Goal: Task Accomplishment & Management: Manage account settings

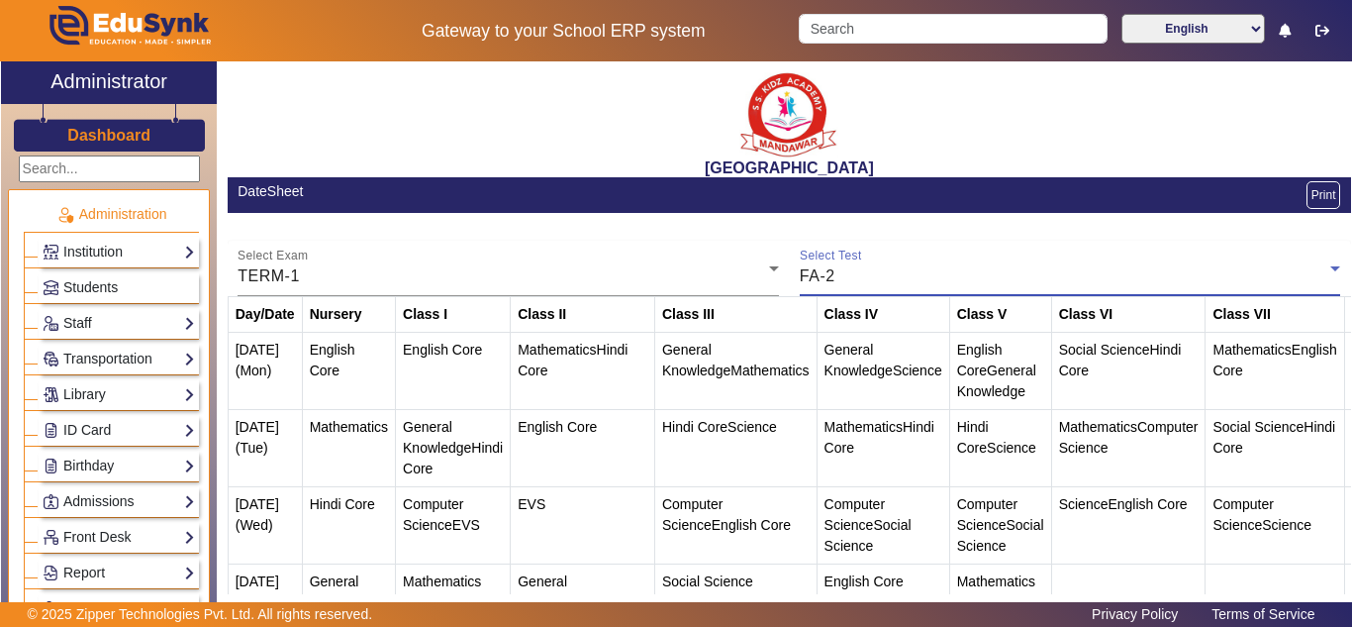
scroll to position [134, 0]
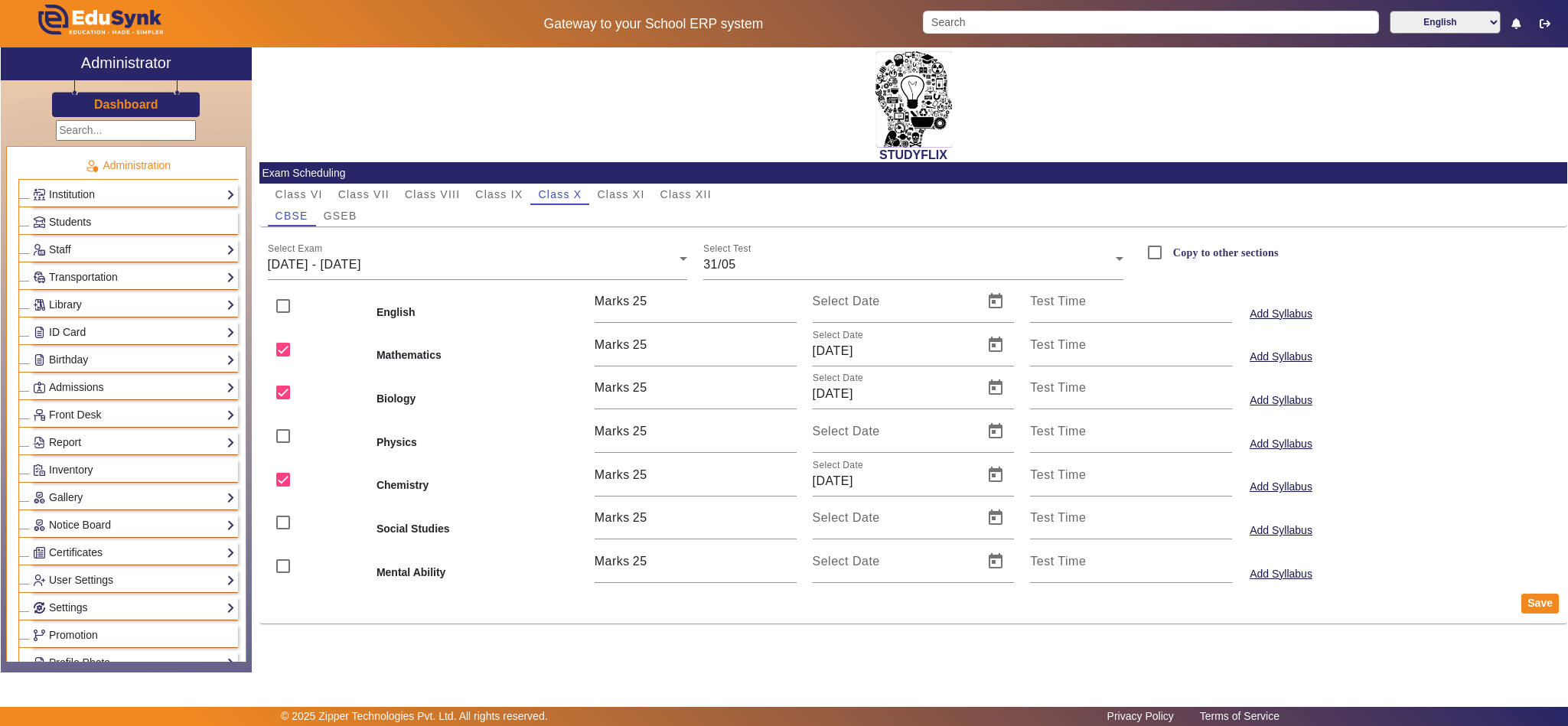
scroll to position [574, 0]
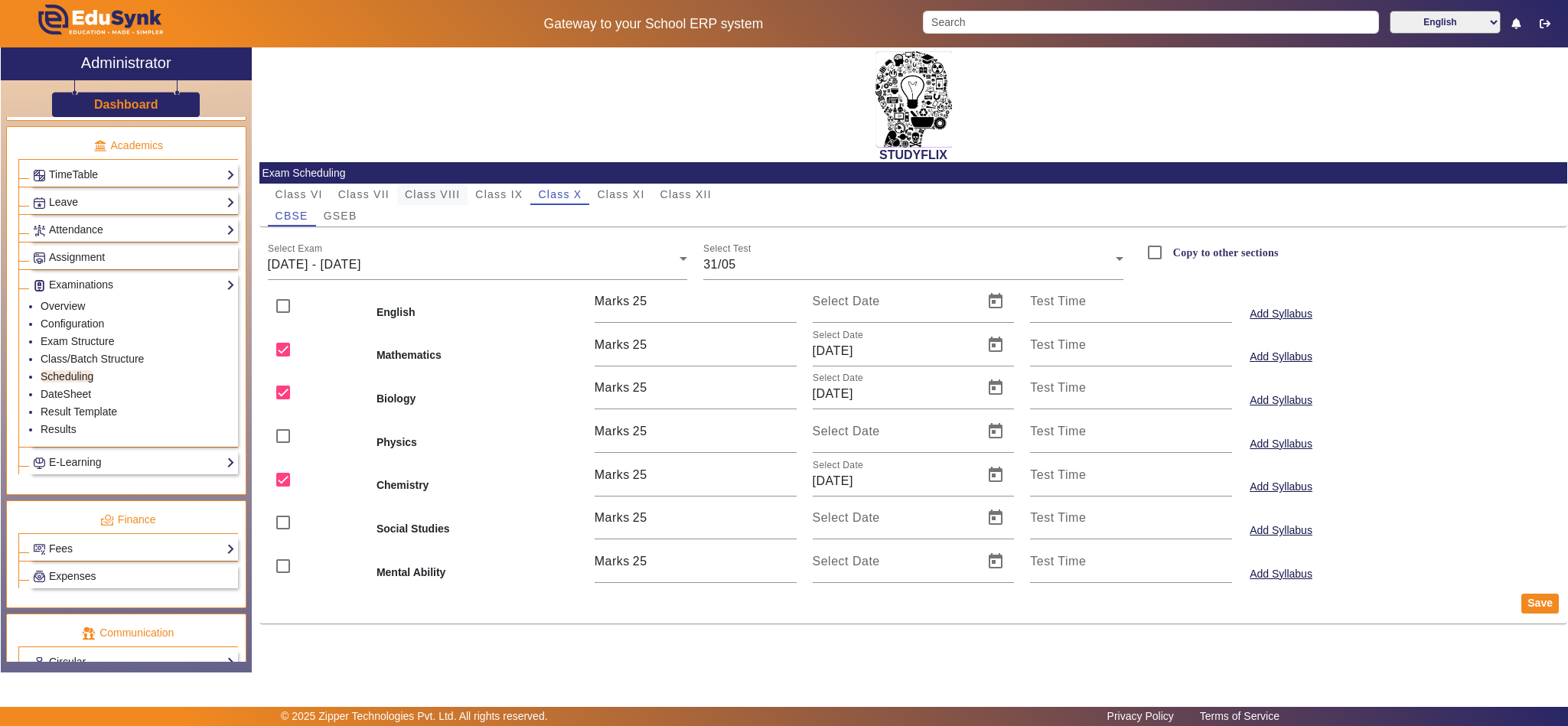
drag, startPoint x: 452, startPoint y: 189, endPoint x: 435, endPoint y: 202, distance: 21.4
click at [451, 189] on span "Class VIII" at bounding box center [432, 194] width 55 height 11
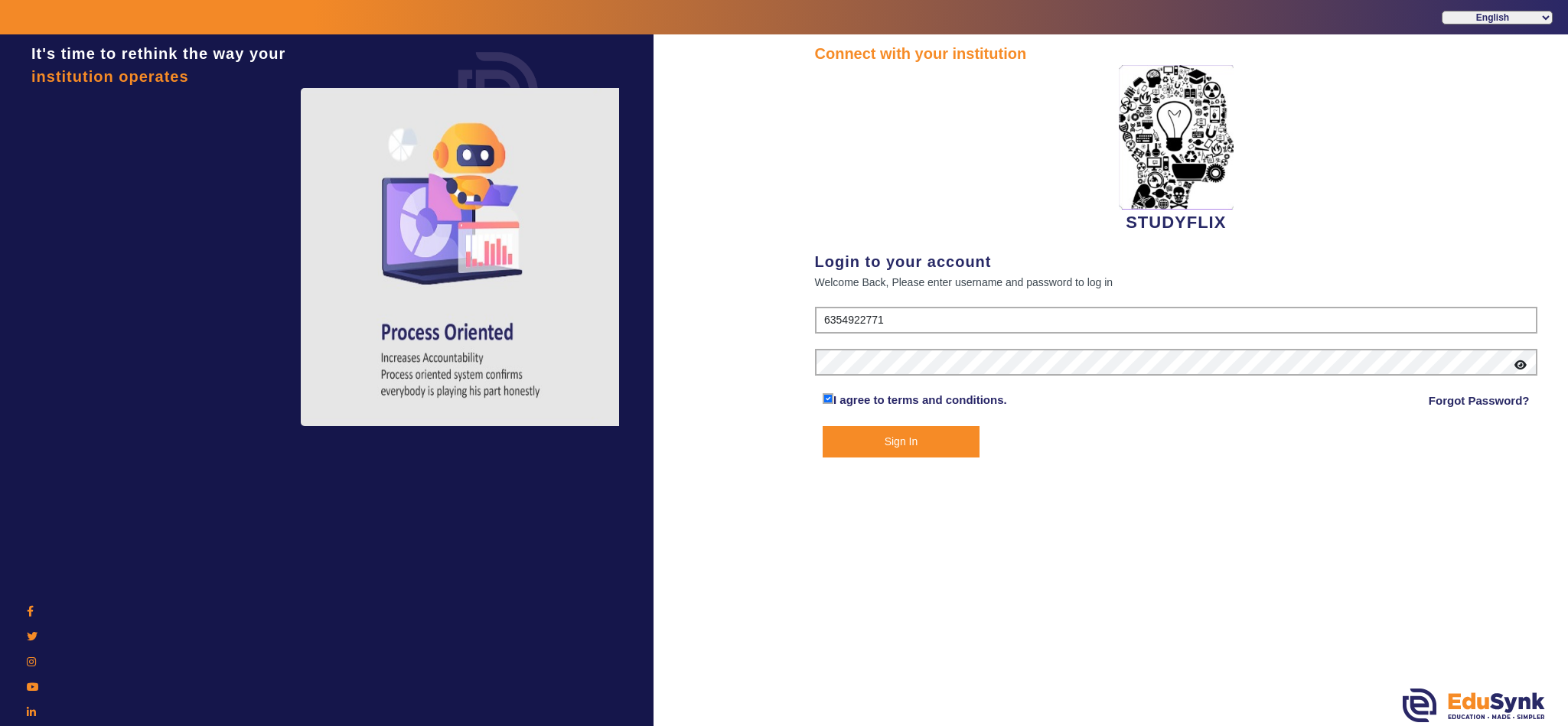
click at [898, 441] on button "Sign In" at bounding box center [901, 441] width 157 height 32
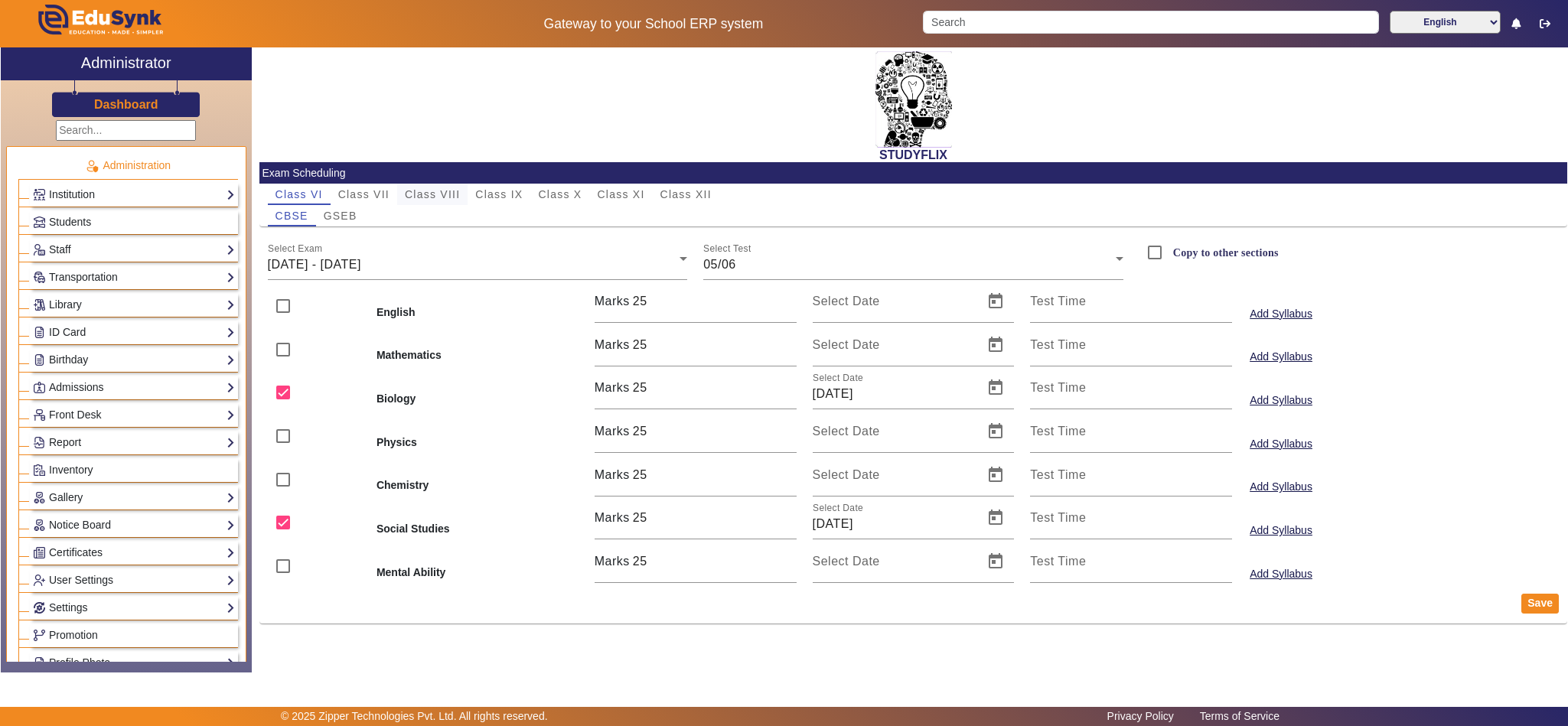
click at [455, 196] on span "Class VIII" at bounding box center [432, 194] width 55 height 11
click at [361, 258] on span "16/06/2025 - 21/06/2025" at bounding box center [314, 264] width 94 height 13
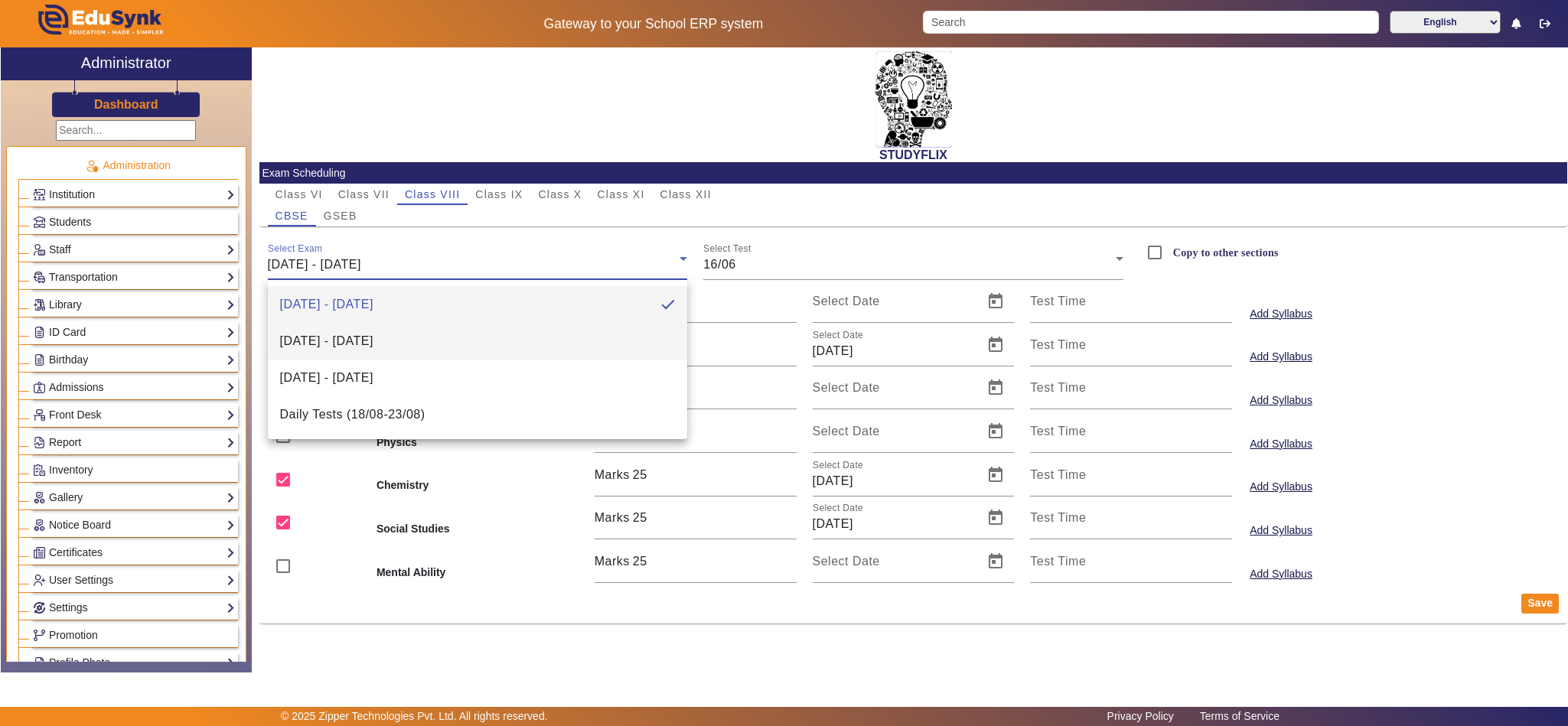
click at [432, 338] on mat-option "23/06/2025 - 28/06/2025" at bounding box center [477, 342] width 420 height 37
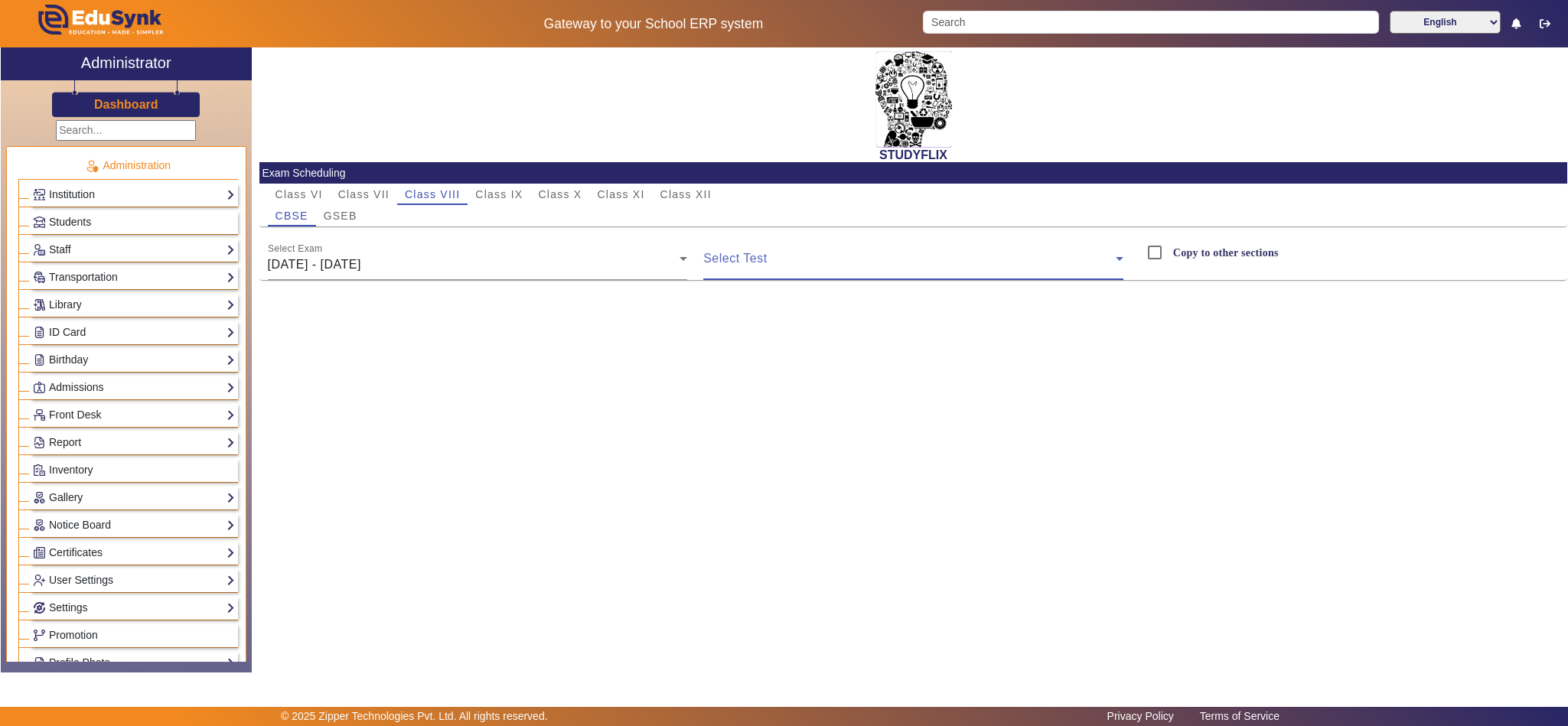
click at [799, 260] on span at bounding box center [909, 265] width 412 height 19
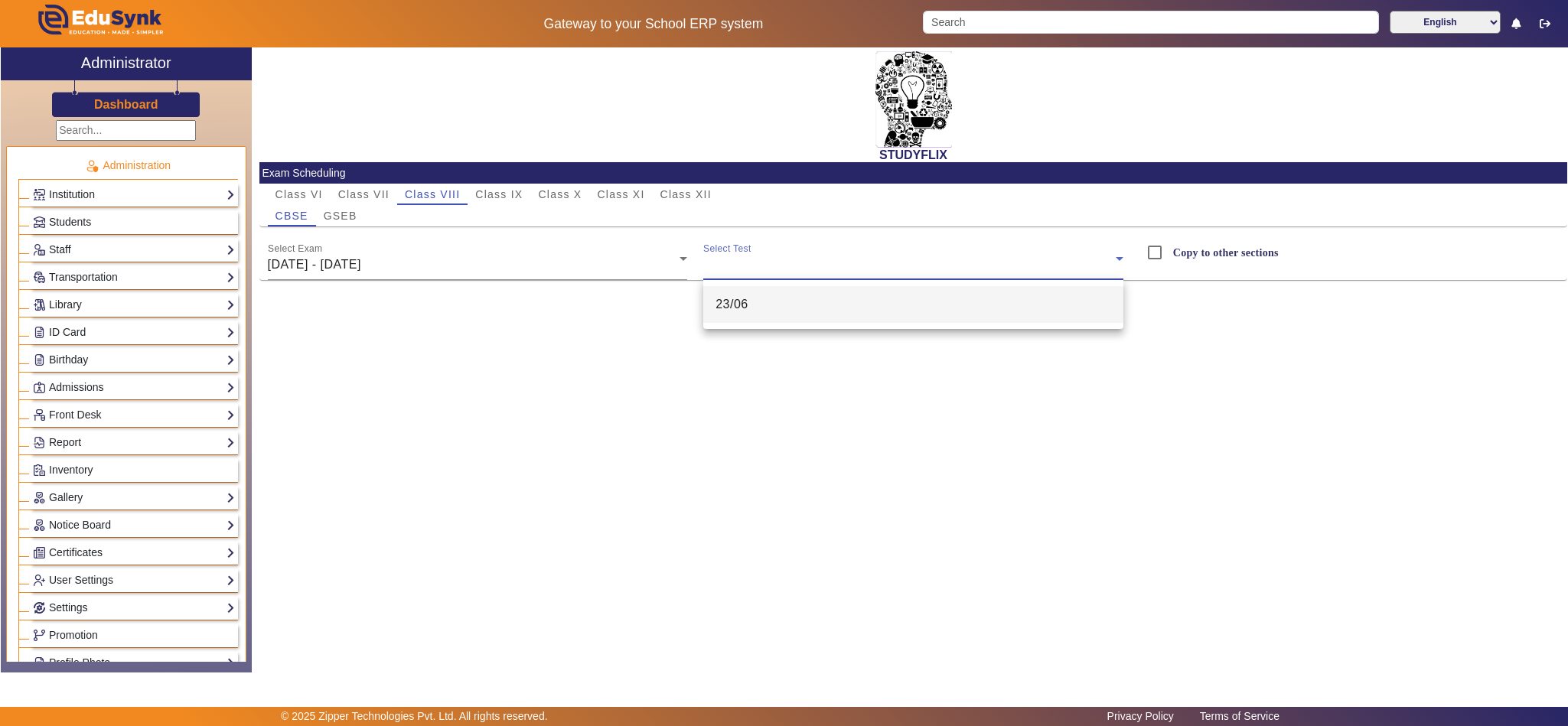
click at [756, 305] on mat-option "23/06" at bounding box center [913, 305] width 420 height 37
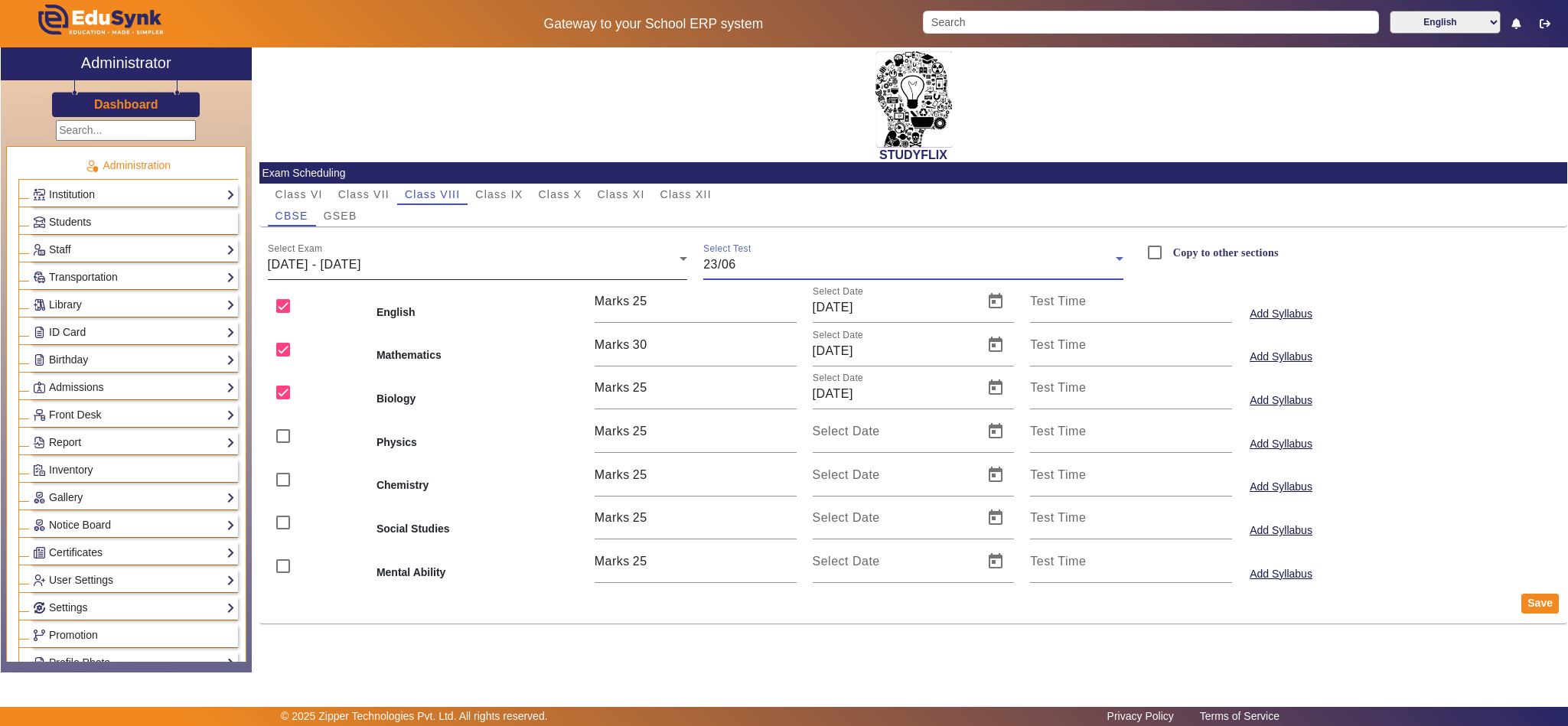
click at [411, 258] on div "[DATE] - [DATE]" at bounding box center [473, 265] width 412 height 19
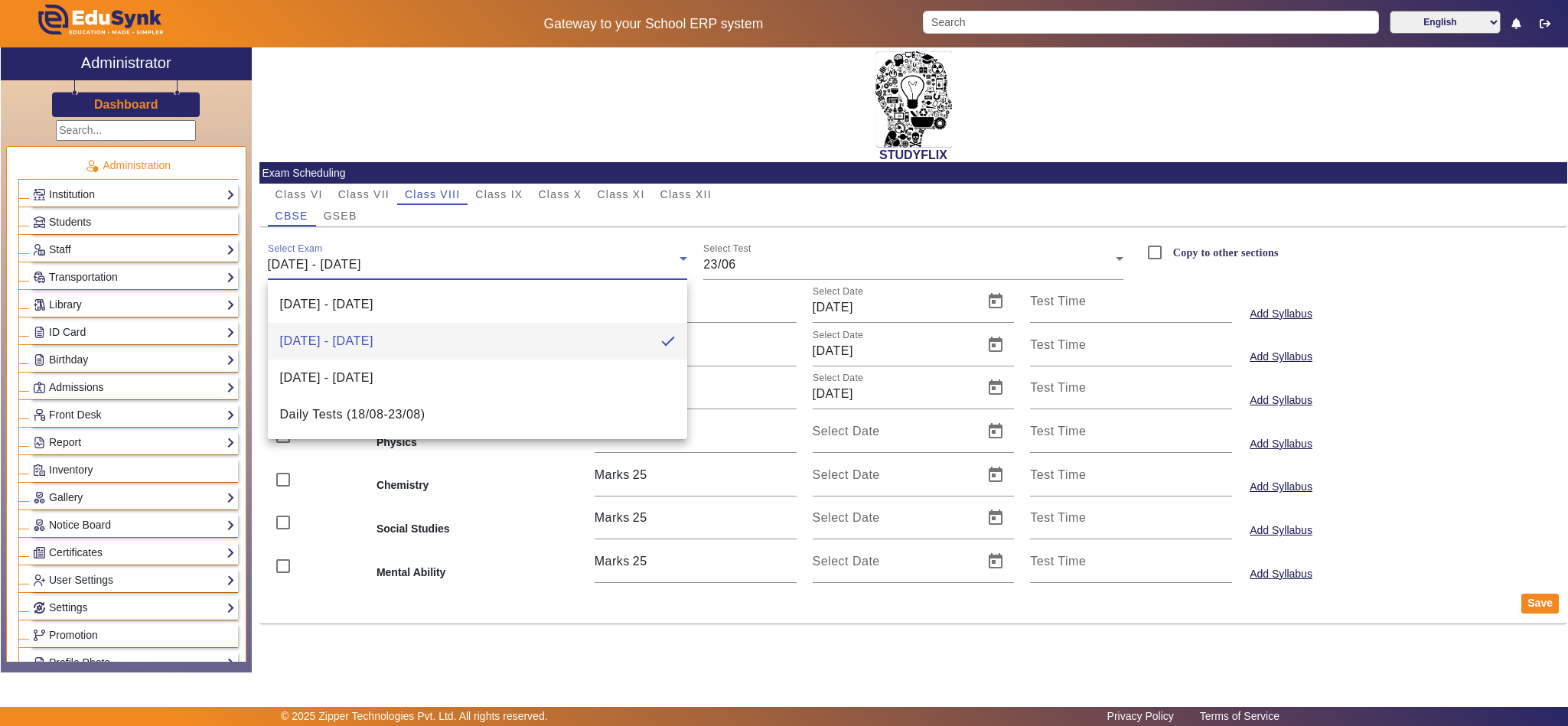
drag, startPoint x: 365, startPoint y: 664, endPoint x: 370, endPoint y: 402, distance: 262.0
click at [366, 659] on div at bounding box center [784, 363] width 1568 height 726
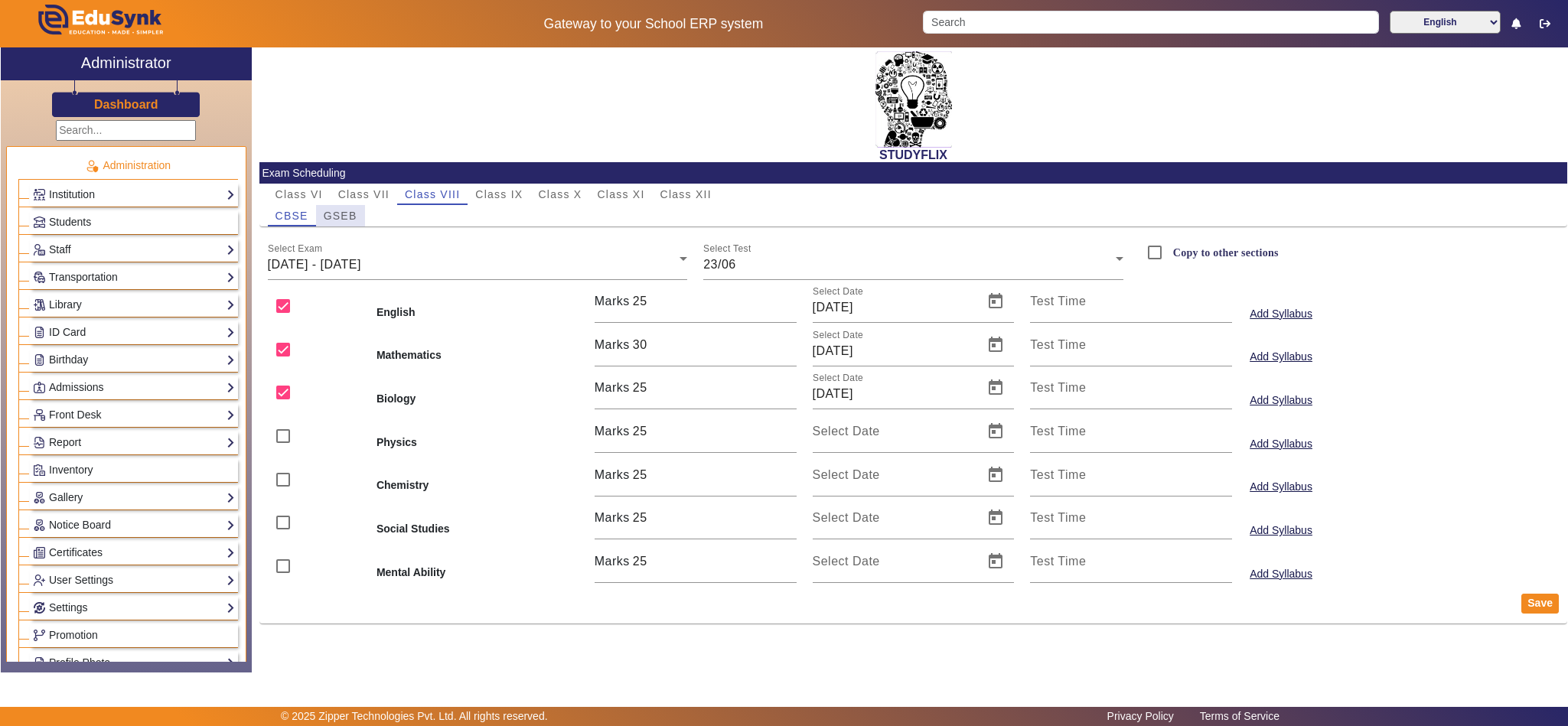
click at [356, 214] on div "GSEB" at bounding box center [340, 216] width 49 height 22
click at [356, 256] on div "[DATE] - [DATE]" at bounding box center [473, 265] width 412 height 19
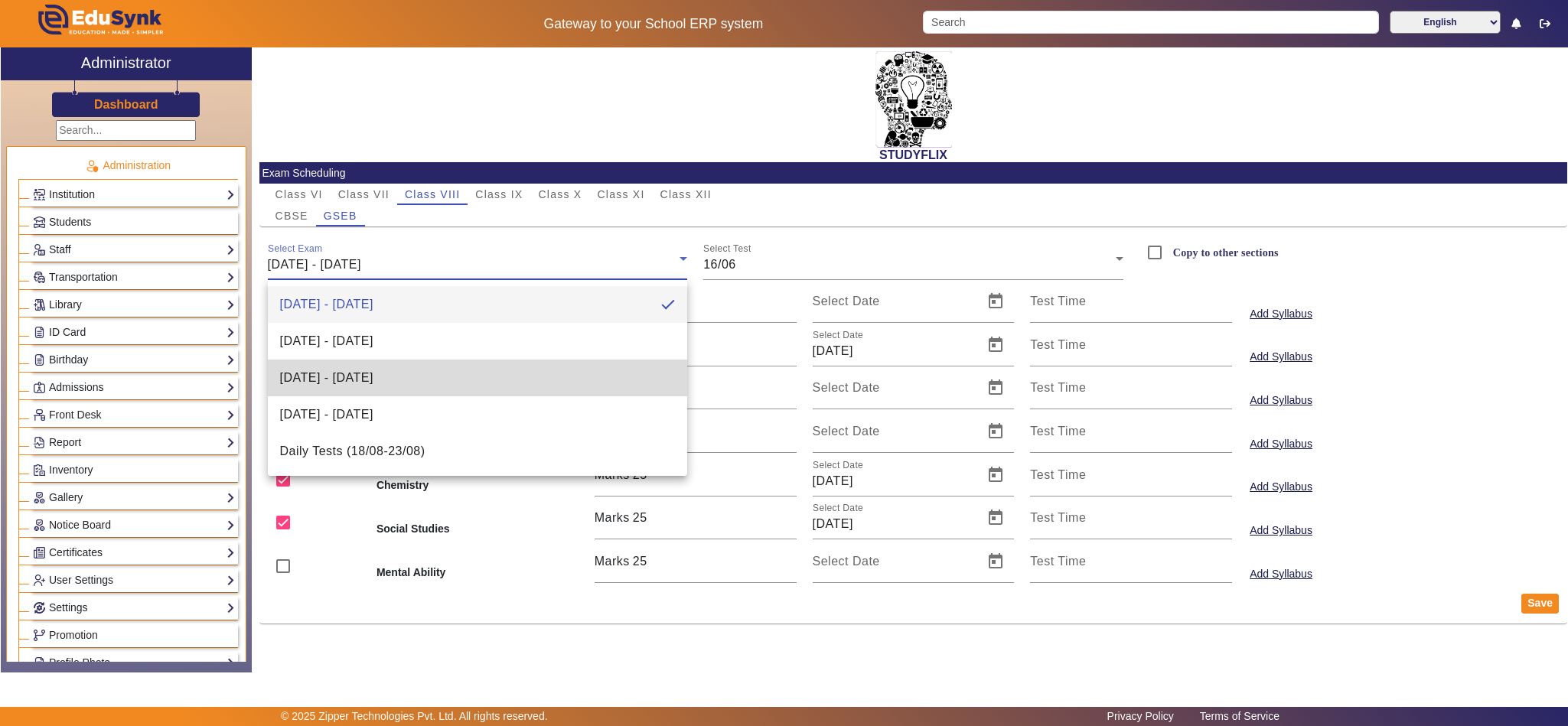
click at [366, 369] on span "[DATE] - [DATE]" at bounding box center [326, 378] width 94 height 19
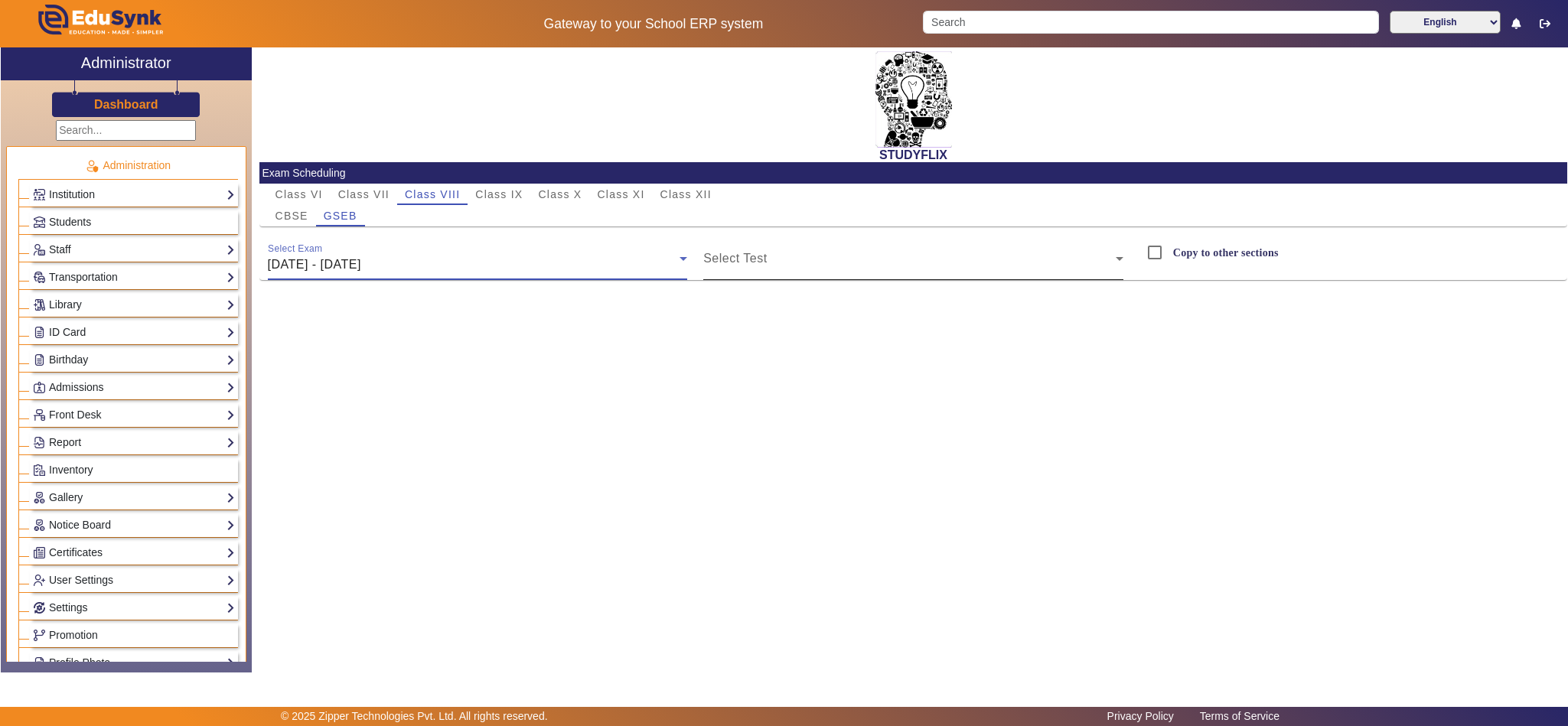
click at [808, 261] on span at bounding box center [909, 265] width 412 height 19
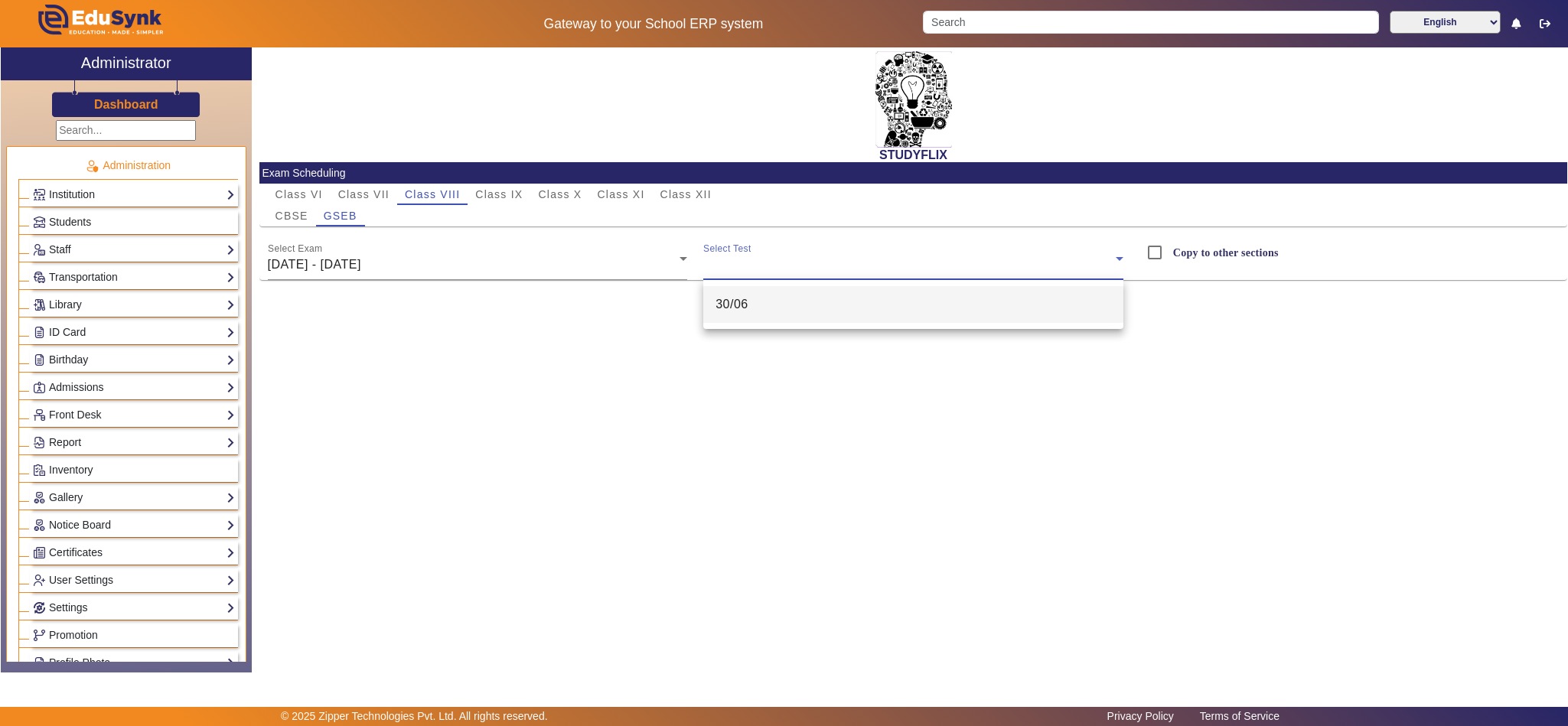
click at [772, 318] on mat-option "30/06" at bounding box center [913, 305] width 420 height 37
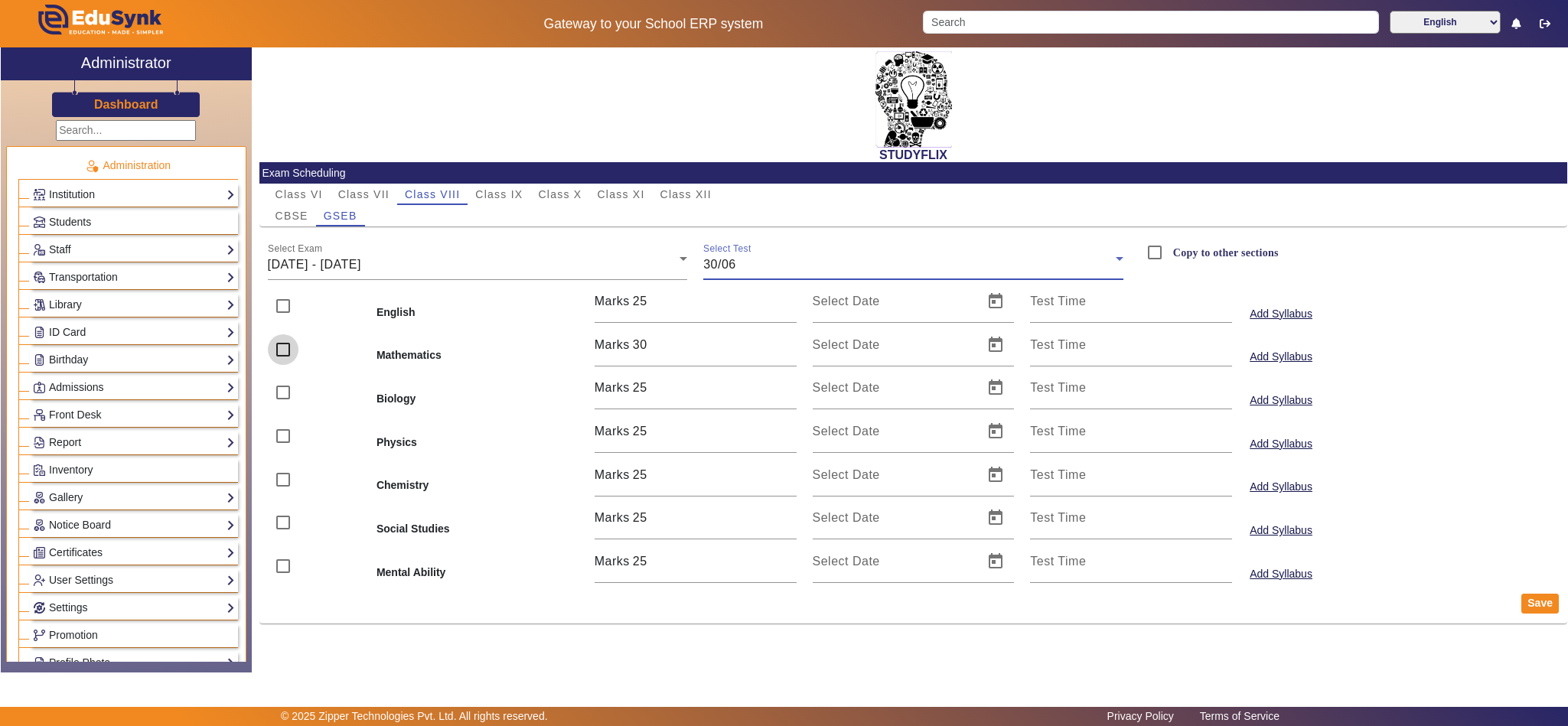
click at [278, 353] on input "checkbox" at bounding box center [283, 350] width 31 height 31
checkbox input "true"
click at [282, 480] on input "checkbox" at bounding box center [283, 480] width 31 height 31
checkbox input "true"
click at [282, 529] on input "checkbox" at bounding box center [283, 523] width 31 height 31
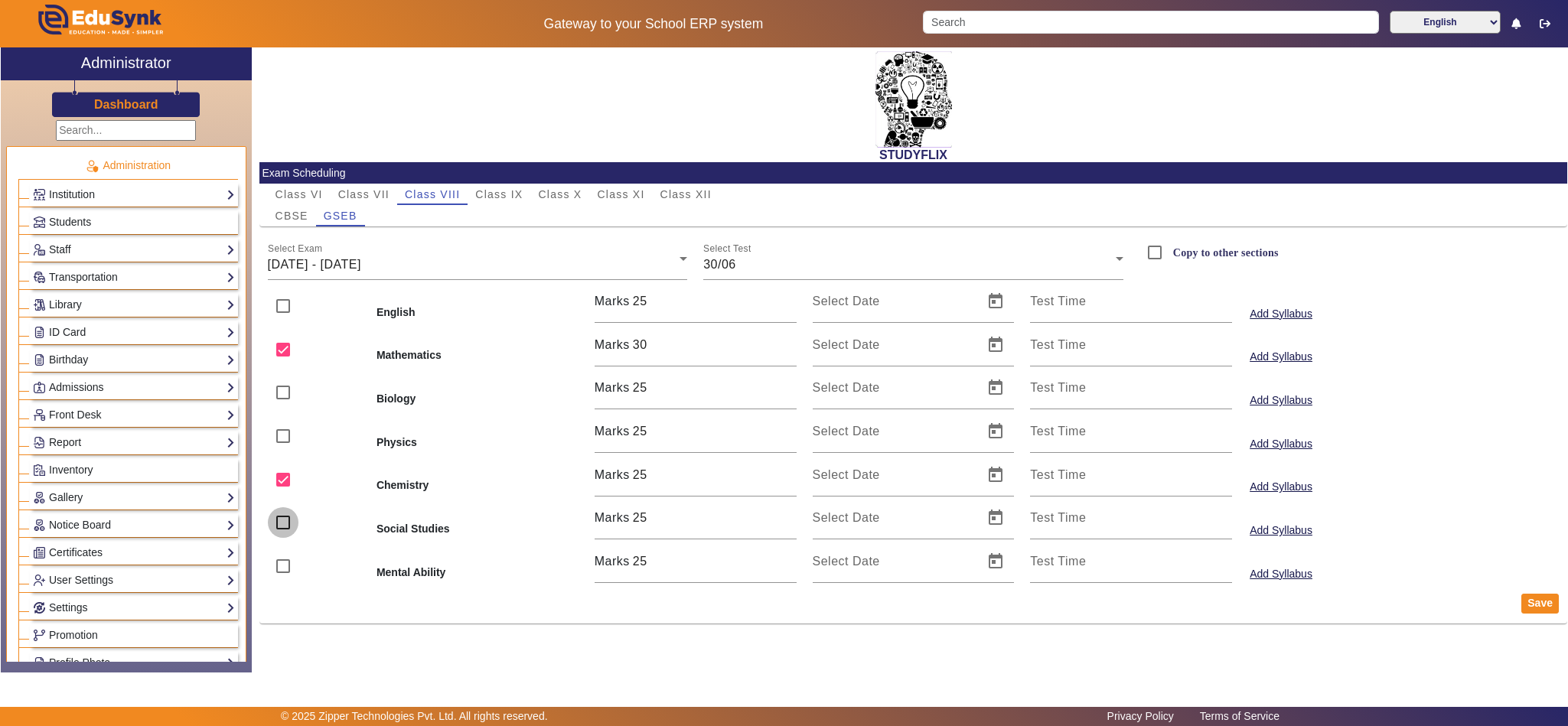
checkbox input "true"
click at [997, 349] on span "Open calendar" at bounding box center [996, 346] width 37 height 37
click at [980, 395] on span "Previous month" at bounding box center [989, 400] width 31 height 31
click at [870, 552] on span "17" at bounding box center [865, 554] width 28 height 28
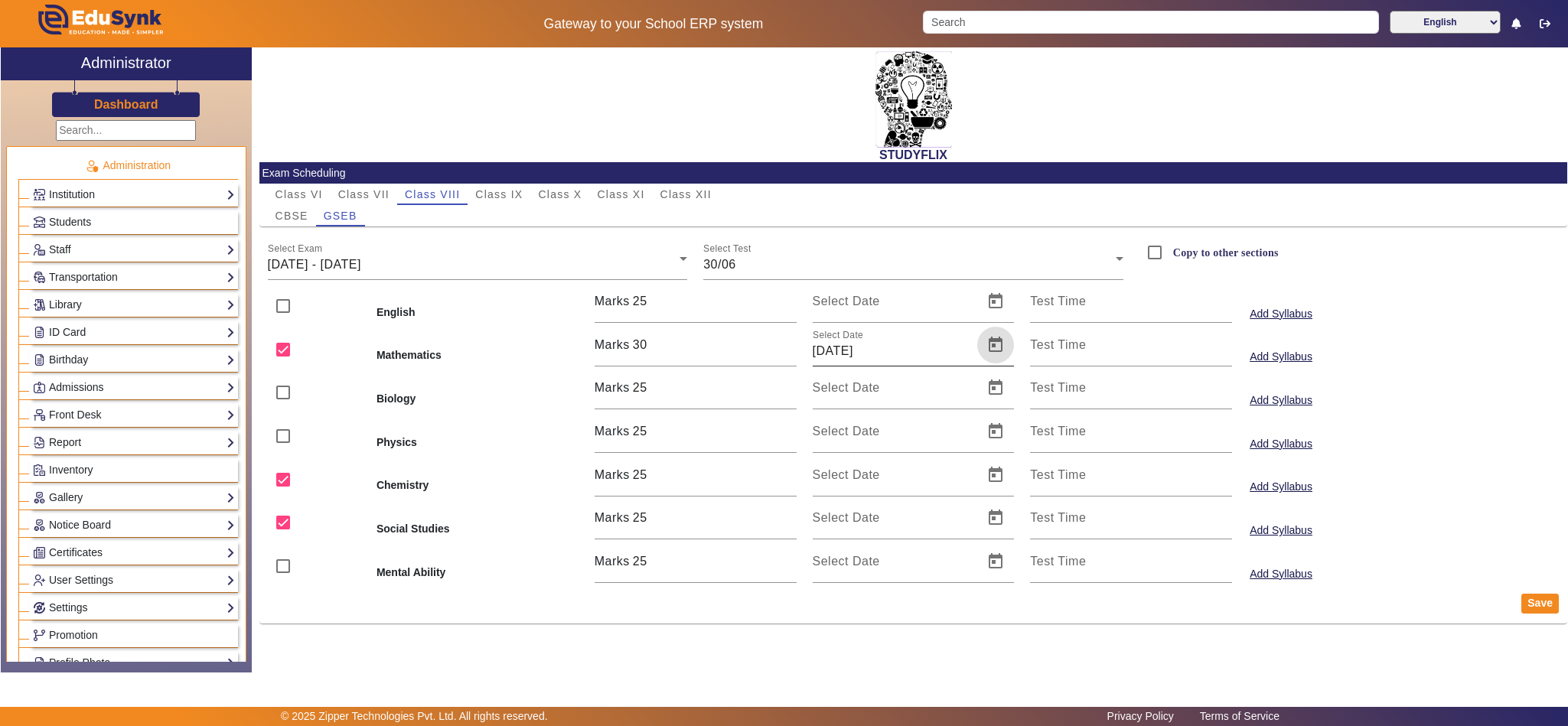
click at [992, 344] on span "Open calendar" at bounding box center [996, 346] width 37 height 37
drag, startPoint x: 833, startPoint y: 621, endPoint x: 932, endPoint y: 489, distance: 165.0
click at [833, 620] on span "30" at bounding box center [834, 615] width 28 height 28
type input "30/06/2025"
click at [990, 475] on span "Open calendar" at bounding box center [996, 475] width 37 height 37
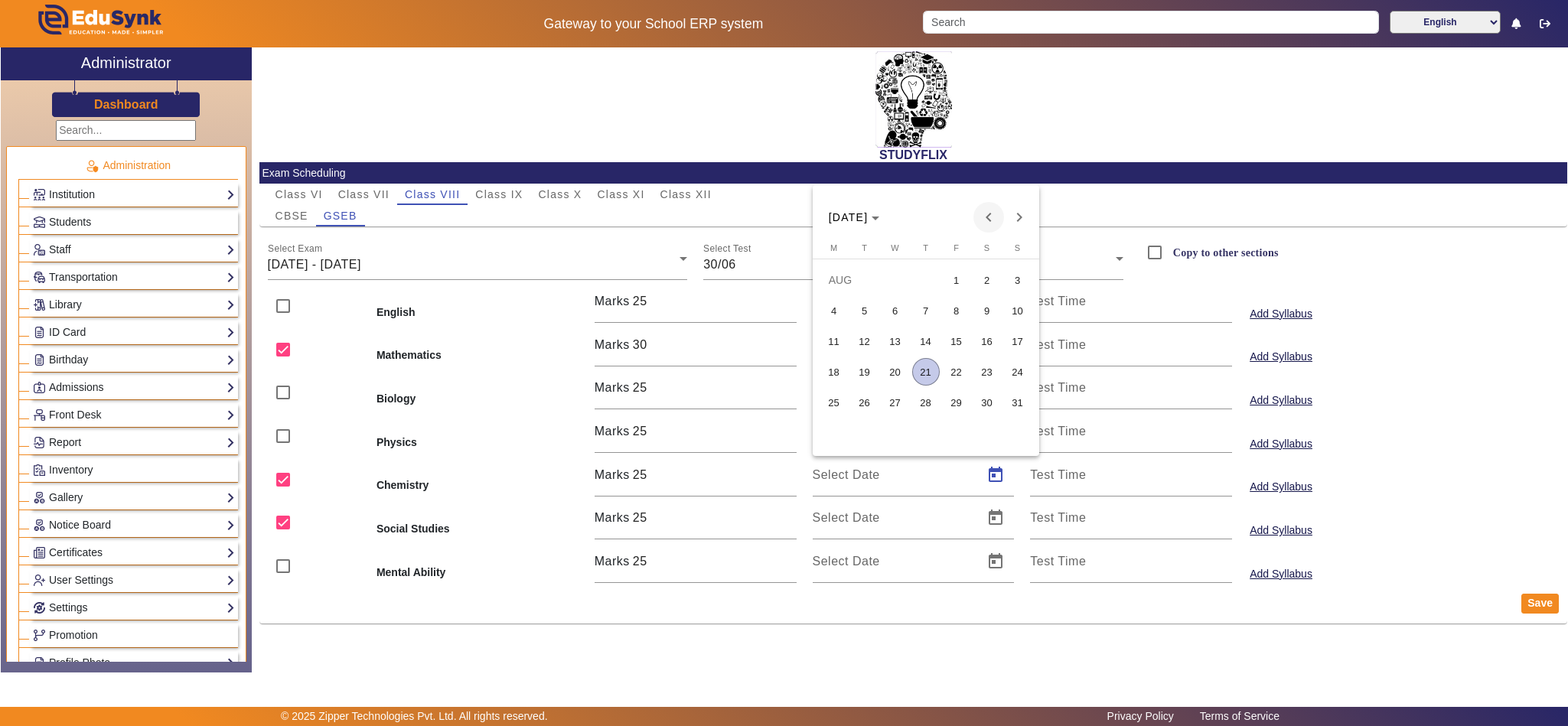
click at [986, 227] on span "Previous month" at bounding box center [989, 217] width 31 height 31
click at [841, 441] on span "30" at bounding box center [834, 433] width 28 height 28
type input "30/06/2025"
click at [1004, 521] on span "Open calendar" at bounding box center [996, 518] width 37 height 37
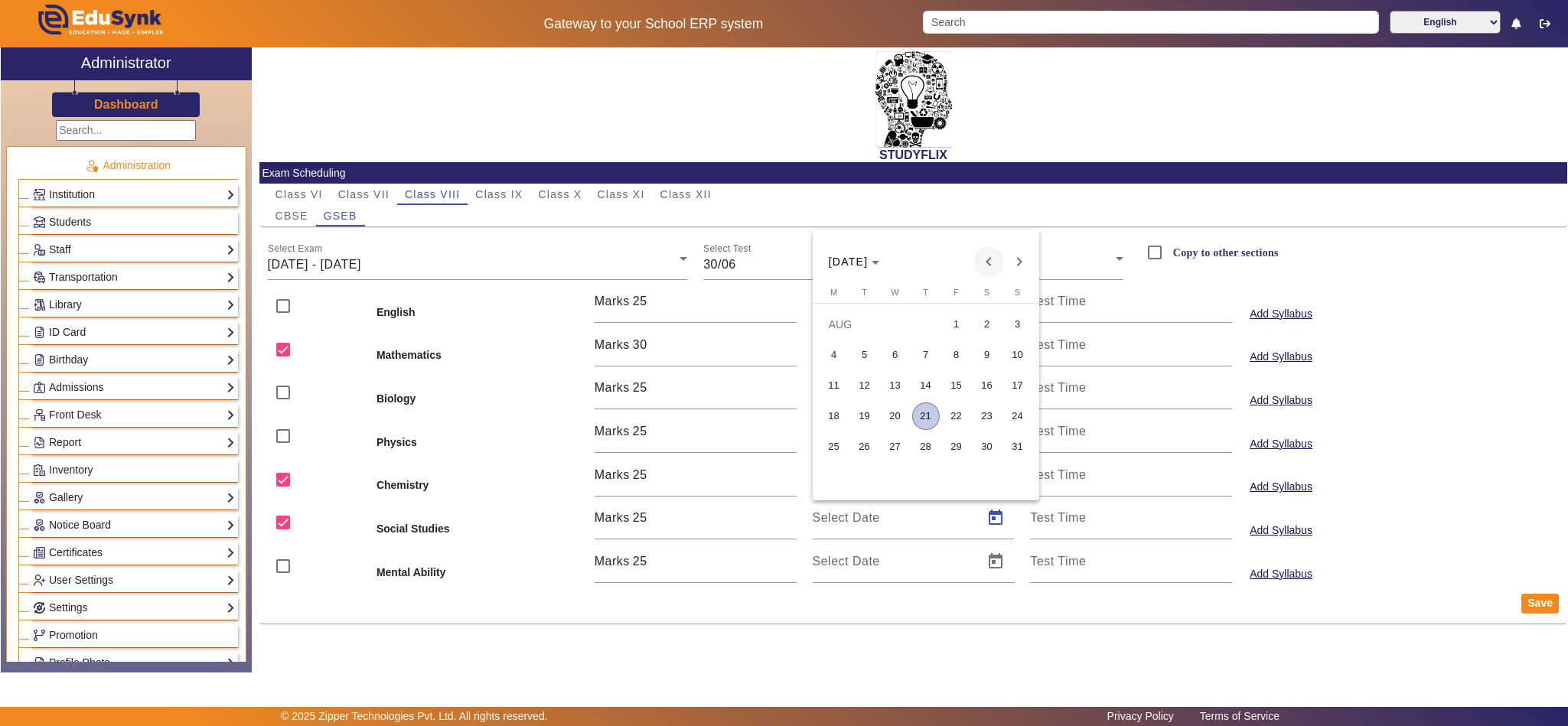
click at [990, 258] on span "Previous month" at bounding box center [989, 262] width 31 height 31
drag, startPoint x: 832, startPoint y: 481, endPoint x: 855, endPoint y: 491, distance: 25.1
click at [834, 481] on span "30" at bounding box center [834, 478] width 28 height 28
type input "30/06/2025"
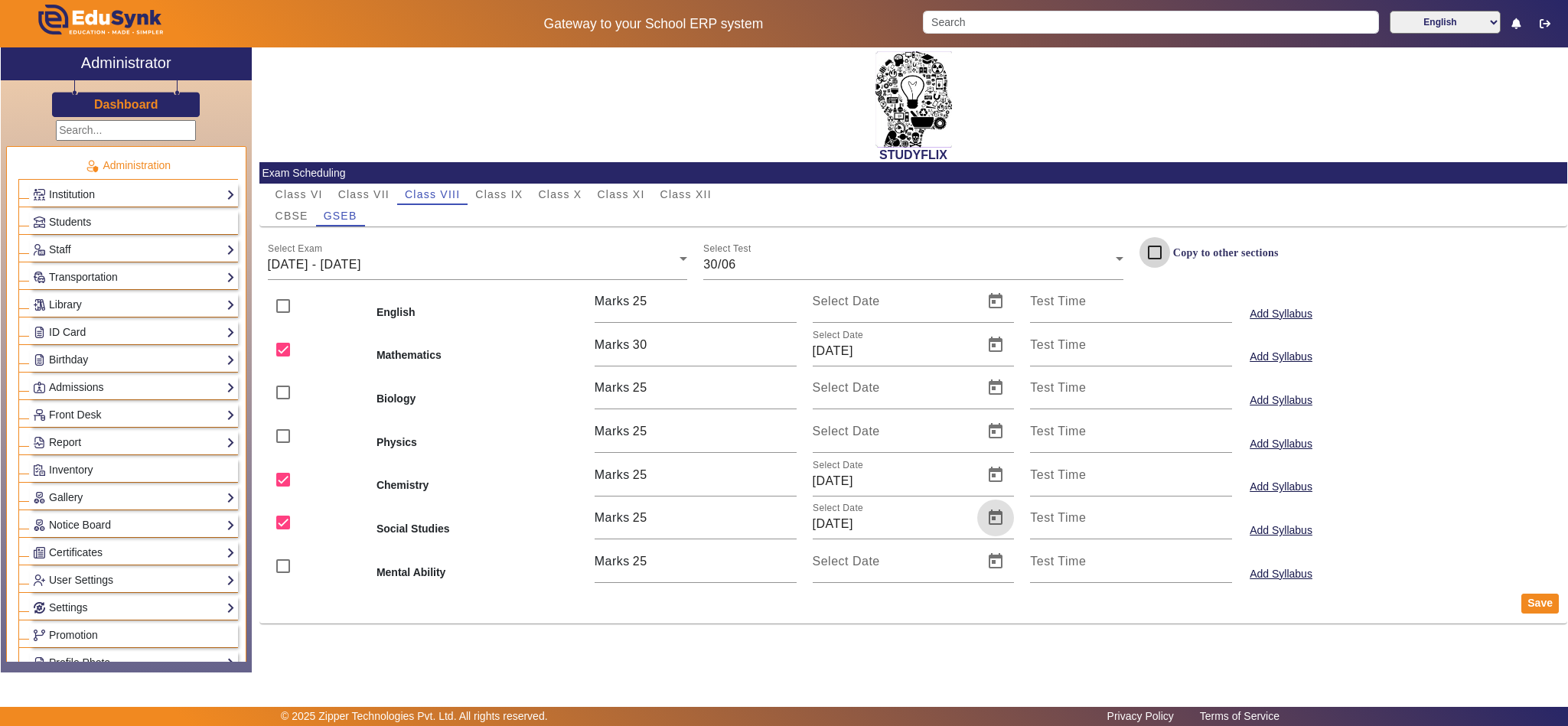
click at [1161, 254] on input "Copy to other sections" at bounding box center [1155, 253] width 31 height 31
click at [1548, 614] on button "Save" at bounding box center [1540, 604] width 37 height 20
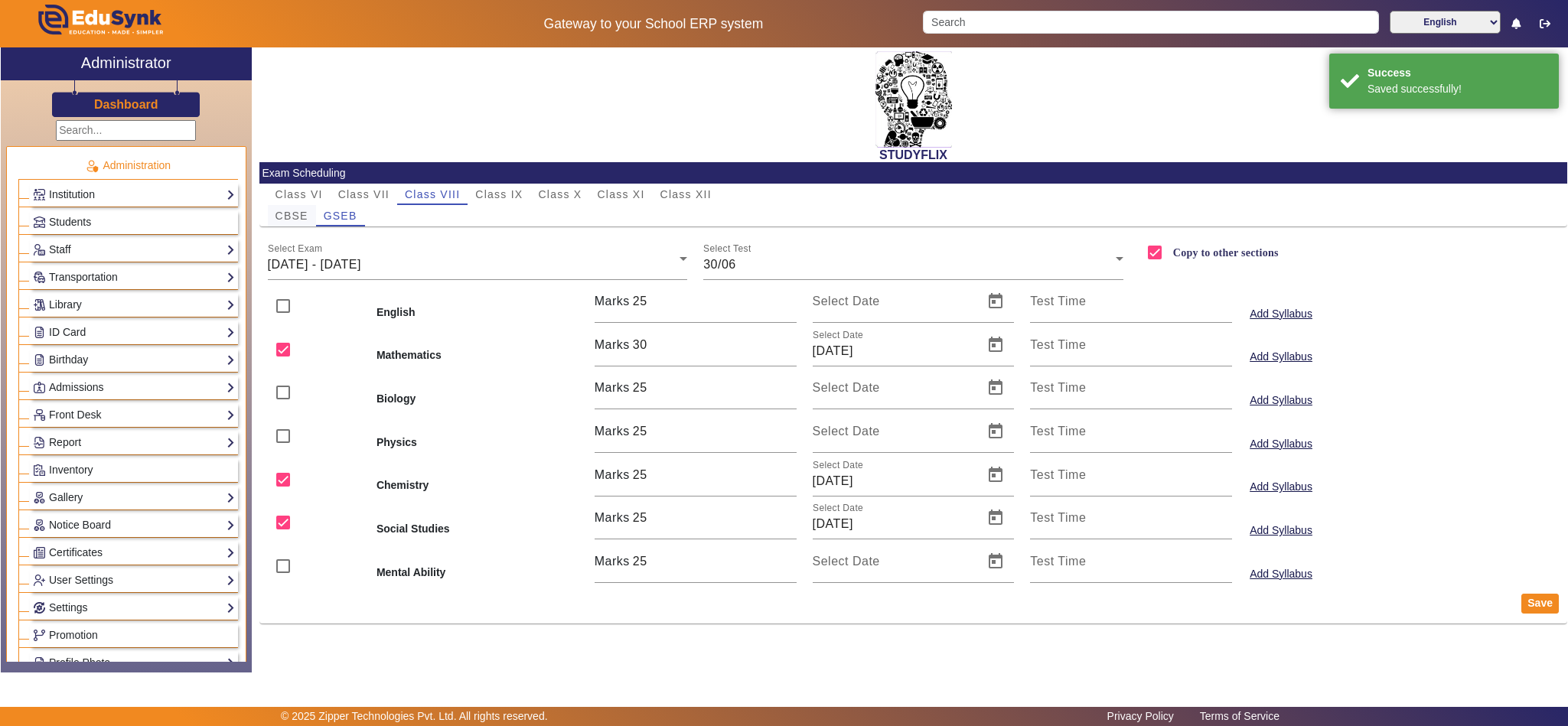
click at [288, 211] on span "CBSE" at bounding box center [291, 216] width 33 height 11
checkbox input "false"
click at [354, 261] on span "16/06/2025 - 21/06/2025" at bounding box center [314, 264] width 94 height 13
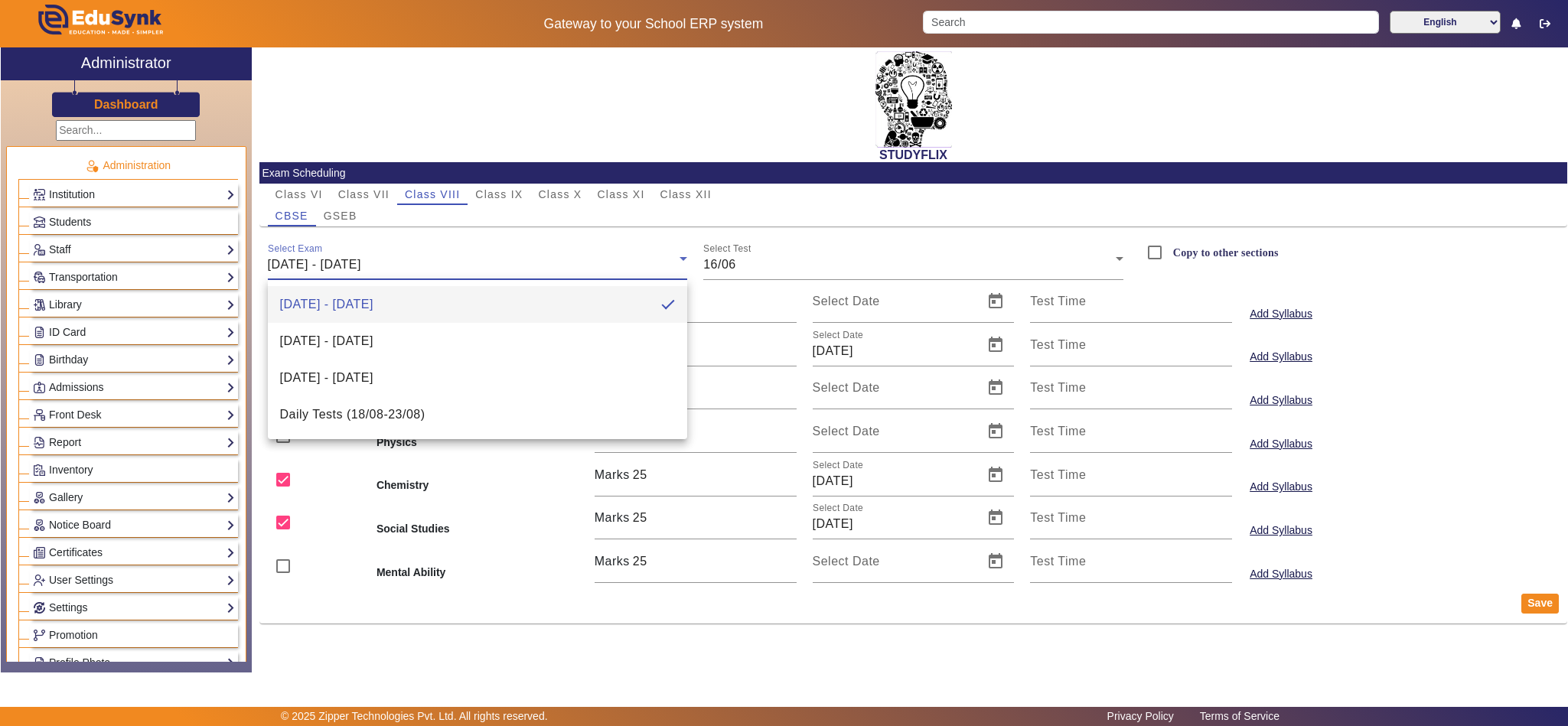
click at [306, 646] on div at bounding box center [784, 363] width 1568 height 726
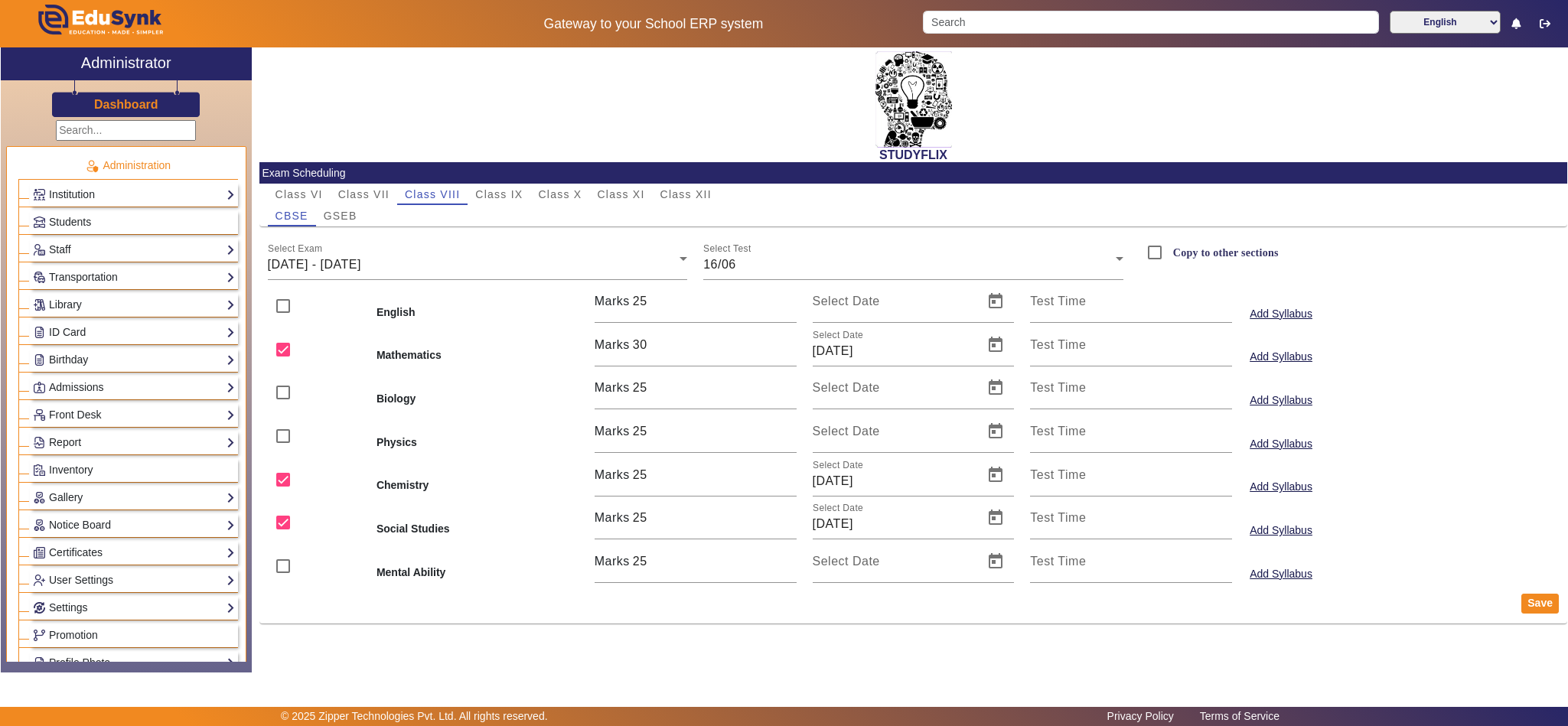
scroll to position [382, 0]
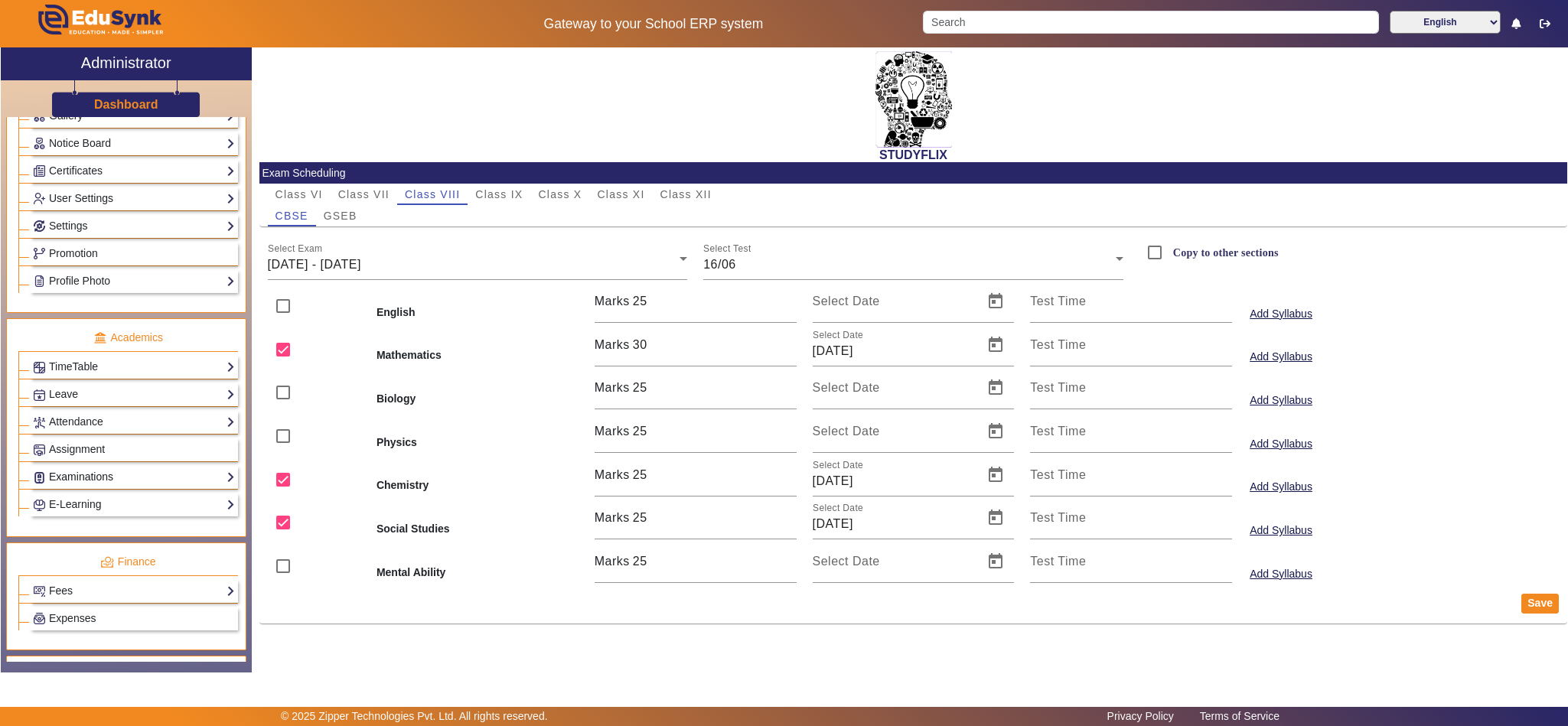
click at [74, 486] on link "Examinations" at bounding box center [134, 477] width 202 height 18
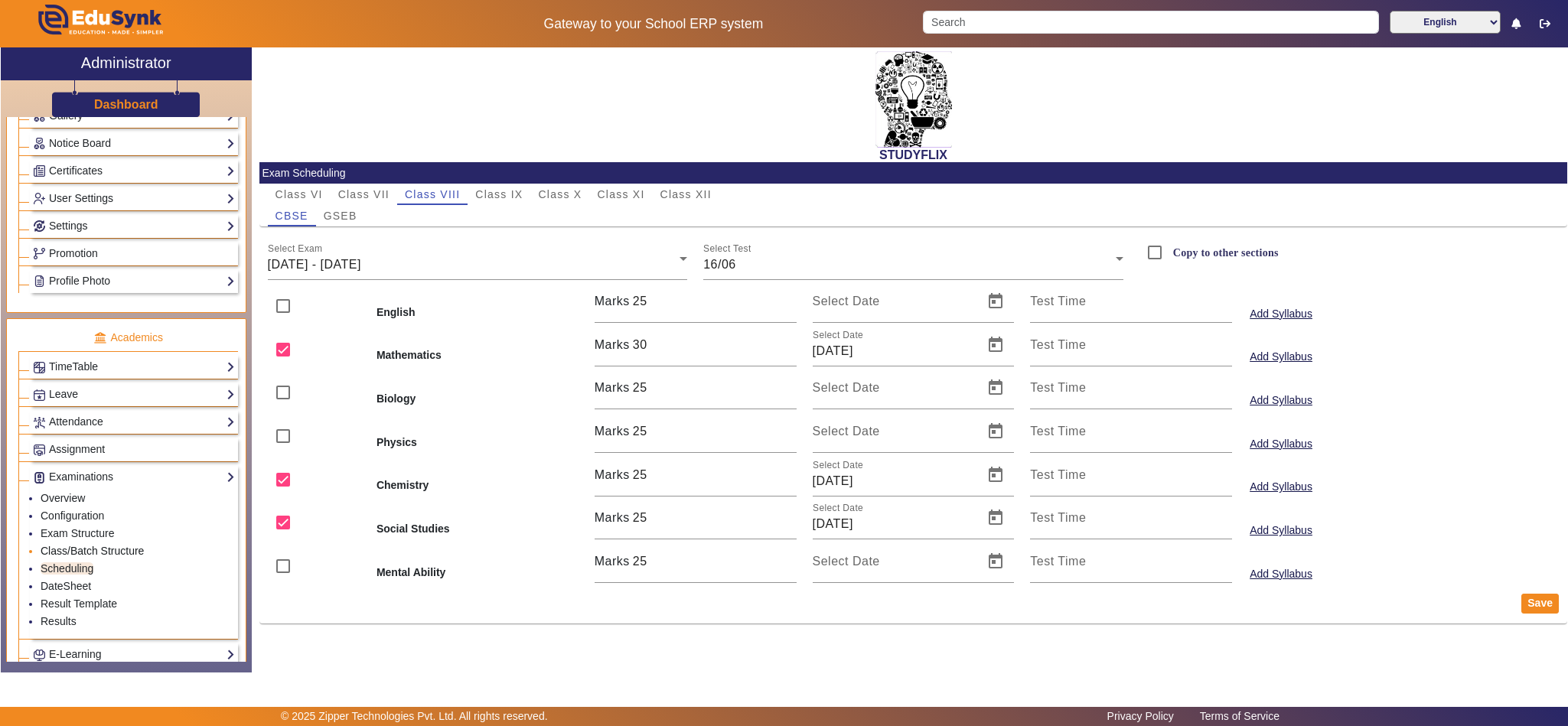
click at [76, 557] on link "Class/Batch Structure" at bounding box center [92, 551] width 104 height 12
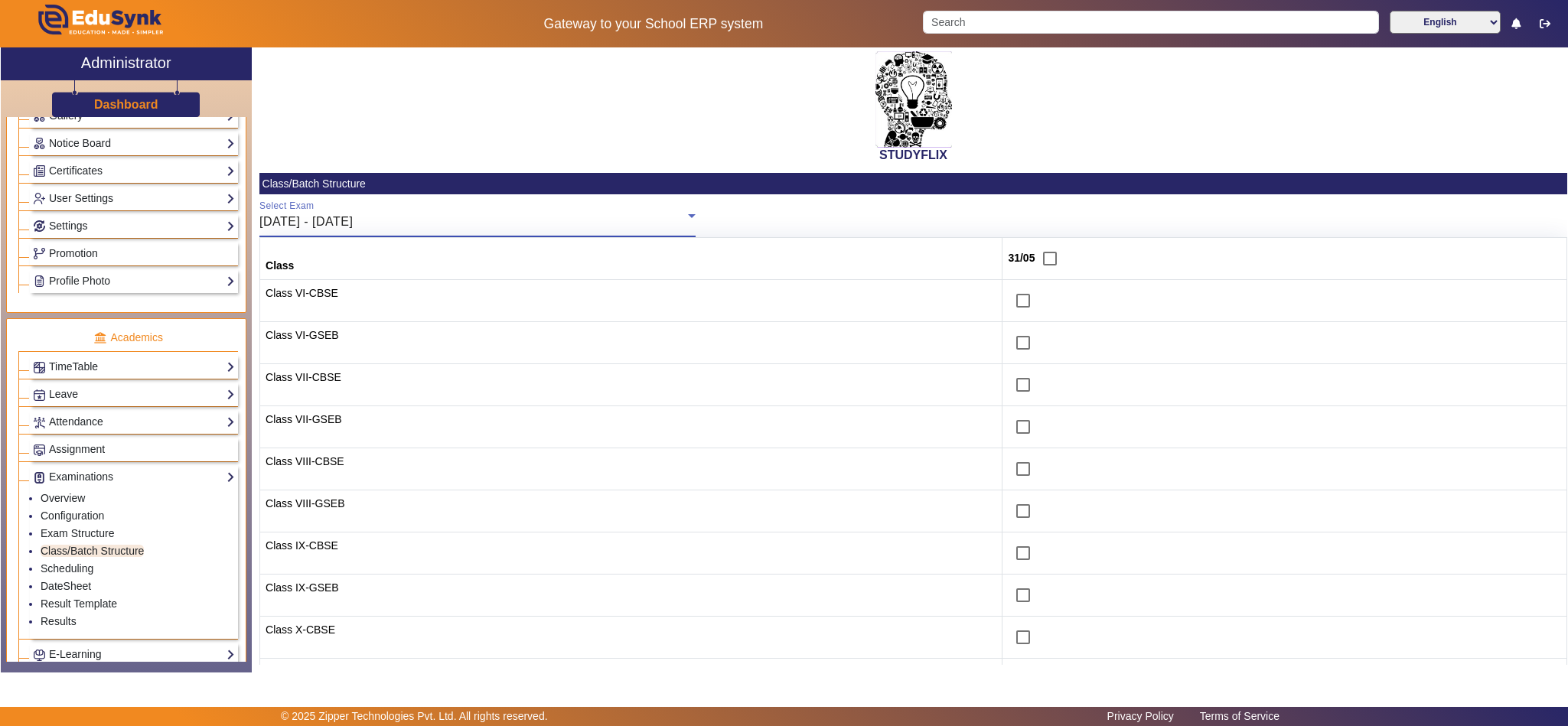
click at [466, 225] on div "26/05/2025 - 31/05/2025" at bounding box center [474, 222] width 428 height 19
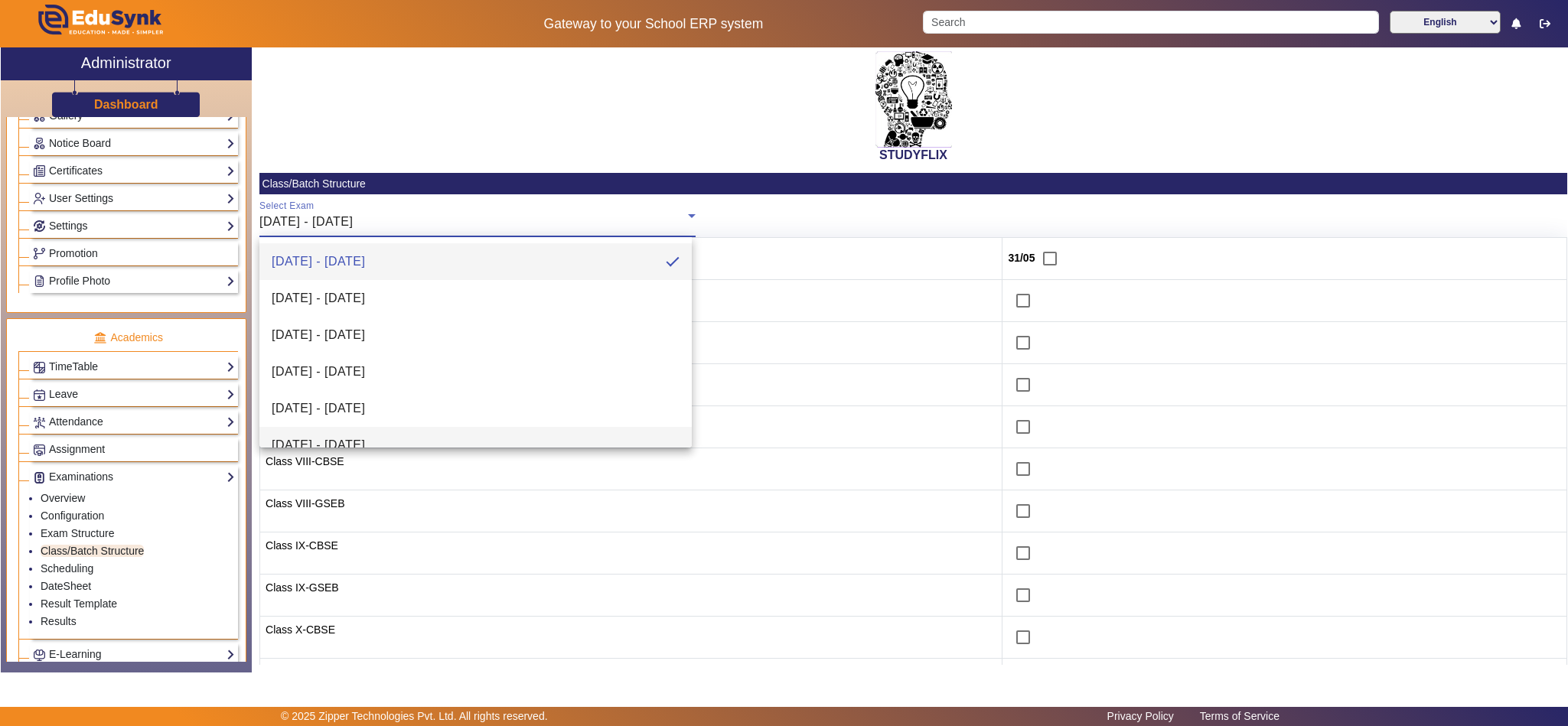
click at [361, 434] on mat-option "30/06/2025 - 05/07/2025" at bounding box center [476, 445] width 432 height 37
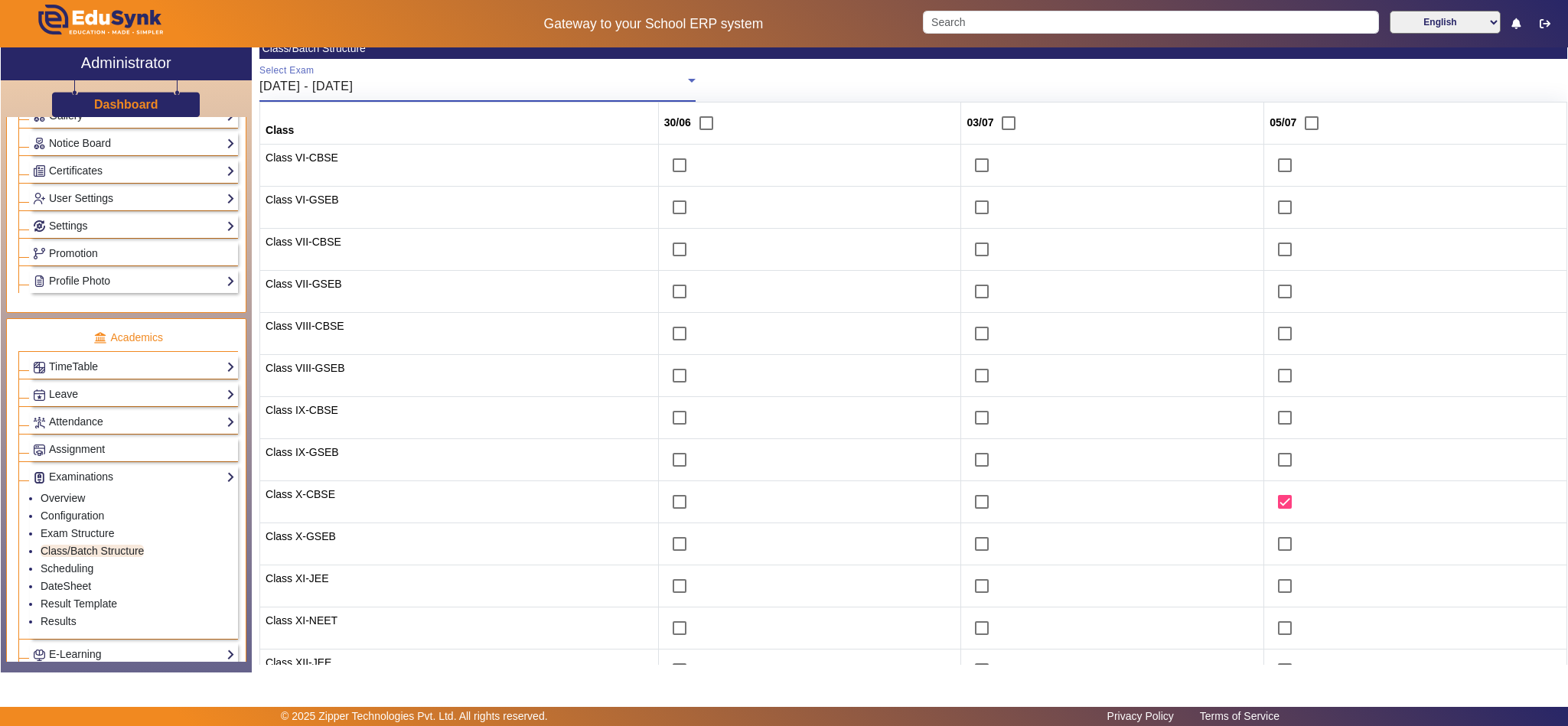
scroll to position [191, 0]
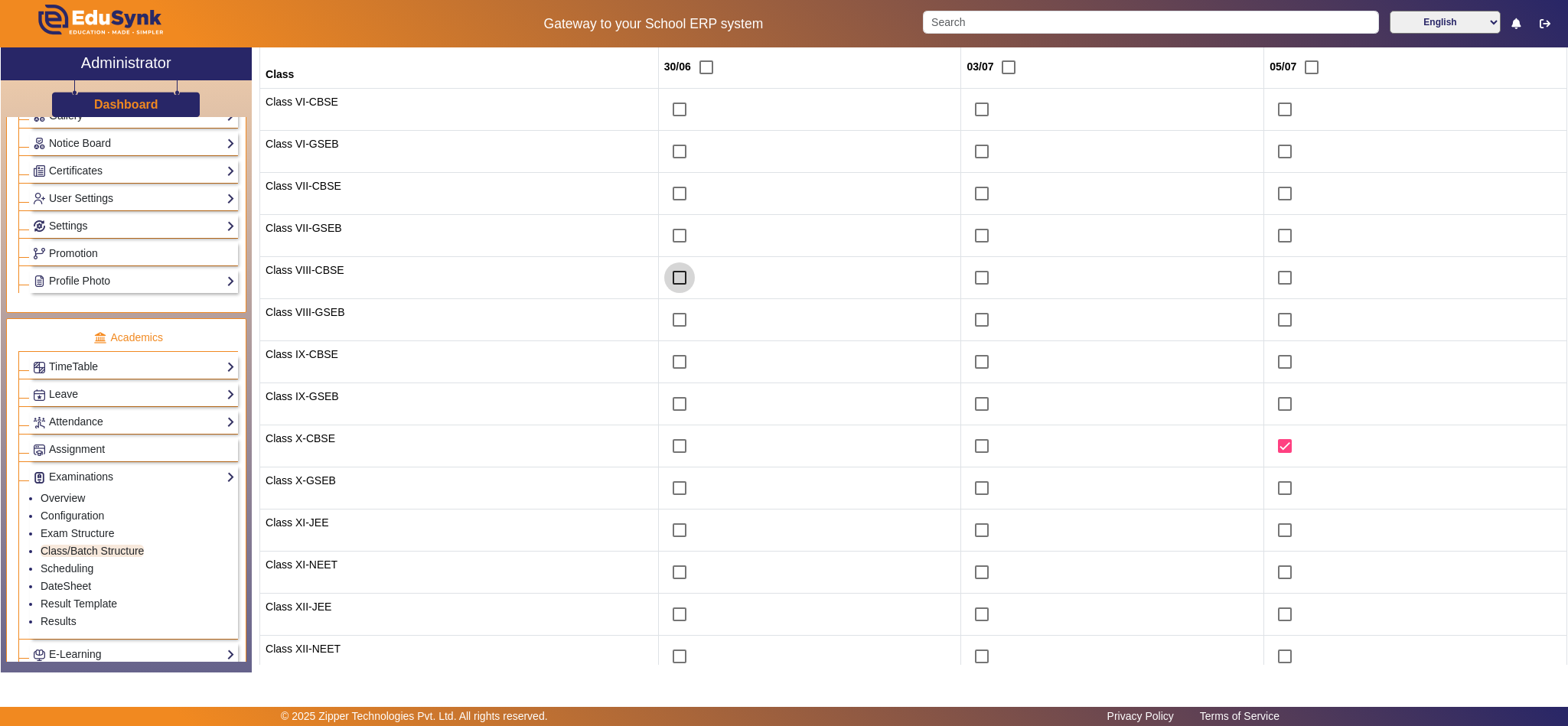
click at [669, 287] on input "checkbox" at bounding box center [680, 278] width 31 height 31
checkbox input "true"
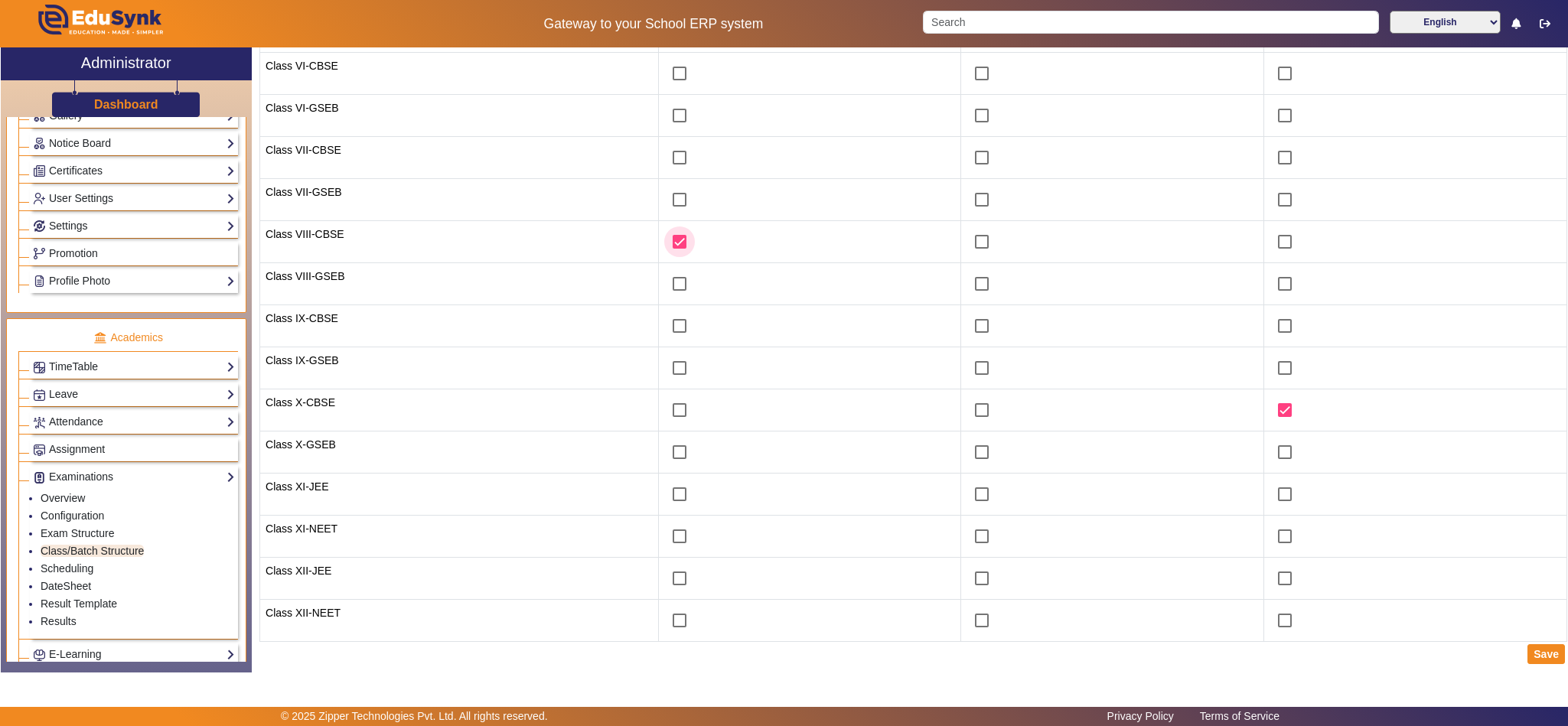
scroll to position [235, 0]
click at [1531, 654] on button "Save" at bounding box center [1546, 653] width 37 height 20
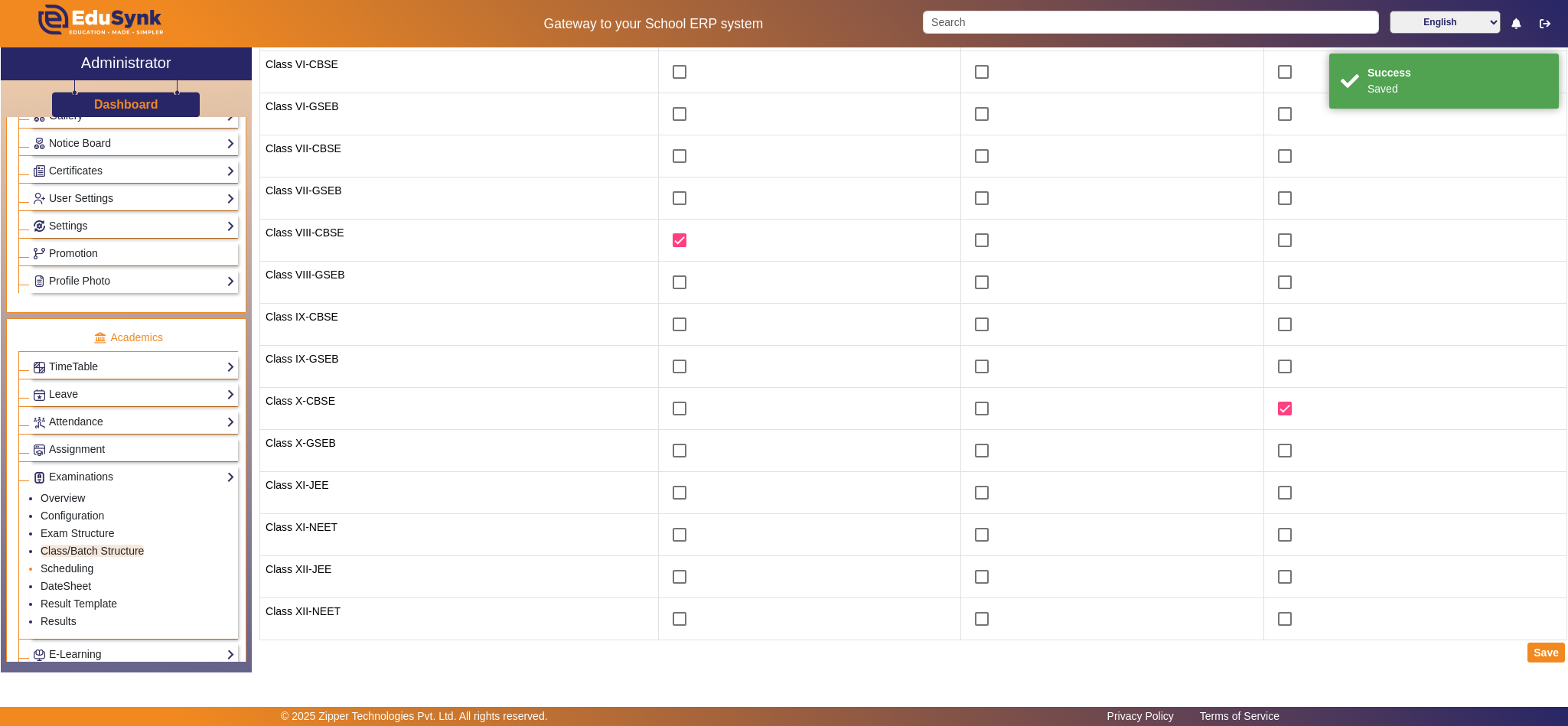
click at [70, 574] on link "Scheduling" at bounding box center [66, 568] width 53 height 12
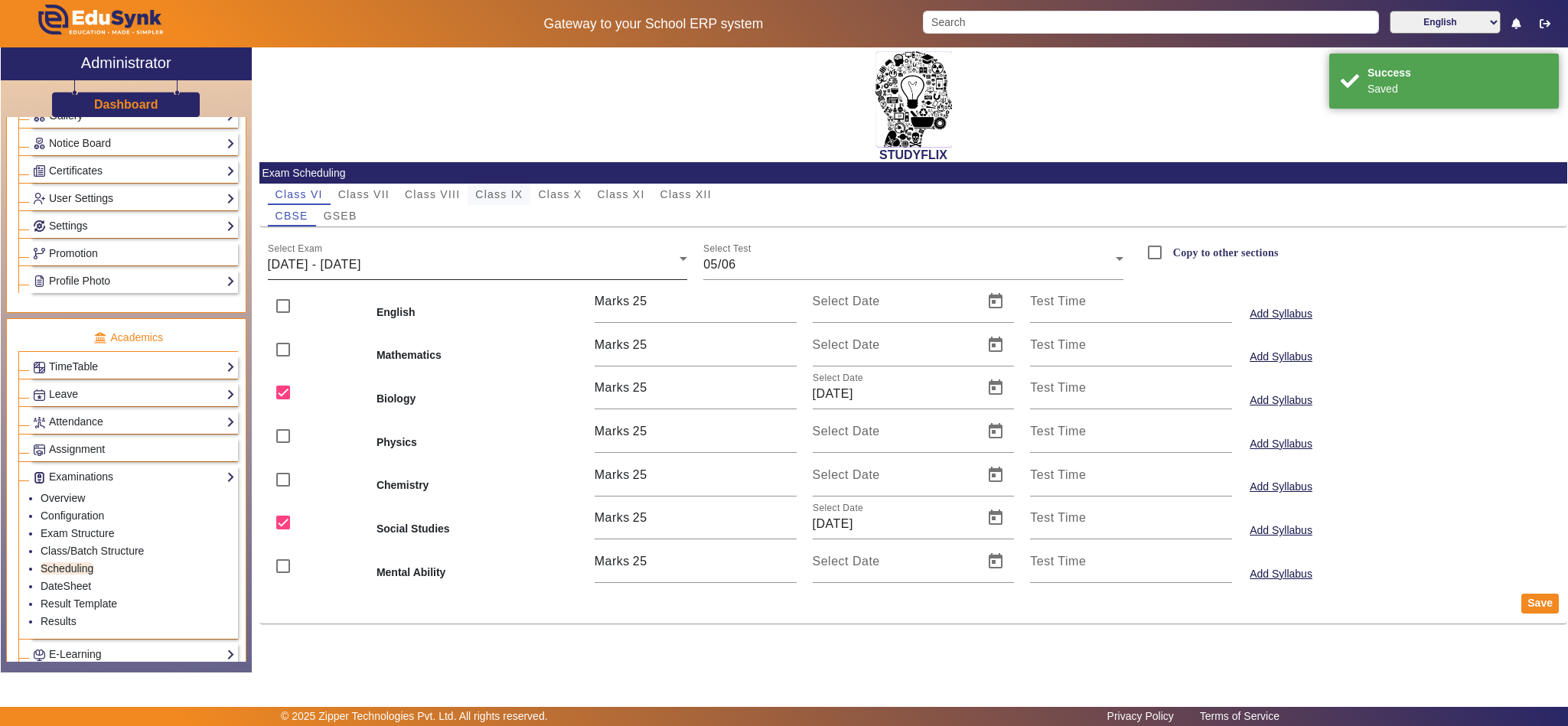
click at [503, 186] on span "Class IX" at bounding box center [499, 195] width 47 height 22
click at [441, 189] on span "Class VIII" at bounding box center [432, 194] width 55 height 11
drag, startPoint x: 395, startPoint y: 261, endPoint x: 397, endPoint y: 268, distance: 7.3
click at [361, 261] on span "16/06/2025 - 21/06/2025" at bounding box center [314, 264] width 94 height 13
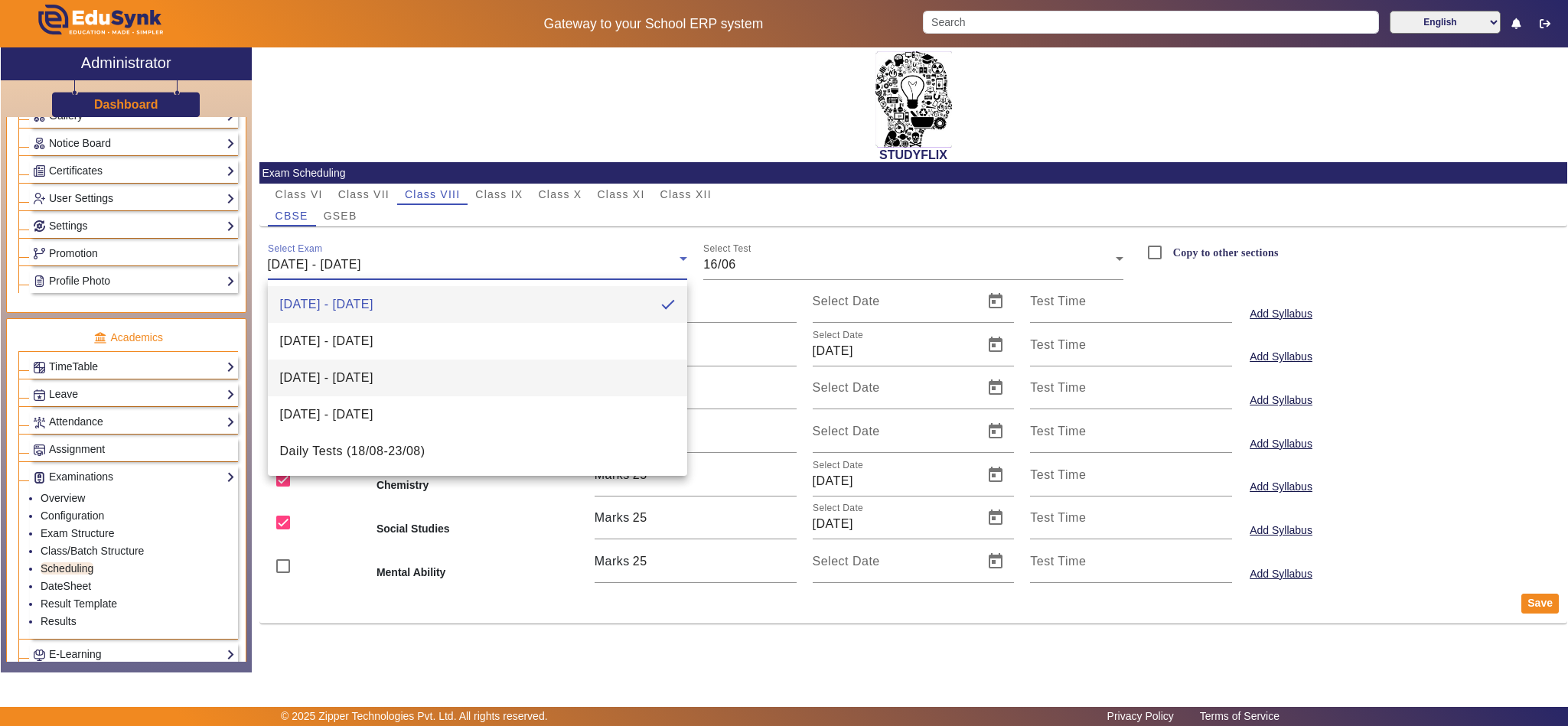
click at [363, 372] on span "30/06/2025 - 05/07/2025" at bounding box center [326, 378] width 94 height 19
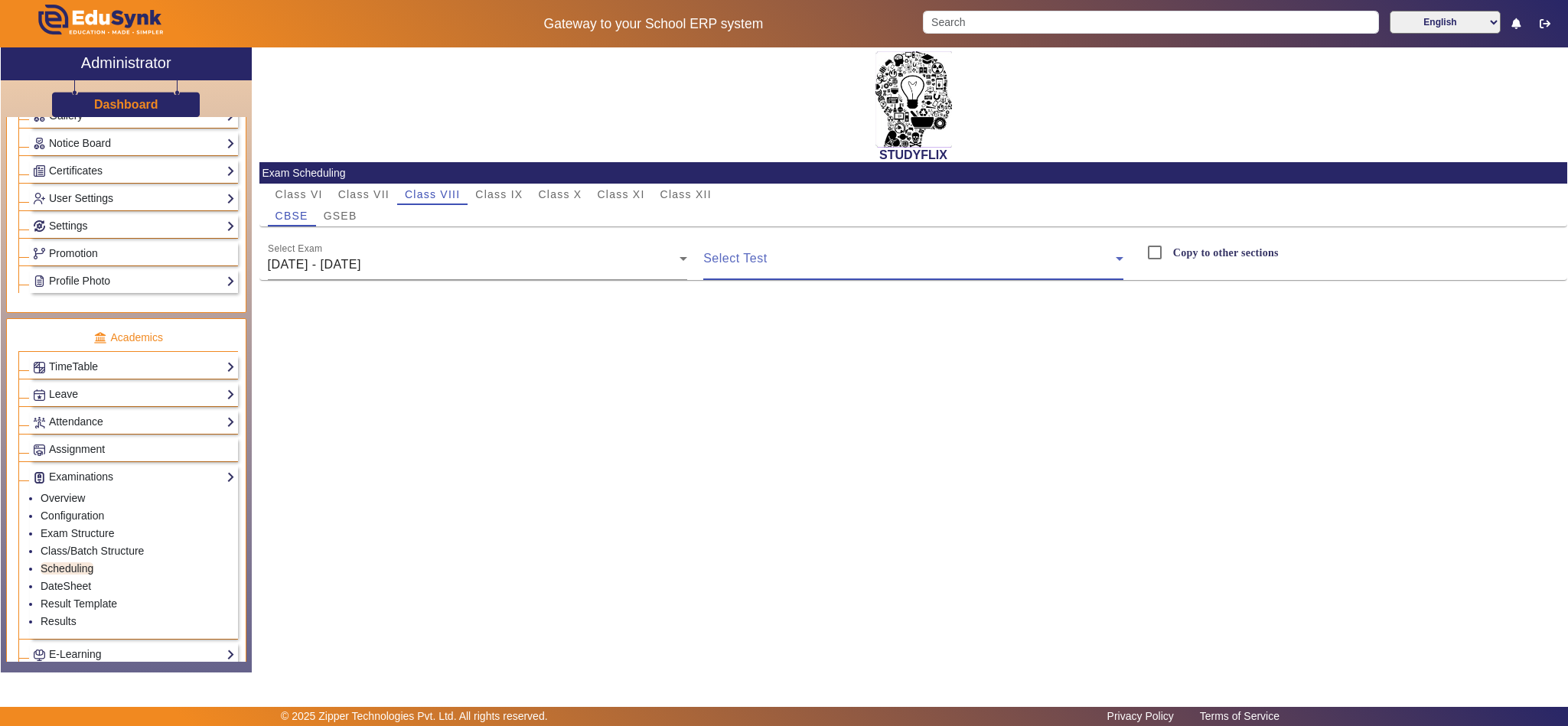
click at [816, 260] on span at bounding box center [909, 265] width 412 height 19
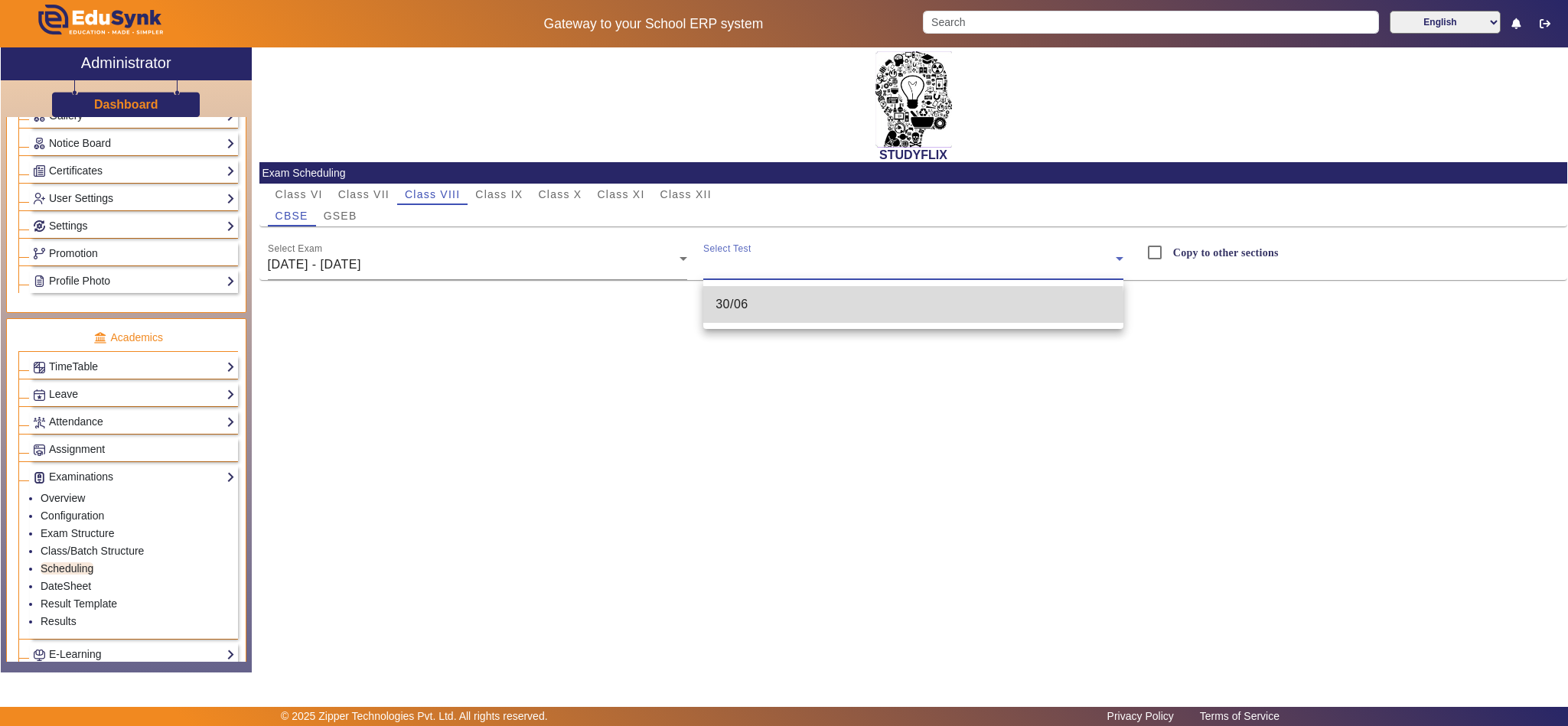
click at [786, 315] on mat-option "30/06" at bounding box center [913, 305] width 420 height 37
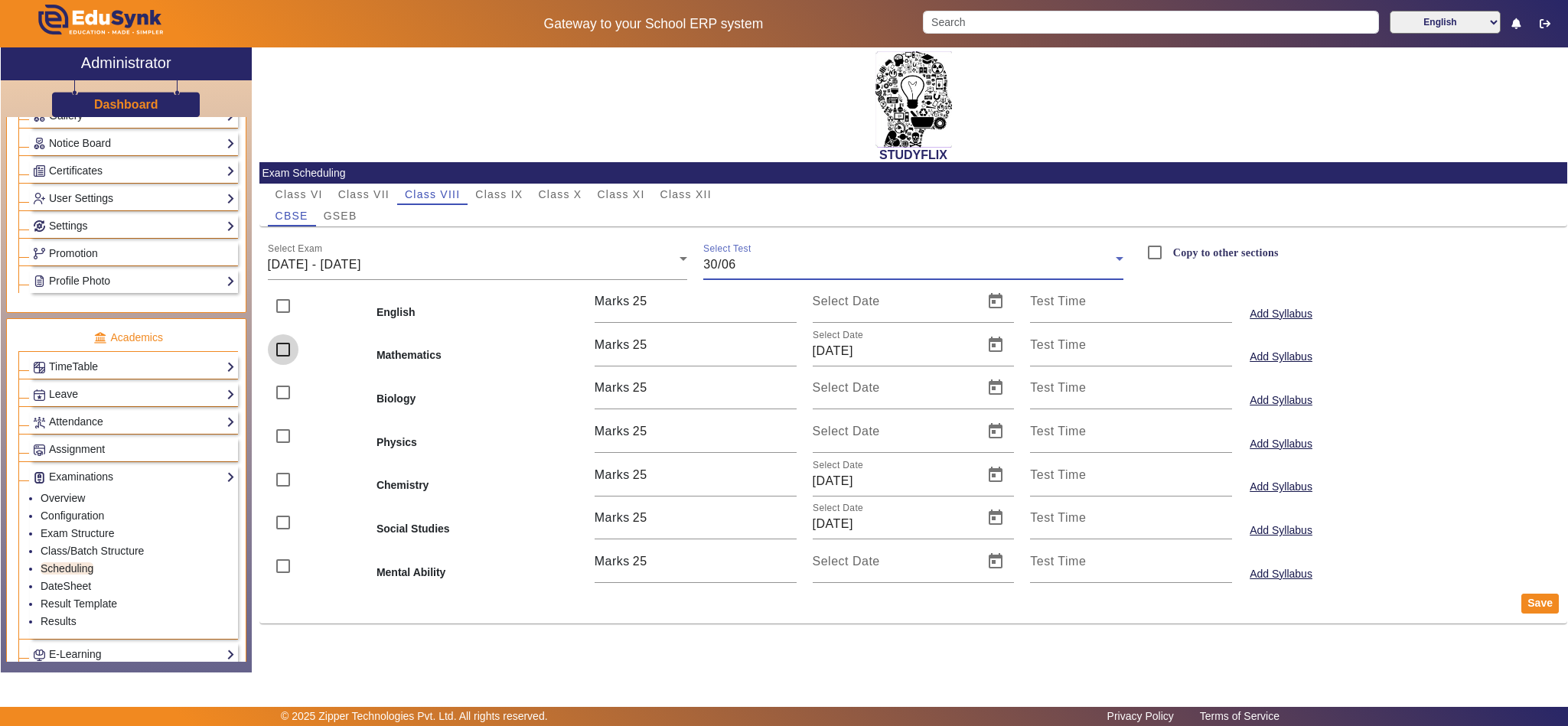
click at [282, 353] on input "checkbox" at bounding box center [283, 350] width 31 height 31
checkbox input "true"
click at [285, 476] on input "checkbox" at bounding box center [283, 480] width 31 height 31
checkbox input "true"
drag, startPoint x: 280, startPoint y: 524, endPoint x: 533, endPoint y: 545, distance: 253.9
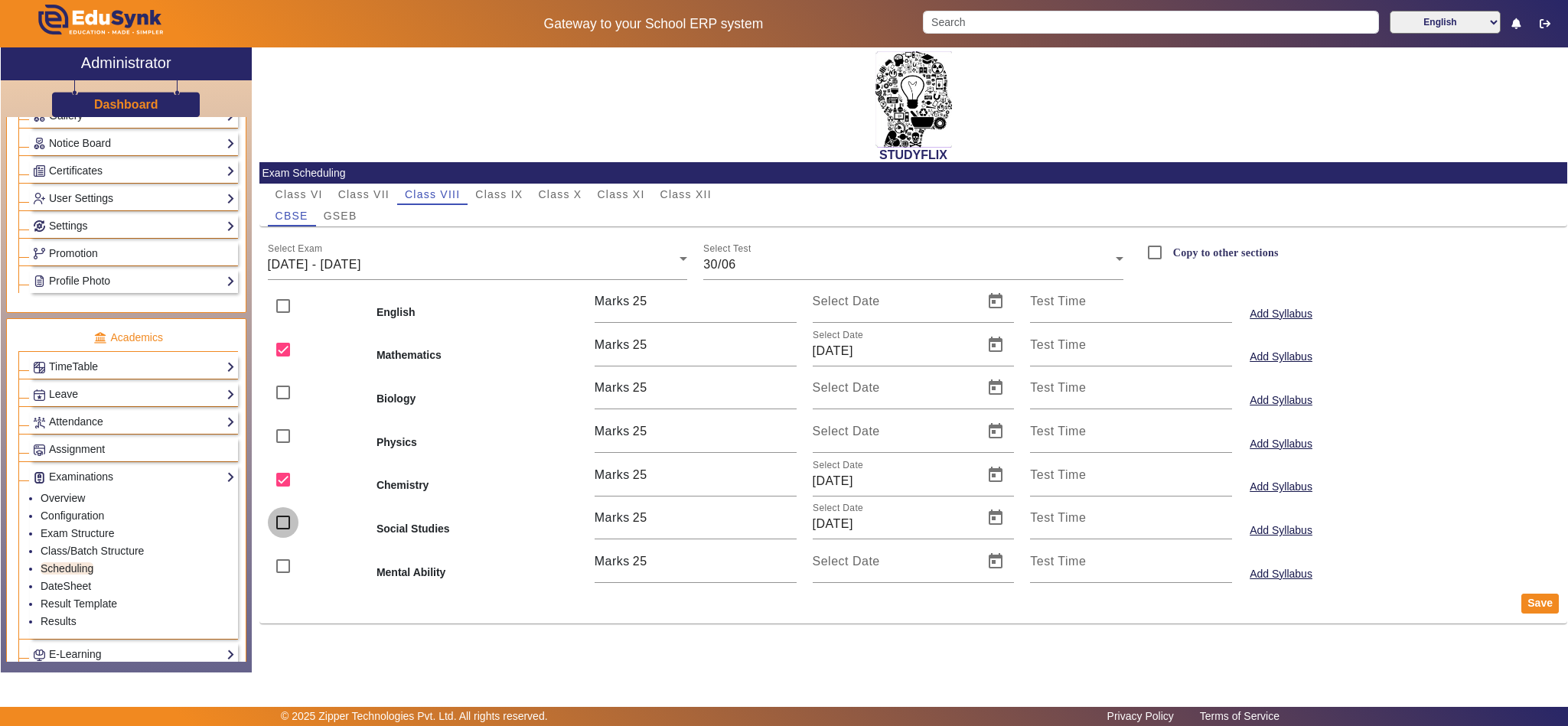
click at [283, 524] on input "checkbox" at bounding box center [283, 523] width 31 height 31
checkbox input "true"
click at [1531, 605] on button "Save" at bounding box center [1540, 604] width 37 height 20
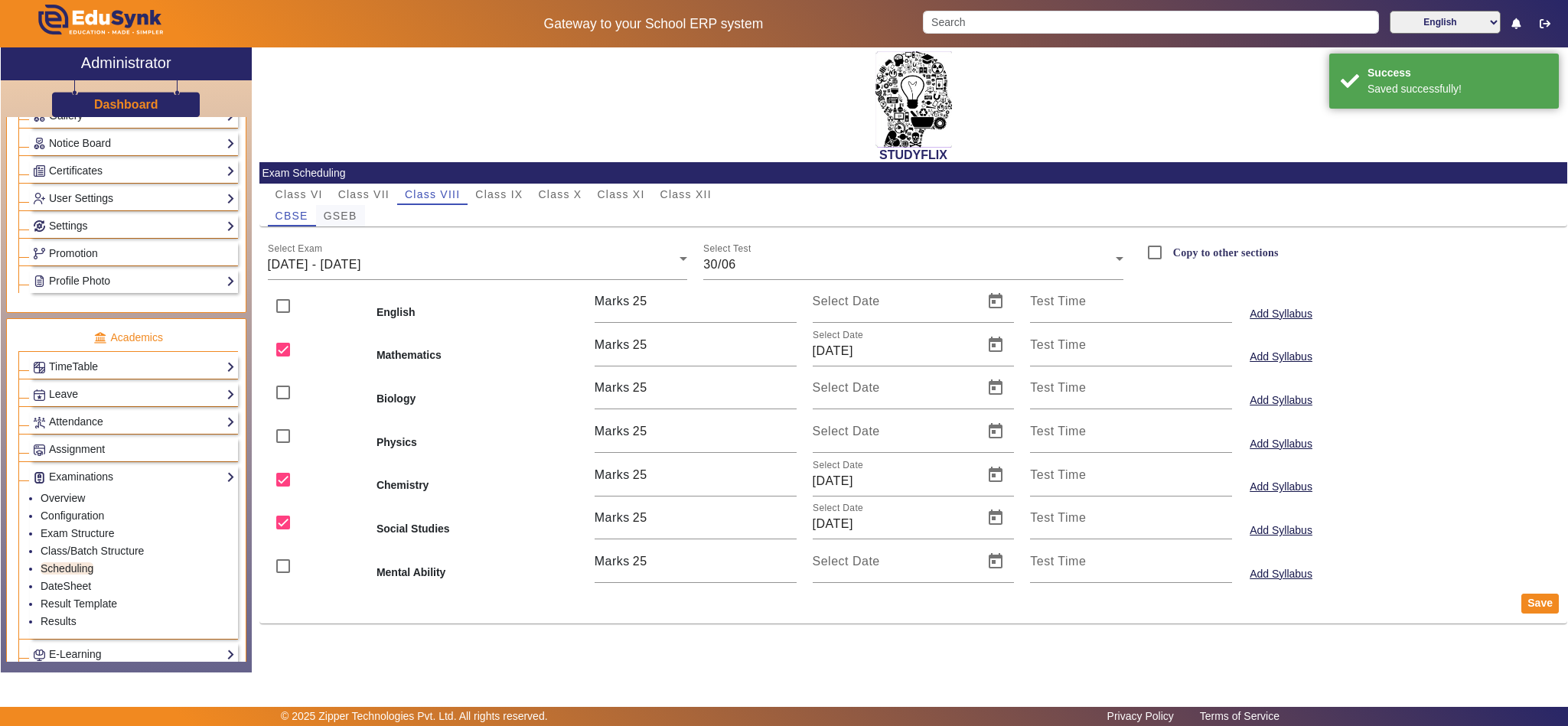
click at [340, 213] on span "GSEB" at bounding box center [341, 216] width 34 height 11
click at [628, 261] on div "16/06/2025 - 21/06/2025" at bounding box center [473, 265] width 412 height 19
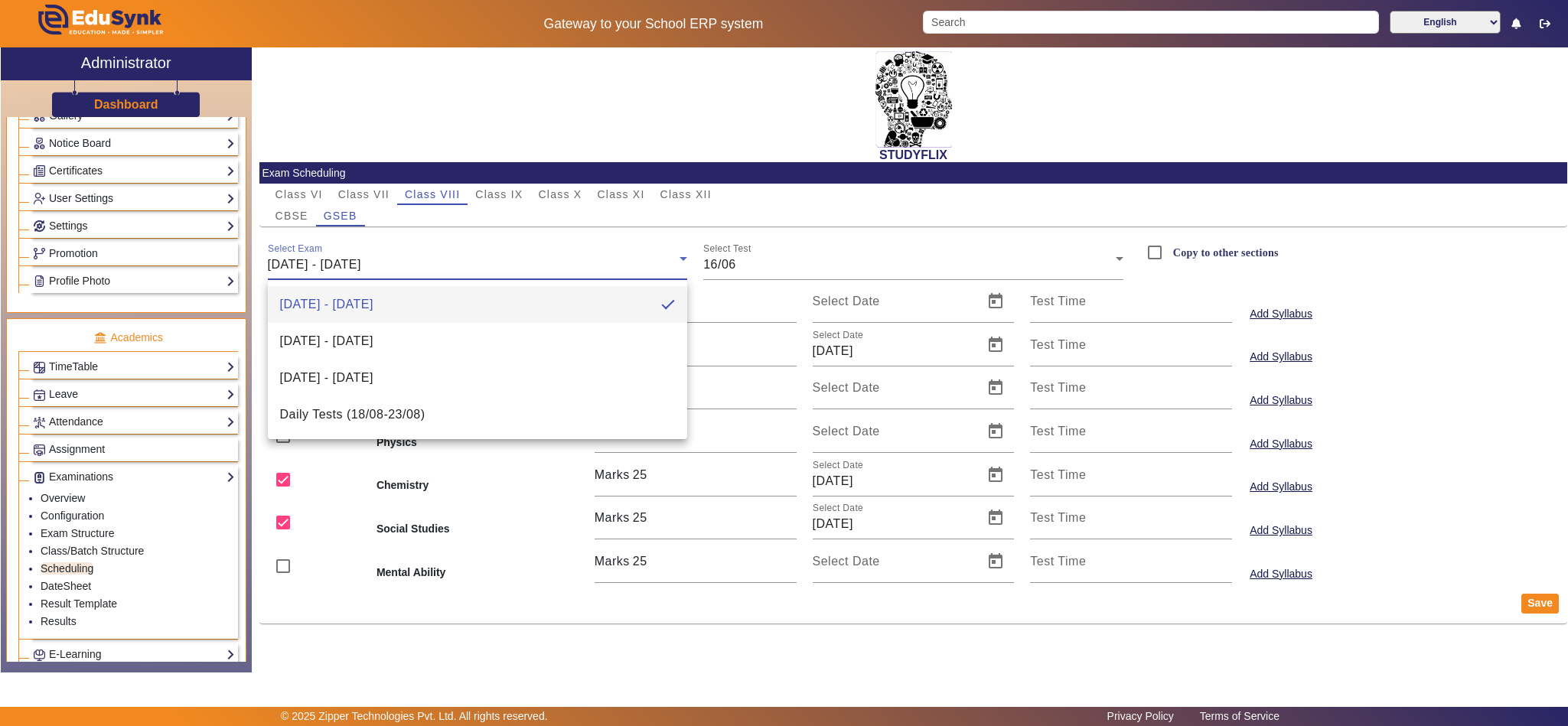
click at [79, 577] on div at bounding box center [784, 363] width 1568 height 726
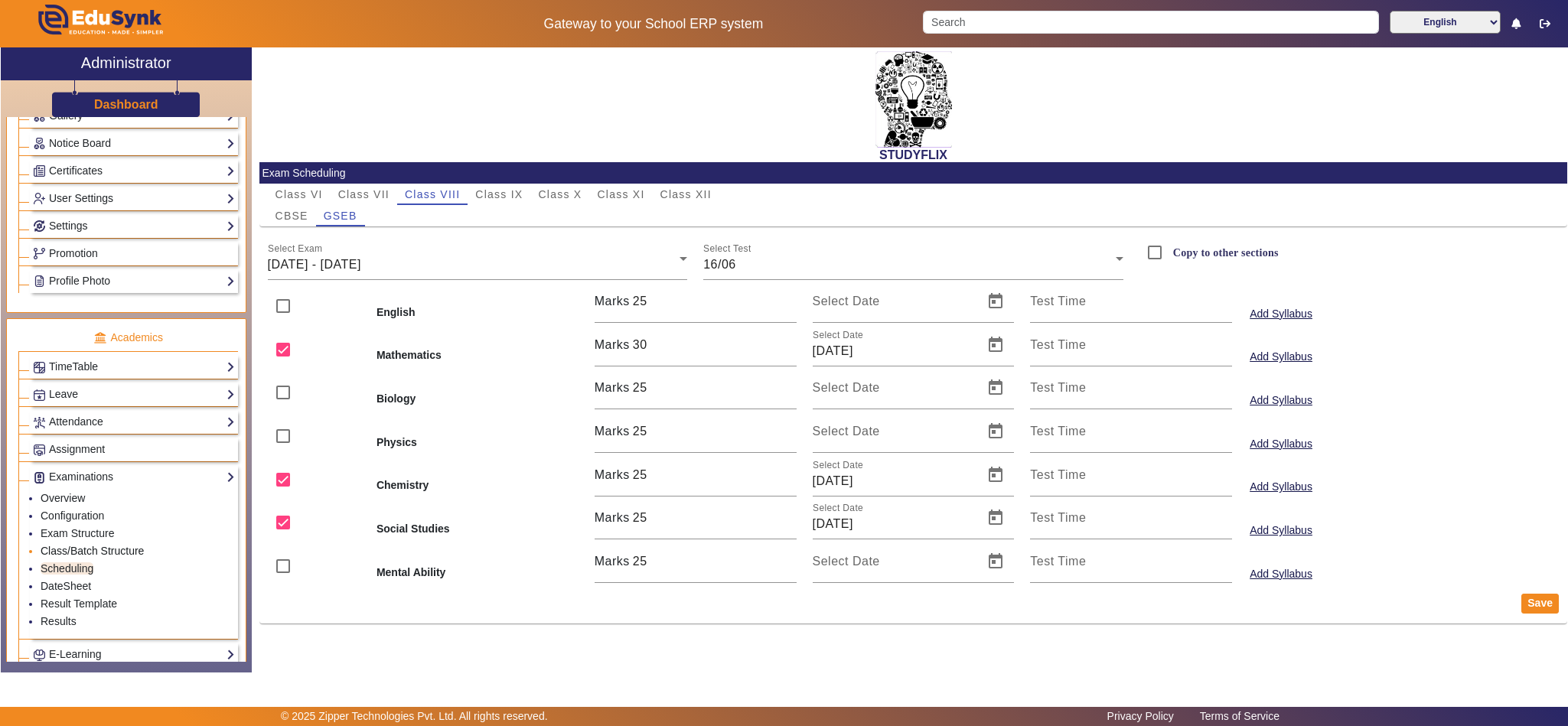
click at [88, 557] on link "Class/Batch Structure" at bounding box center [92, 551] width 104 height 12
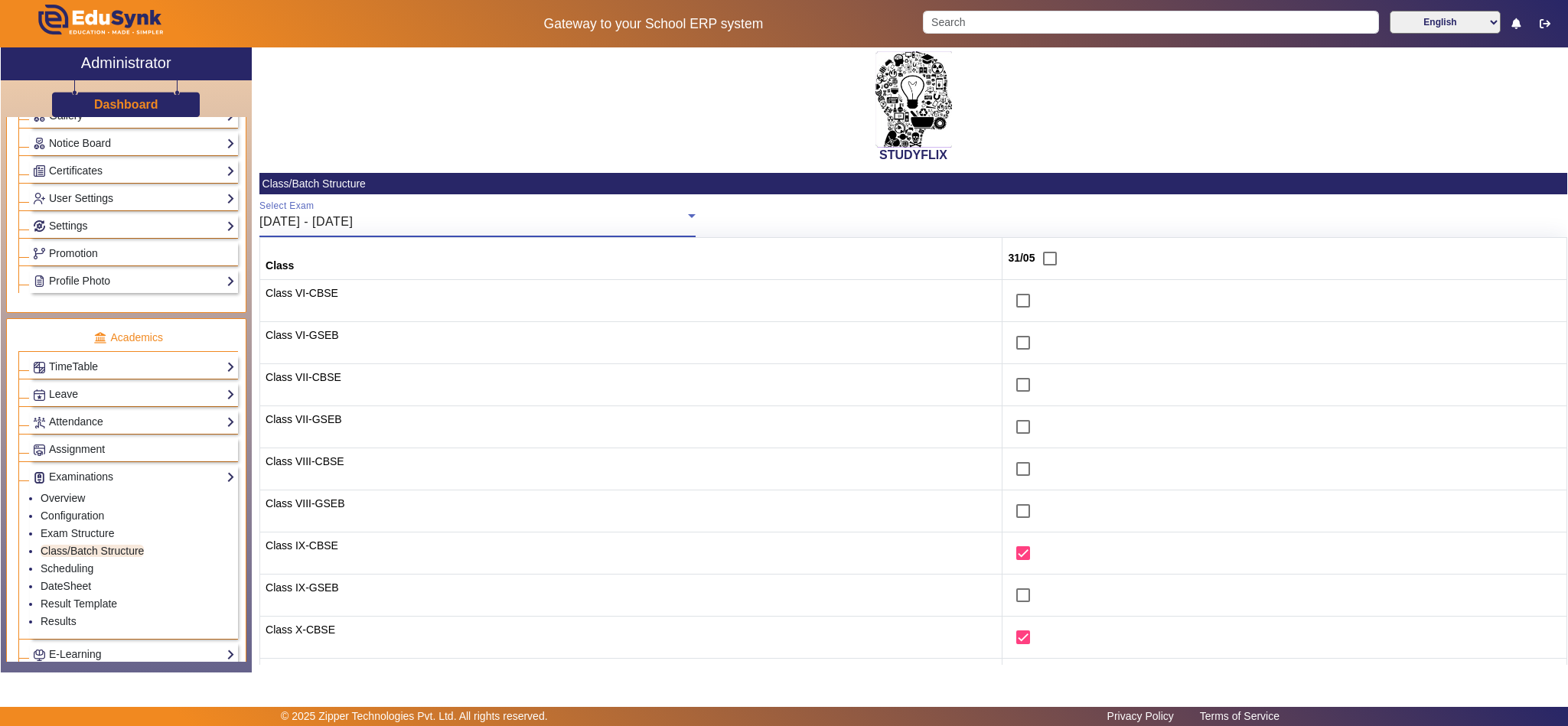
click at [543, 223] on div "26/05/2025 - 31/05/2025" at bounding box center [474, 222] width 428 height 19
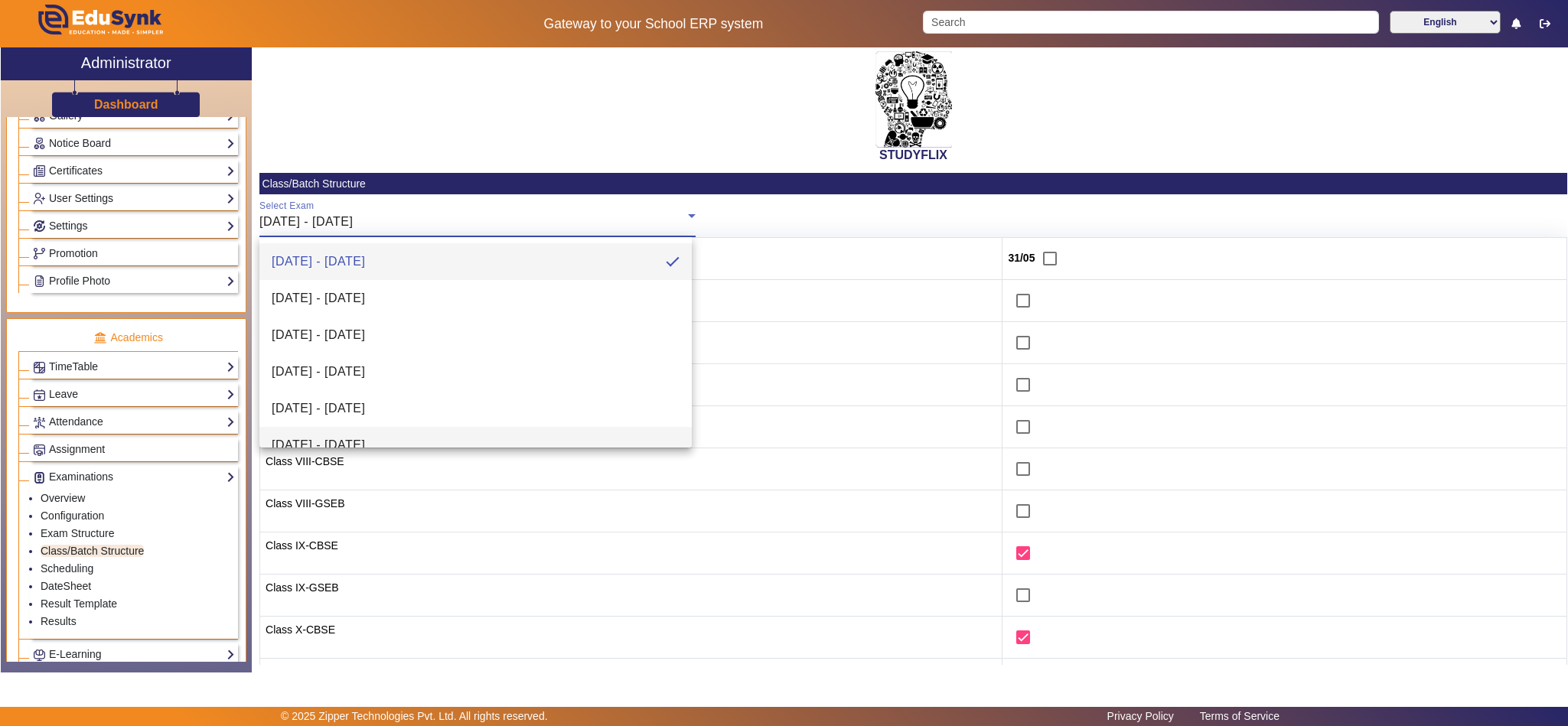
click at [344, 443] on span "30/06/2025 - 05/07/2025" at bounding box center [318, 445] width 94 height 19
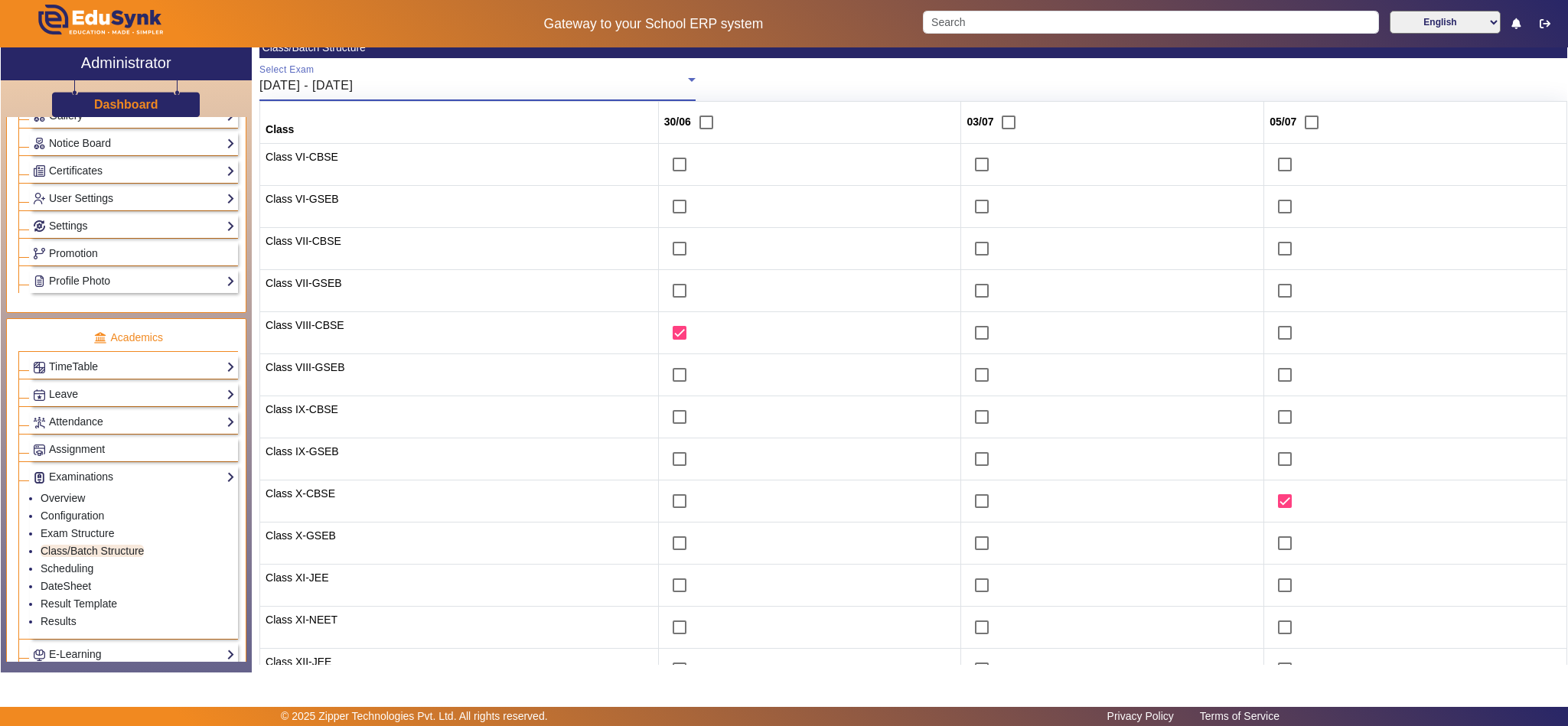
scroll to position [191, 0]
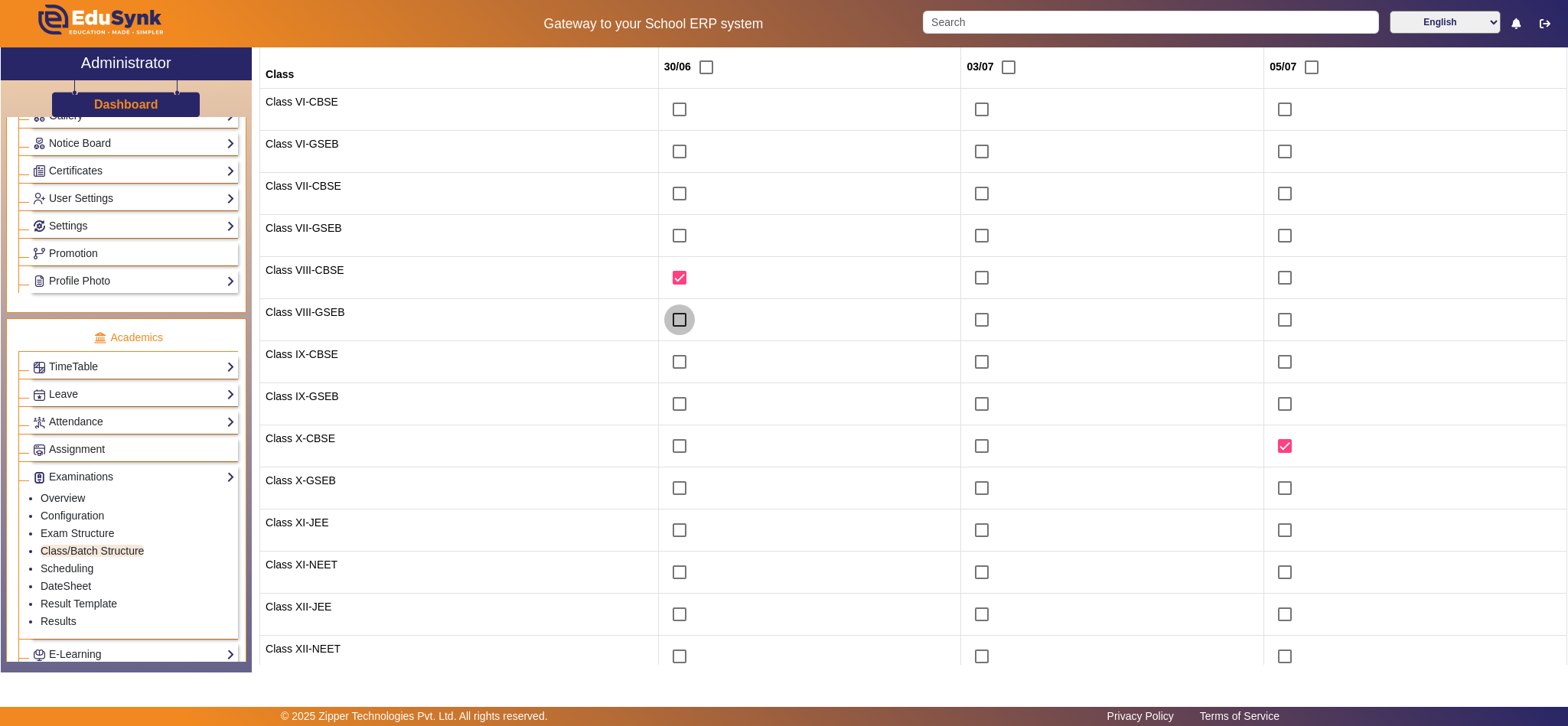
click at [668, 319] on input "checkbox" at bounding box center [680, 320] width 31 height 31
checkbox input "true"
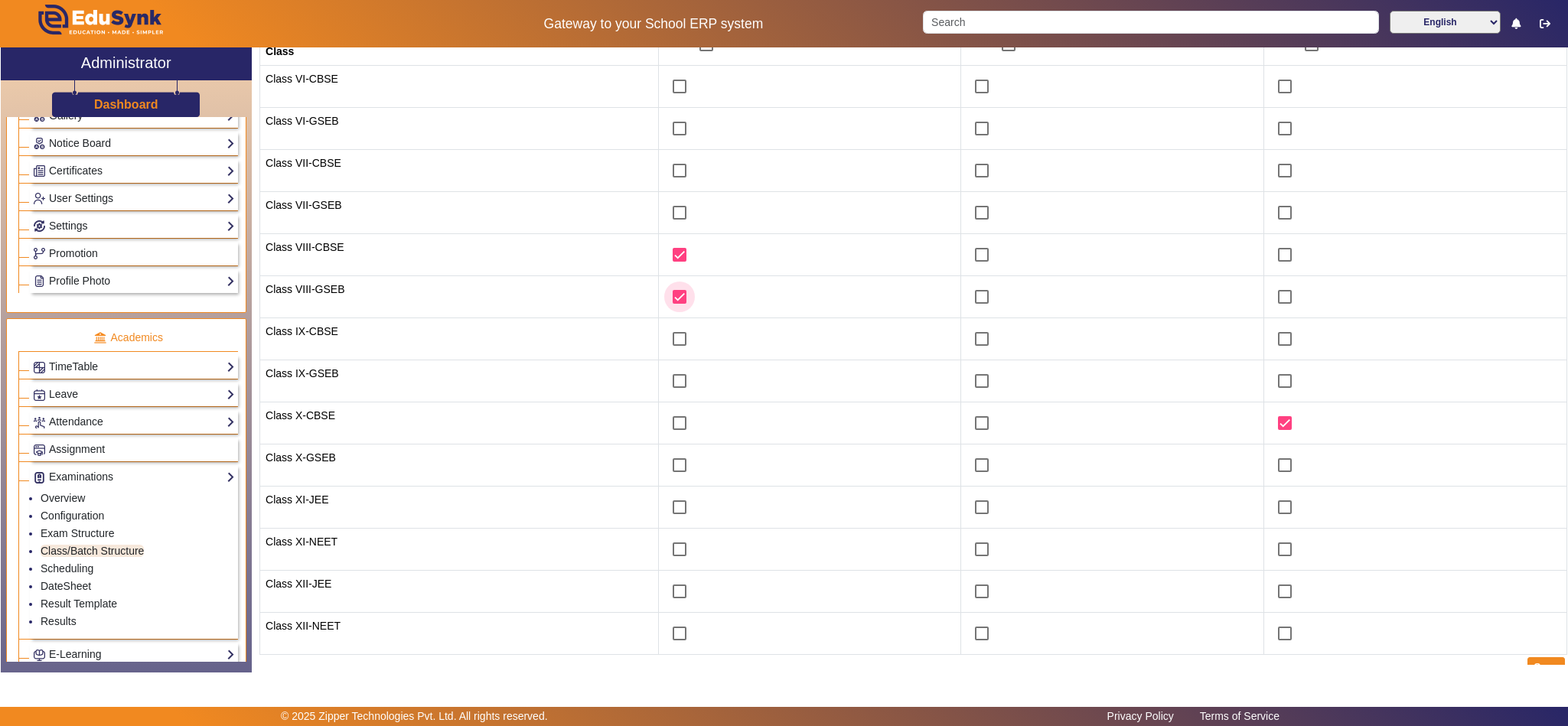
scroll to position [235, 0]
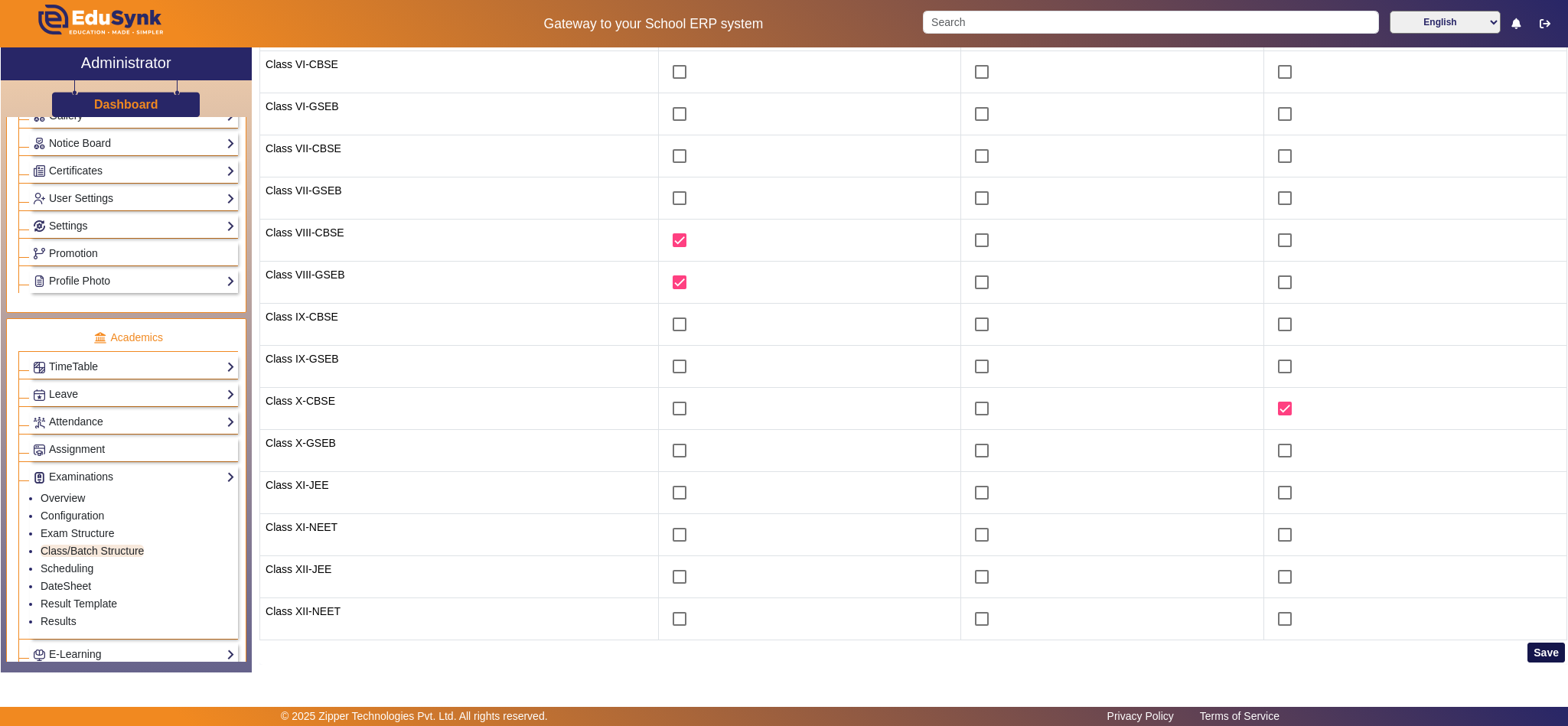
click at [1528, 653] on button "Save" at bounding box center [1546, 653] width 37 height 20
click at [80, 574] on link "Scheduling" at bounding box center [66, 568] width 53 height 12
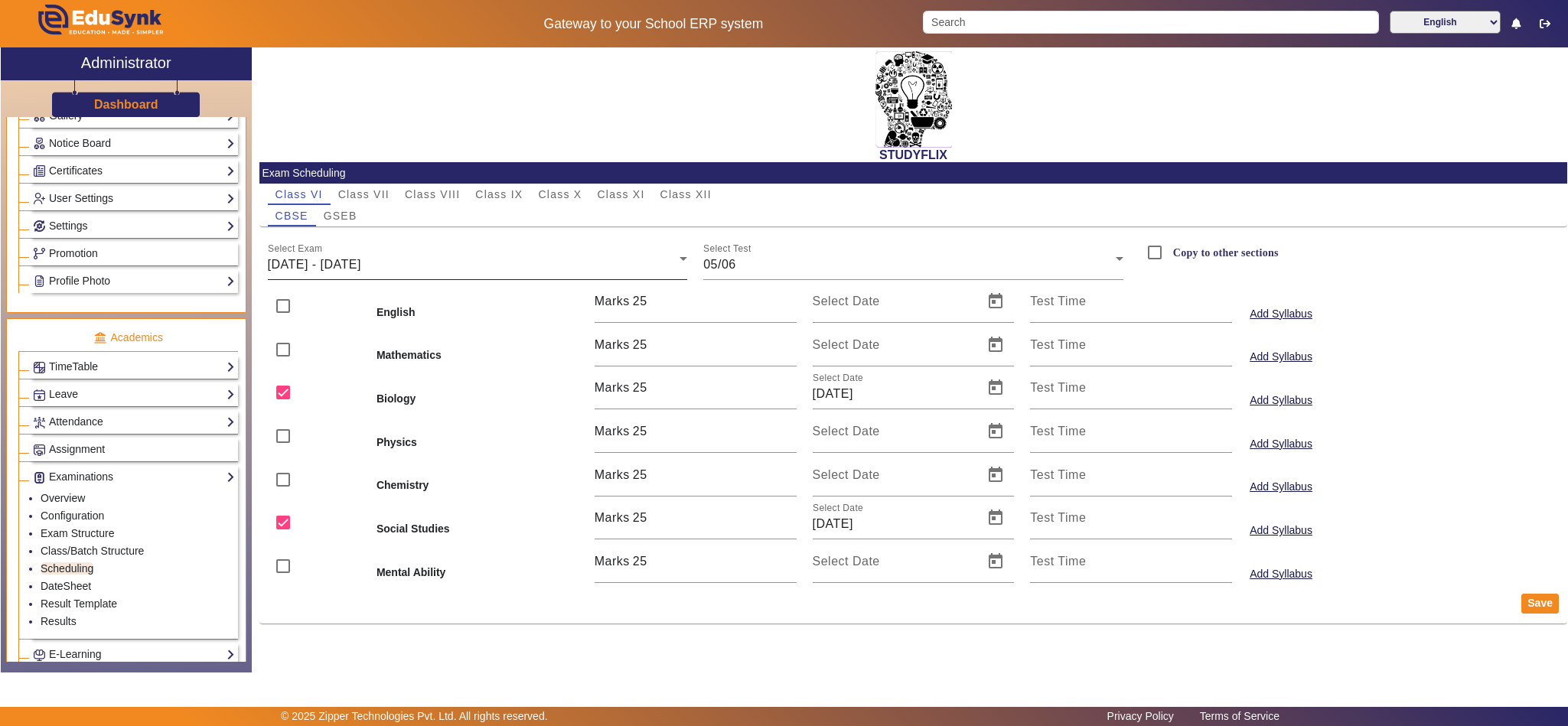
click at [360, 266] on span "02/06/2025 - 07/06/2025" at bounding box center [314, 264] width 94 height 13
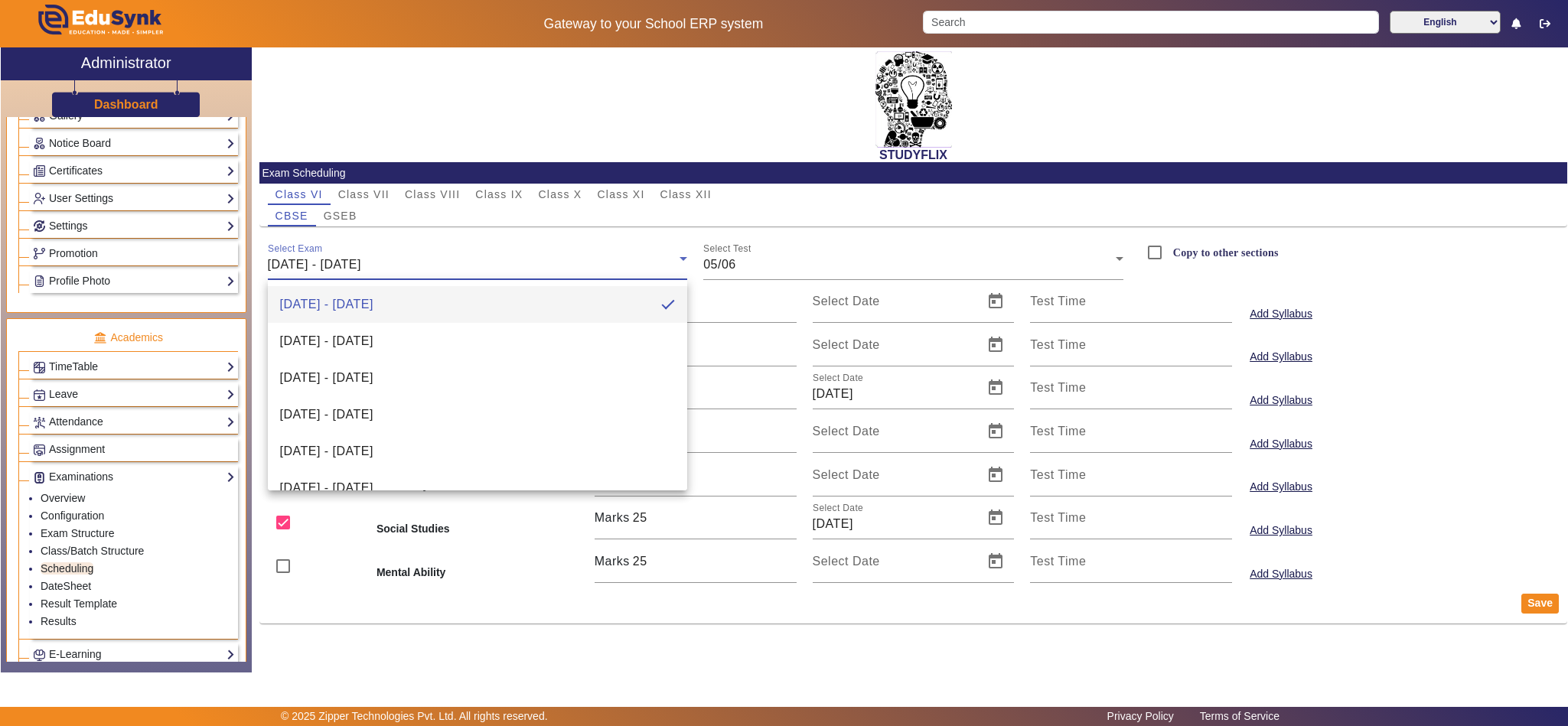
click at [77, 542] on div at bounding box center [784, 363] width 1568 height 726
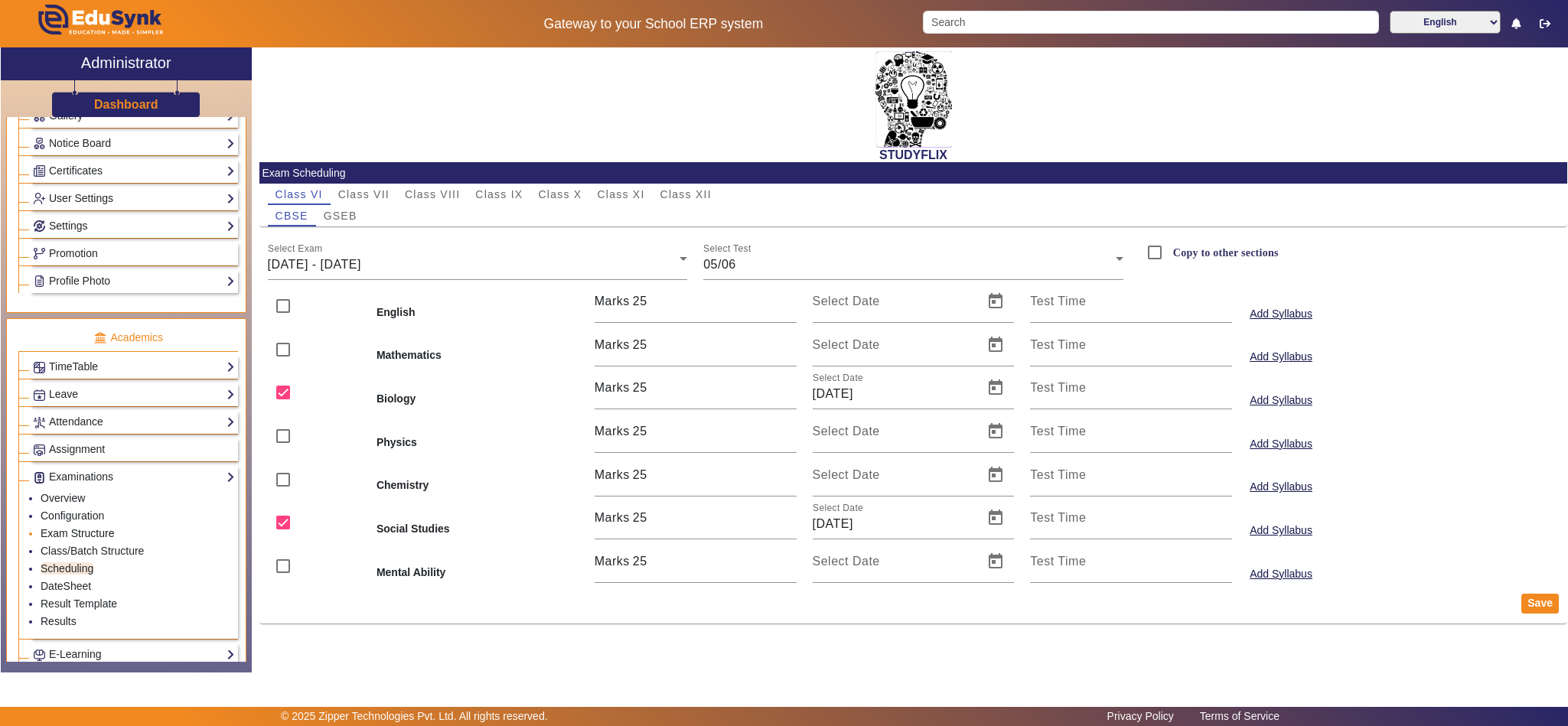
click at [76, 540] on link "Exam Structure" at bounding box center [77, 533] width 73 height 12
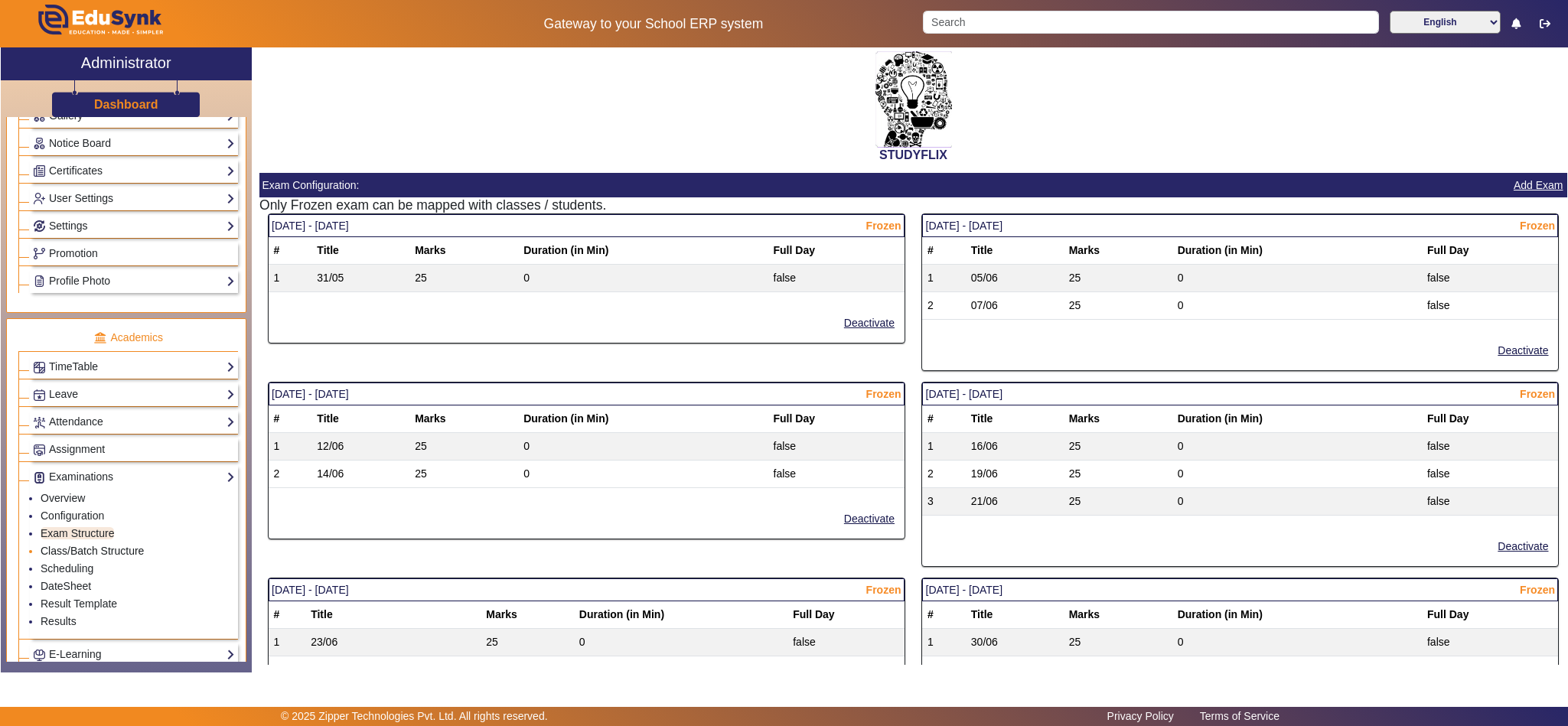
click at [77, 557] on link "Class/Batch Structure" at bounding box center [92, 551] width 104 height 12
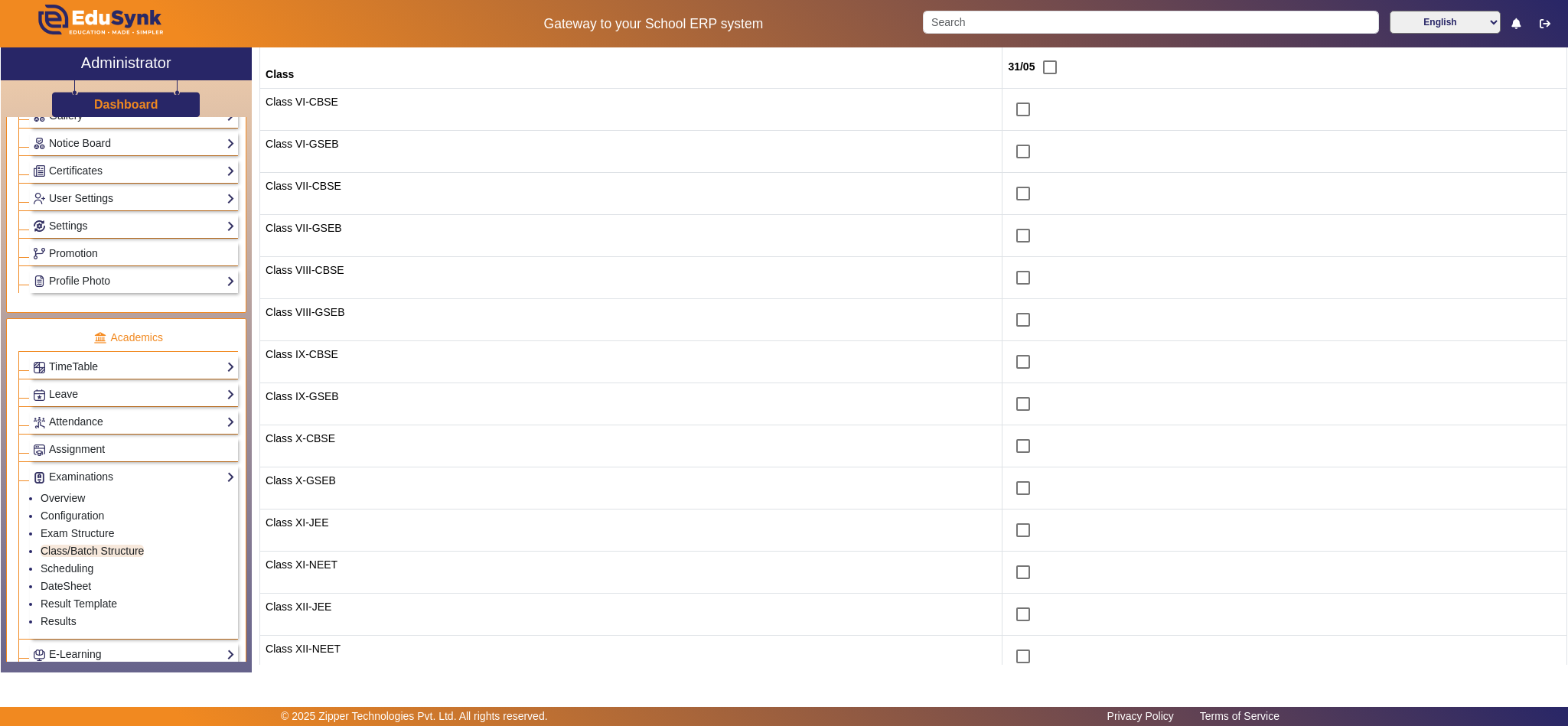
scroll to position [235, 0]
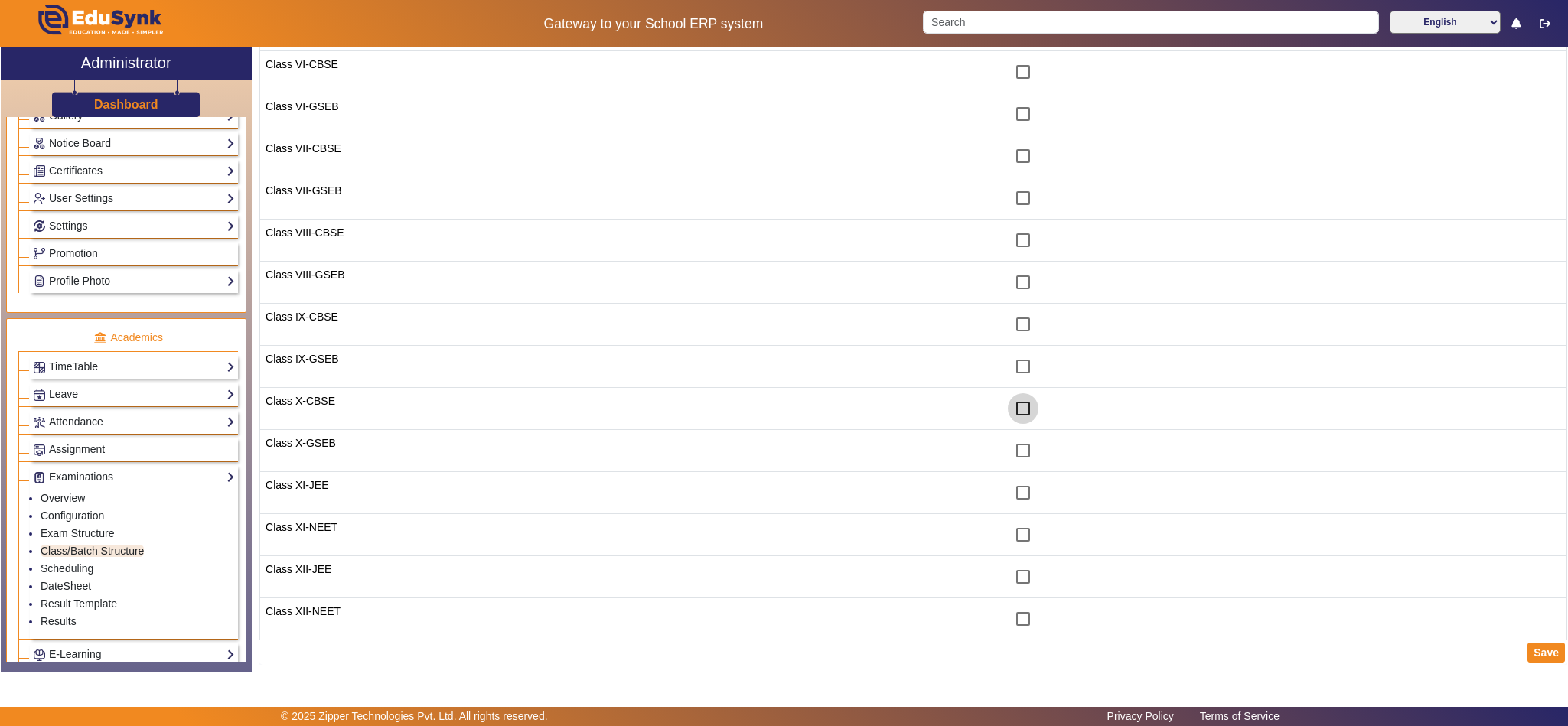
click at [1008, 404] on input "checkbox" at bounding box center [1024, 409] width 31 height 31
checkbox input "true"
click at [1008, 446] on input "checkbox" at bounding box center [1024, 451] width 31 height 31
checkbox input "true"
click at [1545, 648] on button "Save" at bounding box center [1546, 653] width 37 height 20
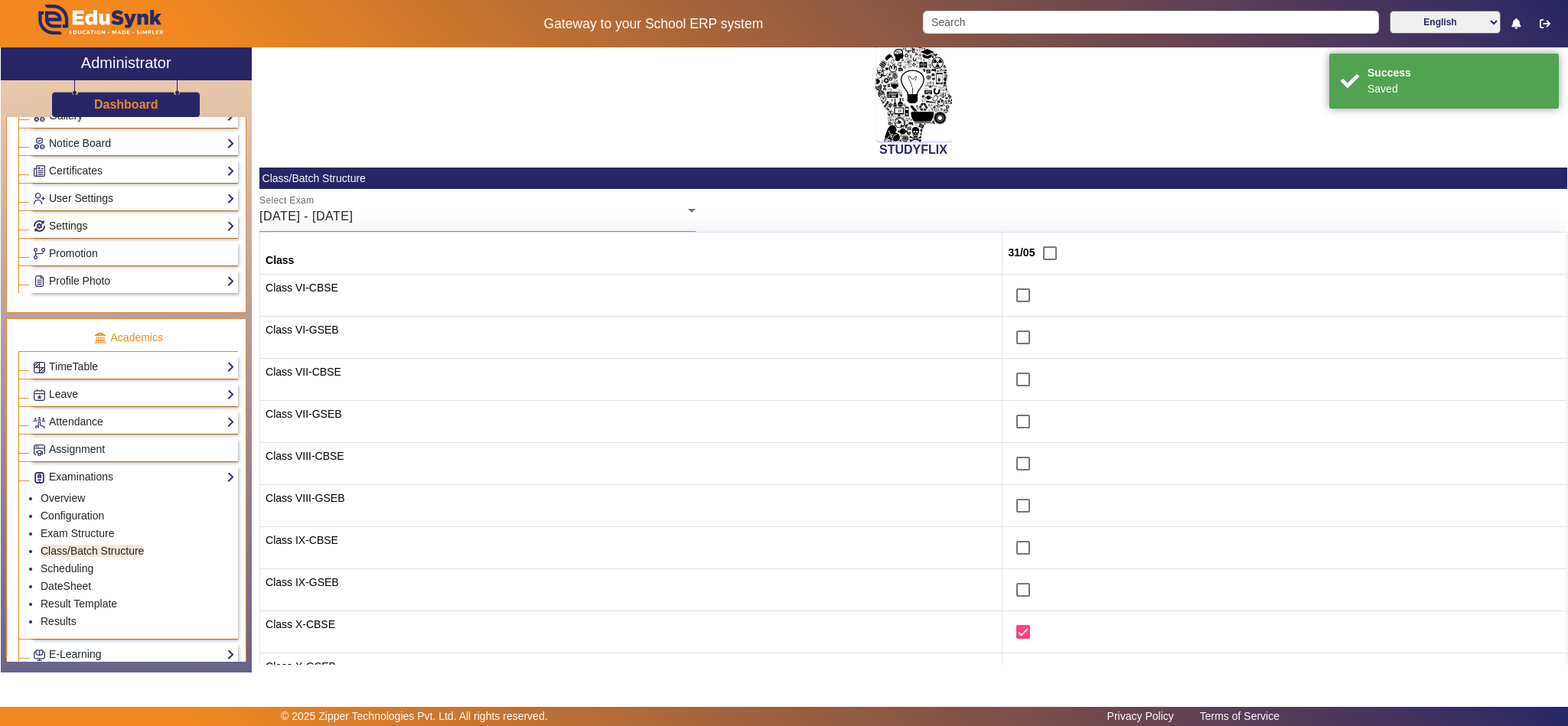
scroll to position [0, 0]
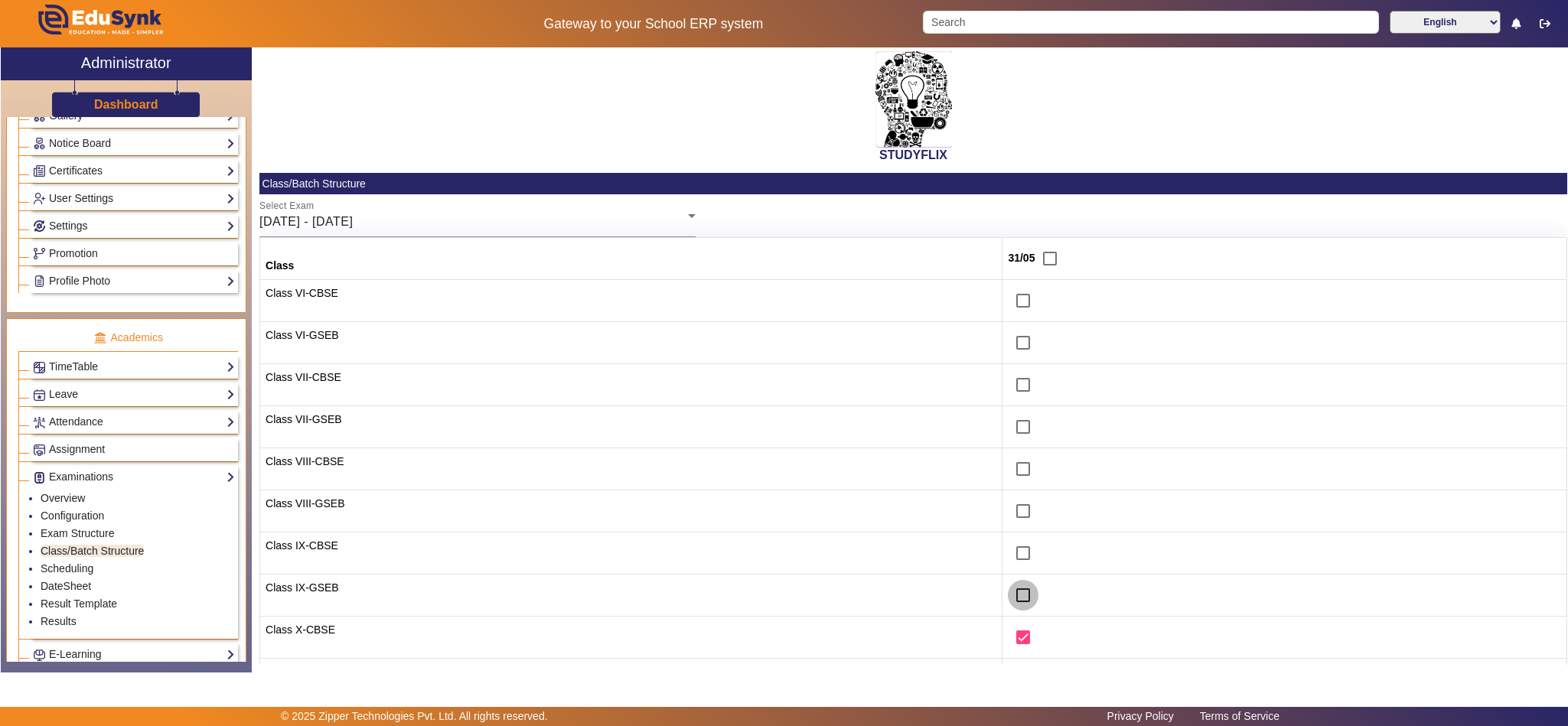
click at [1008, 593] on input "checkbox" at bounding box center [1024, 595] width 31 height 31
checkbox input "true"
click at [1008, 552] on input "checkbox" at bounding box center [1024, 554] width 31 height 31
checkbox input "true"
click at [643, 213] on div "26/05/2025 - 31/05/2025" at bounding box center [474, 222] width 428 height 19
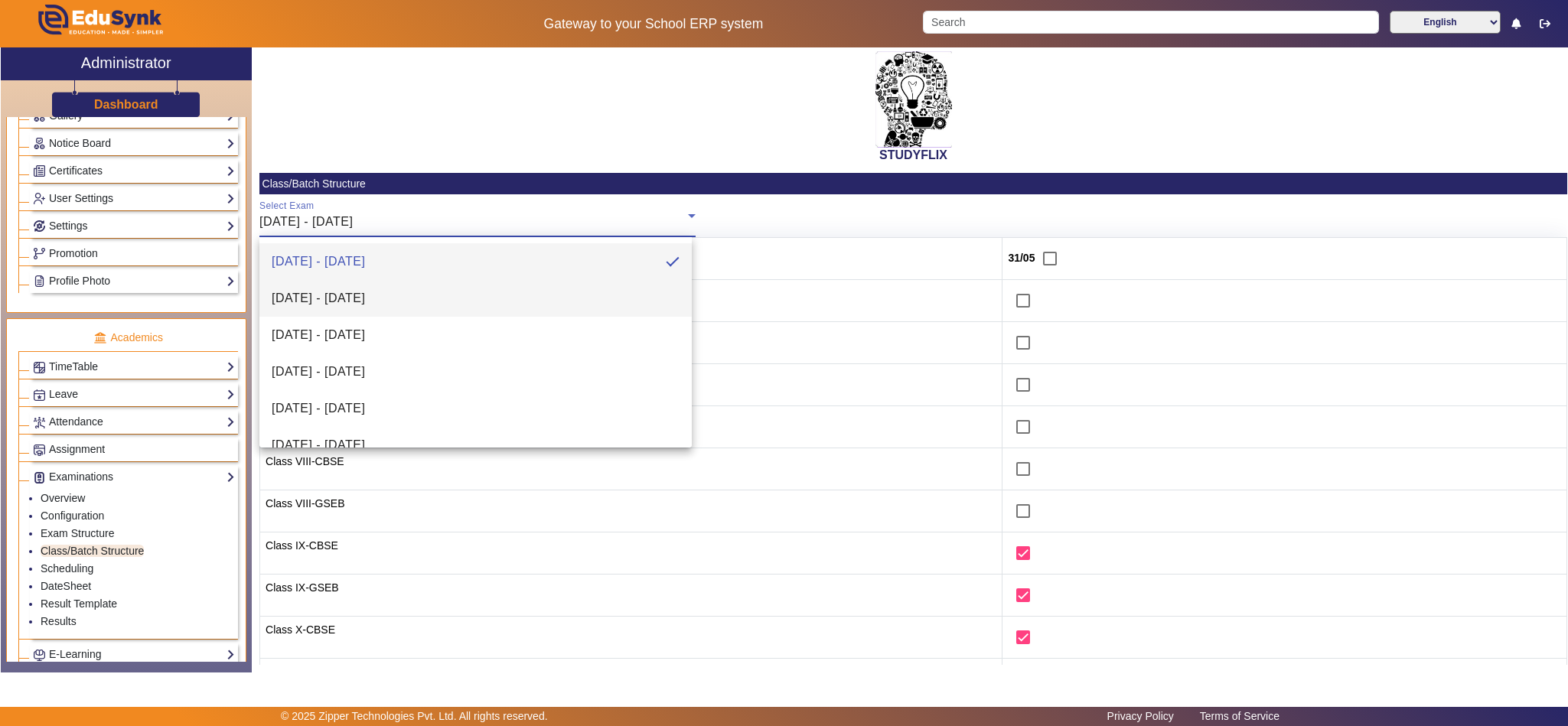
click at [503, 297] on mat-option "02/06/2025 - 07/06/2025" at bounding box center [476, 298] width 432 height 37
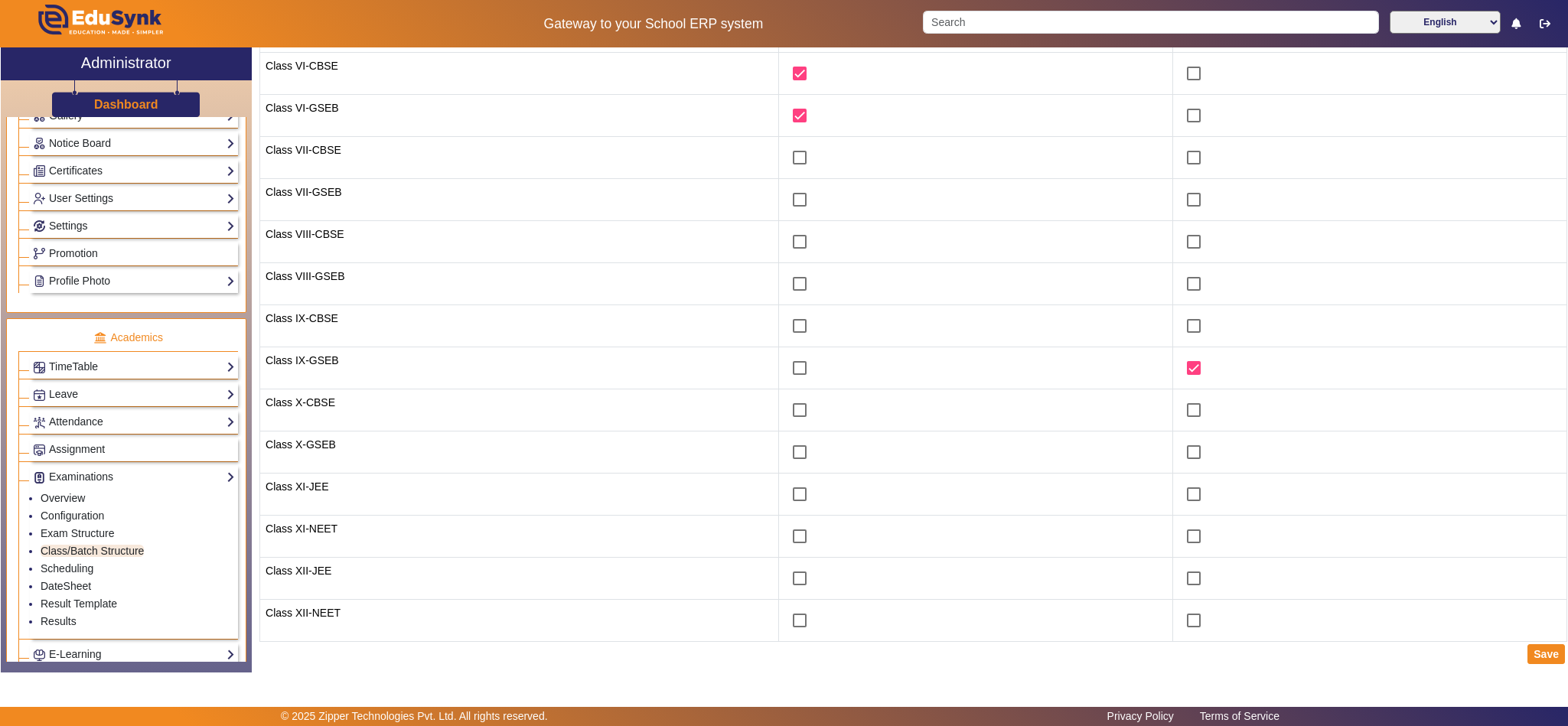
scroll to position [235, 0]
click at [1178, 317] on input "checkbox" at bounding box center [1194, 325] width 31 height 31
checkbox input "true"
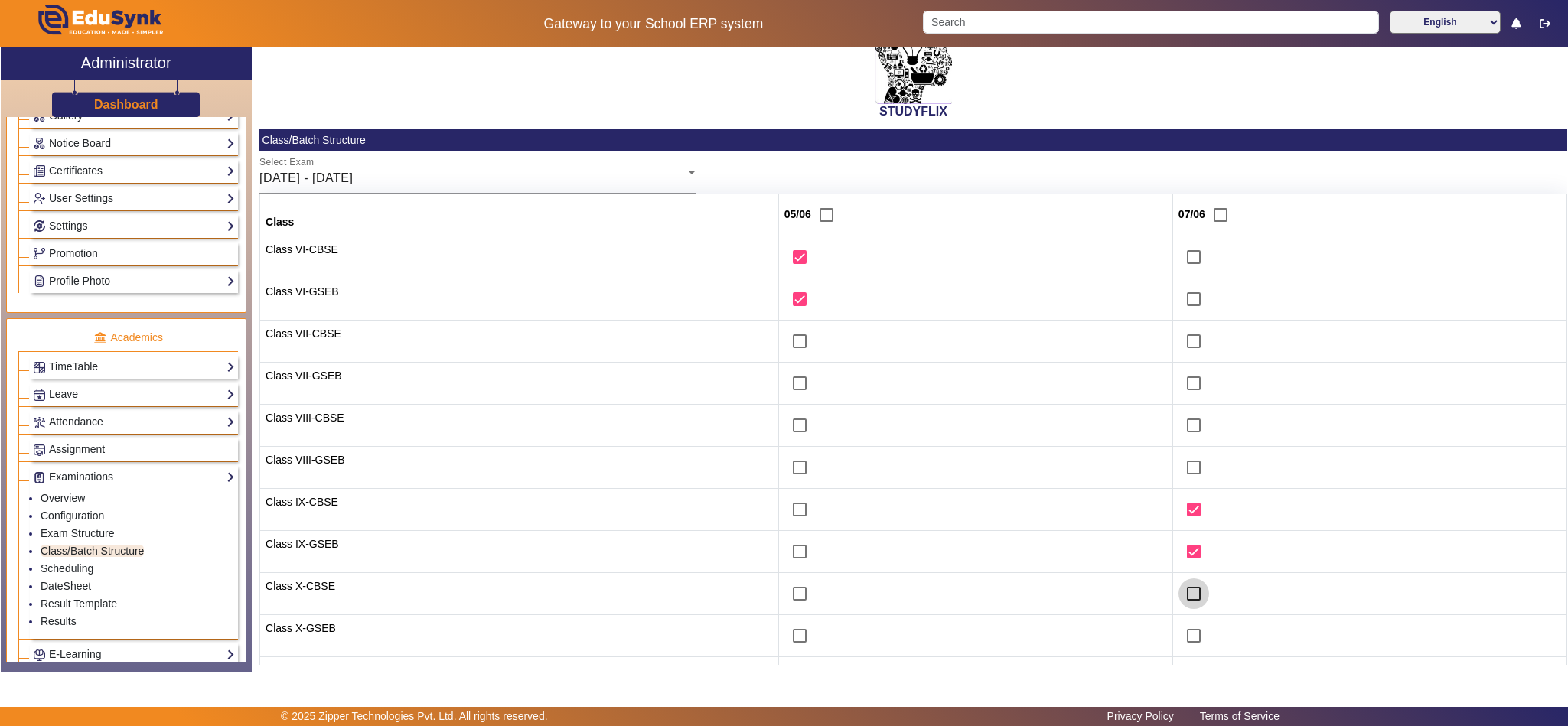
click at [1178, 599] on input "checkbox" at bounding box center [1194, 594] width 31 height 31
checkbox input "true"
click at [1185, 639] on input "checkbox" at bounding box center [1194, 636] width 31 height 31
checkbox input "true"
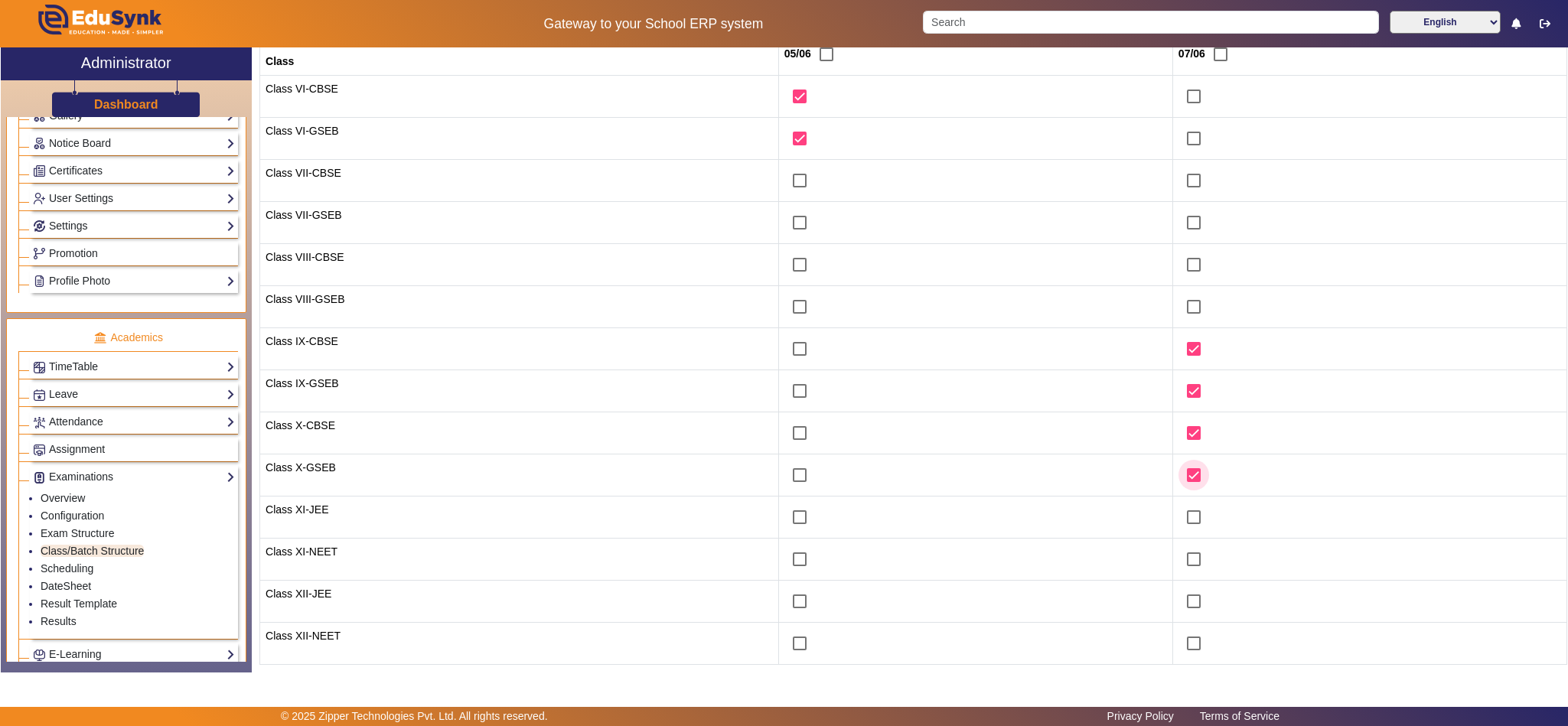
scroll to position [235, 0]
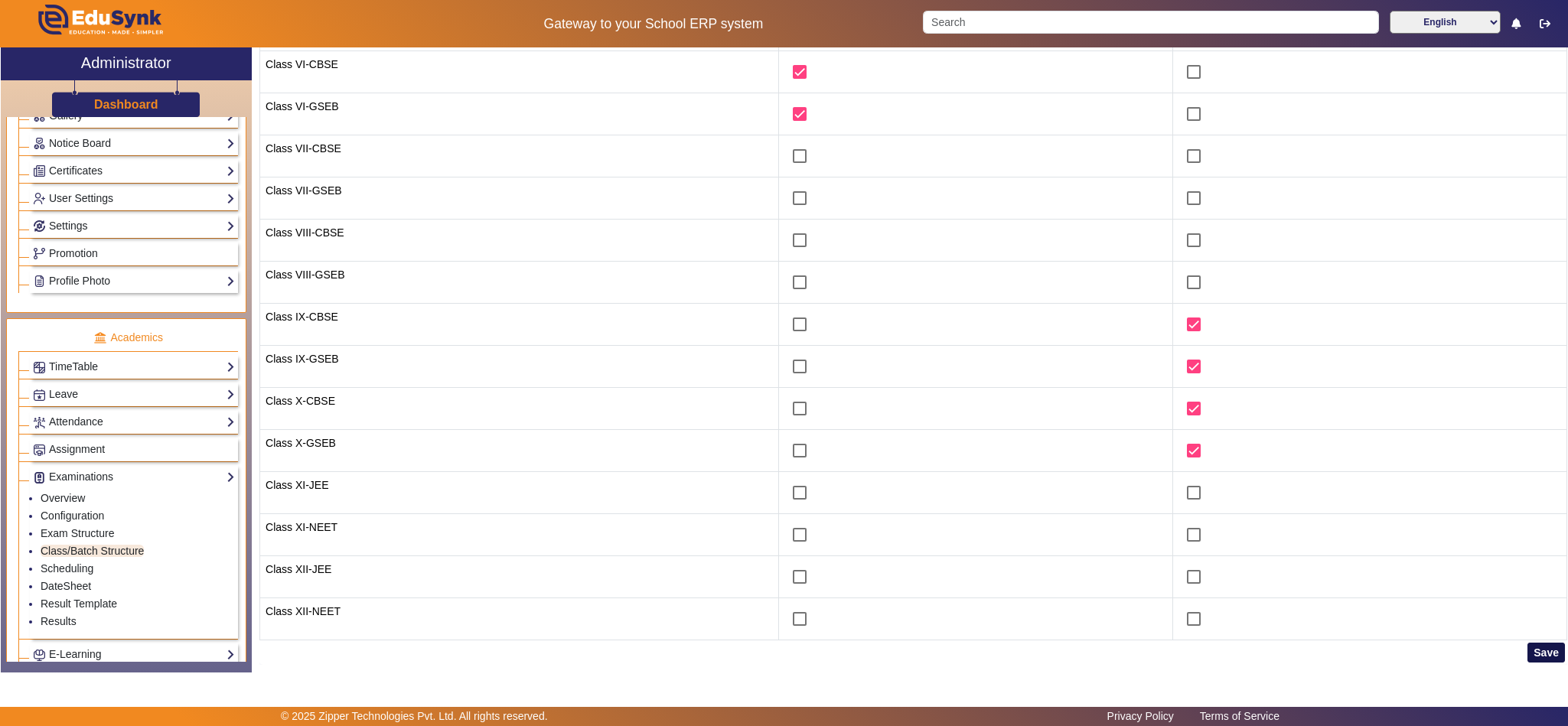
click at [1531, 657] on button "Save" at bounding box center [1546, 653] width 37 height 20
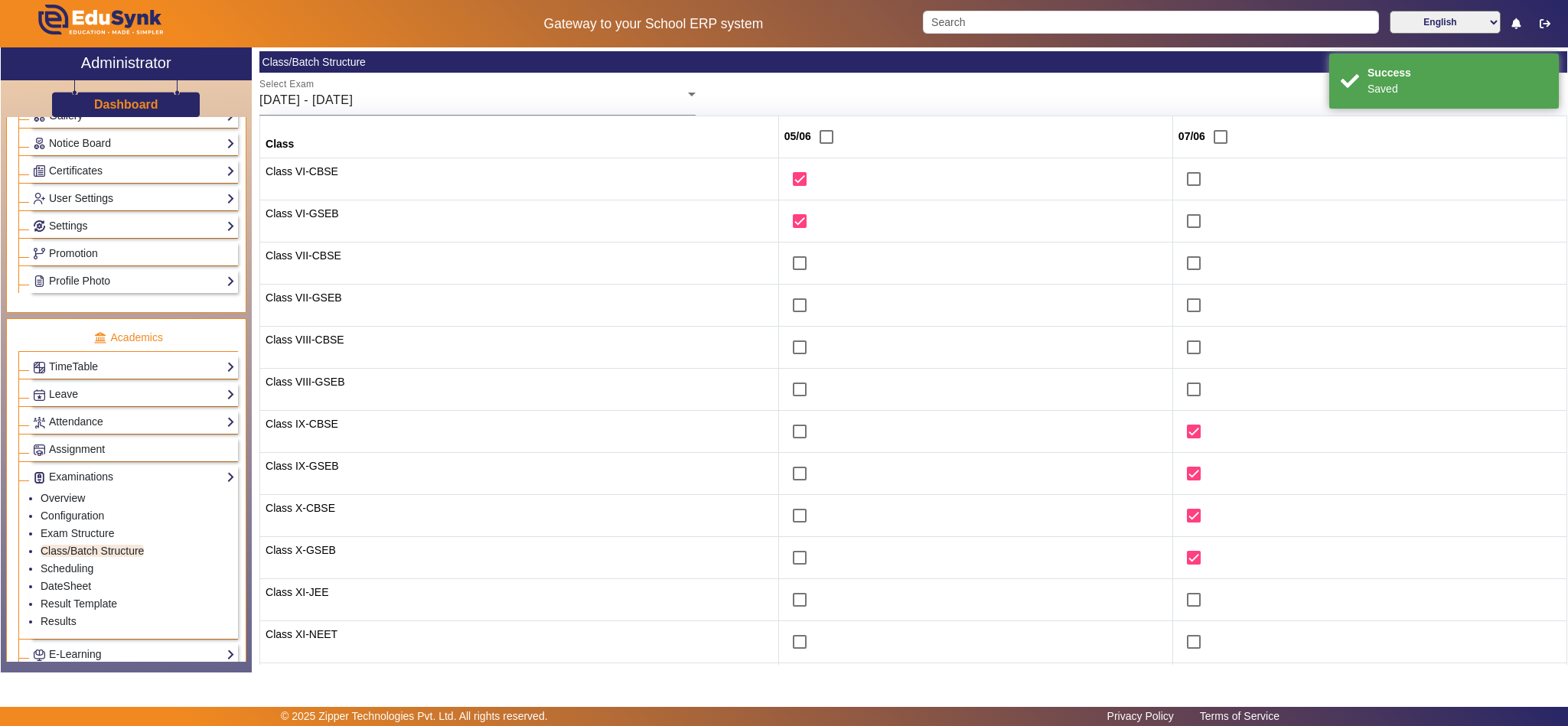
scroll to position [43, 0]
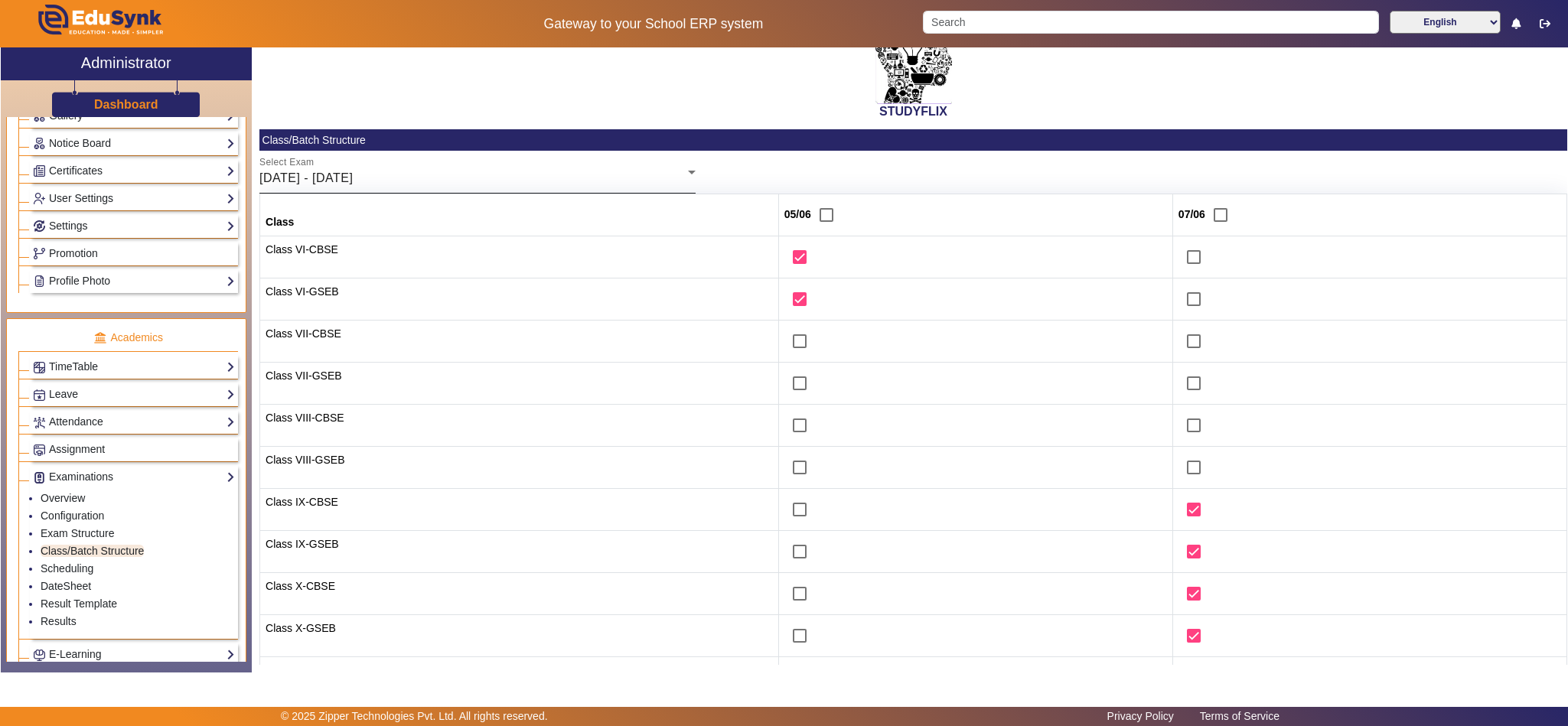
click at [460, 173] on div "02/06/2025 - 07/06/2025" at bounding box center [474, 179] width 428 height 19
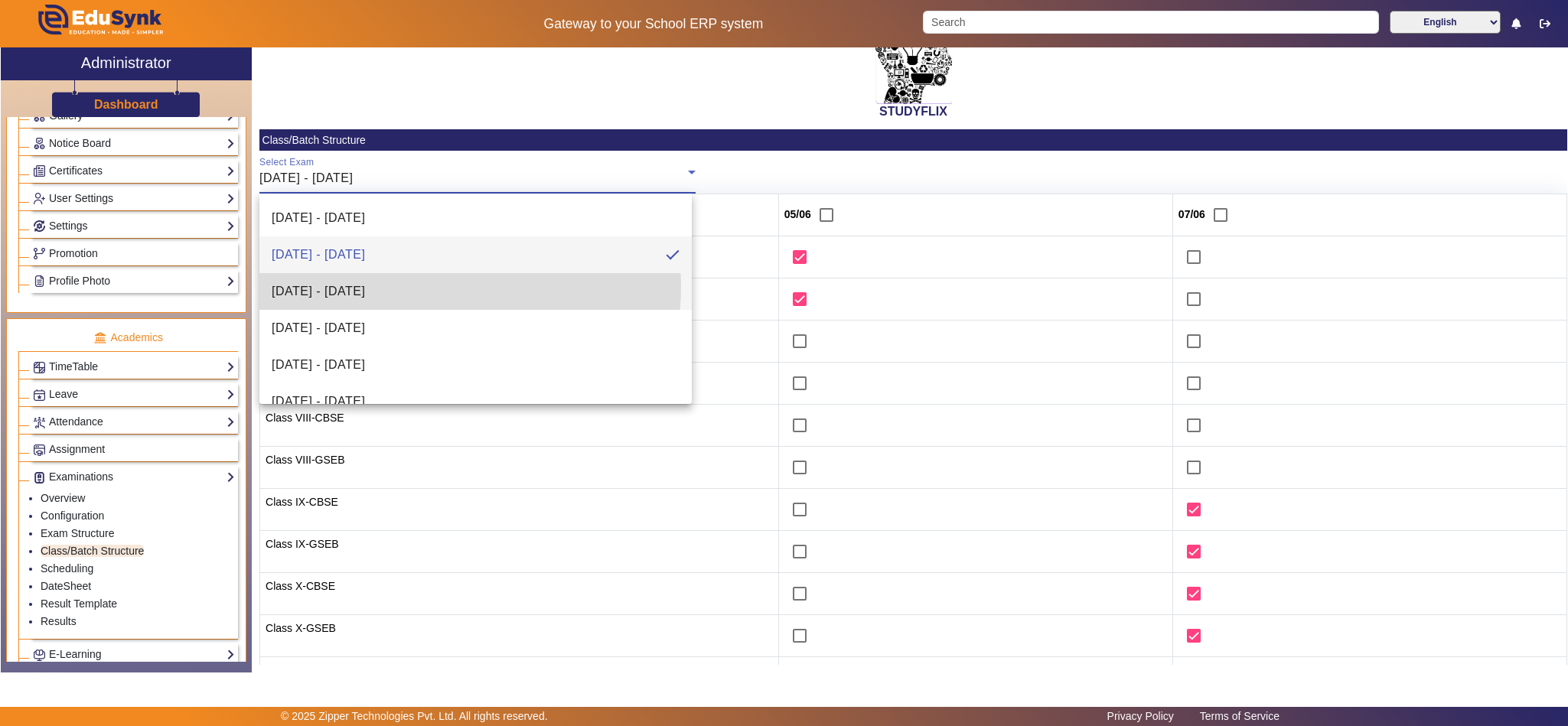
click at [438, 287] on mat-option "09/06/2025 - 14/06/2025" at bounding box center [476, 291] width 432 height 37
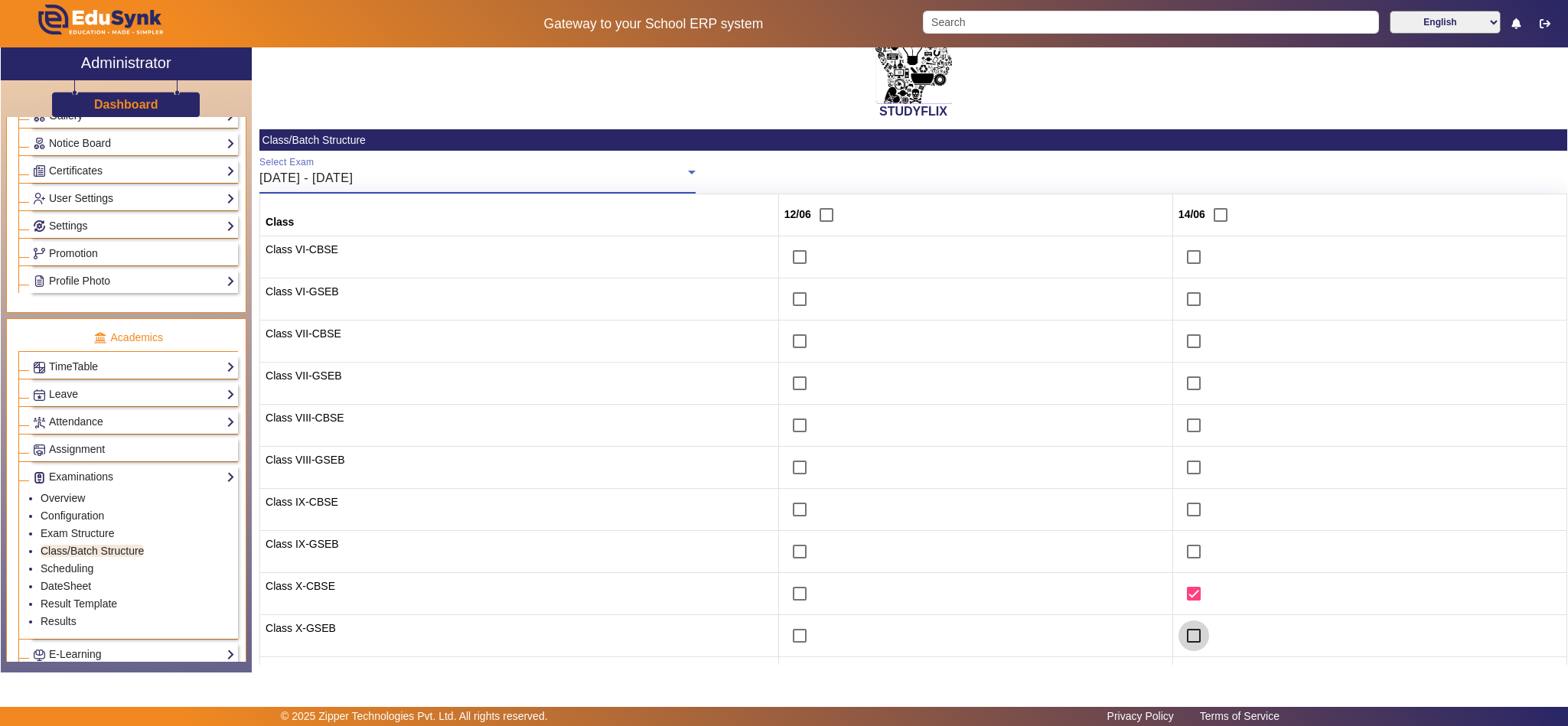
click at [1180, 641] on input "checkbox" at bounding box center [1194, 636] width 31 height 31
checkbox input "true"
drag, startPoint x: 784, startPoint y: 257, endPoint x: 781, endPoint y: 280, distance: 23.2
click at [784, 268] on input "checkbox" at bounding box center [799, 257] width 31 height 31
checkbox input "true"
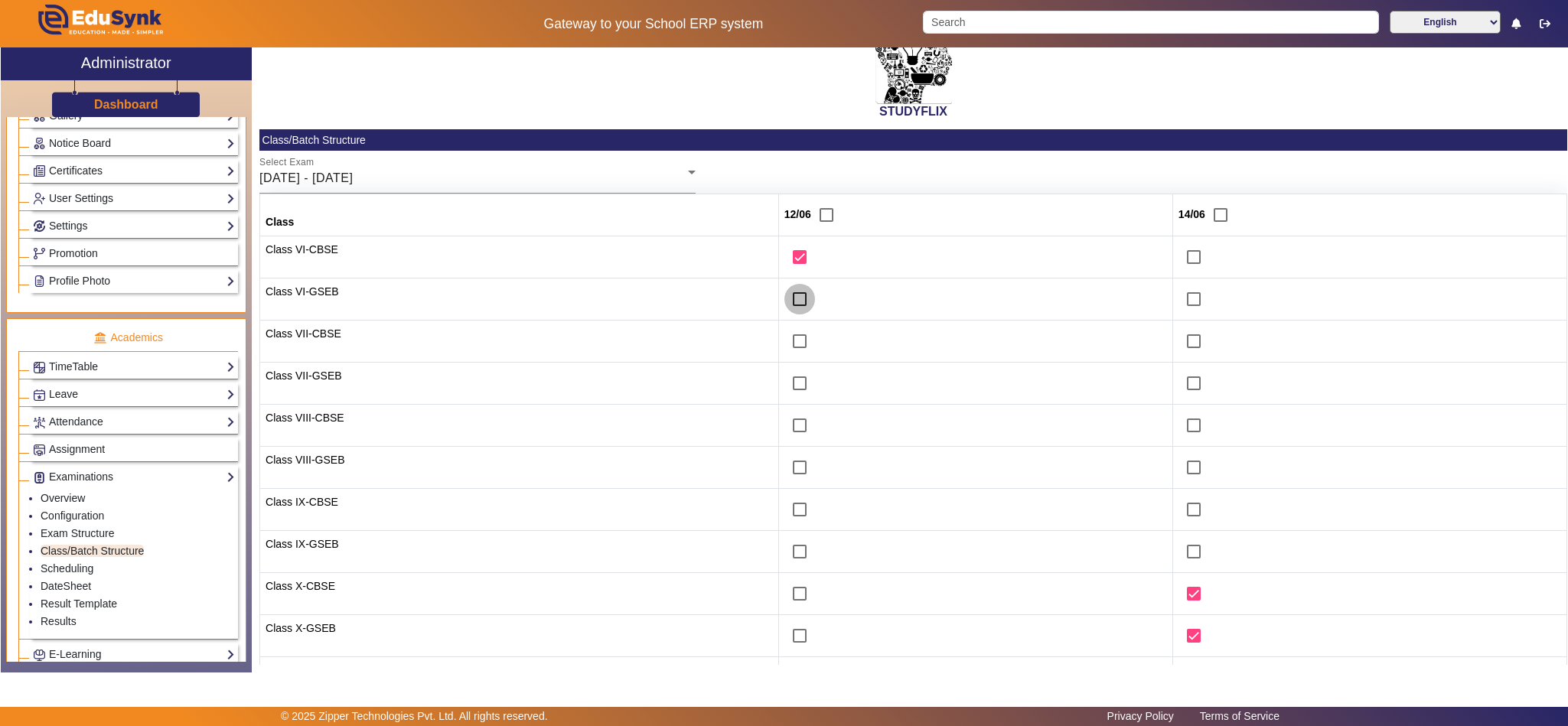
click at [784, 308] on input "checkbox" at bounding box center [799, 299] width 31 height 31
checkbox input "true"
click at [1187, 556] on input "checkbox" at bounding box center [1194, 552] width 31 height 31
checkbox input "true"
click at [1183, 510] on input "checkbox" at bounding box center [1194, 510] width 31 height 31
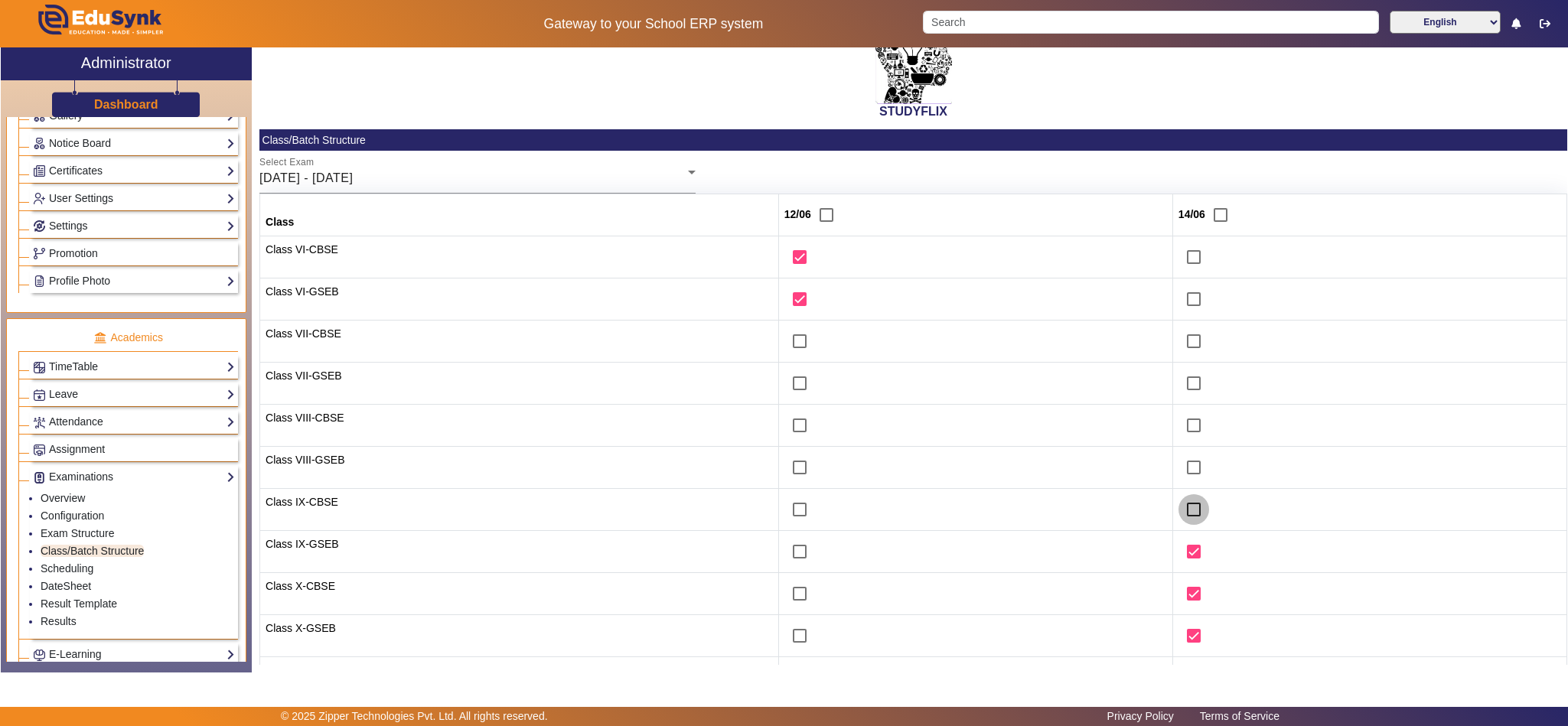
checkbox input "true"
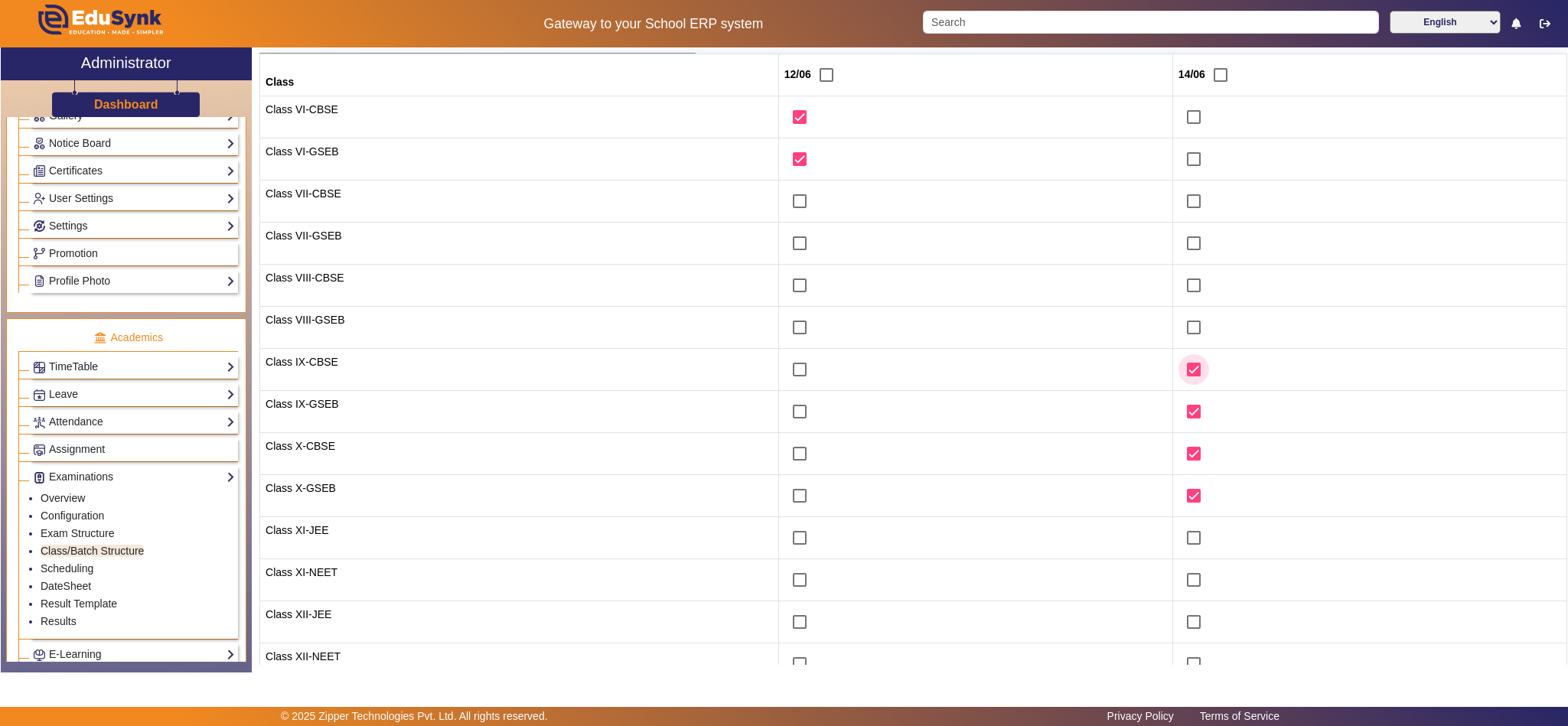
scroll to position [235, 0]
click at [1533, 655] on button "Save" at bounding box center [1546, 653] width 37 height 20
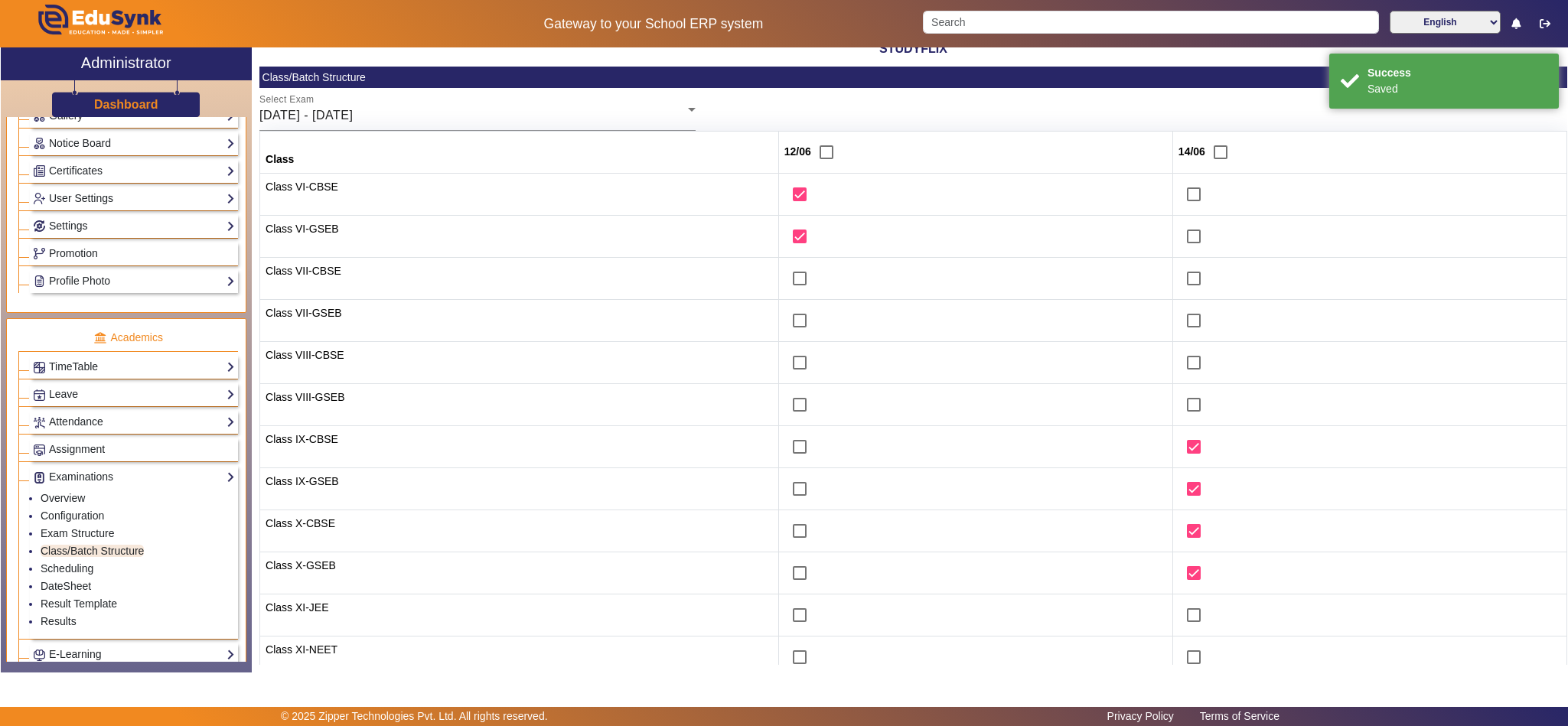
scroll to position [0, 0]
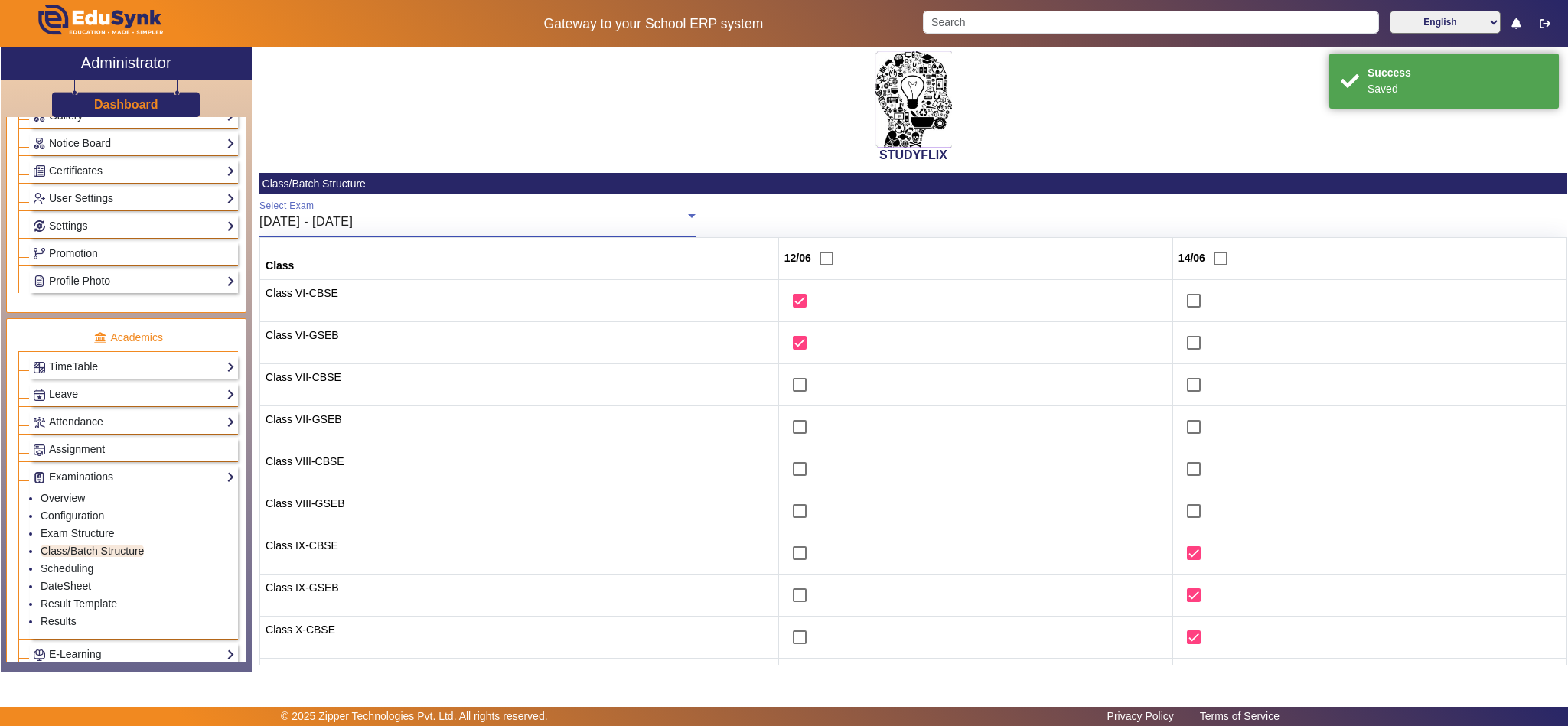
click at [455, 216] on div "09/06/2025 - 14/06/2025" at bounding box center [474, 222] width 428 height 19
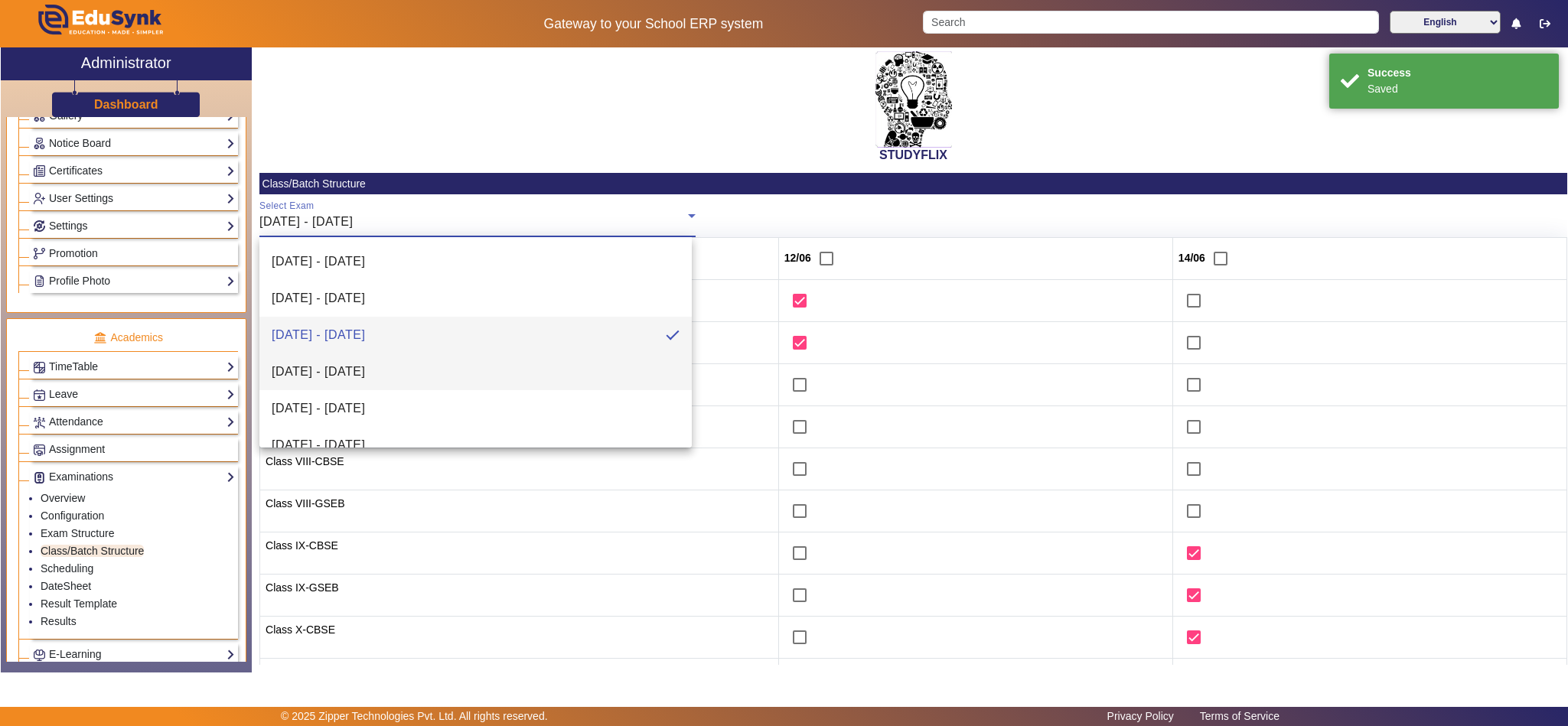
click at [365, 370] on span "16/06/2025 - 21/06/2025" at bounding box center [318, 372] width 94 height 19
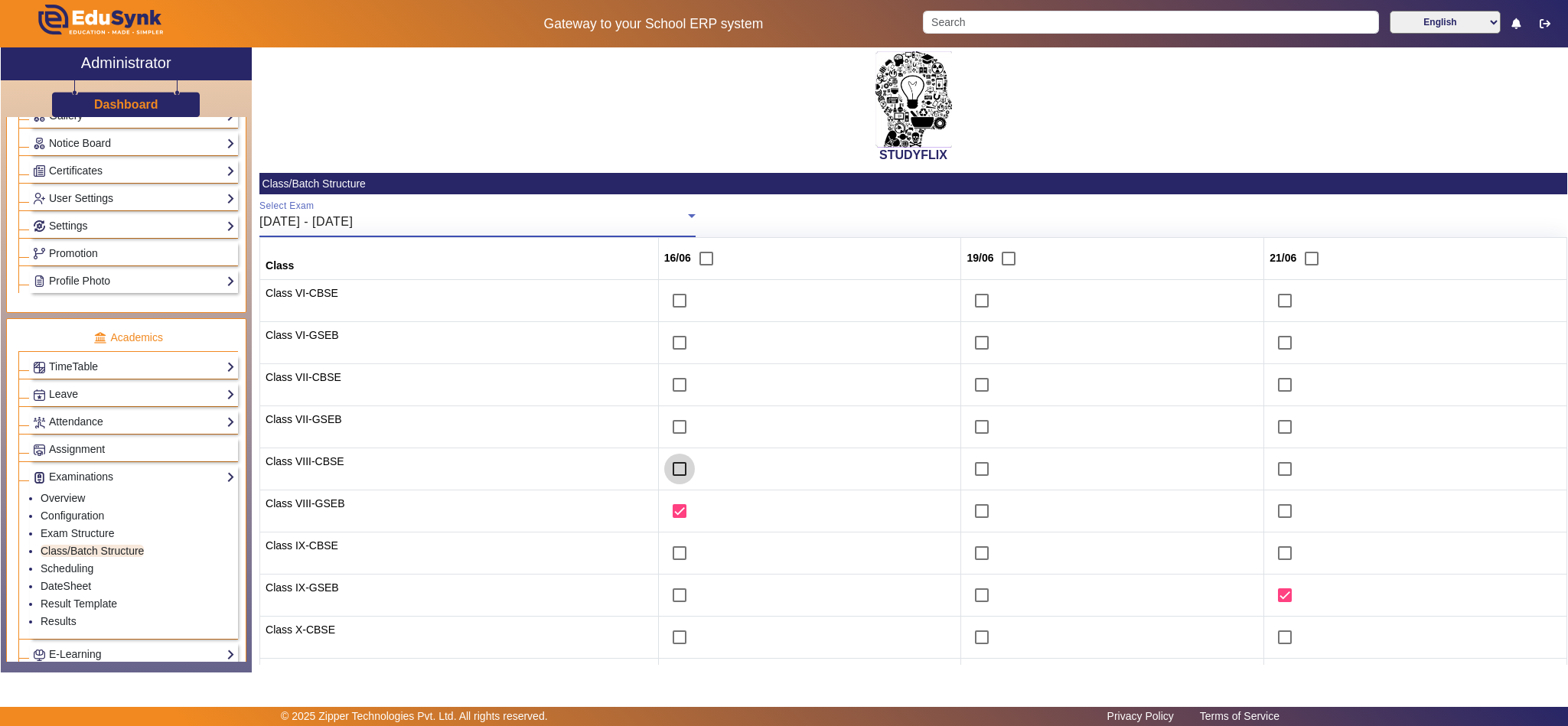
click at [668, 473] on input "checkbox" at bounding box center [680, 469] width 31 height 31
checkbox input "true"
click at [678, 388] on input "checkbox" at bounding box center [680, 385] width 31 height 31
checkbox input "true"
click at [664, 434] on input "checkbox" at bounding box center [680, 427] width 31 height 31
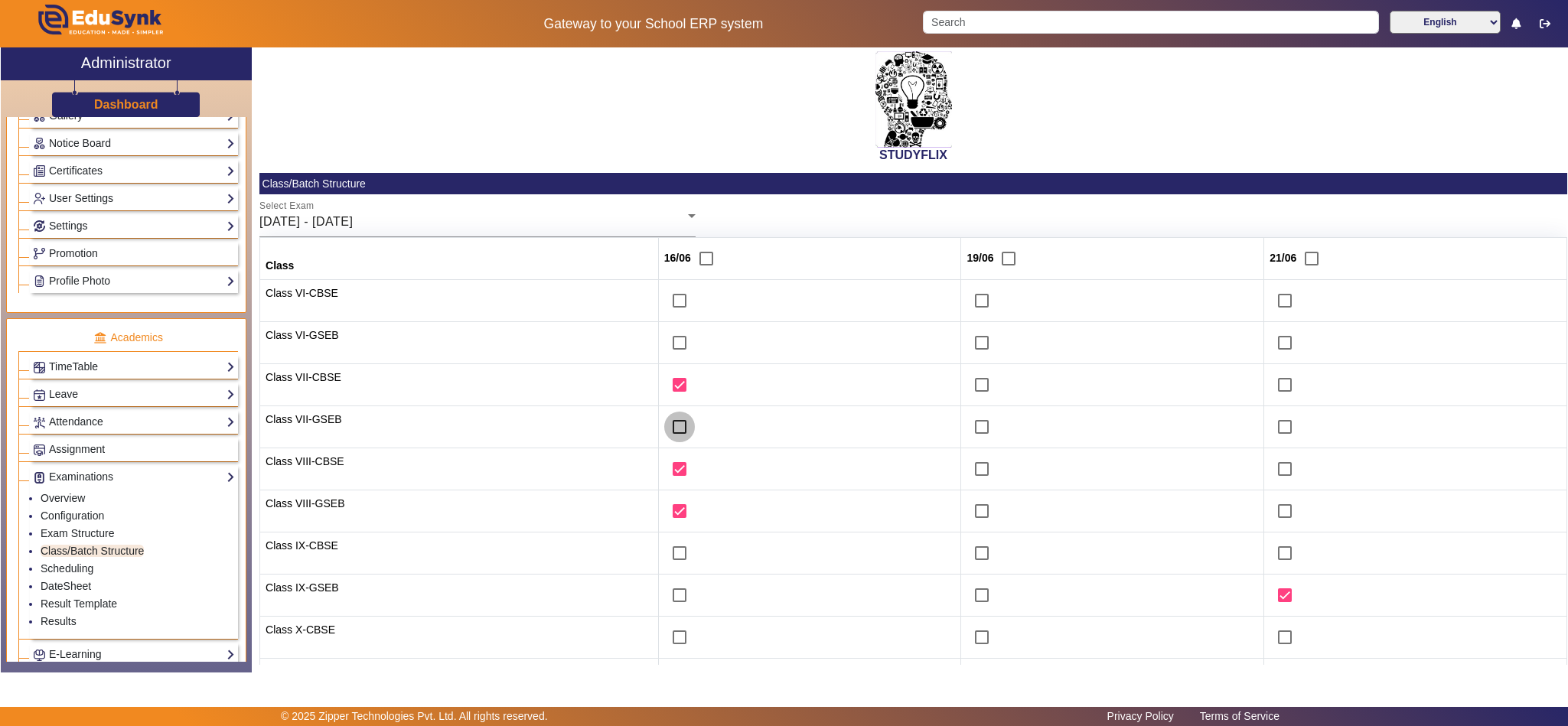
checkbox input "true"
click at [1274, 560] on input "checkbox" at bounding box center [1285, 554] width 31 height 31
checkbox input "true"
click at [972, 299] on input "checkbox" at bounding box center [982, 301] width 31 height 31
checkbox input "true"
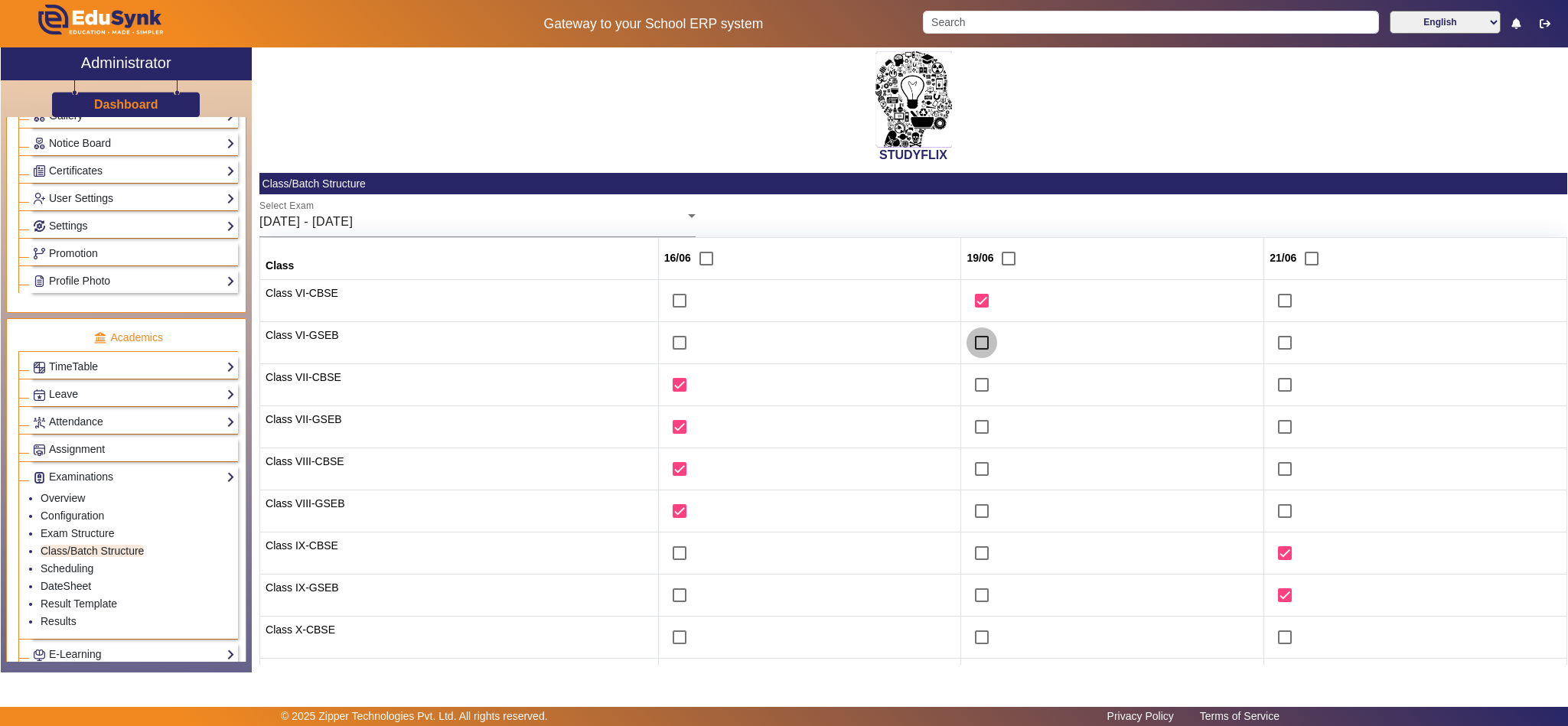
click at [969, 339] on input "checkbox" at bounding box center [982, 343] width 31 height 31
checkbox input "true"
click at [1270, 642] on input "checkbox" at bounding box center [1285, 638] width 31 height 31
checkbox input "true"
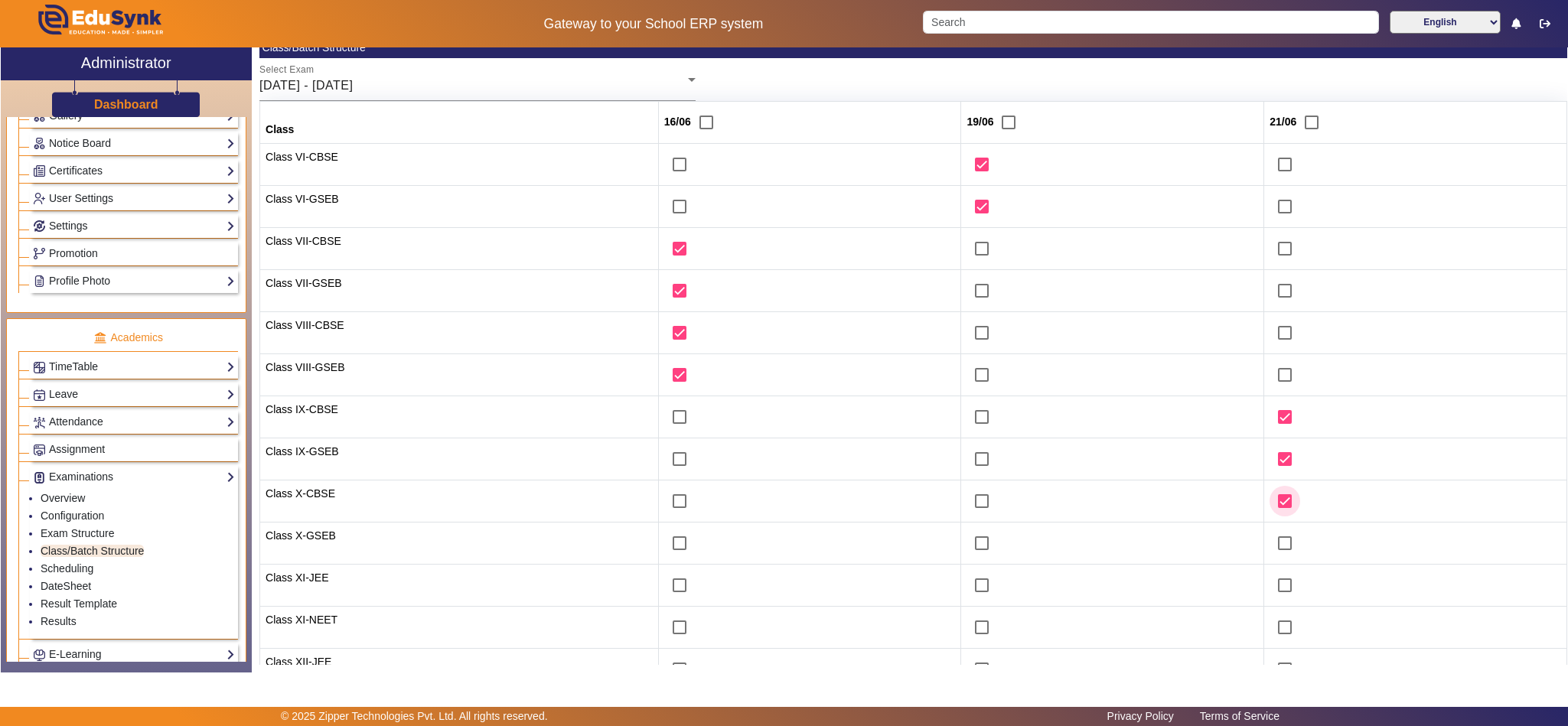
scroll to position [191, 0]
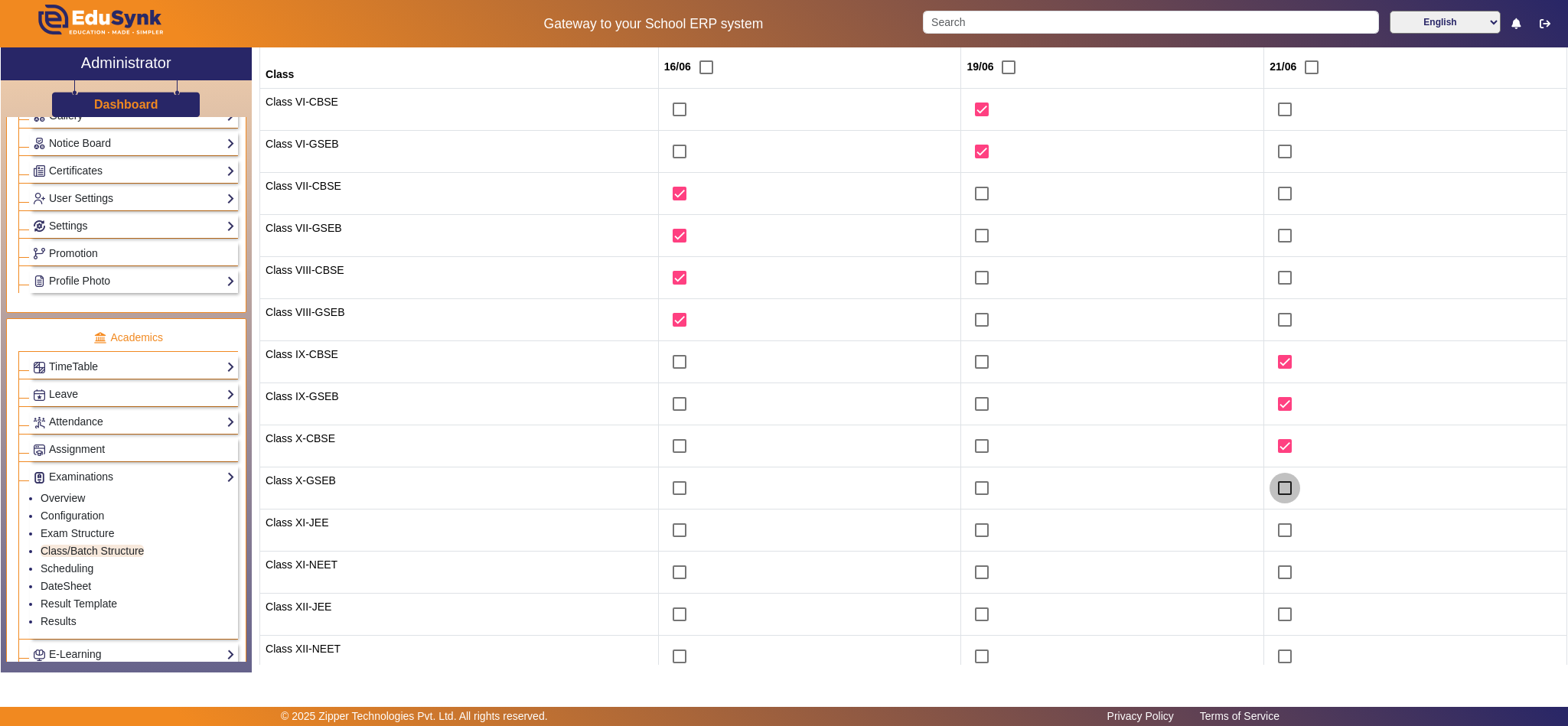
click at [1272, 491] on input "checkbox" at bounding box center [1285, 489] width 31 height 31
checkbox input "true"
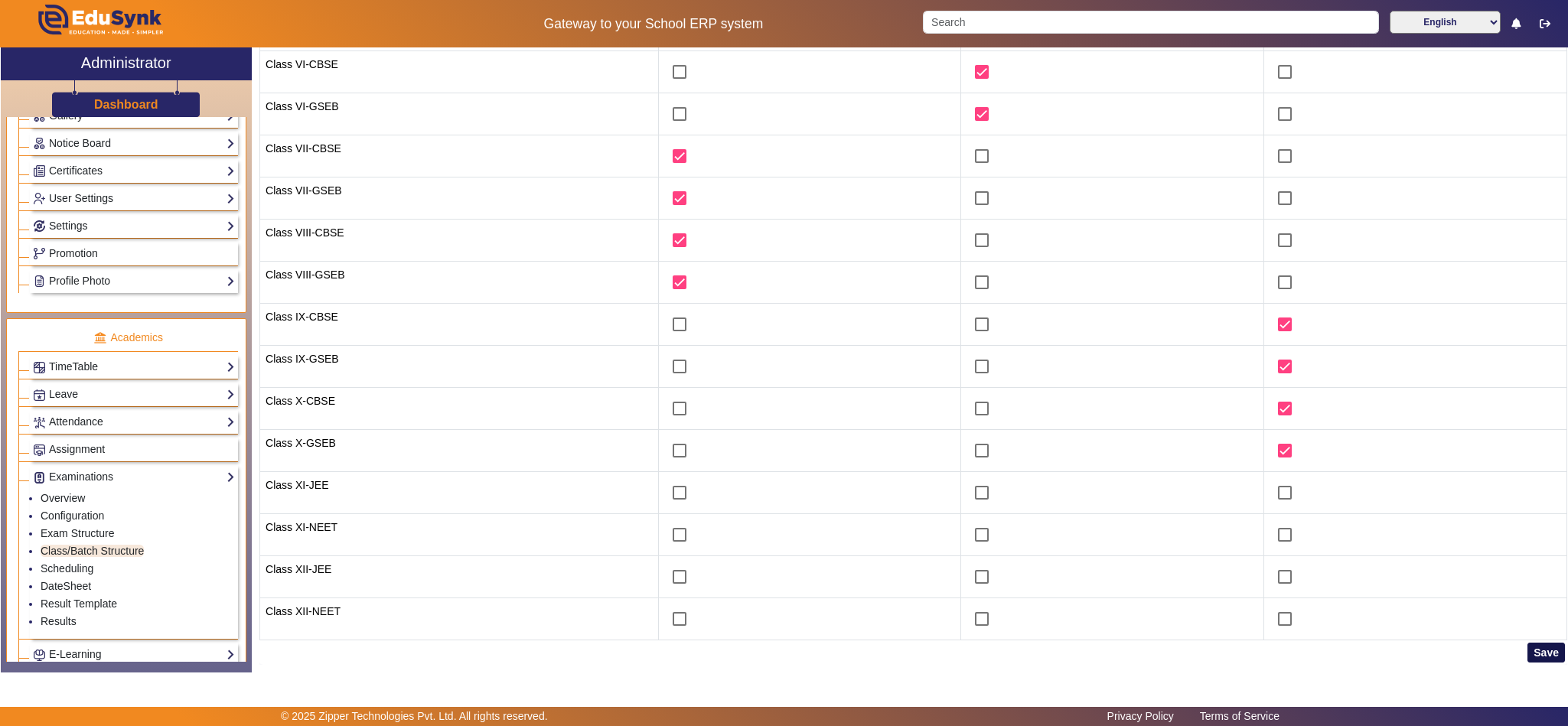
click at [1534, 653] on button "Save" at bounding box center [1546, 653] width 37 height 20
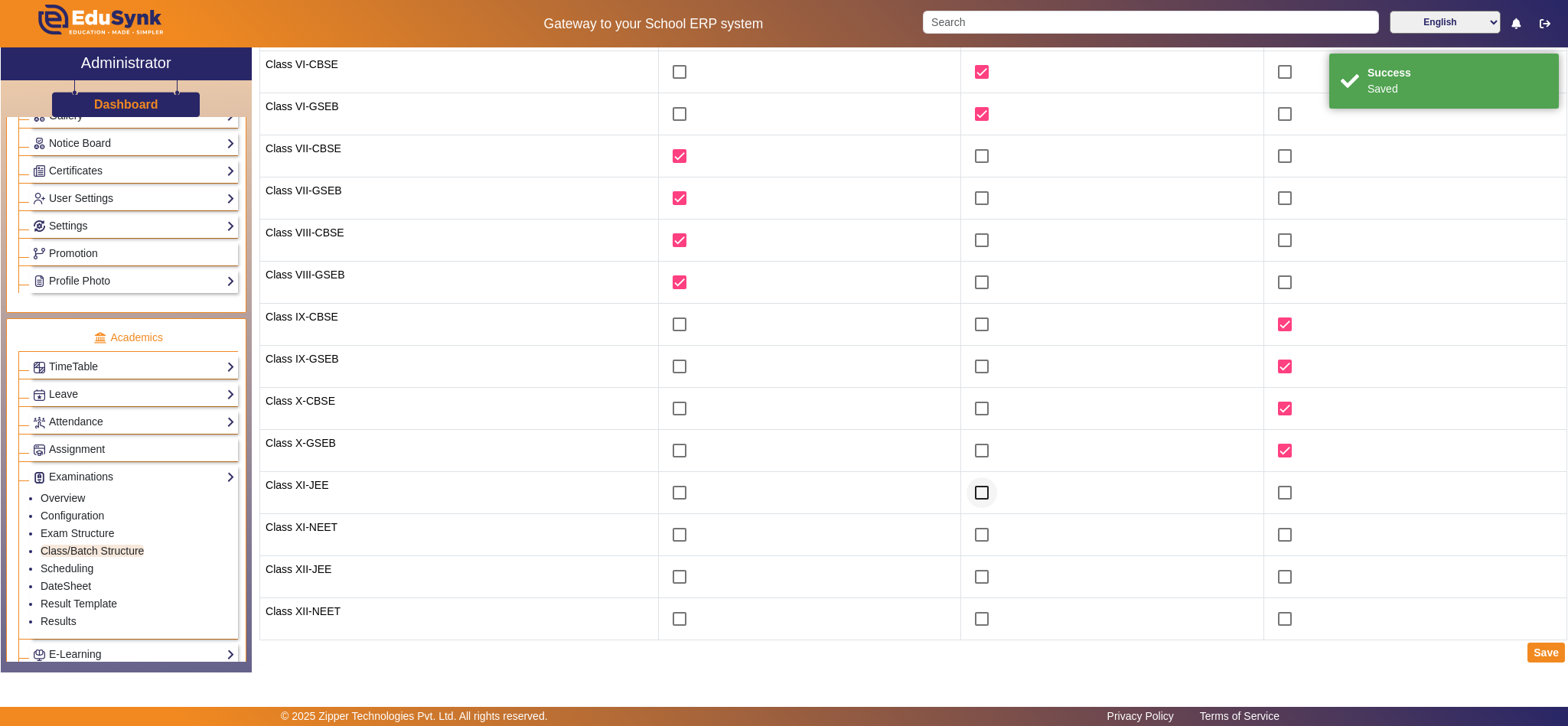
scroll to position [0, 0]
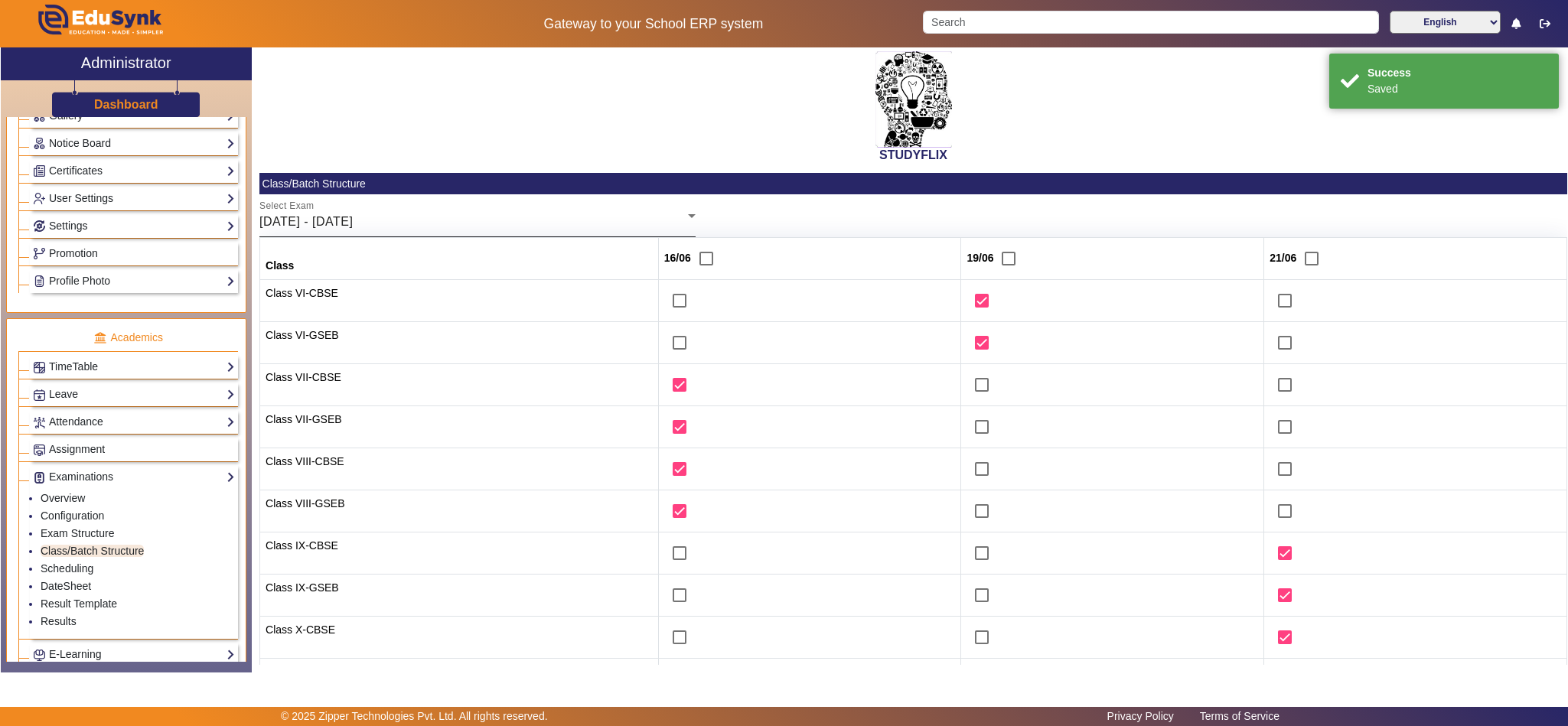
click at [476, 232] on div "Select Exam 16/06/2025 - 21/06/2025" at bounding box center [478, 215] width 436 height 43
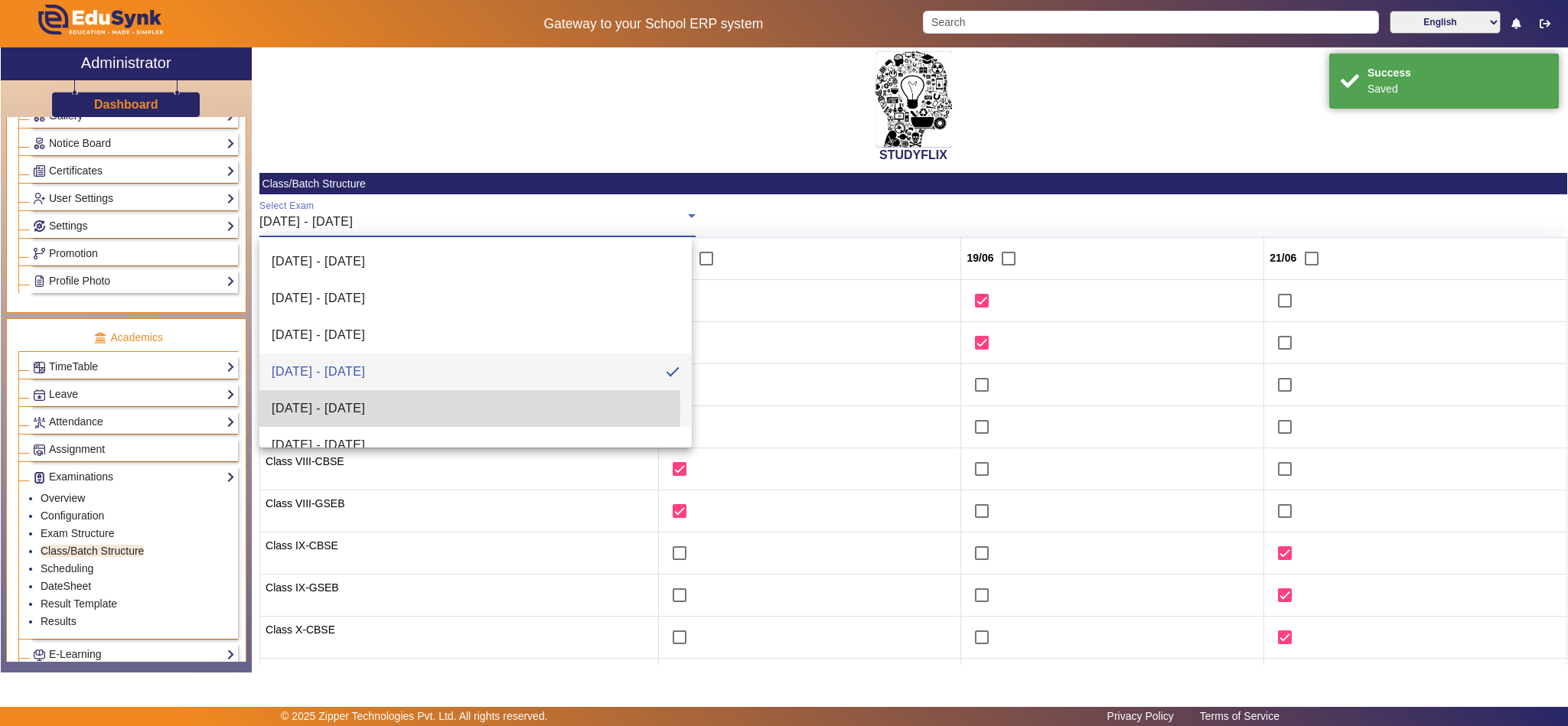
click at [365, 409] on span "23/06/2025 - 28/06/2025" at bounding box center [318, 409] width 94 height 19
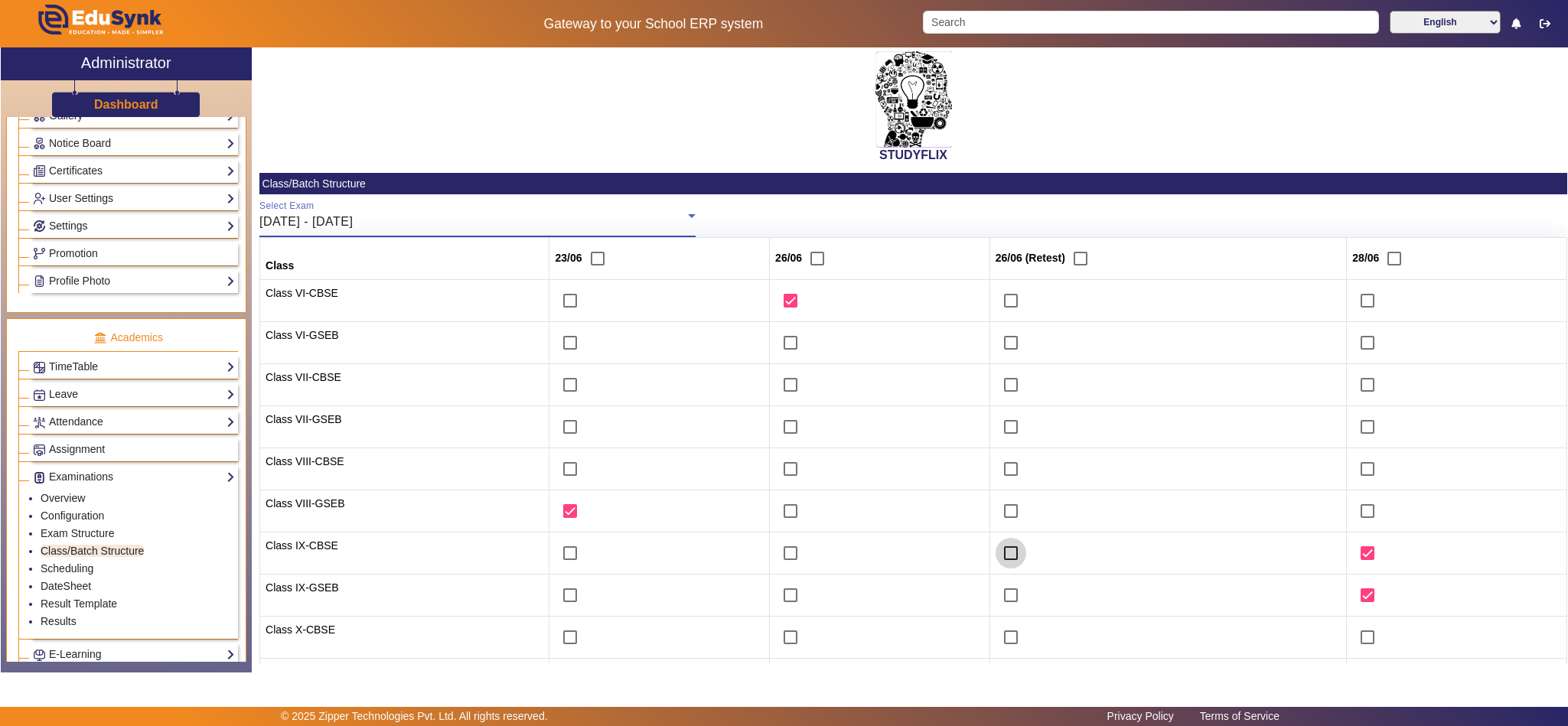
click at [1006, 554] on input "checkbox" at bounding box center [1011, 554] width 31 height 31
checkbox input "true"
click at [1006, 595] on input "checkbox" at bounding box center [1011, 595] width 31 height 31
checkbox input "true"
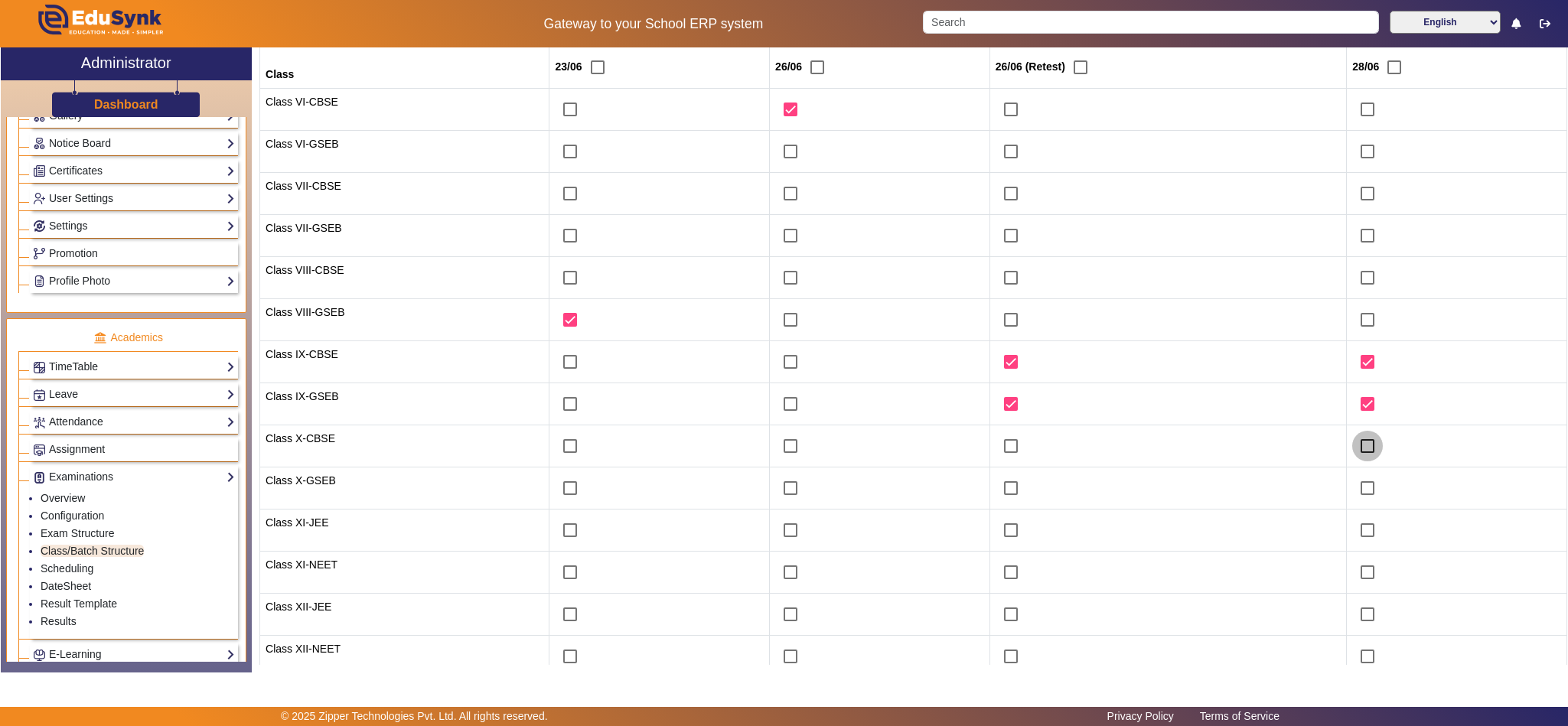
click at [1359, 448] on input "checkbox" at bounding box center [1368, 446] width 31 height 31
checkbox input "true"
click at [1359, 486] on input "checkbox" at bounding box center [1368, 489] width 31 height 31
checkbox input "true"
click at [787, 150] on input "checkbox" at bounding box center [791, 152] width 31 height 31
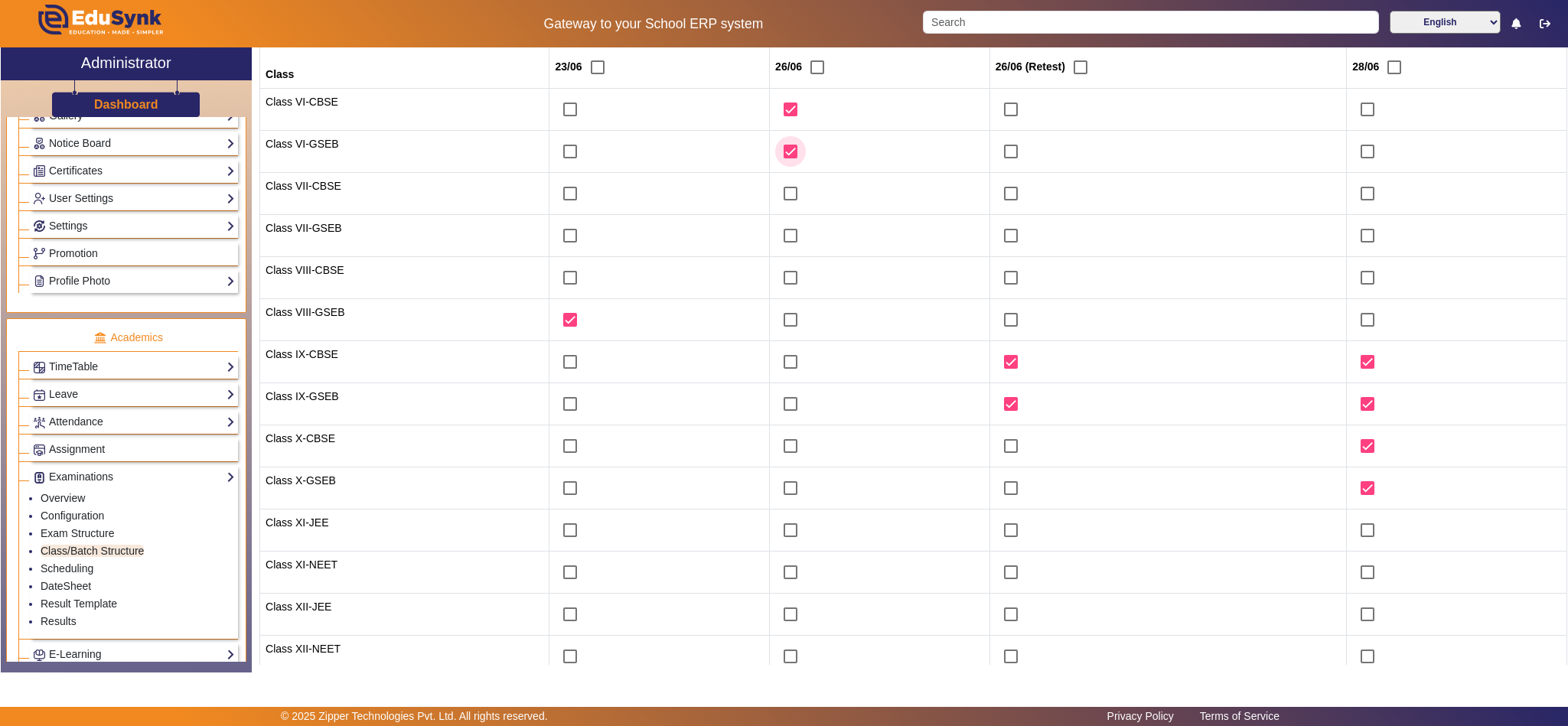
checkbox input "true"
click at [557, 237] on input "checkbox" at bounding box center [571, 236] width 31 height 31
checkbox input "true"
click at [559, 195] on input "checkbox" at bounding box center [571, 194] width 31 height 31
checkbox input "true"
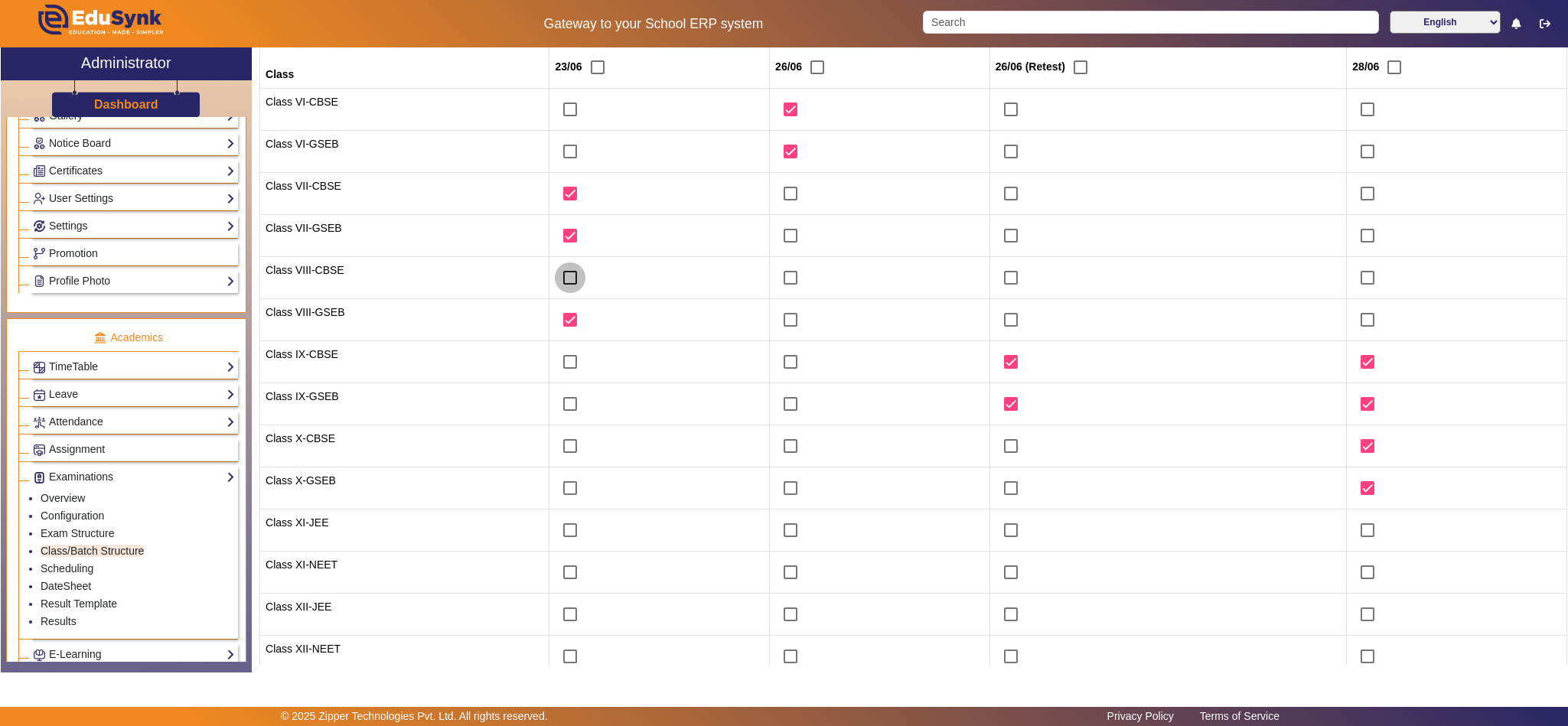
click at [562, 282] on input "checkbox" at bounding box center [571, 278] width 31 height 31
checkbox input "true"
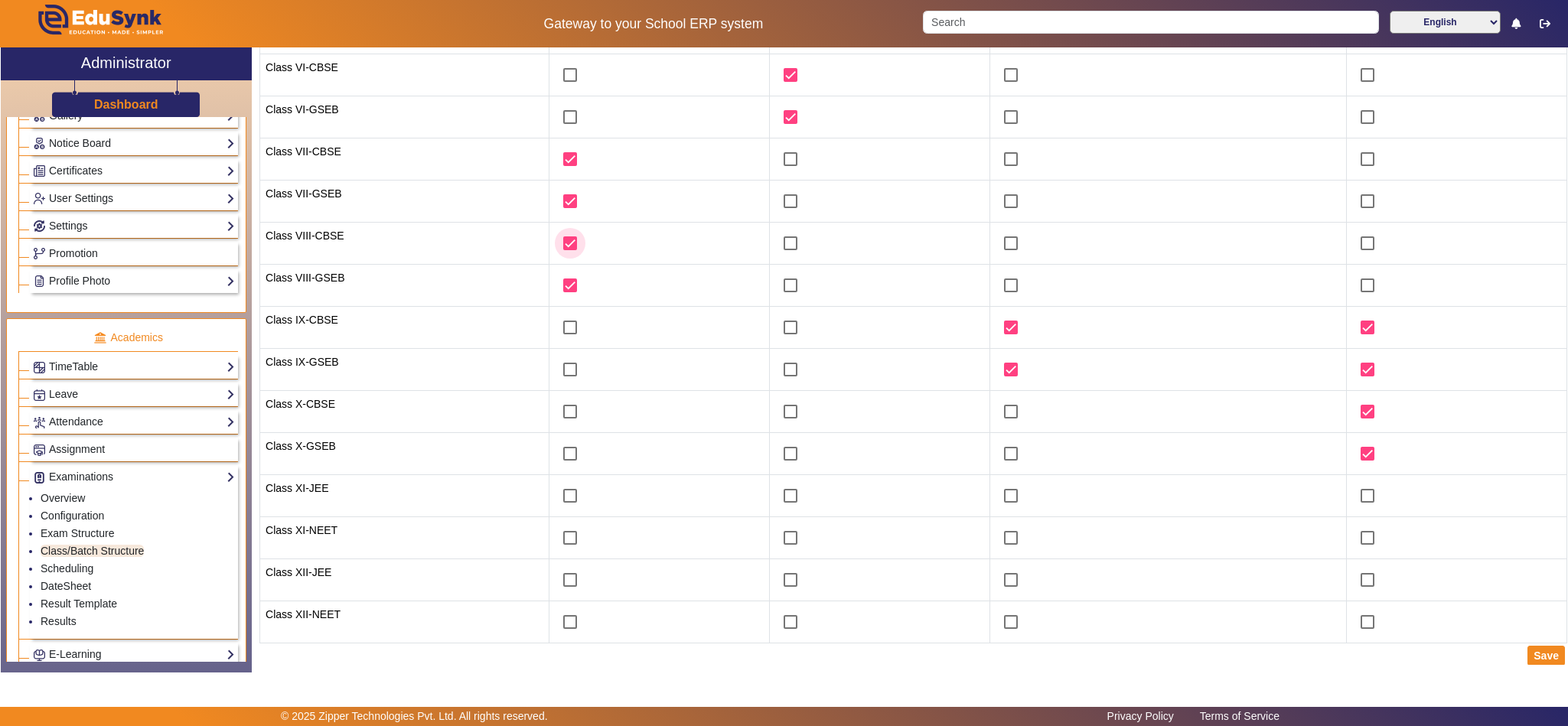
scroll to position [235, 0]
click at [1539, 649] on button "Save" at bounding box center [1546, 653] width 37 height 20
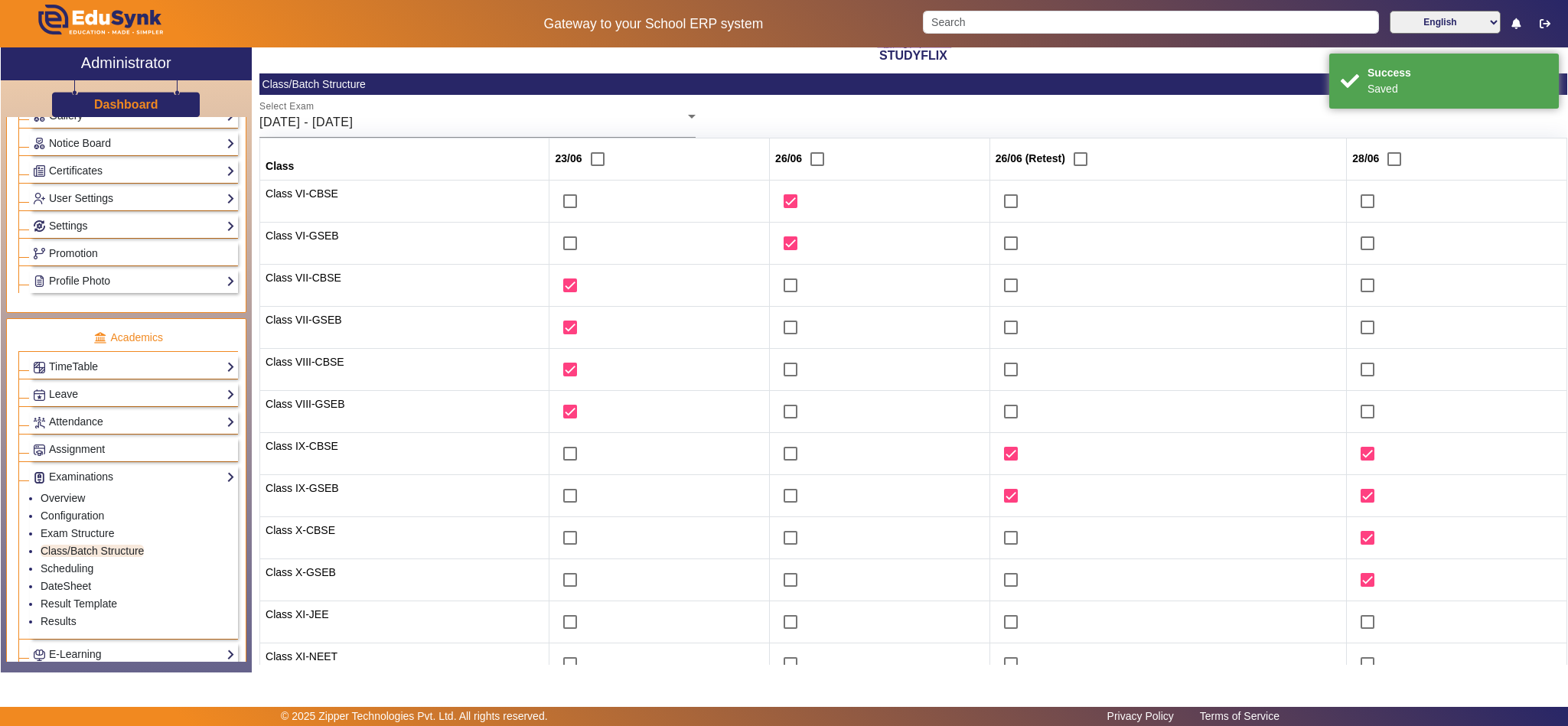
scroll to position [0, 0]
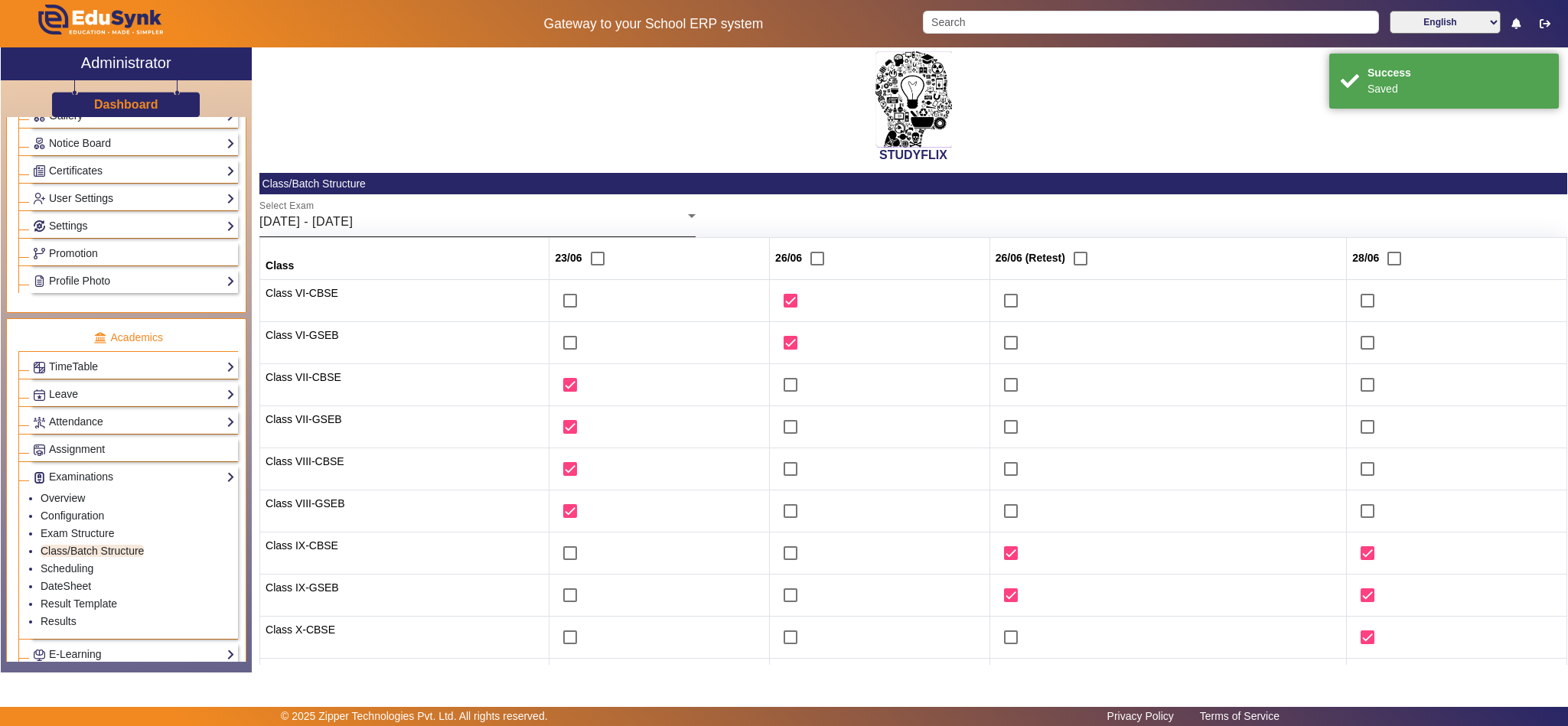
click at [476, 221] on div "23/06/2025 - 28/06/2025" at bounding box center [474, 222] width 428 height 19
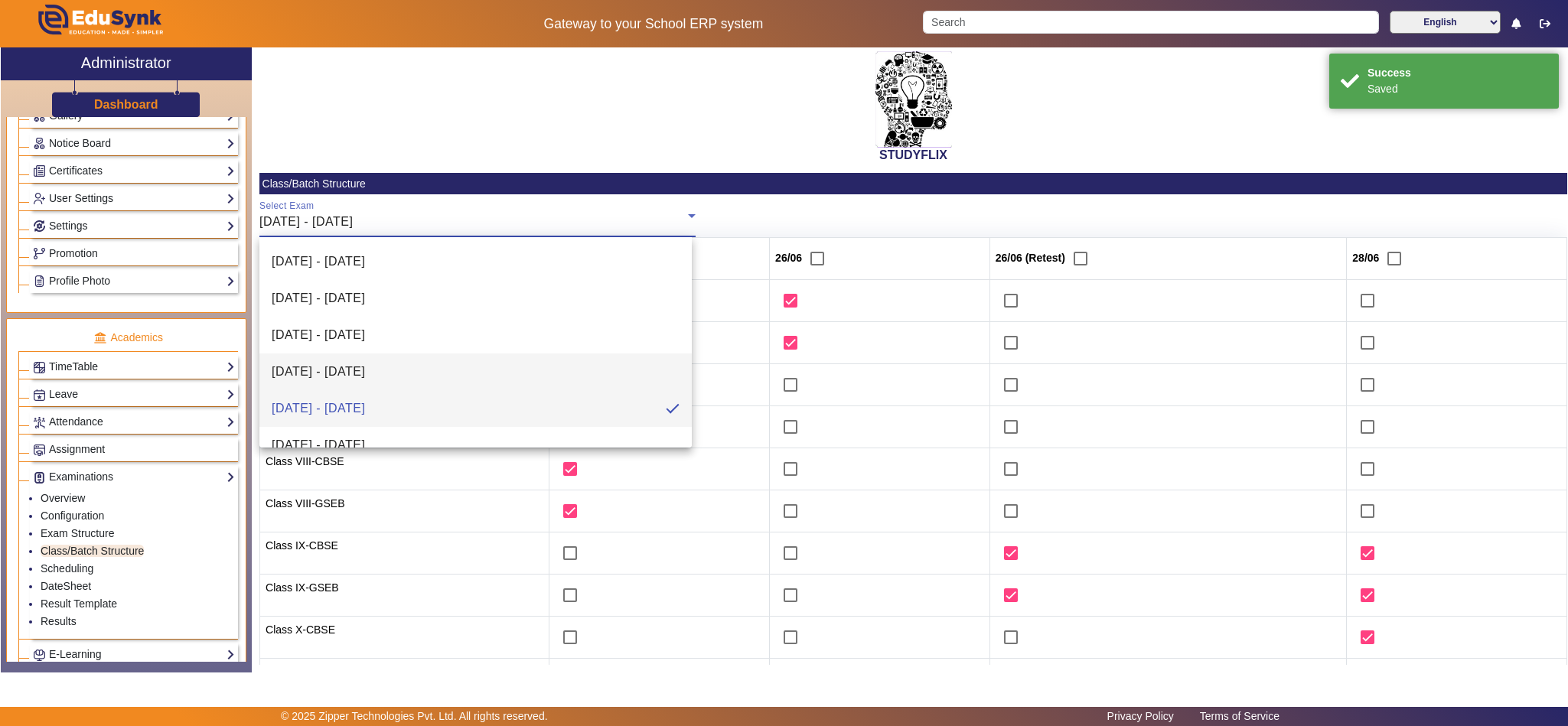
click at [365, 374] on span "16/06/2025 - 21/06/2025" at bounding box center [318, 372] width 94 height 19
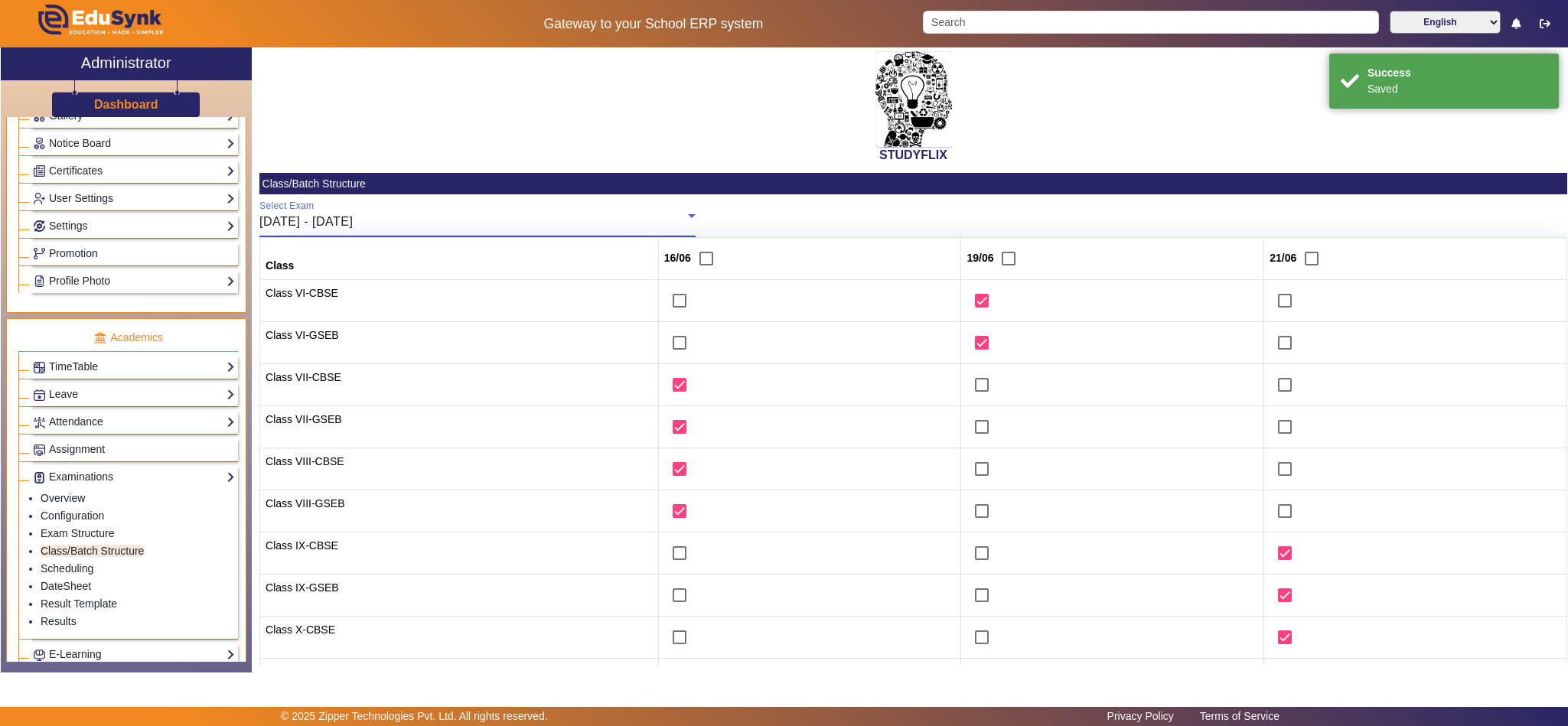
click at [439, 221] on div "16/06/2025 - 21/06/2025" at bounding box center [474, 222] width 428 height 19
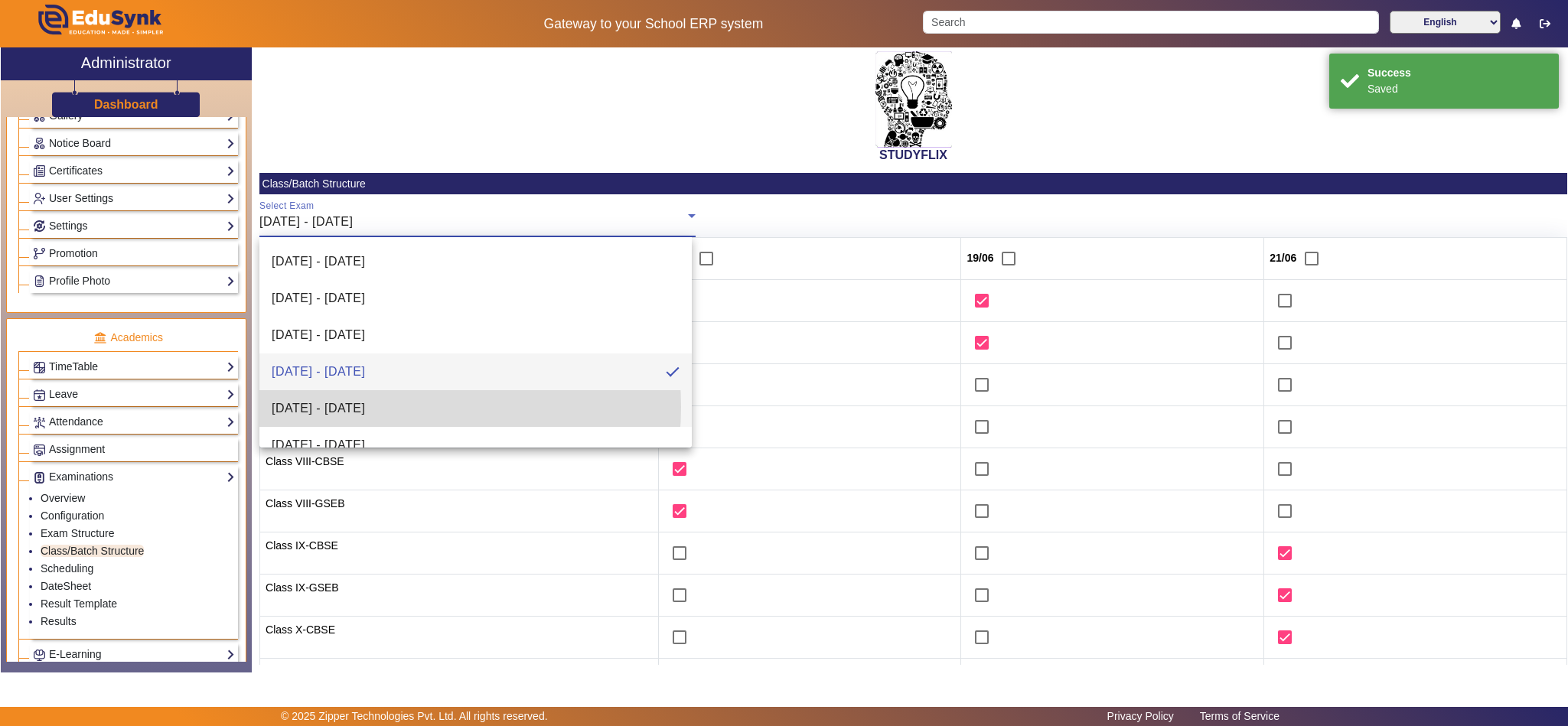
click at [365, 407] on span "23/06/2025 - 28/06/2025" at bounding box center [318, 409] width 94 height 19
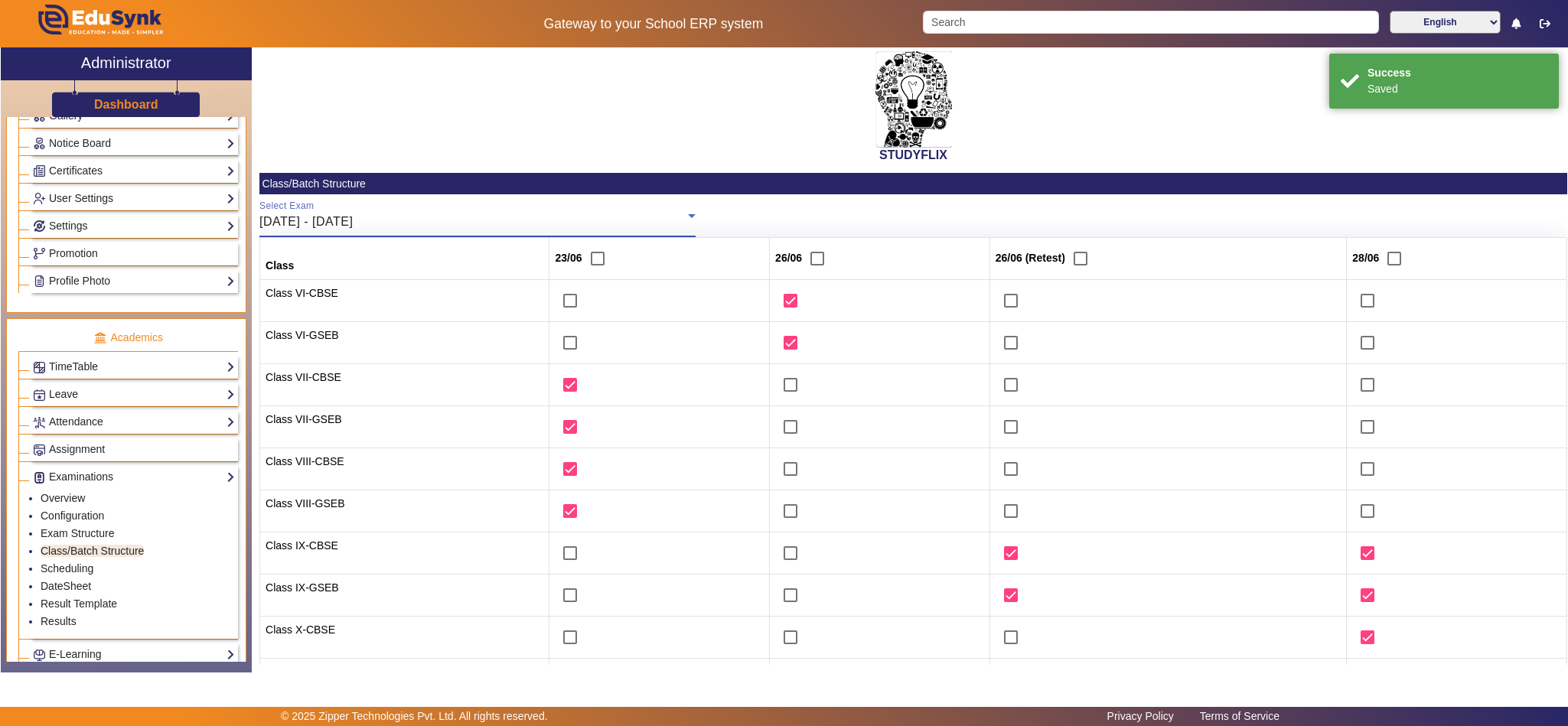
click at [478, 221] on div "23/06/2025 - 28/06/2025" at bounding box center [474, 222] width 428 height 19
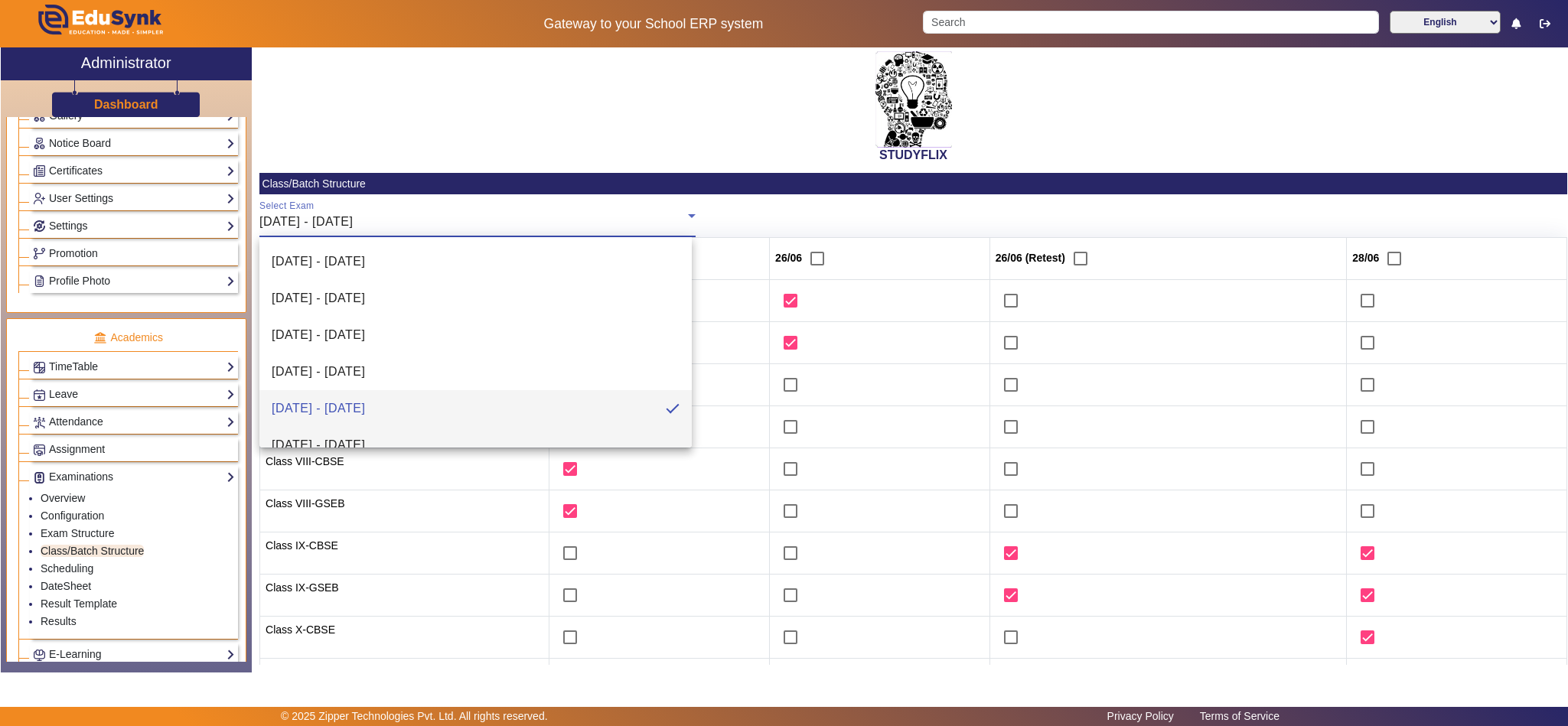
click at [365, 443] on span "30/06/2025 - 05/07/2025" at bounding box center [318, 445] width 94 height 19
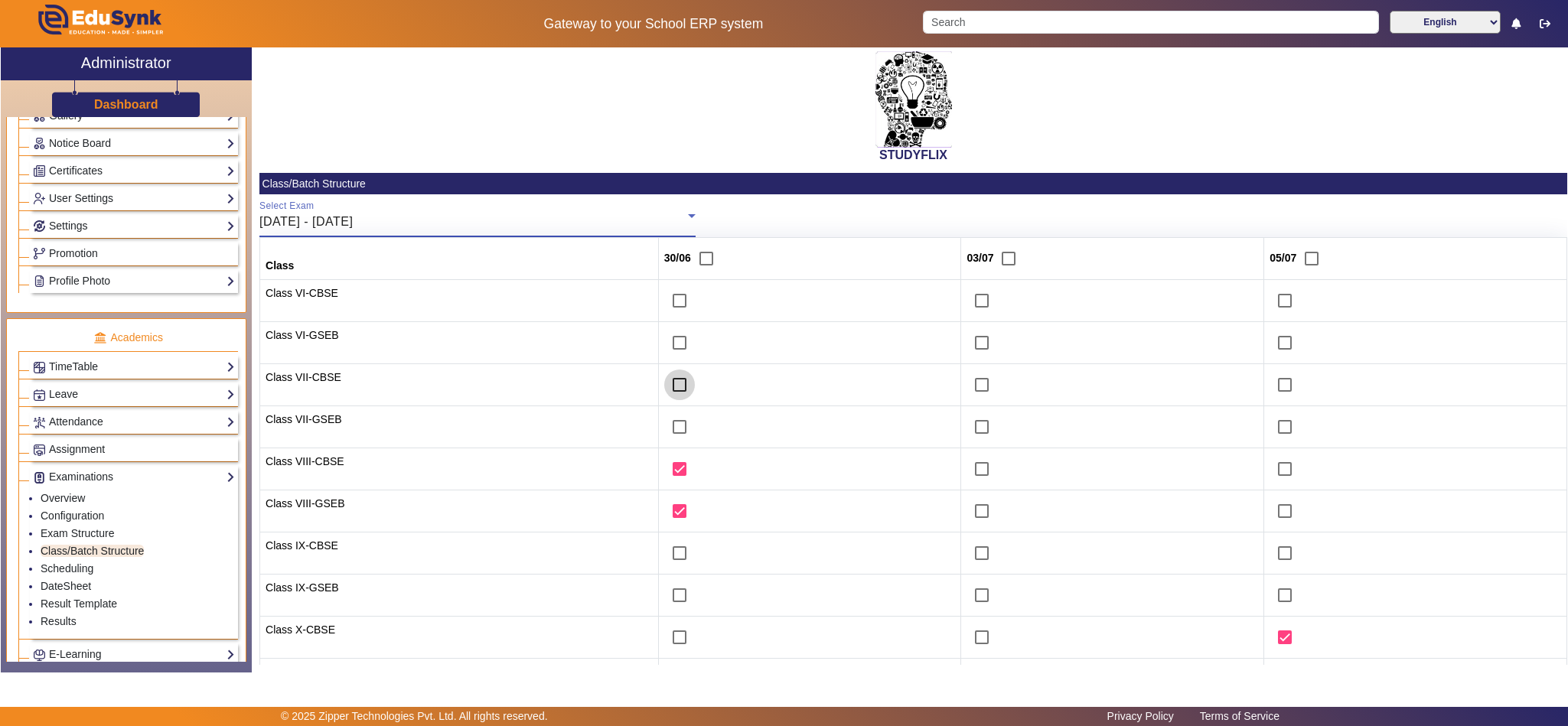
click at [676, 382] on input "checkbox" at bounding box center [680, 385] width 31 height 31
checkbox input "true"
click at [678, 425] on input "checkbox" at bounding box center [680, 427] width 31 height 31
checkbox input "true"
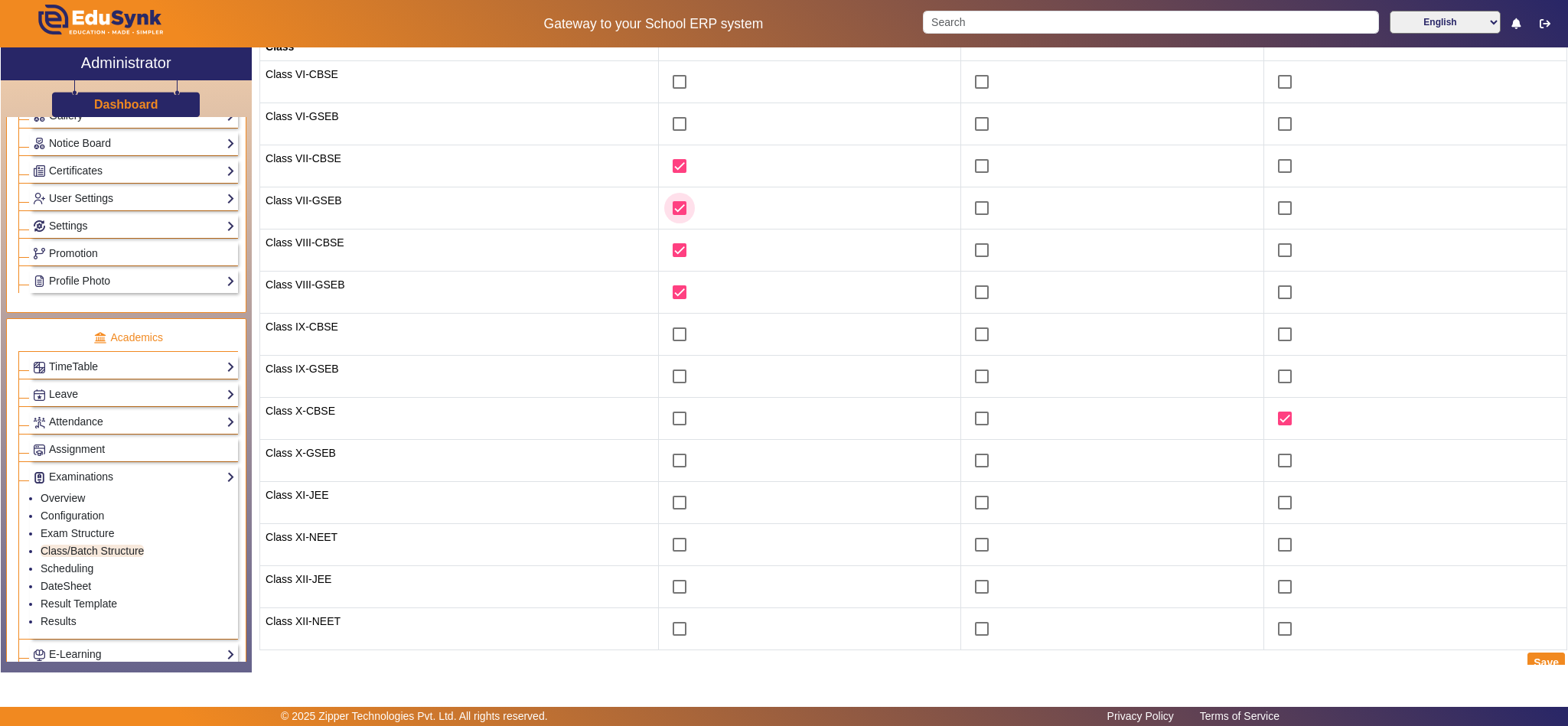
scroll to position [235, 0]
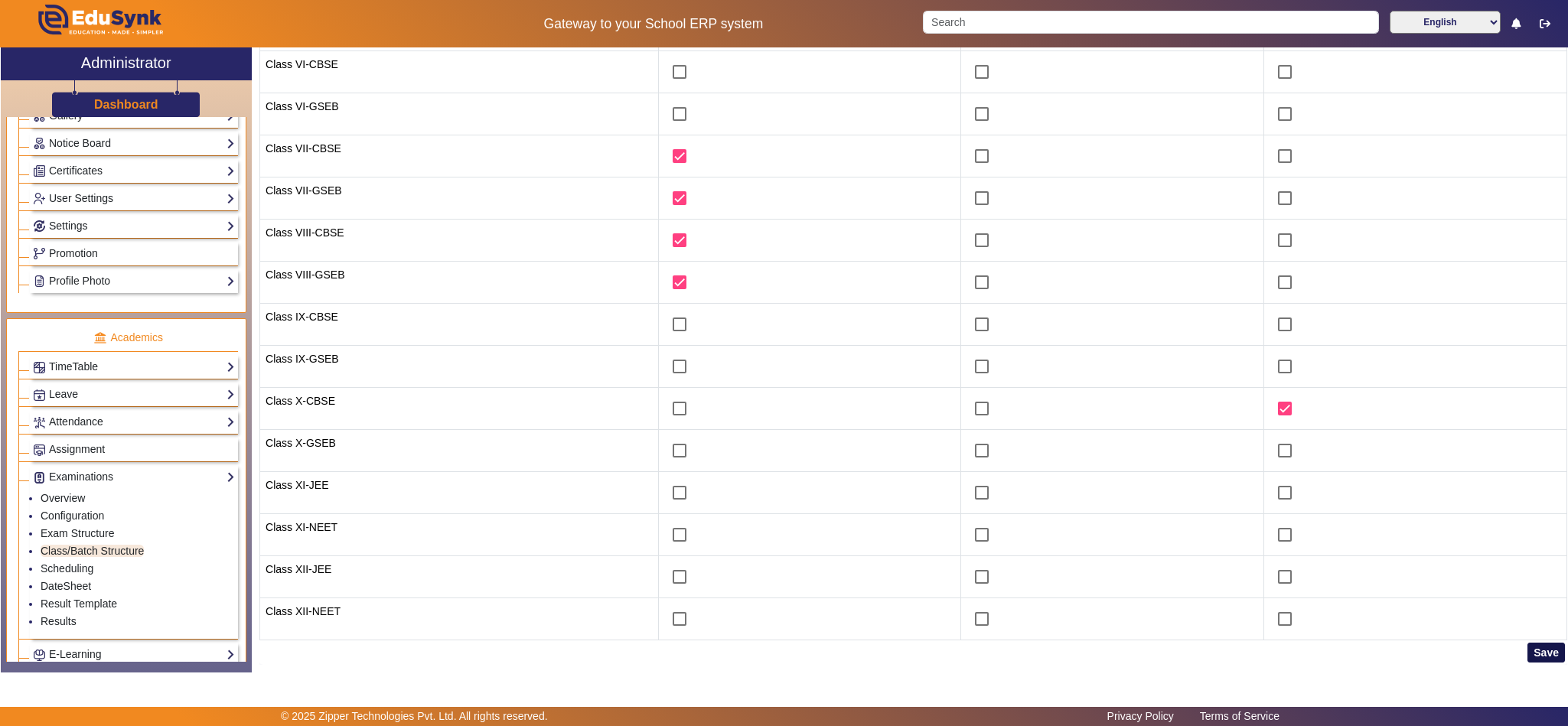
click at [1546, 649] on button "Save" at bounding box center [1546, 653] width 37 height 20
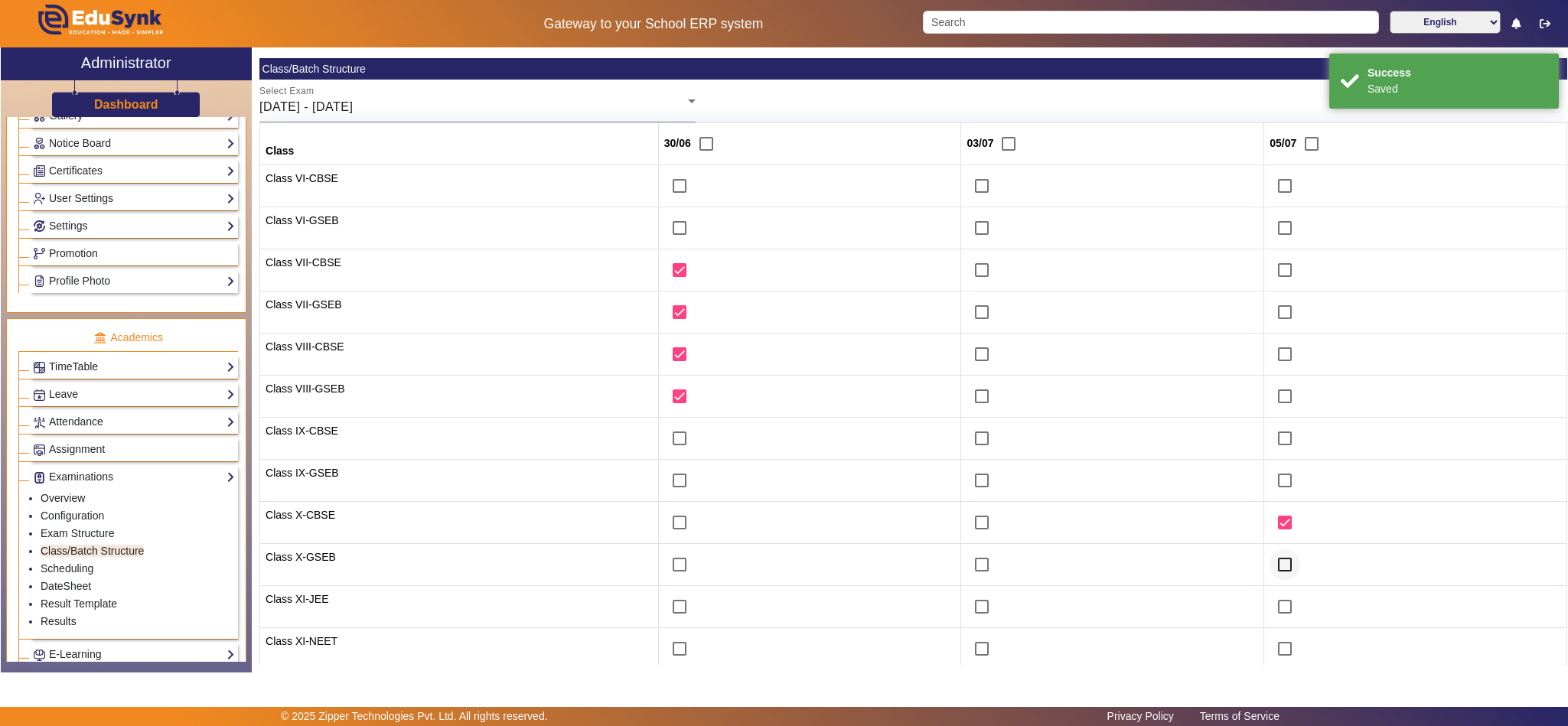
scroll to position [191, 0]
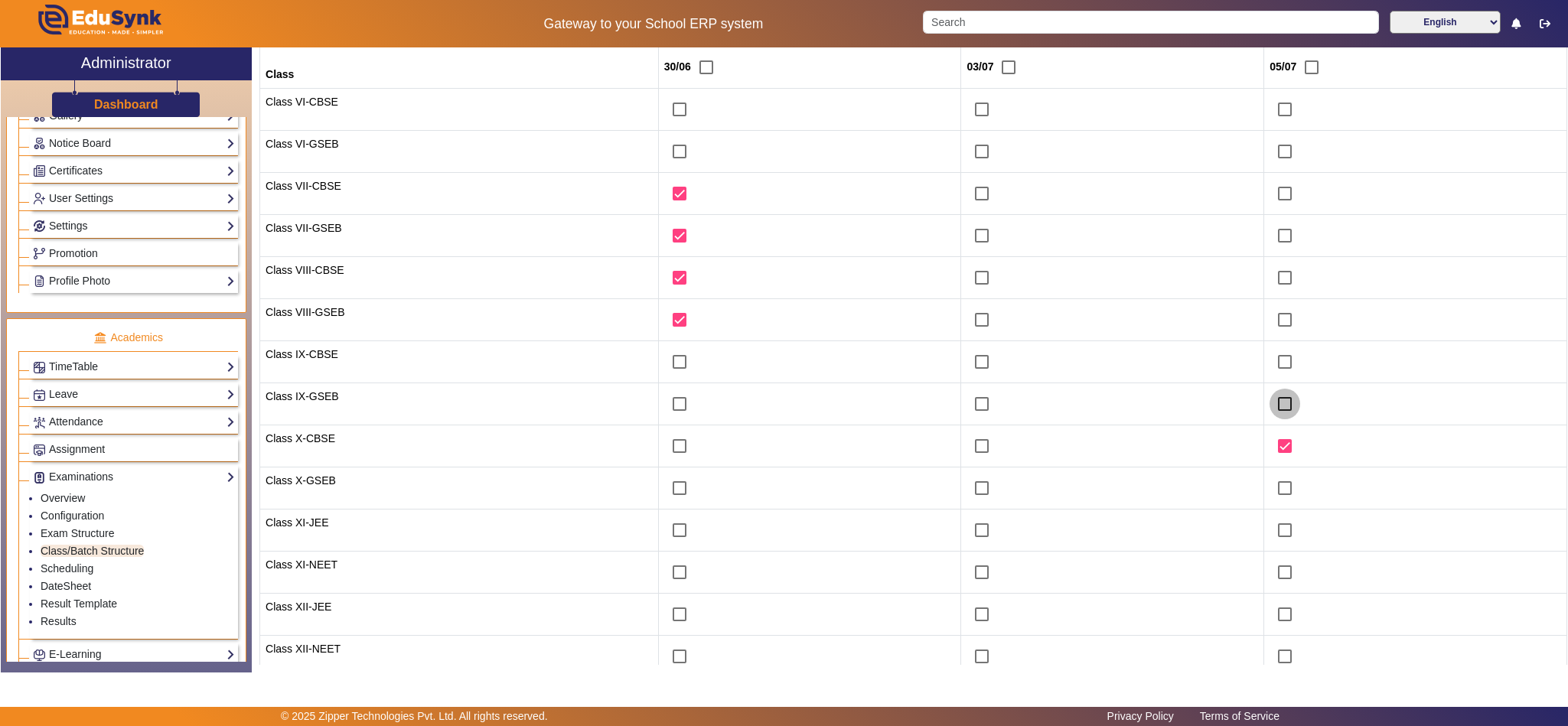
click at [1270, 403] on input "checkbox" at bounding box center [1285, 404] width 31 height 31
checkbox input "true"
click at [1270, 359] on input "checkbox" at bounding box center [1285, 362] width 31 height 31
checkbox input "true"
click at [1270, 493] on input "checkbox" at bounding box center [1285, 489] width 31 height 31
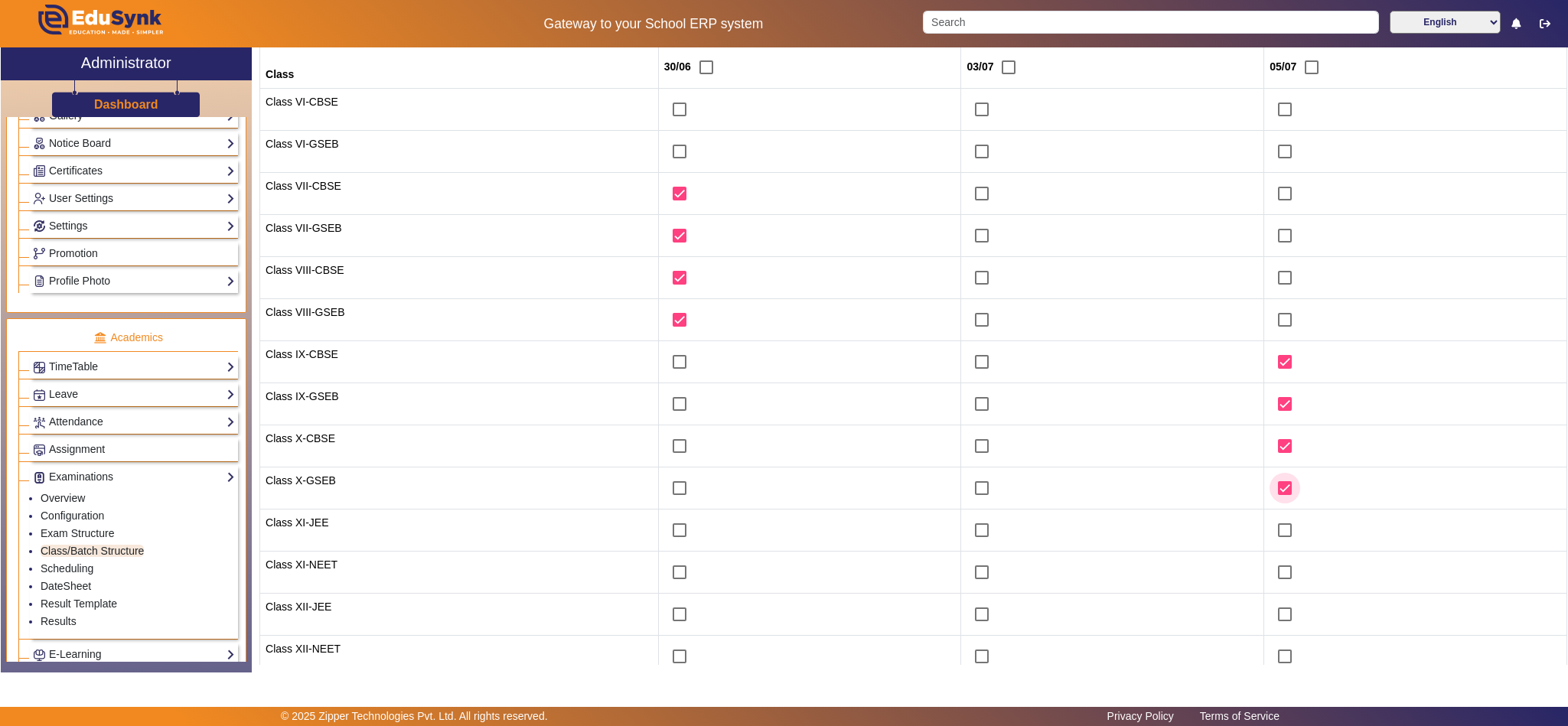
checkbox input "true"
click at [978, 114] on input "checkbox" at bounding box center [982, 110] width 31 height 31
checkbox input "true"
click at [973, 145] on input "checkbox" at bounding box center [982, 152] width 31 height 31
checkbox input "true"
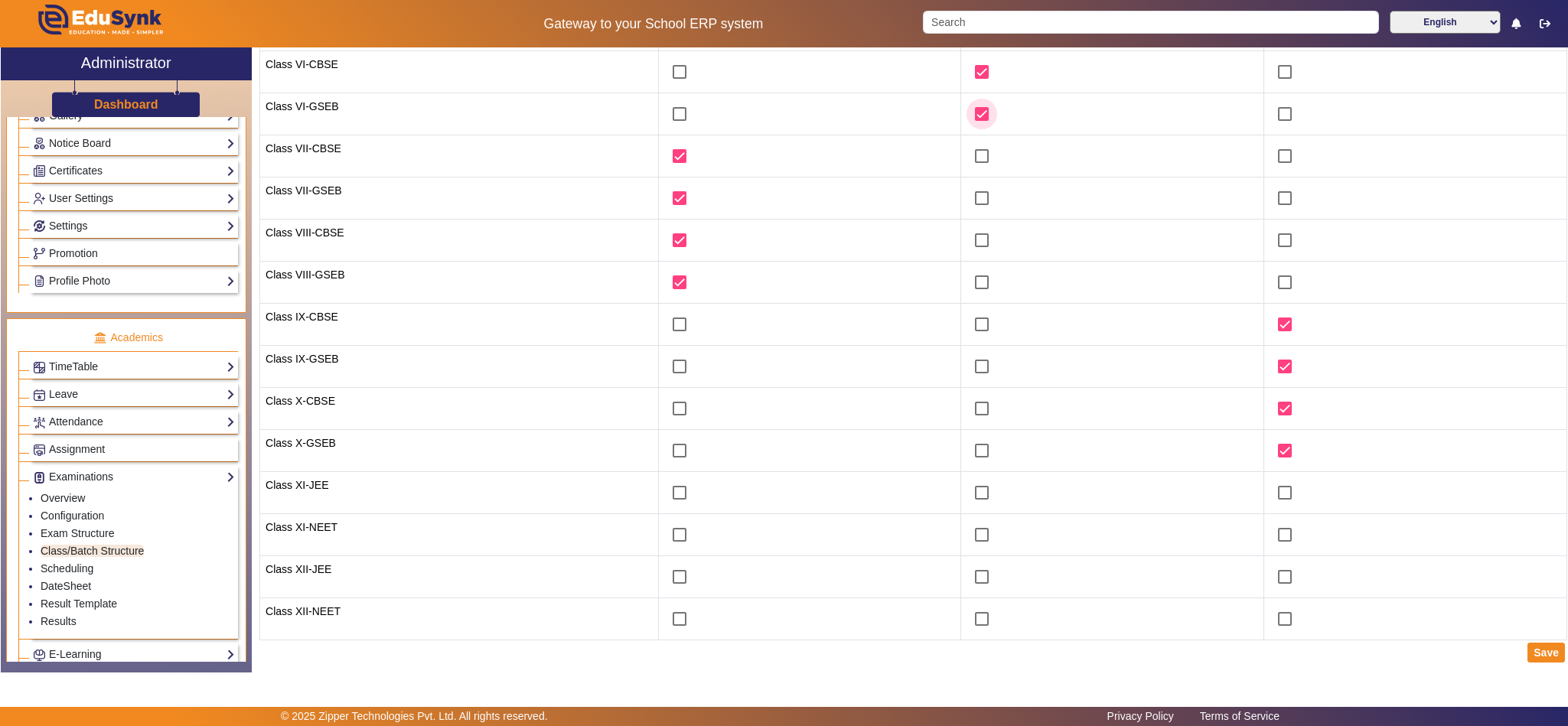
scroll to position [235, 0]
click at [1528, 653] on button "Save" at bounding box center [1546, 653] width 37 height 20
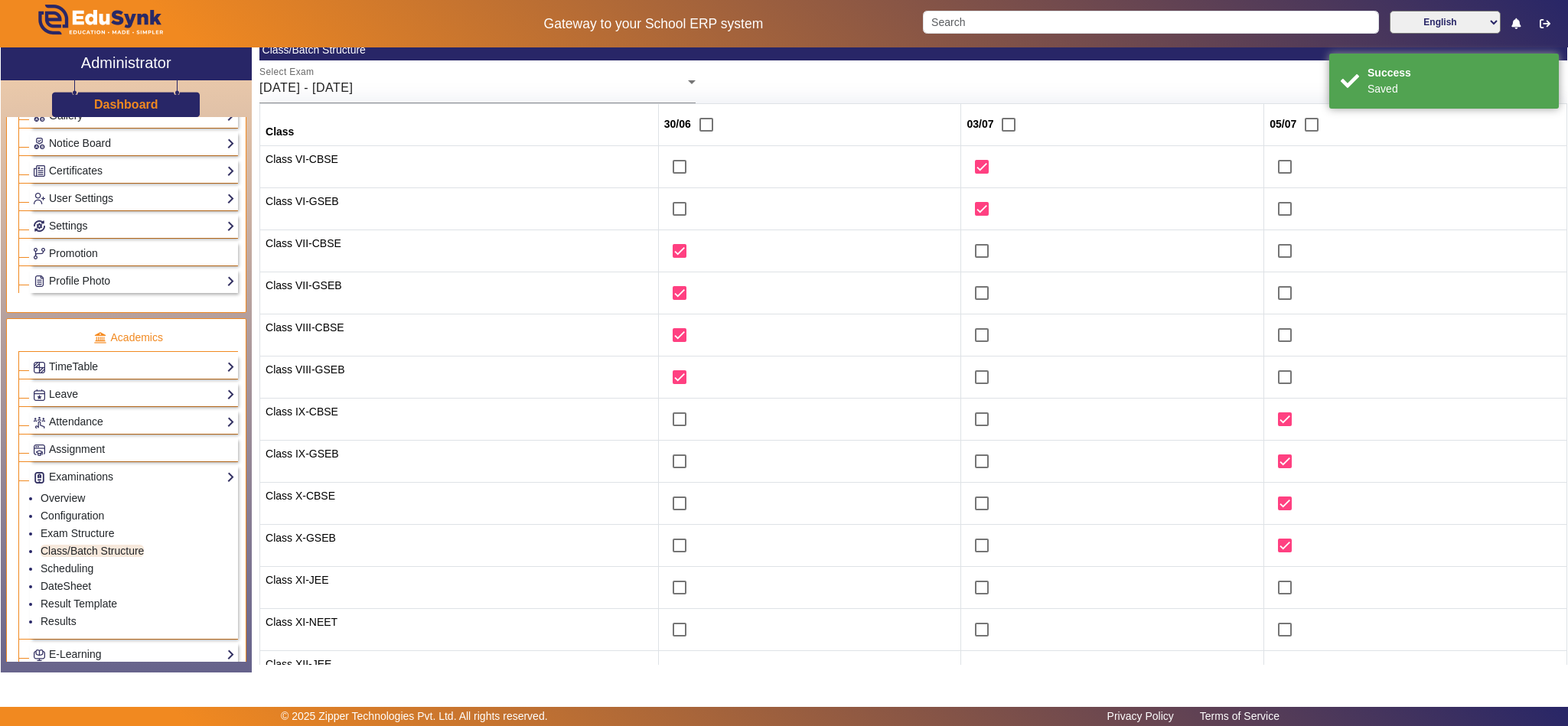
scroll to position [0, 0]
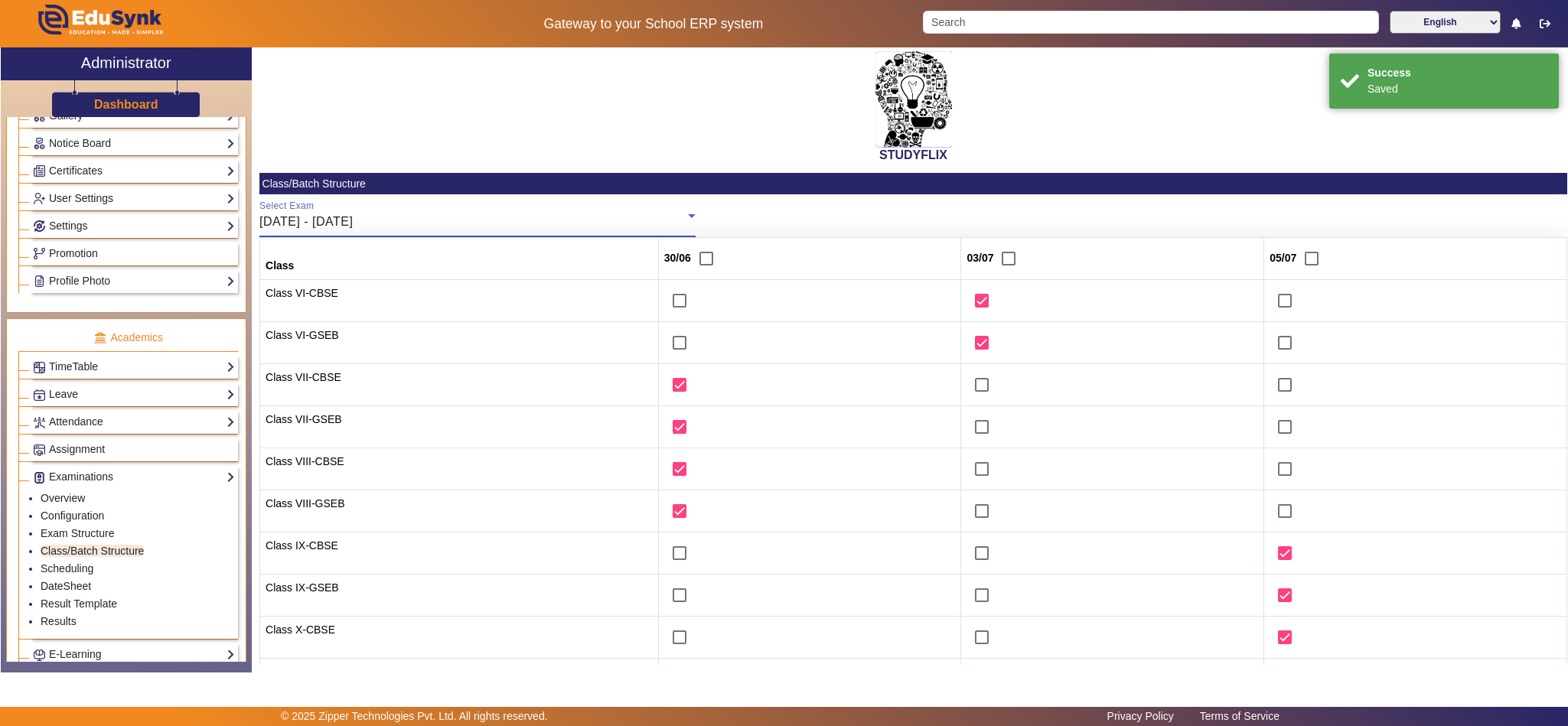
click at [641, 220] on div "30/06/2025 - 05/07/2025" at bounding box center [474, 222] width 428 height 19
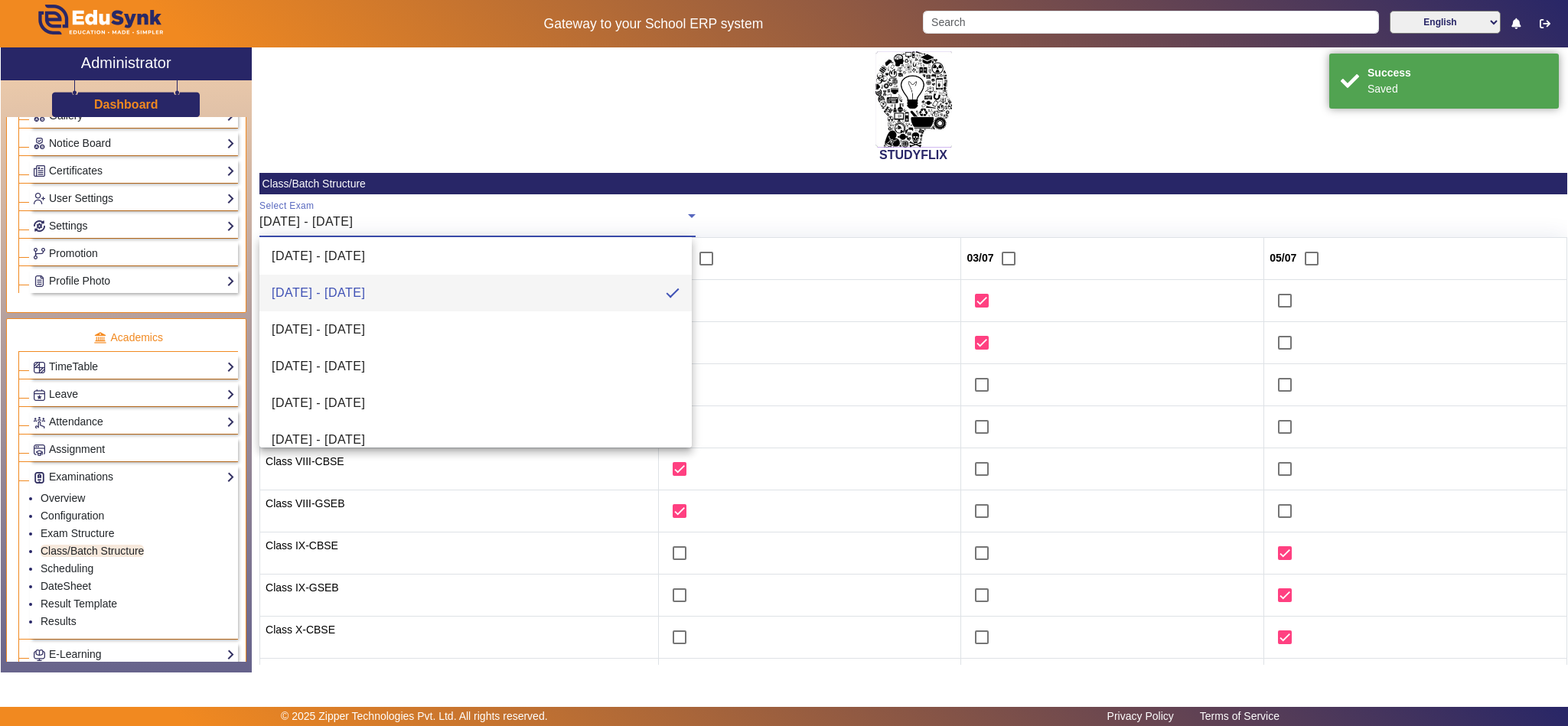
scroll to position [205, 0]
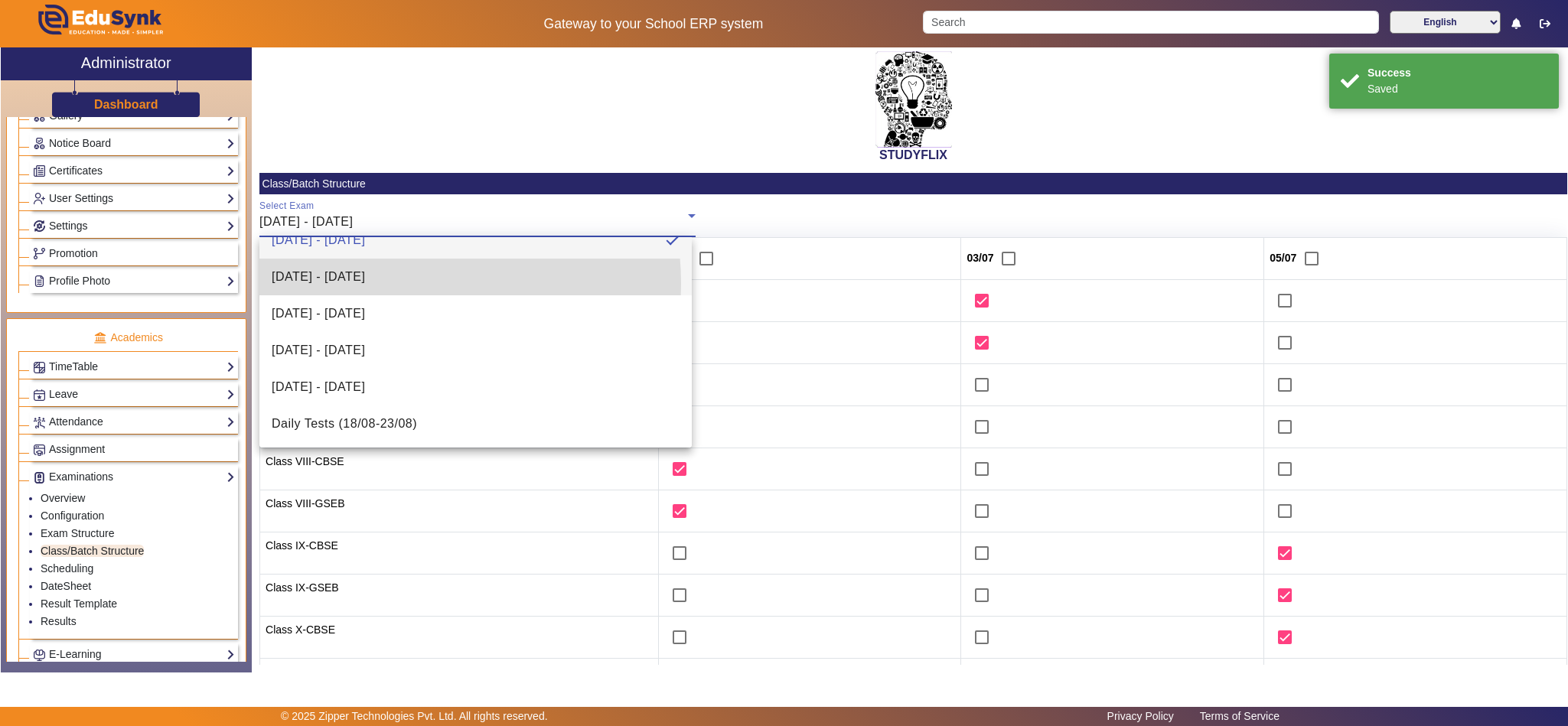
click at [365, 283] on span "07/07/2025 - 12/07/2025" at bounding box center [318, 277] width 94 height 19
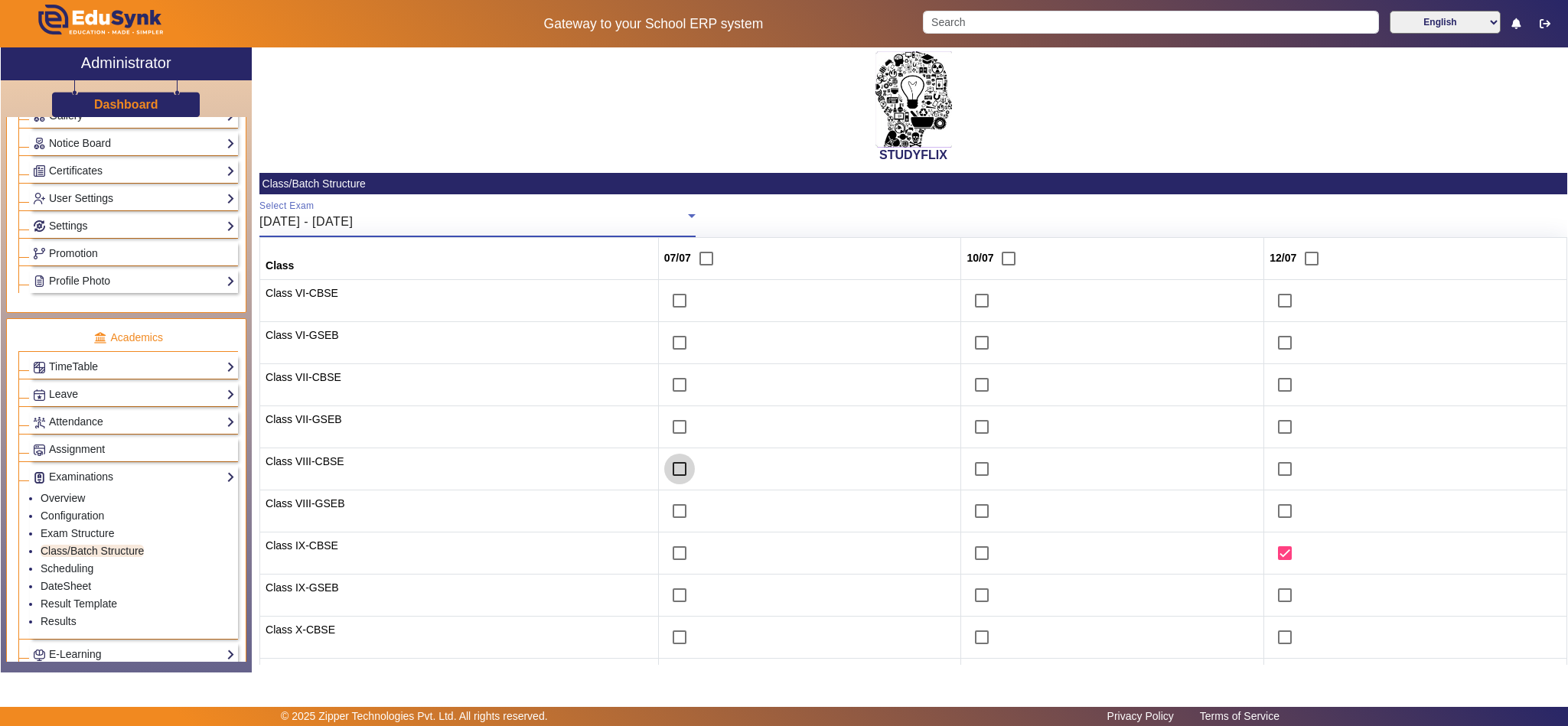
click at [664, 469] on input "checkbox" at bounding box center [680, 469] width 31 height 31
checkbox input "true"
click at [671, 516] on input "checkbox" at bounding box center [680, 511] width 31 height 31
checkbox input "true"
click at [664, 432] on input "checkbox" at bounding box center [680, 427] width 31 height 31
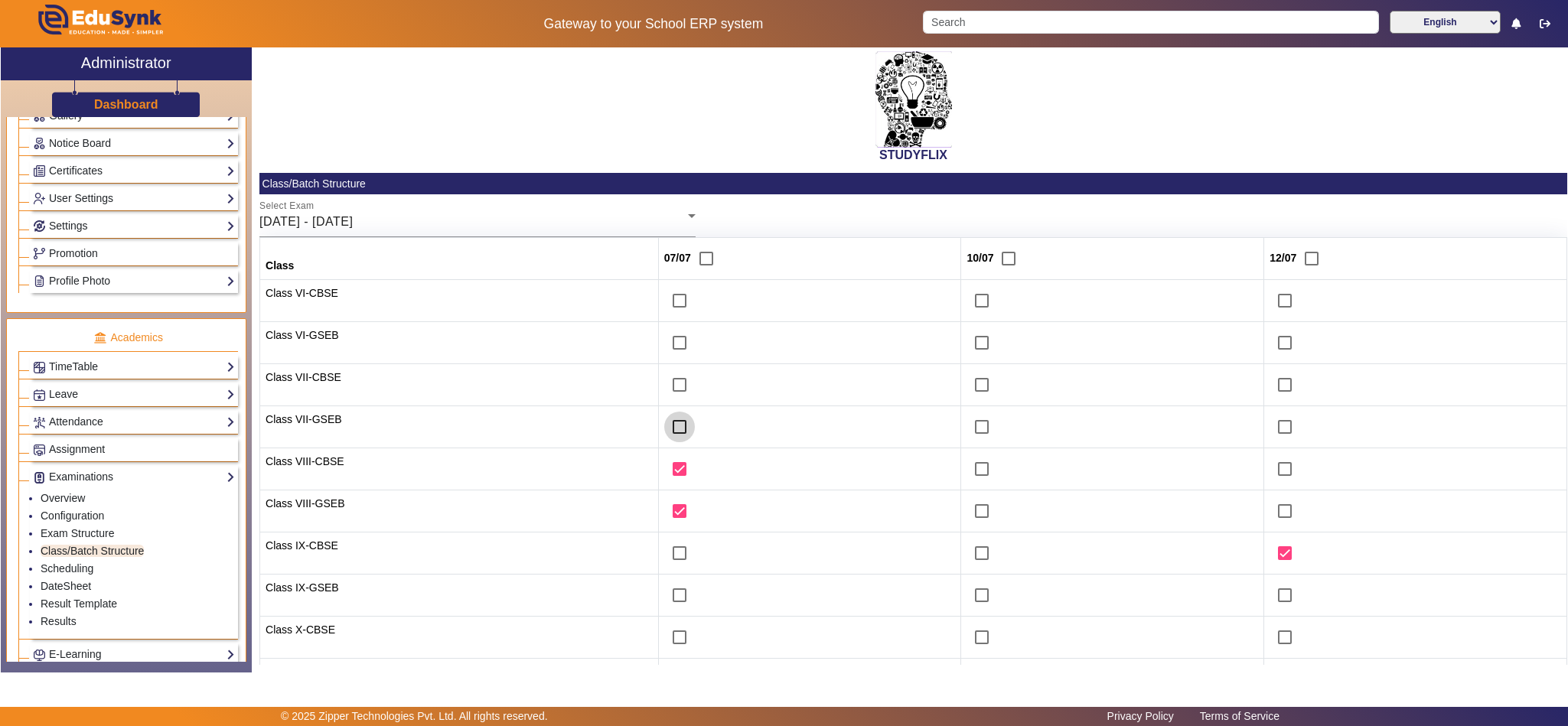
checkbox input "true"
click at [664, 382] on input "checkbox" at bounding box center [680, 385] width 31 height 31
checkbox input "true"
click at [972, 301] on input "checkbox" at bounding box center [982, 301] width 31 height 31
checkbox input "true"
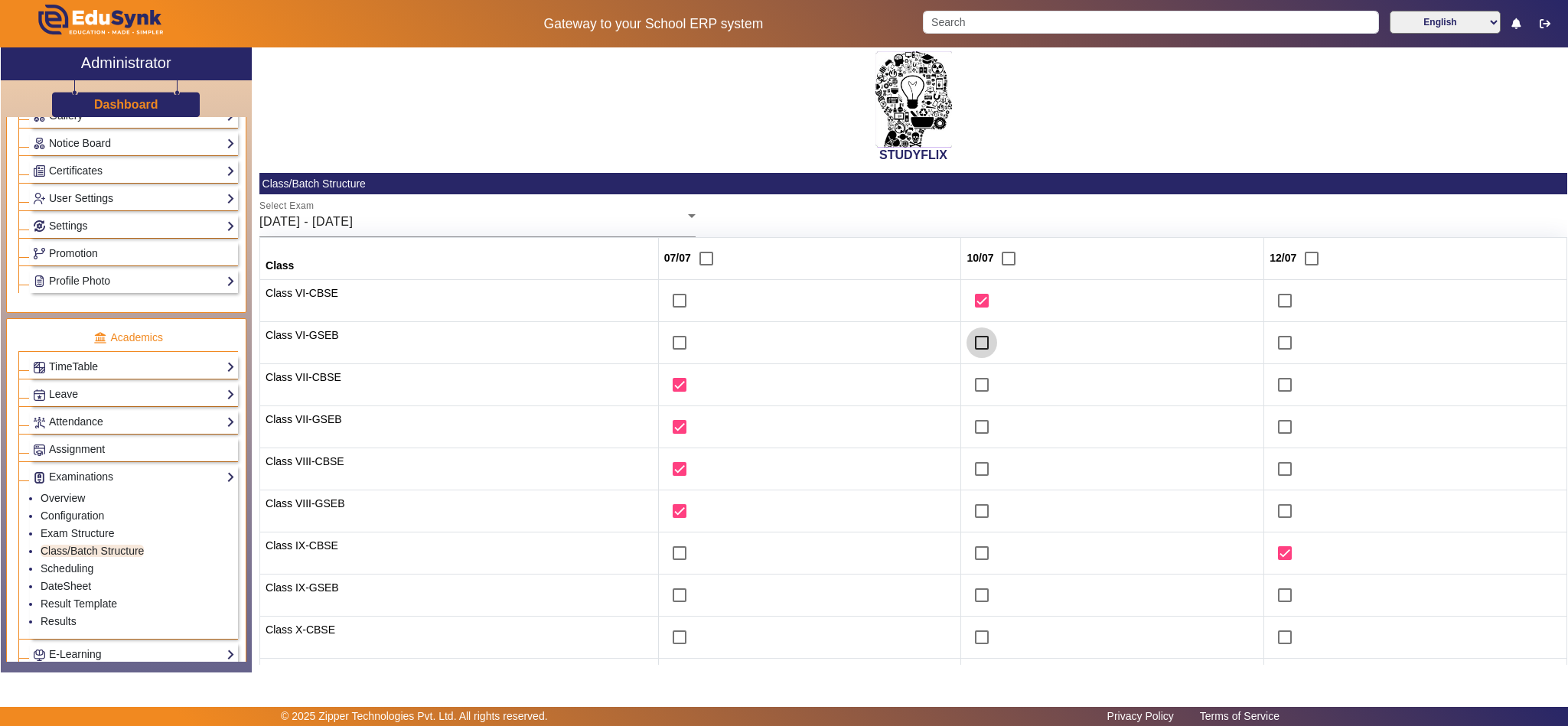
click at [969, 349] on input "checkbox" at bounding box center [982, 343] width 31 height 31
checkbox input "true"
drag, startPoint x: 1270, startPoint y: 643, endPoint x: 1277, endPoint y: 668, distance: 26.0
click at [1270, 646] on input "checkbox" at bounding box center [1285, 638] width 31 height 31
checkbox input "true"
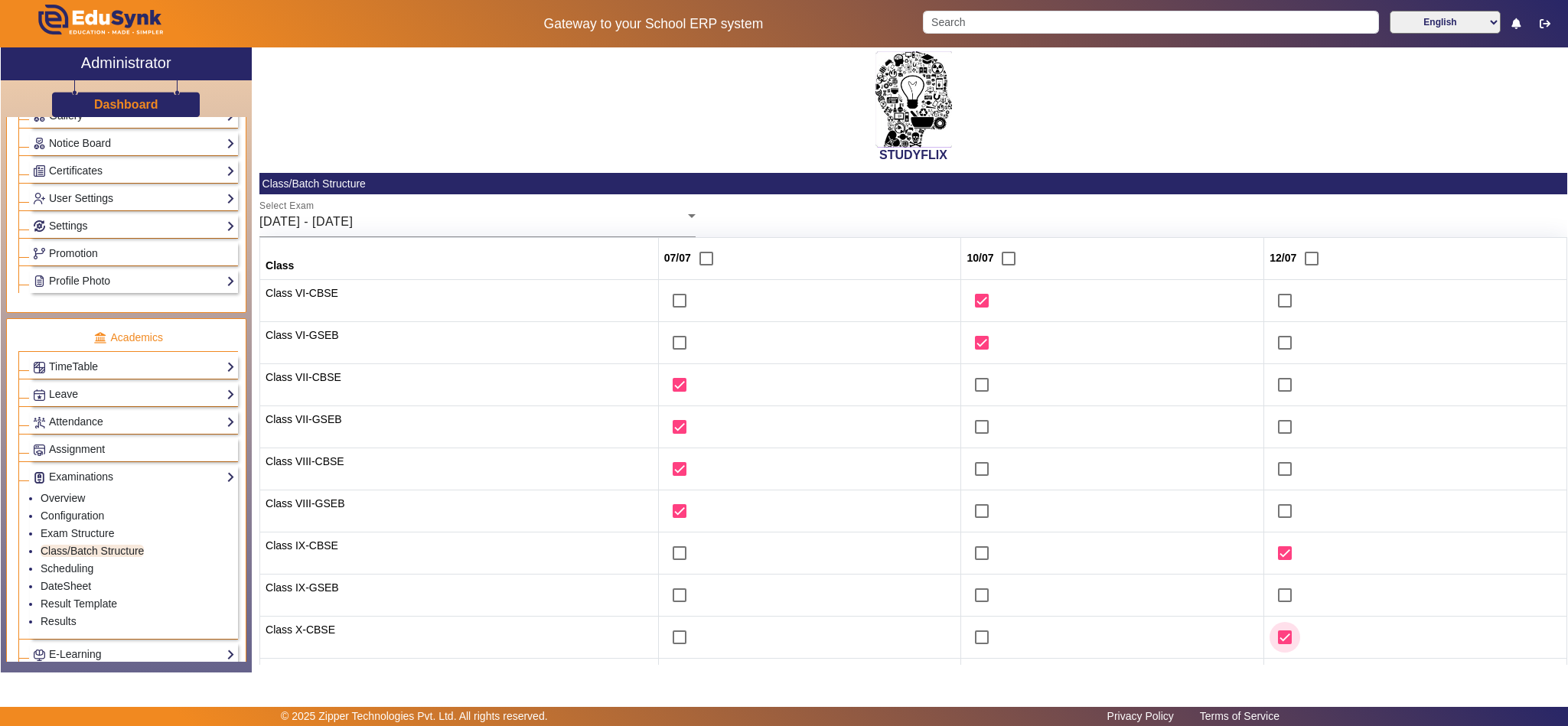
scroll to position [191, 0]
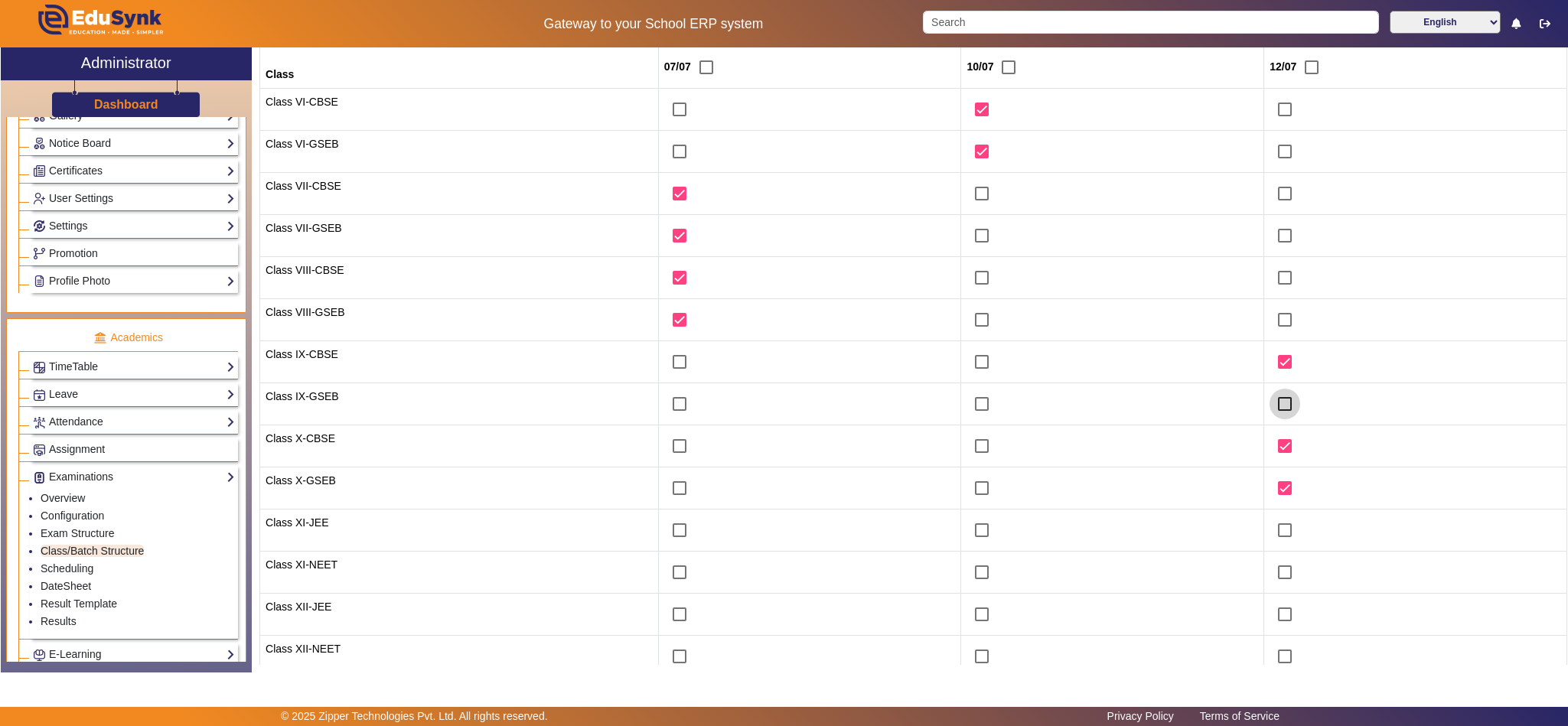
click at [1270, 402] on input "checkbox" at bounding box center [1285, 404] width 31 height 31
checkbox input "true"
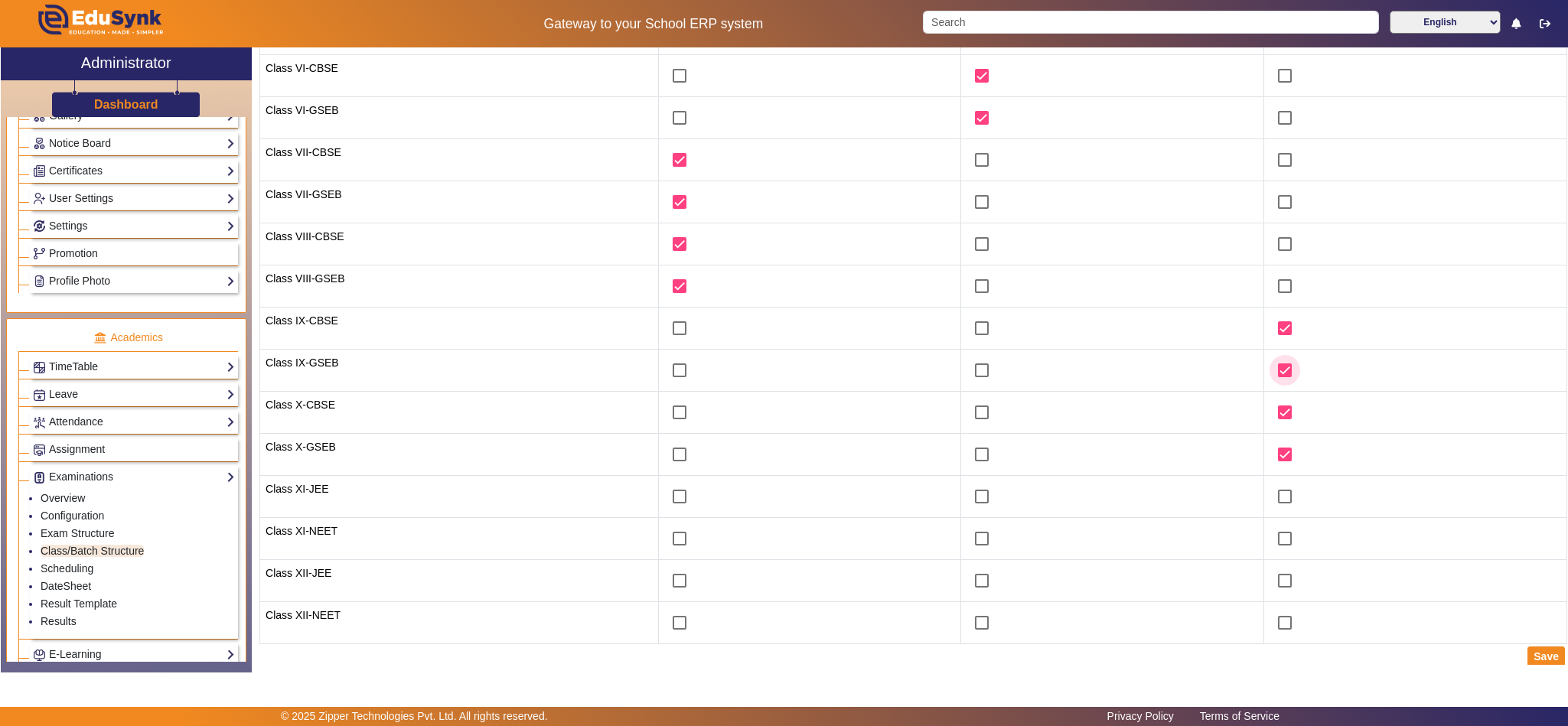
scroll to position [235, 0]
click at [1528, 646] on button "Save" at bounding box center [1546, 653] width 37 height 20
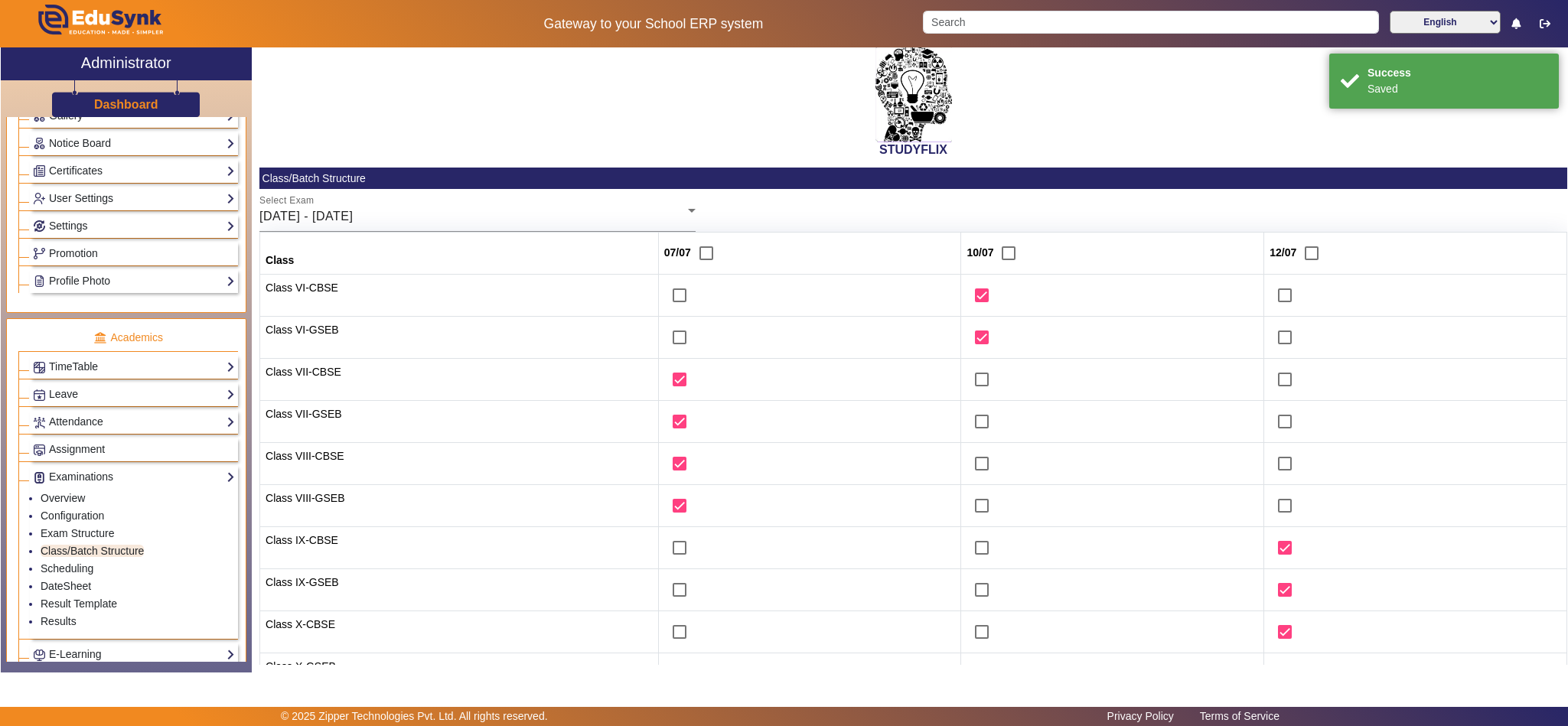
scroll to position [0, 0]
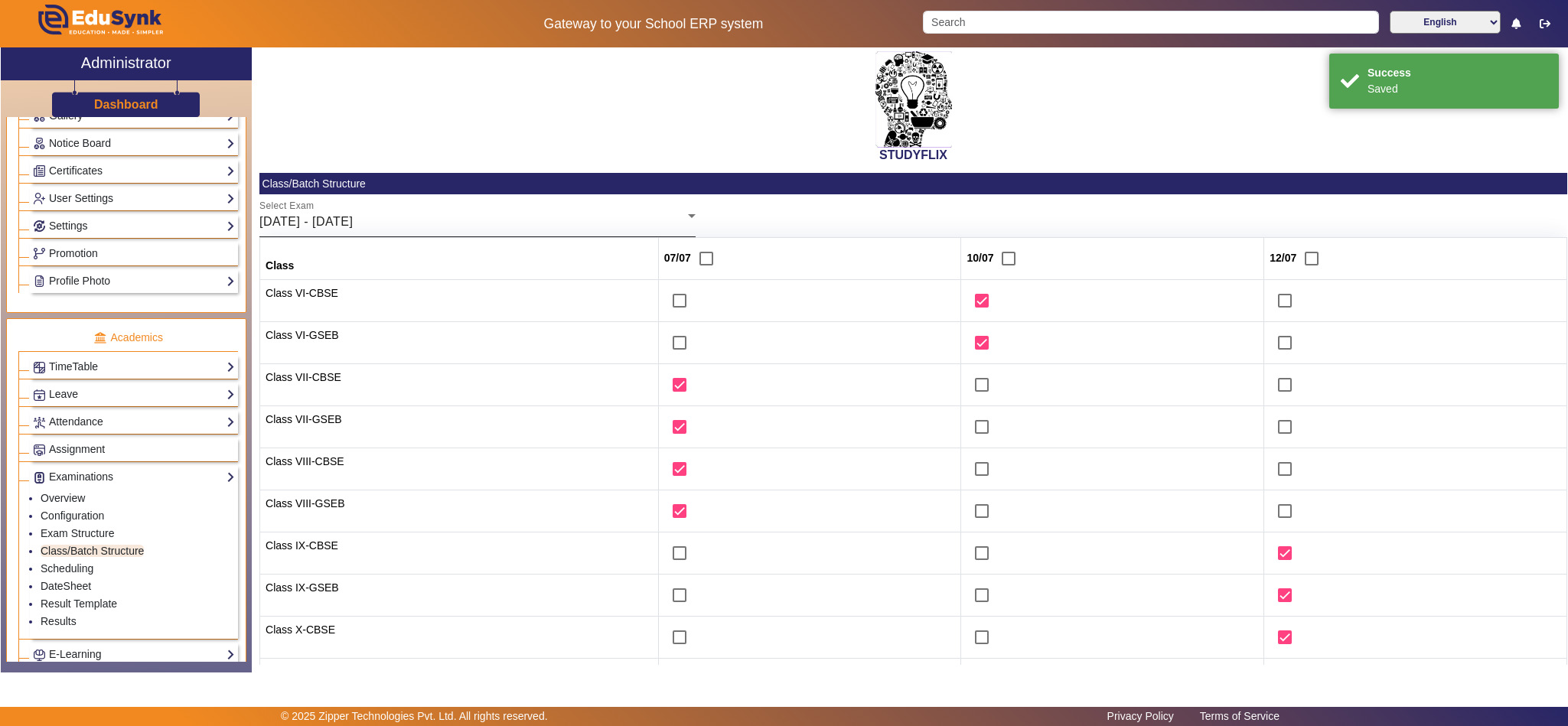
click at [466, 220] on div "07/07/2025 - 12/07/2025" at bounding box center [474, 222] width 428 height 19
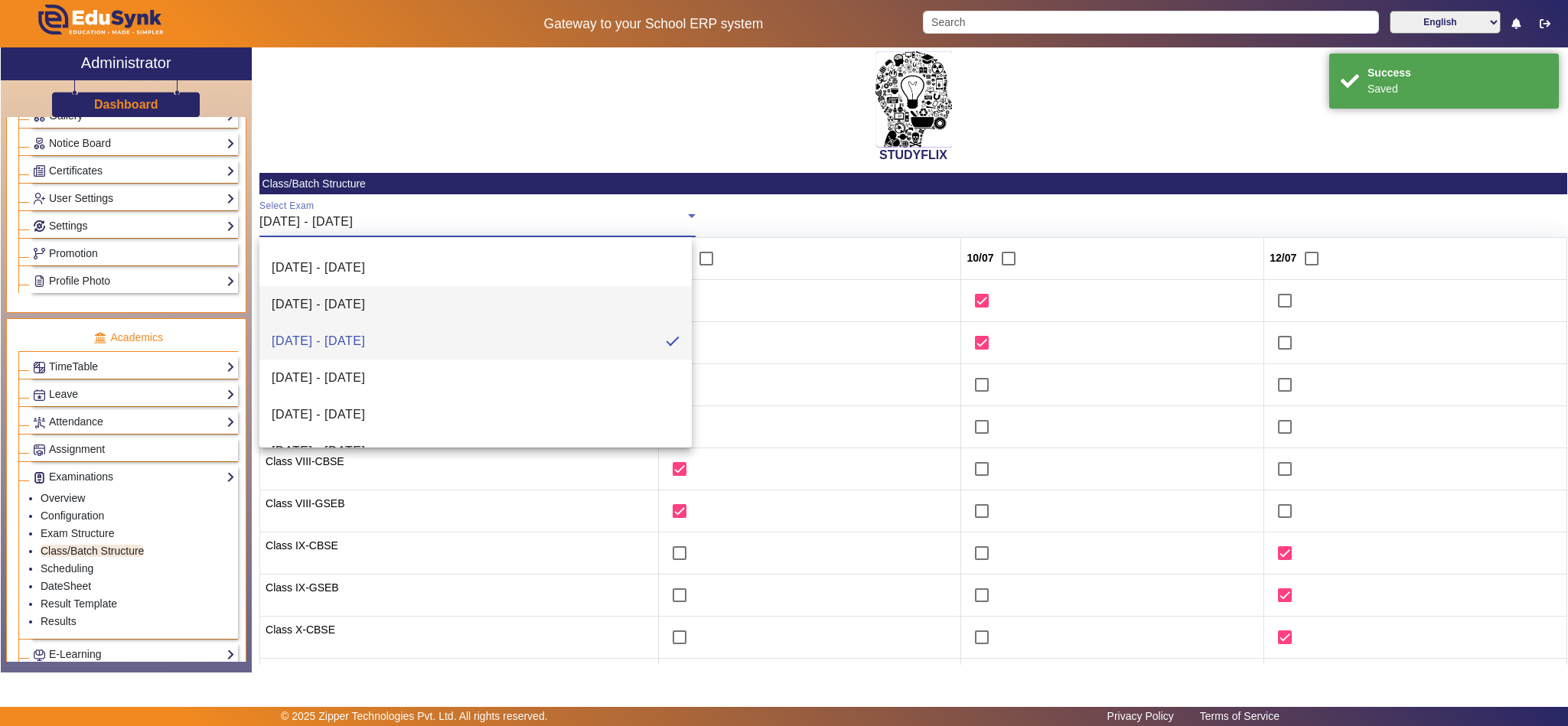
scroll to position [205, 0]
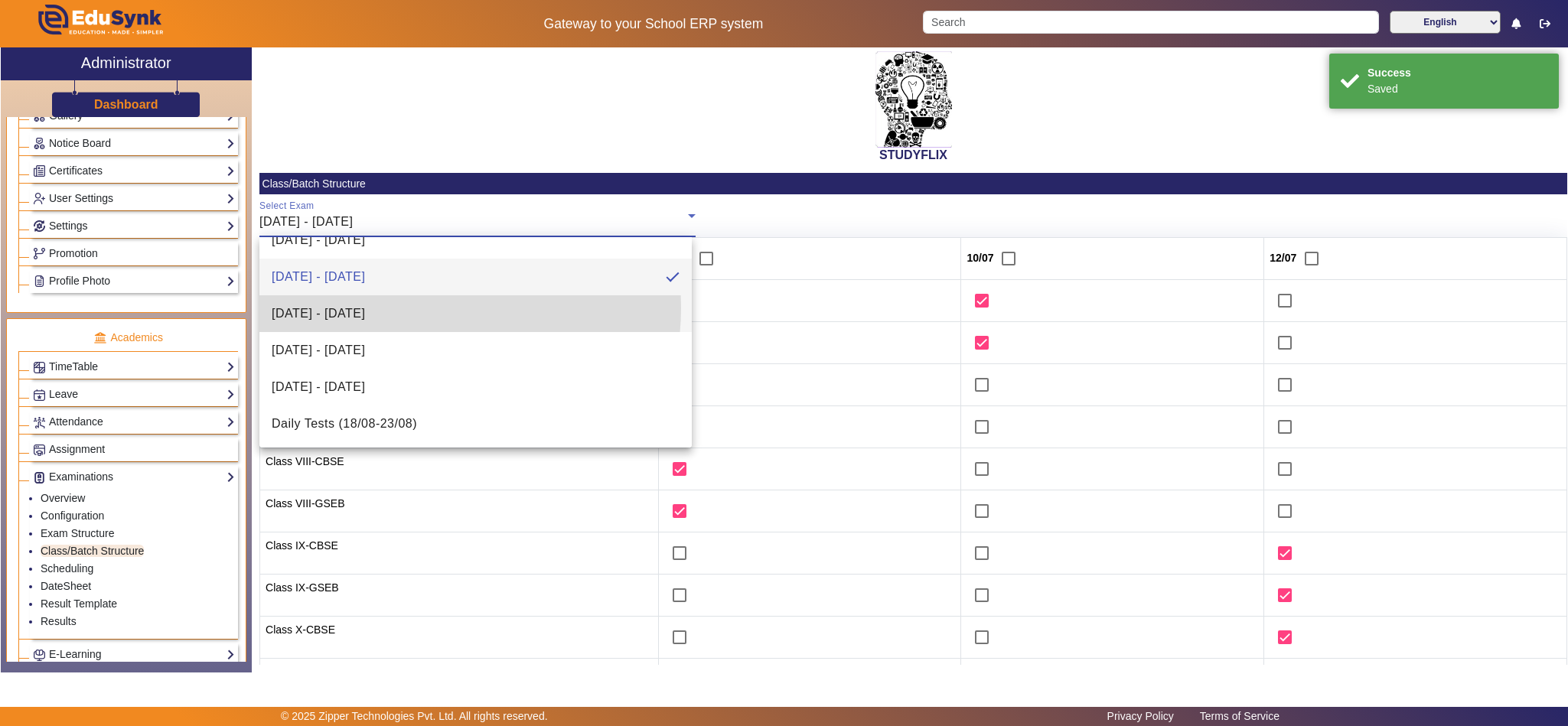
click at [429, 308] on mat-option "14/07/2025 - 19/07/2025" at bounding box center [476, 314] width 432 height 37
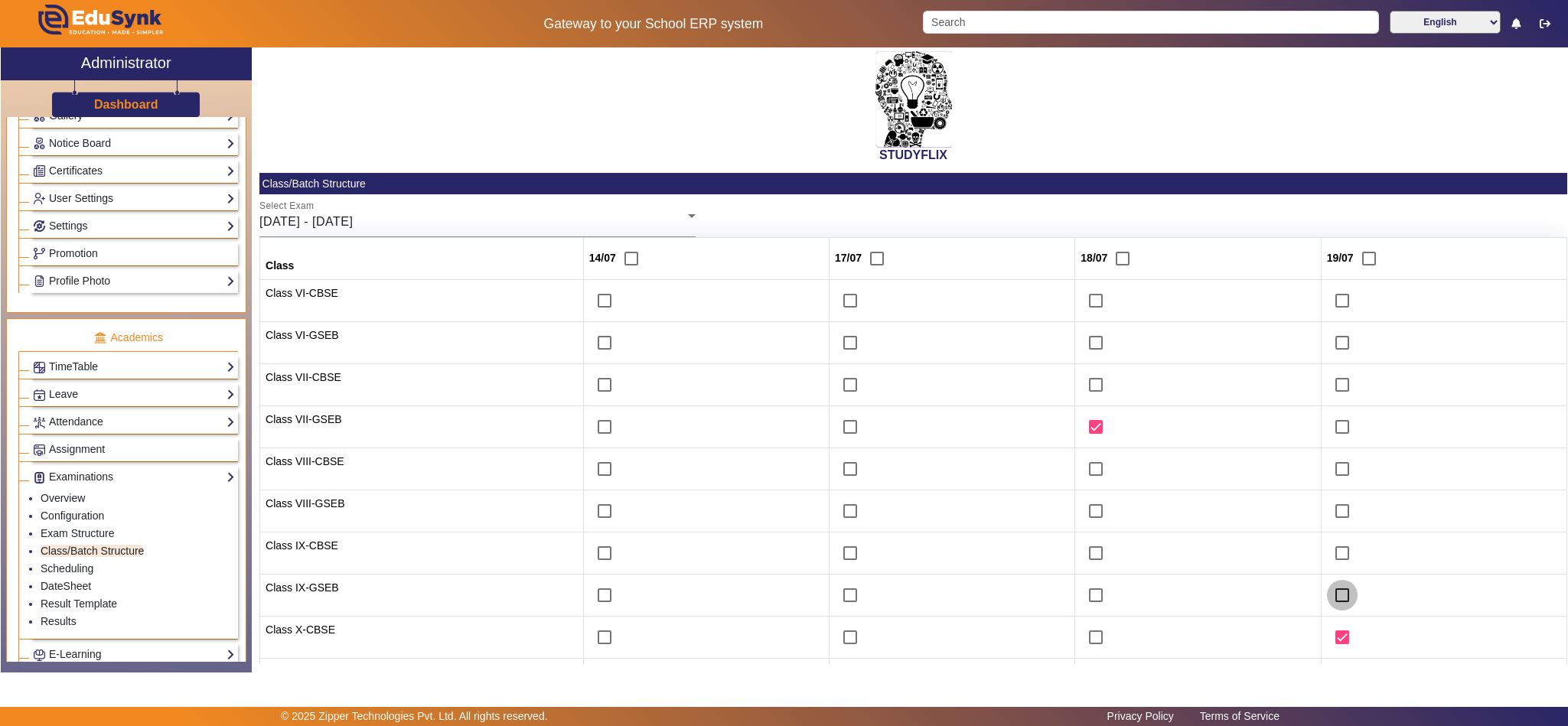
click at [1327, 591] on input "checkbox" at bounding box center [1342, 595] width 31 height 31
checkbox input "true"
click at [1331, 559] on input "checkbox" at bounding box center [1342, 554] width 31 height 31
checkbox input "true"
click at [1081, 636] on input "checkbox" at bounding box center [1096, 638] width 31 height 31
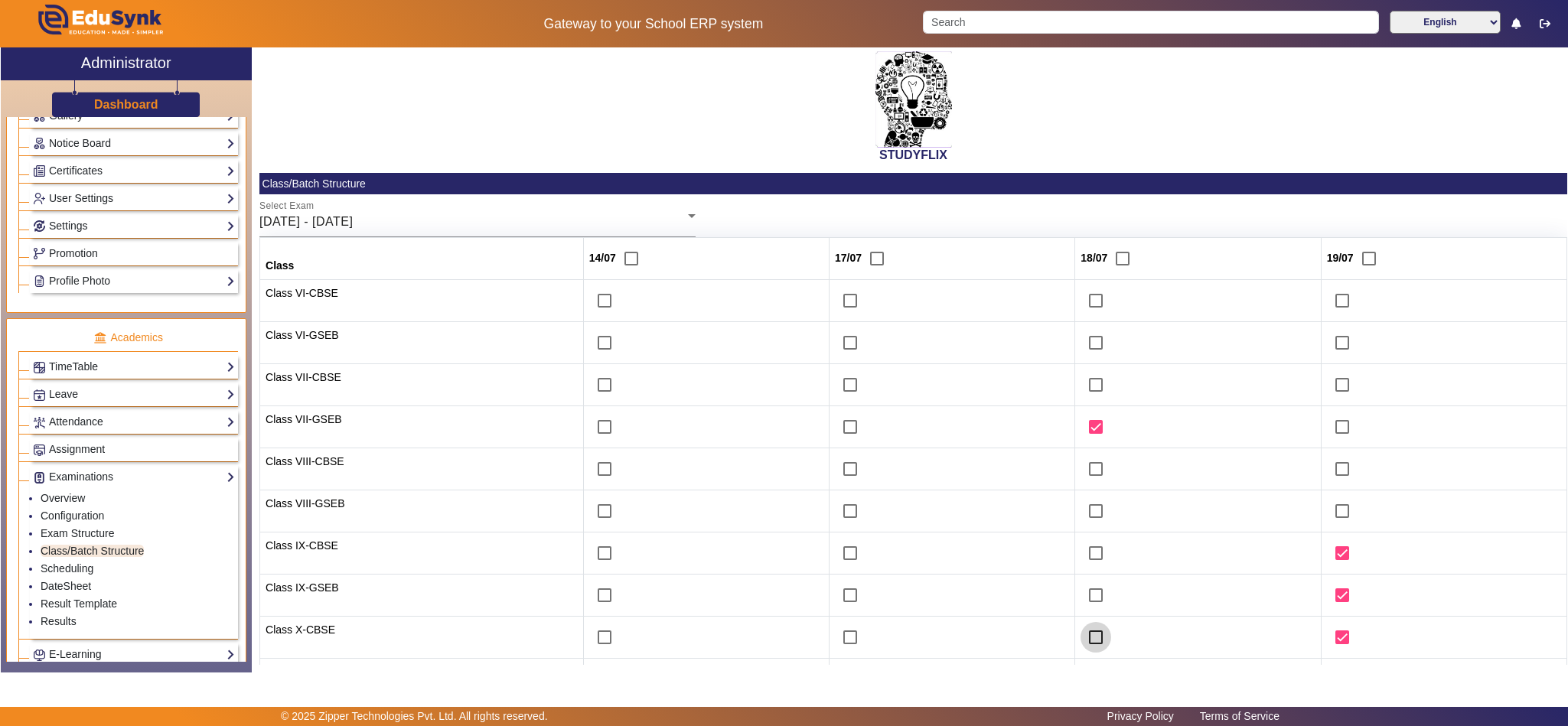
checkbox input "true"
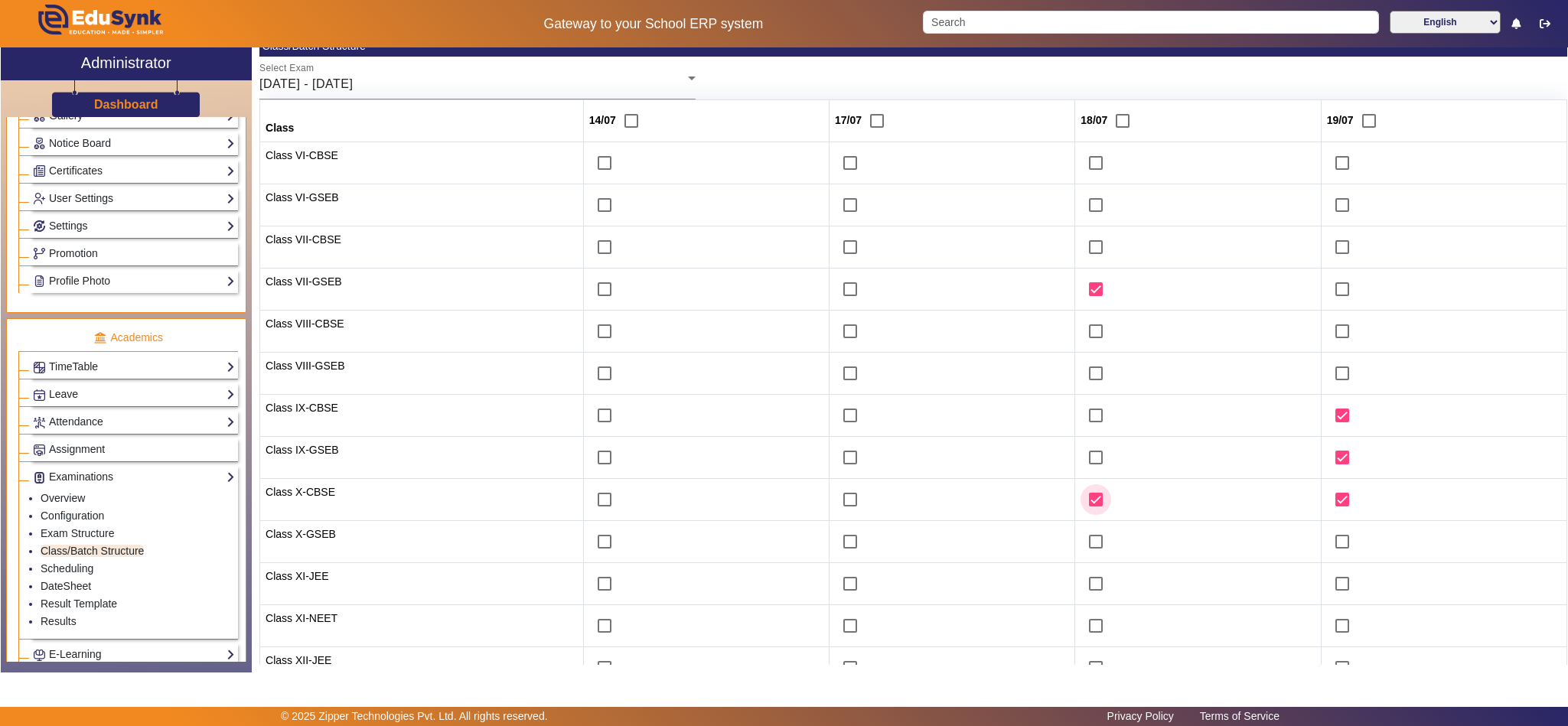
scroll to position [191, 0]
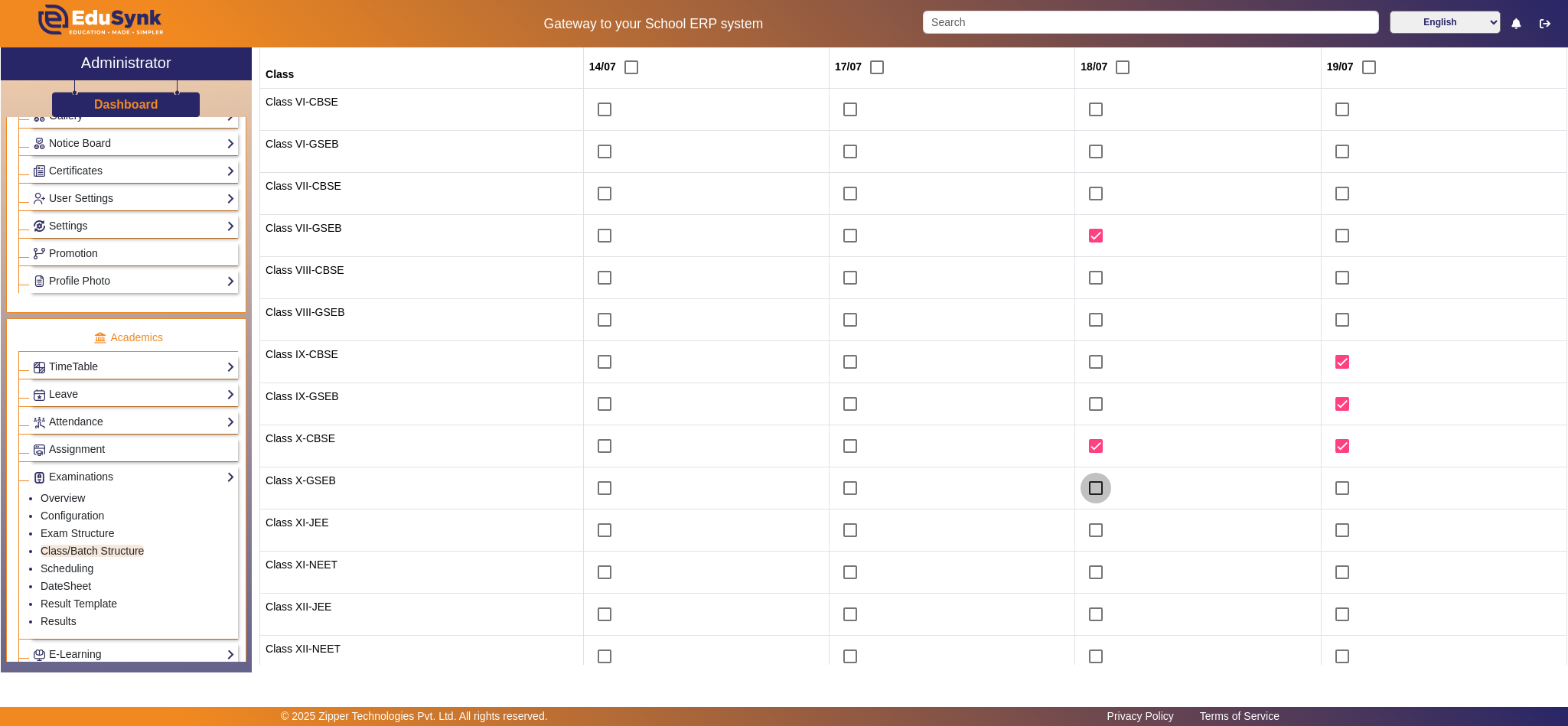
click at [1089, 487] on input "checkbox" at bounding box center [1096, 489] width 31 height 31
checkbox input "true"
click at [1334, 483] on input "checkbox" at bounding box center [1342, 489] width 31 height 31
checkbox input "true"
click at [838, 114] on input "checkbox" at bounding box center [850, 110] width 31 height 31
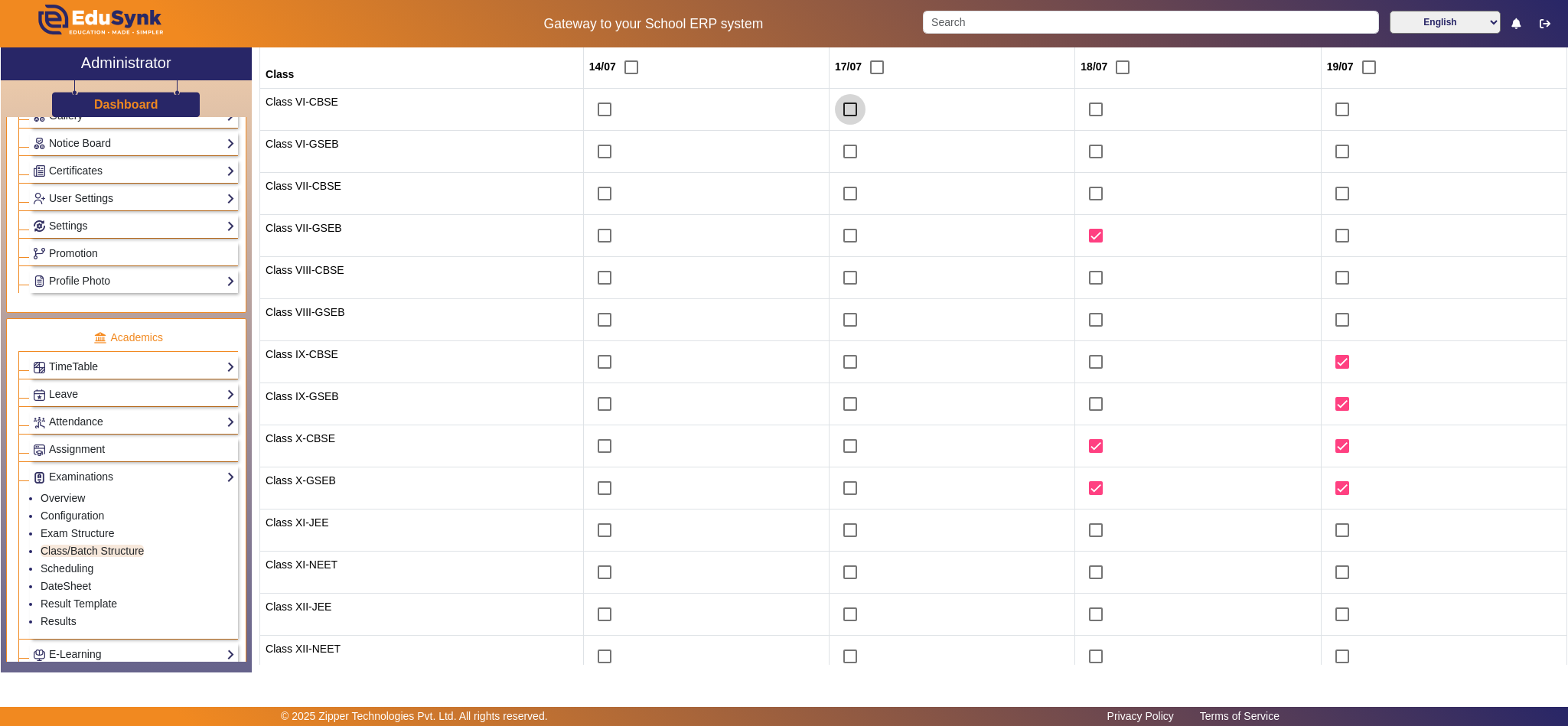
checkbox input "true"
click at [838, 156] on input "checkbox" at bounding box center [850, 152] width 31 height 31
checkbox input "true"
click at [1337, 109] on input "checkbox" at bounding box center [1342, 110] width 31 height 31
checkbox input "true"
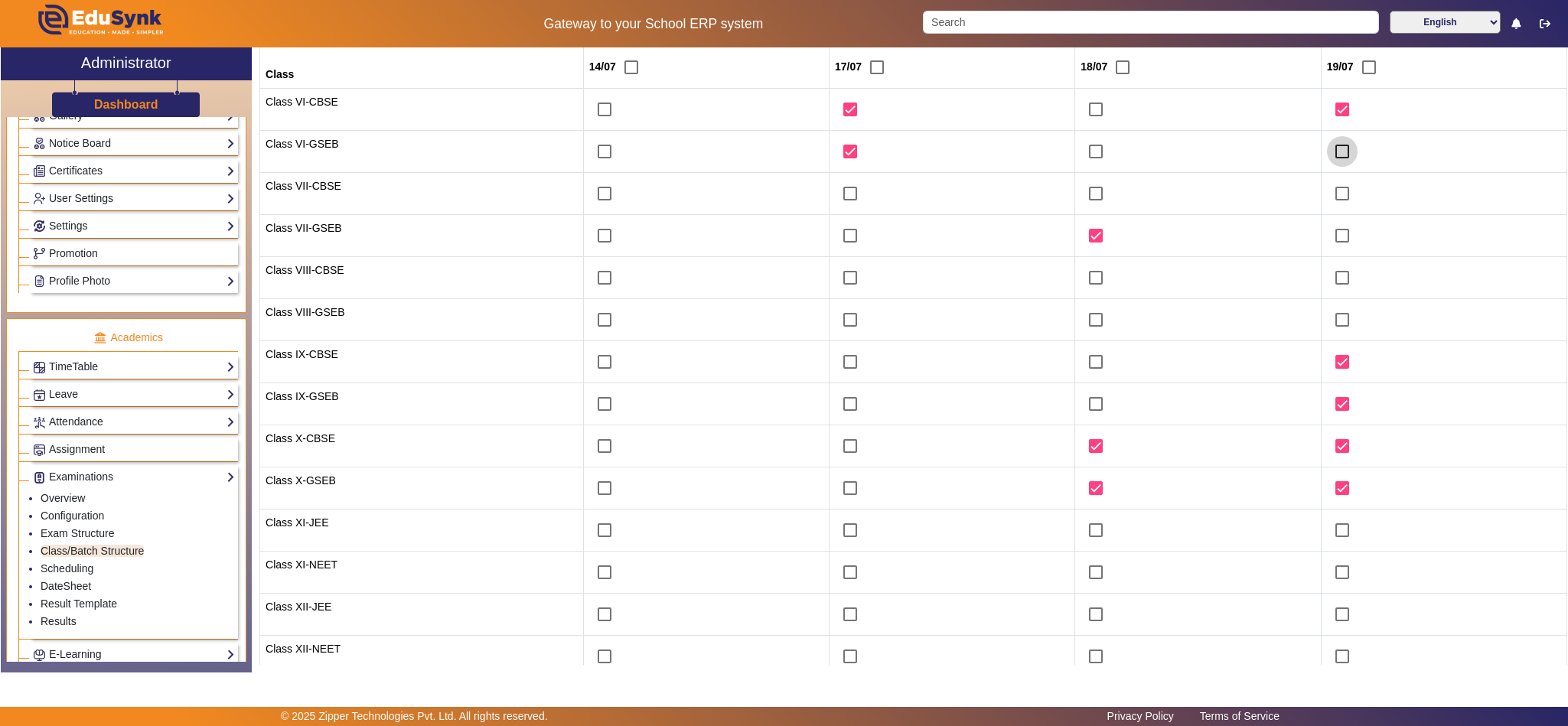
click at [1331, 156] on input "checkbox" at bounding box center [1342, 152] width 31 height 31
checkbox input "true"
click at [1083, 196] on input "checkbox" at bounding box center [1096, 194] width 31 height 31
checkbox input "true"
drag, startPoint x: 1330, startPoint y: 196, endPoint x: 1332, endPoint y: 207, distance: 11.2
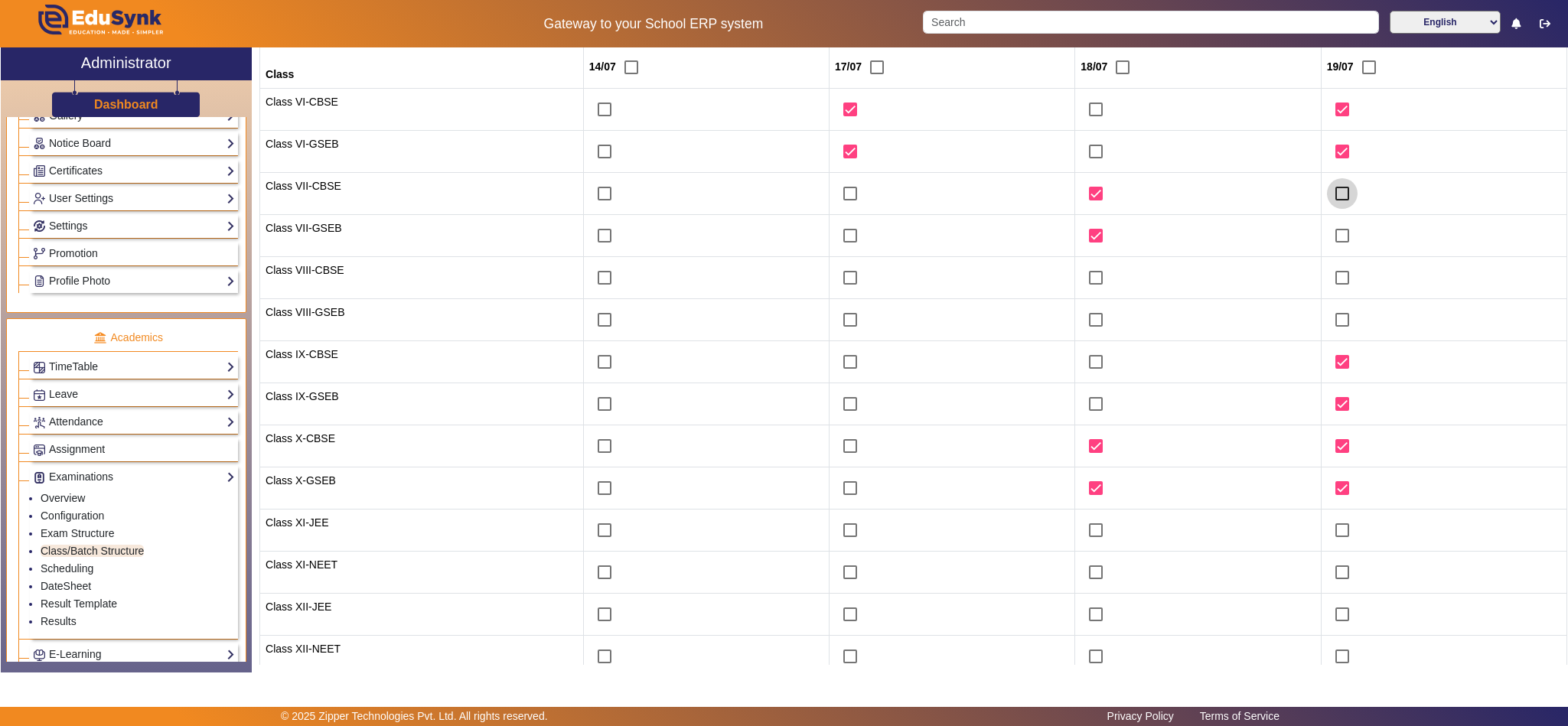
click at [1331, 196] on input "checkbox" at bounding box center [1342, 194] width 31 height 31
checkbox input "true"
click at [1335, 235] on input "checkbox" at bounding box center [1342, 236] width 31 height 31
checkbox input "true"
click at [589, 197] on input "checkbox" at bounding box center [605, 194] width 31 height 31
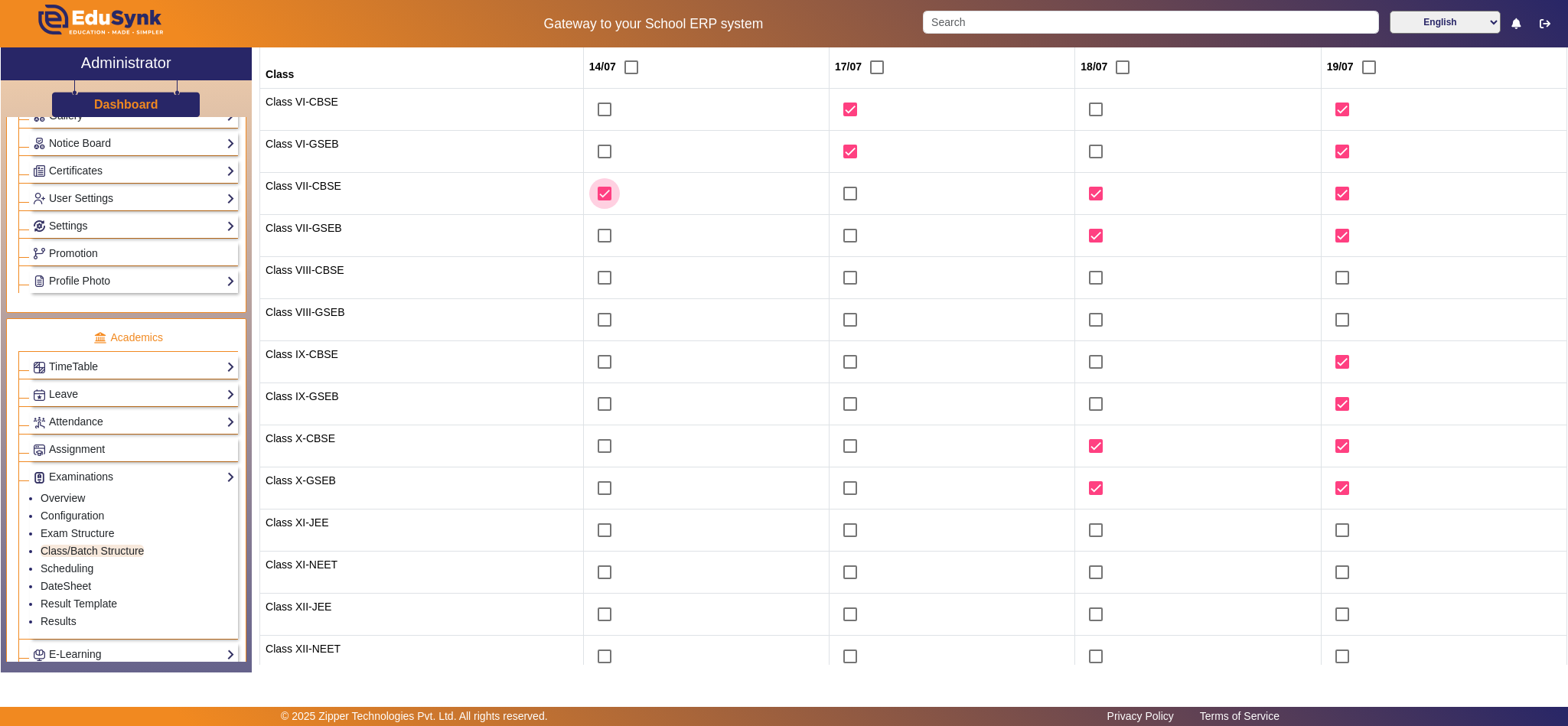
checkbox input "true"
click at [589, 234] on input "checkbox" at bounding box center [605, 236] width 31 height 31
checkbox input "true"
click at [591, 280] on input "checkbox" at bounding box center [605, 278] width 31 height 31
checkbox input "true"
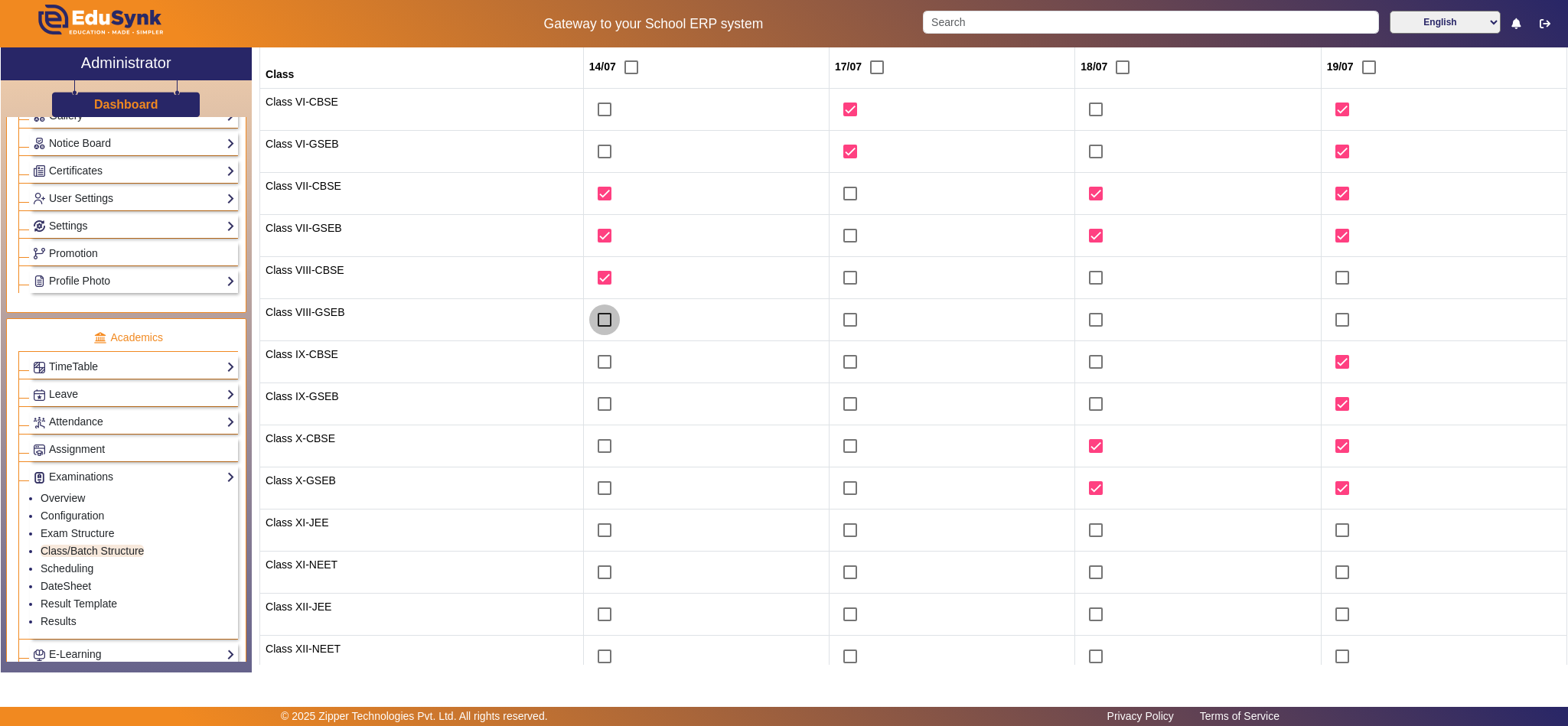
click at [591, 313] on input "checkbox" at bounding box center [605, 320] width 31 height 31
checkbox input "true"
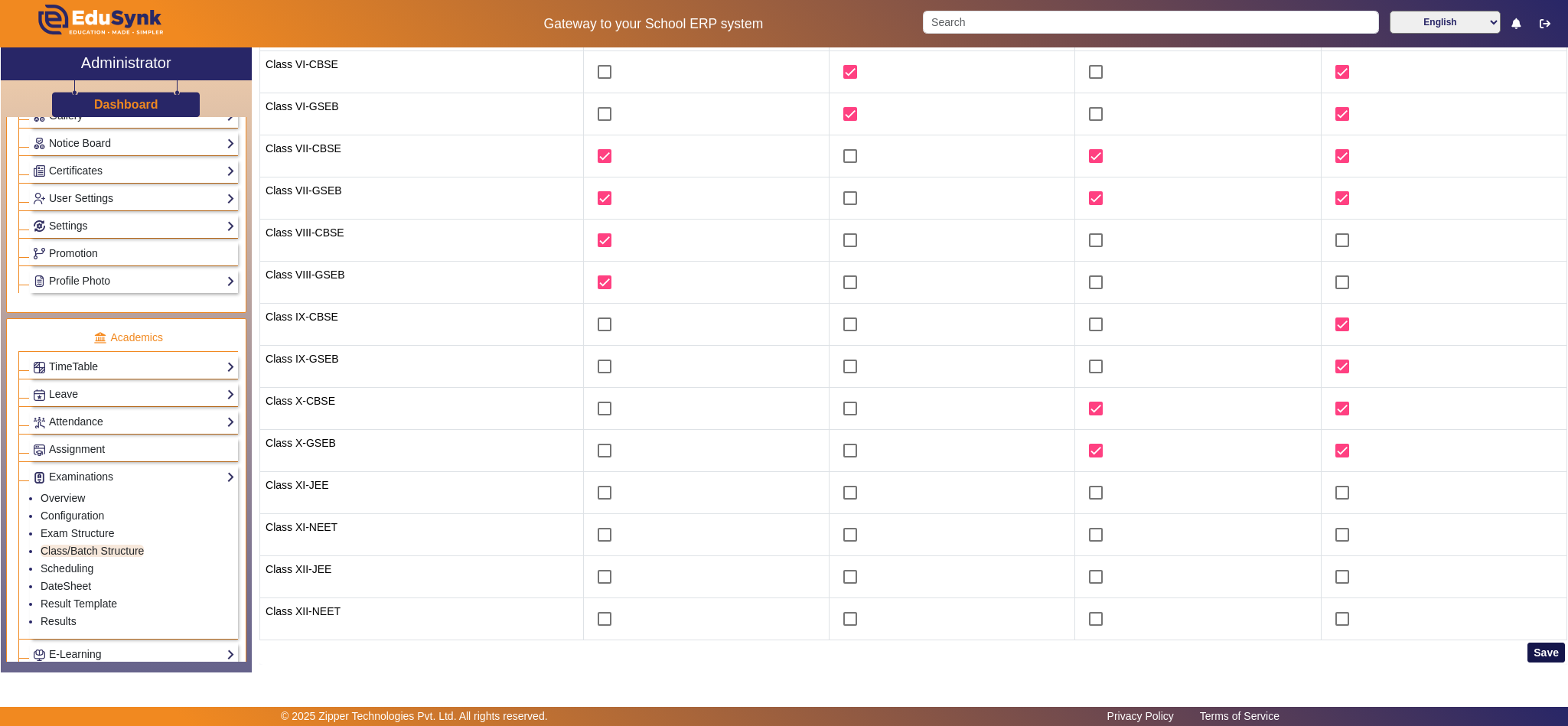
click at [1536, 654] on button "Save" at bounding box center [1546, 653] width 37 height 20
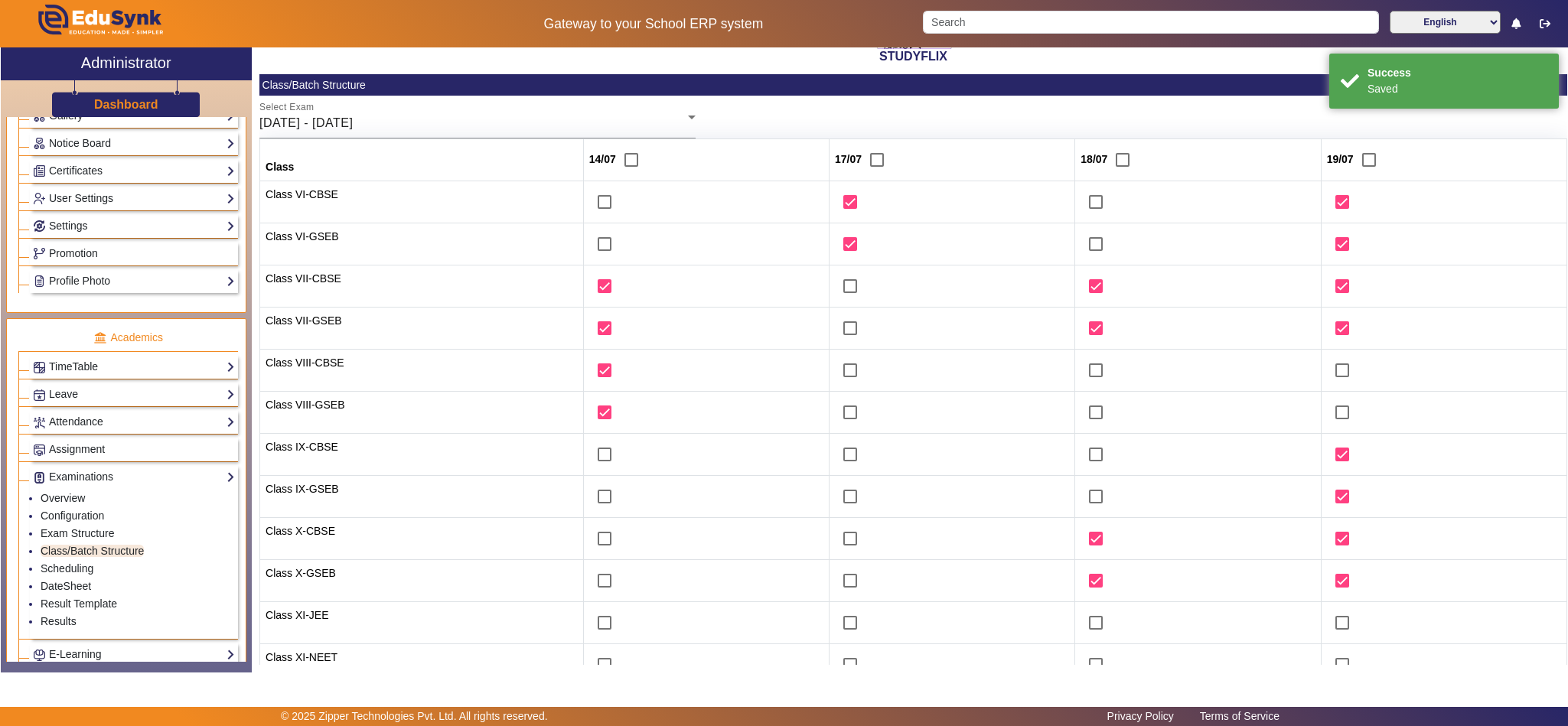
scroll to position [0, 0]
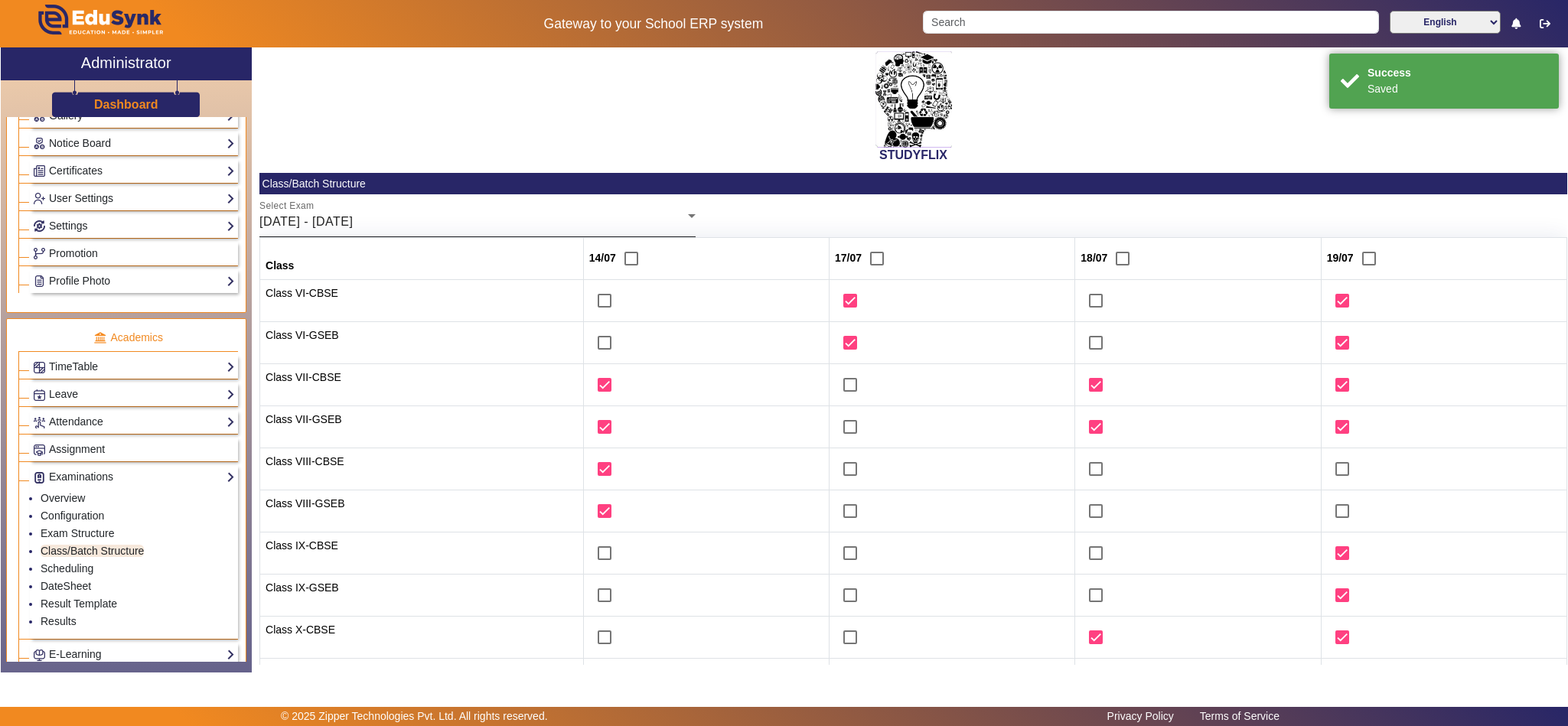
click at [632, 232] on div "Select Exam 14/07/2025 - 19/07/2025" at bounding box center [478, 215] width 436 height 43
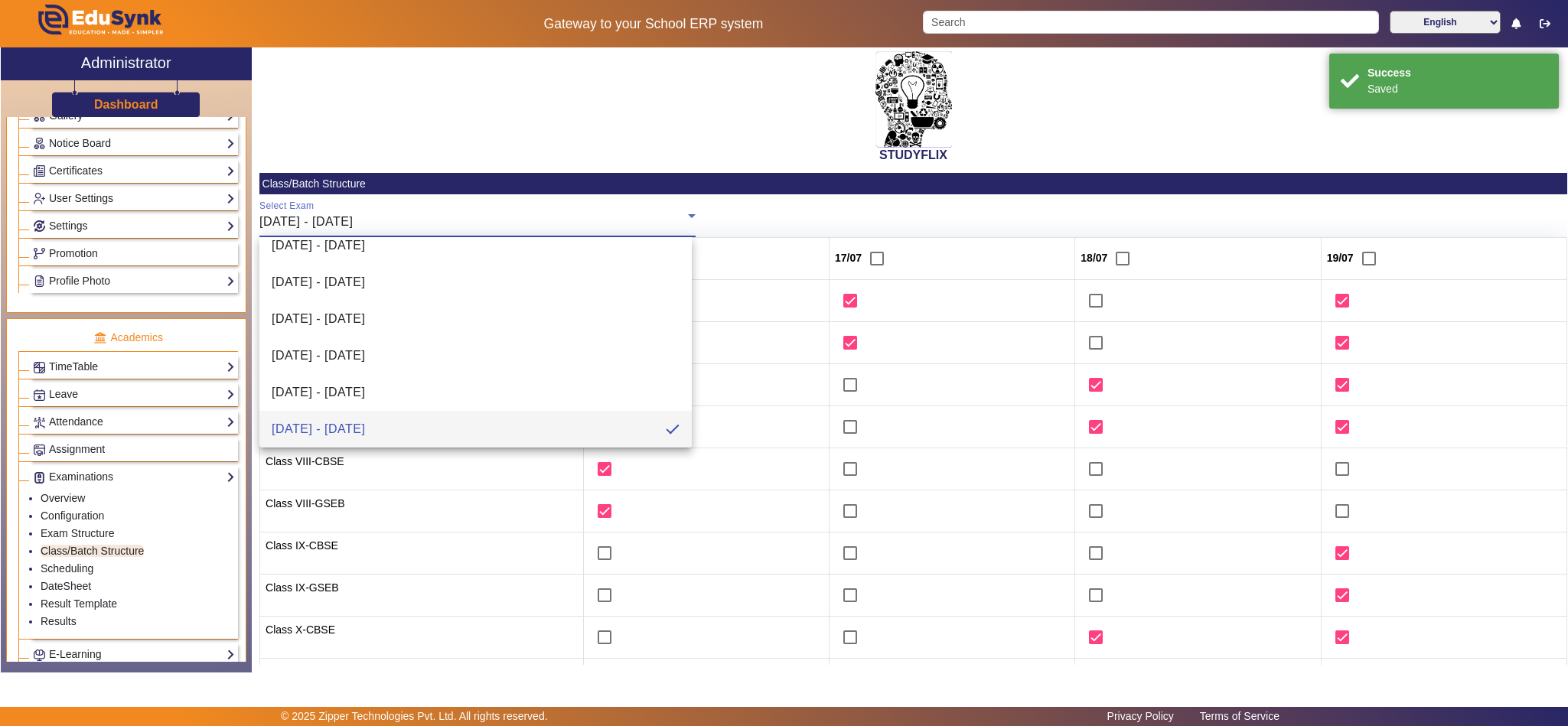
scroll to position [205, 0]
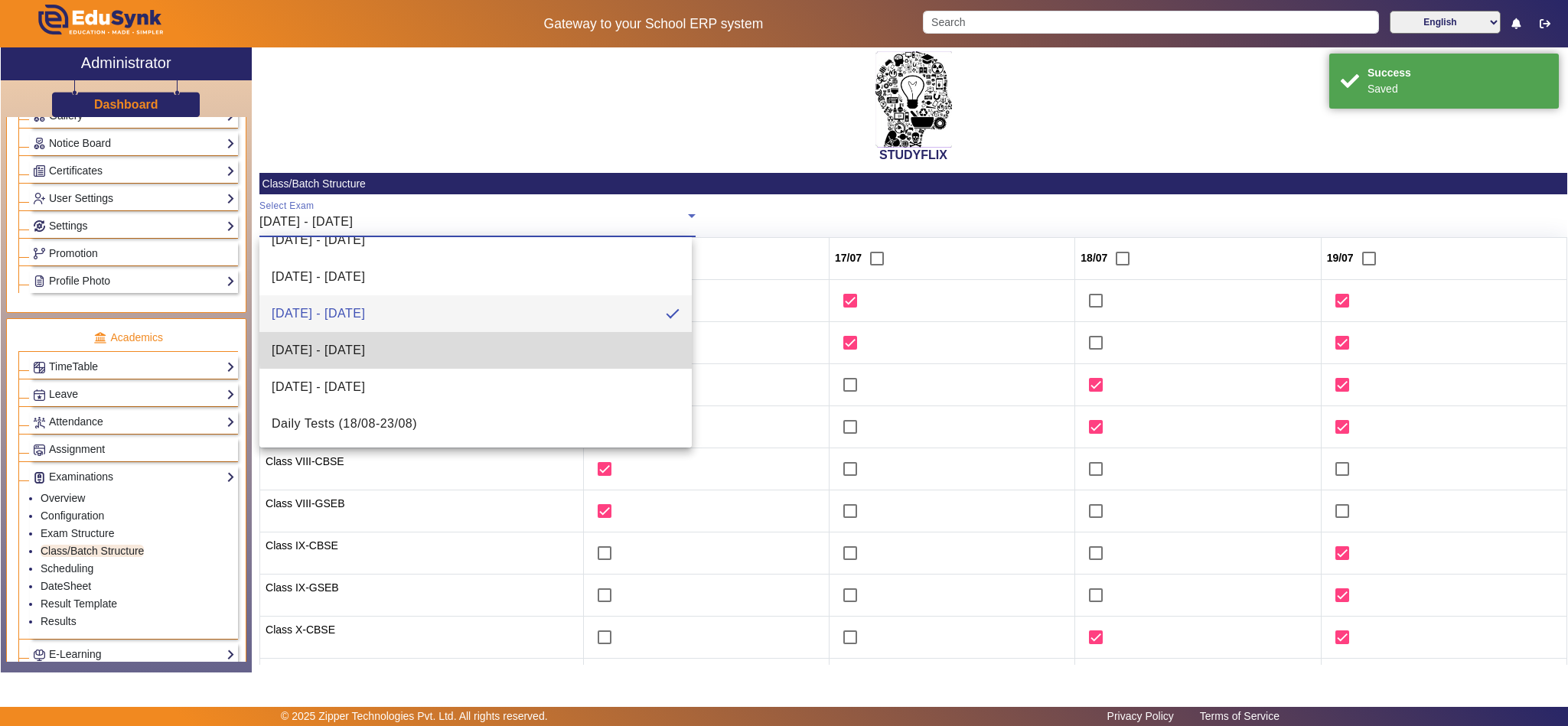
click at [494, 345] on mat-option "21/07/2025 - 26/07/2025" at bounding box center [476, 351] width 432 height 37
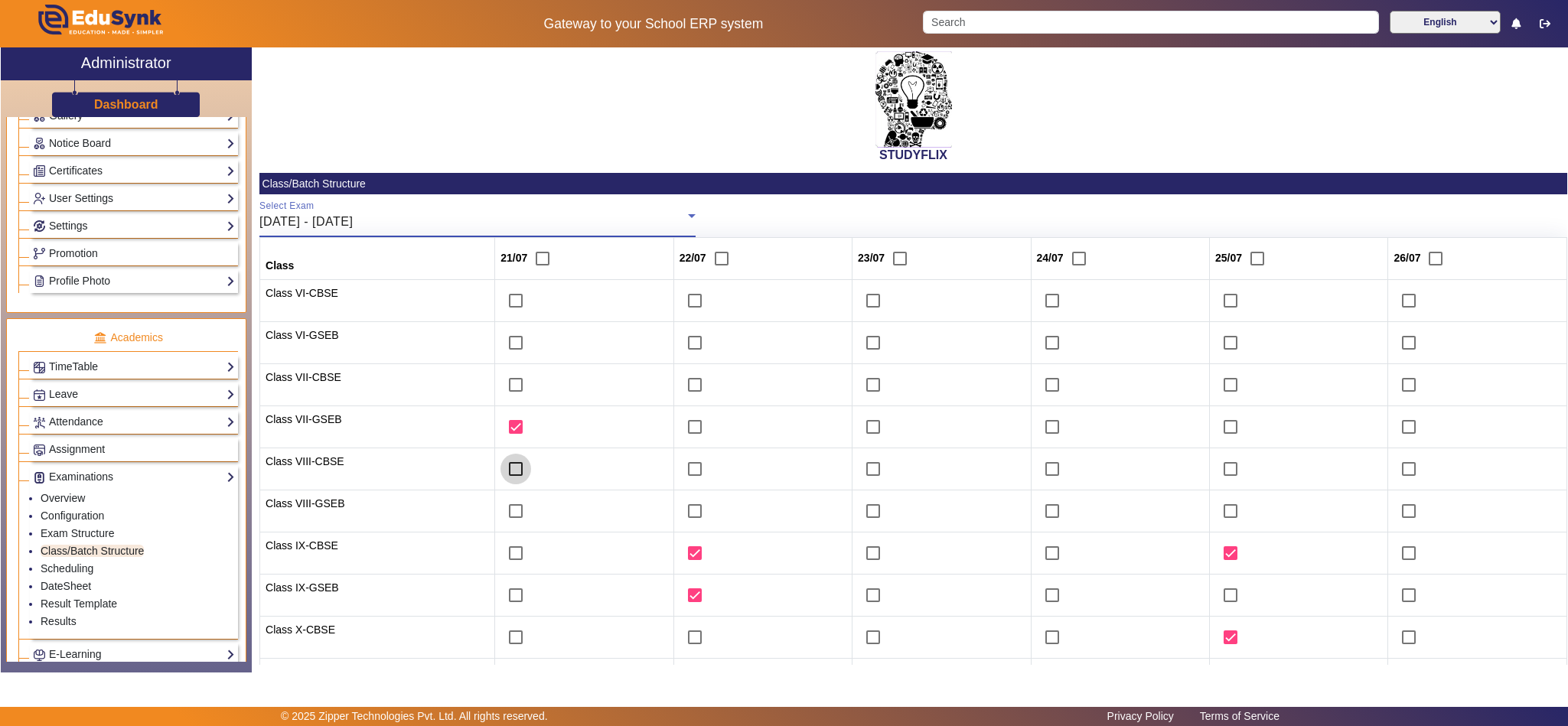
click at [510, 472] on input "checkbox" at bounding box center [516, 469] width 31 height 31
checkbox input "true"
click at [512, 508] on input "checkbox" at bounding box center [516, 511] width 31 height 31
checkbox input "true"
click at [510, 386] on input "checkbox" at bounding box center [516, 385] width 31 height 31
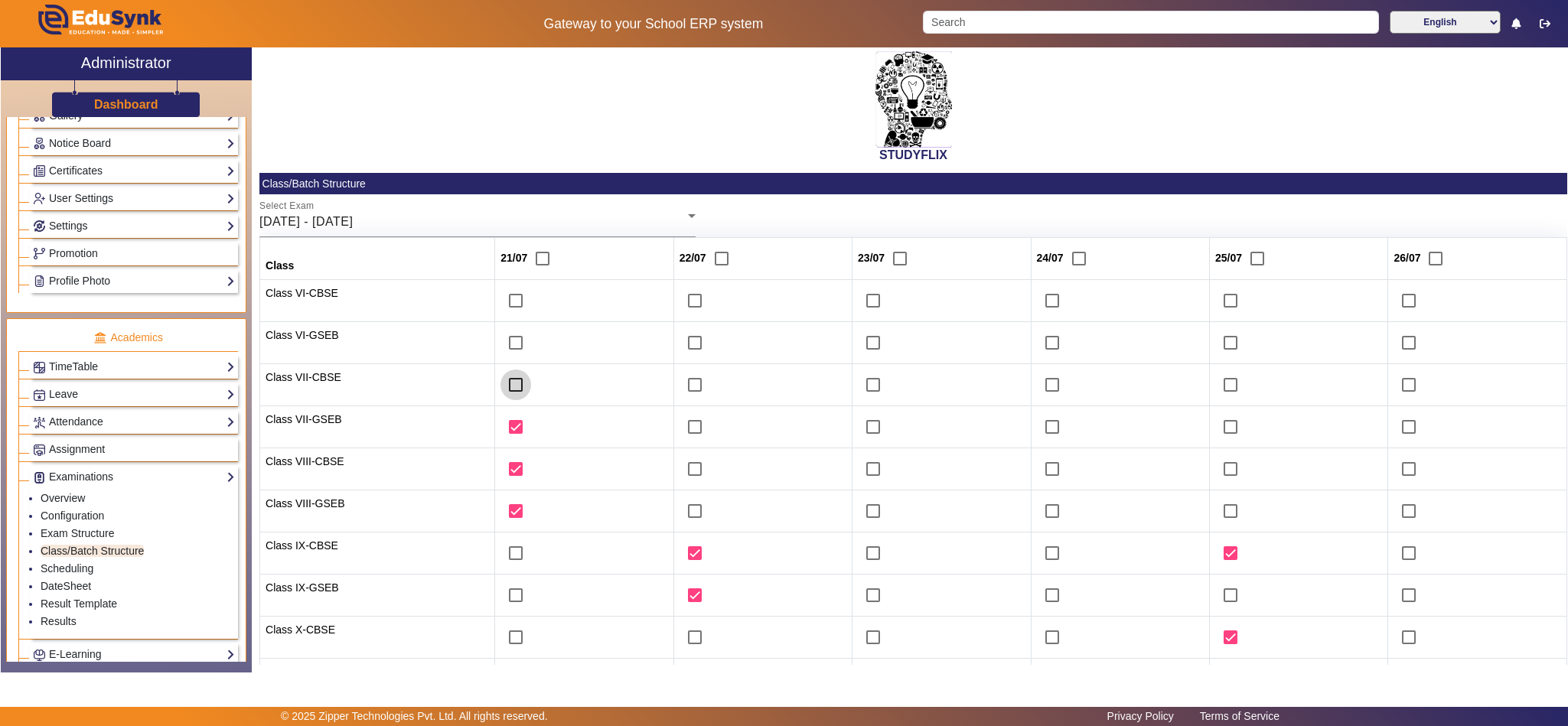
checkbox input "true"
click at [1219, 389] on input "checkbox" at bounding box center [1231, 385] width 31 height 31
checkbox input "true"
click at [1217, 427] on input "checkbox" at bounding box center [1231, 427] width 31 height 31
checkbox input "true"
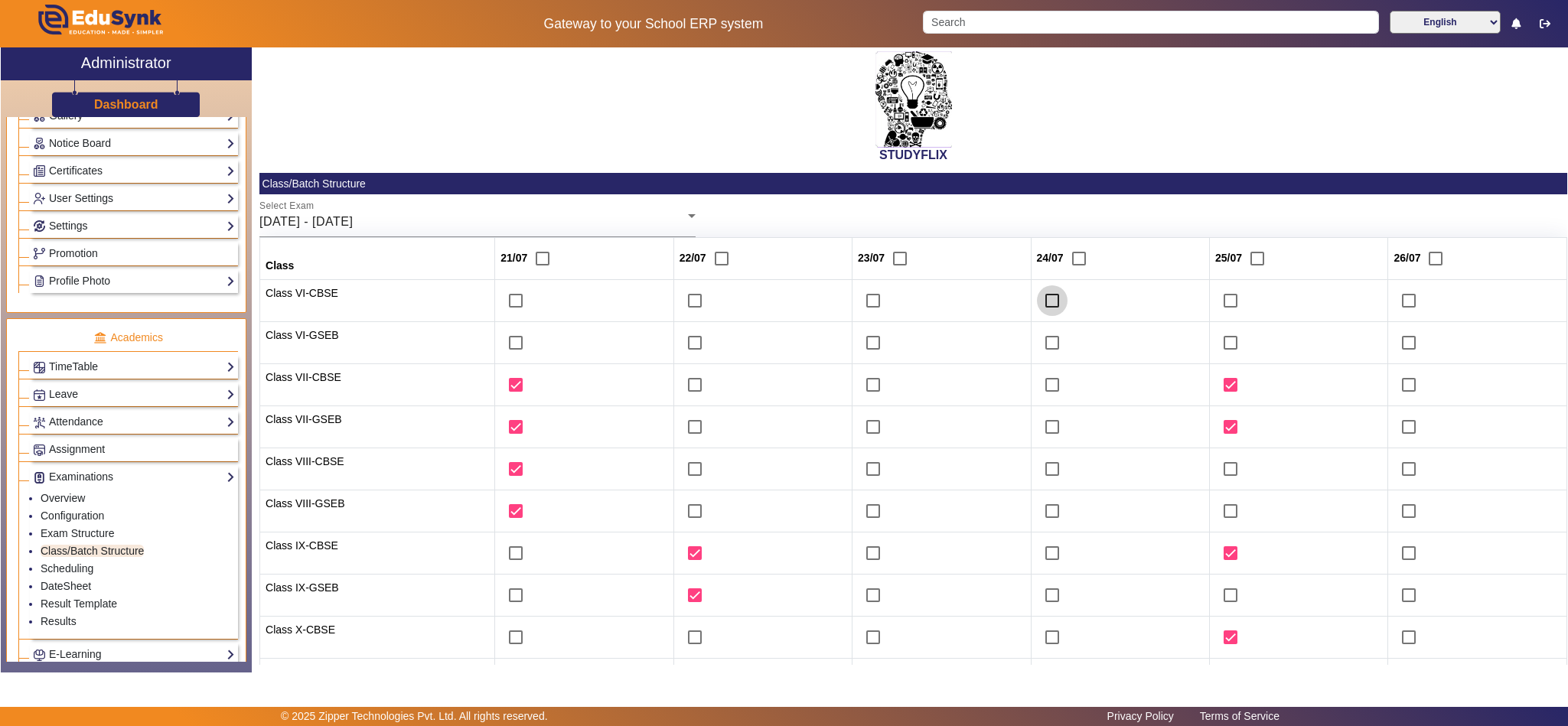
click at [1043, 304] on input "checkbox" at bounding box center [1052, 301] width 31 height 31
checkbox input "true"
click at [1045, 347] on input "checkbox" at bounding box center [1052, 343] width 31 height 31
checkbox input "true"
click at [508, 640] on input "checkbox" at bounding box center [516, 638] width 31 height 31
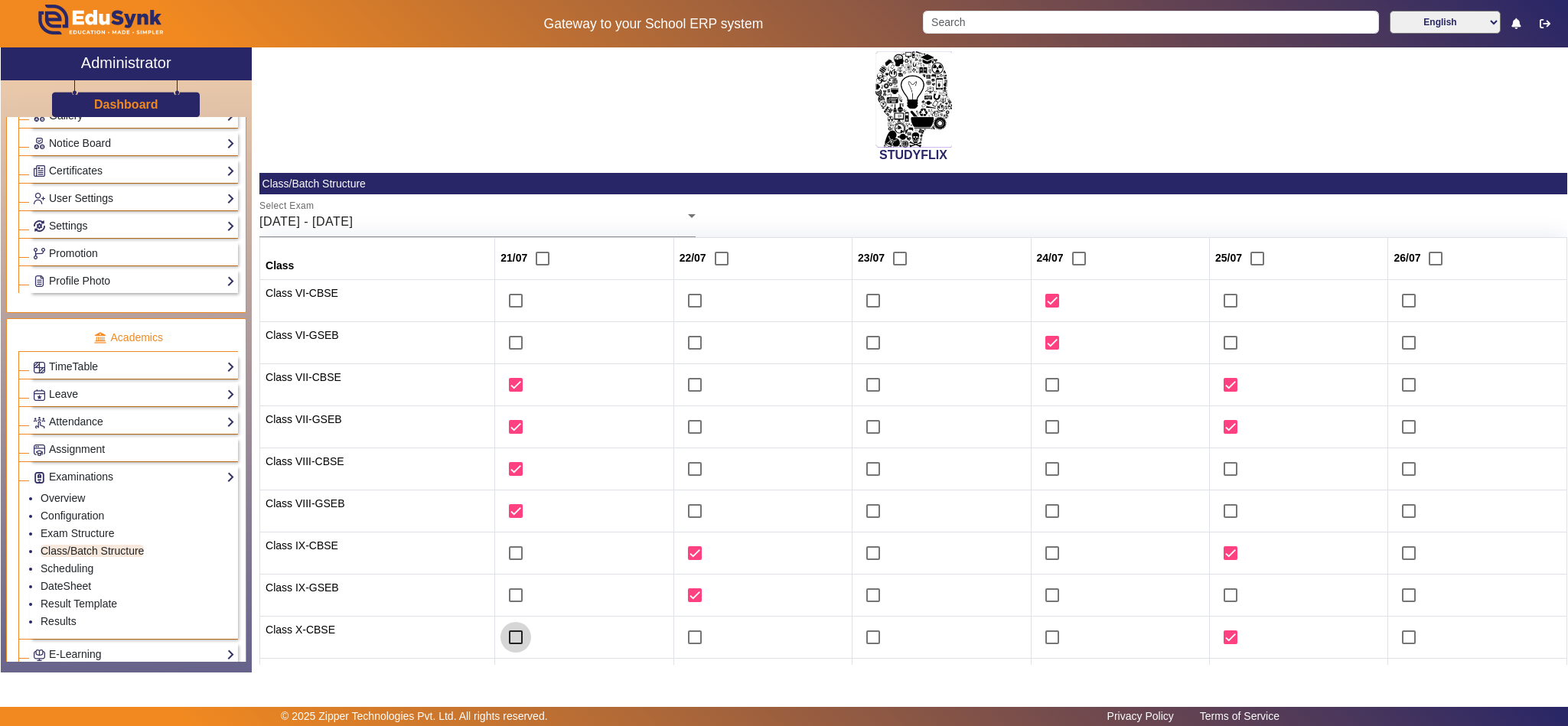
checkbox input "true"
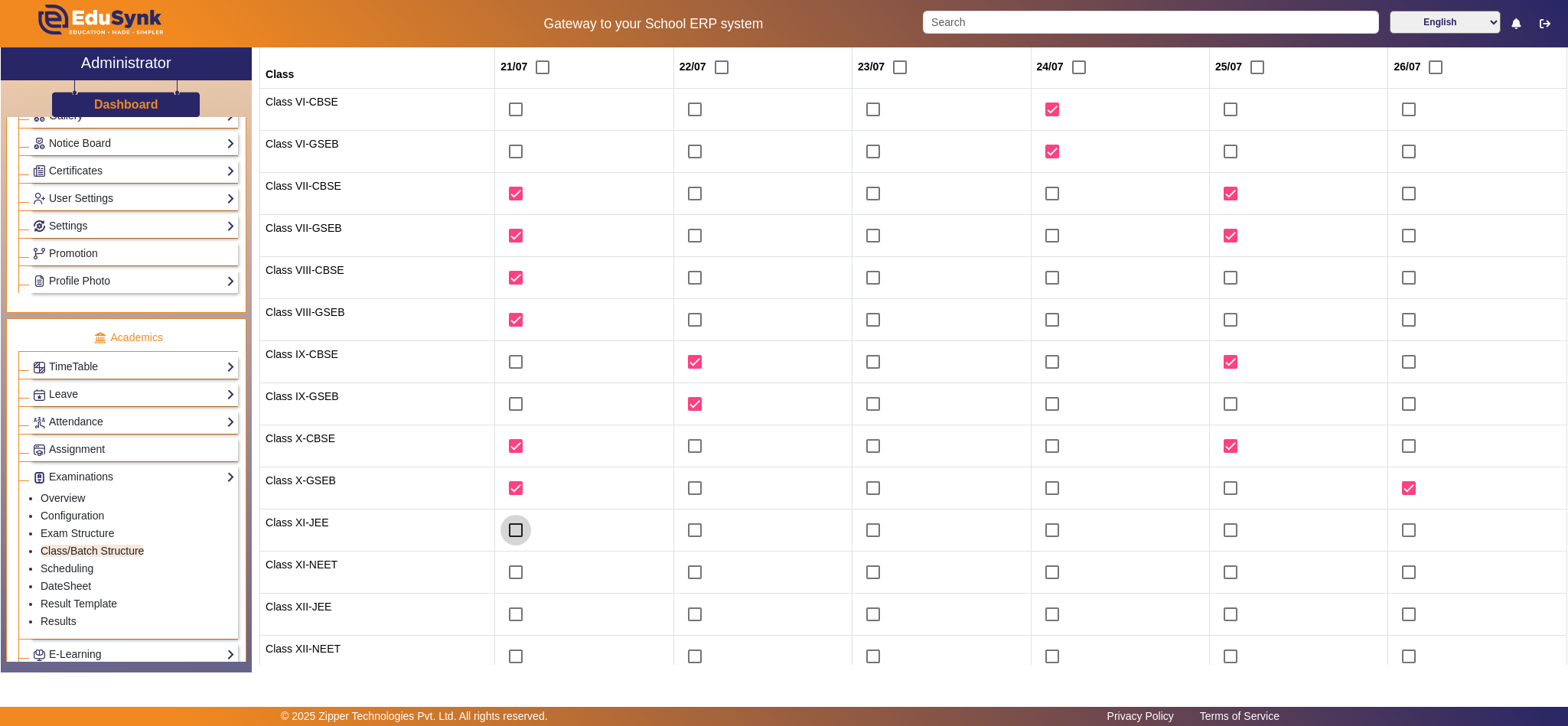
click at [505, 528] on input "checkbox" at bounding box center [516, 530] width 31 height 31
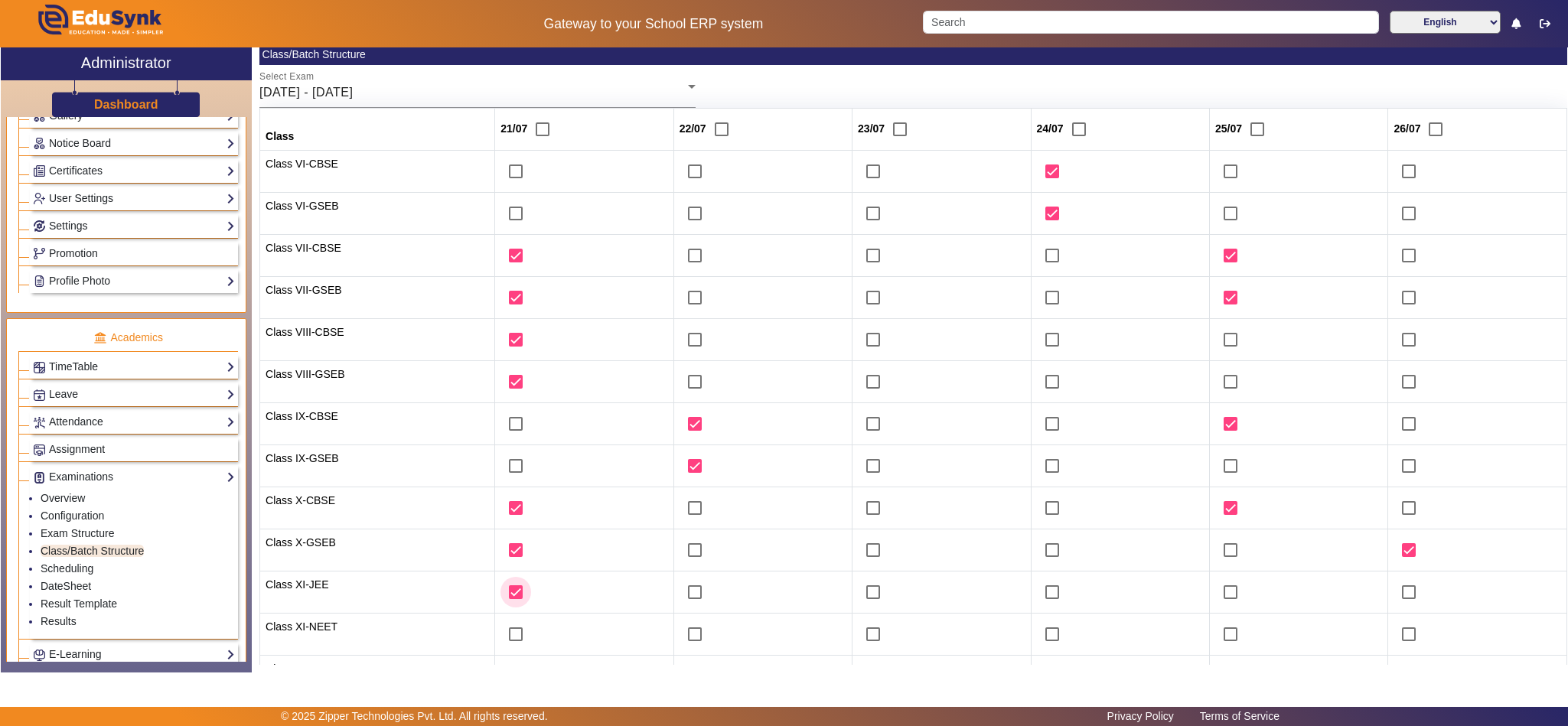
scroll to position [121, 0]
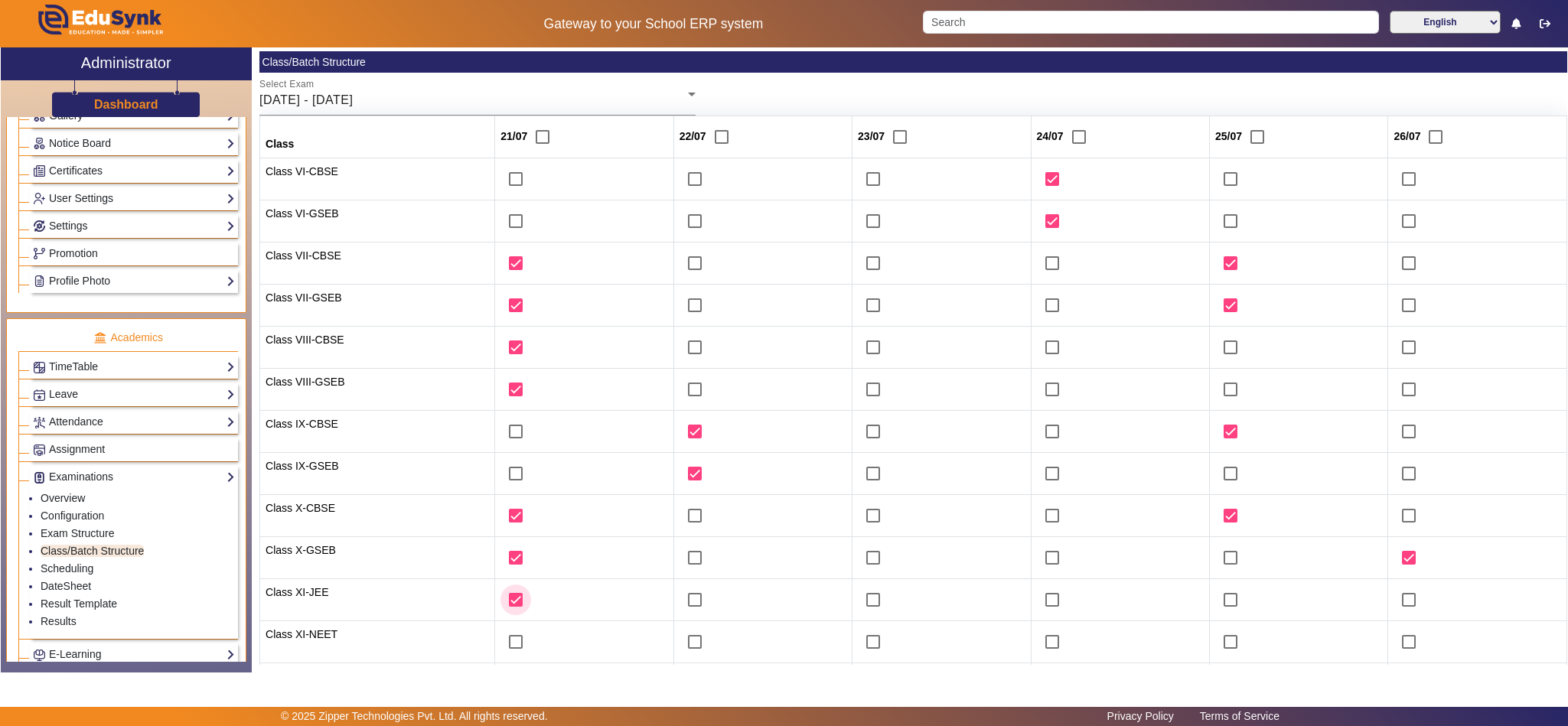
click at [501, 609] on input "checkbox" at bounding box center [516, 600] width 31 height 31
checkbox input "false"
click at [866, 516] on input "checkbox" at bounding box center [874, 516] width 31 height 31
checkbox input "true"
click at [861, 554] on input "checkbox" at bounding box center [874, 558] width 31 height 31
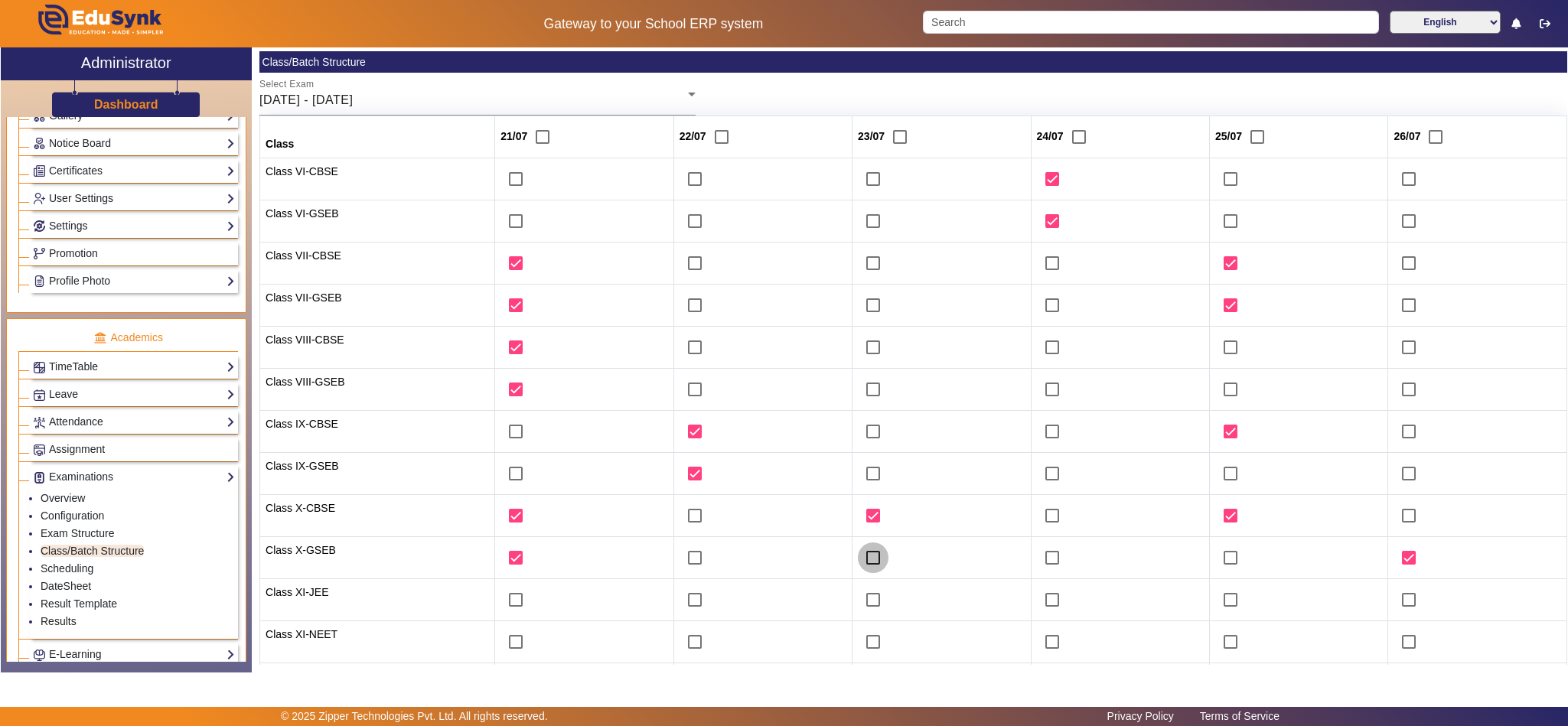
checkbox input "true"
click at [1224, 564] on input "checkbox" at bounding box center [1231, 558] width 31 height 31
checkbox input "true"
click at [1400, 519] on input "checkbox" at bounding box center [1409, 516] width 31 height 31
checkbox input "true"
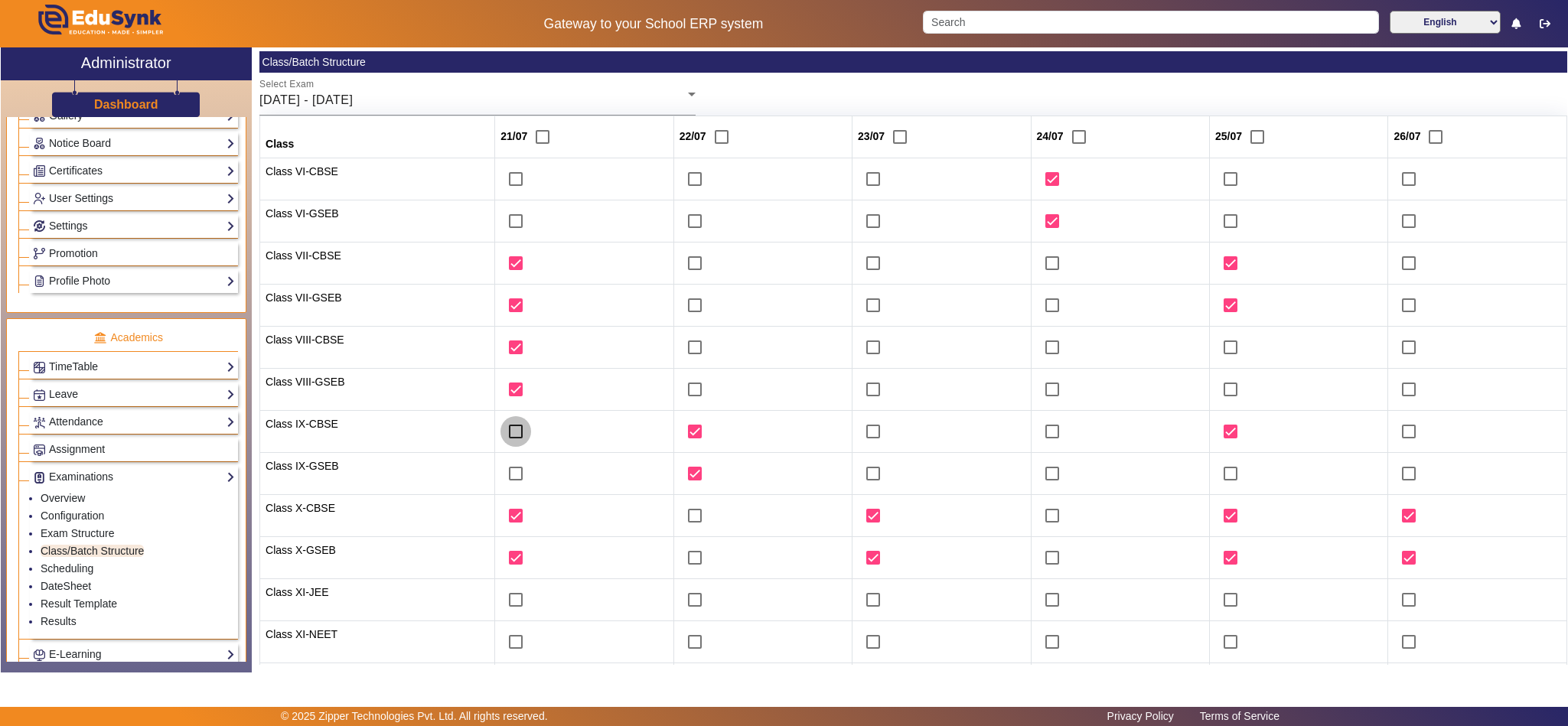
click at [510, 434] on input "checkbox" at bounding box center [516, 431] width 31 height 31
checkbox input "true"
click at [513, 479] on input "checkbox" at bounding box center [516, 474] width 31 height 31
checkbox input "true"
click at [866, 430] on input "checkbox" at bounding box center [874, 431] width 31 height 31
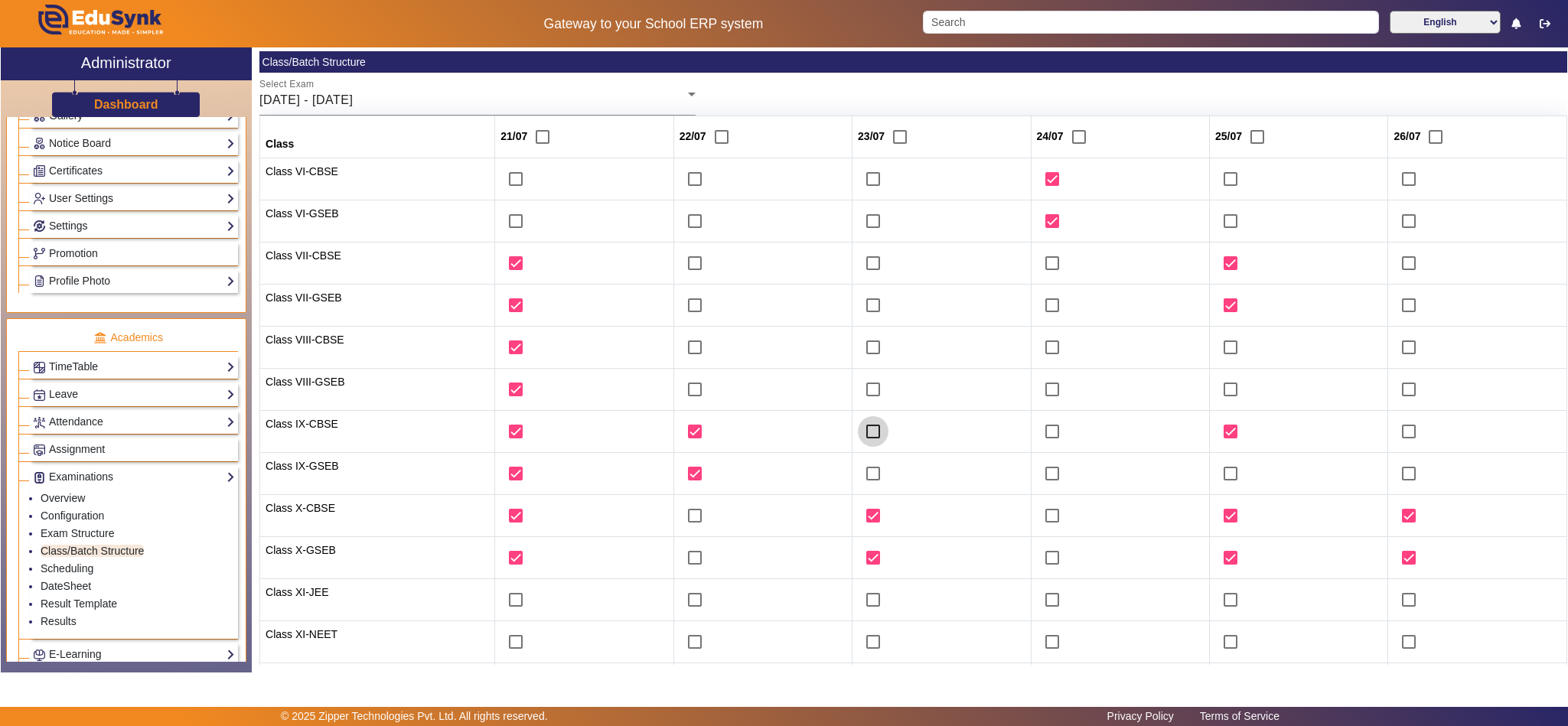
checkbox input "true"
click at [866, 473] on input "checkbox" at bounding box center [874, 474] width 31 height 31
checkbox input "true"
click at [1215, 473] on input "checkbox" at bounding box center [1231, 474] width 31 height 31
checkbox input "true"
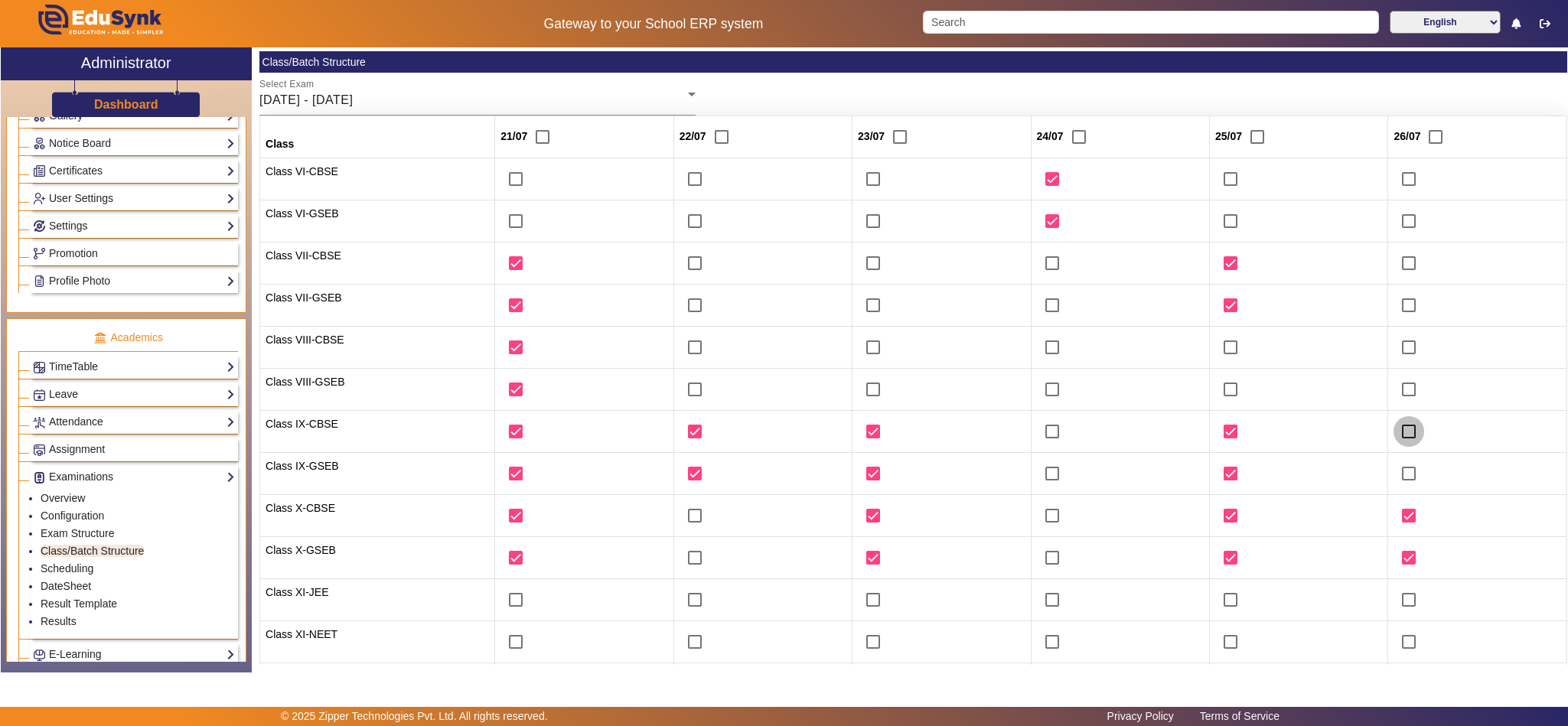
click at [1398, 432] on input "checkbox" at bounding box center [1409, 431] width 31 height 31
checkbox input "true"
click at [1401, 479] on input "checkbox" at bounding box center [1409, 474] width 31 height 31
checkbox input "true"
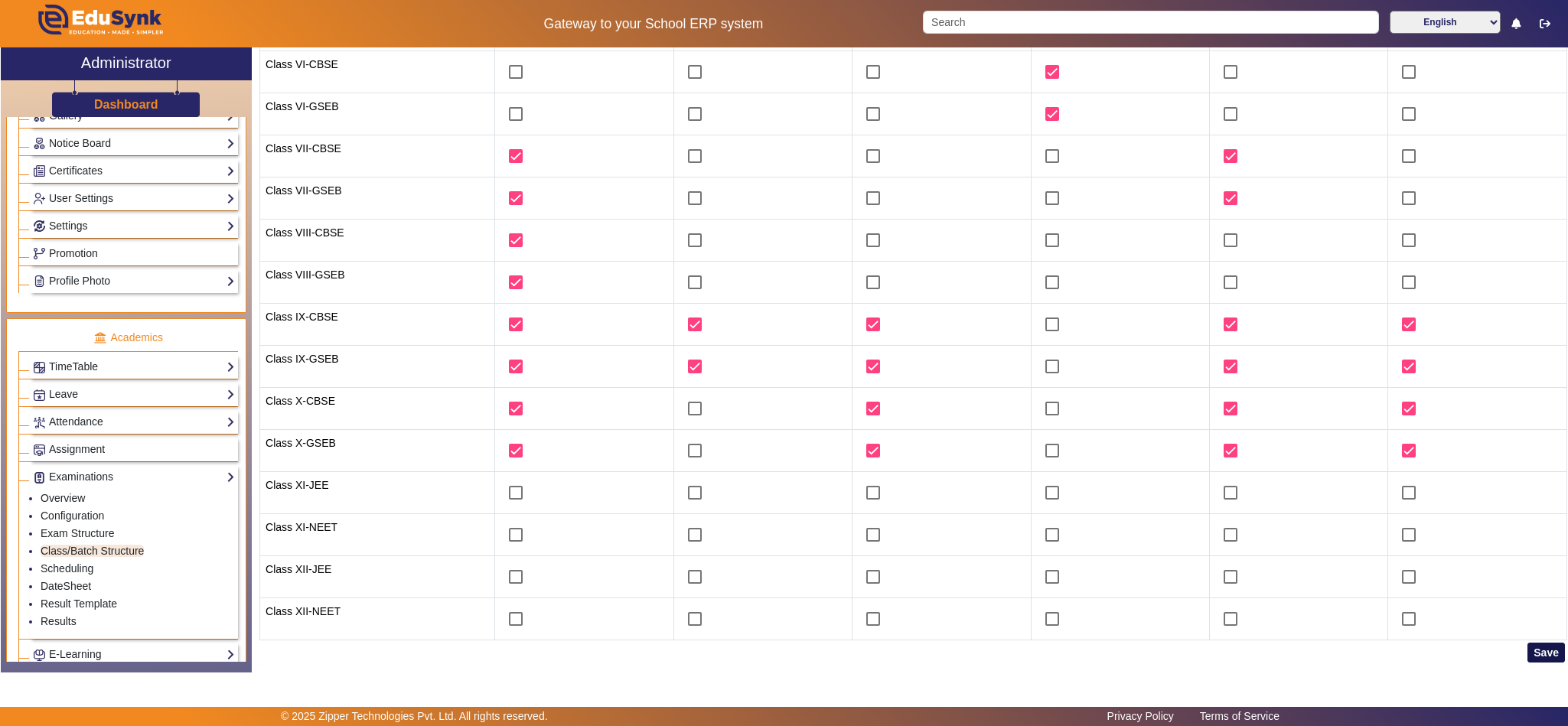
click at [1533, 653] on button "Save" at bounding box center [1546, 653] width 37 height 20
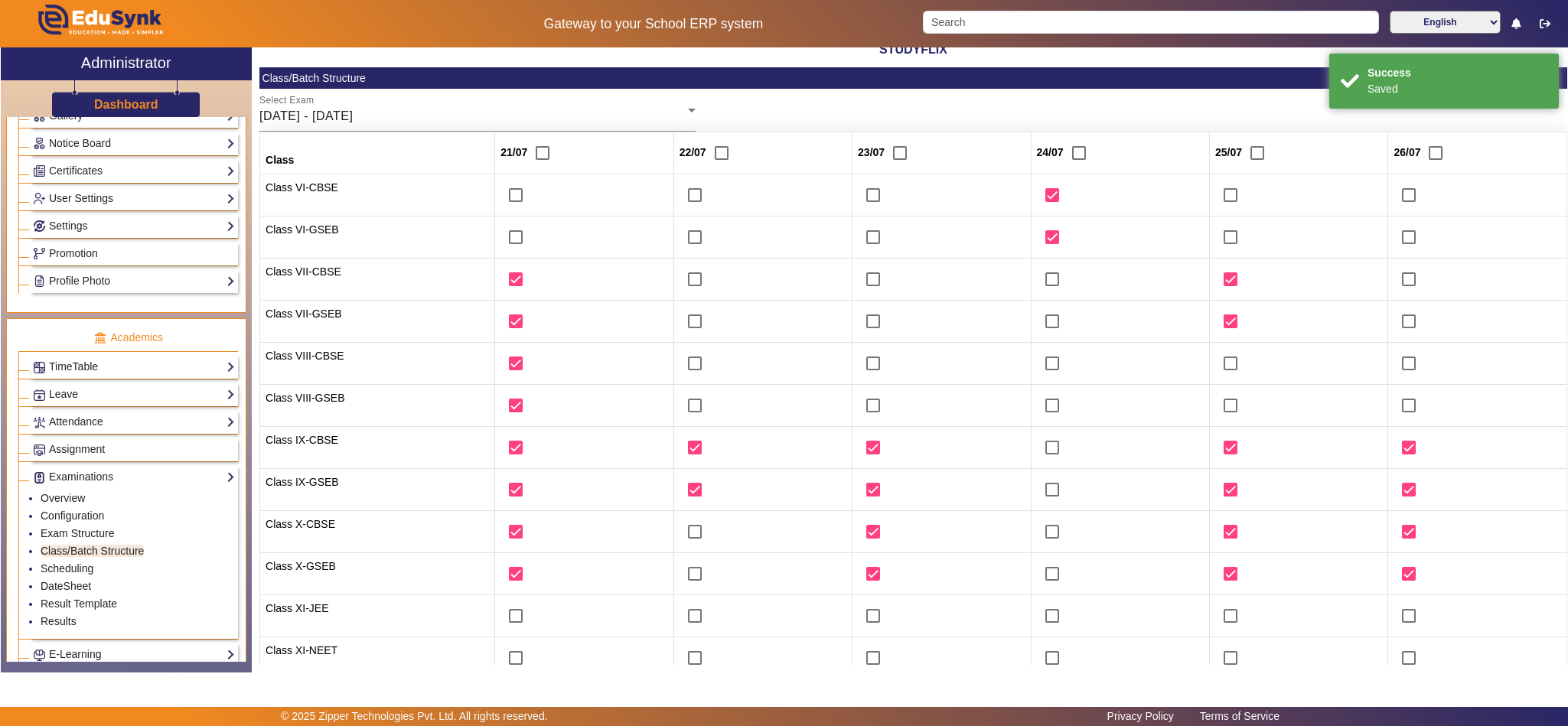
scroll to position [0, 0]
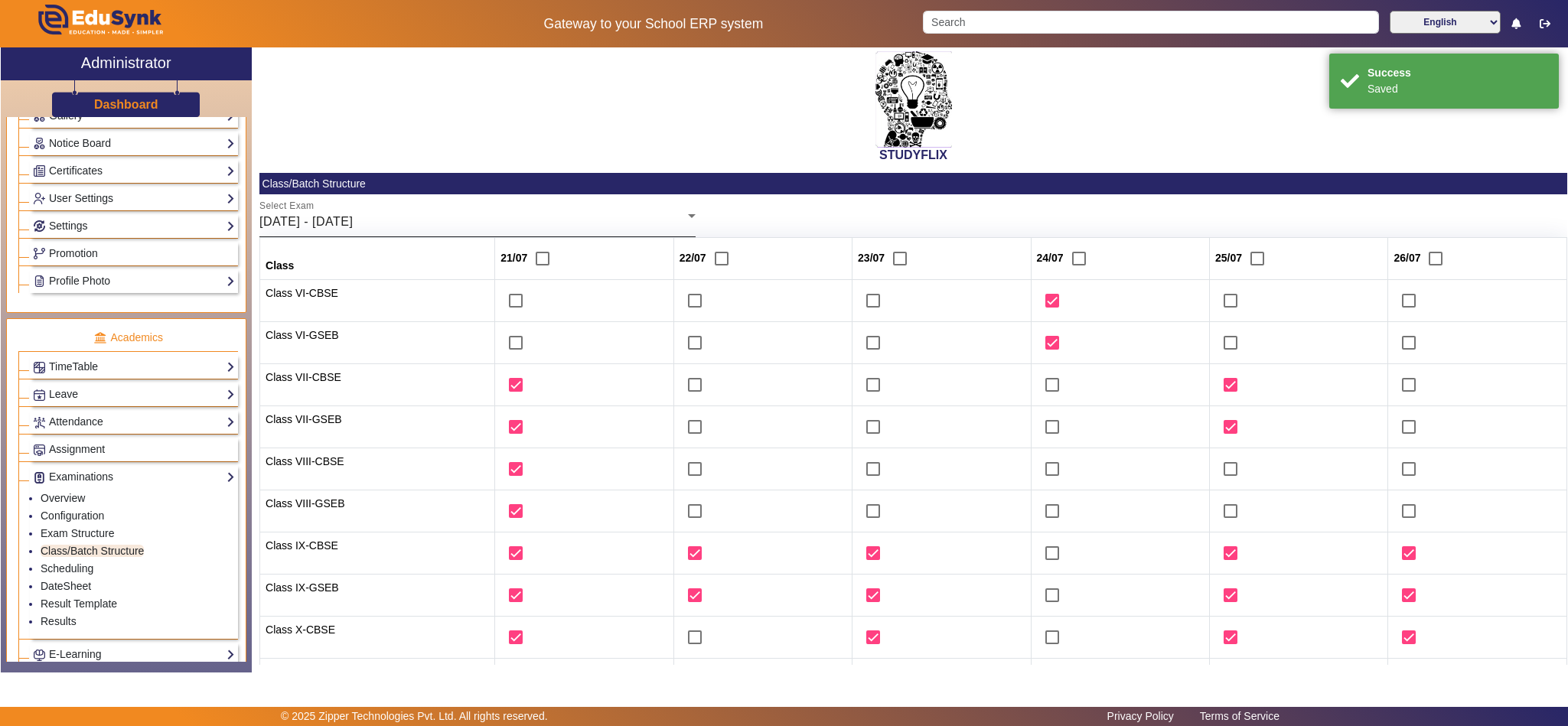
click at [538, 219] on div "21/07/2025 - 26/07/2025" at bounding box center [474, 222] width 428 height 19
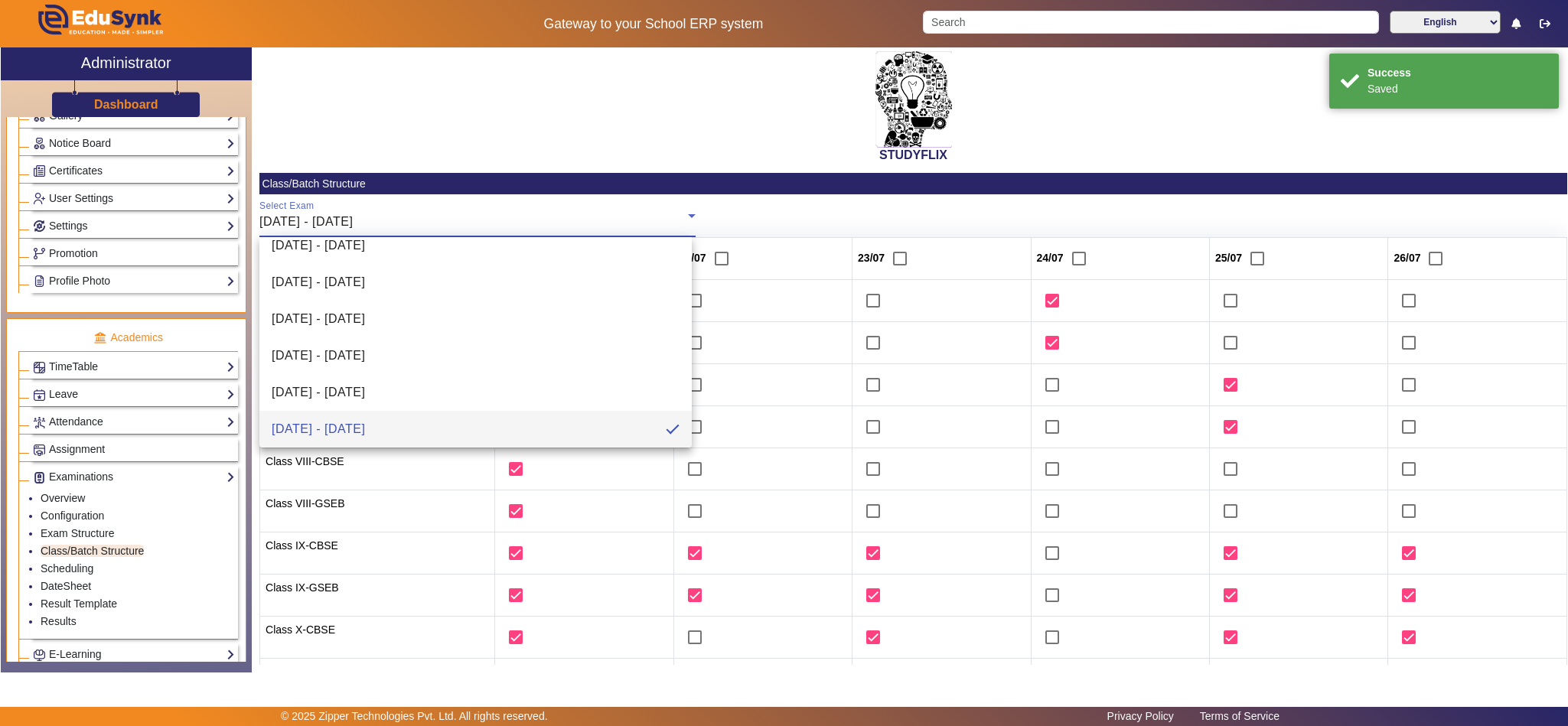
scroll to position [205, 0]
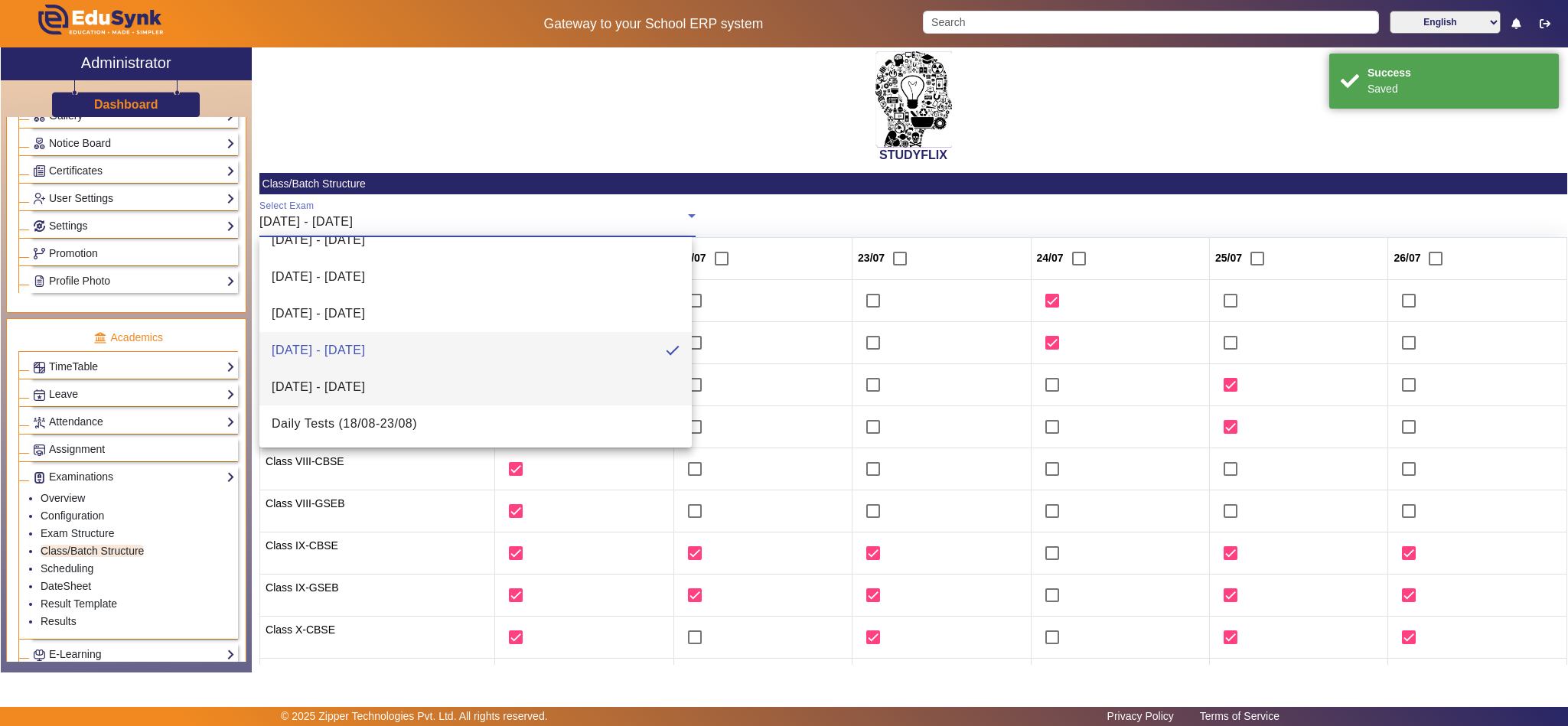
click at [436, 389] on mat-option "28/07/2026 - 02/08/2025" at bounding box center [476, 387] width 432 height 37
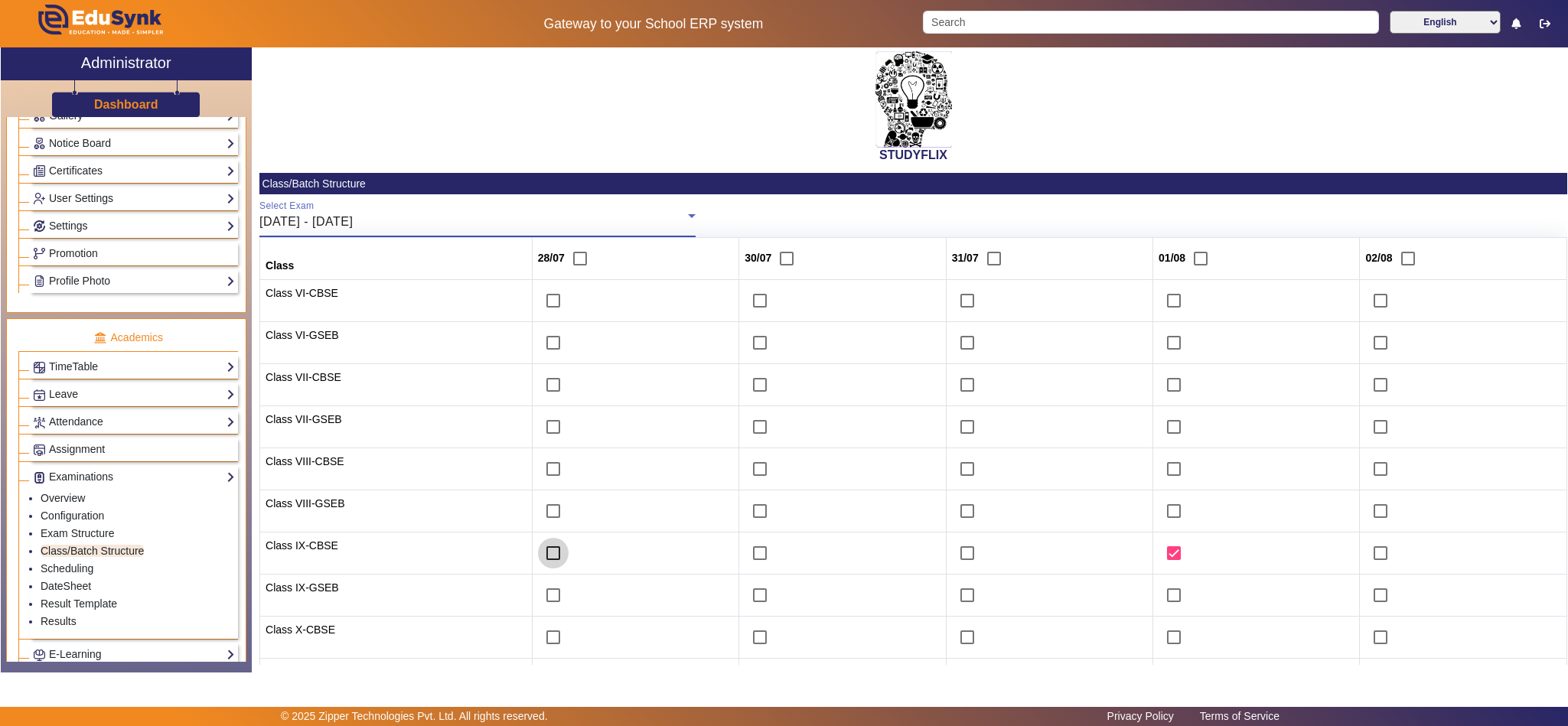
click at [538, 559] on input "checkbox" at bounding box center [554, 554] width 31 height 31
checkbox input "true"
click at [538, 602] on input "checkbox" at bounding box center [554, 595] width 31 height 31
checkbox input "true"
click at [747, 552] on input "checkbox" at bounding box center [760, 554] width 31 height 31
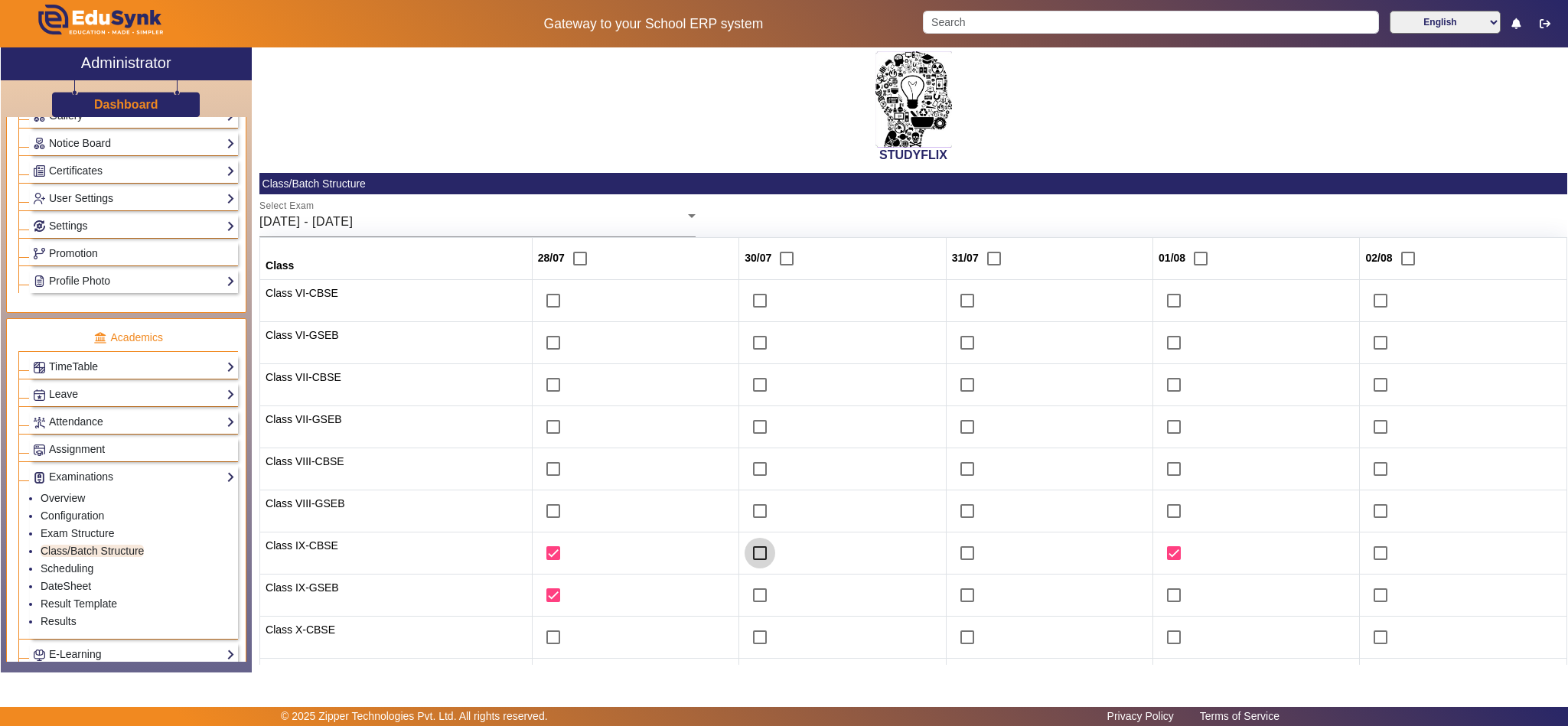
checkbox input "true"
click at [748, 599] on input "checkbox" at bounding box center [760, 595] width 31 height 31
checkbox input "true"
click at [1164, 599] on input "checkbox" at bounding box center [1174, 595] width 31 height 31
checkbox input "true"
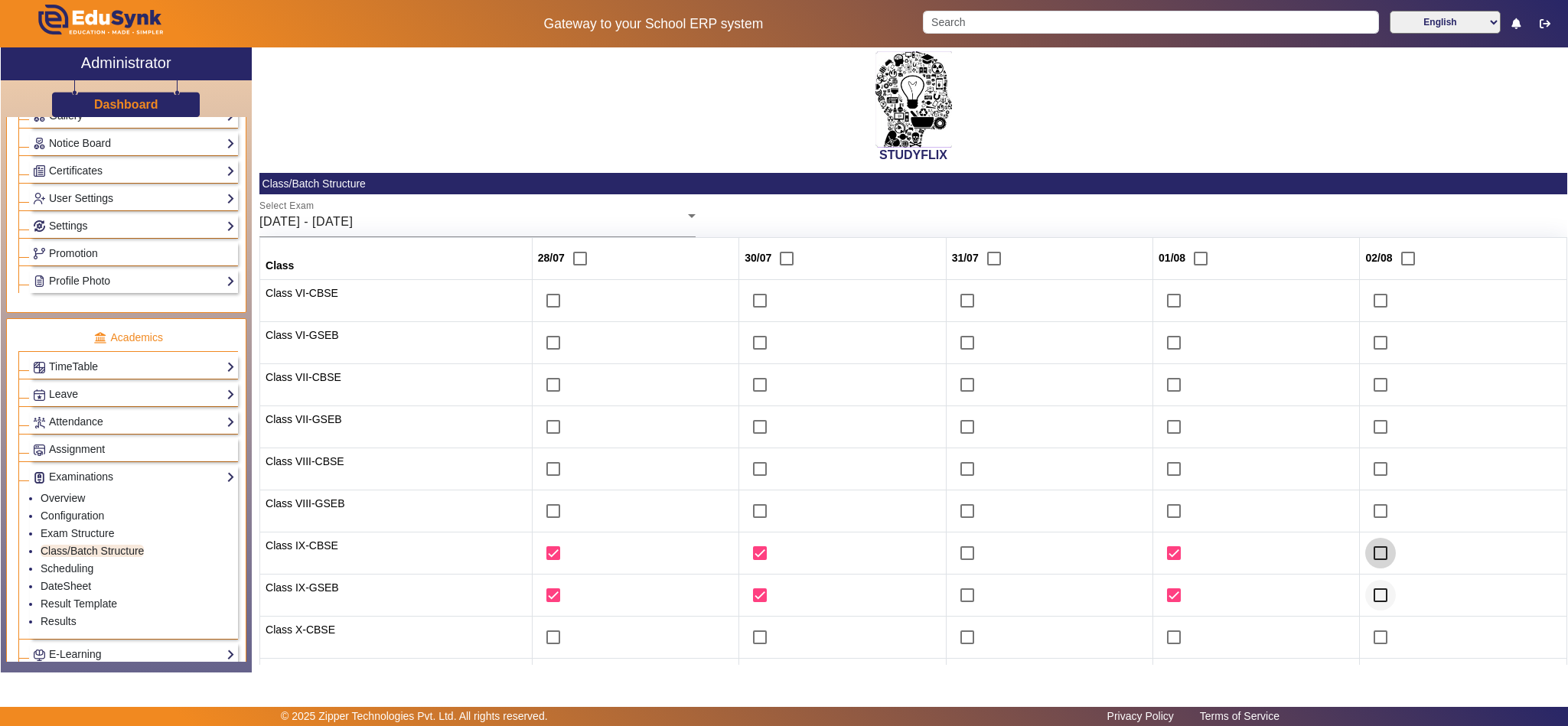
drag, startPoint x: 1374, startPoint y: 561, endPoint x: 1373, endPoint y: 600, distance: 39.0
click at [1375, 563] on input "checkbox" at bounding box center [1381, 554] width 31 height 31
checkbox input "true"
click at [1373, 602] on input "checkbox" at bounding box center [1381, 595] width 31 height 31
checkbox input "true"
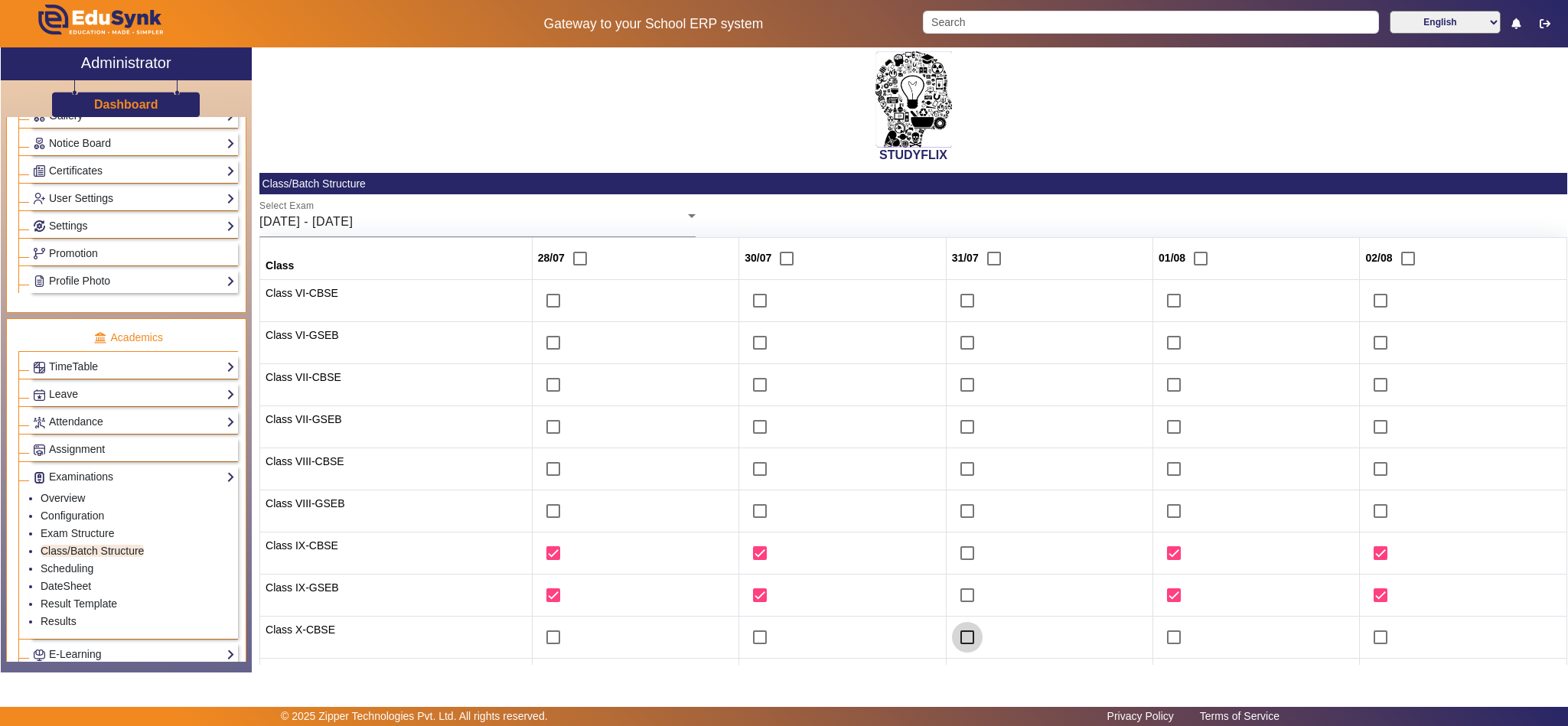
click at [952, 639] on input "checkbox" at bounding box center [967, 638] width 31 height 31
checkbox input "true"
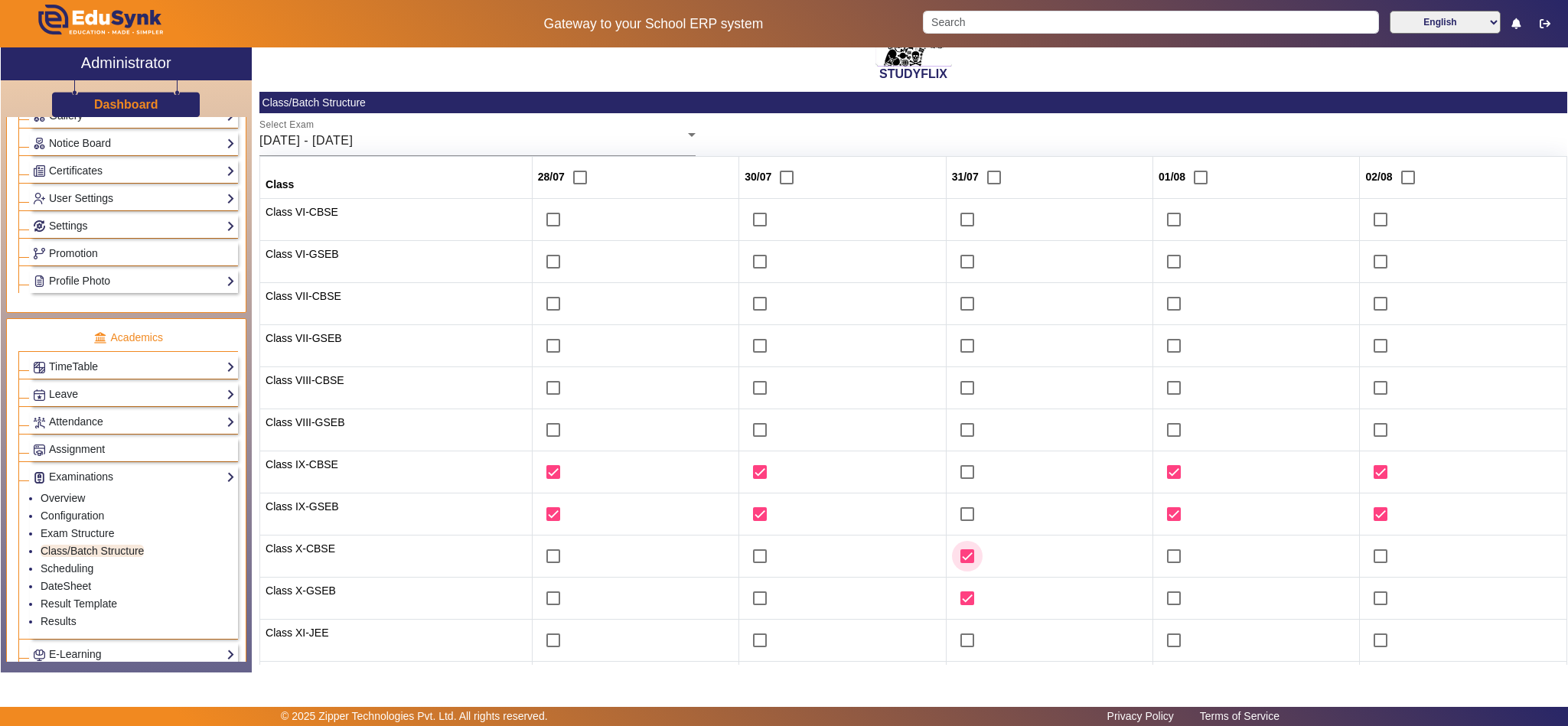
scroll to position [85, 0]
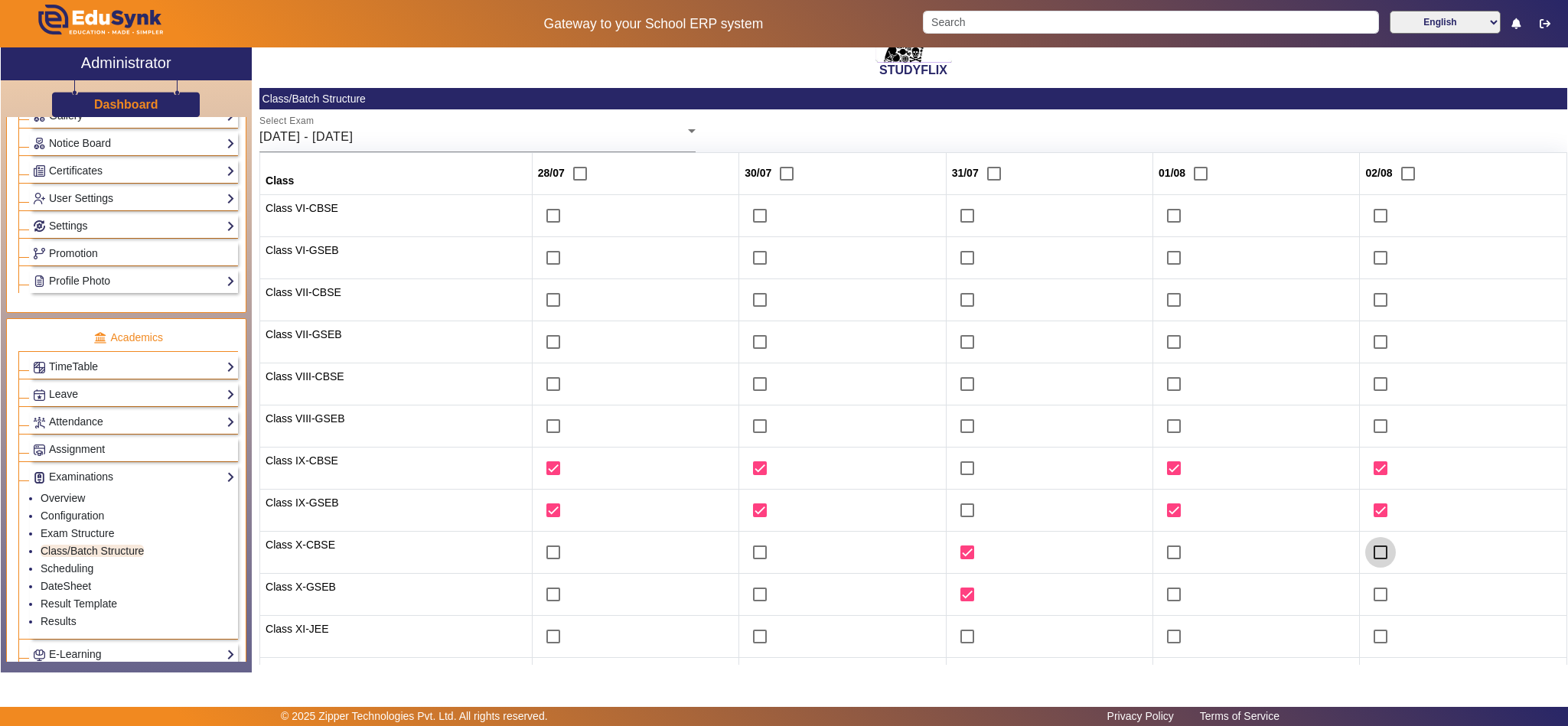
click at [1374, 554] on input "checkbox" at bounding box center [1381, 553] width 31 height 31
checkbox input "true"
click at [1369, 605] on input "checkbox" at bounding box center [1381, 595] width 31 height 31
checkbox input "true"
click at [957, 216] on input "checkbox" at bounding box center [967, 216] width 31 height 31
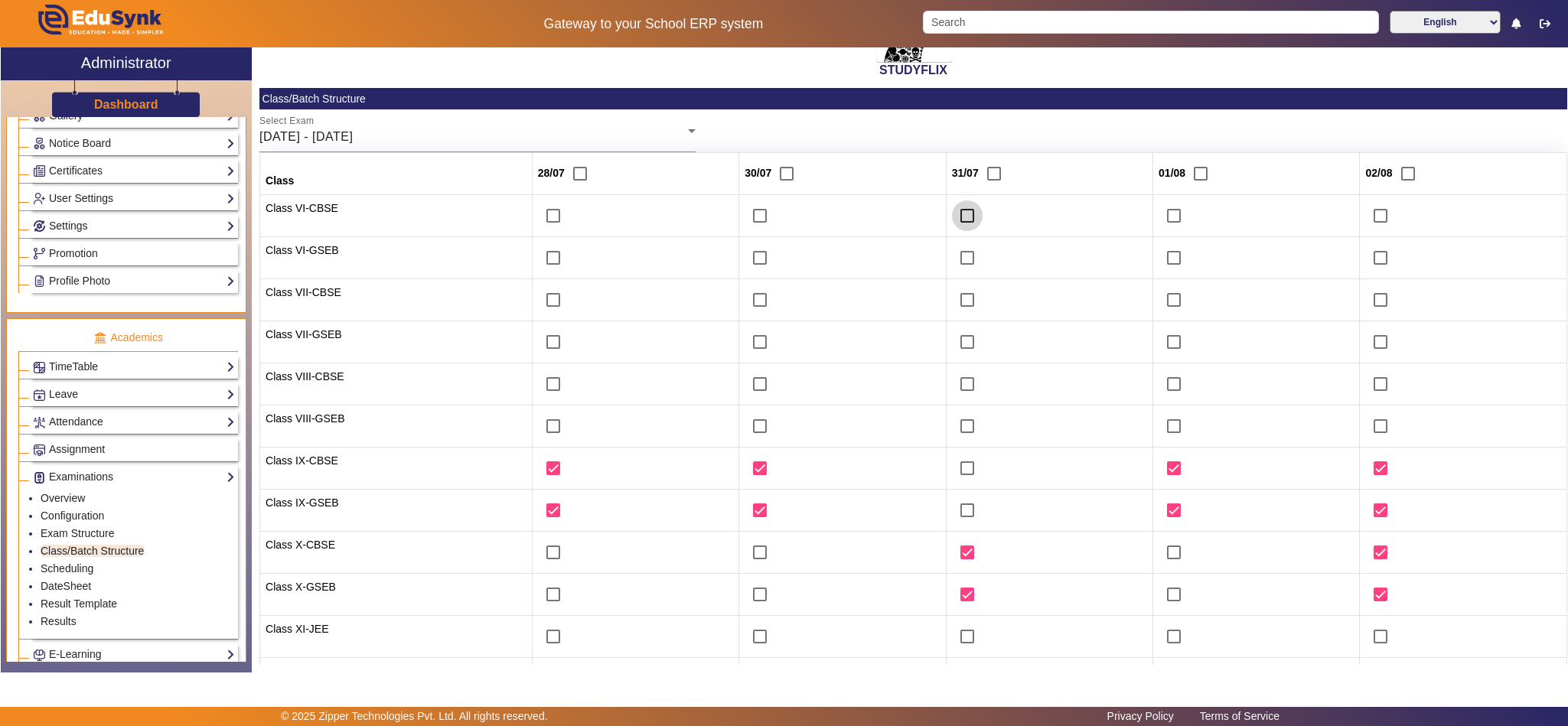
checkbox input "true"
click at [962, 261] on input "checkbox" at bounding box center [967, 258] width 31 height 31
checkbox input "true"
click at [540, 306] on input "checkbox" at bounding box center [554, 300] width 31 height 31
checkbox input "true"
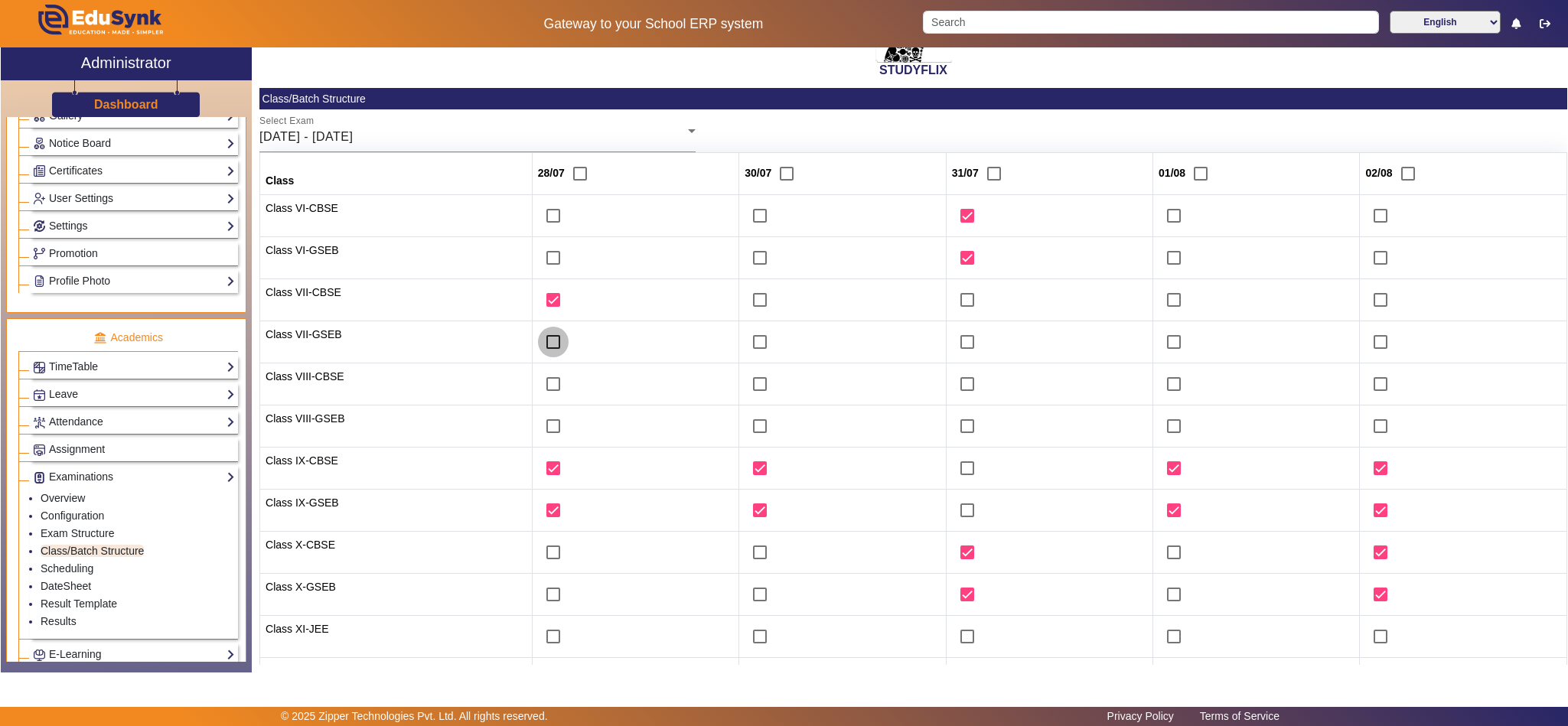
click at [542, 345] on input "checkbox" at bounding box center [554, 343] width 31 height 31
checkbox input "true"
click at [538, 386] on input "checkbox" at bounding box center [554, 384] width 31 height 31
checkbox input "true"
drag, startPoint x: 540, startPoint y: 418, endPoint x: 703, endPoint y: 510, distance: 187.2
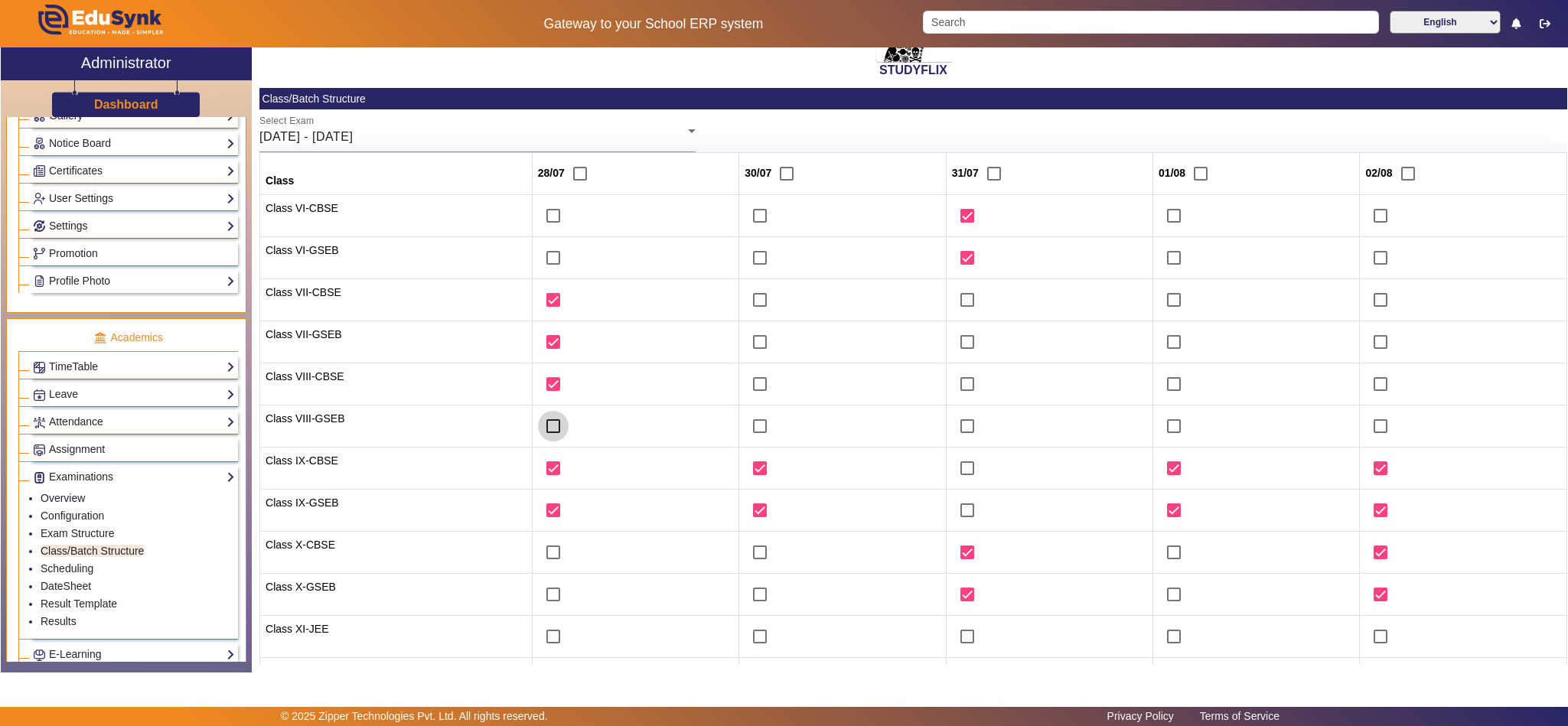
click at [540, 420] on input "checkbox" at bounding box center [554, 426] width 31 height 31
checkbox input "true"
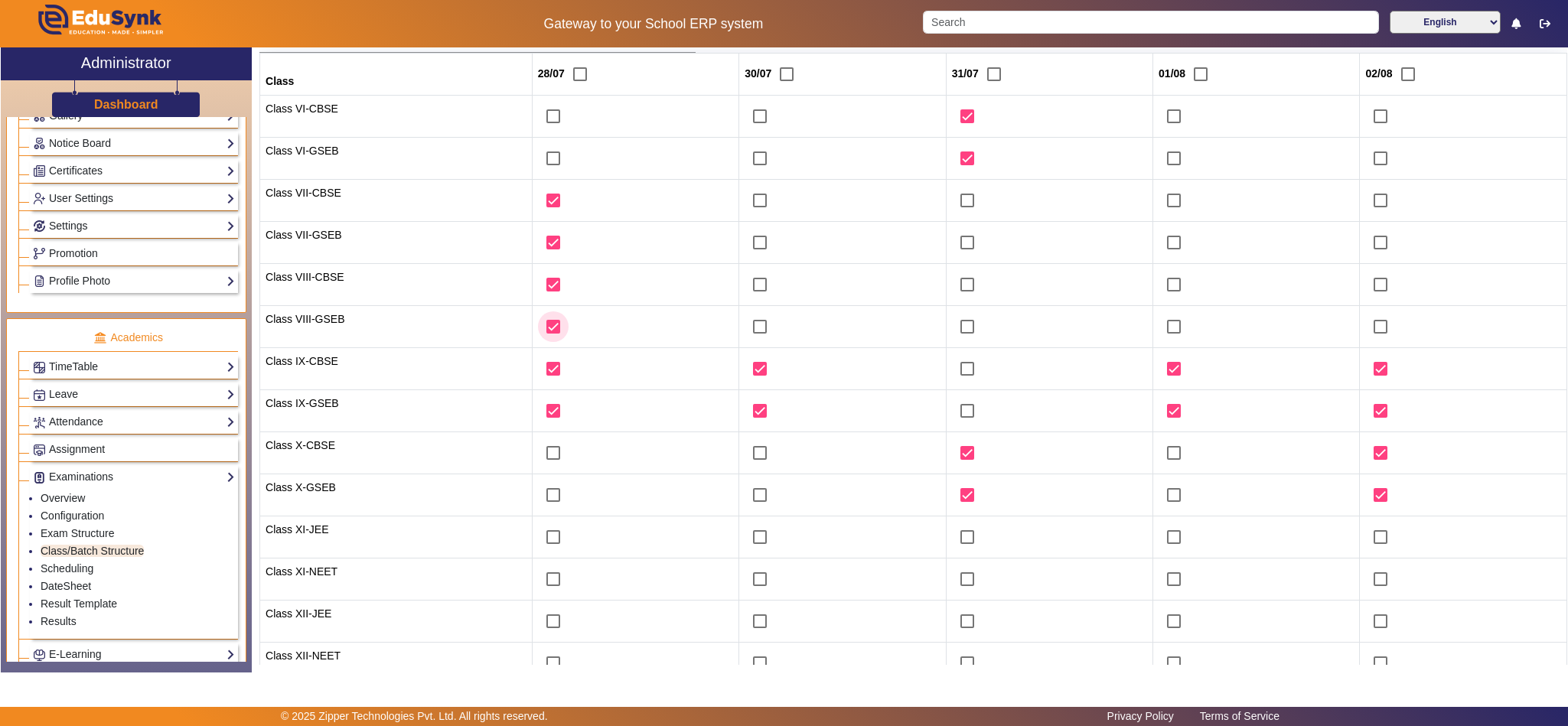
scroll to position [235, 0]
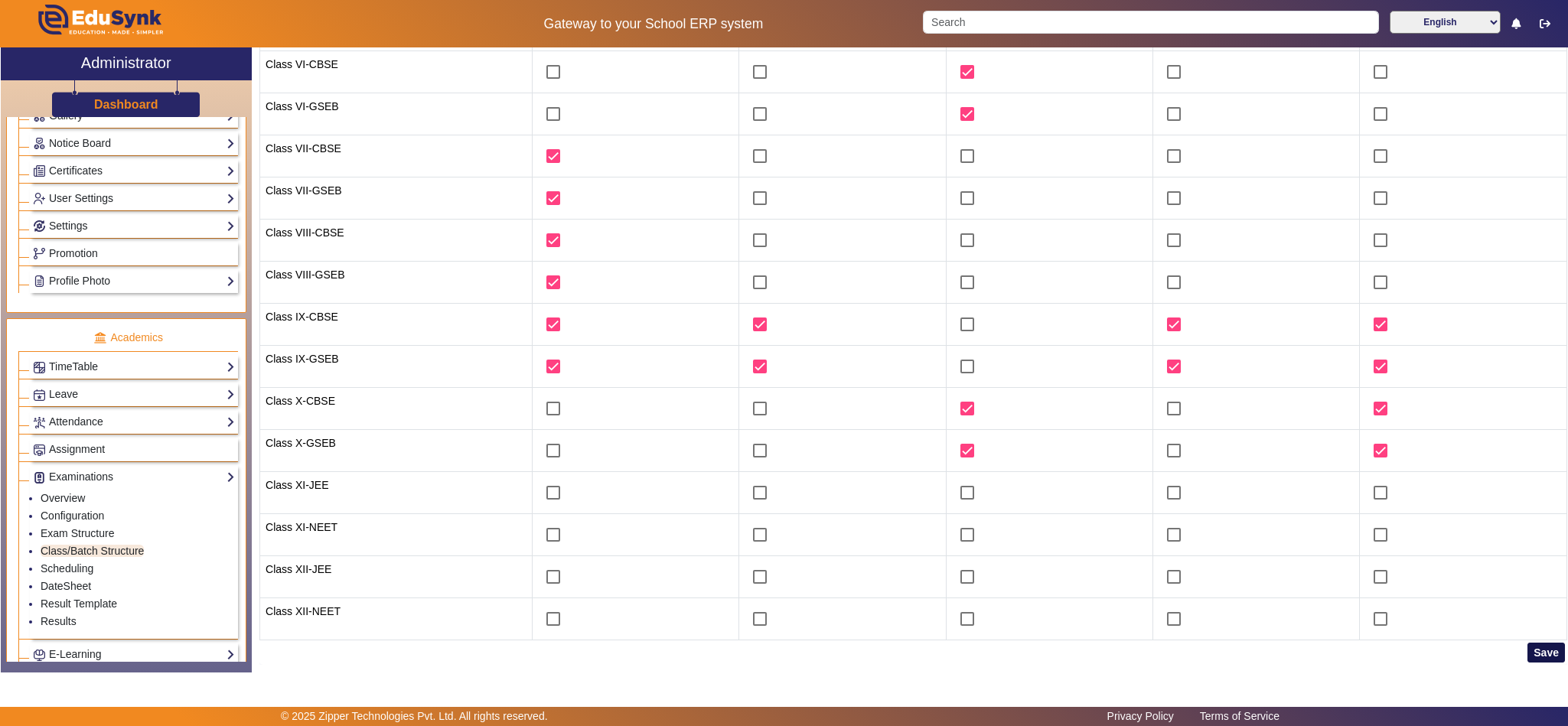
click at [1528, 653] on button "Save" at bounding box center [1546, 653] width 37 height 20
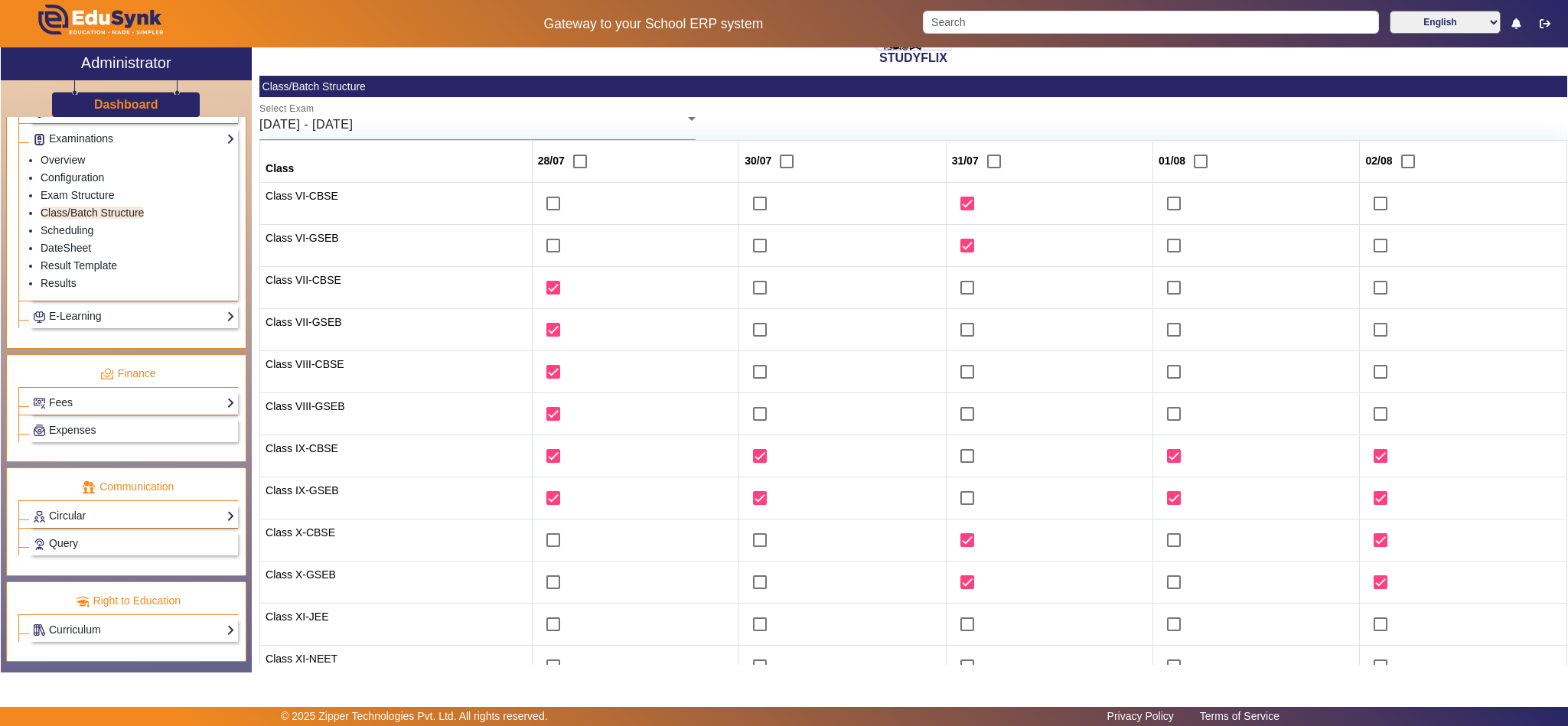
scroll to position [0, 0]
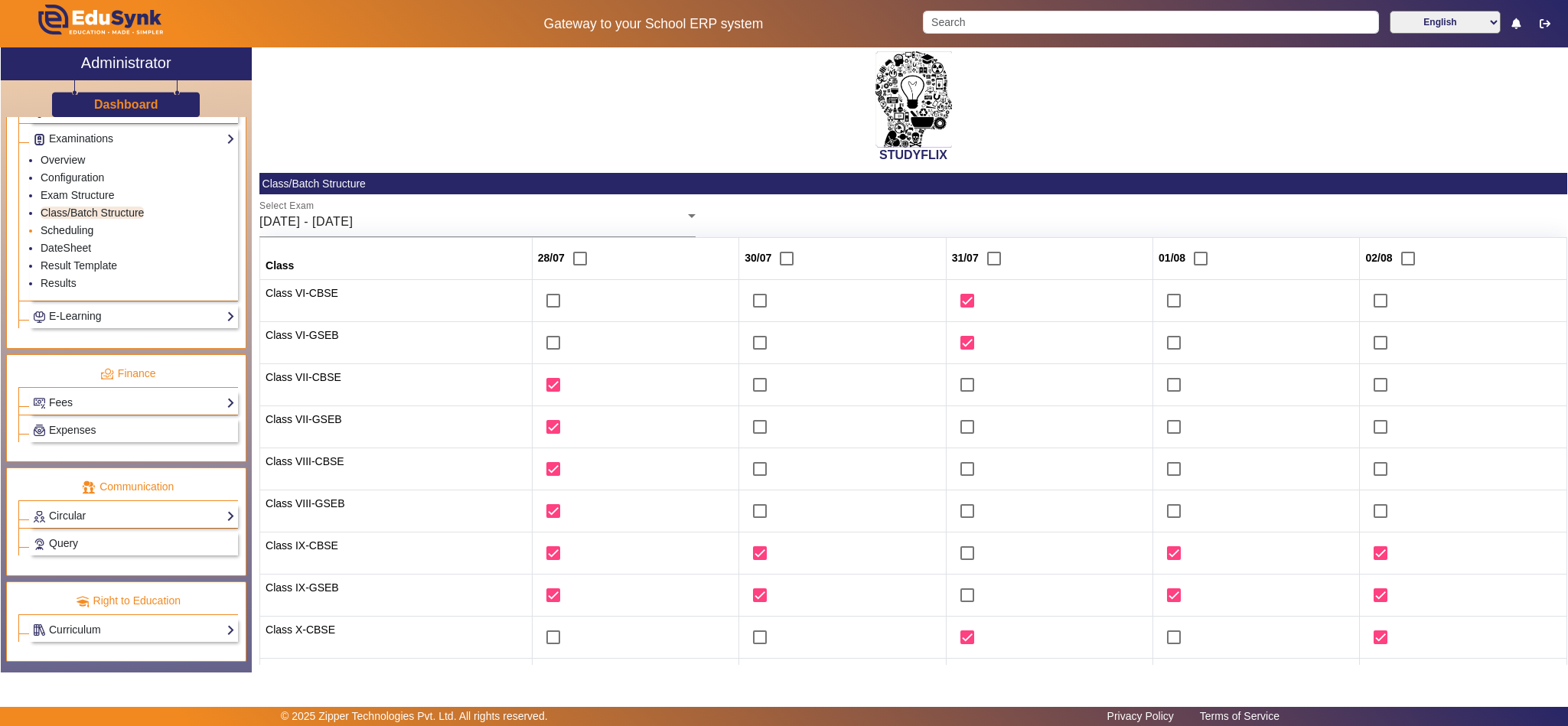
click at [78, 224] on link "Scheduling" at bounding box center [66, 230] width 53 height 12
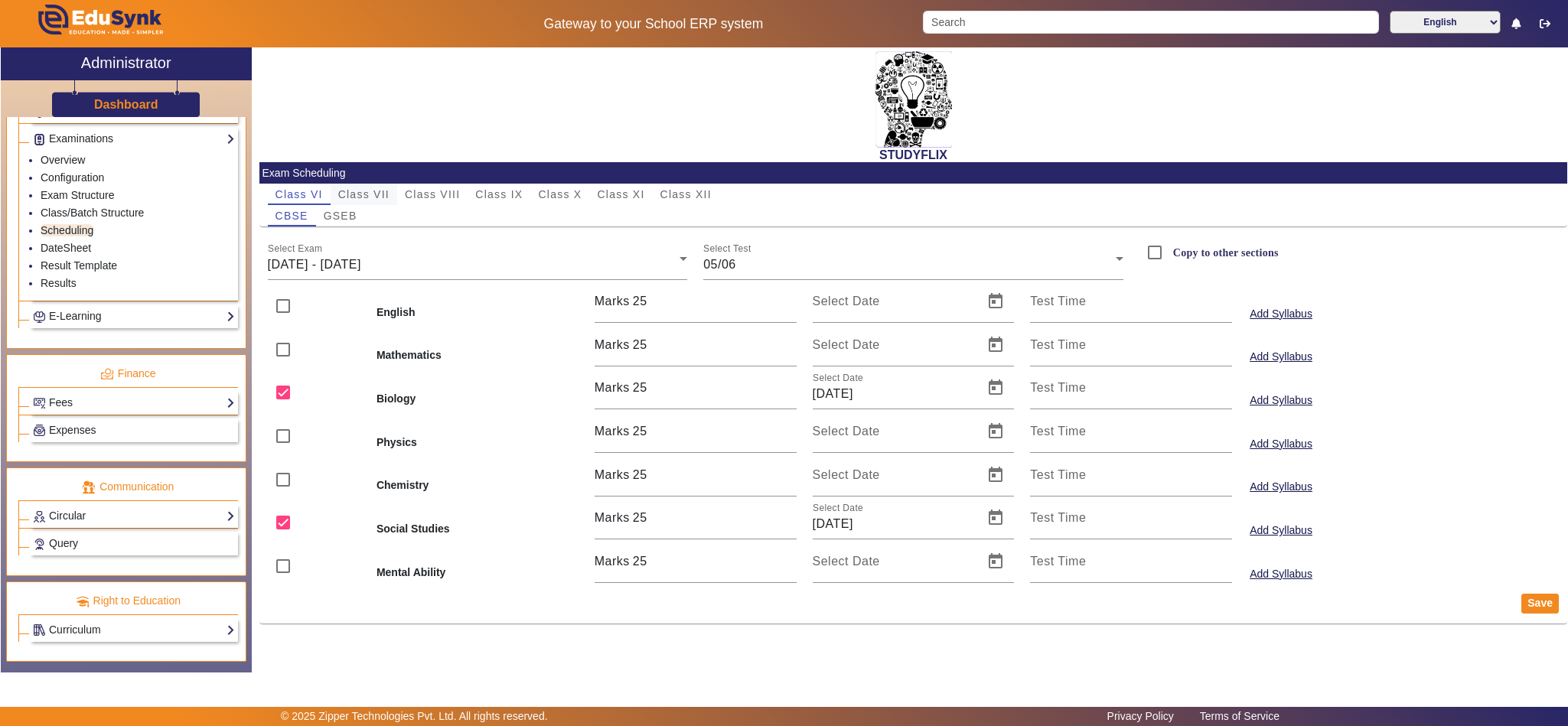
click at [370, 195] on span "Class VII" at bounding box center [363, 194] width 51 height 11
click at [343, 210] on span "GSEB" at bounding box center [341, 216] width 34 height 11
click at [520, 189] on span "Class IX" at bounding box center [499, 194] width 47 height 11
click at [585, 184] on div "Class X" at bounding box center [560, 195] width 59 height 22
click at [70, 277] on link "Results" at bounding box center [58, 283] width 36 height 12
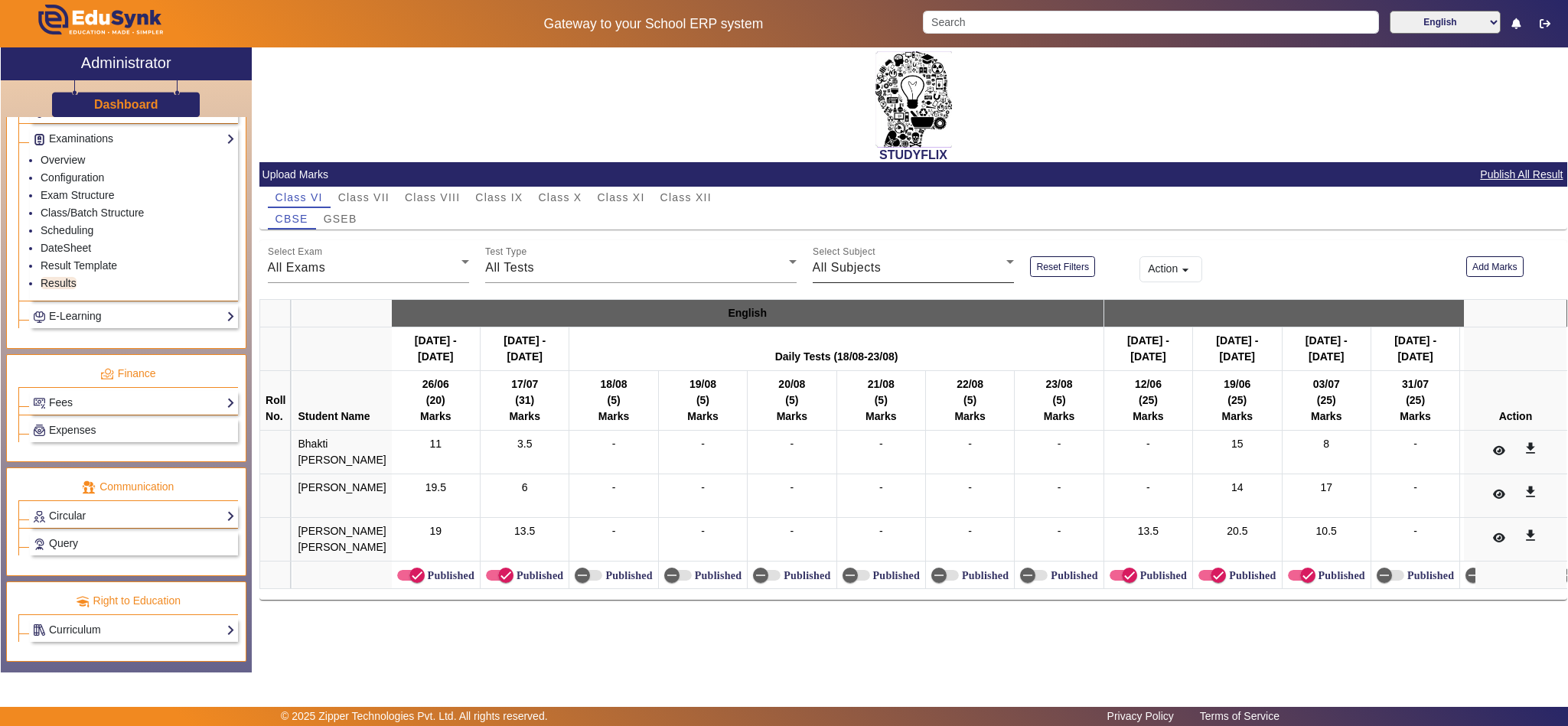
click at [861, 264] on span "All Subjects" at bounding box center [847, 268] width 69 height 13
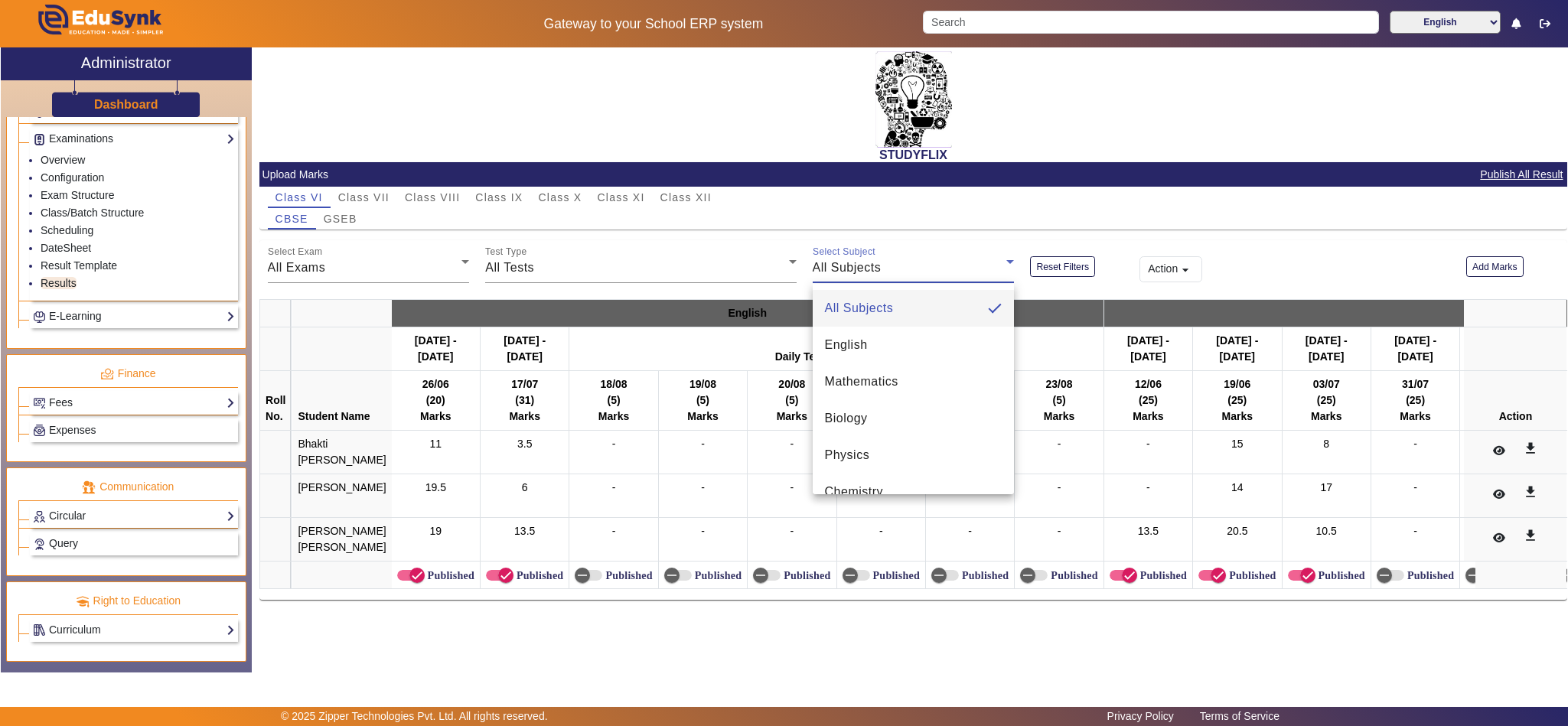
click at [1286, 246] on div at bounding box center [784, 363] width 1568 height 726
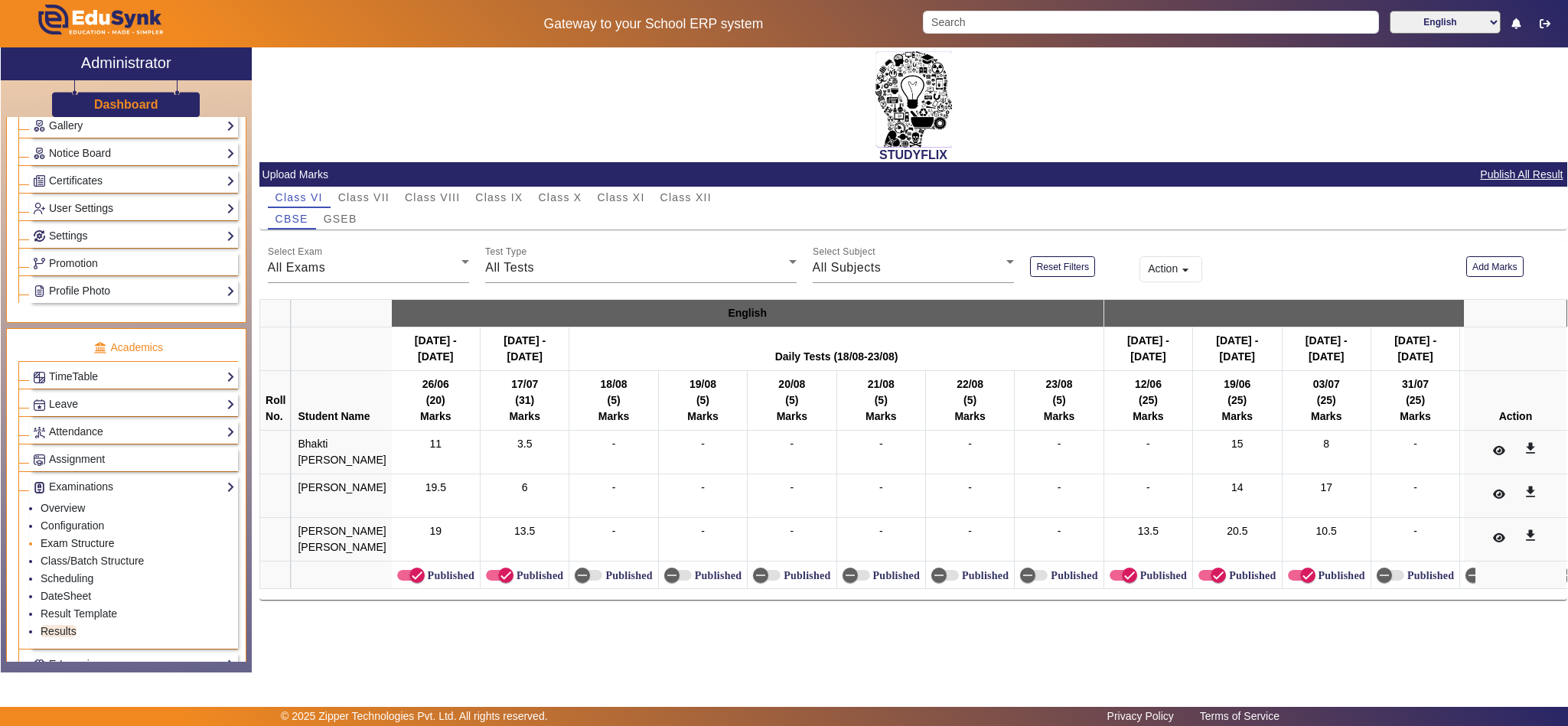
click at [85, 550] on link "Exam Structure" at bounding box center [77, 544] width 73 height 12
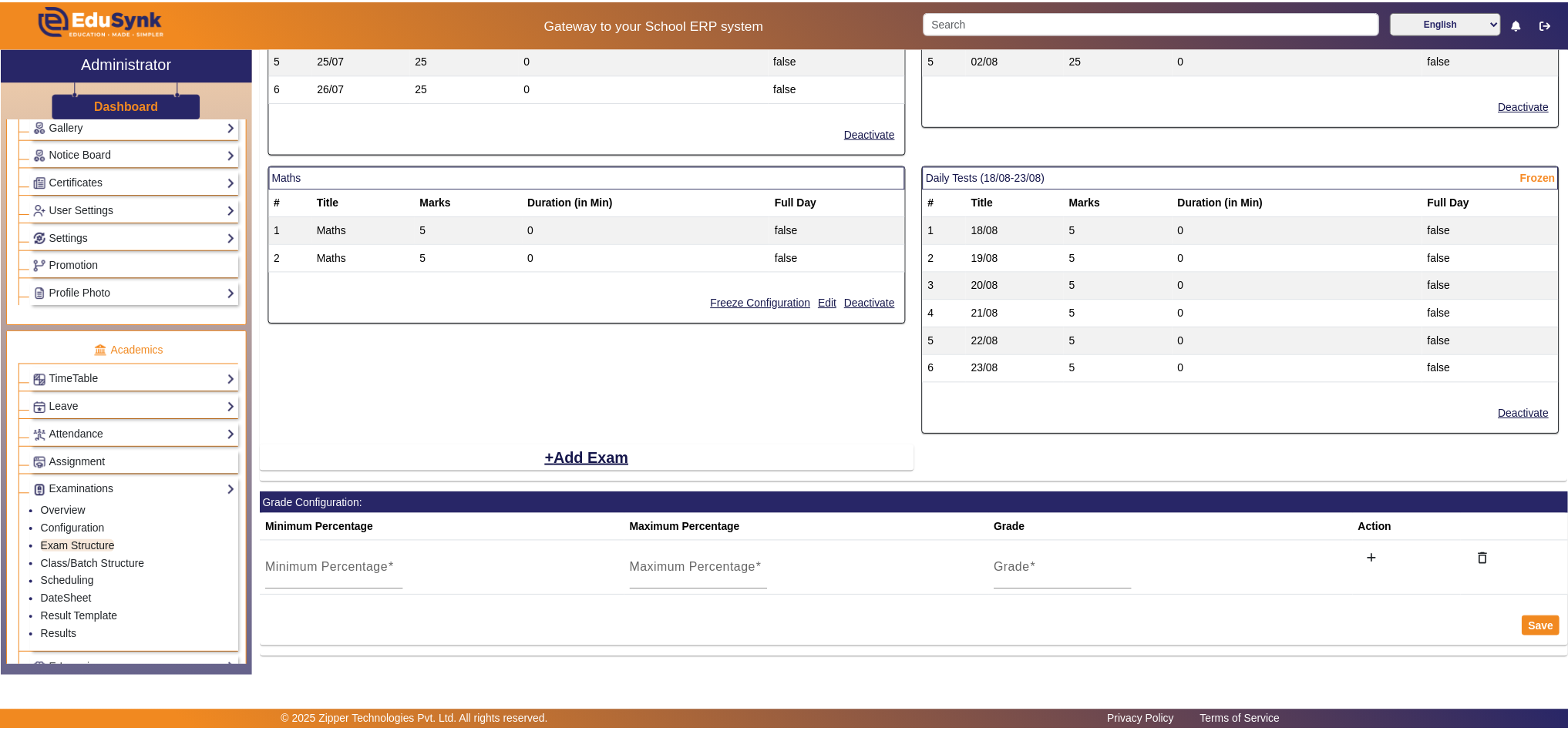
scroll to position [962, 0]
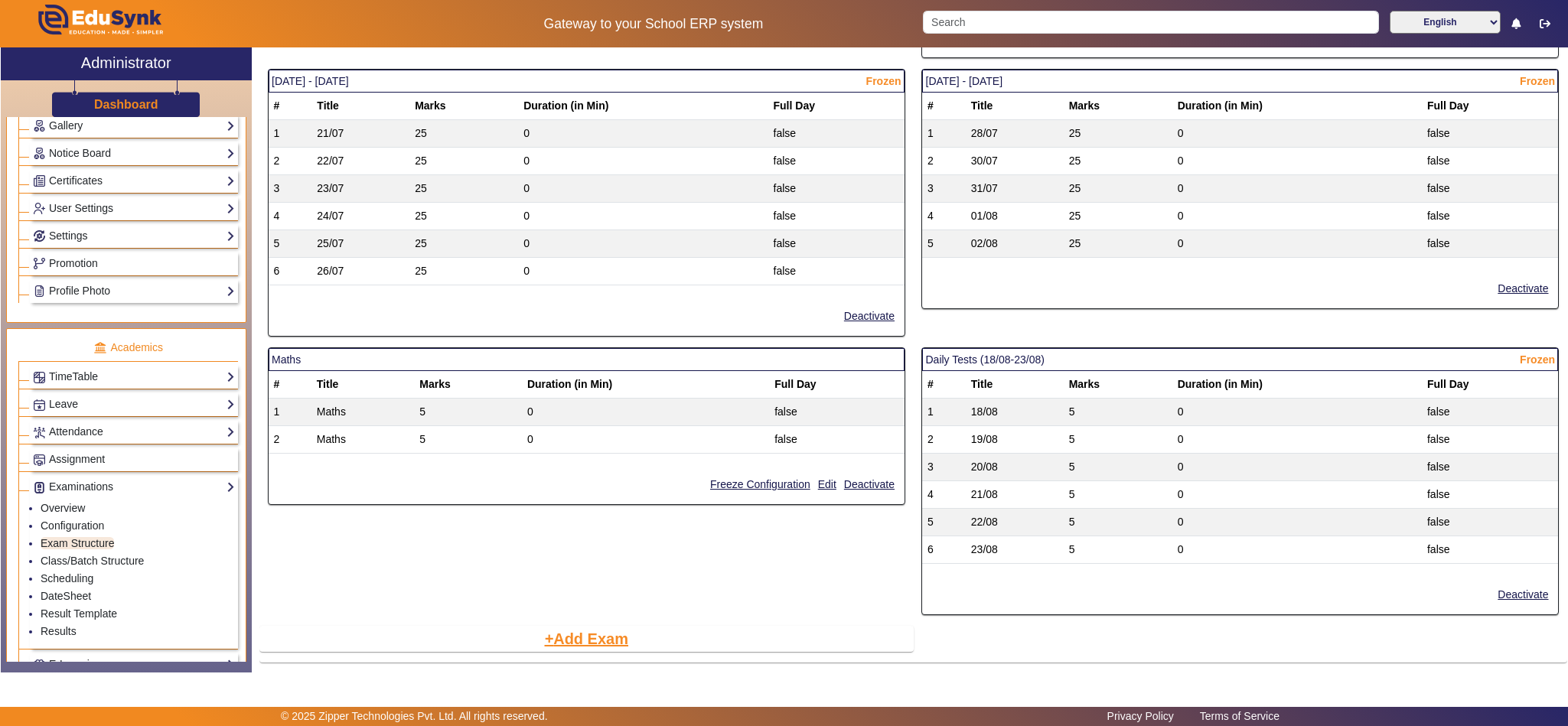
click at [602, 652] on button "Add Exam" at bounding box center [587, 639] width 87 height 26
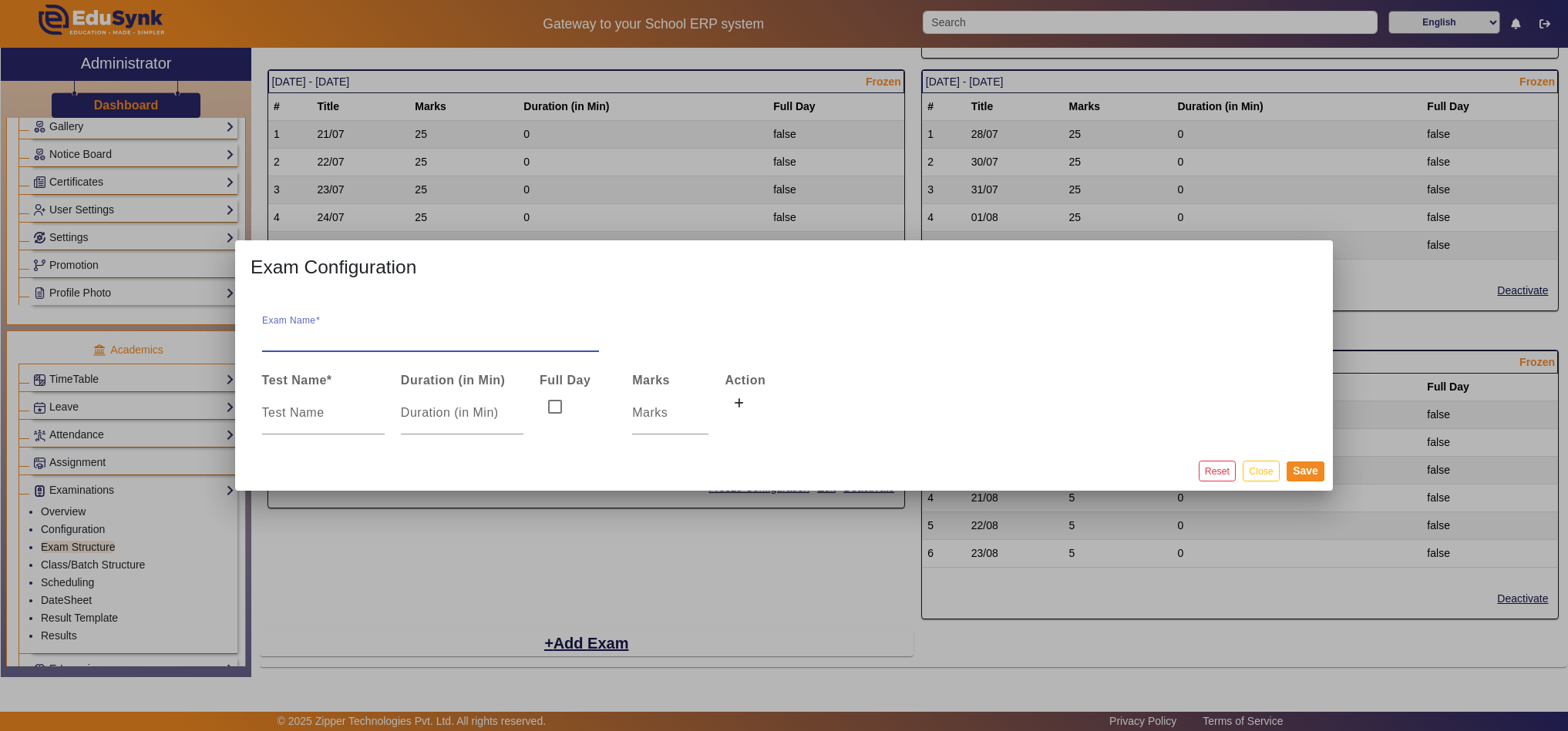
click at [336, 339] on input "Exam Name" at bounding box center [432, 337] width 338 height 19
type input "04/08/2025 - 09/08/2025"
click at [315, 413] on input at bounding box center [323, 413] width 122 height 19
type input "04/08"
click at [643, 416] on input "number" at bounding box center [671, 413] width 76 height 19
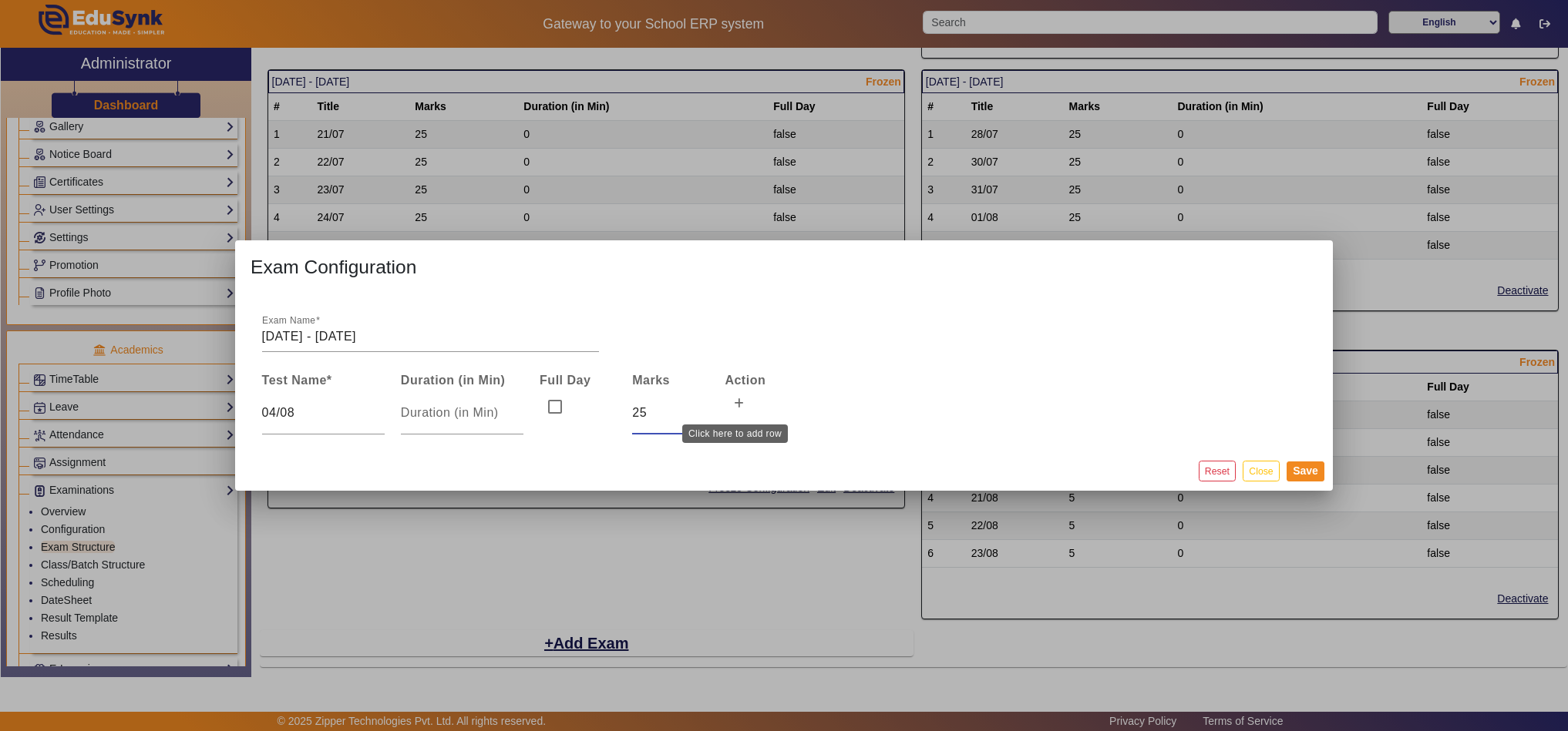
type input "25"
click at [738, 402] on icon at bounding box center [738, 404] width 10 height 11
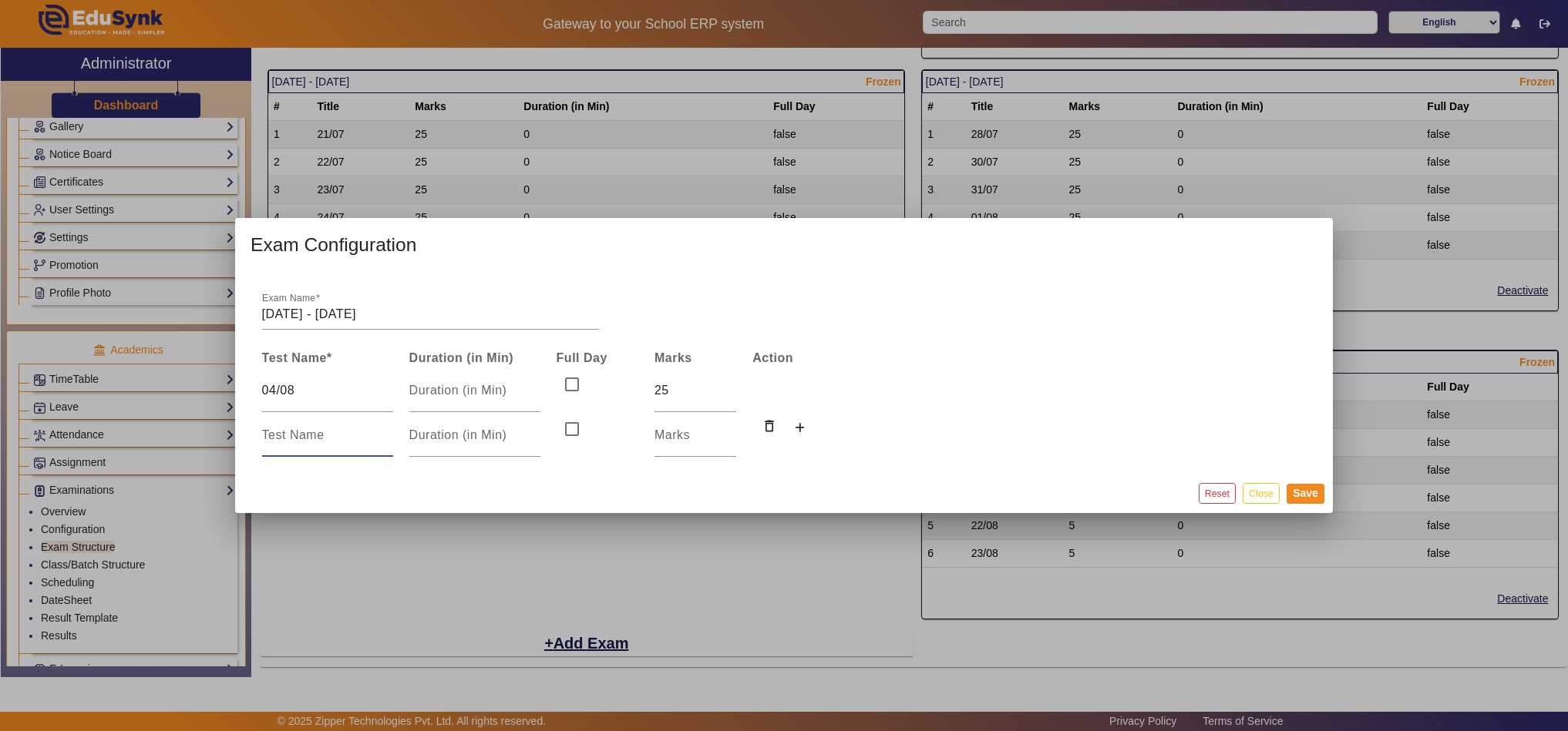
click at [337, 438] on input at bounding box center [328, 435] width 131 height 19
type input "07/08"
click at [666, 430] on input "number" at bounding box center [695, 435] width 82 height 19
type input "25"
click at [1308, 490] on button "Save" at bounding box center [1305, 494] width 37 height 20
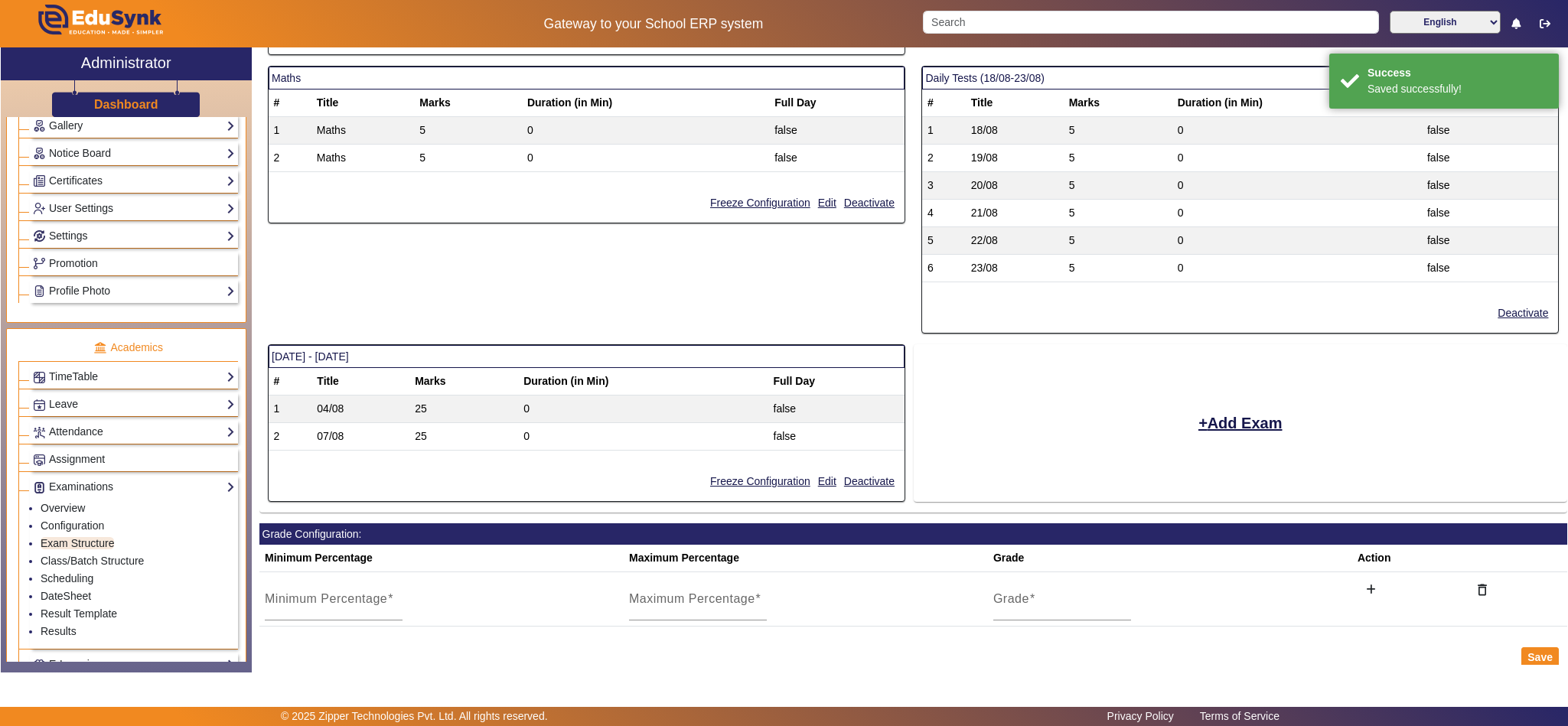
scroll to position [1295, 0]
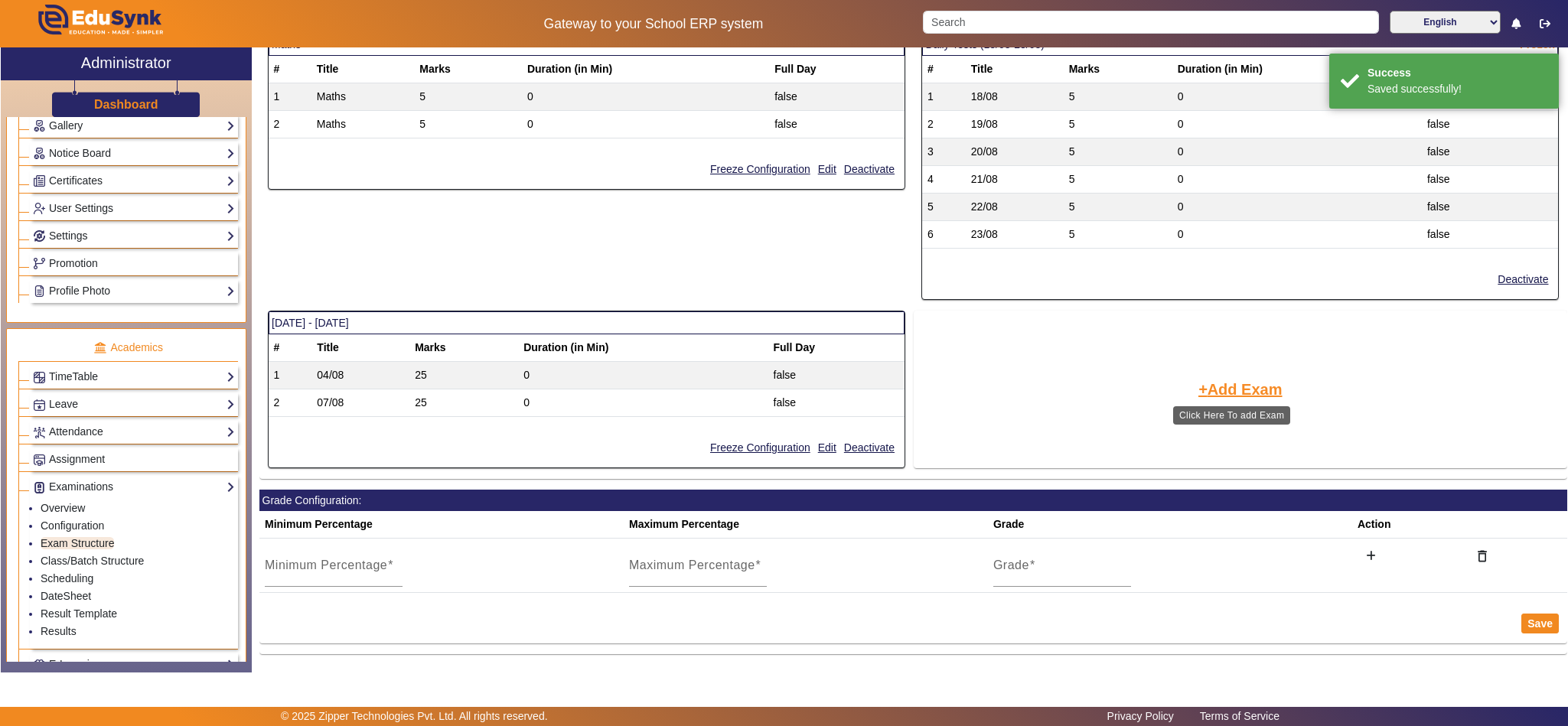
click at [1226, 387] on button "Add Exam" at bounding box center [1240, 390] width 87 height 26
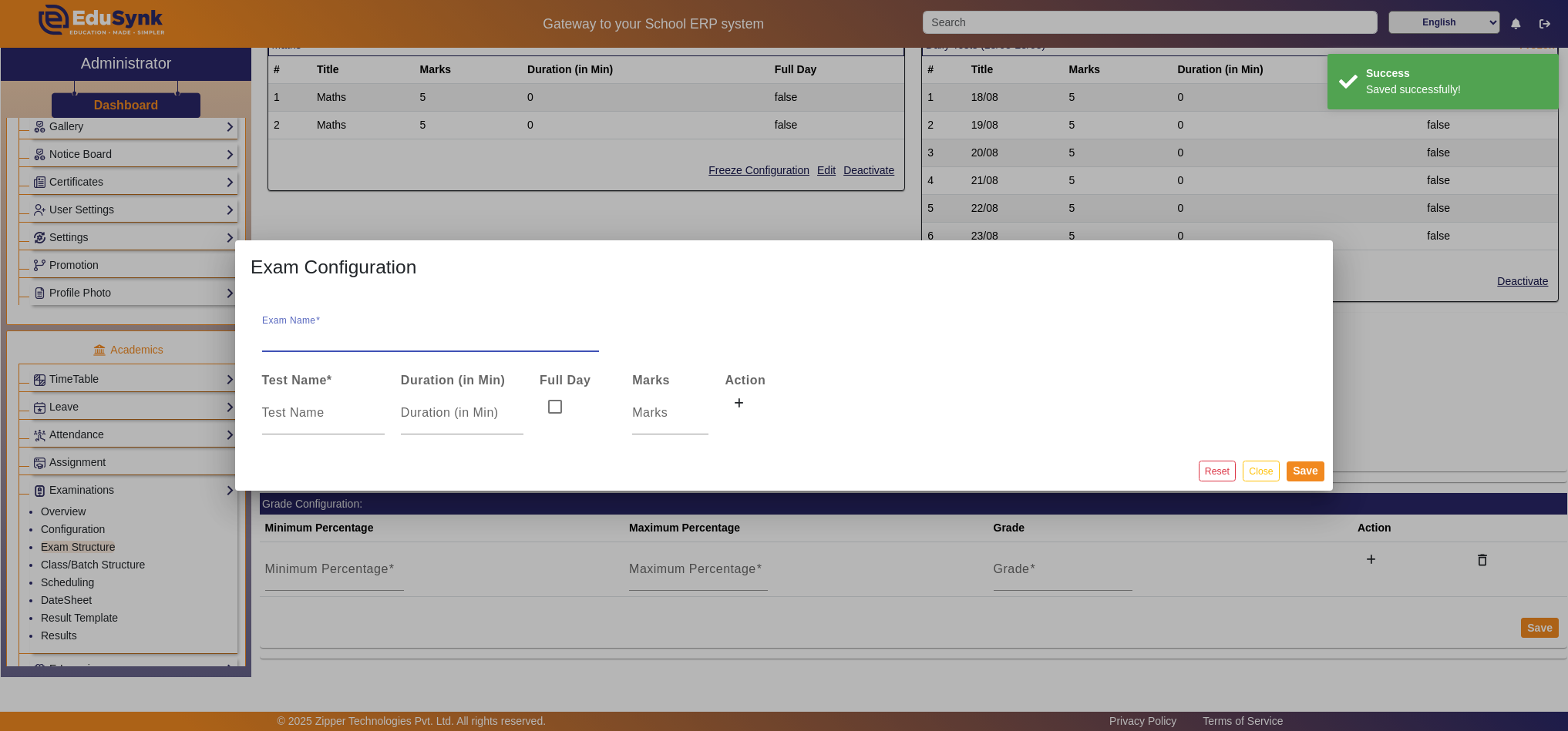
click at [329, 344] on input "Exam Name" at bounding box center [432, 337] width 338 height 19
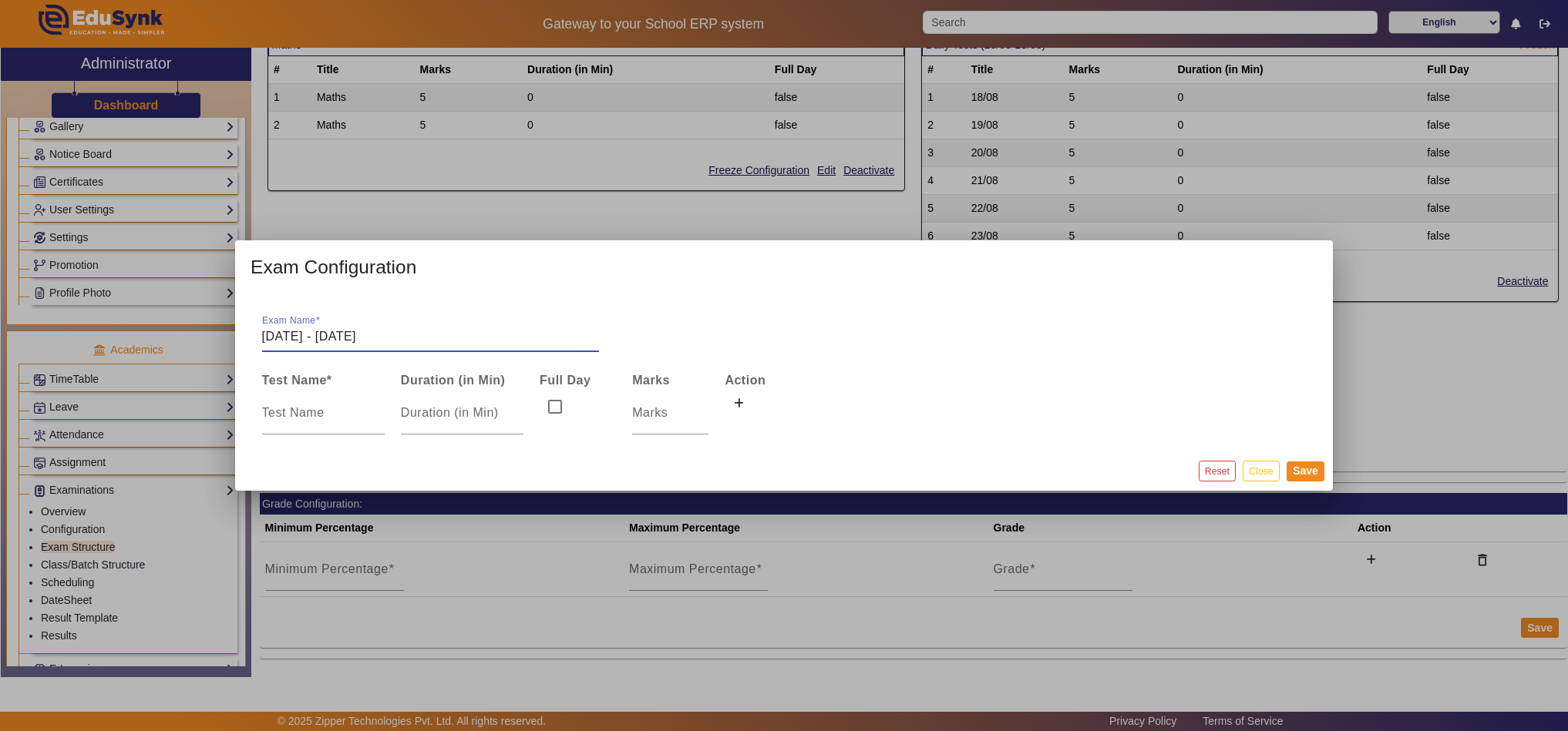
type input "11/08/2025 - 16/08/2025"
type input "11/08"
click at [650, 412] on input "number" at bounding box center [671, 413] width 76 height 19
type input "25"
click at [742, 396] on button at bounding box center [738, 405] width 28 height 26
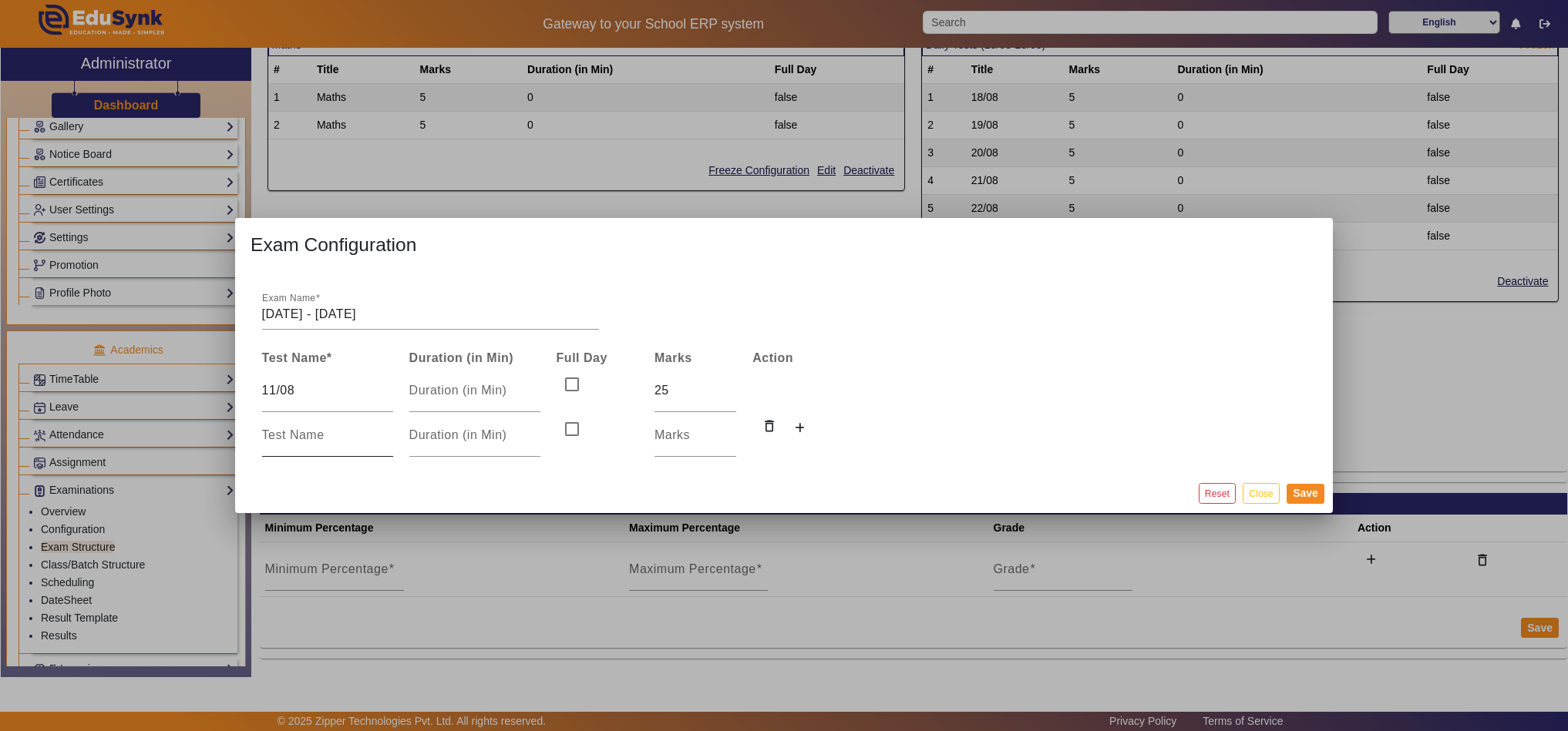
click at [331, 439] on input at bounding box center [328, 435] width 131 height 19
type input "14/08"
click at [671, 439] on input "number" at bounding box center [695, 435] width 82 height 19
type input "25"
click at [807, 423] on button at bounding box center [800, 429] width 28 height 26
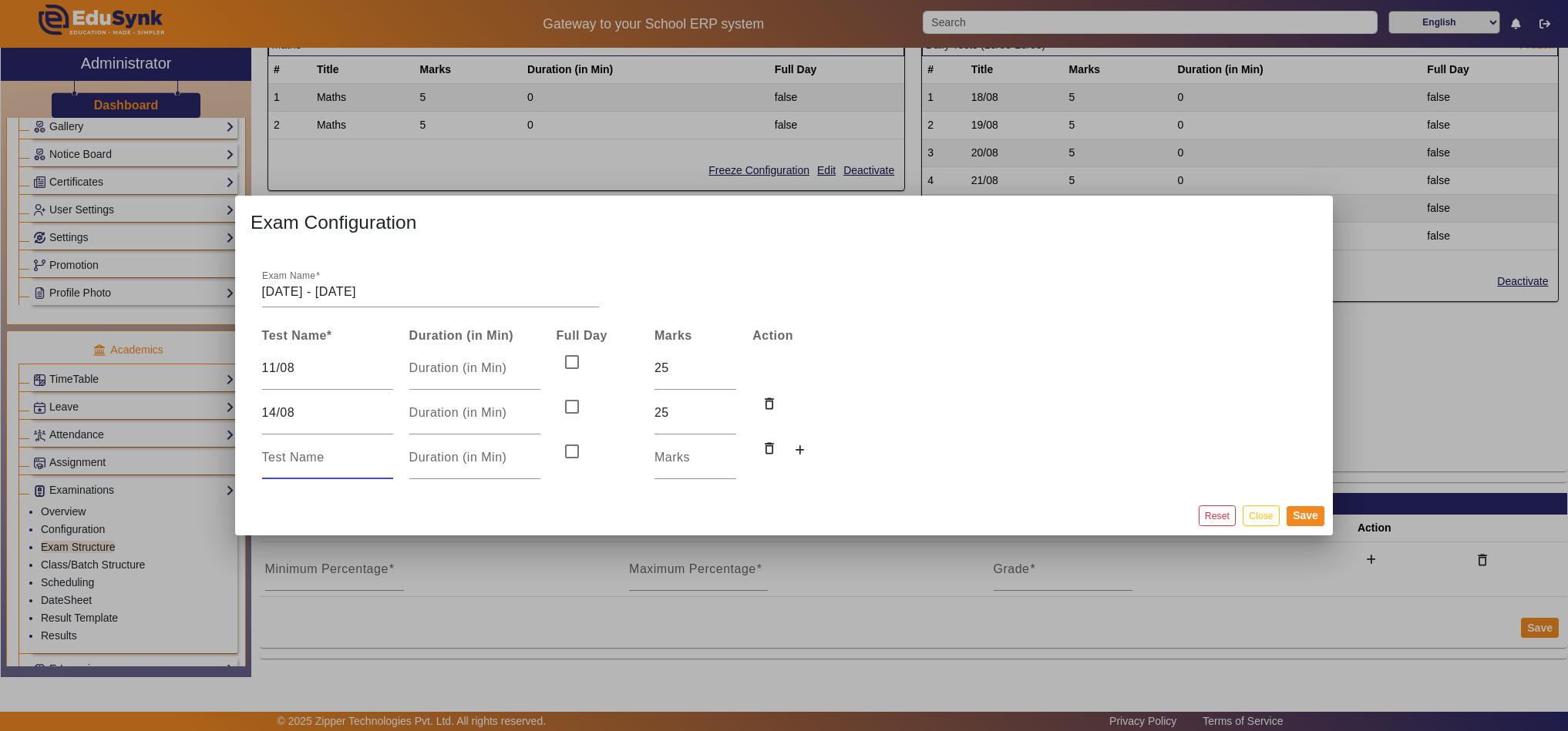
click at [297, 462] on input at bounding box center [328, 458] width 131 height 19
type input "16/08"
type input "25"
click at [1308, 514] on button "Save" at bounding box center [1305, 516] width 37 height 20
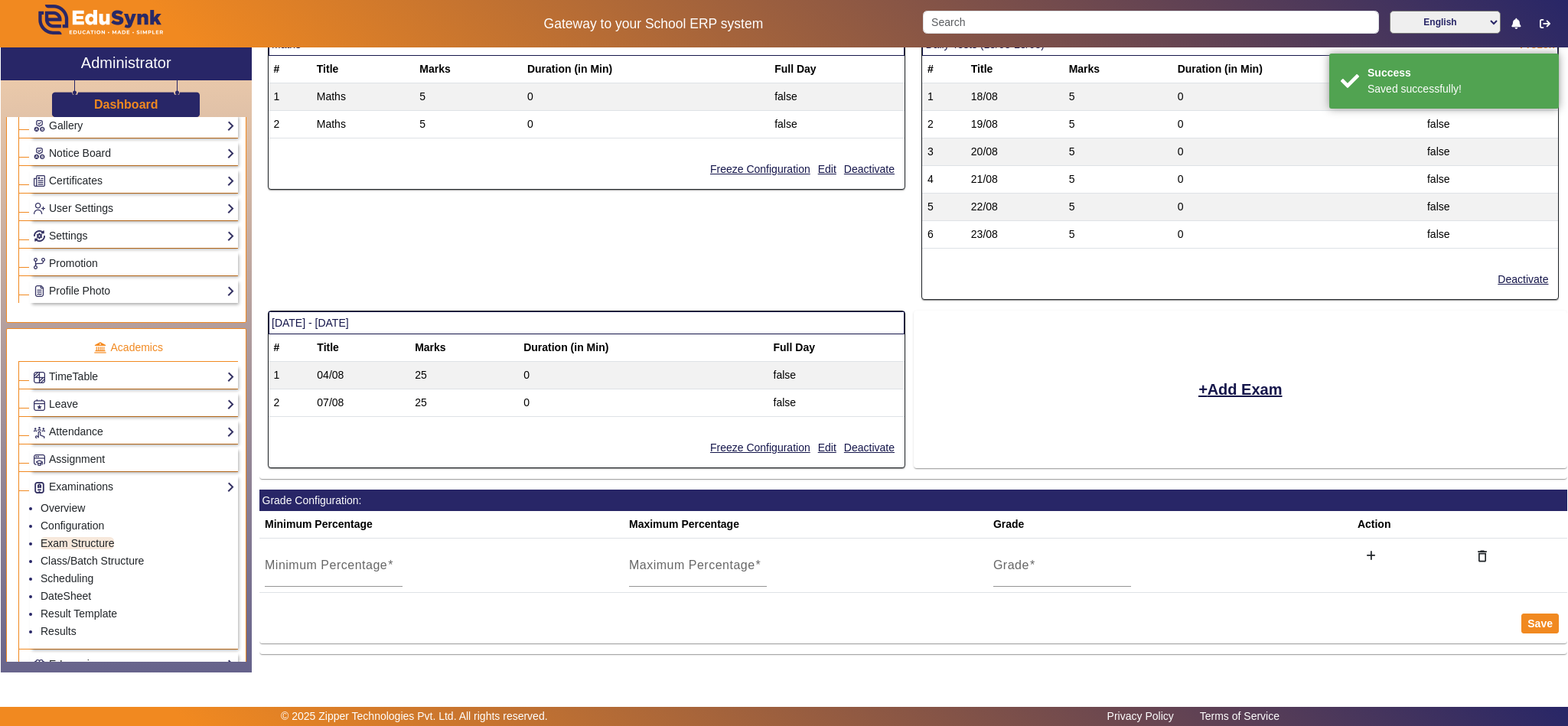
scroll to position [1360, 0]
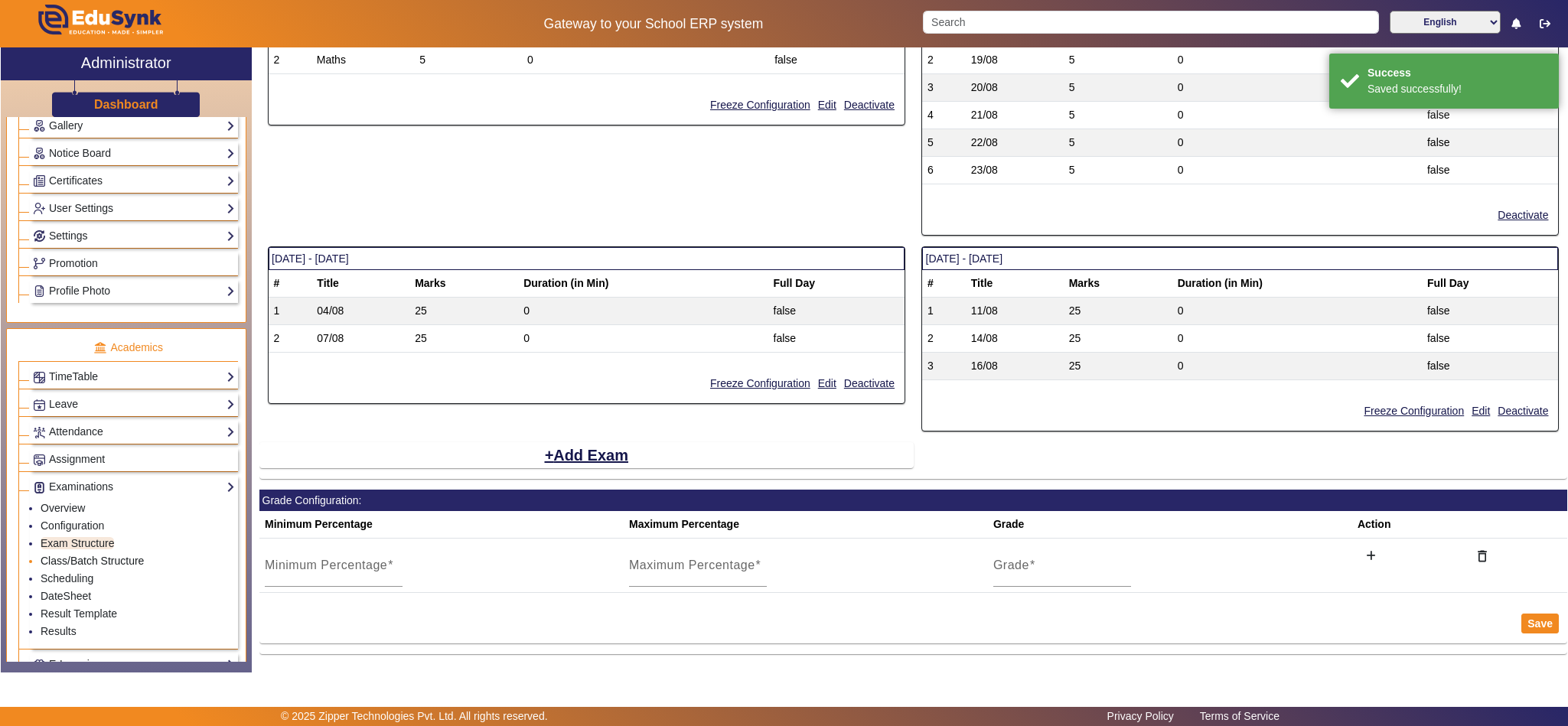
click at [69, 567] on link "Class/Batch Structure" at bounding box center [92, 561] width 104 height 12
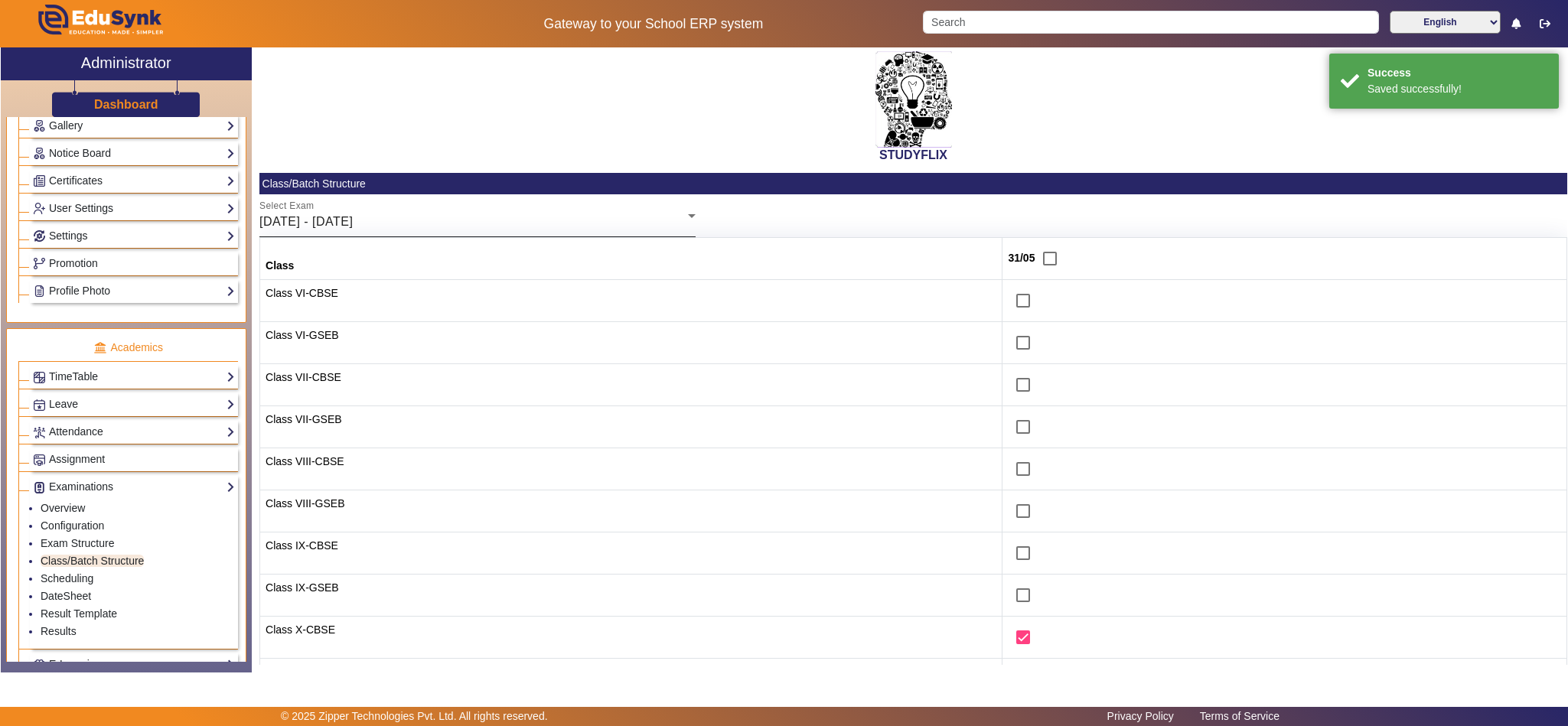
click at [491, 223] on div "26/05/2025 - 31/05/2025" at bounding box center [474, 222] width 428 height 19
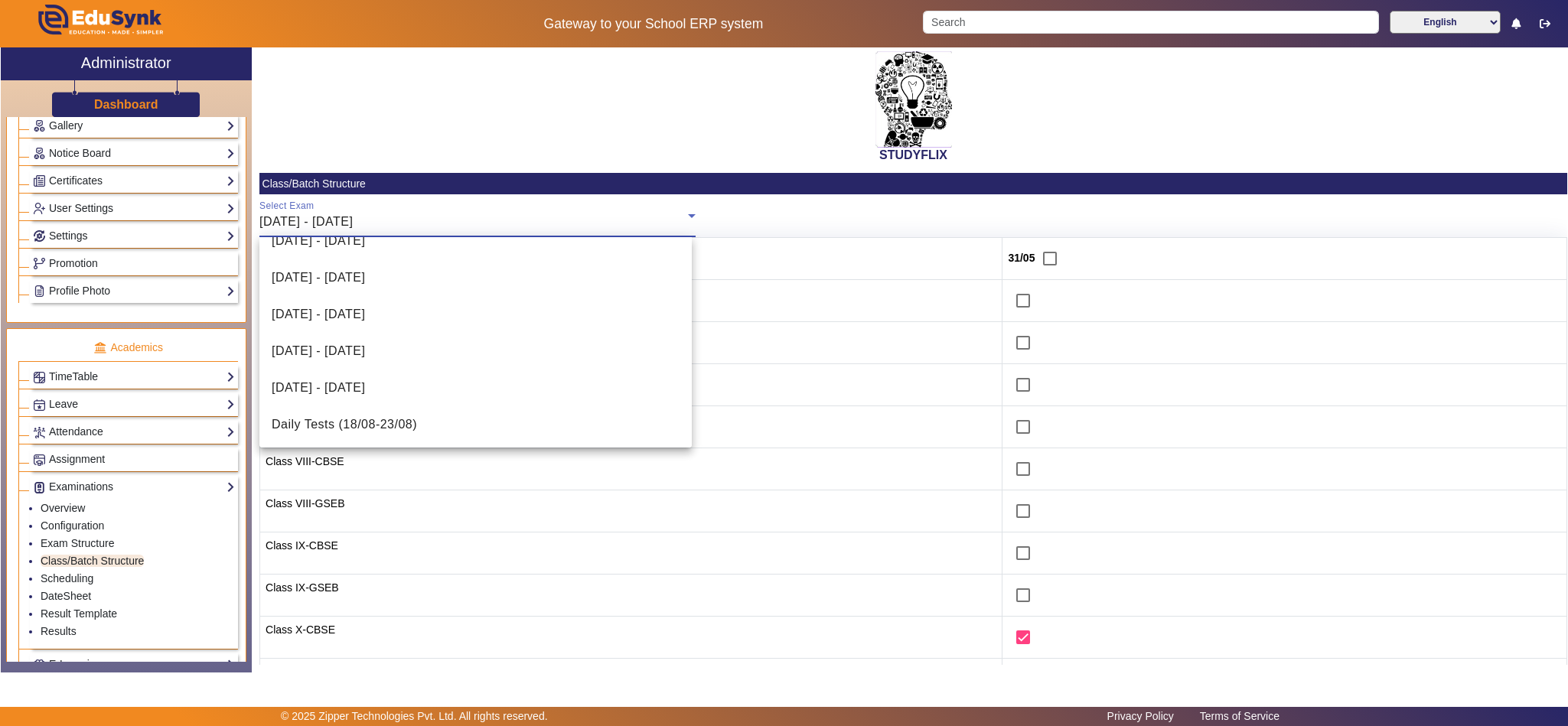
scroll to position [205, 0]
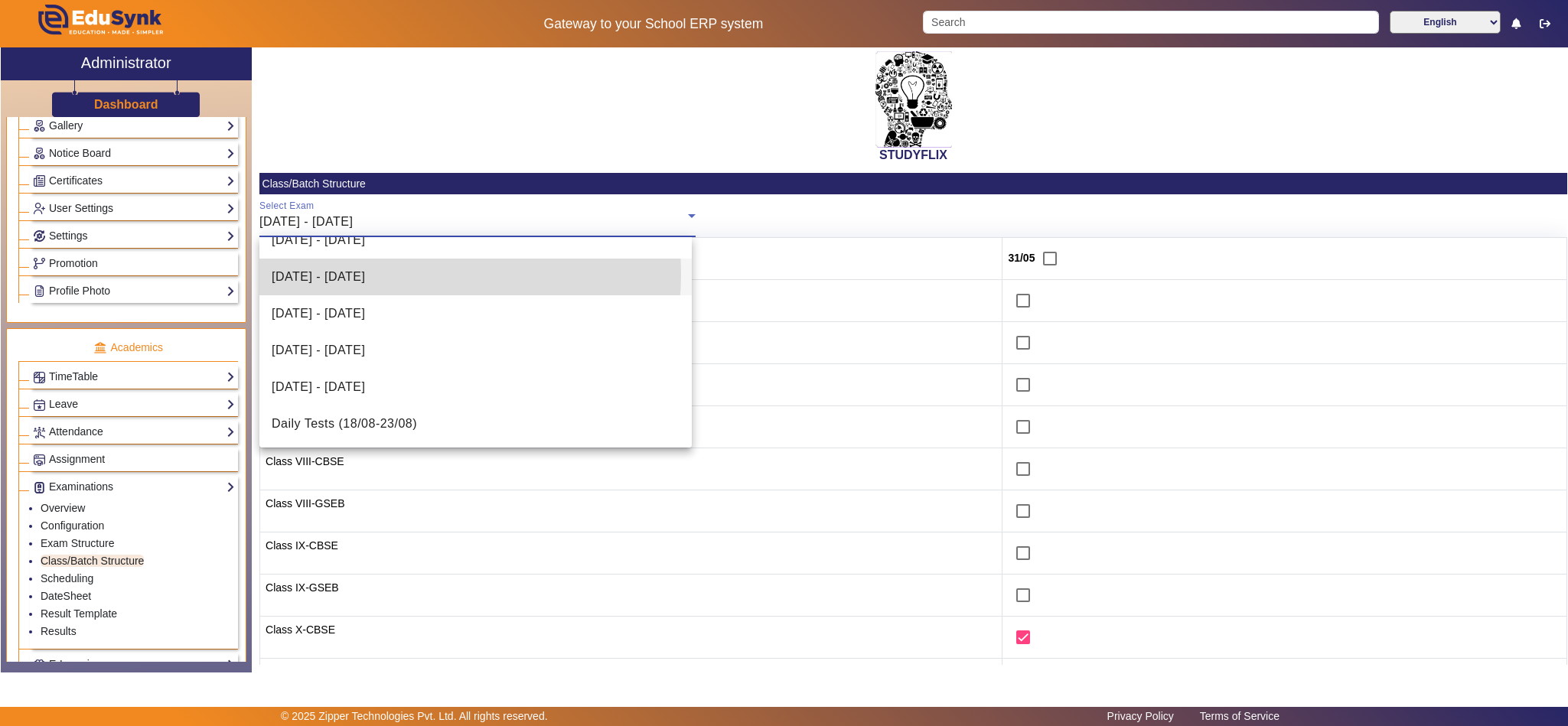
click at [365, 274] on span "07/07/2025 - 12/07/2025" at bounding box center [318, 277] width 94 height 19
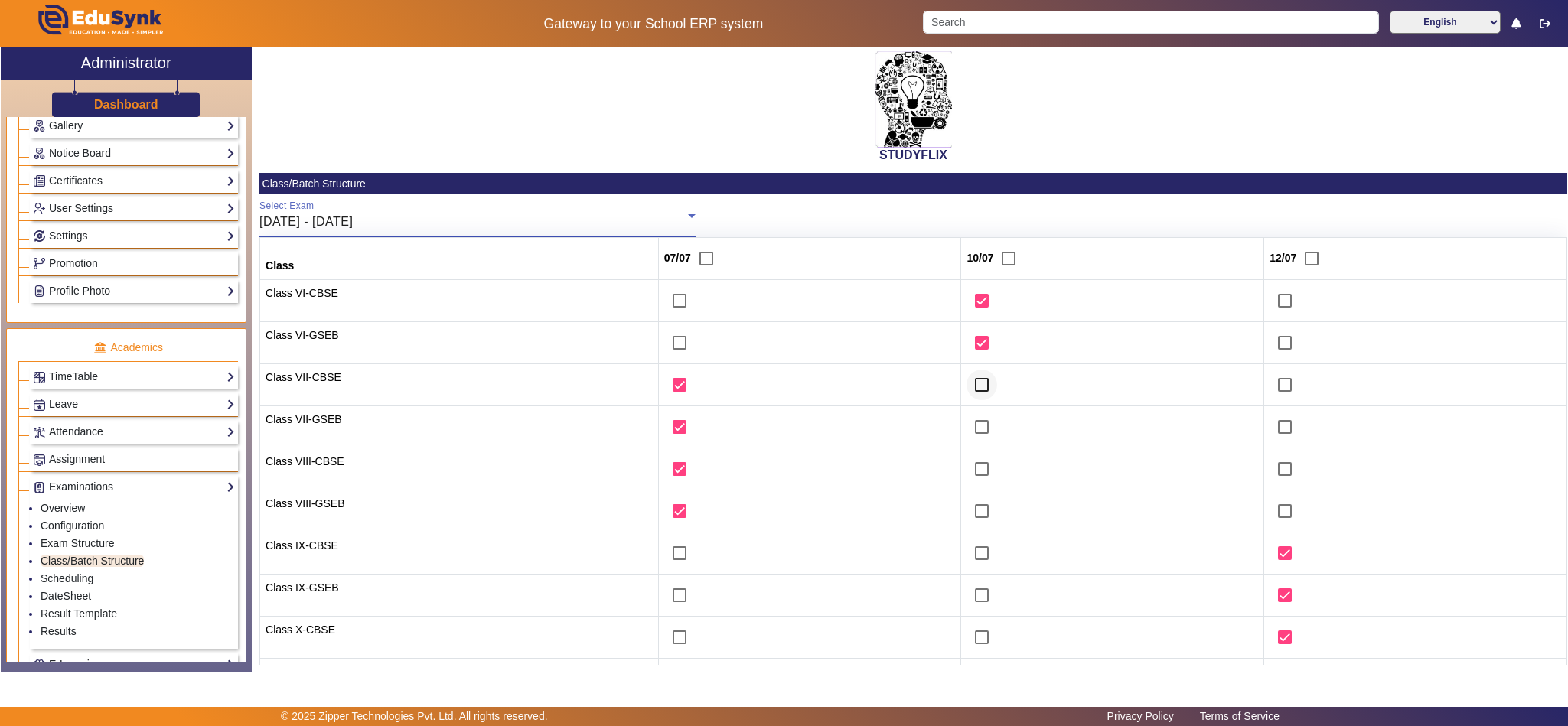
scroll to position [191, 0]
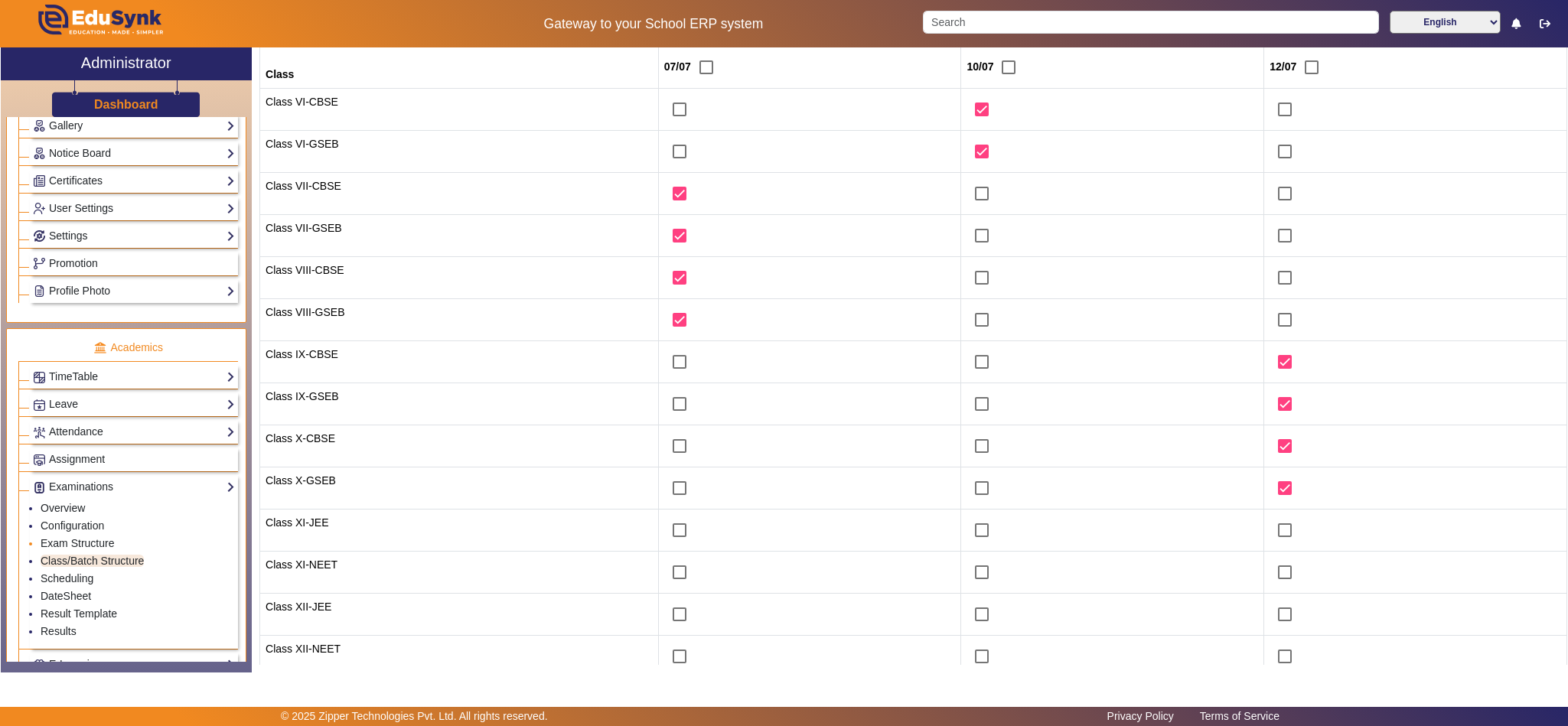
click at [73, 554] on li "Exam Structure" at bounding box center [137, 544] width 194 height 18
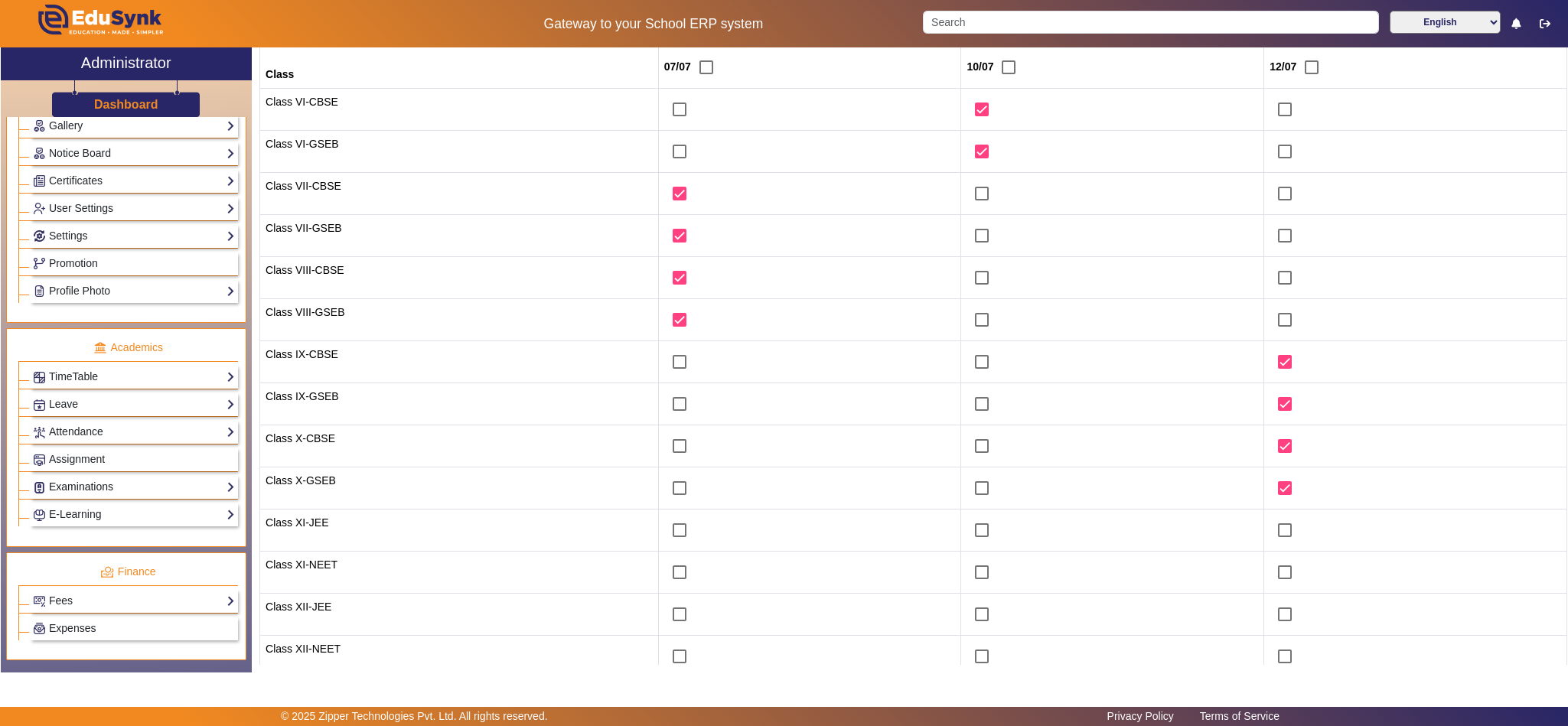
click at [104, 496] on link "Examinations" at bounding box center [134, 487] width 202 height 18
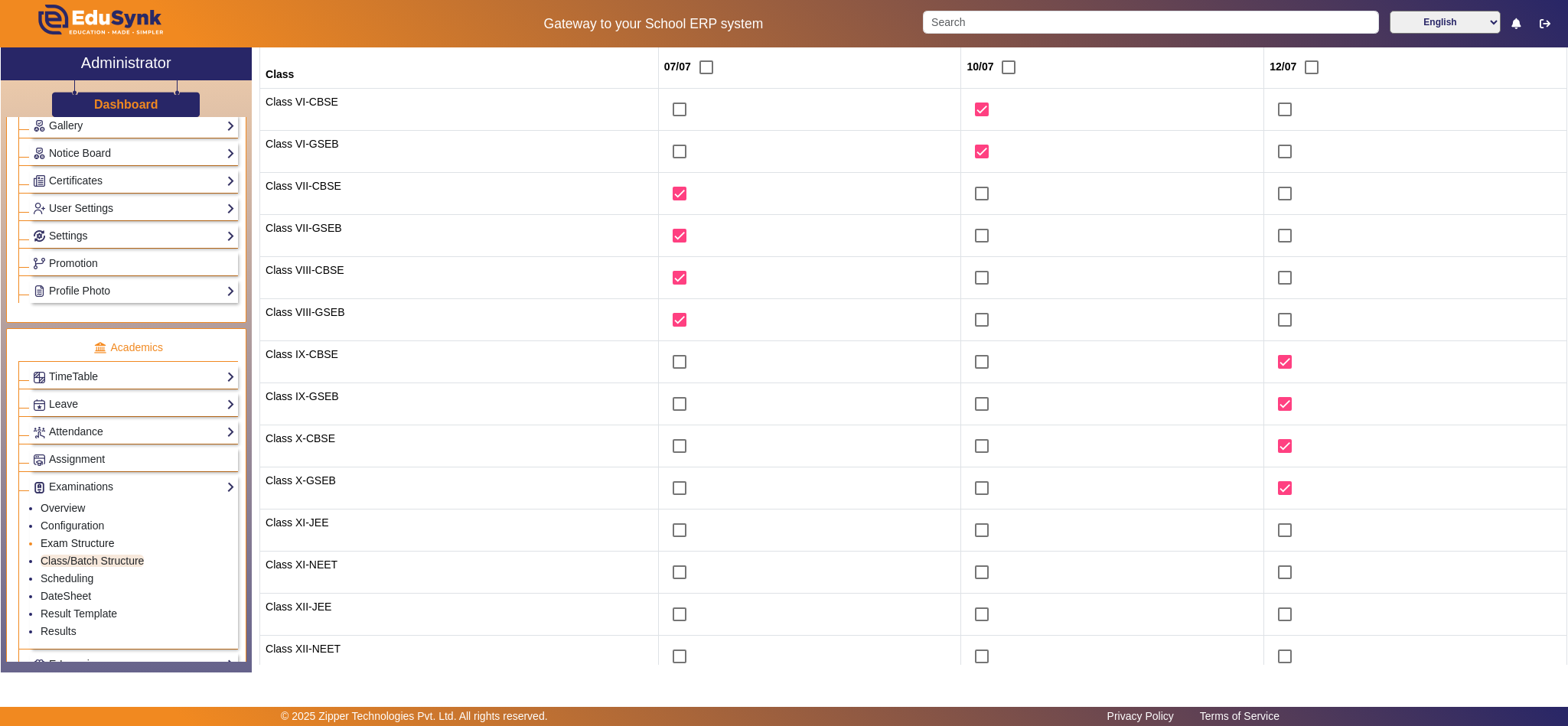
click at [76, 550] on link "Exam Structure" at bounding box center [77, 544] width 73 height 12
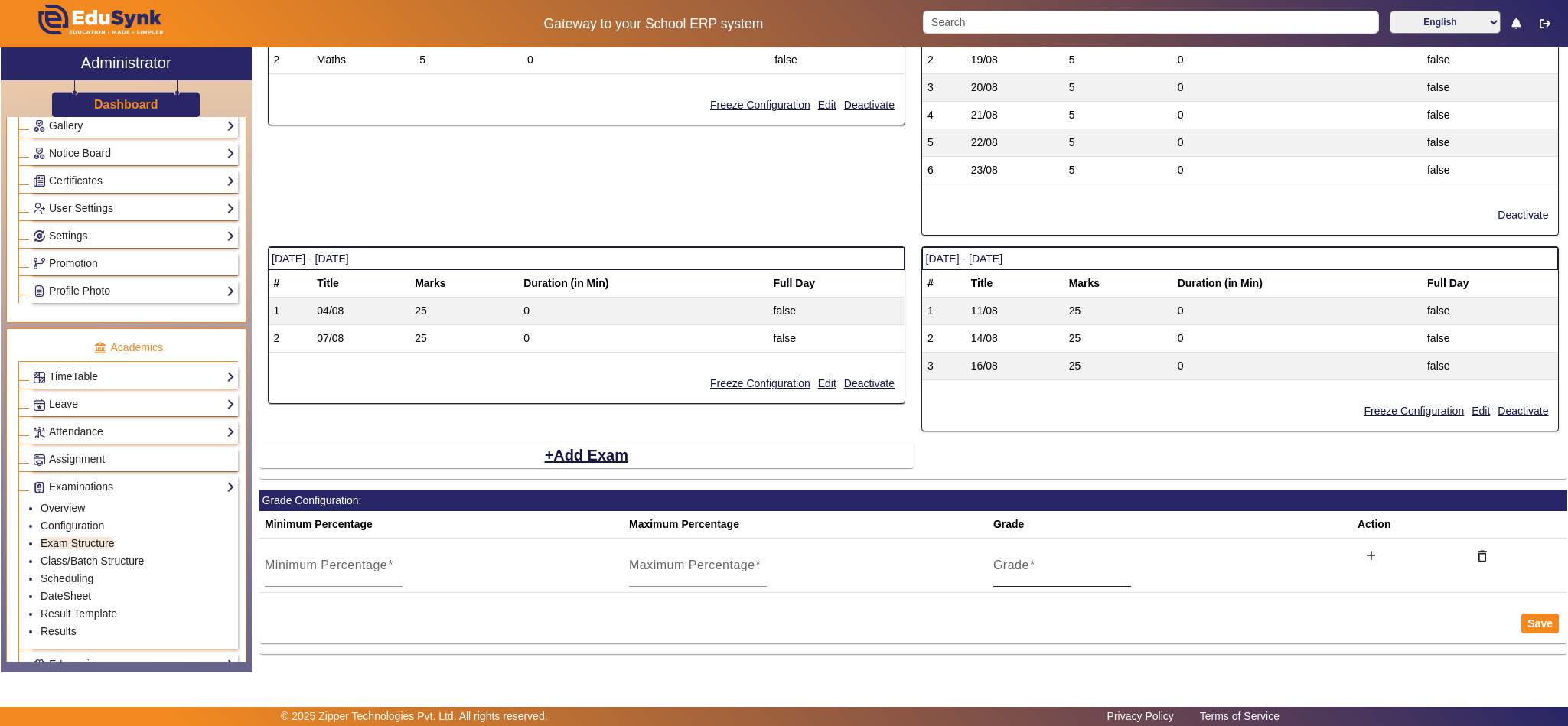
scroll to position [1360, 0]
click at [585, 453] on button "Add Exam" at bounding box center [587, 455] width 87 height 26
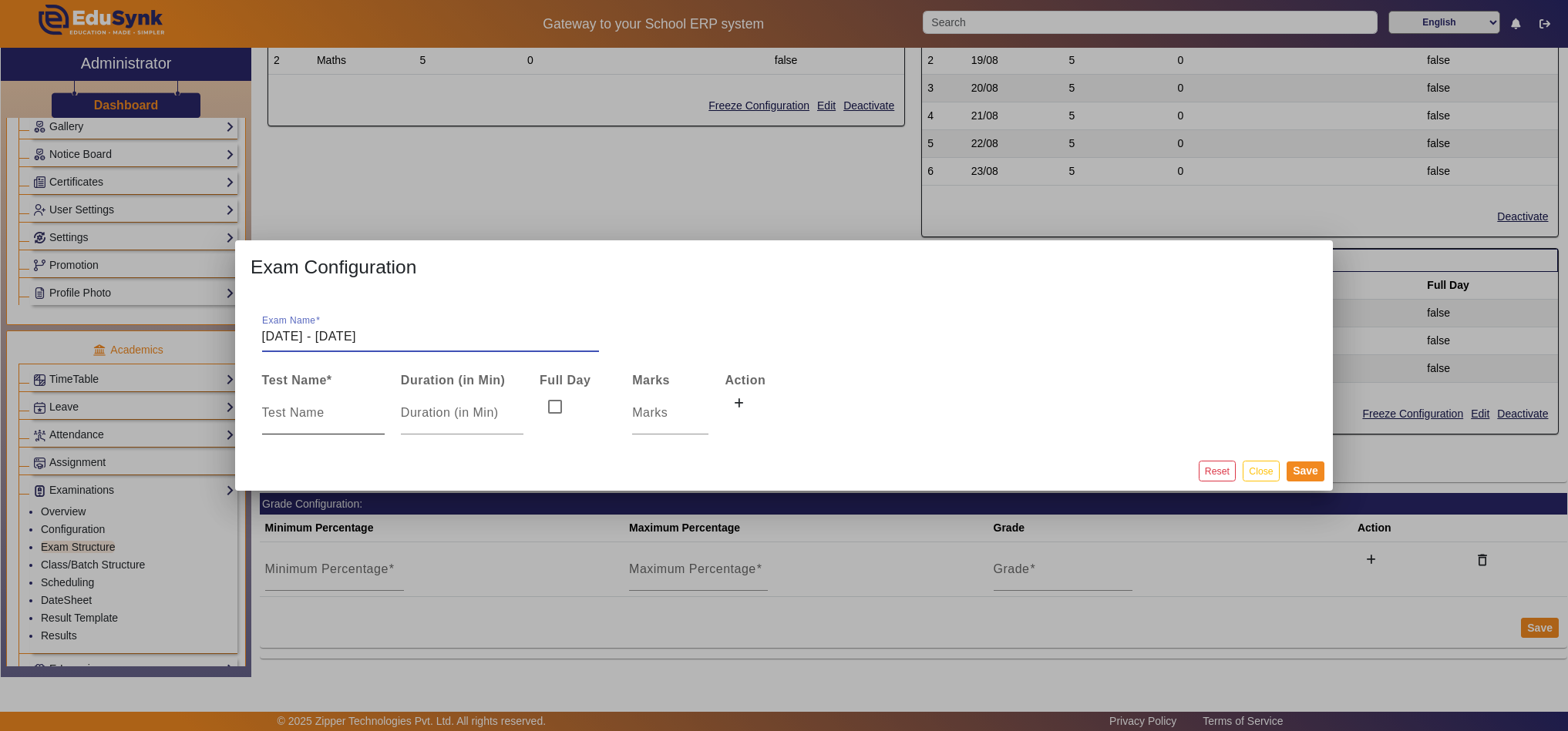
type input "18/08/2025 - 23/08/2025"
click at [290, 413] on input at bounding box center [323, 413] width 122 height 19
type input "18/08"
click at [632, 418] on input "number" at bounding box center [671, 413] width 76 height 19
type input "25"
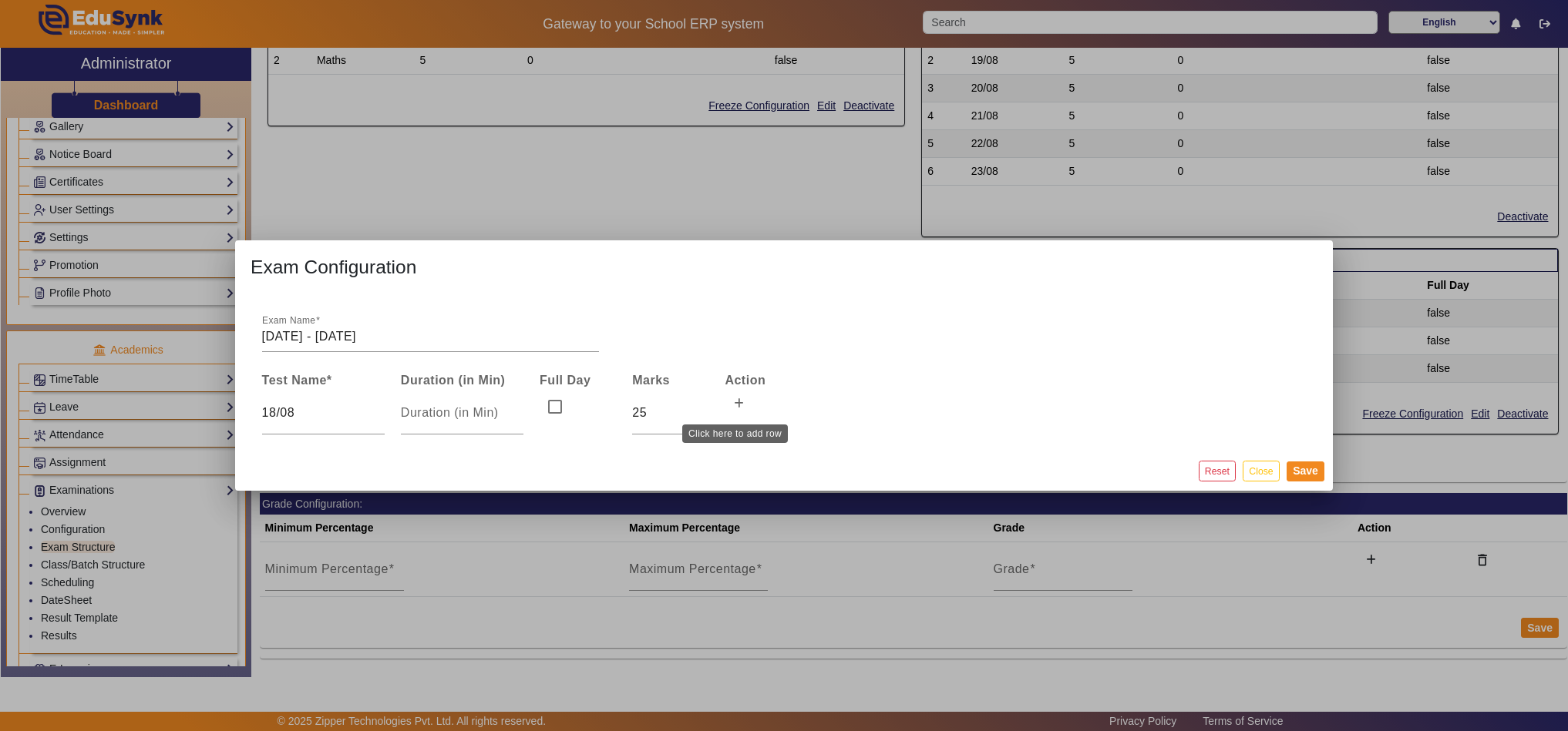
click at [738, 401] on icon at bounding box center [738, 404] width 10 height 11
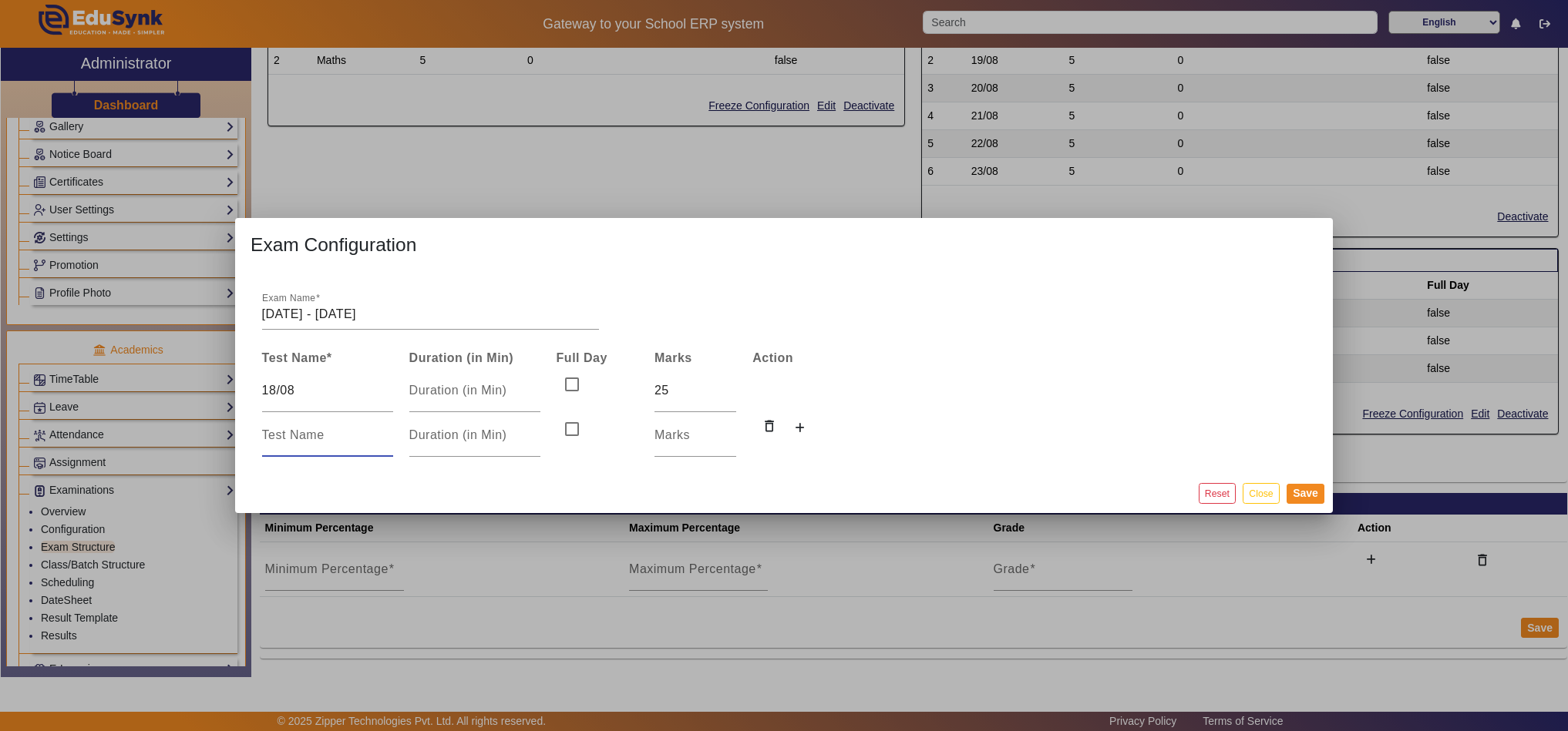
click at [320, 439] on input at bounding box center [328, 435] width 131 height 19
type input "23/08"
click at [685, 435] on input "number" at bounding box center [695, 435] width 82 height 19
type input "25"
click at [271, 437] on input "23/08" at bounding box center [328, 435] width 131 height 19
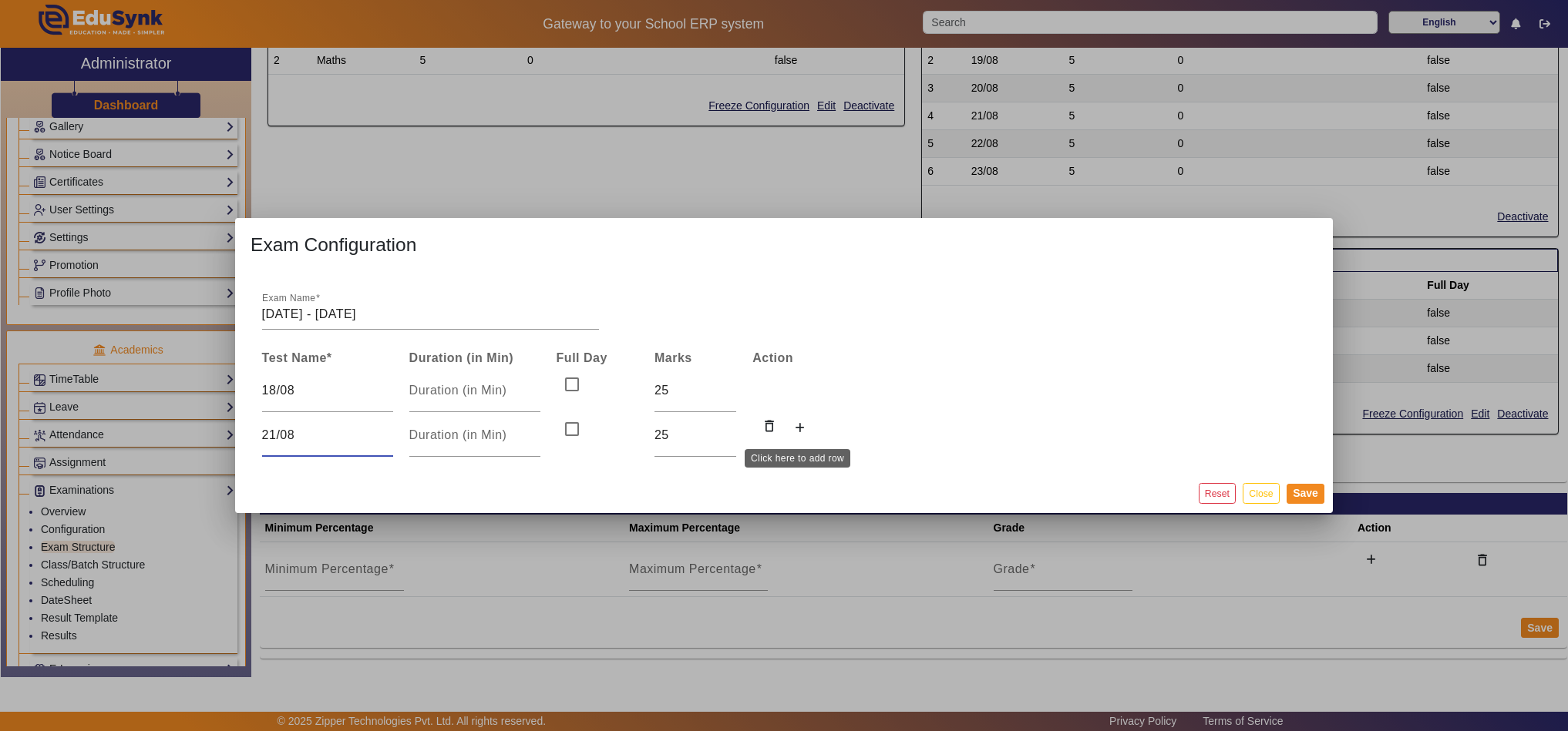
type input "21/08"
click at [805, 423] on button at bounding box center [800, 429] width 28 height 26
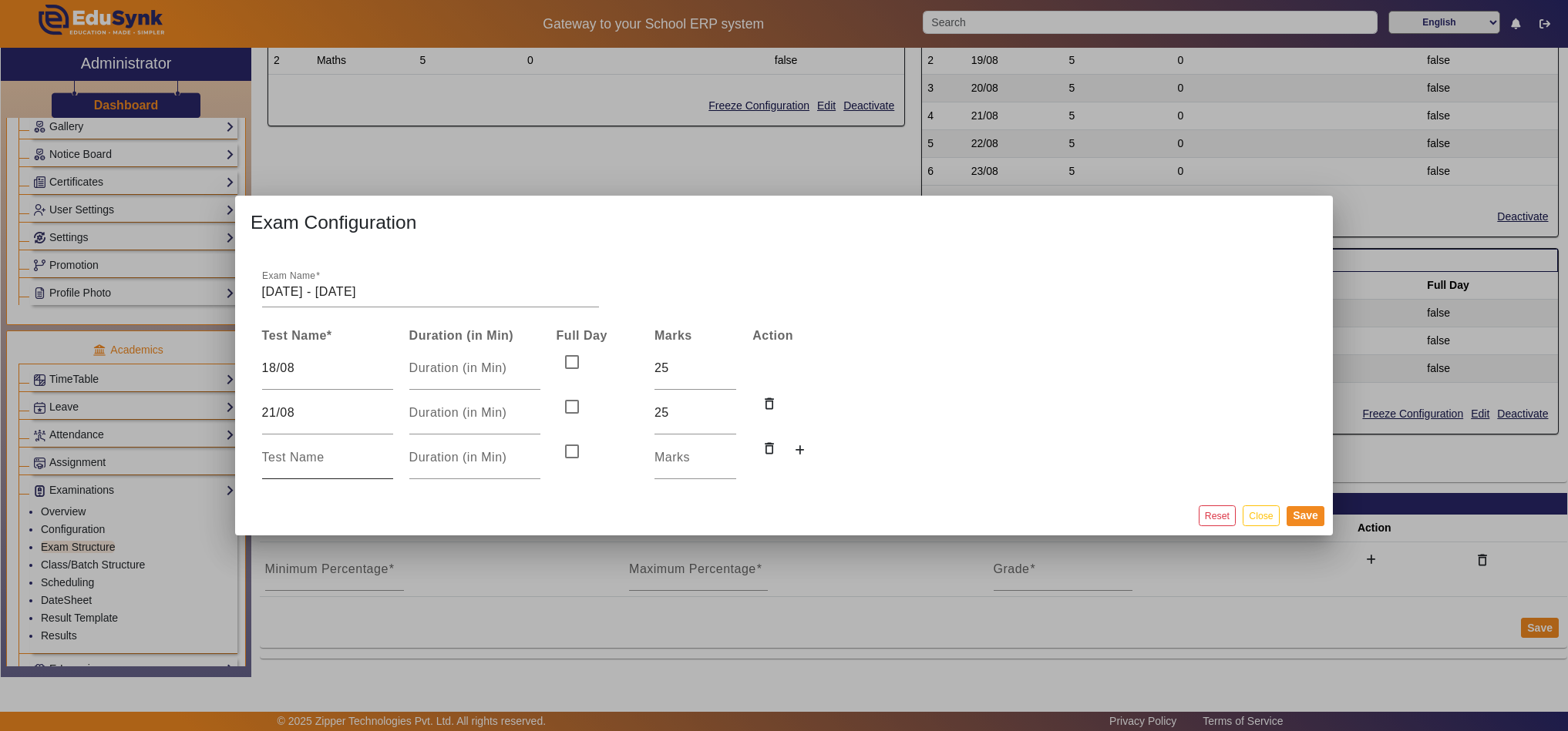
click at [277, 463] on input at bounding box center [328, 458] width 131 height 19
type input "23"
click at [685, 453] on input "number" at bounding box center [695, 458] width 82 height 19
type input "25"
click at [1312, 509] on button "Save" at bounding box center [1305, 516] width 37 height 20
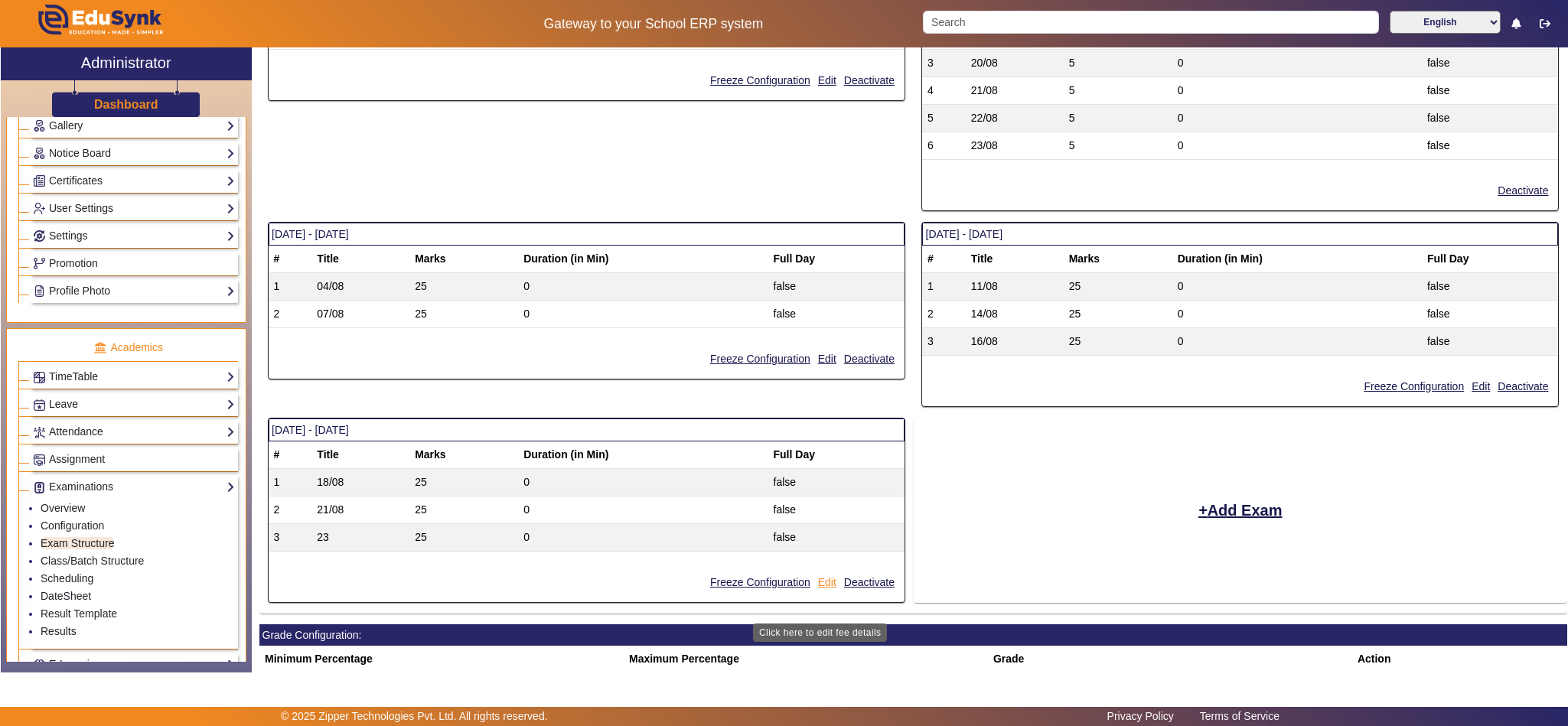
click at [823, 592] on button "Edit" at bounding box center [827, 582] width 22 height 19
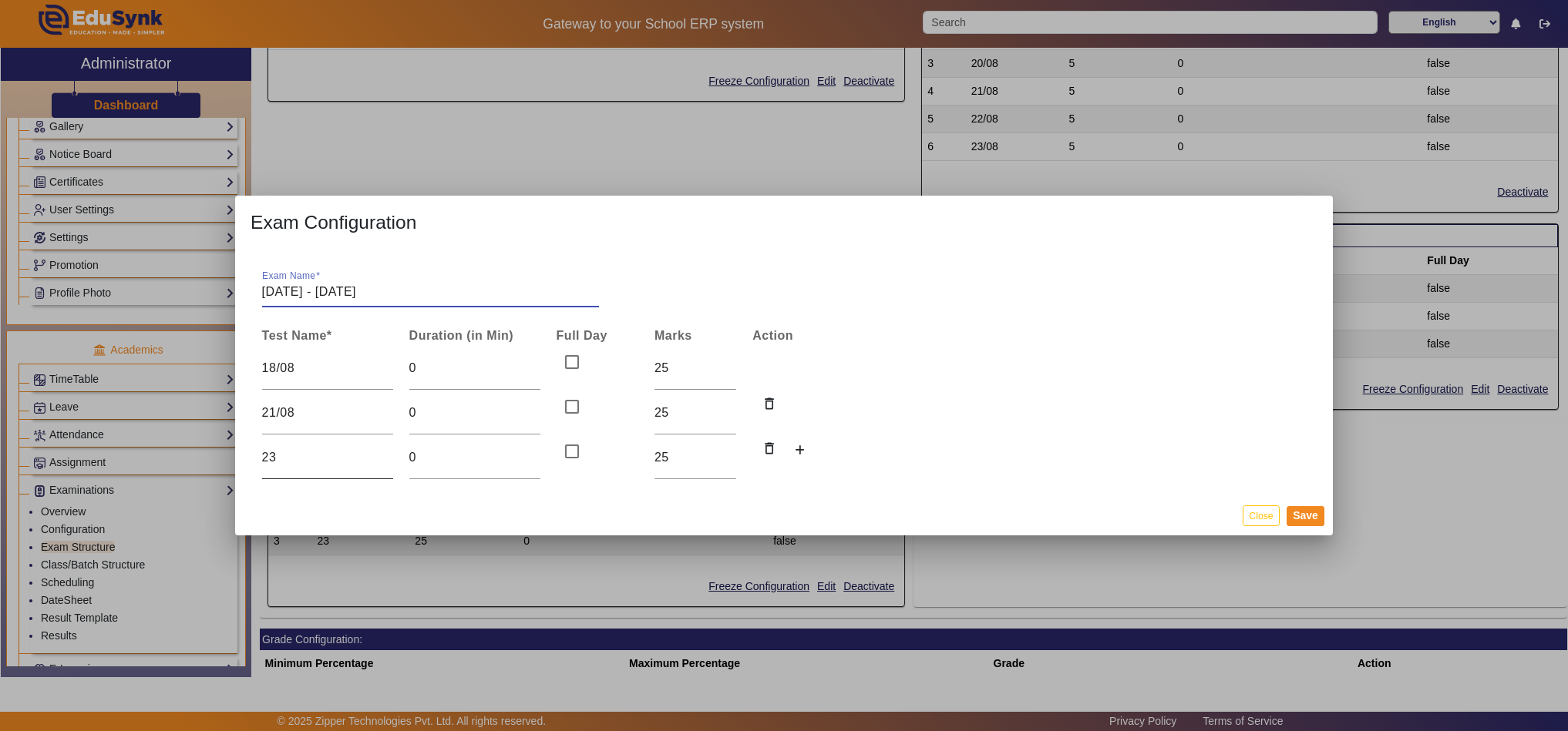
click at [303, 454] on input "23" at bounding box center [328, 458] width 131 height 19
type input "23/08"
click at [1308, 515] on button "Save" at bounding box center [1305, 516] width 37 height 20
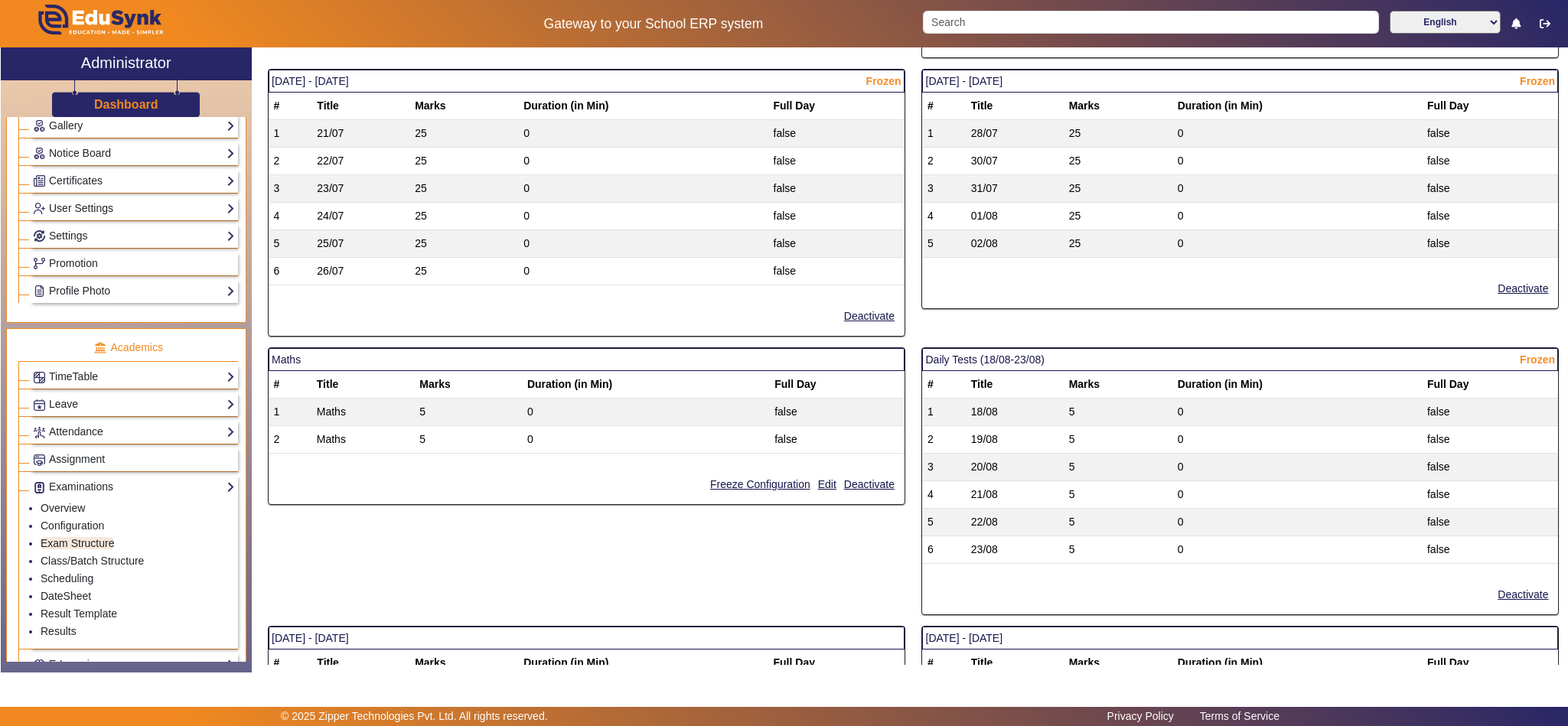
scroll to position [1521, 0]
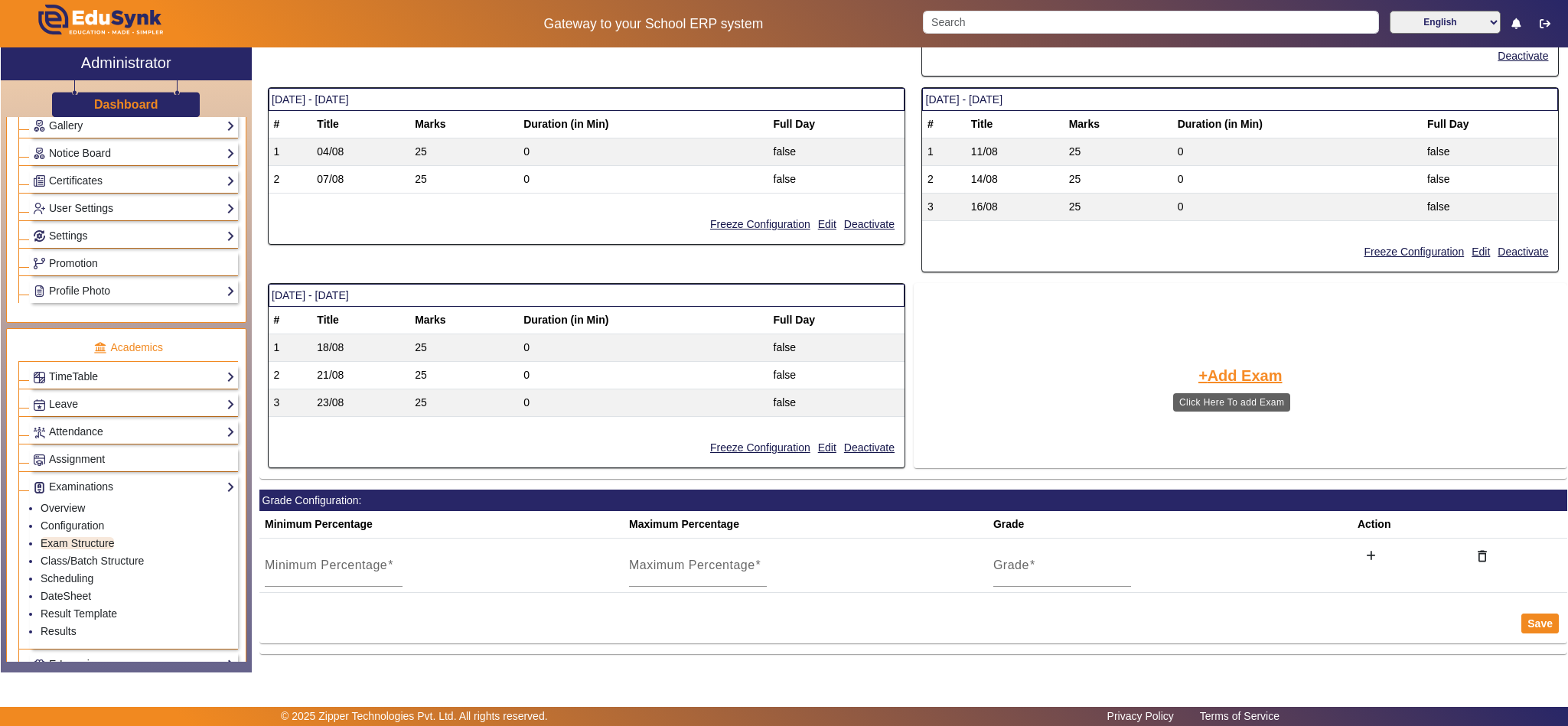
click at [1259, 373] on button "Add Exam" at bounding box center [1240, 376] width 87 height 26
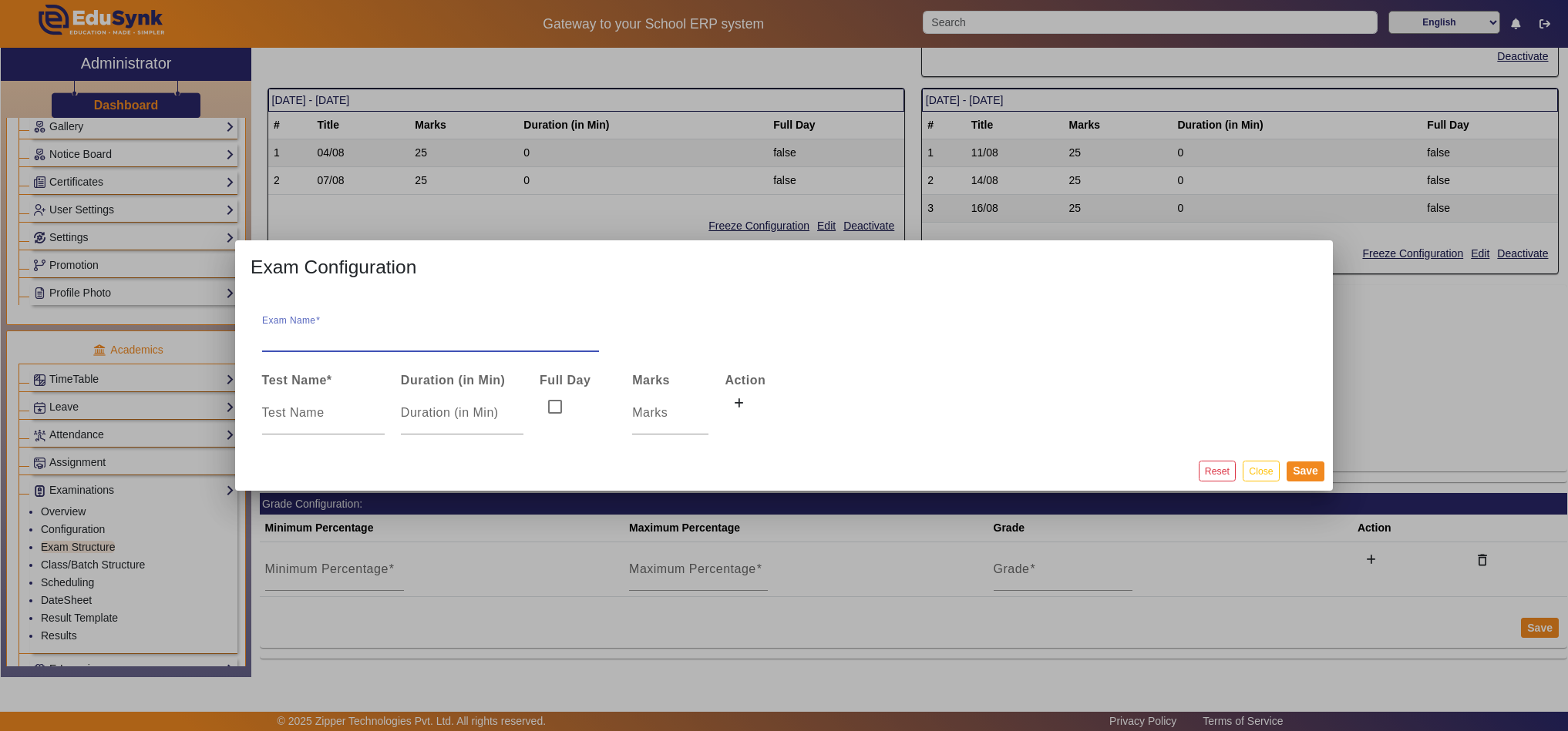
click at [389, 339] on input "Exam Name" at bounding box center [432, 337] width 338 height 19
type input "25/08/2025 - 30/08/2025"
click at [311, 426] on div at bounding box center [323, 413] width 122 height 43
type input "25/08"
type input "25"
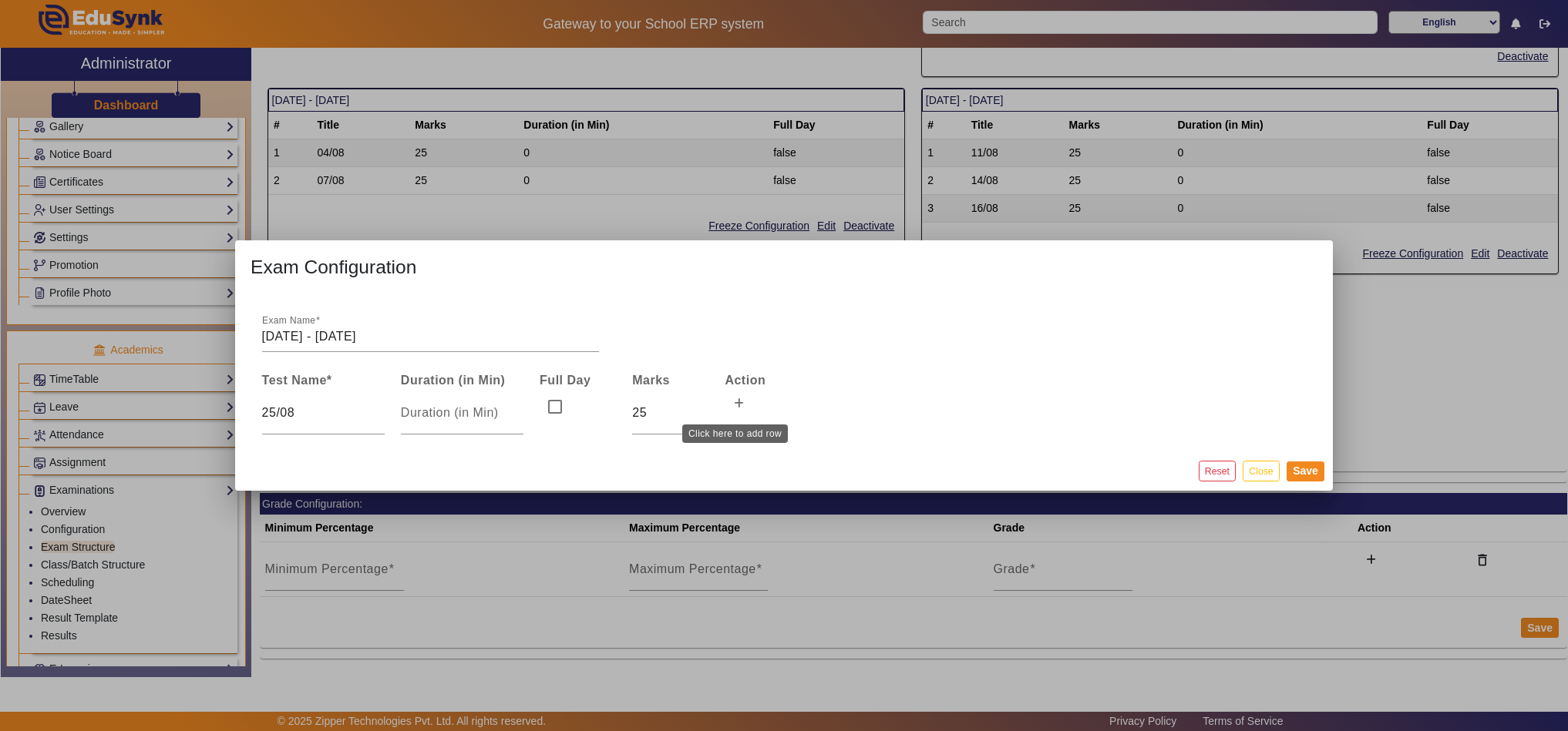
click at [734, 400] on icon at bounding box center [738, 404] width 10 height 11
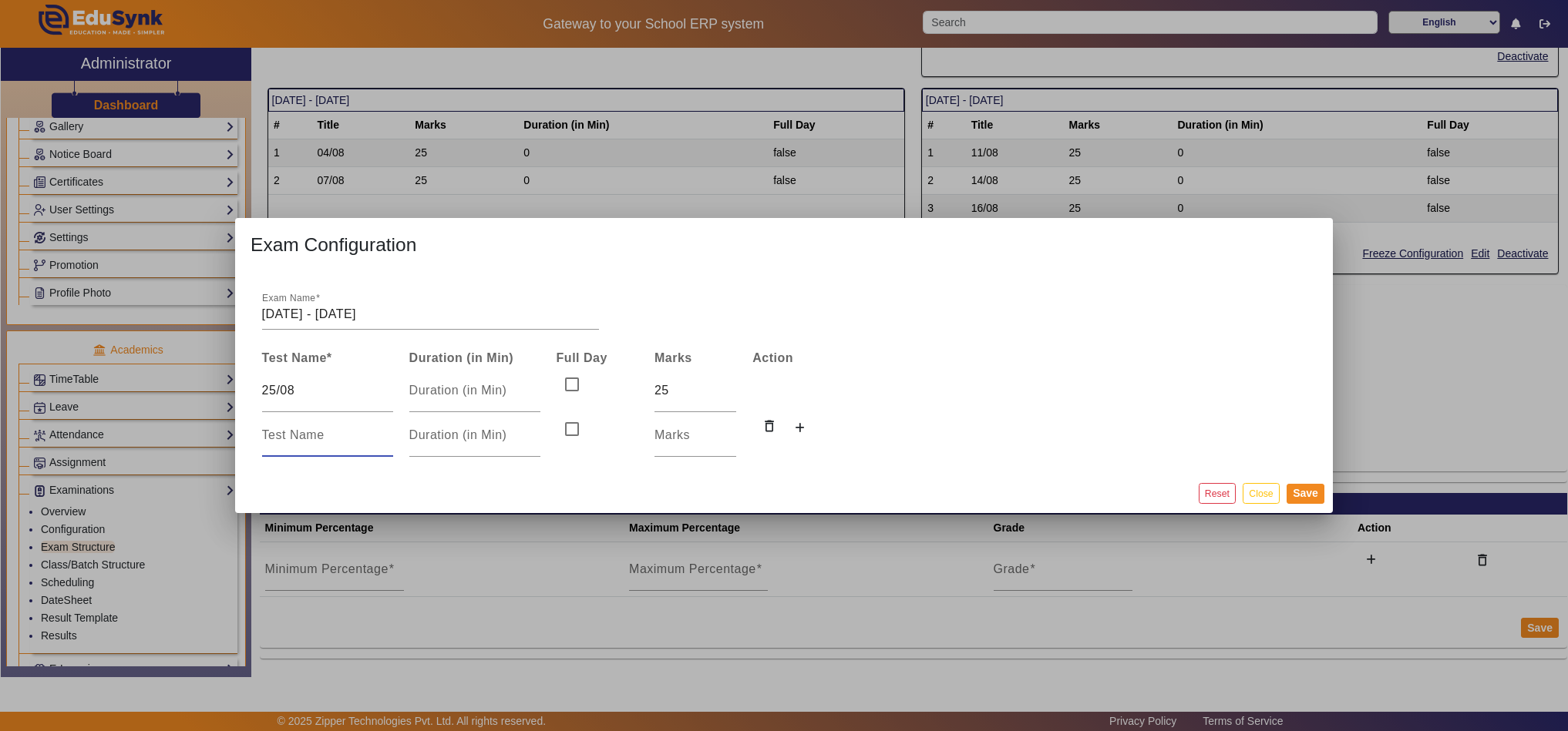
click at [280, 432] on input at bounding box center [328, 435] width 131 height 19
type input "28/08"
click at [673, 432] on input "number" at bounding box center [695, 435] width 82 height 19
type input "25"
click at [796, 427] on icon at bounding box center [799, 428] width 10 height 11
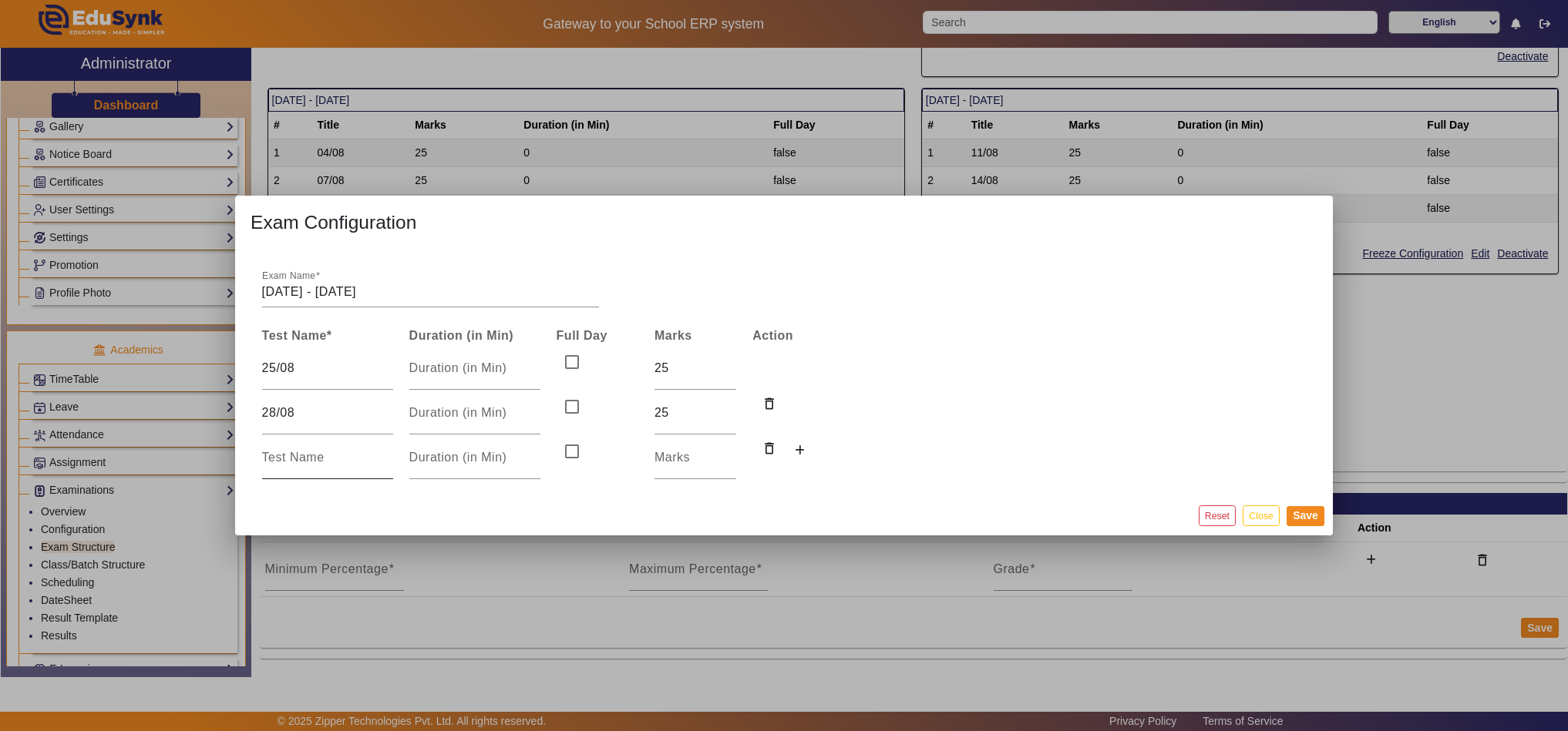
click at [317, 459] on input at bounding box center [328, 458] width 131 height 19
type input "30/08"
click at [661, 465] on input "number" at bounding box center [695, 458] width 82 height 19
type input "25"
click at [1319, 518] on button "Save" at bounding box center [1305, 516] width 37 height 20
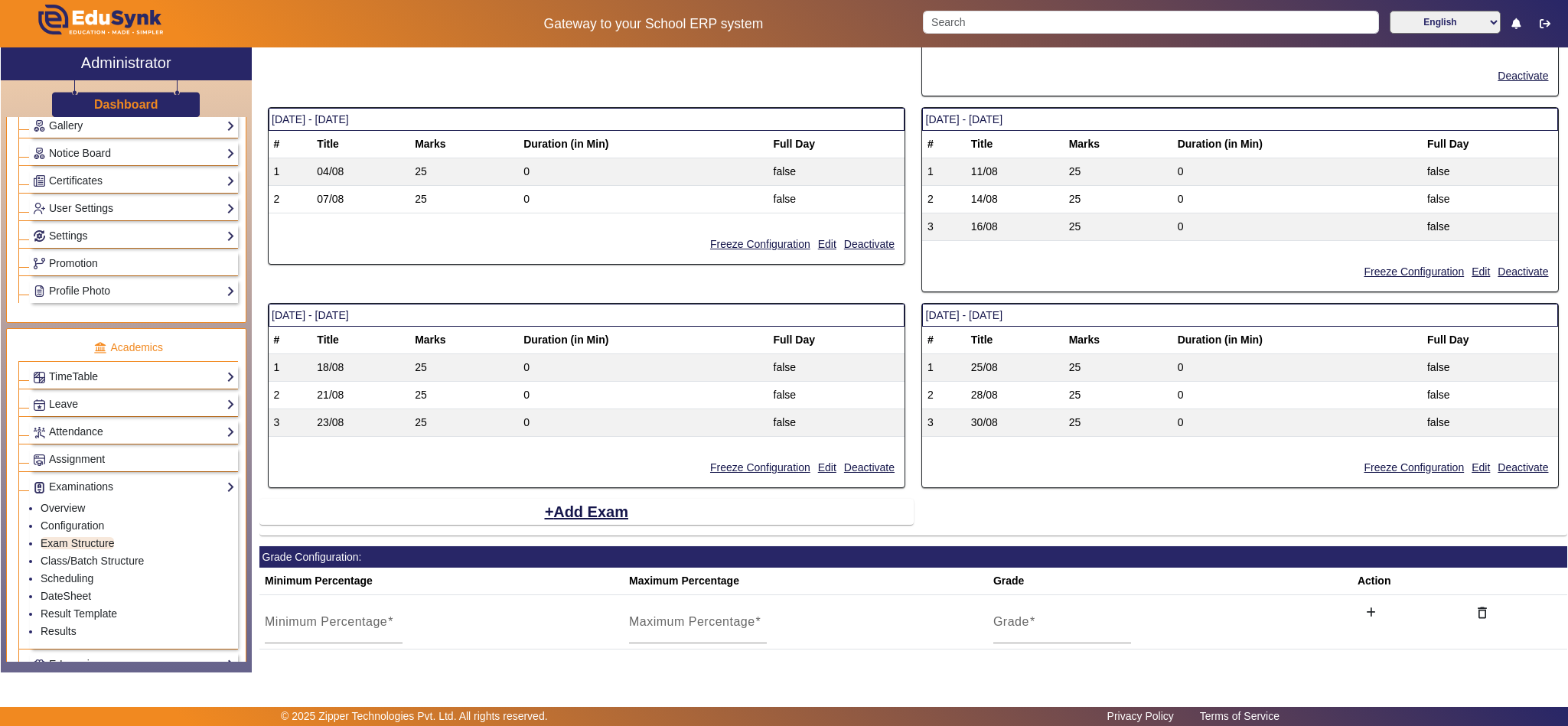
scroll to position [1559, 0]
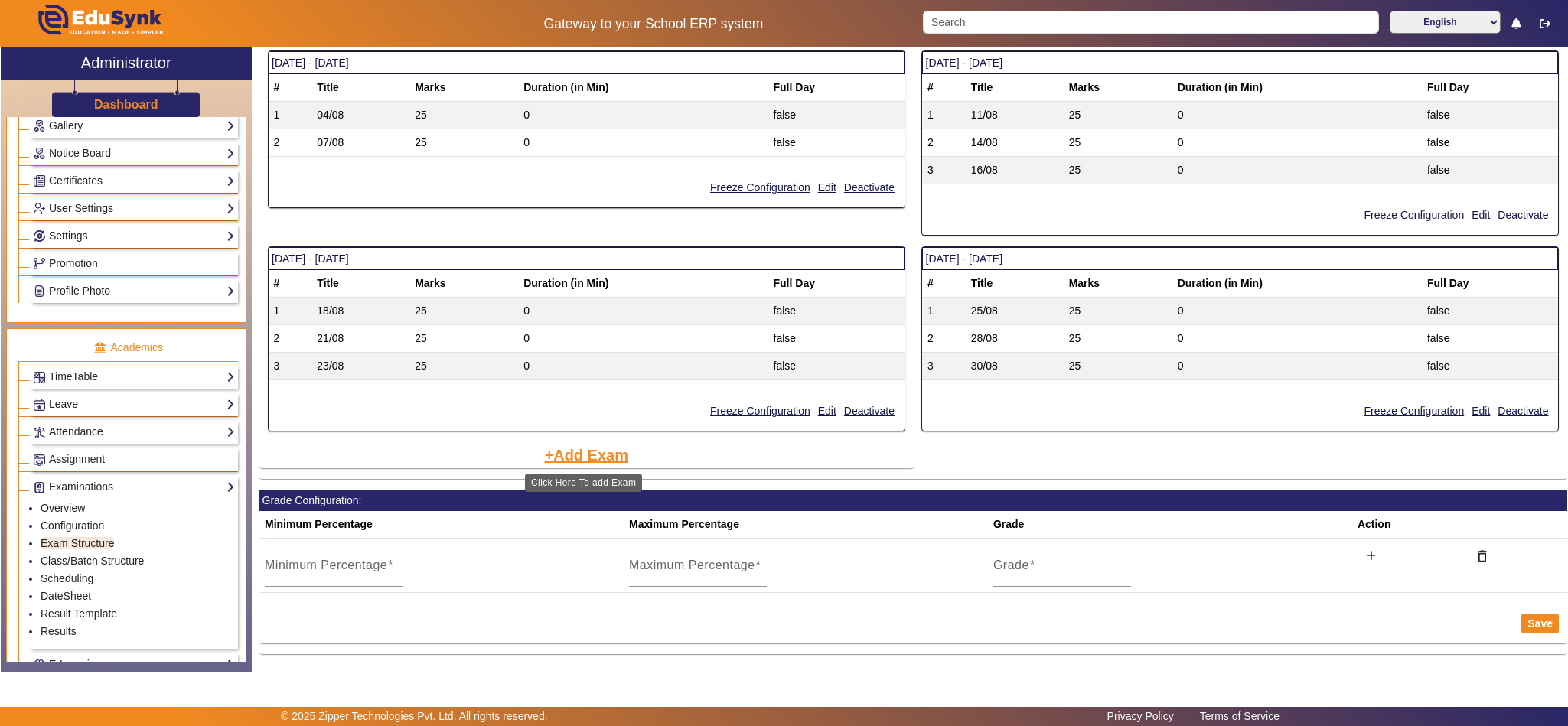
click at [563, 452] on button "Add Exam" at bounding box center [587, 455] width 87 height 26
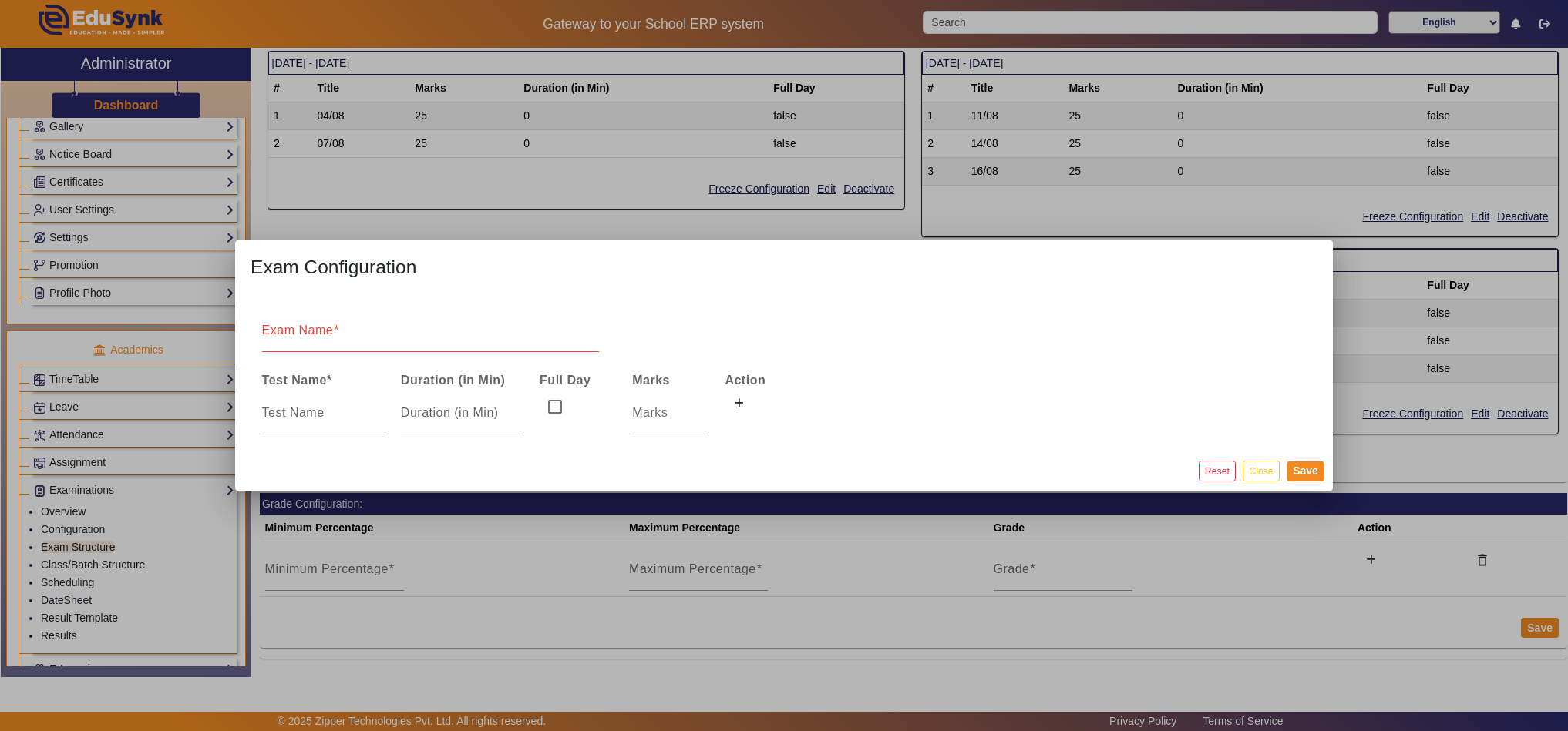
click at [370, 331] on input "Exam Name" at bounding box center [432, 337] width 338 height 19
type input "01/09/2025 - 06/09/2025"
click at [313, 416] on input at bounding box center [323, 413] width 122 height 19
type input "01/09"
click at [650, 405] on input "number" at bounding box center [671, 413] width 76 height 19
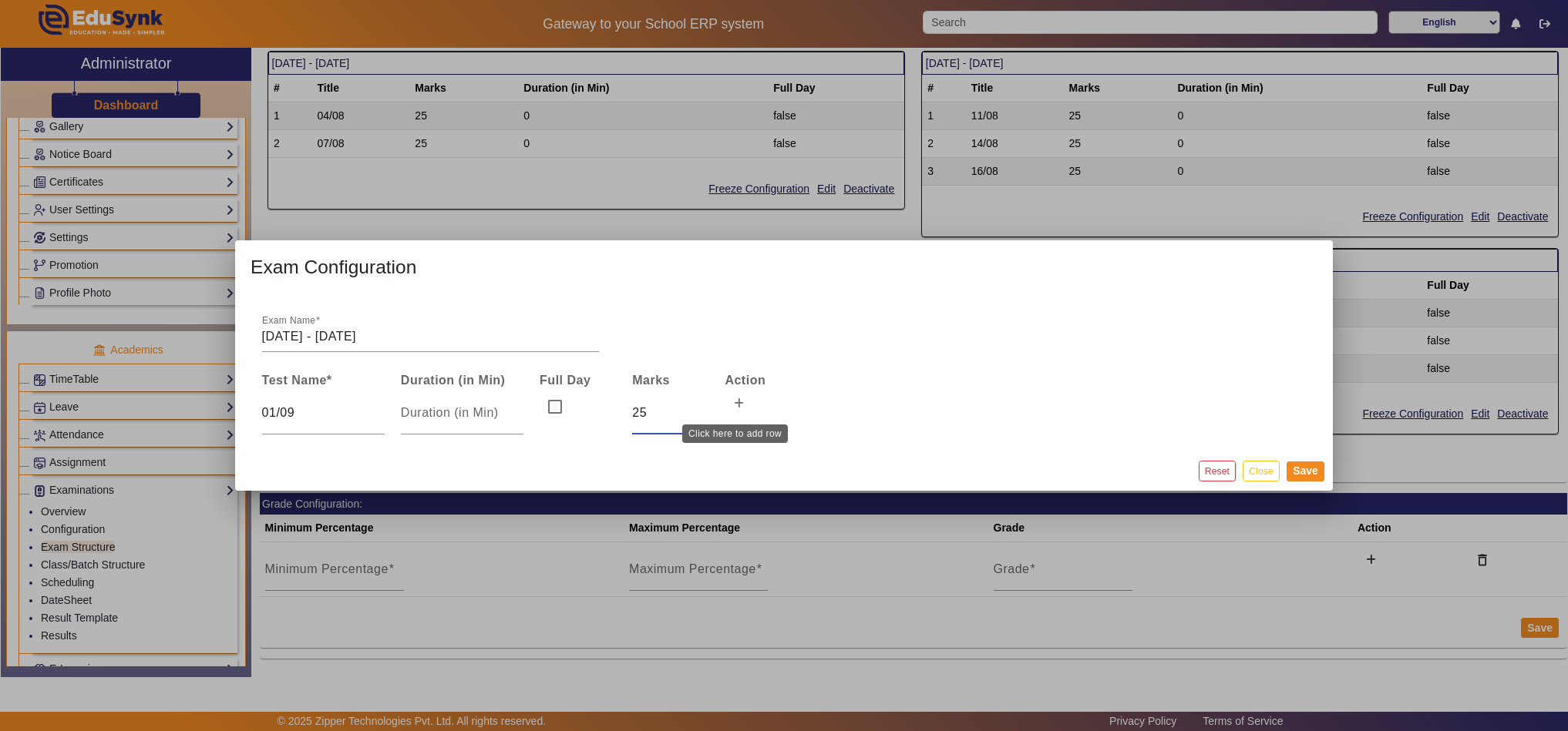
type input "25"
click at [731, 395] on button at bounding box center [738, 405] width 28 height 26
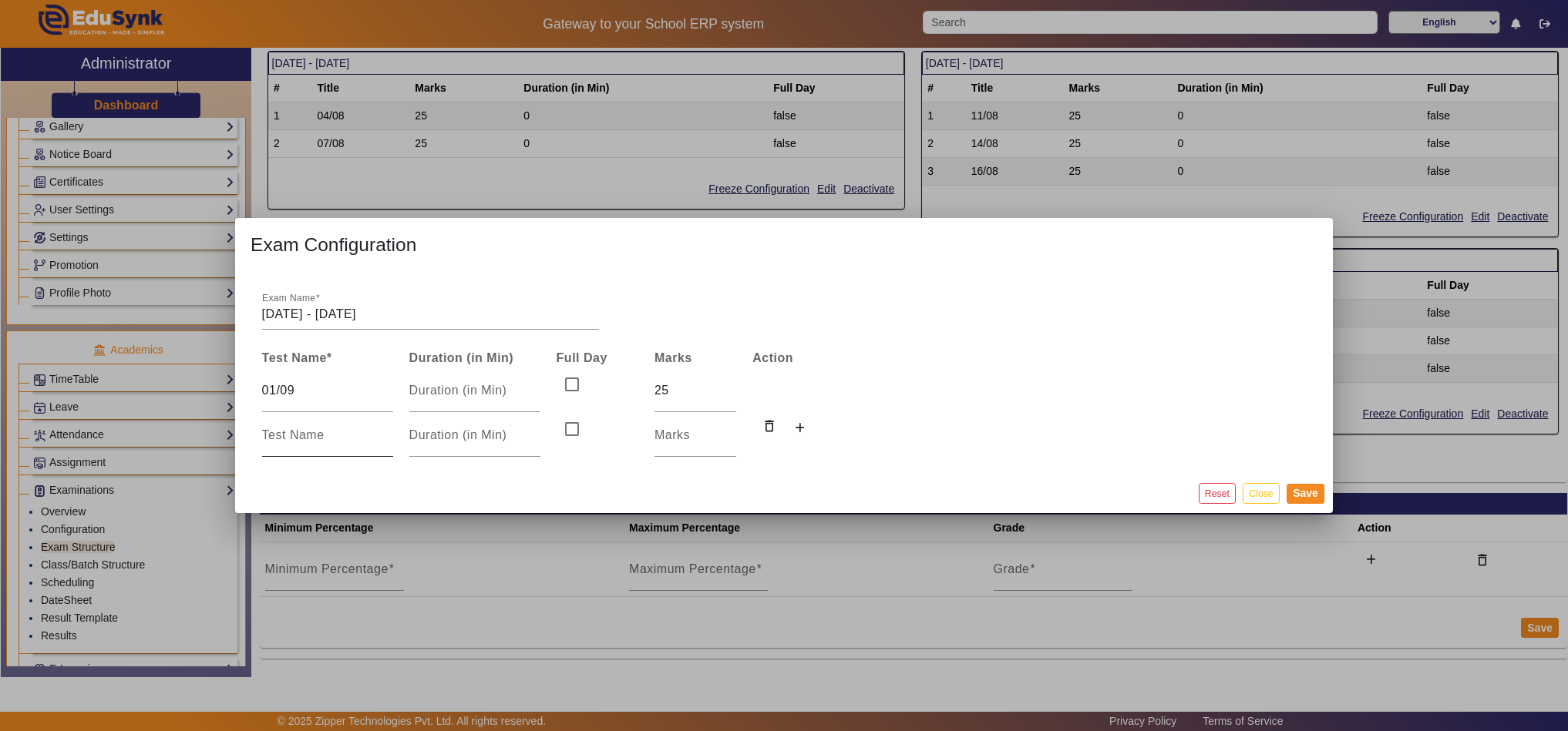
click at [304, 441] on input at bounding box center [328, 435] width 131 height 19
type input "04/09"
type input "25"
click at [798, 428] on icon at bounding box center [799, 428] width 10 height 11
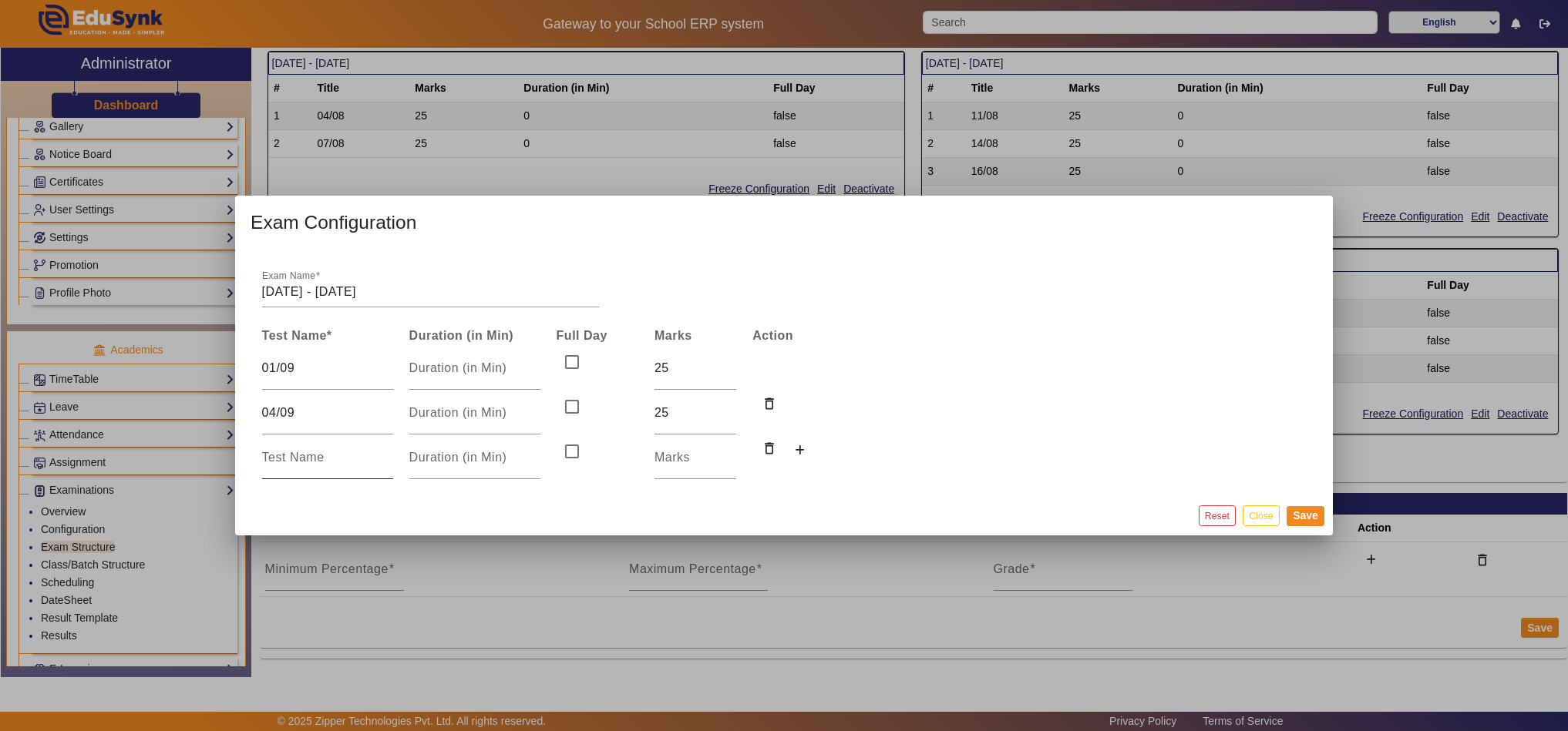
click at [285, 467] on input at bounding box center [328, 458] width 131 height 19
type input "06/09"
type input "25"
click at [1316, 513] on button "Save" at bounding box center [1305, 516] width 37 height 20
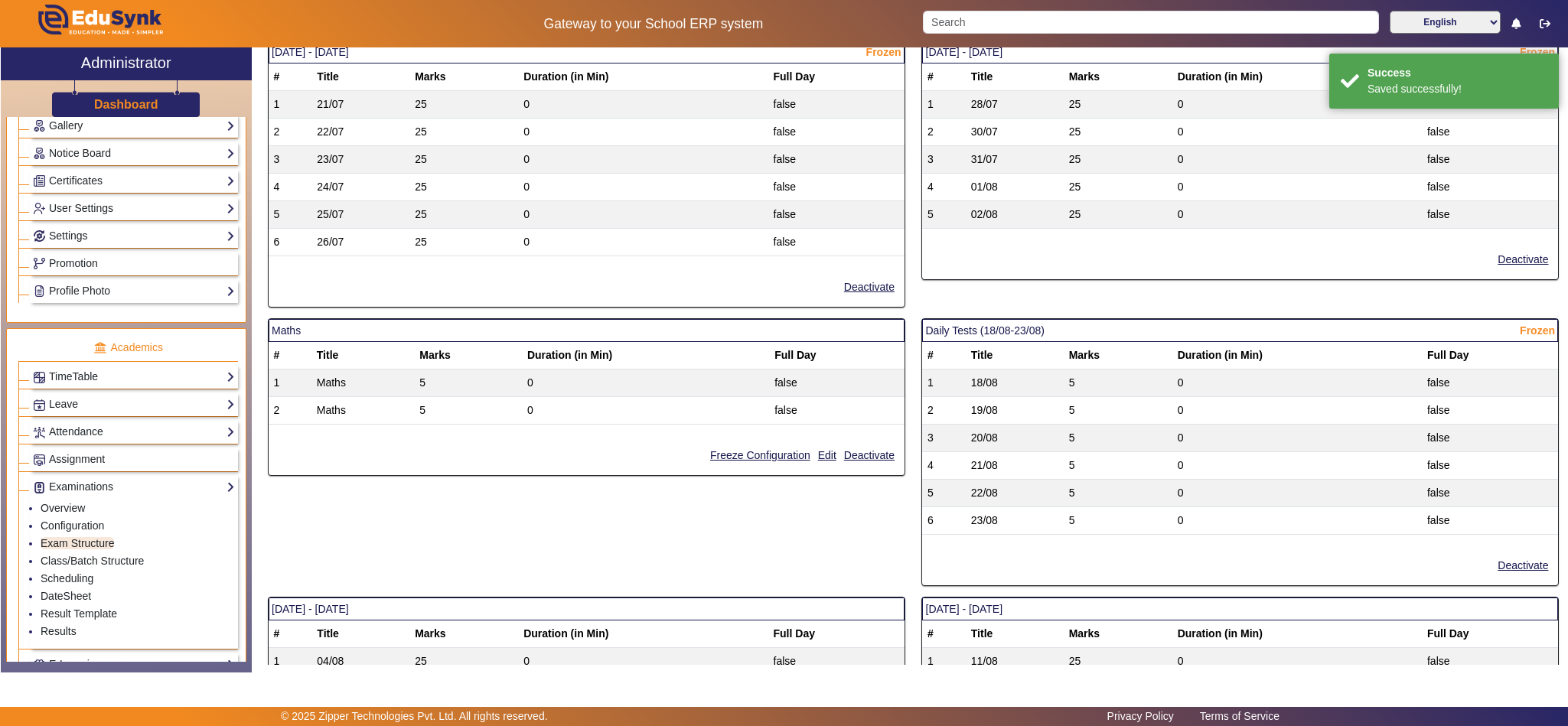
scroll to position [1176, 0]
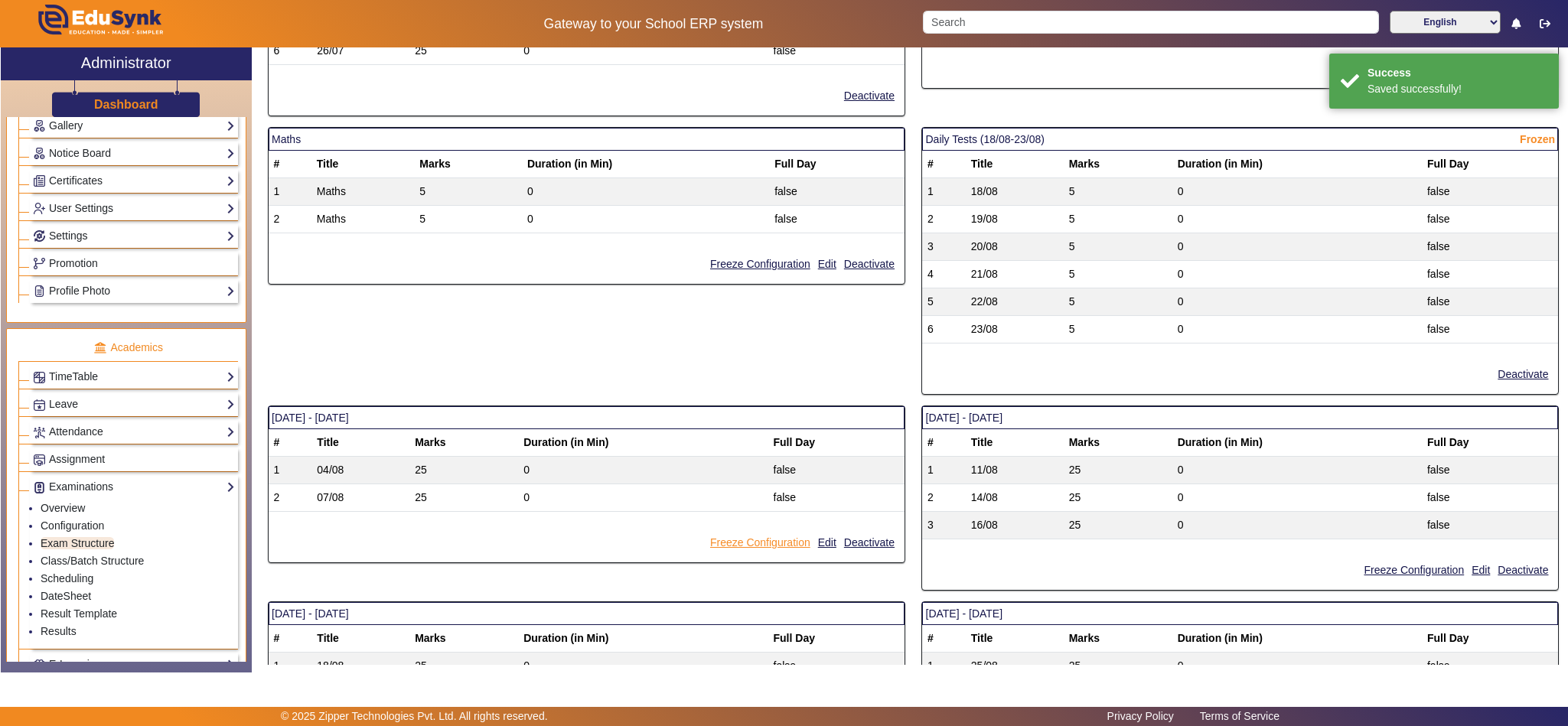
click at [777, 553] on button "Freeze Configuration" at bounding box center [761, 543] width 104 height 19
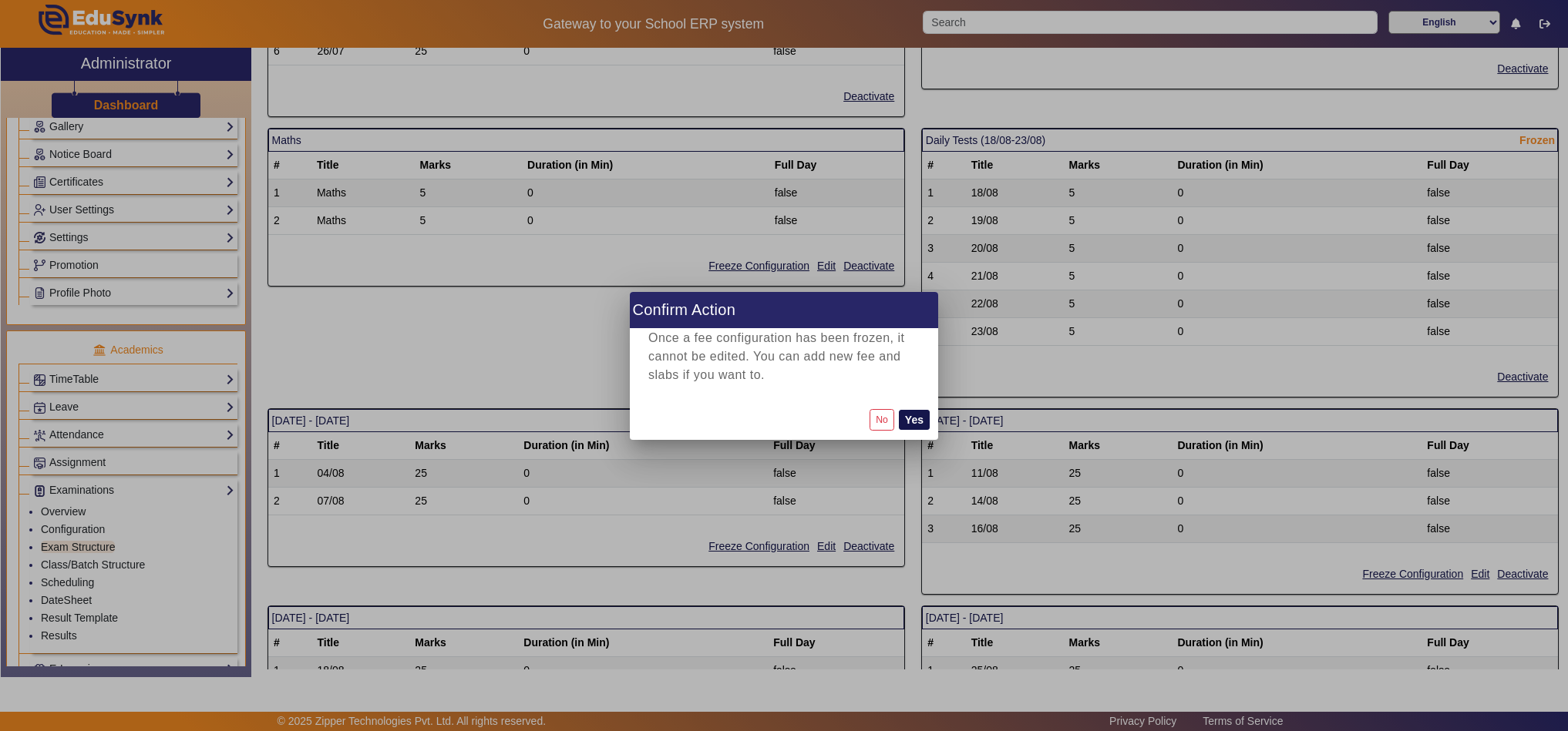
click at [914, 425] on button "Yes" at bounding box center [914, 420] width 31 height 20
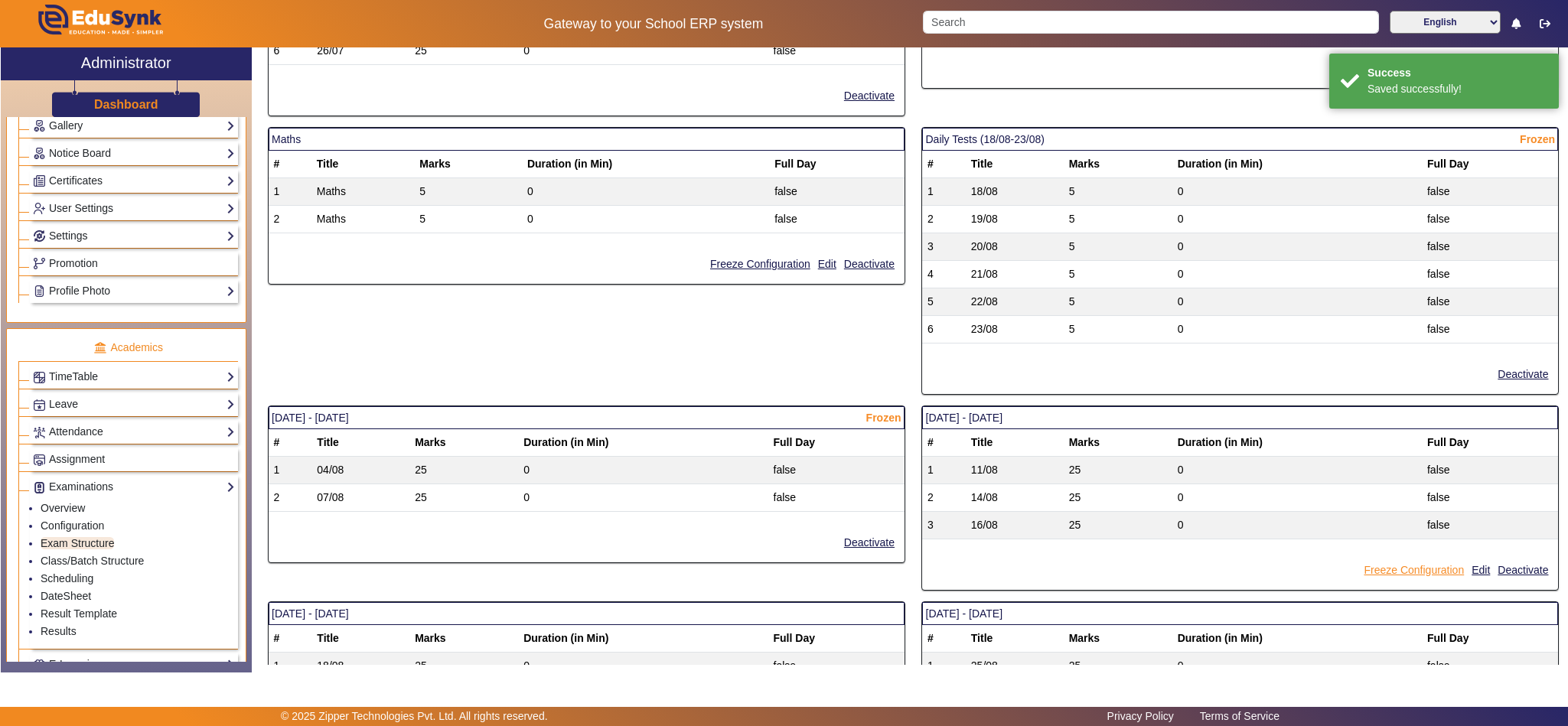
click at [1393, 580] on button "Freeze Configuration" at bounding box center [1414, 570] width 104 height 19
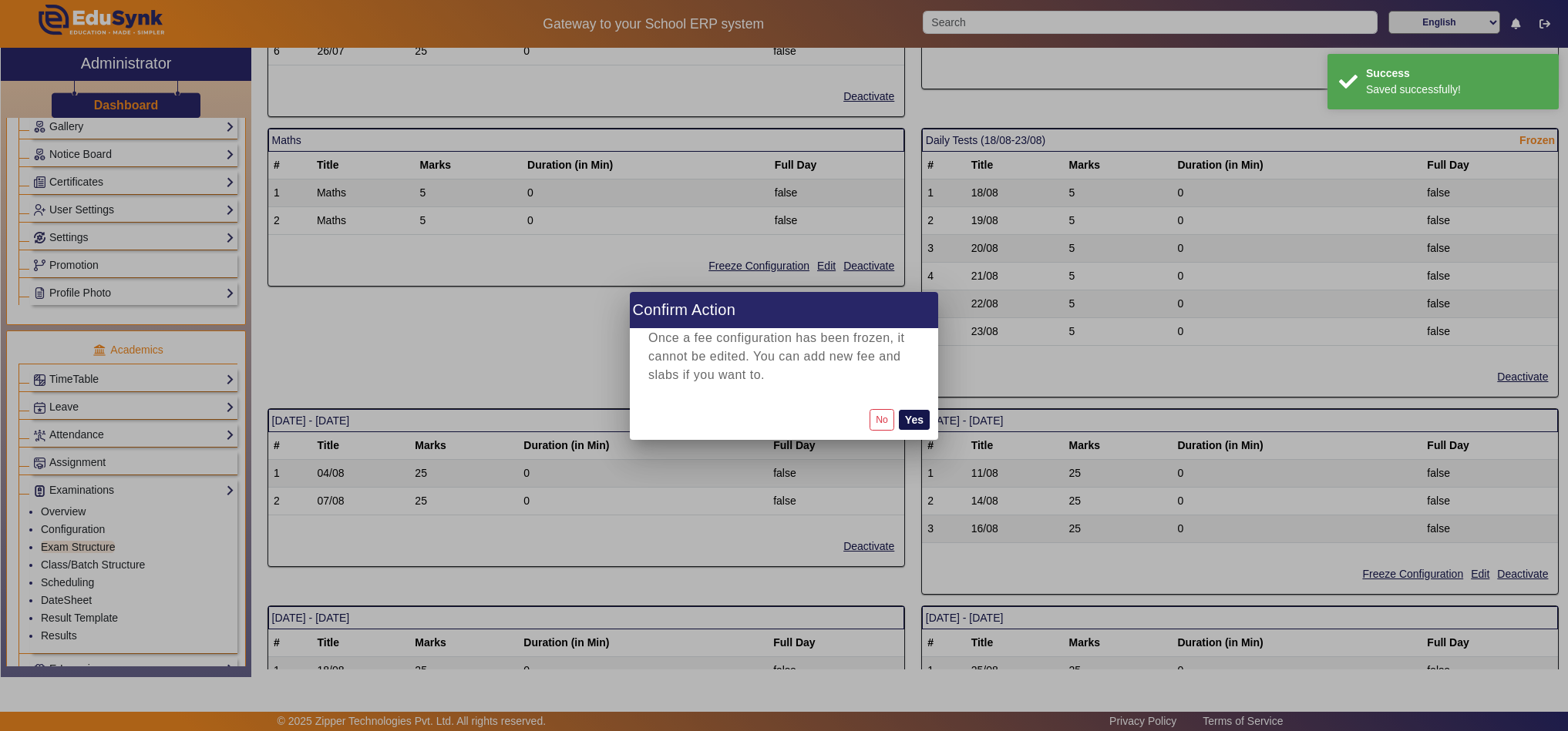
click at [928, 423] on button "Yes" at bounding box center [914, 420] width 31 height 20
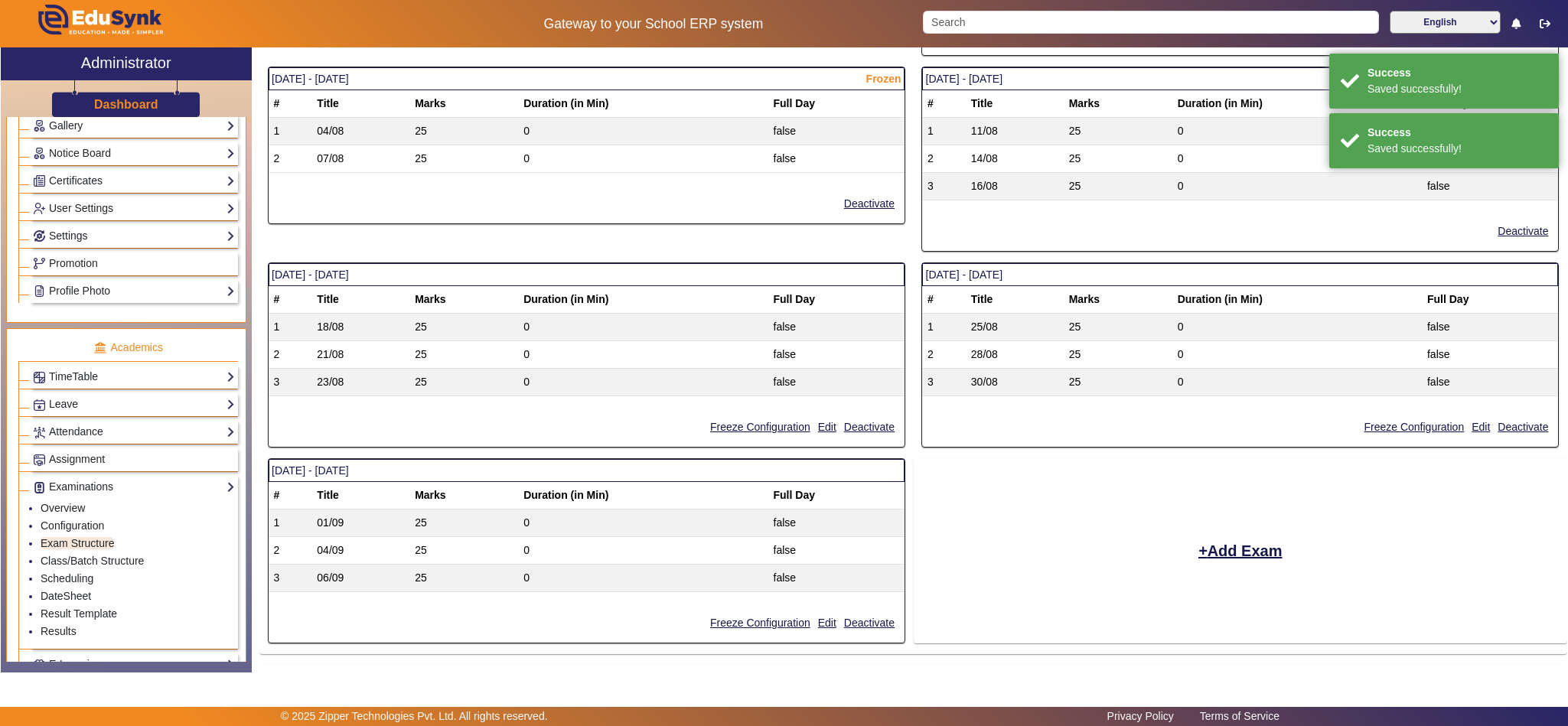
scroll to position [1559, 0]
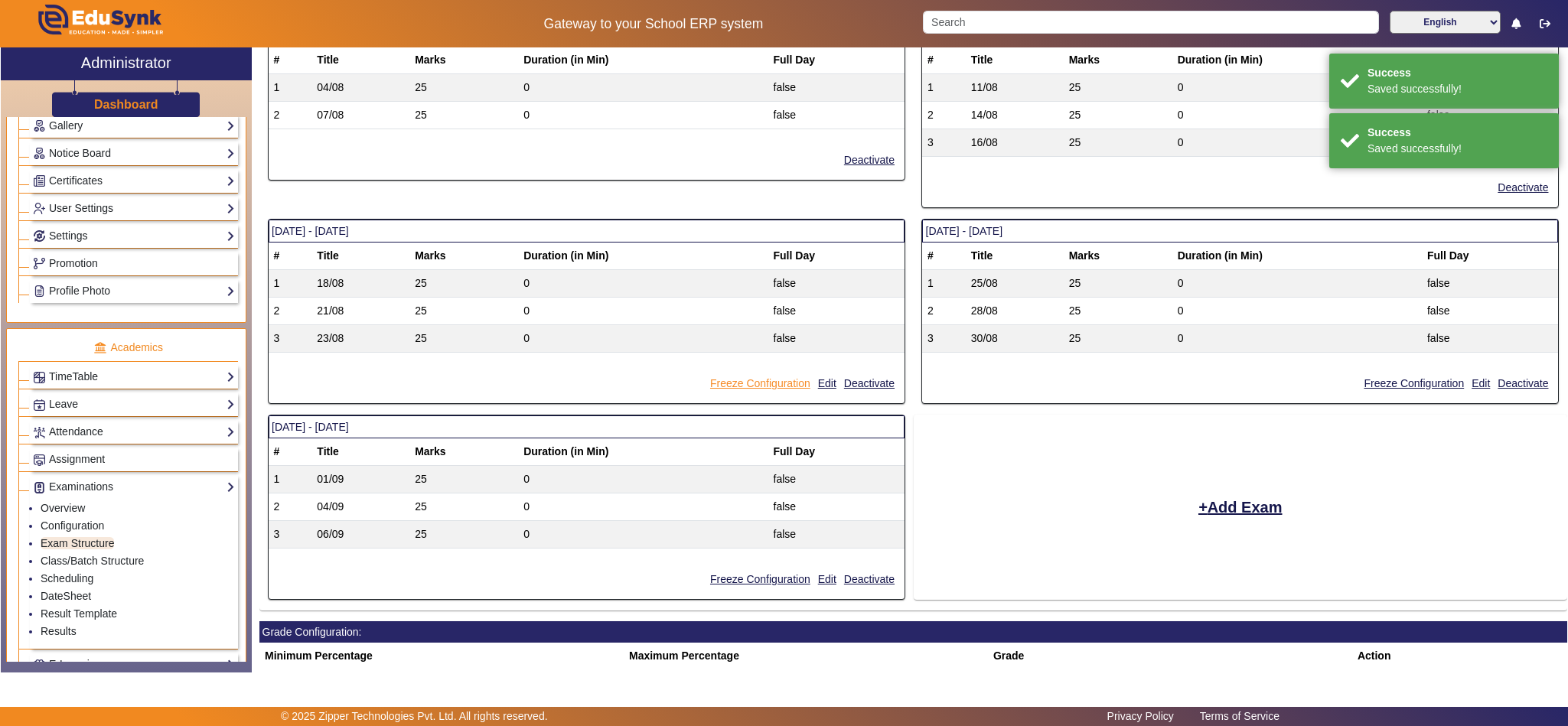
click at [781, 394] on button "Freeze Configuration" at bounding box center [761, 383] width 104 height 19
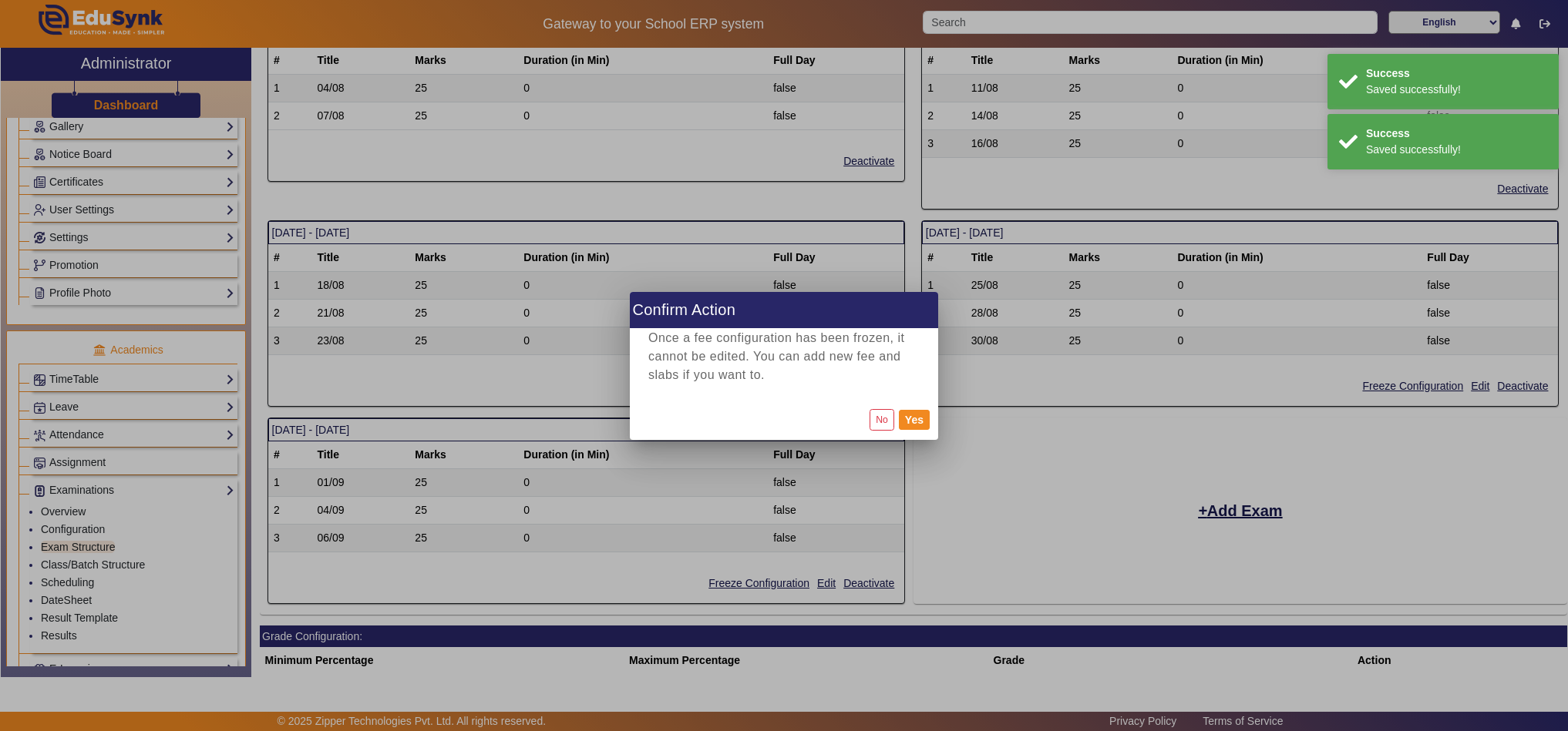
click at [932, 416] on div "No Yes" at bounding box center [784, 420] width 308 height 40
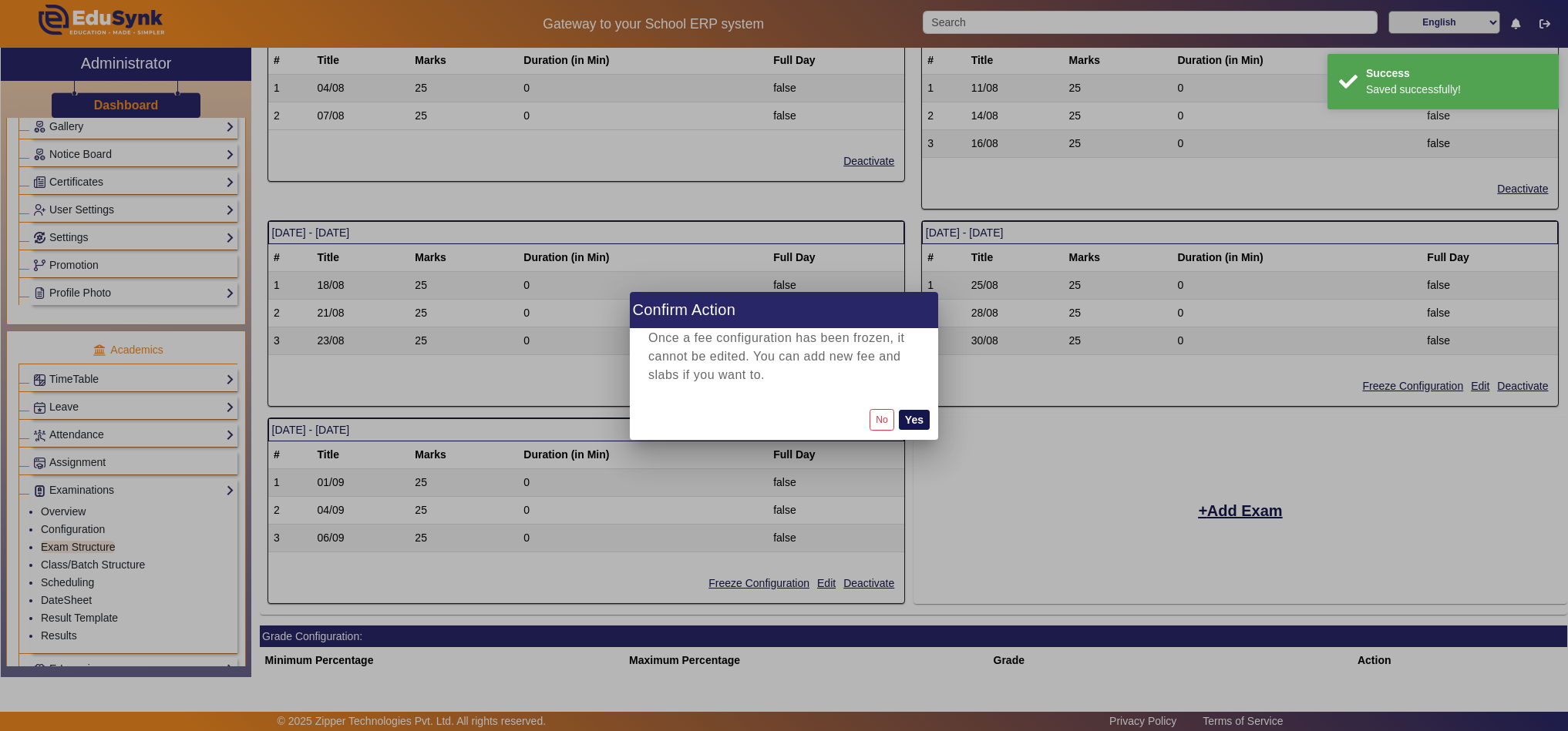
click at [914, 419] on button "Yes" at bounding box center [914, 420] width 31 height 20
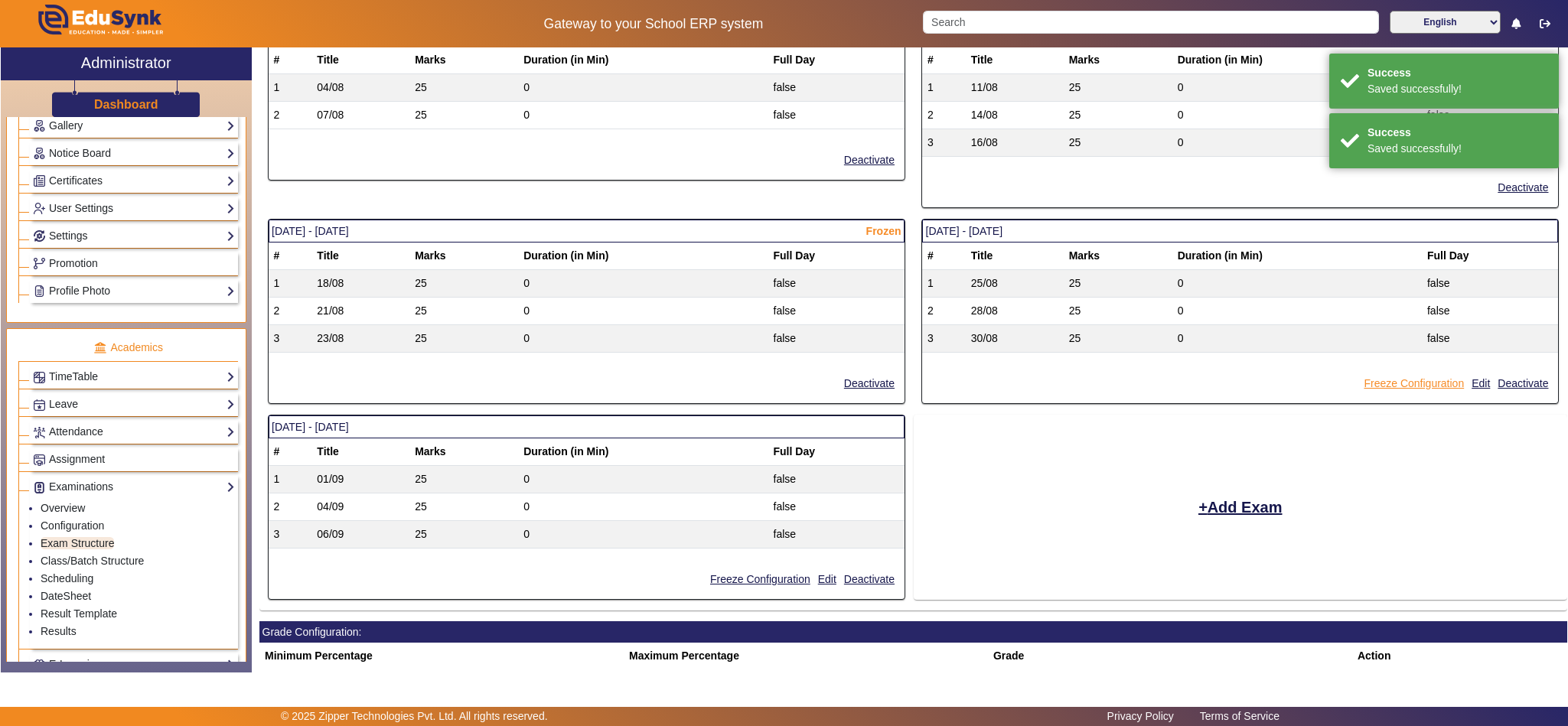
click at [1369, 394] on button "Freeze Configuration" at bounding box center [1414, 383] width 104 height 19
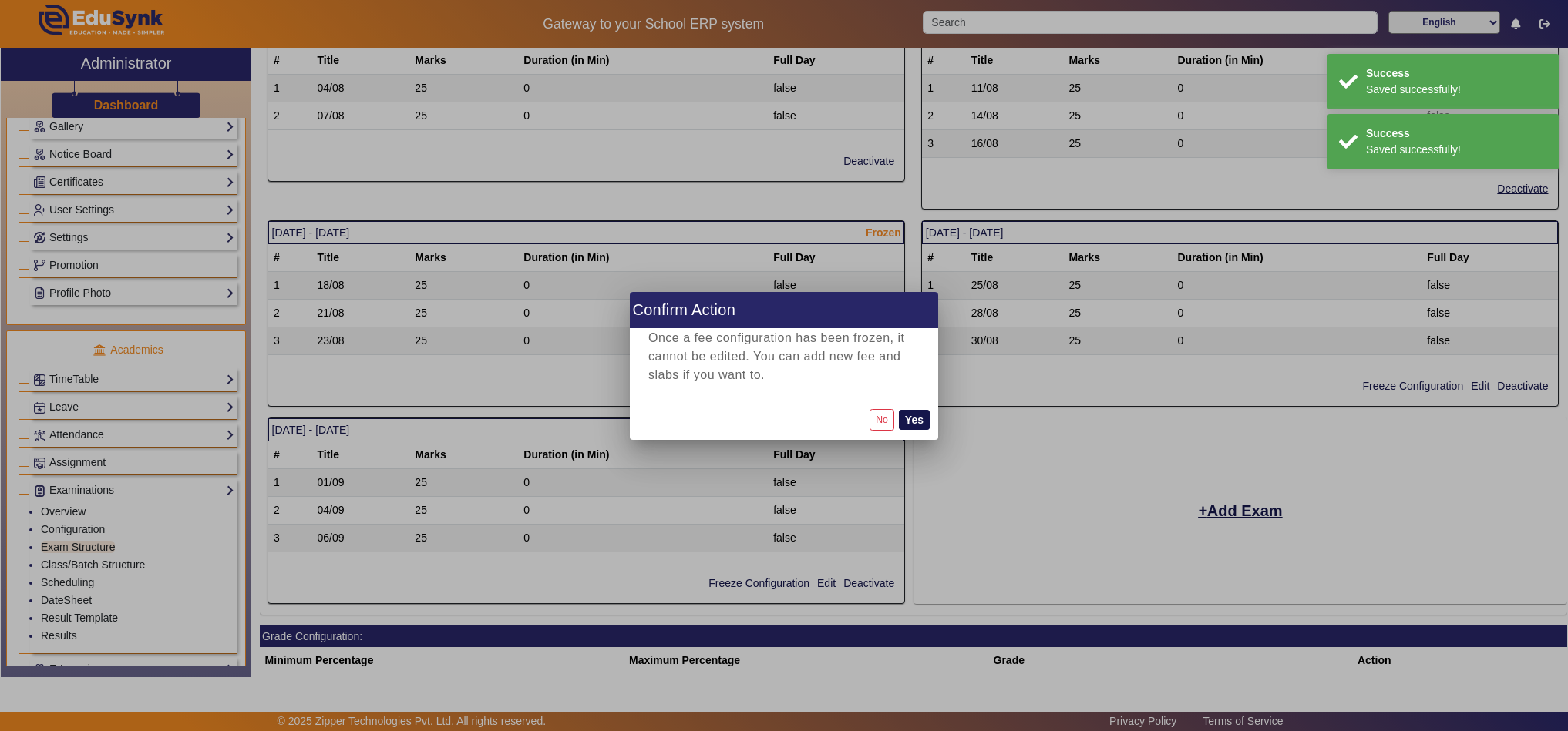
click at [924, 419] on button "Yes" at bounding box center [914, 420] width 31 height 20
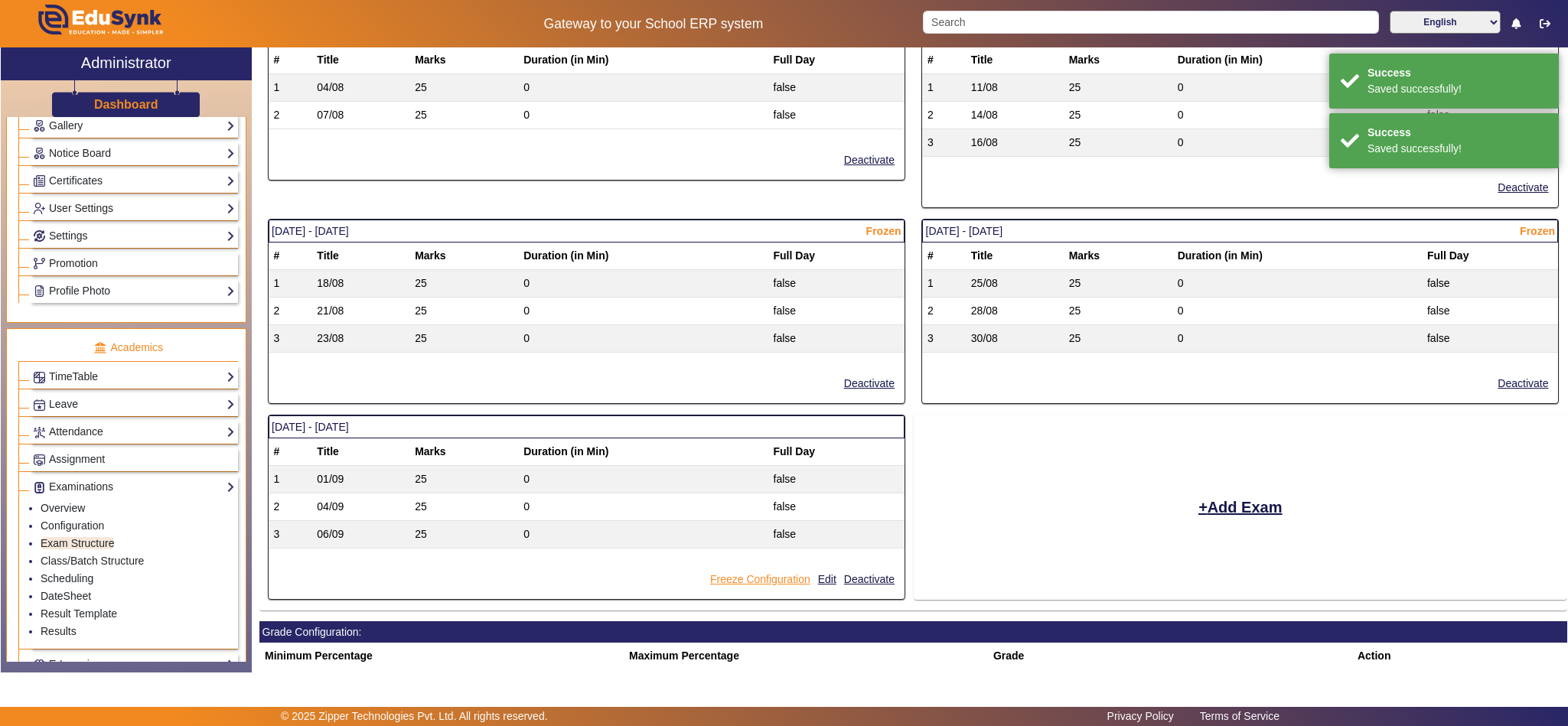
click at [741, 589] on button "Freeze Configuration" at bounding box center [761, 579] width 104 height 19
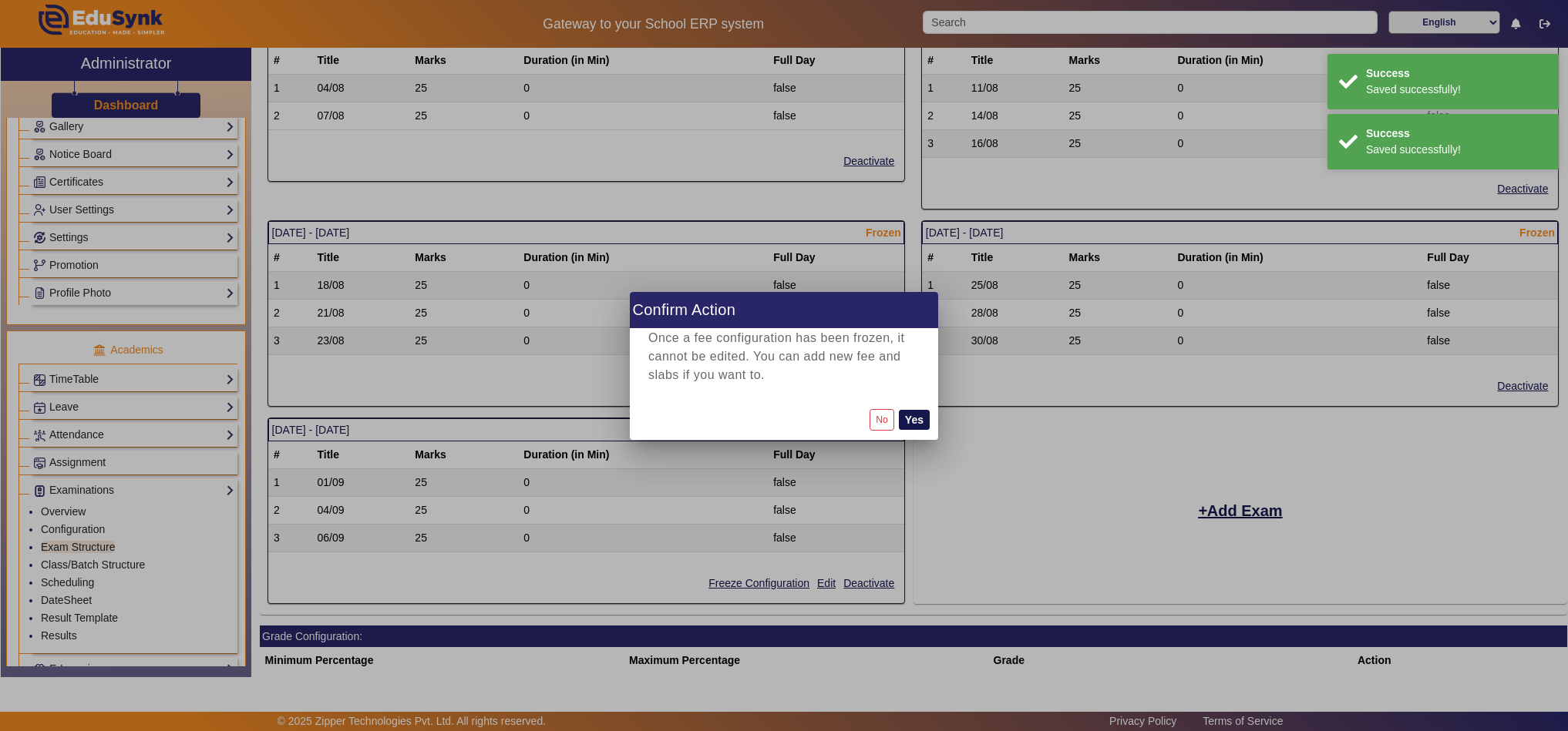
click at [919, 416] on button "Yes" at bounding box center [914, 420] width 31 height 20
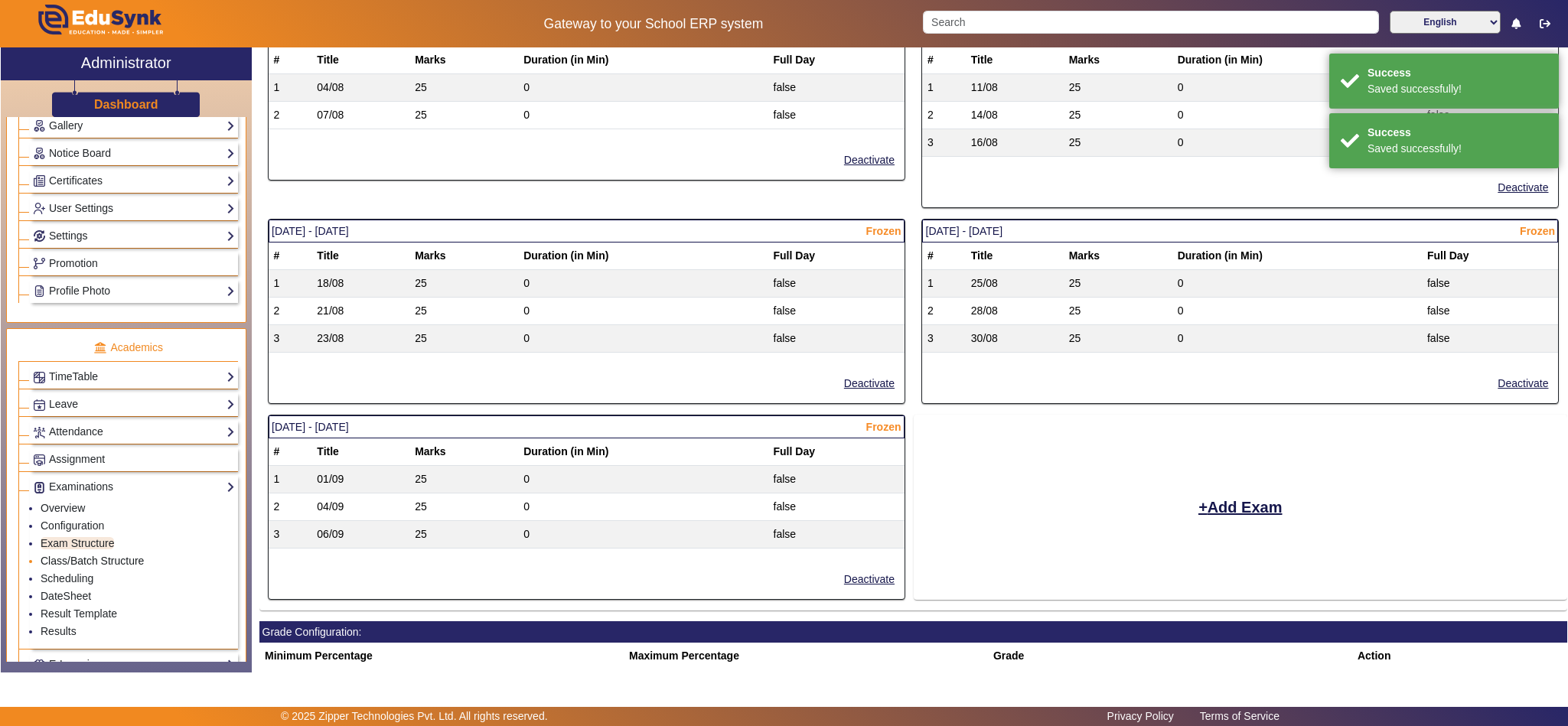
click at [70, 567] on link "Class/Batch Structure" at bounding box center [92, 561] width 104 height 12
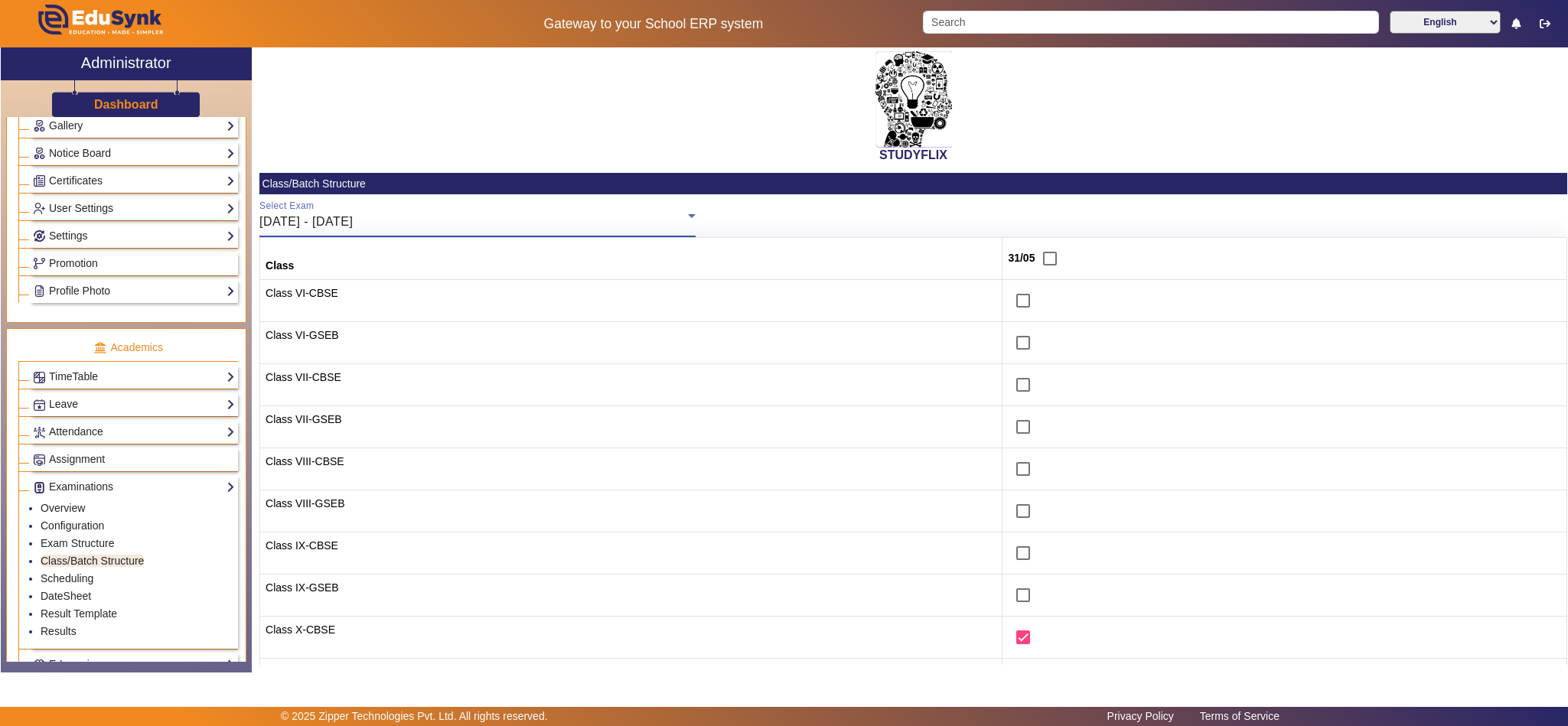
click at [452, 213] on div "26/05/2025 - 31/05/2025" at bounding box center [474, 222] width 428 height 19
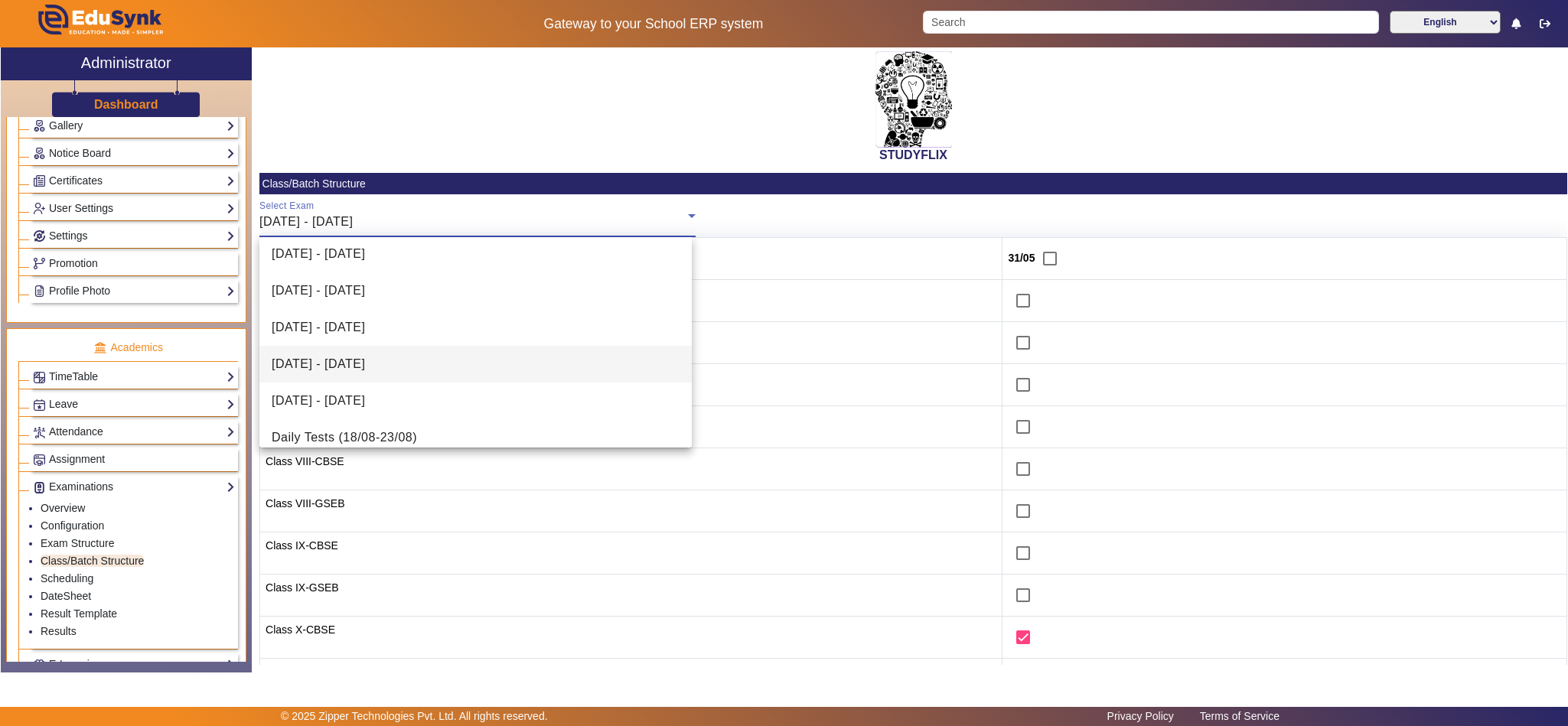
scroll to position [382, 0]
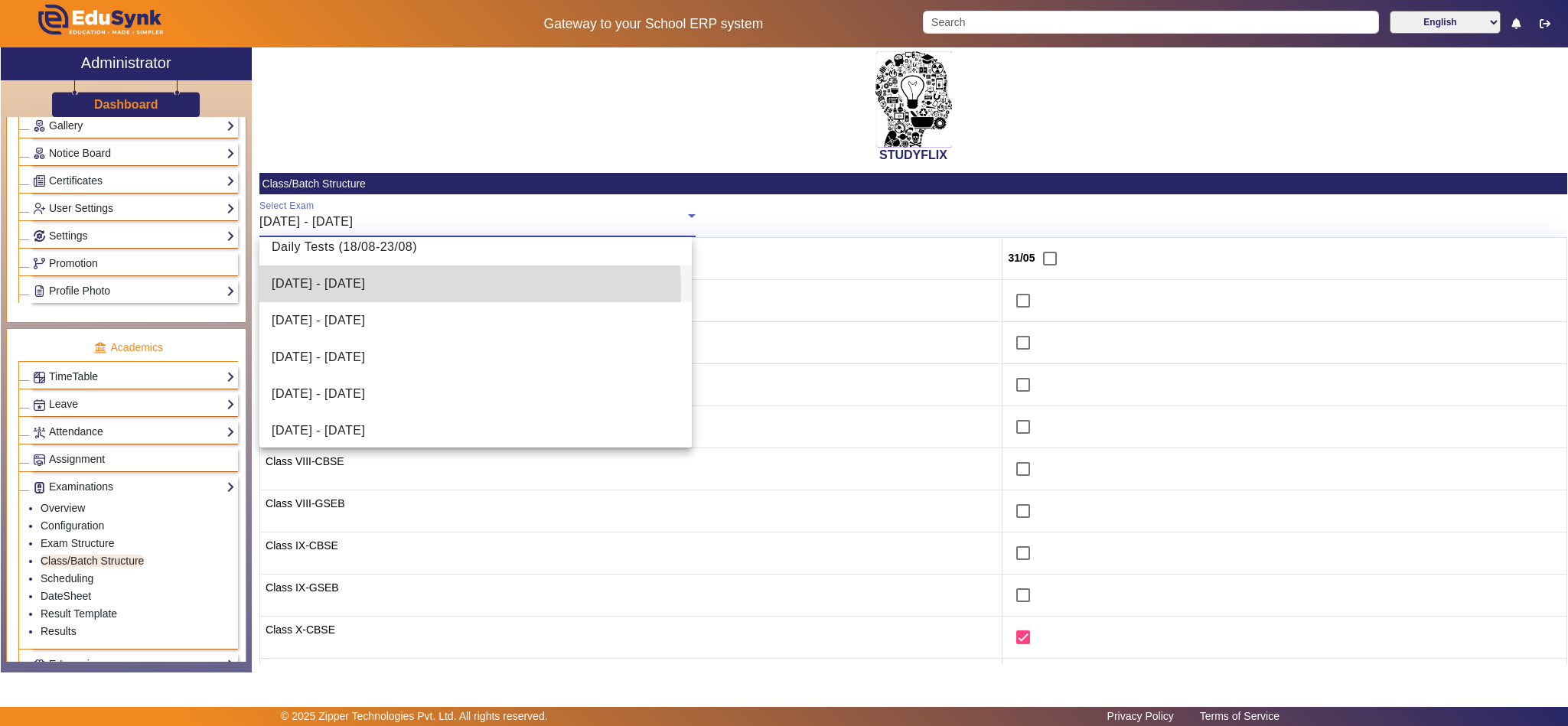
click at [365, 289] on span "04/08/2025 - 09/08/2025" at bounding box center [318, 284] width 94 height 19
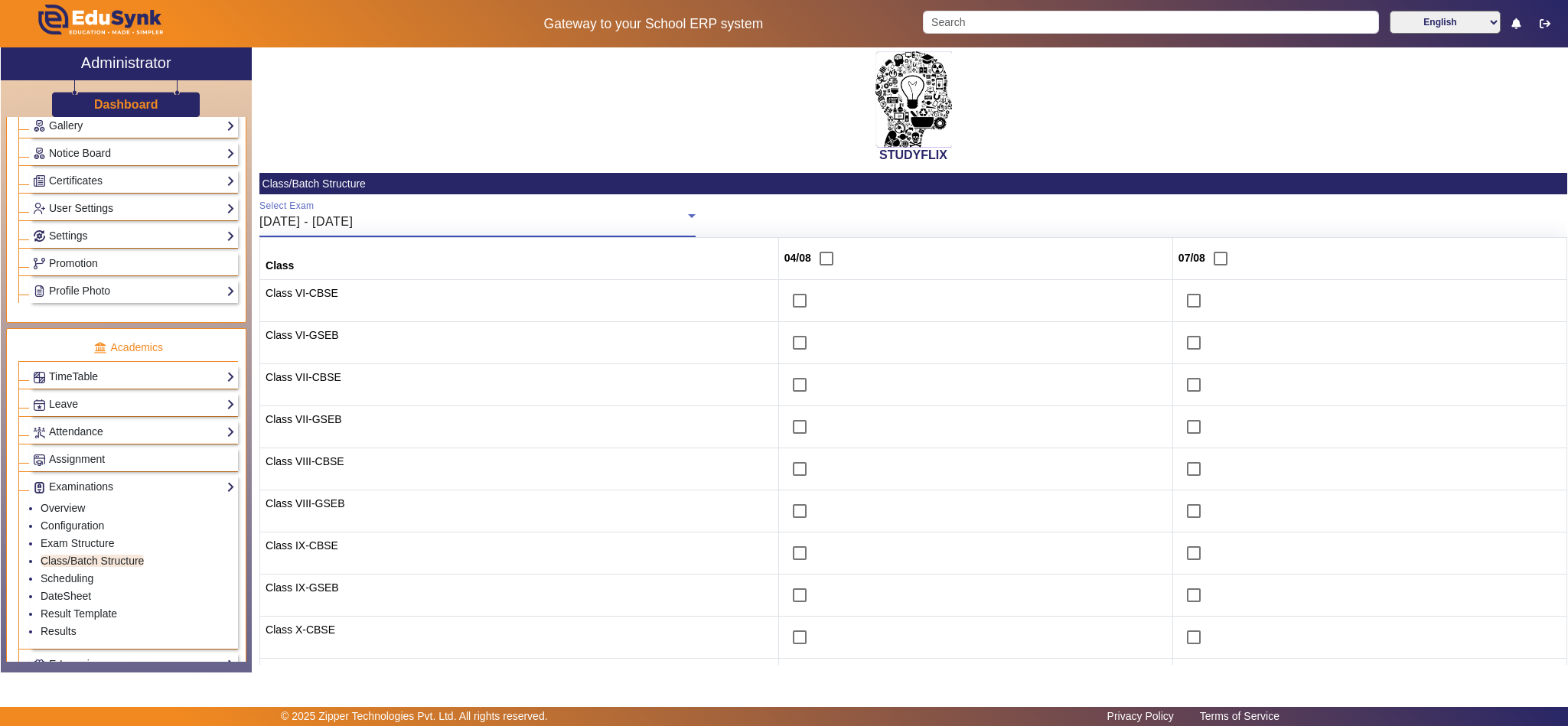
click at [333, 213] on div "04/08/2025 - 09/08/2025" at bounding box center [474, 222] width 428 height 19
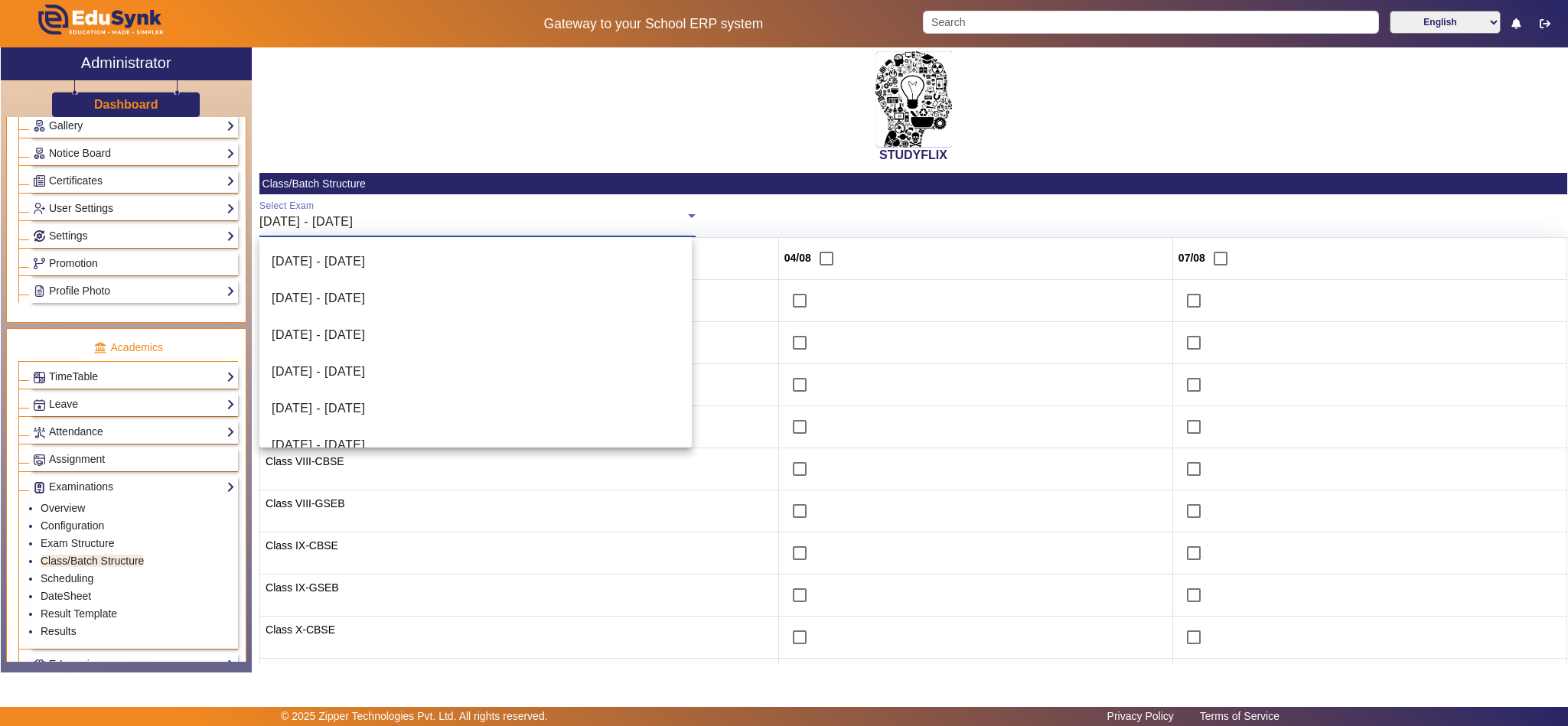
scroll to position [237, 0]
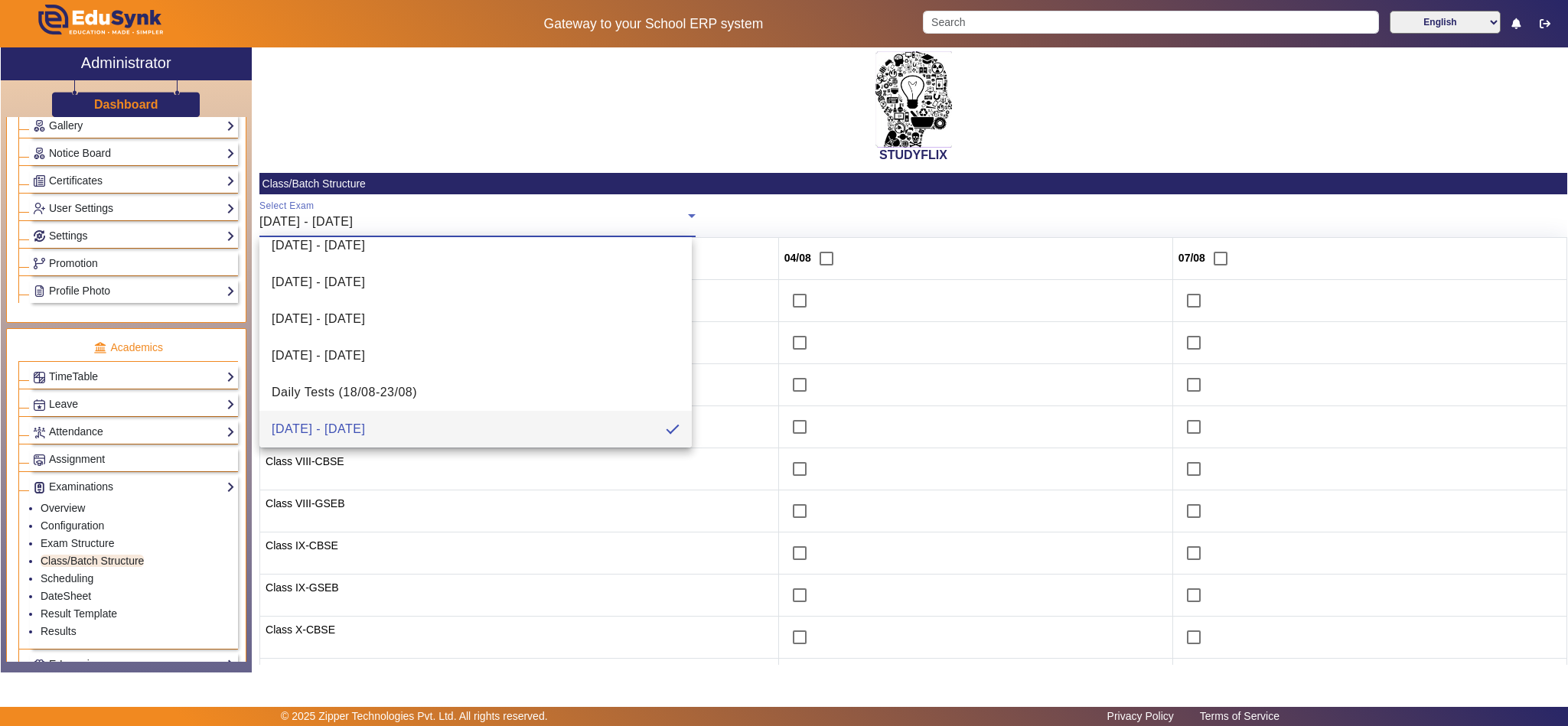
click at [806, 210] on div at bounding box center [784, 363] width 1568 height 726
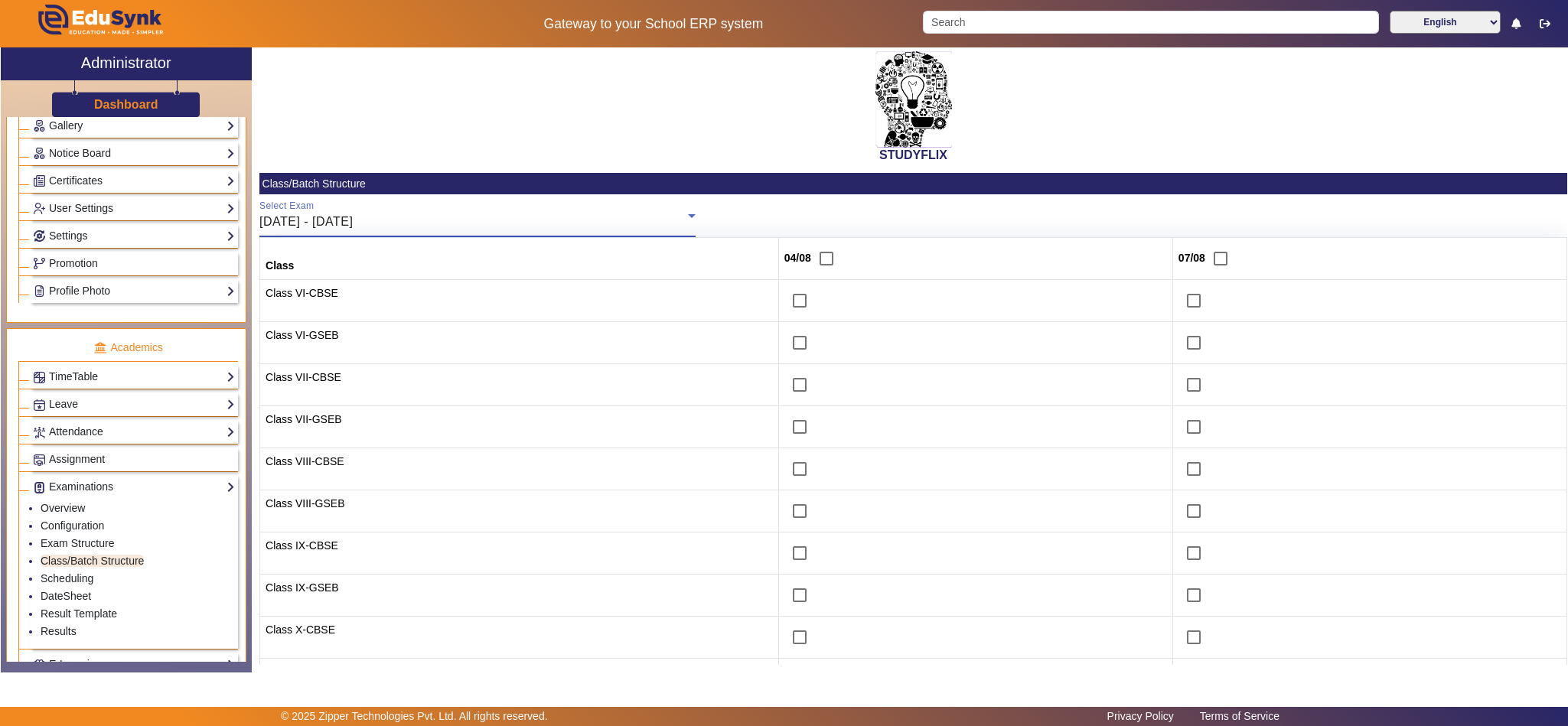
click at [574, 227] on div "04/08/2025 - 09/08/2025" at bounding box center [474, 222] width 428 height 19
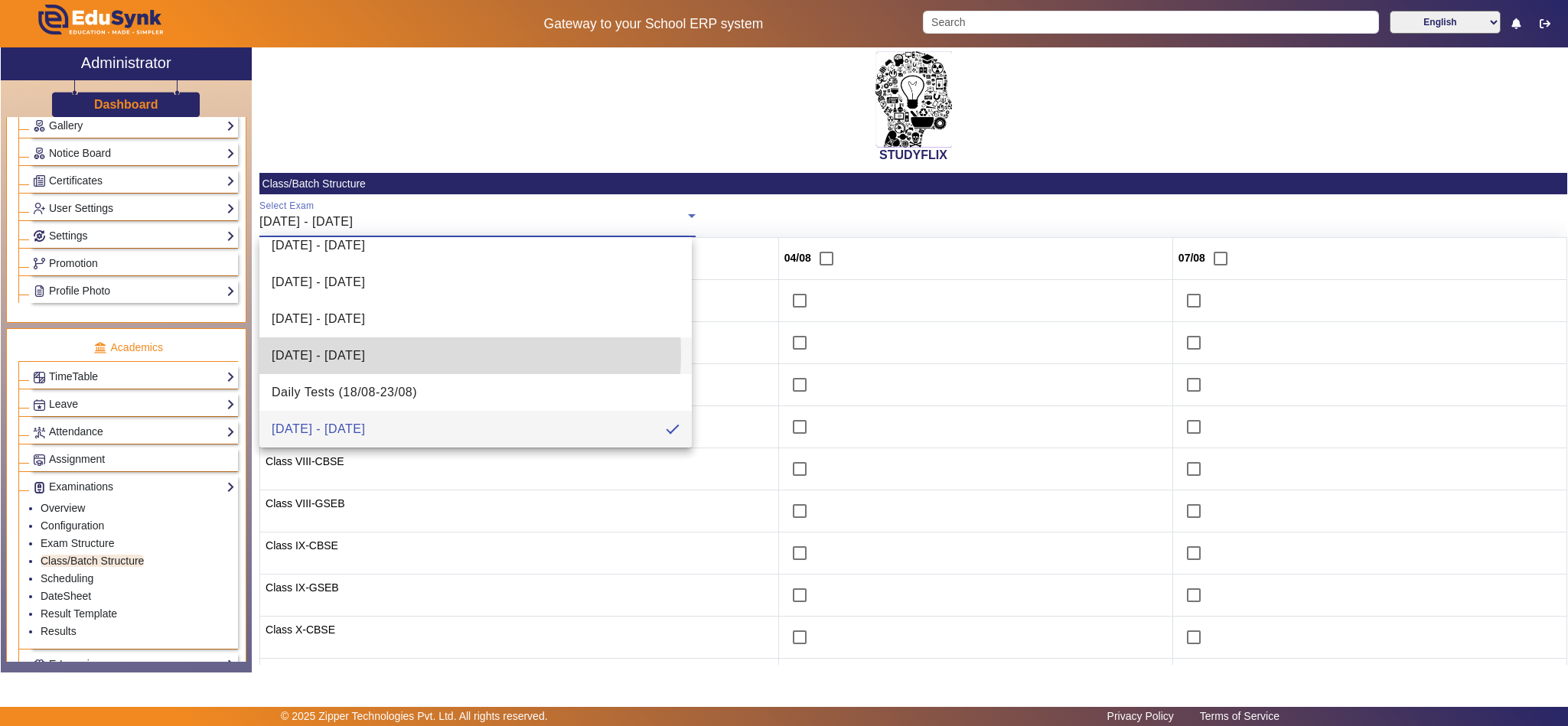
click at [424, 354] on mat-option "28/07/2026 - 02/08/2025" at bounding box center [476, 356] width 432 height 37
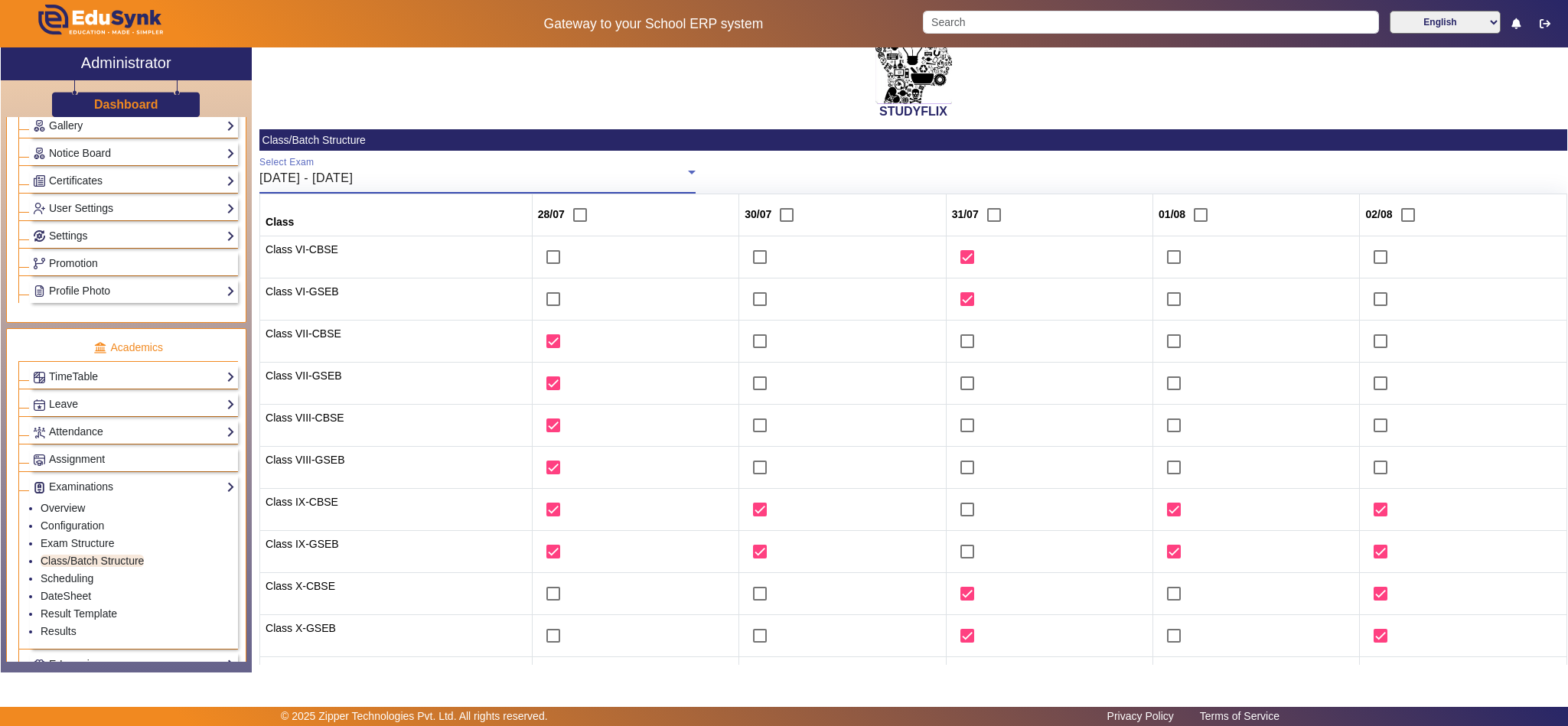
scroll to position [0, 0]
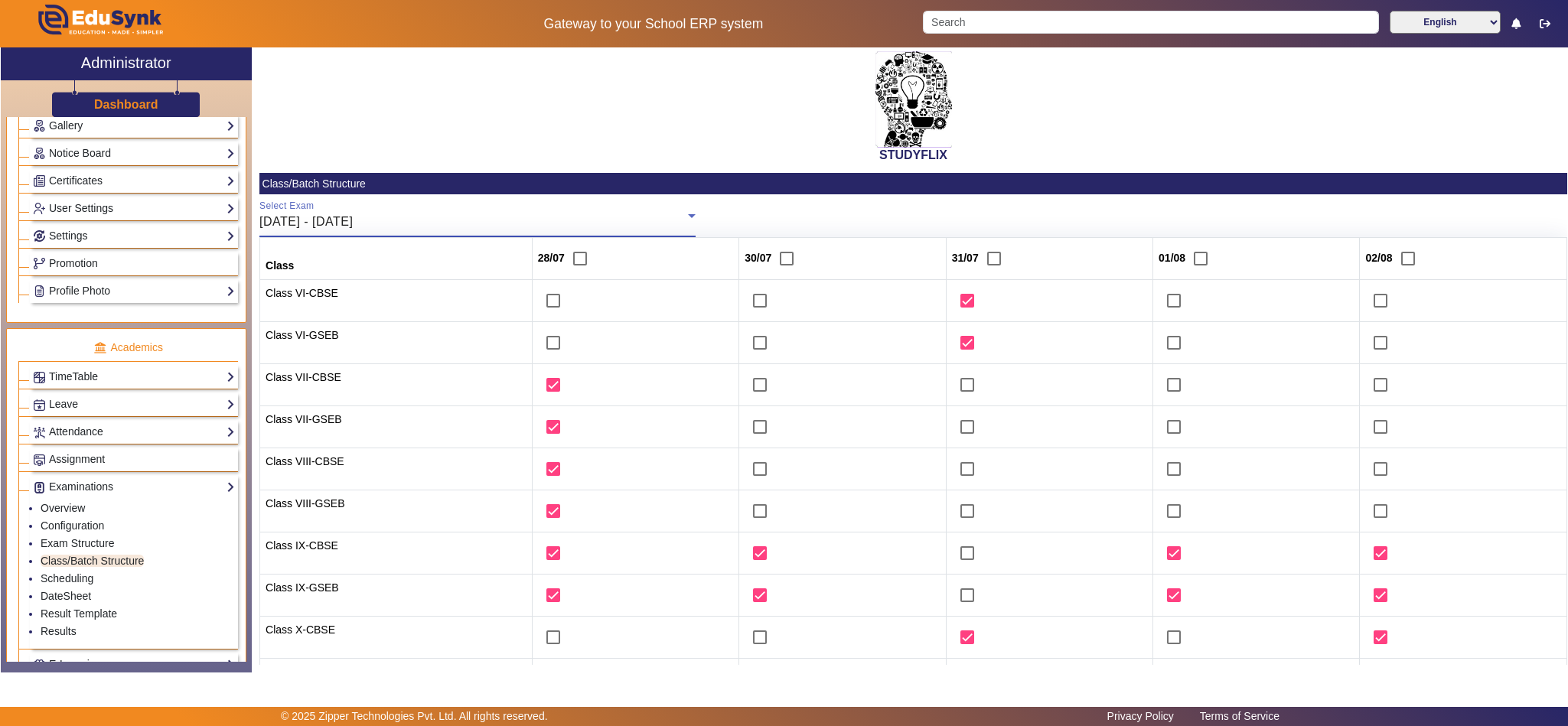
click at [425, 227] on div "28/07/2026 - 02/08/2025" at bounding box center [474, 222] width 428 height 19
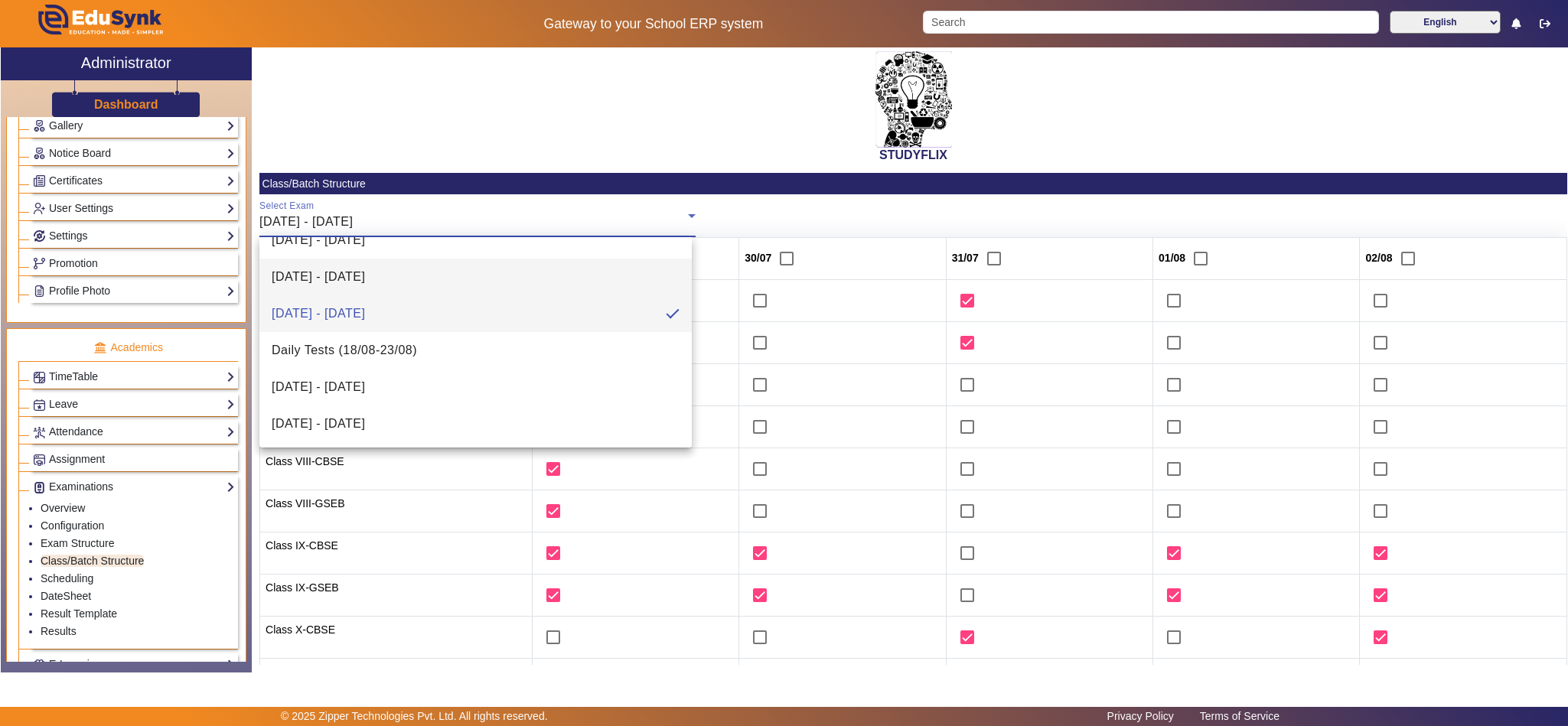
scroll to position [354, 0]
click at [365, 308] on span "04/08/2025 - 09/08/2025" at bounding box center [318, 312] width 94 height 19
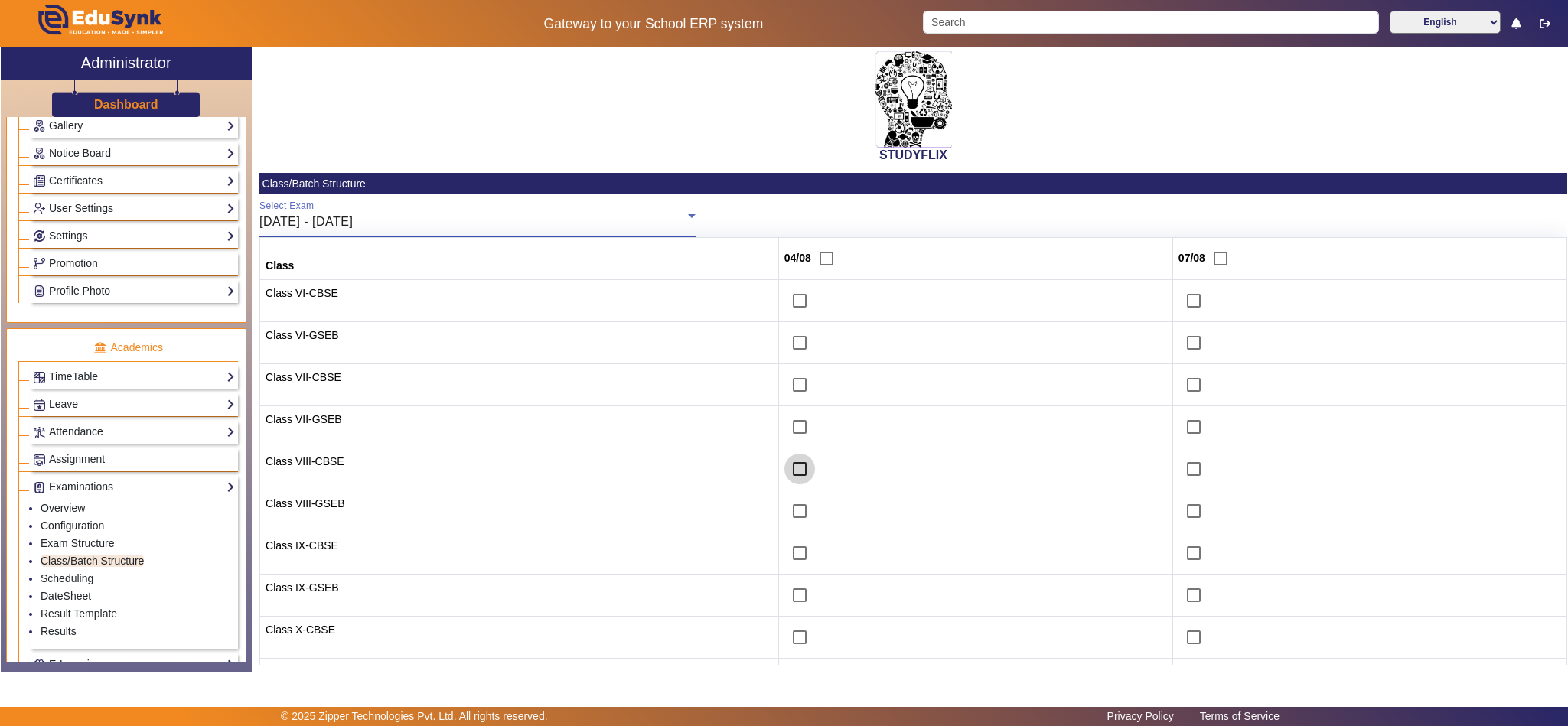
click at [784, 471] on input "checkbox" at bounding box center [799, 469] width 31 height 31
checkbox input "true"
click at [788, 514] on input "checkbox" at bounding box center [799, 511] width 31 height 31
checkbox input "true"
click at [785, 387] on input "checkbox" at bounding box center [799, 385] width 31 height 31
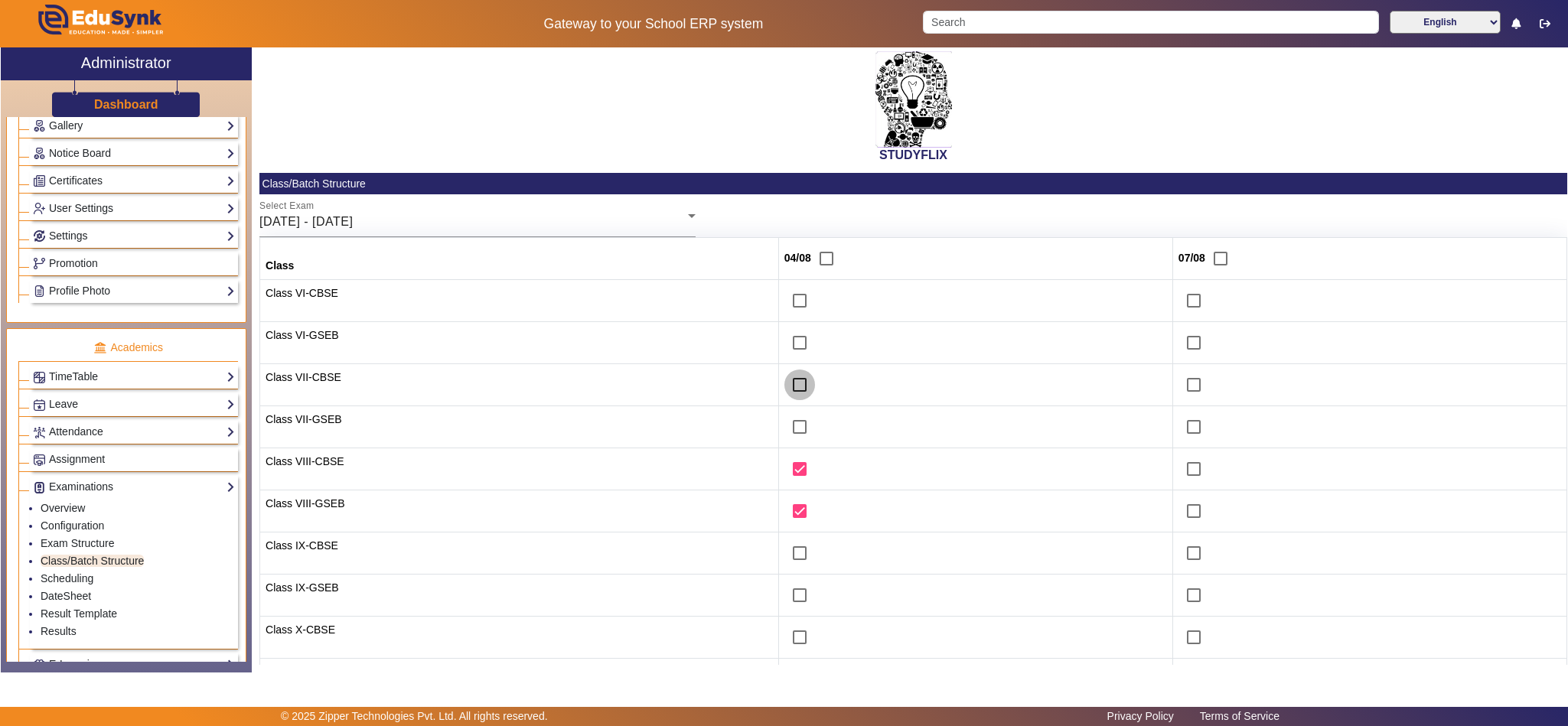
checkbox input "true"
click at [784, 429] on input "checkbox" at bounding box center [799, 427] width 31 height 31
checkbox input "true"
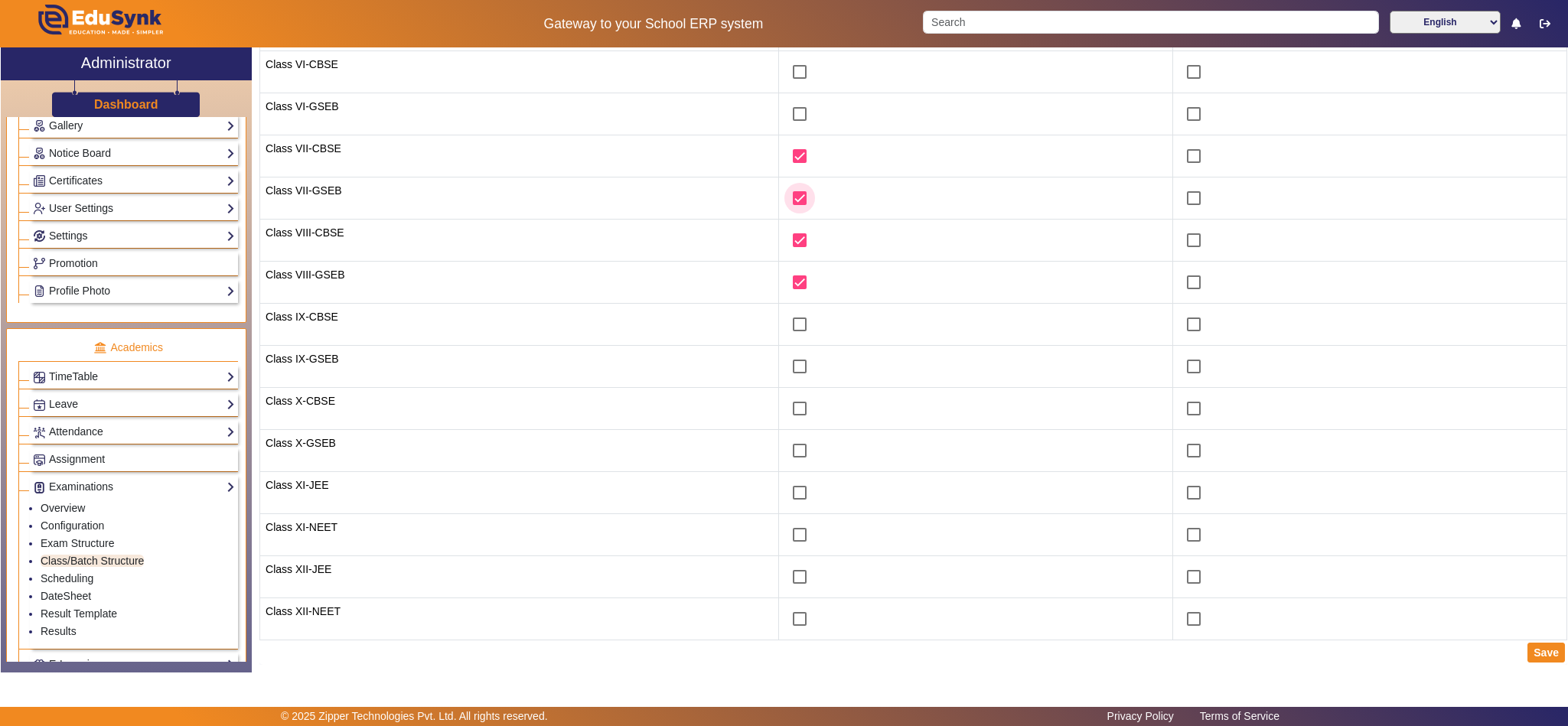
scroll to position [235, 0]
click at [1529, 647] on button "Save" at bounding box center [1546, 653] width 37 height 20
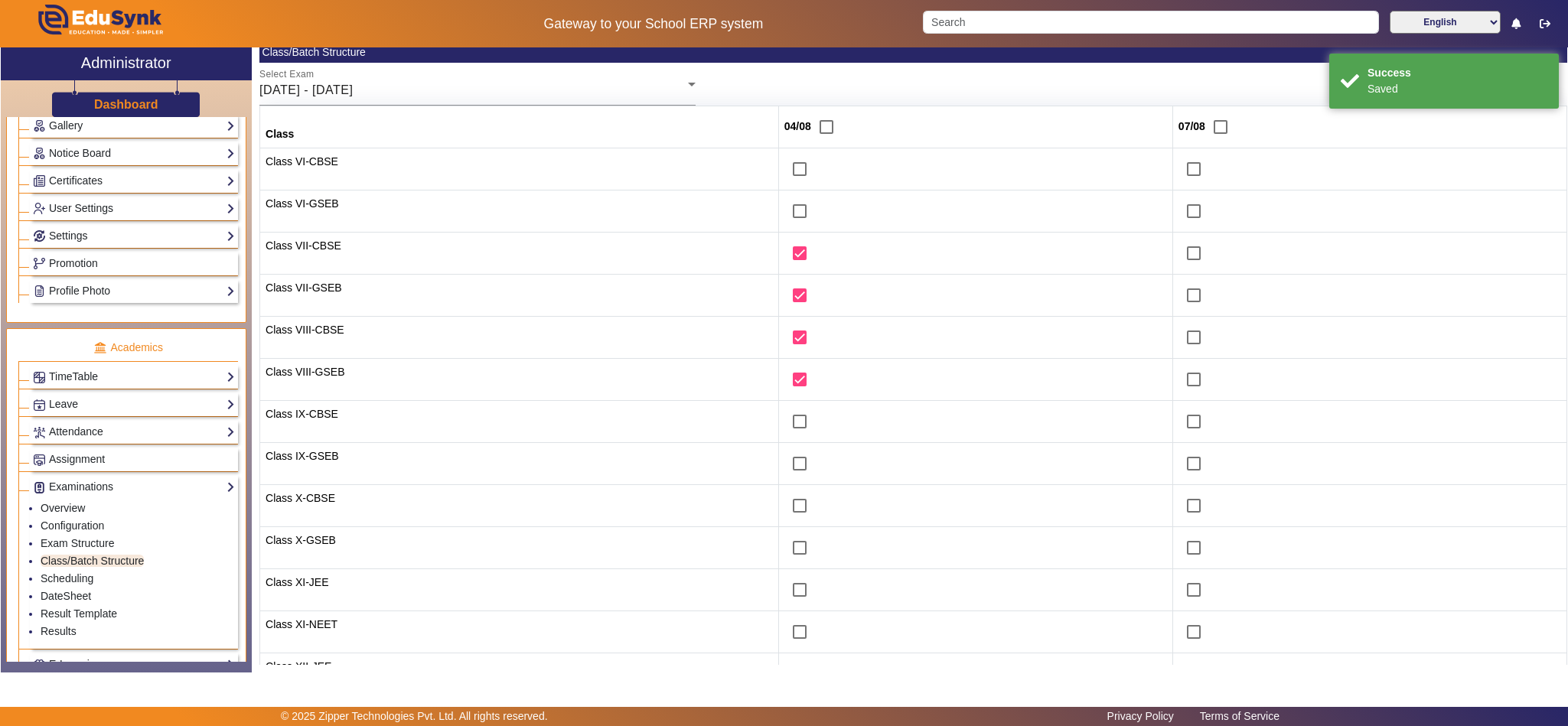
scroll to position [0, 0]
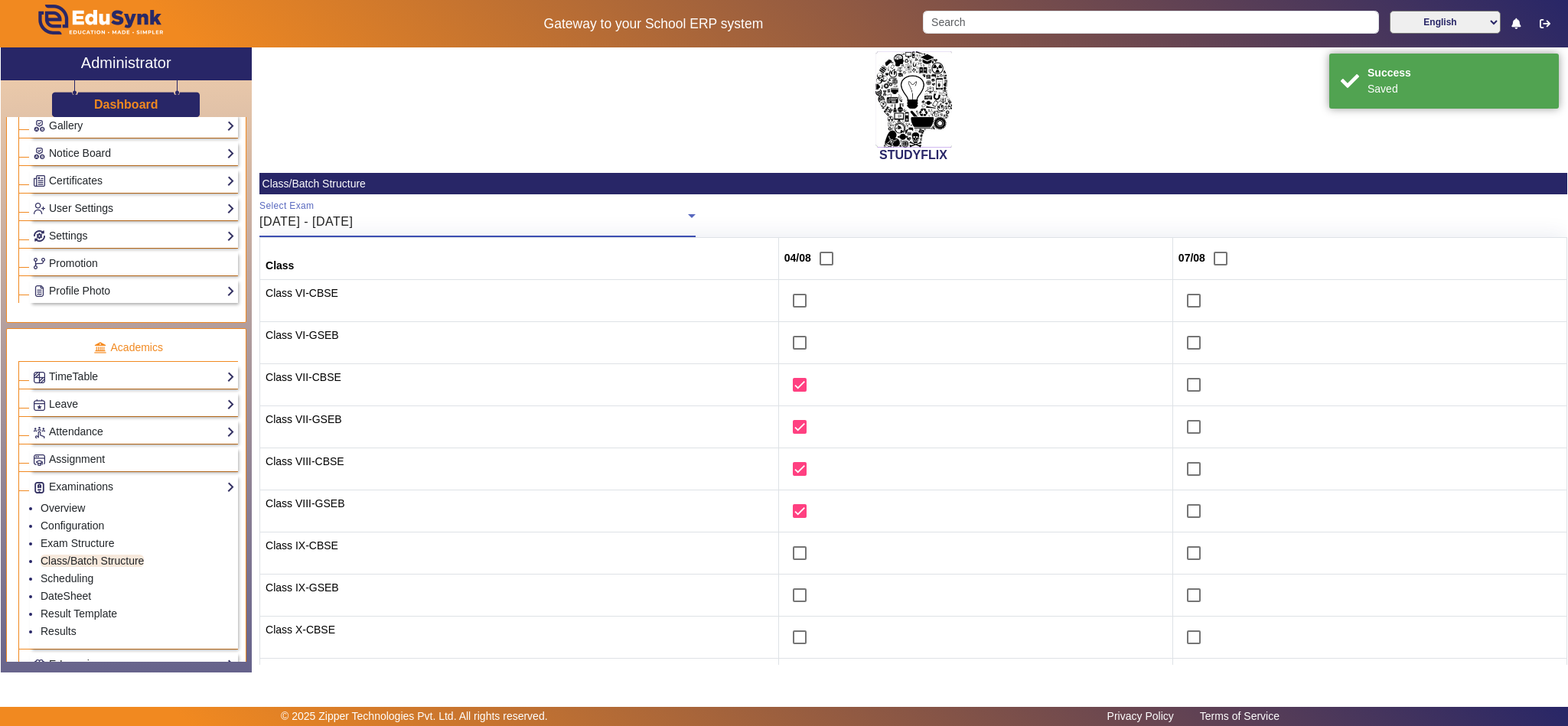
click at [476, 223] on div "04/08/2025 - 09/08/2025" at bounding box center [474, 222] width 428 height 19
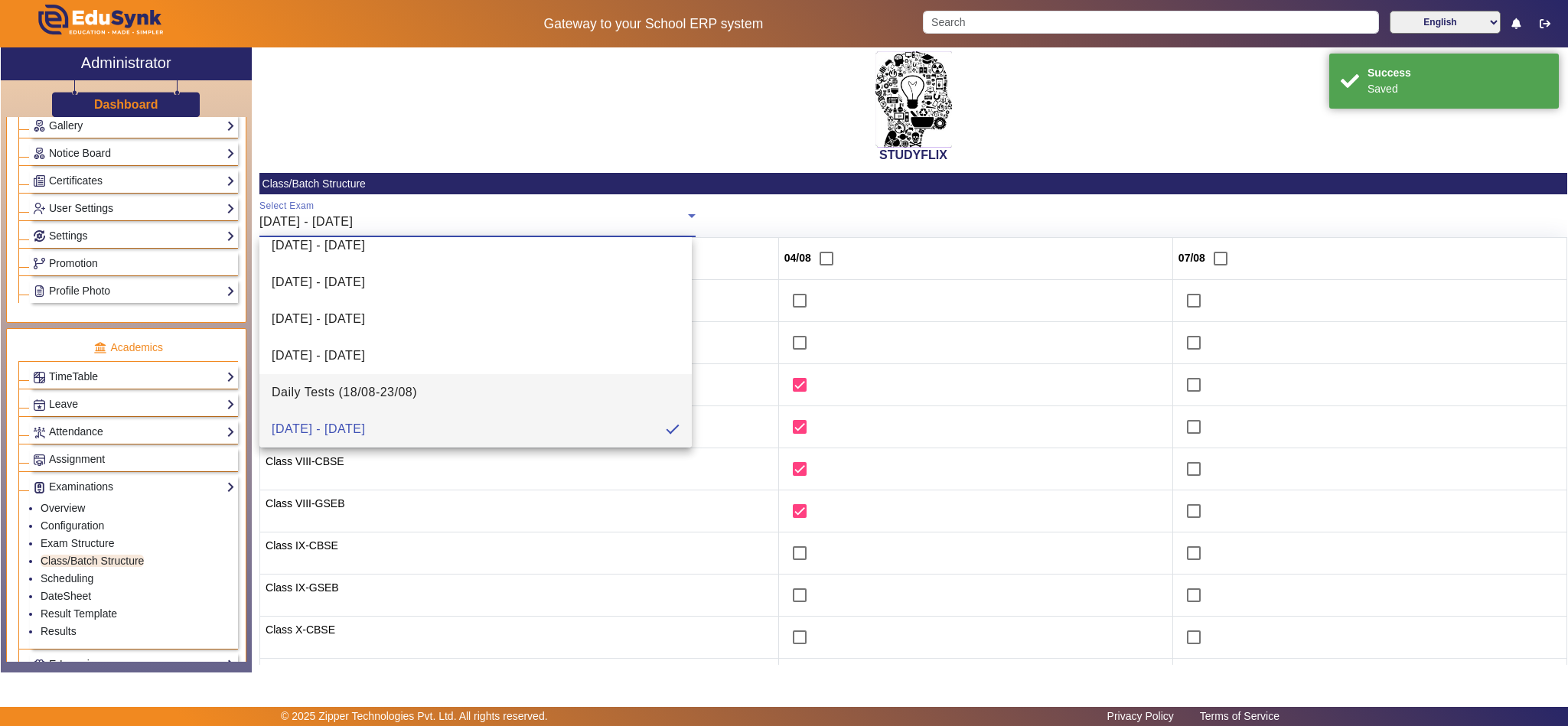
scroll to position [389, 0]
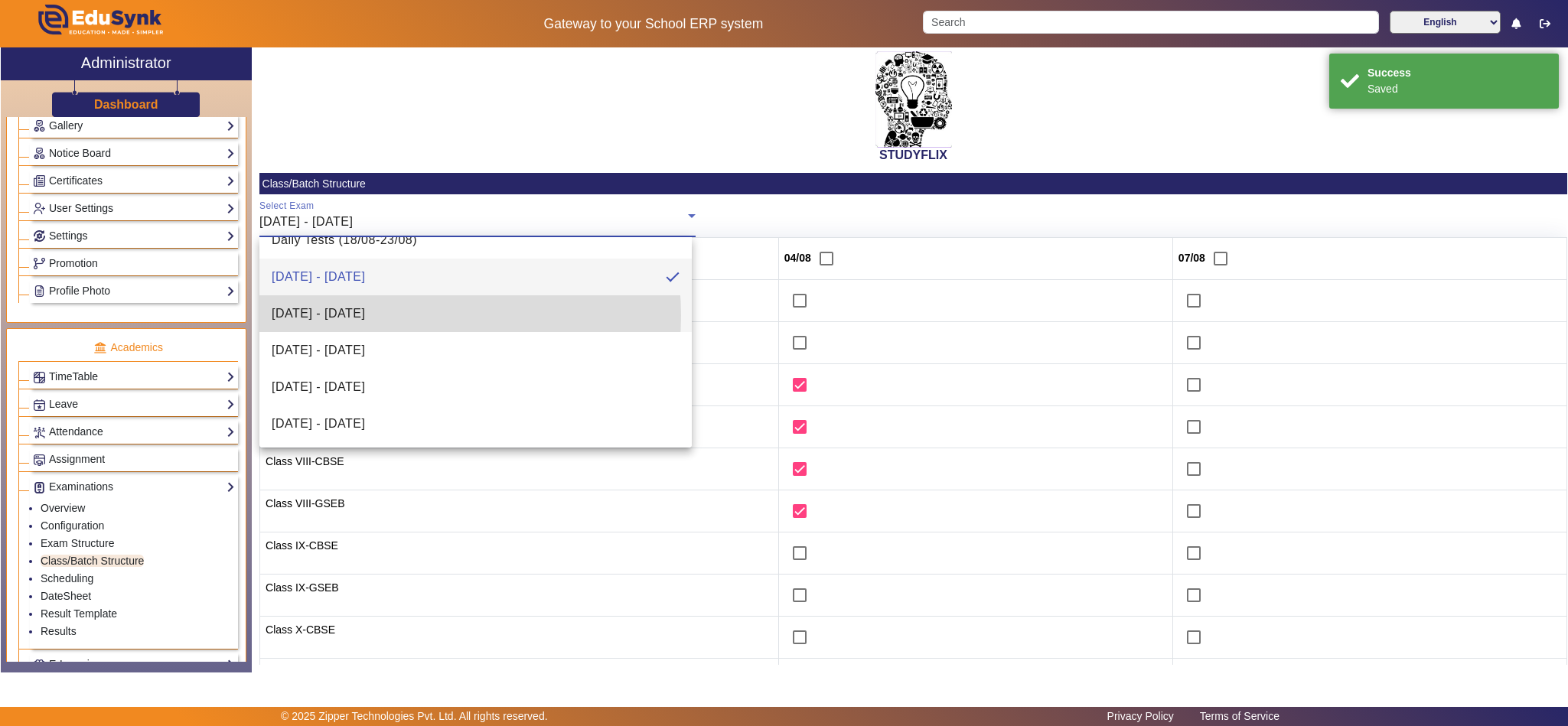
click at [365, 315] on span "11/08/2025 - 16/08/2025" at bounding box center [318, 314] width 94 height 19
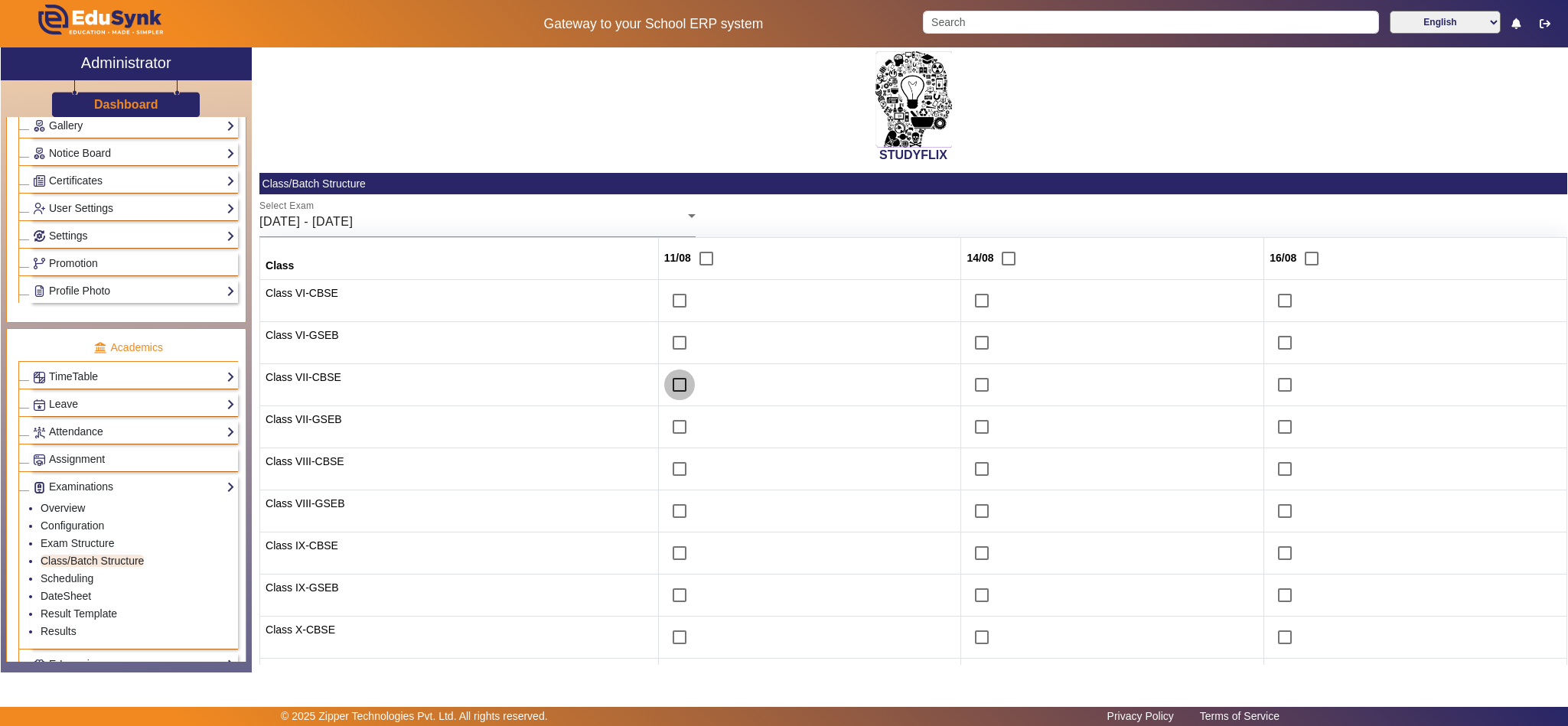
click at [668, 391] on input "checkbox" at bounding box center [680, 385] width 31 height 31
checkbox input "true"
click at [666, 434] on input "checkbox" at bounding box center [680, 427] width 31 height 31
checkbox input "true"
click at [666, 476] on input "checkbox" at bounding box center [680, 469] width 31 height 31
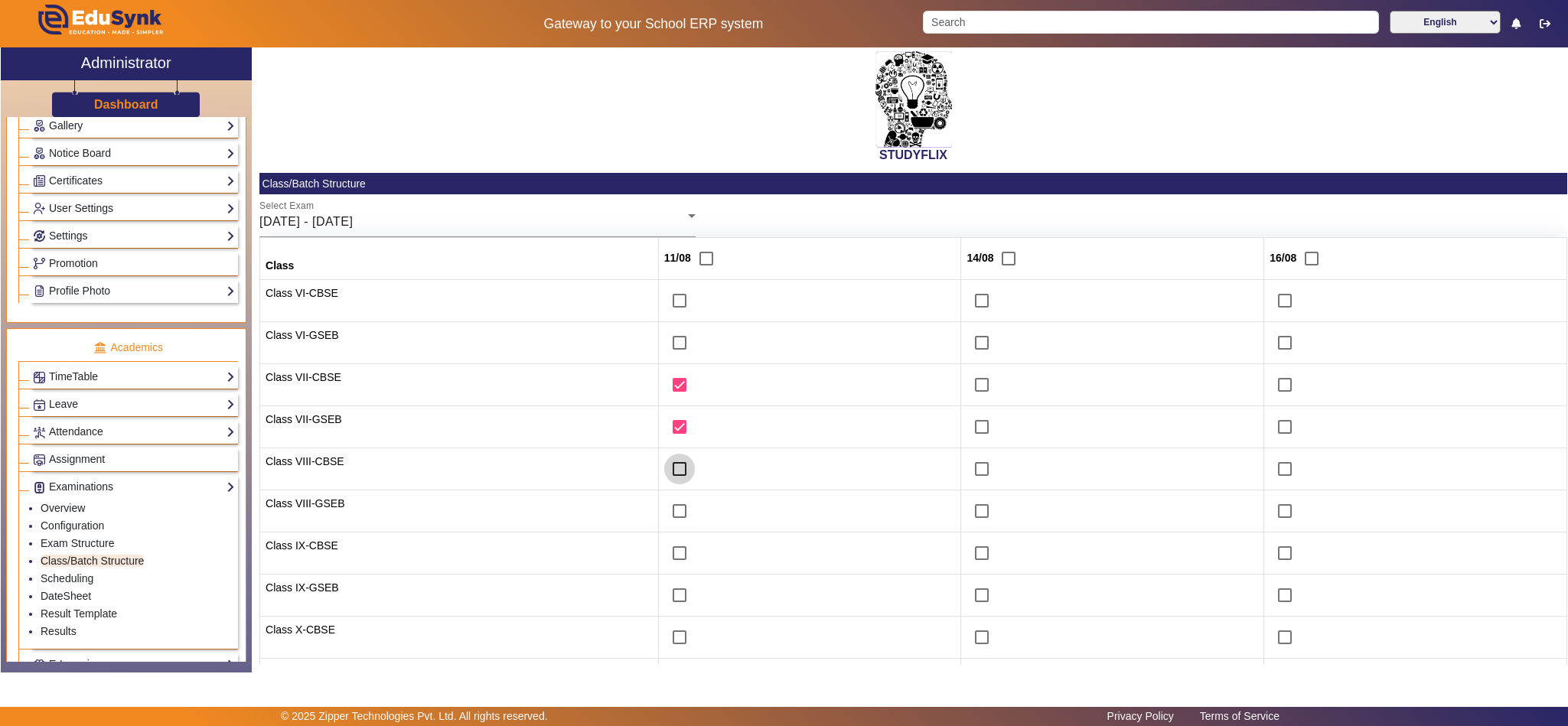
checkbox input "true"
click at [666, 513] on input "checkbox" at bounding box center [680, 511] width 31 height 31
checkbox input "true"
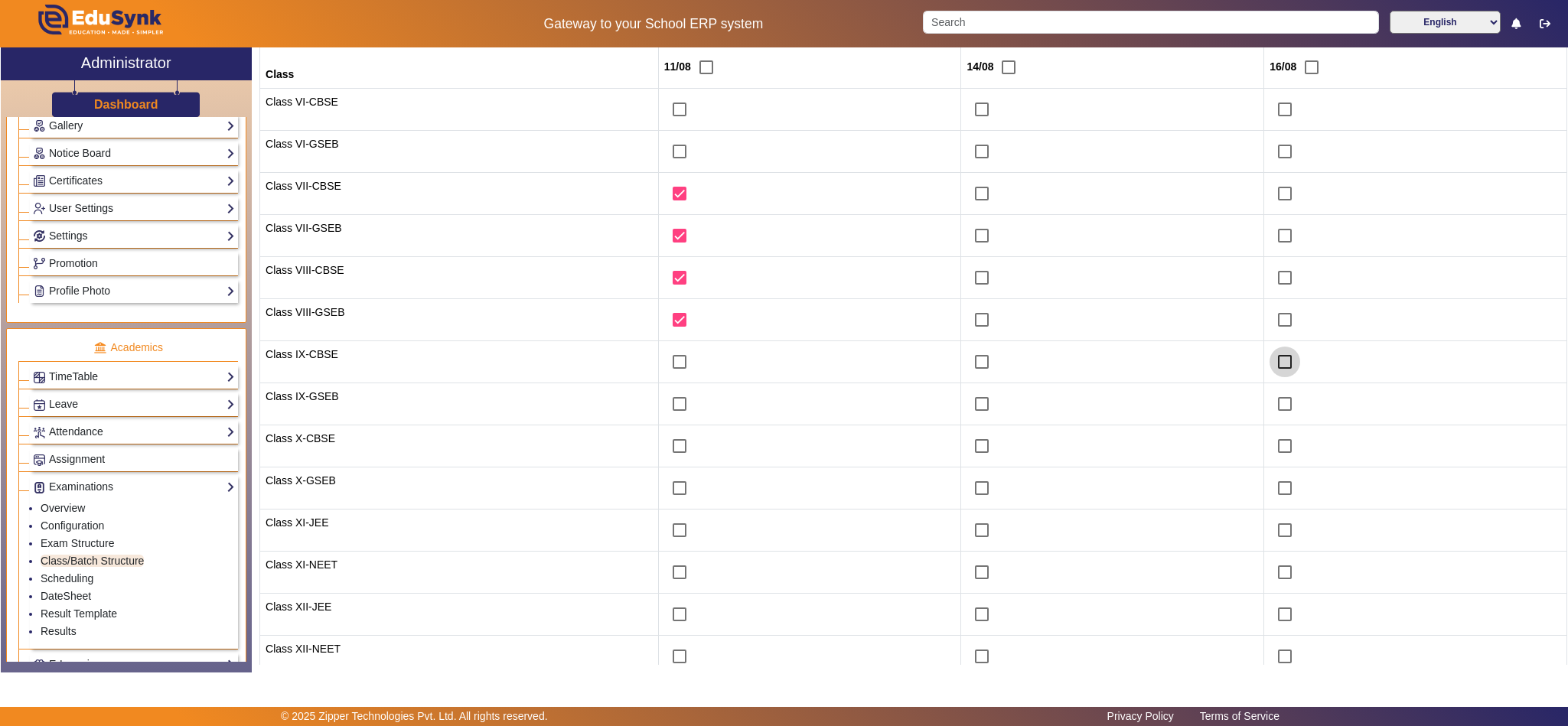
click at [1270, 366] on input "checkbox" at bounding box center [1285, 362] width 31 height 31
checkbox input "true"
click at [1275, 402] on input "checkbox" at bounding box center [1285, 404] width 31 height 31
checkbox input "true"
drag, startPoint x: 1273, startPoint y: 458, endPoint x: 1273, endPoint y: 485, distance: 27.0
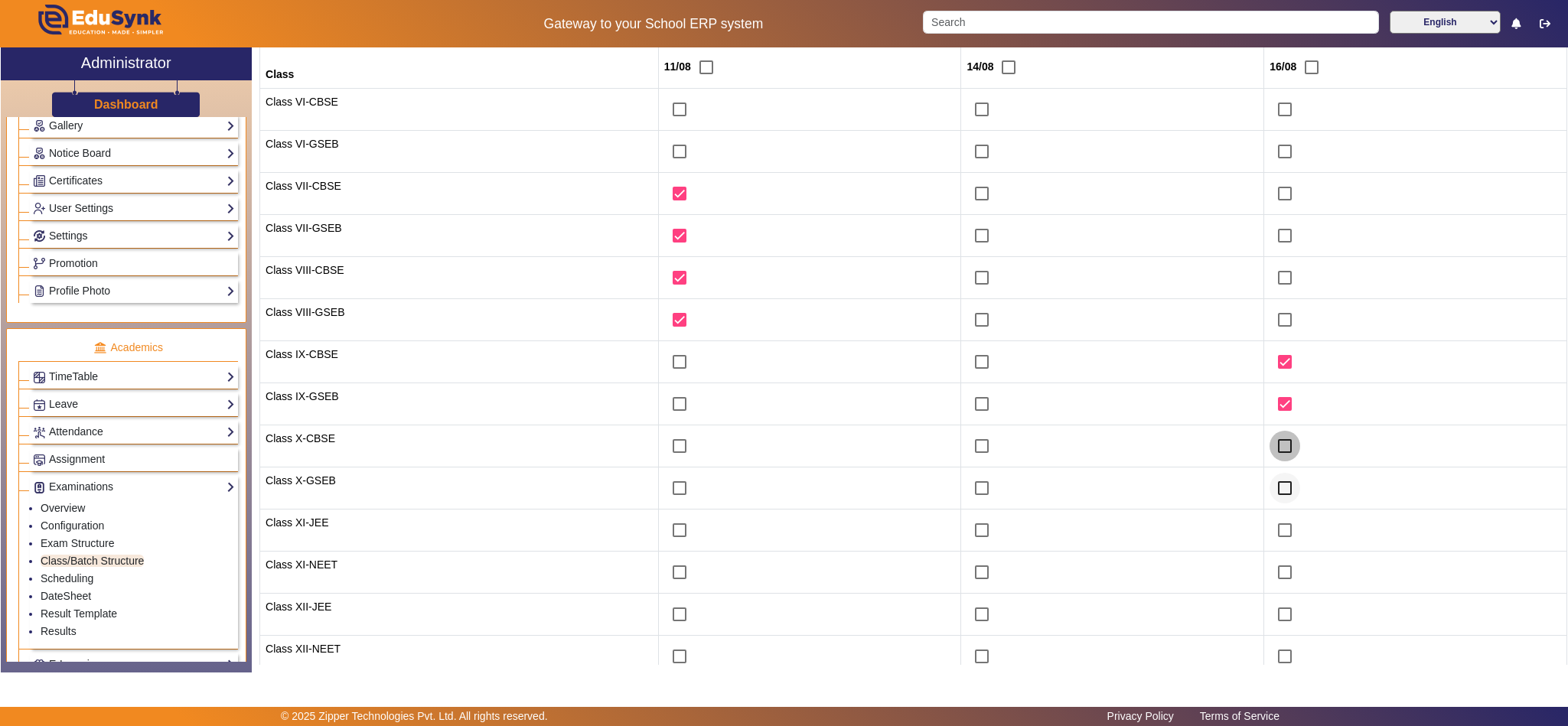
click at [1273, 459] on input "checkbox" at bounding box center [1285, 446] width 31 height 31
checkbox input "true"
click at [1272, 487] on input "checkbox" at bounding box center [1285, 489] width 31 height 31
checkbox input "true"
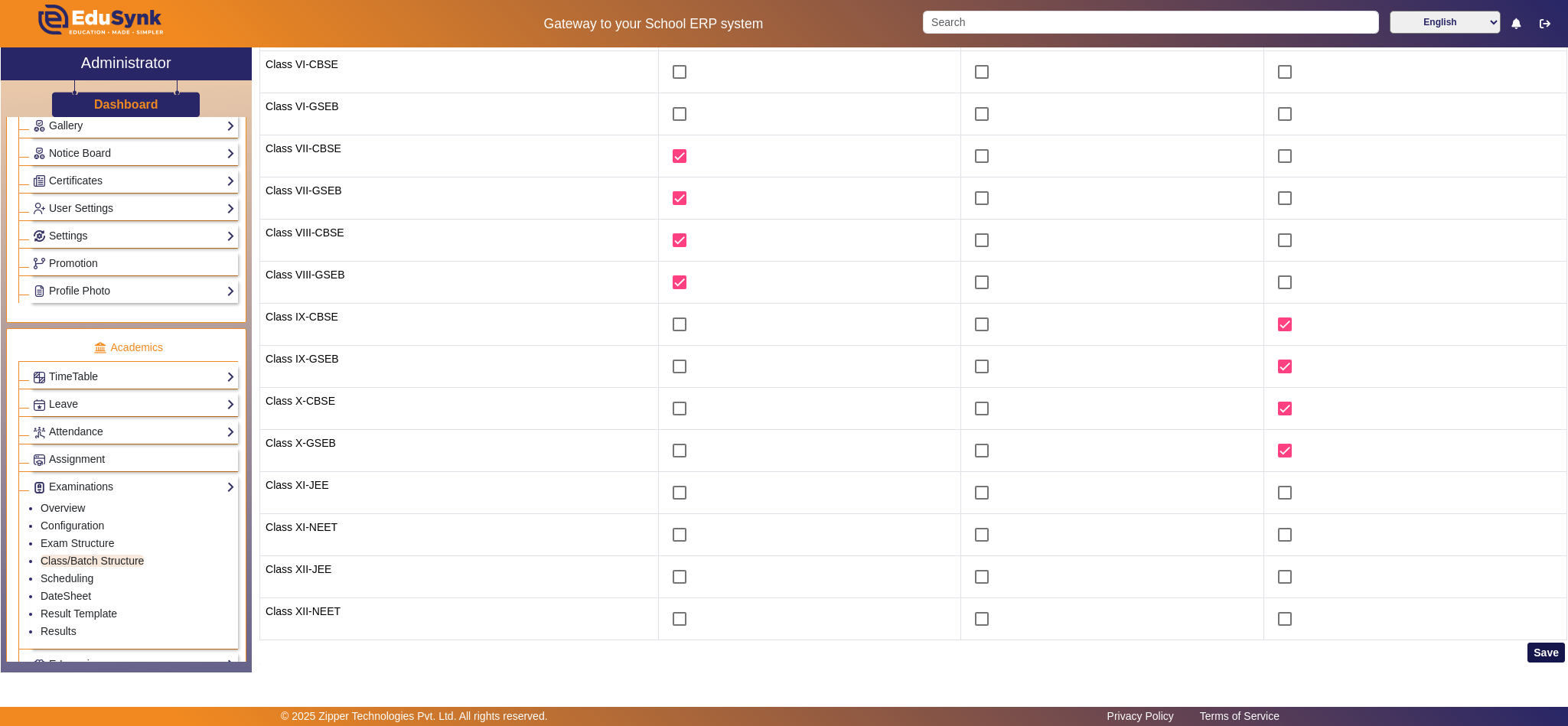
click at [1531, 642] on button "Save" at bounding box center [1546, 653] width 37 height 20
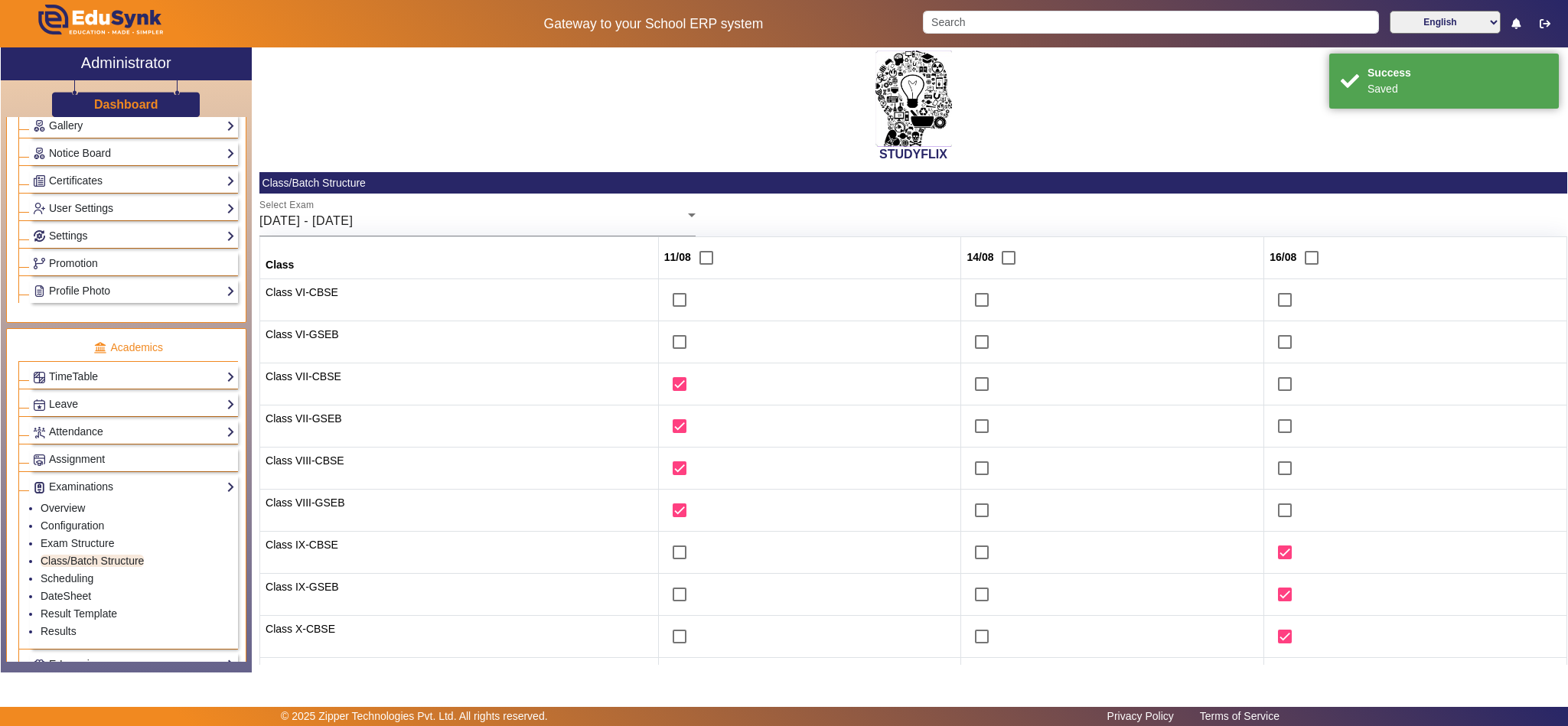
scroll to position [0, 0]
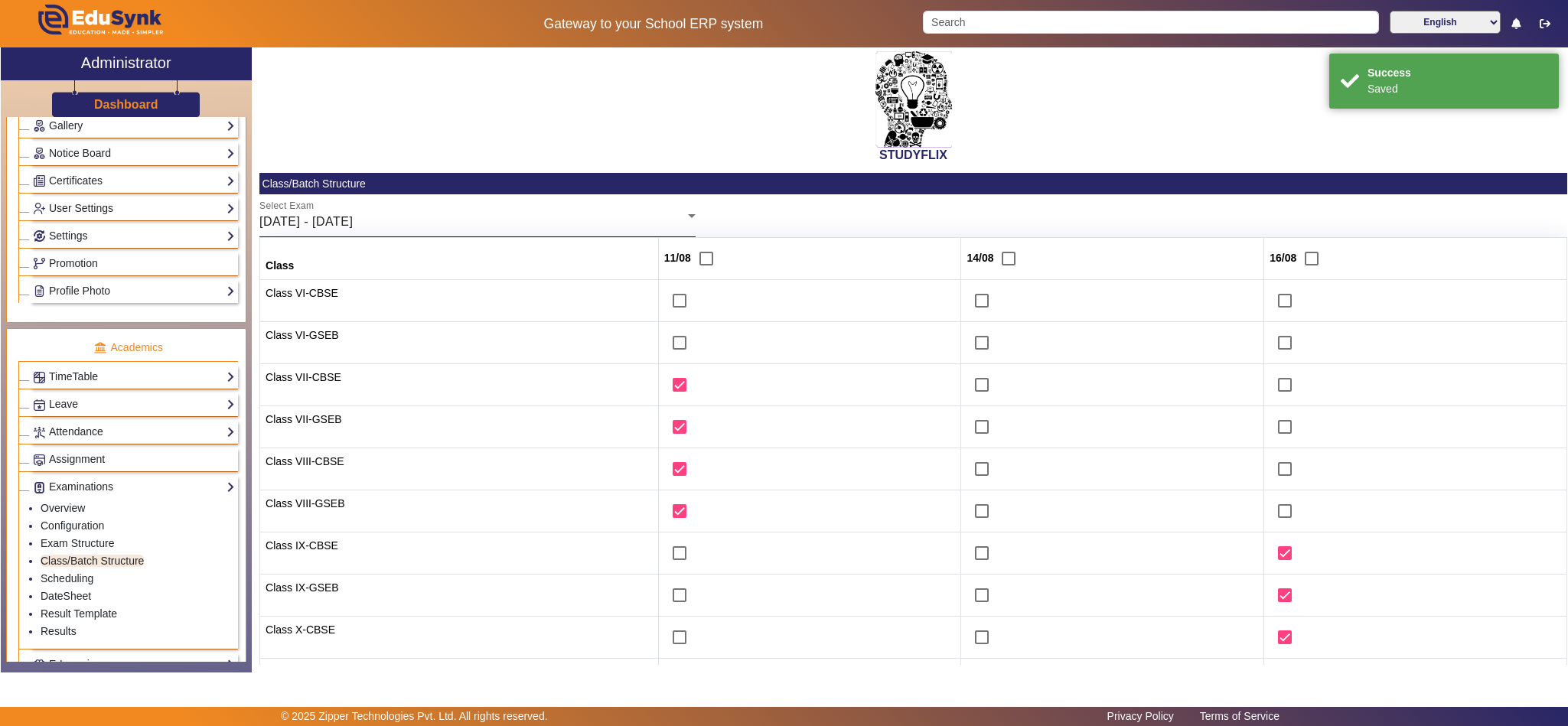
click at [353, 216] on span "11/08/2025 - 16/08/2025" at bounding box center [306, 221] width 94 height 13
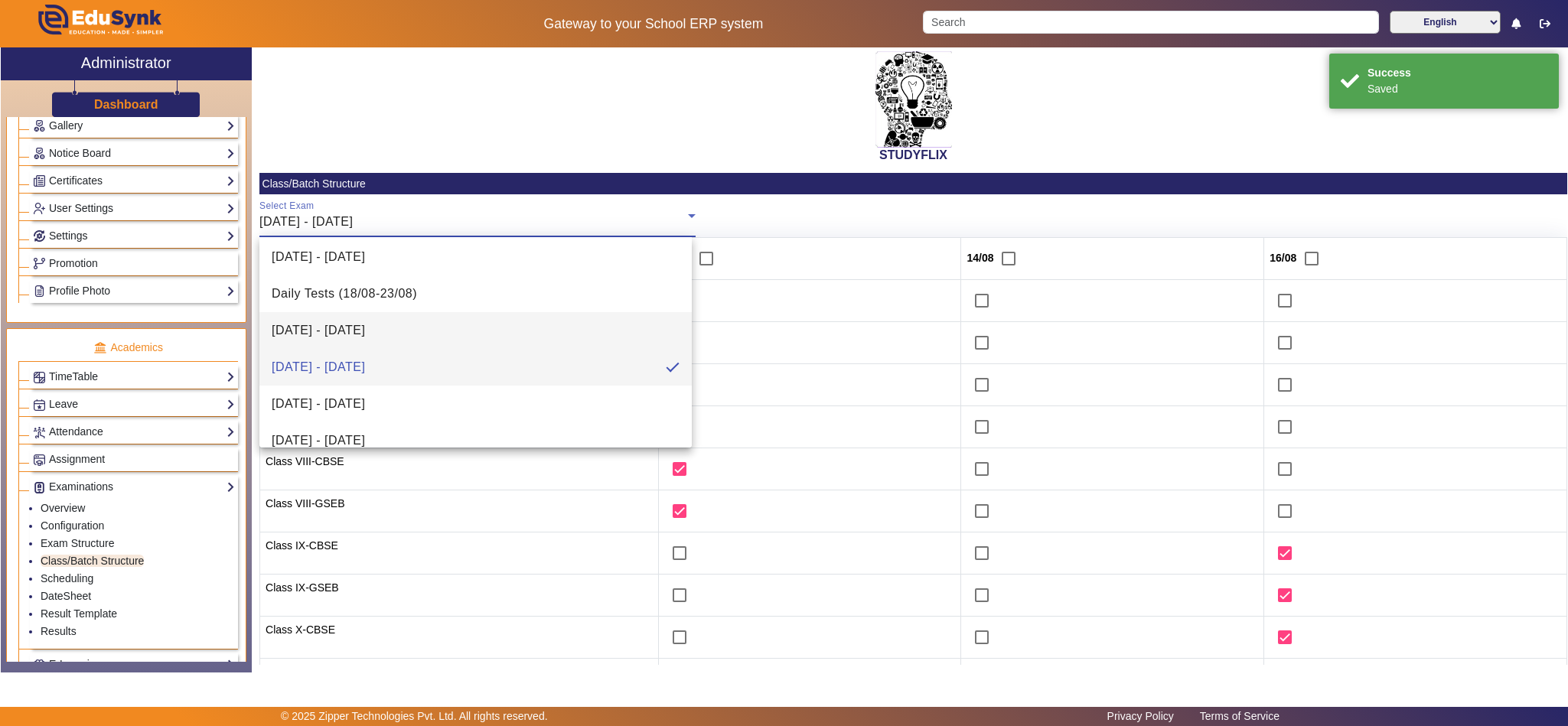
scroll to position [389, 0]
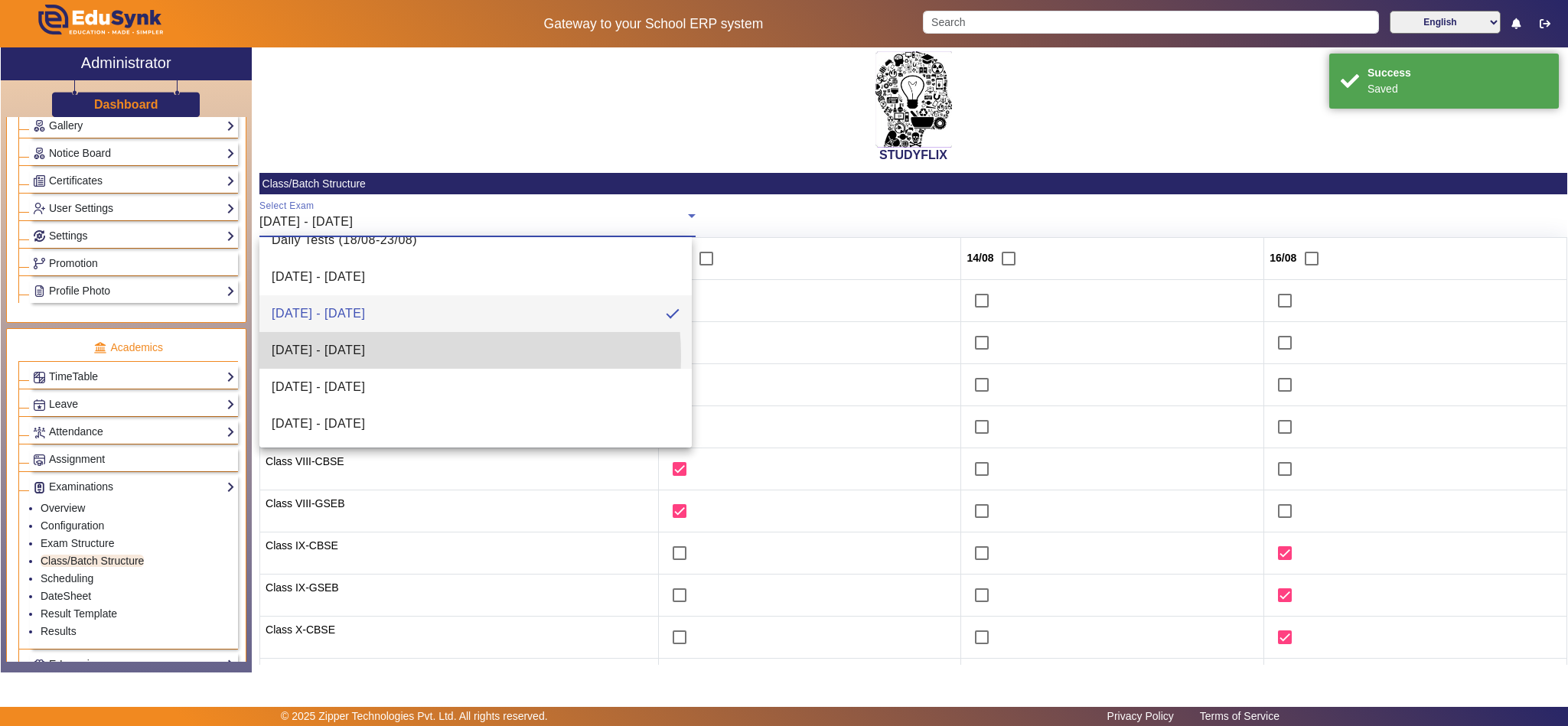
click at [415, 356] on mat-option "18/08/2025 - 23/08/2025" at bounding box center [476, 351] width 432 height 37
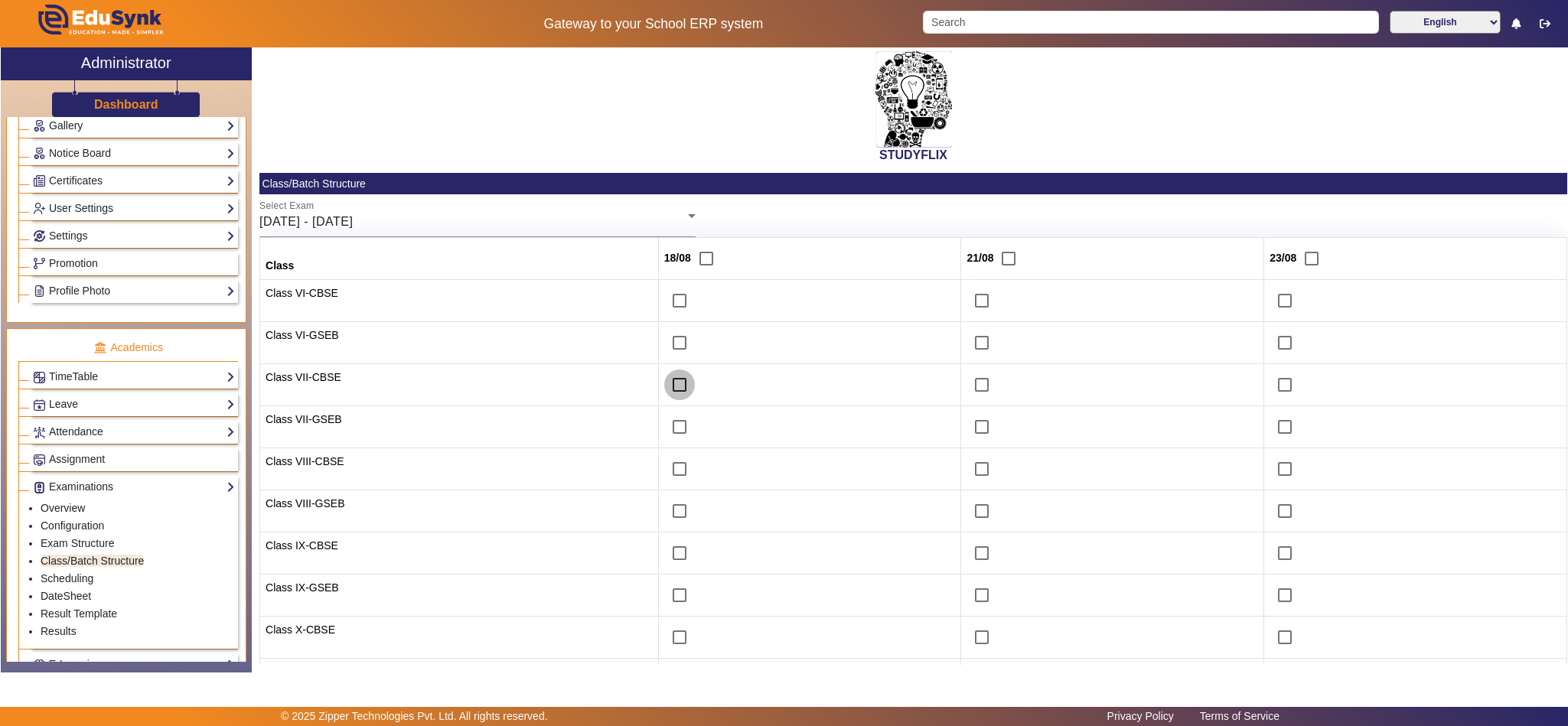
click at [664, 390] on input "checkbox" at bounding box center [680, 385] width 31 height 31
checkbox input "true"
click at [668, 425] on input "checkbox" at bounding box center [680, 427] width 31 height 31
checkbox input "true"
click at [666, 476] on input "checkbox" at bounding box center [680, 469] width 31 height 31
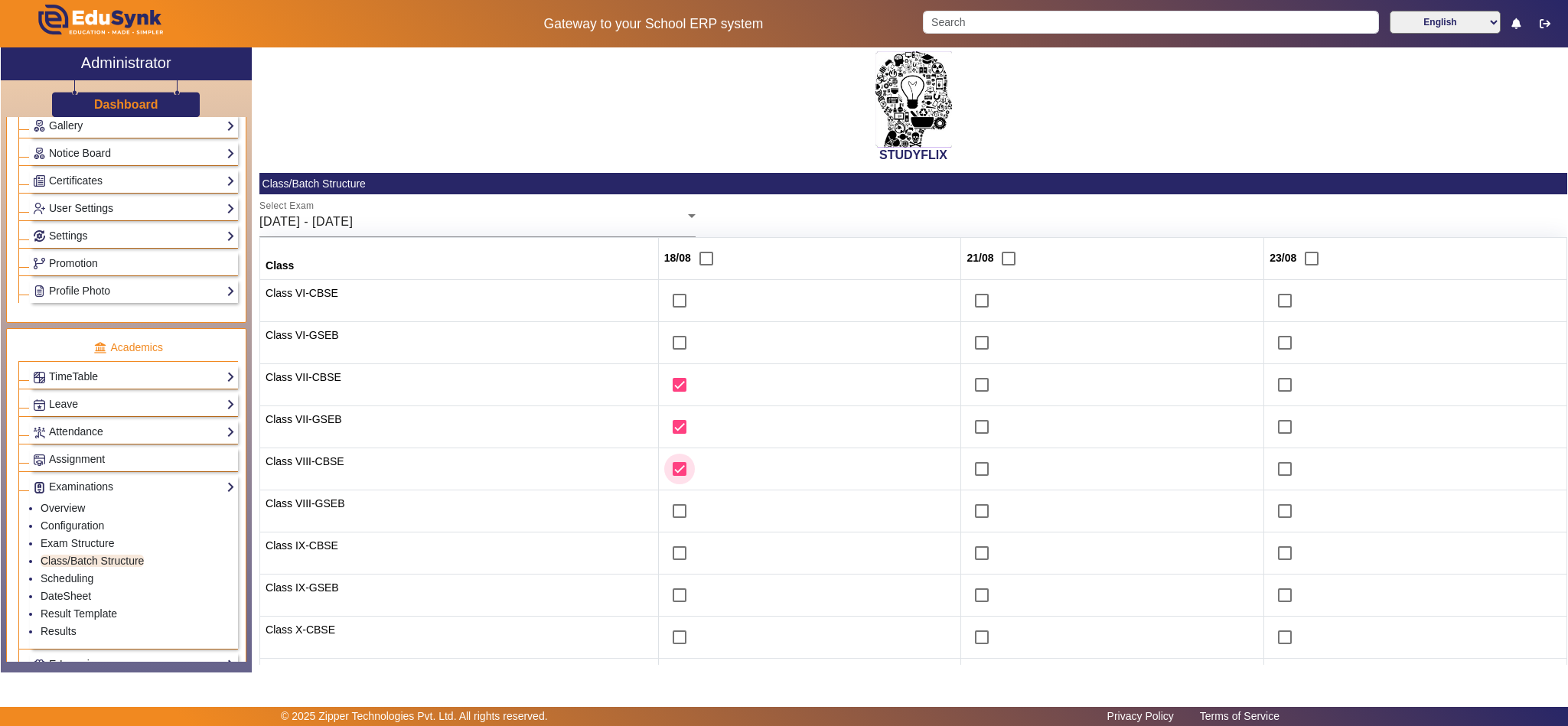
checkbox input "true"
click at [664, 508] on input "checkbox" at bounding box center [680, 511] width 31 height 31
checkbox input "true"
click at [1270, 554] on input "checkbox" at bounding box center [1285, 554] width 31 height 31
checkbox input "true"
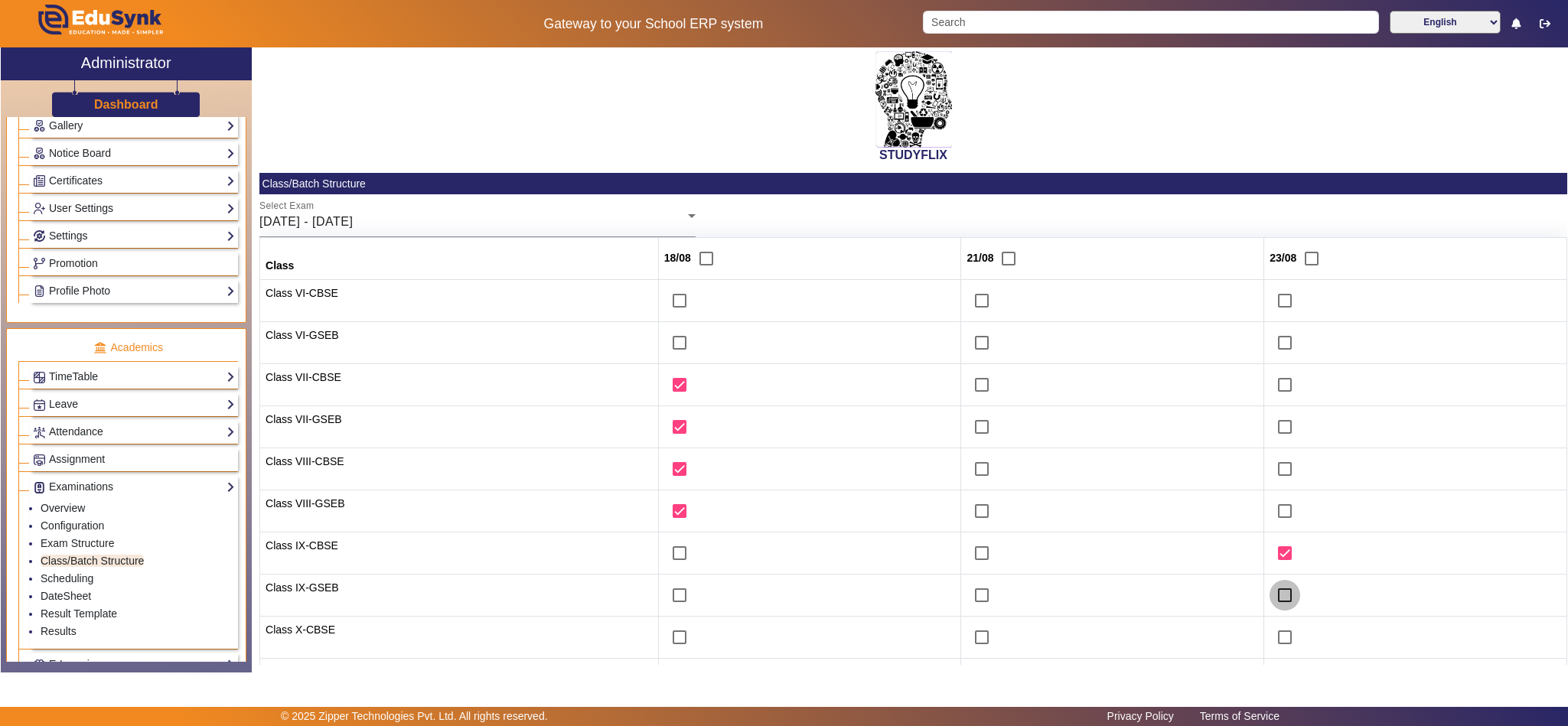
click at [1277, 597] on input "checkbox" at bounding box center [1285, 595] width 31 height 31
checkbox input "true"
click at [1273, 640] on input "checkbox" at bounding box center [1285, 638] width 31 height 31
checkbox input "true"
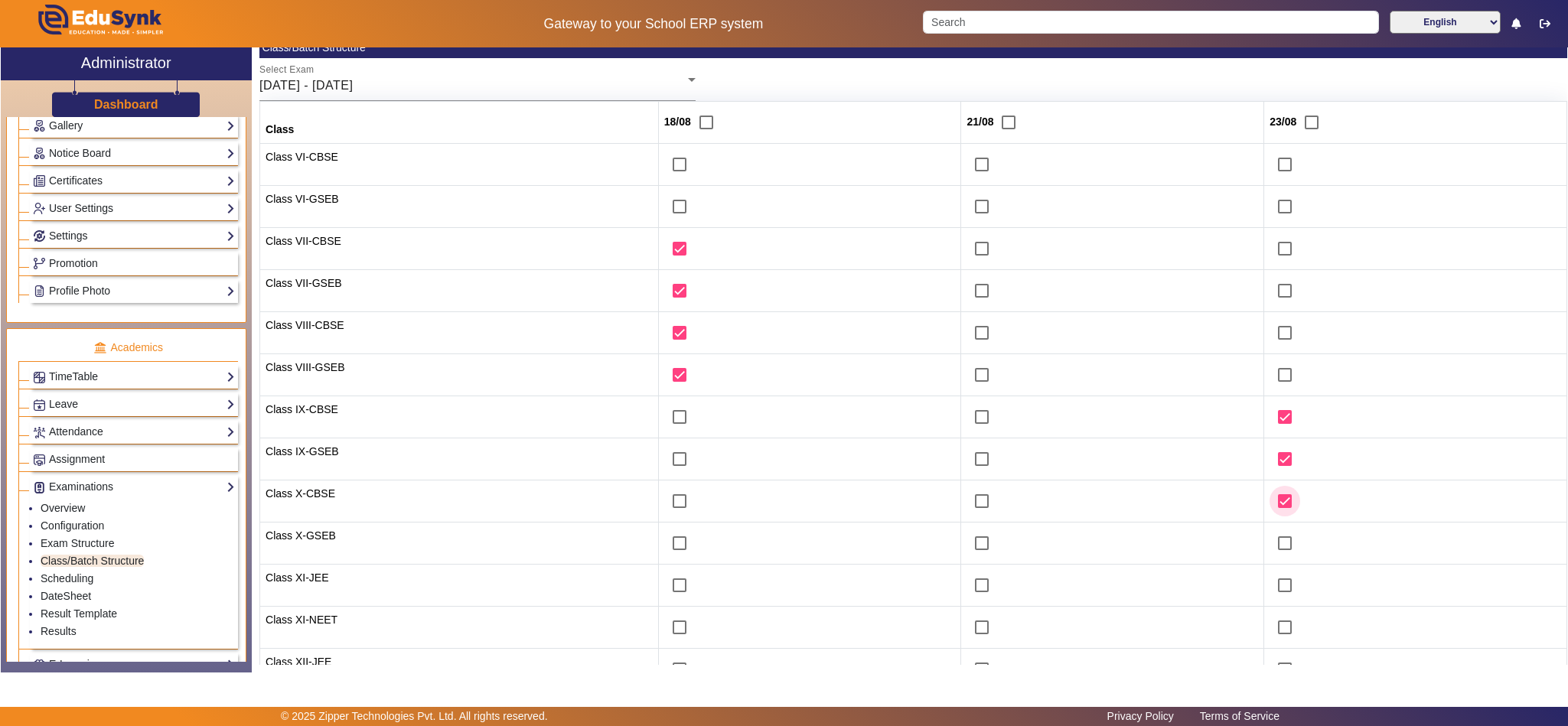
scroll to position [191, 0]
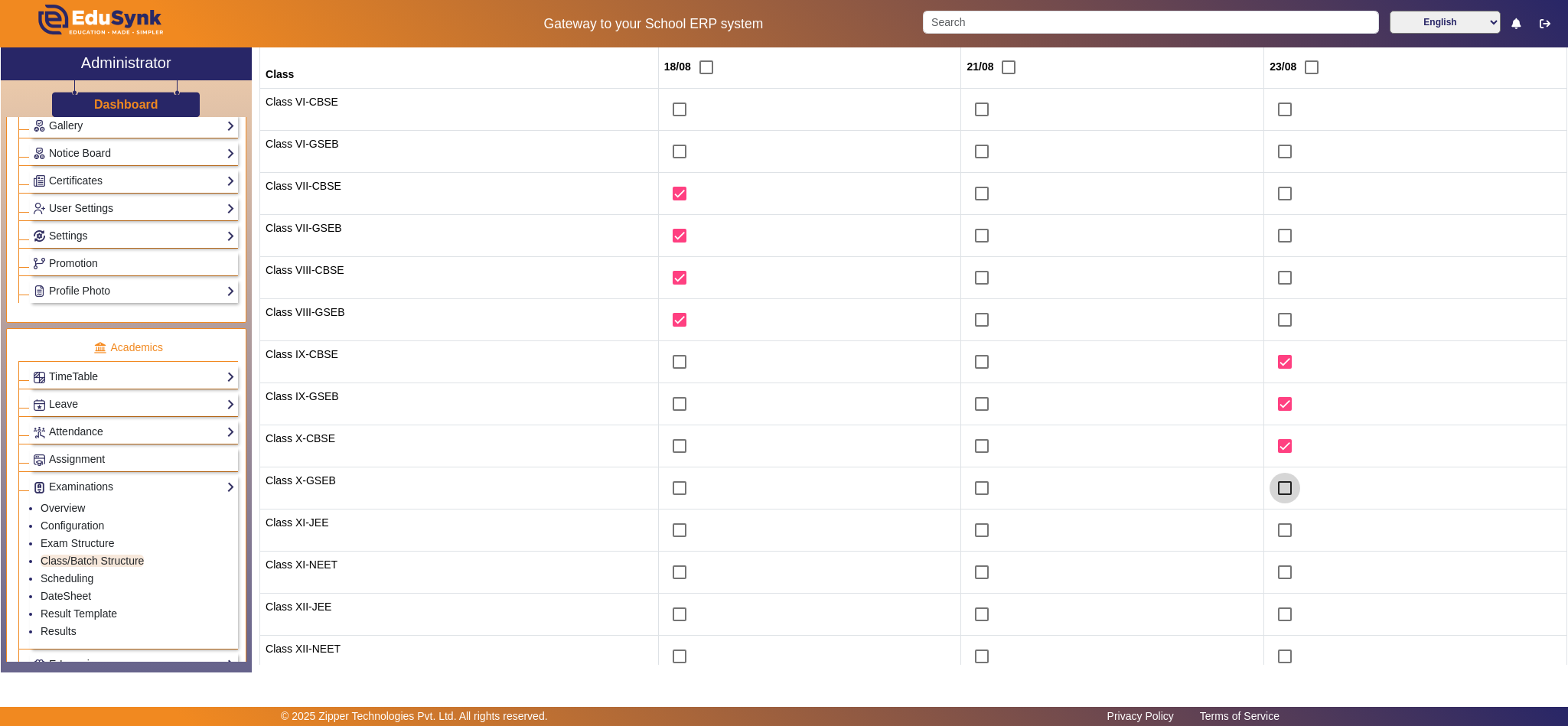
click at [1272, 489] on input "checkbox" at bounding box center [1285, 489] width 31 height 31
checkbox input "true"
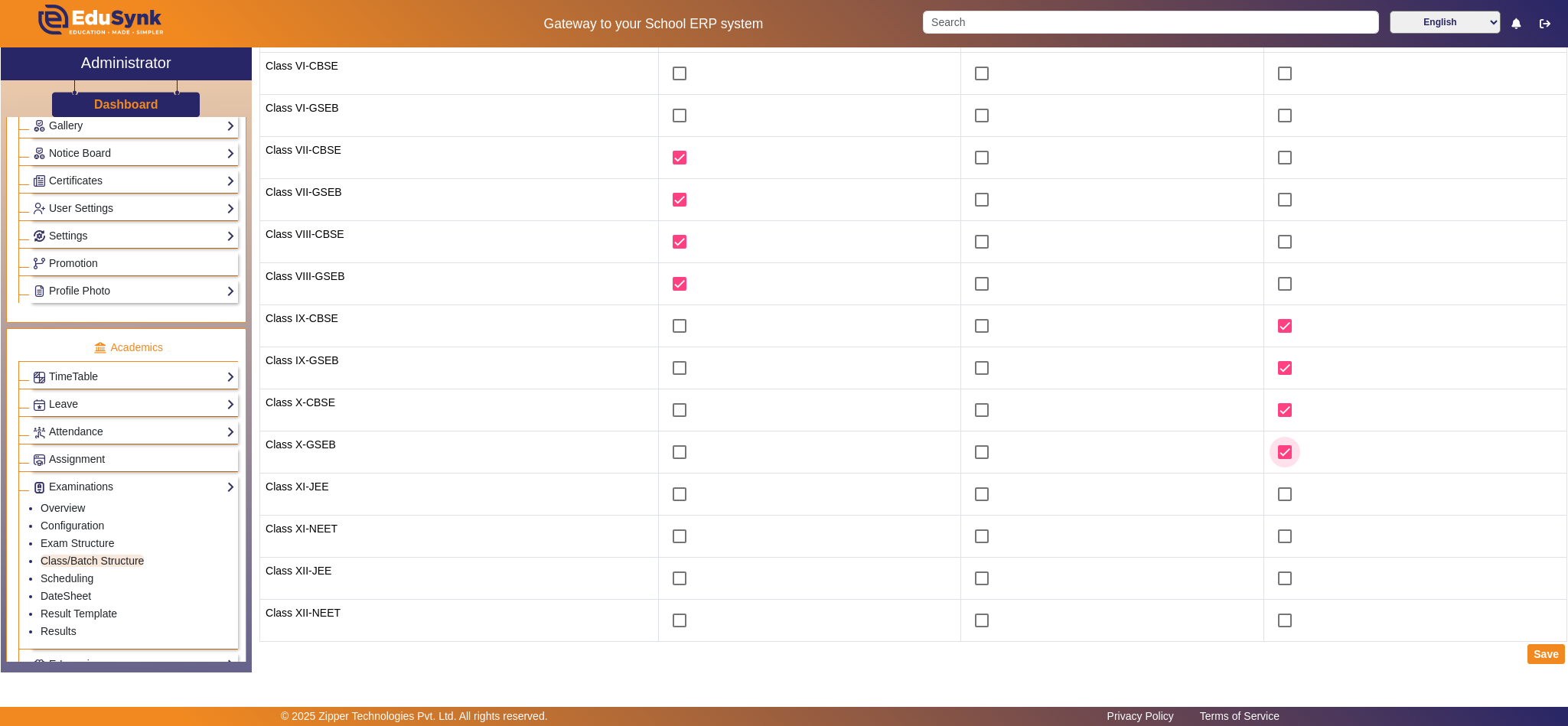
scroll to position [235, 0]
click at [1531, 648] on button "Save" at bounding box center [1546, 653] width 37 height 20
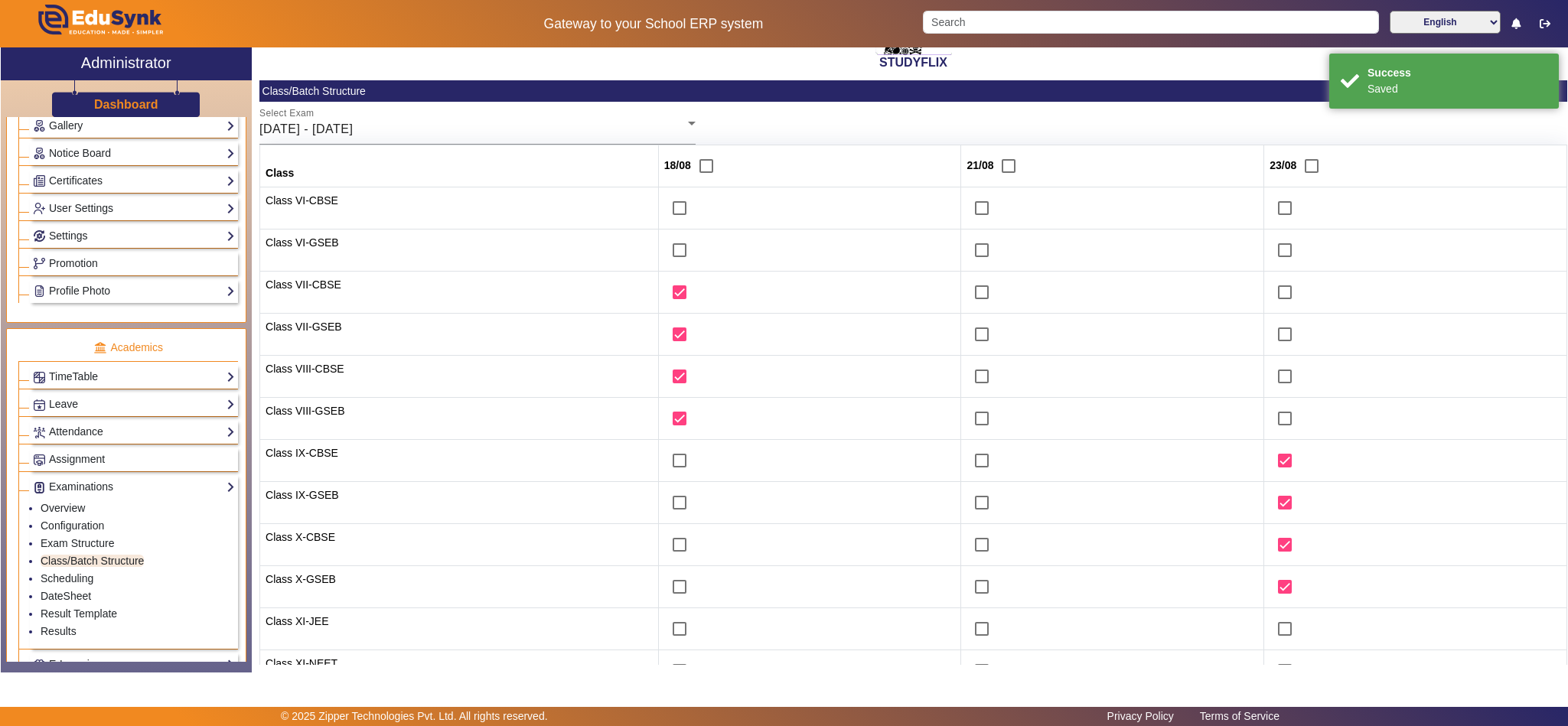
scroll to position [0, 0]
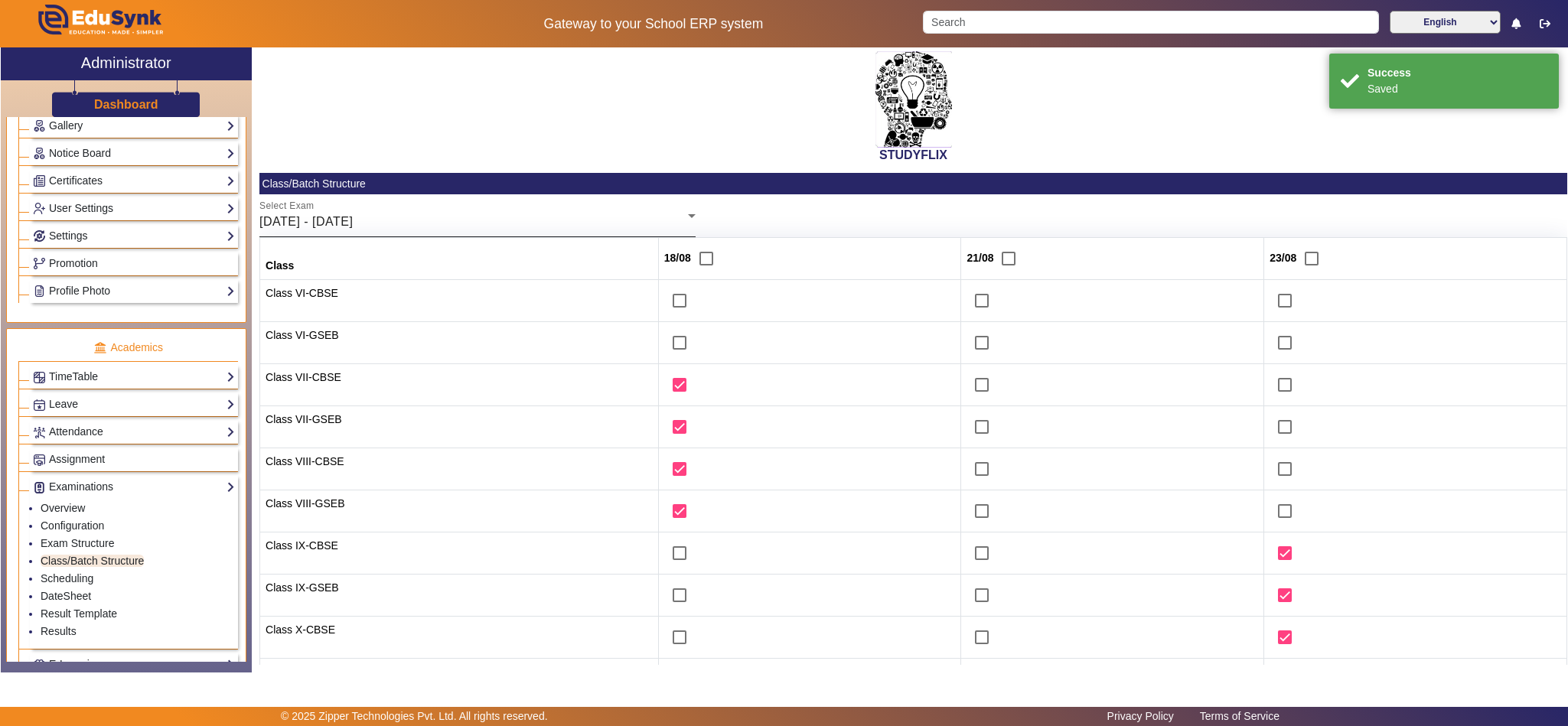
click at [508, 221] on div "18/08/2025 - 23/08/2025" at bounding box center [474, 222] width 428 height 19
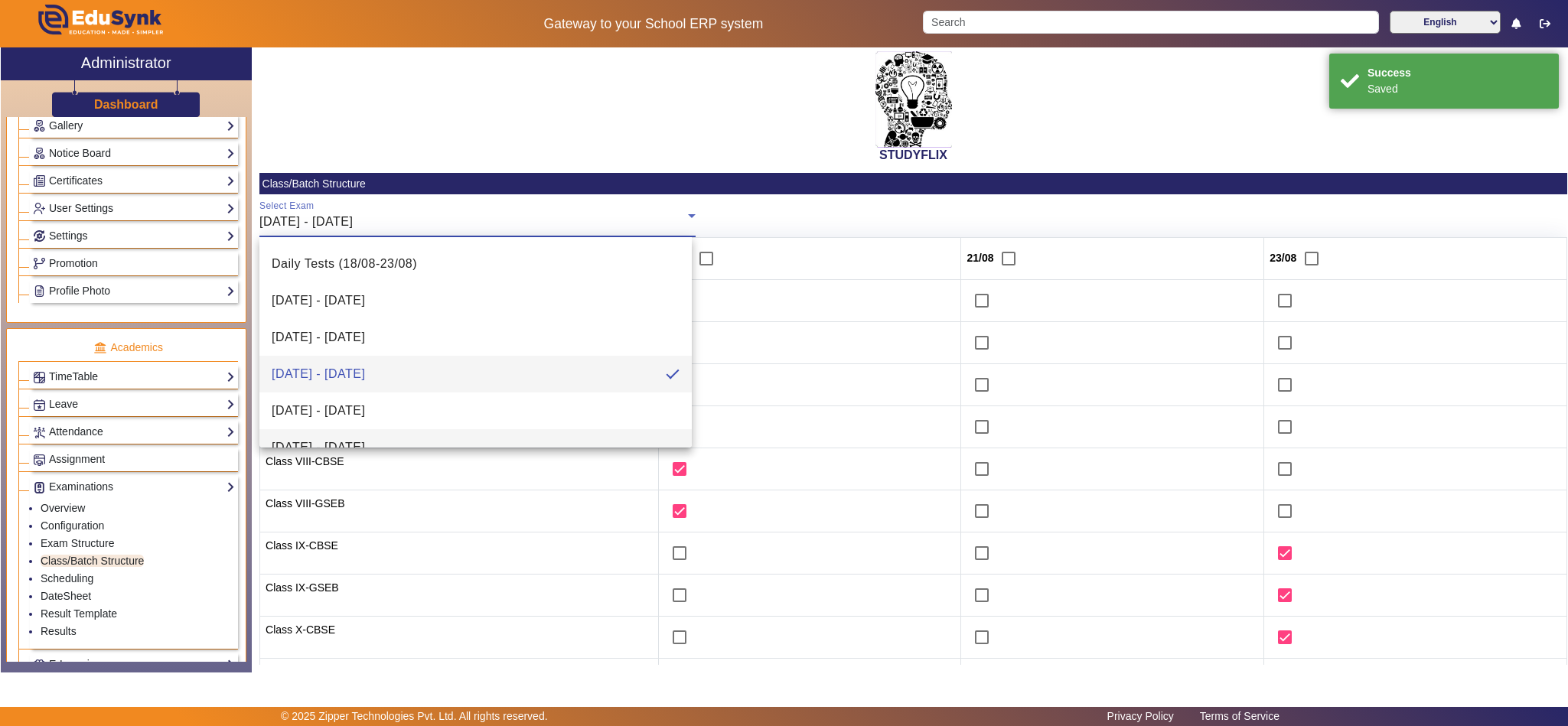
scroll to position [389, 0]
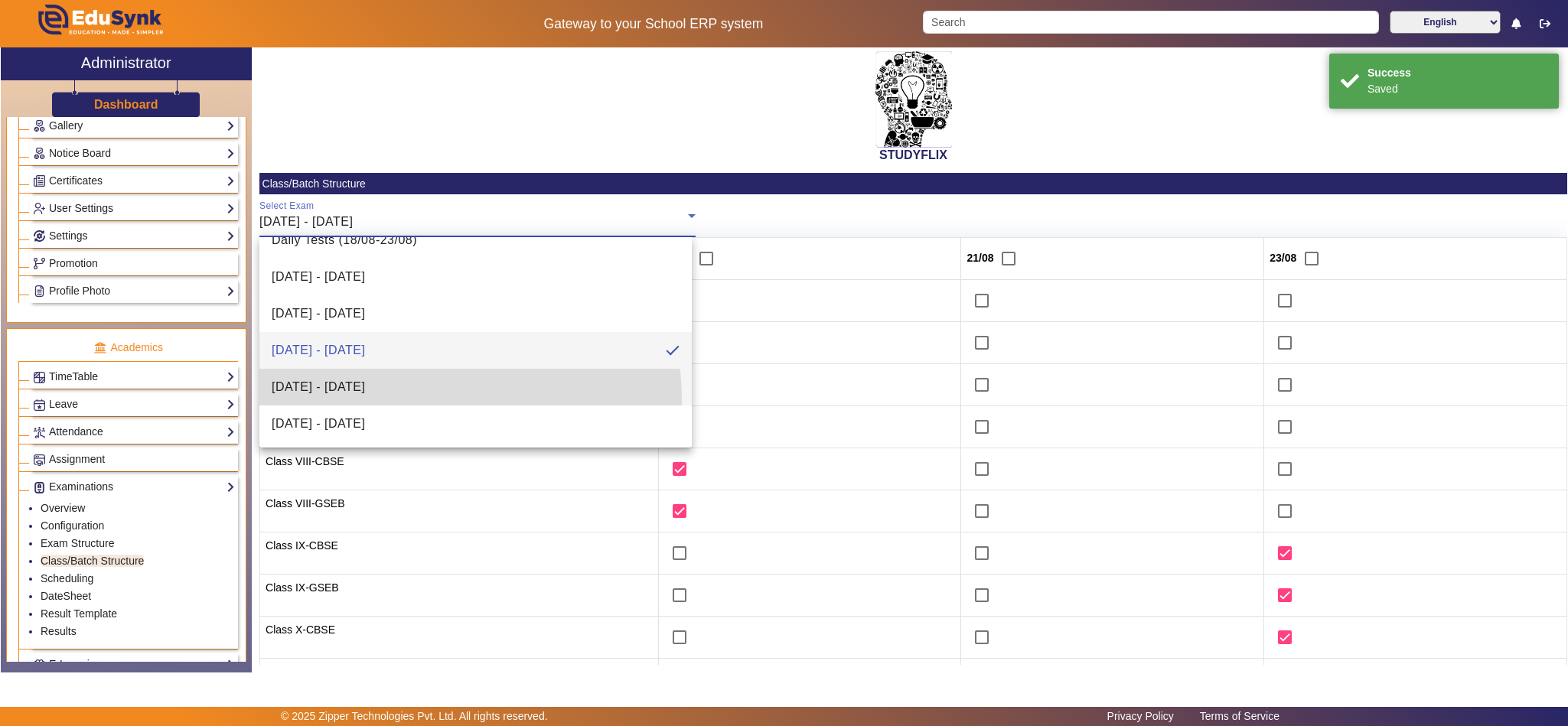
click at [431, 400] on mat-option "25/08/2025 - 30/08/2025" at bounding box center [476, 387] width 432 height 37
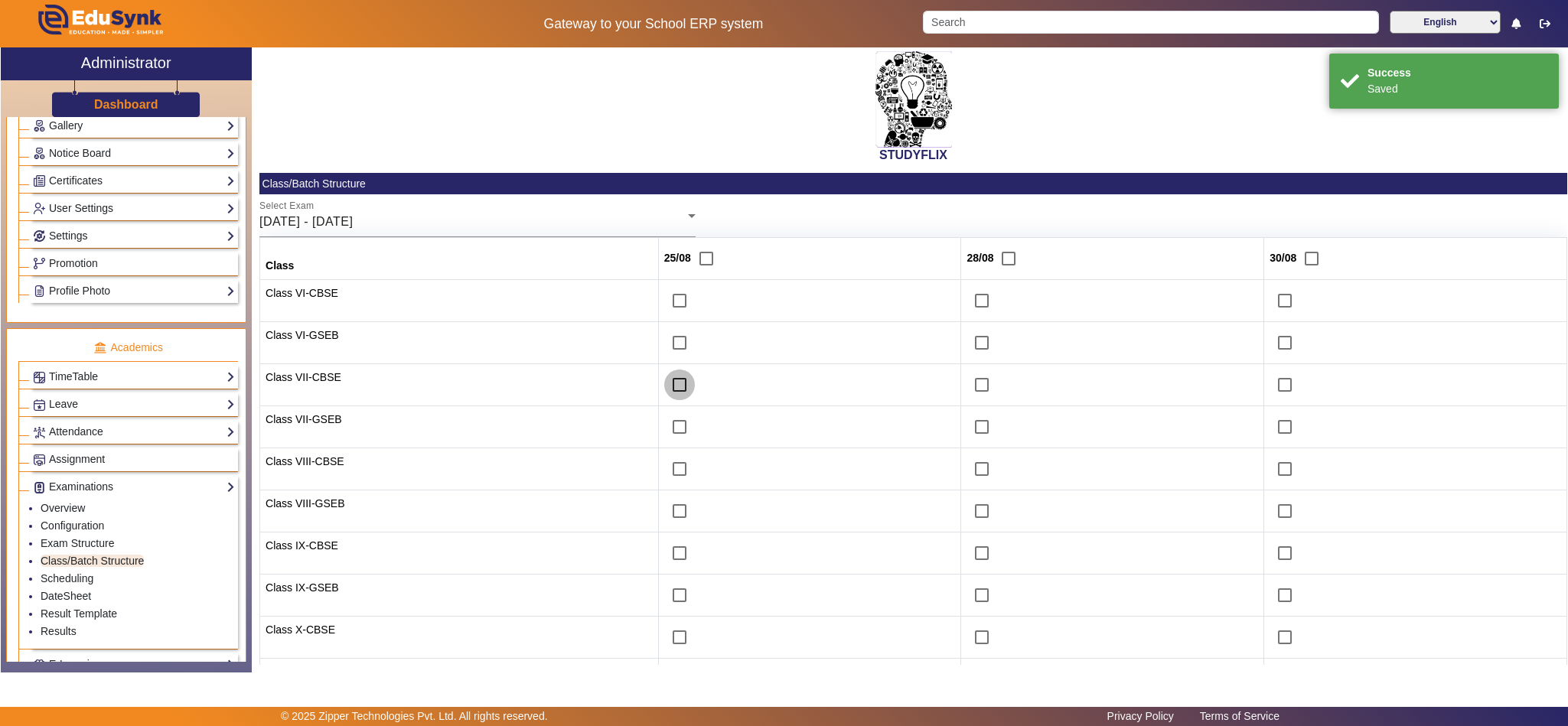
click at [664, 387] on input "checkbox" at bounding box center [680, 385] width 31 height 31
checkbox input "true"
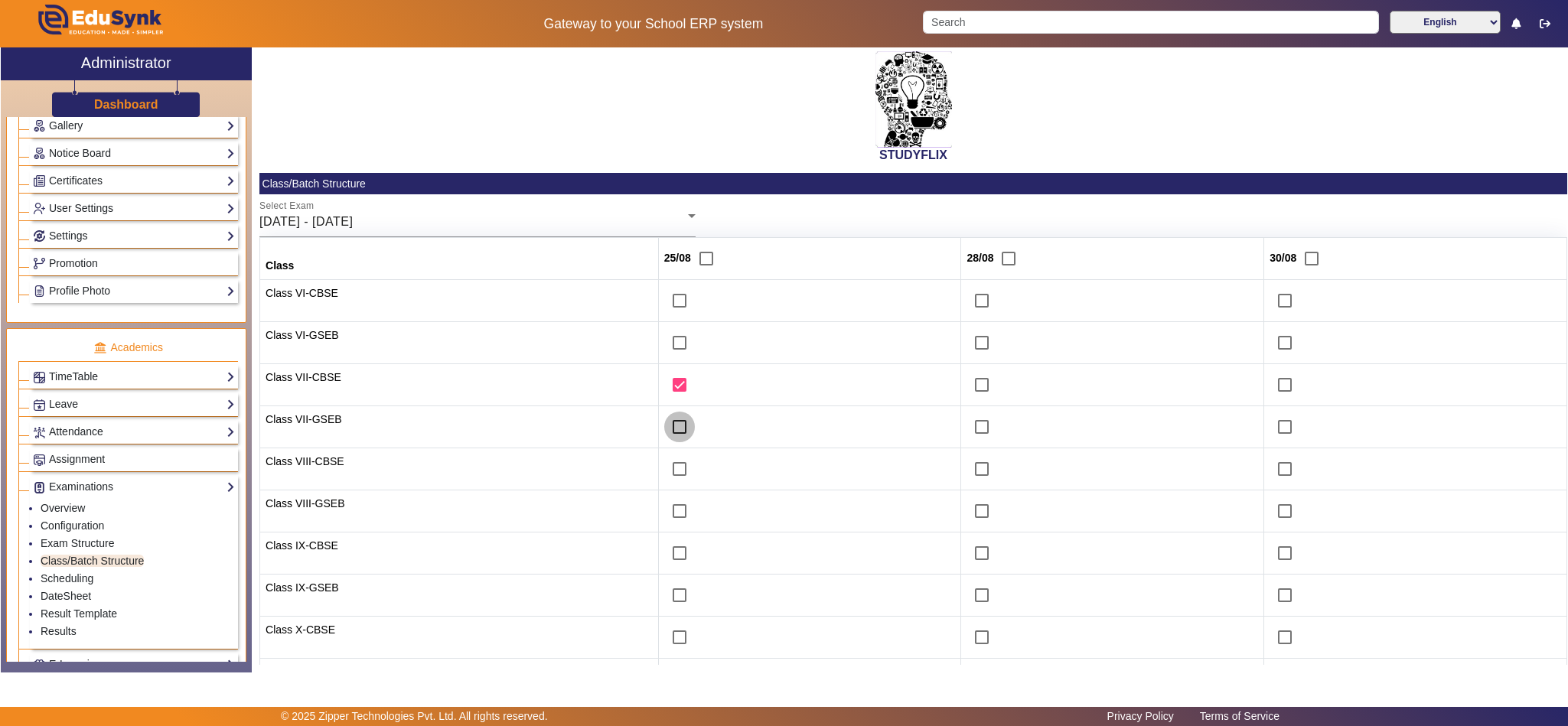
click at [666, 432] on input "checkbox" at bounding box center [680, 427] width 31 height 31
checkbox input "true"
click at [664, 473] on input "checkbox" at bounding box center [680, 469] width 31 height 31
checkbox input "true"
click at [664, 508] on input "checkbox" at bounding box center [680, 511] width 31 height 31
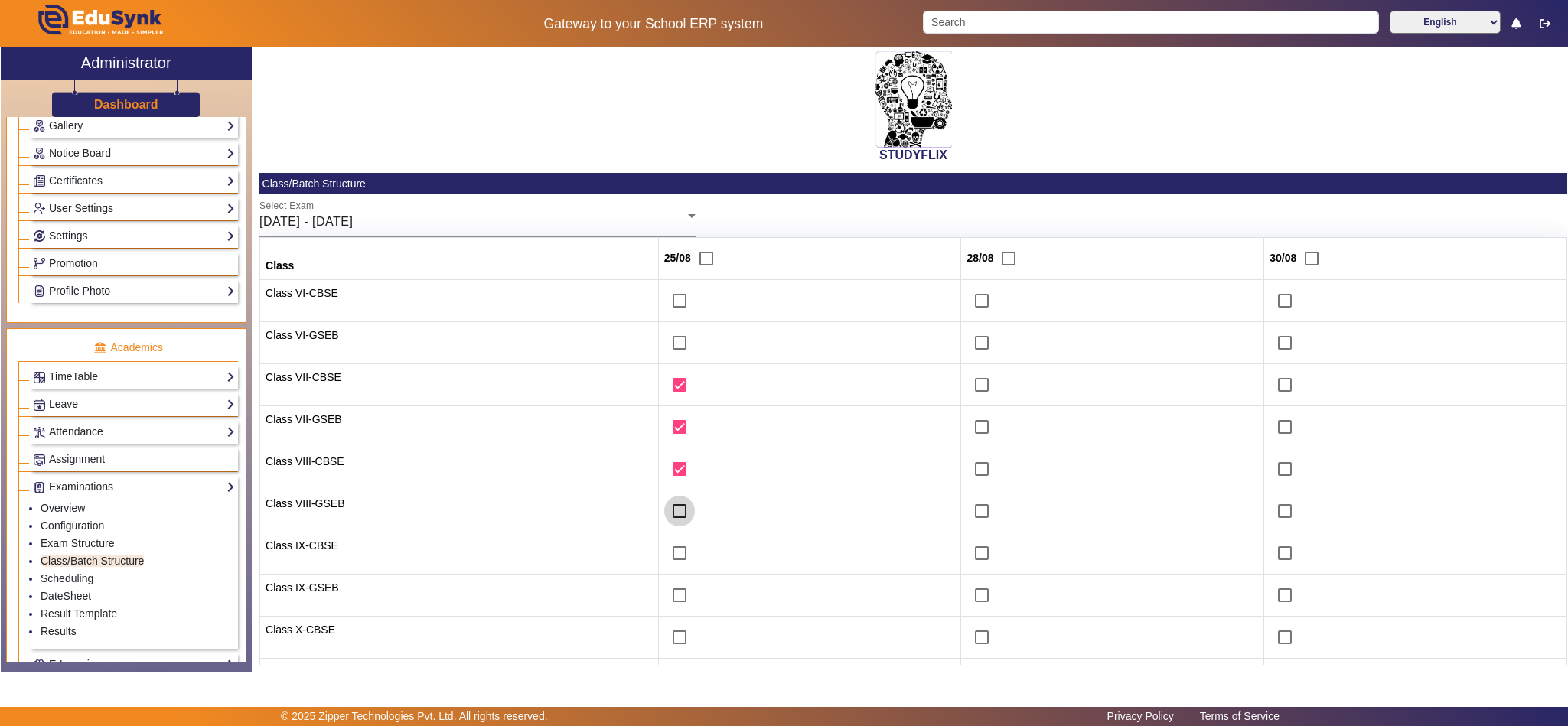
checkbox input "true"
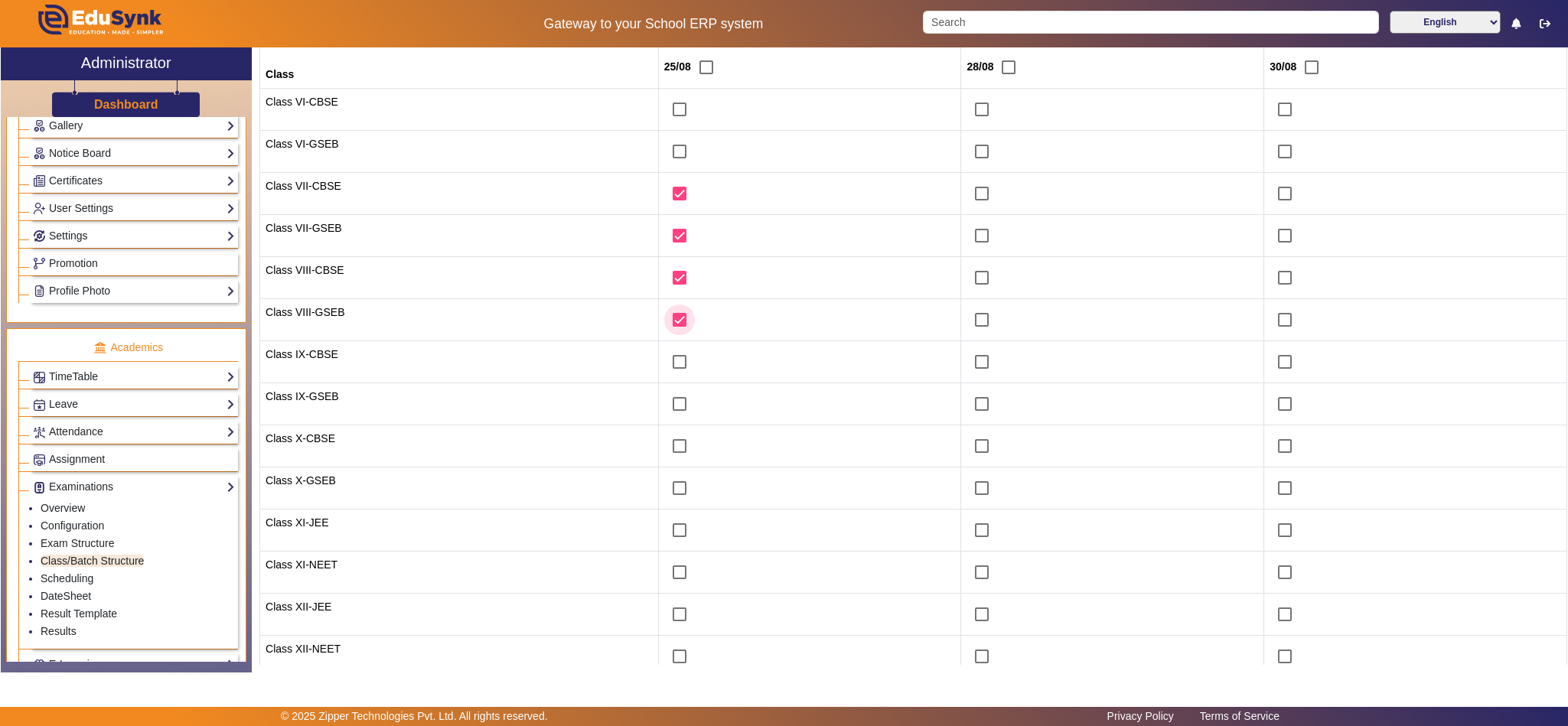
scroll to position [235, 0]
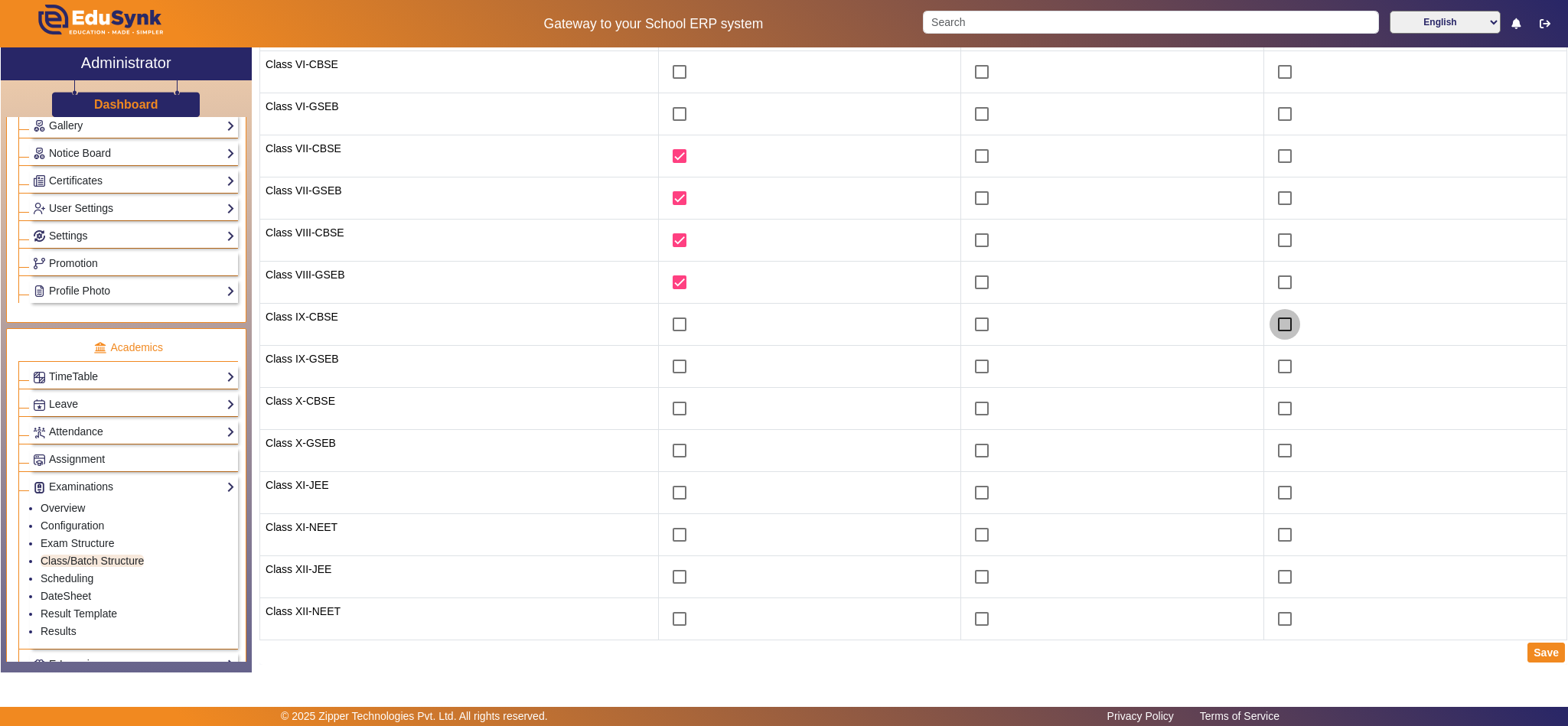
click at [1274, 320] on input "checkbox" at bounding box center [1285, 325] width 31 height 31
checkbox input "true"
click at [1270, 356] on input "checkbox" at bounding box center [1285, 366] width 31 height 31
checkbox input "true"
click at [1274, 409] on input "checkbox" at bounding box center [1285, 409] width 31 height 31
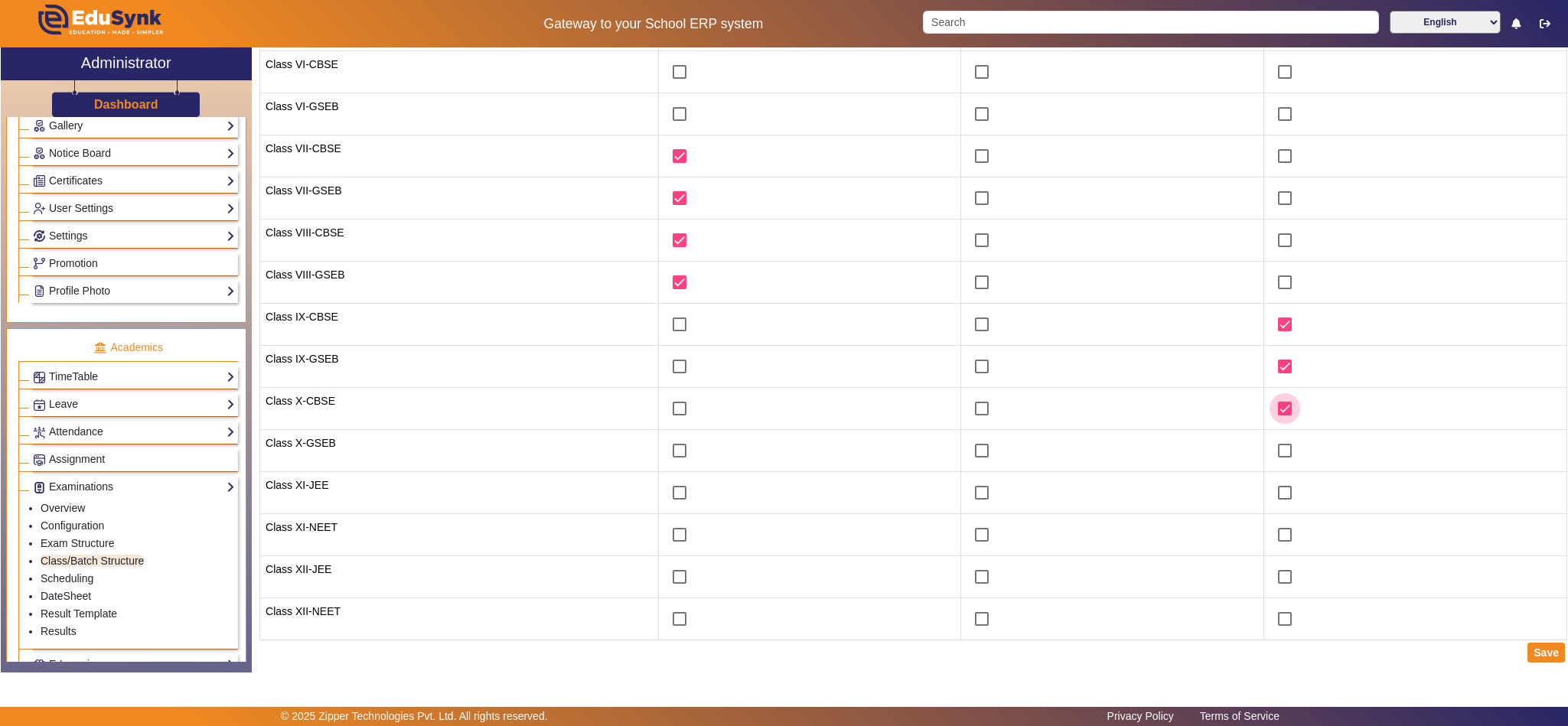
checkbox input "true"
click at [1270, 445] on input "checkbox" at bounding box center [1285, 451] width 31 height 31
checkbox input "true"
click at [1540, 654] on button "Save" at bounding box center [1546, 653] width 37 height 20
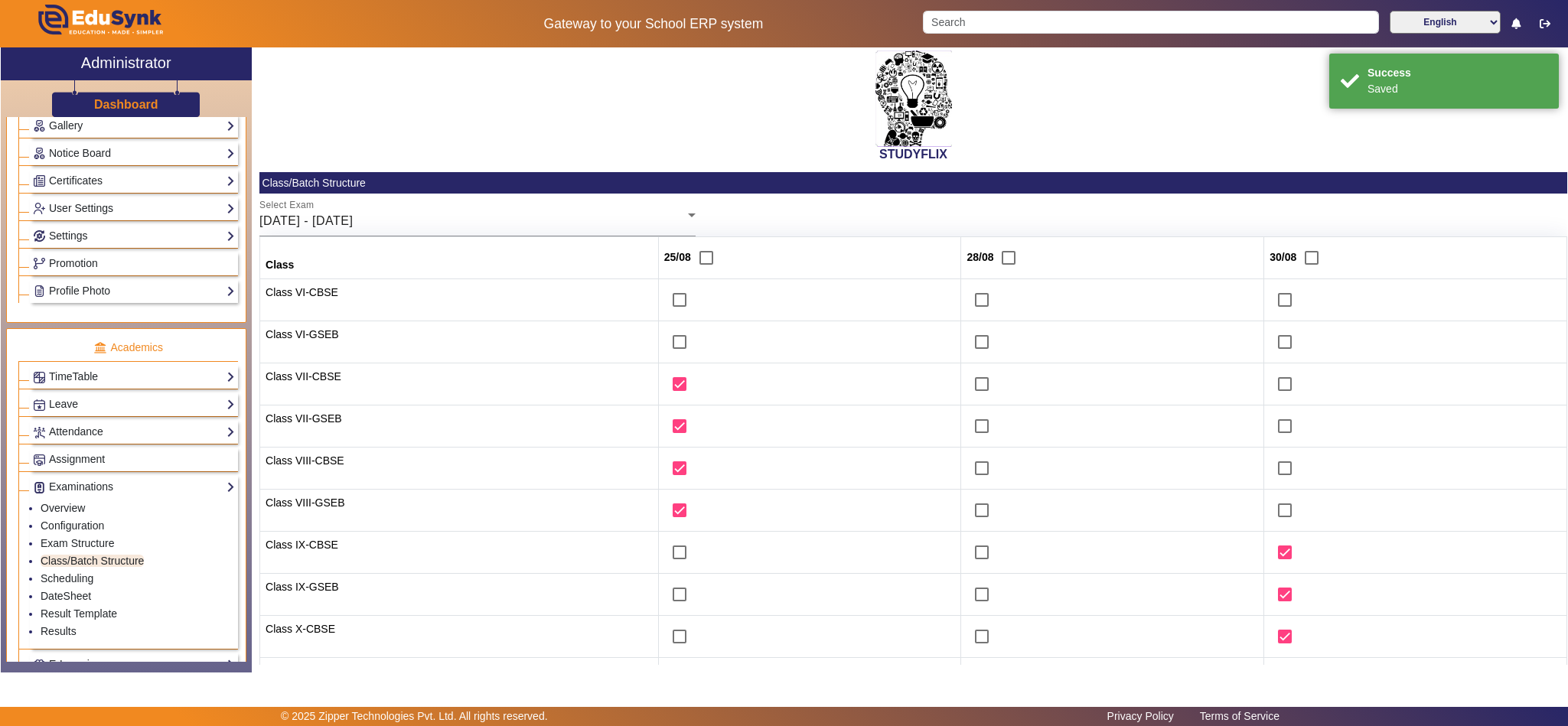
scroll to position [0, 0]
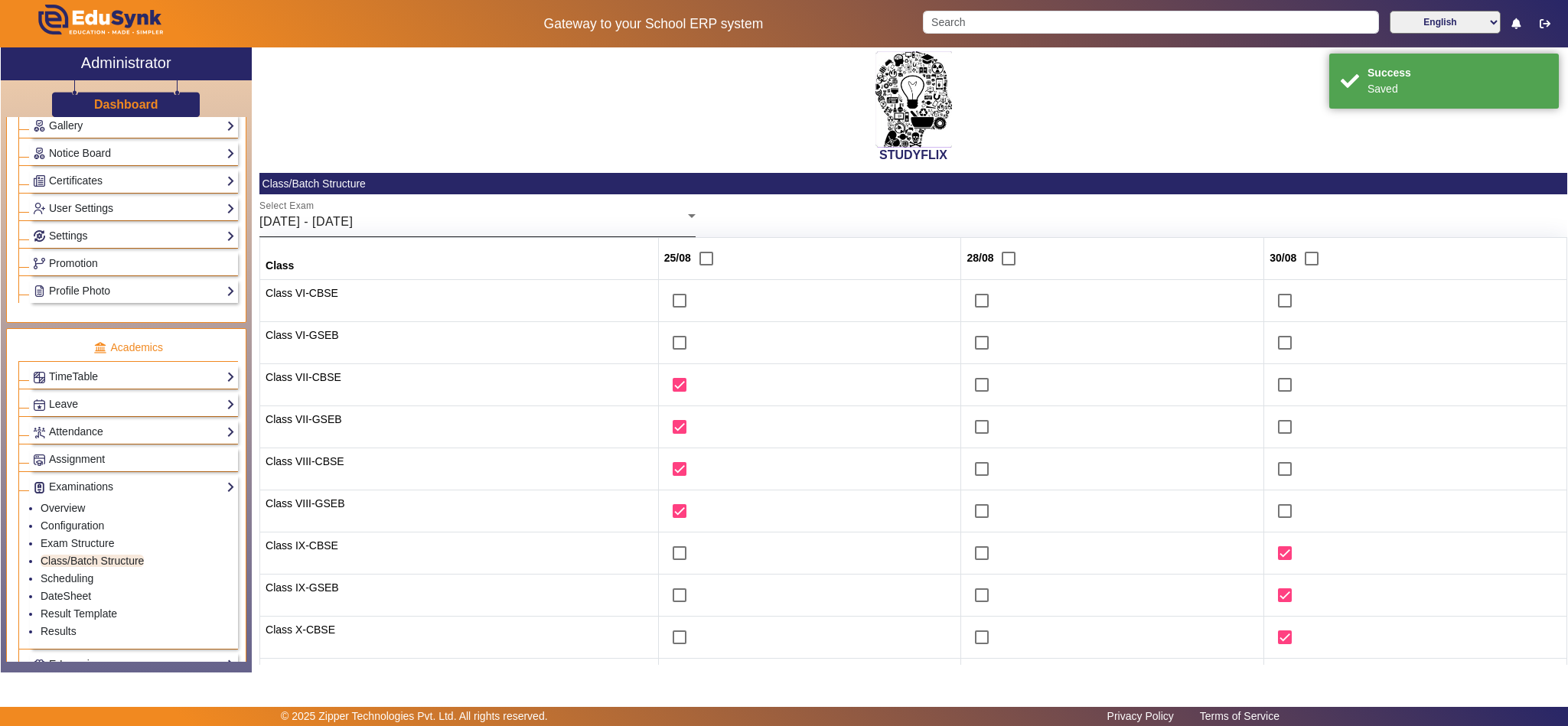
click at [558, 218] on div "25/08/2025 - 30/08/2025" at bounding box center [474, 222] width 428 height 19
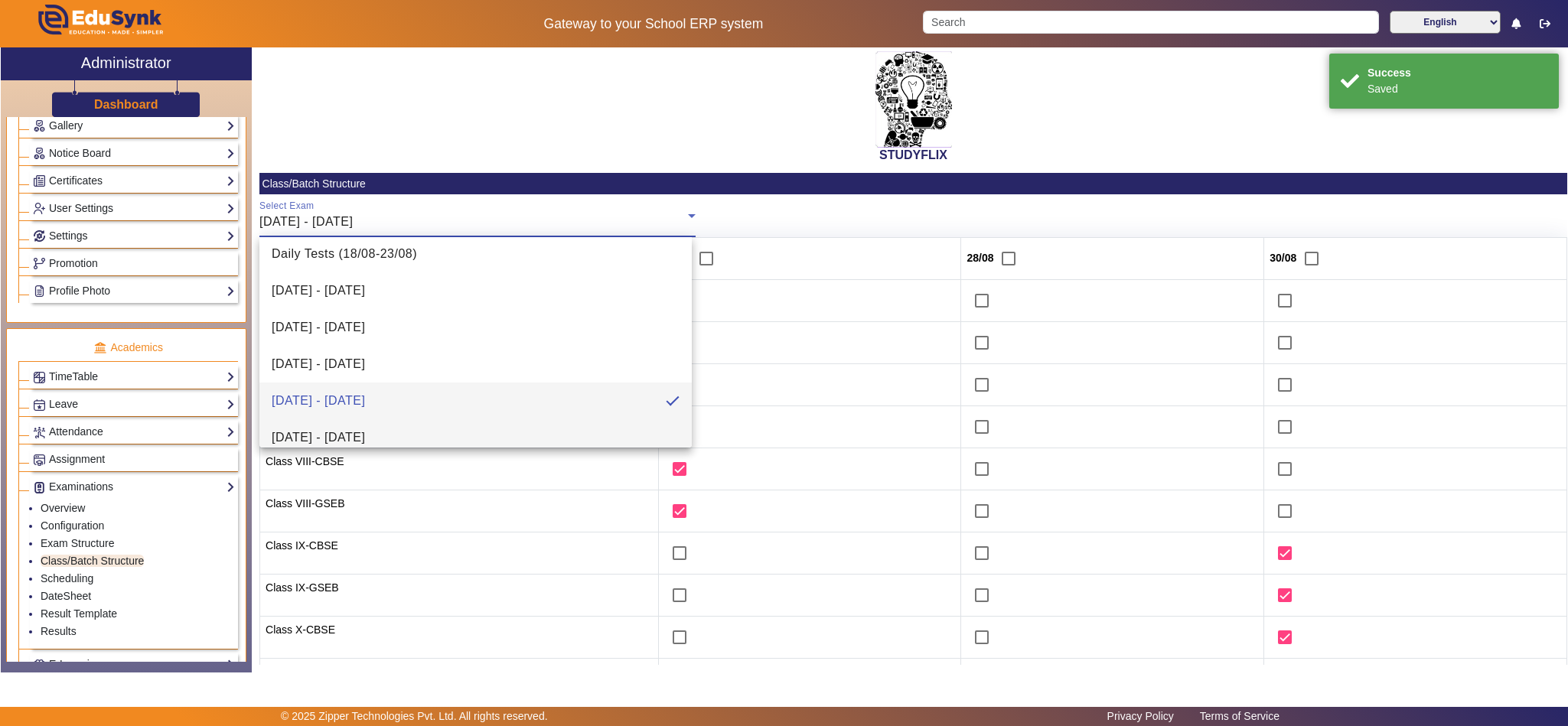
scroll to position [389, 0]
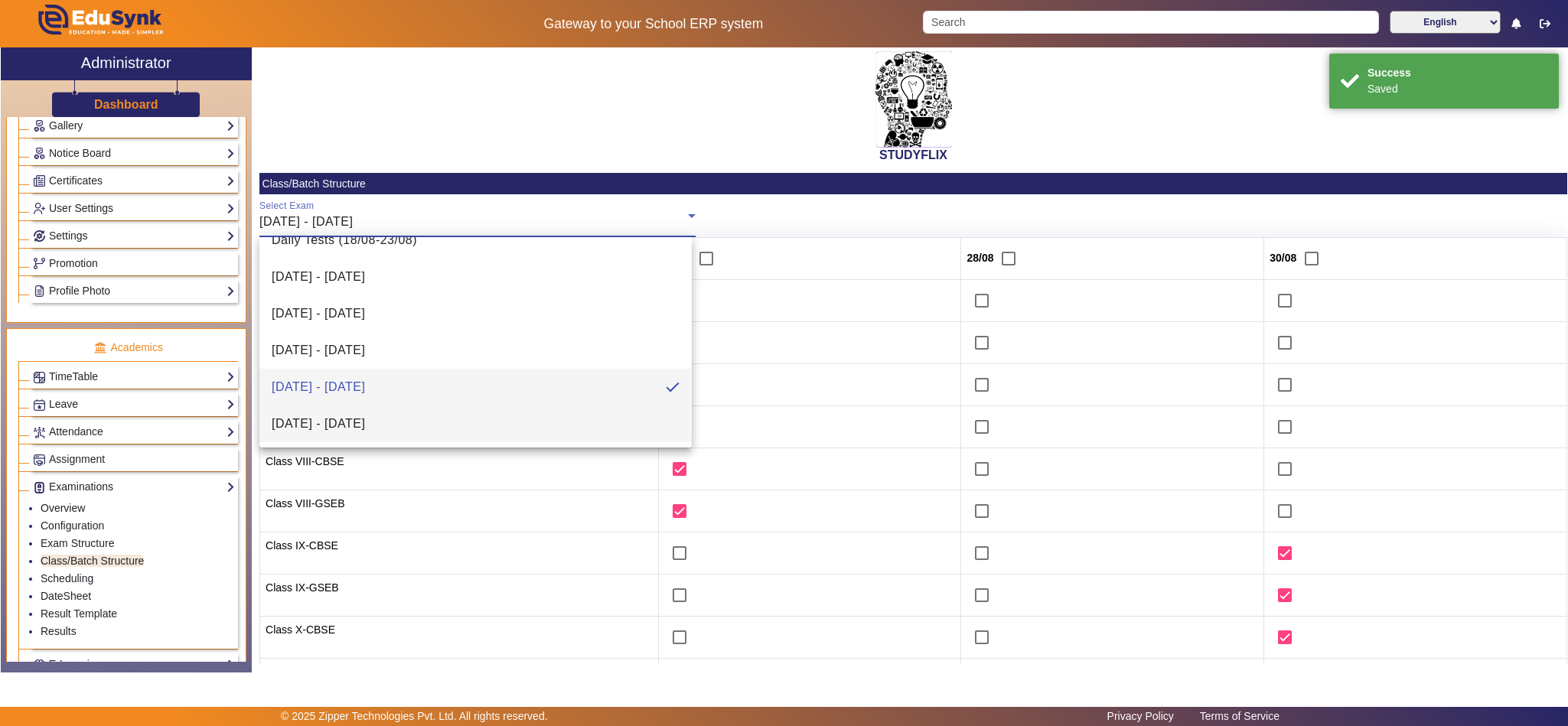
click at [365, 428] on span "01/09/2025 - 06/09/2025" at bounding box center [318, 424] width 94 height 19
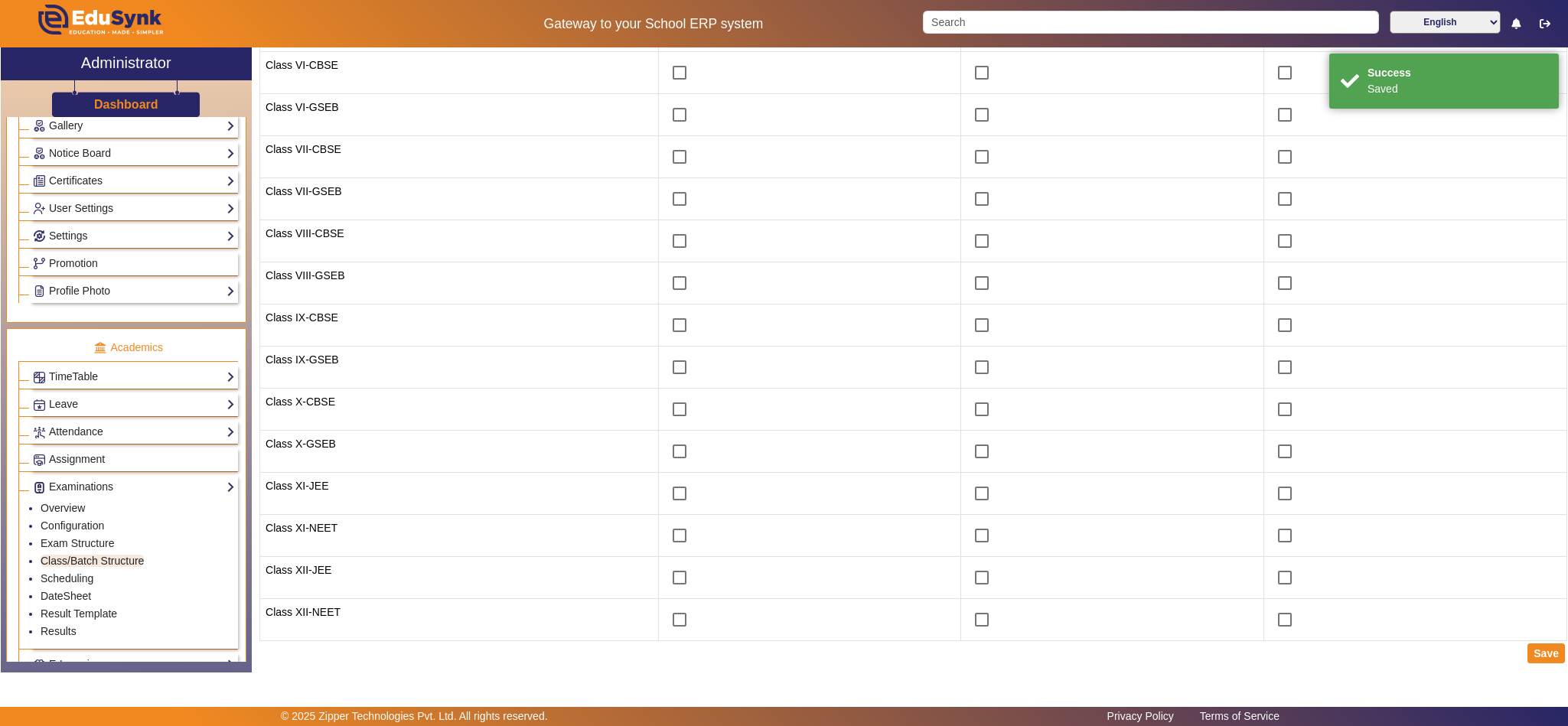
scroll to position [235, 0]
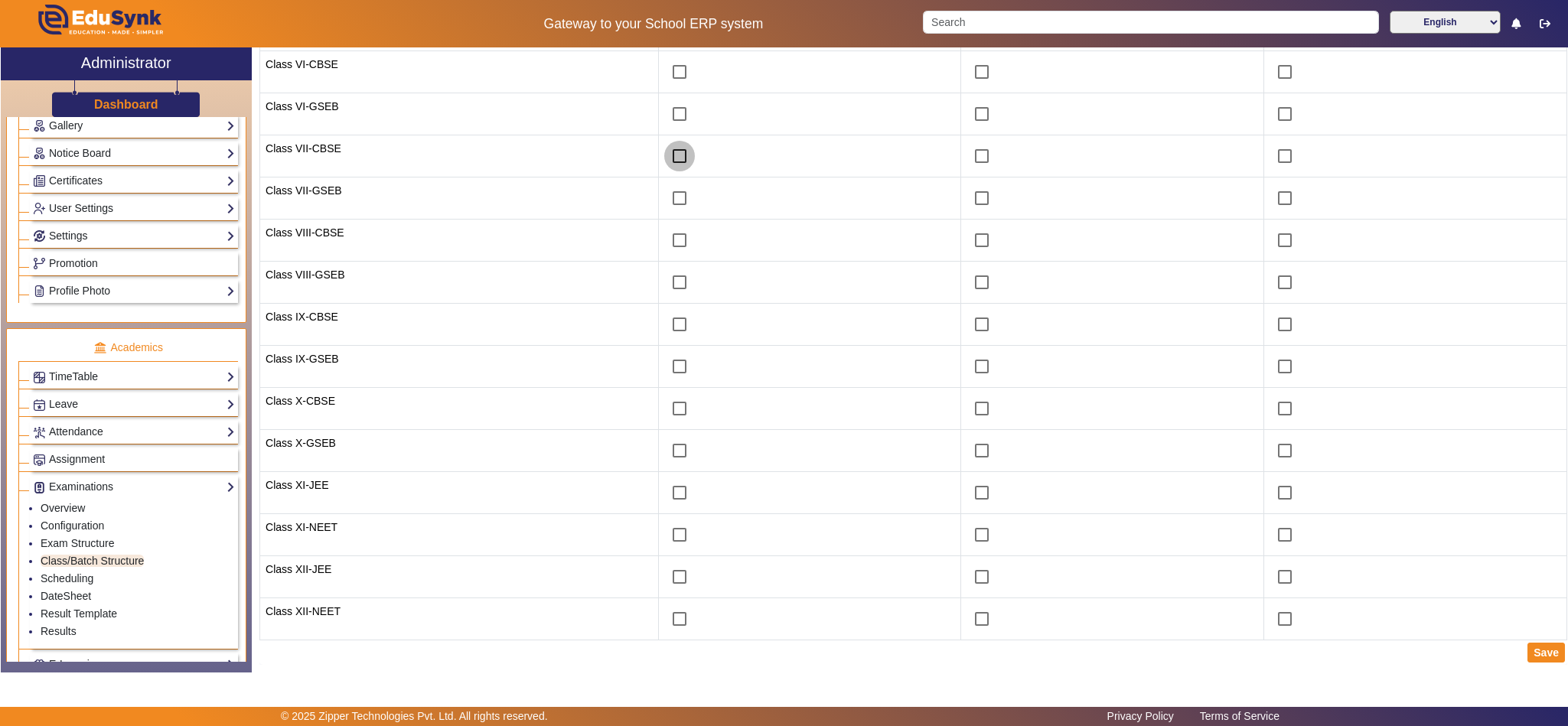
click at [664, 147] on input "checkbox" at bounding box center [680, 156] width 31 height 31
checkbox input "true"
click at [664, 193] on input "checkbox" at bounding box center [680, 199] width 31 height 31
checkbox input "true"
drag, startPoint x: 666, startPoint y: 232, endPoint x: 666, endPoint y: 251, distance: 19.0
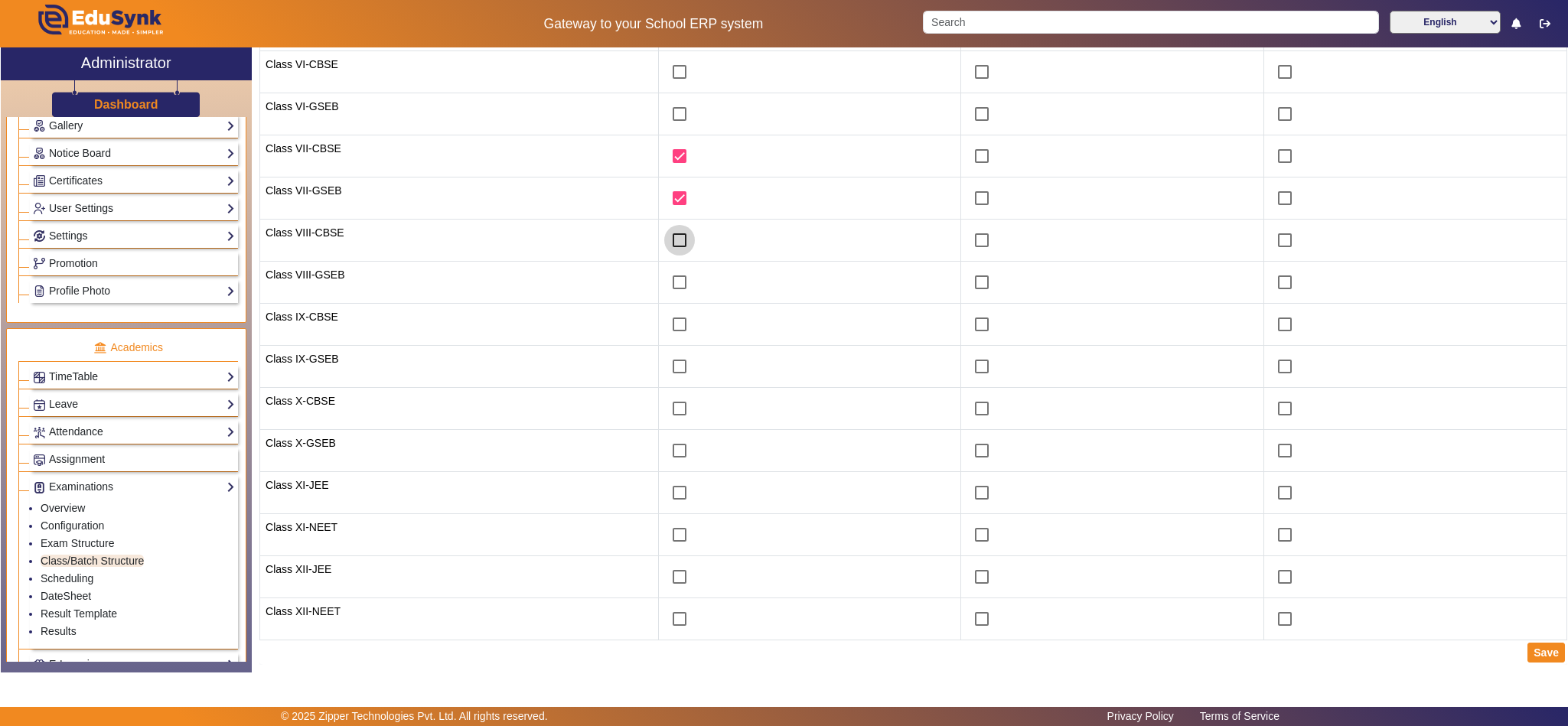
click at [668, 234] on input "checkbox" at bounding box center [680, 240] width 31 height 31
checkbox input "true"
click at [666, 282] on input "checkbox" at bounding box center [680, 282] width 31 height 31
checkbox input "true"
click at [1270, 326] on input "checkbox" at bounding box center [1285, 325] width 31 height 31
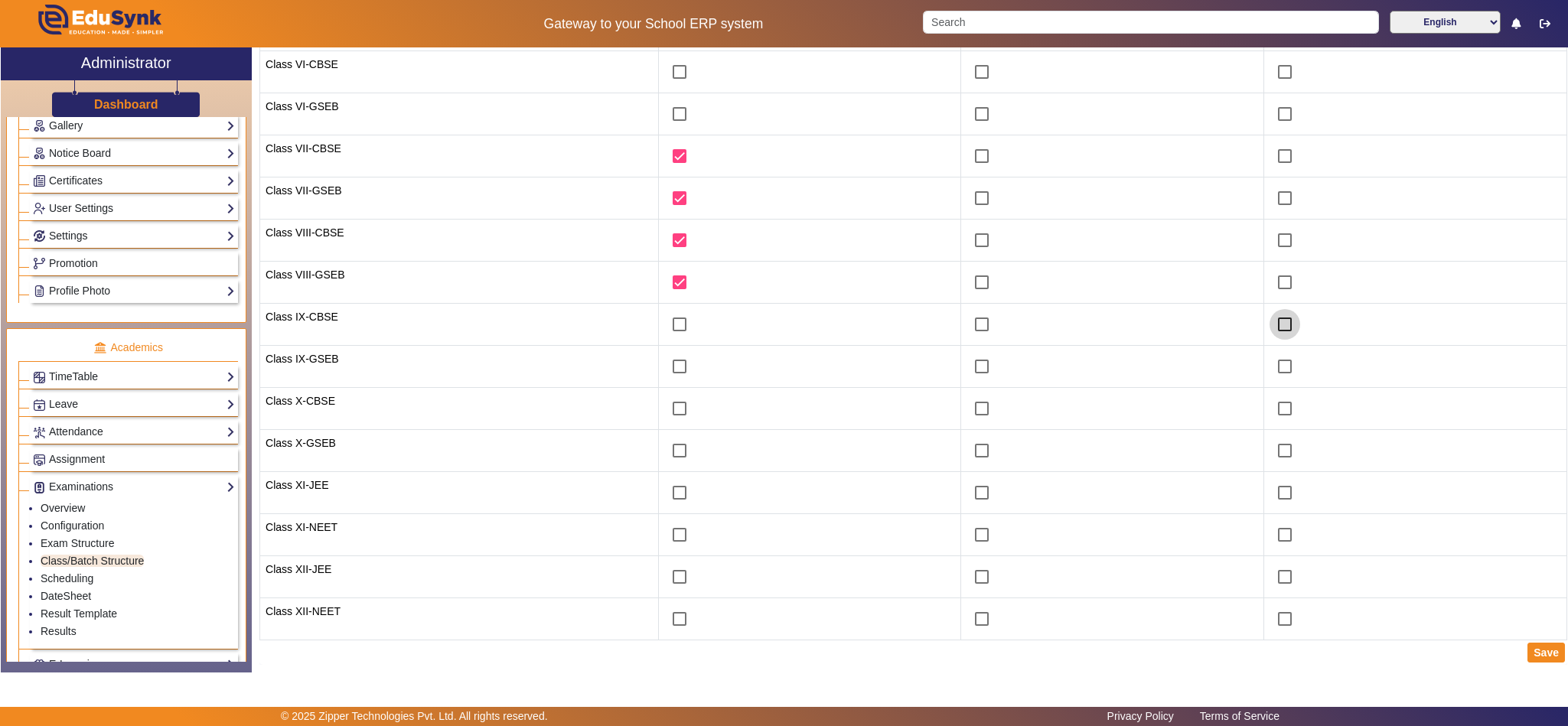
checkbox input "true"
click at [1273, 372] on input "checkbox" at bounding box center [1285, 366] width 31 height 31
checkbox input "true"
click at [1273, 398] on input "checkbox" at bounding box center [1285, 409] width 31 height 31
checkbox input "true"
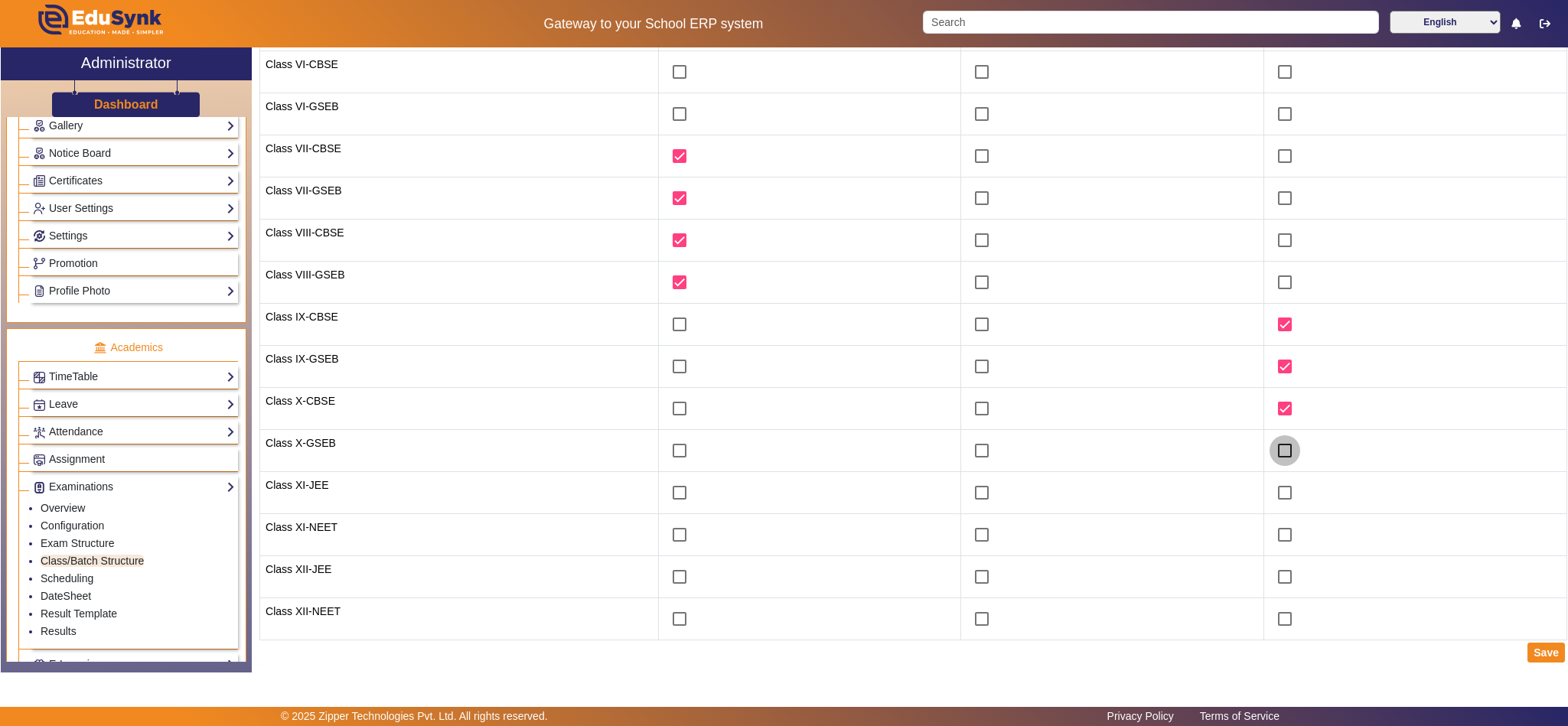
click at [1275, 445] on input "checkbox" at bounding box center [1285, 451] width 31 height 31
checkbox input "true"
click at [1530, 649] on button "Save" at bounding box center [1546, 653] width 37 height 20
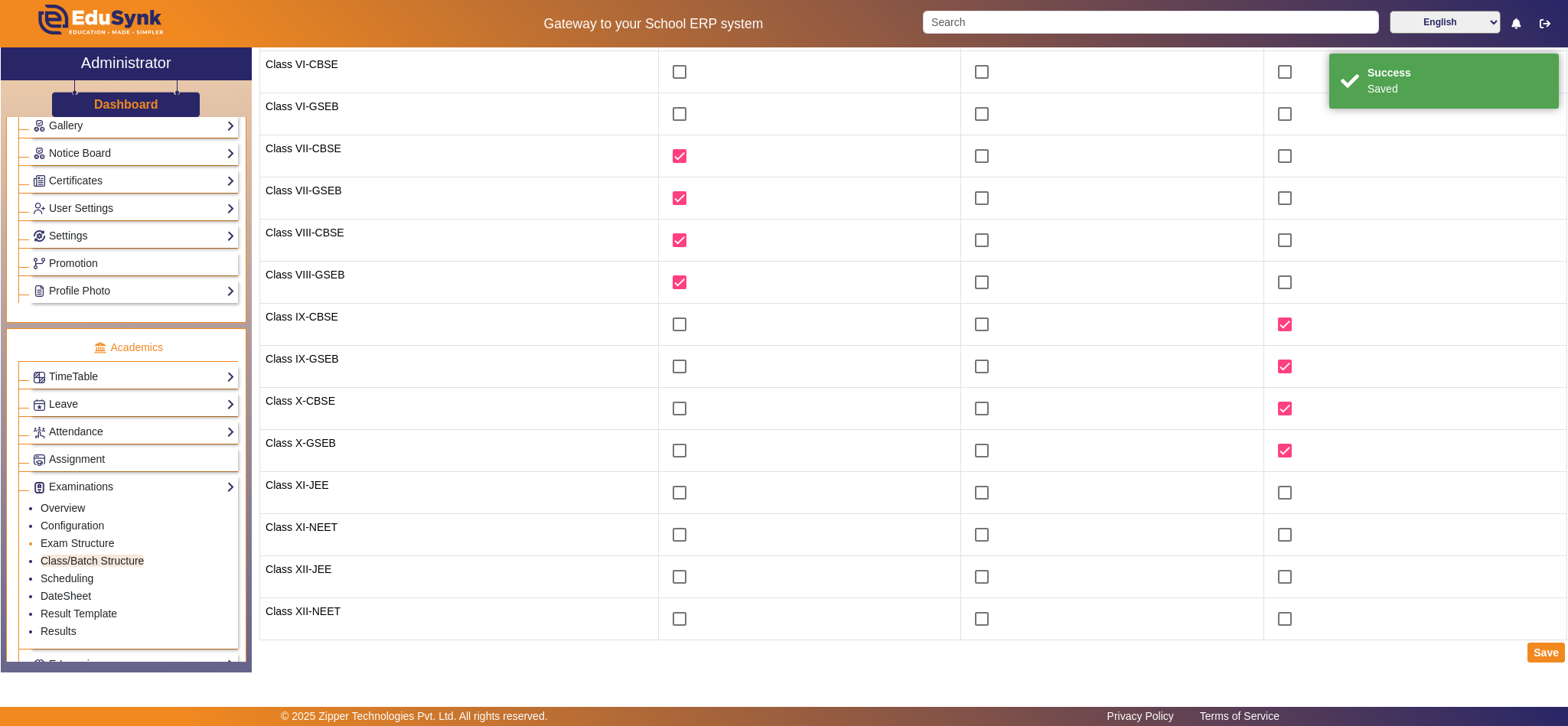
scroll to position [562, 0]
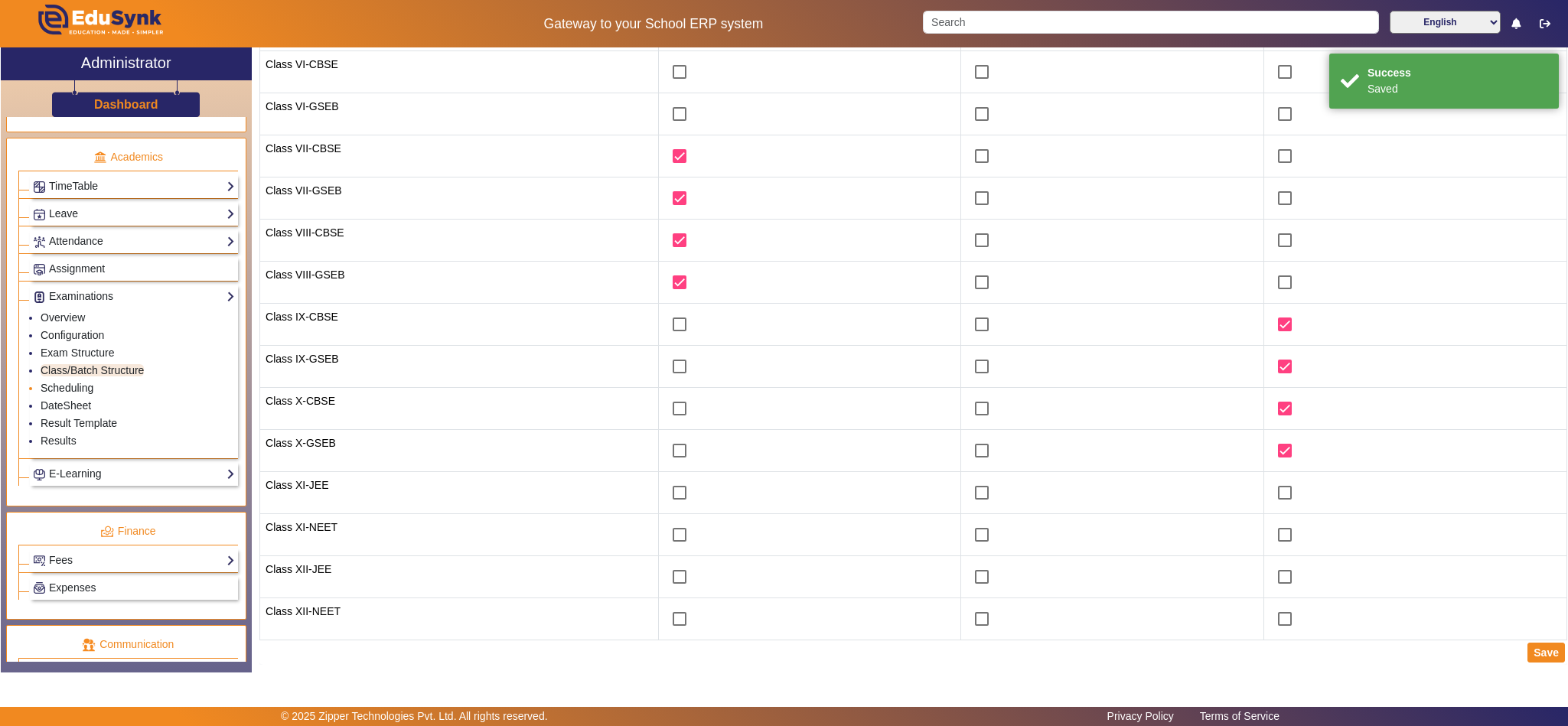
click at [85, 394] on link "Scheduling" at bounding box center [66, 388] width 53 height 12
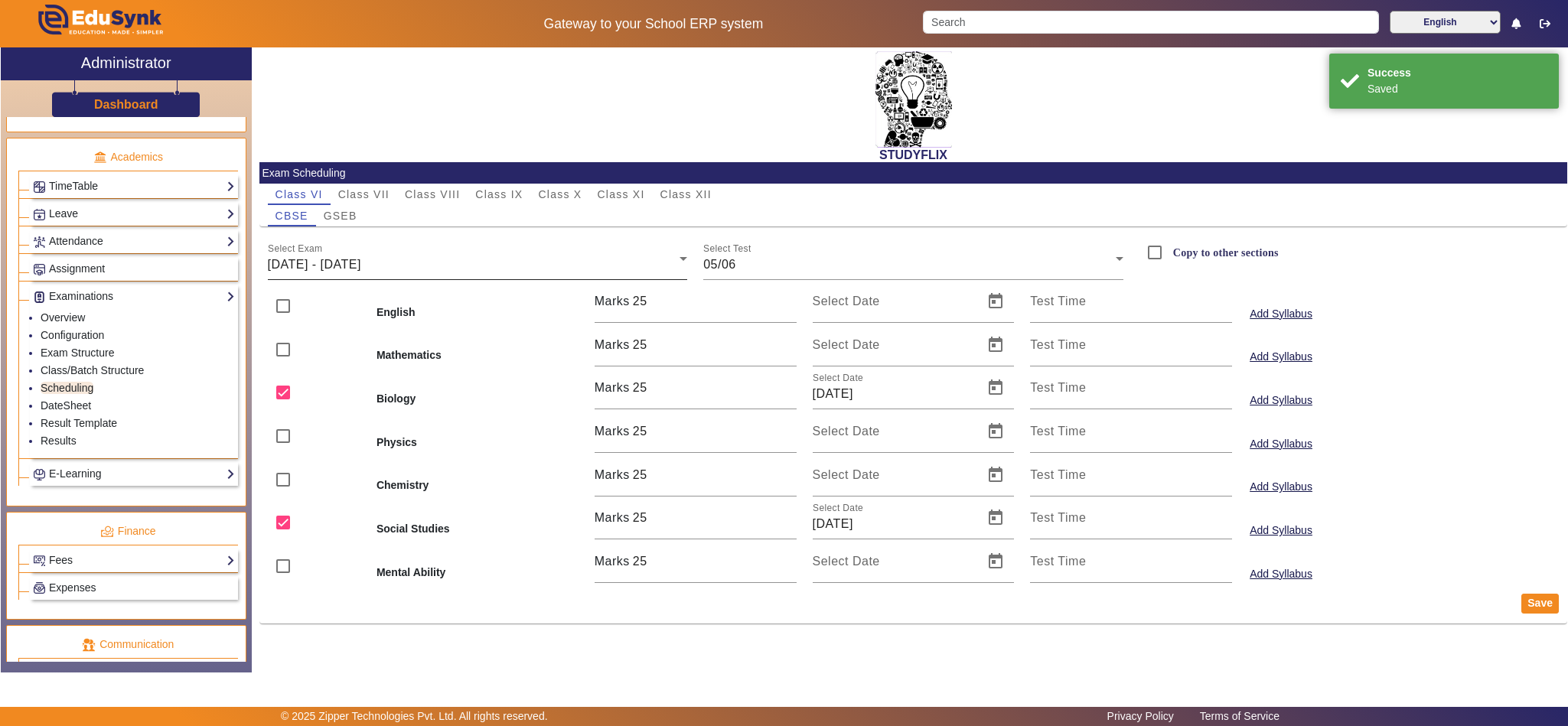
click at [361, 258] on span "02/06/2025 - 07/06/2025" at bounding box center [314, 264] width 94 height 13
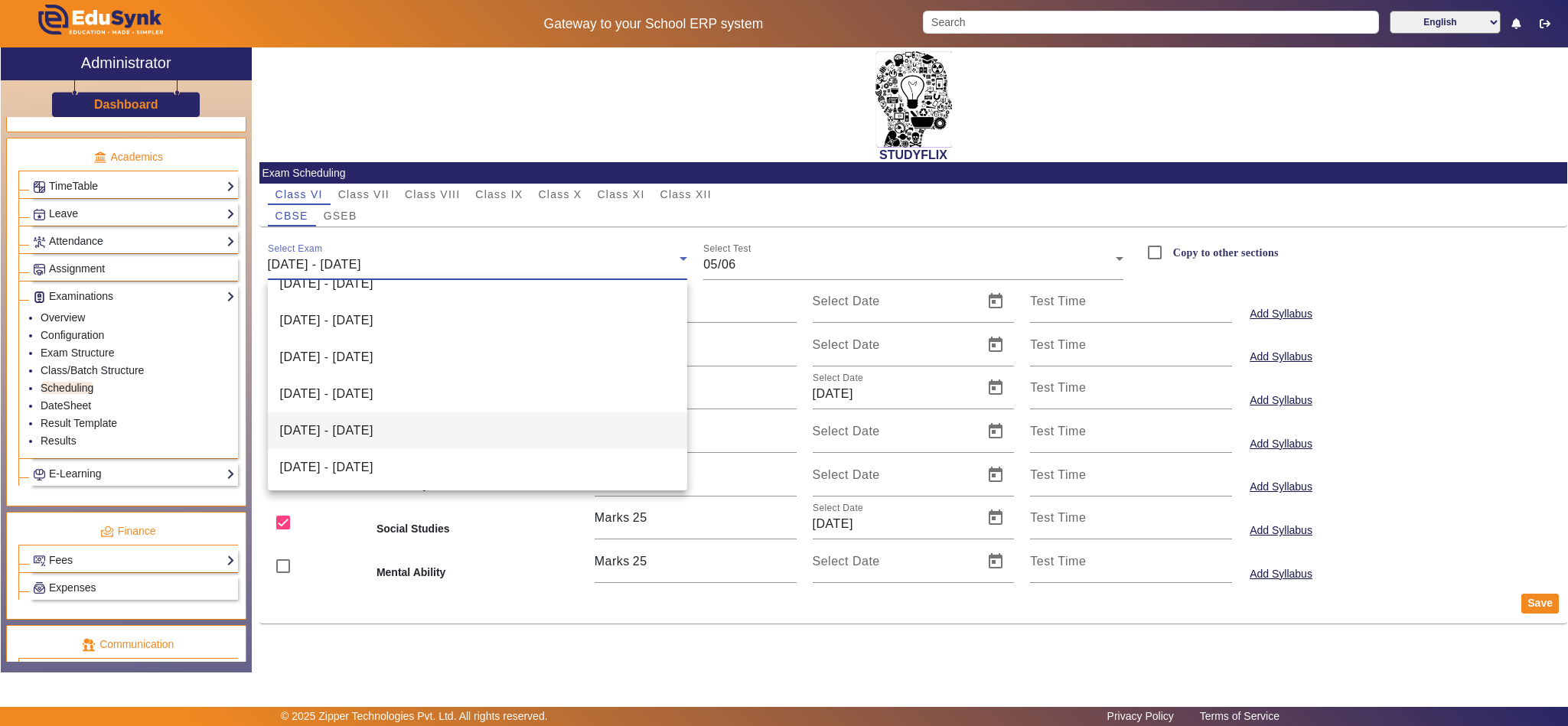
scroll to position [170, 0]
click at [772, 149] on div at bounding box center [784, 363] width 1568 height 726
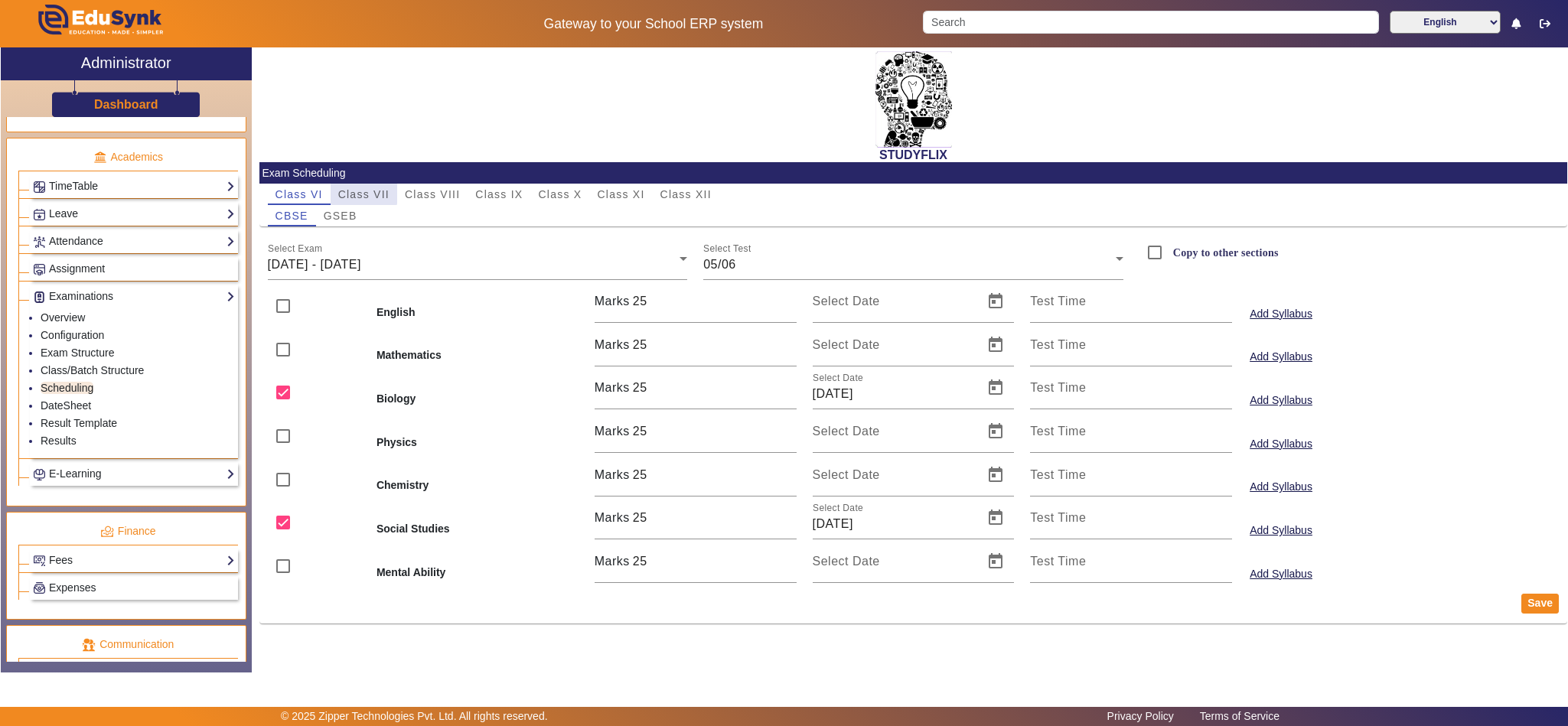
click at [361, 193] on span "Class VII" at bounding box center [363, 194] width 51 height 11
click at [337, 256] on div "16/06/2025 - 21/06/2025" at bounding box center [473, 265] width 412 height 19
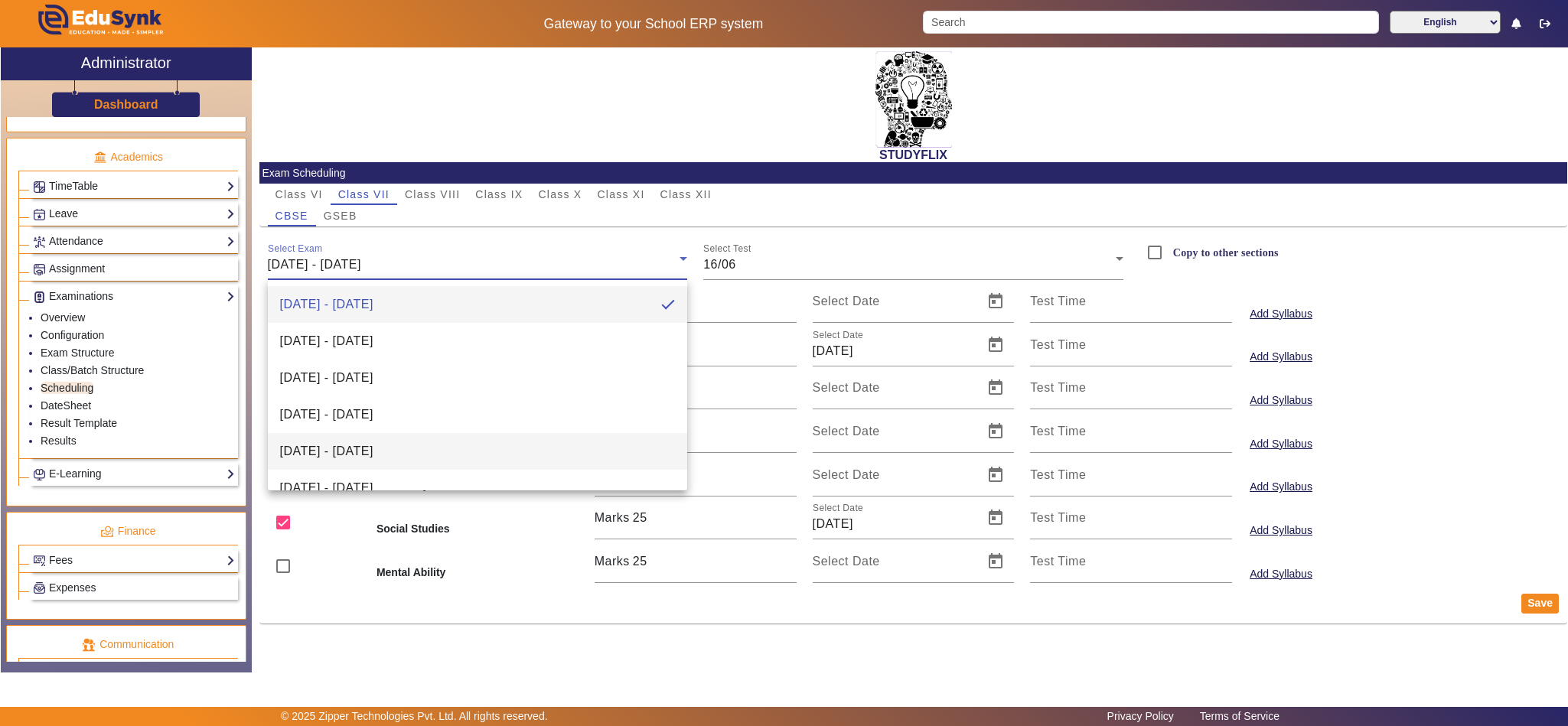
scroll to position [280, 0]
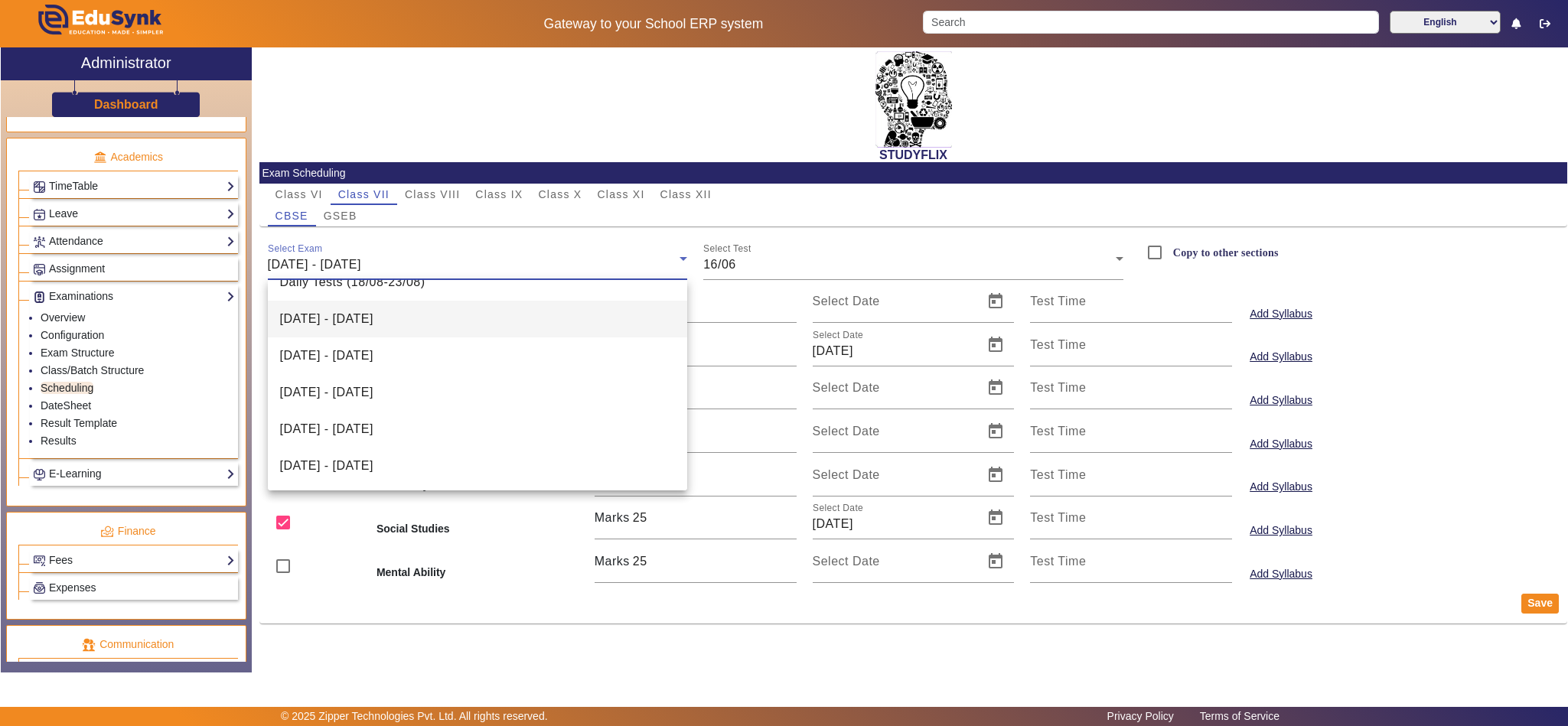
click at [373, 315] on span "04/08/2025 - 09/08/2025" at bounding box center [326, 319] width 94 height 19
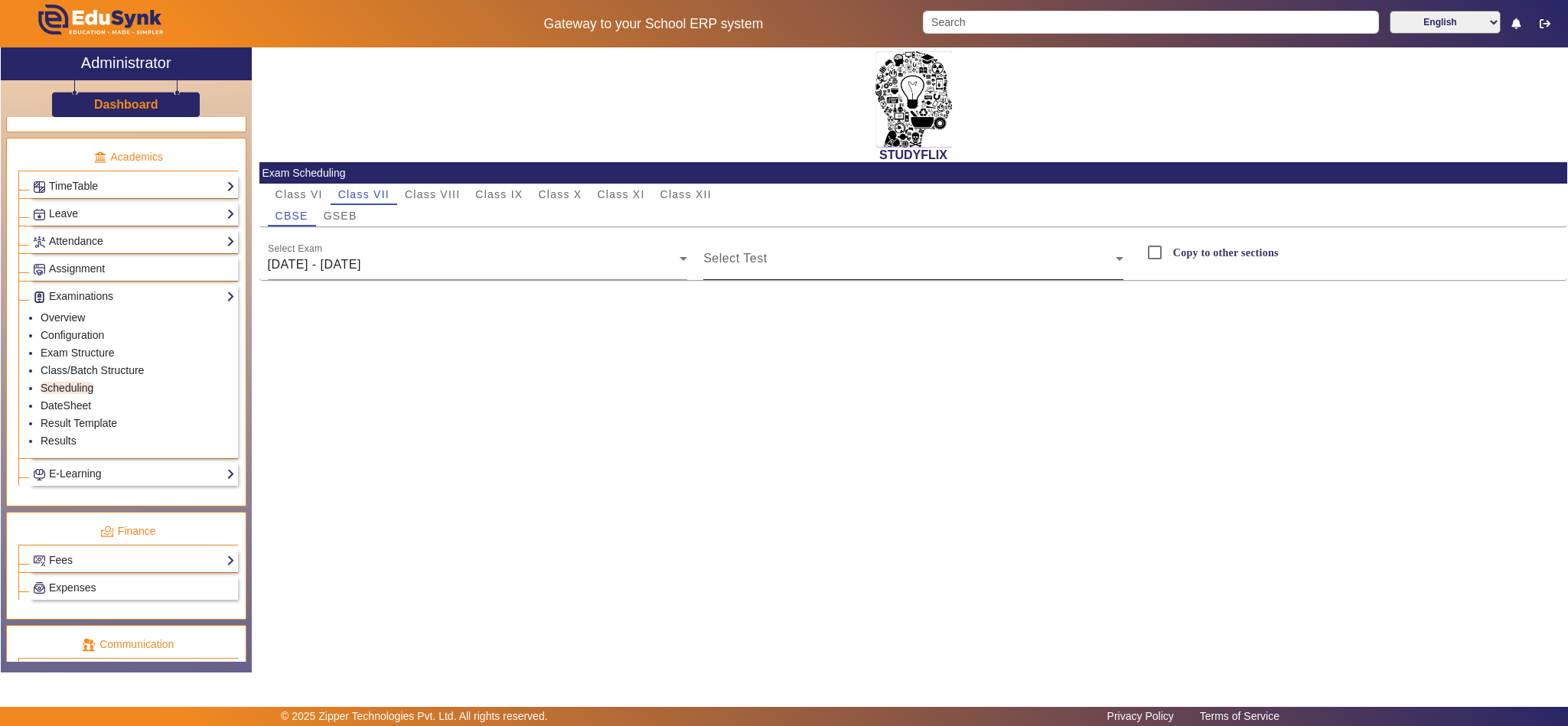
click at [782, 254] on div "Select Test" at bounding box center [913, 258] width 420 height 43
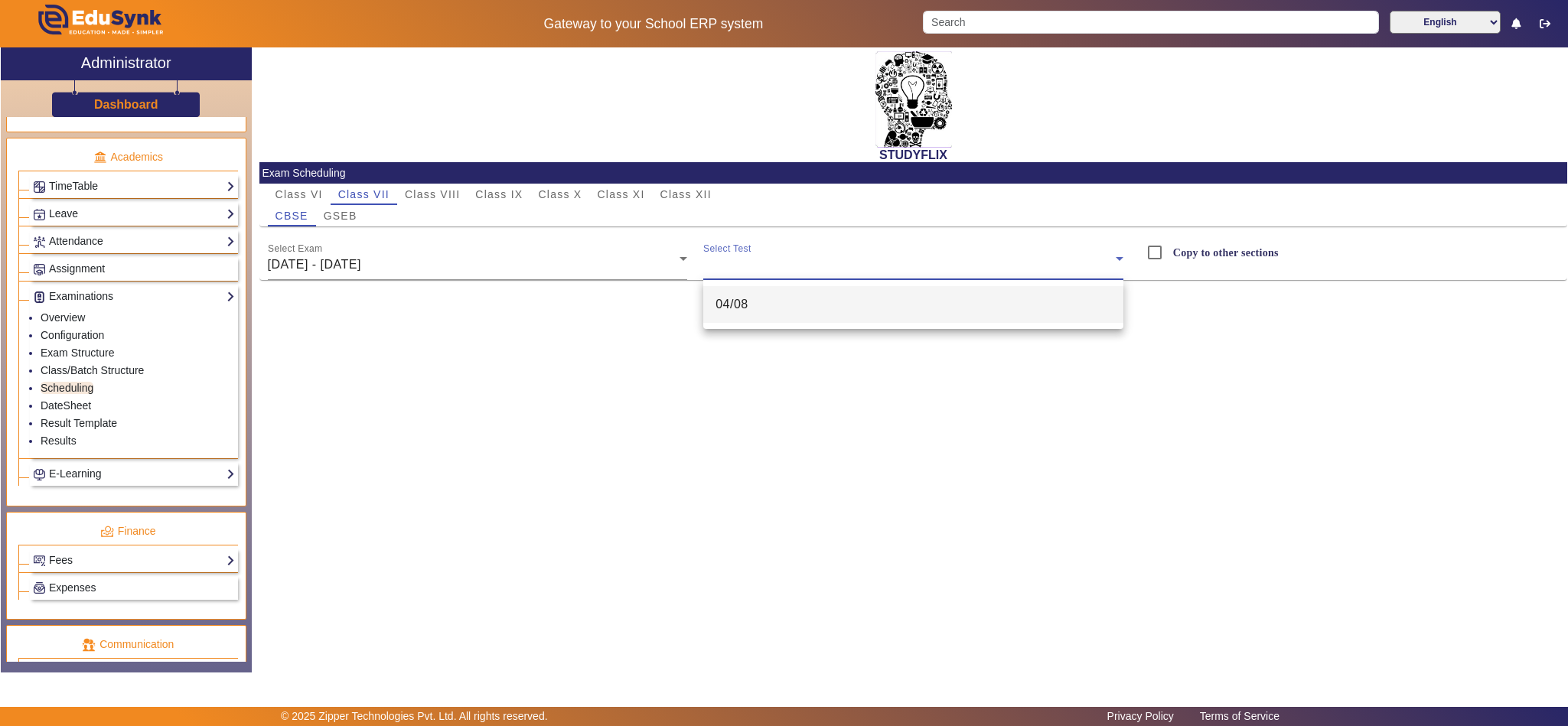
click at [788, 306] on mat-option "04/08" at bounding box center [913, 305] width 420 height 37
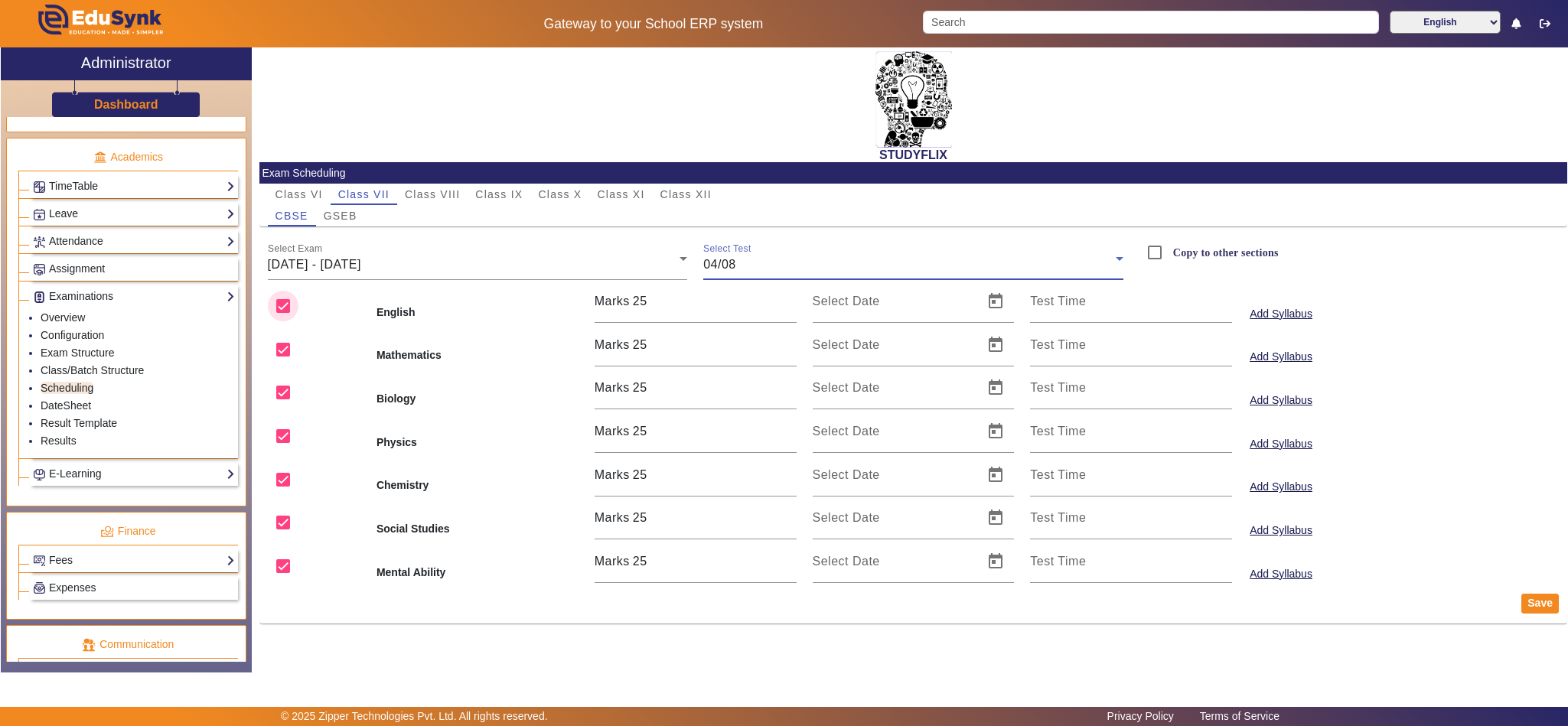
click at [283, 308] on input "checkbox" at bounding box center [283, 306] width 31 height 31
checkbox input "false"
click at [283, 353] on input "checkbox" at bounding box center [283, 350] width 31 height 31
checkbox input "false"
click at [285, 434] on input "checkbox" at bounding box center [283, 436] width 31 height 31
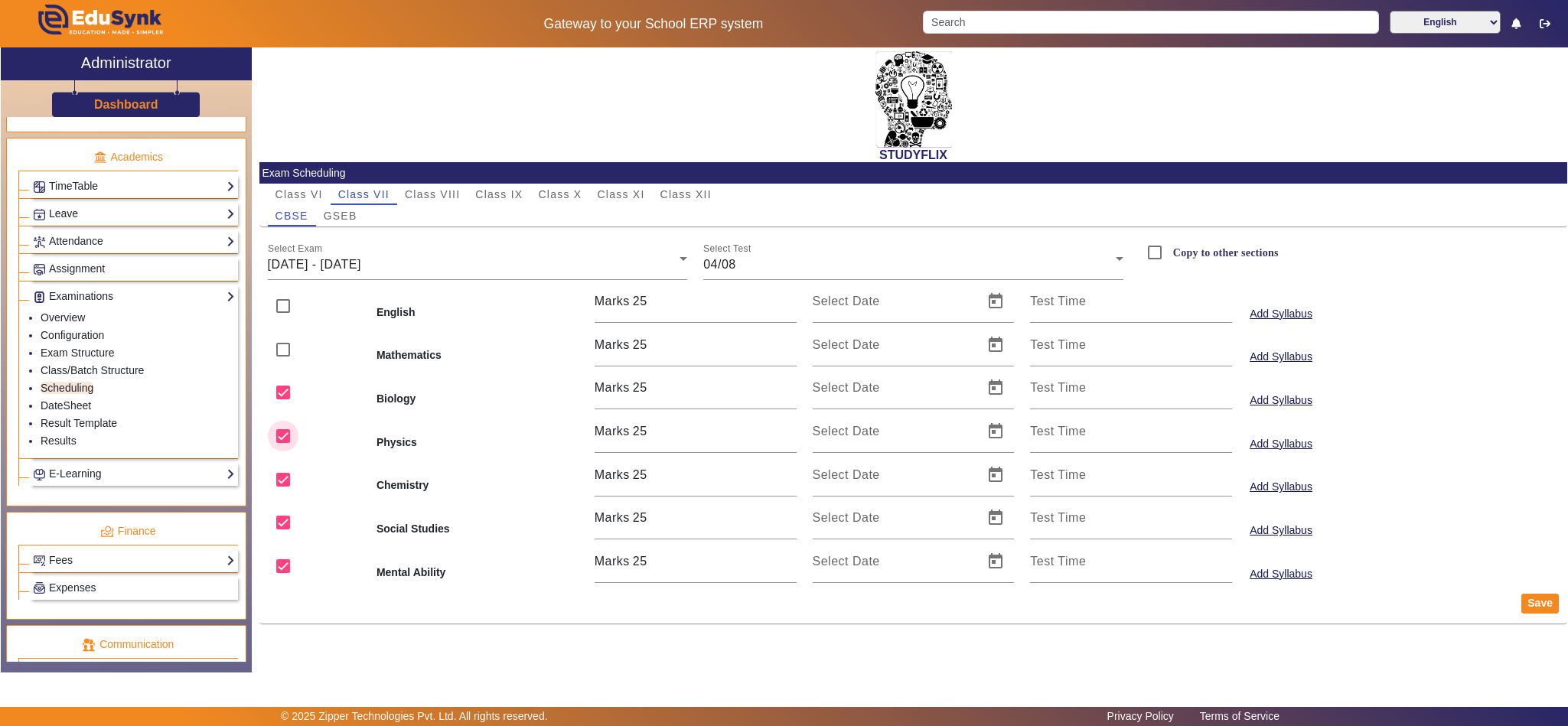
checkbox input "false"
drag, startPoint x: 280, startPoint y: 528, endPoint x: 280, endPoint y: 549, distance: 21.0
click at [281, 528] on input "checkbox" at bounding box center [283, 523] width 31 height 31
checkbox input "false"
click at [276, 576] on input "checkbox" at bounding box center [283, 567] width 31 height 31
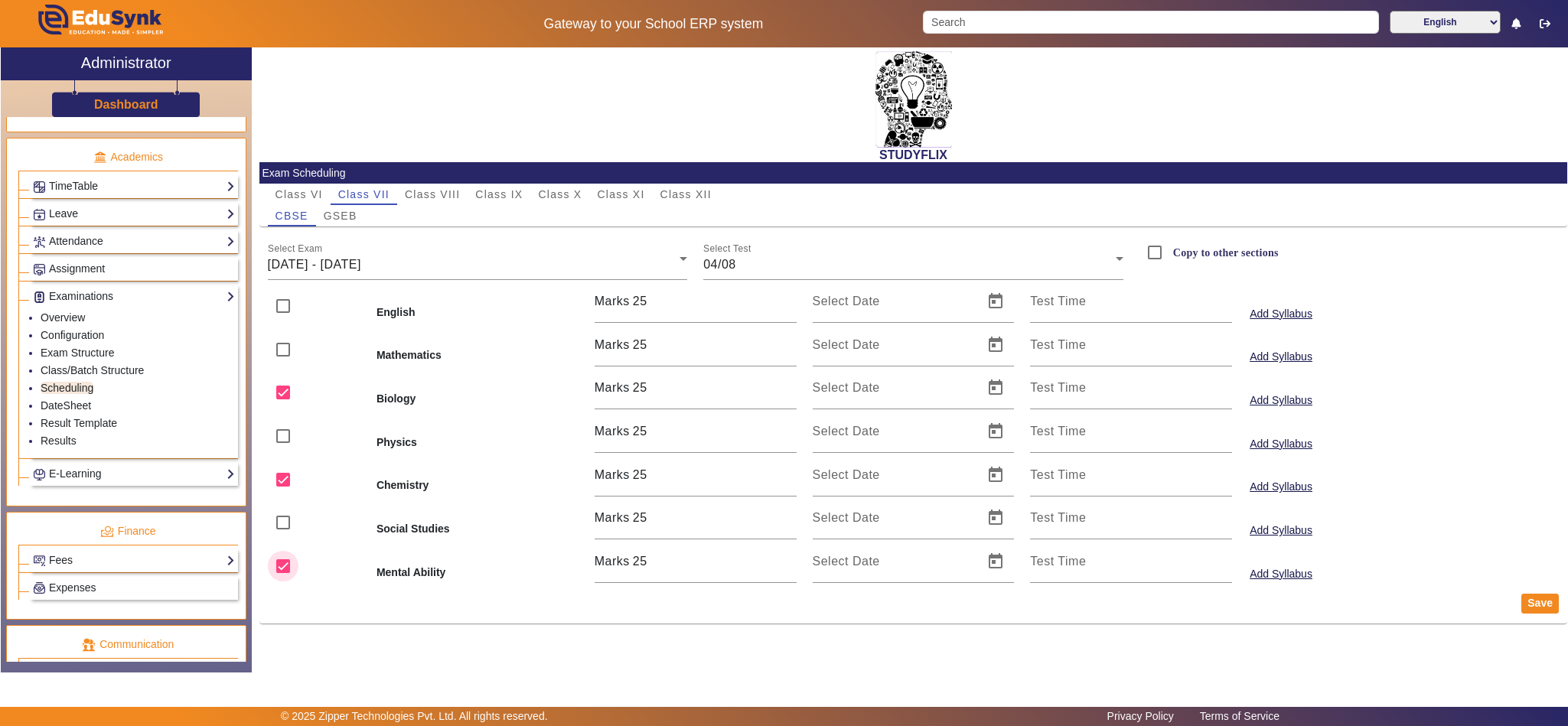
checkbox input "false"
click at [993, 391] on span "Open calendar" at bounding box center [996, 388] width 37 height 37
click at [837, 535] on span "4" at bounding box center [834, 537] width 28 height 28
type input "04/08/2025"
click at [990, 489] on span "Open calendar" at bounding box center [996, 475] width 37 height 37
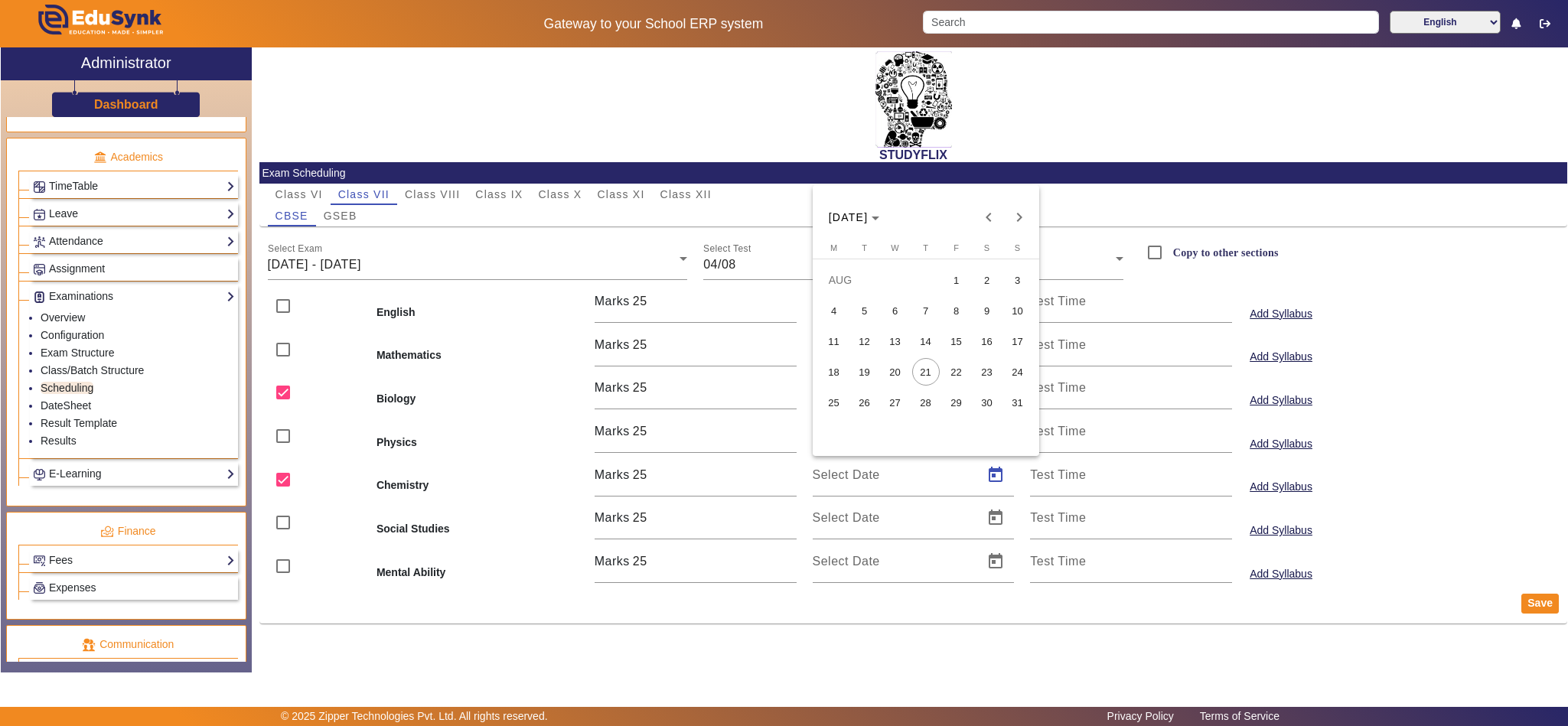
click at [838, 317] on span "4" at bounding box center [834, 311] width 28 height 28
type input "04/08/2025"
click at [1155, 256] on input "Copy to other sections" at bounding box center [1155, 253] width 31 height 31
click at [1540, 611] on button "Save" at bounding box center [1540, 604] width 37 height 20
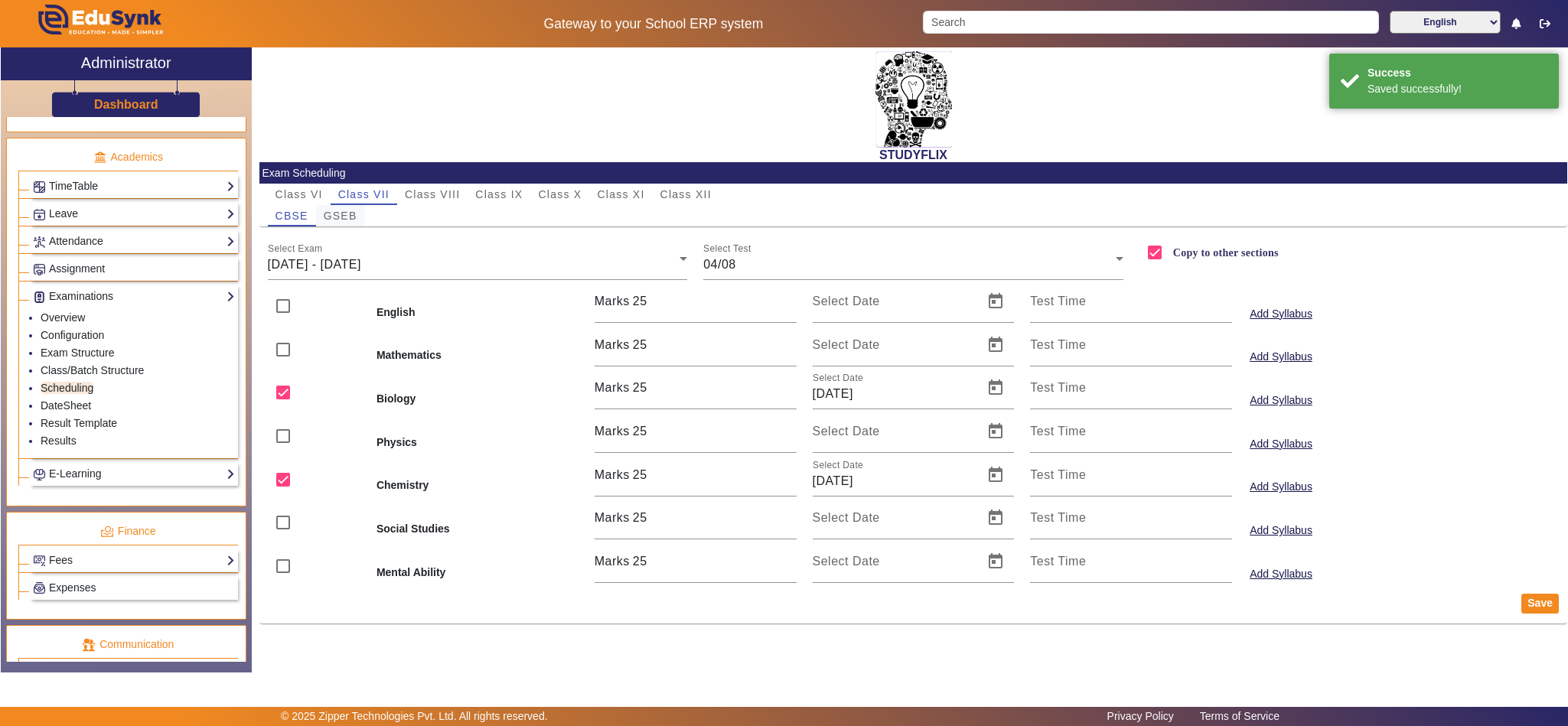
click at [349, 213] on span "GSEB" at bounding box center [341, 216] width 34 height 11
checkbox input "false"
click at [347, 258] on span "16/06/2025 - 21/06/2025" at bounding box center [314, 264] width 94 height 13
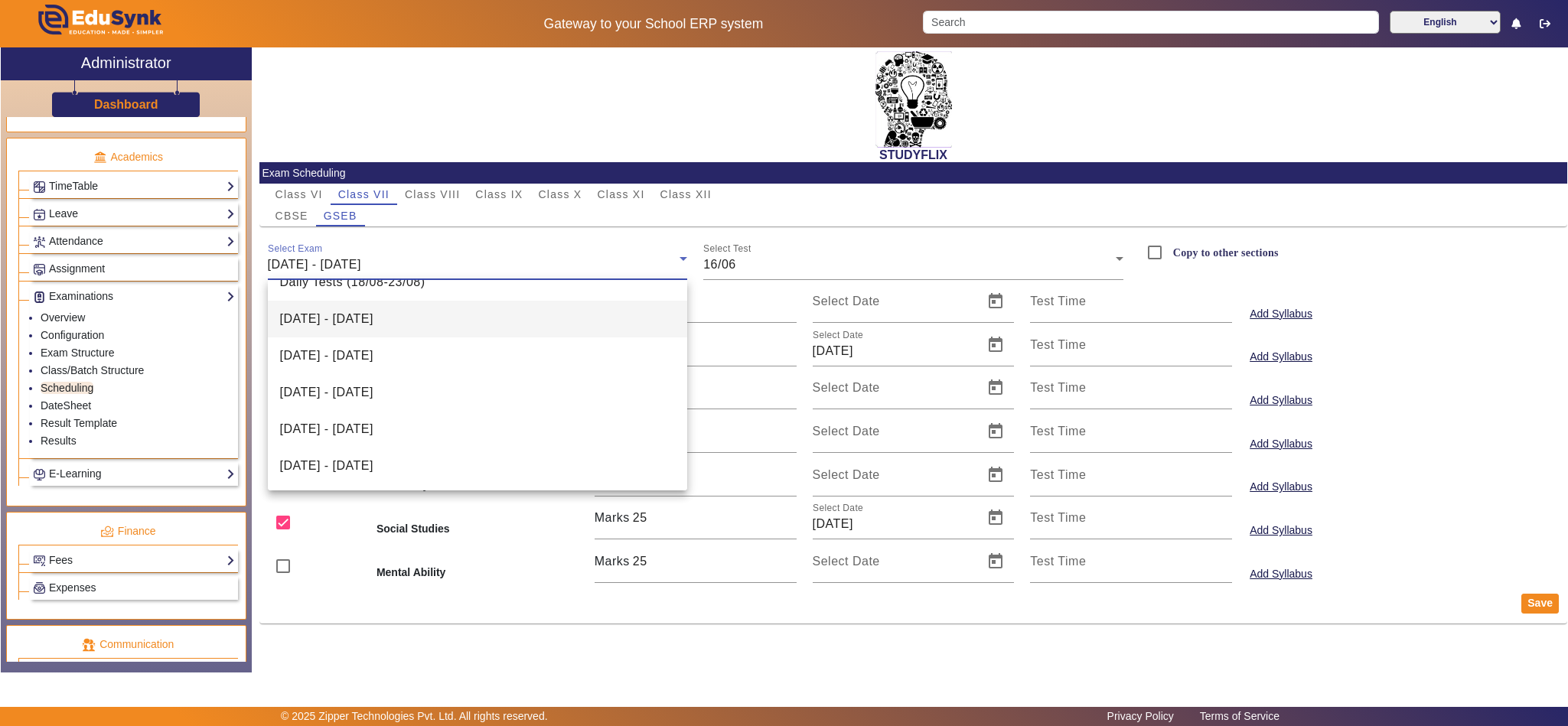
click at [373, 320] on span "04/08/2025 - 09/08/2025" at bounding box center [326, 319] width 94 height 19
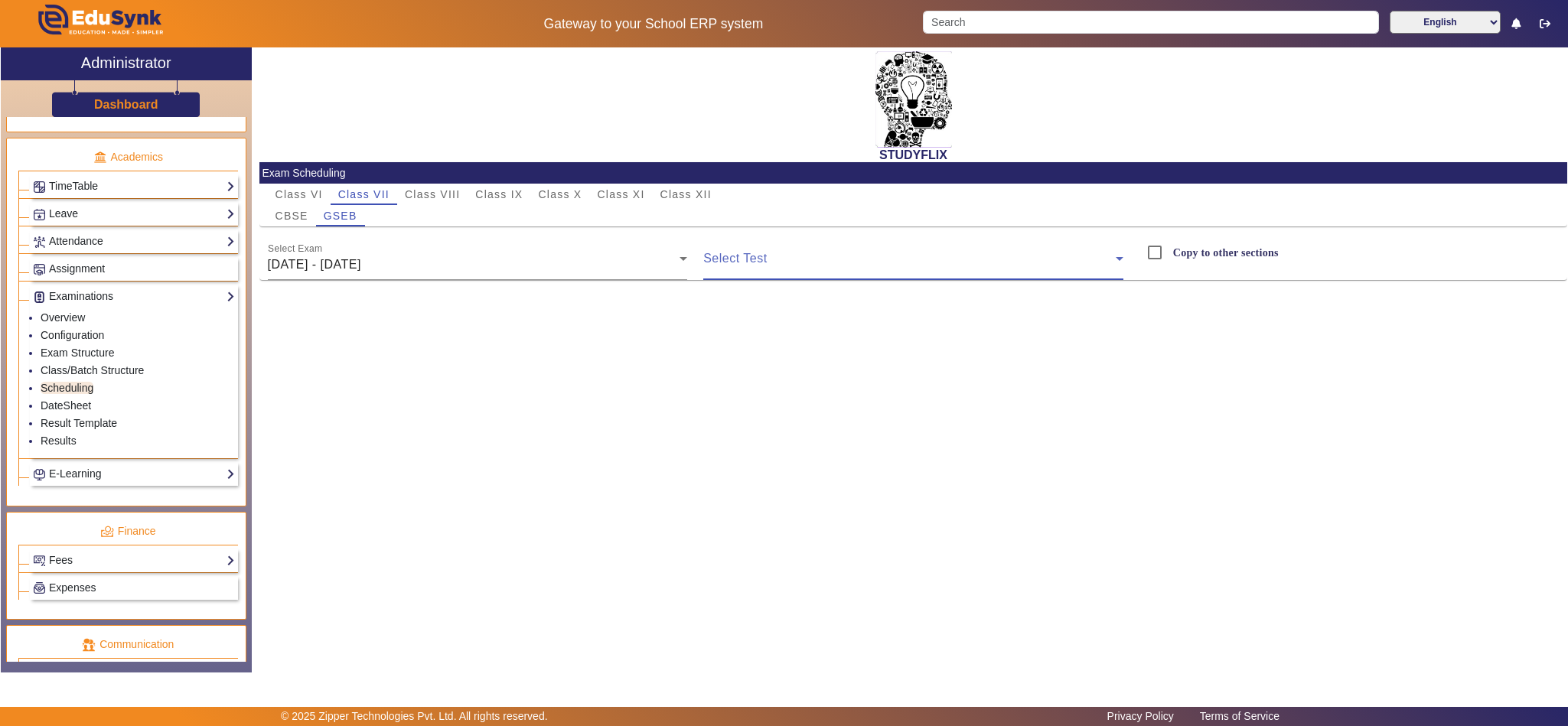
click at [719, 266] on span at bounding box center [909, 265] width 412 height 19
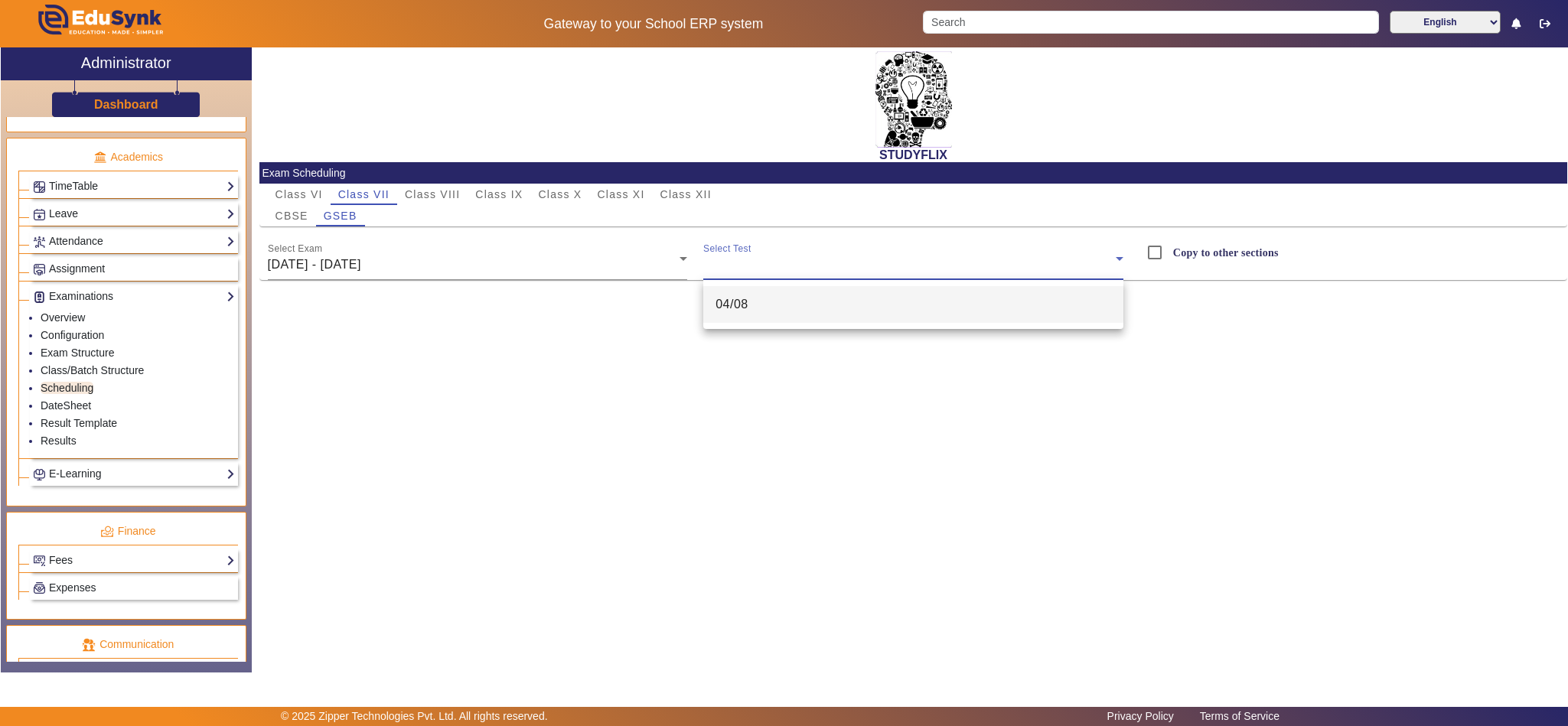
click at [725, 308] on span "04/08" at bounding box center [731, 305] width 33 height 19
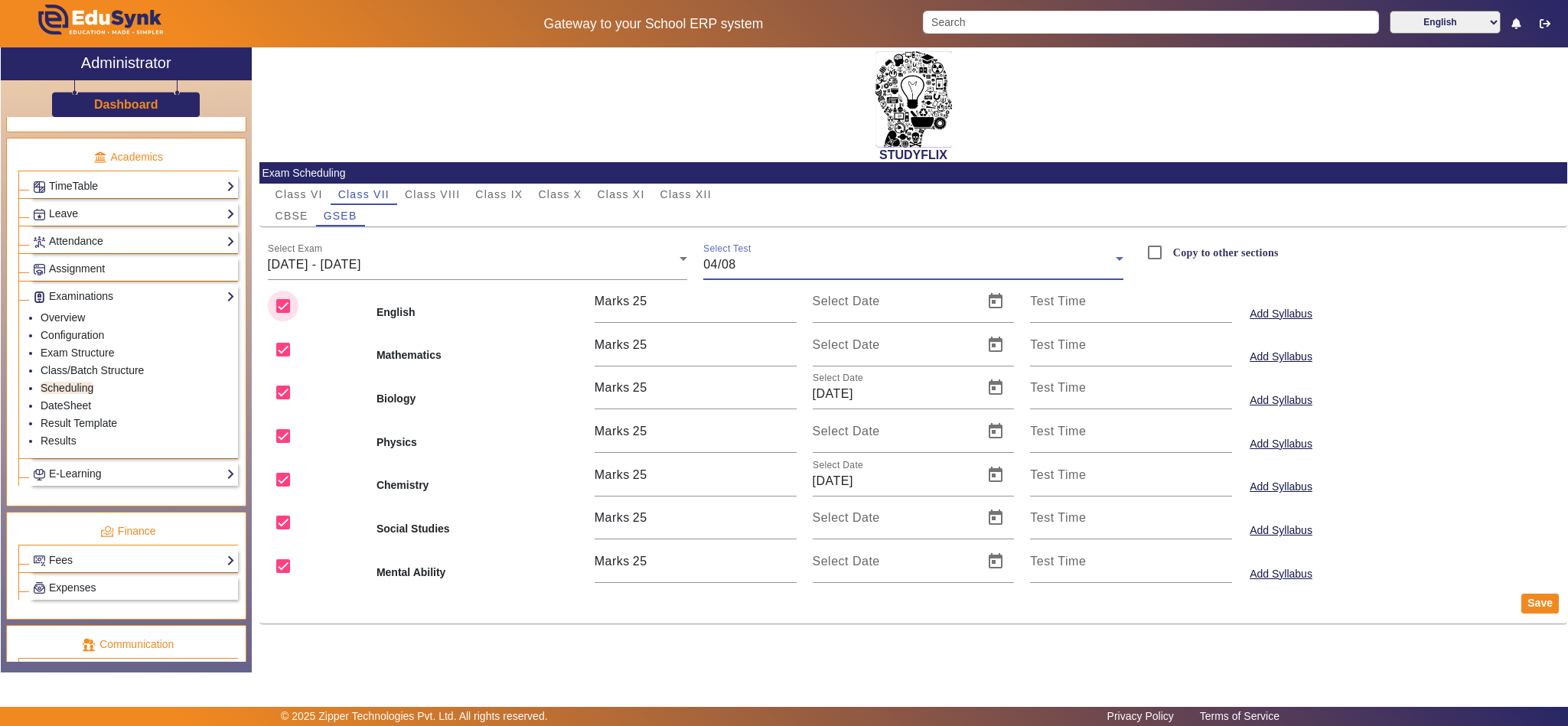
click at [283, 308] on input "checkbox" at bounding box center [283, 306] width 31 height 31
checkbox input "false"
click at [269, 349] on input "checkbox" at bounding box center [283, 350] width 31 height 31
checkbox input "false"
click at [283, 438] on input "checkbox" at bounding box center [283, 436] width 31 height 31
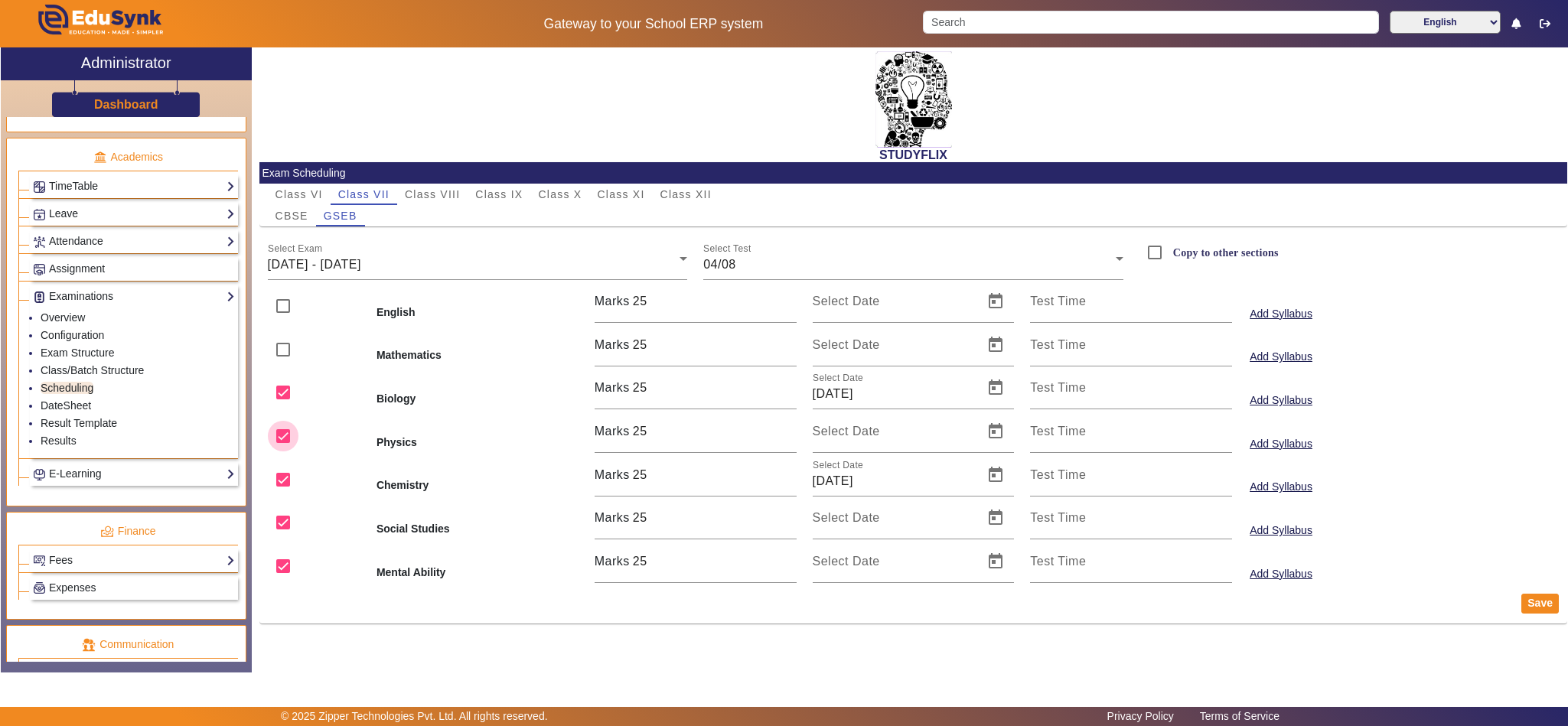
checkbox input "false"
click at [278, 521] on input "checkbox" at bounding box center [283, 523] width 31 height 31
checkbox input "false"
drag, startPoint x: 275, startPoint y: 562, endPoint x: 760, endPoint y: 632, distance: 490.0
click at [278, 565] on input "checkbox" at bounding box center [283, 567] width 31 height 31
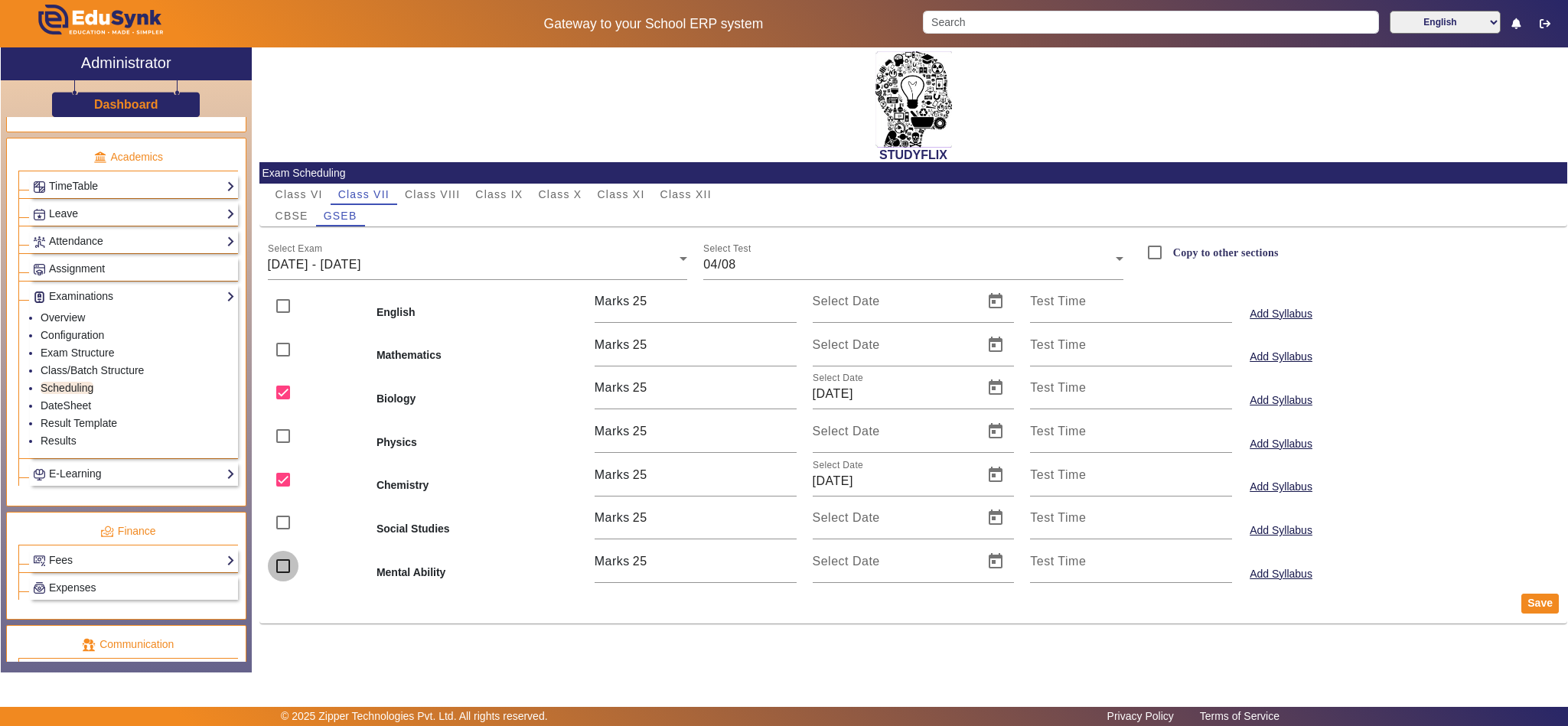
checkbox input "false"
click at [1534, 602] on button "Save" at bounding box center [1540, 604] width 37 height 20
click at [361, 271] on span "04/08/2025 - 09/08/2025" at bounding box center [314, 264] width 94 height 13
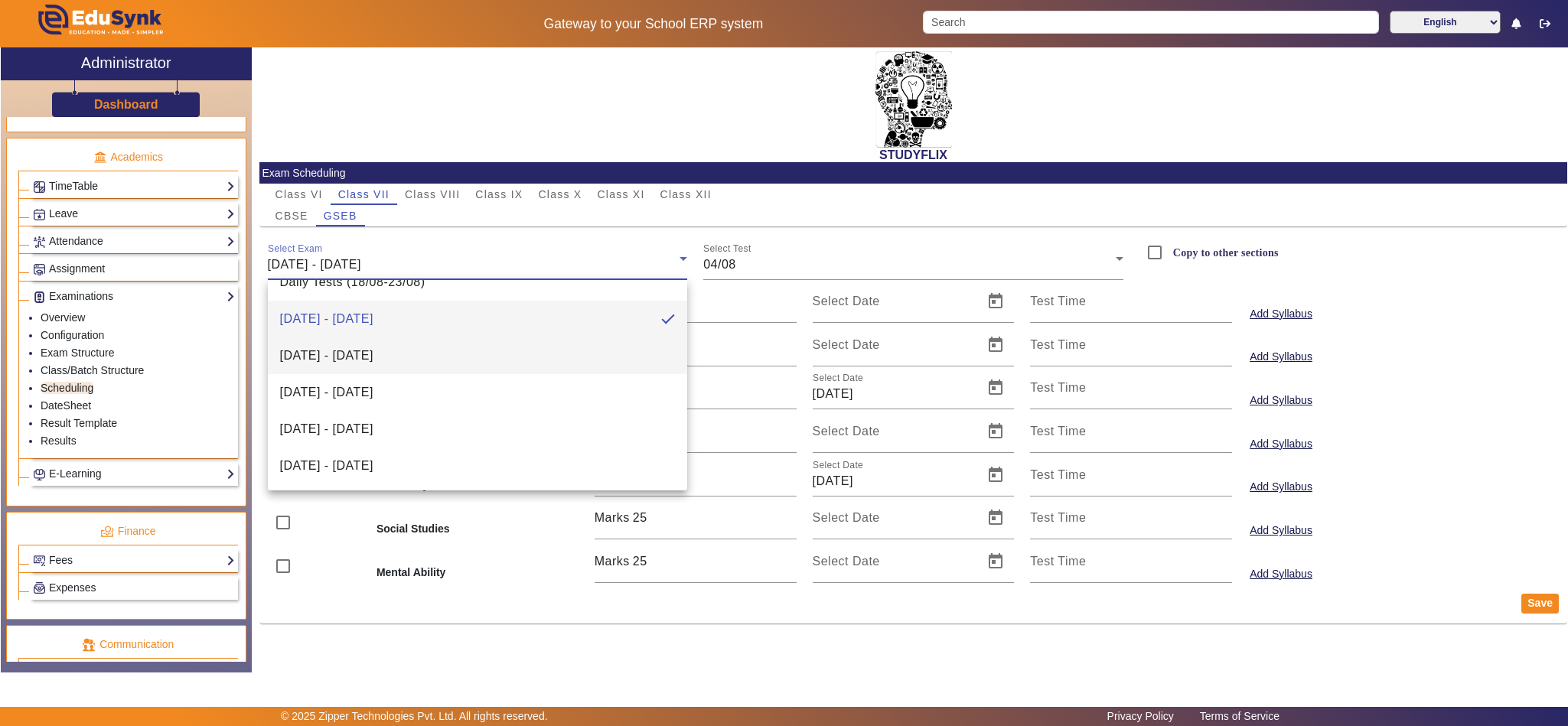
click at [373, 356] on span "11/08/2025 - 16/08/2025" at bounding box center [326, 356] width 94 height 19
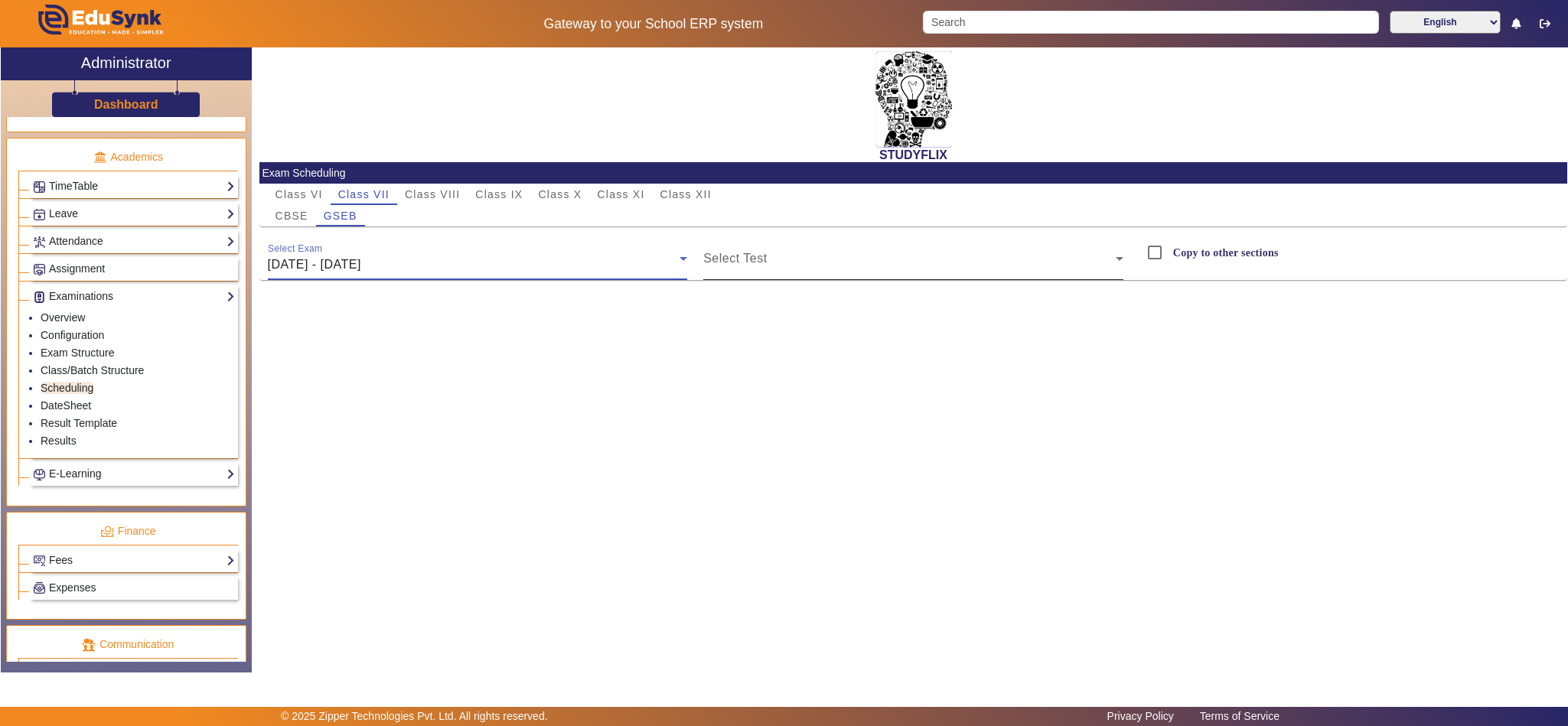
click at [813, 253] on div "Select Test" at bounding box center [913, 258] width 420 height 43
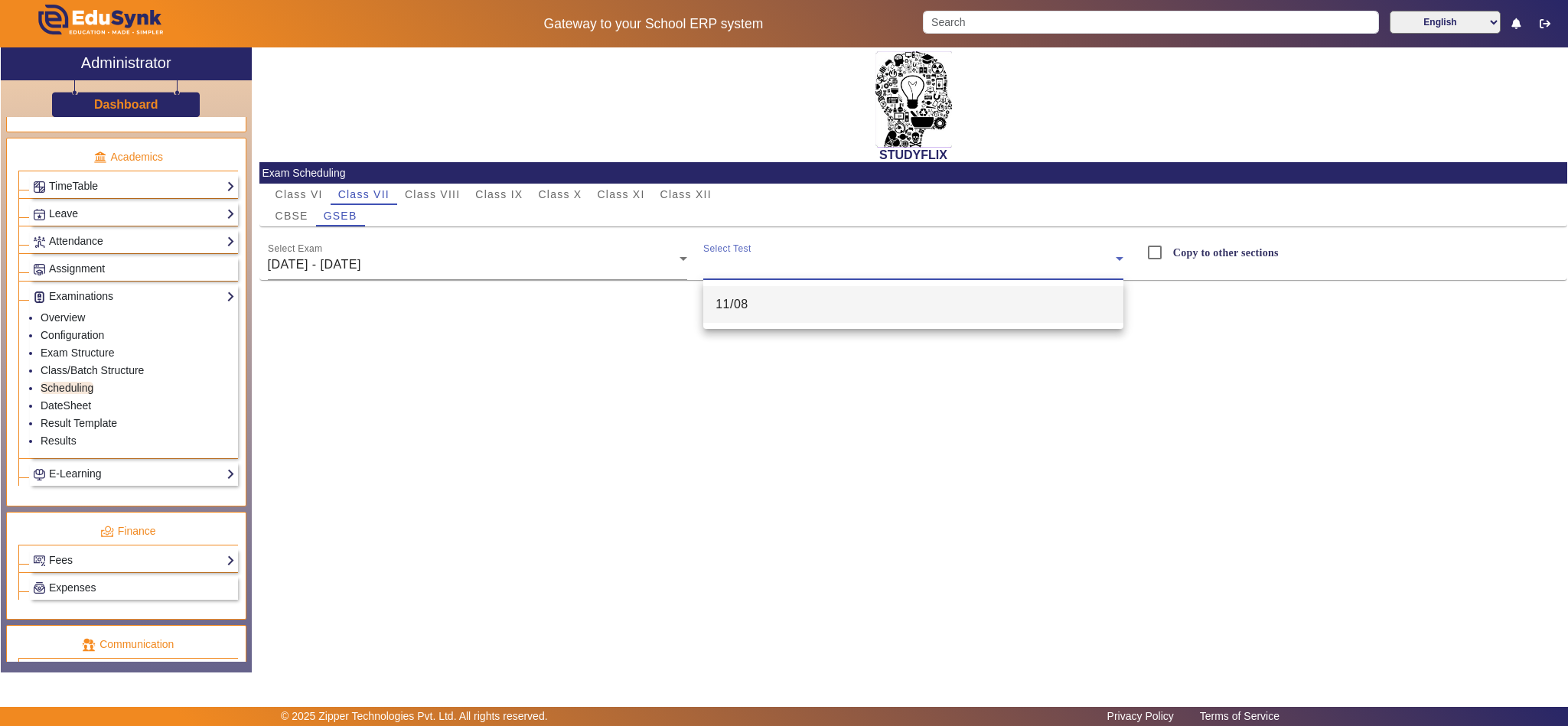
click at [765, 308] on mat-option "11/08" at bounding box center [913, 305] width 420 height 37
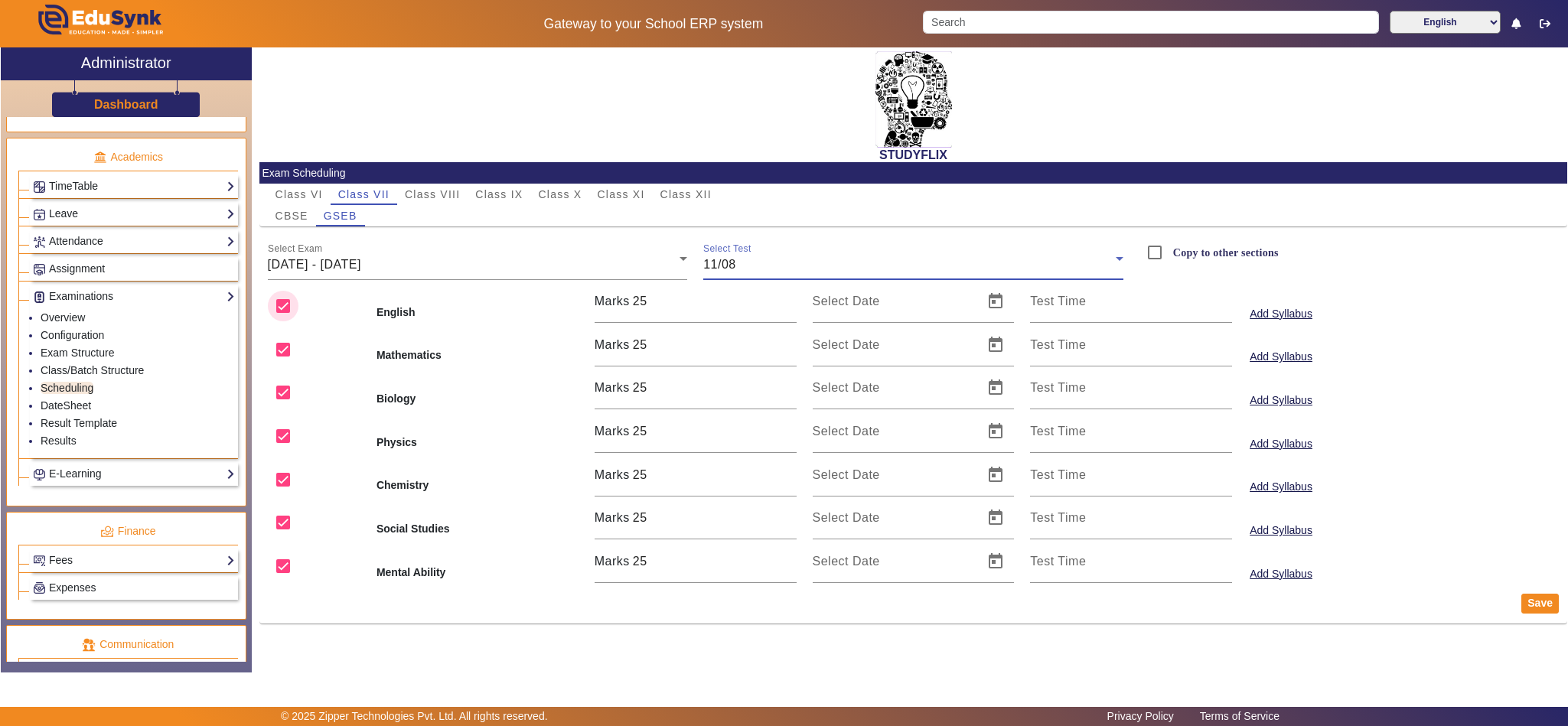
click at [285, 306] on input "checkbox" at bounding box center [283, 306] width 31 height 31
checkbox input "false"
drag, startPoint x: 292, startPoint y: 390, endPoint x: 291, endPoint y: 402, distance: 12.0
click at [292, 394] on input "checkbox" at bounding box center [283, 393] width 31 height 31
checkbox input "false"
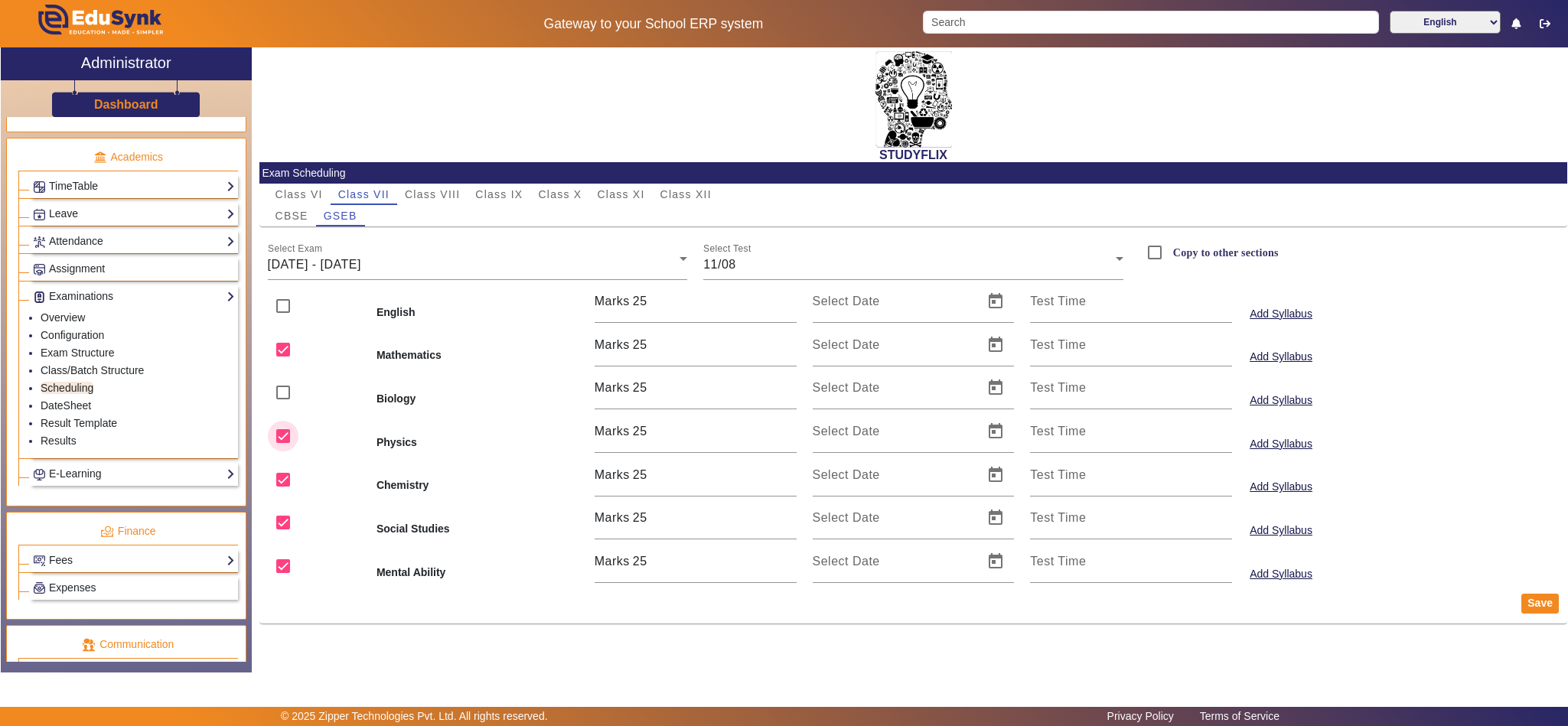
drag, startPoint x: 281, startPoint y: 436, endPoint x: 287, endPoint y: 457, distance: 21.8
click at [281, 434] on input "checkbox" at bounding box center [283, 436] width 31 height 31
checkbox input "false"
click at [287, 474] on input "checkbox" at bounding box center [283, 480] width 31 height 31
checkbox input "false"
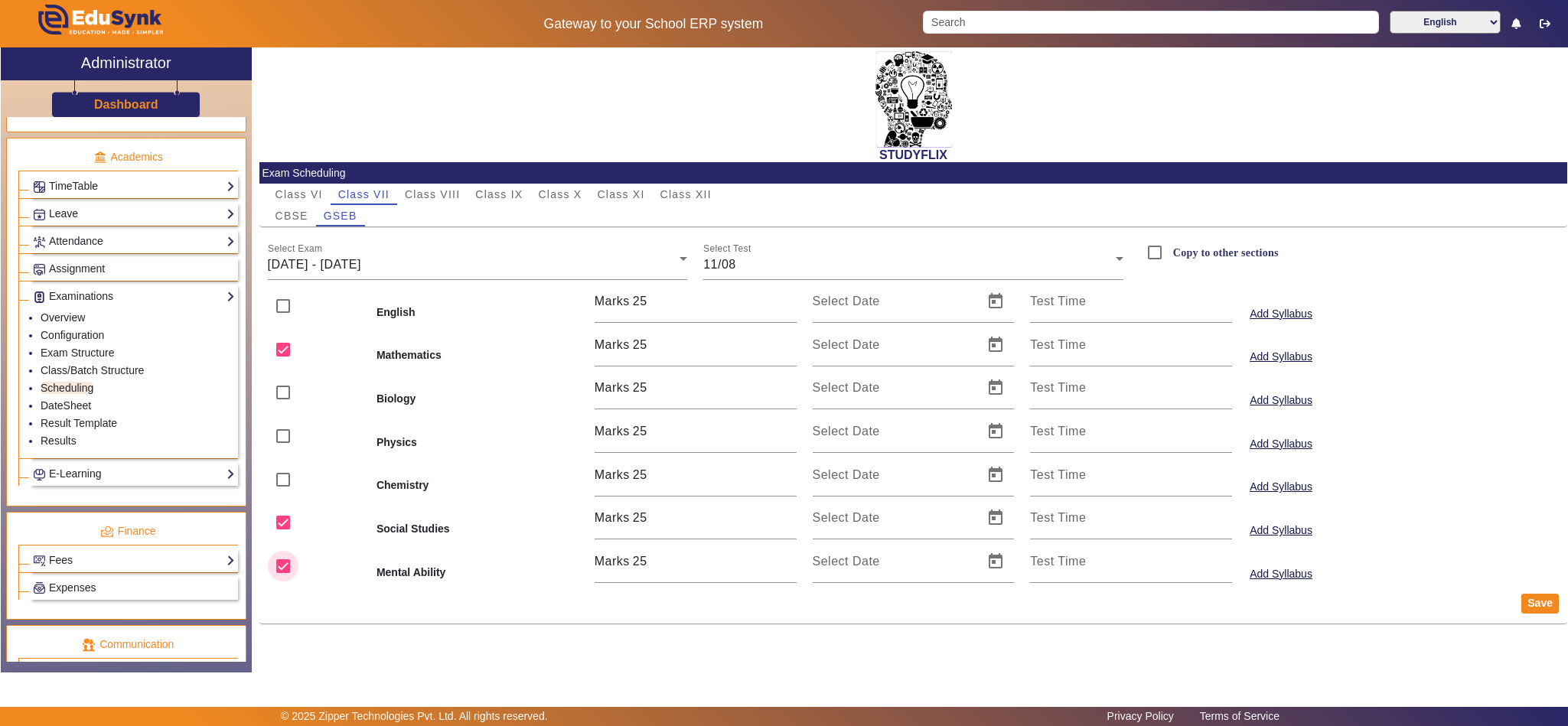
click at [282, 562] on input "checkbox" at bounding box center [283, 567] width 31 height 31
checkbox input "false"
click at [1000, 346] on span "Open calendar" at bounding box center [996, 346] width 37 height 37
click at [827, 526] on span "11" at bounding box center [834, 523] width 28 height 28
type input "11/08/2025"
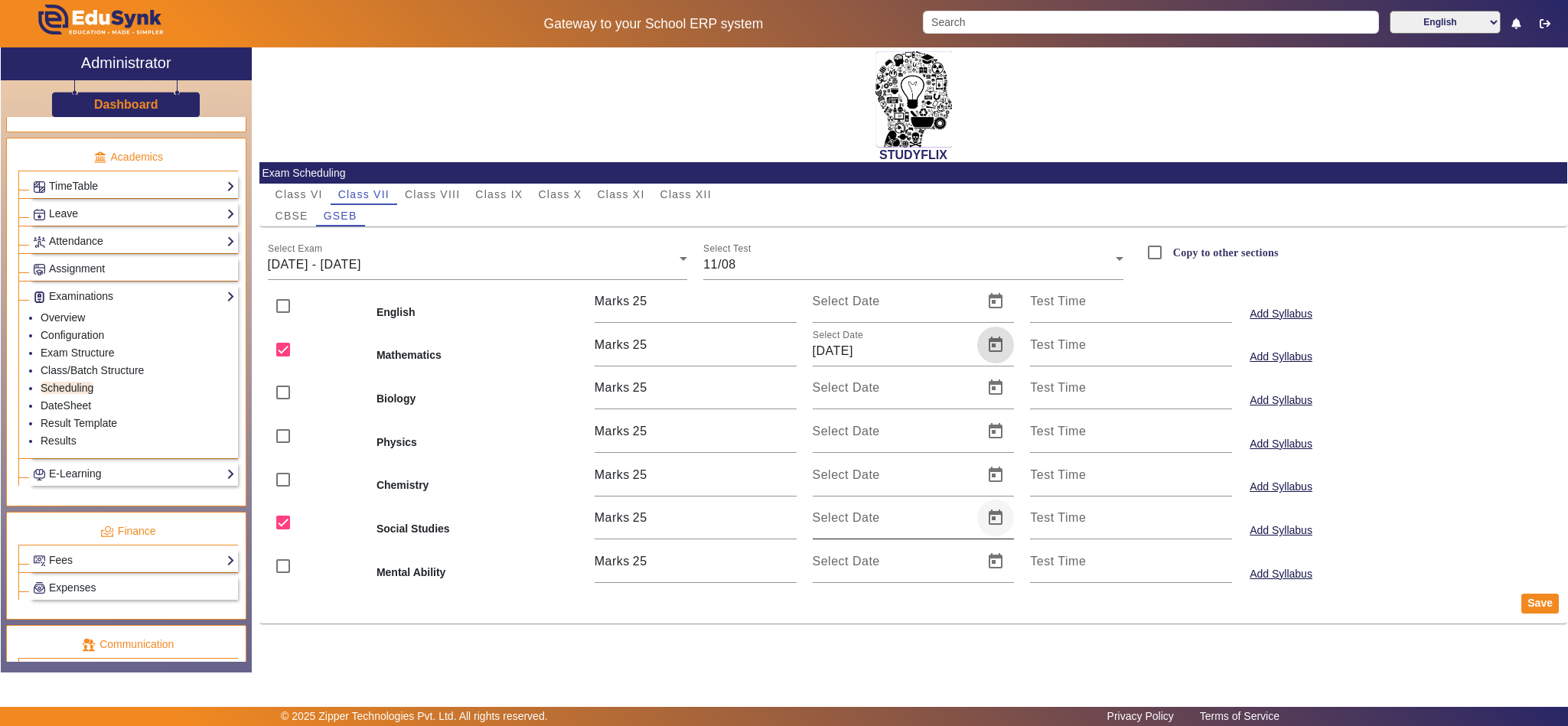
click at [1006, 531] on span "Open calendar" at bounding box center [996, 518] width 37 height 37
click at [829, 386] on span "11" at bounding box center [834, 386] width 28 height 28
type input "11/08/2025"
click at [1154, 251] on input "Copy to other sections" at bounding box center [1155, 253] width 31 height 31
click at [1540, 606] on button "Save" at bounding box center [1540, 604] width 37 height 20
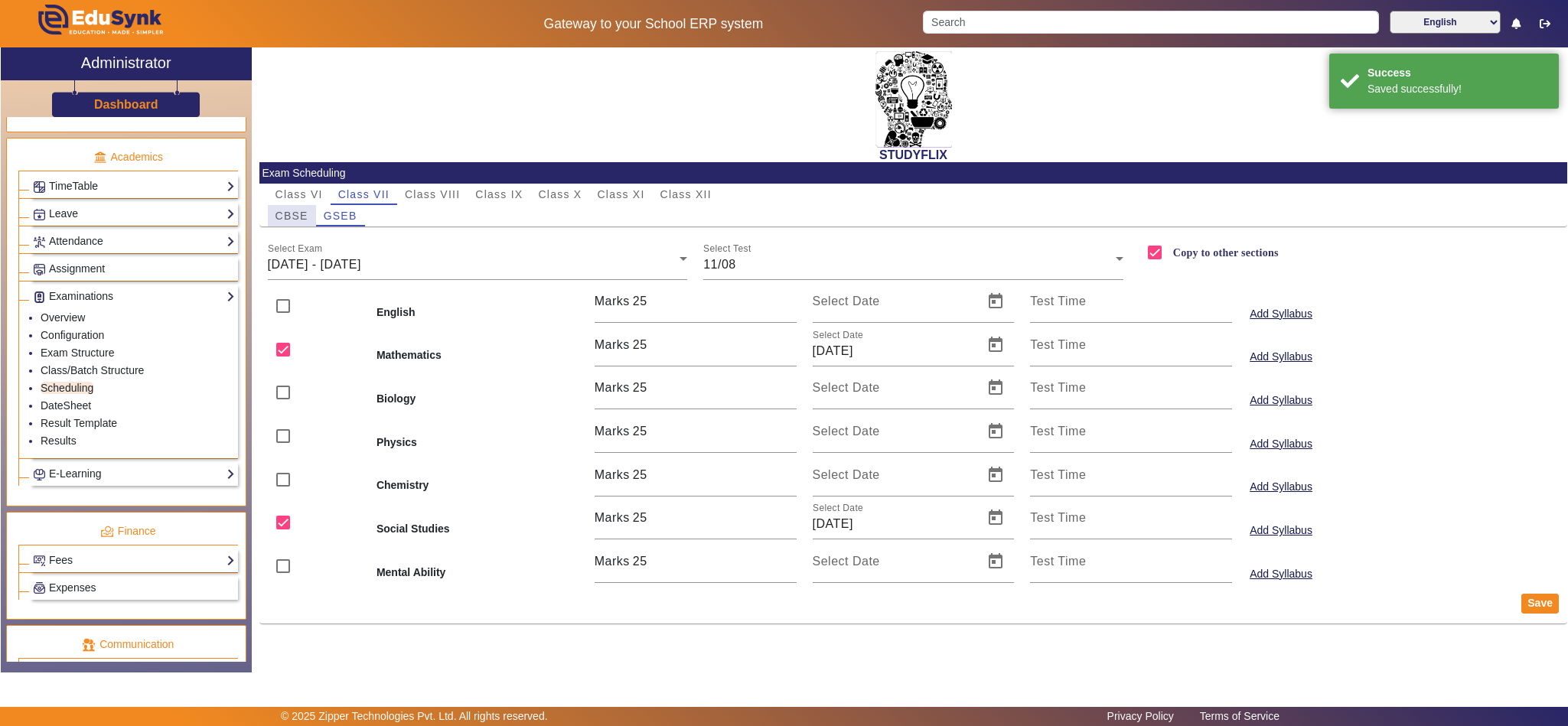
click at [290, 214] on span "CBSE" at bounding box center [291, 216] width 33 height 11
click at [544, 267] on div "16/06/2025 - 21/06/2025" at bounding box center [473, 265] width 412 height 19
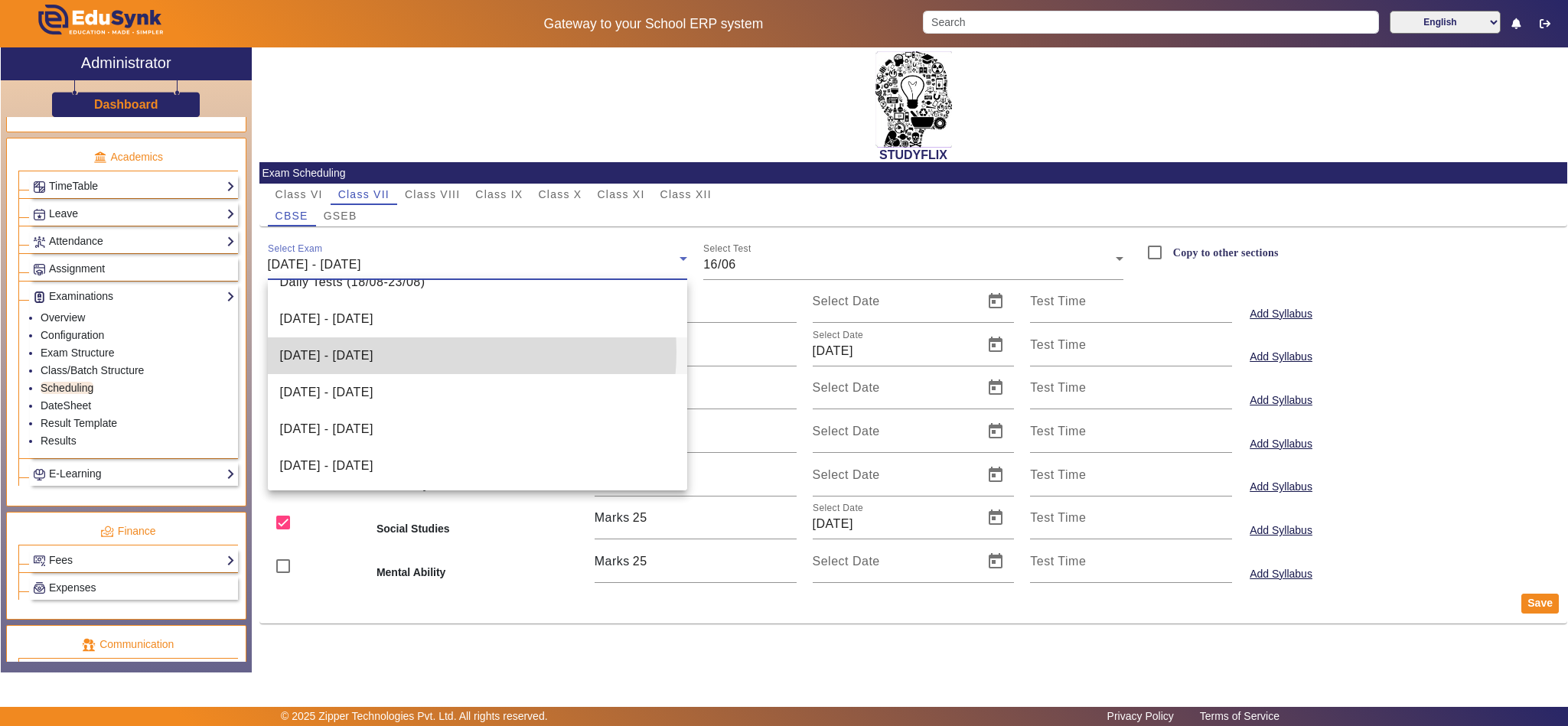
click at [432, 351] on mat-option "11/08/2025 - 16/08/2025" at bounding box center [477, 356] width 420 height 37
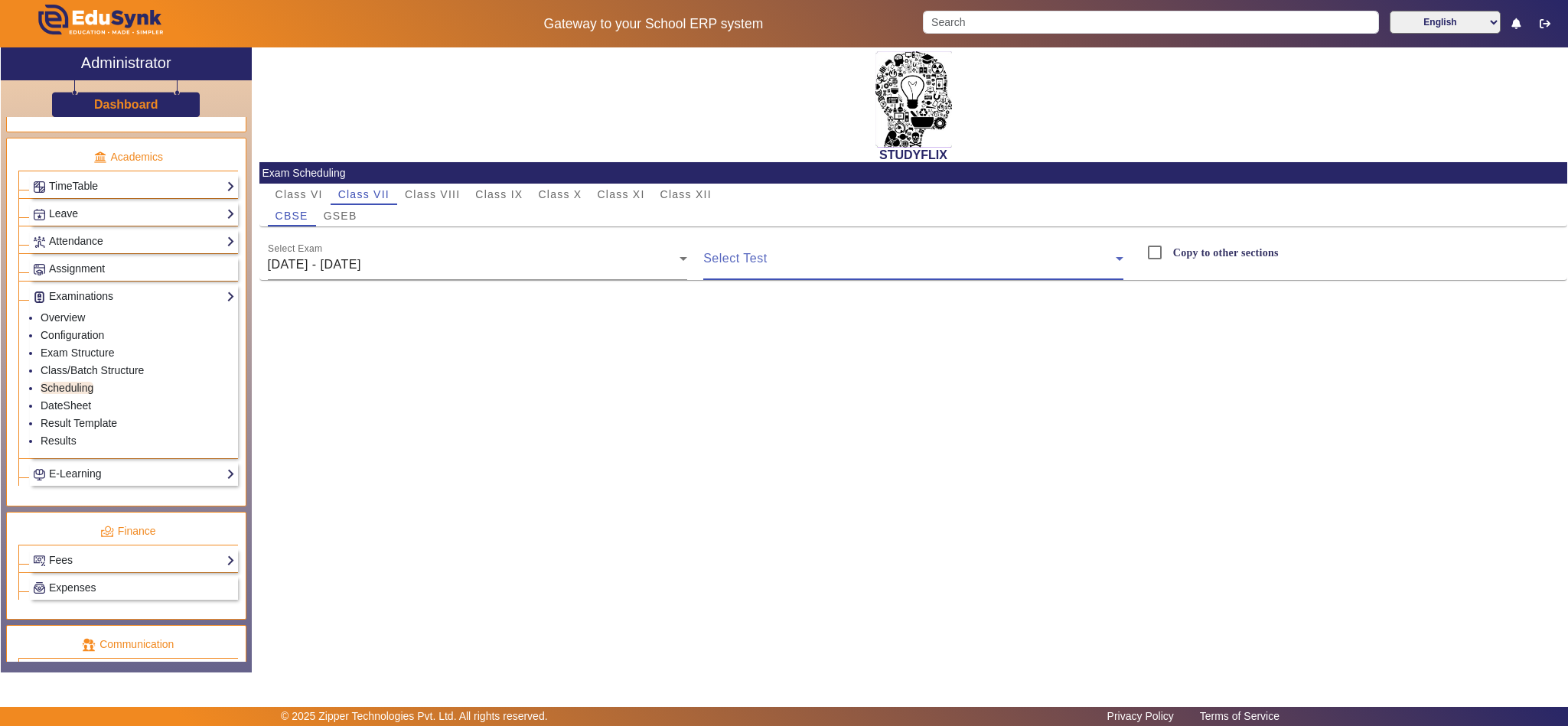
click at [725, 266] on span at bounding box center [909, 265] width 412 height 19
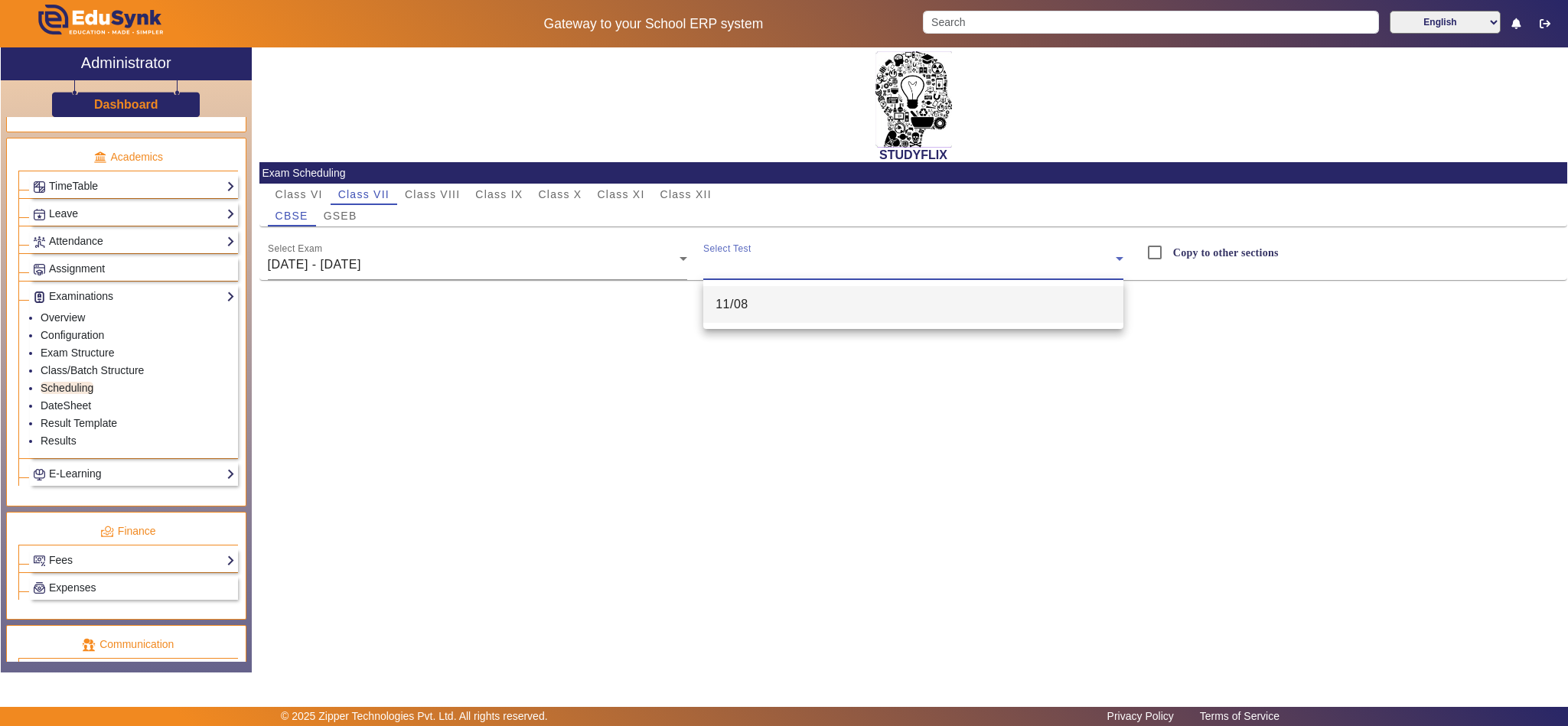
click at [730, 315] on mat-option "11/08" at bounding box center [913, 305] width 420 height 37
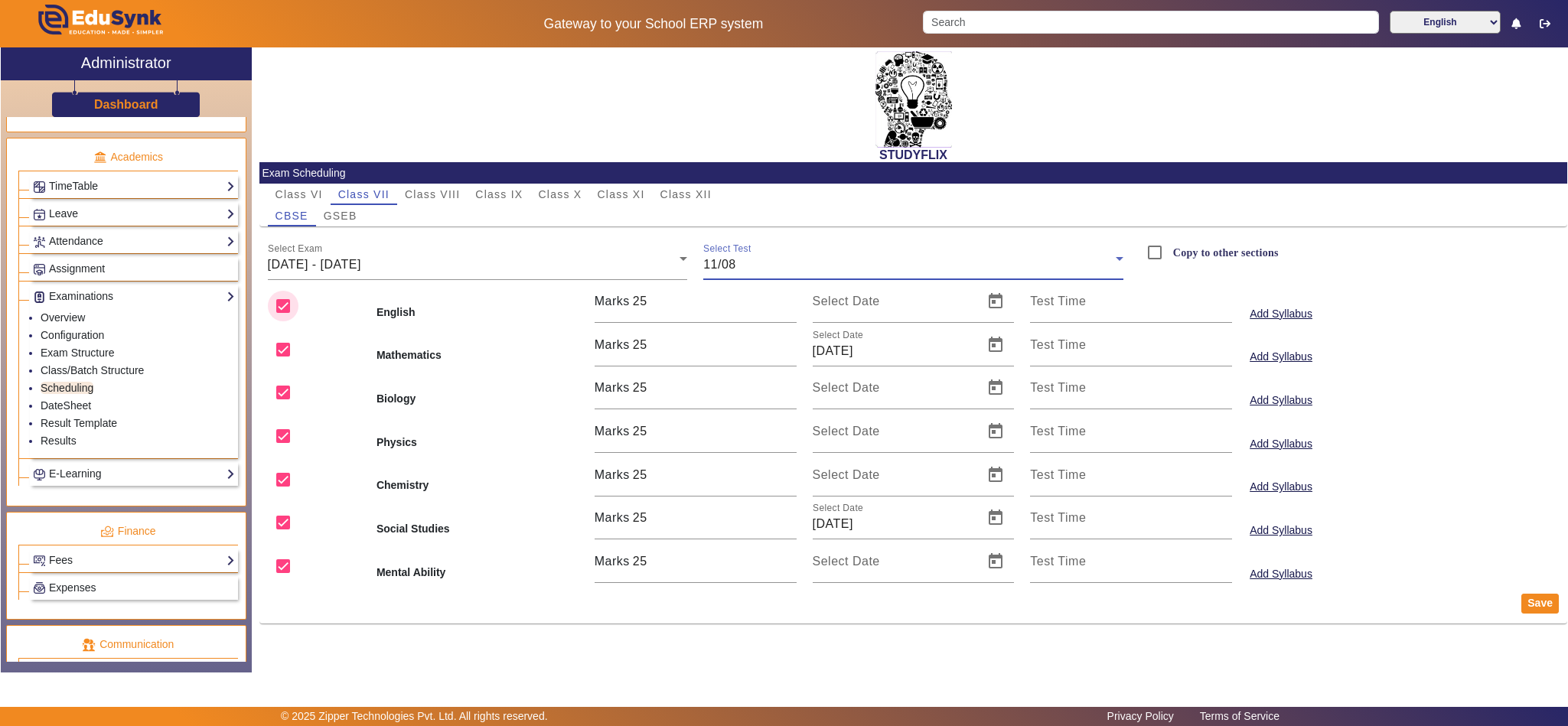
click at [289, 304] on input "checkbox" at bounding box center [283, 306] width 31 height 31
click at [292, 389] on input "checkbox" at bounding box center [283, 393] width 31 height 31
drag, startPoint x: 285, startPoint y: 434, endPoint x: 288, endPoint y: 457, distance: 23.2
click at [285, 432] on input "checkbox" at bounding box center [283, 436] width 31 height 31
click at [282, 480] on input "checkbox" at bounding box center [283, 480] width 31 height 31
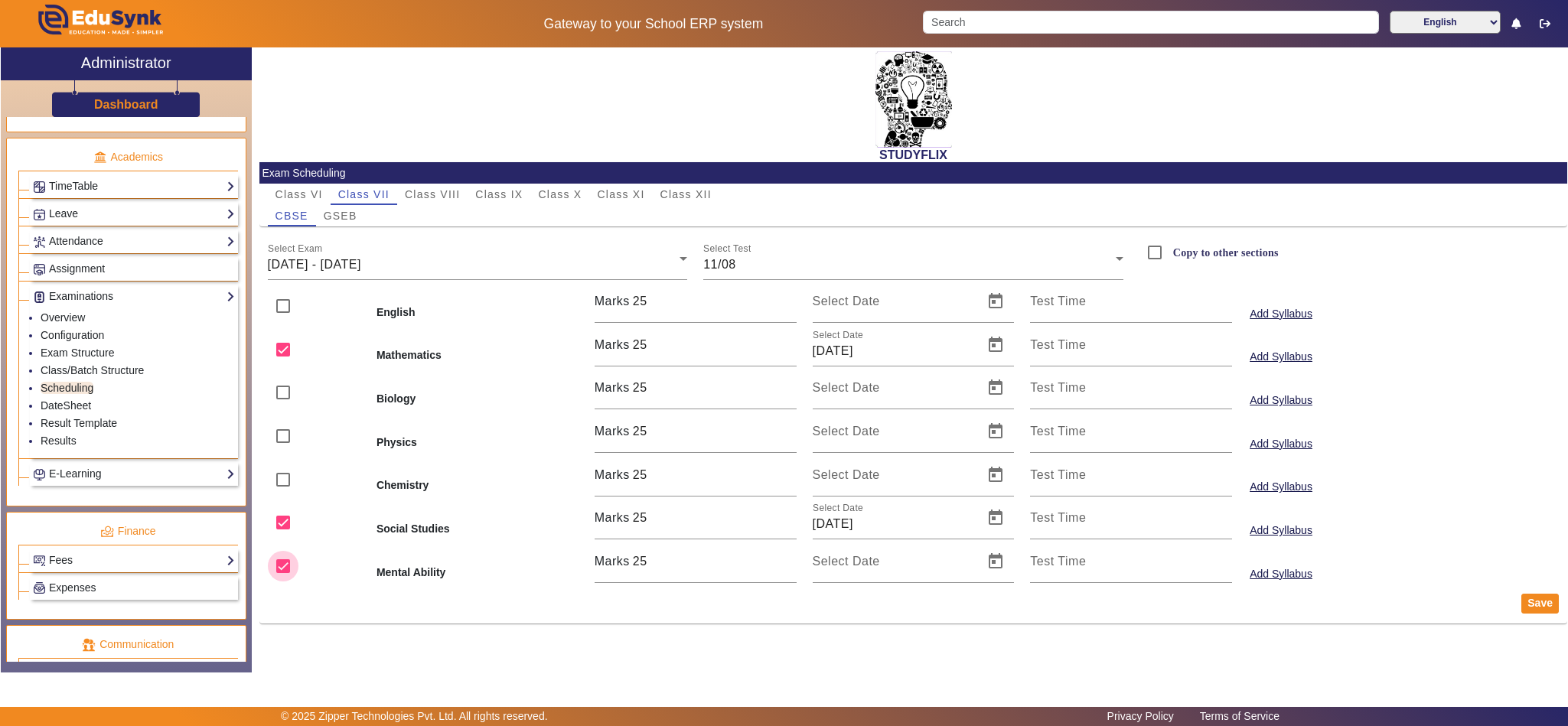
drag, startPoint x: 285, startPoint y: 564, endPoint x: 632, endPoint y: 608, distance: 349.8
click at [289, 567] on input "checkbox" at bounding box center [283, 567] width 31 height 31
click at [1543, 604] on button "Save" at bounding box center [1540, 604] width 37 height 20
click at [361, 260] on span "11/08/2025 - 16/08/2025" at bounding box center [314, 264] width 94 height 13
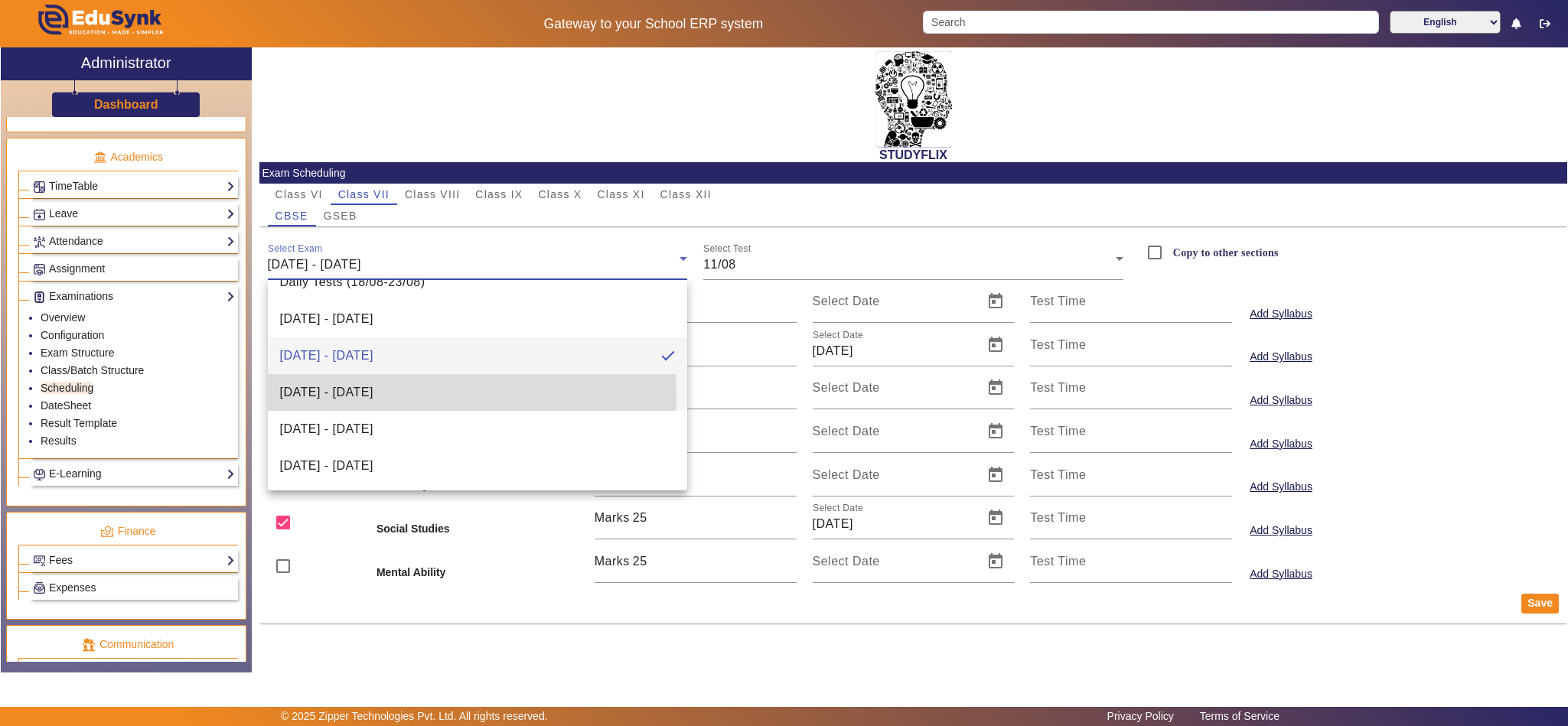
click at [373, 396] on span "18/08/2025 - 23/08/2025" at bounding box center [326, 393] width 94 height 19
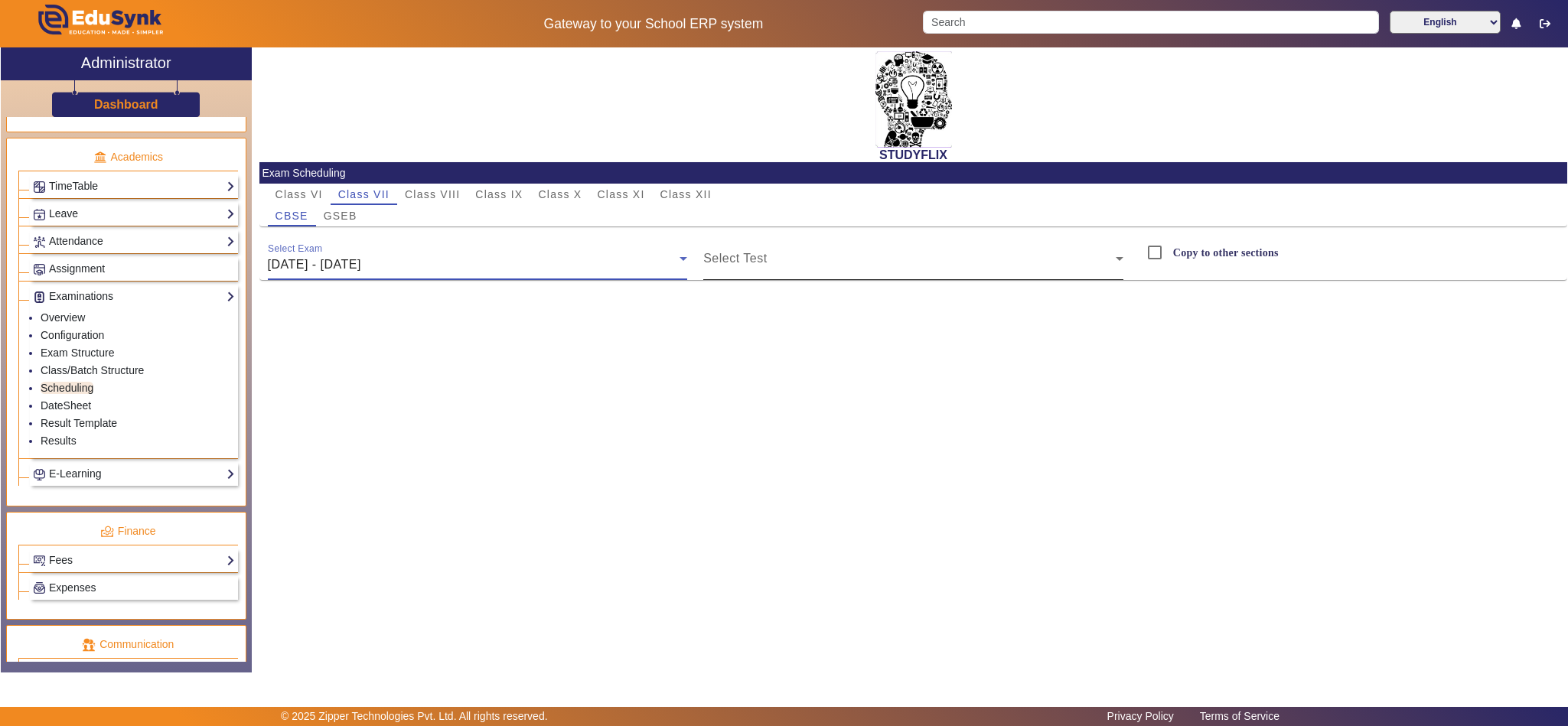
click at [827, 266] on span at bounding box center [909, 265] width 412 height 19
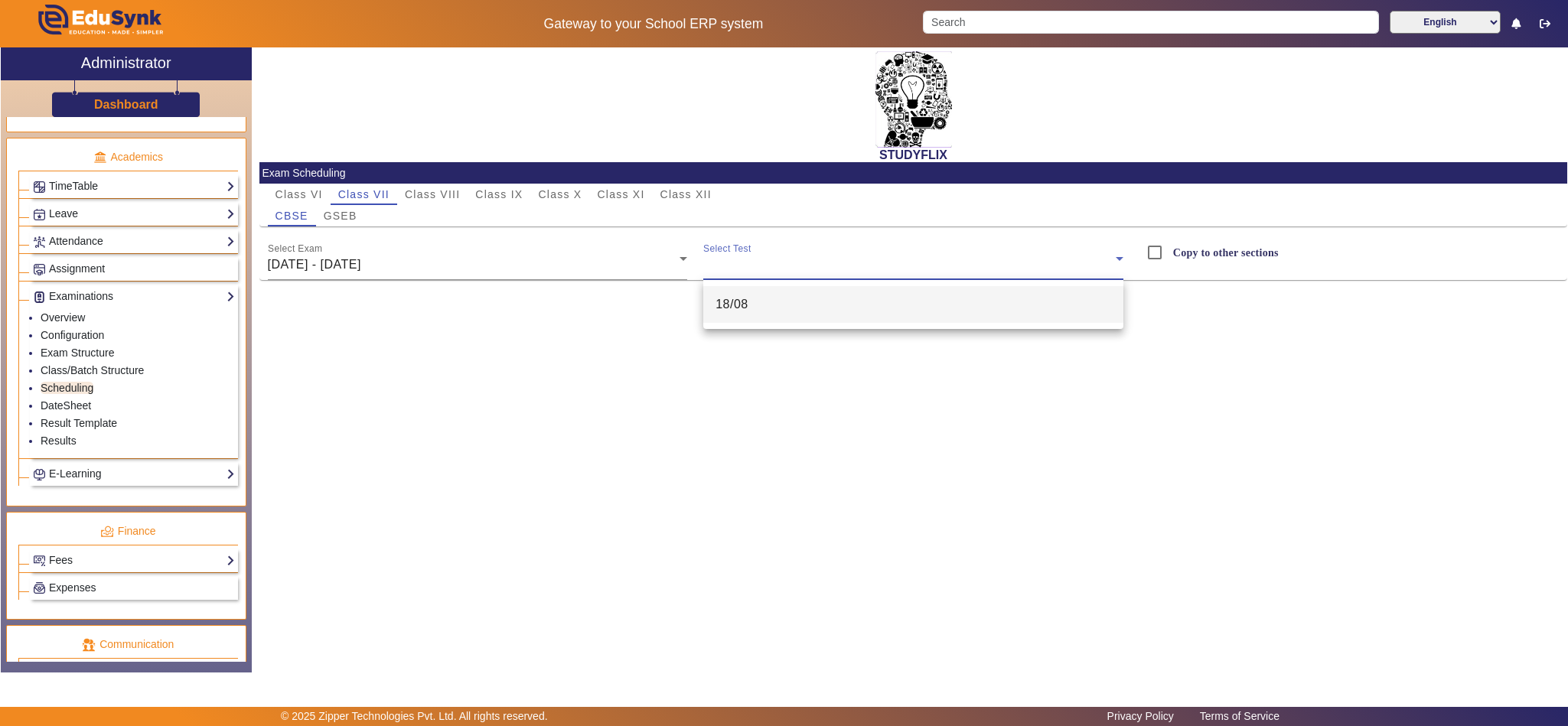
click at [783, 303] on mat-option "18/08" at bounding box center [913, 305] width 420 height 37
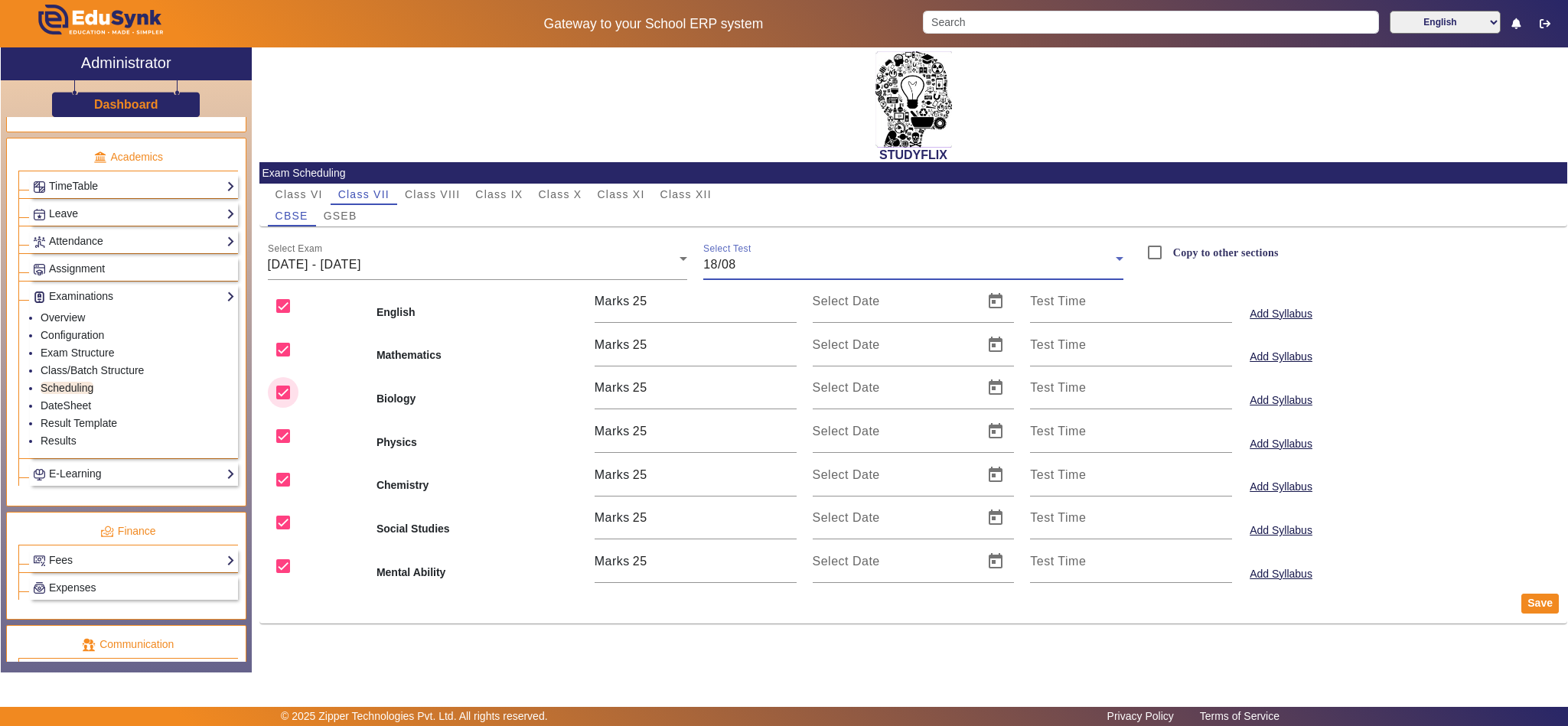
drag, startPoint x: 287, startPoint y: 383, endPoint x: 289, endPoint y: 396, distance: 13.2
click at [288, 383] on input "checkbox" at bounding box center [283, 393] width 31 height 31
click at [288, 432] on input "checkbox" at bounding box center [283, 436] width 31 height 31
click at [283, 476] on input "checkbox" at bounding box center [283, 480] width 31 height 31
click at [282, 526] on input "checkbox" at bounding box center [283, 523] width 31 height 31
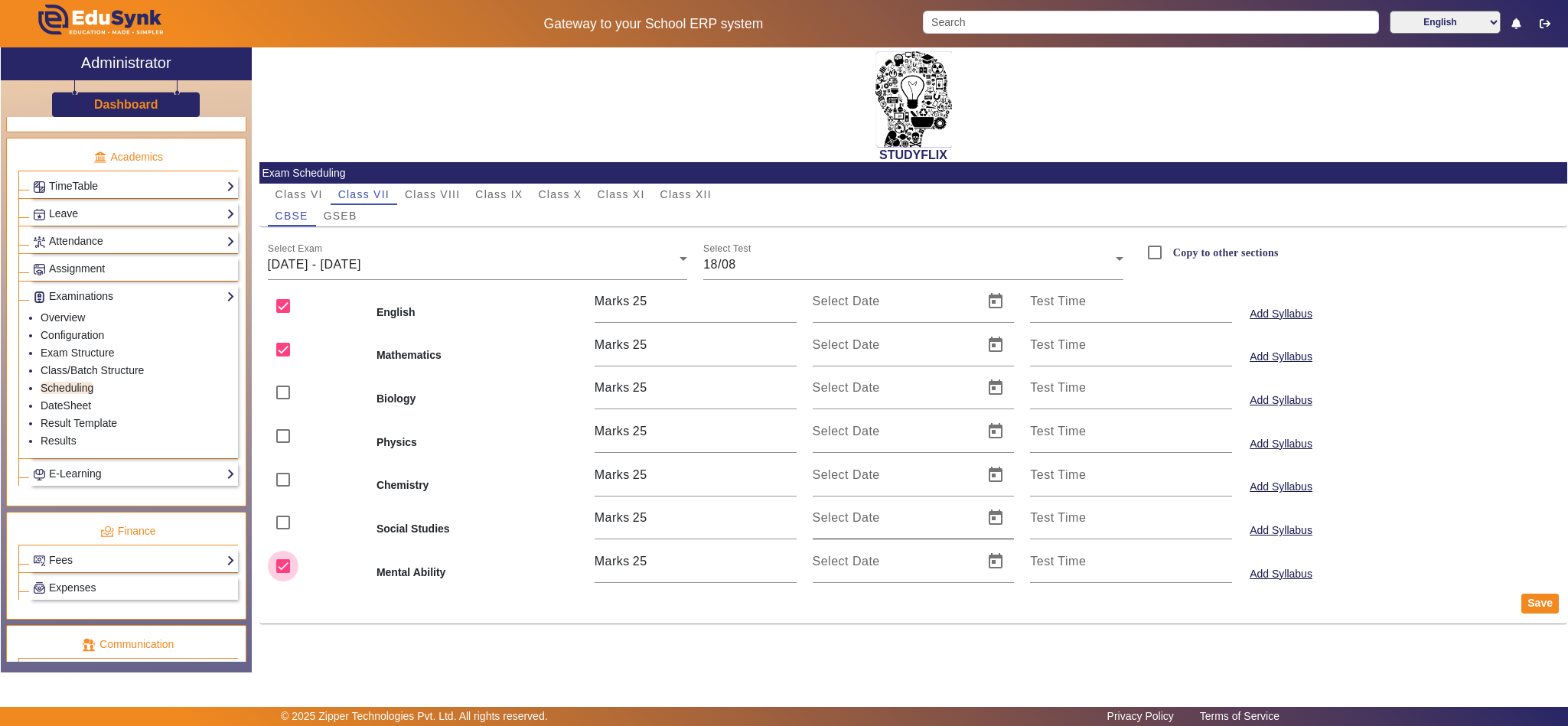
drag, startPoint x: 283, startPoint y: 565, endPoint x: 946, endPoint y: 506, distance: 665.6
click at [288, 565] on input "checkbox" at bounding box center [283, 567] width 31 height 31
click at [994, 301] on span "Open calendar" at bounding box center [996, 302] width 37 height 37
click at [843, 508] on span "18" at bounding box center [834, 510] width 28 height 28
click at [997, 343] on span "Open calendar" at bounding box center [996, 346] width 37 height 37
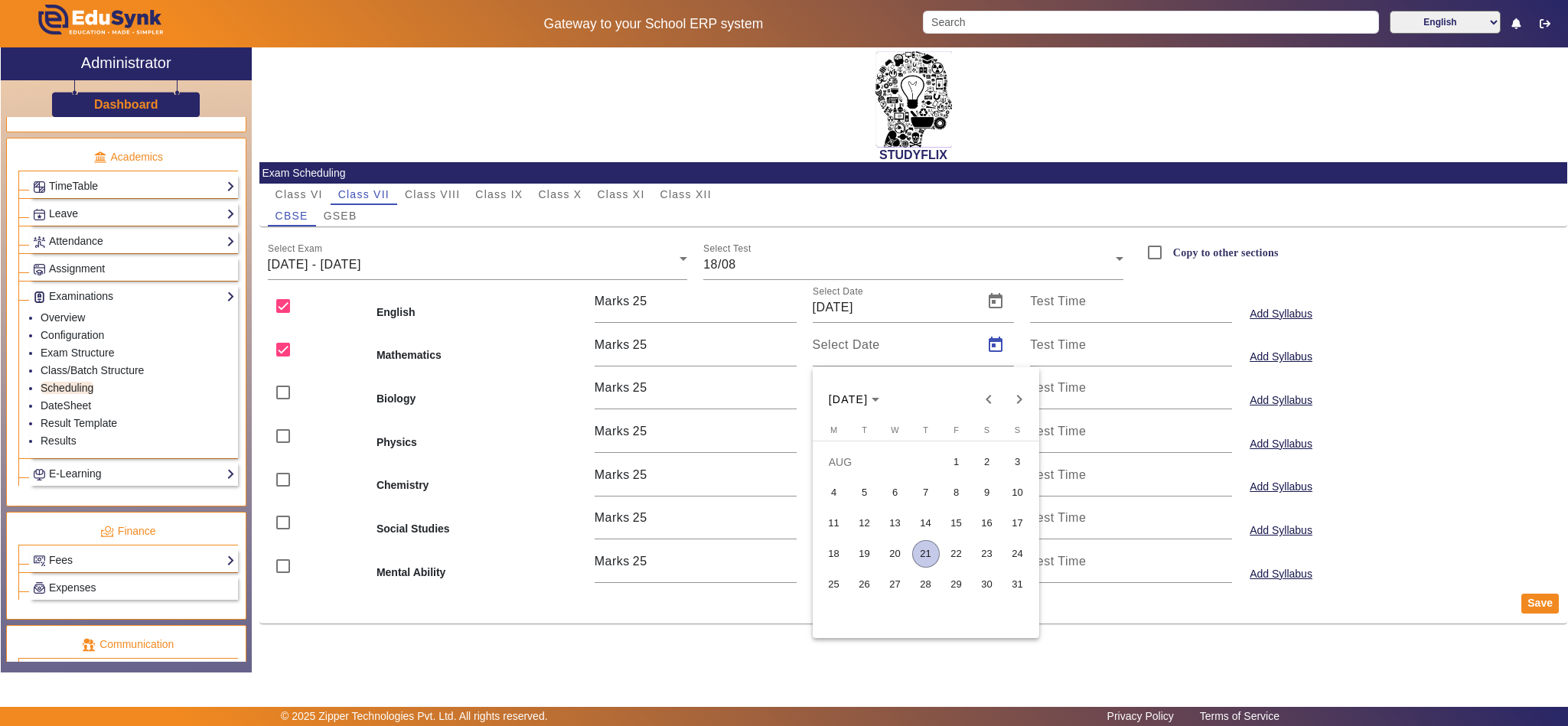
click at [834, 549] on span "18" at bounding box center [834, 554] width 28 height 28
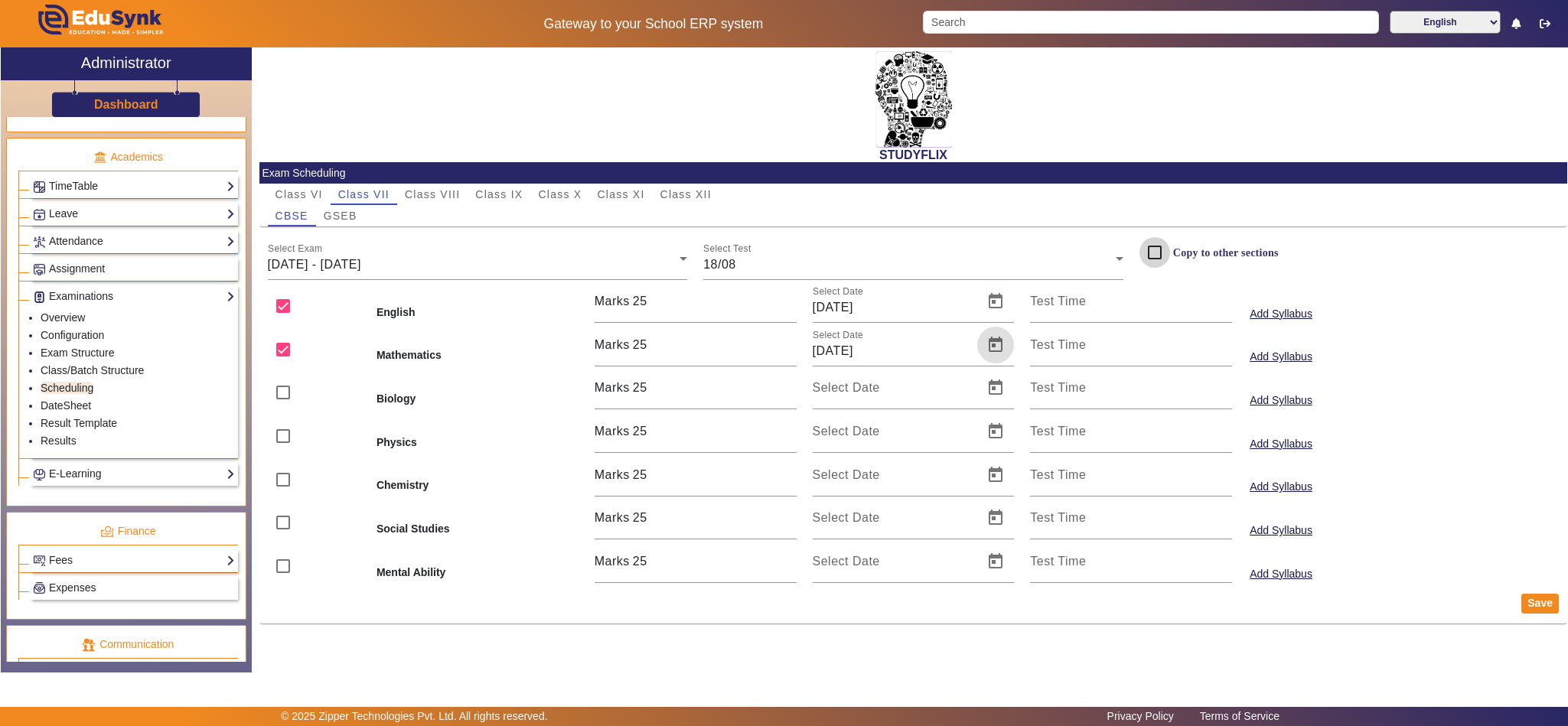
click at [1150, 254] on input "Copy to other sections" at bounding box center [1155, 253] width 31 height 31
click at [1542, 608] on button "Save" at bounding box center [1540, 604] width 37 height 20
click at [361, 264] on span "18/08/2025 - 23/08/2025" at bounding box center [314, 264] width 94 height 13
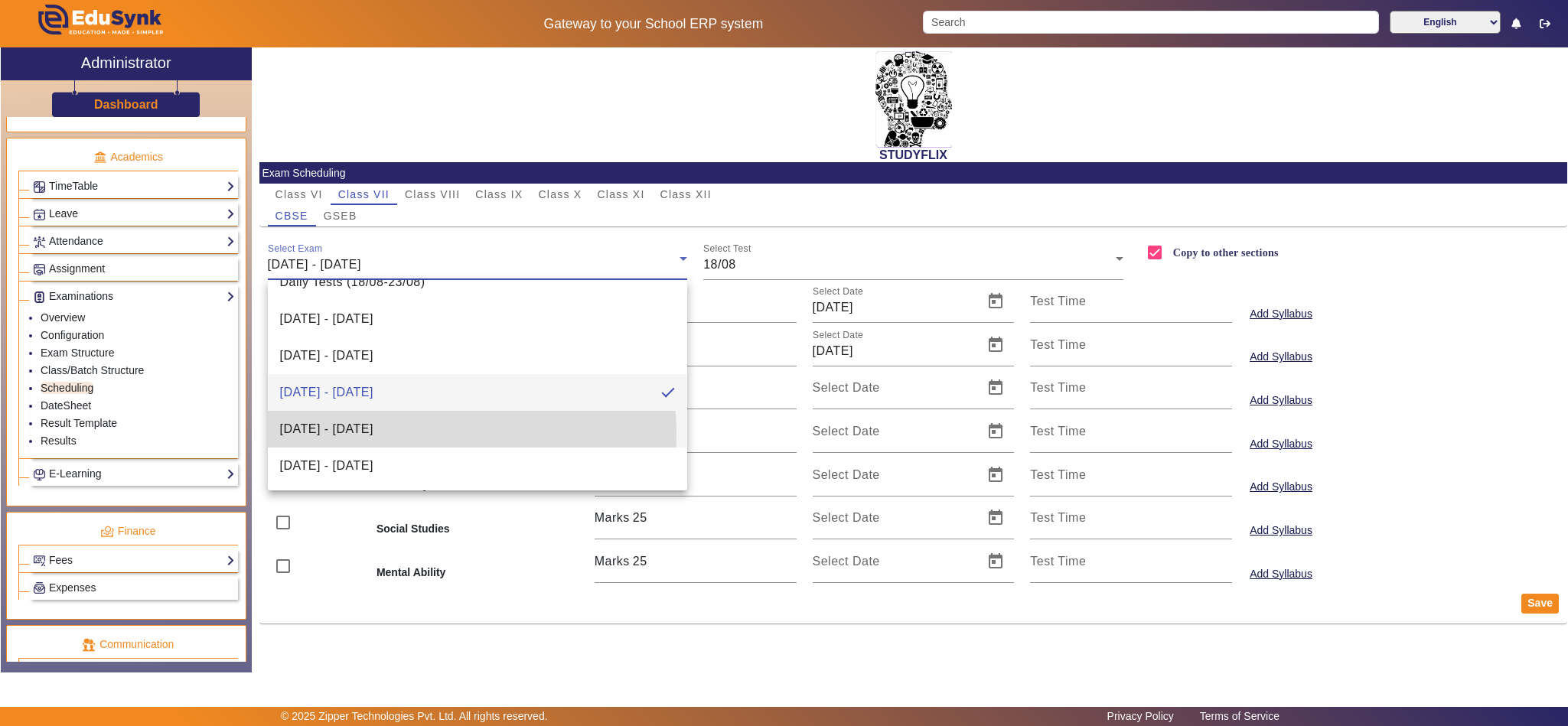
click at [373, 432] on span "25/08/2025 - 30/08/2025" at bounding box center [326, 429] width 94 height 19
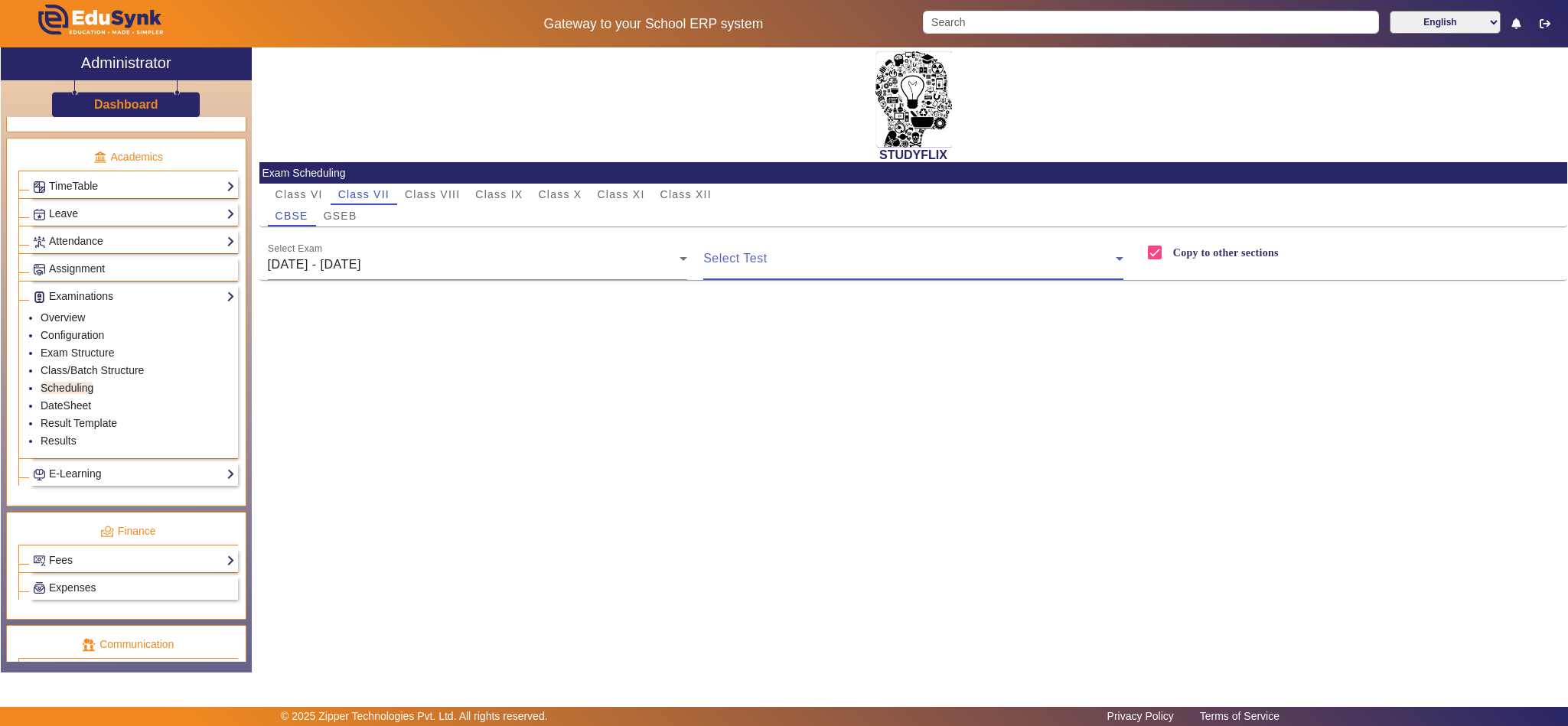
click at [1028, 266] on span at bounding box center [909, 265] width 412 height 19
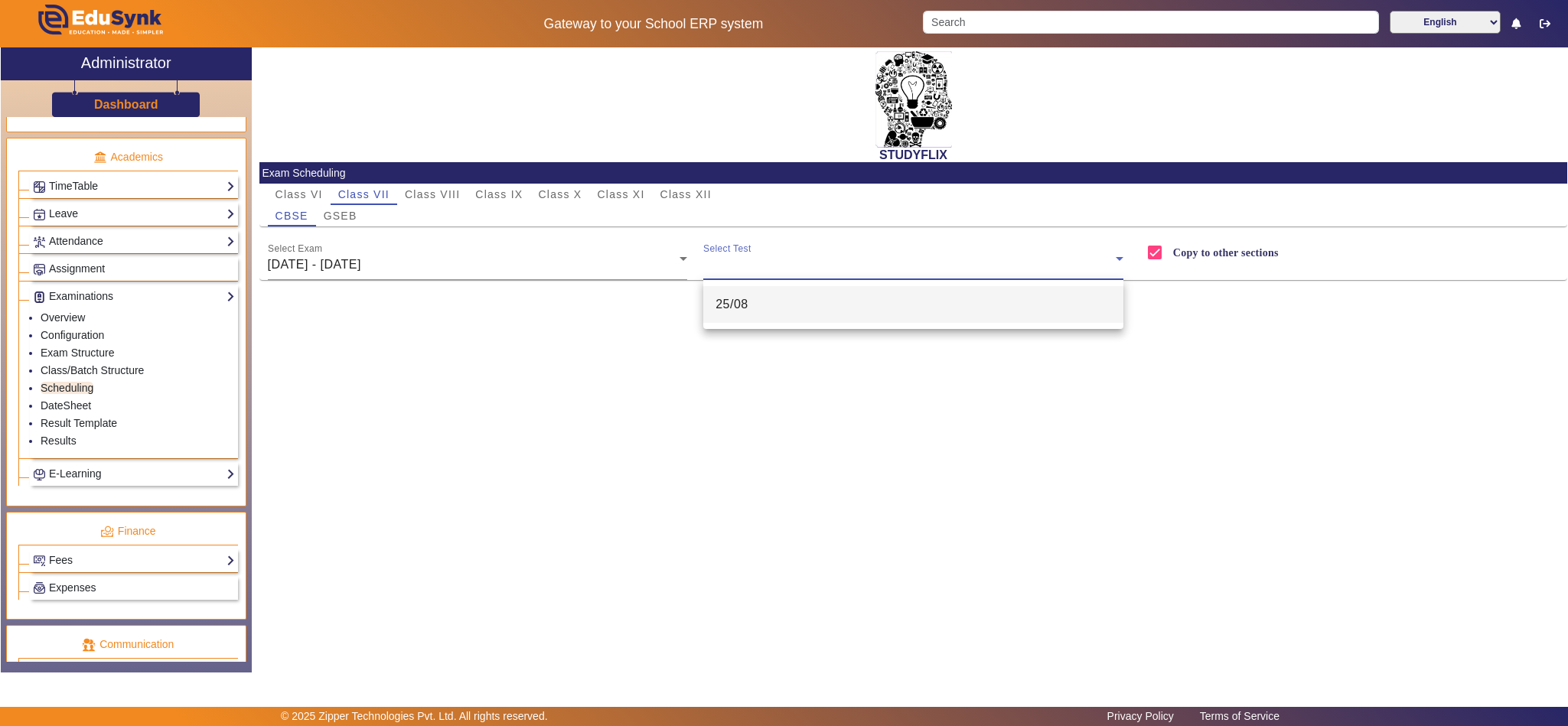
click at [806, 311] on mat-option "25/08" at bounding box center [913, 305] width 420 height 37
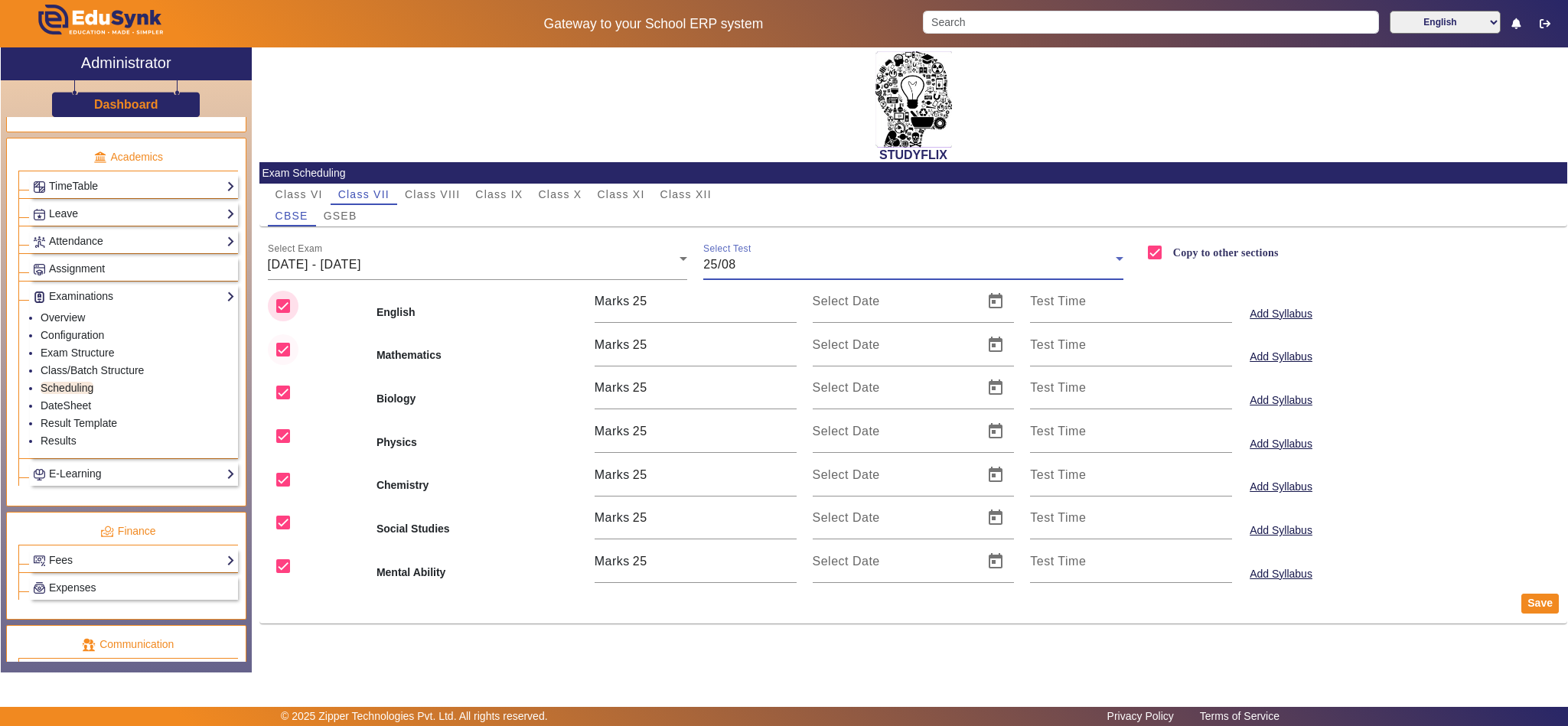
drag, startPoint x: 285, startPoint y: 311, endPoint x: 285, endPoint y: 356, distance: 45.0
click at [285, 312] on input "checkbox" at bounding box center [283, 306] width 31 height 31
click at [287, 359] on input "checkbox" at bounding box center [283, 350] width 31 height 31
drag, startPoint x: 283, startPoint y: 425, endPoint x: 285, endPoint y: 475, distance: 50.0
click at [285, 425] on input "checkbox" at bounding box center [283, 436] width 31 height 31
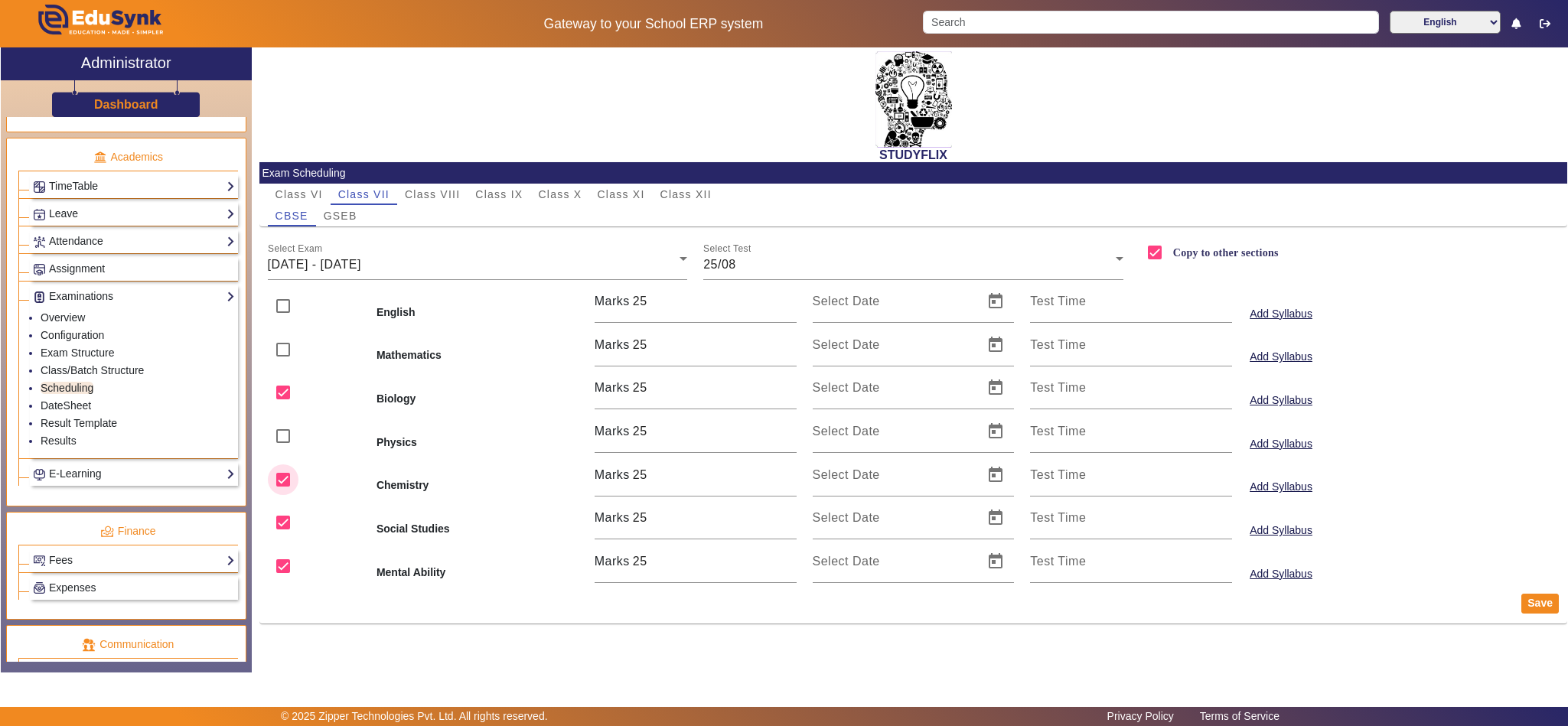
click at [285, 480] on input "checkbox" at bounding box center [283, 480] width 31 height 31
click at [282, 556] on input "checkbox" at bounding box center [283, 567] width 31 height 31
click at [993, 384] on span "Open calendar" at bounding box center [996, 388] width 37 height 37
click at [840, 627] on span "25" at bounding box center [834, 629] width 28 height 28
click at [993, 521] on span "Open calendar" at bounding box center [996, 518] width 37 height 37
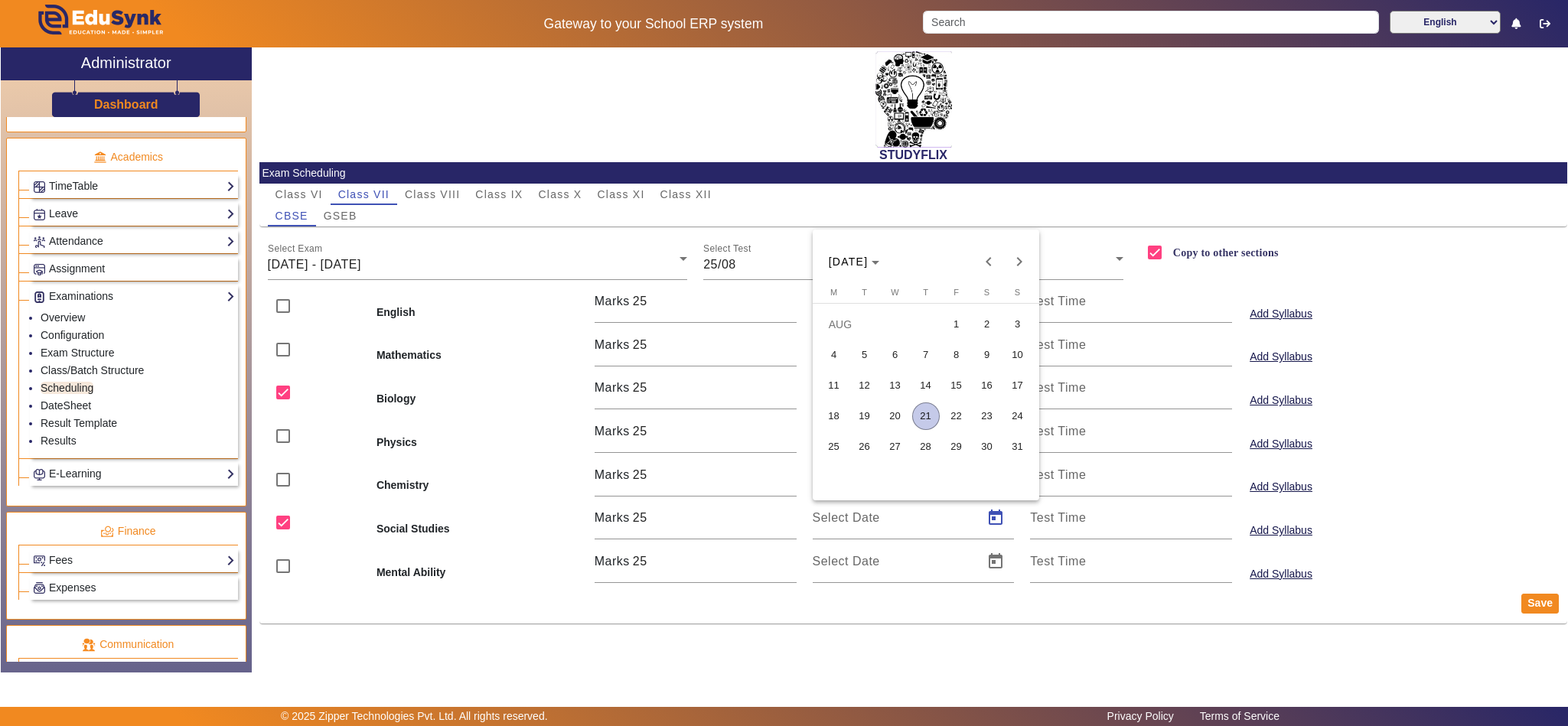
click at [841, 444] on span "25" at bounding box center [834, 447] width 28 height 28
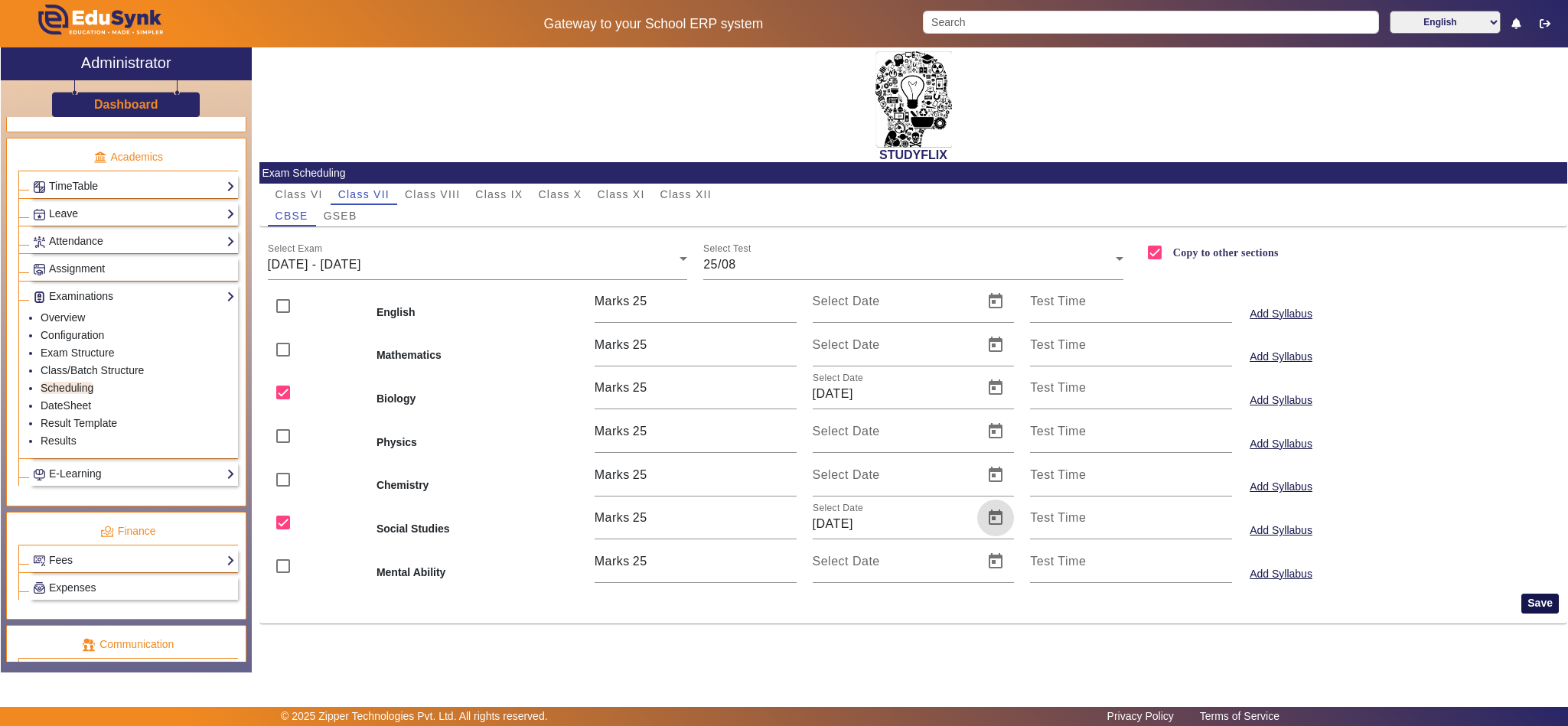
click at [1534, 605] on button "Save" at bounding box center [1540, 604] width 37 height 20
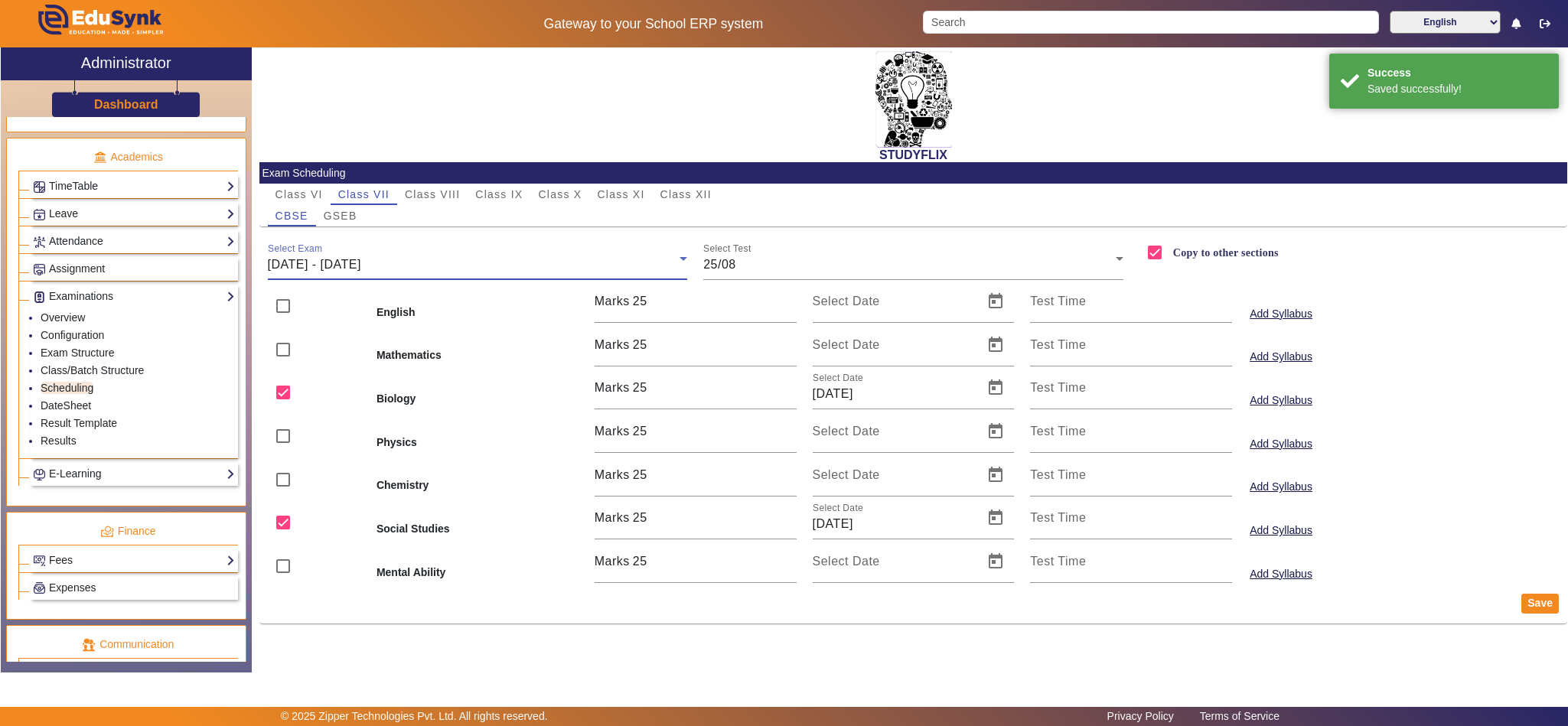
click at [434, 264] on div "25/08/2025 - 30/08/2025" at bounding box center [473, 265] width 412 height 19
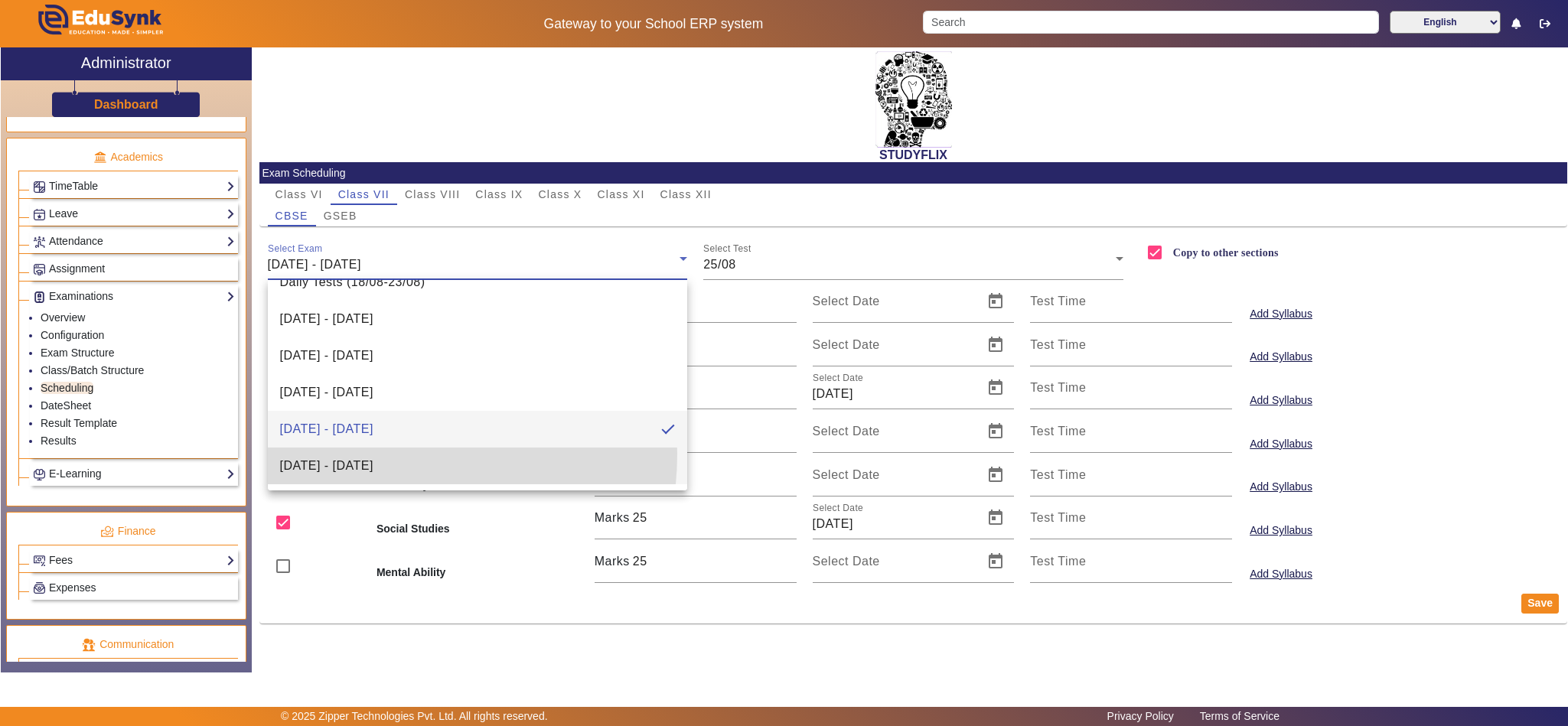
click at [363, 453] on mat-option "01/09/2025 - 06/09/2025" at bounding box center [477, 466] width 420 height 37
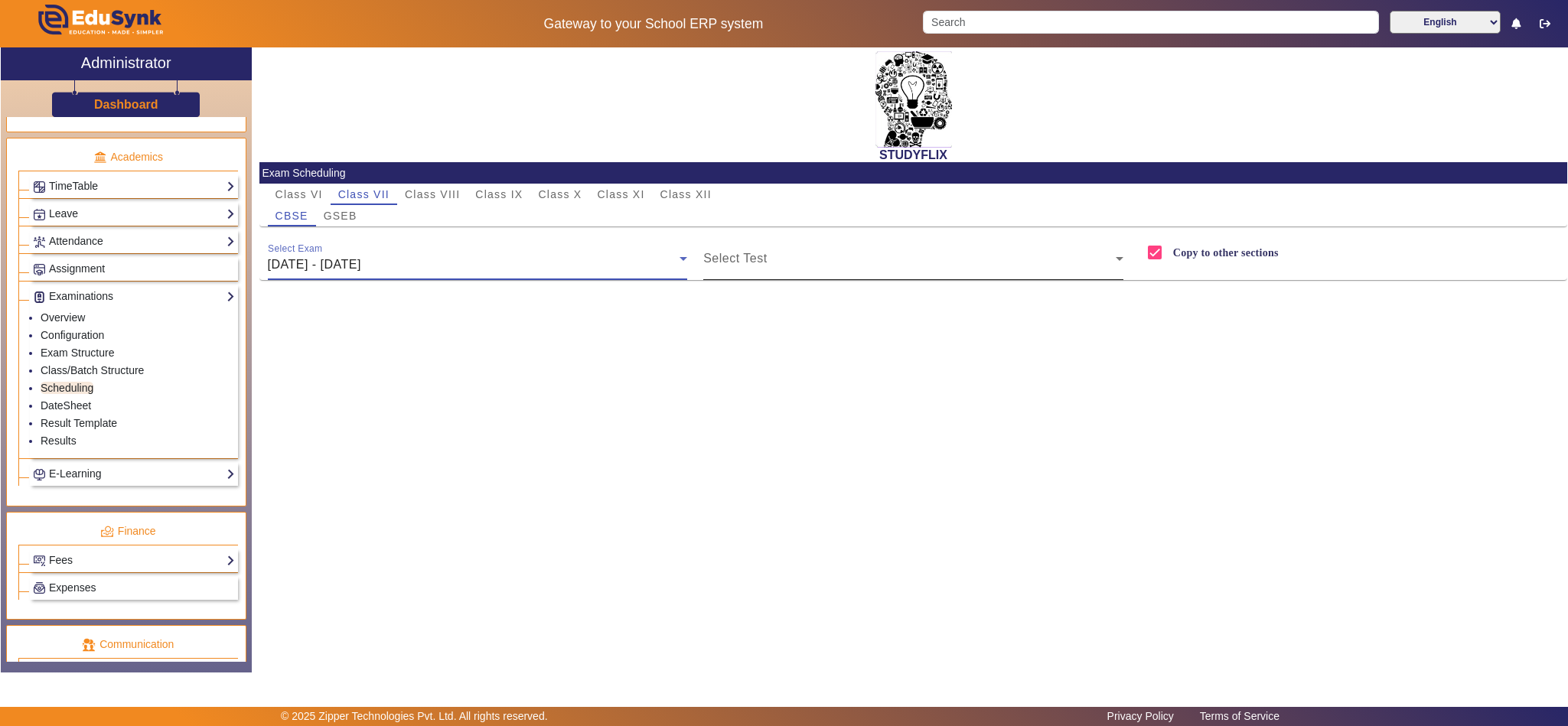
click at [758, 266] on span at bounding box center [909, 265] width 412 height 19
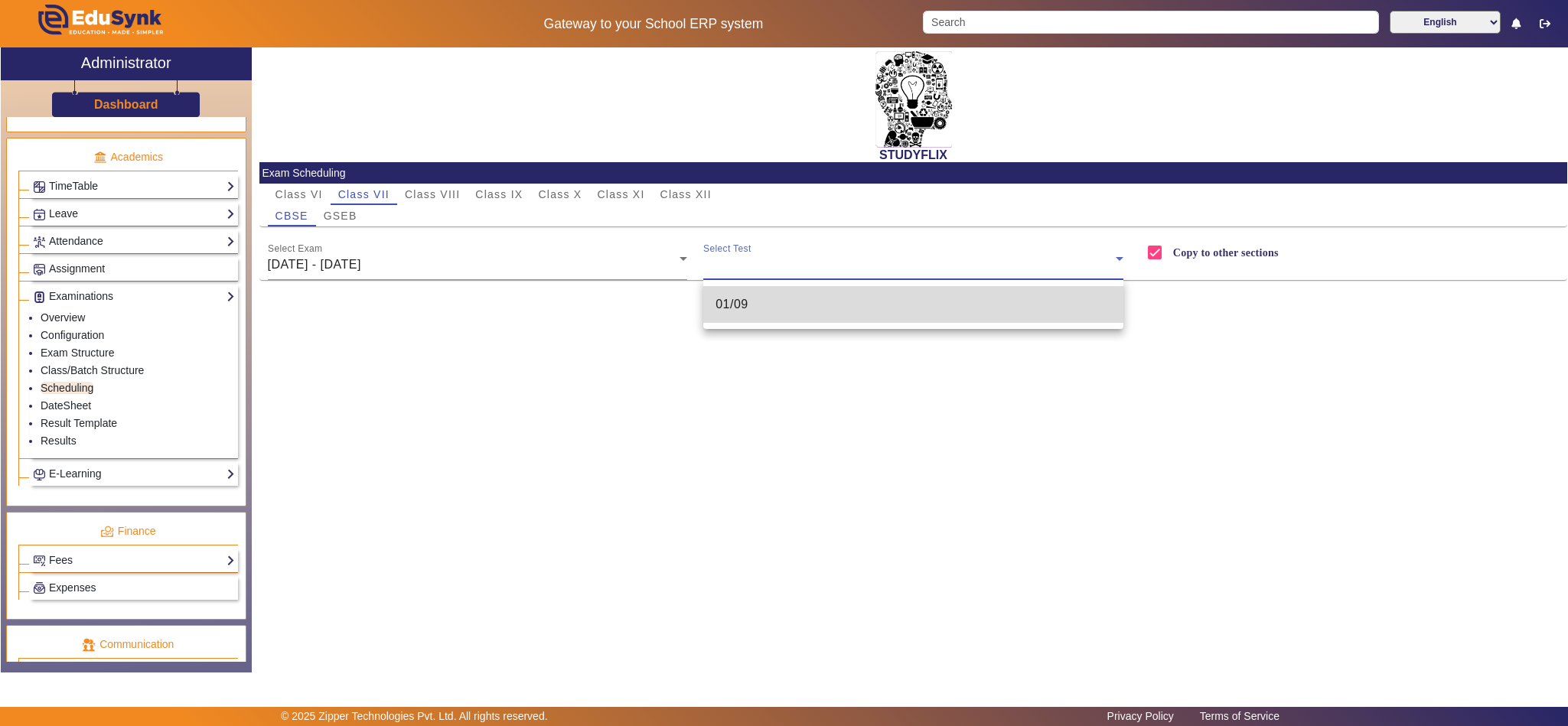
click at [741, 308] on span "01/09" at bounding box center [731, 305] width 33 height 19
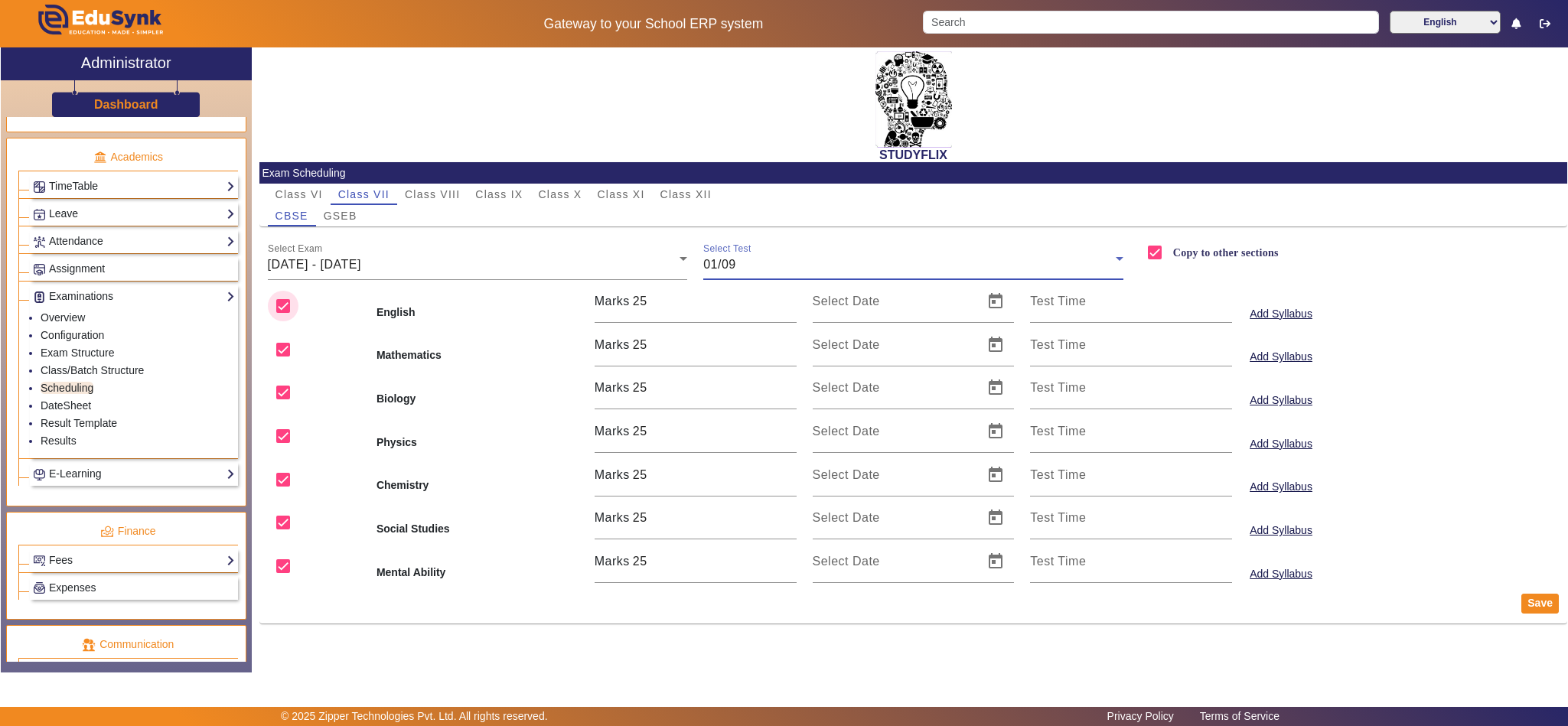
click at [287, 306] on input "checkbox" at bounding box center [283, 306] width 31 height 31
click at [280, 396] on input "checkbox" at bounding box center [283, 393] width 31 height 31
click at [287, 448] on input "checkbox" at bounding box center [283, 436] width 31 height 31
click at [281, 521] on input "checkbox" at bounding box center [283, 523] width 31 height 31
click at [275, 567] on input "checkbox" at bounding box center [283, 567] width 31 height 31
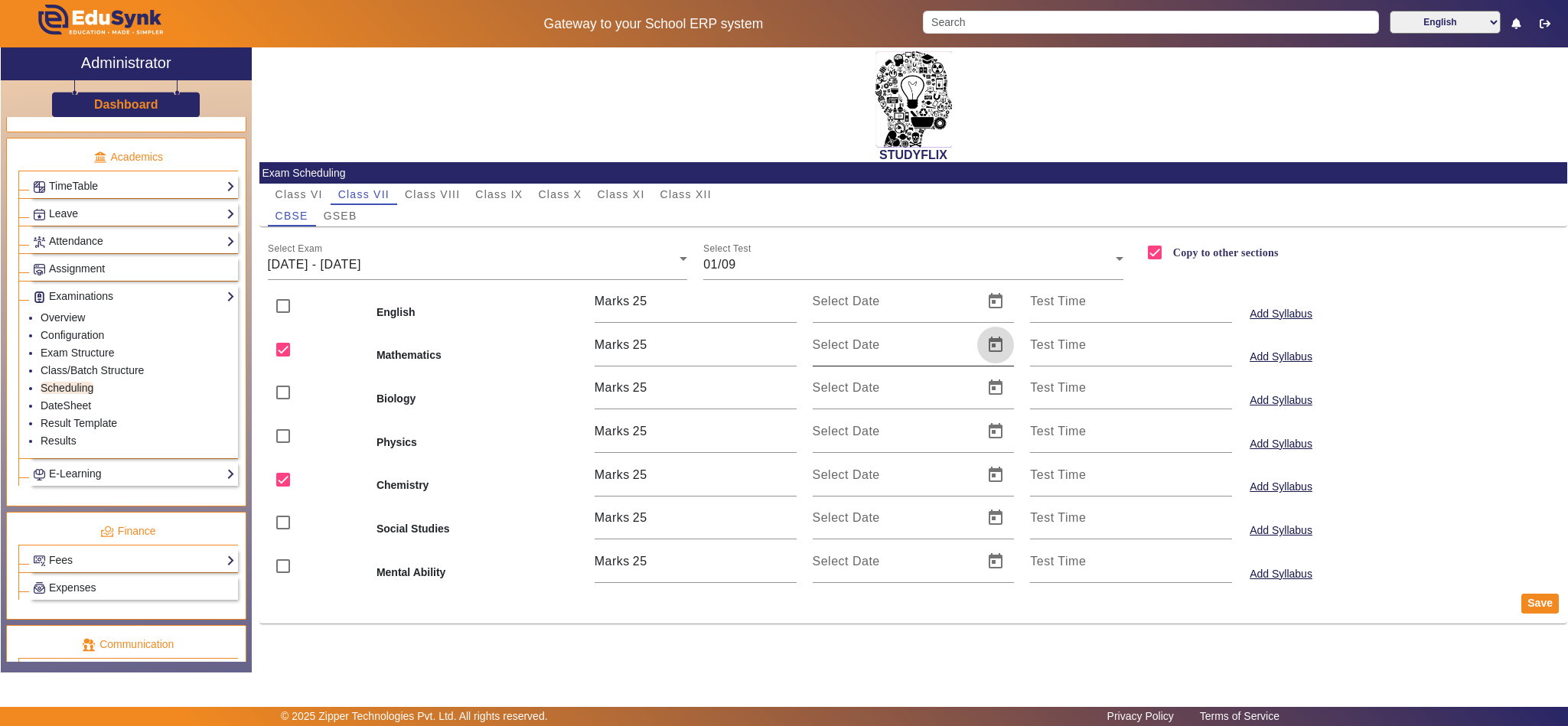
click at [994, 349] on span "Open calendar" at bounding box center [996, 346] width 37 height 37
click at [1024, 387] on span "Next month" at bounding box center [1020, 400] width 31 height 31
click at [832, 498] on span "1" at bounding box center [834, 493] width 28 height 28
click at [992, 479] on span "Open calendar" at bounding box center [996, 475] width 37 height 37
click at [1017, 214] on span "Next month" at bounding box center [1020, 217] width 31 height 31
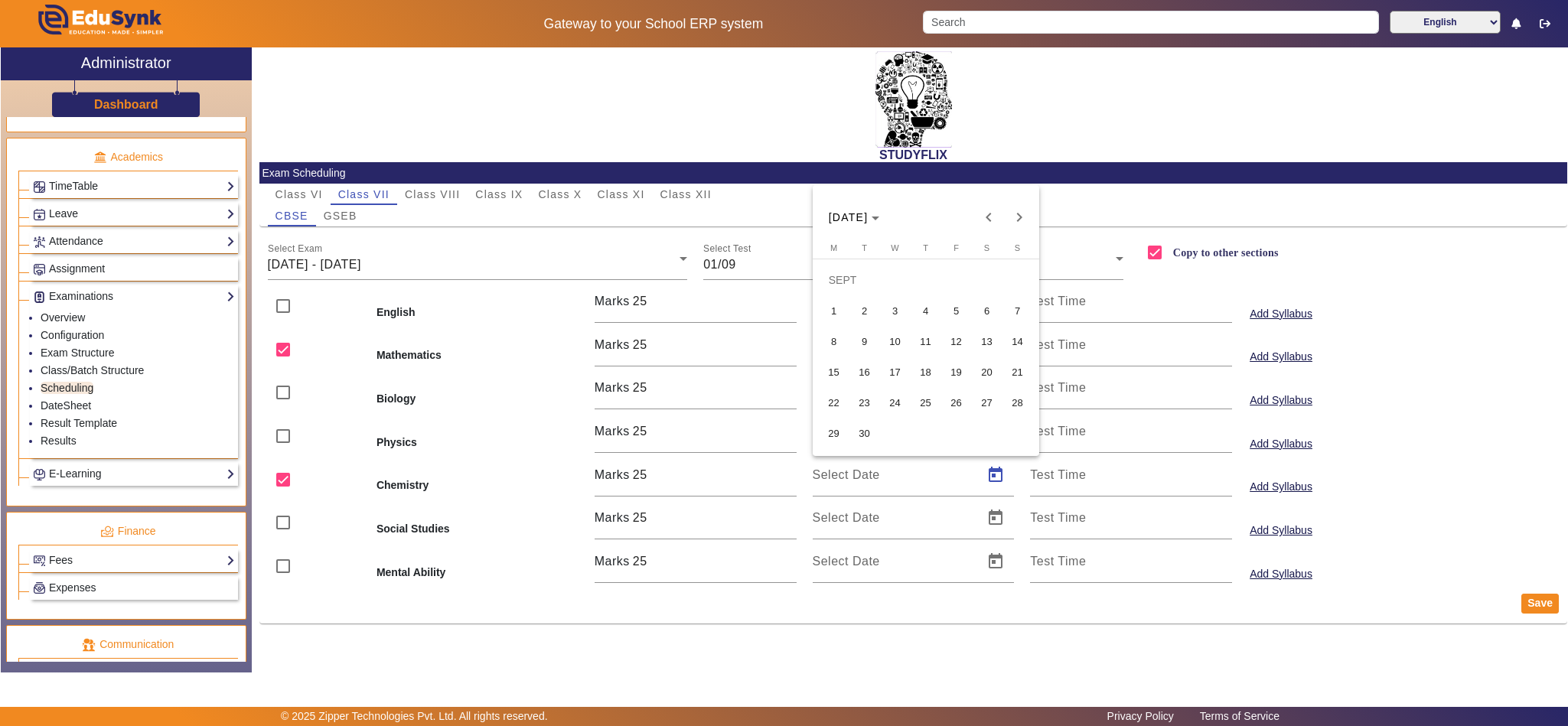
click at [844, 305] on span "1" at bounding box center [834, 311] width 28 height 28
click at [1538, 605] on button "Save" at bounding box center [1540, 604] width 37 height 20
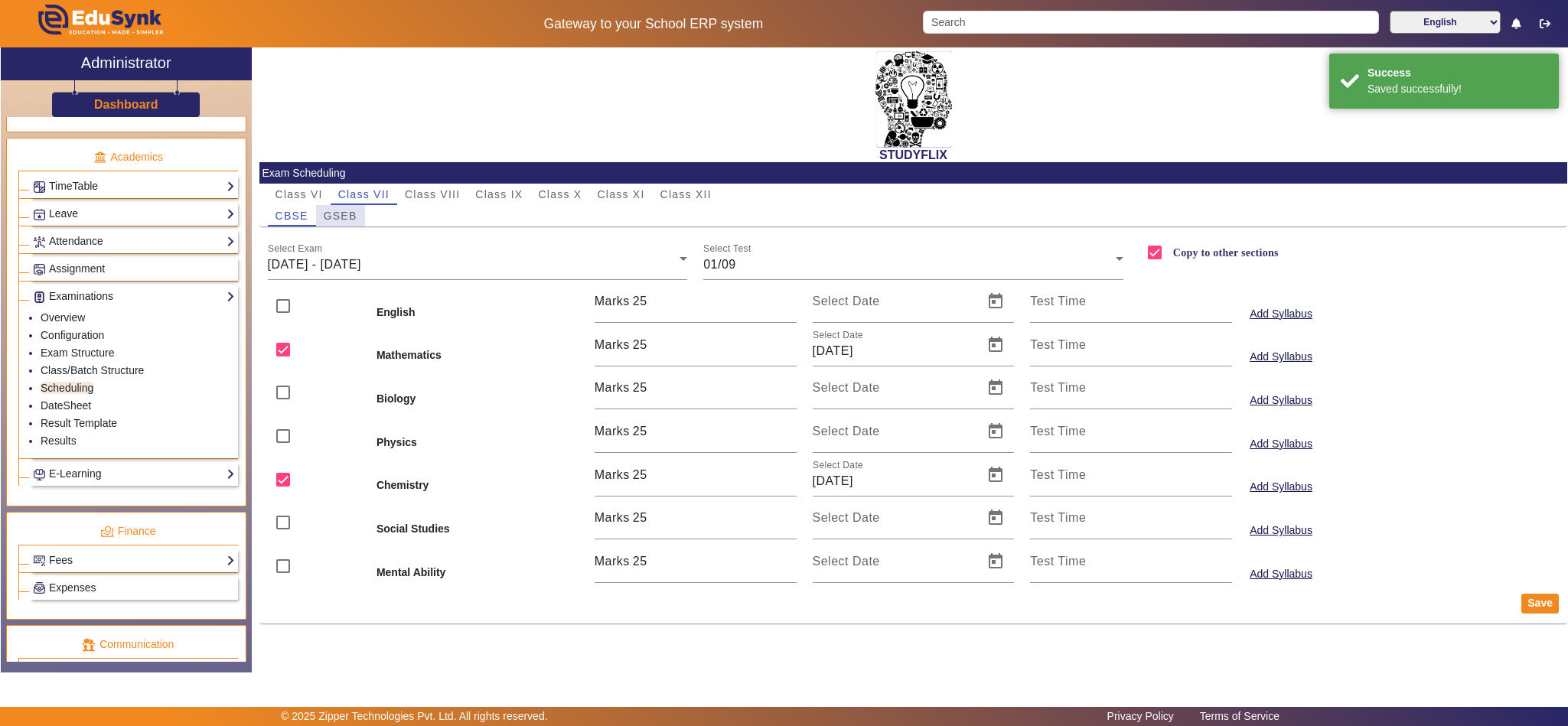
click at [346, 211] on span "GSEB" at bounding box center [341, 216] width 34 height 11
click at [370, 256] on div "16/06/2025 - 21/06/2025" at bounding box center [473, 265] width 412 height 19
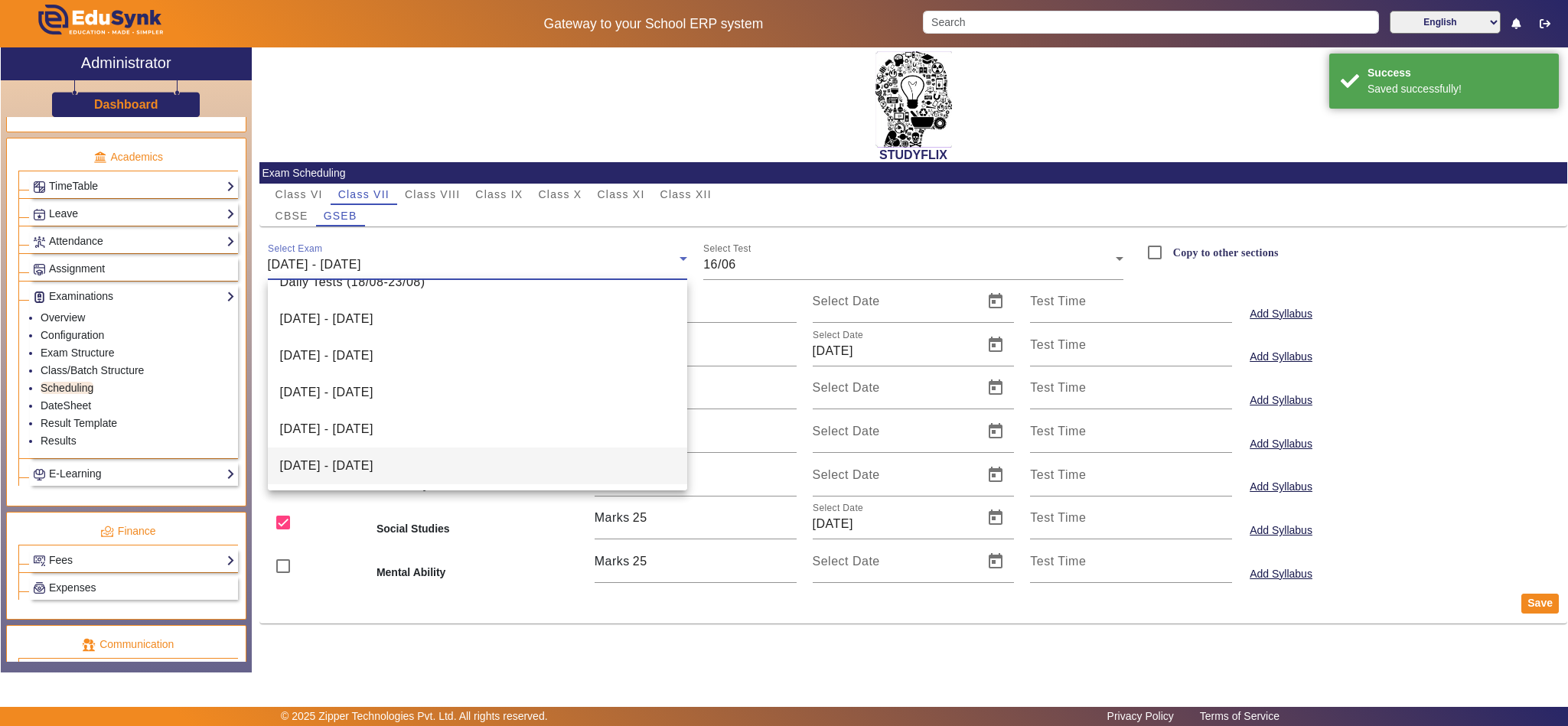
click at [373, 459] on span "01/09/2025 - 06/09/2025" at bounding box center [326, 466] width 94 height 19
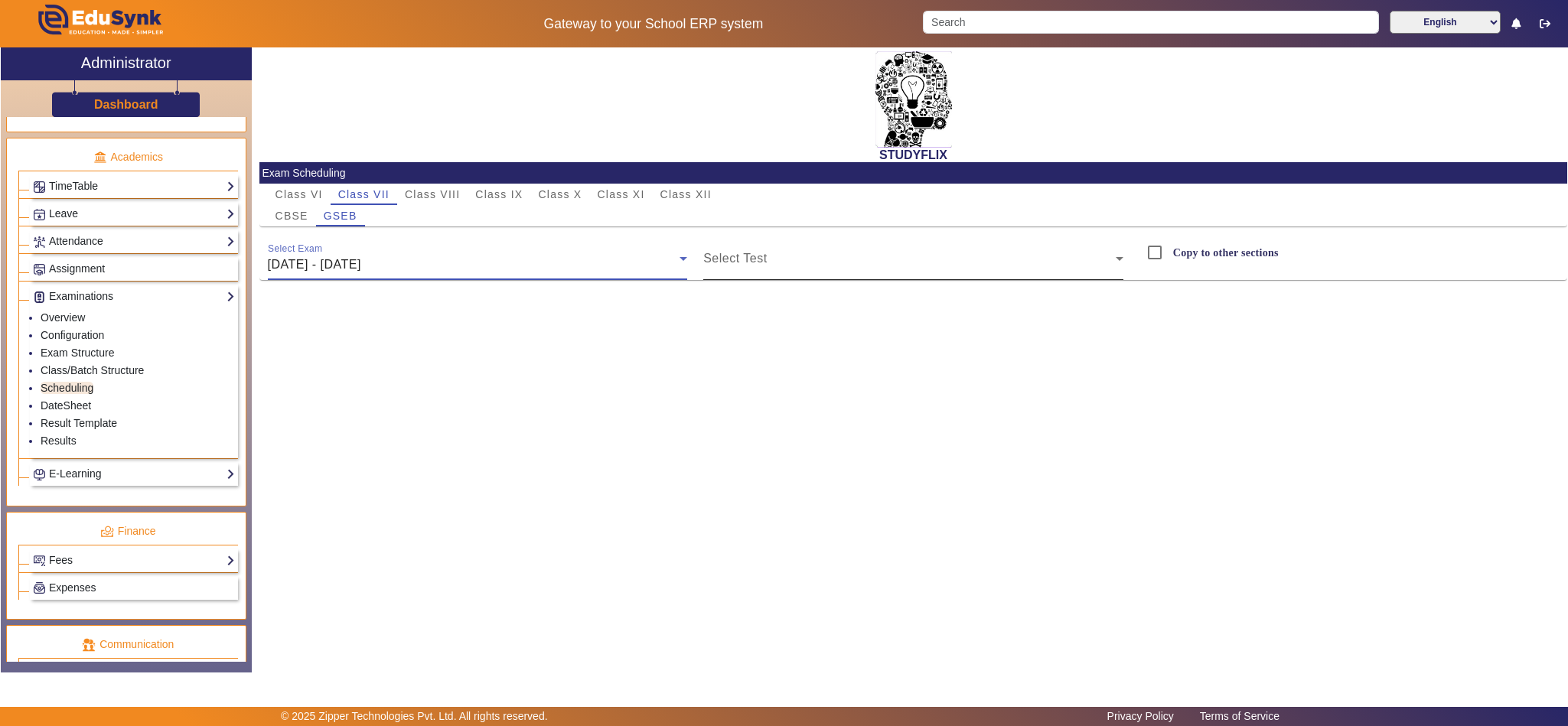
click at [793, 260] on span at bounding box center [909, 265] width 412 height 19
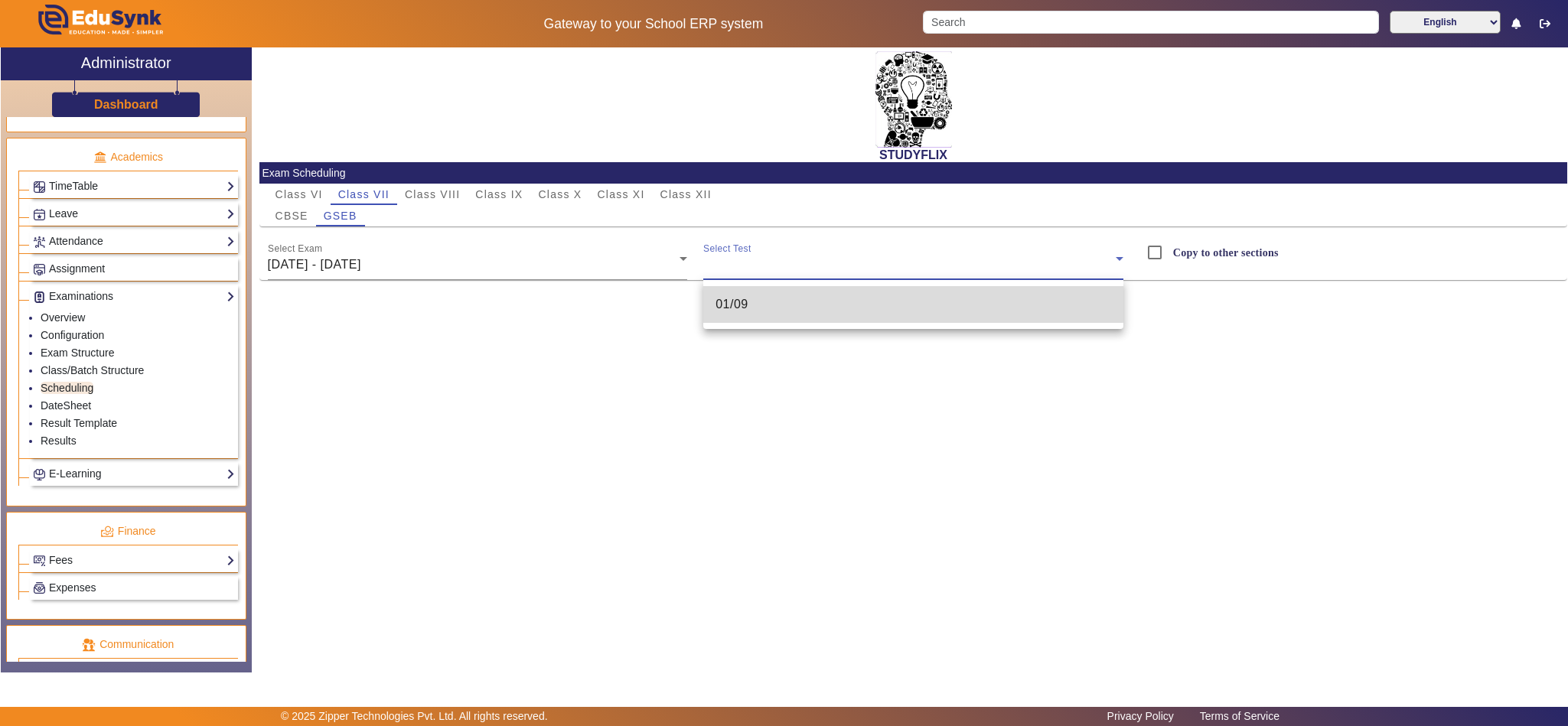
click at [776, 299] on mat-option "01/09" at bounding box center [913, 305] width 420 height 37
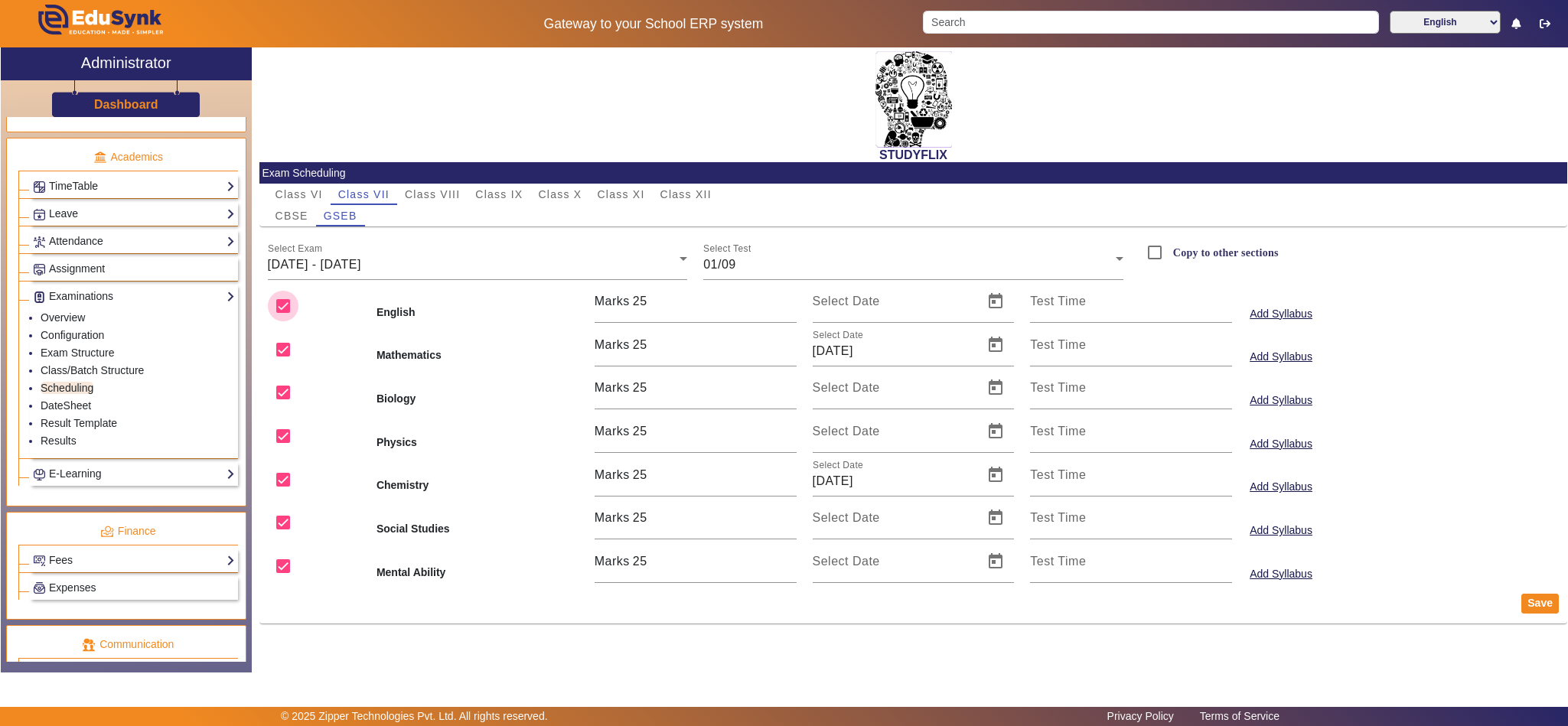
click at [288, 302] on input "checkbox" at bounding box center [283, 306] width 31 height 31
drag, startPoint x: 288, startPoint y: 389, endPoint x: 285, endPoint y: 428, distance: 39.1
click at [288, 393] on input "checkbox" at bounding box center [283, 393] width 31 height 31
drag, startPoint x: 283, startPoint y: 435, endPoint x: 278, endPoint y: 475, distance: 40.3
click at [283, 436] on input "checkbox" at bounding box center [283, 436] width 31 height 31
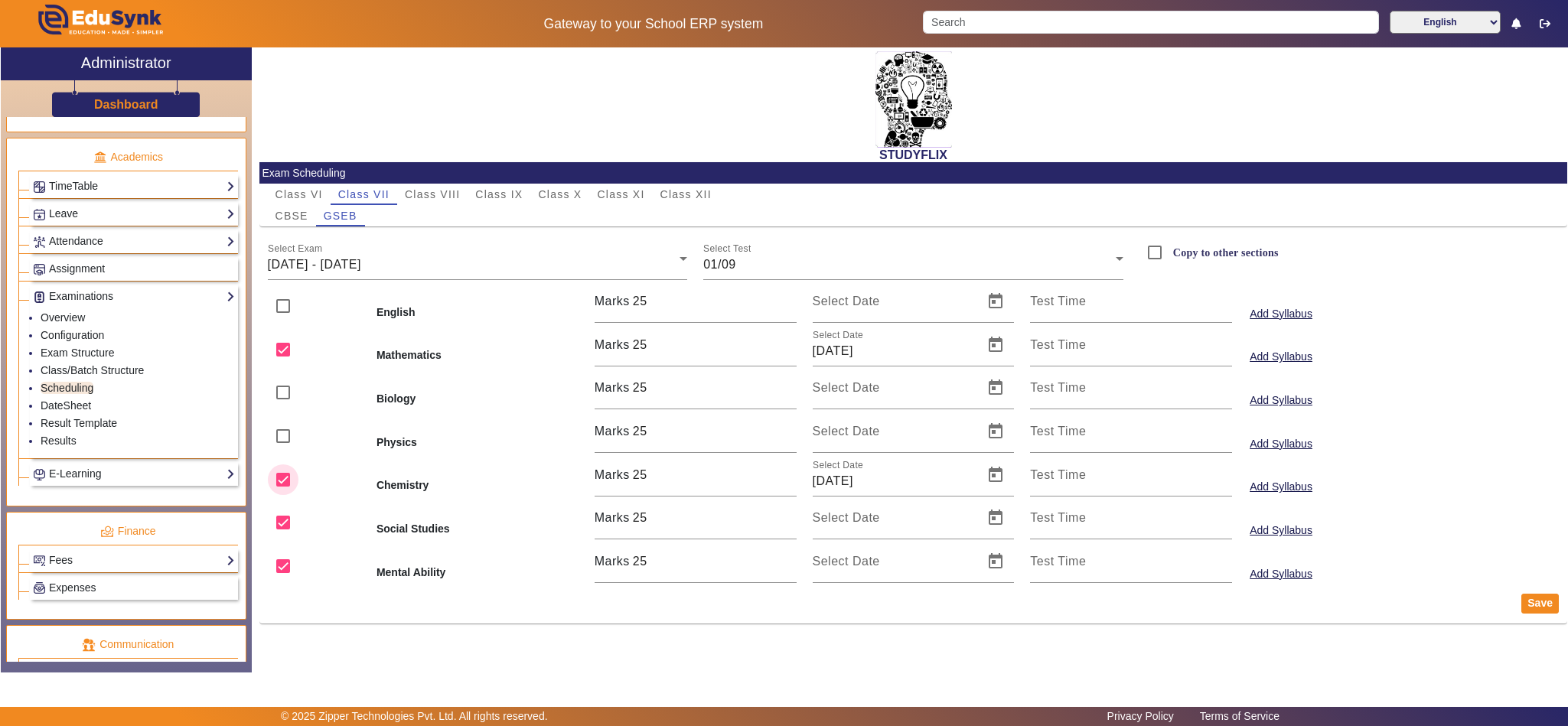
click at [276, 485] on input "checkbox" at bounding box center [283, 480] width 31 height 31
drag, startPoint x: 285, startPoint y: 478, endPoint x: 295, endPoint y: 508, distance: 31.6
click at [285, 481] on input "checkbox" at bounding box center [283, 480] width 31 height 31
click at [294, 527] on input "checkbox" at bounding box center [283, 523] width 31 height 31
click at [285, 562] on input "checkbox" at bounding box center [283, 567] width 31 height 31
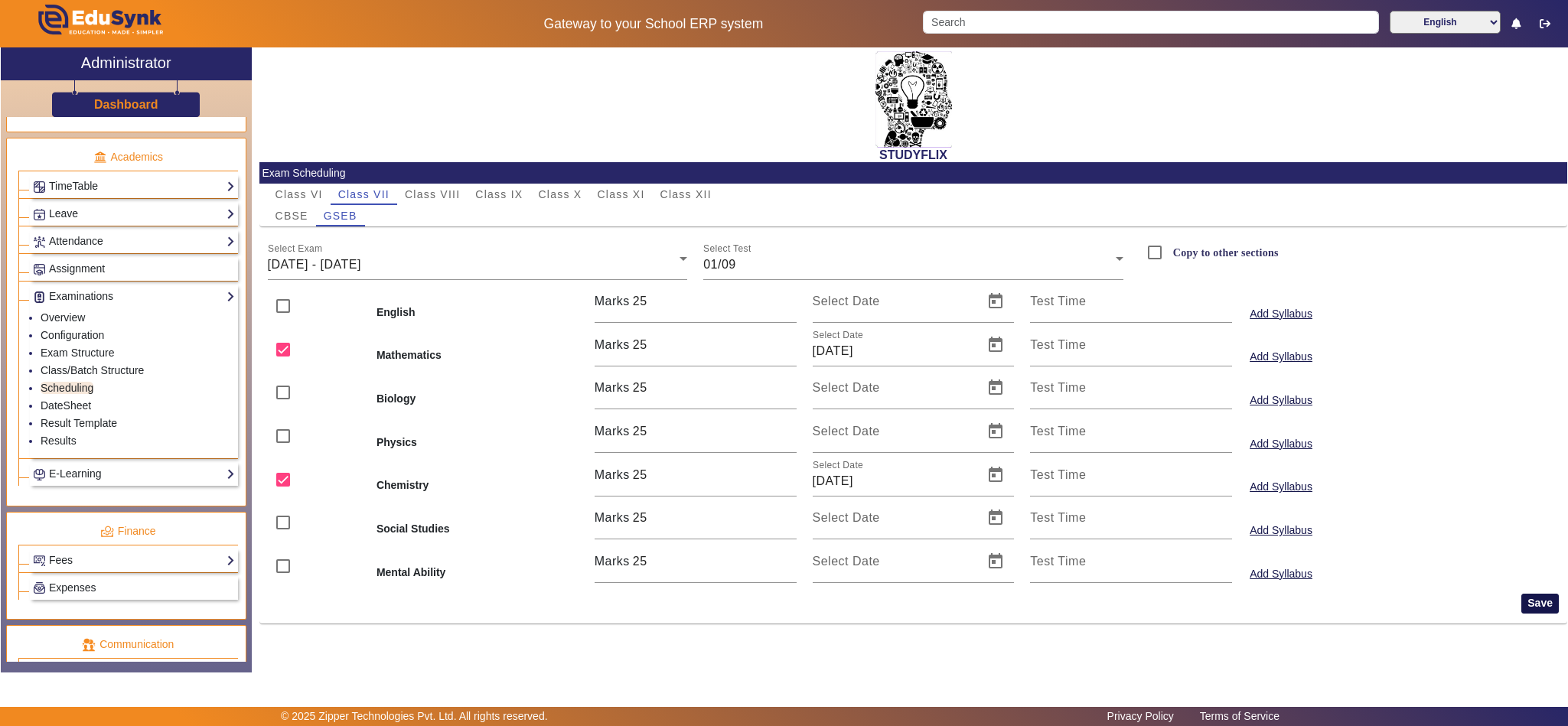
click at [1534, 602] on button "Save" at bounding box center [1540, 604] width 37 height 20
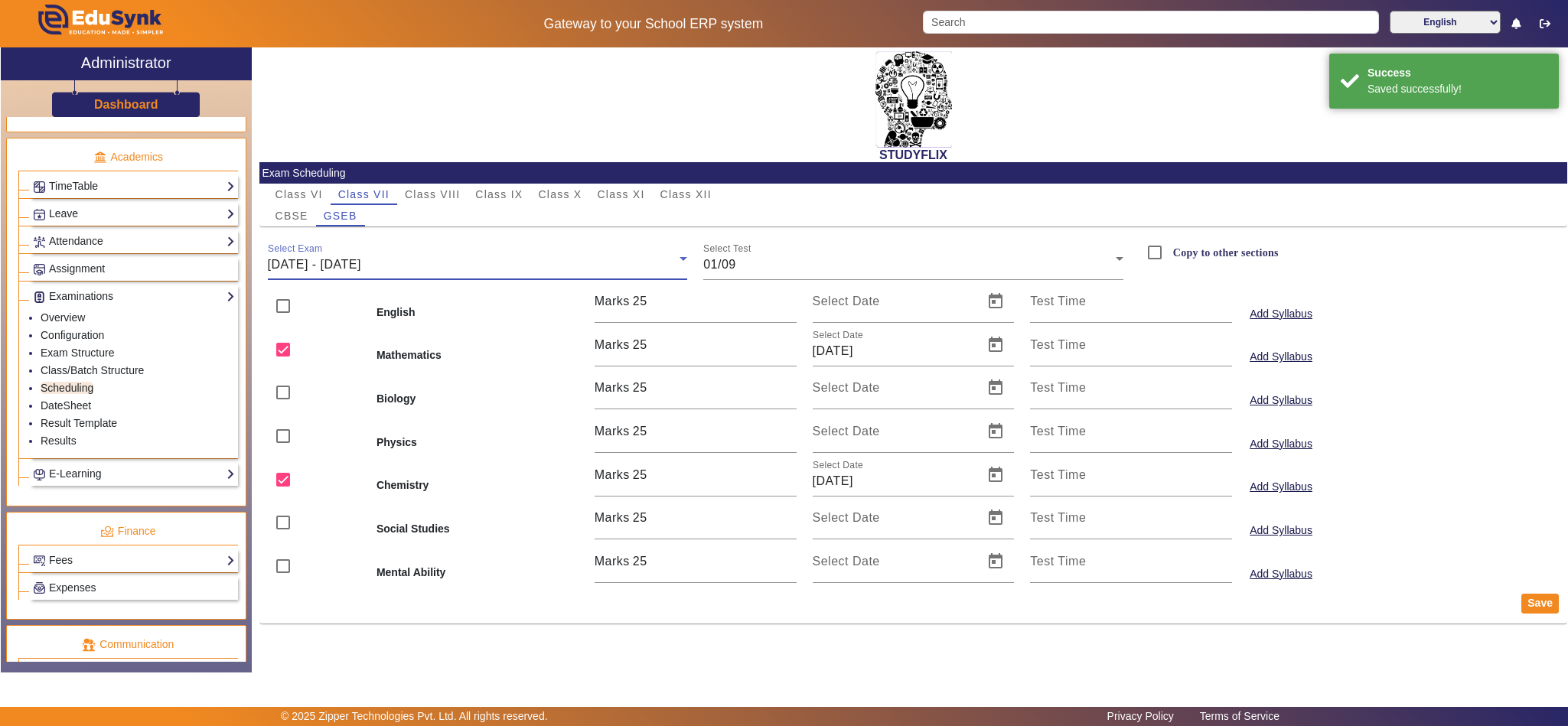
click at [540, 251] on div "Select Exam 01/09/2025 - 06/09/2025" at bounding box center [477, 258] width 420 height 43
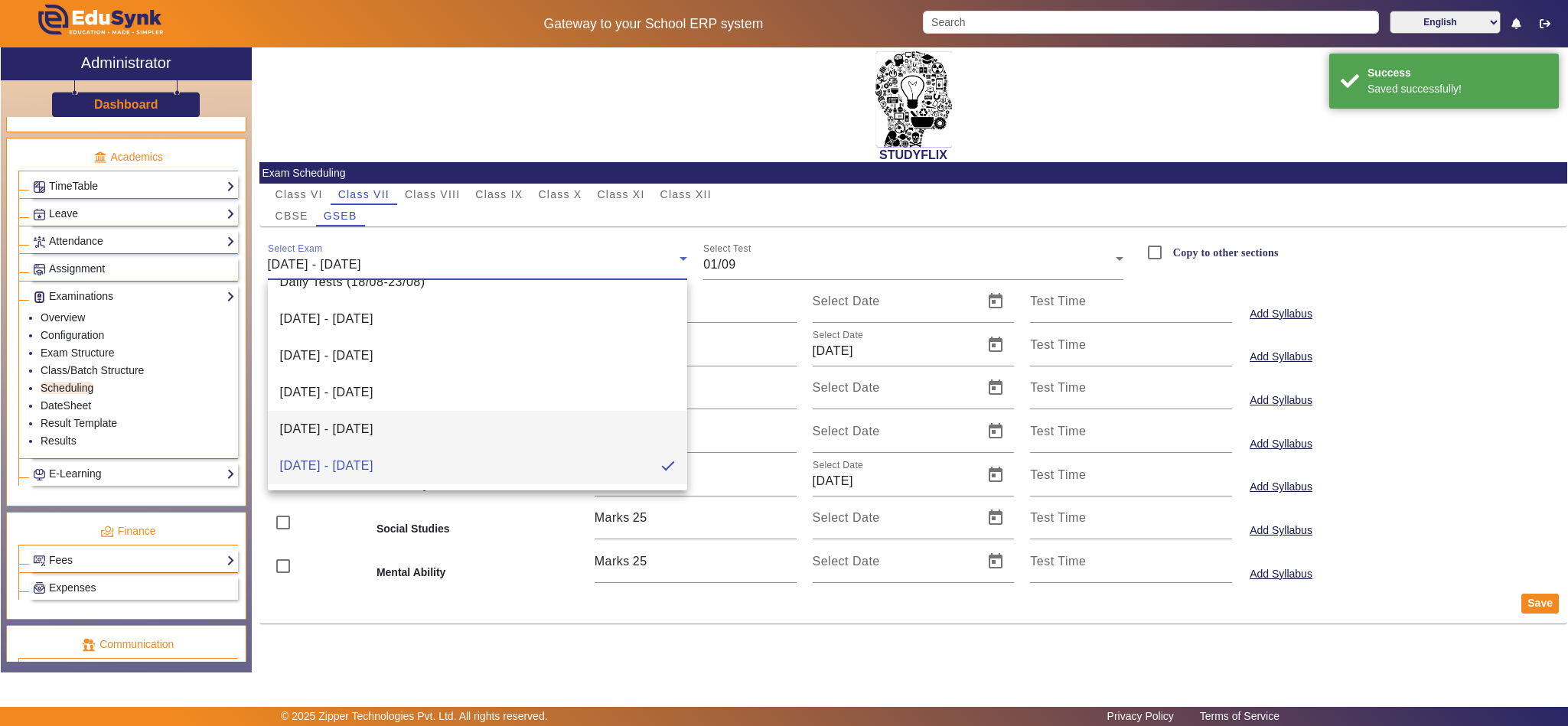
click at [373, 423] on span "25/08/2025 - 30/08/2025" at bounding box center [326, 429] width 94 height 19
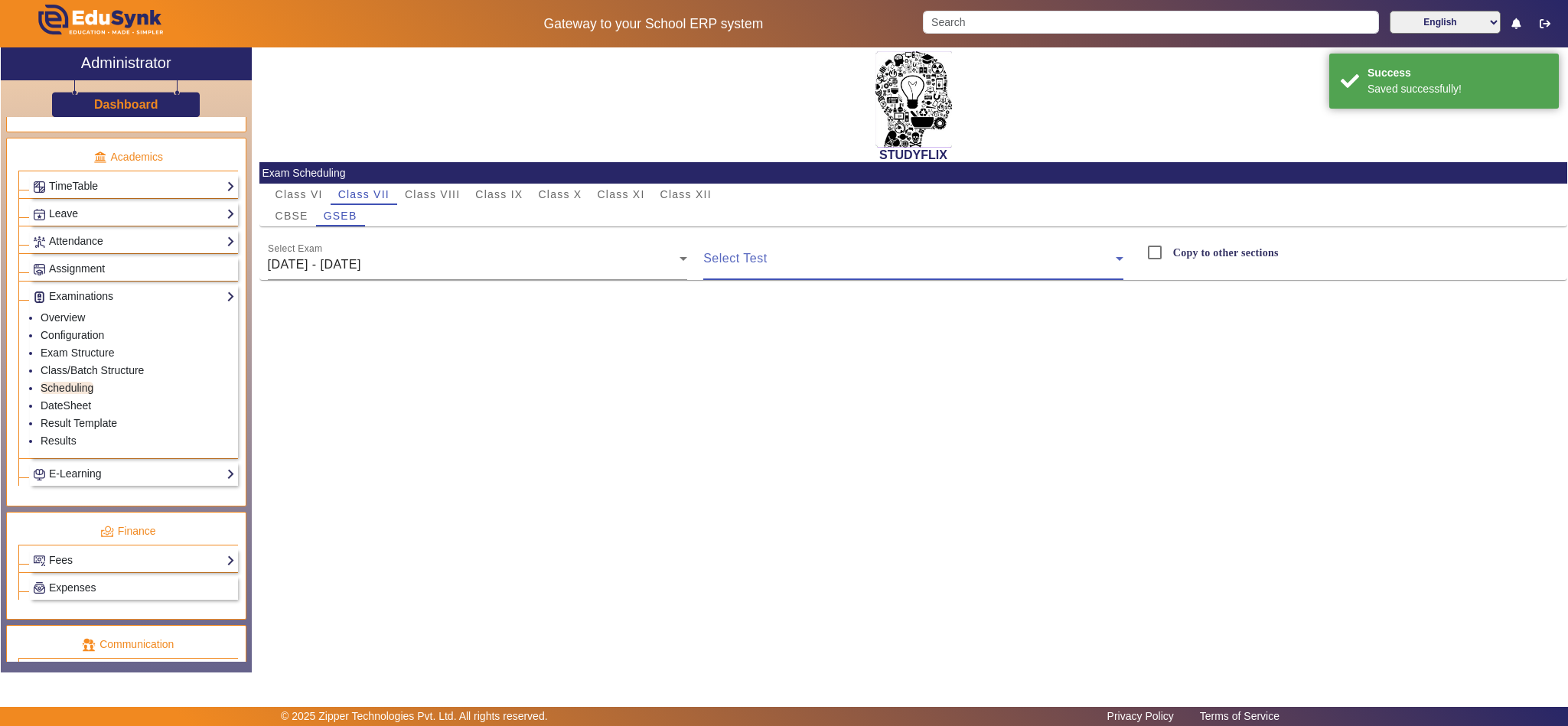
click at [840, 268] on span at bounding box center [909, 265] width 412 height 19
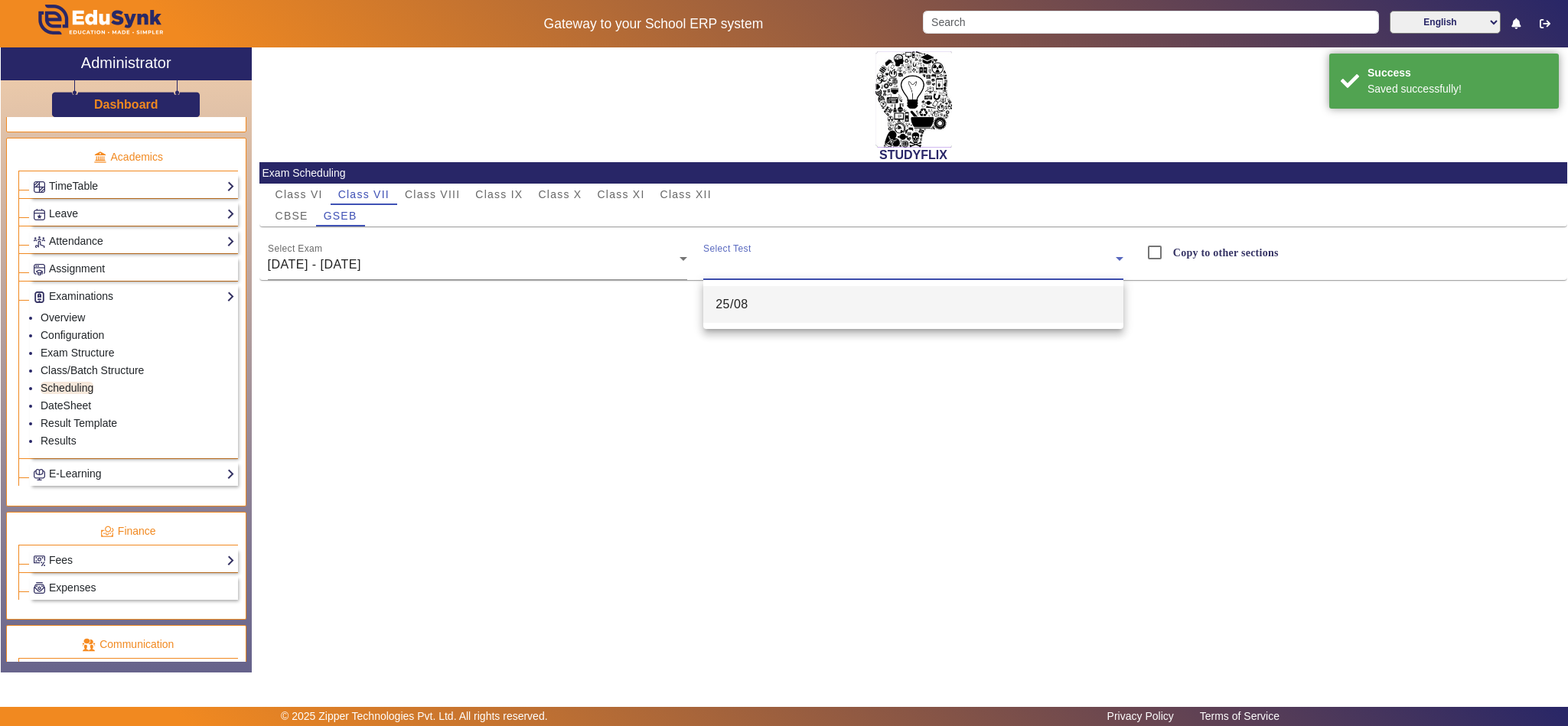
click at [799, 305] on mat-option "25/08" at bounding box center [913, 305] width 420 height 37
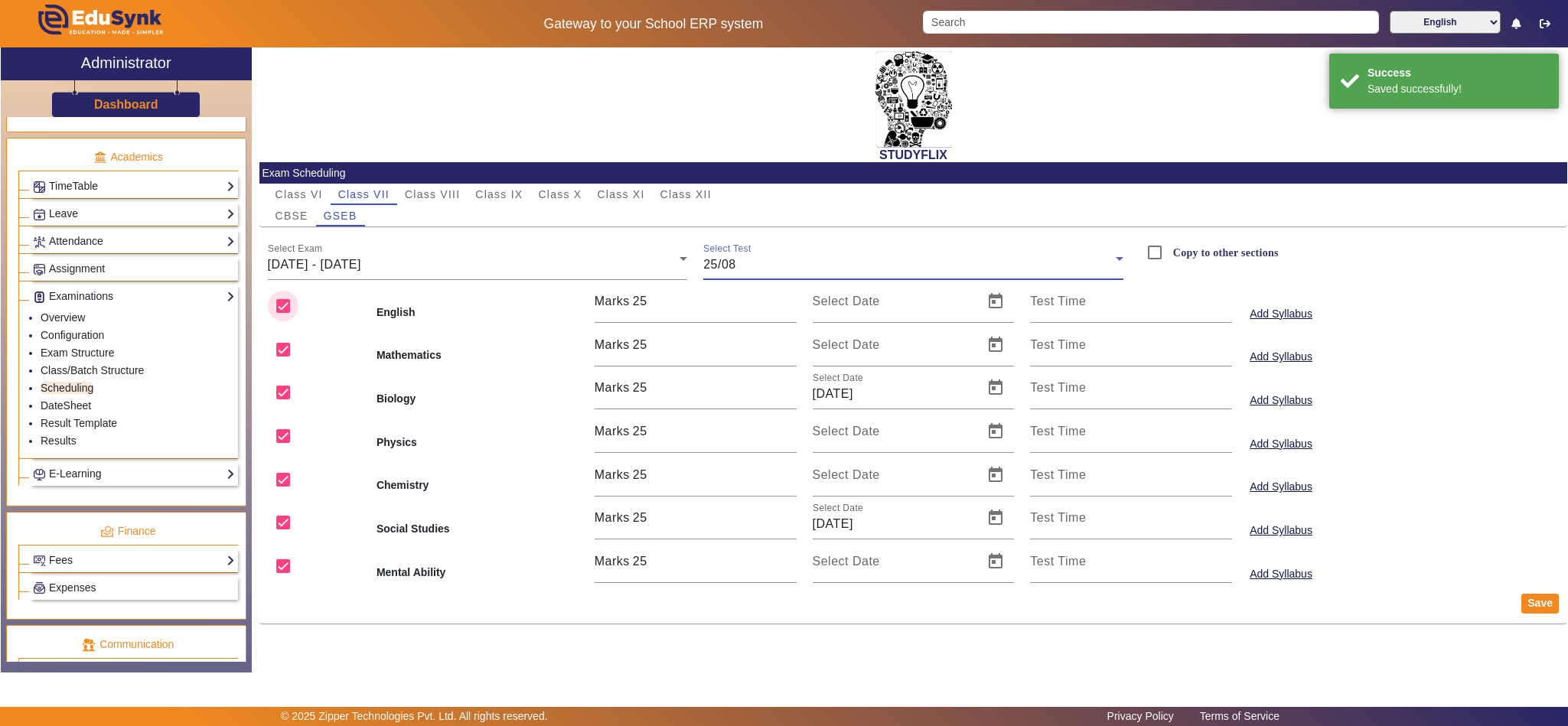
click at [287, 305] on input "checkbox" at bounding box center [283, 306] width 31 height 31
click at [281, 352] on input "checkbox" at bounding box center [283, 350] width 31 height 31
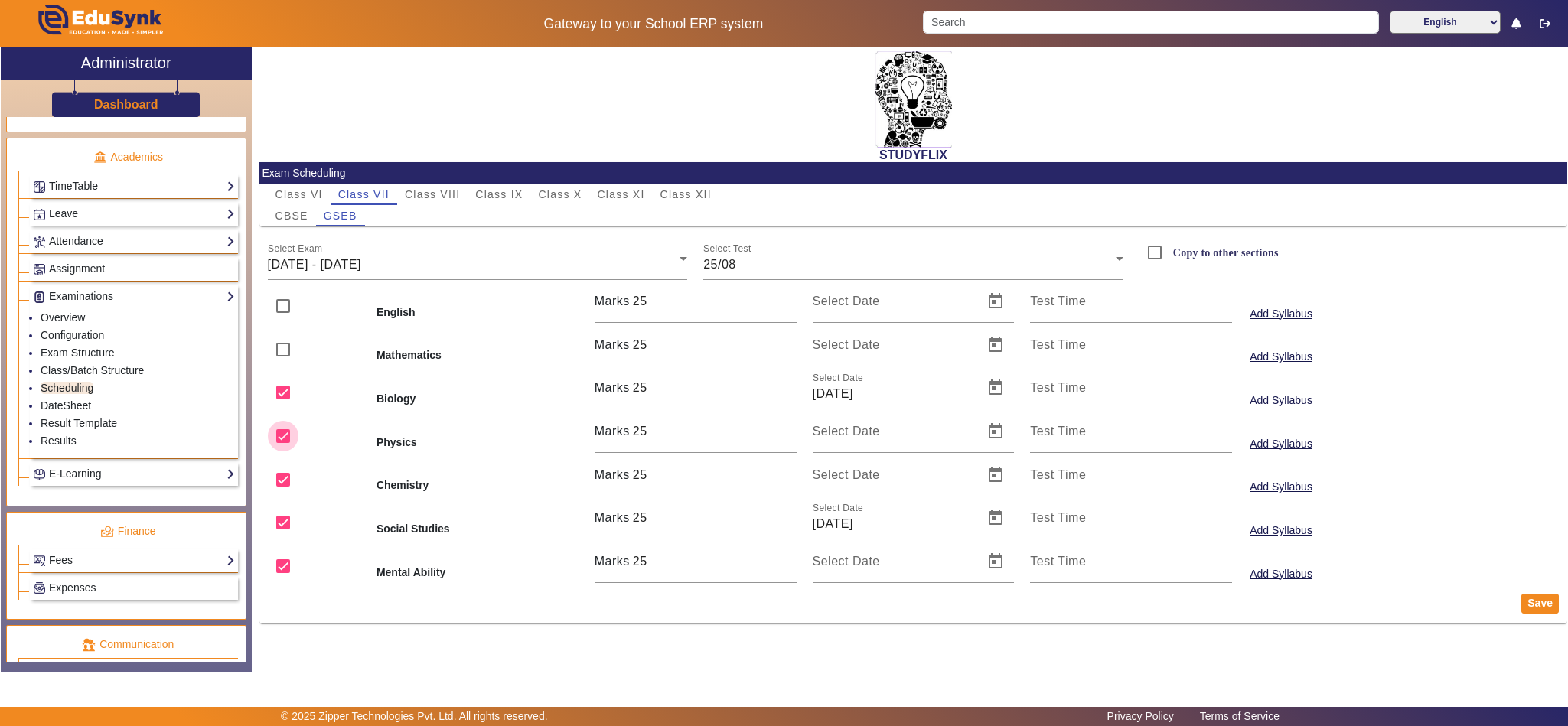
click at [288, 437] on input "checkbox" at bounding box center [283, 436] width 31 height 31
click at [285, 489] on input "checkbox" at bounding box center [283, 480] width 31 height 31
click at [278, 560] on input "checkbox" at bounding box center [283, 567] width 31 height 31
click at [1547, 606] on button "Save" at bounding box center [1540, 604] width 37 height 20
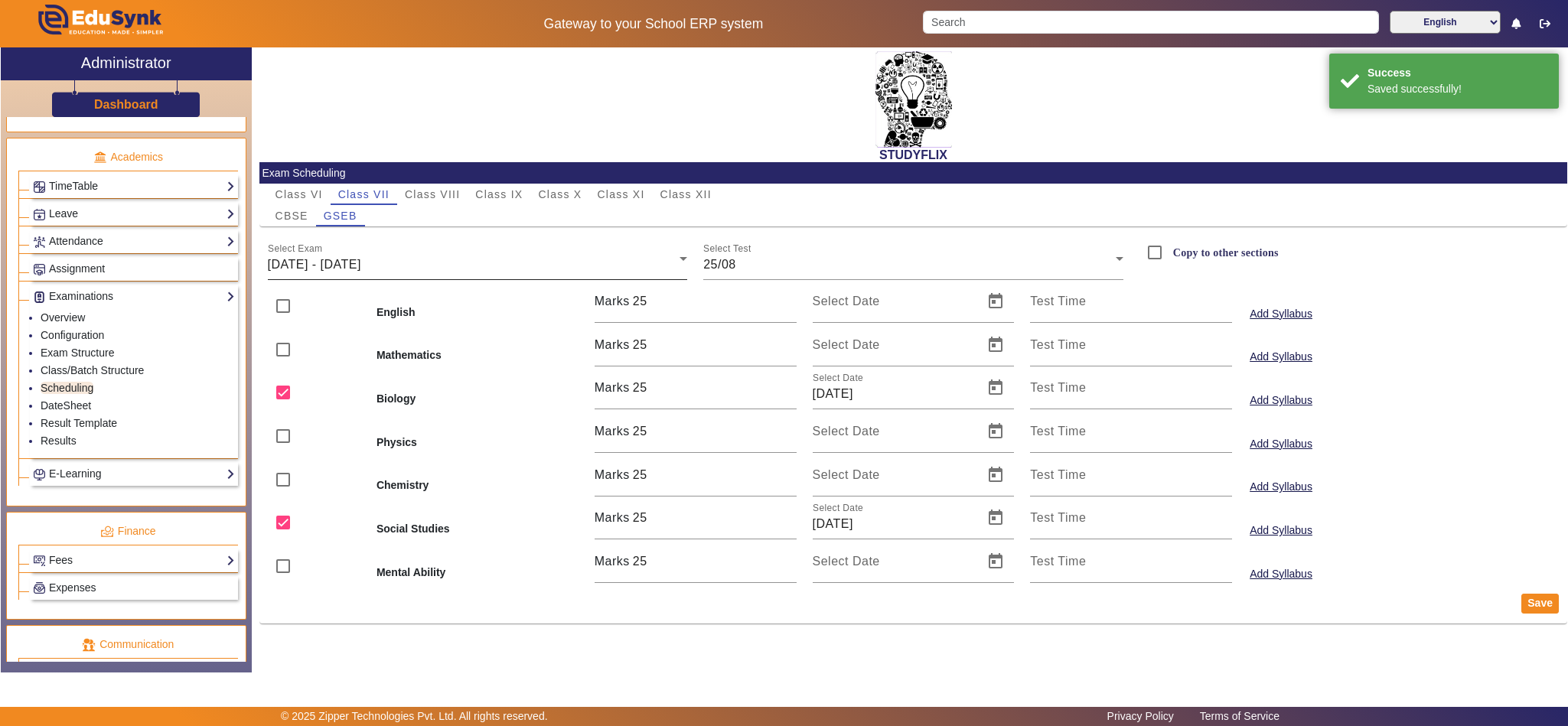
click at [520, 251] on div "Select Exam 25/08/2025 - 30/08/2025" at bounding box center [477, 258] width 420 height 43
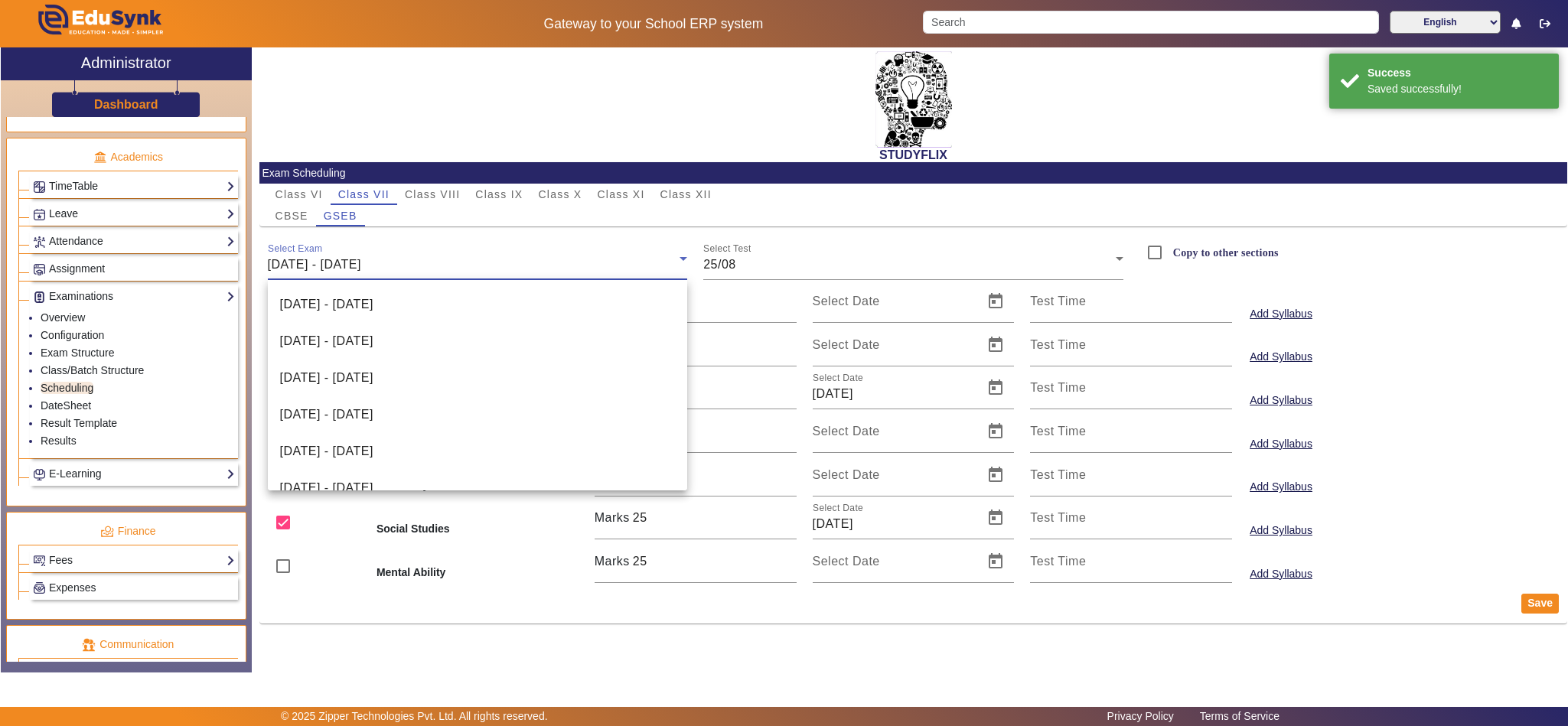
scroll to position [237, 0]
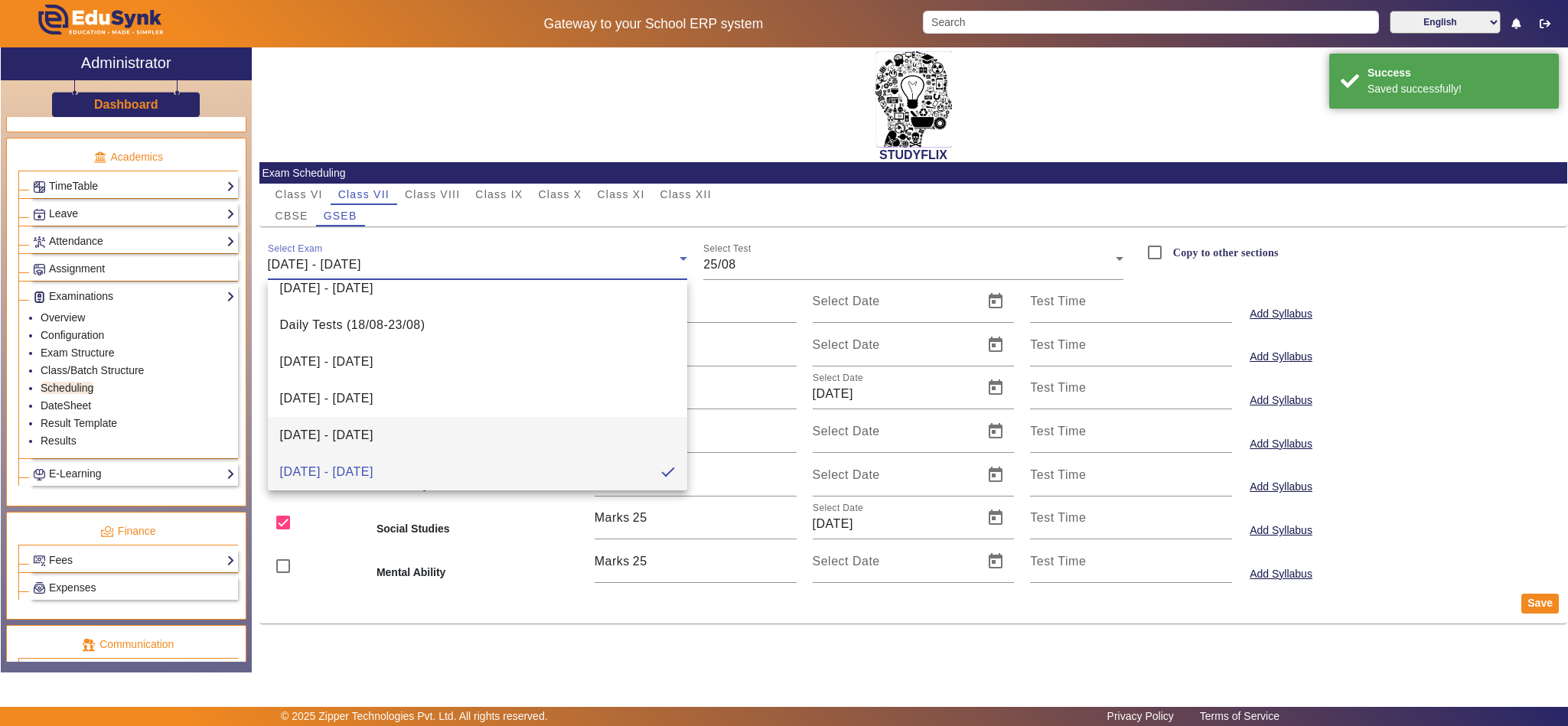
click at [346, 421] on mat-option "18/08/2025 - 23/08/2025" at bounding box center [477, 435] width 420 height 37
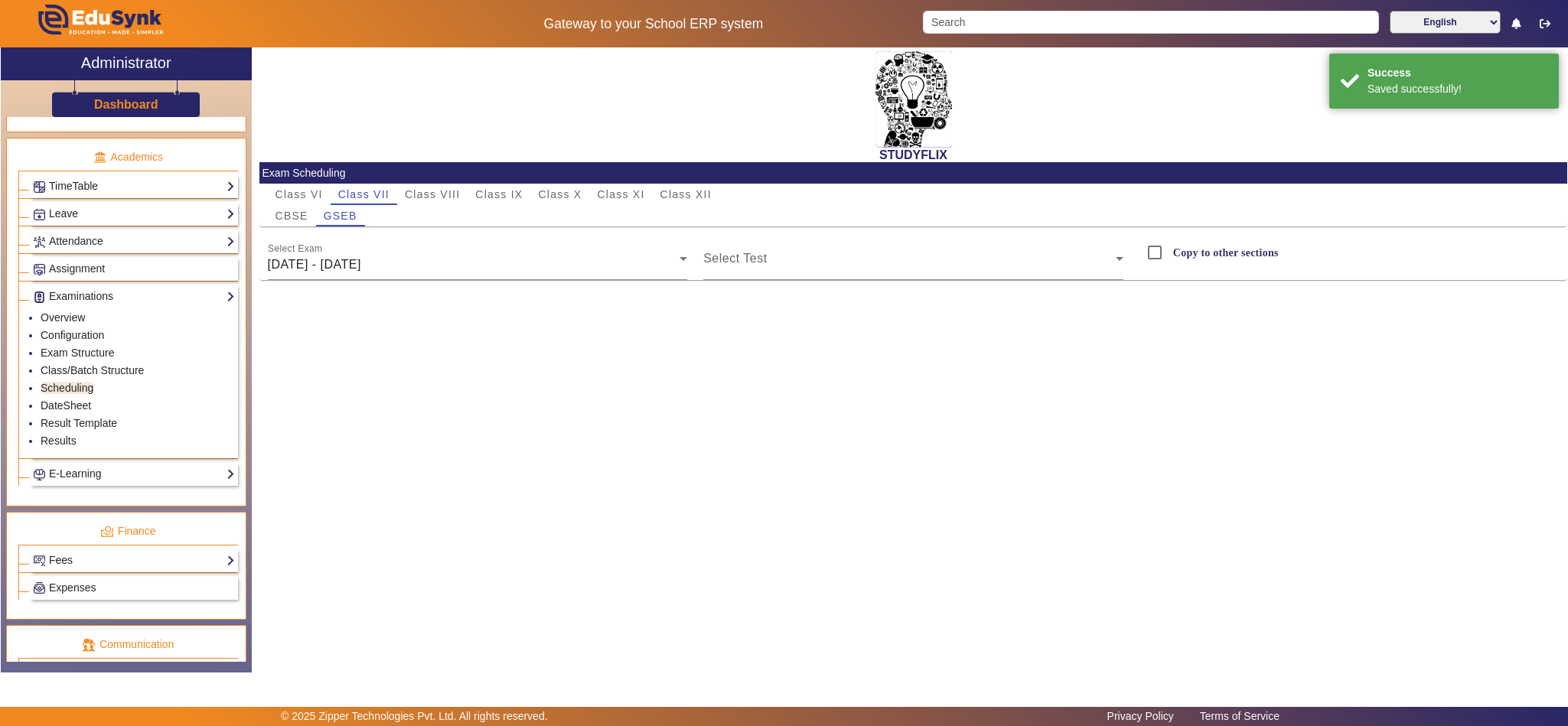
drag, startPoint x: 336, startPoint y: 418, endPoint x: 424, endPoint y: 353, distance: 109.4
click at [428, 356] on div "STUDYFLIX Exam Scheduling Class VI Class VII Class VIII Class IX Class X Class …" at bounding box center [909, 352] width 1315 height 609
click at [845, 254] on div "Select Test" at bounding box center [913, 258] width 420 height 43
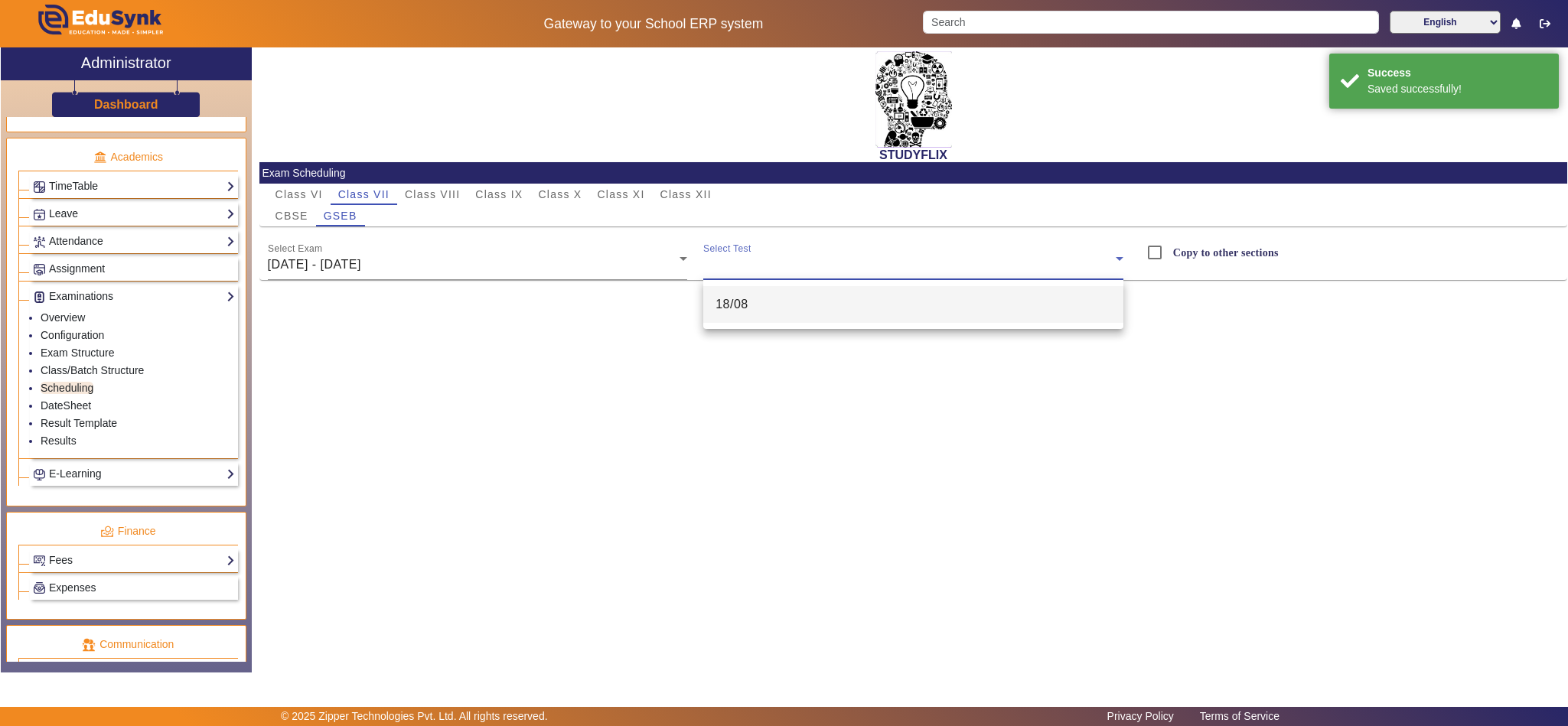
click at [803, 299] on mat-option "18/08" at bounding box center [913, 305] width 420 height 37
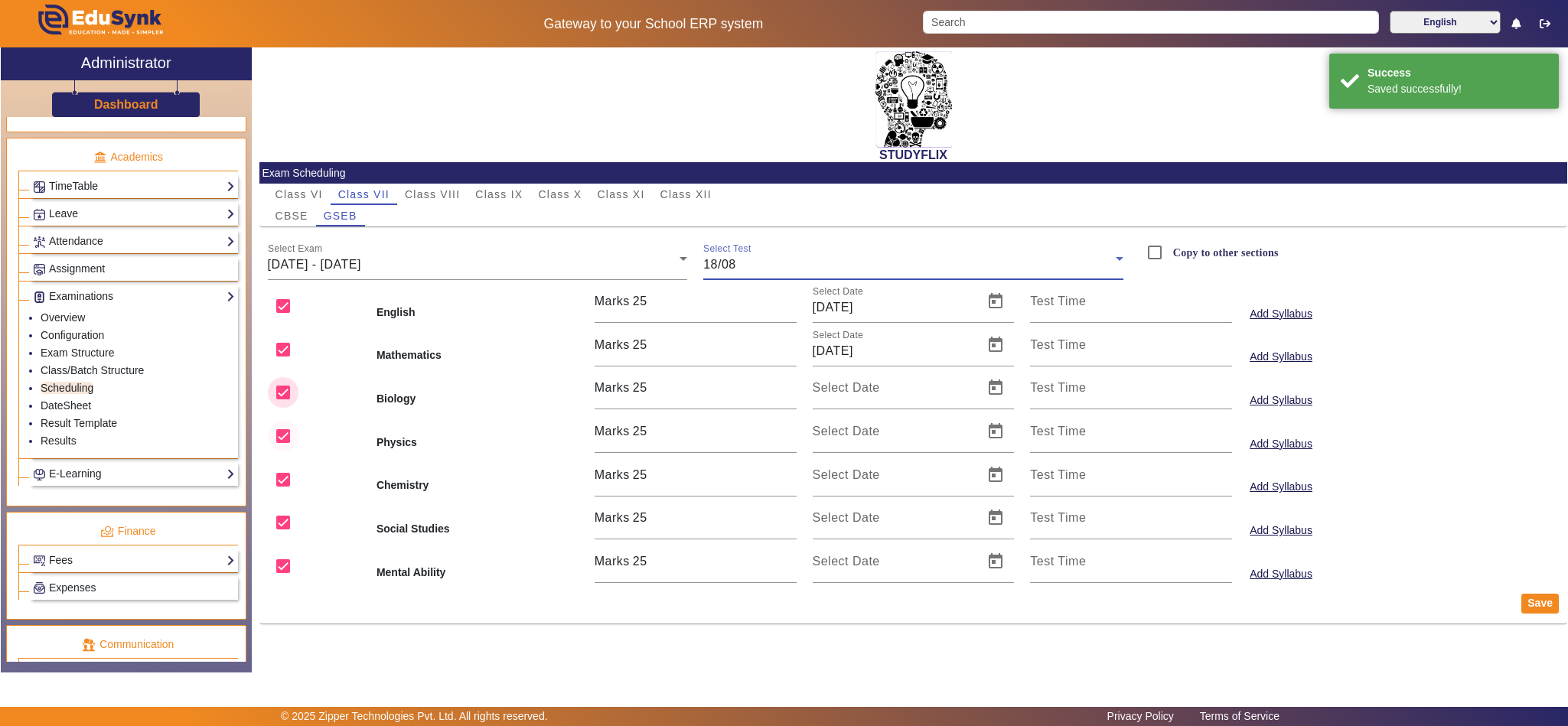
drag, startPoint x: 278, startPoint y: 389, endPoint x: 289, endPoint y: 438, distance: 50.2
click at [278, 390] on input "checkbox" at bounding box center [283, 393] width 31 height 31
click at [289, 438] on input "checkbox" at bounding box center [283, 436] width 31 height 31
click at [282, 480] on input "checkbox" at bounding box center [283, 480] width 31 height 31
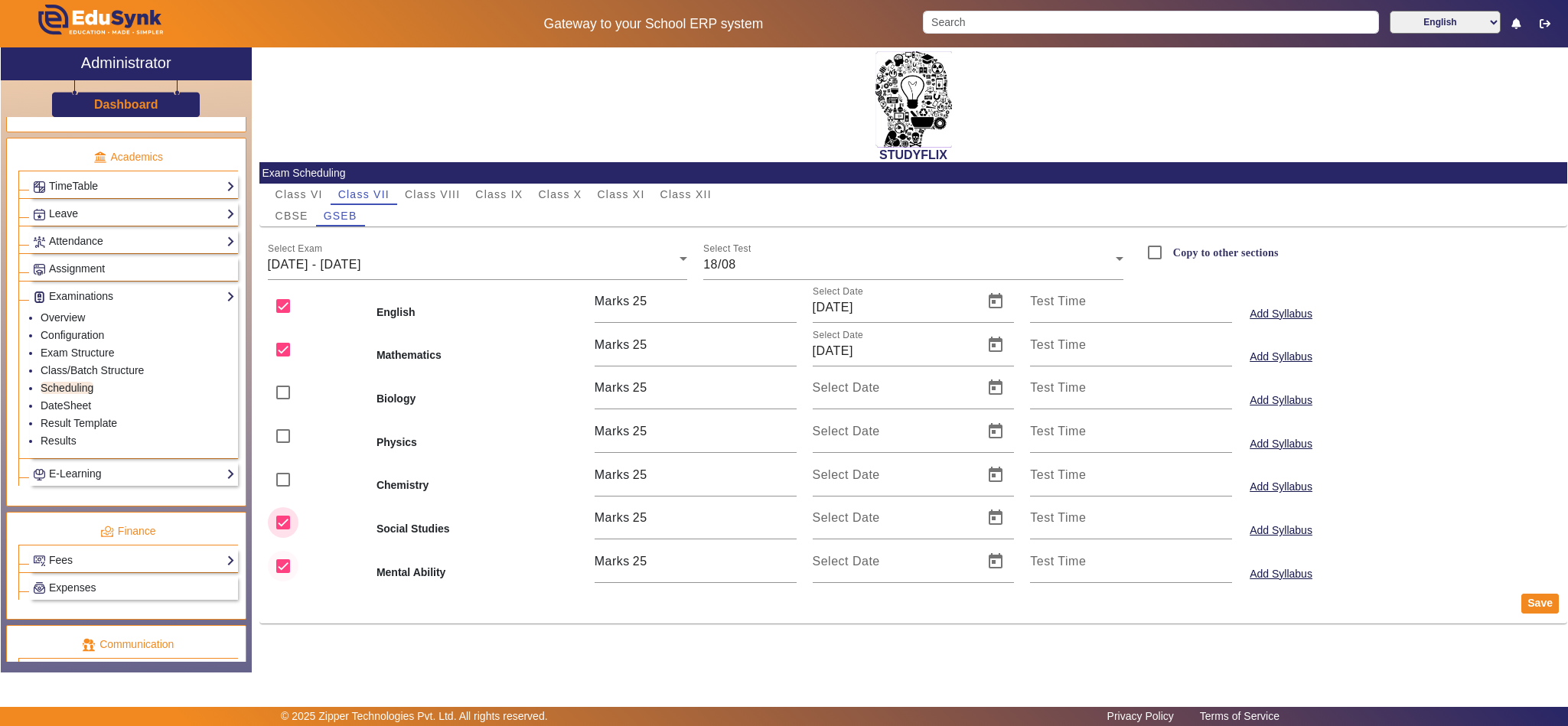
drag, startPoint x: 283, startPoint y: 530, endPoint x: 290, endPoint y: 552, distance: 23.1
click at [283, 529] on input "checkbox" at bounding box center [283, 523] width 31 height 31
drag, startPoint x: 285, startPoint y: 564, endPoint x: 604, endPoint y: 588, distance: 319.9
click at [285, 563] on input "checkbox" at bounding box center [283, 567] width 31 height 31
click at [1539, 597] on mat-card-actions "Save" at bounding box center [913, 603] width 1307 height 39
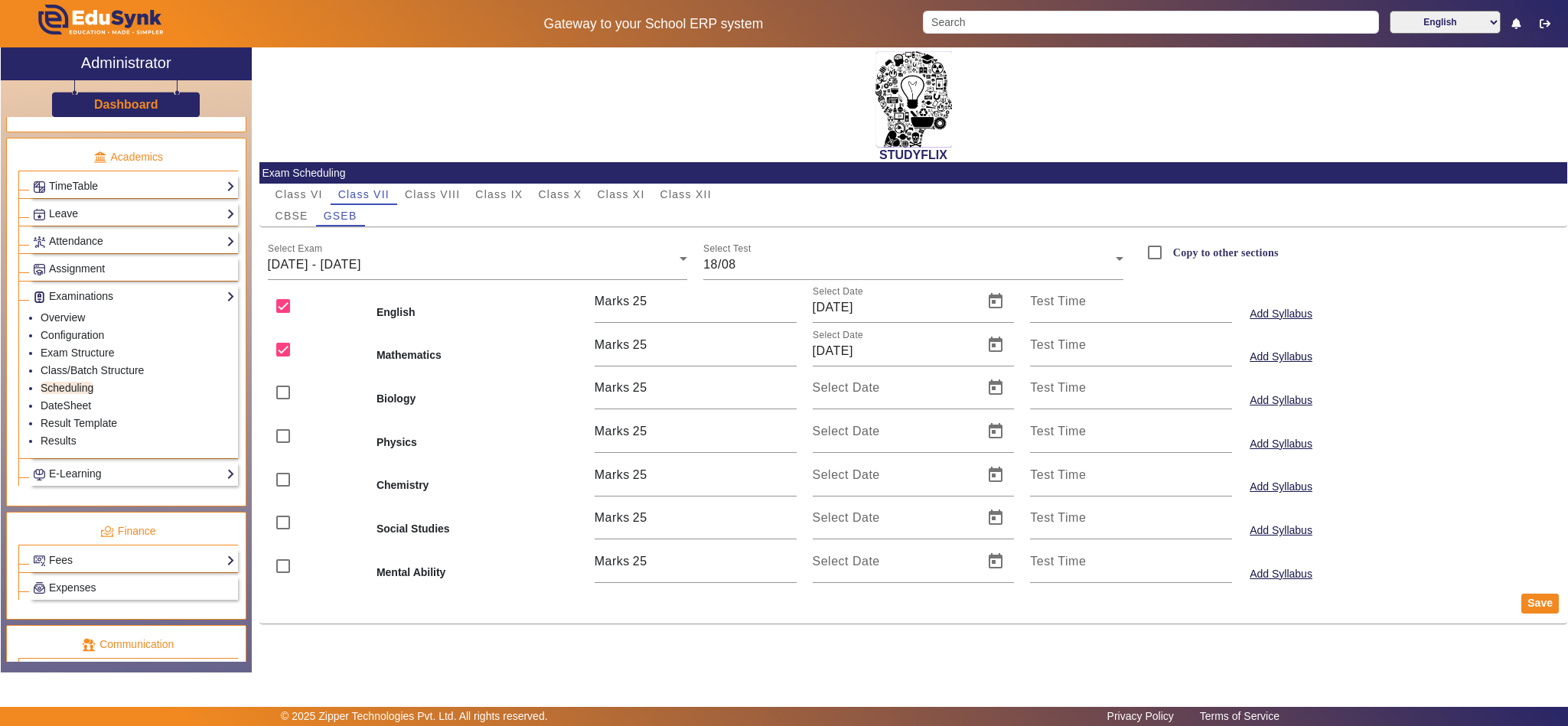
drag, startPoint x: 1541, startPoint y: 606, endPoint x: 1546, endPoint y: 597, distance: 10.3
click at [1541, 605] on button "Save" at bounding box center [1540, 604] width 37 height 20
click at [429, 274] on div "Select Exam 18/08/2025 - 23/08/2025" at bounding box center [477, 258] width 420 height 43
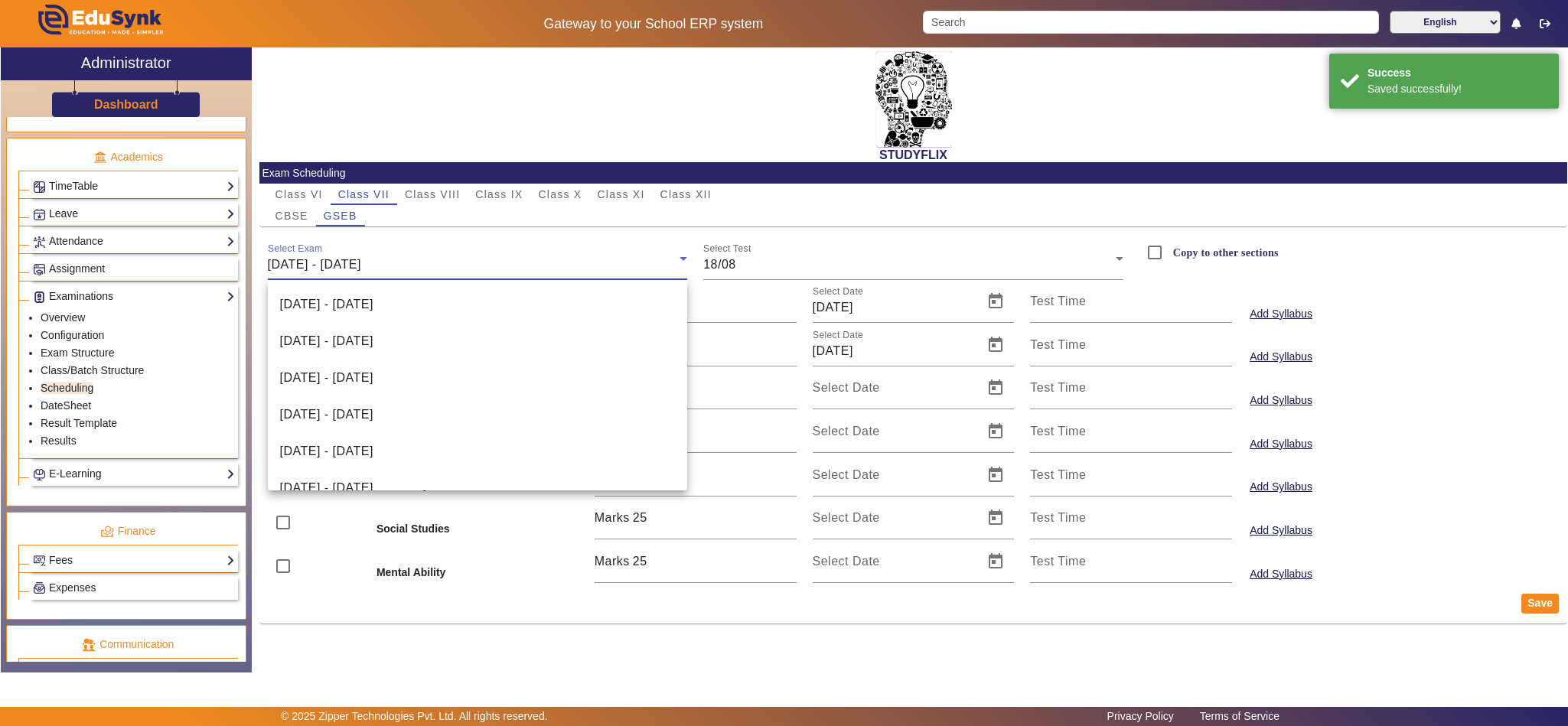
scroll to position [199, 0]
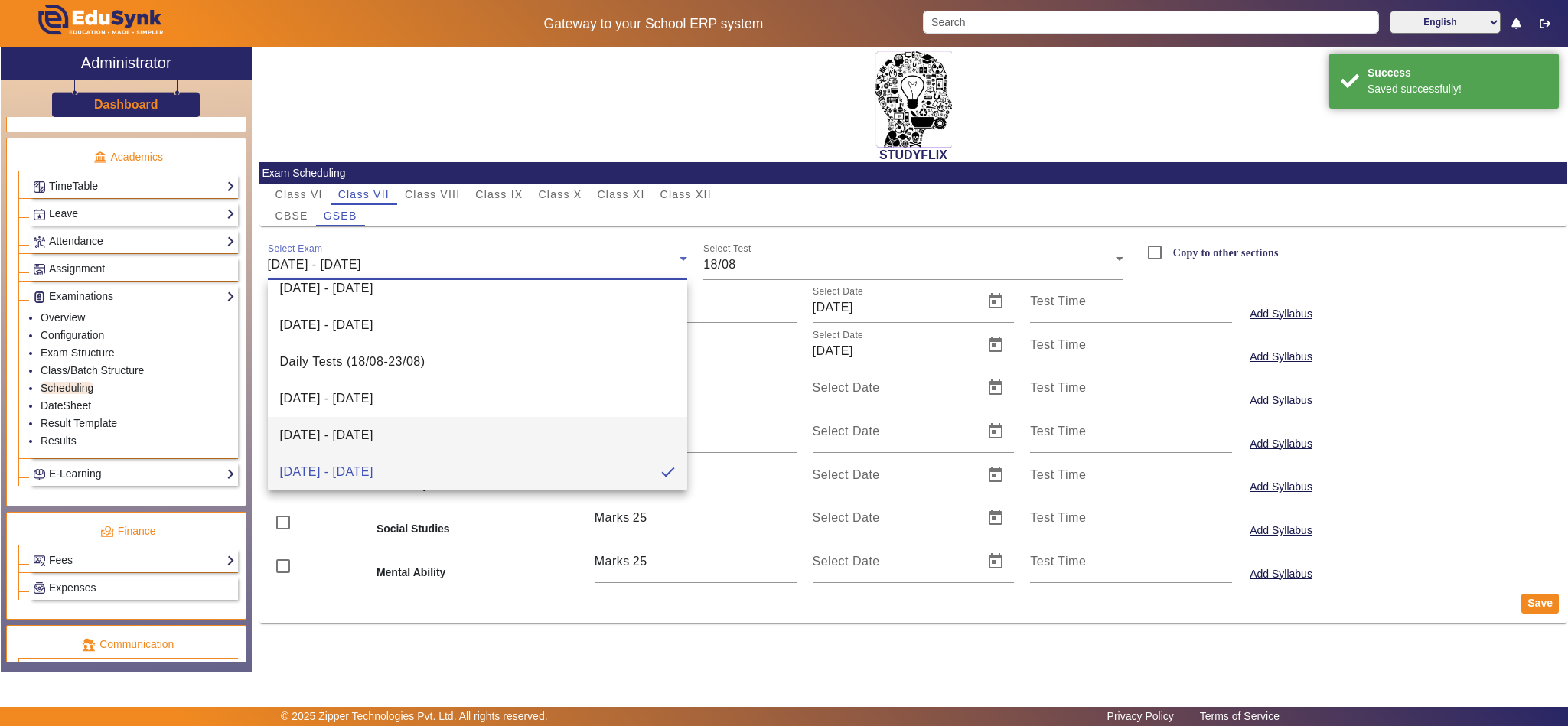
click at [334, 439] on span "11/08/2025 - 16/08/2025" at bounding box center [326, 435] width 94 height 19
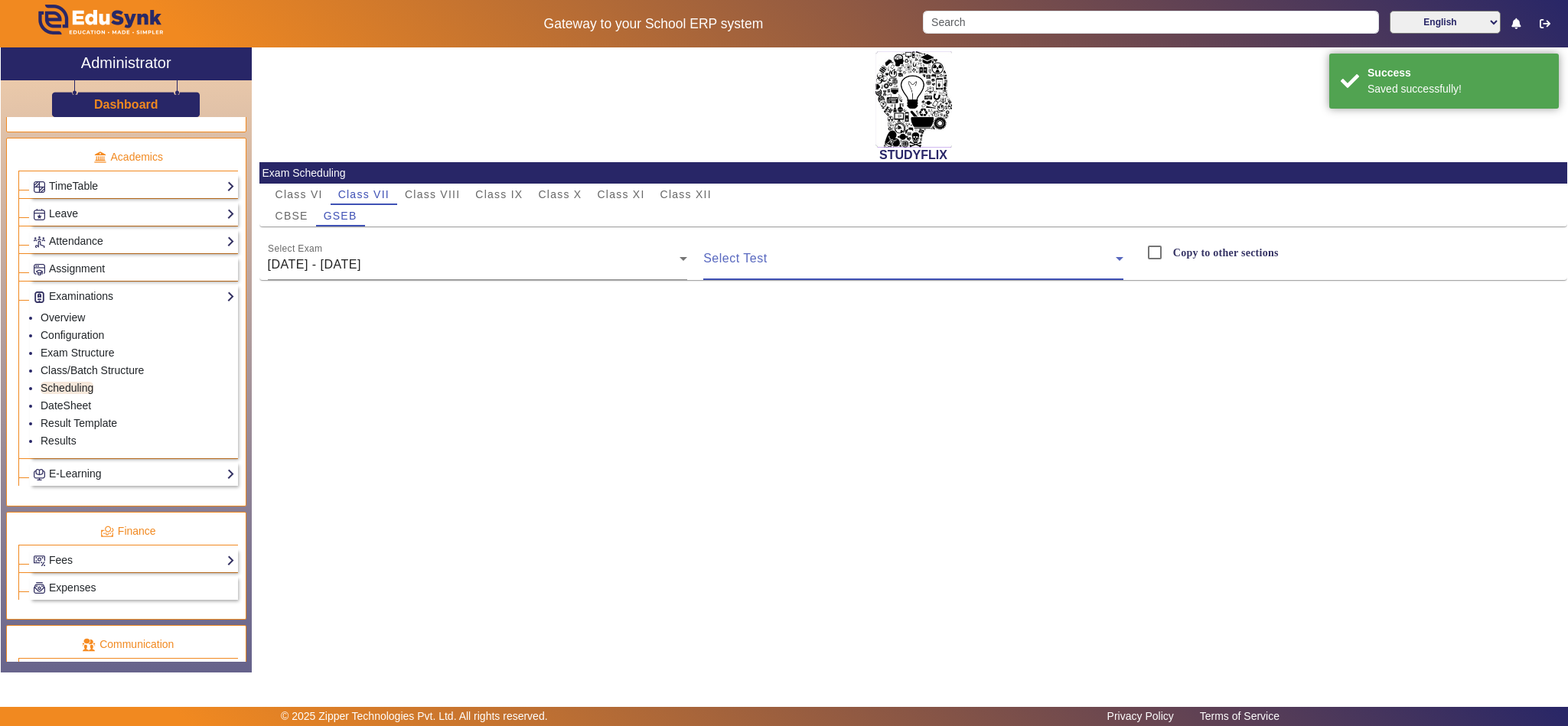
click at [919, 262] on span at bounding box center [909, 265] width 412 height 19
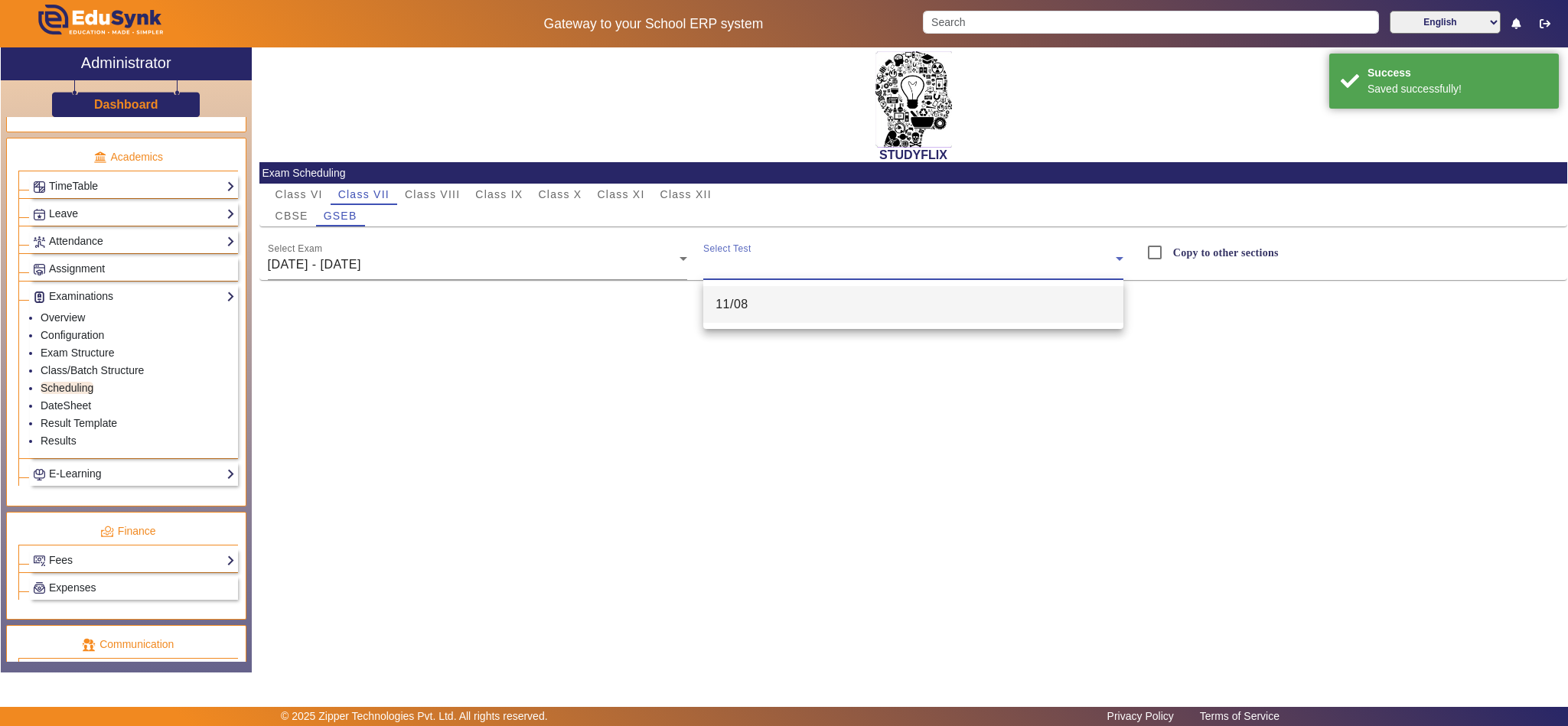
click at [804, 306] on mat-option "11/08" at bounding box center [913, 305] width 420 height 37
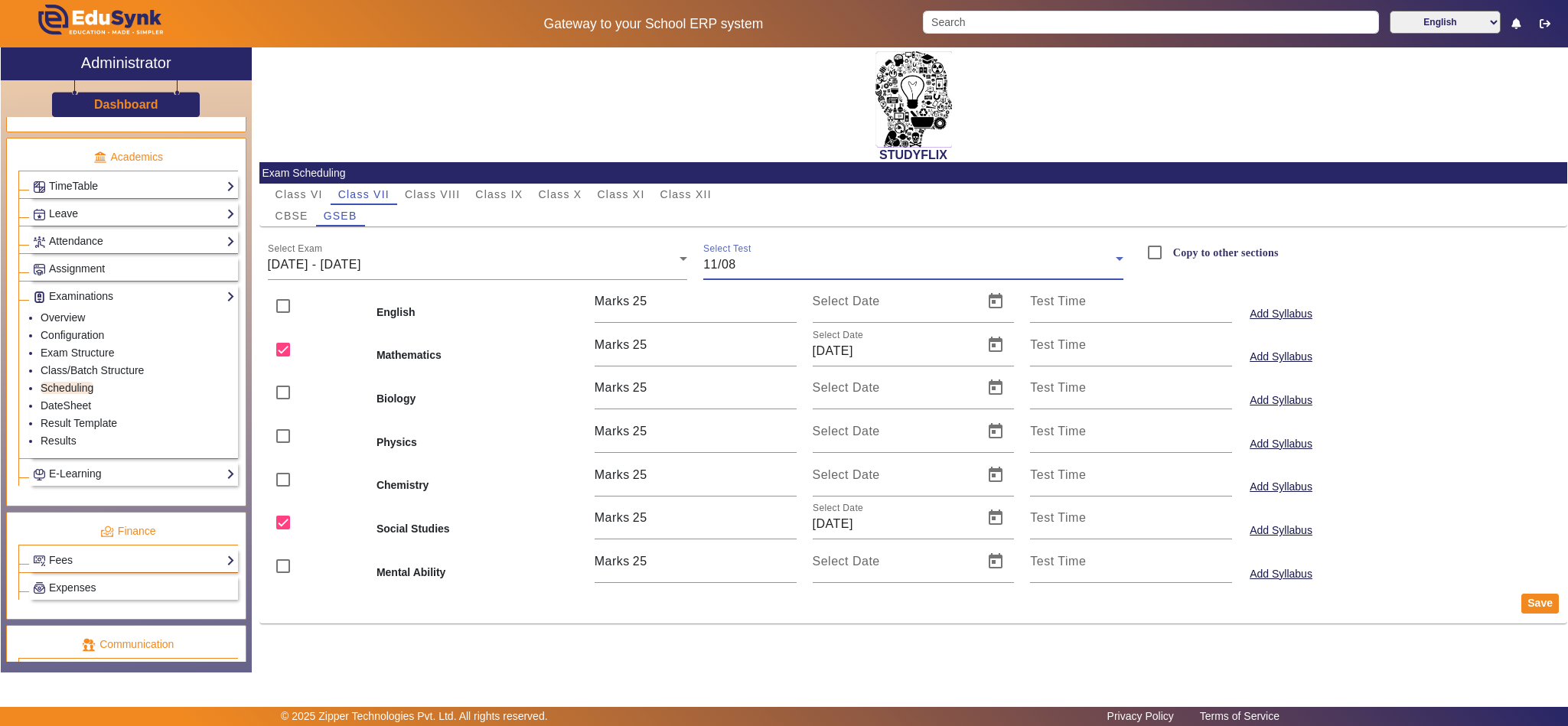
click at [420, 182] on mat-card-header "Exam Scheduling" at bounding box center [913, 173] width 1307 height 22
click at [421, 198] on span "Class VIII" at bounding box center [432, 194] width 55 height 11
click at [361, 258] on span "16/06/2025 - 21/06/2025" at bounding box center [314, 264] width 94 height 13
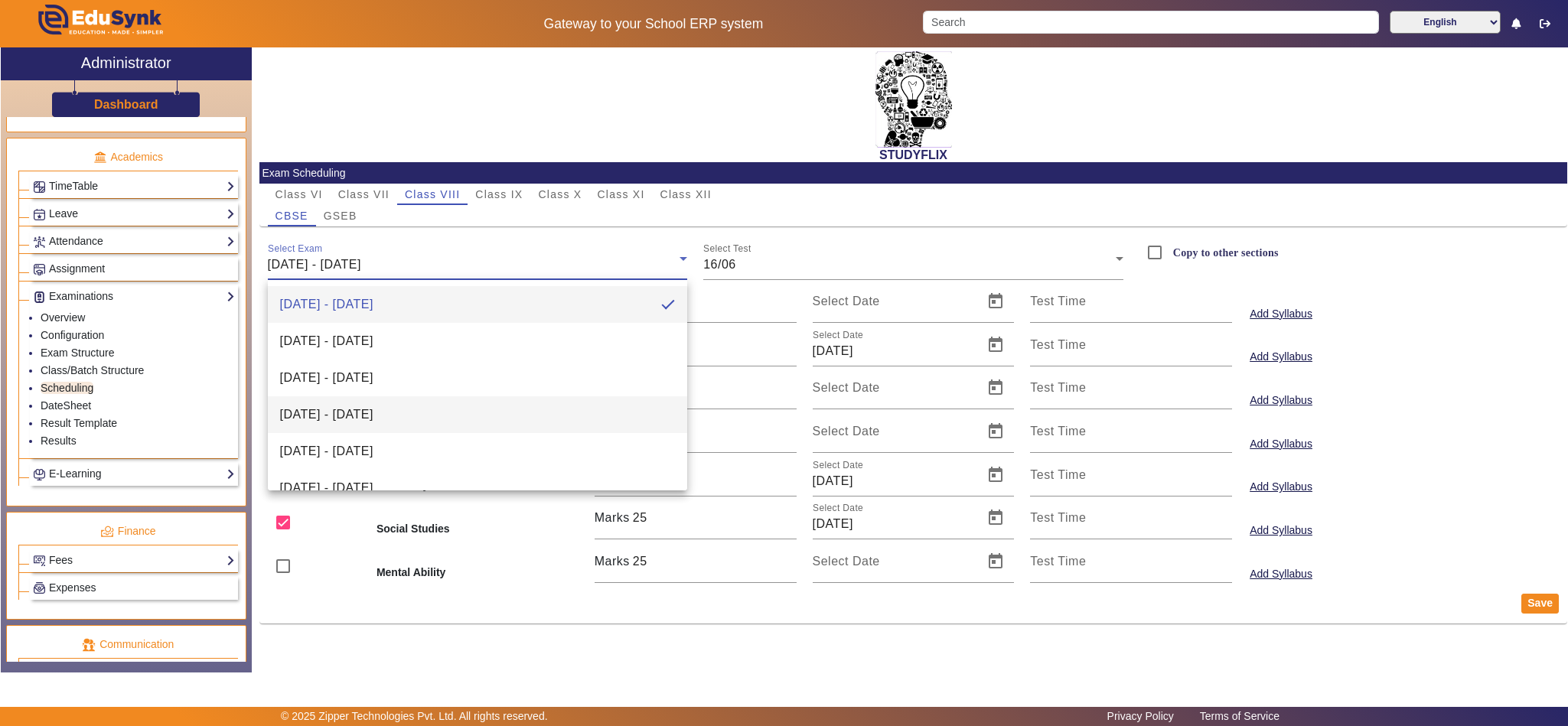
scroll to position [280, 0]
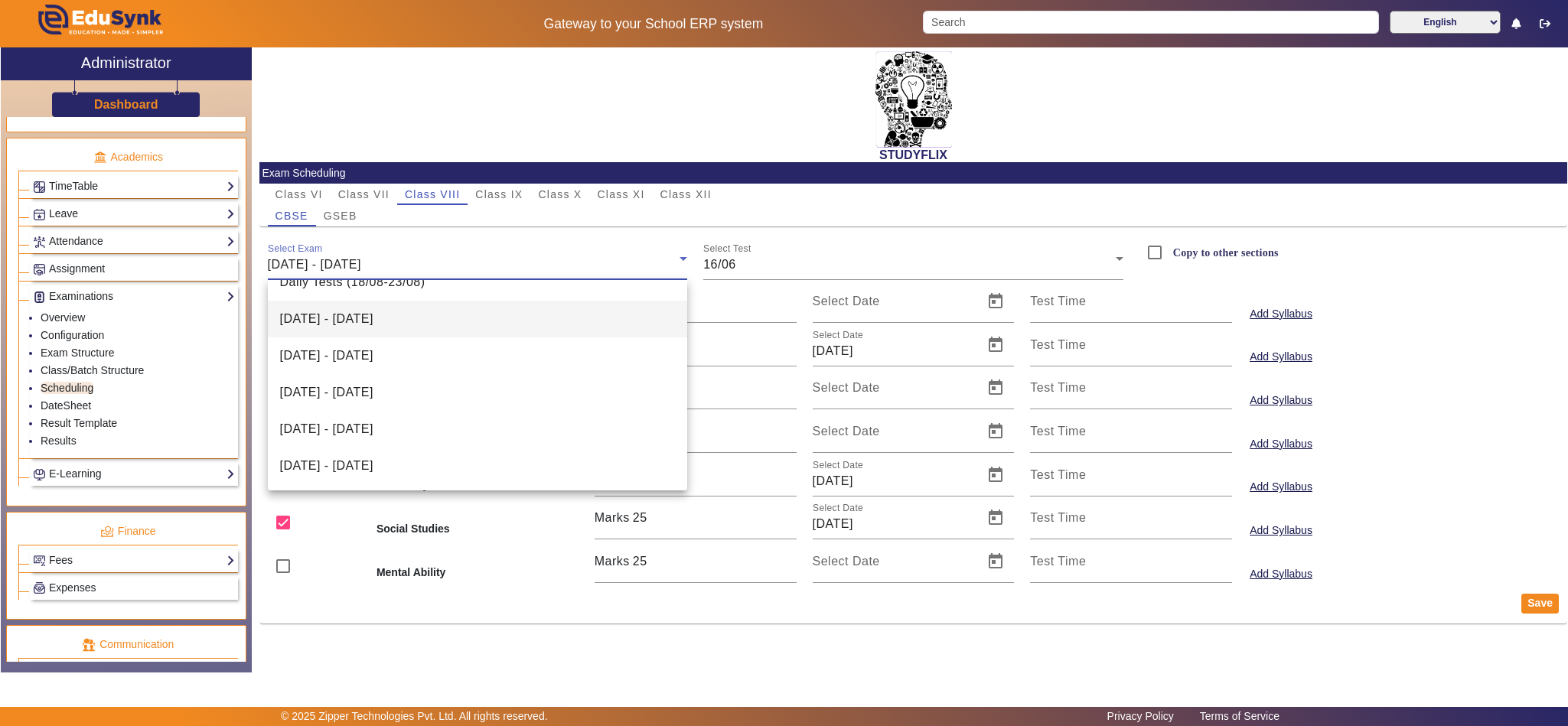
click at [373, 312] on span "04/08/2025 - 09/08/2025" at bounding box center [326, 319] width 94 height 19
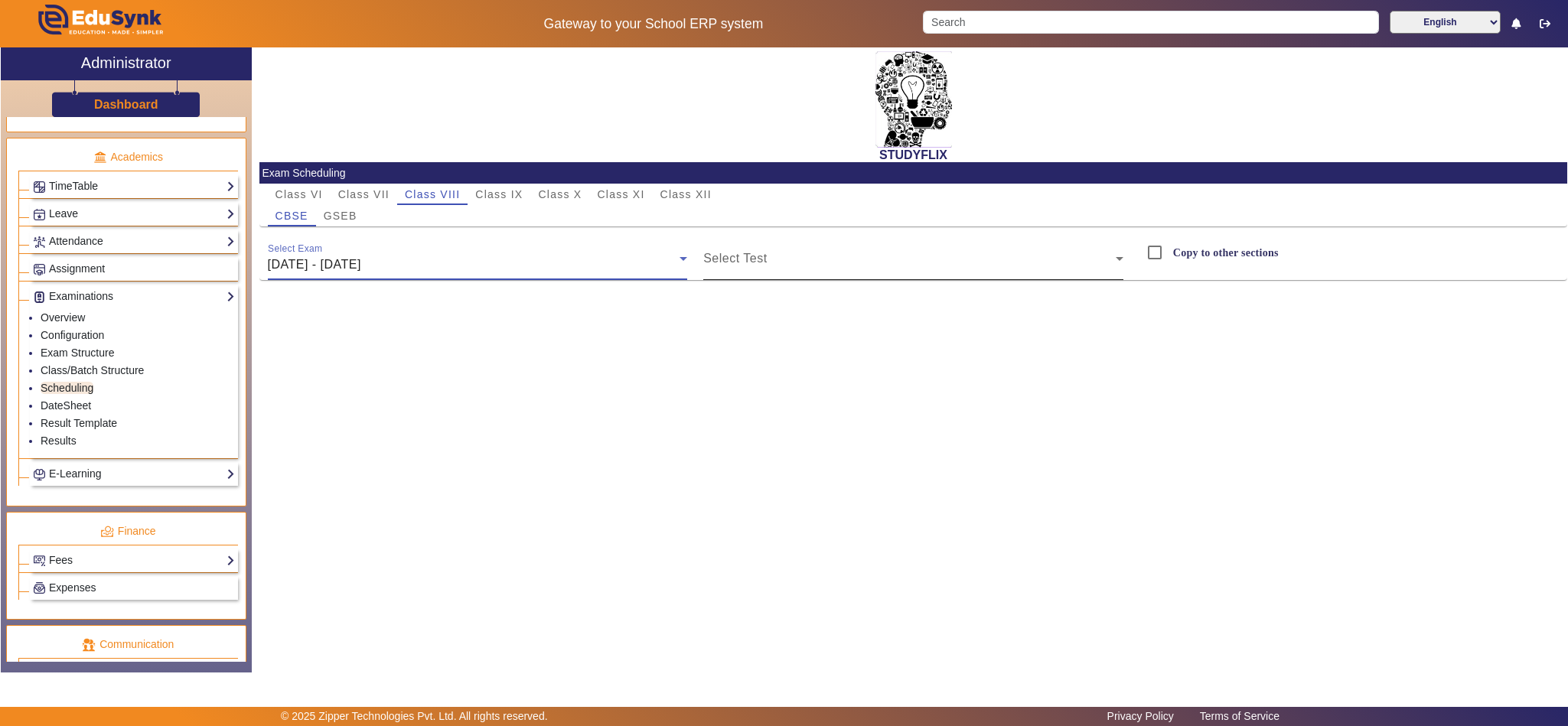
click at [827, 251] on div "Select Test" at bounding box center [913, 258] width 420 height 43
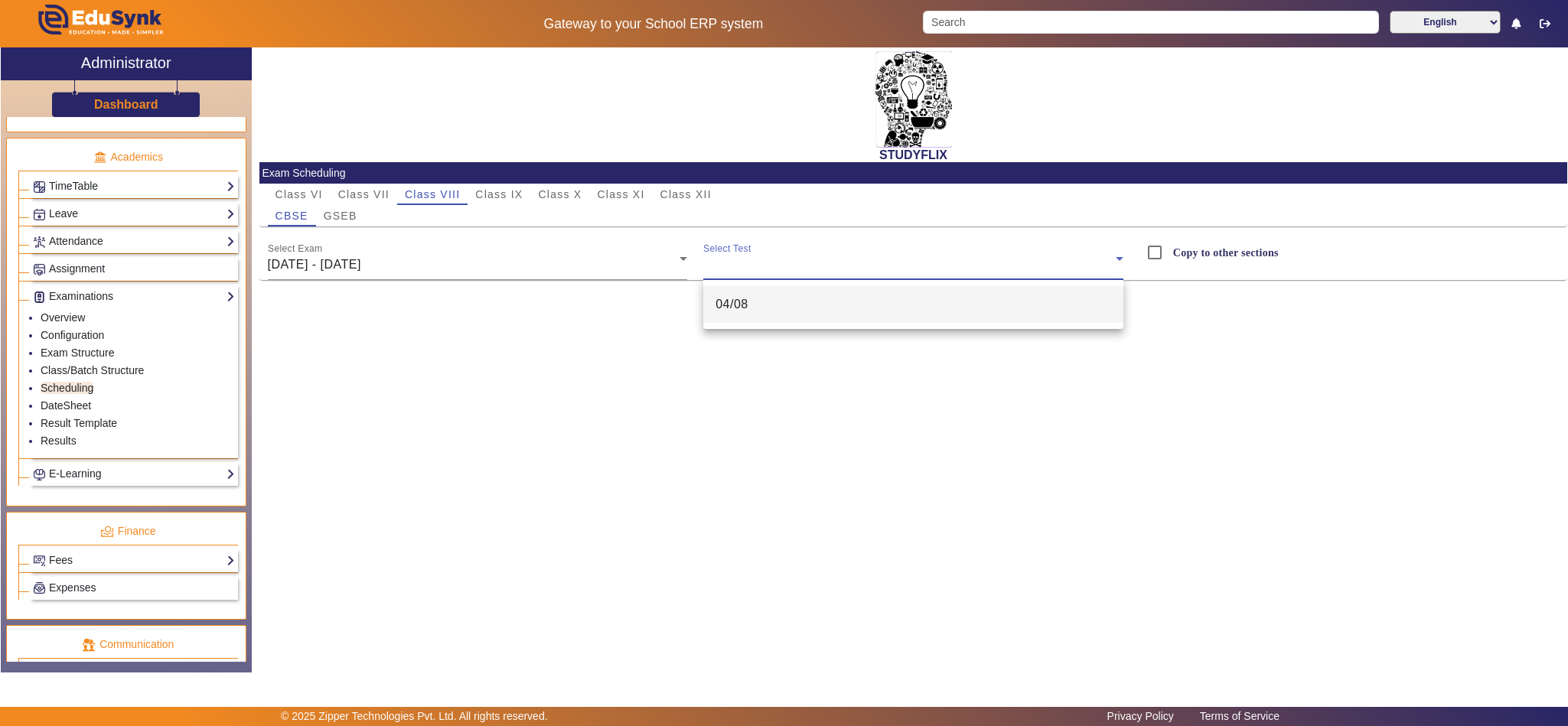
click at [786, 329] on div "04/08" at bounding box center [913, 304] width 420 height 49
click at [795, 308] on mat-option "04/08" at bounding box center [913, 305] width 420 height 37
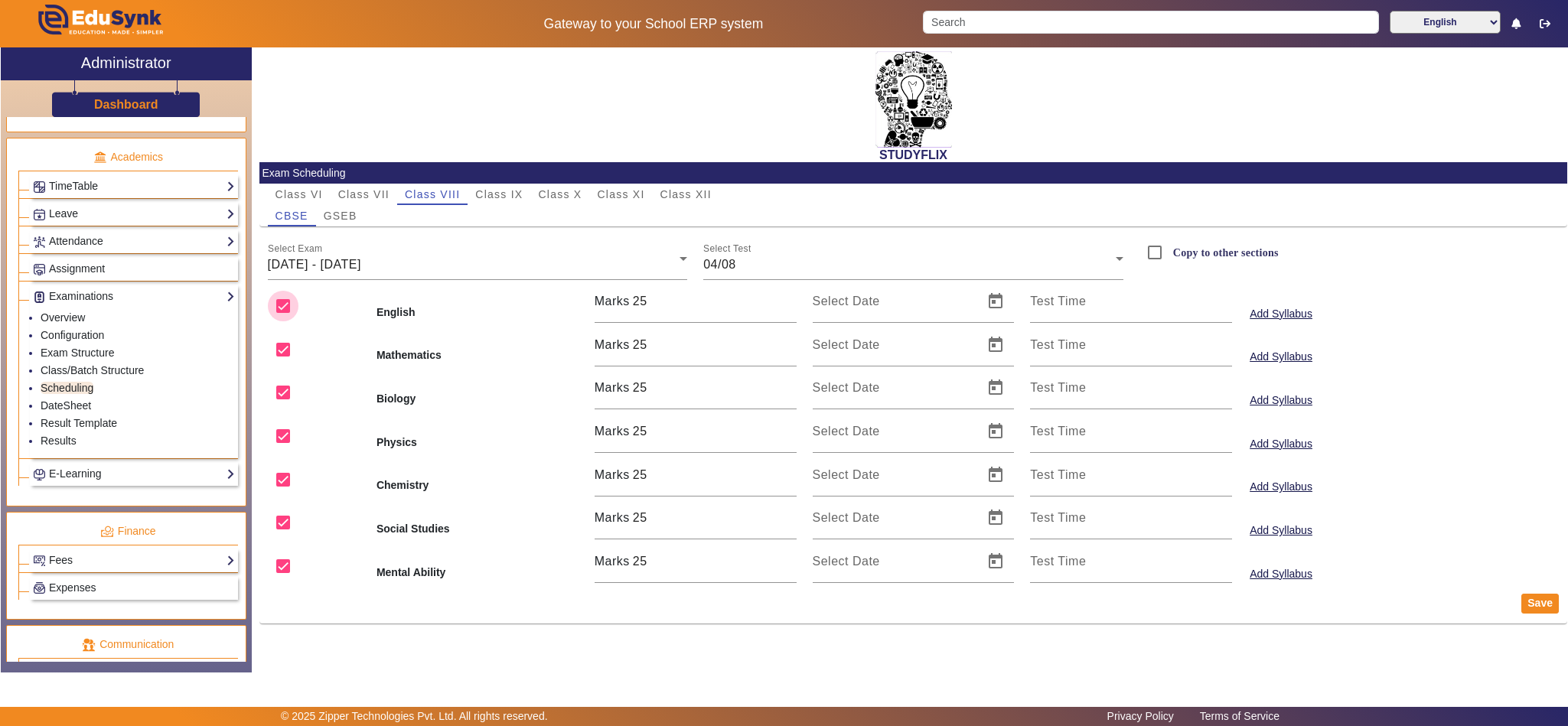
click at [285, 308] on input "checkbox" at bounding box center [283, 306] width 31 height 31
click at [285, 405] on input "checkbox" at bounding box center [283, 393] width 31 height 31
click at [281, 475] on input "checkbox" at bounding box center [283, 480] width 31 height 31
click at [281, 531] on input "checkbox" at bounding box center [283, 523] width 31 height 31
drag, startPoint x: 278, startPoint y: 579, endPoint x: 319, endPoint y: 577, distance: 41.0
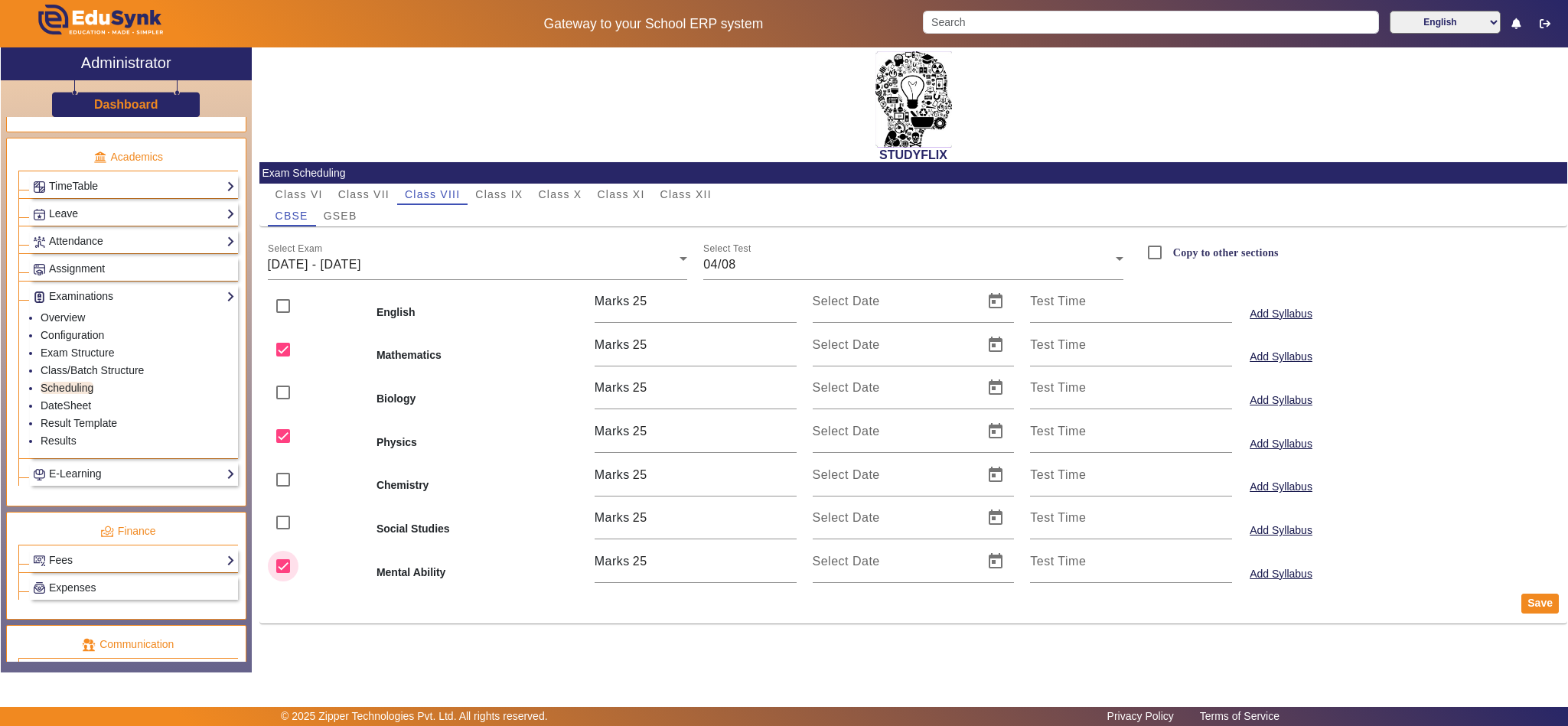
click at [278, 577] on input "checkbox" at bounding box center [283, 567] width 31 height 31
click at [983, 345] on span "Open calendar" at bounding box center [996, 346] width 37 height 37
click at [837, 505] on span "4" at bounding box center [834, 493] width 28 height 28
click at [997, 435] on span "Open calendar" at bounding box center [996, 431] width 37 height 37
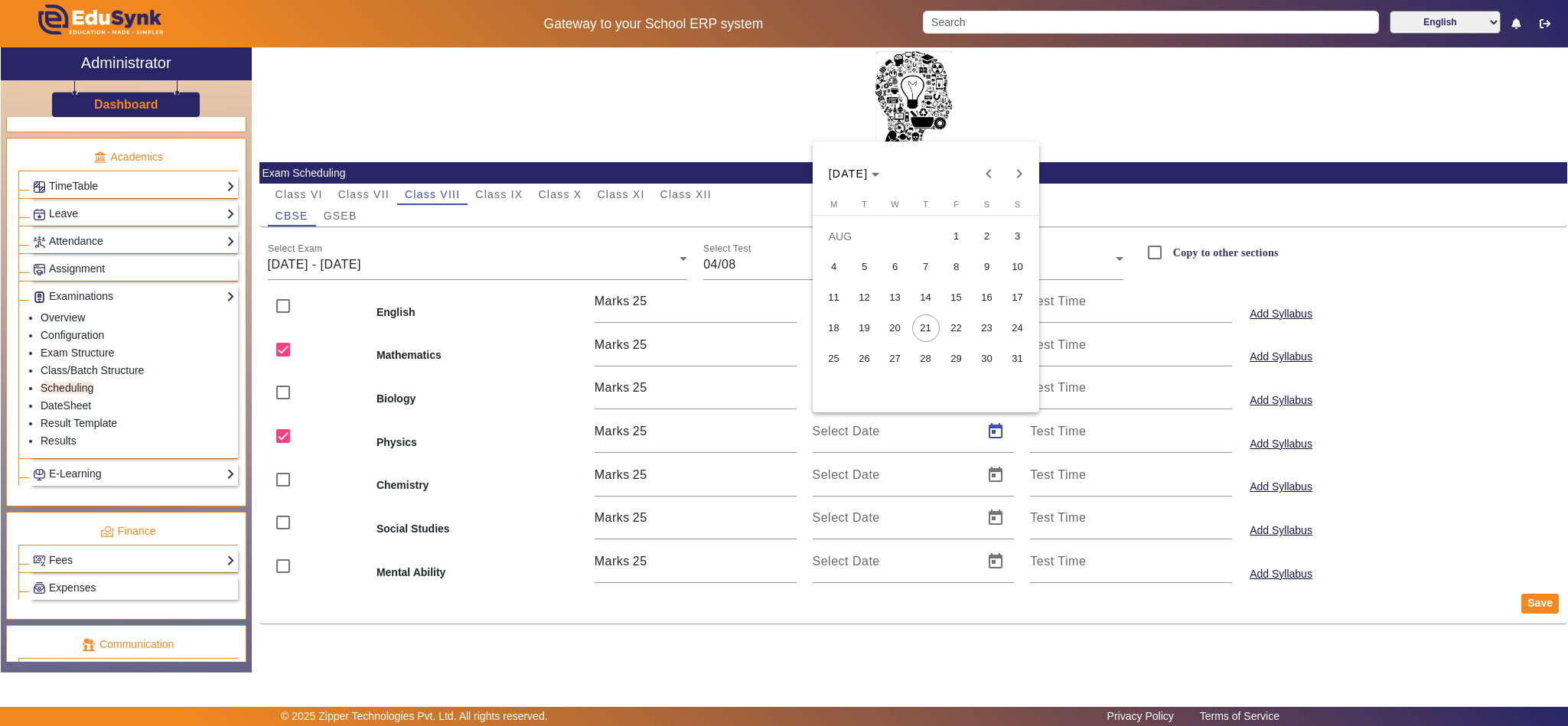
click at [831, 264] on span "4" at bounding box center [834, 268] width 28 height 28
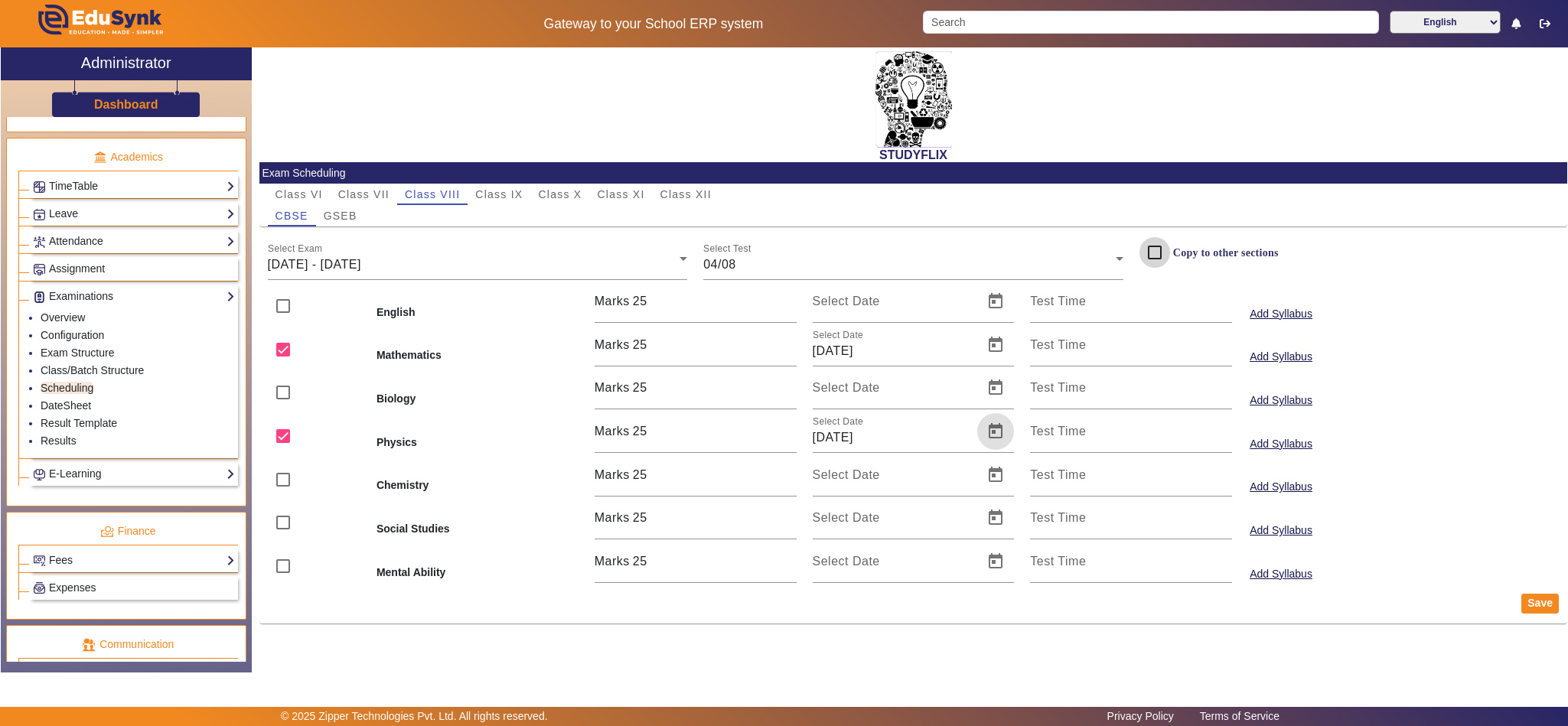
click at [1159, 260] on input "Copy to other sections" at bounding box center [1155, 253] width 31 height 31
click at [1552, 602] on button "Save" at bounding box center [1540, 604] width 37 height 20
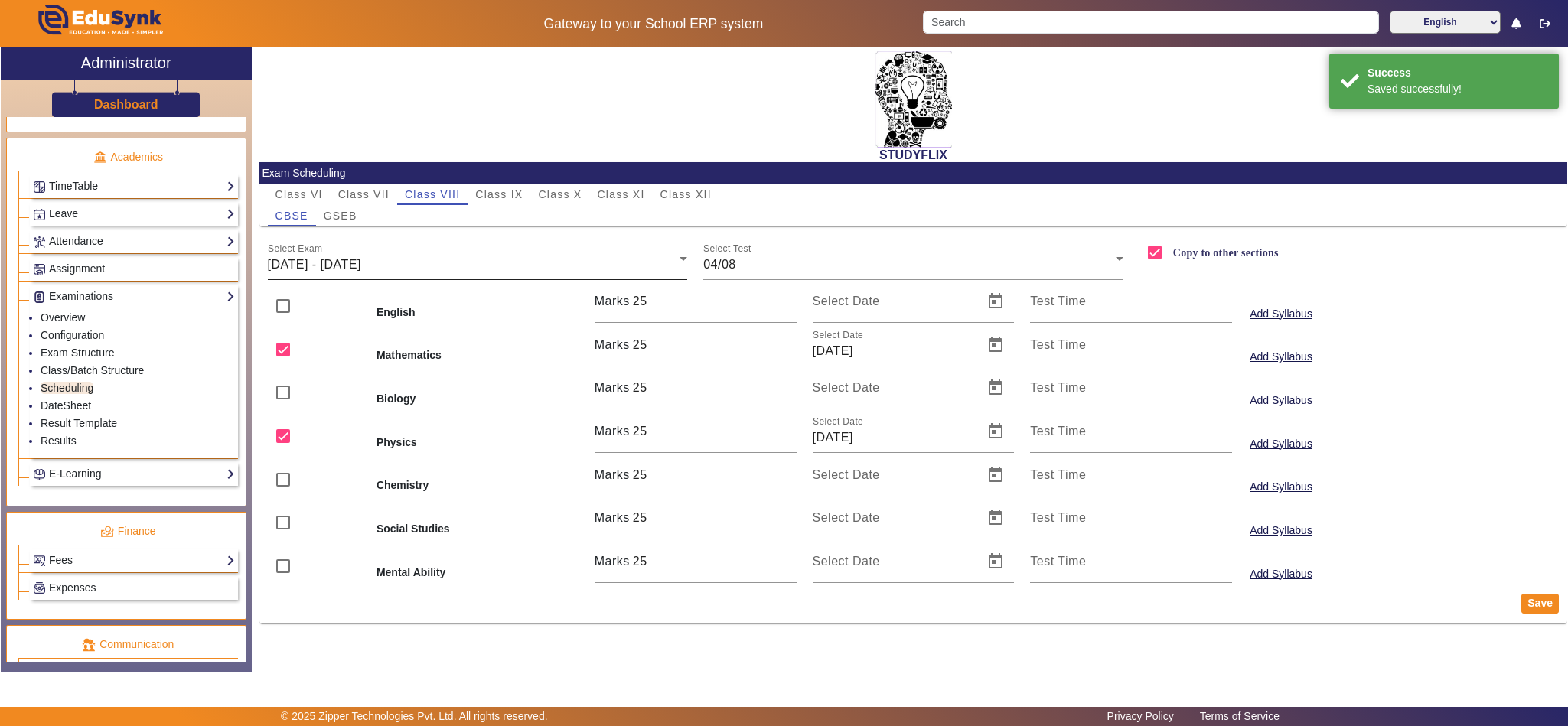
click at [359, 260] on span "04/08/2025 - 09/08/2025" at bounding box center [314, 264] width 94 height 13
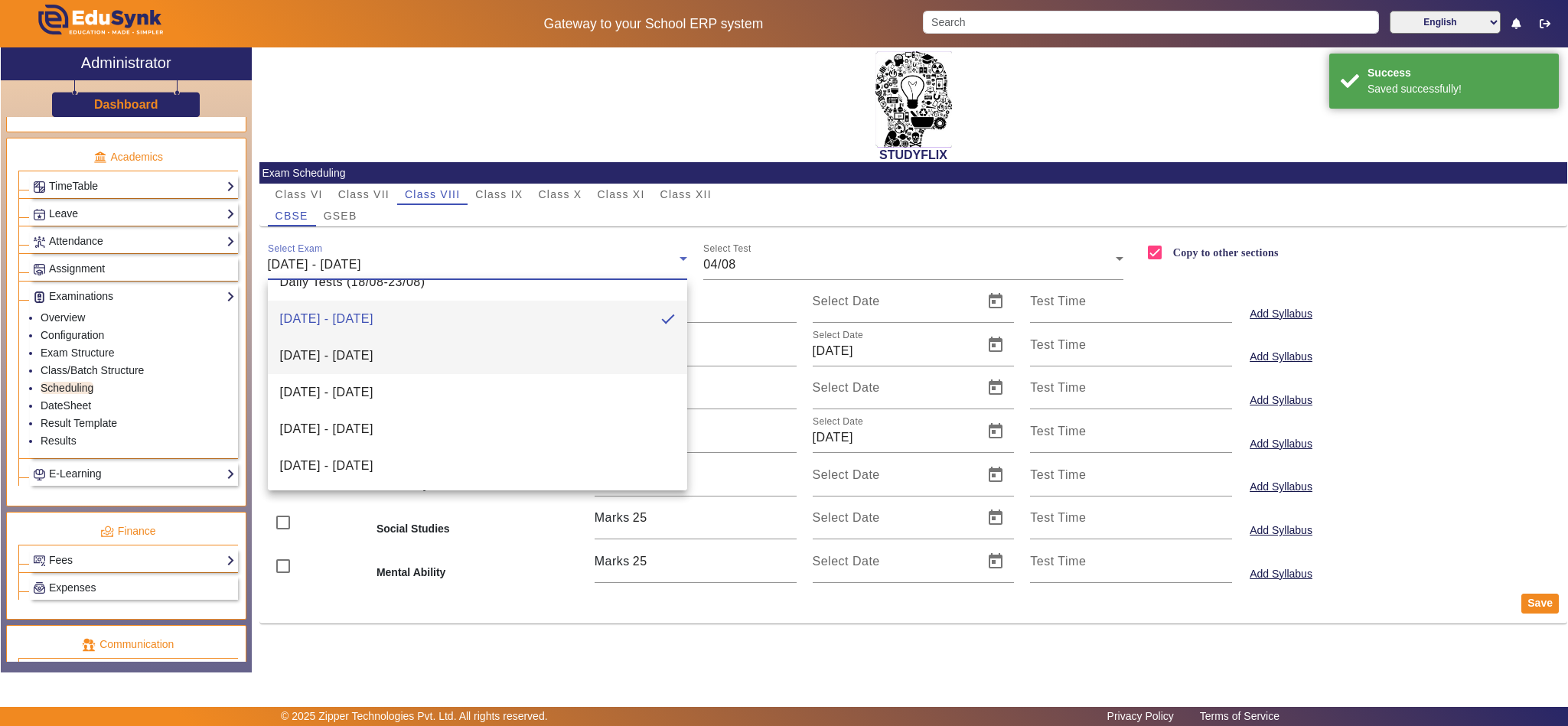
click at [373, 361] on span "11/08/2025 - 16/08/2025" at bounding box center [326, 356] width 94 height 19
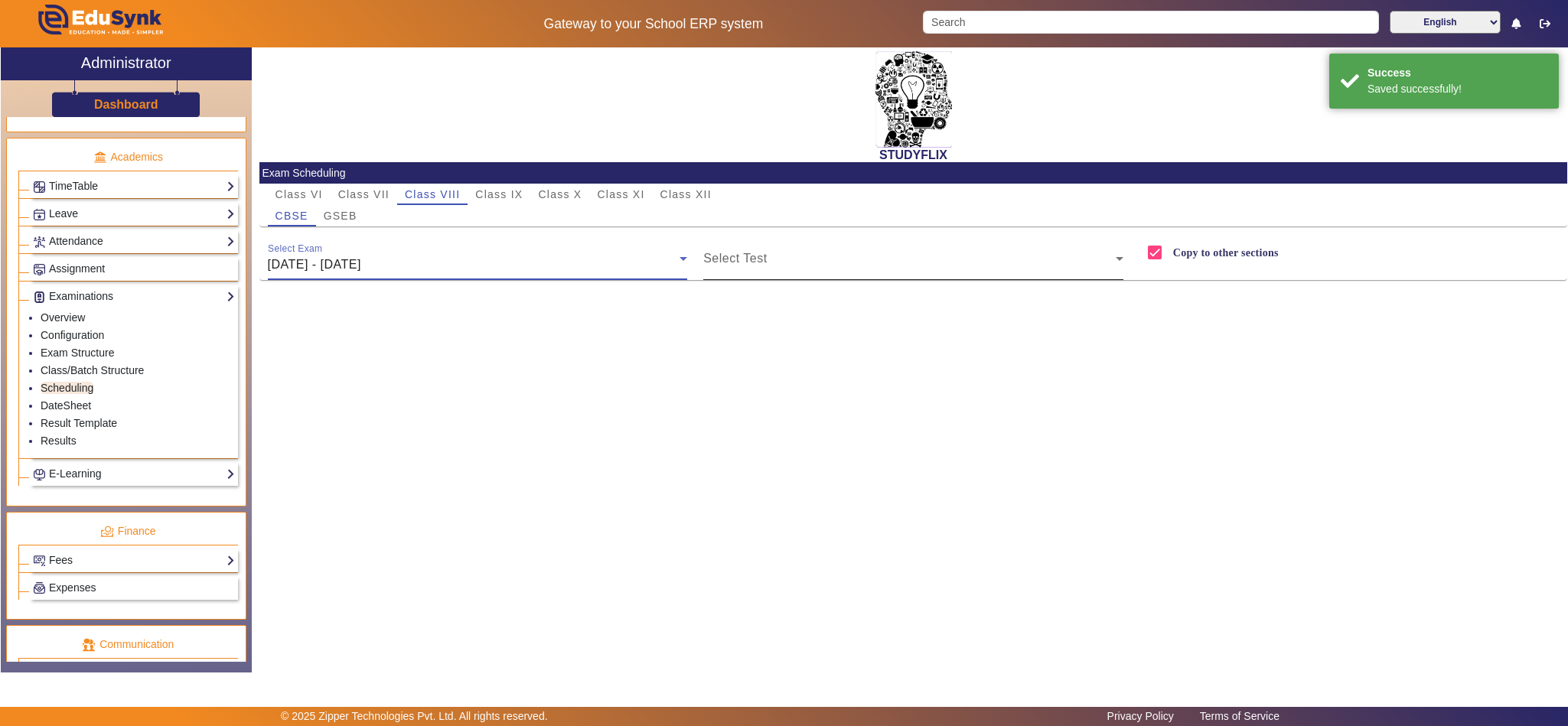
click at [796, 261] on span at bounding box center [909, 265] width 412 height 19
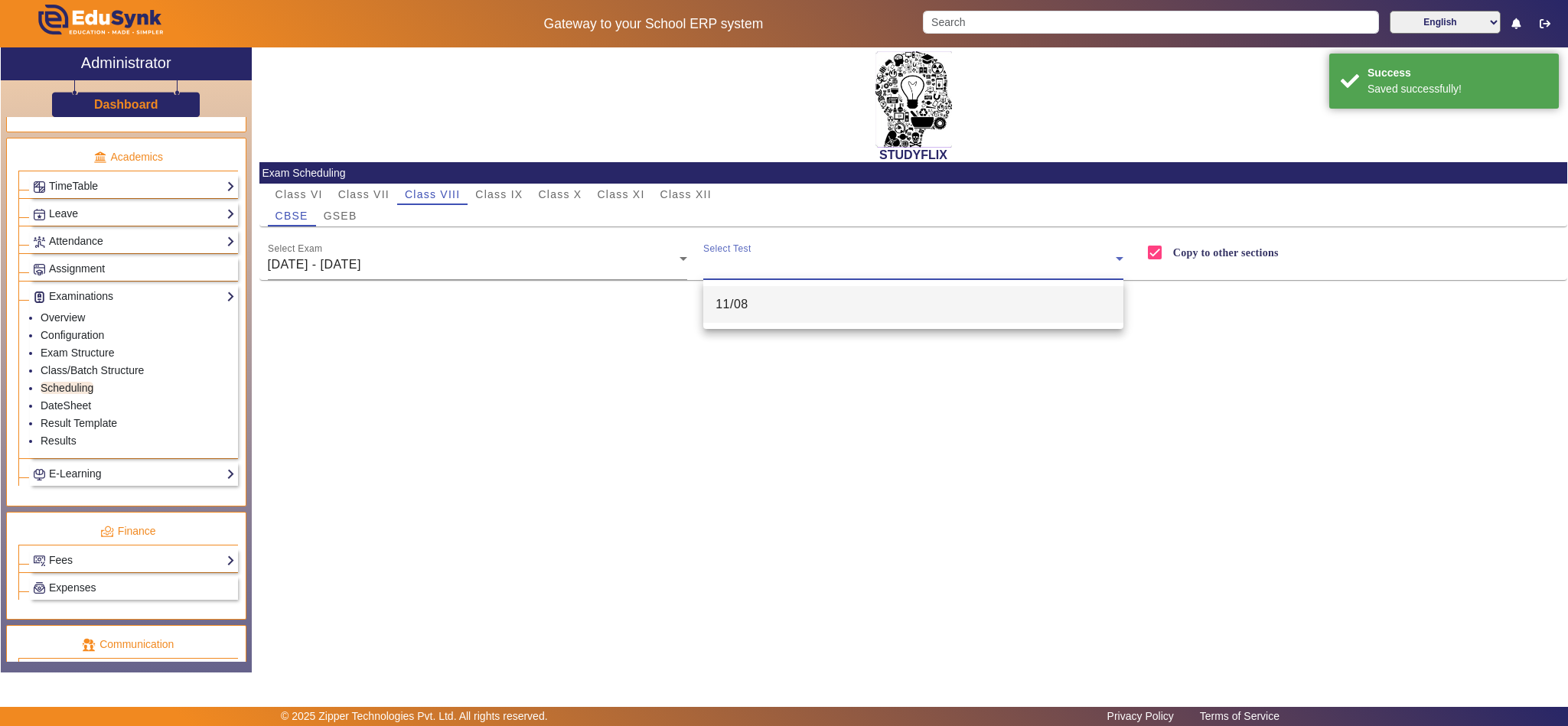
click at [770, 304] on mat-option "11/08" at bounding box center [913, 305] width 420 height 37
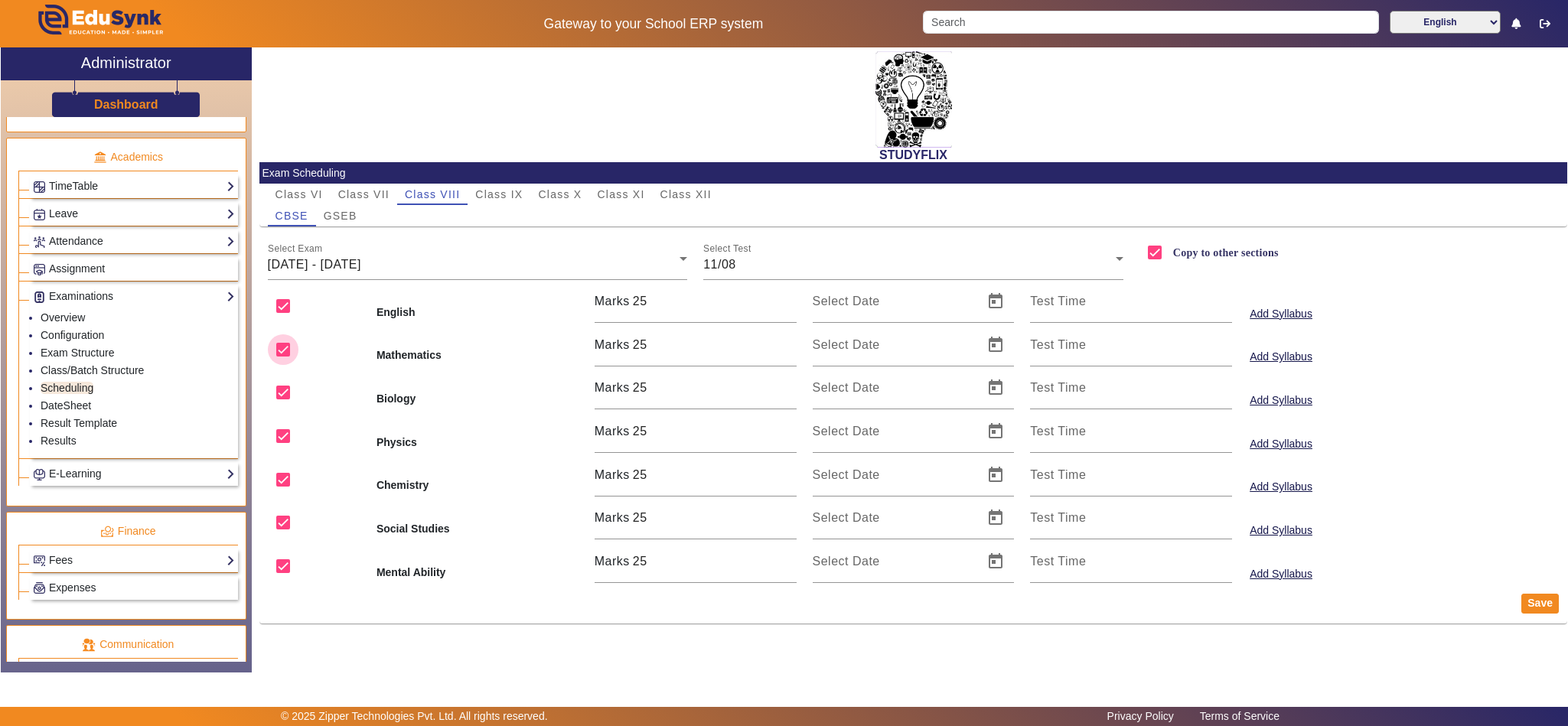
drag, startPoint x: 278, startPoint y: 354, endPoint x: 275, endPoint y: 382, distance: 28.2
click at [278, 351] on input "checkbox" at bounding box center [283, 350] width 31 height 31
click at [278, 394] on input "checkbox" at bounding box center [283, 393] width 31 height 31
click at [276, 422] on input "checkbox" at bounding box center [283, 436] width 31 height 31
click at [285, 487] on input "checkbox" at bounding box center [283, 480] width 31 height 31
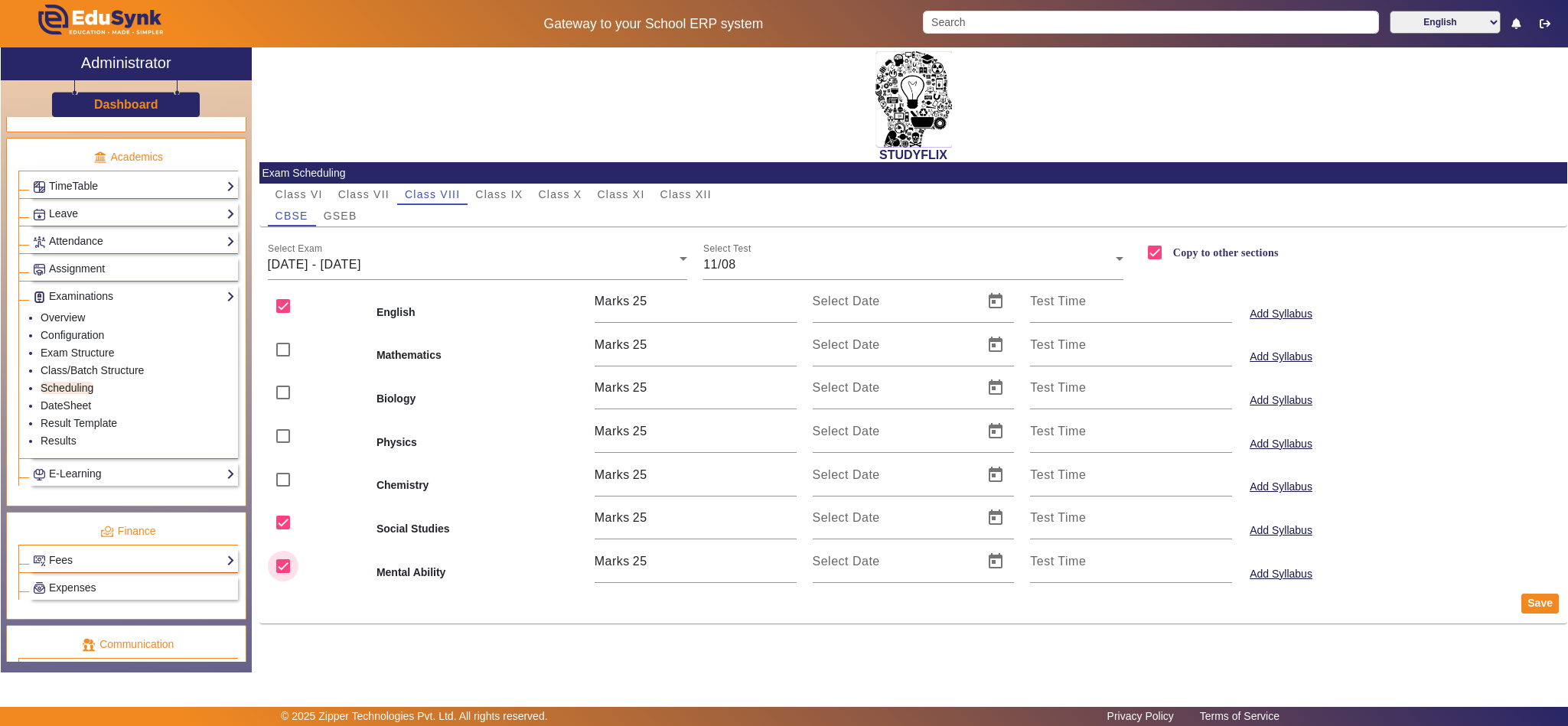
click at [278, 554] on input "checkbox" at bounding box center [283, 567] width 31 height 31
click at [997, 301] on span "Open calendar" at bounding box center [996, 302] width 37 height 37
click at [838, 481] on span "11" at bounding box center [834, 479] width 28 height 28
click at [997, 522] on span "Open calendar" at bounding box center [996, 518] width 37 height 37
click at [832, 388] on span "11" at bounding box center [834, 386] width 28 height 28
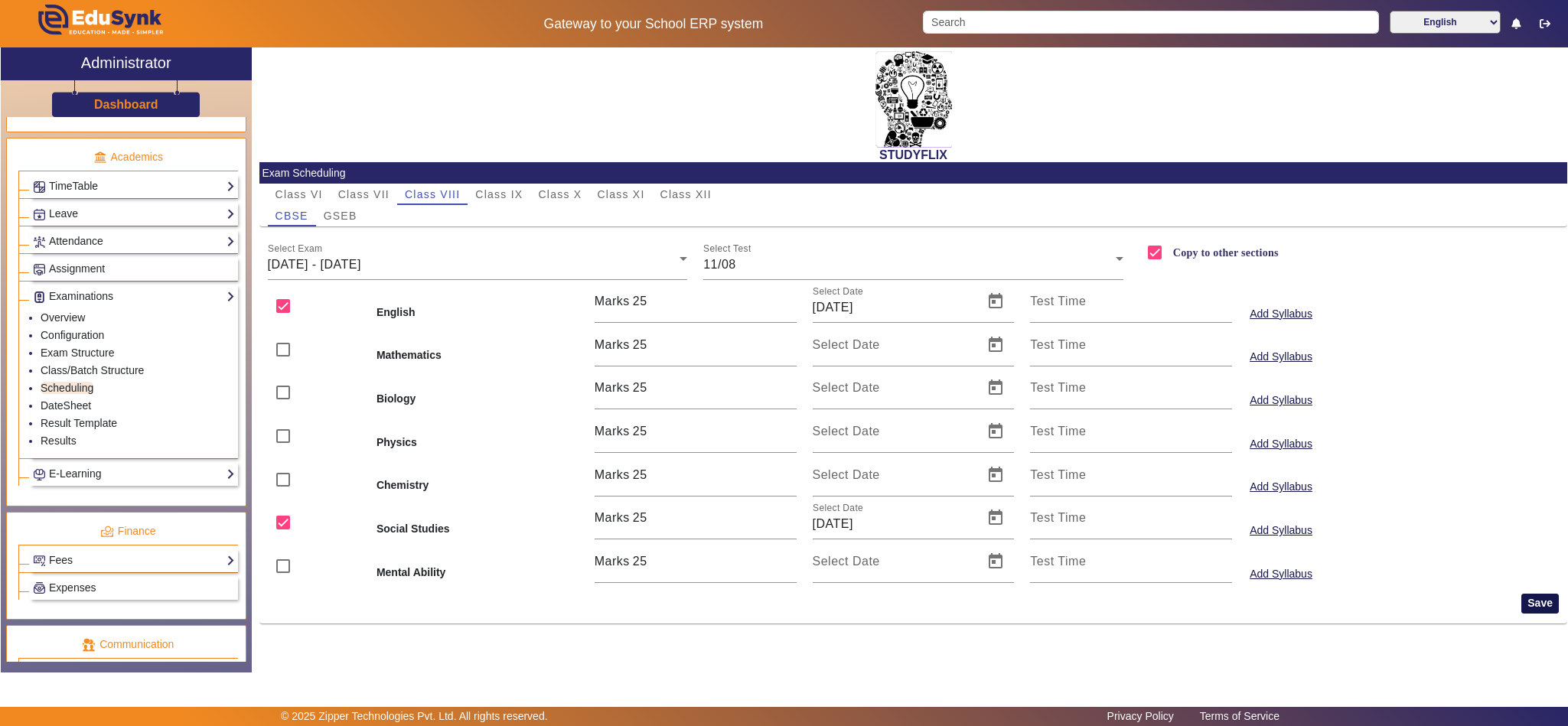
click at [1538, 605] on button "Save" at bounding box center [1540, 604] width 37 height 20
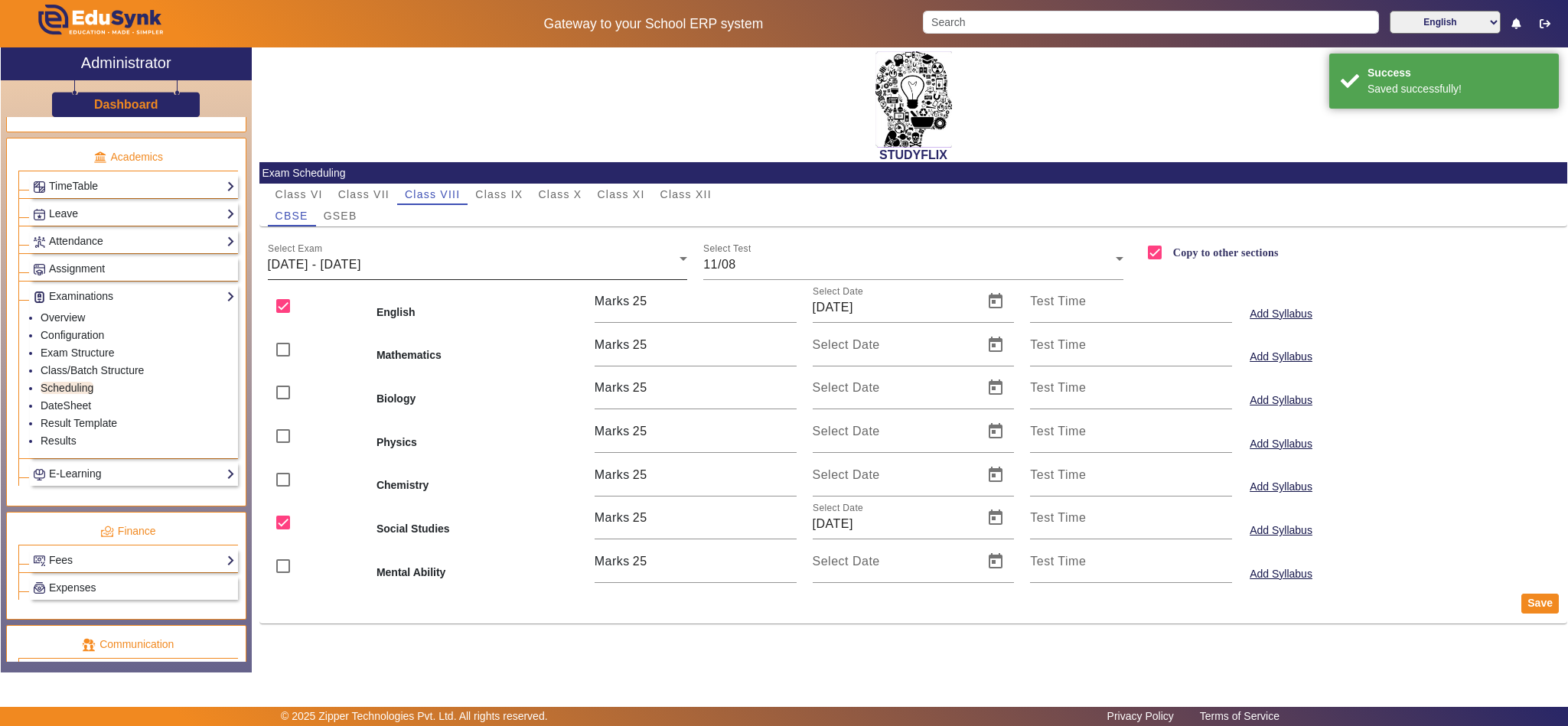
click at [451, 251] on div "Select Exam 11/08/2025 - 16/08/2025" at bounding box center [477, 258] width 420 height 43
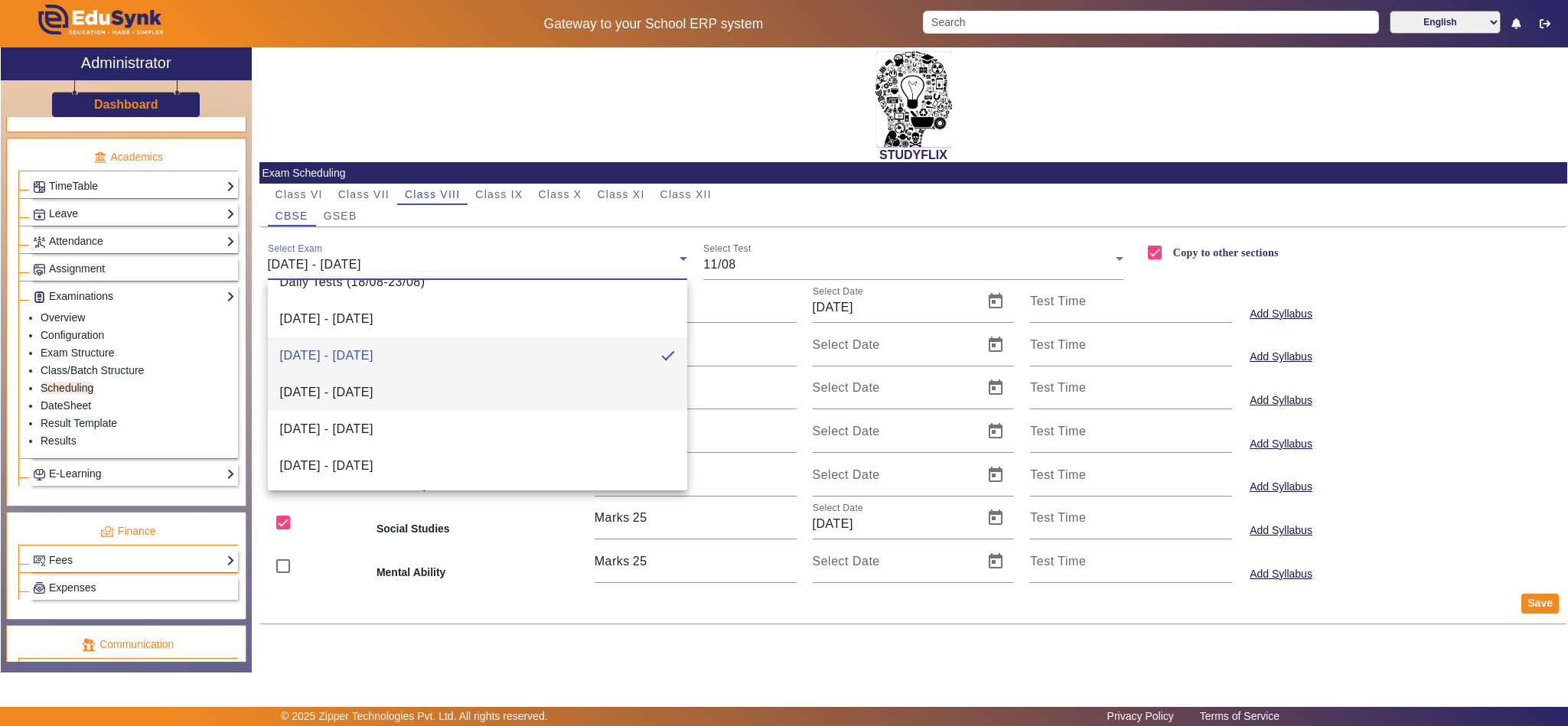
click at [373, 383] on span "18/08/2025 - 23/08/2025" at bounding box center [326, 393] width 94 height 19
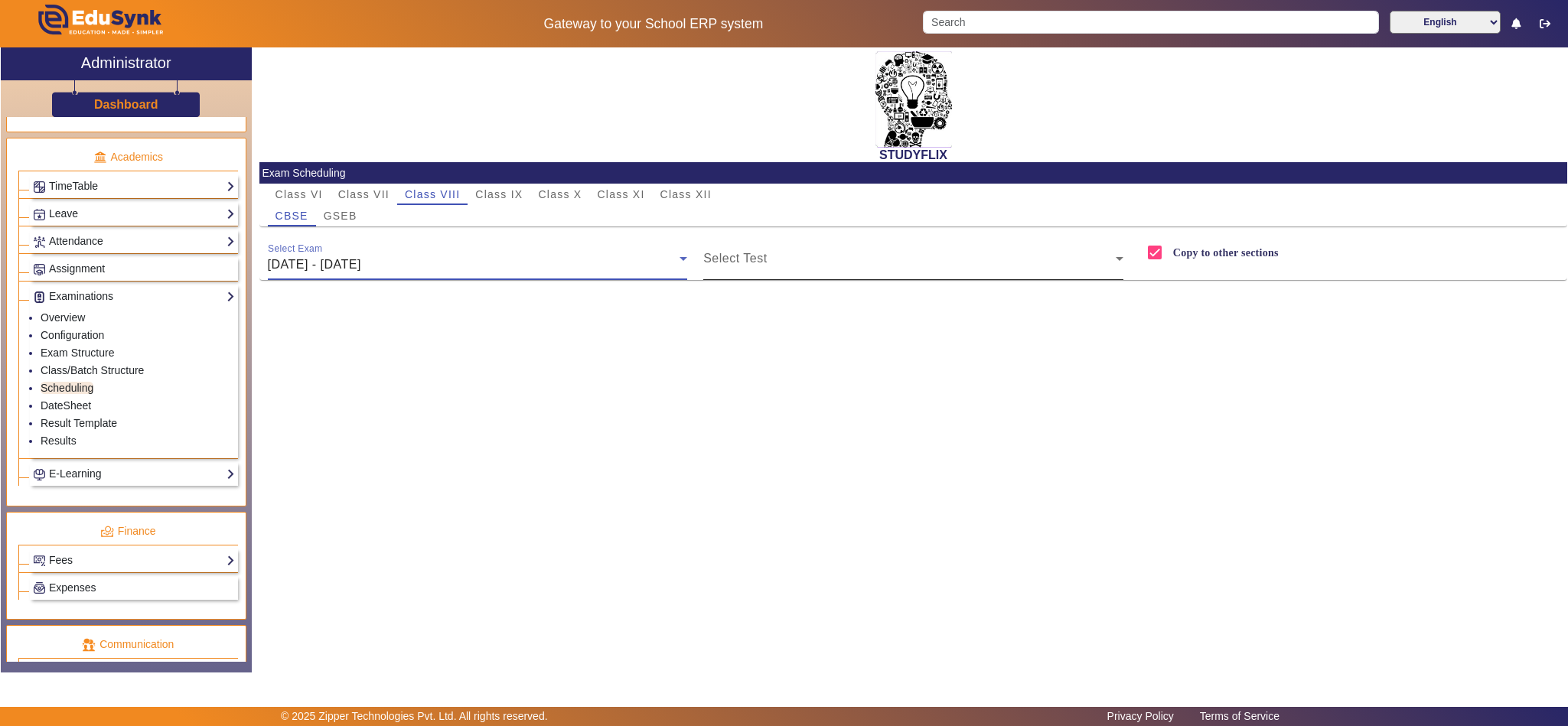
click at [823, 249] on div "Select Test" at bounding box center [913, 258] width 420 height 43
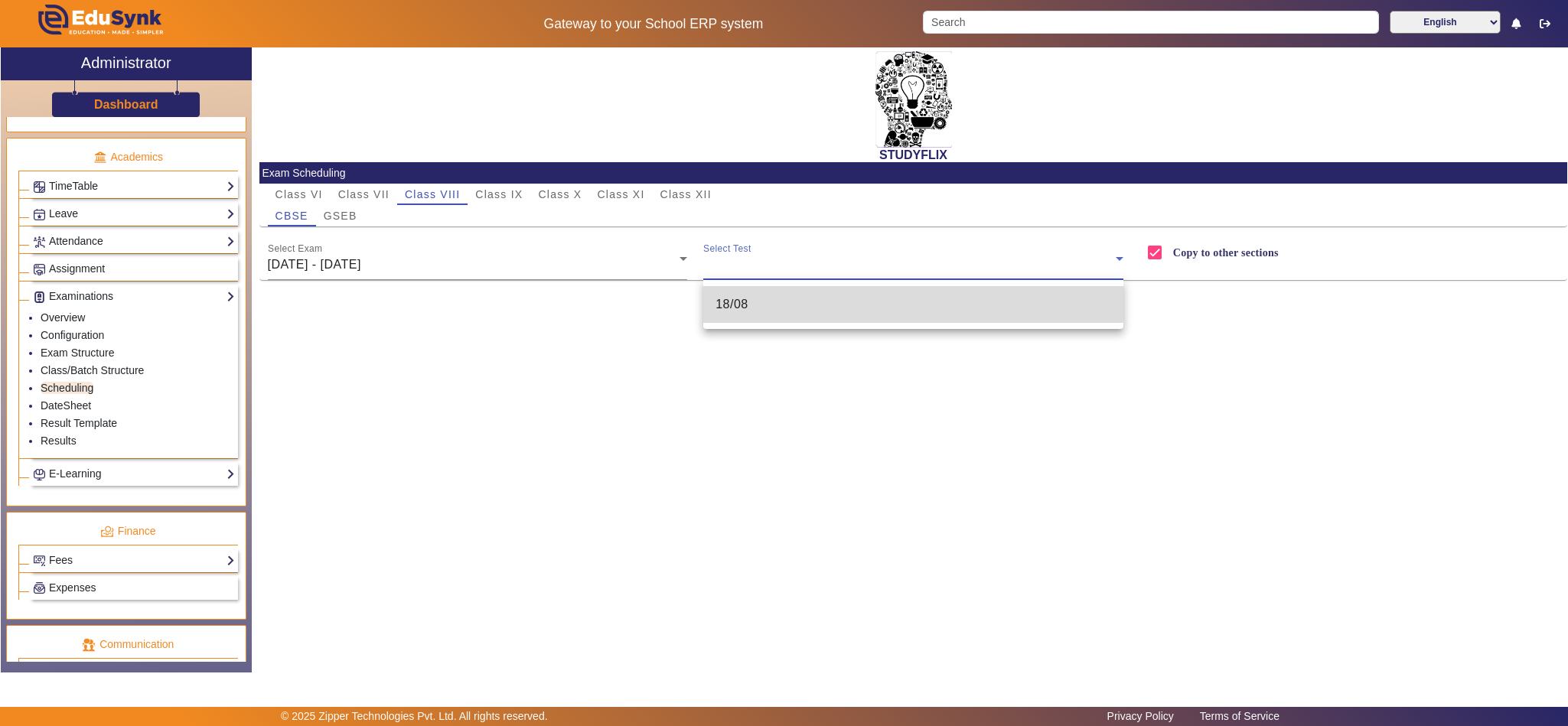
drag, startPoint x: 792, startPoint y: 297, endPoint x: 779, endPoint y: 302, distance: 13.9
click at [792, 295] on mat-option "18/08" at bounding box center [913, 305] width 420 height 37
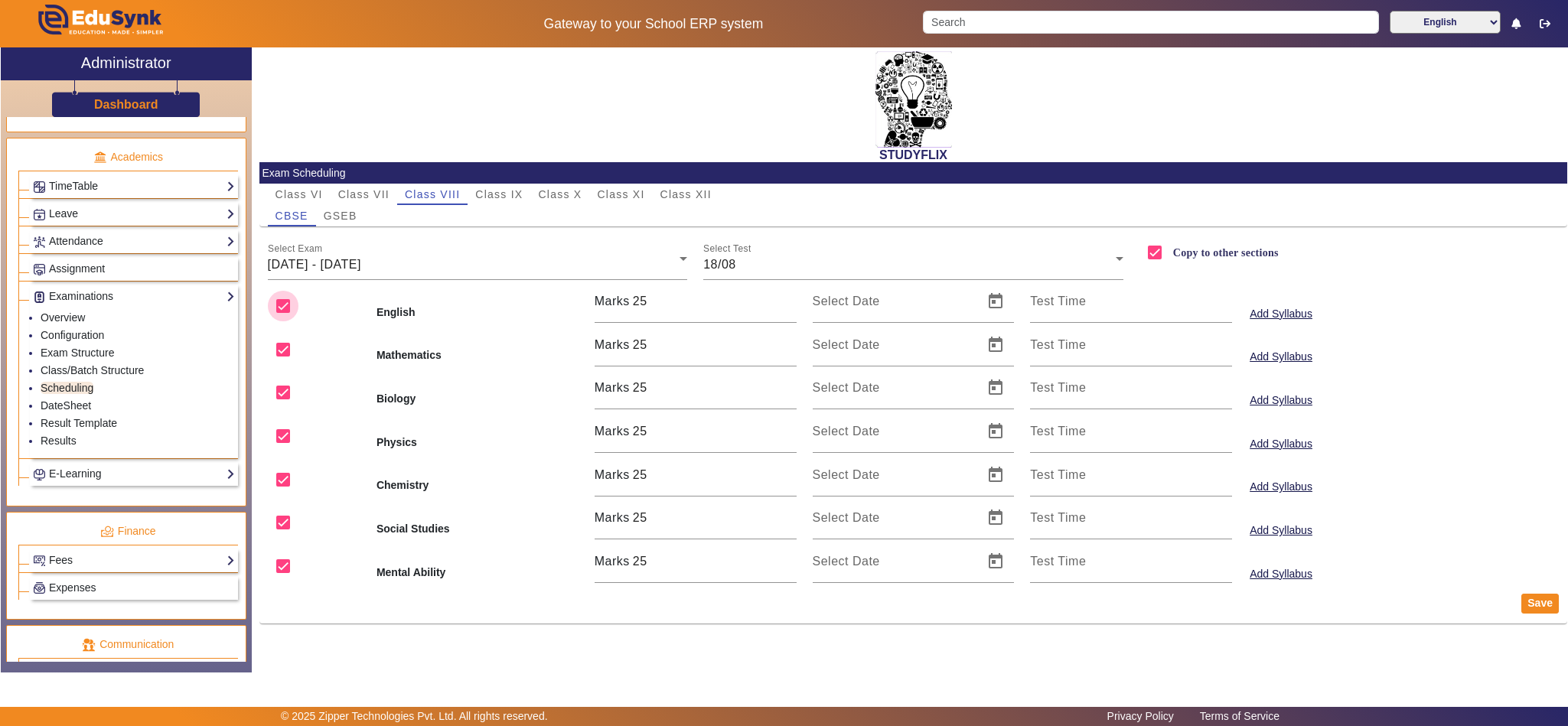
click at [290, 303] on input "checkbox" at bounding box center [283, 306] width 31 height 31
click at [288, 390] on input "checkbox" at bounding box center [283, 393] width 31 height 31
click at [275, 445] on input "checkbox" at bounding box center [283, 436] width 31 height 31
drag, startPoint x: 280, startPoint y: 510, endPoint x: 285, endPoint y: 564, distance: 54.2
click at [281, 514] on input "checkbox" at bounding box center [283, 523] width 31 height 31
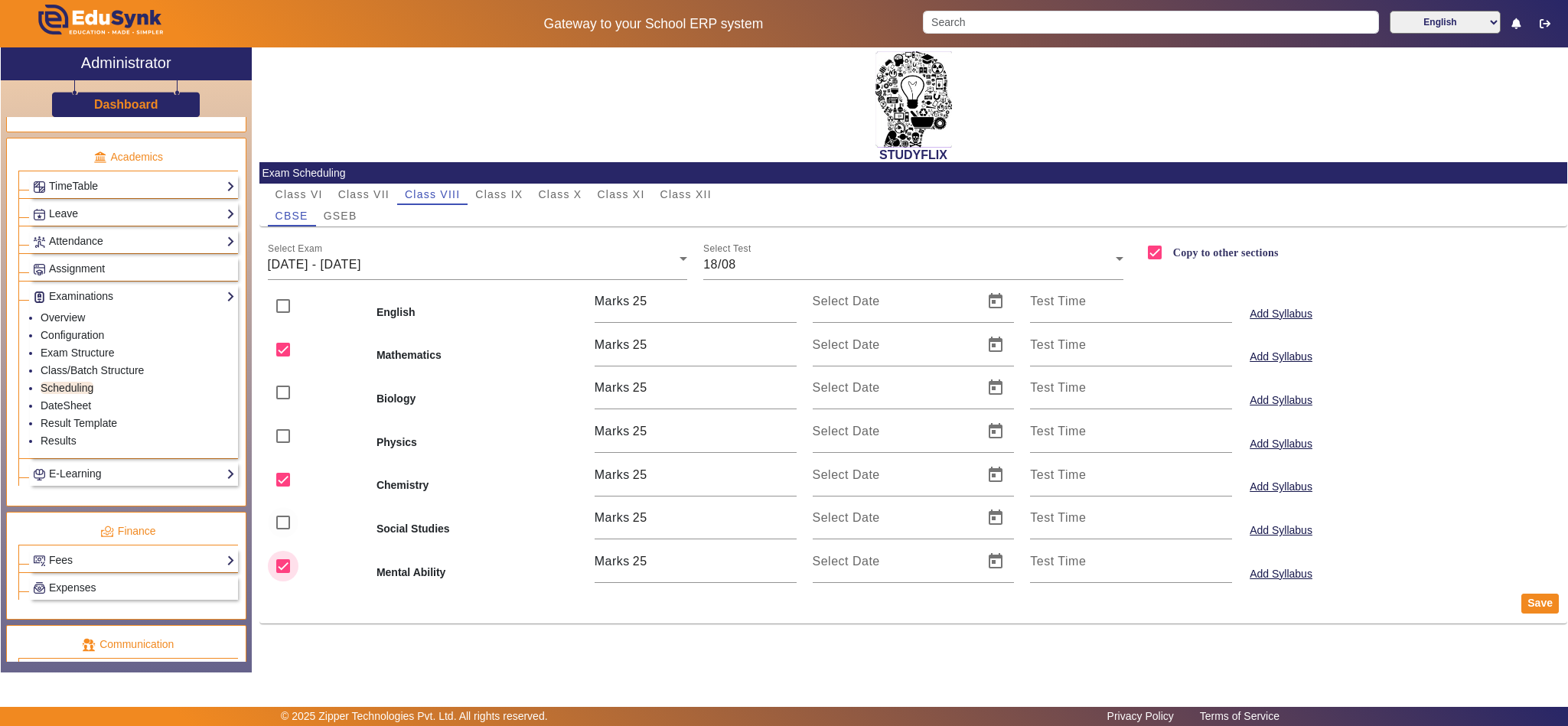
click at [285, 567] on input "checkbox" at bounding box center [283, 567] width 31 height 31
click at [993, 343] on span "Open calendar" at bounding box center [996, 346] width 37 height 37
click at [829, 551] on span "18" at bounding box center [834, 554] width 28 height 28
click at [999, 475] on span "Open calendar" at bounding box center [996, 475] width 37 height 37
drag, startPoint x: 833, startPoint y: 374, endPoint x: 850, endPoint y: 379, distance: 17.7
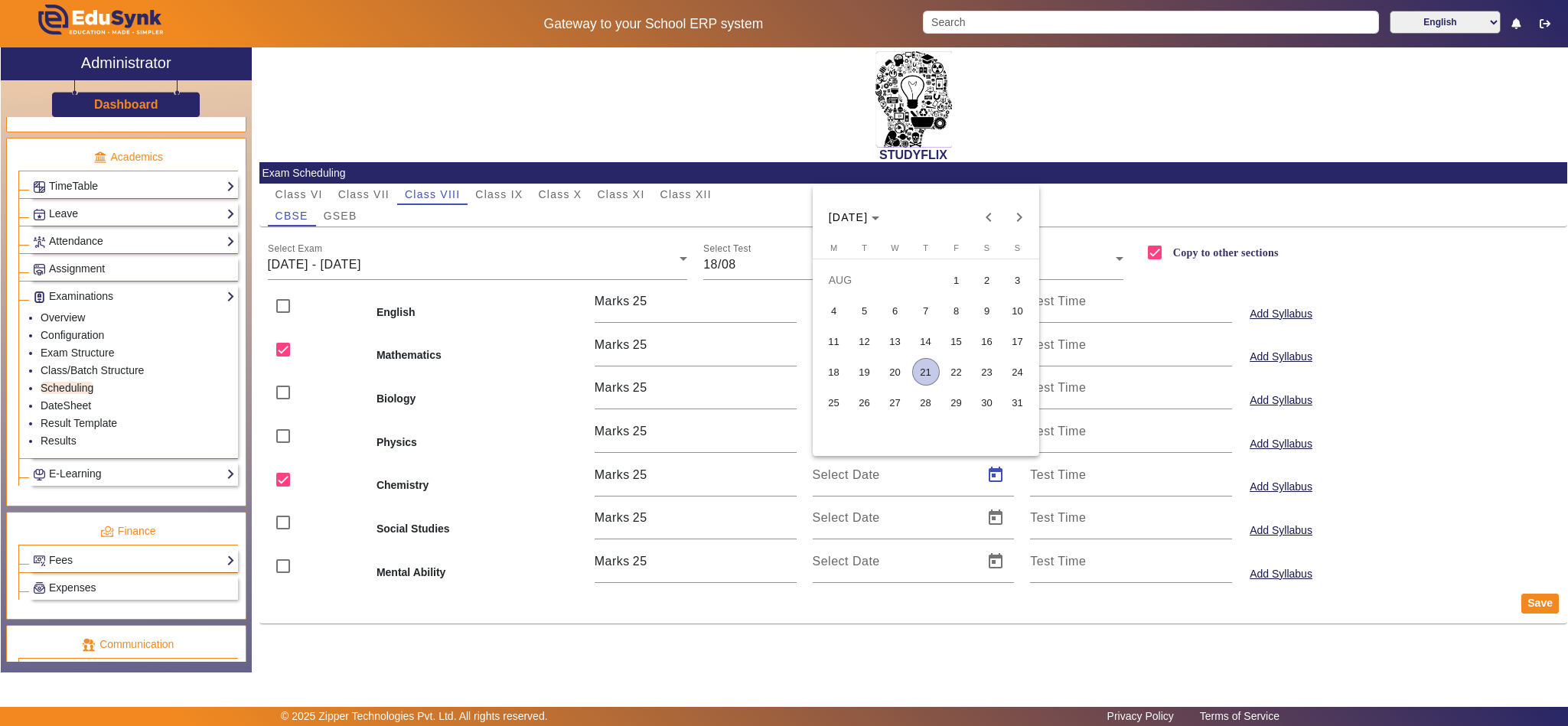
click at [833, 373] on span "18" at bounding box center [834, 372] width 28 height 28
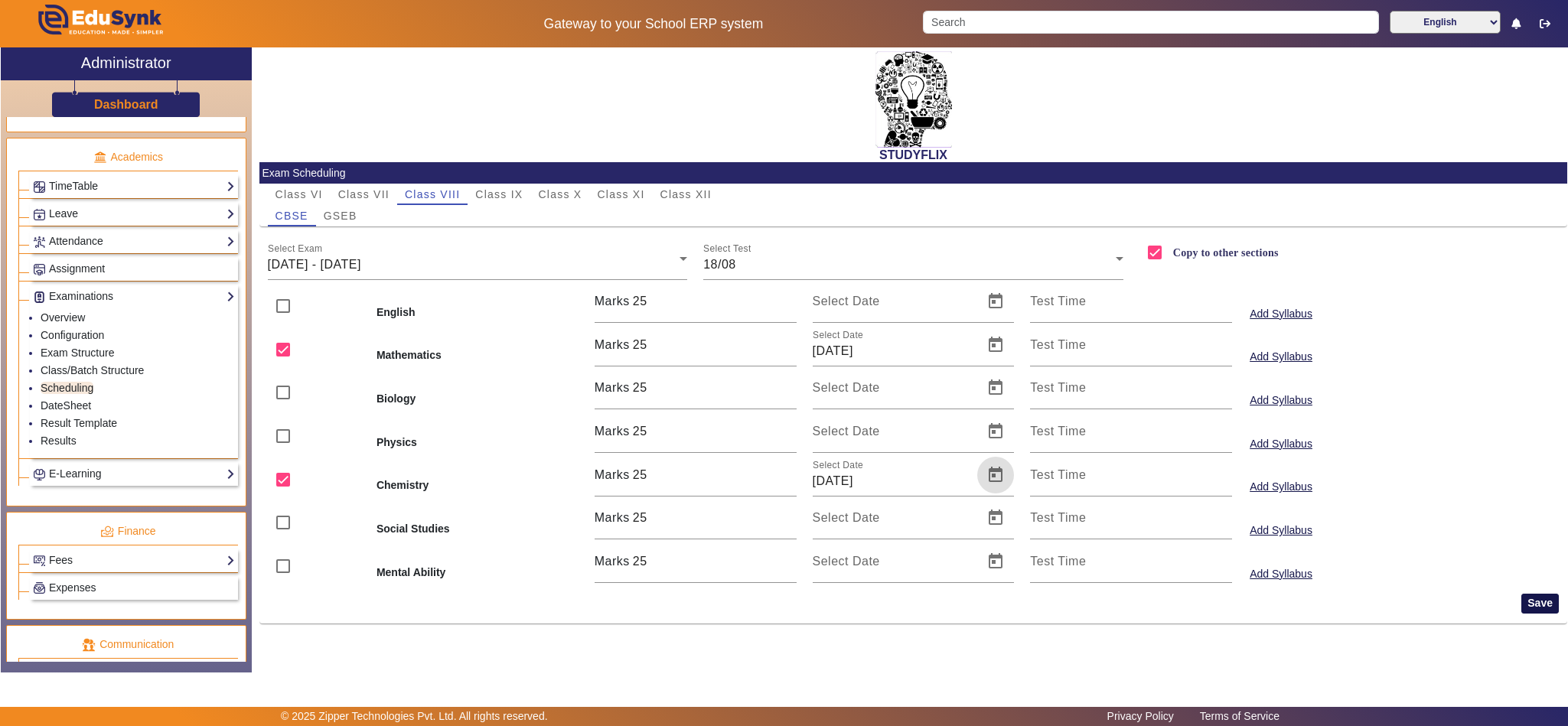
click at [1536, 602] on button "Save" at bounding box center [1540, 604] width 37 height 20
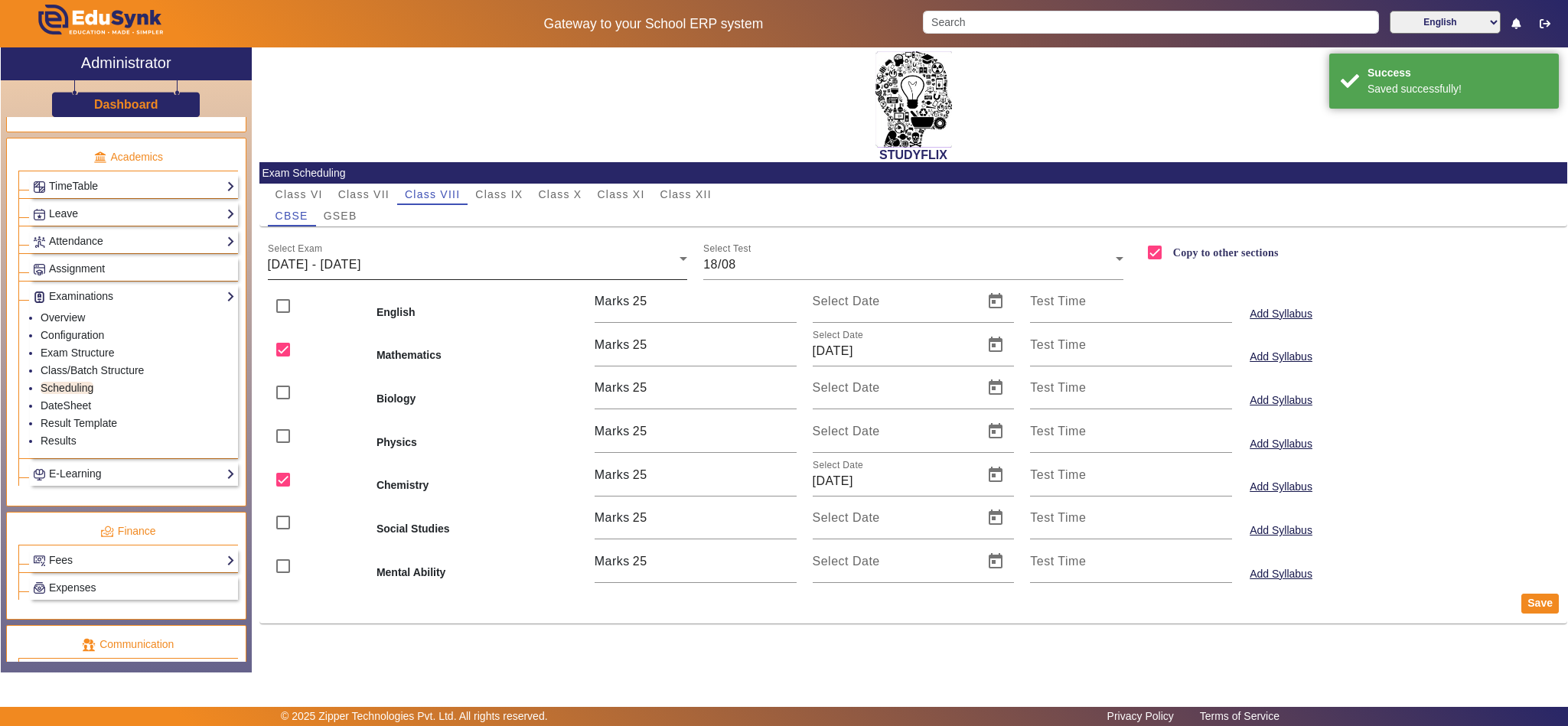
click at [361, 264] on span "18/08/2025 - 23/08/2025" at bounding box center [314, 264] width 94 height 13
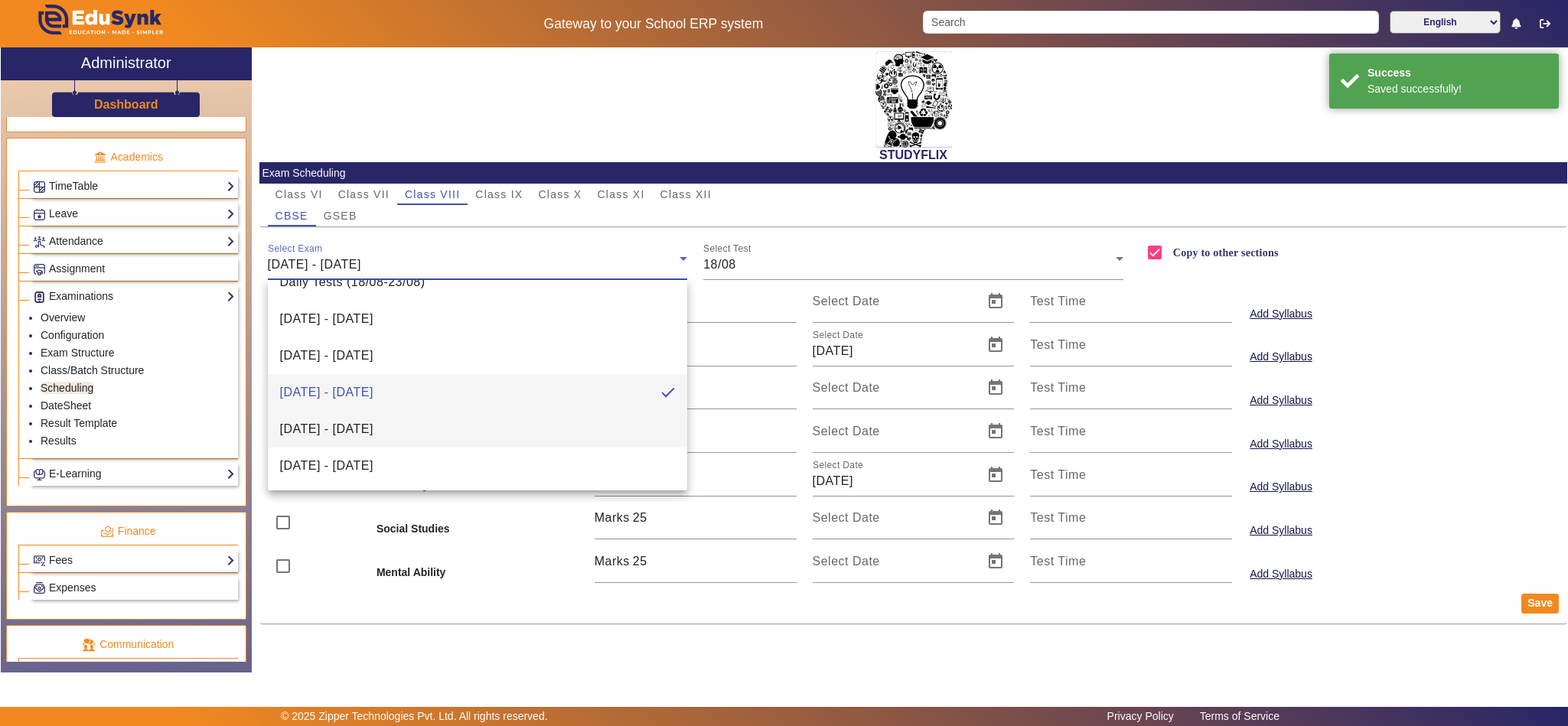
click at [366, 427] on span "25/08/2025 - 30/08/2025" at bounding box center [326, 429] width 94 height 19
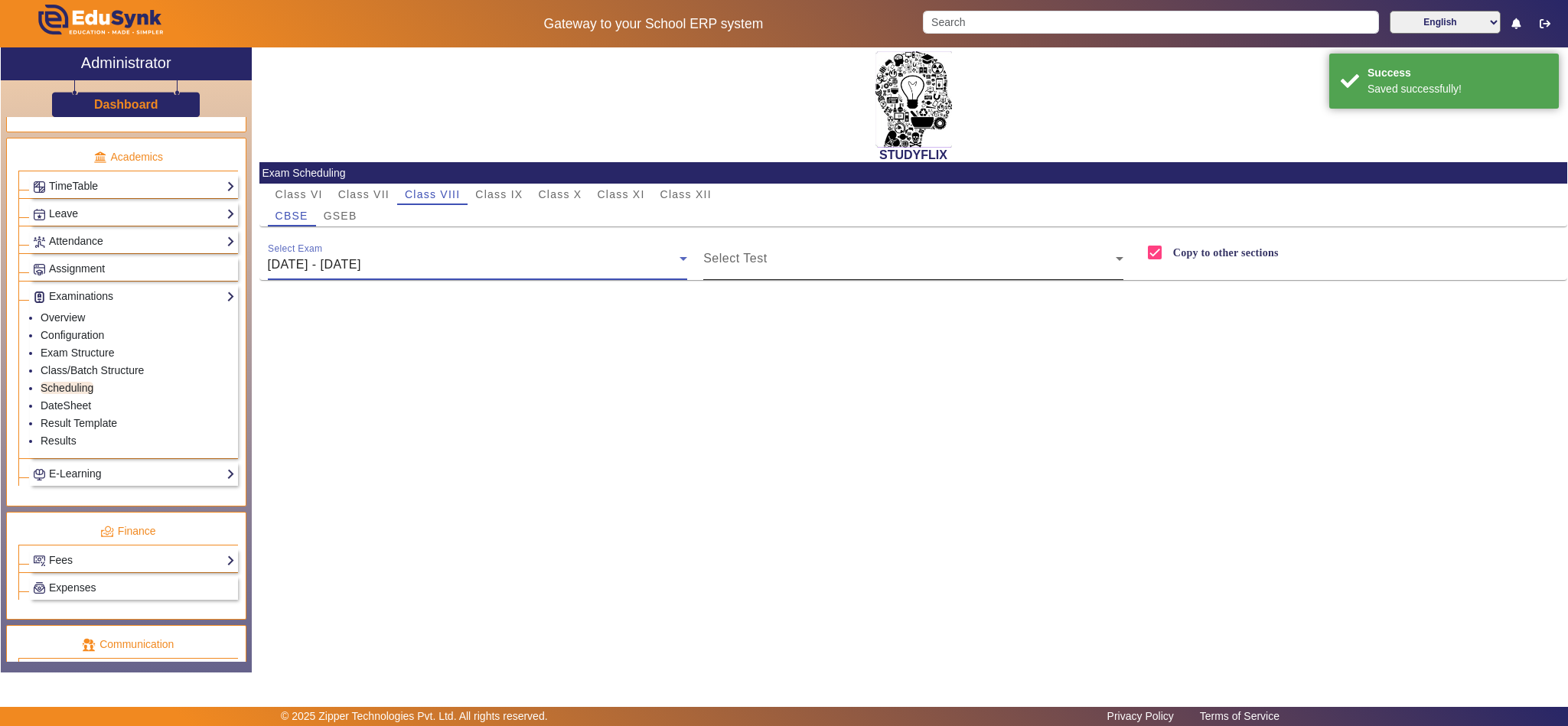
click at [784, 256] on span at bounding box center [909, 265] width 412 height 19
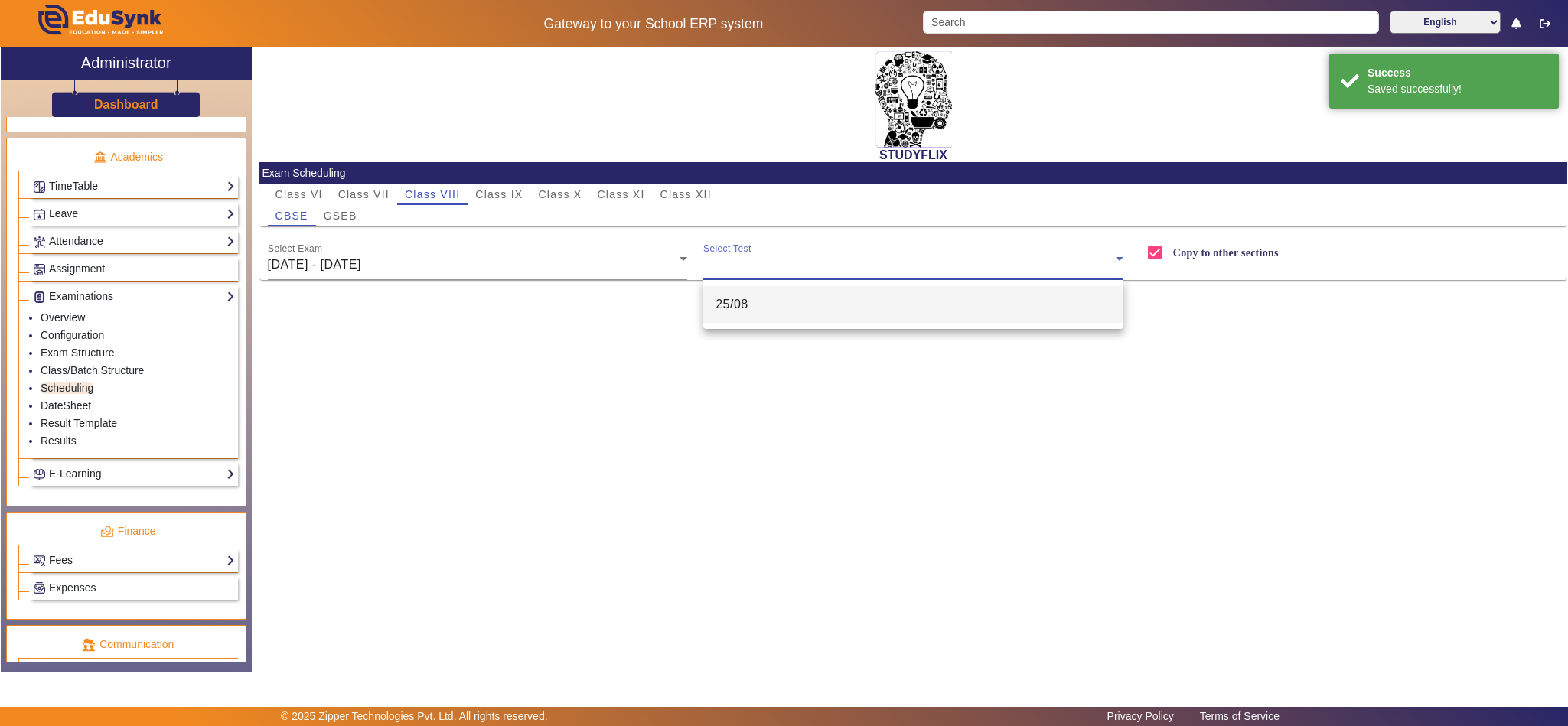
click at [754, 301] on mat-option "25/08" at bounding box center [913, 305] width 420 height 37
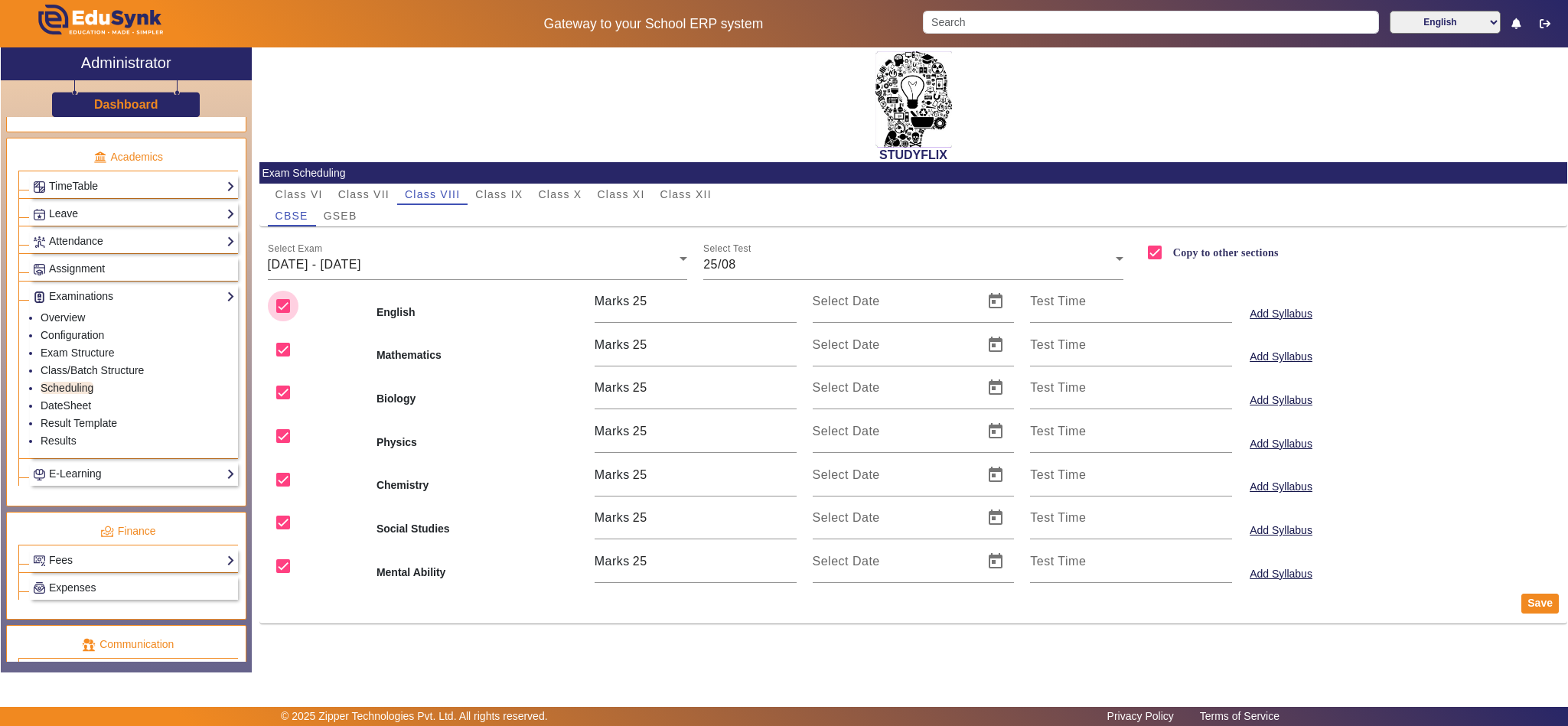
click at [296, 311] on input "checkbox" at bounding box center [283, 306] width 31 height 31
click at [290, 391] on input "checkbox" at bounding box center [283, 393] width 31 height 31
drag, startPoint x: 294, startPoint y: 396, endPoint x: 295, endPoint y: 414, distance: 18.0
click at [294, 395] on input "checkbox" at bounding box center [283, 393] width 31 height 31
click at [285, 432] on input "checkbox" at bounding box center [283, 436] width 31 height 31
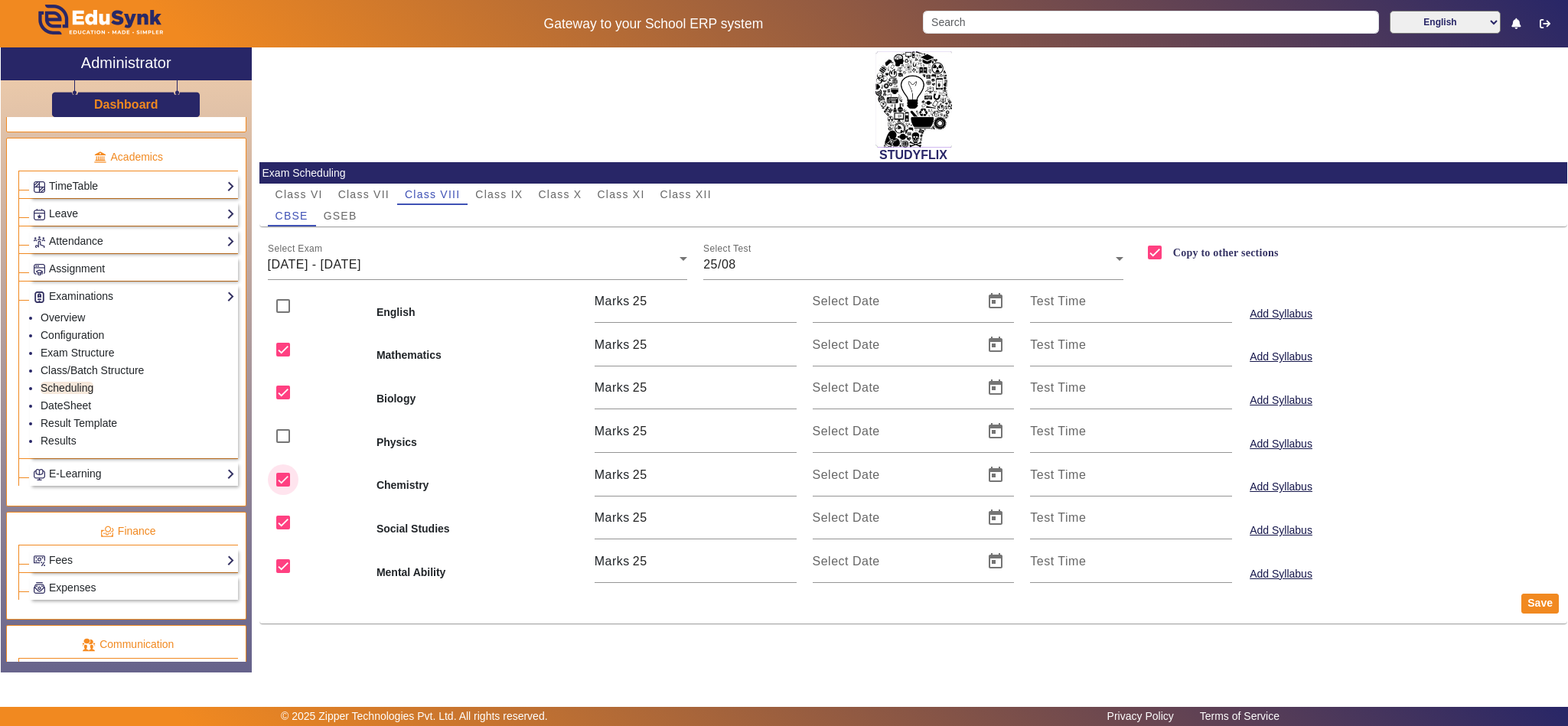
click at [278, 467] on div at bounding box center [283, 480] width 31 height 31
click at [274, 508] on div at bounding box center [283, 523] width 37 height 37
click at [278, 489] on input "checkbox" at bounding box center [283, 480] width 31 height 31
click at [278, 576] on input "checkbox" at bounding box center [283, 567] width 31 height 31
click at [1001, 346] on span "Open calendar" at bounding box center [996, 346] width 37 height 37
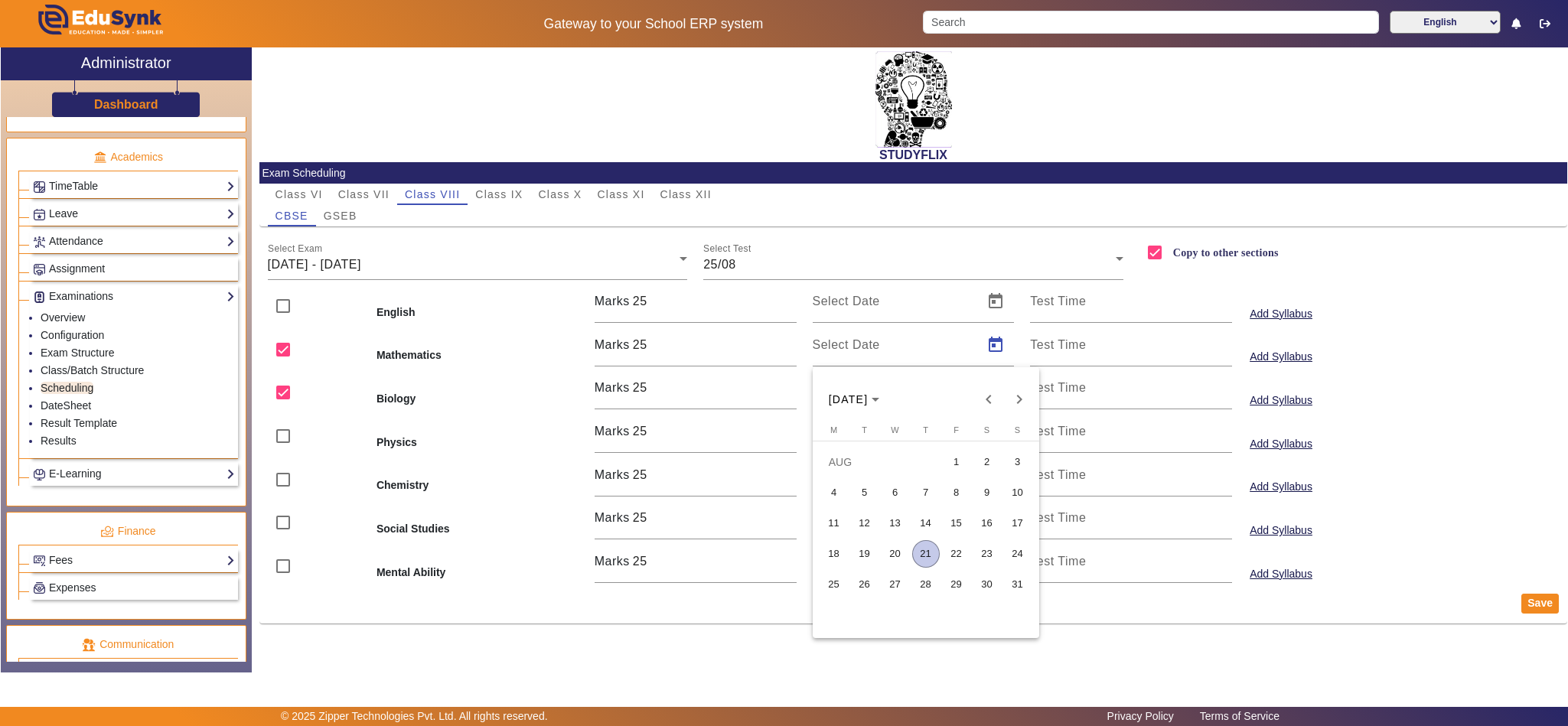
click at [824, 579] on span "25" at bounding box center [834, 585] width 28 height 28
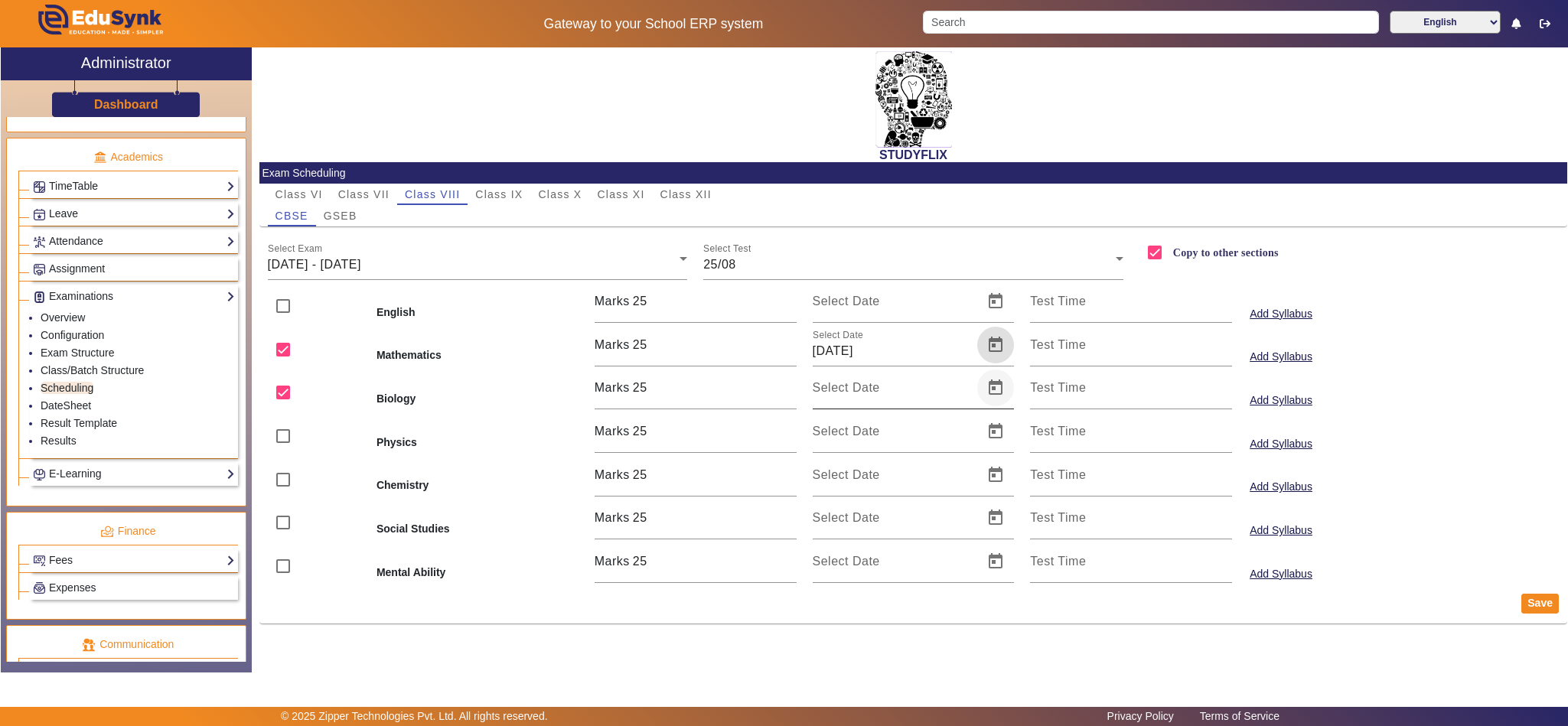
click at [995, 388] on span "Open calendar" at bounding box center [996, 388] width 37 height 37
click at [833, 628] on span "25" at bounding box center [834, 629] width 28 height 28
click at [1542, 605] on button "Save" at bounding box center [1540, 604] width 37 height 20
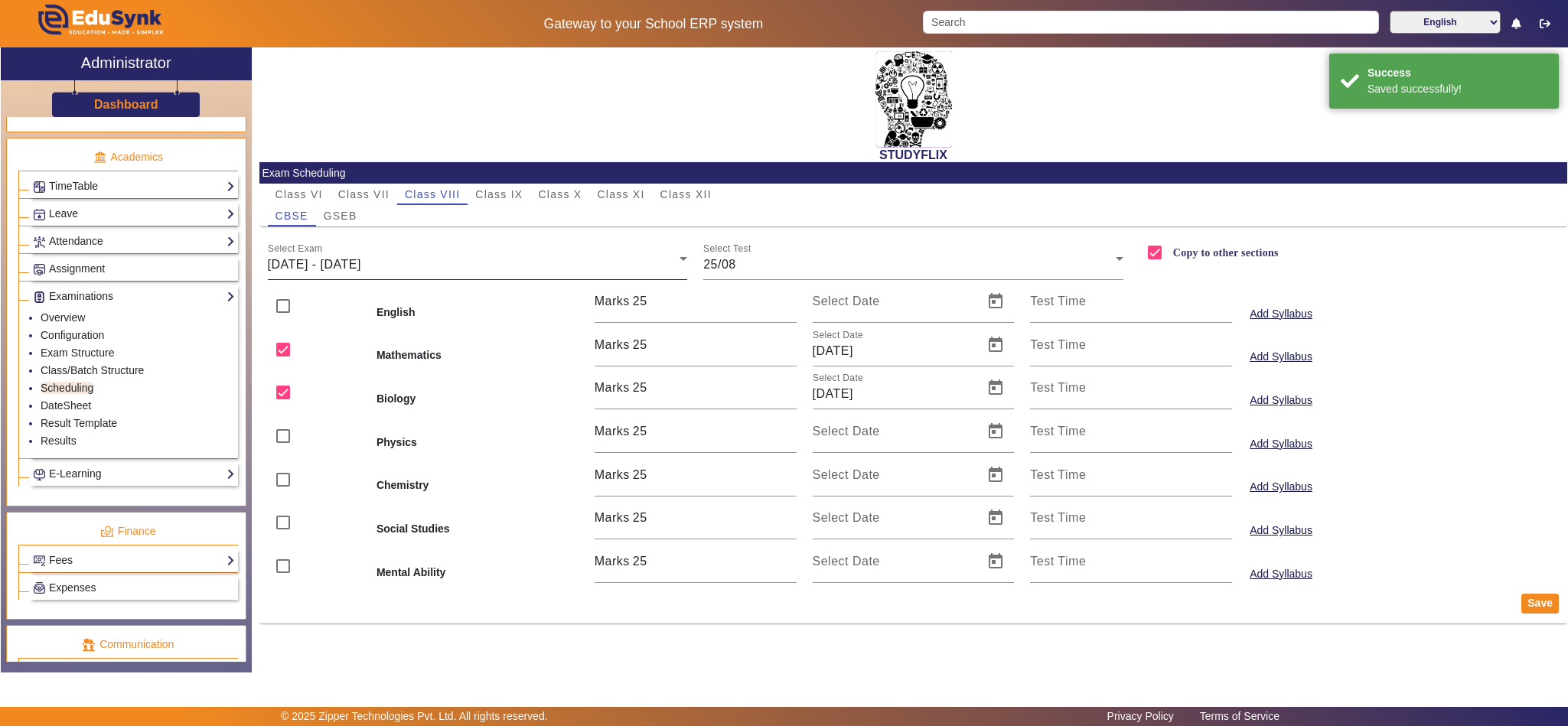
click at [338, 264] on span "25/08/2025 - 30/08/2025" at bounding box center [314, 264] width 94 height 13
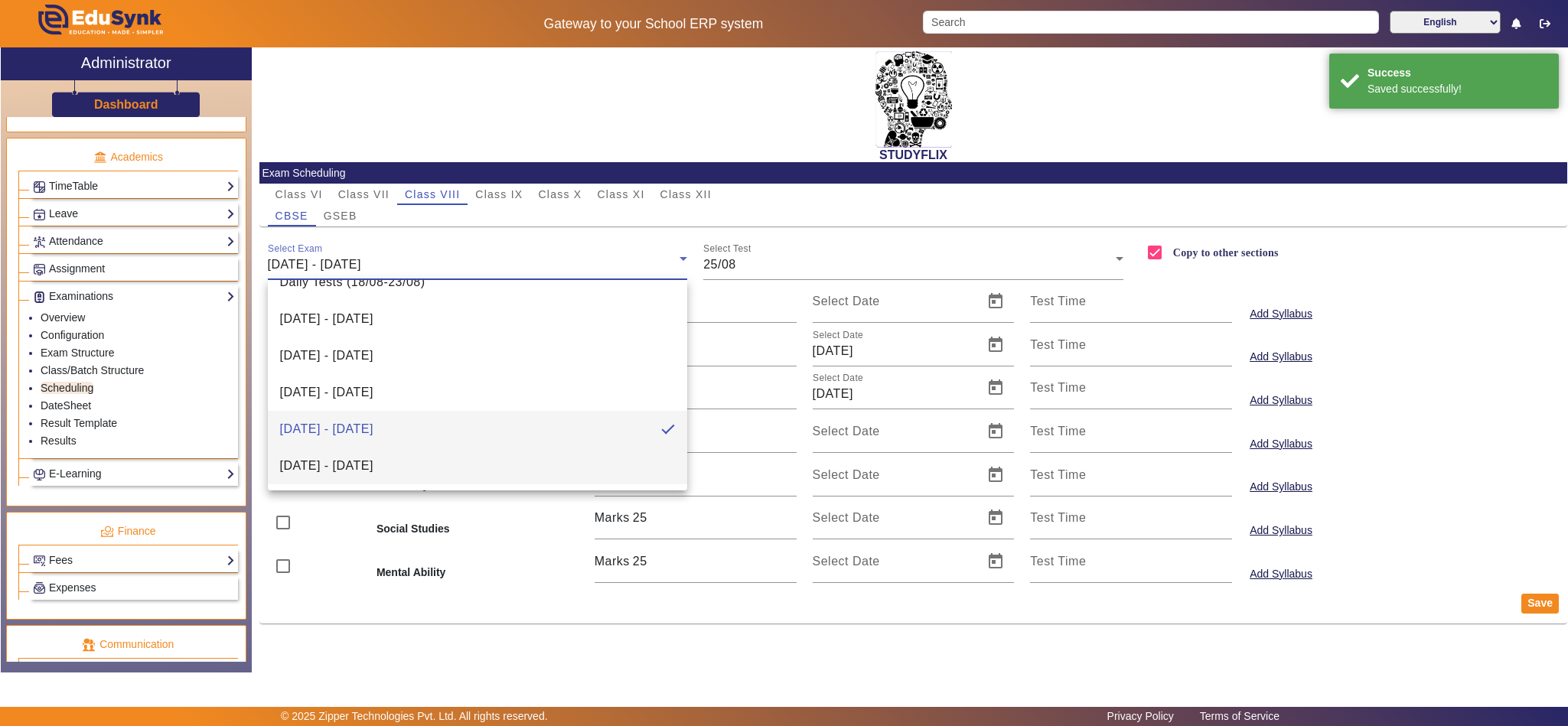
click at [358, 469] on span "01/09/2025 - 06/09/2025" at bounding box center [326, 466] width 94 height 19
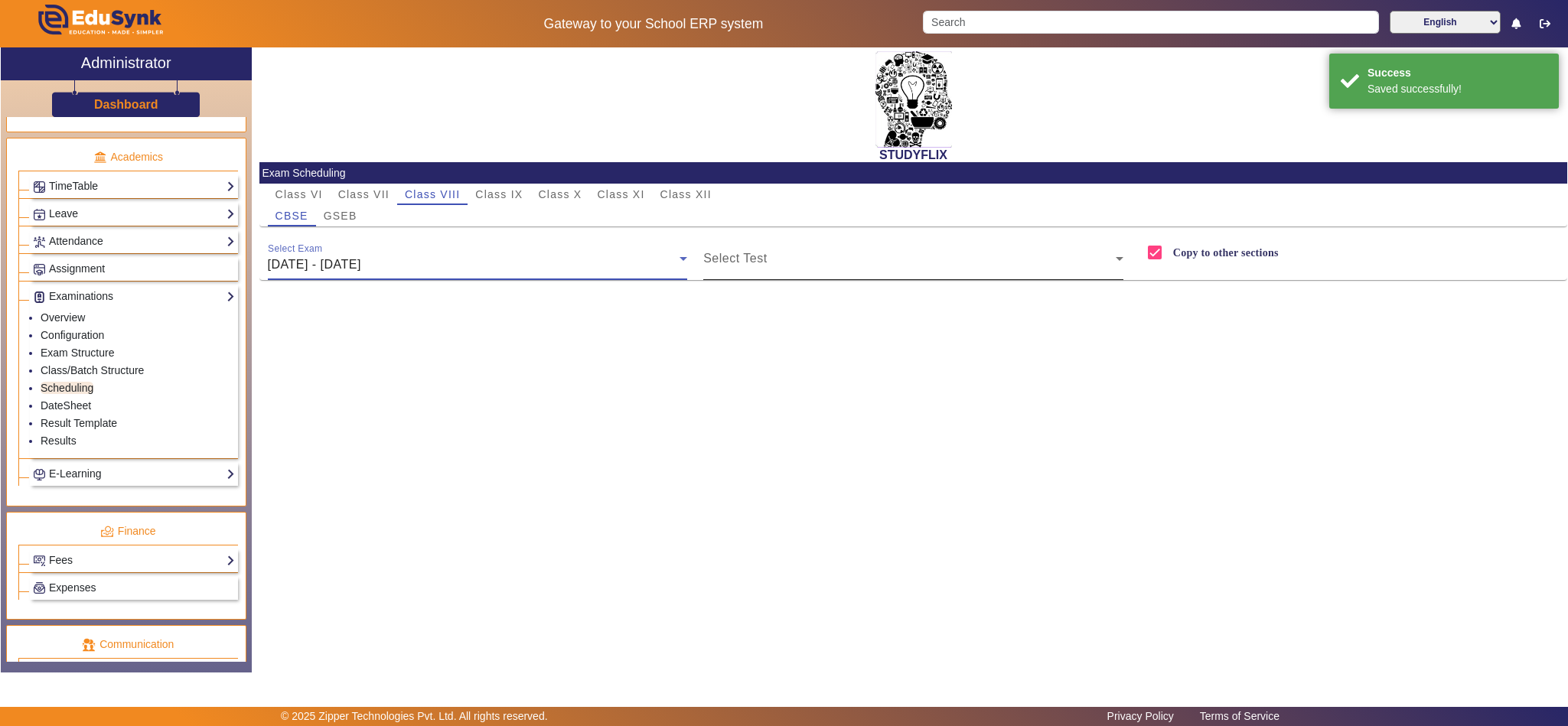
click at [746, 266] on span at bounding box center [909, 265] width 412 height 19
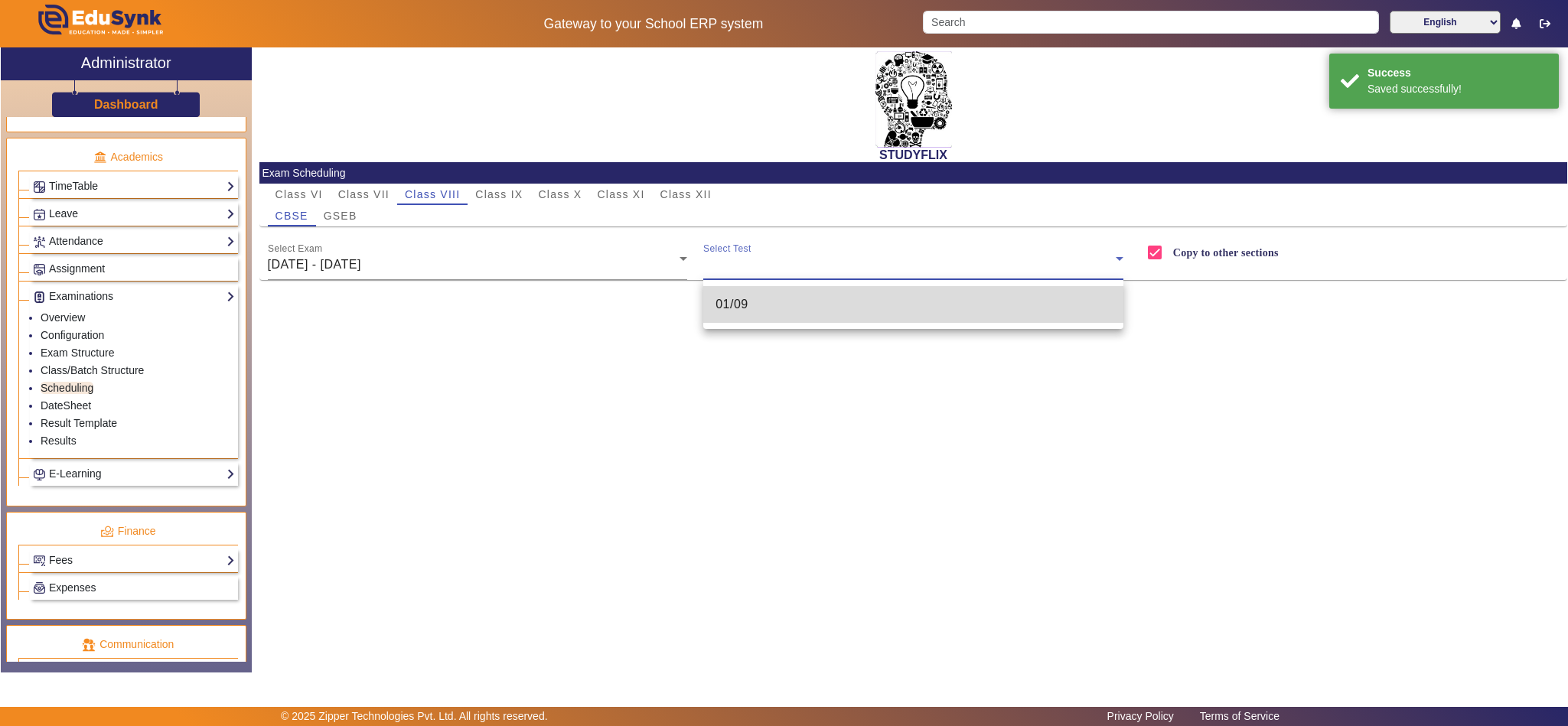
click at [752, 298] on mat-option "01/09" at bounding box center [913, 305] width 420 height 37
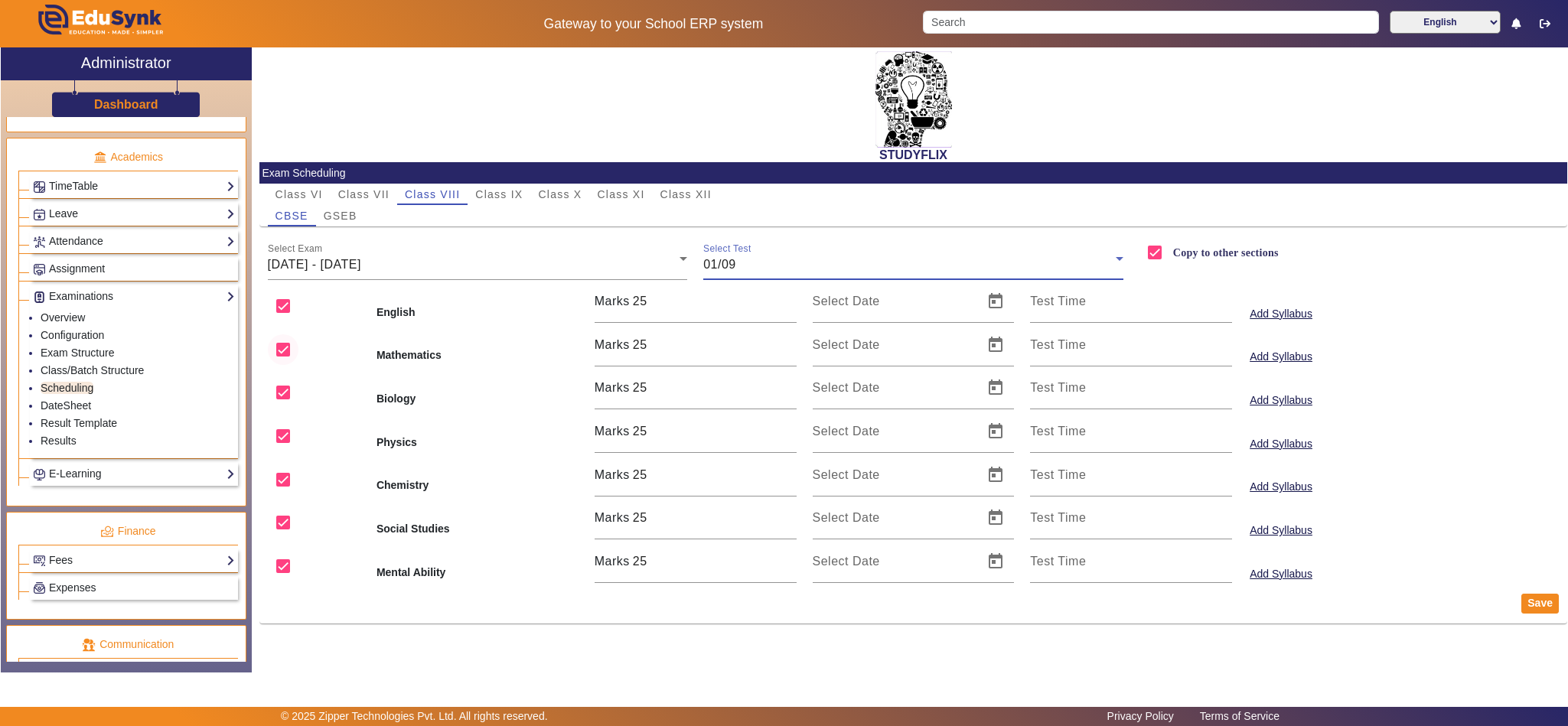
click at [298, 351] on div at bounding box center [283, 350] width 37 height 37
click at [292, 402] on input "checkbox" at bounding box center [283, 393] width 31 height 31
click at [285, 436] on input "checkbox" at bounding box center [283, 436] width 31 height 31
drag, startPoint x: 290, startPoint y: 494, endPoint x: 291, endPoint y: 506, distance: 12.0
click at [291, 492] on input "checkbox" at bounding box center [283, 480] width 31 height 31
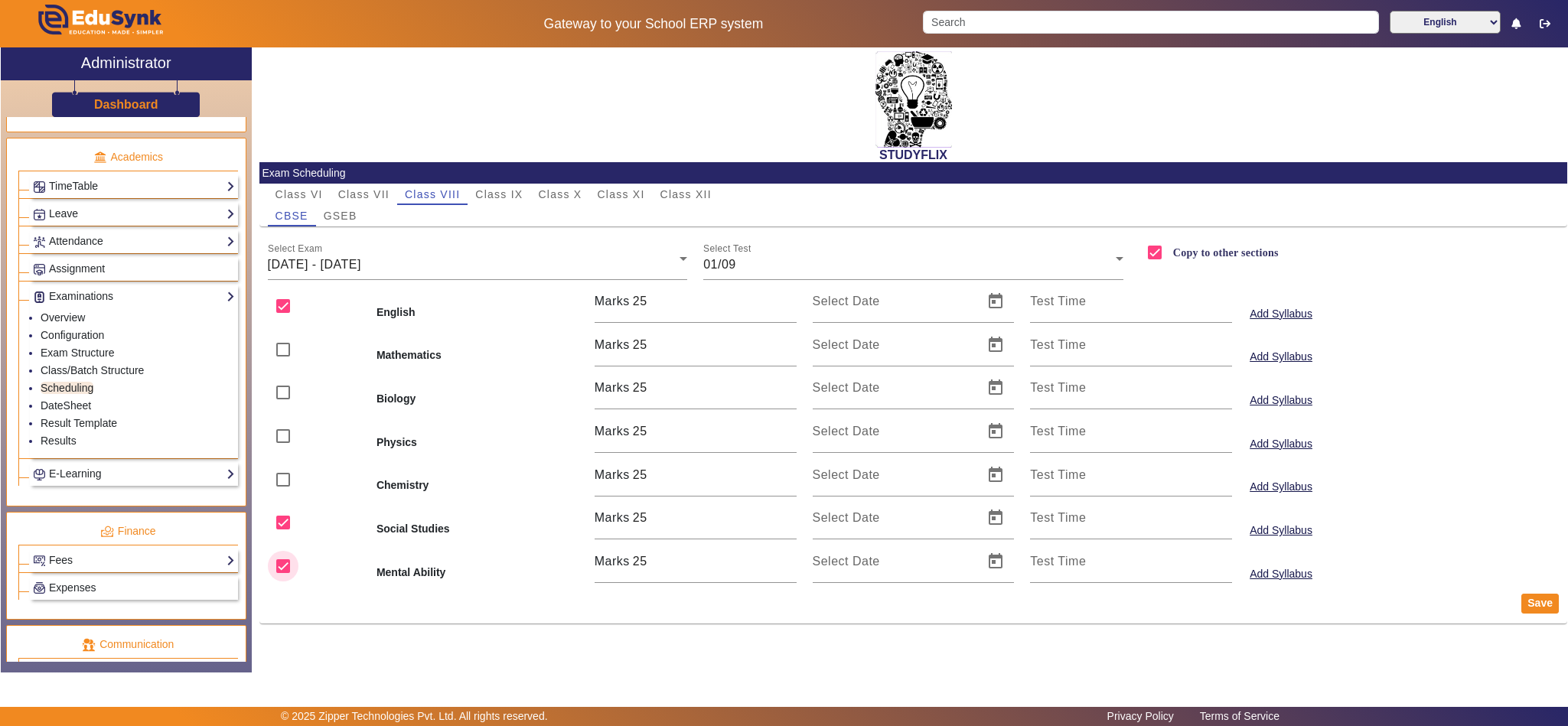
click at [287, 576] on input "checkbox" at bounding box center [283, 567] width 31 height 31
click at [1001, 304] on span "Open calendar" at bounding box center [996, 302] width 37 height 37
drag, startPoint x: 1012, startPoint y: 346, endPoint x: 1007, endPoint y: 359, distance: 13.9
click at [1013, 347] on span "Next month" at bounding box center [1020, 355] width 31 height 31
click at [838, 453] on span "1" at bounding box center [834, 448] width 28 height 28
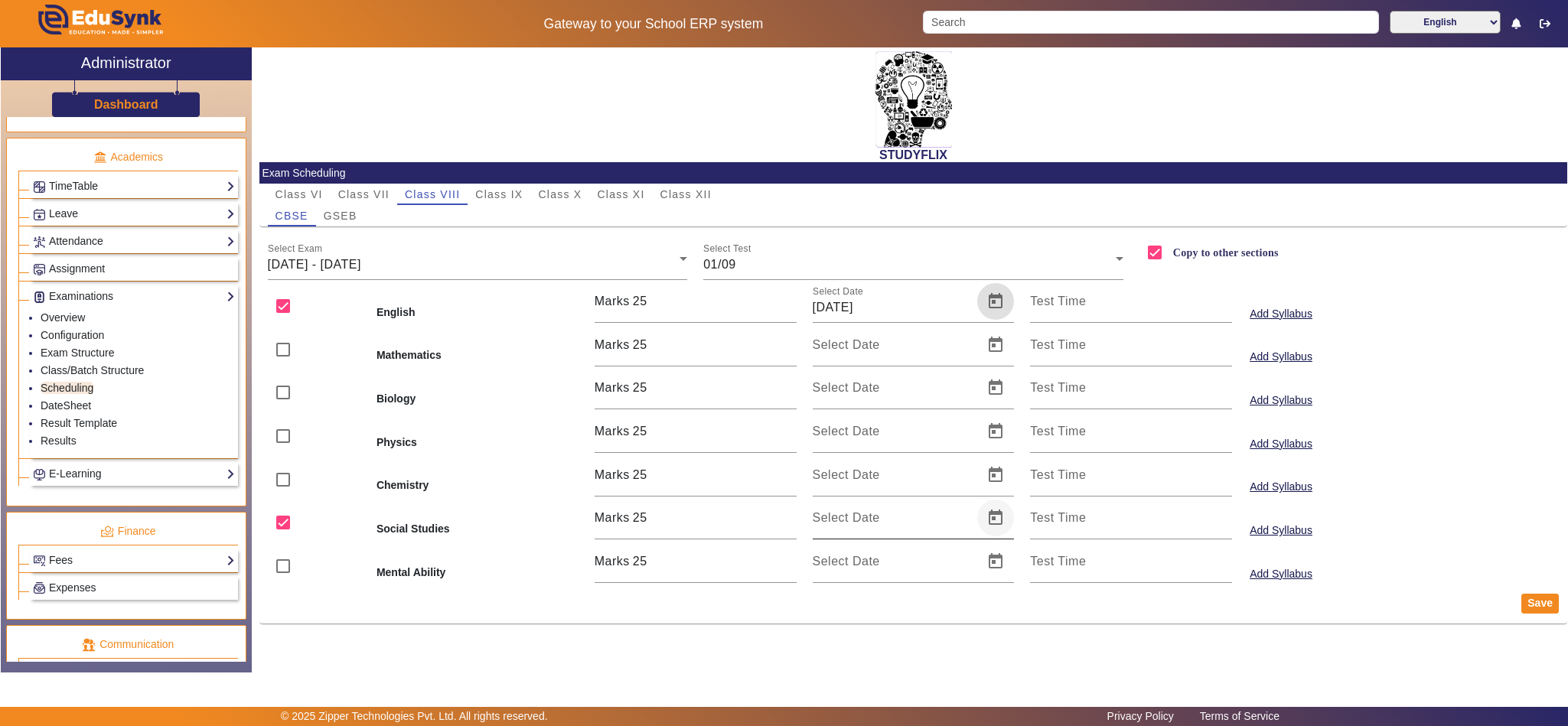
click at [994, 529] on span "Open calendar" at bounding box center [996, 518] width 37 height 37
click at [1017, 262] on span "Next month" at bounding box center [1020, 262] width 31 height 31
drag, startPoint x: 829, startPoint y: 356, endPoint x: 903, endPoint y: 387, distance: 80.2
click at [830, 356] on span "1" at bounding box center [834, 355] width 28 height 28
click at [1534, 607] on button "Save" at bounding box center [1540, 604] width 37 height 20
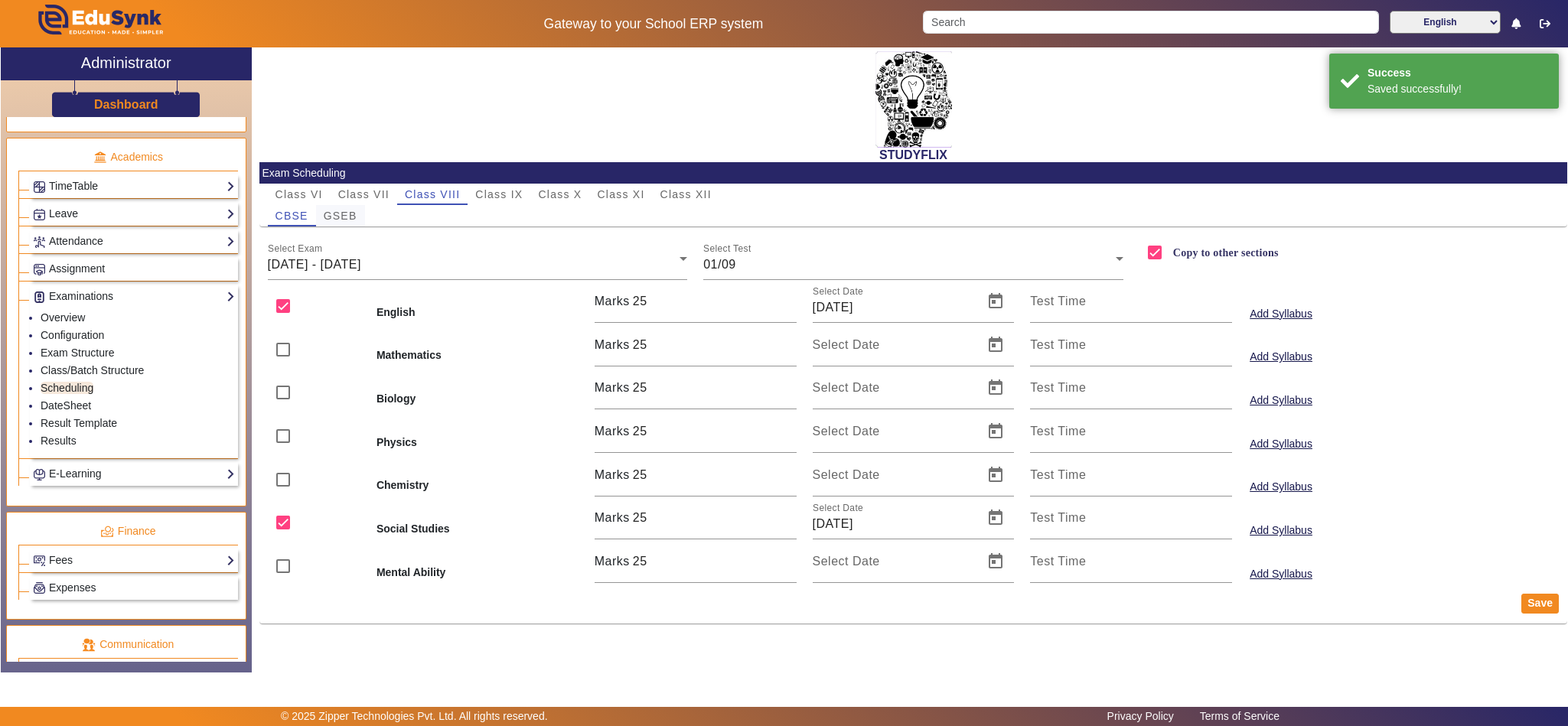
click at [346, 214] on span "GSEB" at bounding box center [341, 216] width 34 height 11
click at [331, 256] on div "16/06/2025 - 21/06/2025" at bounding box center [473, 265] width 412 height 19
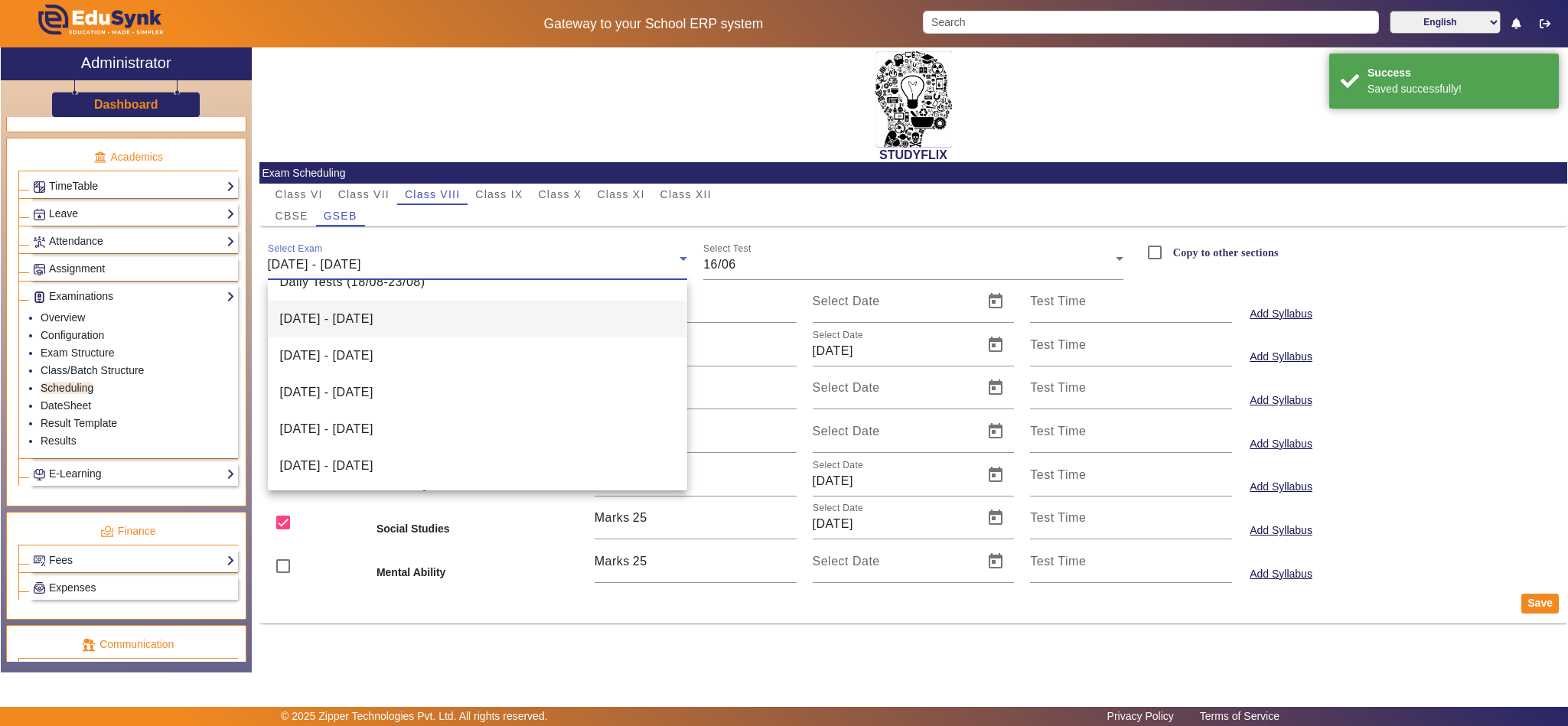
click at [373, 315] on span "04/08/2025 - 09/08/2025" at bounding box center [326, 319] width 94 height 19
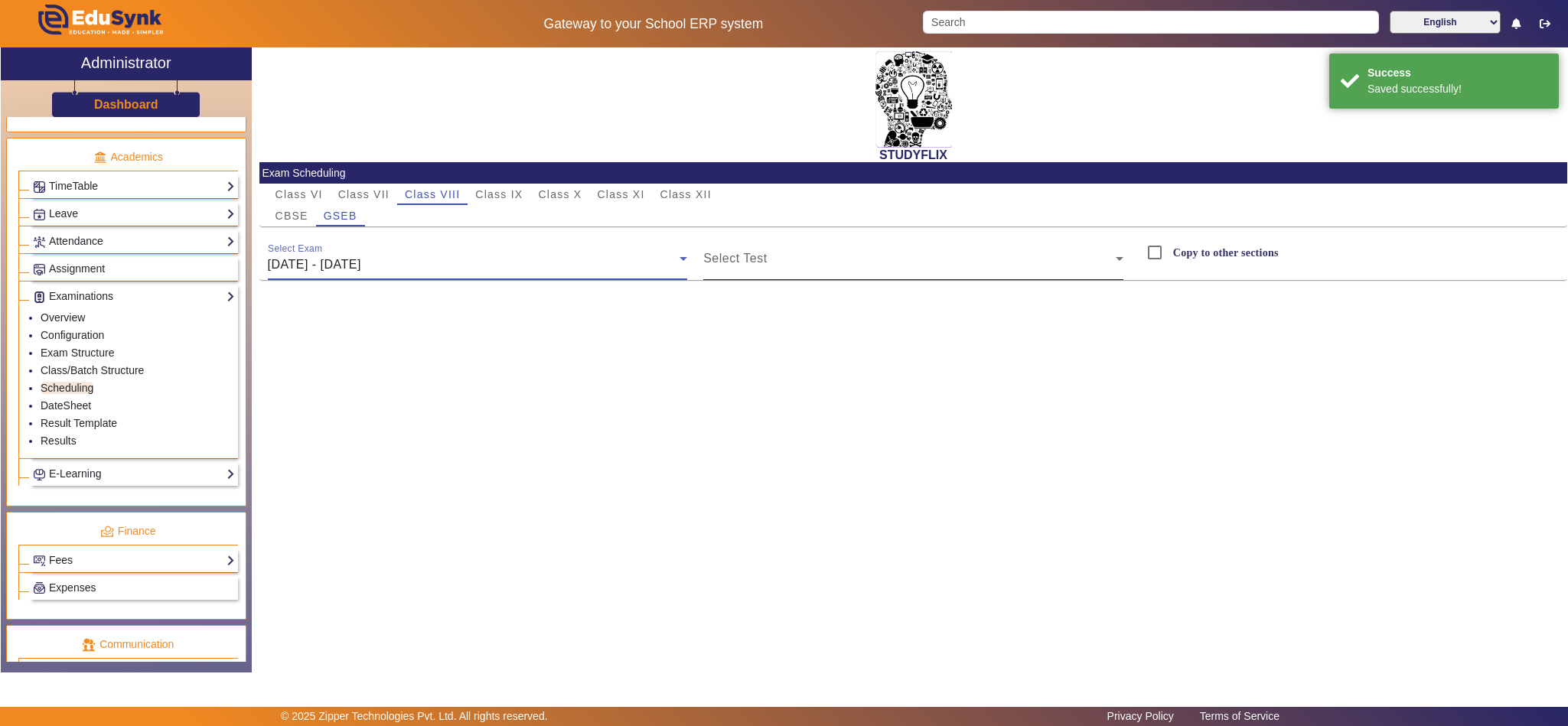
click at [802, 264] on span at bounding box center [909, 265] width 412 height 19
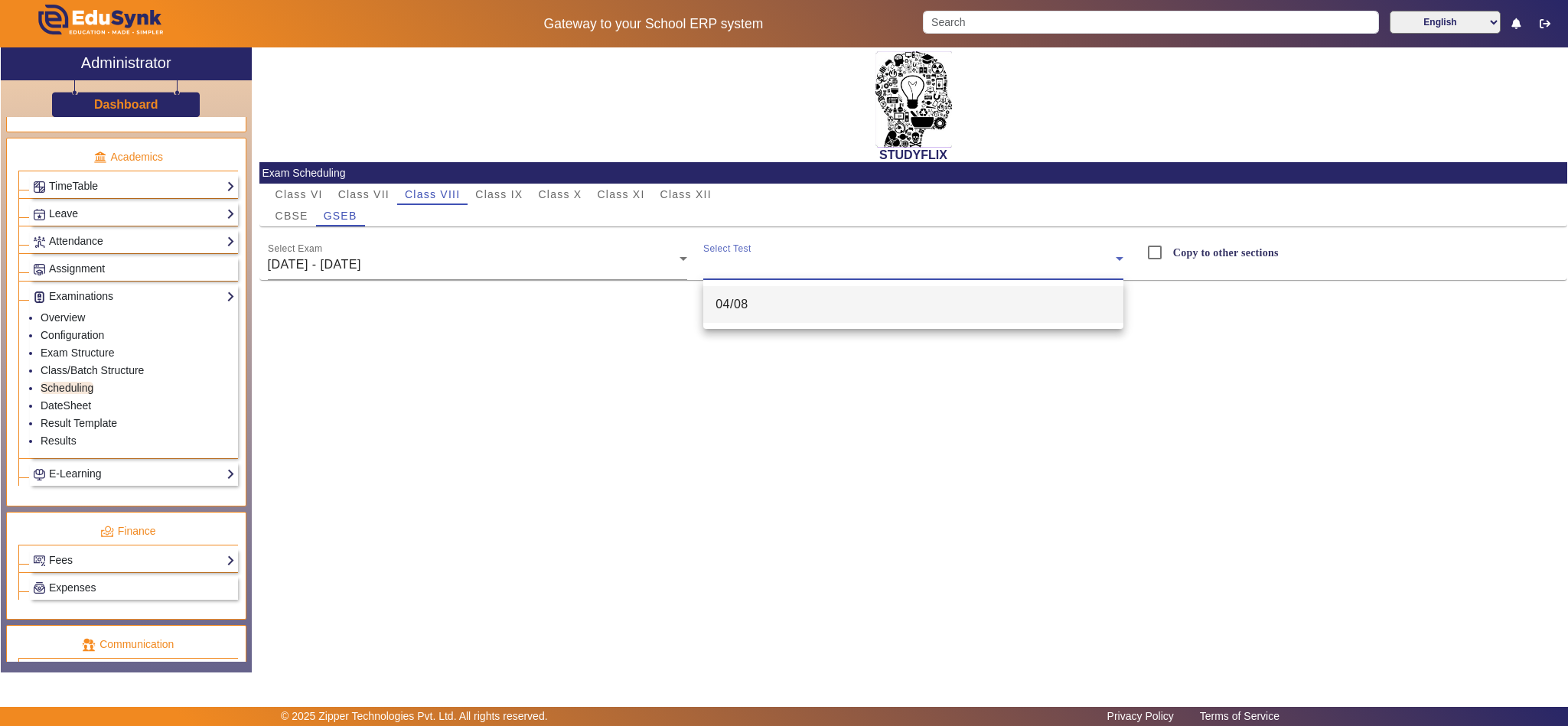
click at [765, 302] on mat-option "04/08" at bounding box center [913, 305] width 420 height 37
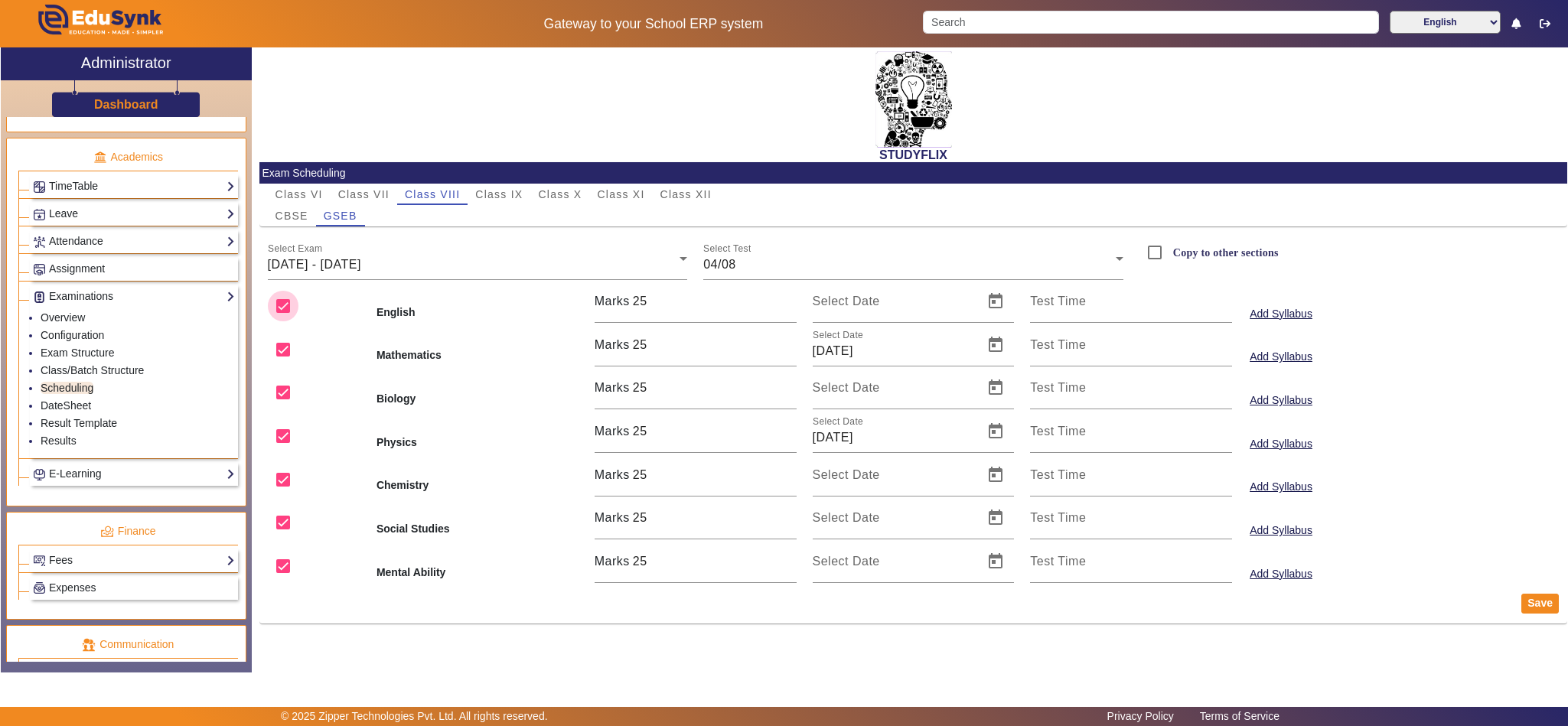
click at [290, 308] on input "checkbox" at bounding box center [283, 306] width 31 height 31
click at [282, 382] on input "checkbox" at bounding box center [283, 393] width 31 height 31
click at [273, 473] on input "checkbox" at bounding box center [283, 480] width 31 height 31
click at [280, 531] on input "checkbox" at bounding box center [283, 523] width 31 height 31
click at [283, 561] on input "checkbox" at bounding box center [283, 567] width 31 height 31
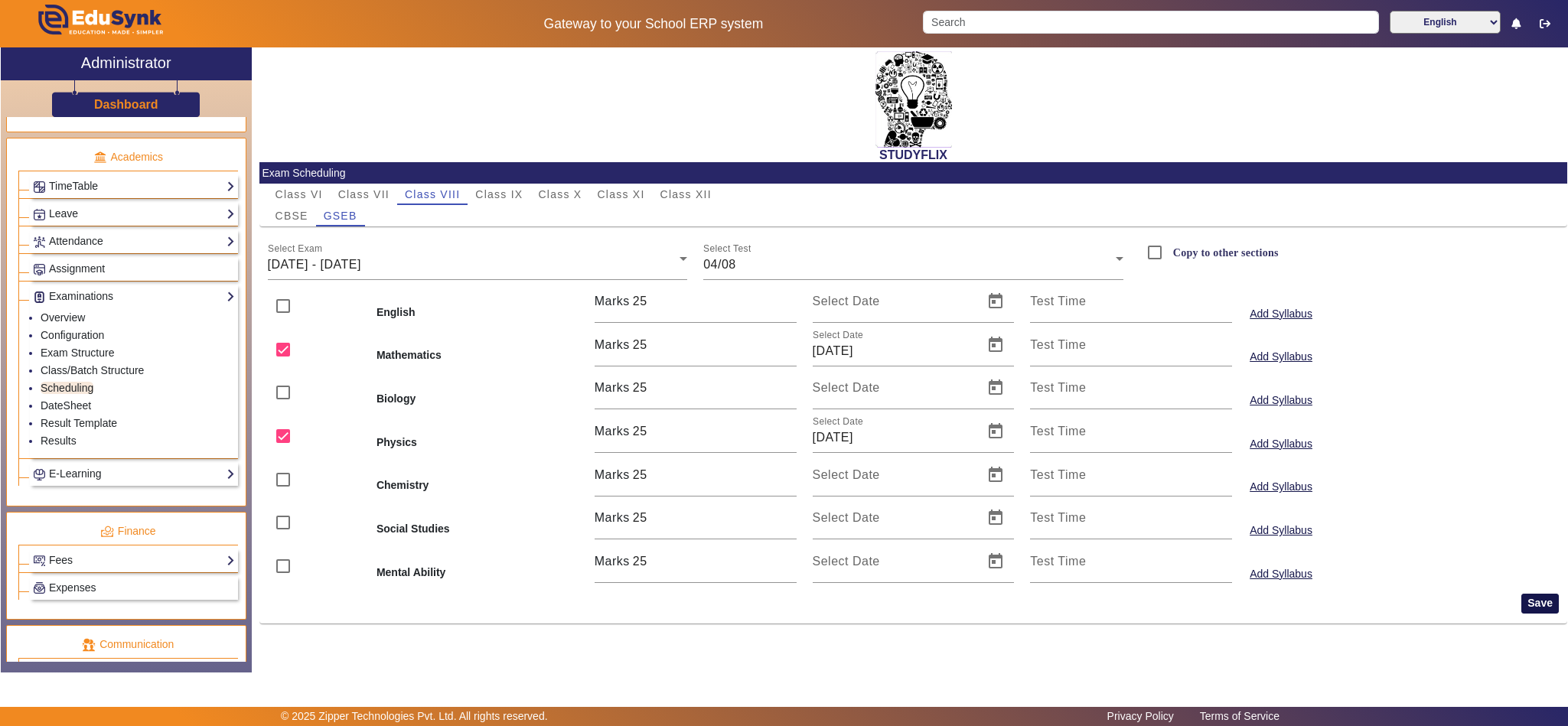
click at [1536, 608] on button "Save" at bounding box center [1540, 604] width 37 height 20
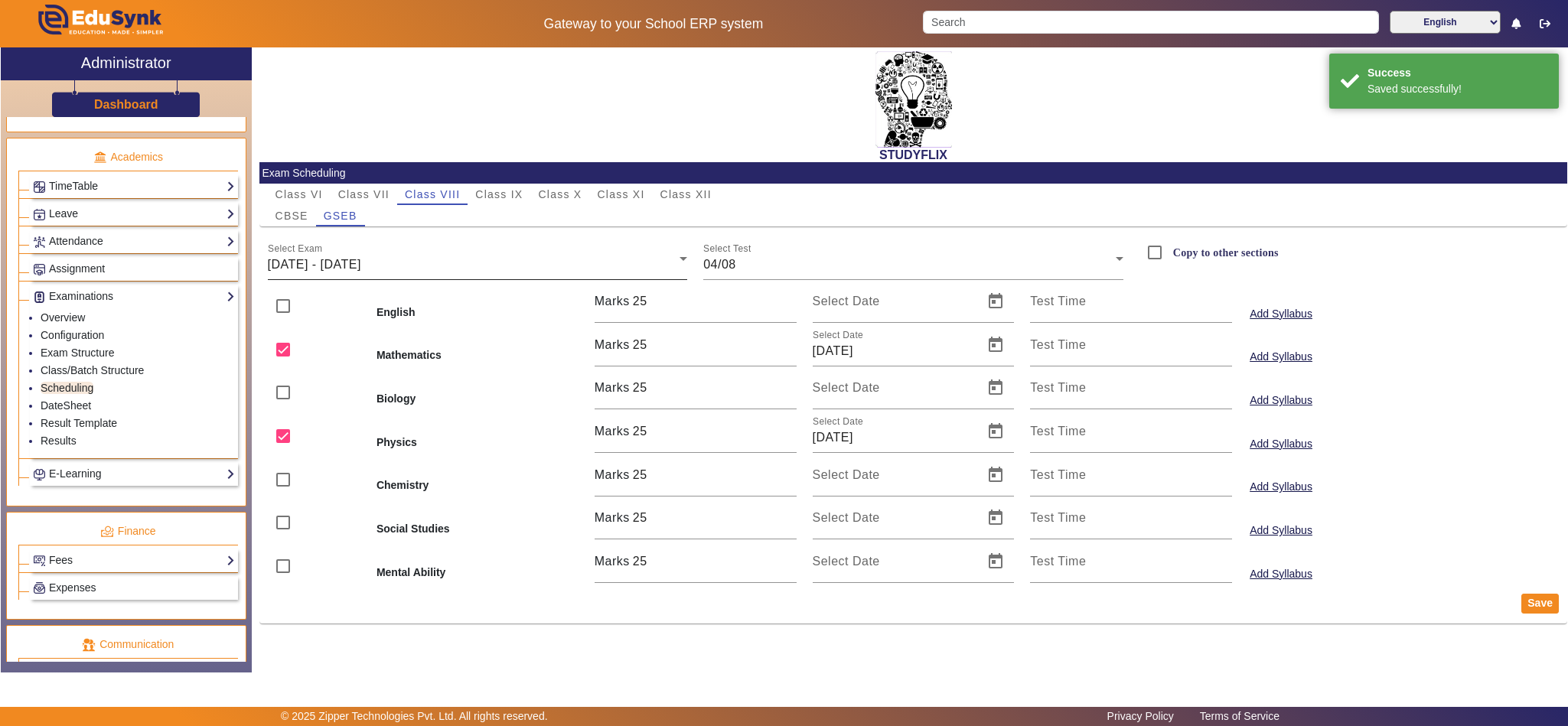
click at [361, 258] on span "04/08/2025 - 09/08/2025" at bounding box center [314, 264] width 94 height 13
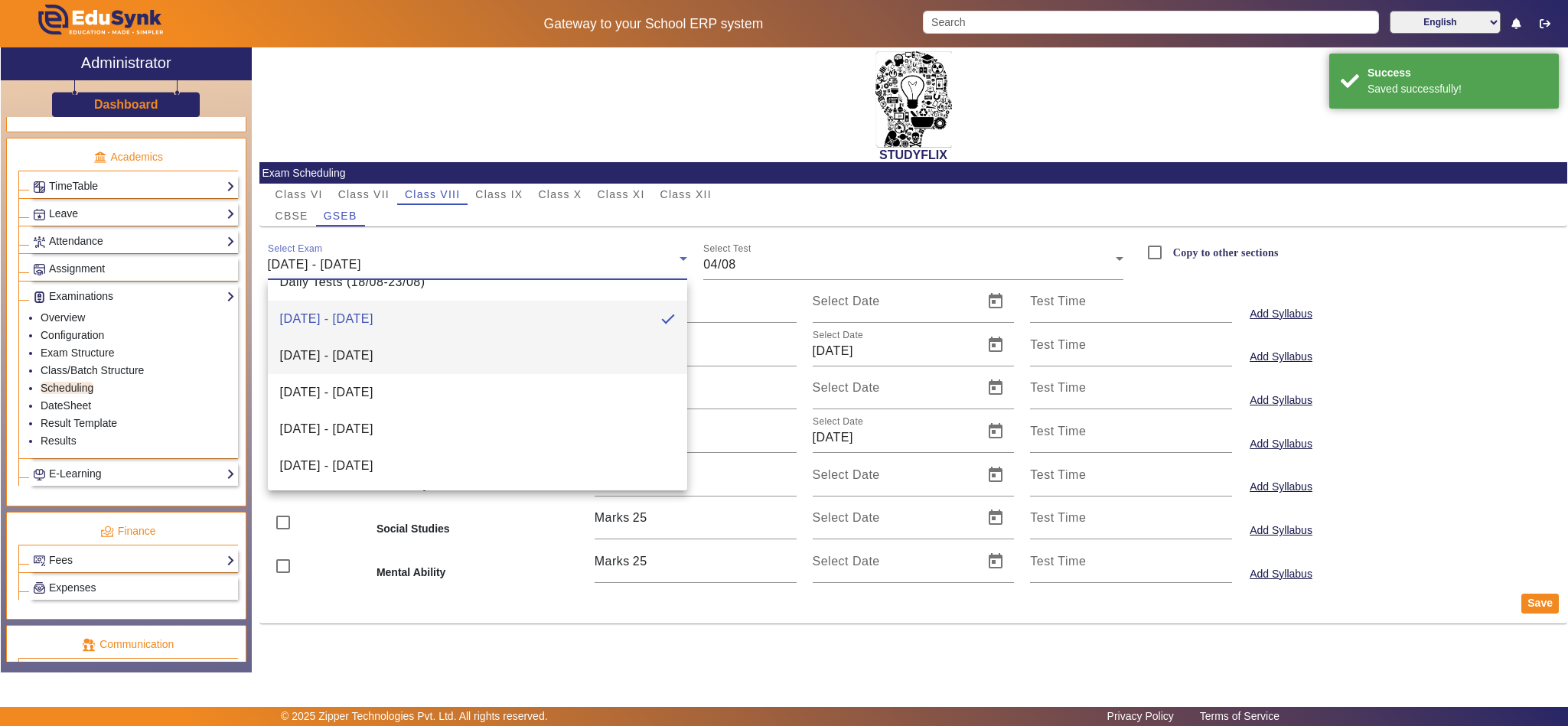
click at [365, 361] on span "11/08/2025 - 16/08/2025" at bounding box center [326, 356] width 94 height 19
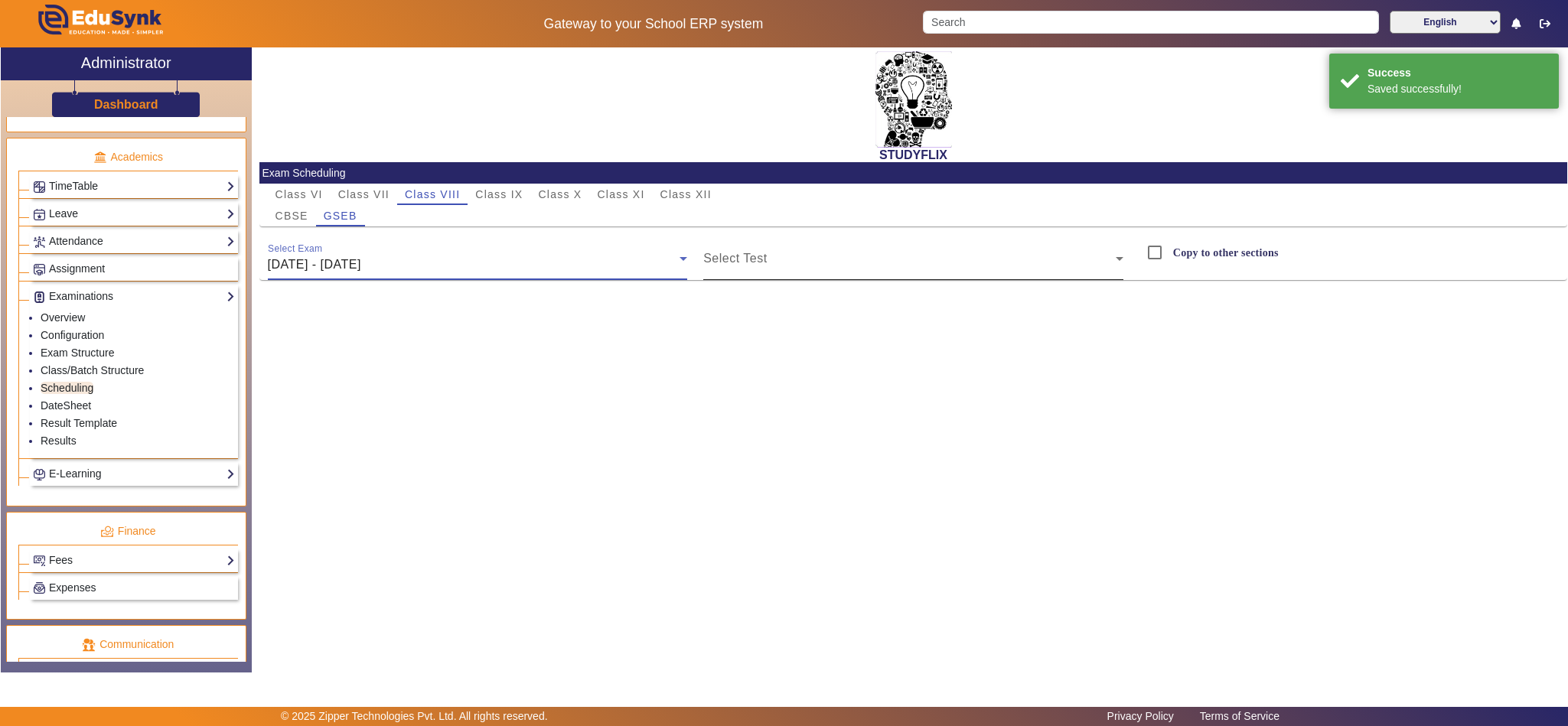
click at [721, 256] on span at bounding box center [909, 265] width 412 height 19
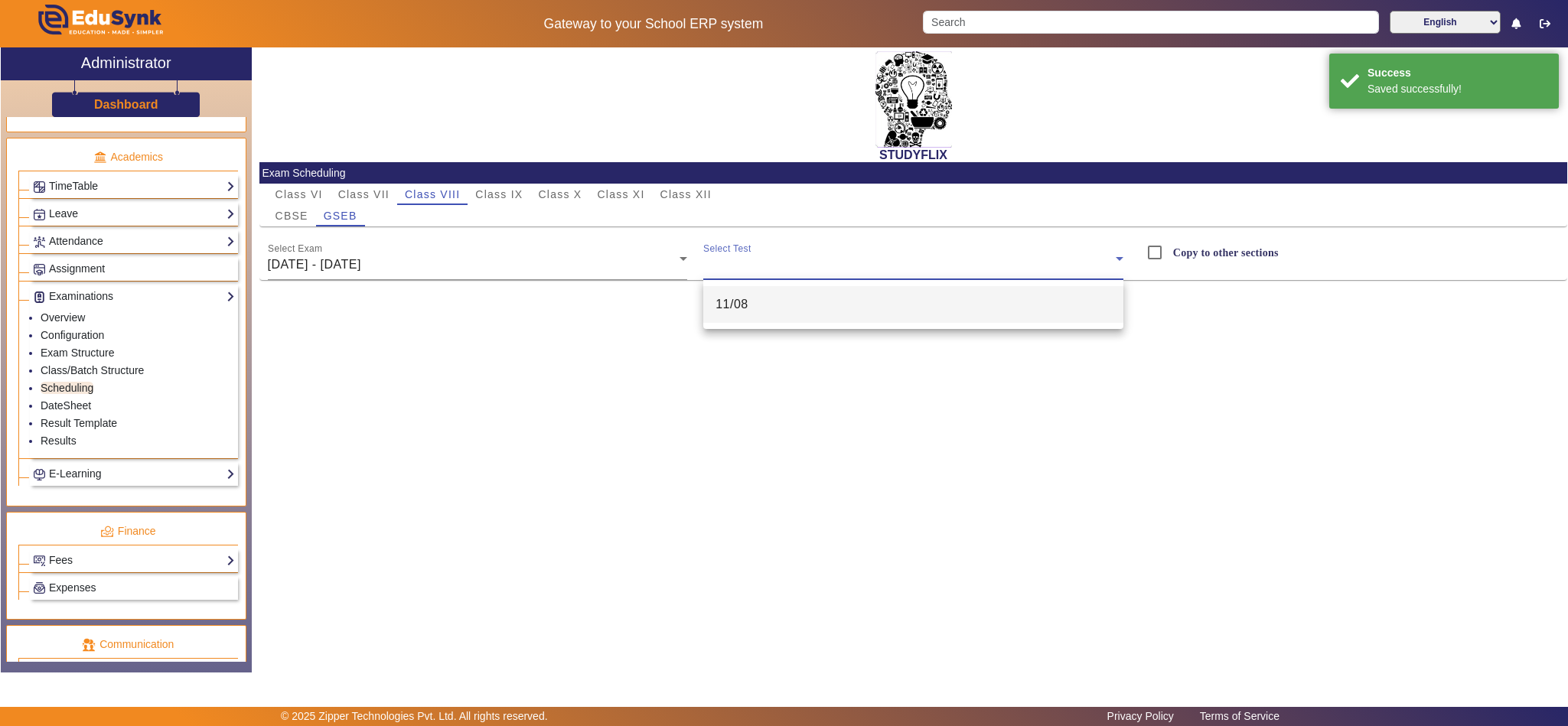
click at [723, 298] on span "11/08" at bounding box center [731, 305] width 33 height 19
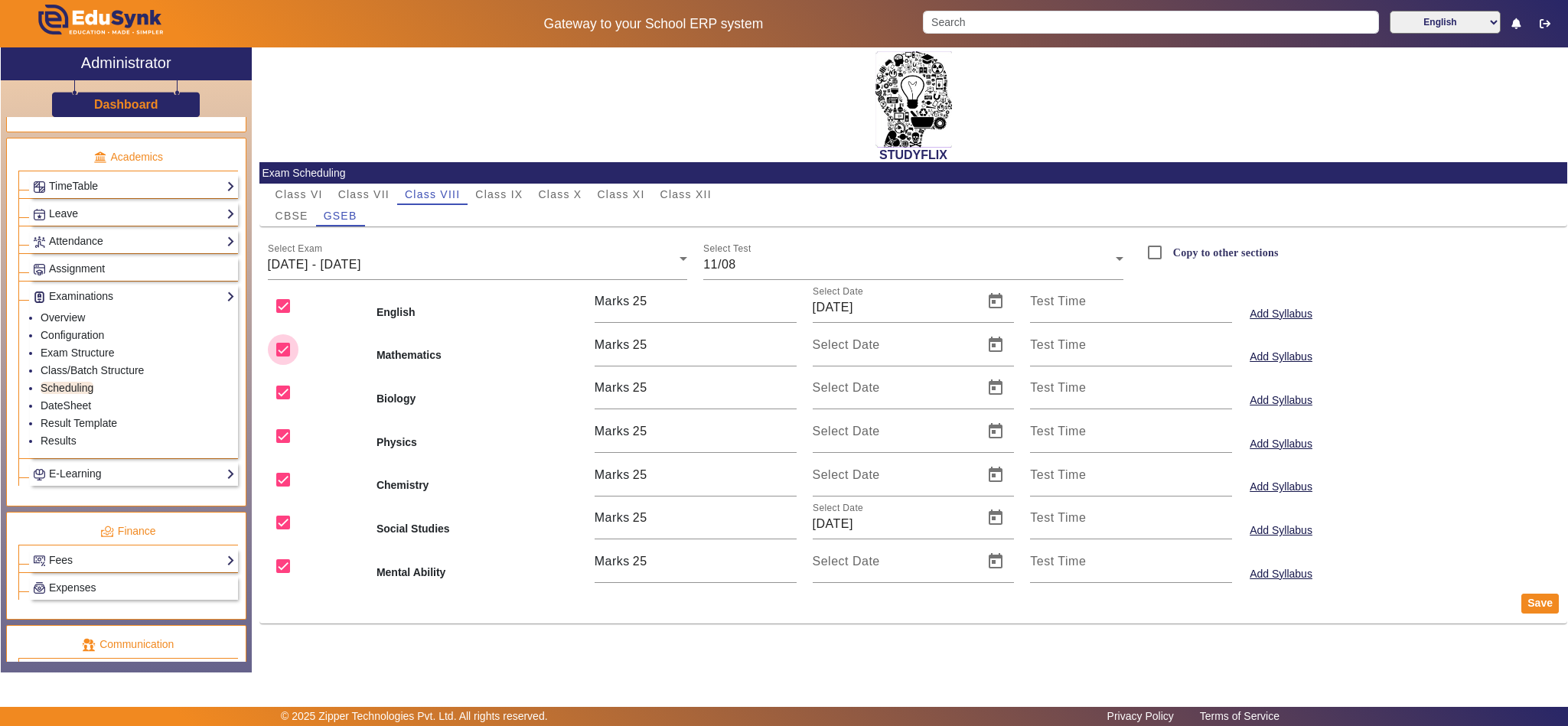
click at [280, 343] on input "checkbox" at bounding box center [283, 350] width 31 height 31
click at [287, 390] on input "checkbox" at bounding box center [283, 393] width 31 height 31
drag, startPoint x: 276, startPoint y: 437, endPoint x: 267, endPoint y: 489, distance: 52.8
click at [276, 439] on input "checkbox" at bounding box center [283, 436] width 31 height 31
drag, startPoint x: 267, startPoint y: 493, endPoint x: 273, endPoint y: 486, distance: 9.2
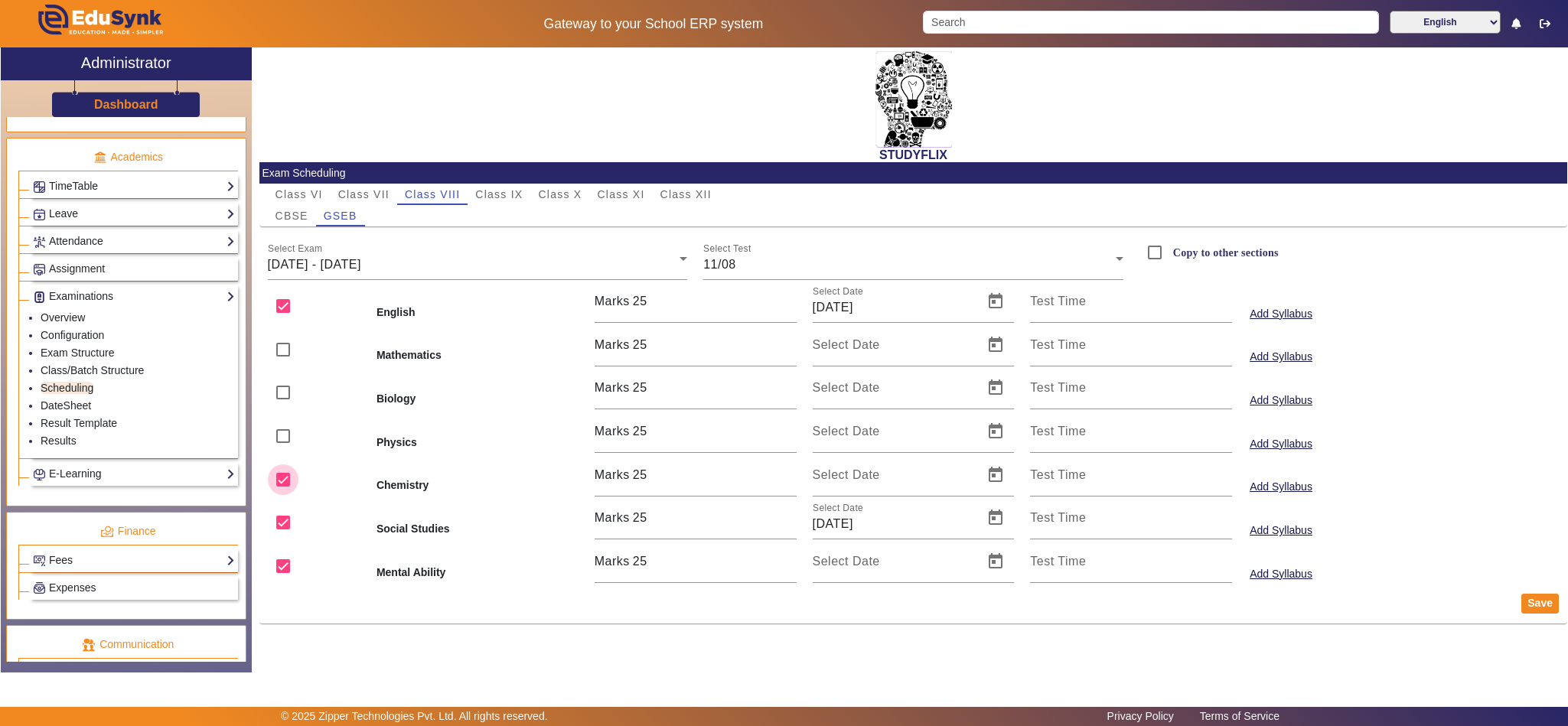
click at [268, 491] on input "checkbox" at bounding box center [283, 480] width 31 height 31
drag, startPoint x: 285, startPoint y: 562, endPoint x: 346, endPoint y: 569, distance: 61.4
click at [287, 562] on input "checkbox" at bounding box center [283, 567] width 31 height 31
drag, startPoint x: 1546, startPoint y: 599, endPoint x: 1505, endPoint y: 593, distance: 41.4
click at [1546, 600] on button "Save" at bounding box center [1540, 604] width 37 height 20
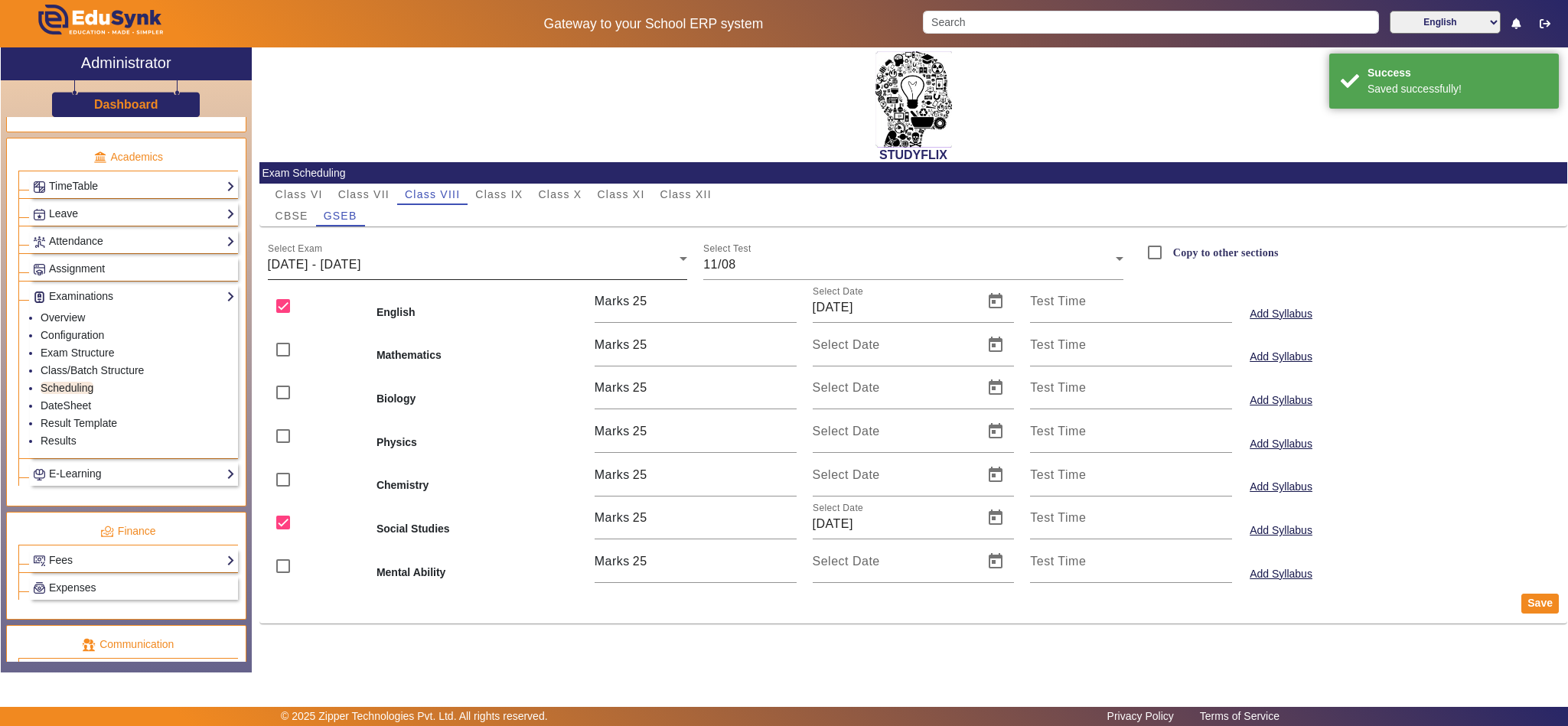
click at [347, 258] on span "11/08/2025 - 16/08/2025" at bounding box center [314, 264] width 94 height 13
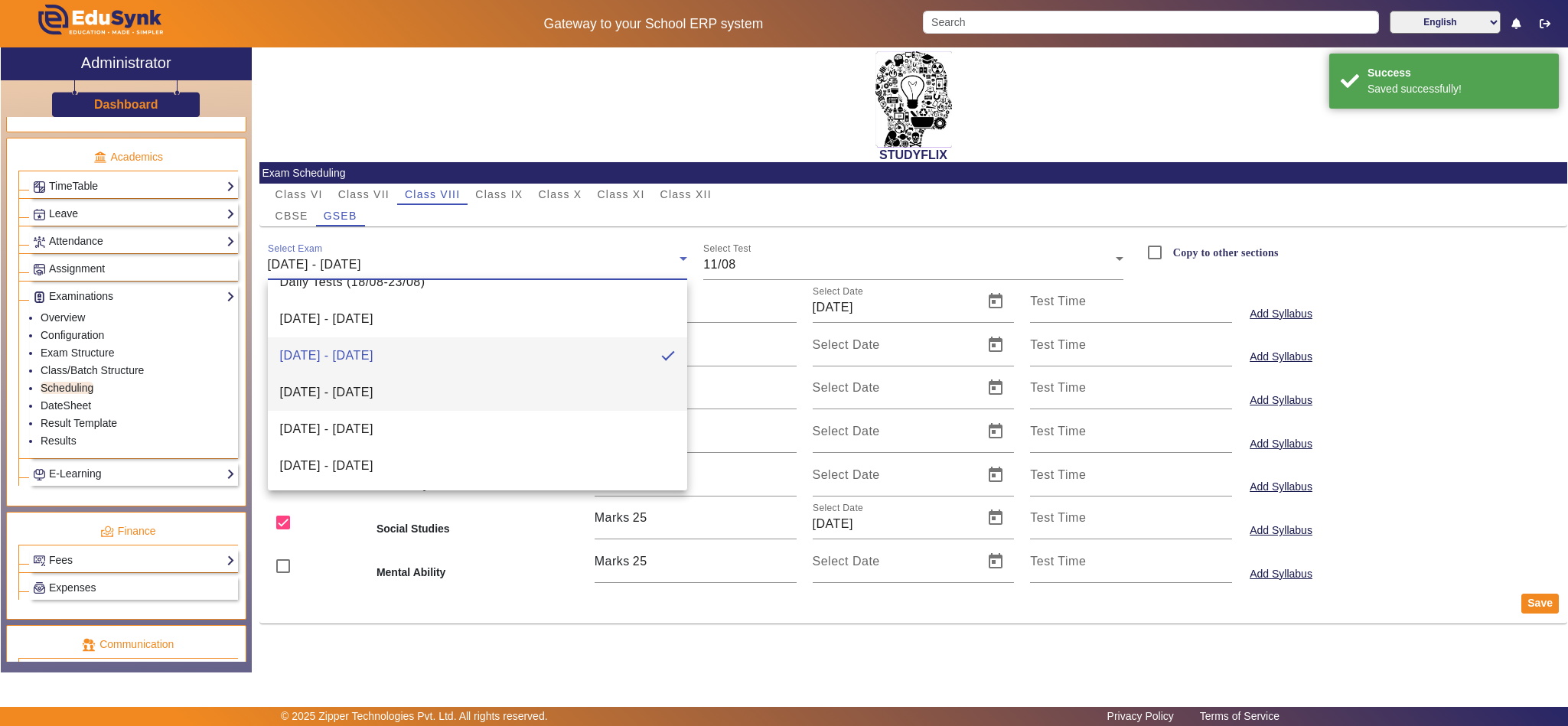
click at [373, 394] on span "18/08/2025 - 23/08/2025" at bounding box center [326, 393] width 94 height 19
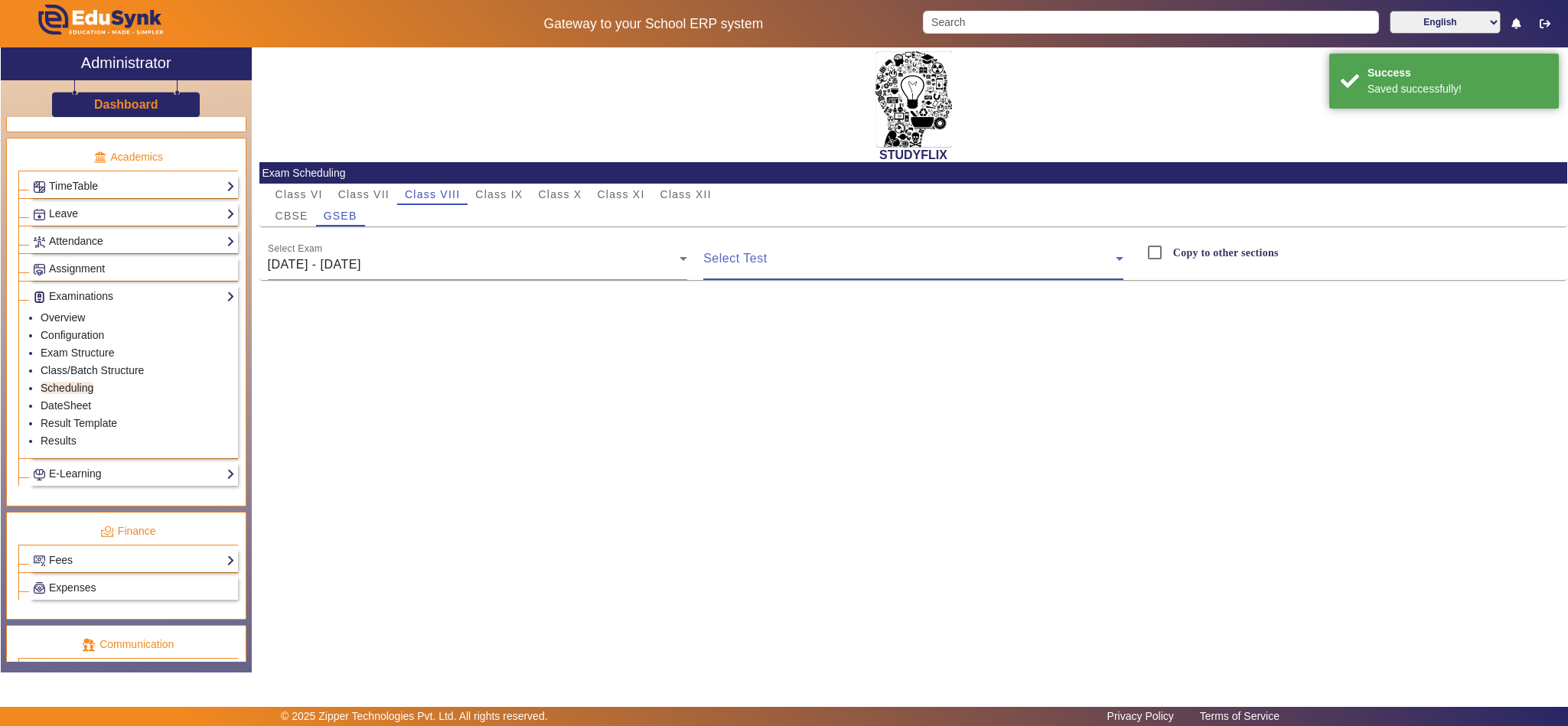
click at [870, 261] on span at bounding box center [909, 265] width 412 height 19
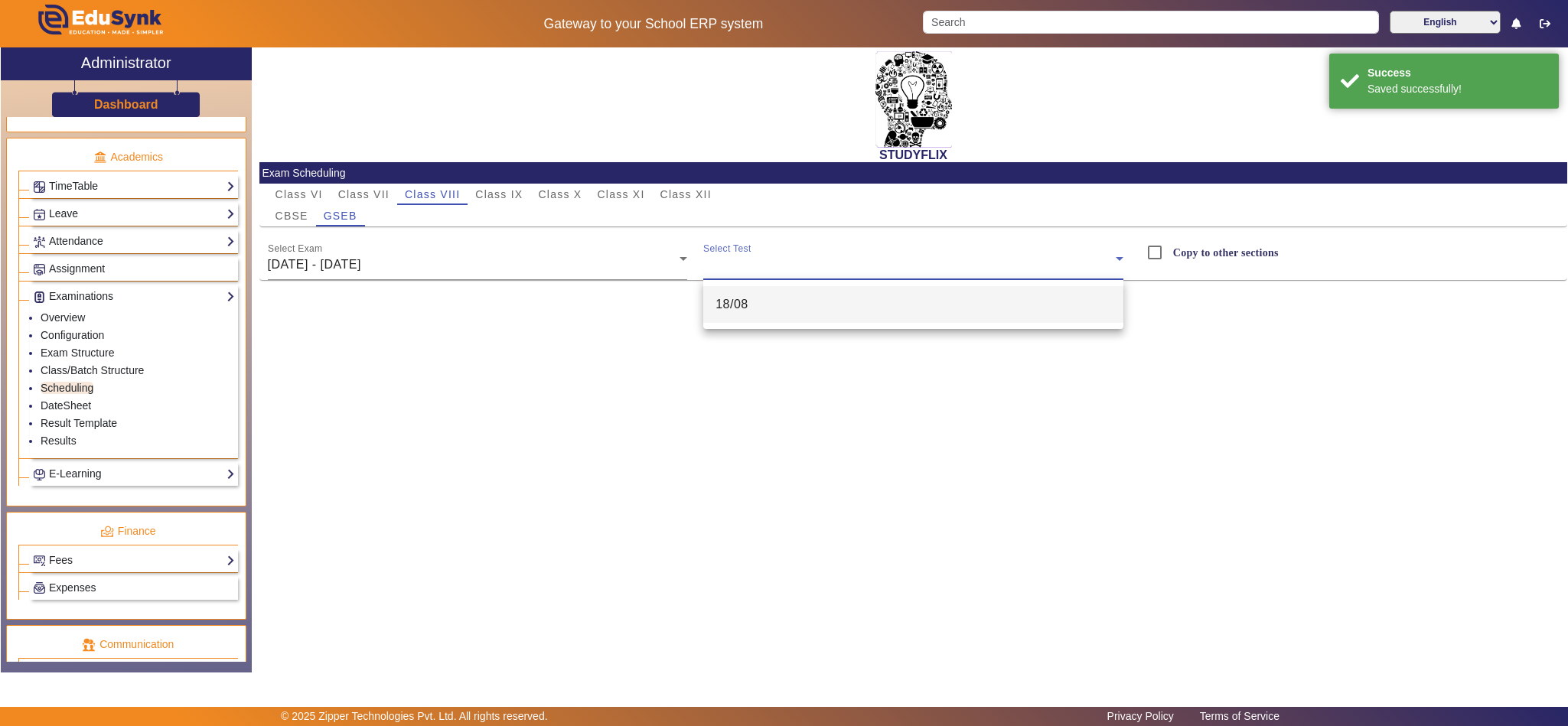
click at [824, 305] on mat-option "18/08" at bounding box center [913, 305] width 420 height 37
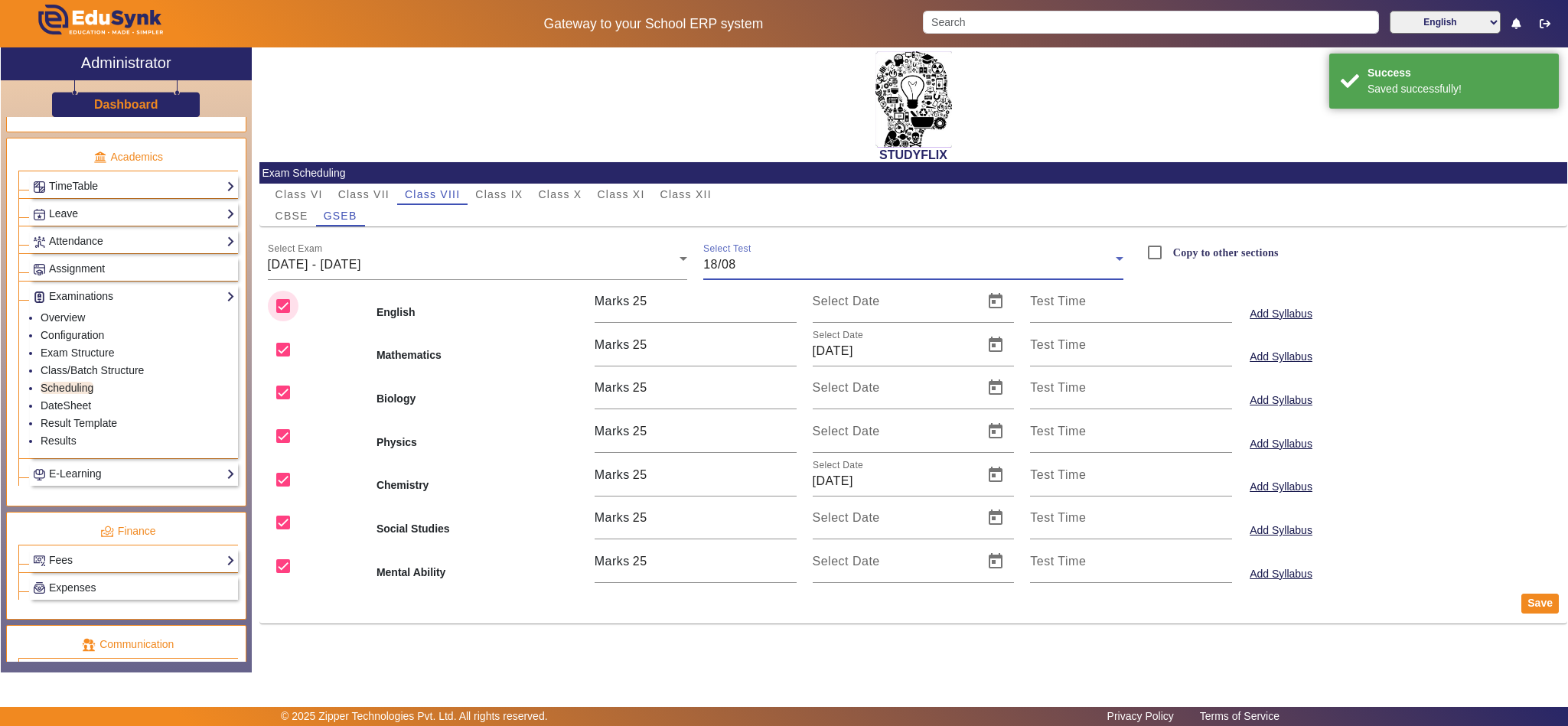
click at [278, 308] on input "checkbox" at bounding box center [283, 306] width 31 height 31
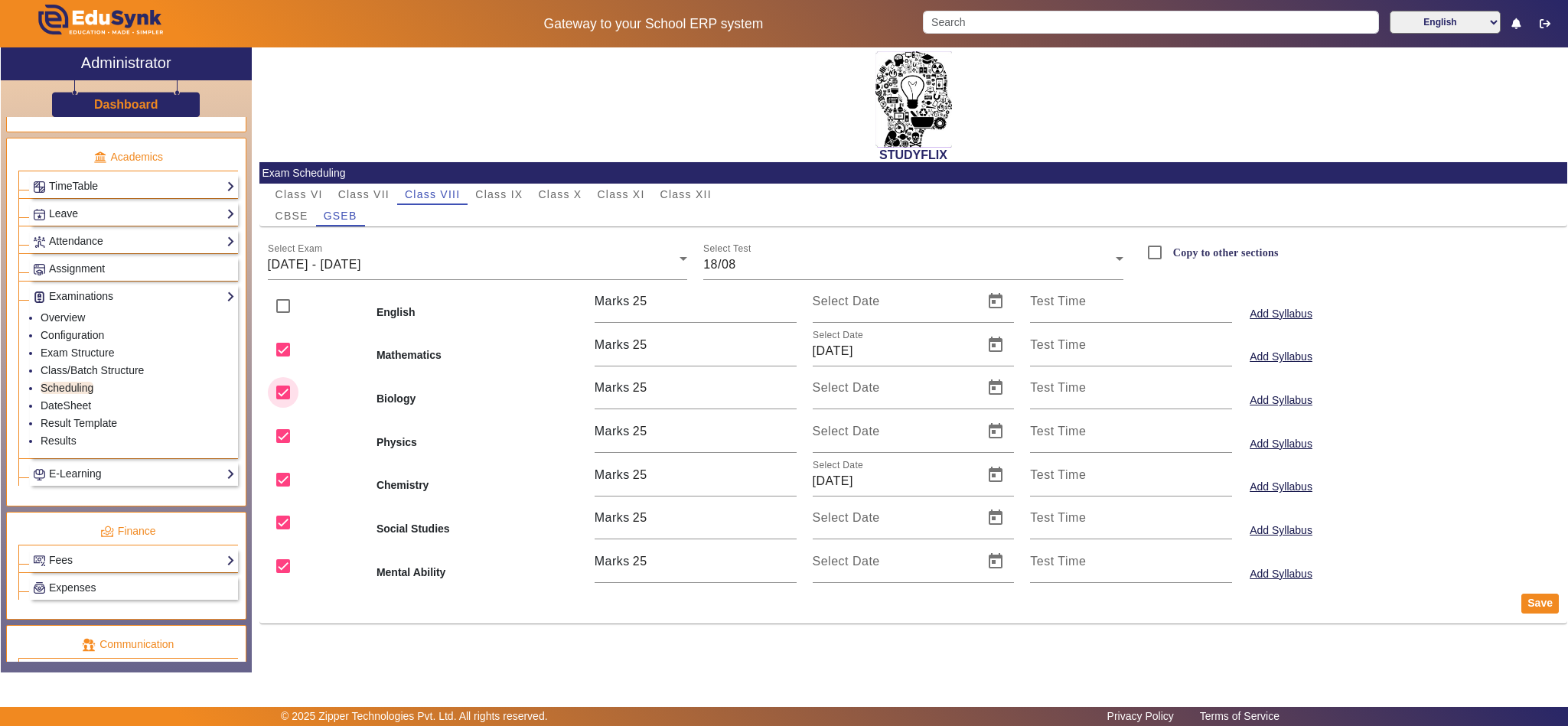
click at [275, 390] on input "checkbox" at bounding box center [283, 393] width 31 height 31
click at [285, 446] on input "checkbox" at bounding box center [283, 436] width 31 height 31
click at [282, 520] on input "checkbox" at bounding box center [283, 523] width 31 height 31
click at [285, 561] on input "checkbox" at bounding box center [283, 567] width 31 height 31
click at [1536, 605] on button "Save" at bounding box center [1540, 604] width 37 height 20
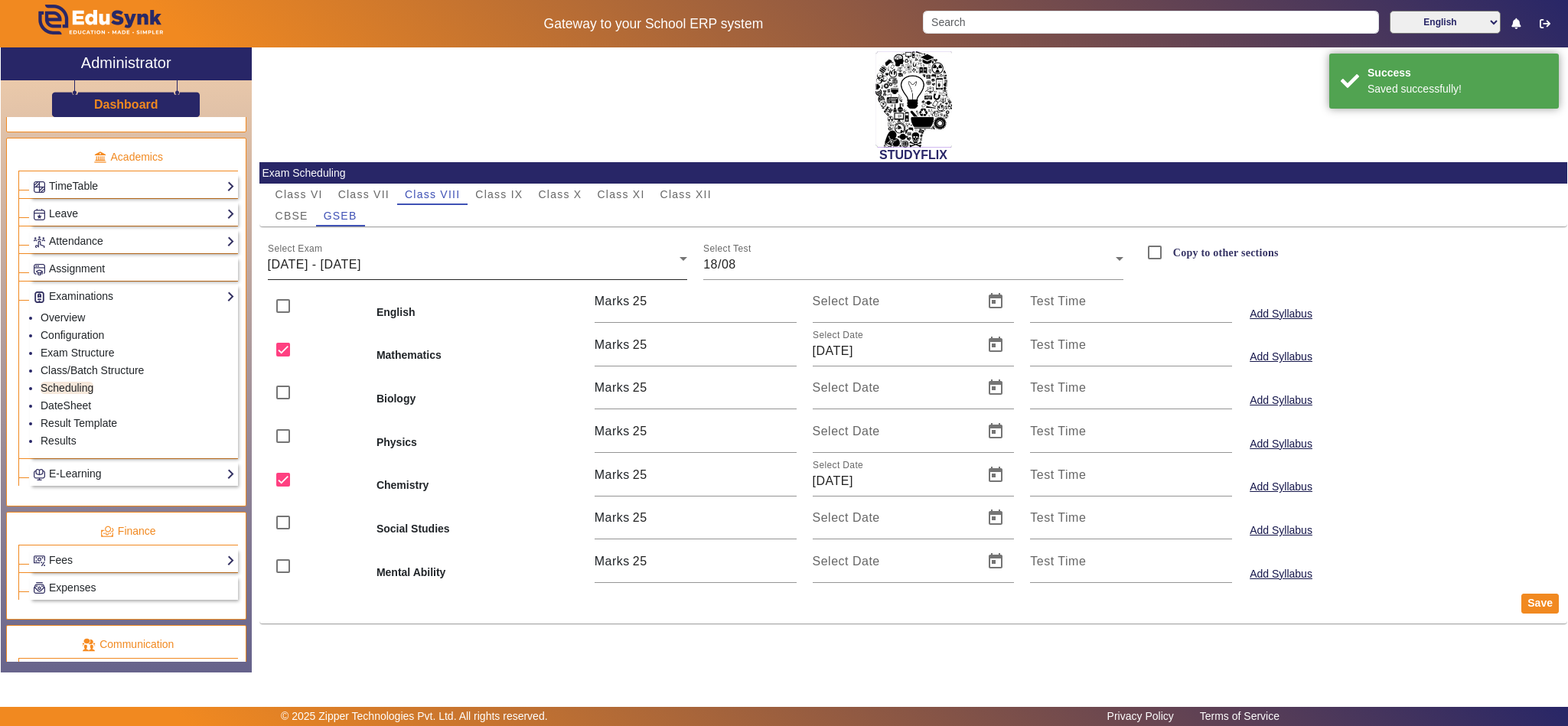
click at [407, 256] on div "18/08/2025 - 23/08/2025" at bounding box center [473, 265] width 412 height 19
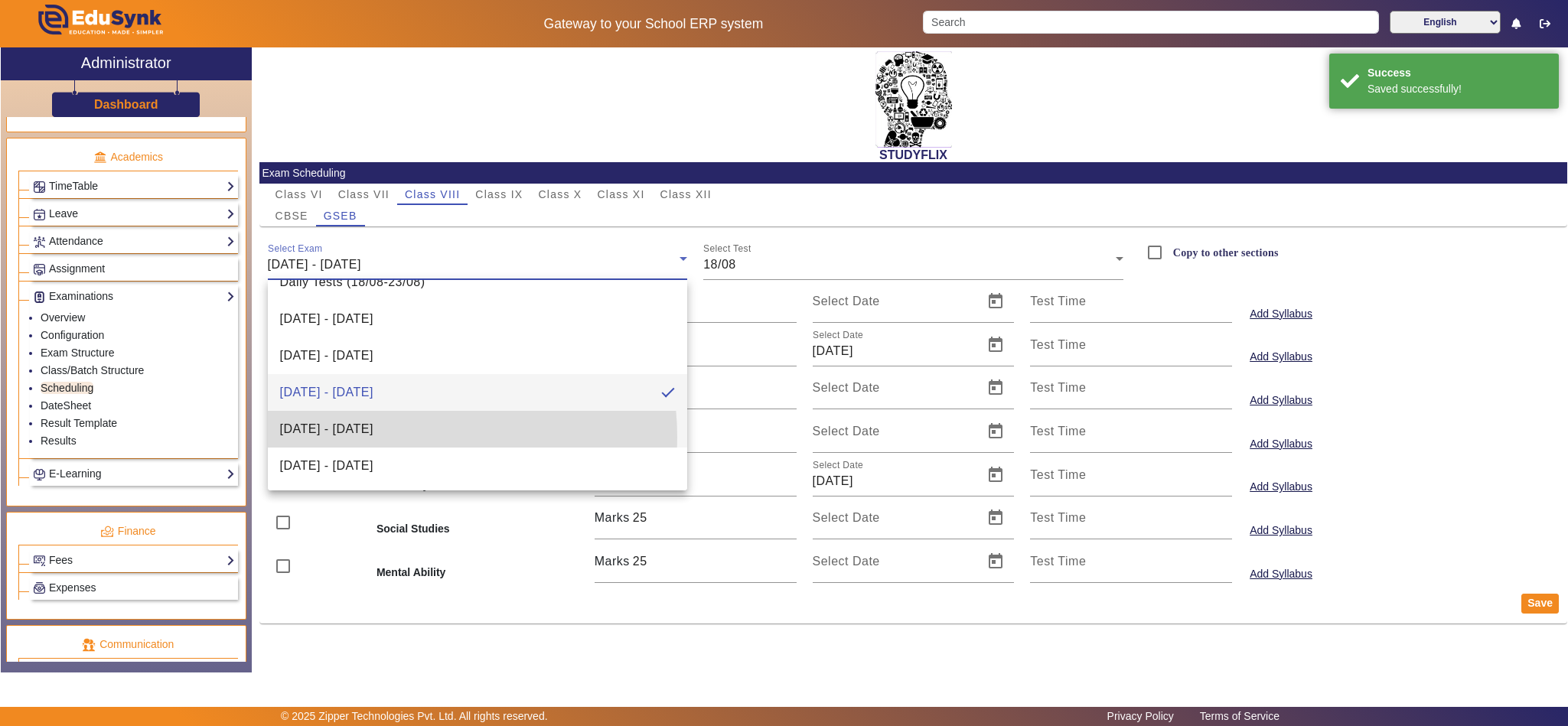
click at [373, 437] on span "25/08/2025 - 30/08/2025" at bounding box center [326, 429] width 94 height 19
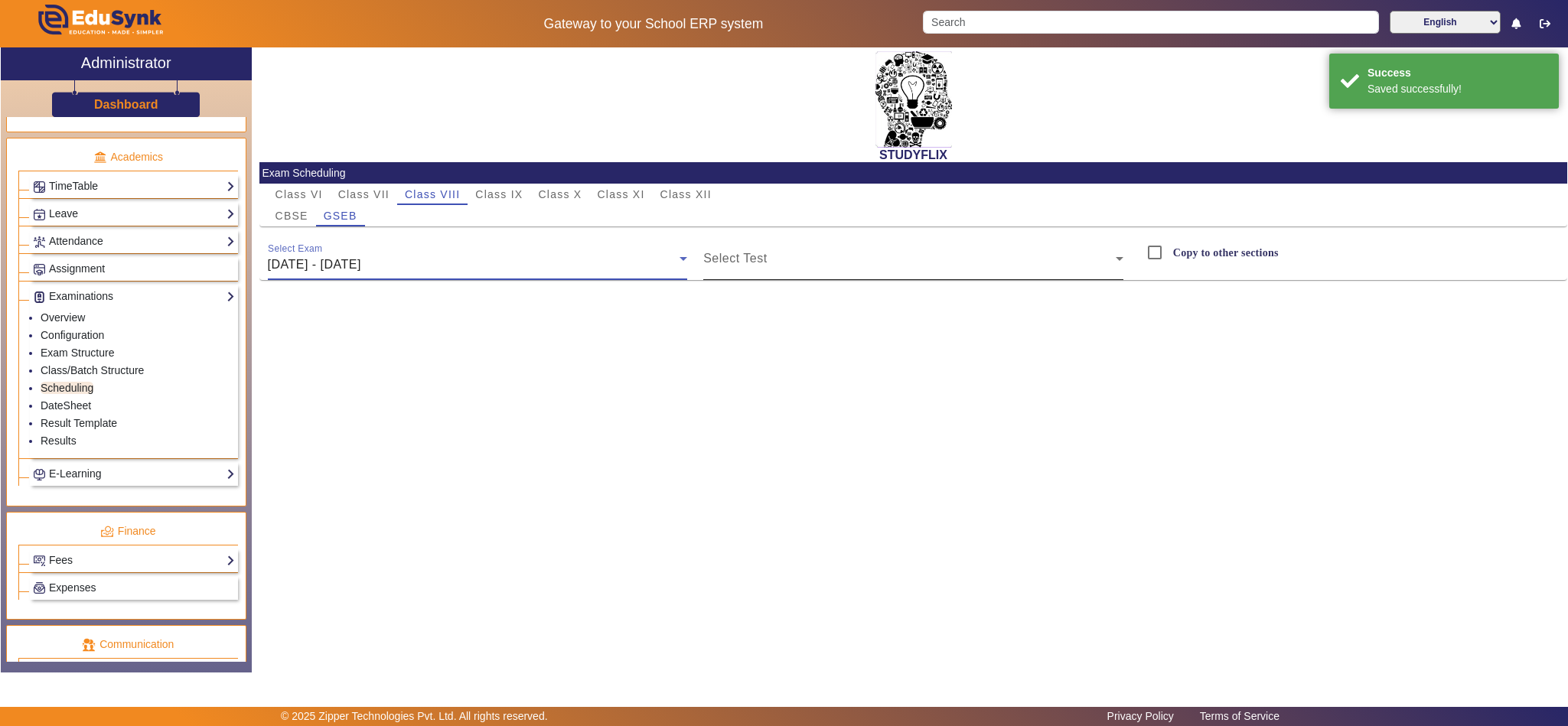
click at [829, 258] on span at bounding box center [909, 265] width 412 height 19
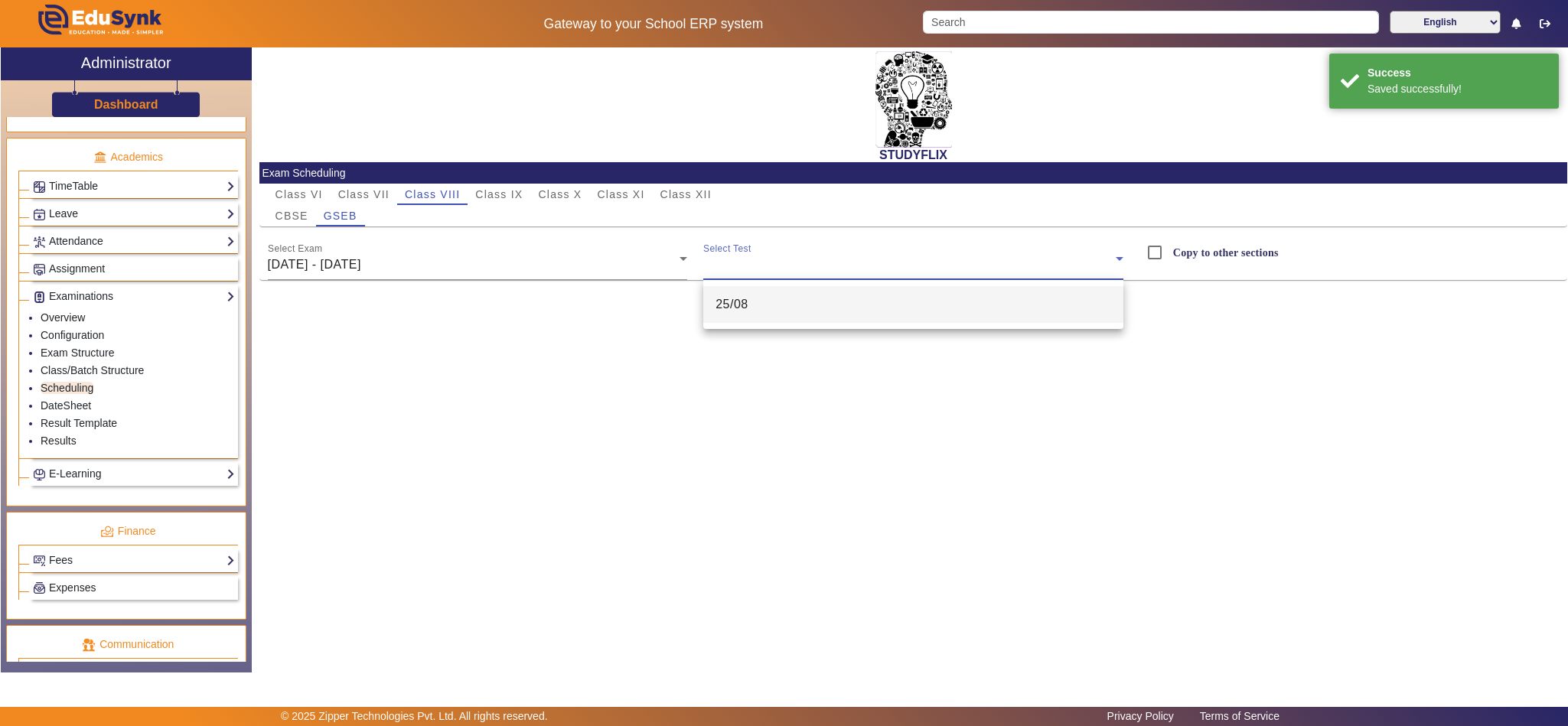
click at [830, 308] on mat-option "25/08" at bounding box center [913, 305] width 420 height 37
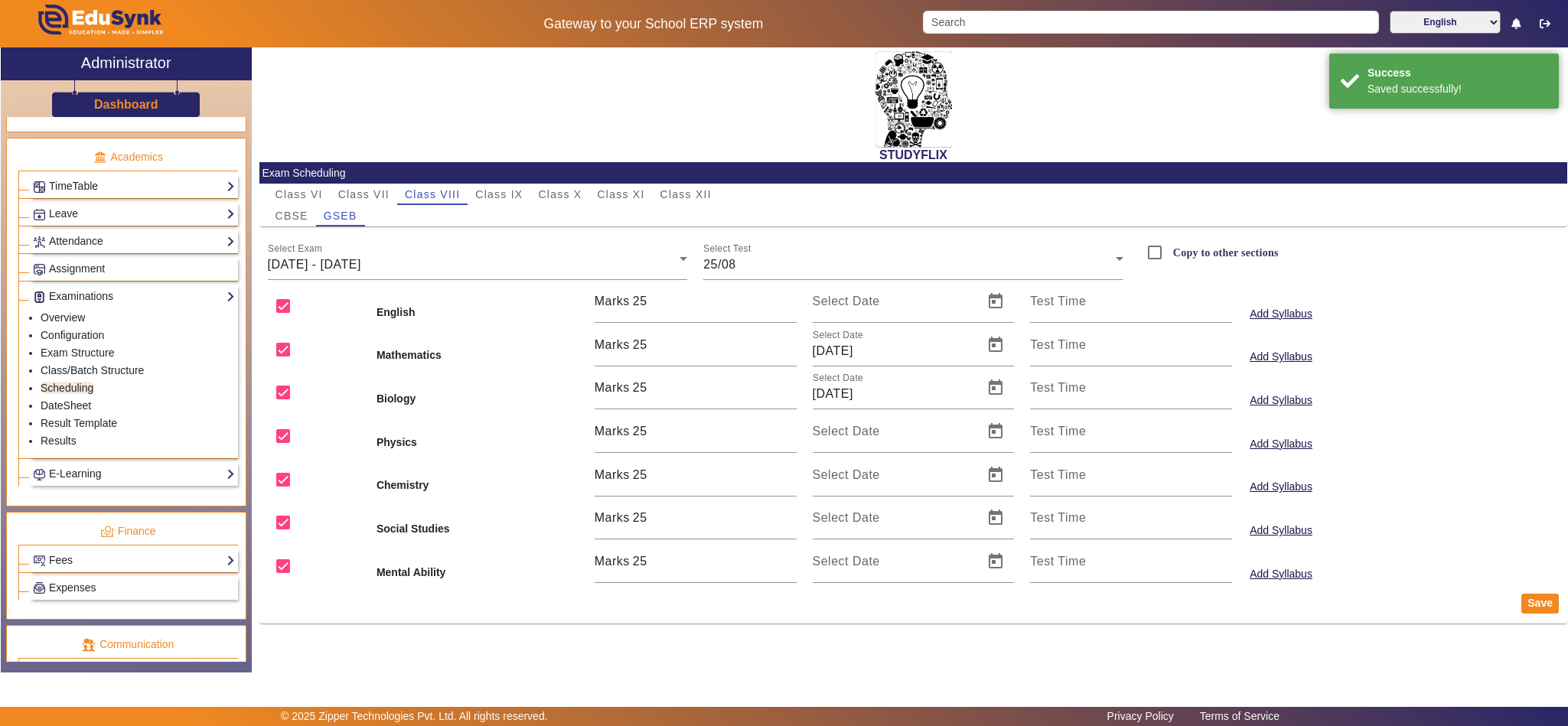
click at [342, 310] on div at bounding box center [314, 307] width 109 height 33
click at [292, 304] on input "checkbox" at bounding box center [283, 306] width 31 height 31
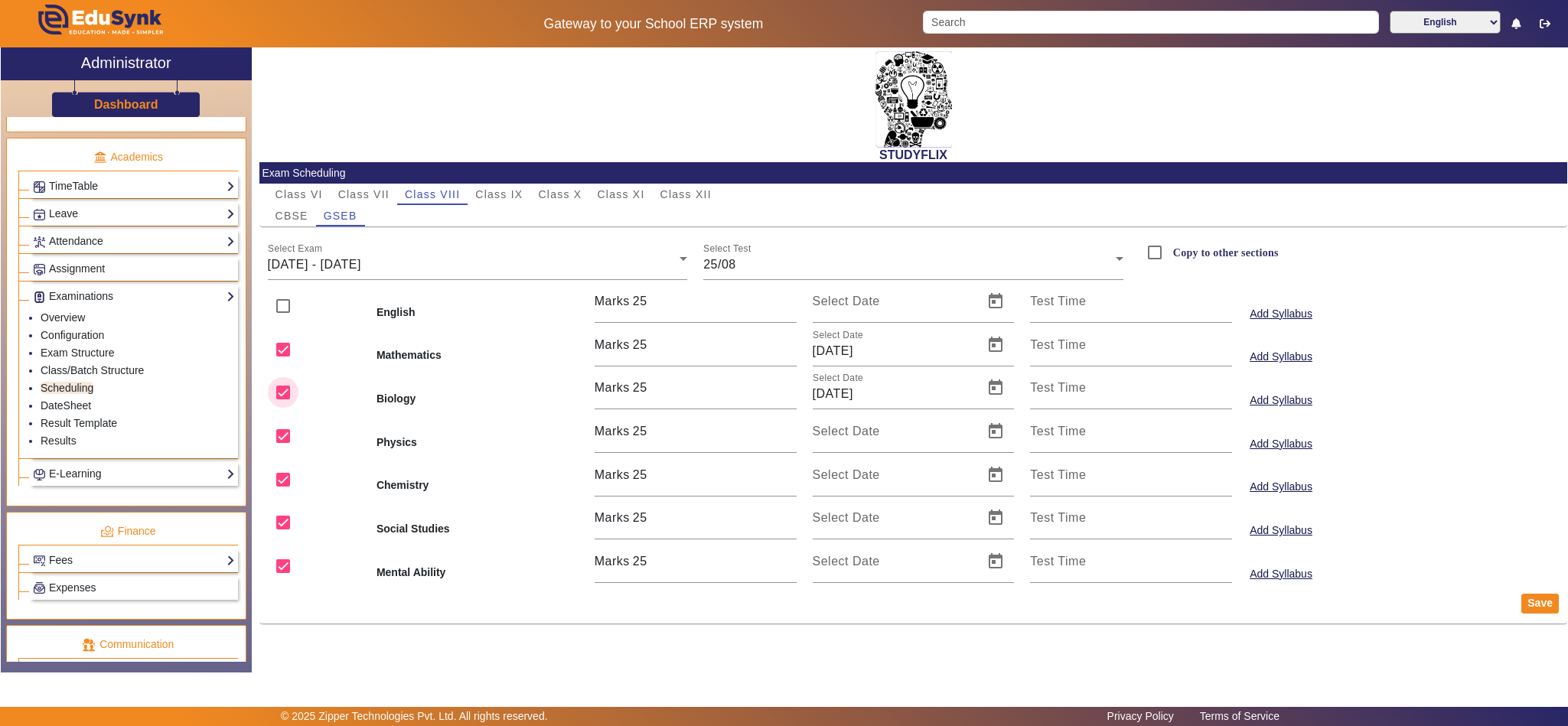
click at [291, 390] on input "checkbox" at bounding box center [283, 393] width 31 height 31
click at [290, 437] on input "checkbox" at bounding box center [283, 436] width 31 height 31
drag, startPoint x: 273, startPoint y: 483, endPoint x: 278, endPoint y: 510, distance: 27.5
click at [273, 485] on input "checkbox" at bounding box center [283, 480] width 31 height 31
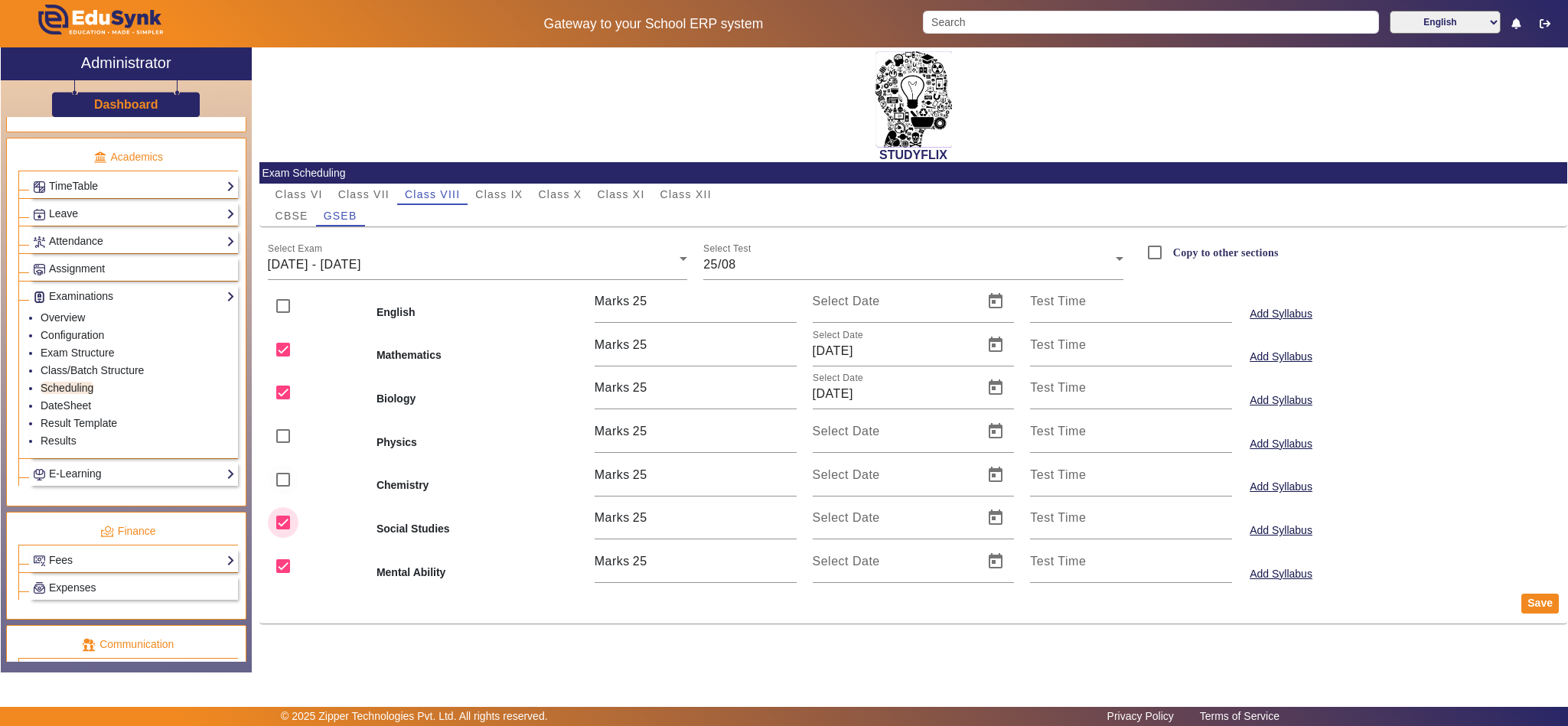
drag, startPoint x: 278, startPoint y: 510, endPoint x: 278, endPoint y: 536, distance: 26.0
click at [278, 515] on input "checkbox" at bounding box center [283, 523] width 31 height 31
click at [275, 561] on input "checkbox" at bounding box center [283, 567] width 31 height 31
click at [1533, 608] on button "Save" at bounding box center [1540, 604] width 37 height 20
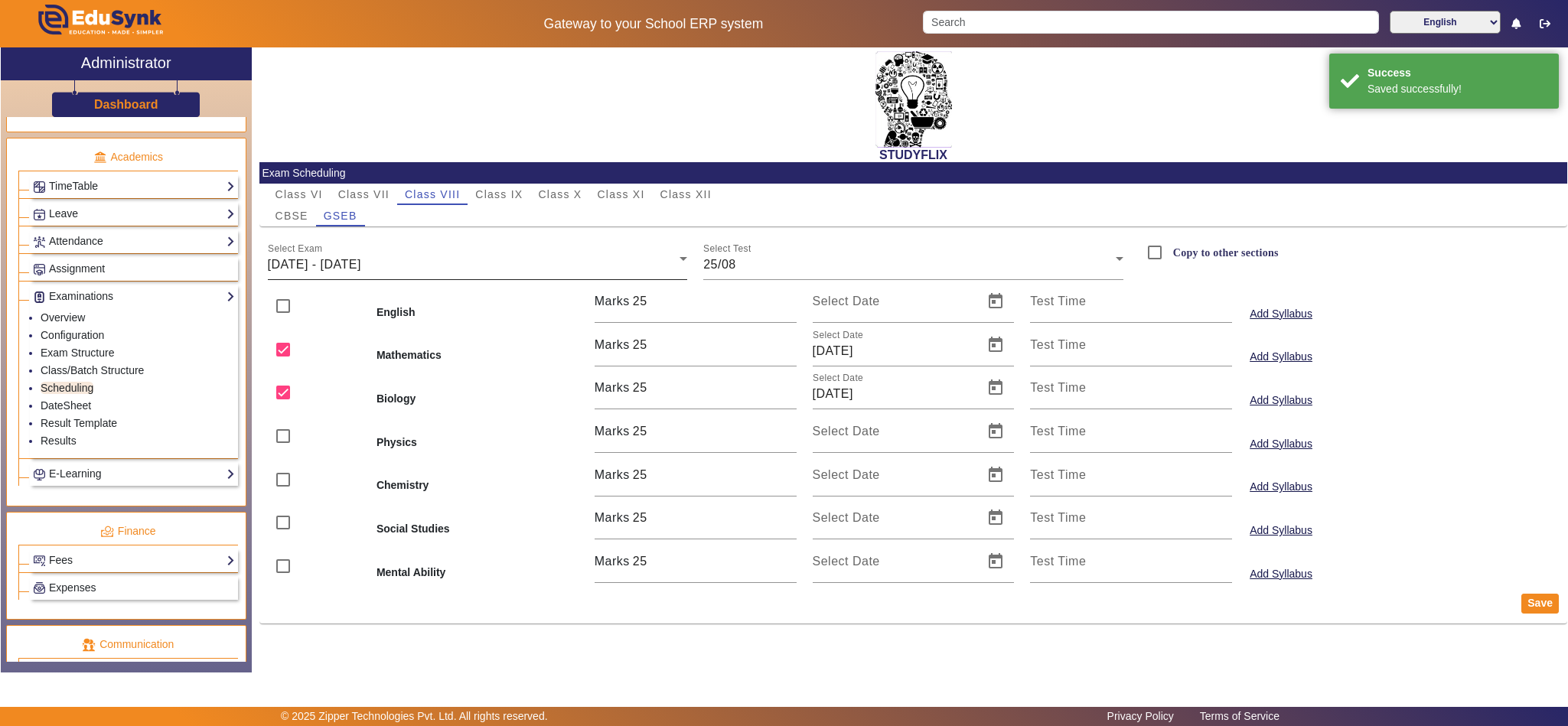
click at [318, 253] on mat-label "Select Exam" at bounding box center [295, 249] width 54 height 10
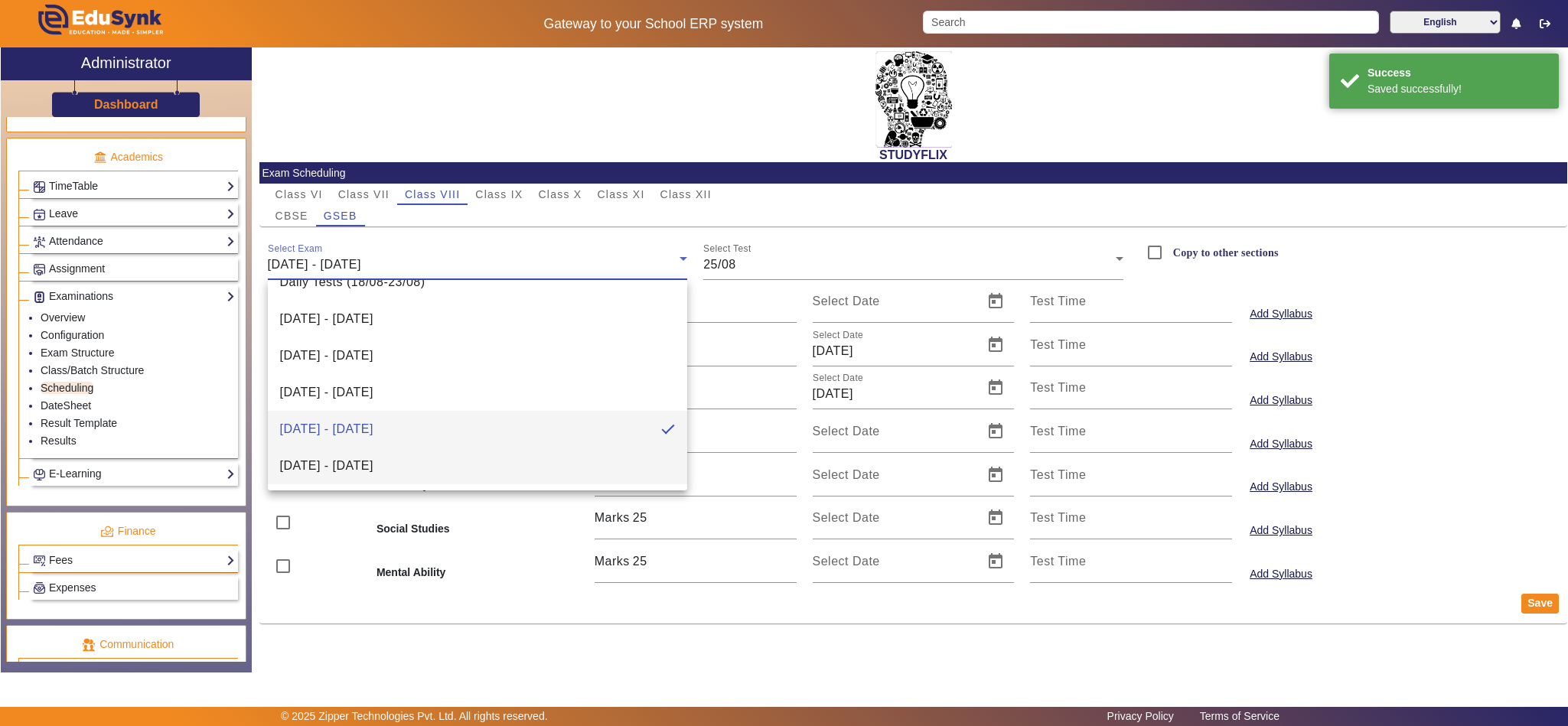
click at [361, 458] on span "01/09/2025 - 06/09/2025" at bounding box center [326, 466] width 94 height 19
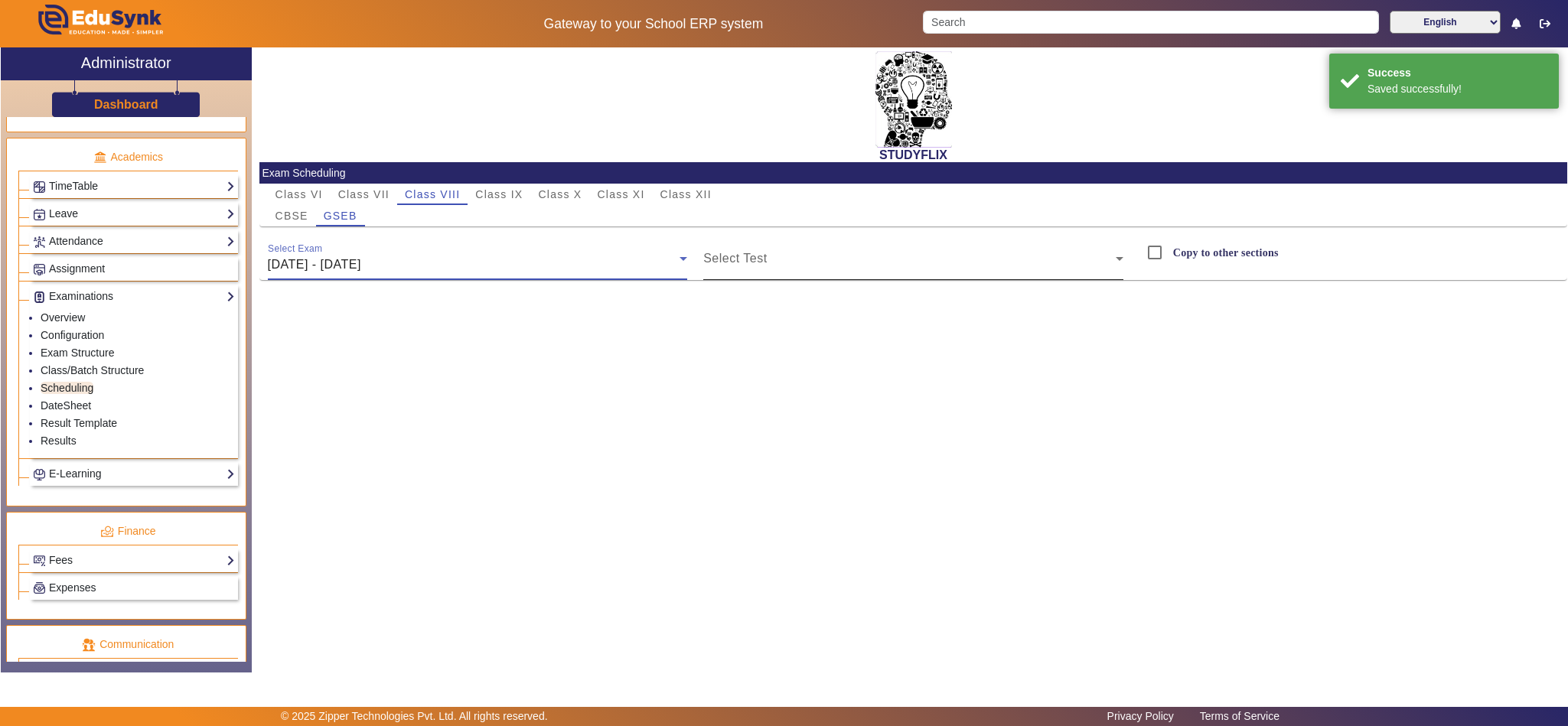
click at [711, 244] on div "Select Test" at bounding box center [913, 258] width 420 height 43
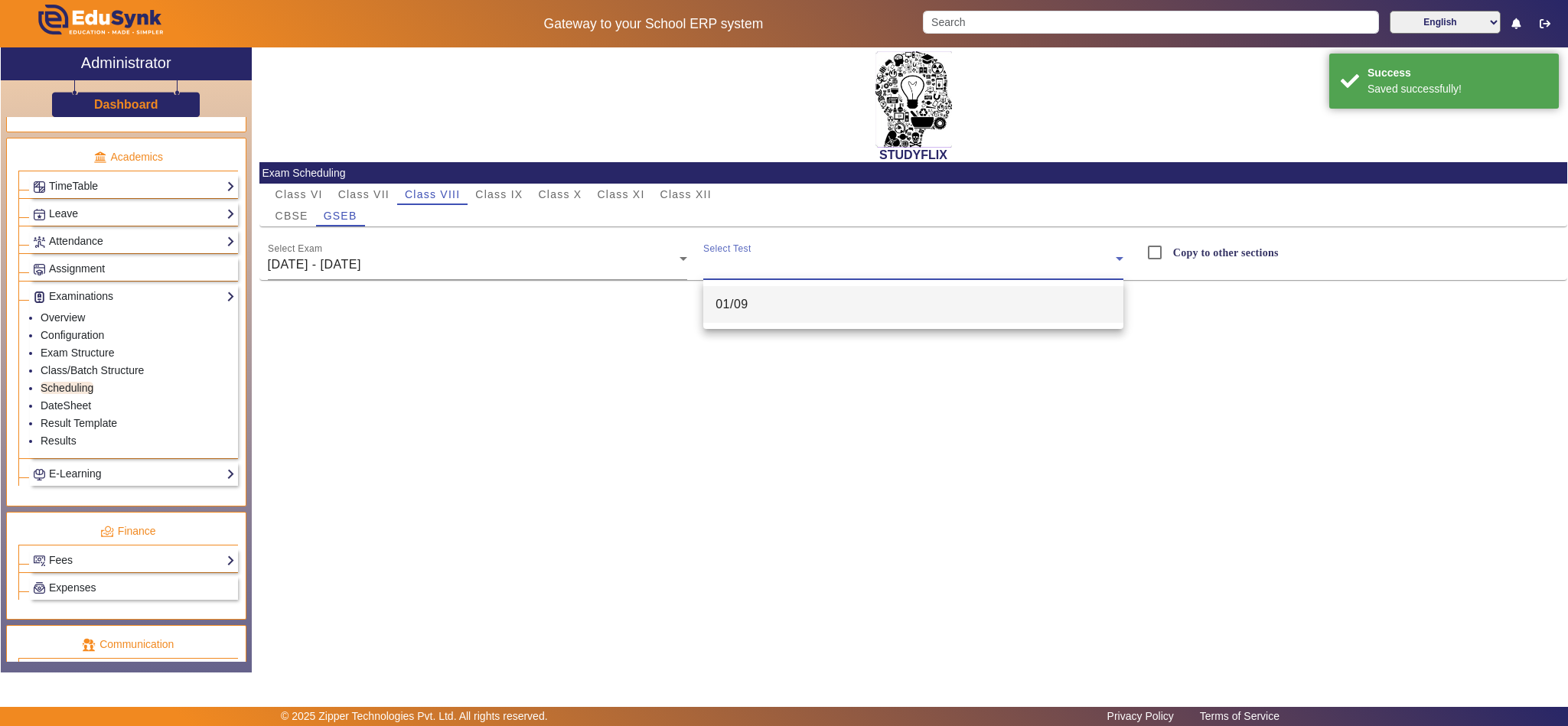
click at [741, 305] on span "01/09" at bounding box center [731, 305] width 33 height 19
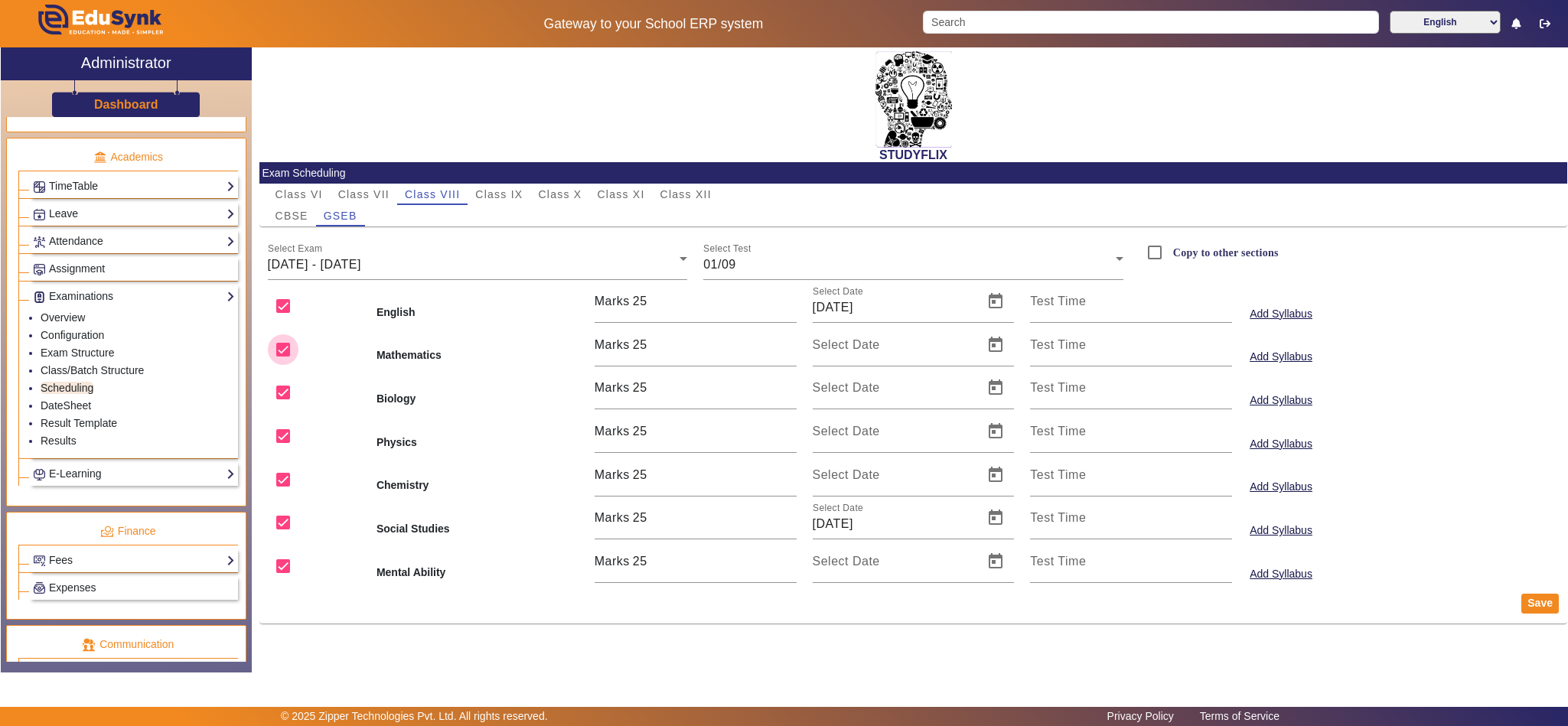
click at [281, 352] on input "checkbox" at bounding box center [283, 350] width 31 height 31
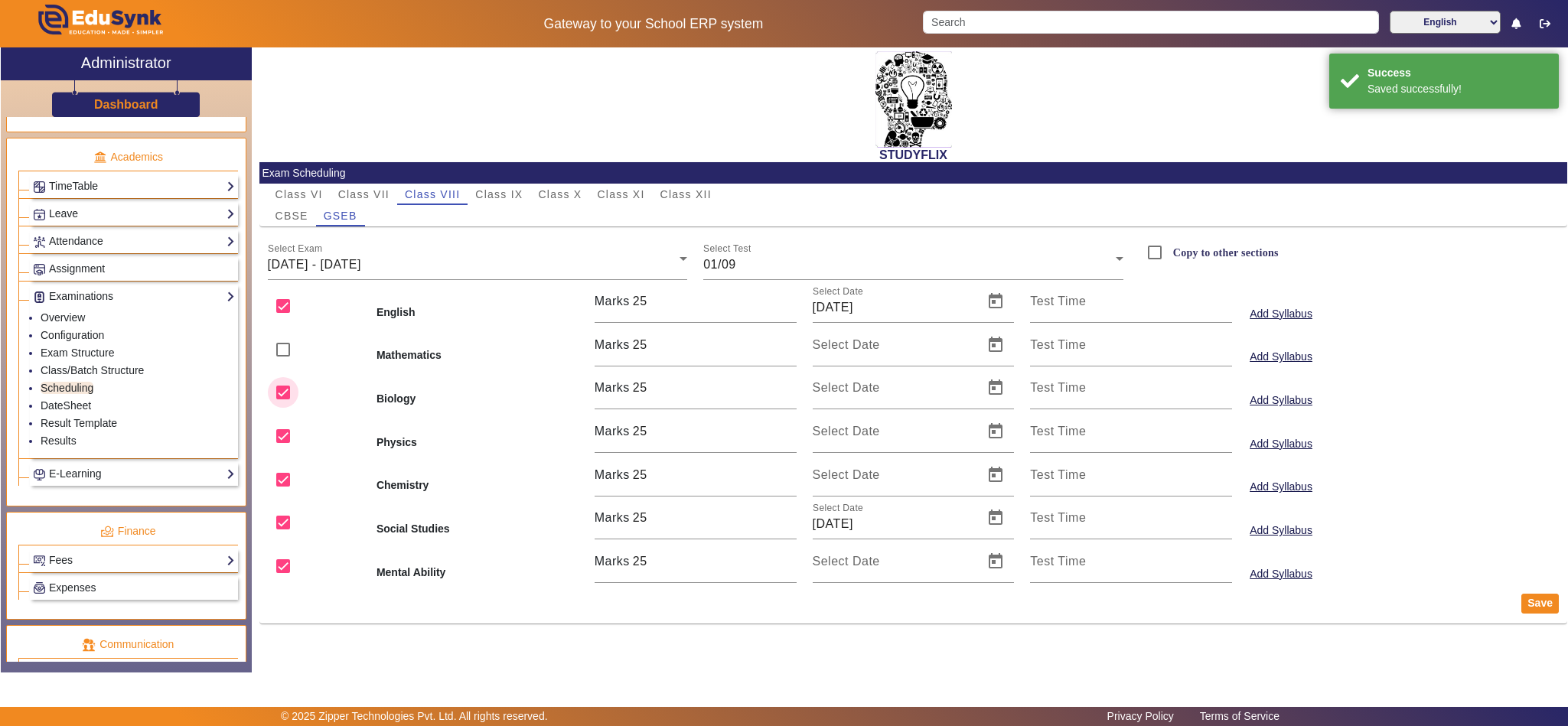
click at [287, 403] on input "checkbox" at bounding box center [283, 393] width 31 height 31
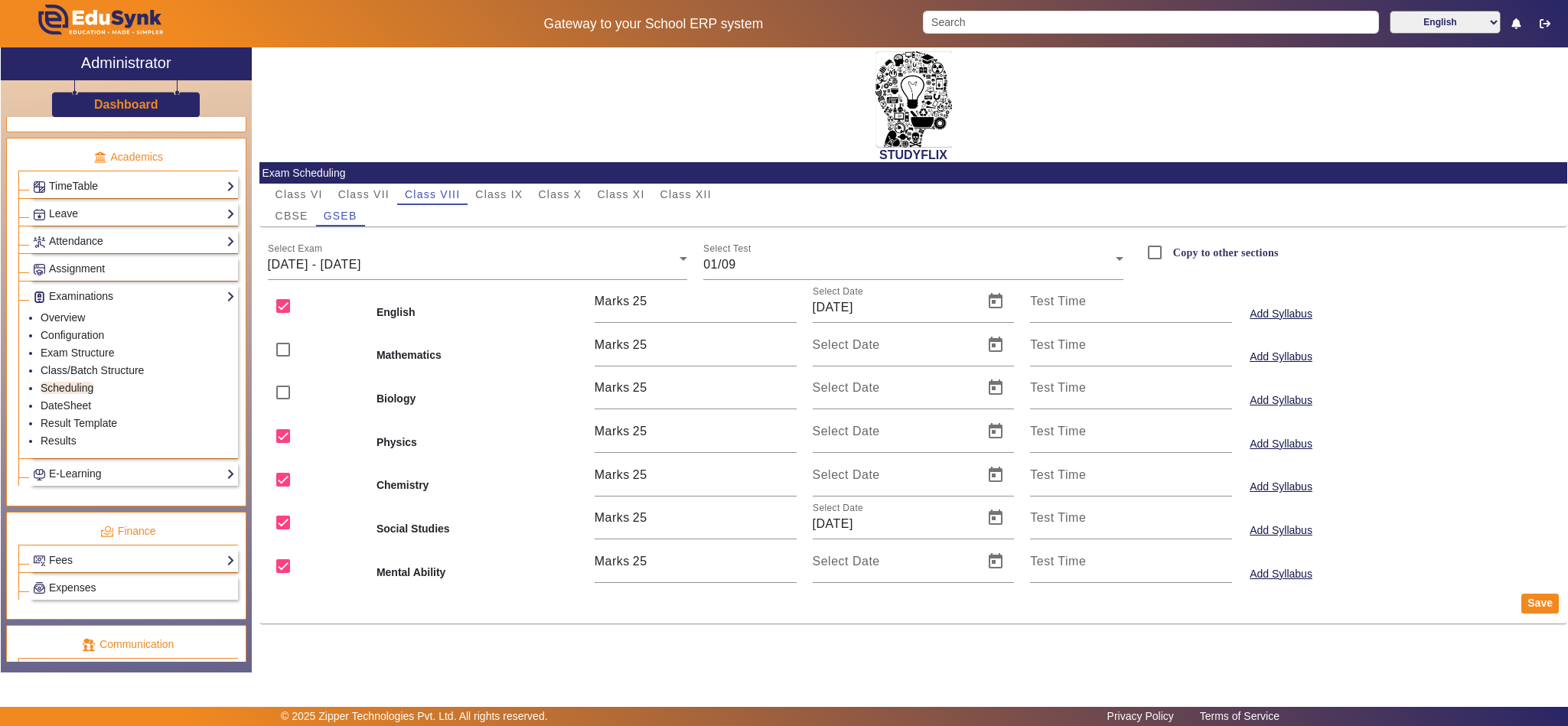
click at [282, 458] on div "Chemistry Marks 25 Select Date Test Time Add Syllabus" at bounding box center [913, 475] width 1307 height 43
drag, startPoint x: 278, startPoint y: 439, endPoint x: 278, endPoint y: 448, distance: 9.0
click at [278, 444] on input "checkbox" at bounding box center [283, 436] width 31 height 31
click at [274, 481] on input "checkbox" at bounding box center [283, 480] width 31 height 31
drag, startPoint x: 281, startPoint y: 570, endPoint x: 513, endPoint y: 588, distance: 232.7
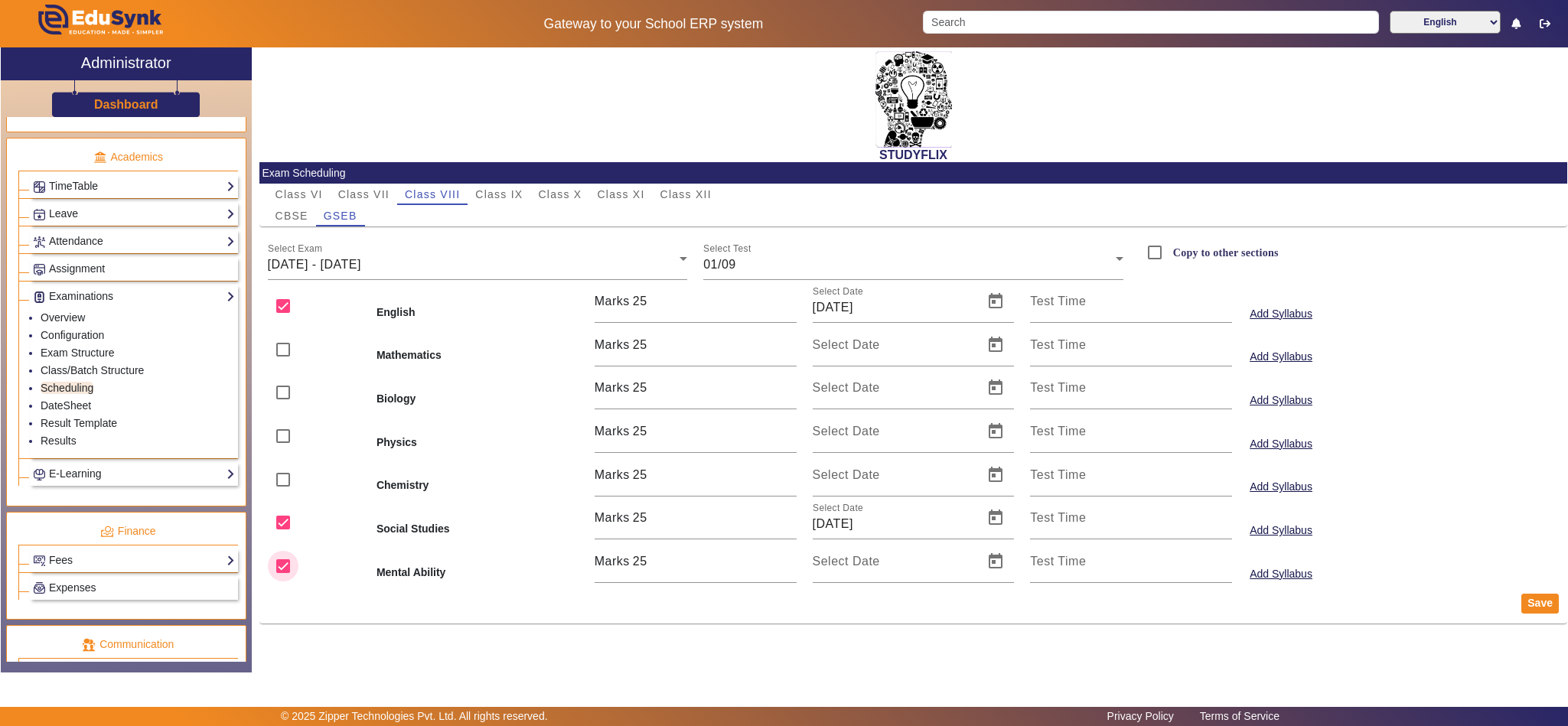
click at [296, 572] on input "checkbox" at bounding box center [283, 567] width 31 height 31
click at [1548, 606] on button "Save" at bounding box center [1540, 604] width 37 height 20
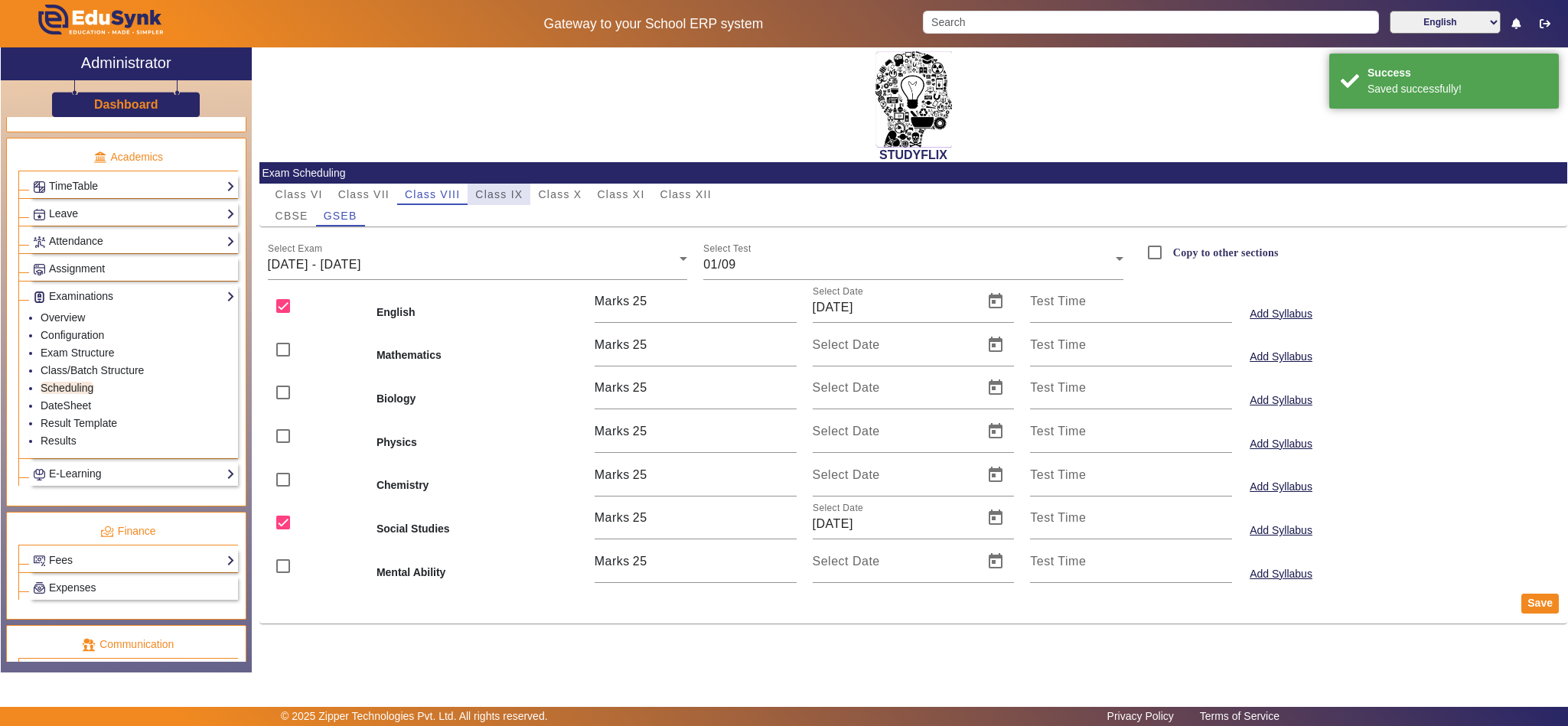
click at [496, 189] on span "Class IX" at bounding box center [499, 194] width 47 height 11
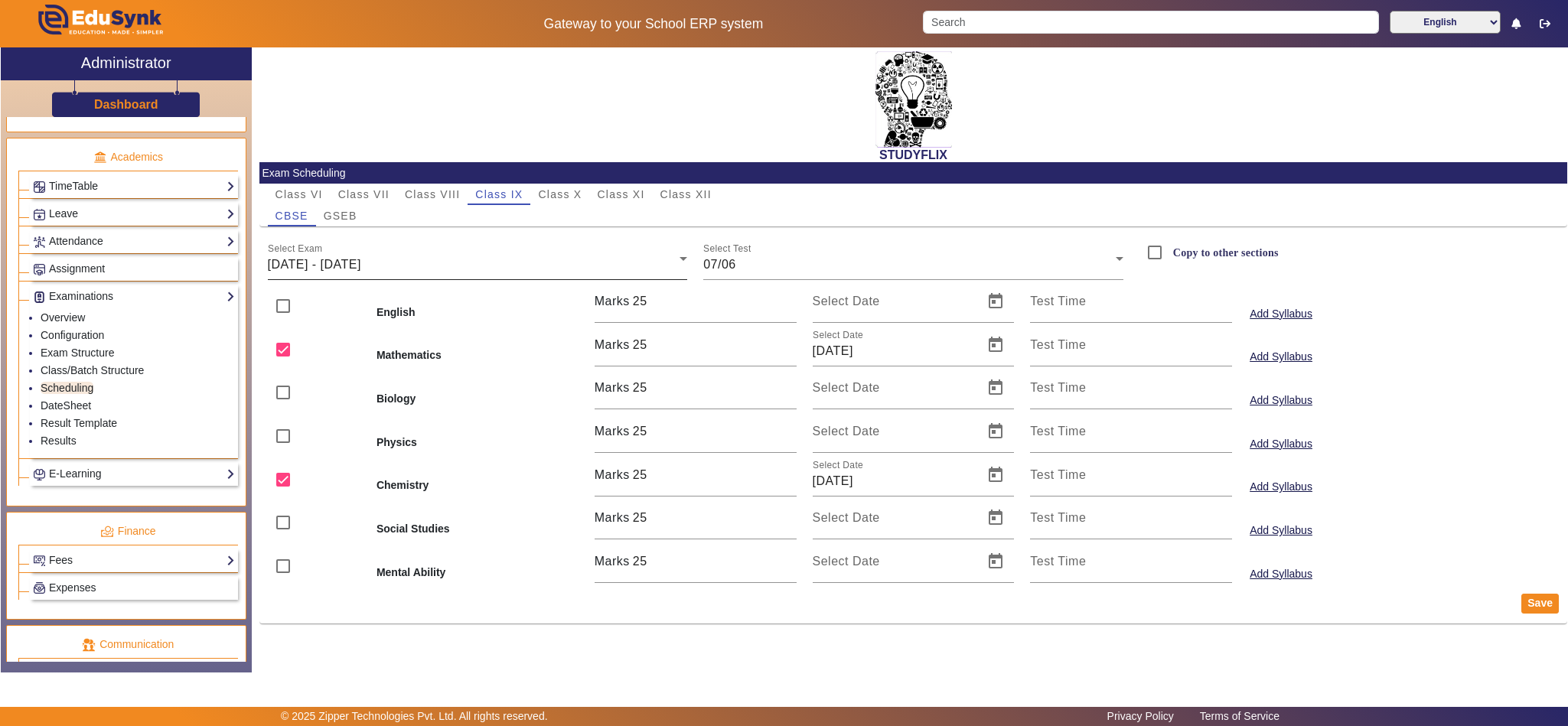
click at [469, 254] on div "Select Exam 02/06/2025 - 07/06/2025" at bounding box center [477, 258] width 420 height 43
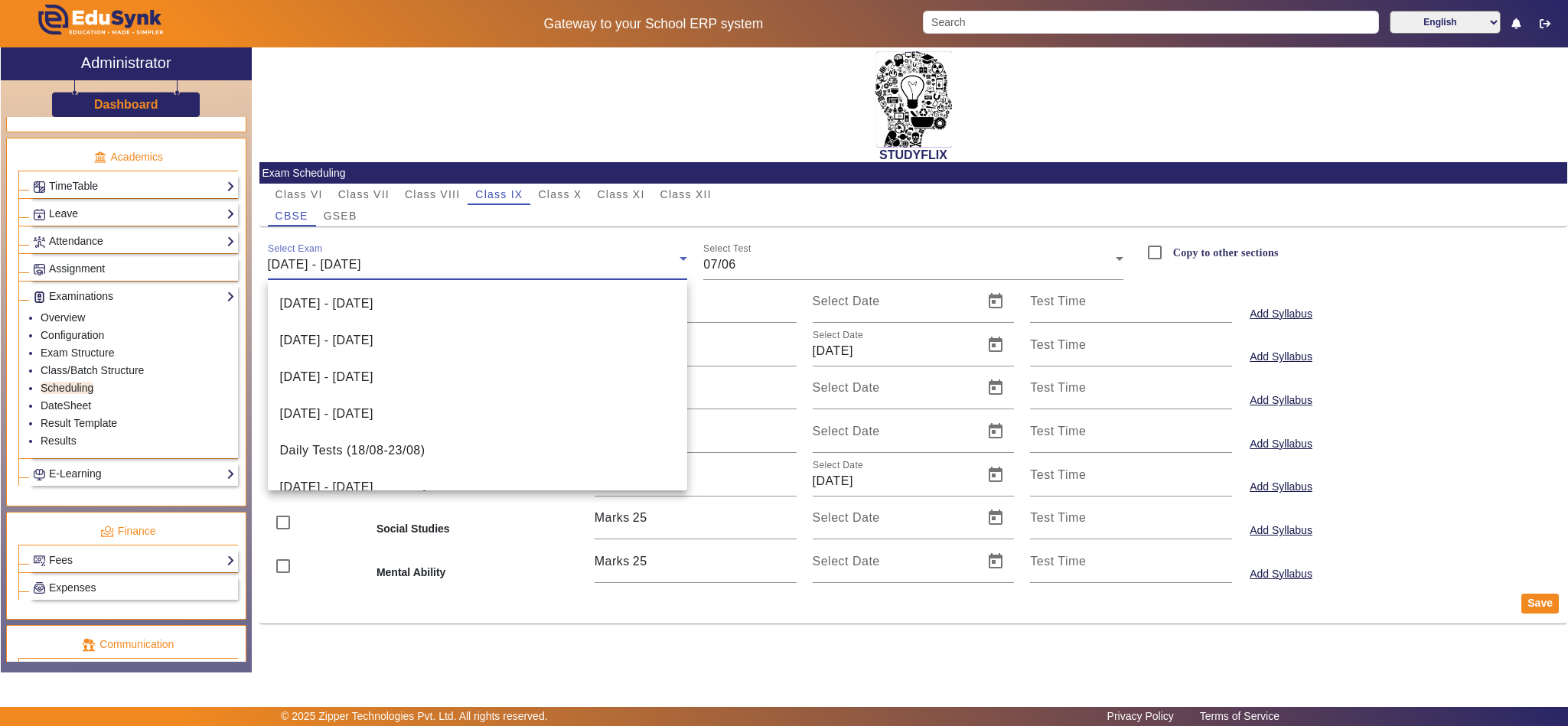
scroll to position [317, 0]
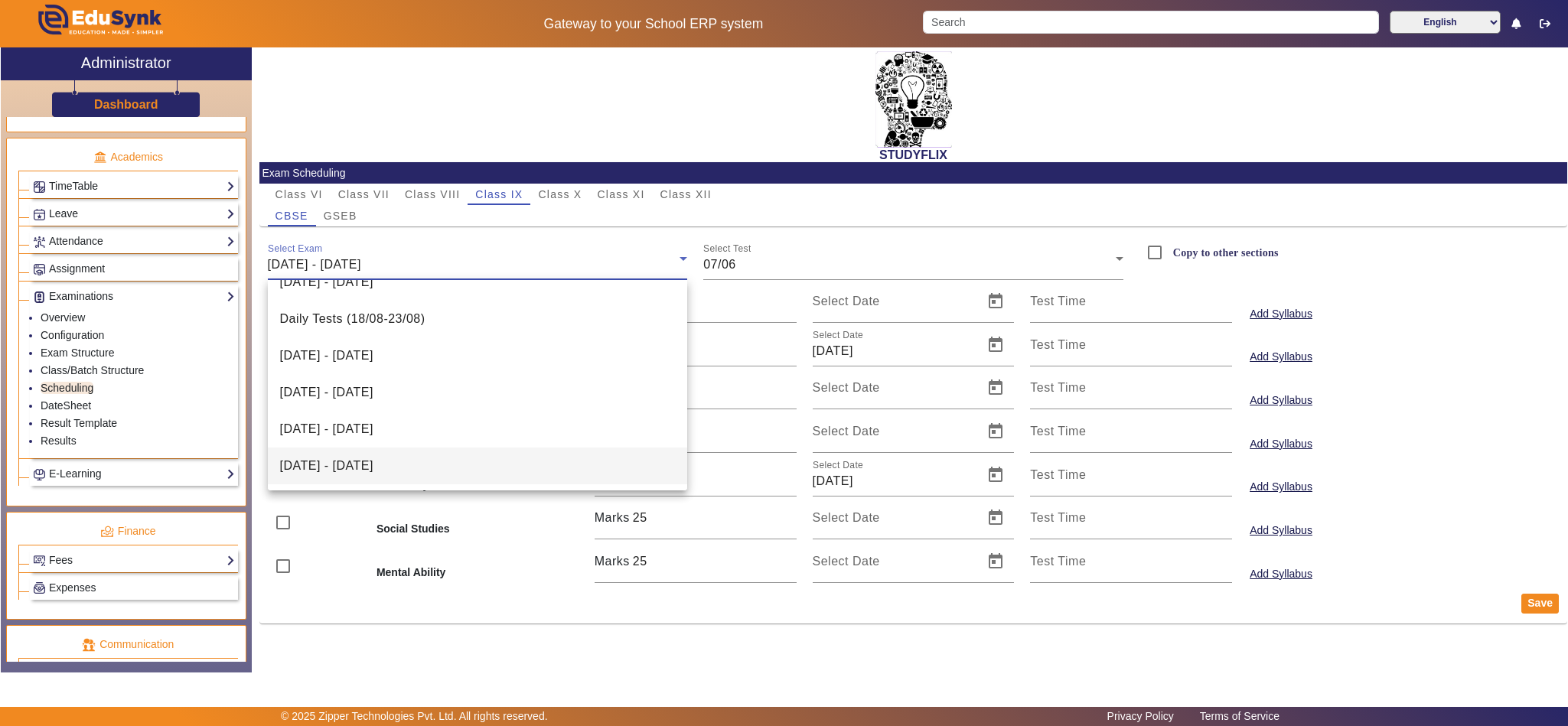
click at [462, 472] on mat-option "01/09/2025 - 06/09/2025" at bounding box center [477, 466] width 420 height 37
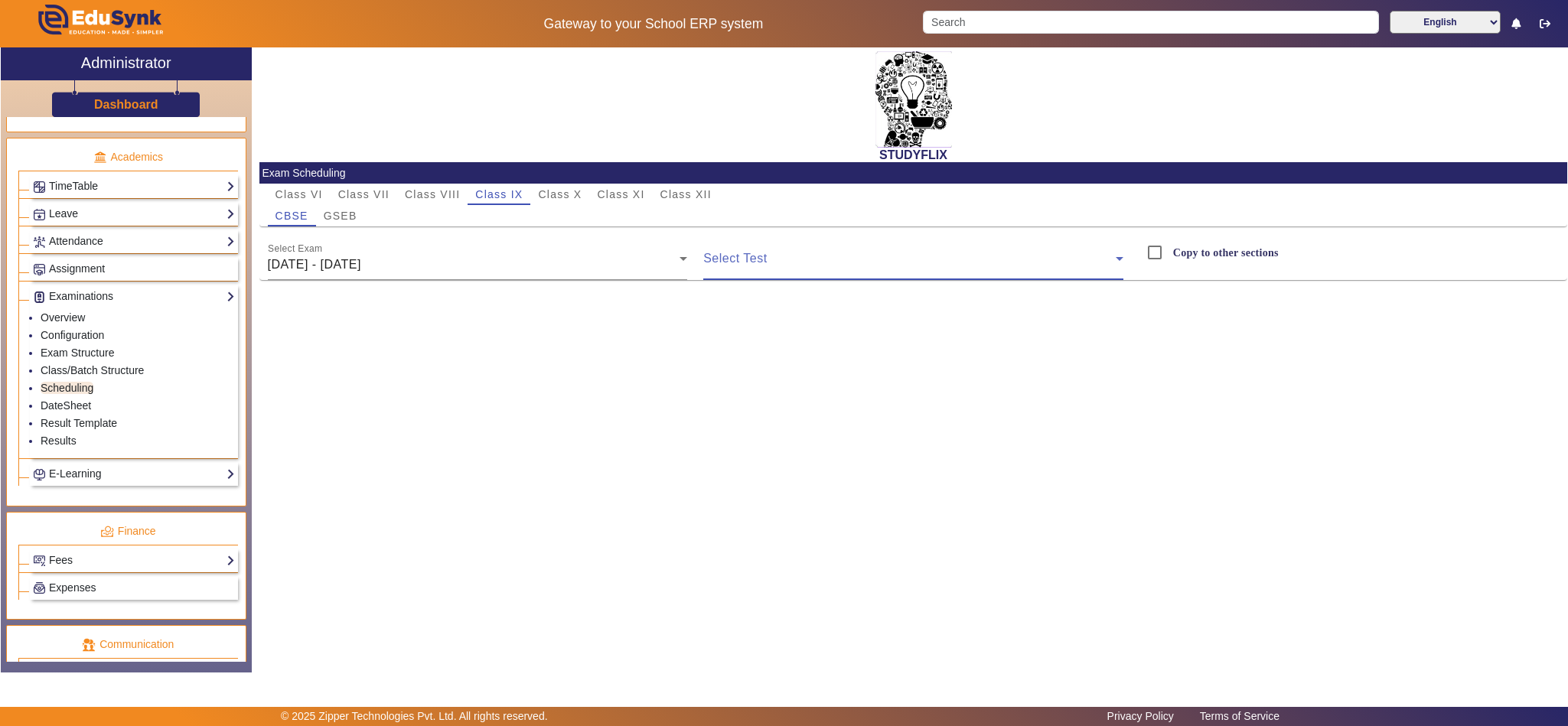
click at [859, 266] on span at bounding box center [909, 265] width 412 height 19
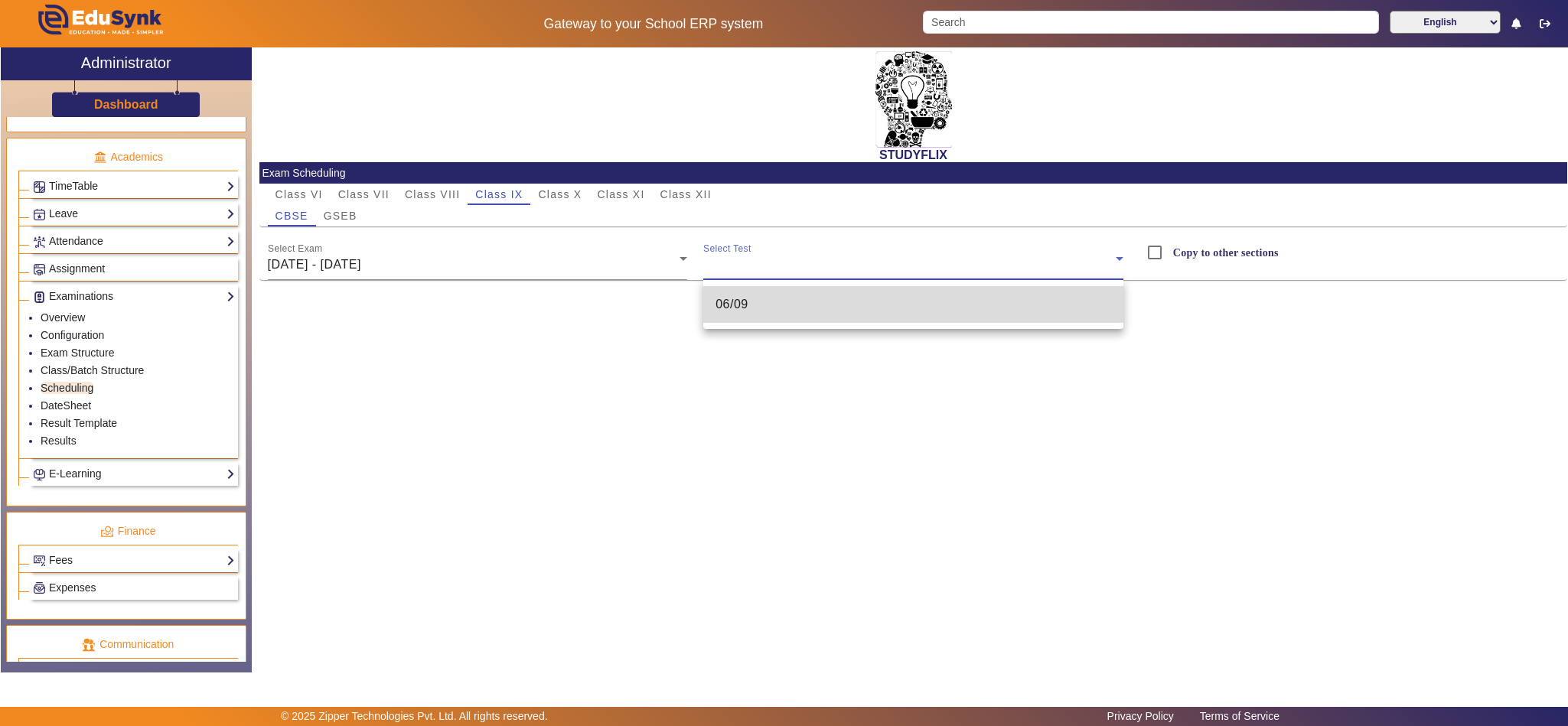
click at [810, 305] on mat-option "06/09" at bounding box center [913, 305] width 420 height 37
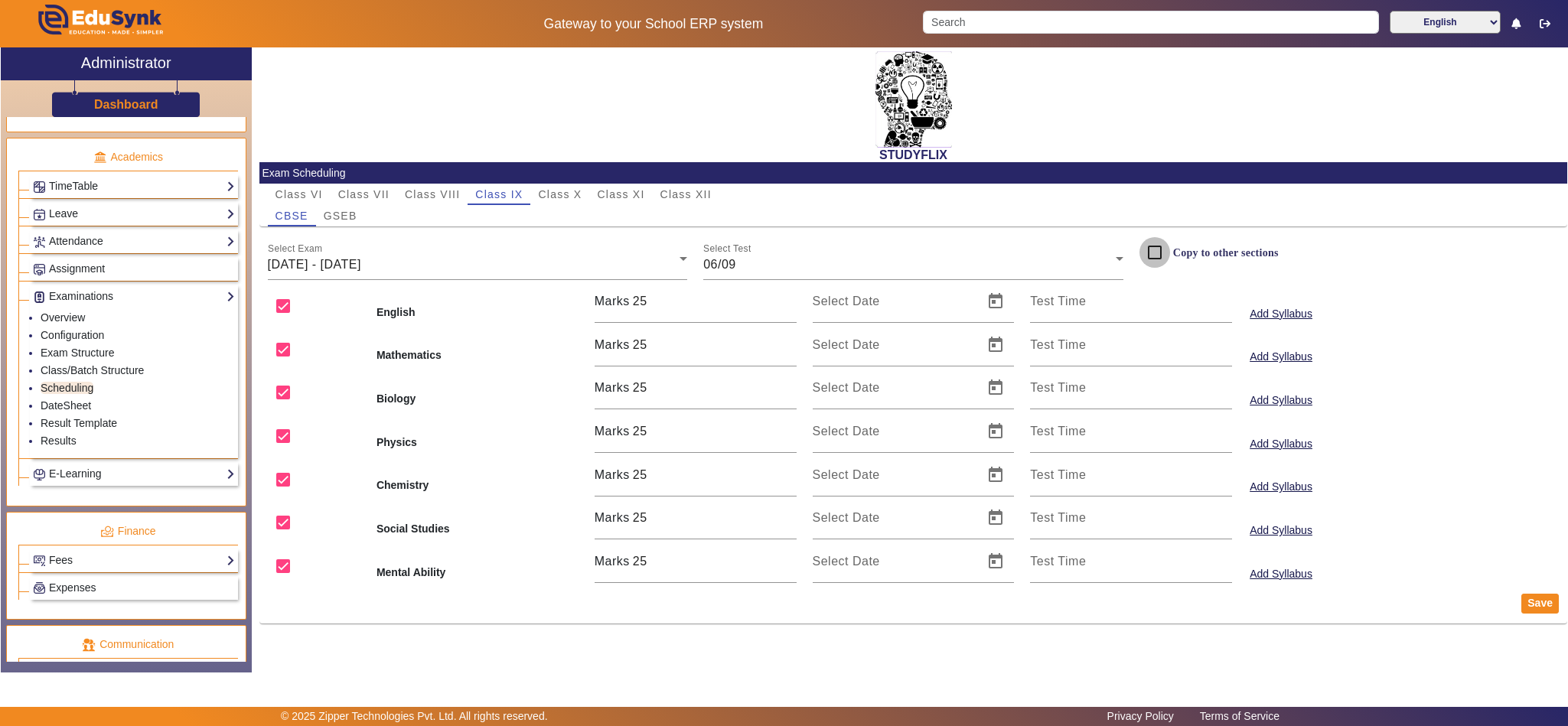
click at [1156, 255] on input "Copy to other sections" at bounding box center [1155, 253] width 31 height 31
click at [278, 313] on input "checkbox" at bounding box center [283, 306] width 31 height 31
click at [275, 346] on input "checkbox" at bounding box center [283, 350] width 31 height 31
click at [281, 489] on input "checkbox" at bounding box center [283, 480] width 31 height 31
drag, startPoint x: 275, startPoint y: 523, endPoint x: 281, endPoint y: 537, distance: 15.2
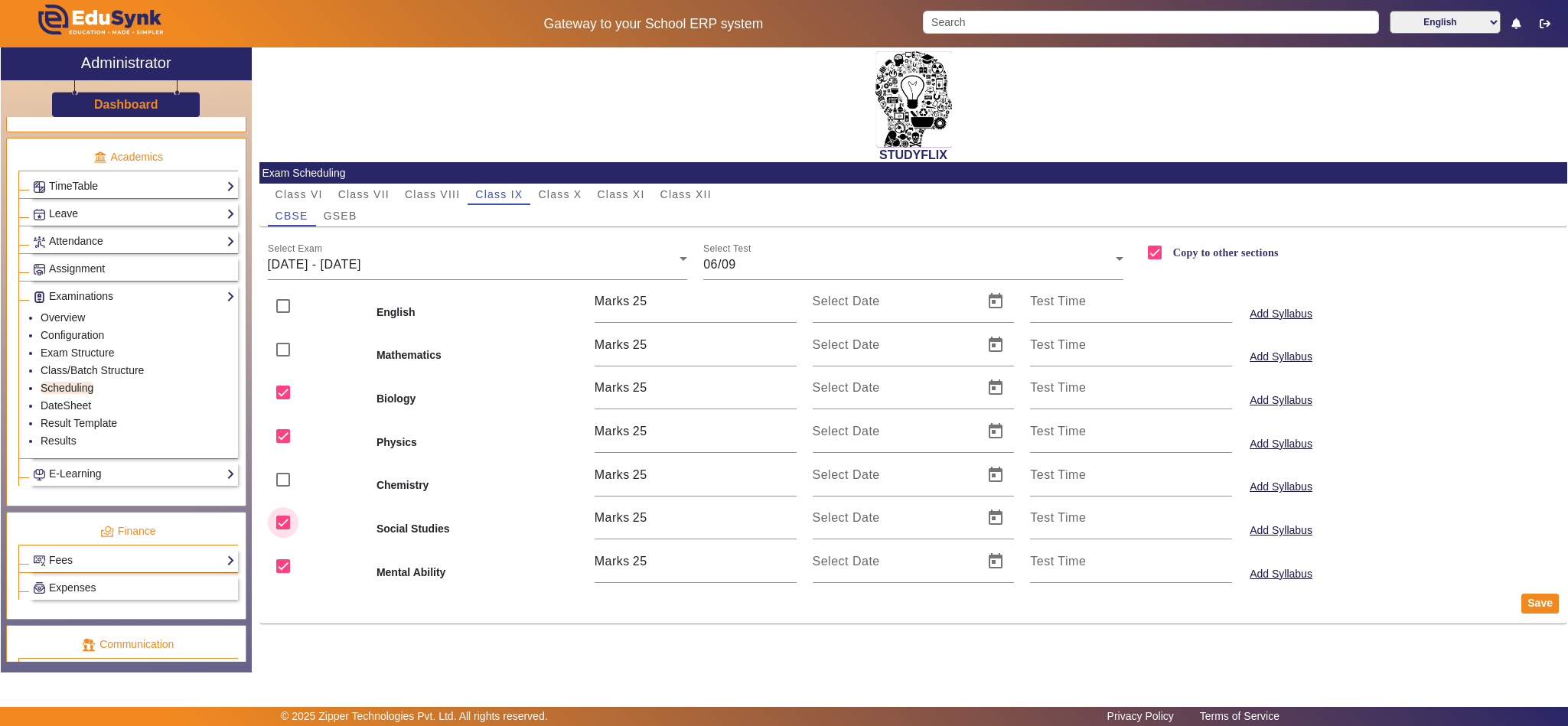
click at [276, 523] on input "checkbox" at bounding box center [283, 523] width 31 height 31
click at [278, 561] on input "checkbox" at bounding box center [283, 567] width 31 height 31
click at [997, 384] on span "Open calendar" at bounding box center [996, 388] width 37 height 37
click at [1017, 439] on span "Next month" at bounding box center [1020, 443] width 31 height 31
click at [988, 531] on span "6" at bounding box center [987, 537] width 28 height 28
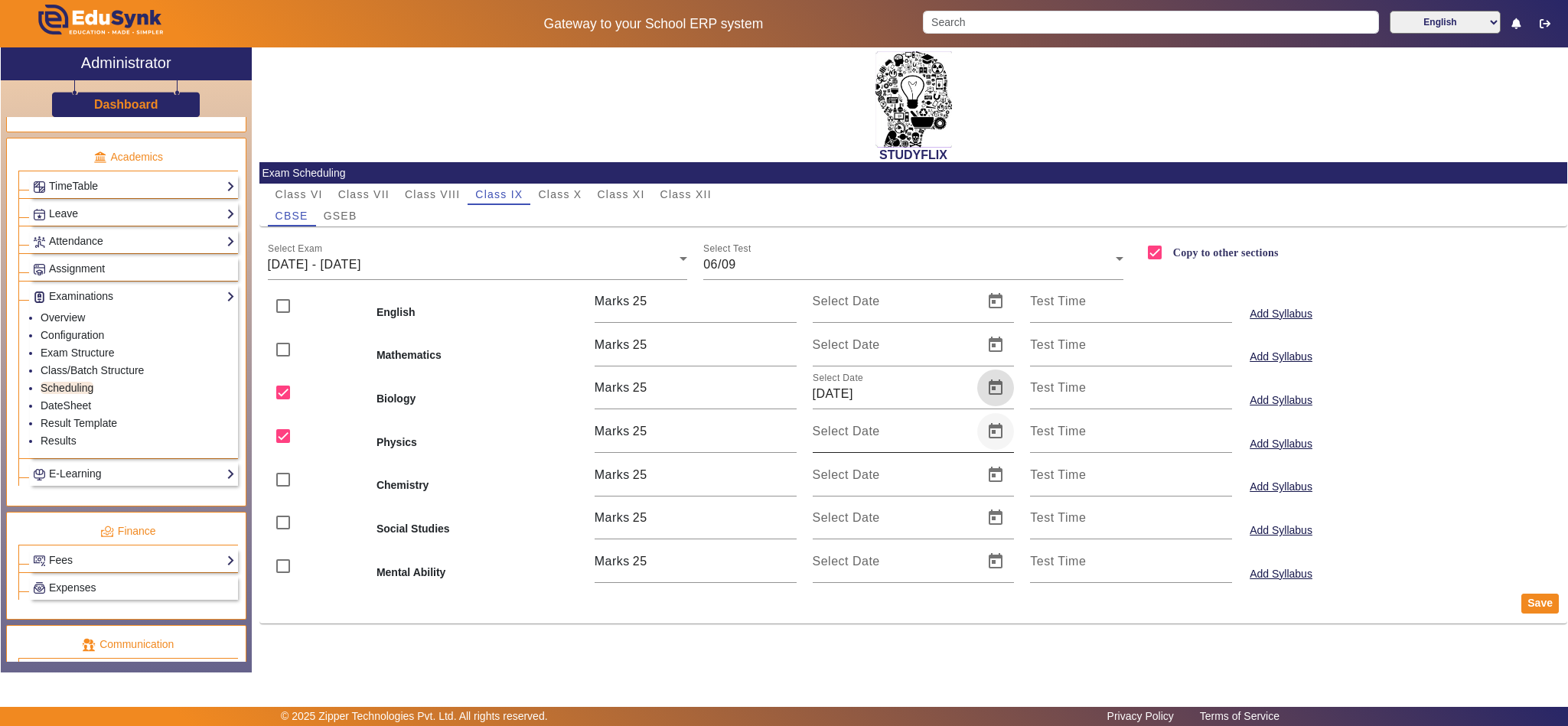
click at [990, 424] on span "Open calendar" at bounding box center [996, 431] width 37 height 37
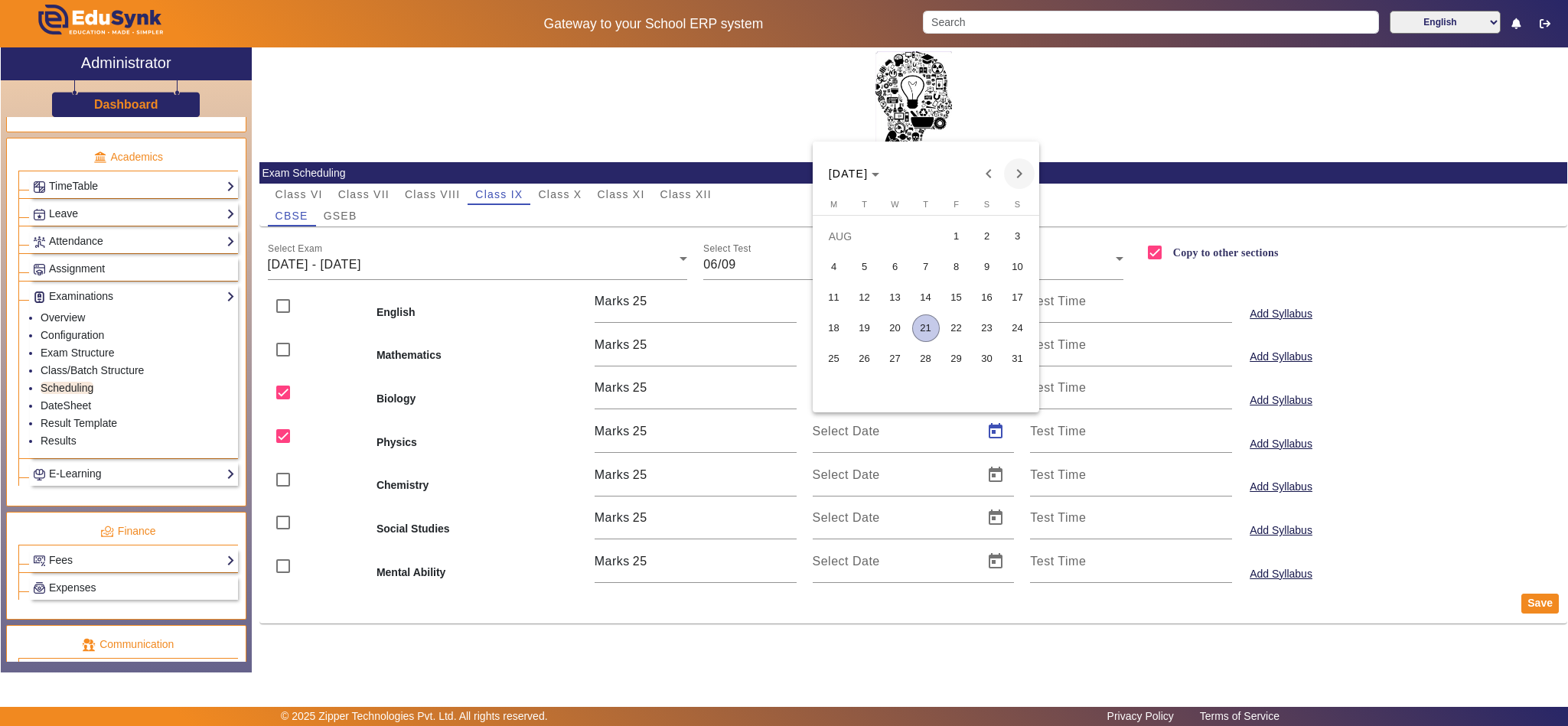
click at [1017, 171] on span "Next month" at bounding box center [1020, 174] width 31 height 31
click at [992, 264] on span "6" at bounding box center [987, 268] width 28 height 28
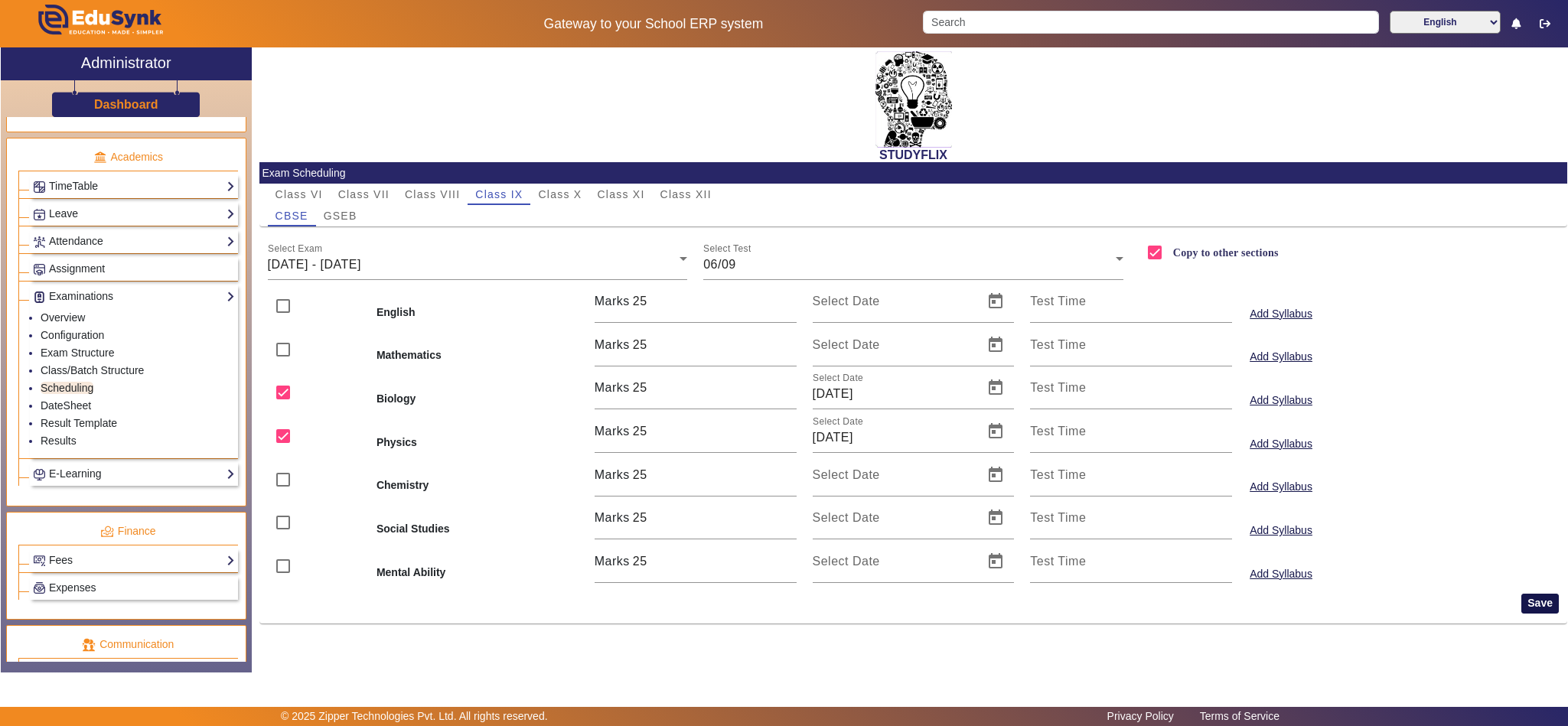
click at [1543, 605] on button "Save" at bounding box center [1540, 604] width 37 height 20
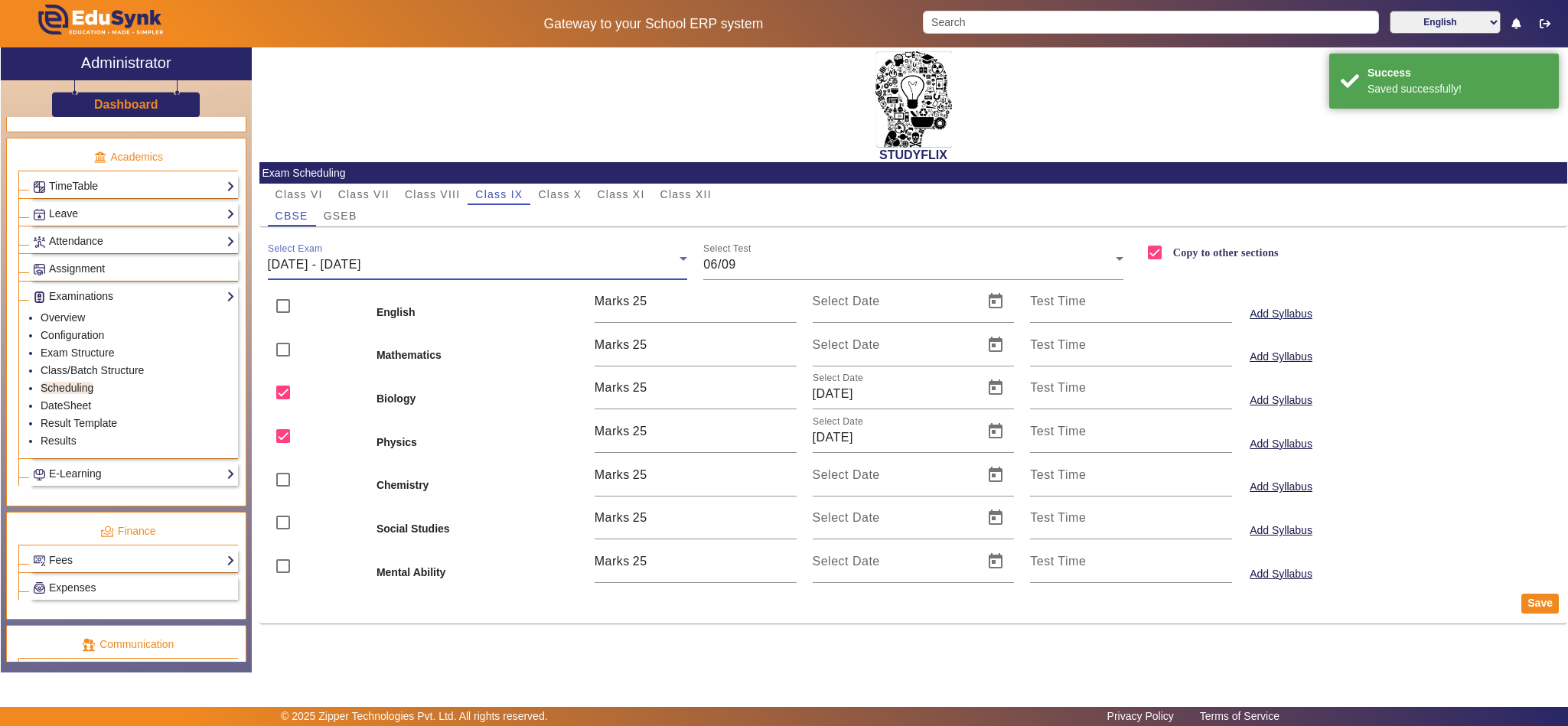
click at [559, 262] on div "01/09/2025 - 06/09/2025" at bounding box center [473, 265] width 412 height 19
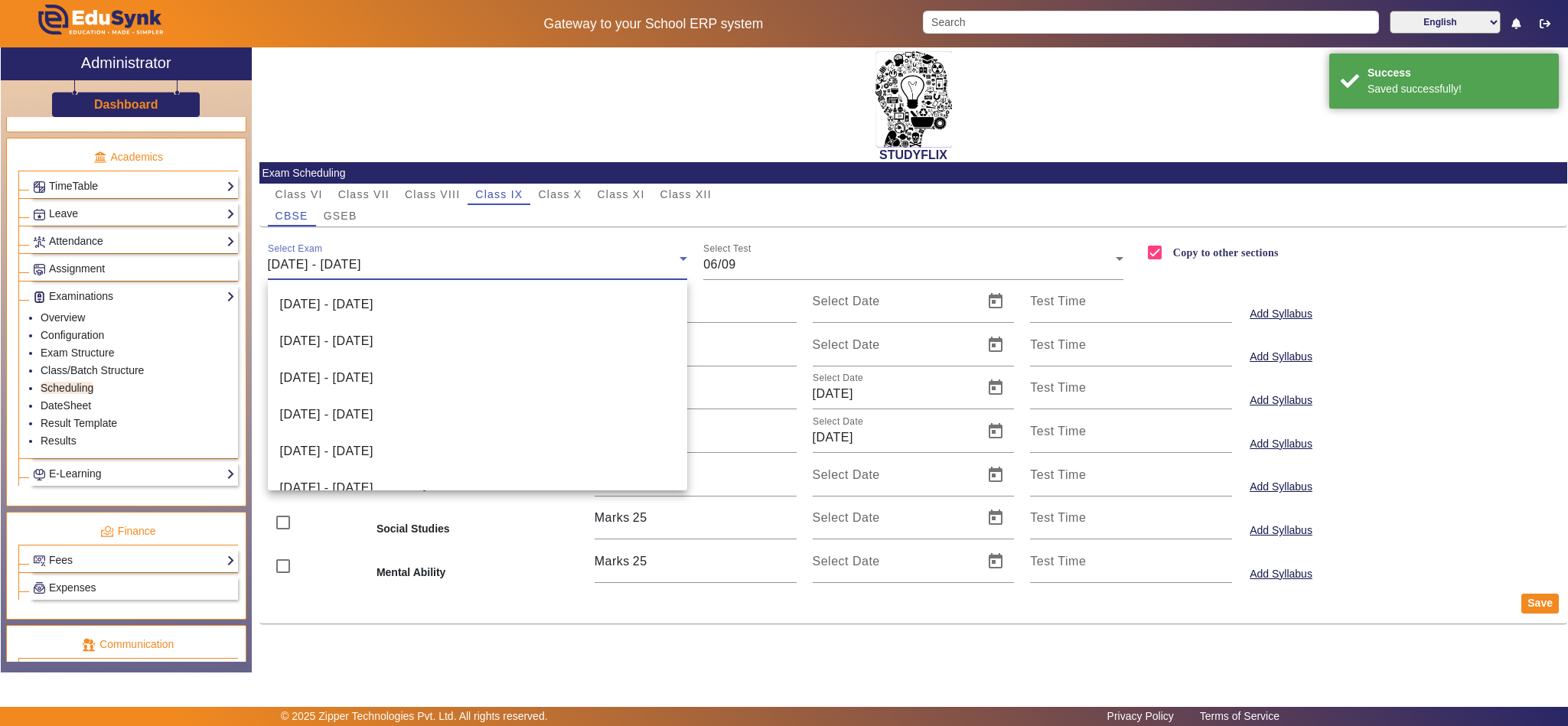
scroll to position [310, 0]
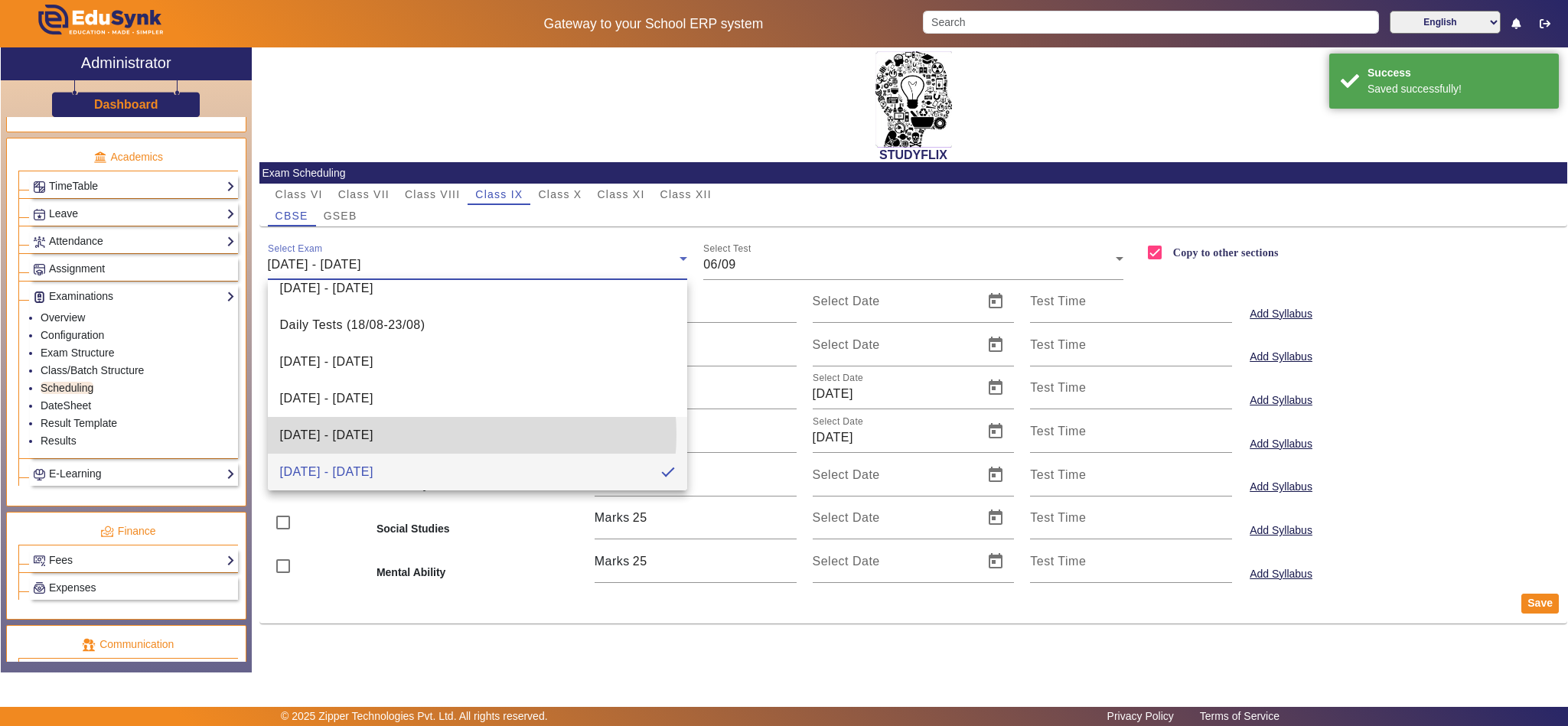
click at [445, 435] on mat-option "25/08/2025 - 30/08/2025" at bounding box center [477, 435] width 420 height 37
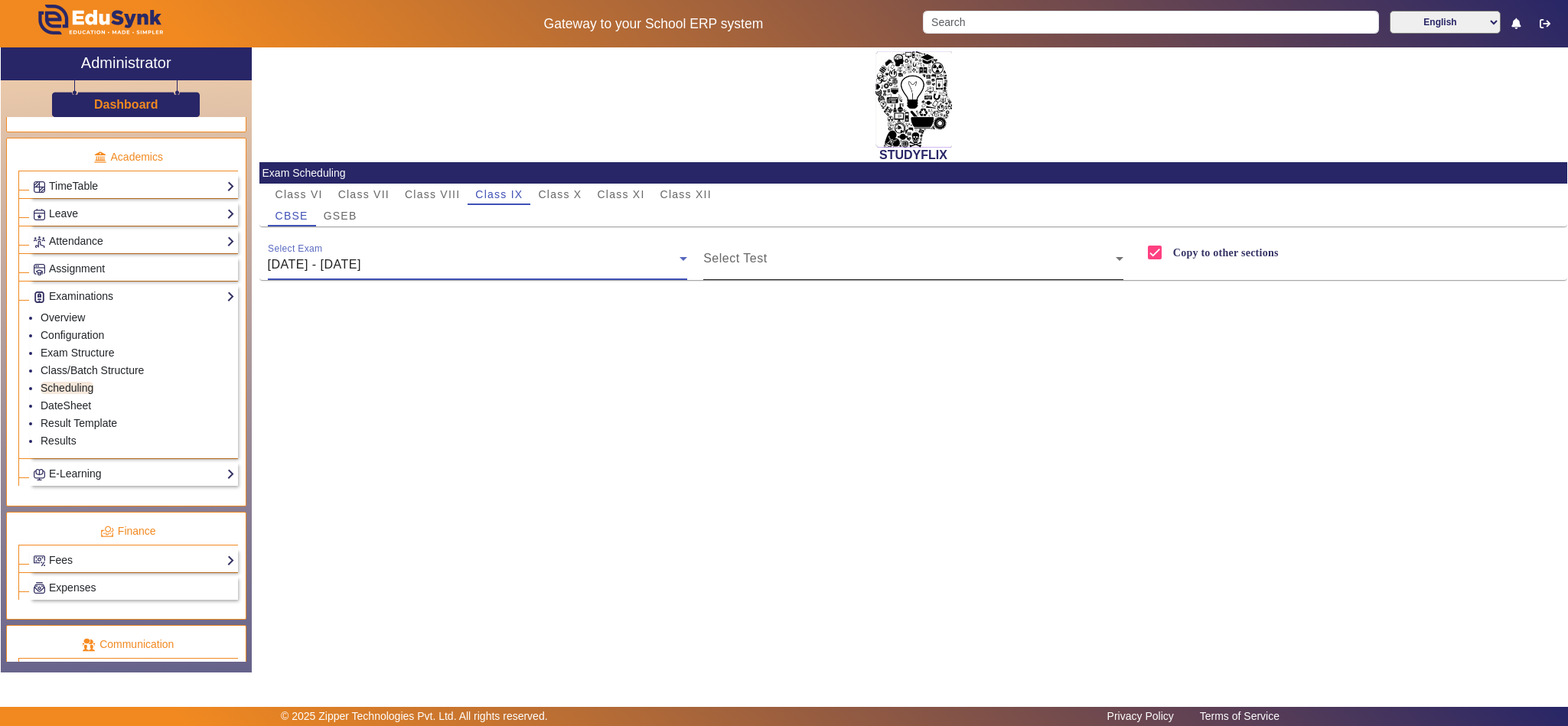
click at [752, 258] on span at bounding box center [909, 265] width 412 height 19
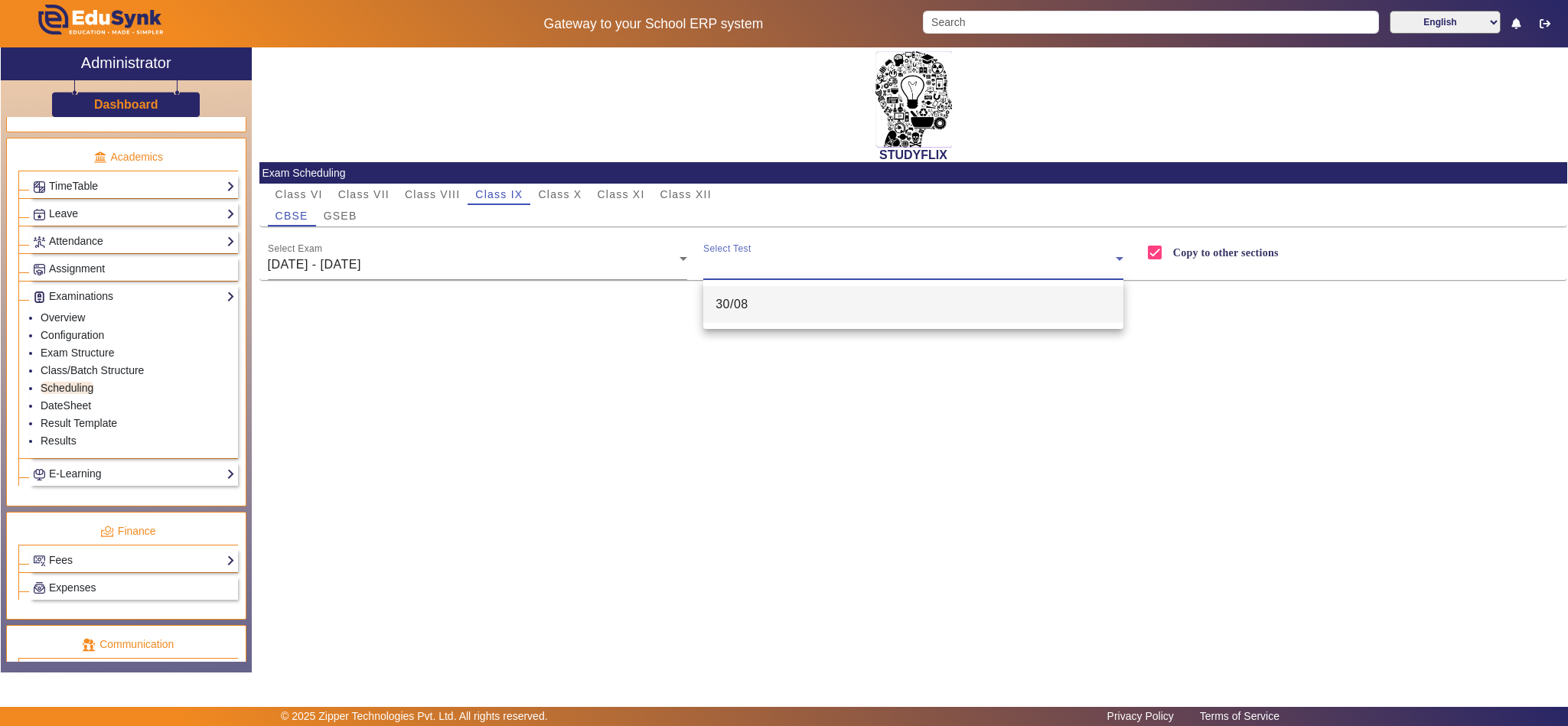
click at [742, 296] on span "30/08" at bounding box center [731, 305] width 33 height 19
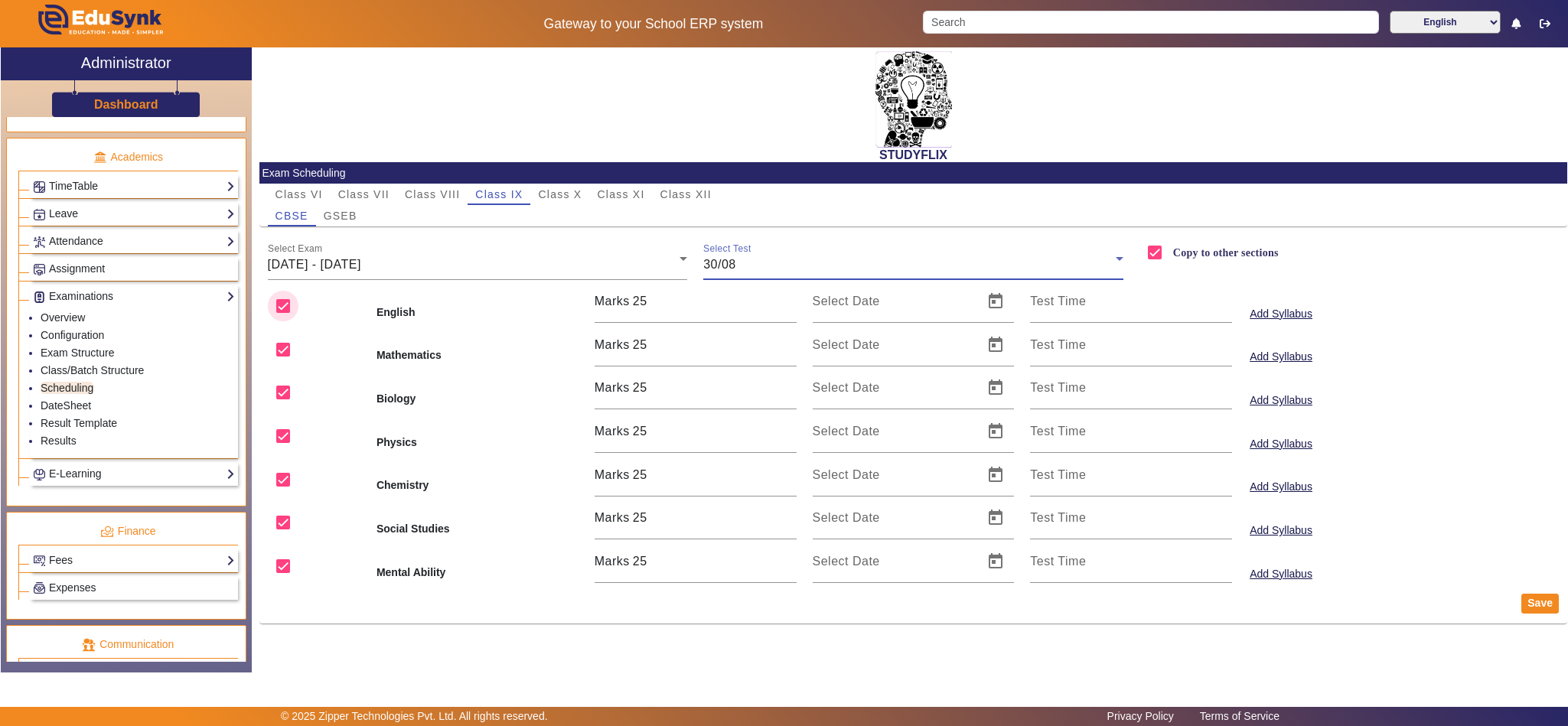
click at [285, 304] on input "checkbox" at bounding box center [283, 306] width 31 height 31
drag, startPoint x: 296, startPoint y: 389, endPoint x: 278, endPoint y: 430, distance: 44.8
click at [295, 390] on input "checkbox" at bounding box center [283, 393] width 31 height 31
click at [281, 444] on input "checkbox" at bounding box center [283, 436] width 31 height 31
click at [287, 491] on input "checkbox" at bounding box center [283, 480] width 31 height 31
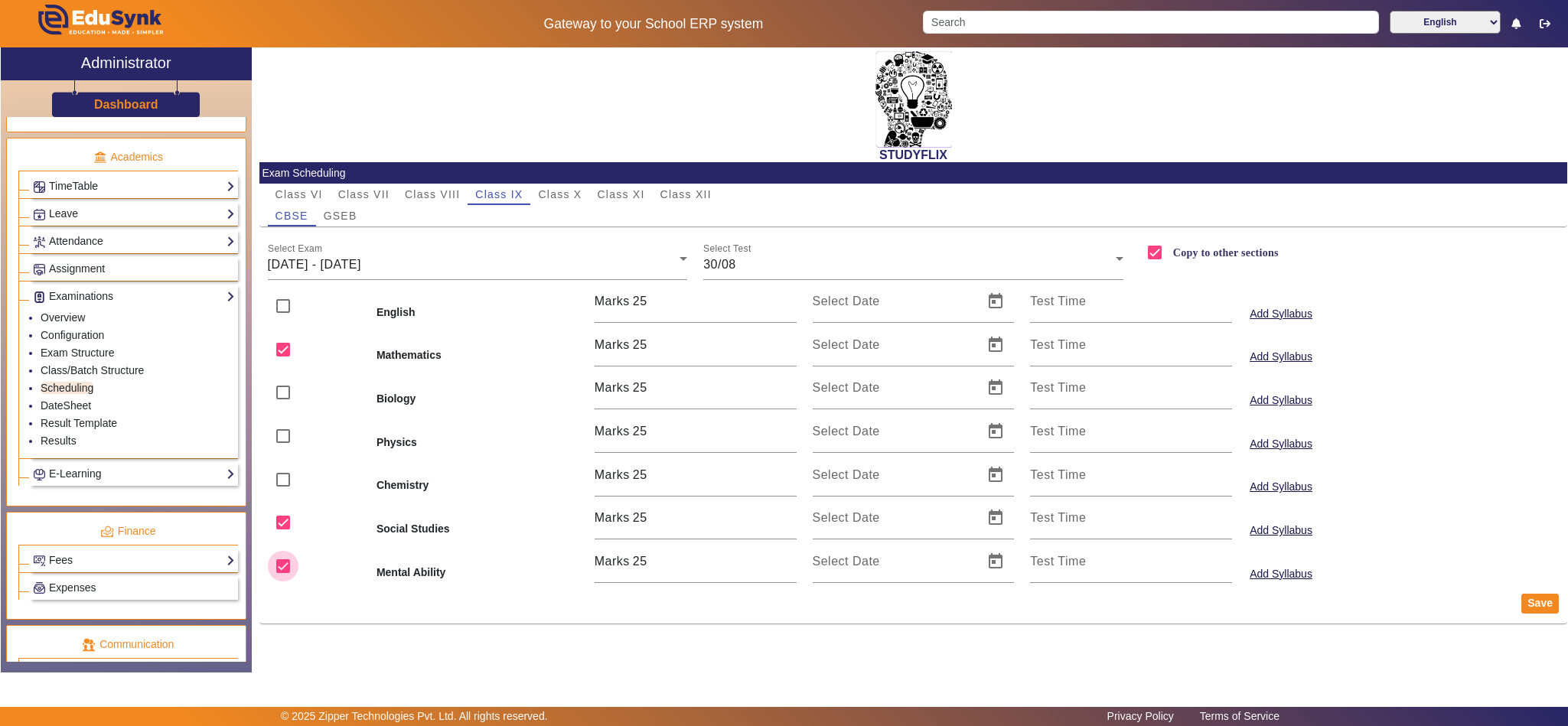
click at [285, 569] on input "checkbox" at bounding box center [283, 567] width 31 height 31
click at [997, 349] on span "Open calendar" at bounding box center [996, 346] width 37 height 37
click at [983, 581] on span "30" at bounding box center [987, 585] width 28 height 28
click at [997, 517] on span "Open calendar" at bounding box center [996, 518] width 37 height 37
click at [978, 443] on span "30" at bounding box center [987, 447] width 28 height 28
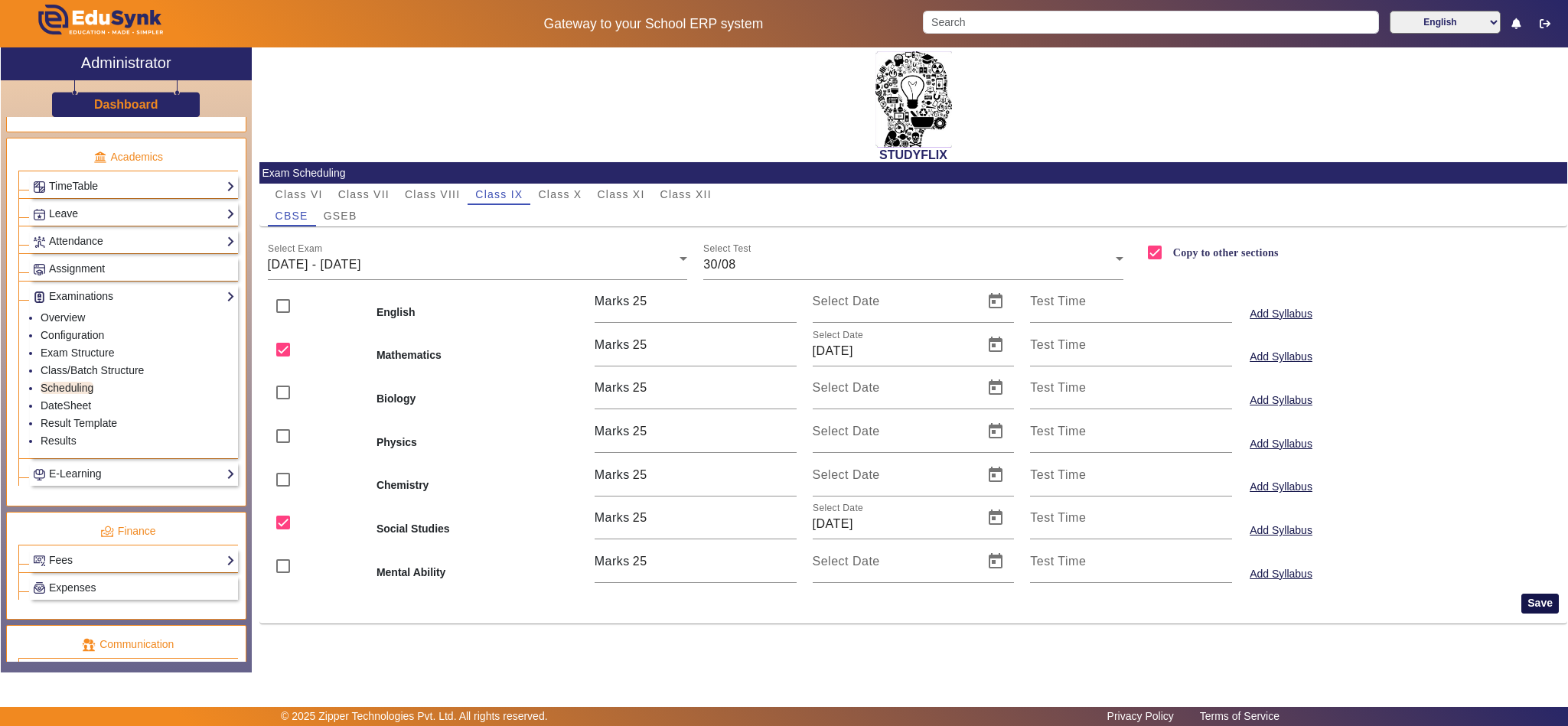
click at [1545, 604] on button "Save" at bounding box center [1540, 604] width 37 height 20
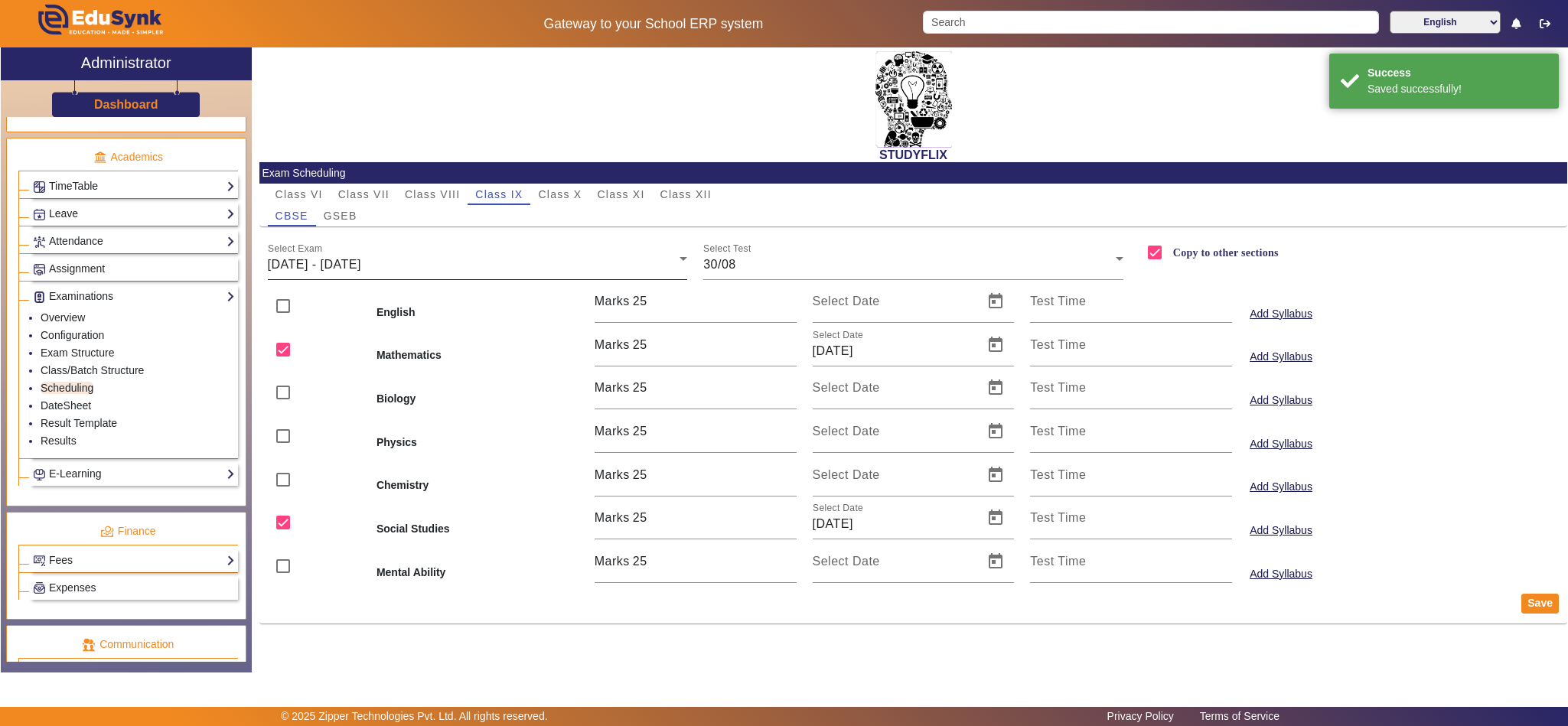
click at [361, 264] on span "25/08/2025 - 30/08/2025" at bounding box center [314, 264] width 94 height 13
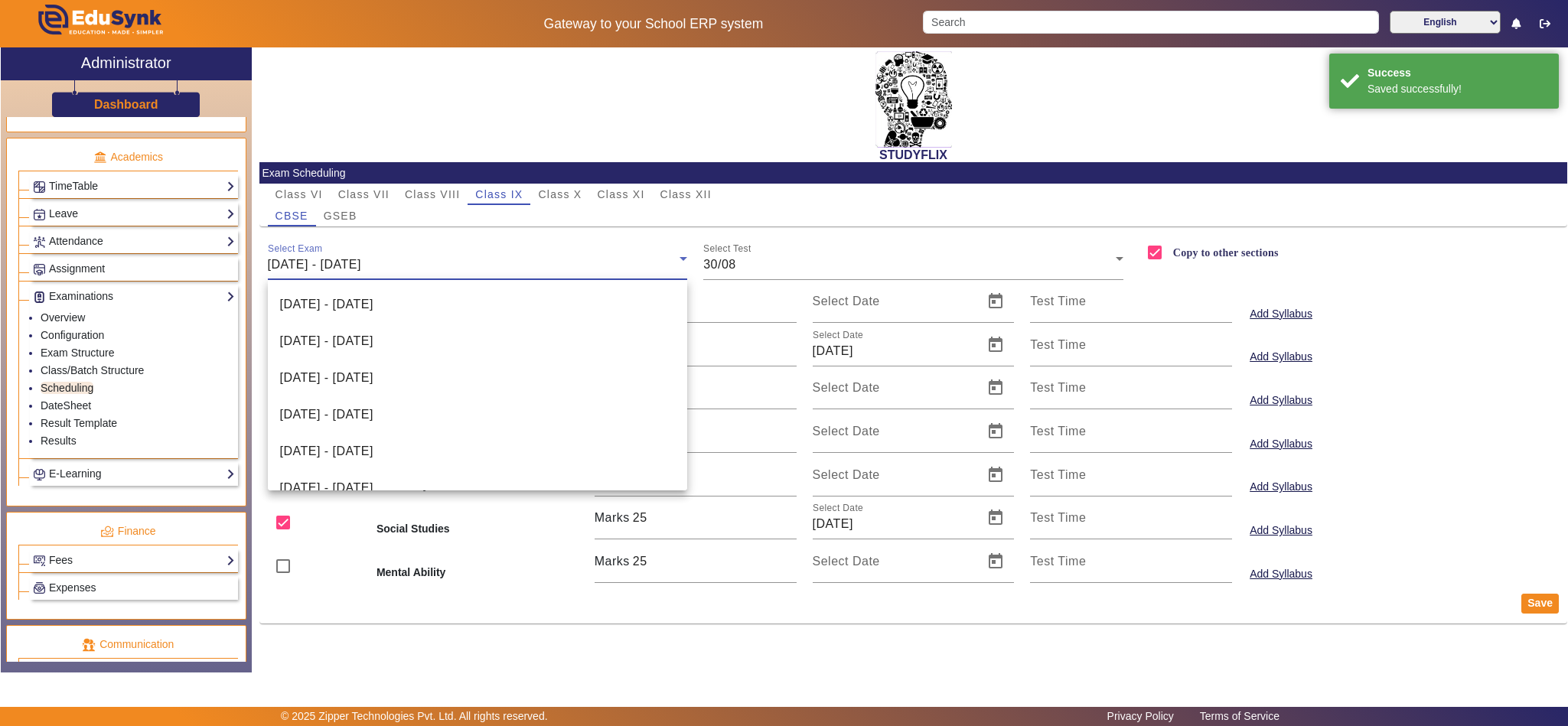
scroll to position [273, 0]
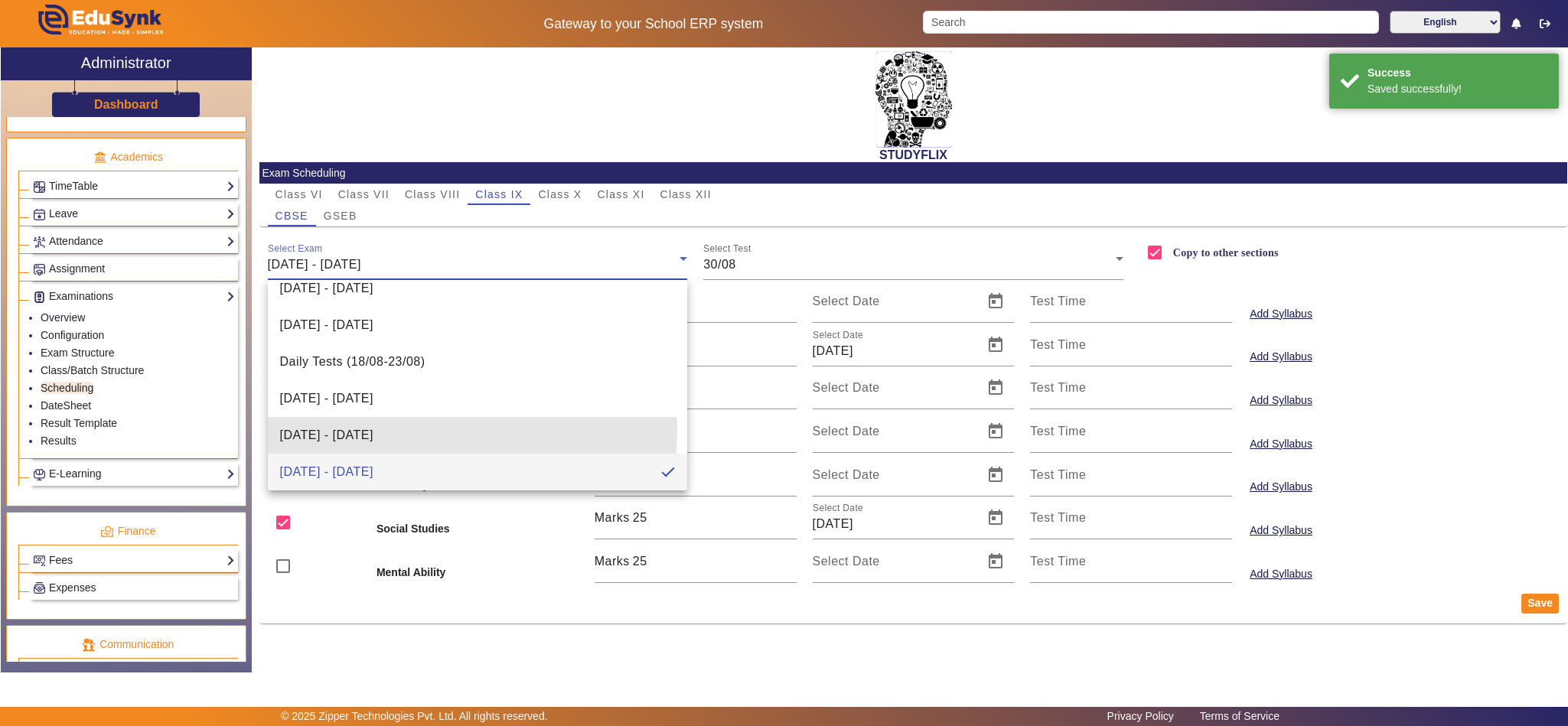
click at [373, 428] on span "18/08/2025 - 23/08/2025" at bounding box center [326, 435] width 94 height 19
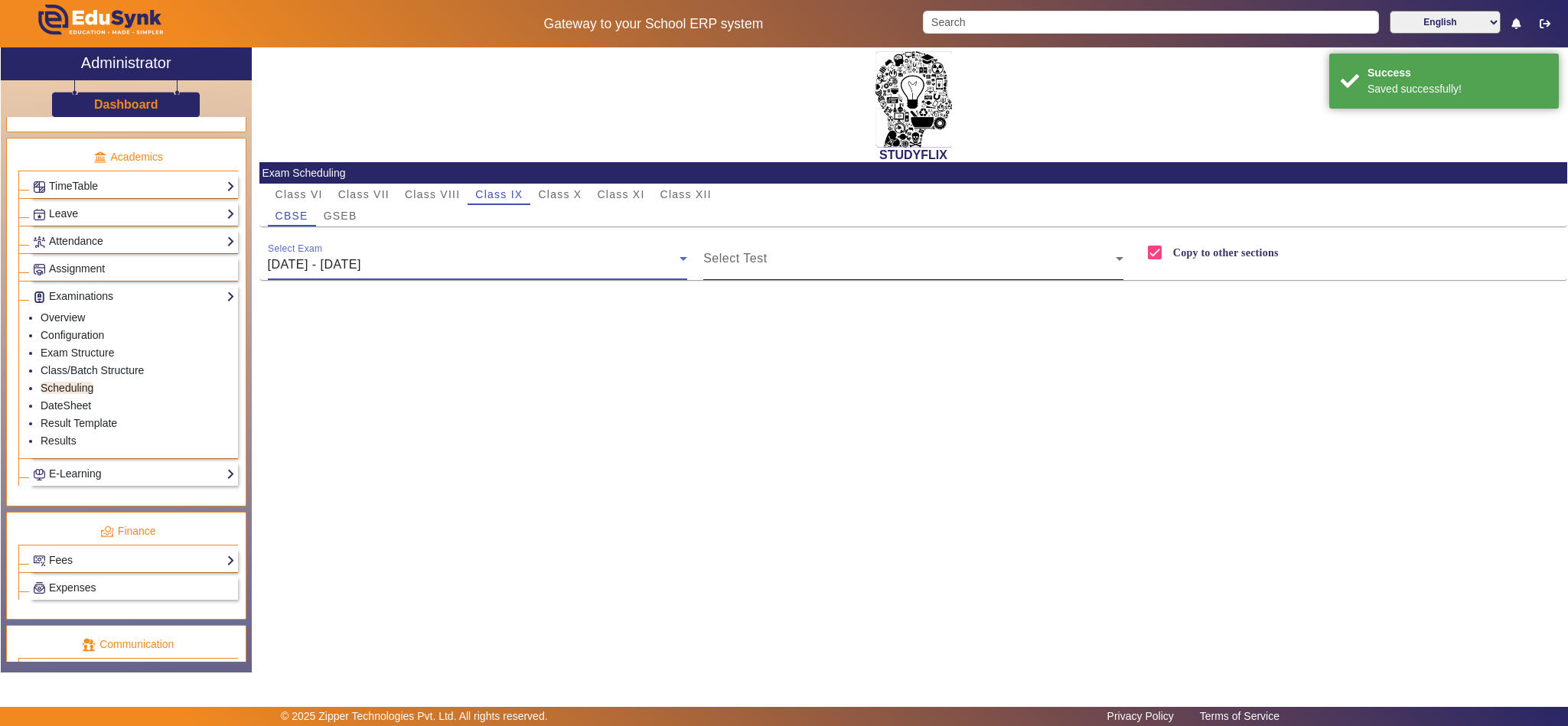
click at [850, 262] on span at bounding box center [909, 265] width 412 height 19
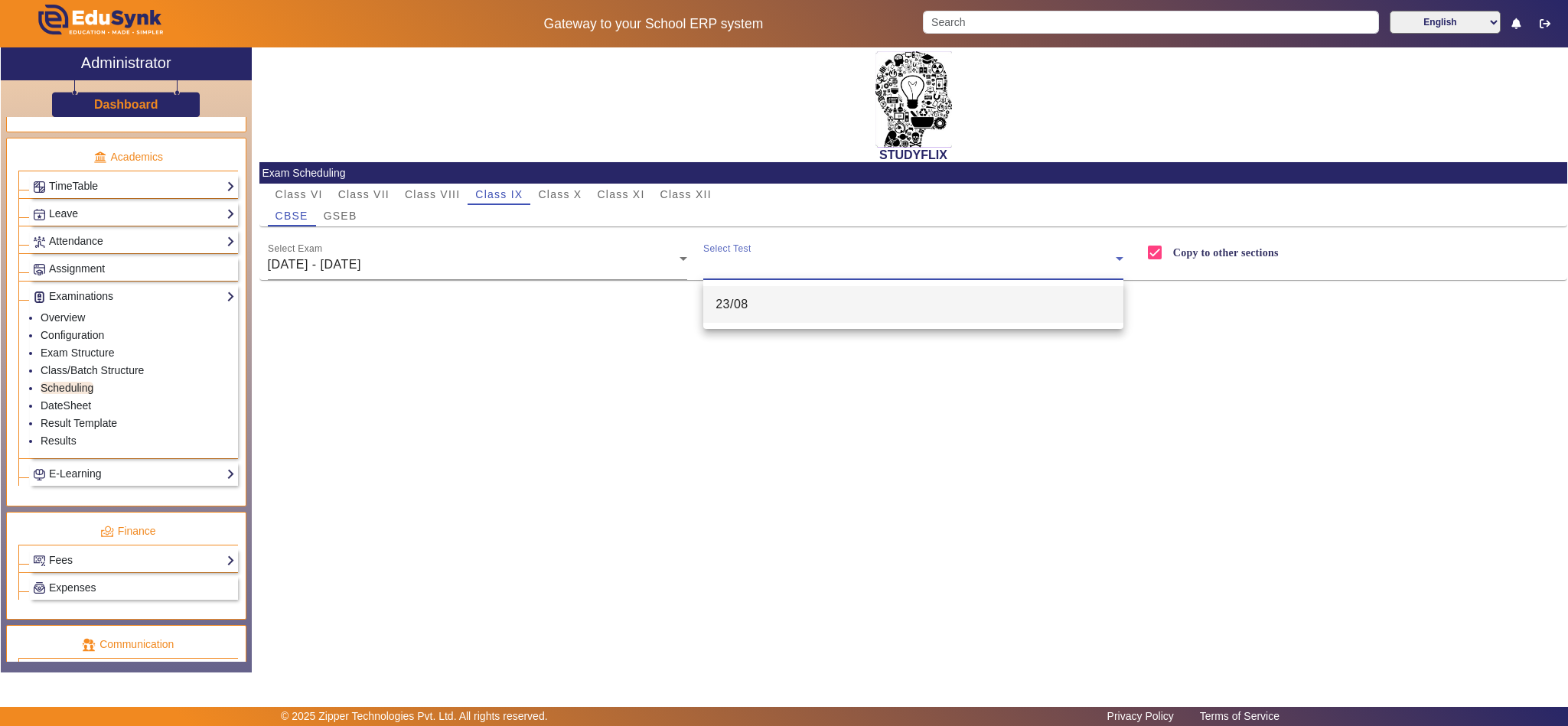
click at [796, 313] on mat-option "23/08" at bounding box center [913, 305] width 420 height 37
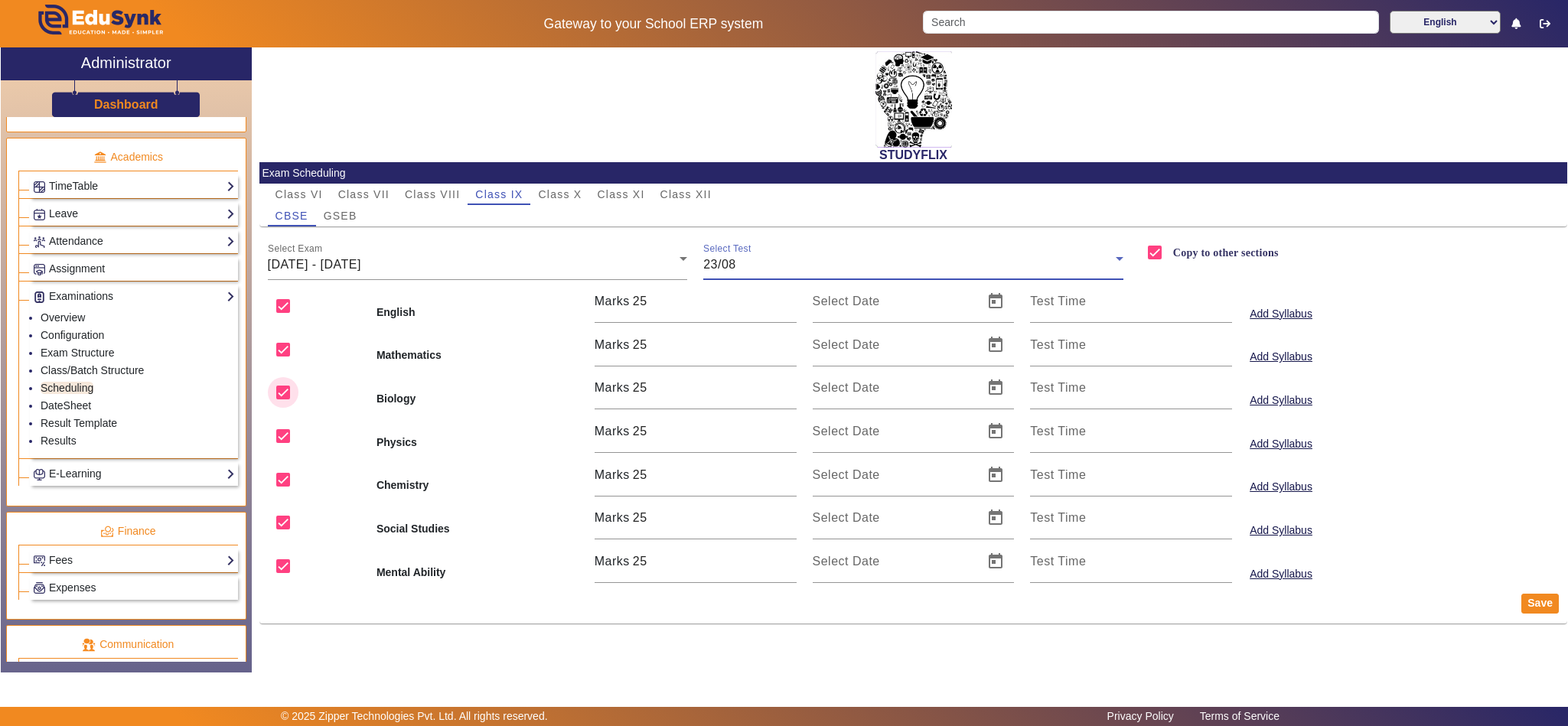
click at [280, 386] on input "checkbox" at bounding box center [283, 393] width 31 height 31
click at [282, 434] on input "checkbox" at bounding box center [283, 436] width 31 height 31
drag, startPoint x: 273, startPoint y: 474, endPoint x: 278, endPoint y: 489, distance: 15.8
click at [273, 475] on input "checkbox" at bounding box center [283, 480] width 31 height 31
click at [285, 521] on input "checkbox" at bounding box center [283, 523] width 31 height 31
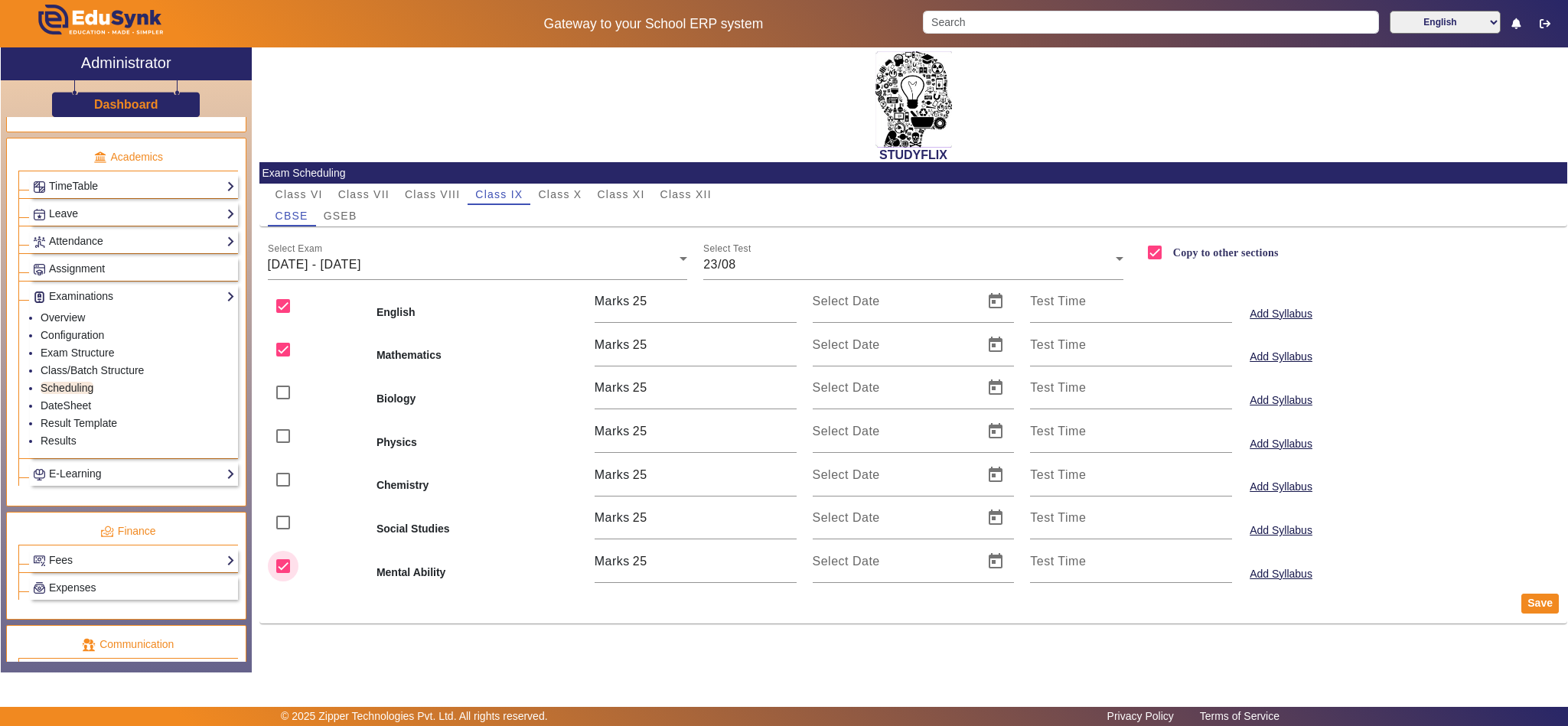
click at [280, 567] on input "checkbox" at bounding box center [283, 567] width 31 height 31
click at [993, 299] on span "Open calendar" at bounding box center [996, 302] width 37 height 37
click at [976, 505] on span "23" at bounding box center [987, 510] width 28 height 28
click at [1000, 346] on span "Open calendar" at bounding box center [996, 346] width 37 height 37
click at [990, 549] on span "23" at bounding box center [987, 554] width 28 height 28
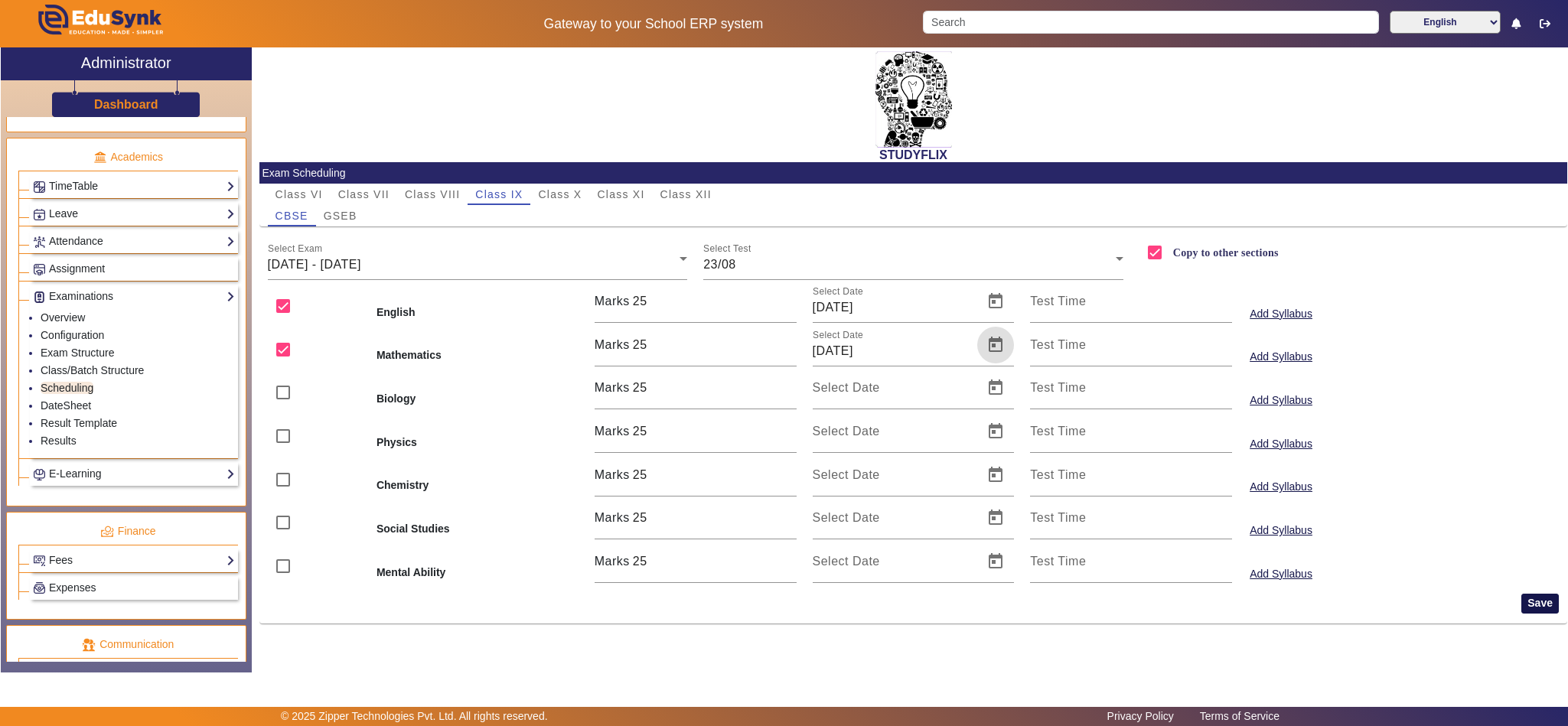
click at [1532, 606] on button "Save" at bounding box center [1540, 604] width 37 height 20
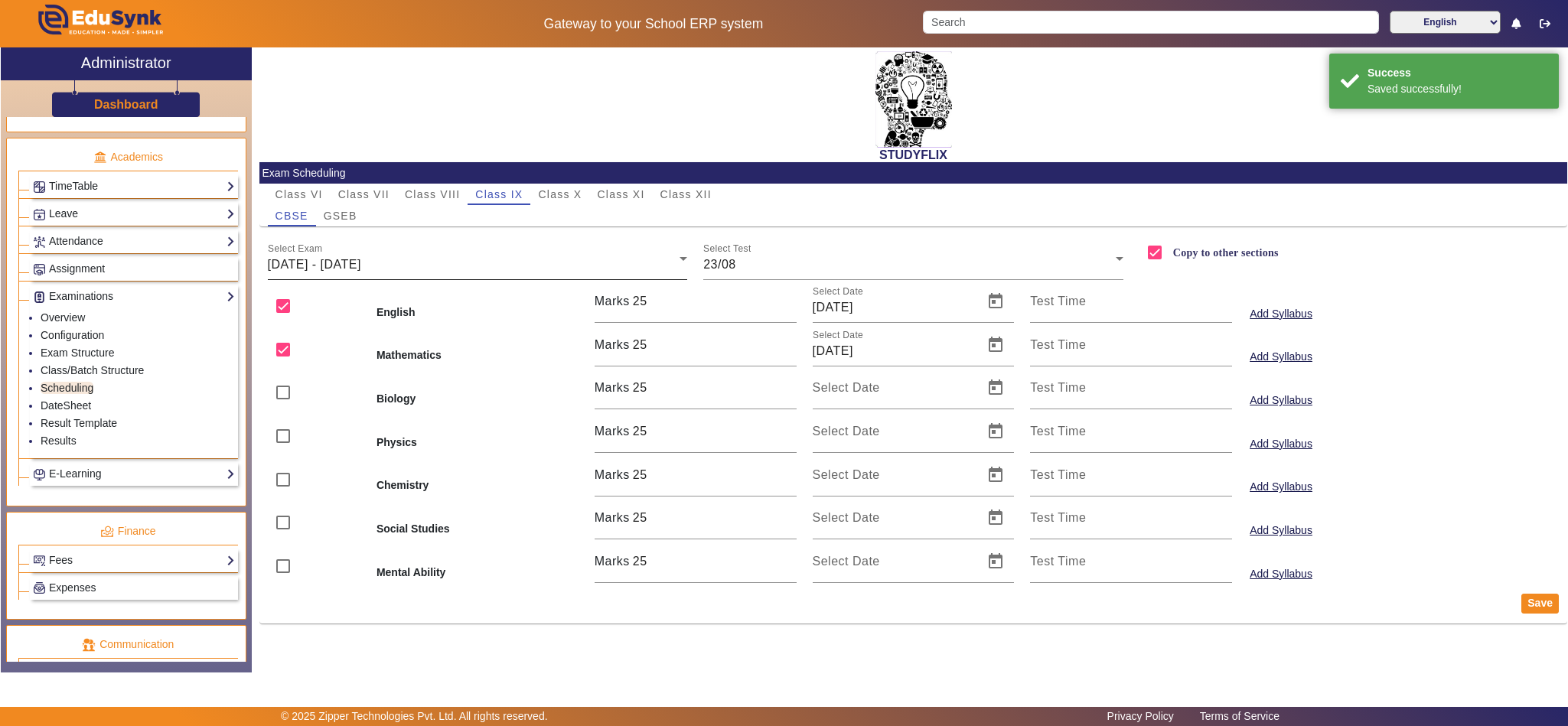
click at [386, 249] on div "Select Exam 18/08/2025 - 23/08/2025" at bounding box center [477, 258] width 420 height 43
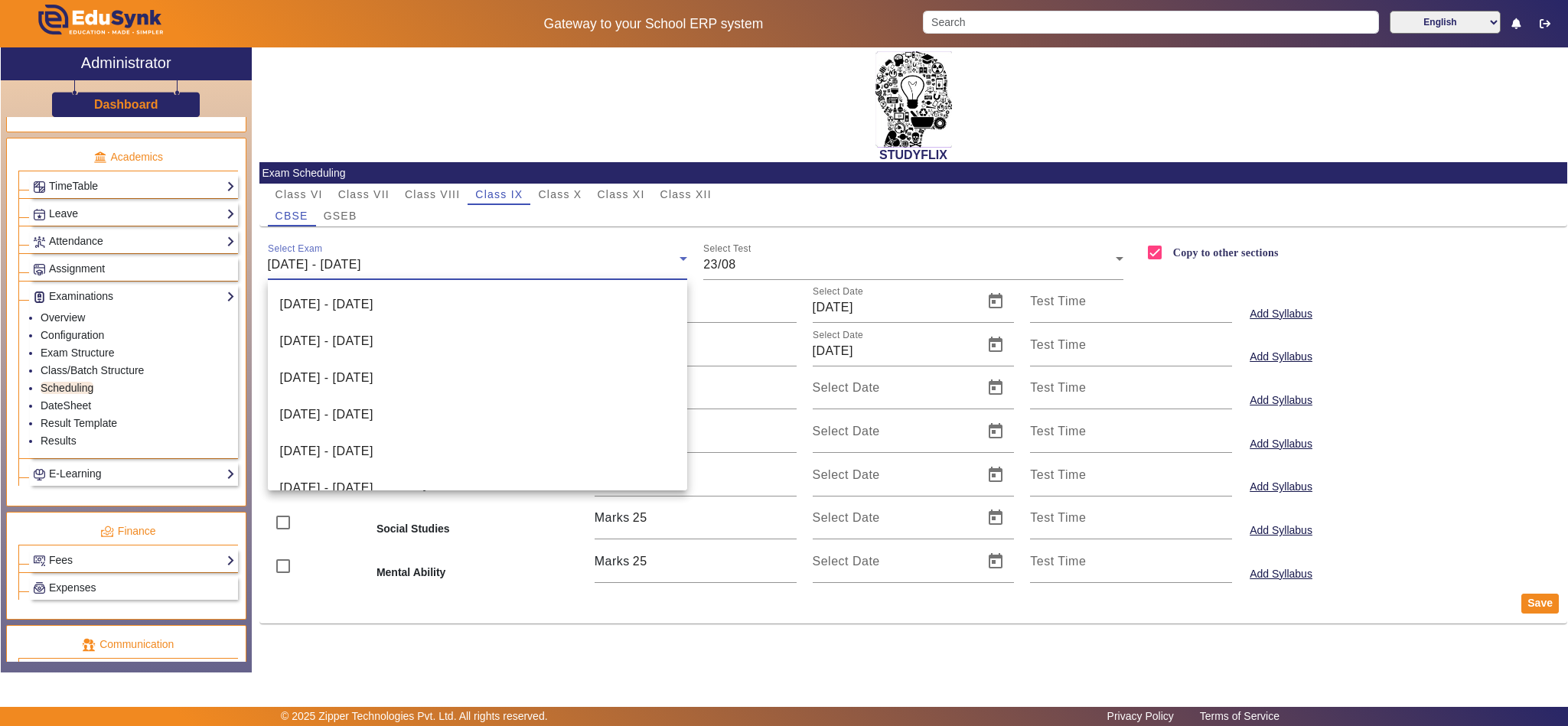
scroll to position [237, 0]
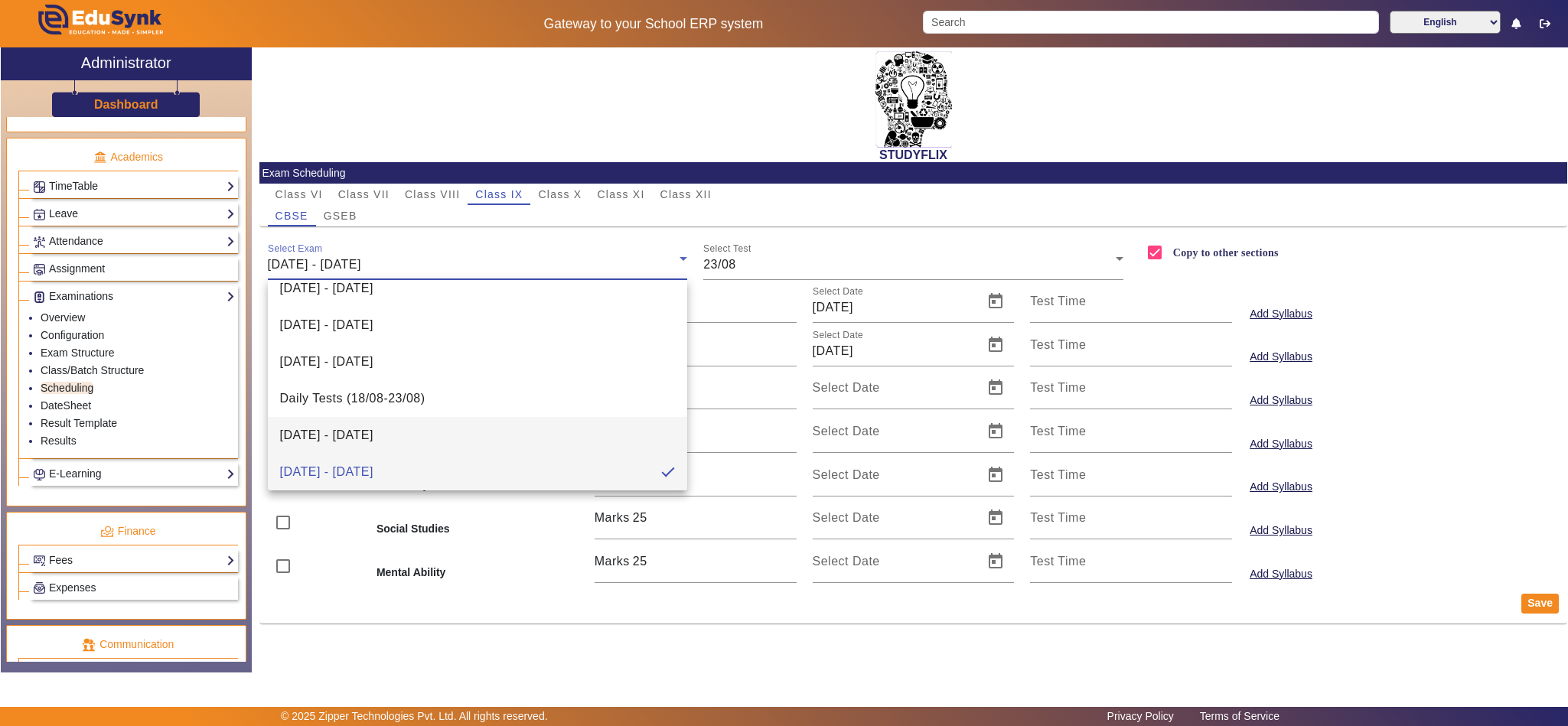
click at [351, 430] on span "11/08/2025 - 16/08/2025" at bounding box center [326, 435] width 94 height 19
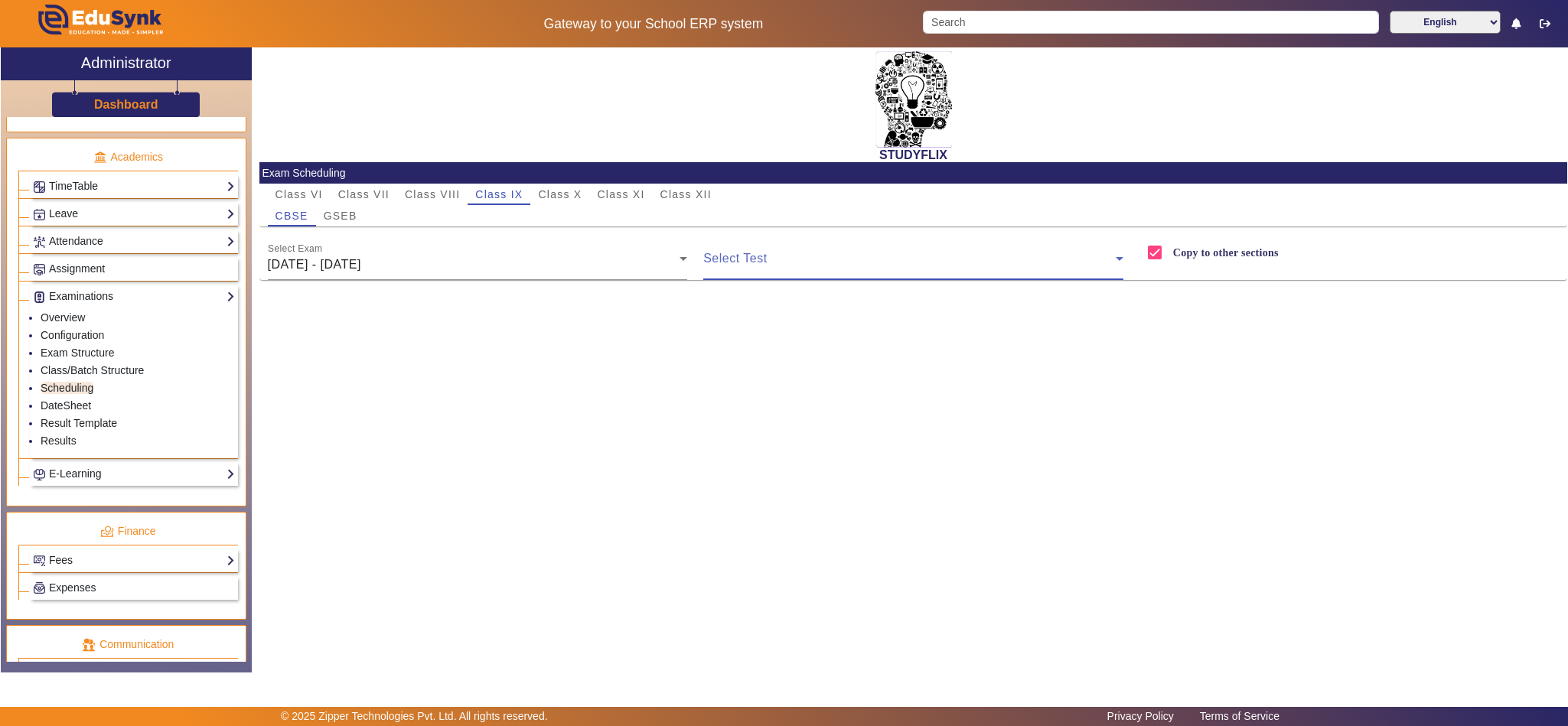
click at [830, 260] on span at bounding box center [909, 265] width 412 height 19
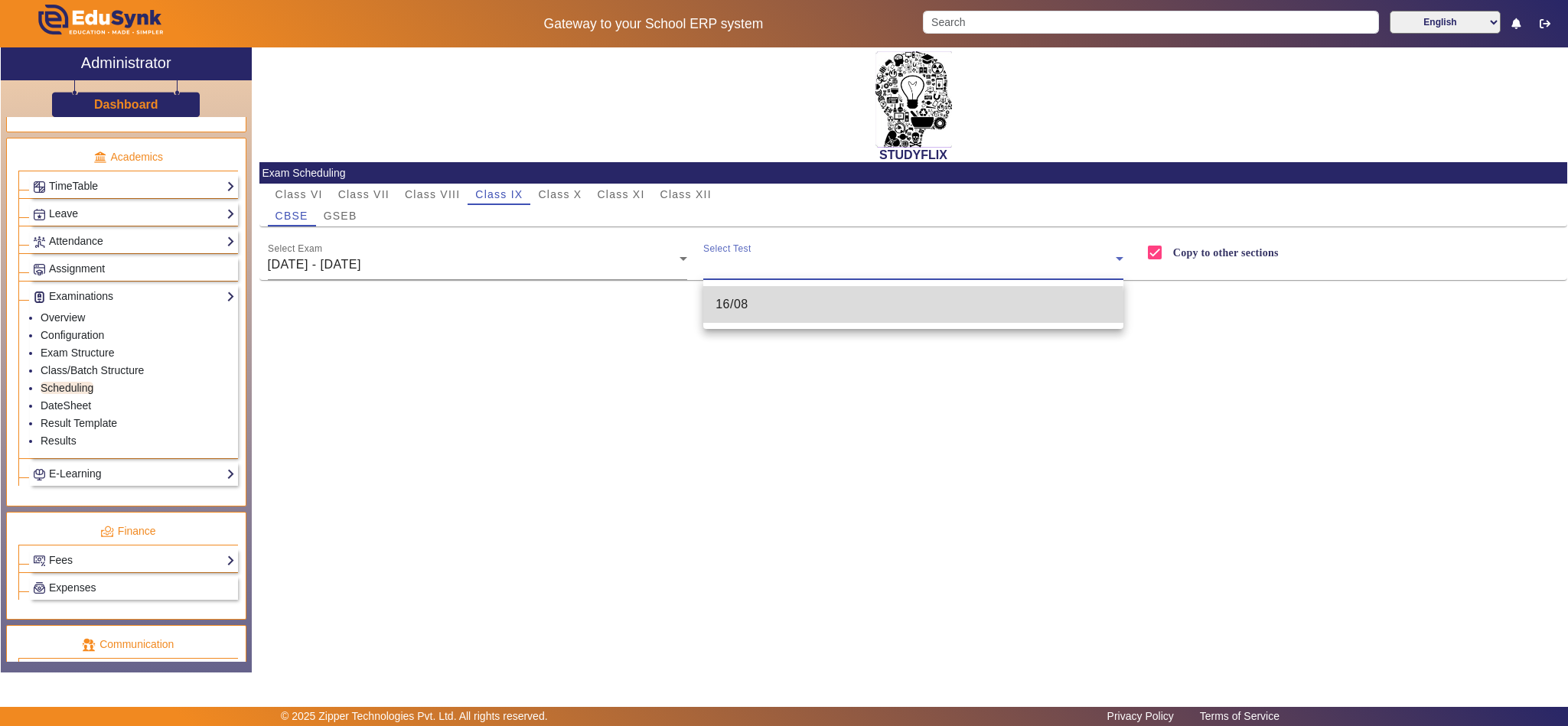
click at [815, 313] on mat-option "16/08" at bounding box center [913, 305] width 420 height 37
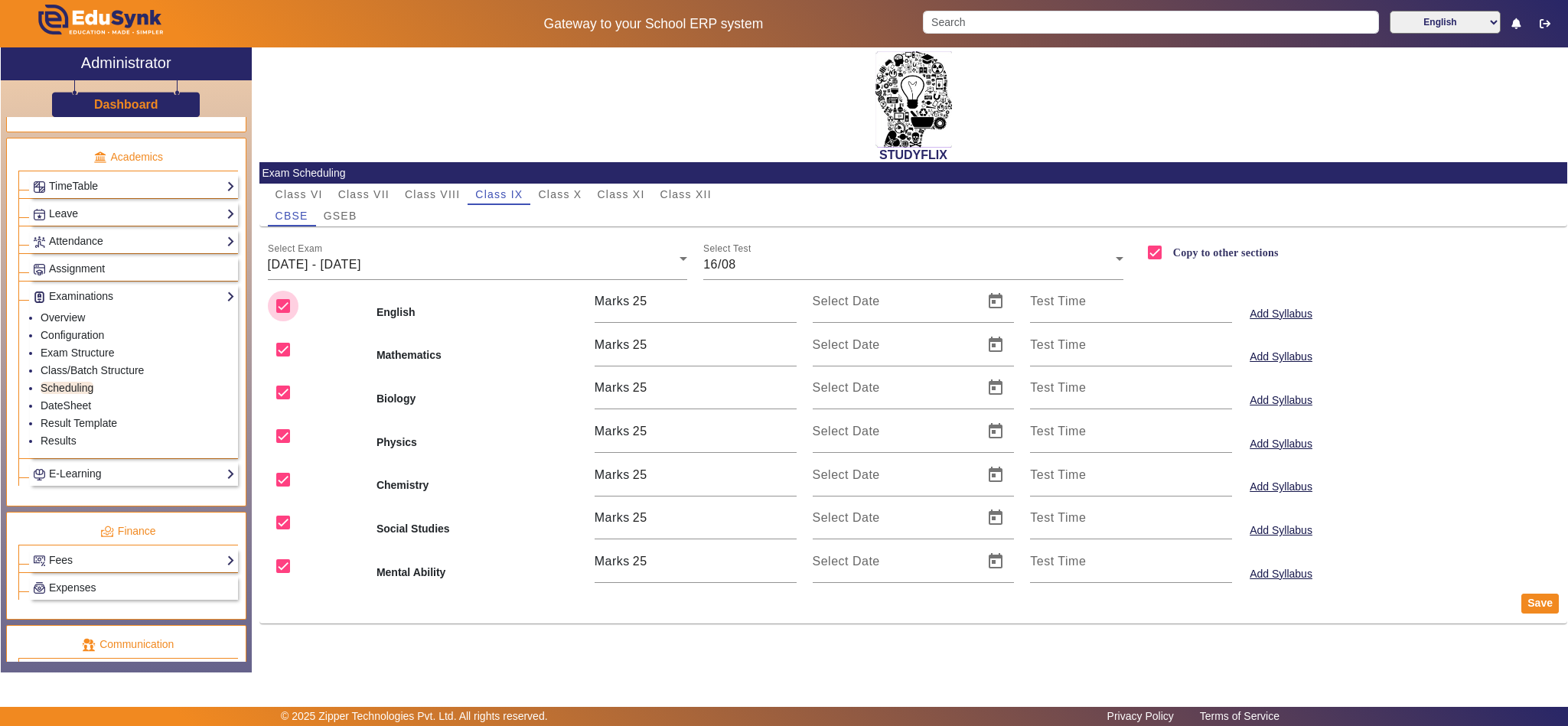
drag, startPoint x: 285, startPoint y: 304, endPoint x: 275, endPoint y: 351, distance: 48.1
click at [285, 305] on input "checkbox" at bounding box center [283, 306] width 31 height 31
drag, startPoint x: 275, startPoint y: 352, endPoint x: 296, endPoint y: 390, distance: 43.4
click at [276, 349] on input "checkbox" at bounding box center [283, 350] width 31 height 31
drag, startPoint x: 289, startPoint y: 439, endPoint x: 292, endPoint y: 460, distance: 21.2
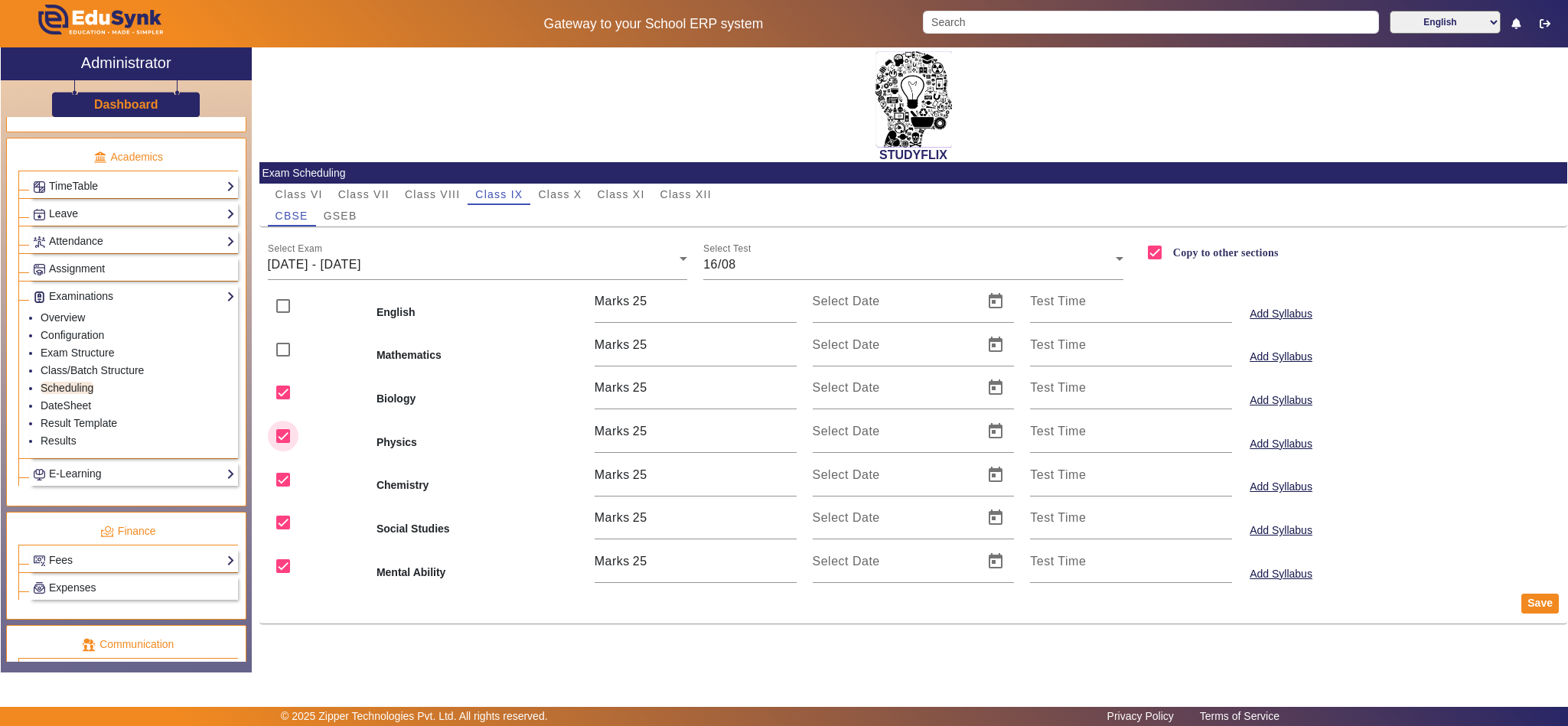
click at [289, 441] on input "checkbox" at bounding box center [283, 436] width 31 height 31
drag, startPoint x: 291, startPoint y: 531, endPoint x: 296, endPoint y: 571, distance: 40.3
click at [291, 535] on input "checkbox" at bounding box center [283, 523] width 31 height 31
click at [290, 579] on input "checkbox" at bounding box center [283, 567] width 31 height 31
click at [1010, 383] on span "Open calendar" at bounding box center [996, 388] width 37 height 37
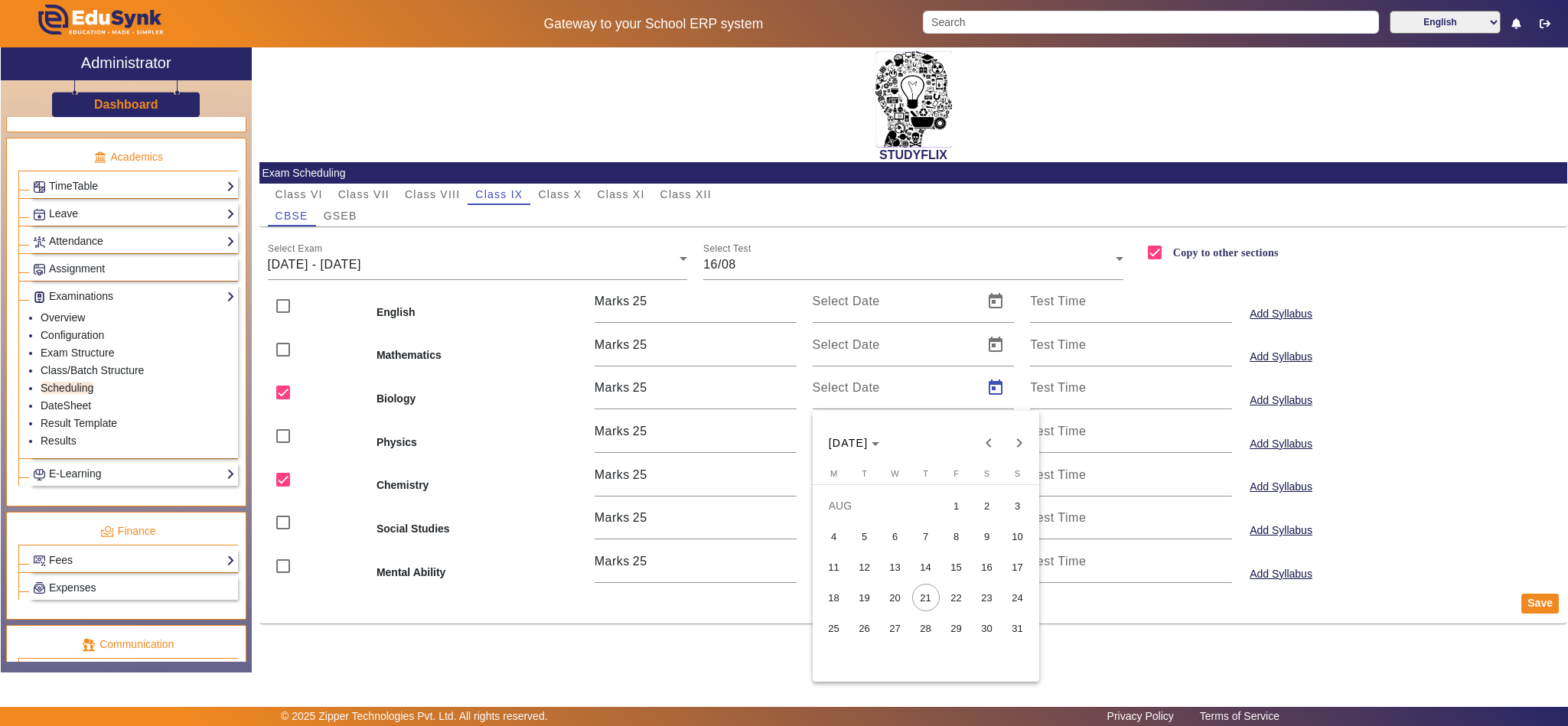
click at [990, 572] on span "16" at bounding box center [987, 568] width 28 height 28
click at [1001, 466] on span "Open calendar" at bounding box center [996, 475] width 37 height 37
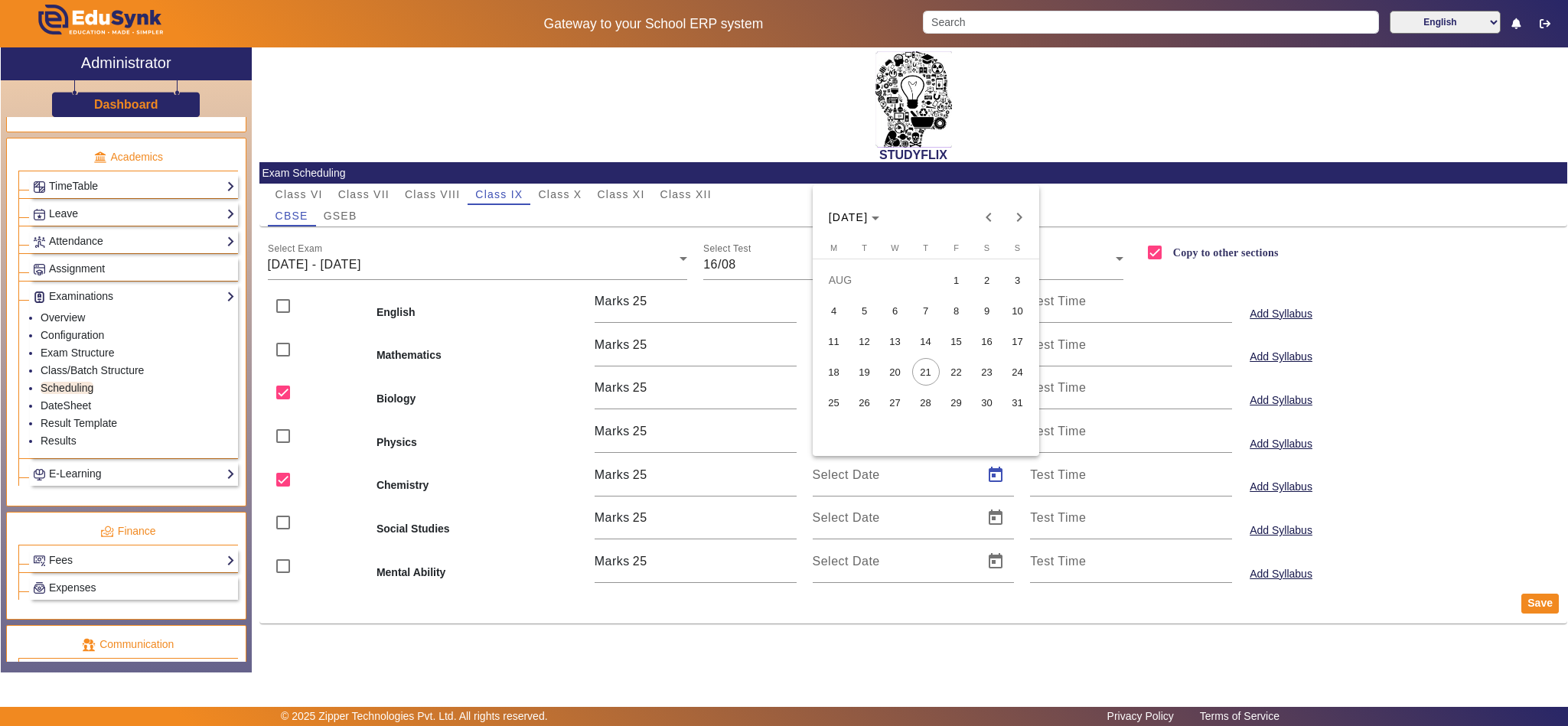
click at [1000, 343] on span "16" at bounding box center [987, 342] width 28 height 28
click at [1530, 600] on button "Save" at bounding box center [1540, 604] width 37 height 20
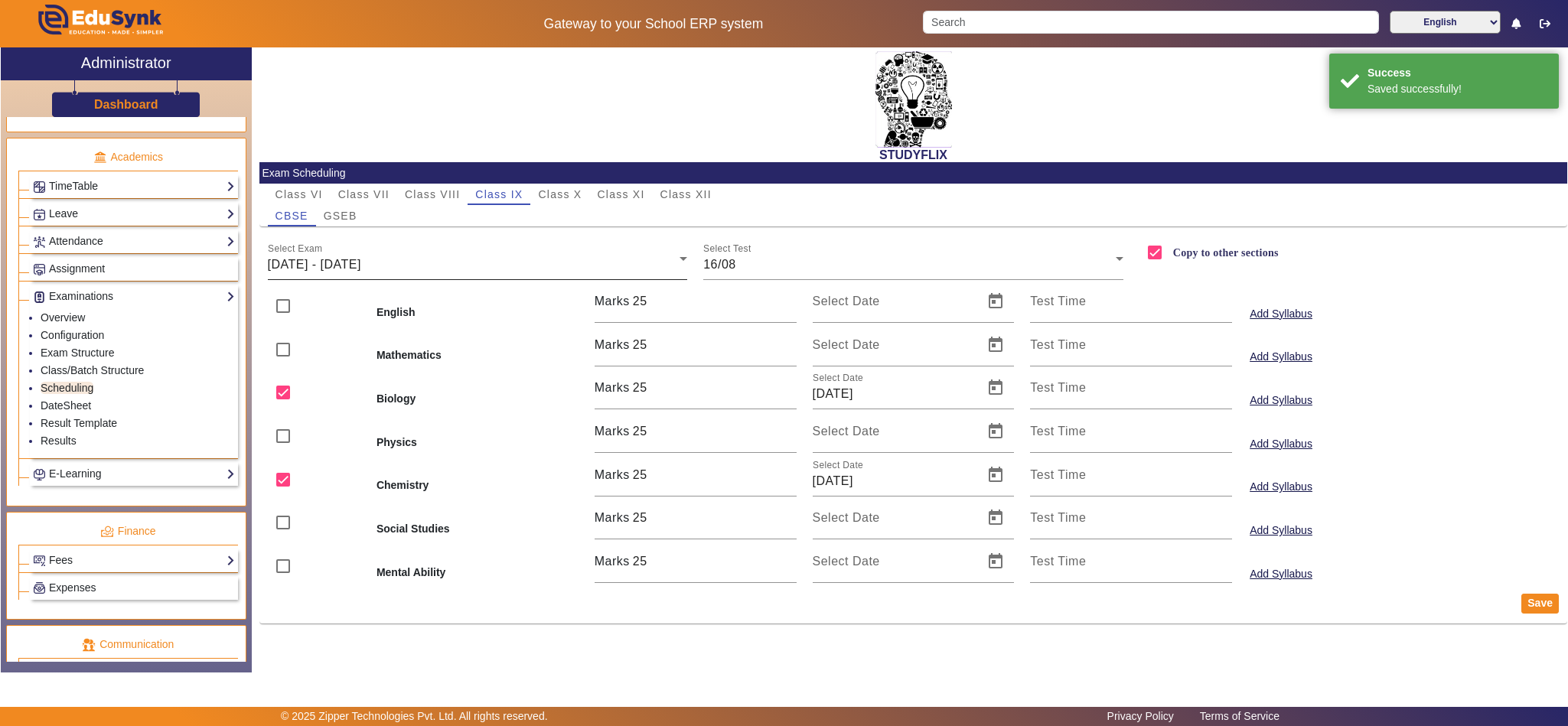
click at [361, 267] on span "11/08/2025 - 16/08/2025" at bounding box center [314, 264] width 94 height 13
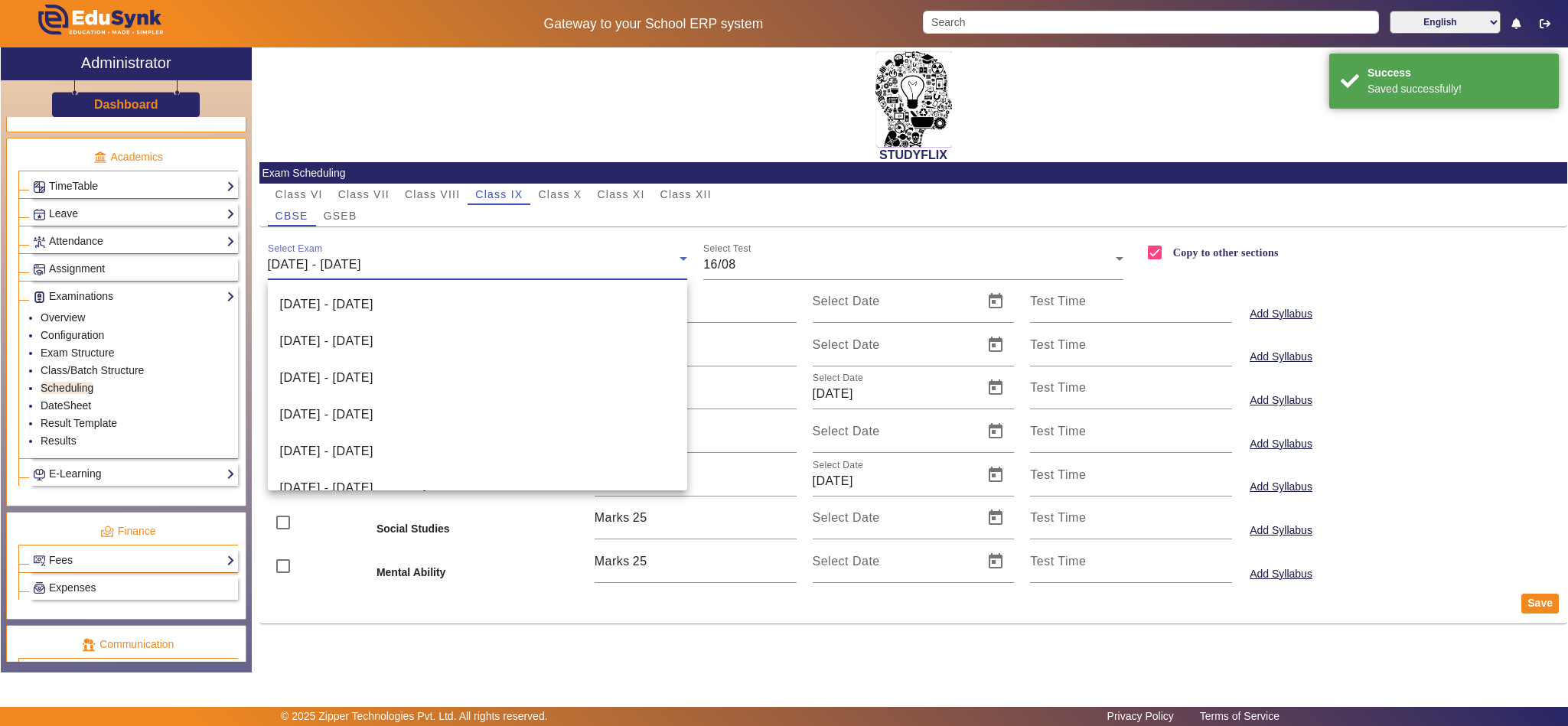
scroll to position [199, 0]
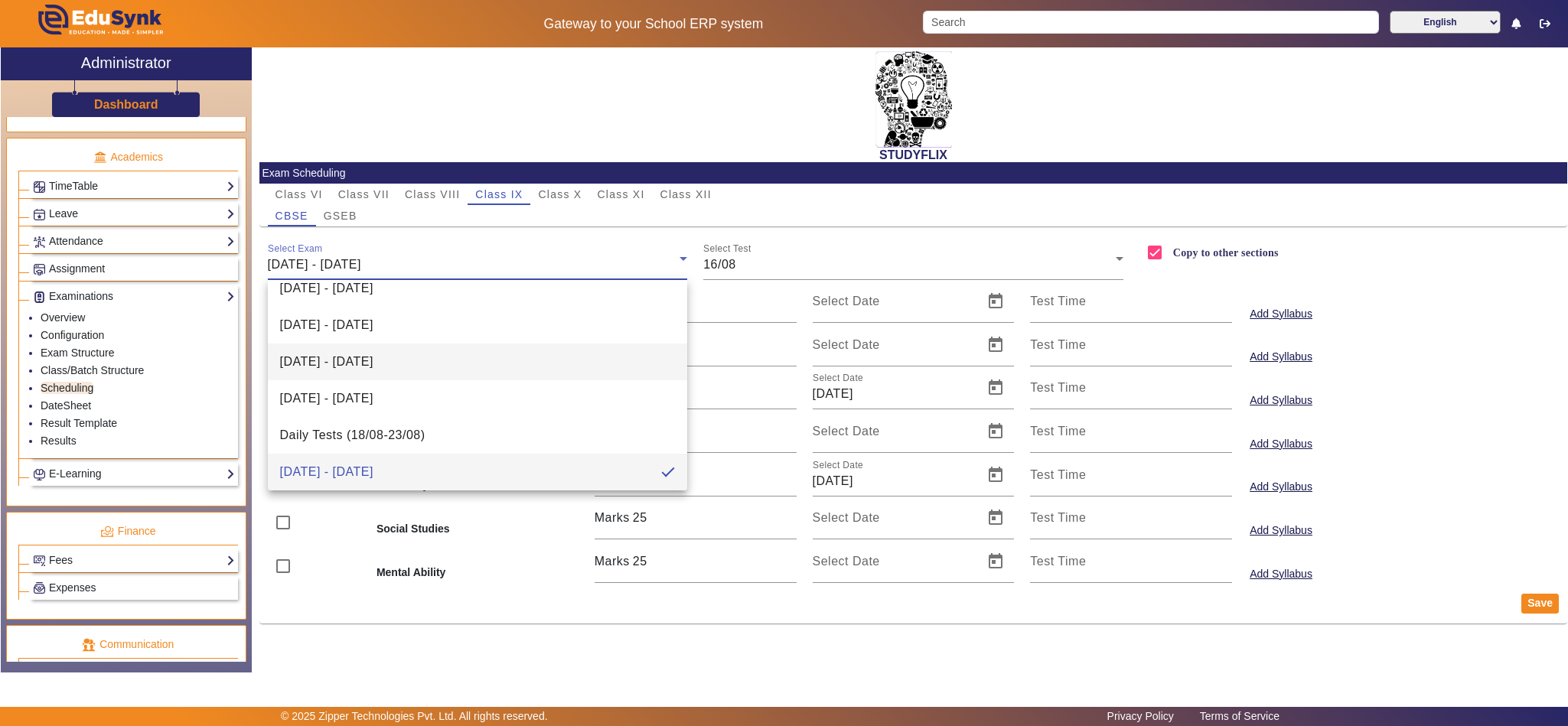
click at [422, 366] on mat-option "28/07/2026 - 02/08/2025" at bounding box center [477, 362] width 420 height 37
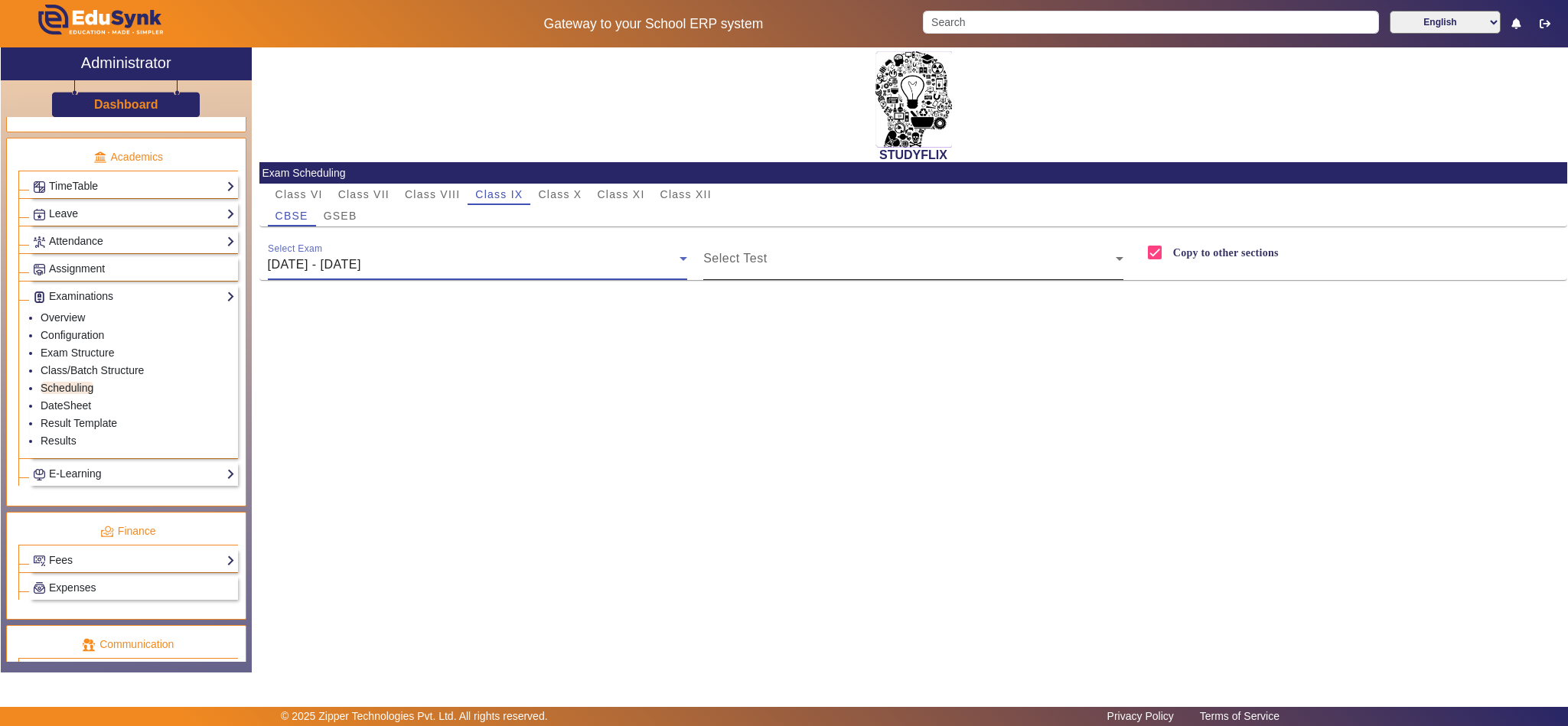
click at [840, 256] on span at bounding box center [909, 265] width 412 height 19
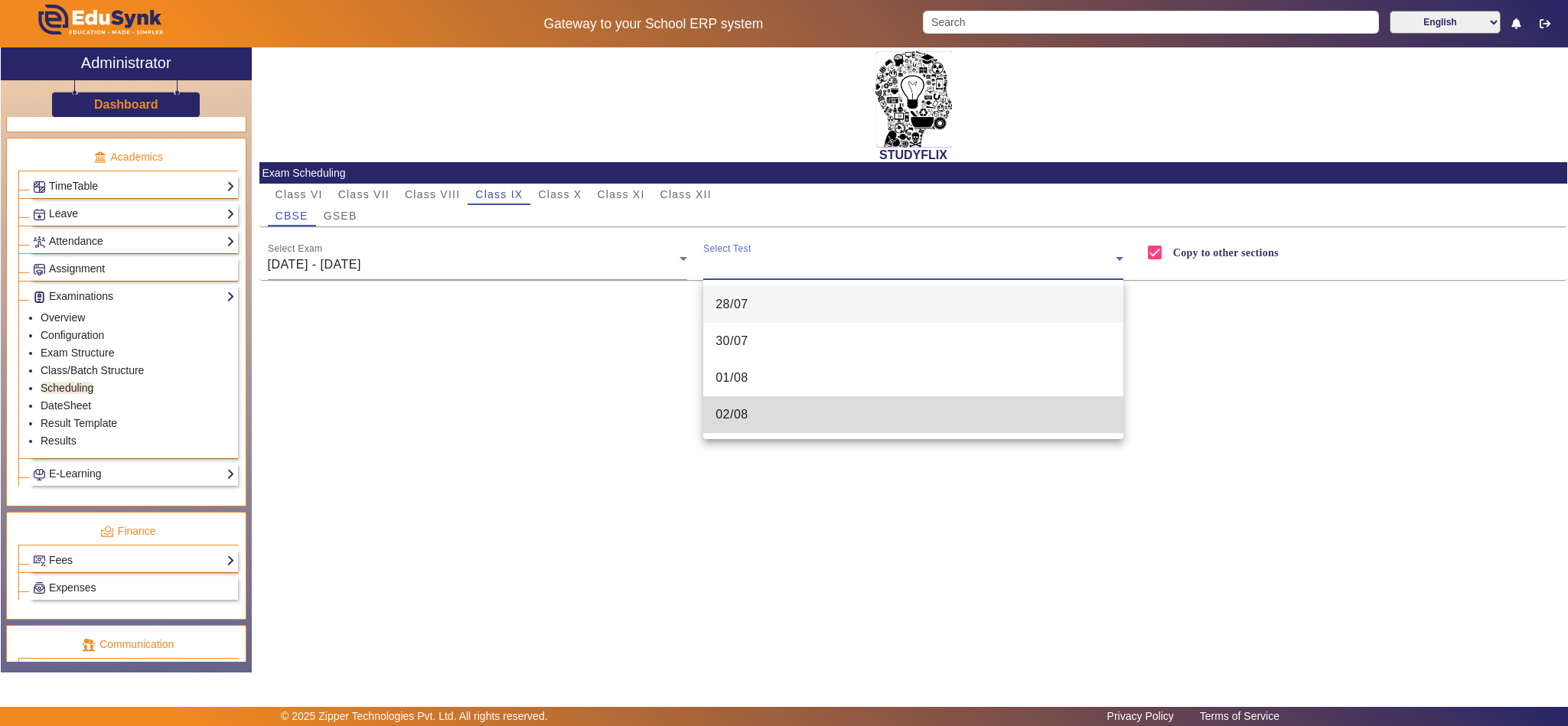
click at [767, 413] on mat-option "02/08" at bounding box center [913, 415] width 420 height 37
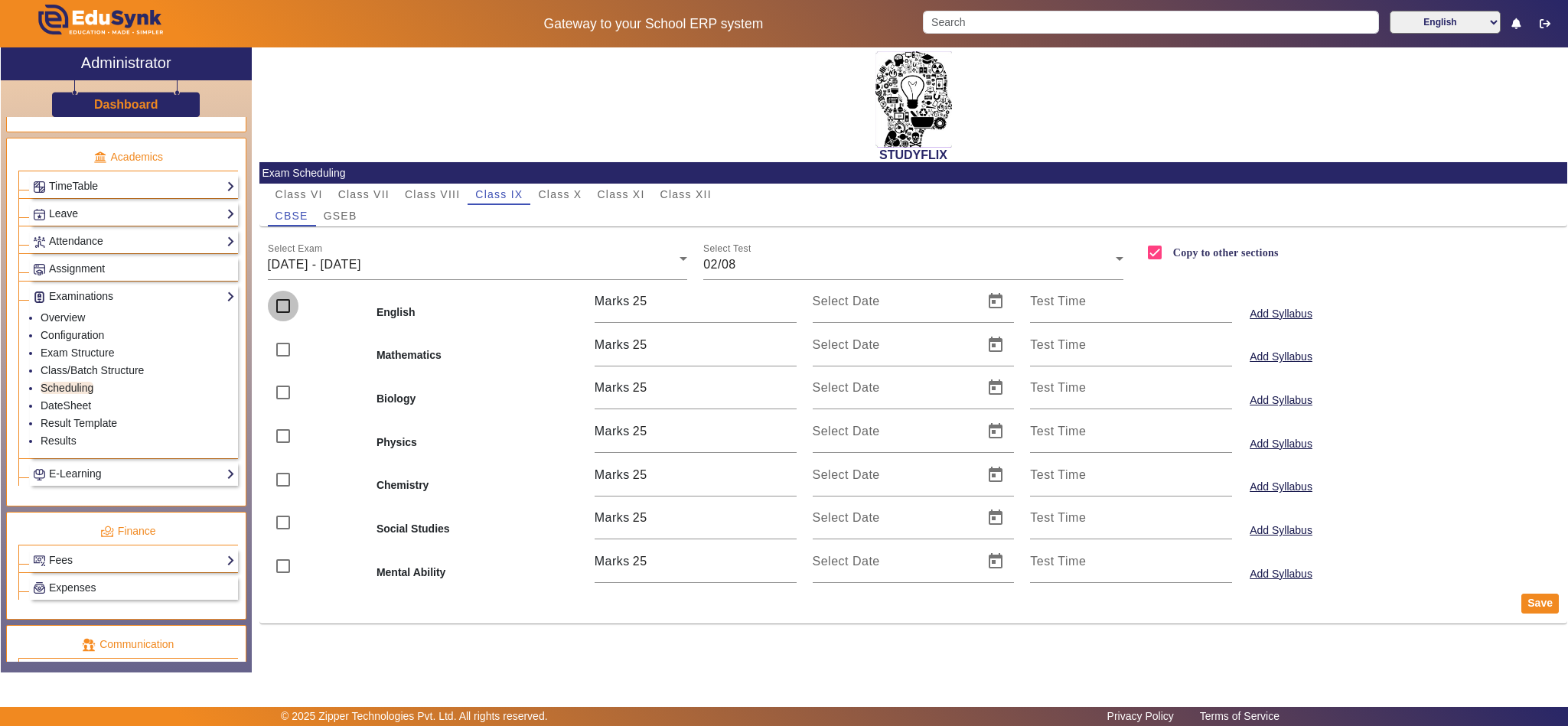
click at [278, 305] on input "checkbox" at bounding box center [283, 306] width 31 height 31
click at [278, 393] on input "checkbox" at bounding box center [283, 393] width 31 height 31
drag, startPoint x: 280, startPoint y: 343, endPoint x: 285, endPoint y: 326, distance: 17.7
click at [280, 344] on input "checkbox" at bounding box center [283, 350] width 31 height 31
click at [285, 305] on input "checkbox" at bounding box center [283, 306] width 31 height 31
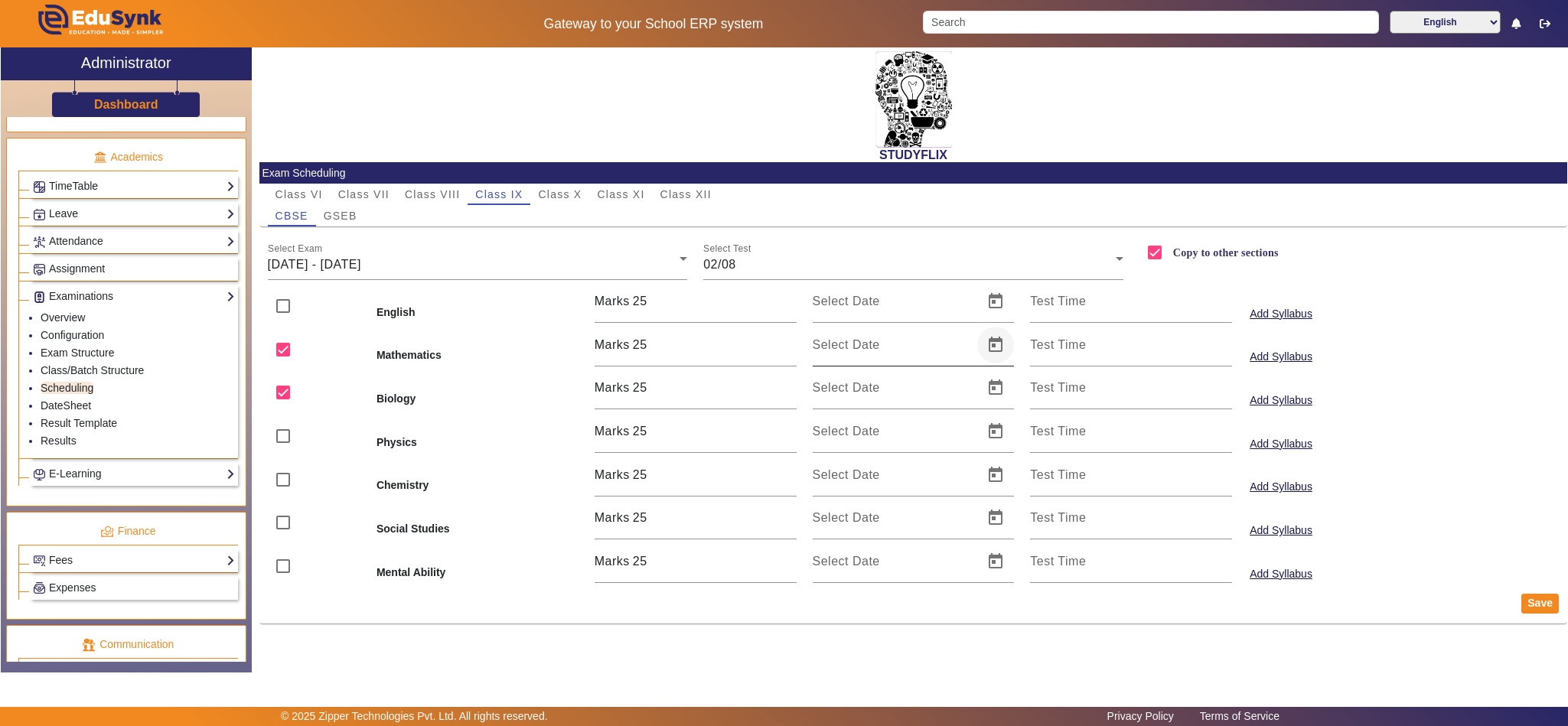
click at [992, 342] on span "Open calendar" at bounding box center [996, 346] width 37 height 37
click at [980, 464] on span "2" at bounding box center [987, 462] width 28 height 28
click at [994, 380] on span "Open calendar" at bounding box center [996, 388] width 37 height 37
drag, startPoint x: 977, startPoint y: 500, endPoint x: 977, endPoint y: 486, distance: 14.0
click at [978, 500] on span "2" at bounding box center [987, 506] width 28 height 28
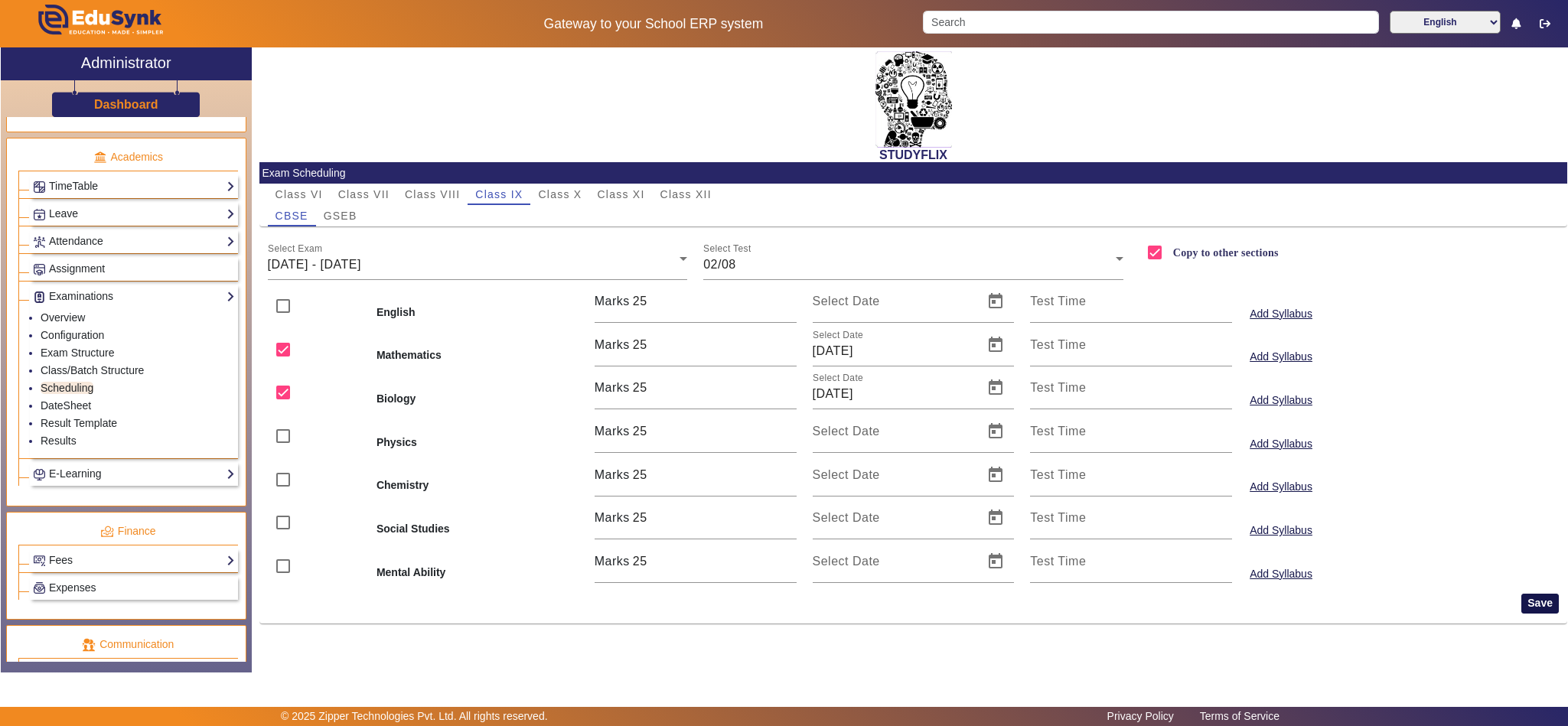
click at [1543, 600] on button "Save" at bounding box center [1540, 604] width 37 height 20
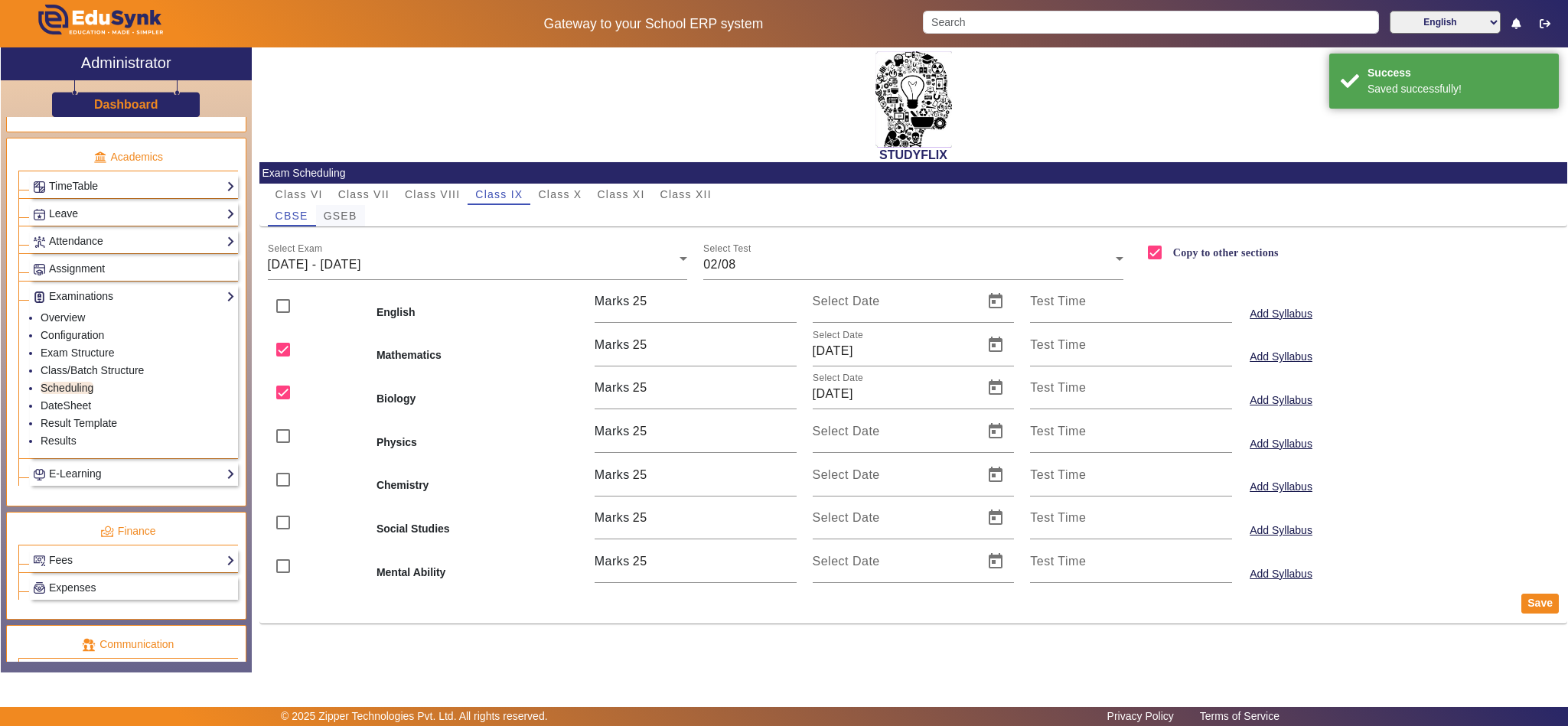
click at [345, 216] on span "GSEB" at bounding box center [341, 216] width 34 height 11
click at [361, 264] on span "02/06/2025 - 07/06/2025" at bounding box center [314, 264] width 94 height 13
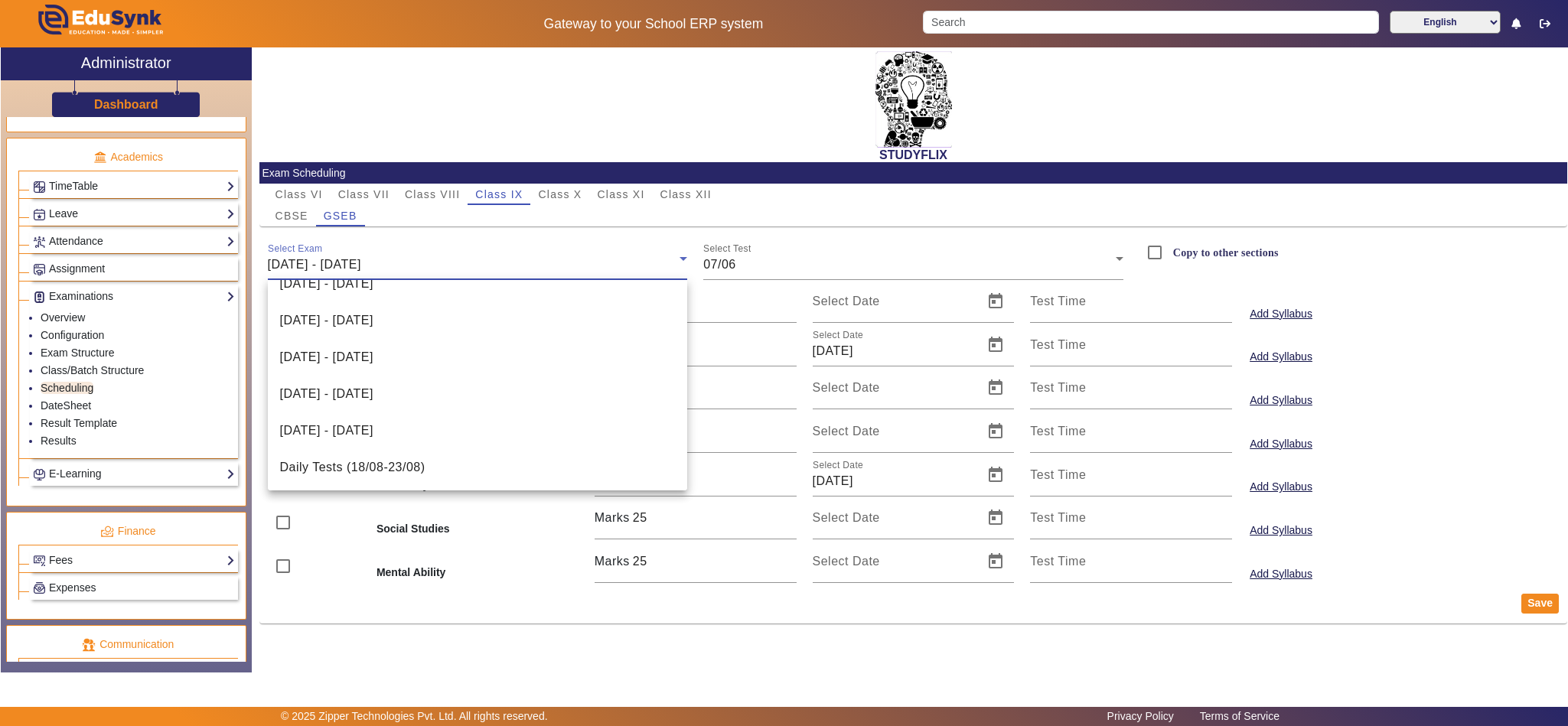
scroll to position [317, 0]
click at [373, 472] on span "01/09/2025 - 06/09/2025" at bounding box center [326, 466] width 94 height 19
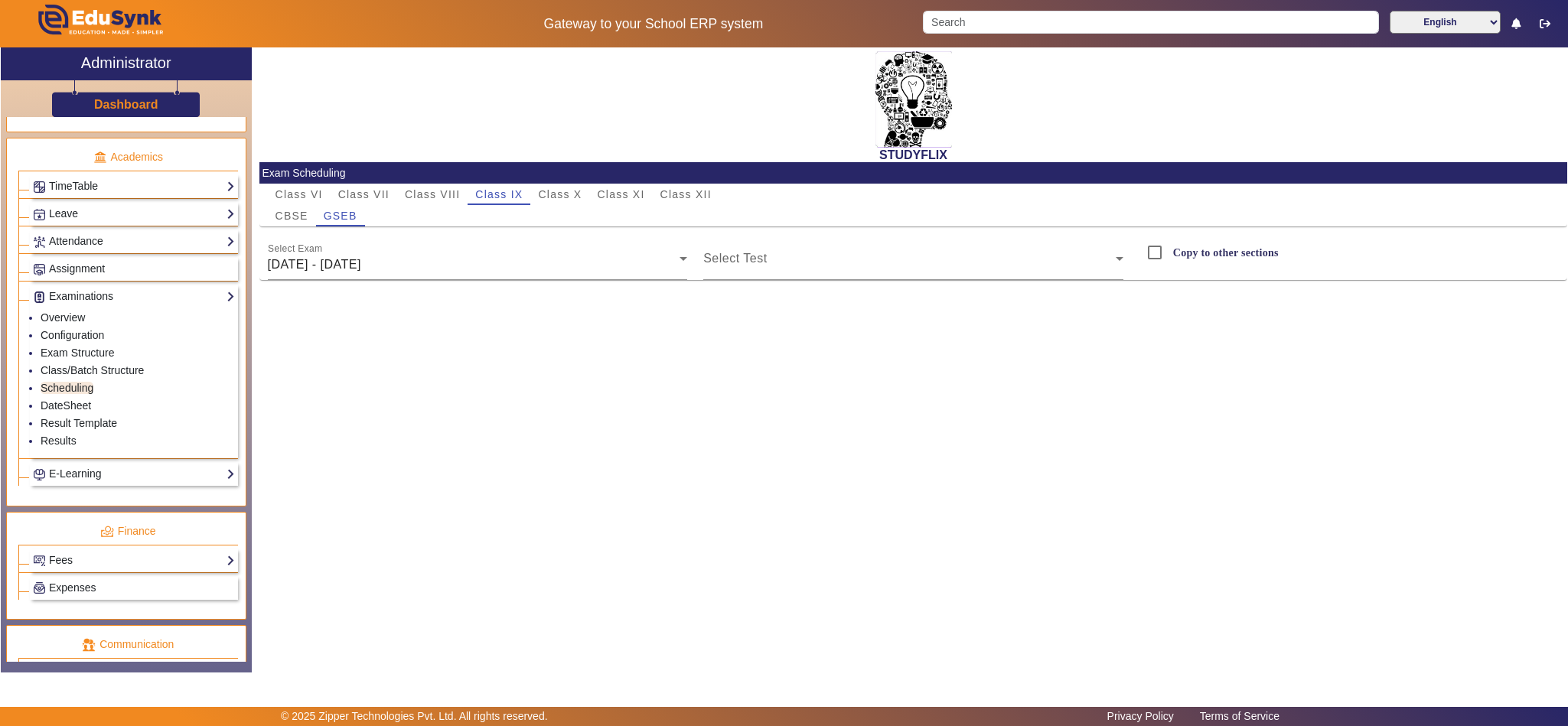
click at [770, 292] on div "STUDYFLIX Exam Scheduling Class VI Class VII Class VIII Class IX Class X Class …" at bounding box center [909, 352] width 1315 height 609
click at [787, 264] on span at bounding box center [909, 265] width 412 height 19
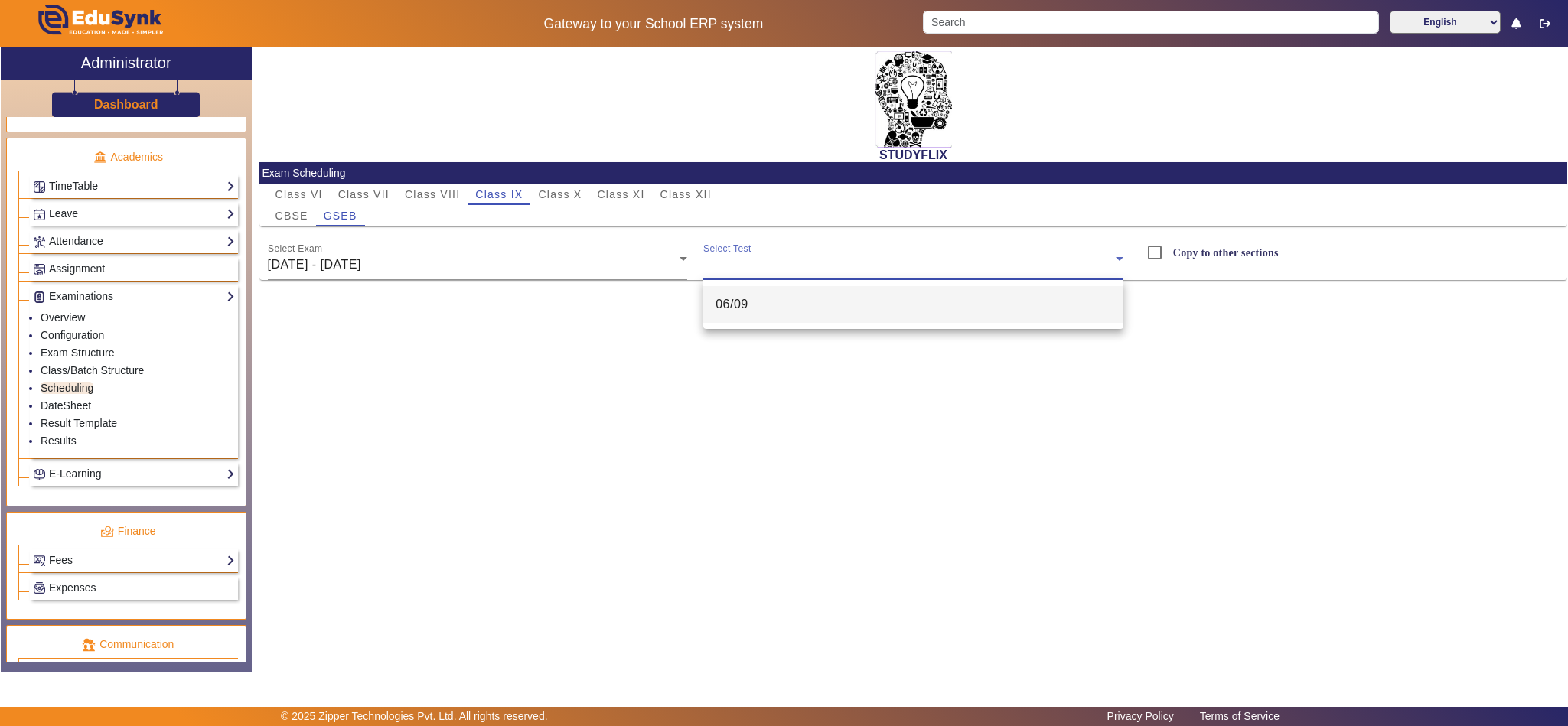
click at [775, 291] on mat-option "06/09" at bounding box center [913, 305] width 420 height 37
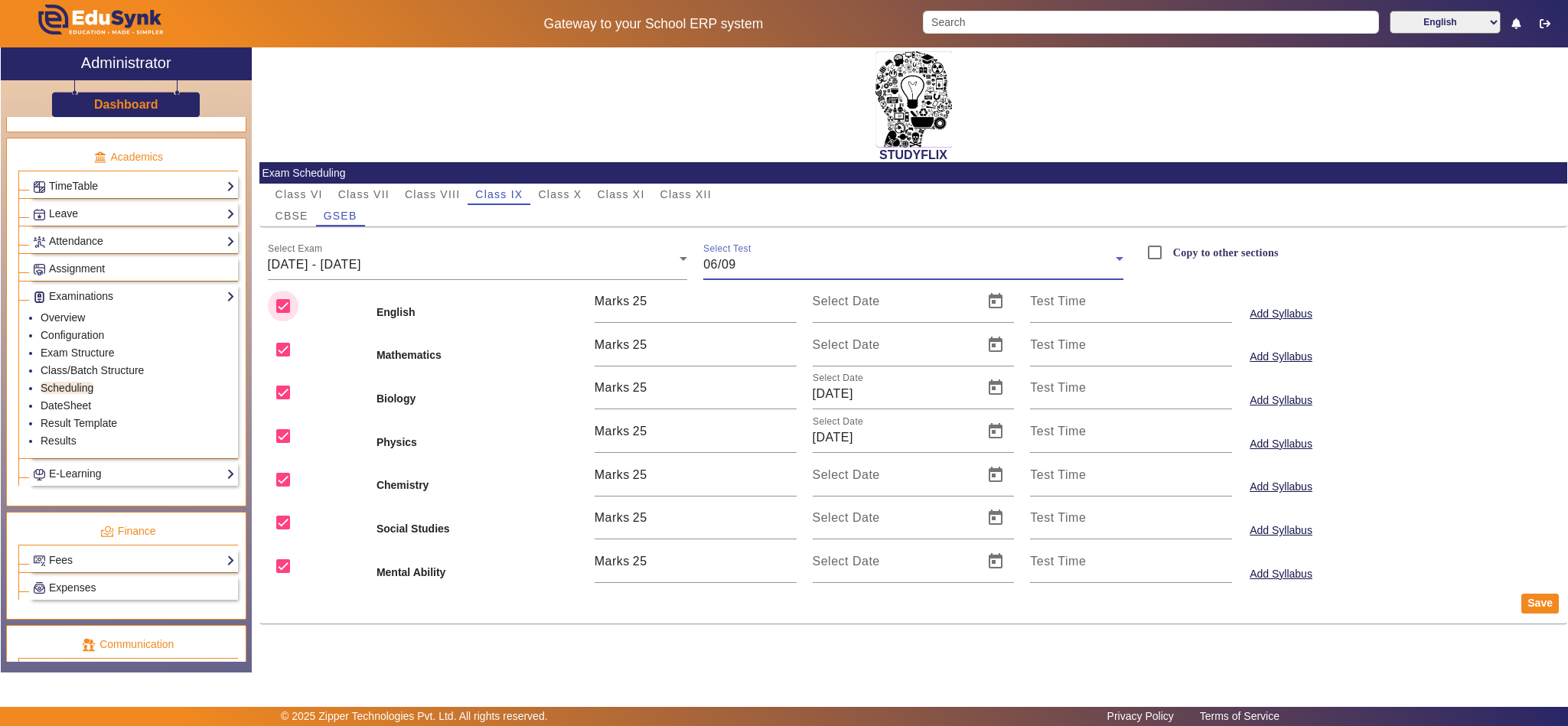
drag, startPoint x: 278, startPoint y: 312, endPoint x: 281, endPoint y: 329, distance: 17.3
click at [278, 312] on input "checkbox" at bounding box center [283, 306] width 31 height 31
click at [281, 349] on input "checkbox" at bounding box center [283, 350] width 31 height 31
click at [289, 481] on input "checkbox" at bounding box center [283, 480] width 31 height 31
click at [276, 527] on input "checkbox" at bounding box center [283, 523] width 31 height 31
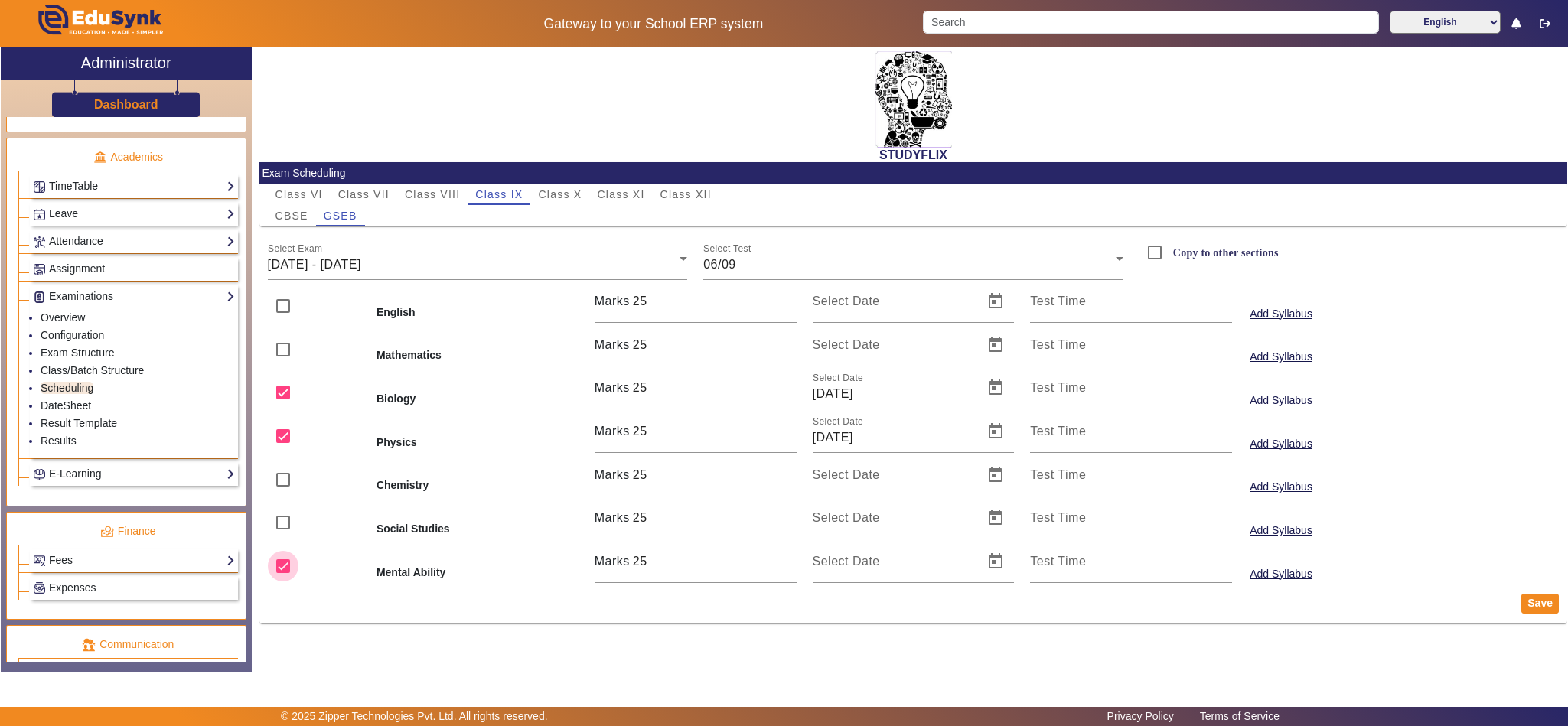
click at [281, 565] on input "checkbox" at bounding box center [283, 567] width 31 height 31
click at [1536, 608] on button "Save" at bounding box center [1540, 604] width 37 height 20
click at [325, 258] on span "01/09/2025 - 06/09/2025" at bounding box center [314, 264] width 94 height 13
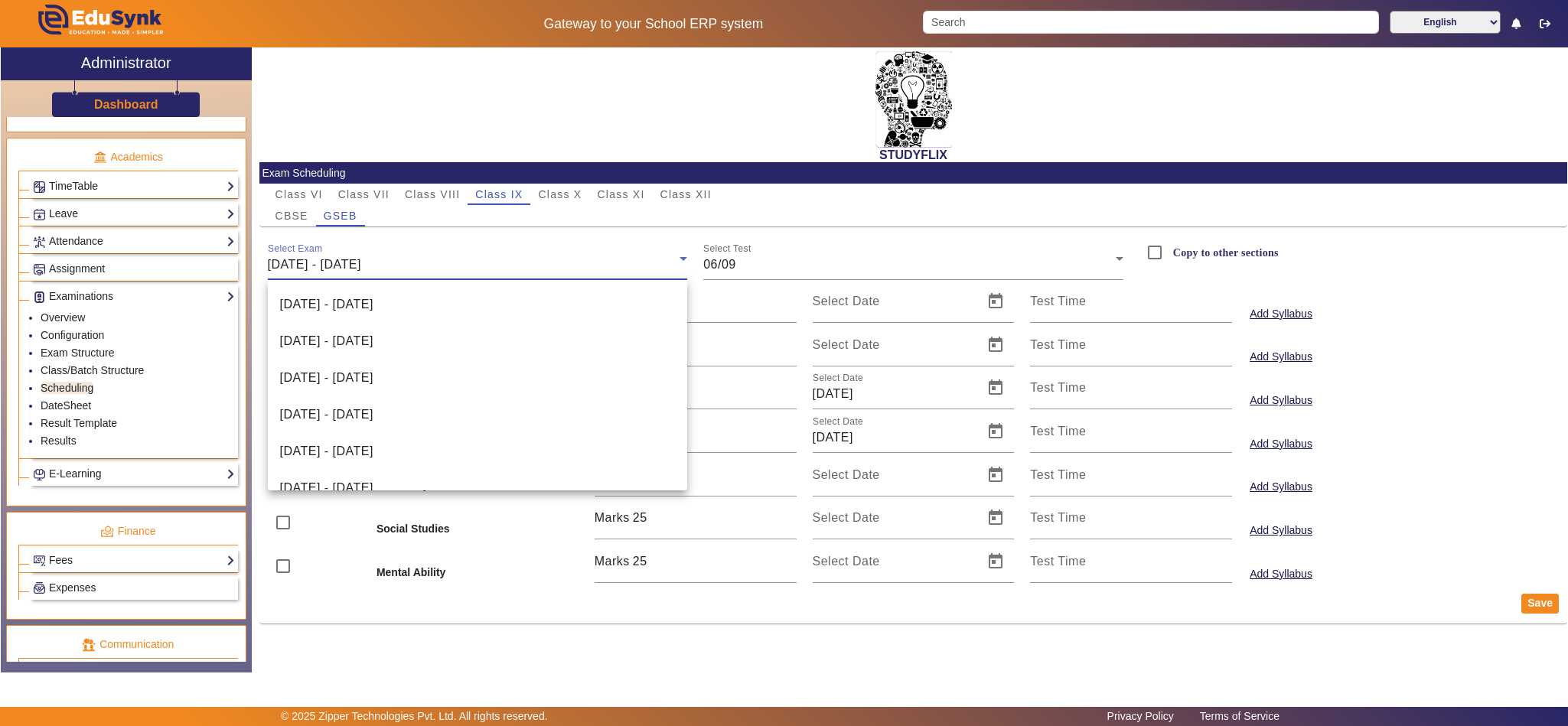
scroll to position [310, 0]
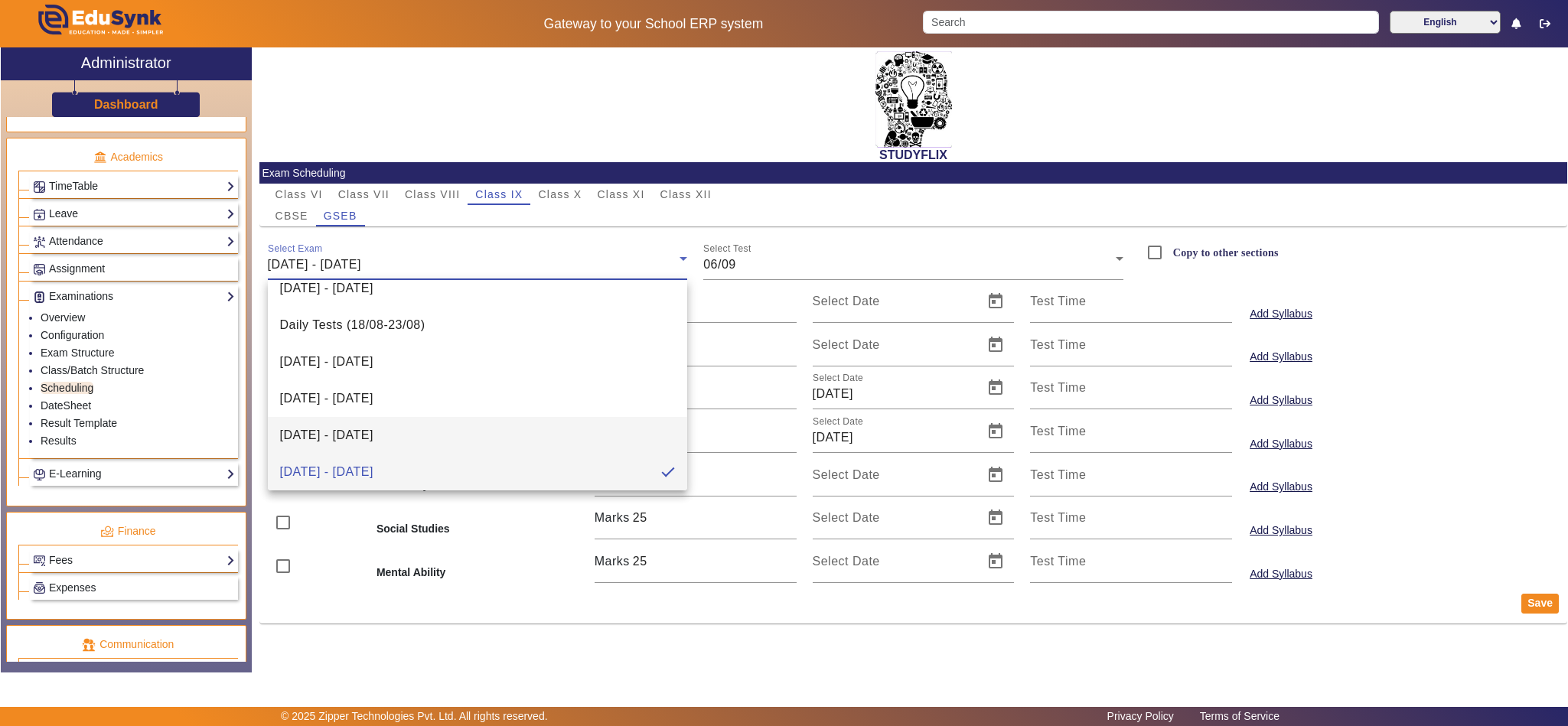
click at [342, 437] on span "25/08/2025 - 30/08/2025" at bounding box center [326, 435] width 94 height 19
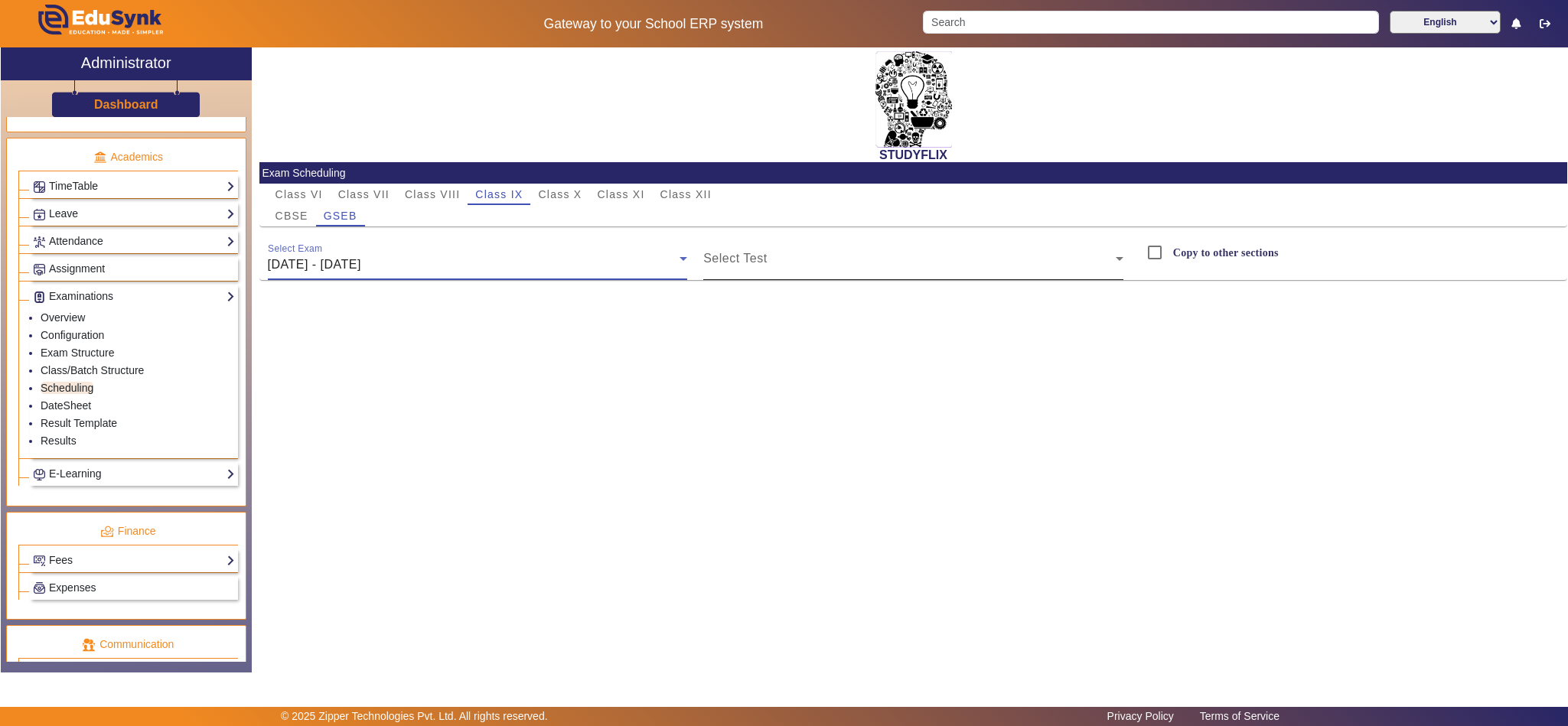
click at [799, 254] on div "Select Test" at bounding box center [913, 258] width 420 height 43
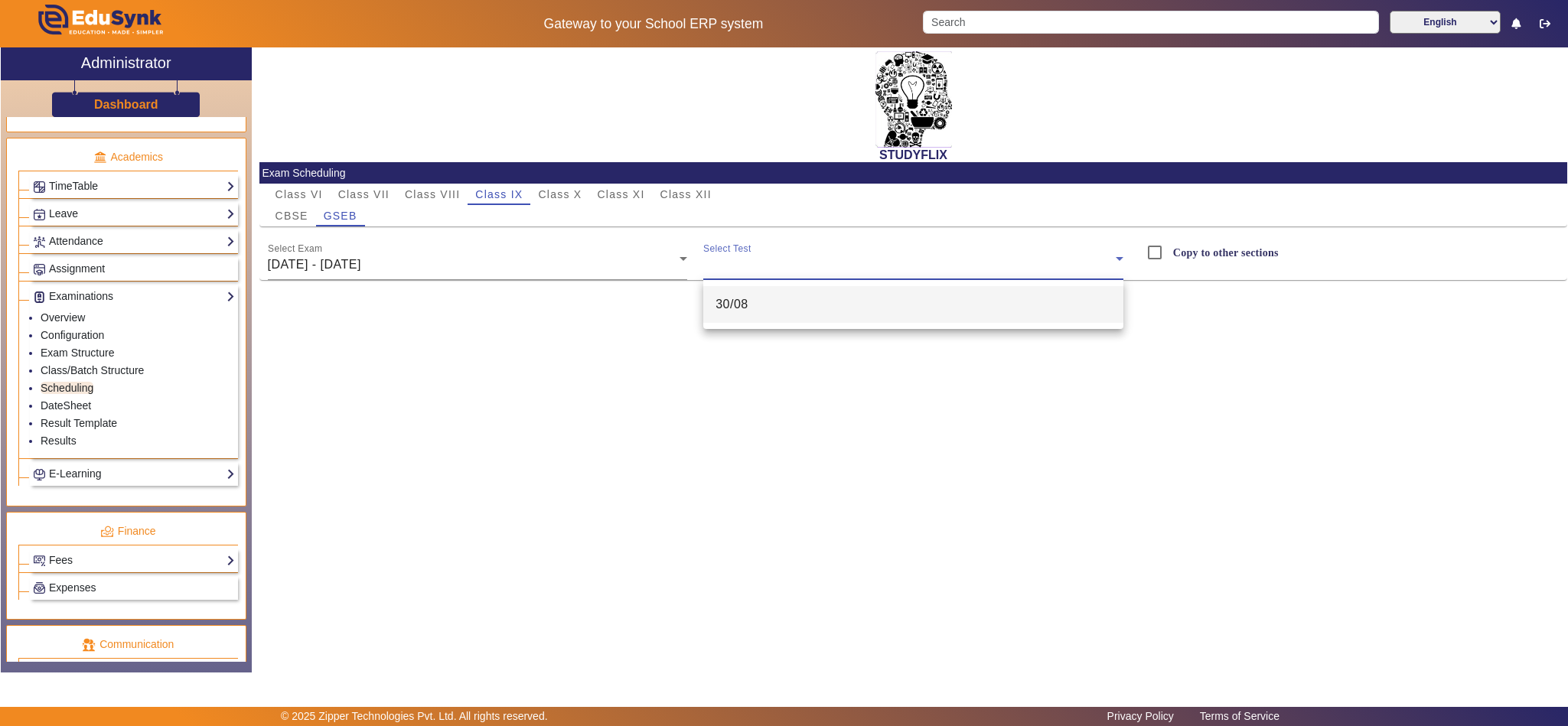
click at [795, 313] on mat-option "30/08" at bounding box center [913, 305] width 420 height 37
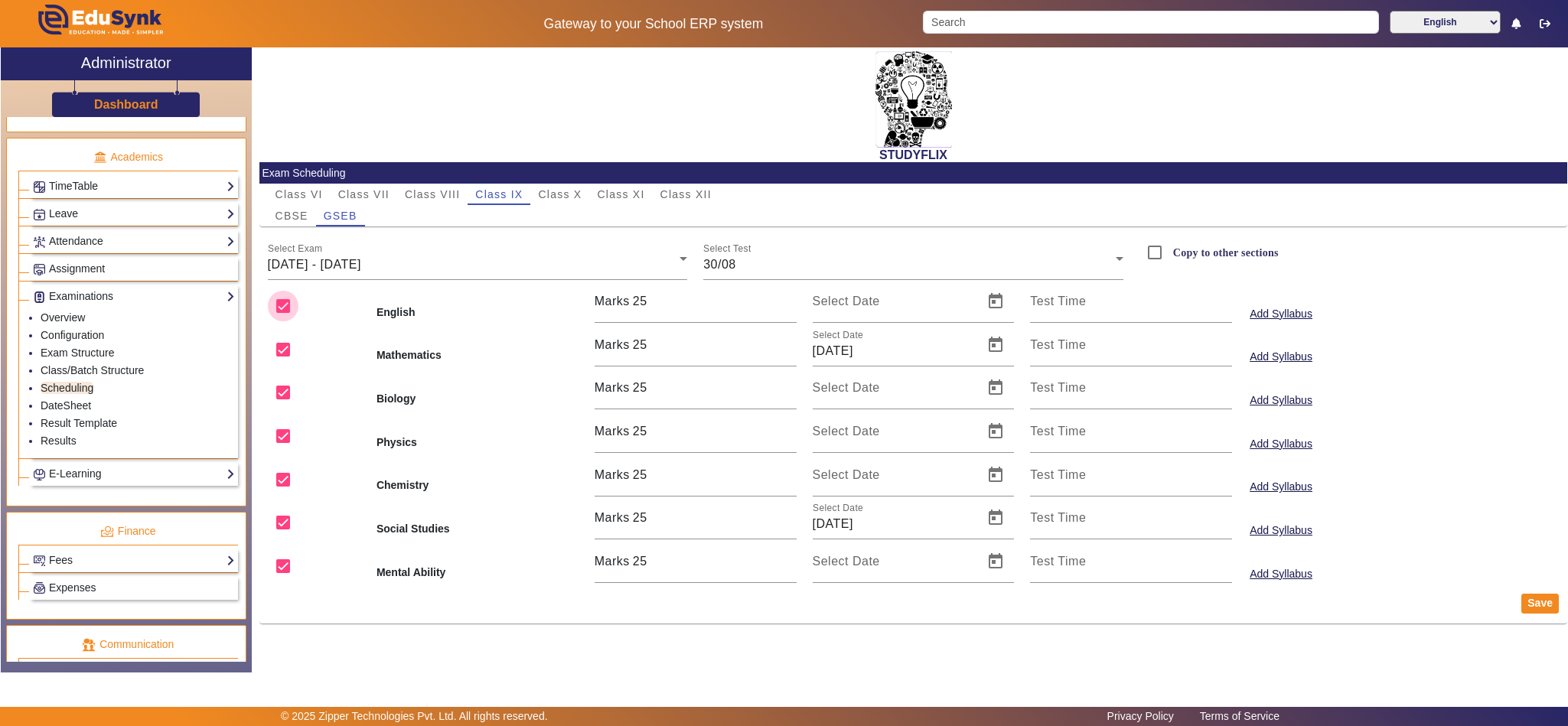
click at [282, 305] on input "checkbox" at bounding box center [283, 306] width 31 height 31
click at [282, 390] on input "checkbox" at bounding box center [283, 393] width 31 height 31
click at [278, 437] on input "checkbox" at bounding box center [283, 436] width 31 height 31
click at [278, 476] on input "checkbox" at bounding box center [283, 480] width 31 height 31
click at [280, 563] on input "checkbox" at bounding box center [283, 567] width 31 height 31
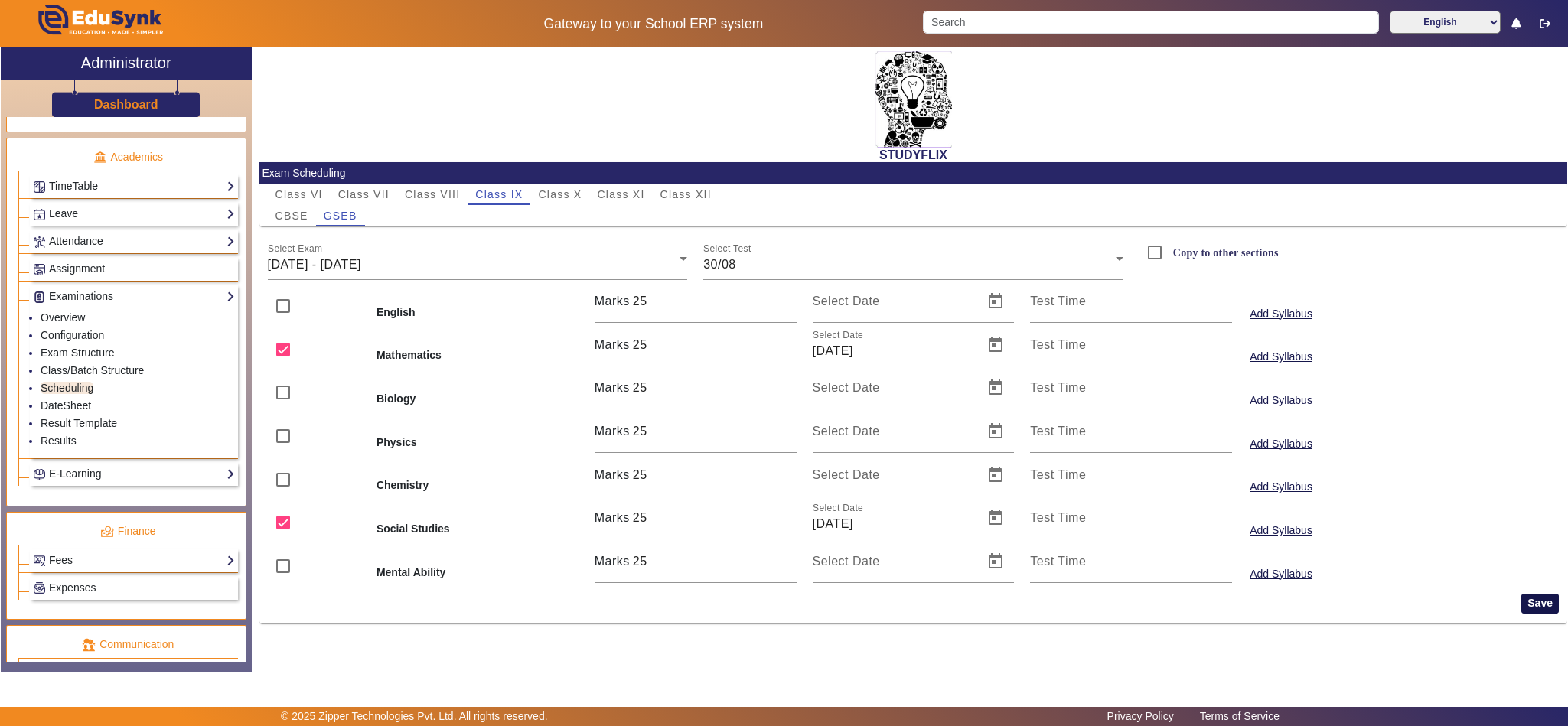
click at [1531, 608] on button "Save" at bounding box center [1540, 604] width 37 height 20
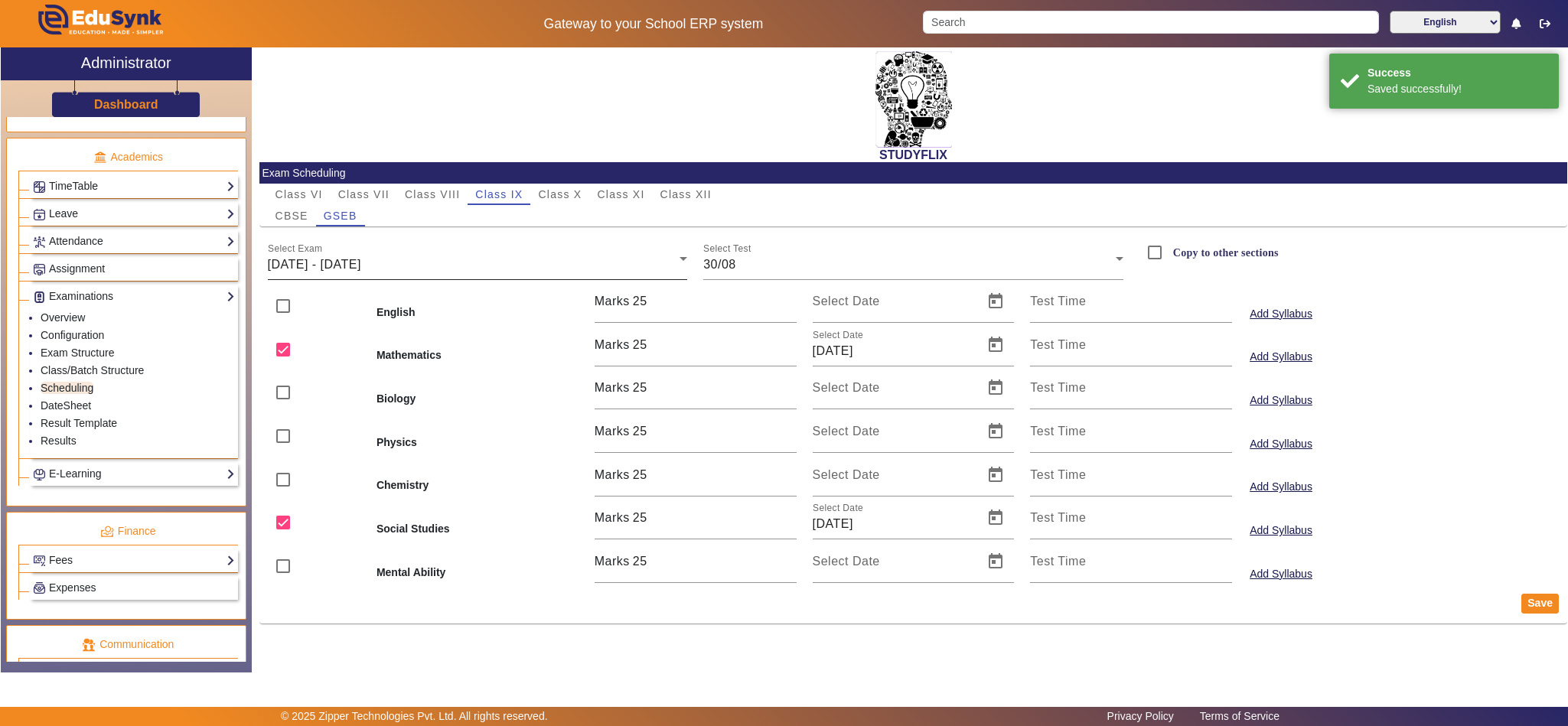
click at [326, 264] on span "25/08/2025 - 30/08/2025" at bounding box center [314, 264] width 94 height 13
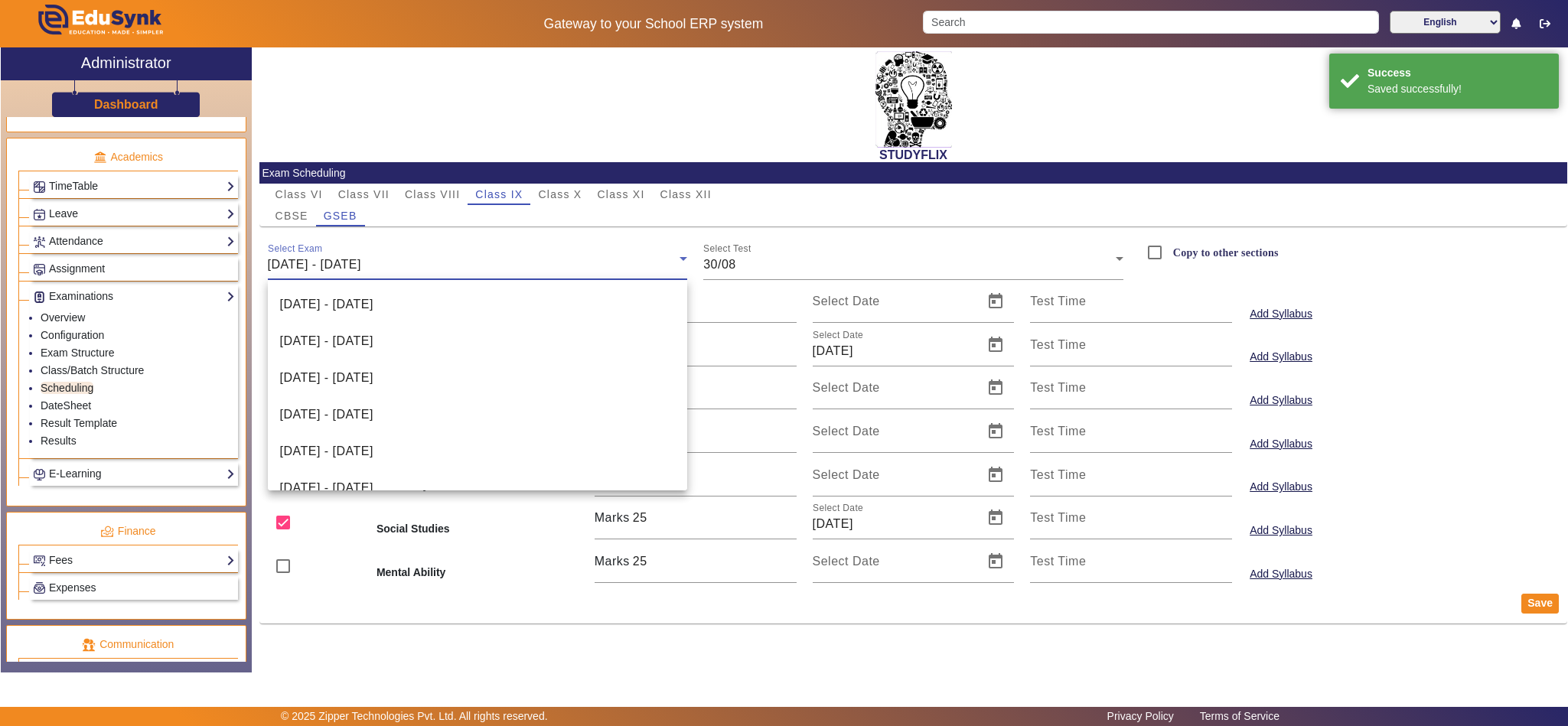
scroll to position [273, 0]
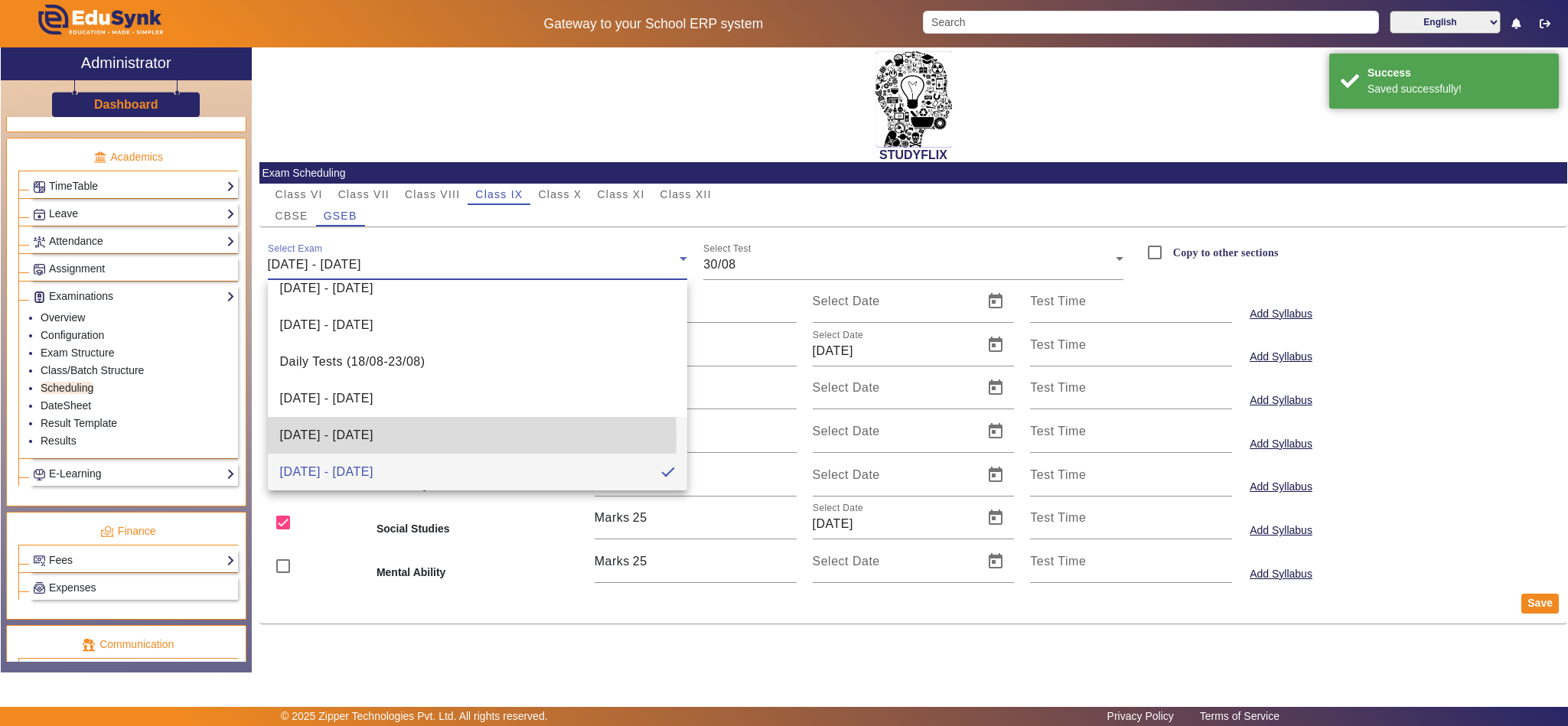
click at [329, 437] on span "18/08/2025 - 23/08/2025" at bounding box center [326, 435] width 94 height 19
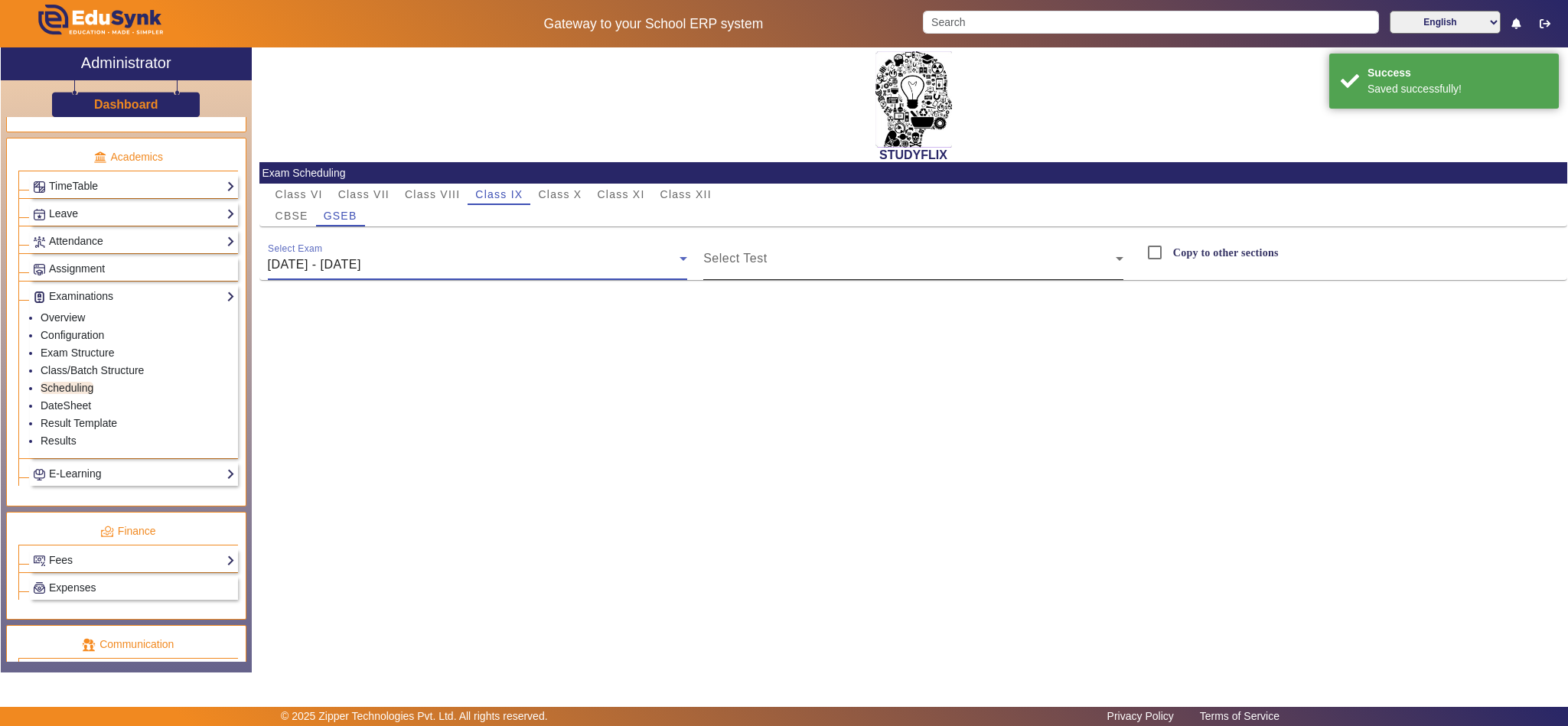
click at [872, 267] on span at bounding box center [909, 265] width 412 height 19
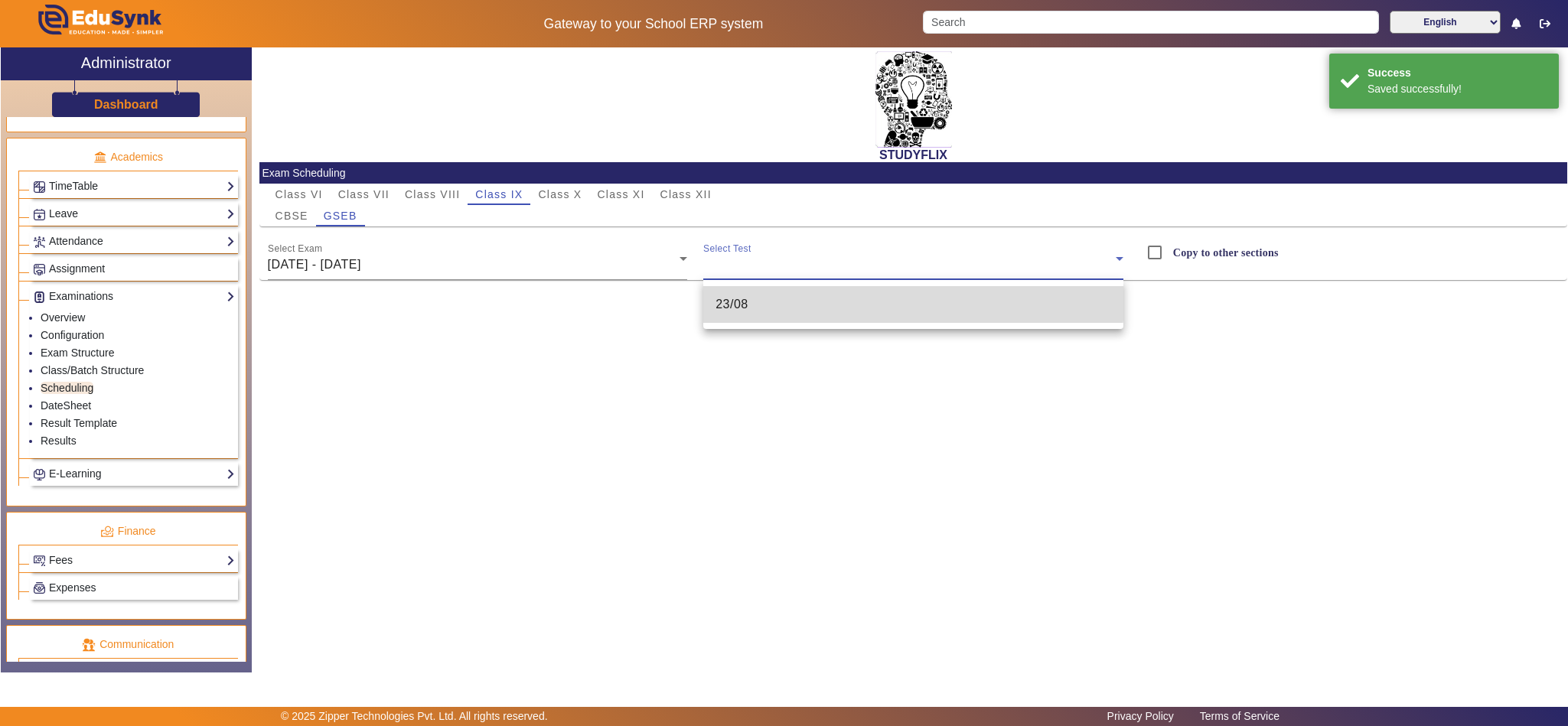
click at [861, 292] on mat-option "23/08" at bounding box center [913, 305] width 420 height 37
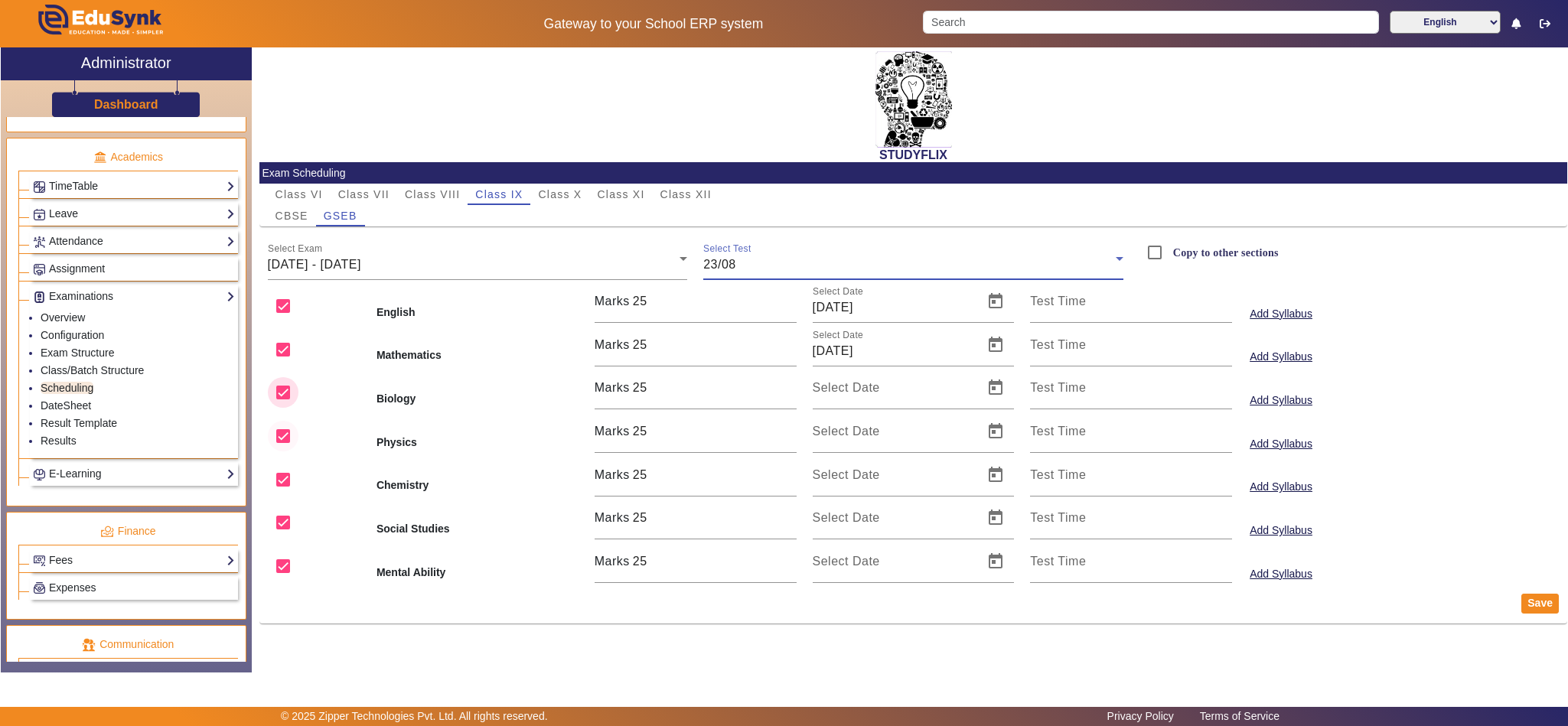
drag, startPoint x: 273, startPoint y: 393, endPoint x: 295, endPoint y: 445, distance: 56.5
click at [275, 397] on input "checkbox" at bounding box center [283, 393] width 31 height 31
drag, startPoint x: 295, startPoint y: 445, endPoint x: 283, endPoint y: 467, distance: 25.1
click at [295, 446] on input "checkbox" at bounding box center [283, 436] width 31 height 31
click at [278, 479] on input "checkbox" at bounding box center [283, 480] width 31 height 31
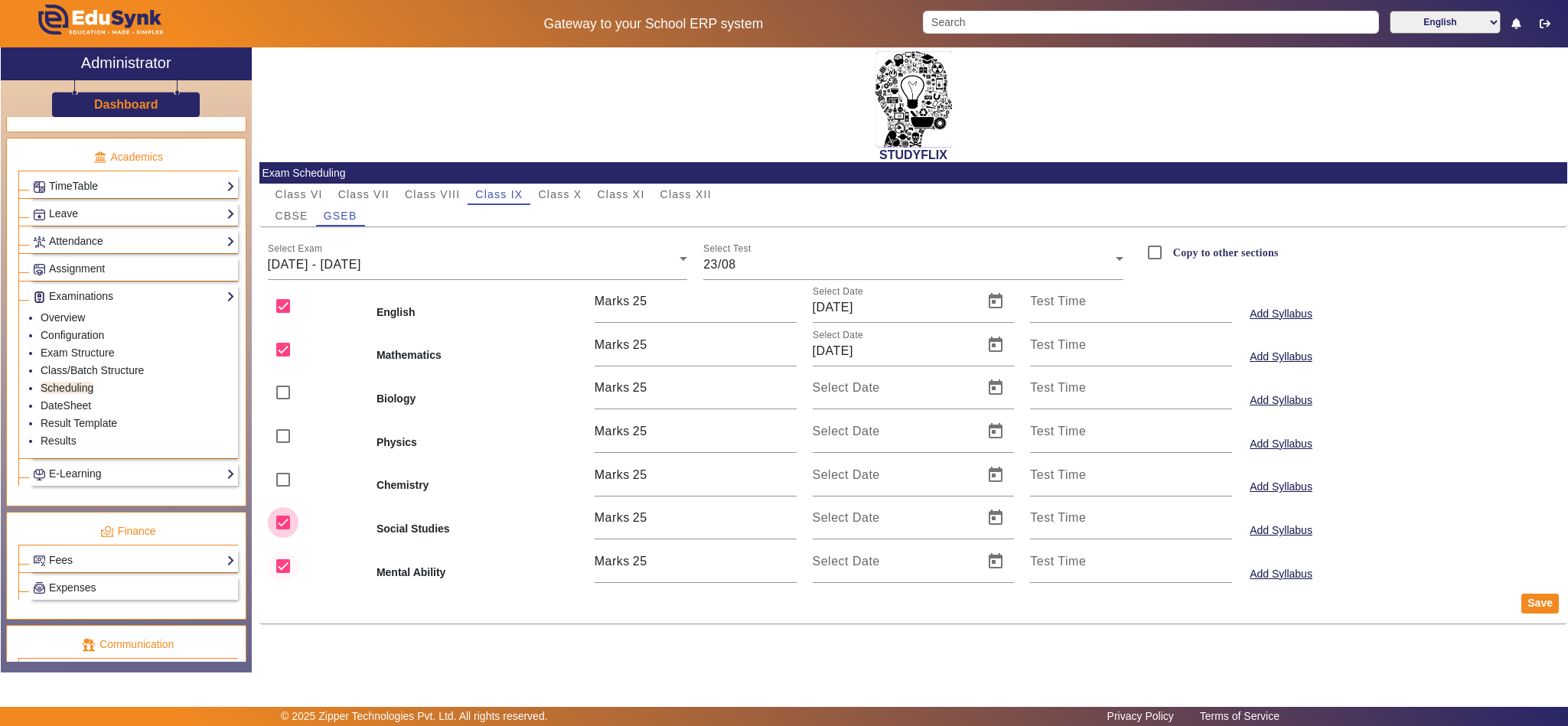
drag, startPoint x: 280, startPoint y: 528, endPoint x: 281, endPoint y: 558, distance: 30.0
click at [278, 528] on input "checkbox" at bounding box center [283, 523] width 31 height 31
click at [280, 560] on input "checkbox" at bounding box center [283, 567] width 31 height 31
drag, startPoint x: 1542, startPoint y: 611, endPoint x: 1485, endPoint y: 600, distance: 58.1
click at [1541, 612] on button "Save" at bounding box center [1540, 604] width 37 height 20
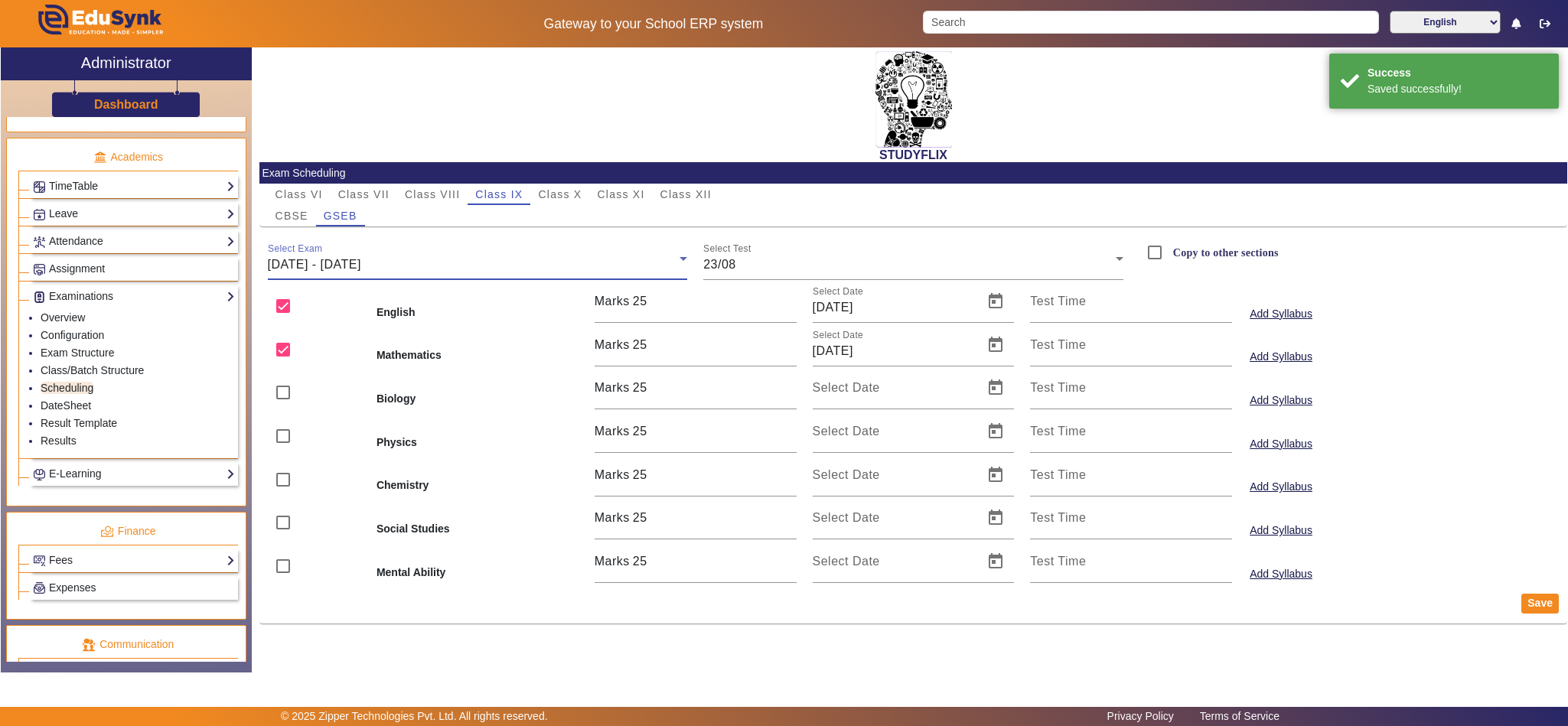
click at [458, 264] on div "18/08/2025 - 23/08/2025" at bounding box center [473, 265] width 412 height 19
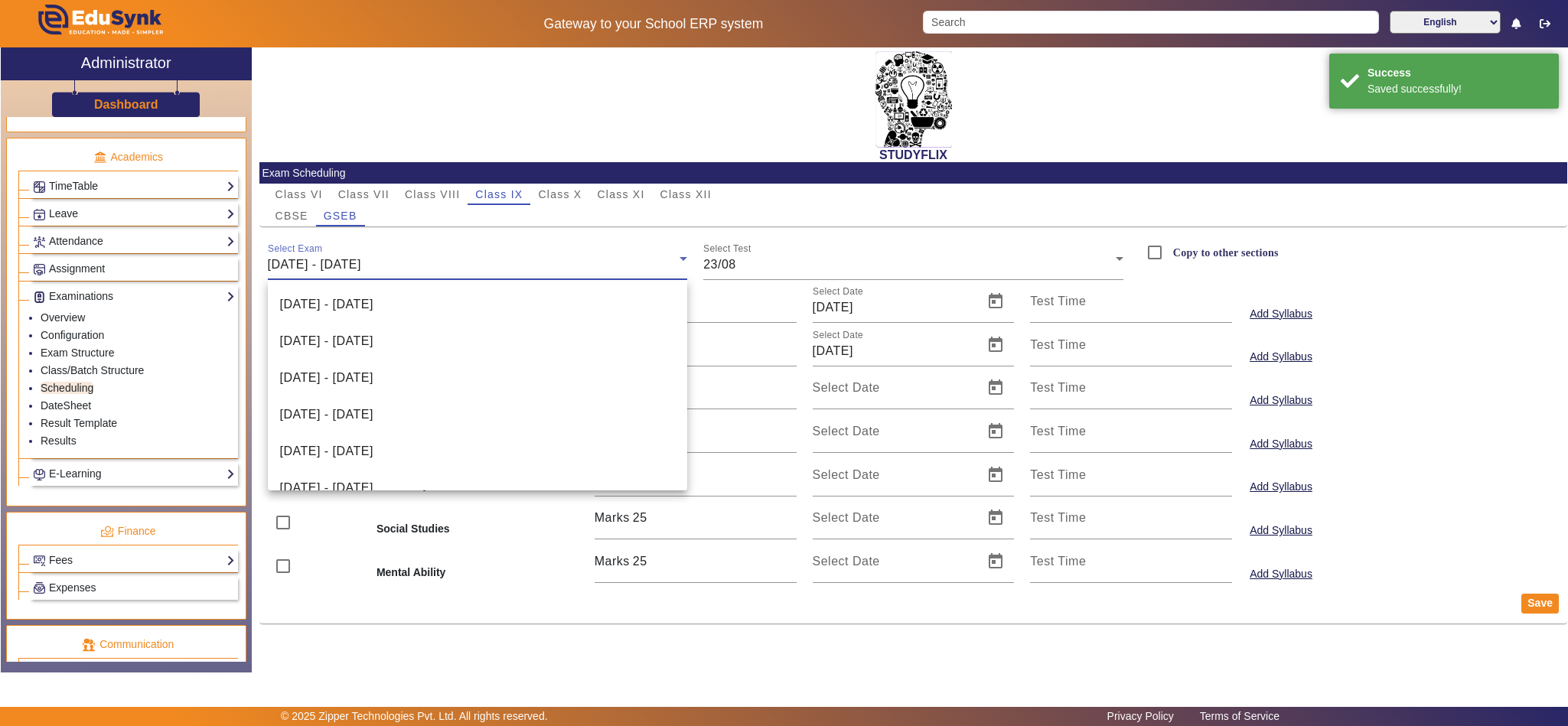
scroll to position [237, 0]
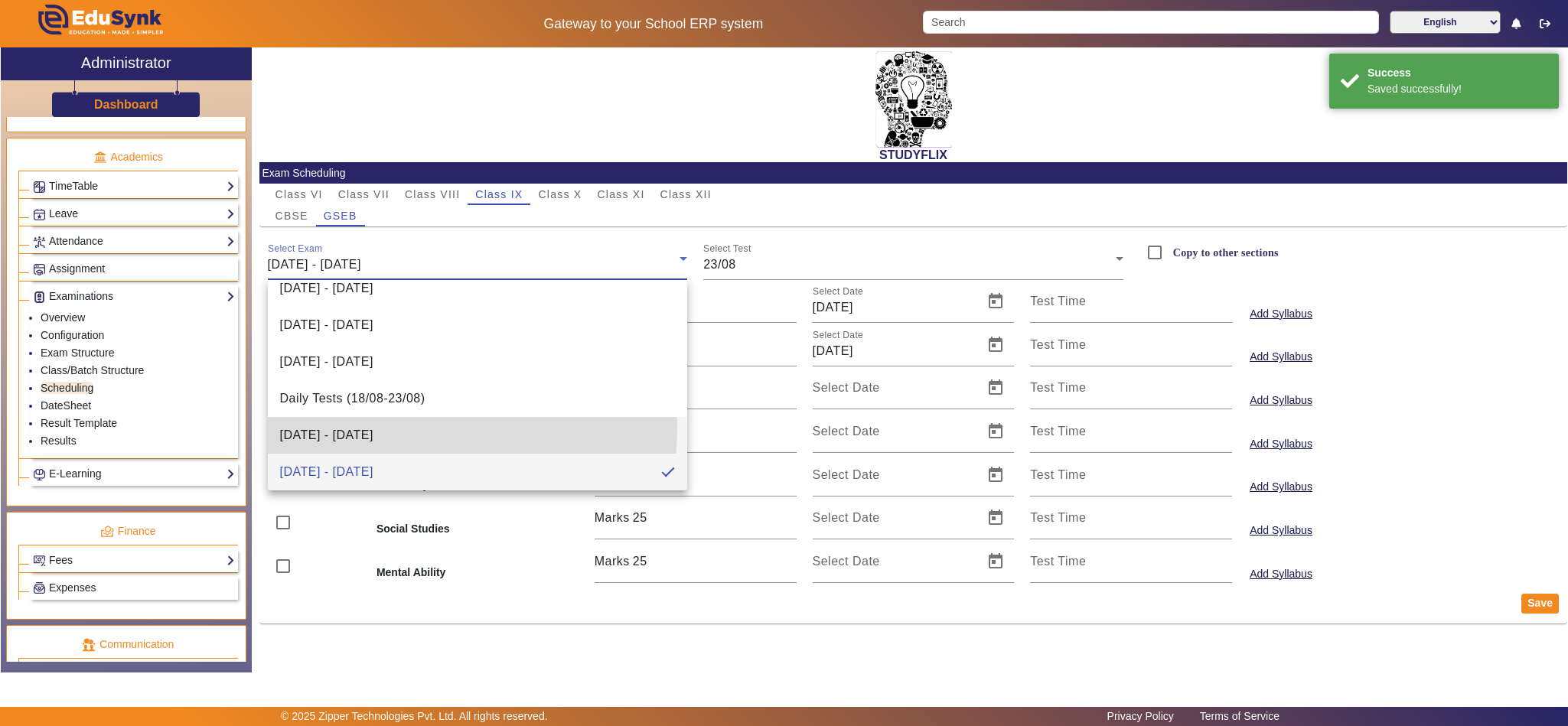
click at [373, 427] on span "11/08/2025 - 16/08/2025" at bounding box center [326, 435] width 94 height 19
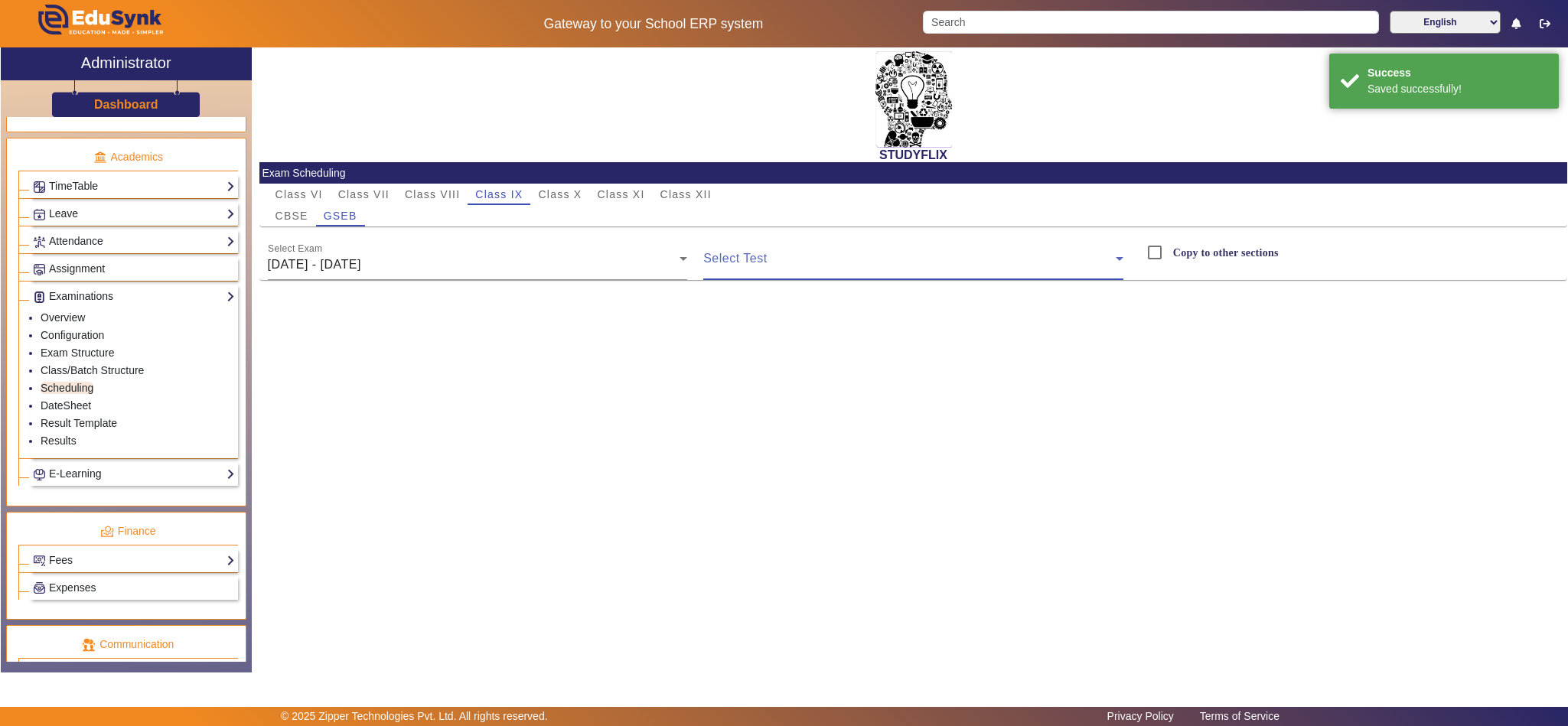
click at [933, 268] on span at bounding box center [909, 265] width 412 height 19
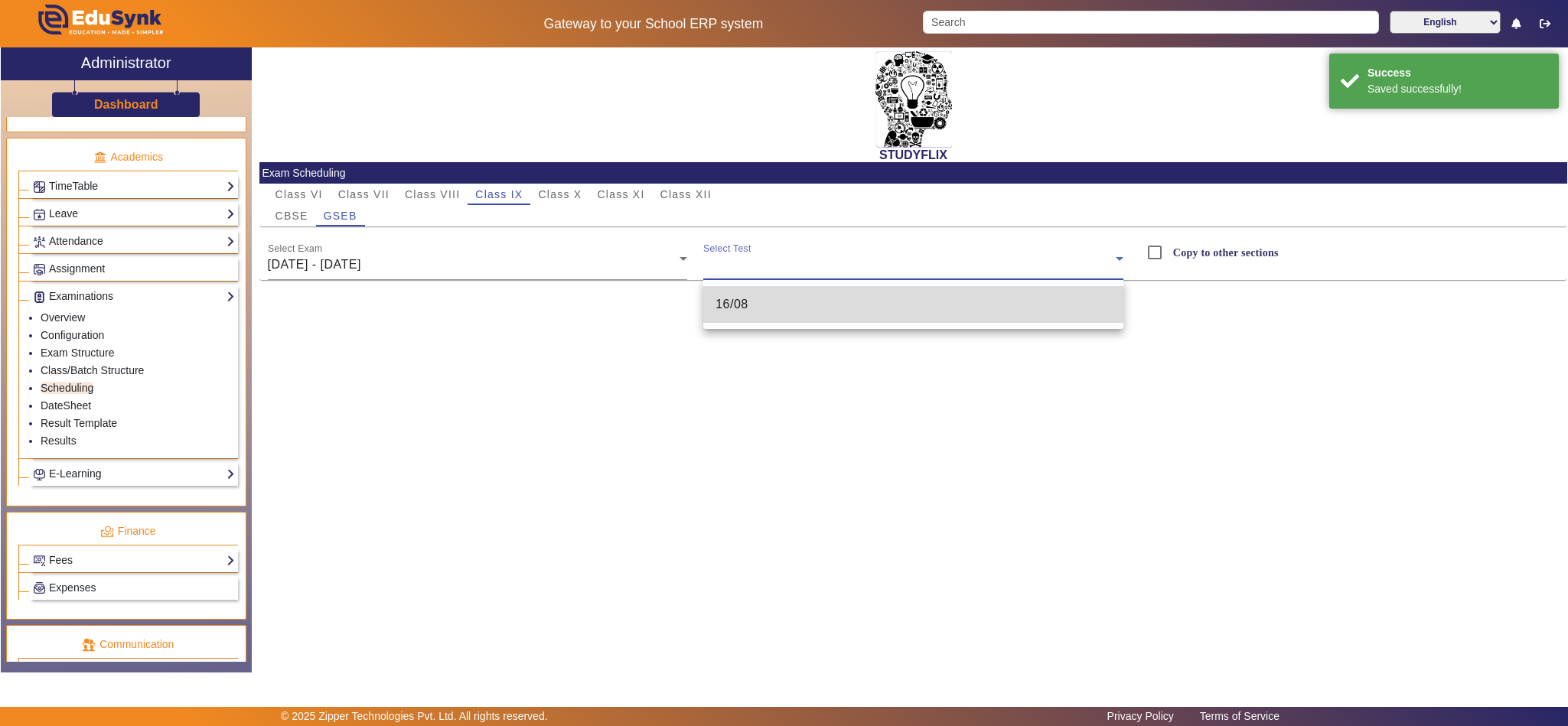
click at [838, 310] on mat-option "16/08" at bounding box center [913, 305] width 420 height 37
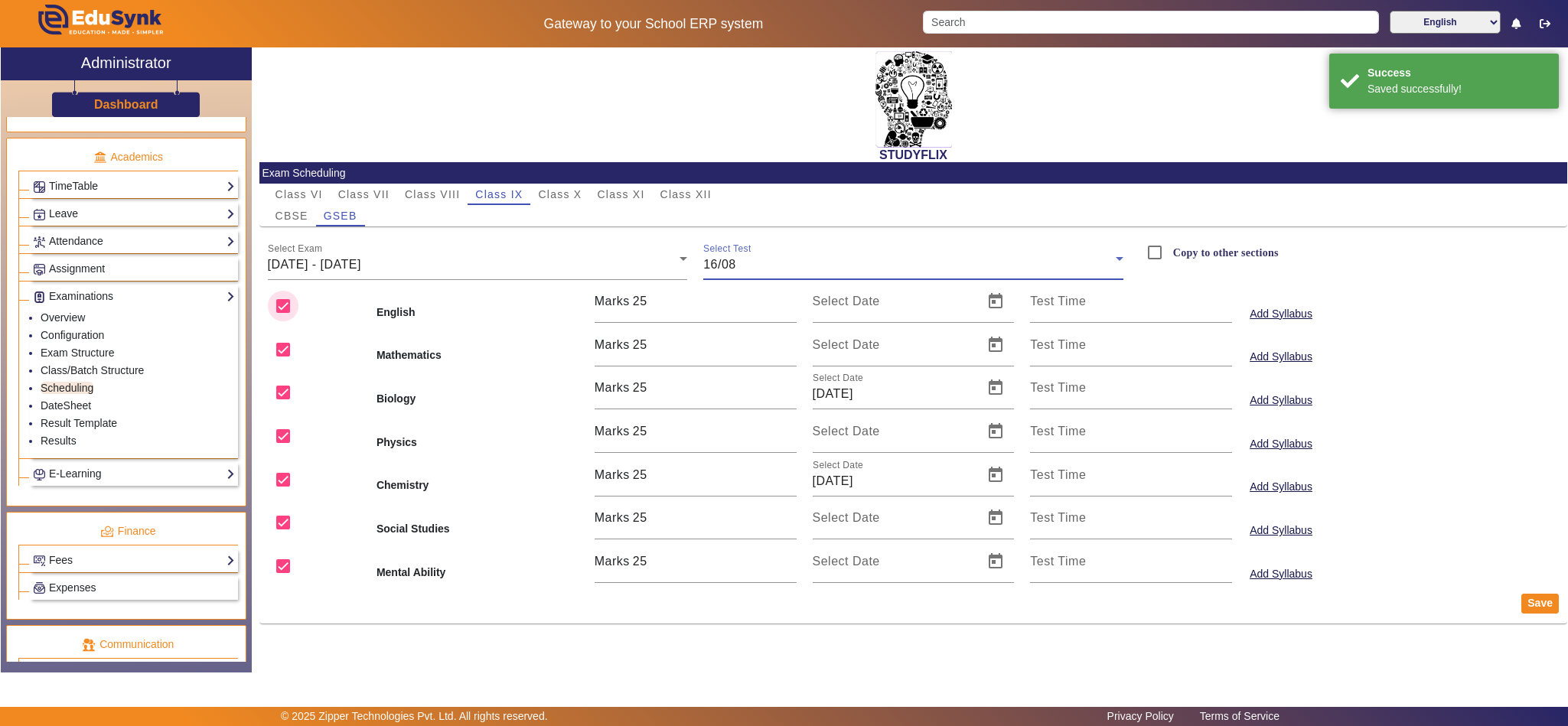
click at [283, 299] on input "checkbox" at bounding box center [283, 306] width 31 height 31
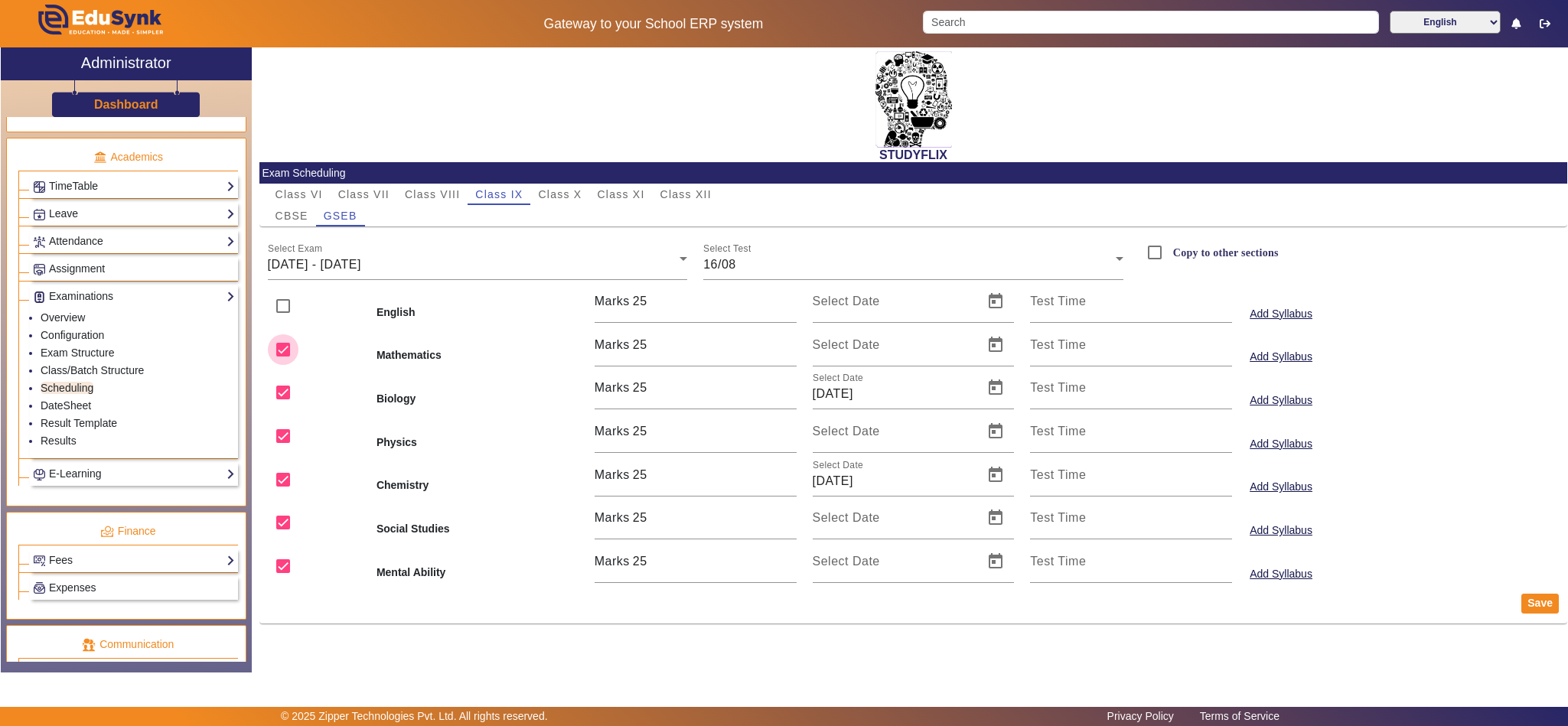
click at [280, 349] on input "checkbox" at bounding box center [283, 350] width 31 height 31
drag, startPoint x: 274, startPoint y: 443, endPoint x: 271, endPoint y: 499, distance: 56.1
click at [274, 448] on input "checkbox" at bounding box center [283, 436] width 31 height 31
click at [269, 522] on input "checkbox" at bounding box center [283, 523] width 31 height 31
click at [276, 567] on input "checkbox" at bounding box center [283, 567] width 31 height 31
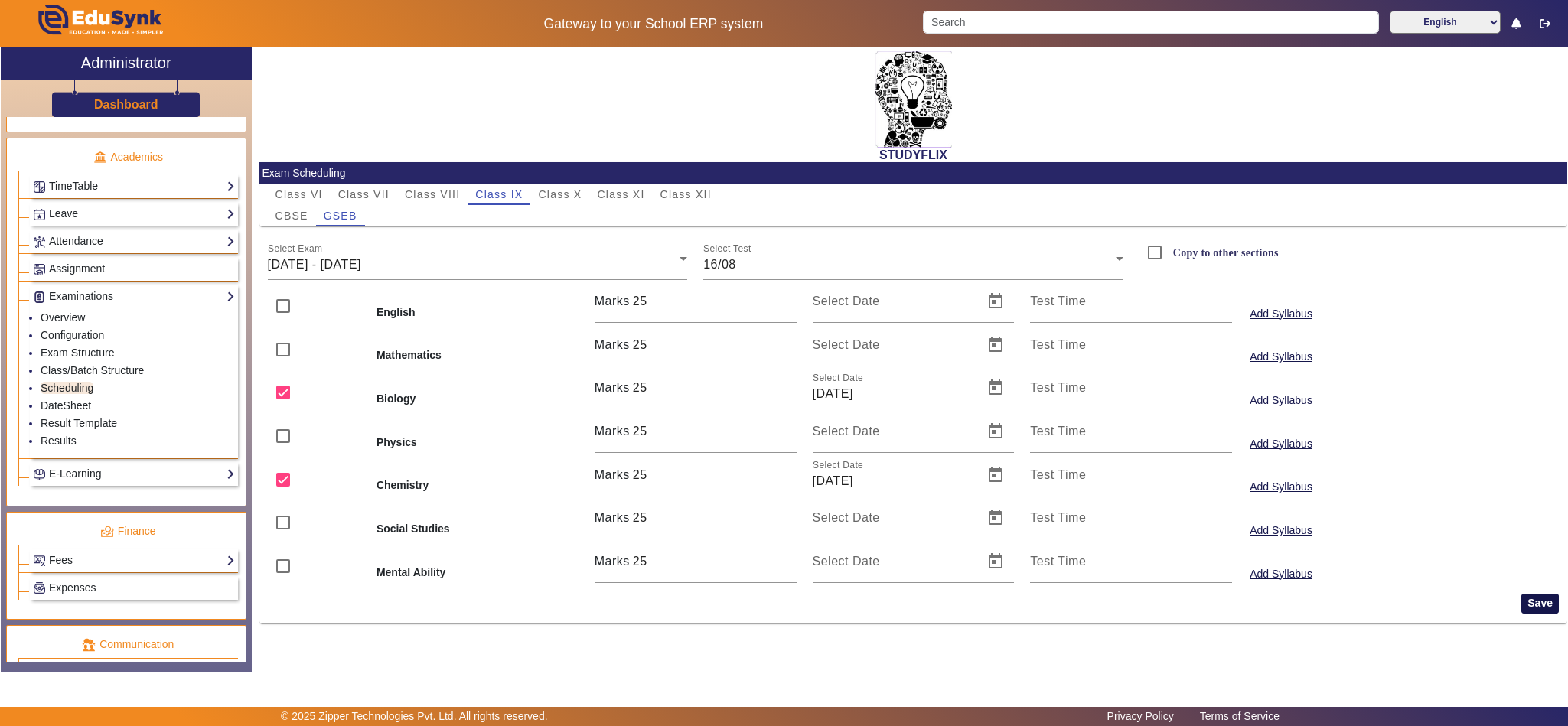
click at [1528, 602] on button "Save" at bounding box center [1540, 604] width 37 height 20
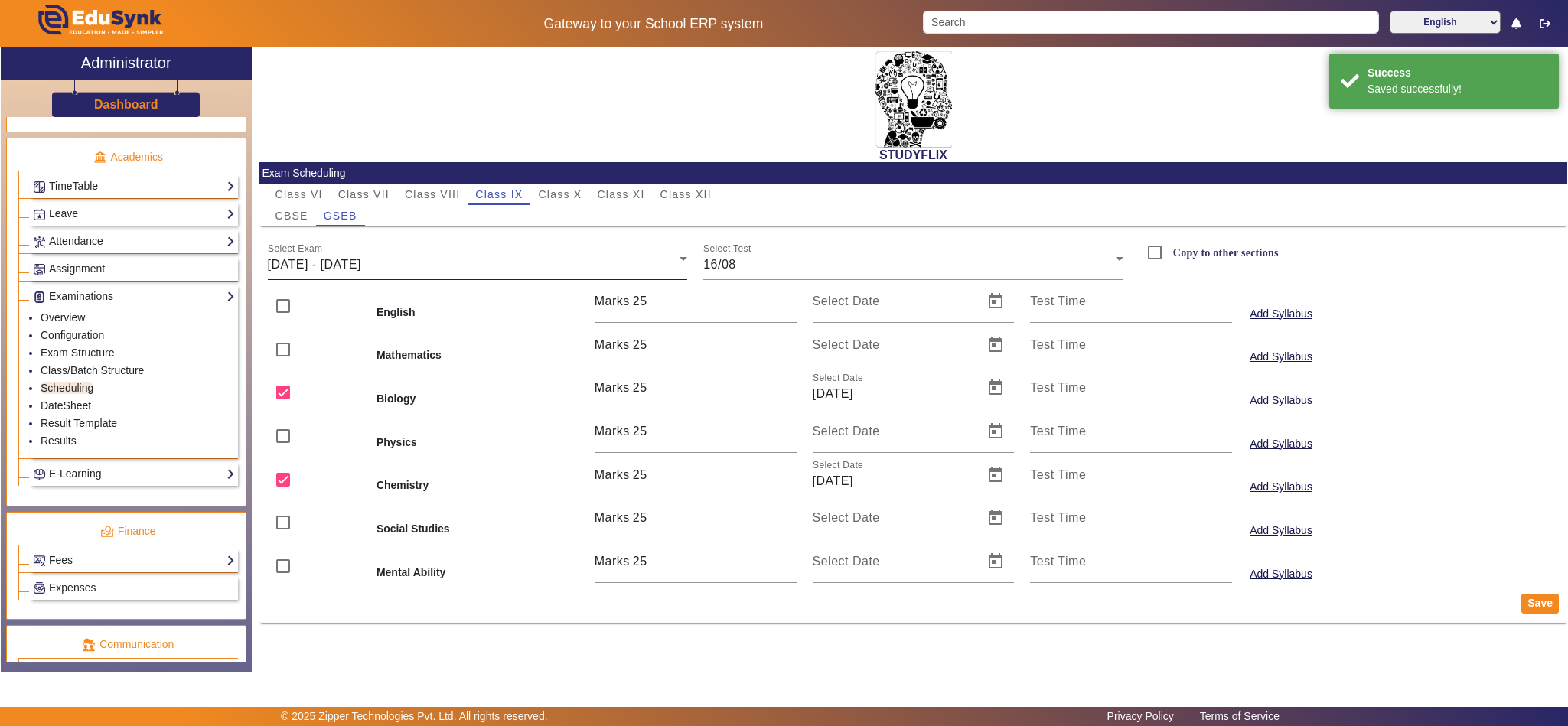
click at [361, 268] on span "11/08/2025 - 16/08/2025" at bounding box center [314, 264] width 94 height 13
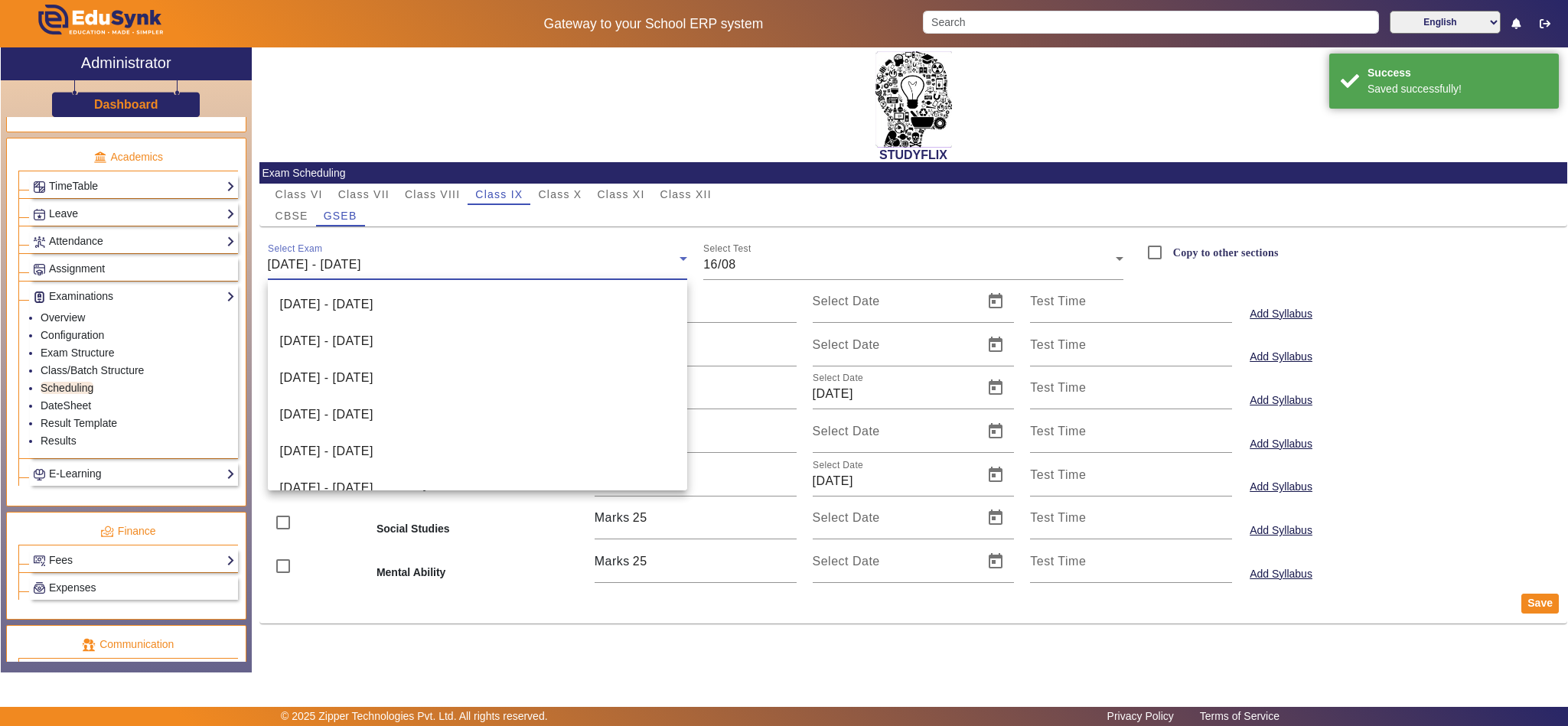
scroll to position [199, 0]
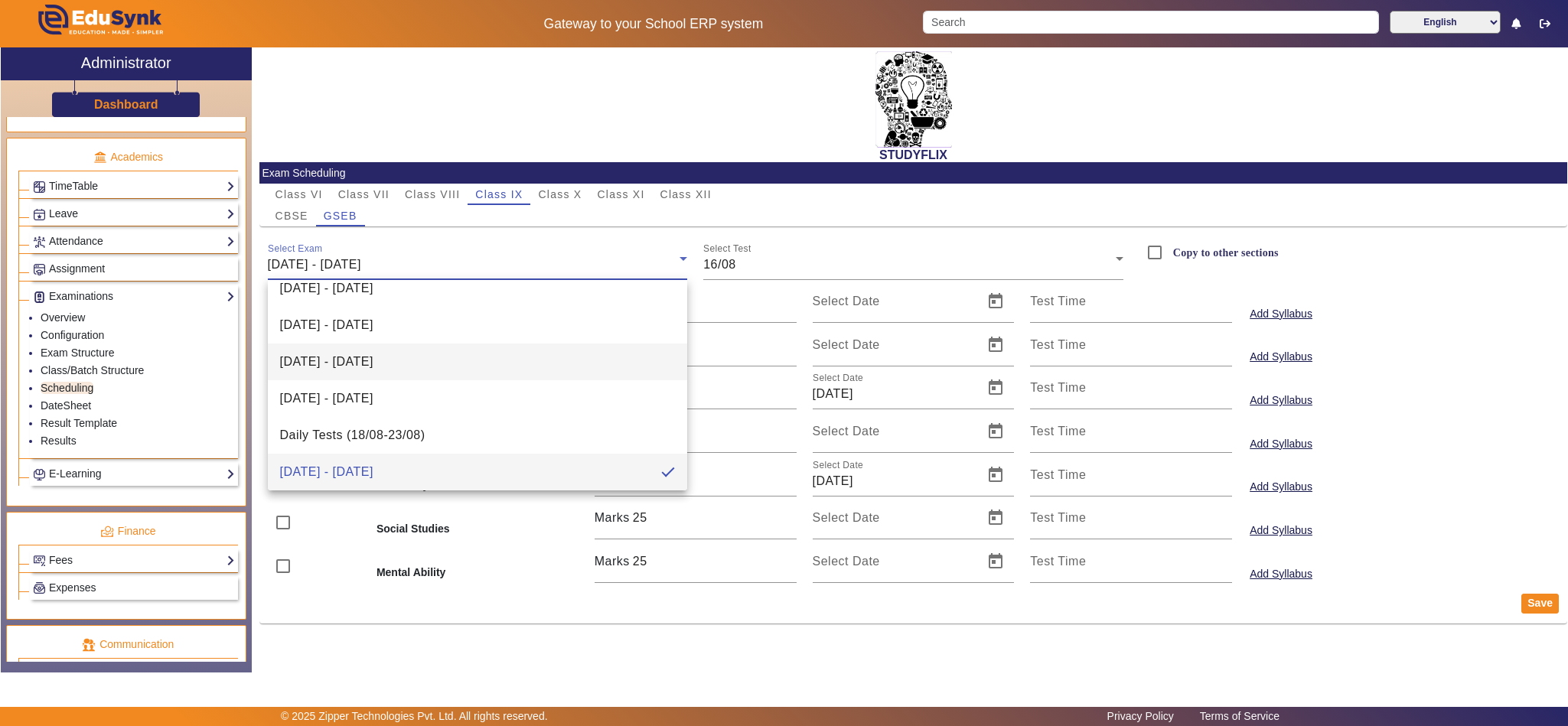
click at [373, 365] on span "28/07/2026 - 02/08/2025" at bounding box center [326, 362] width 94 height 19
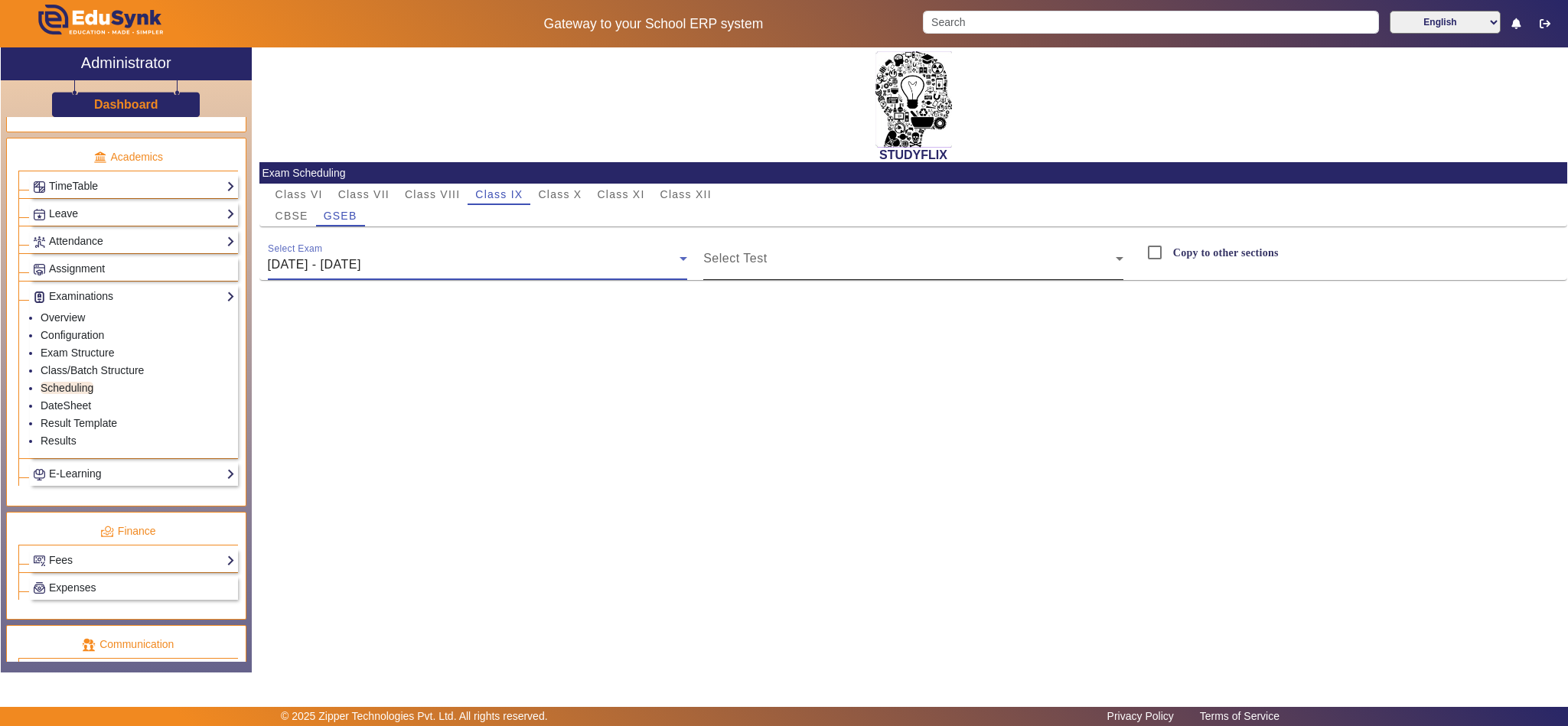
click at [840, 264] on span at bounding box center [909, 265] width 412 height 19
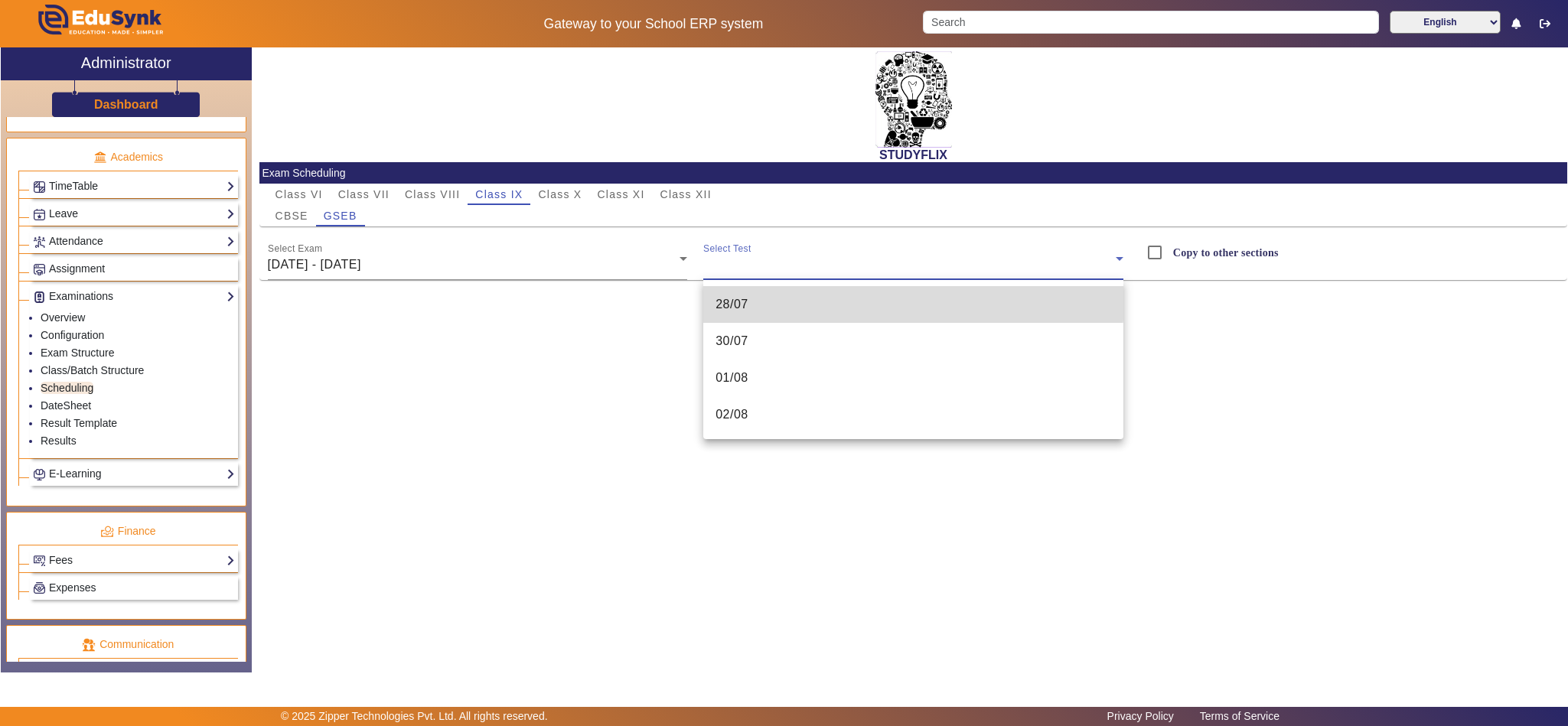
click at [827, 299] on mat-option "28/07" at bounding box center [913, 305] width 420 height 37
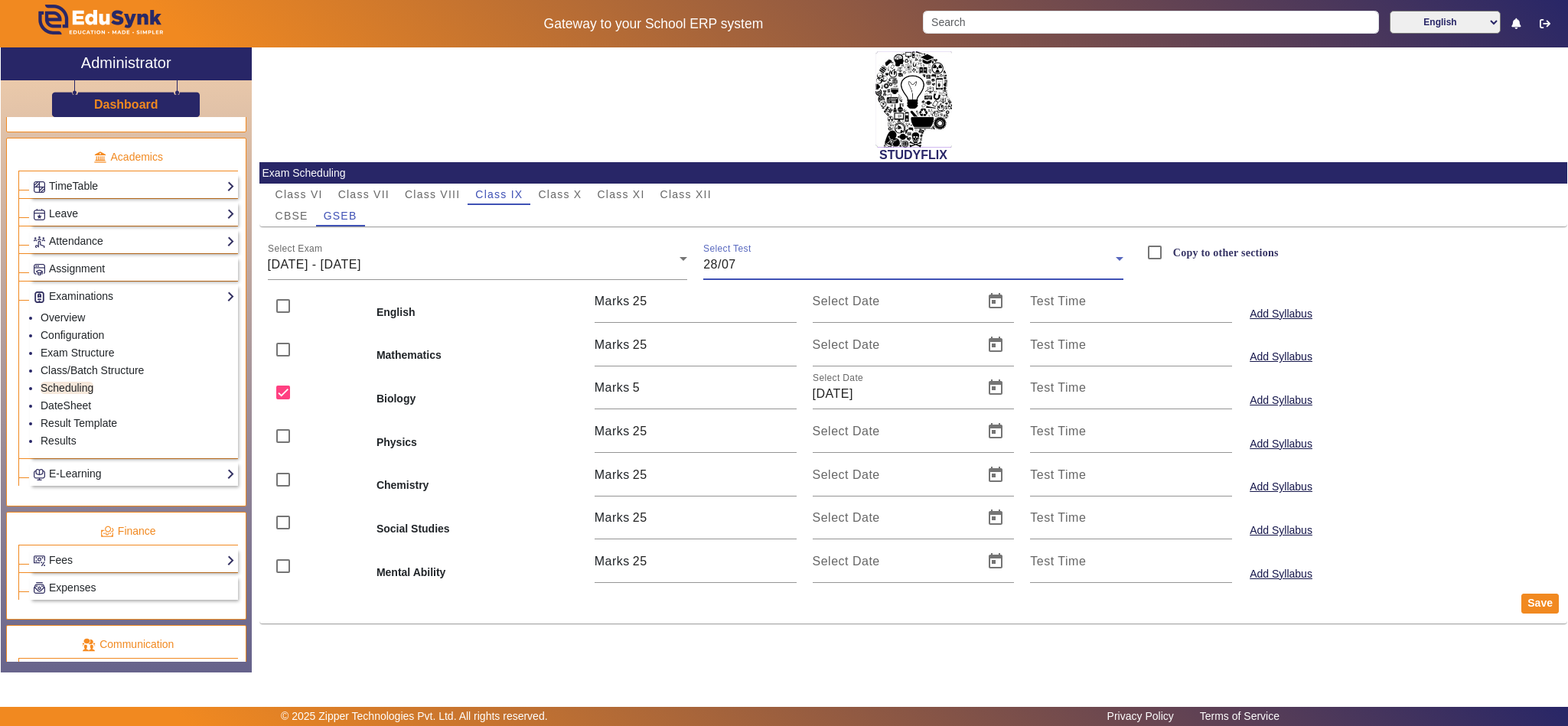
click at [844, 264] on div "28/07" at bounding box center [909, 265] width 412 height 19
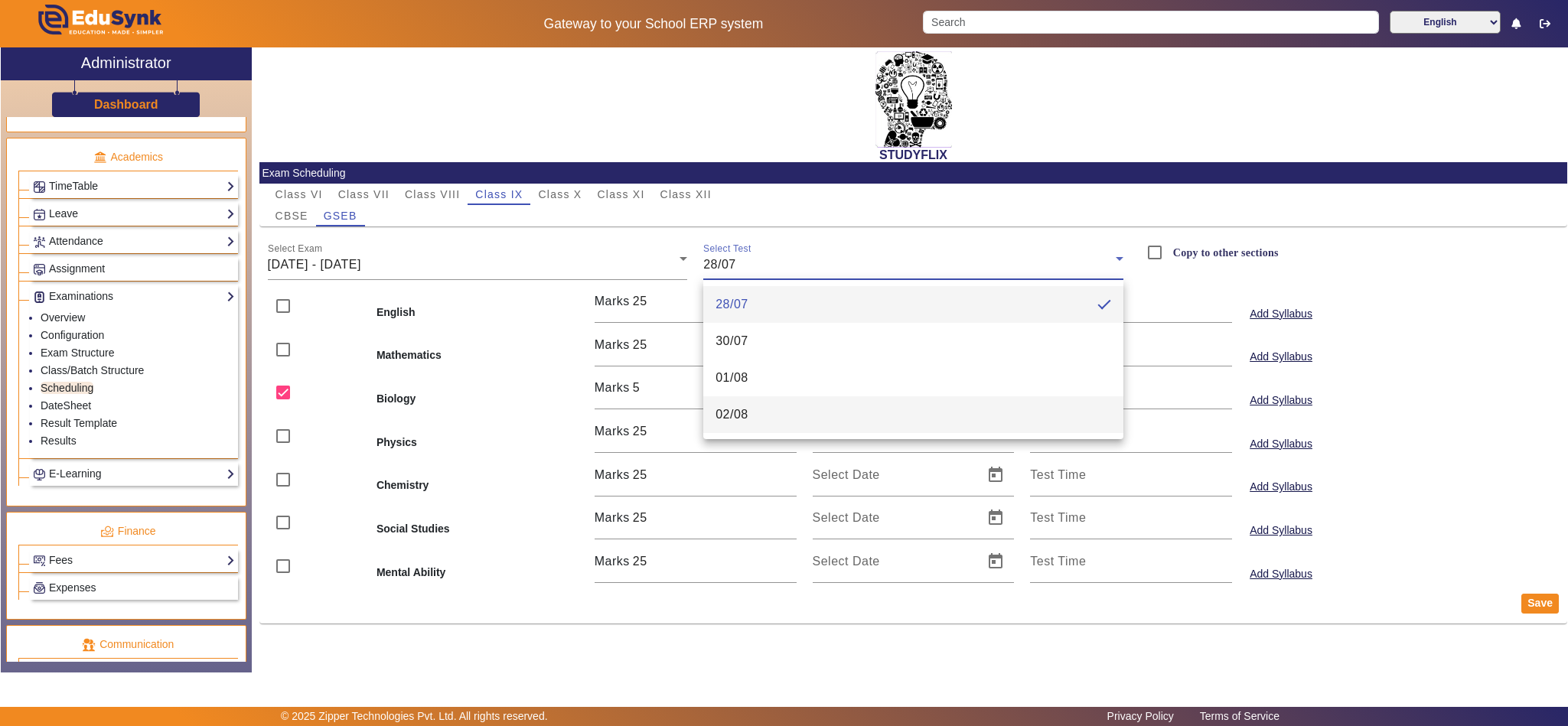
click at [830, 416] on mat-option "02/08" at bounding box center [913, 415] width 420 height 37
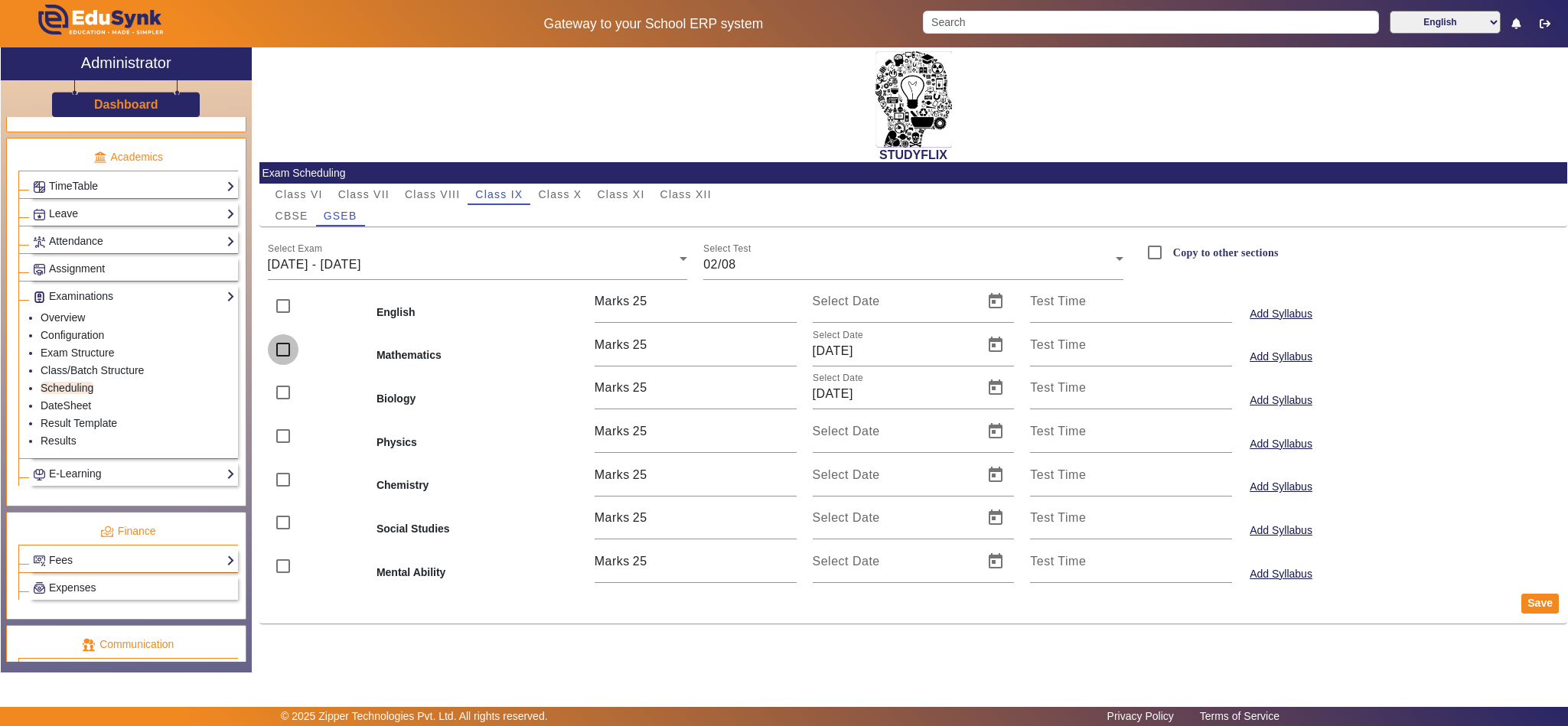
click at [275, 351] on input "checkbox" at bounding box center [283, 350] width 31 height 31
click at [269, 390] on input "checkbox" at bounding box center [283, 393] width 31 height 31
click at [1536, 604] on button "Save" at bounding box center [1540, 604] width 37 height 20
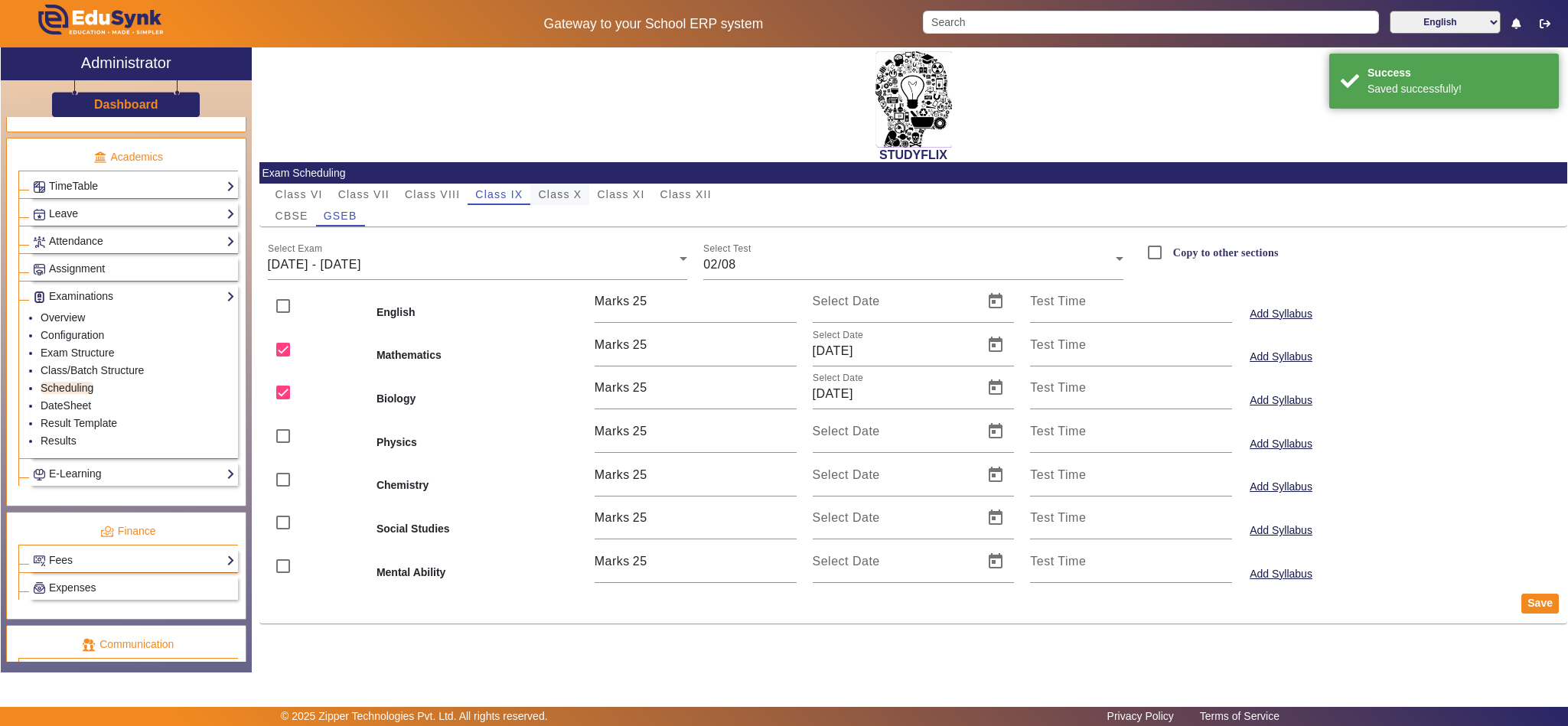
click at [574, 191] on span "Class X" at bounding box center [560, 194] width 43 height 11
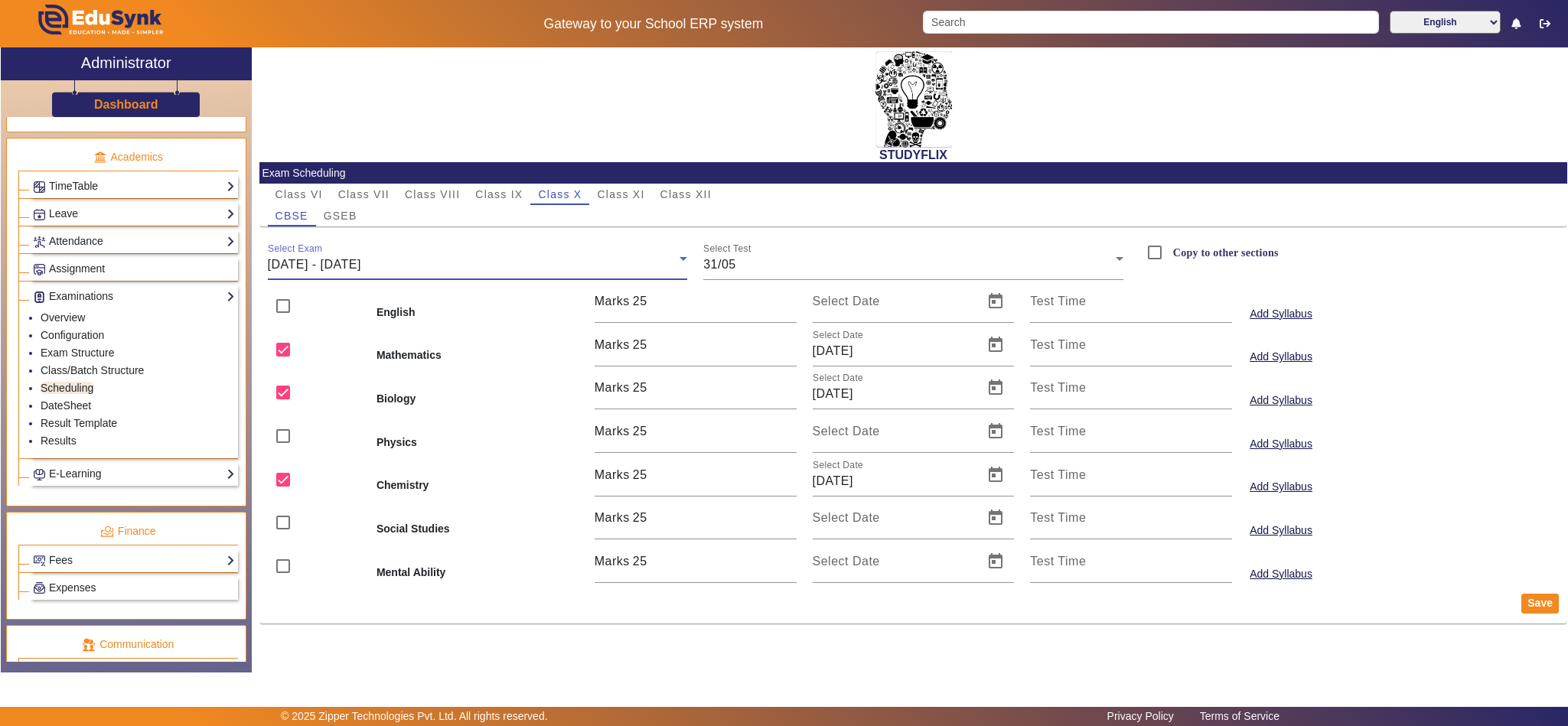
click at [325, 268] on span "26/05/2025 - 31/05/2025" at bounding box center [314, 264] width 94 height 13
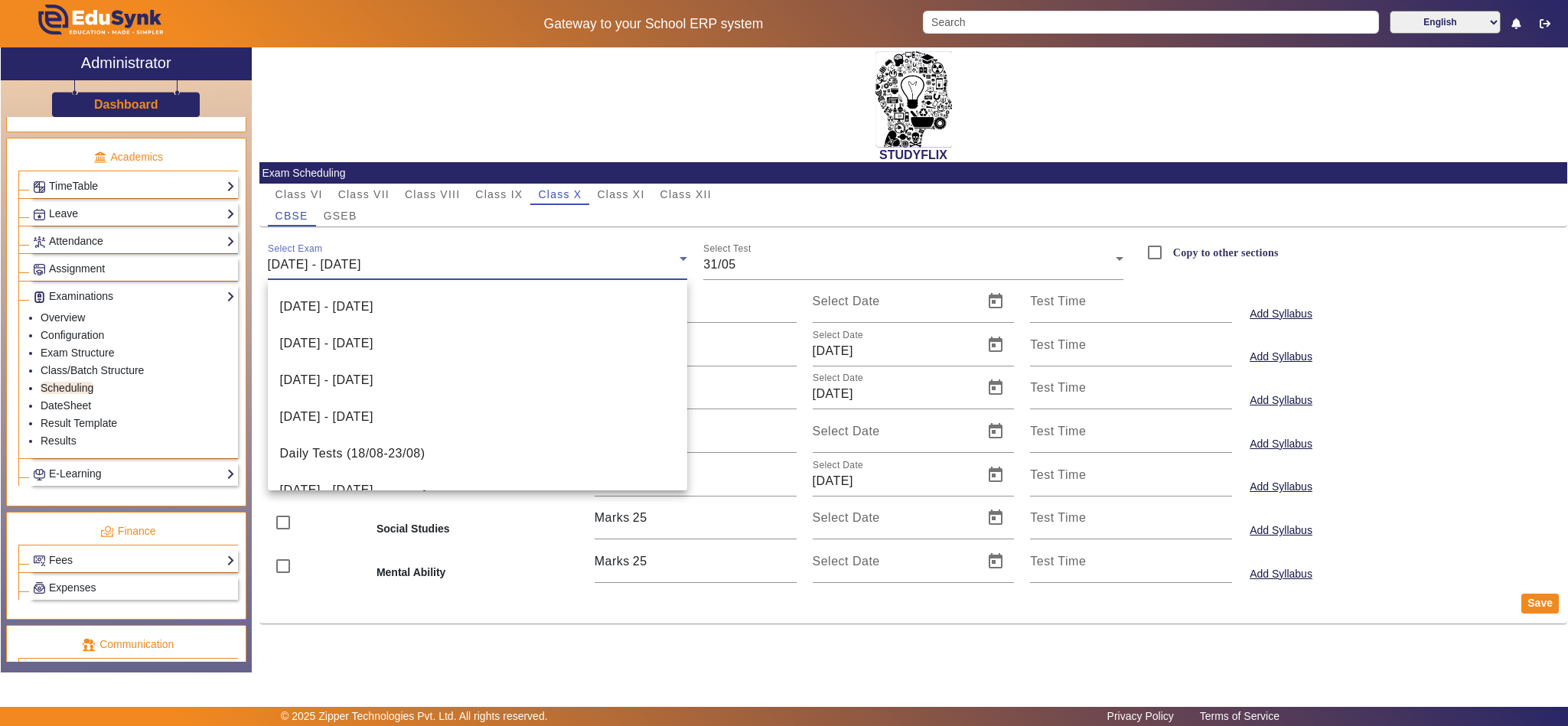
scroll to position [353, 0]
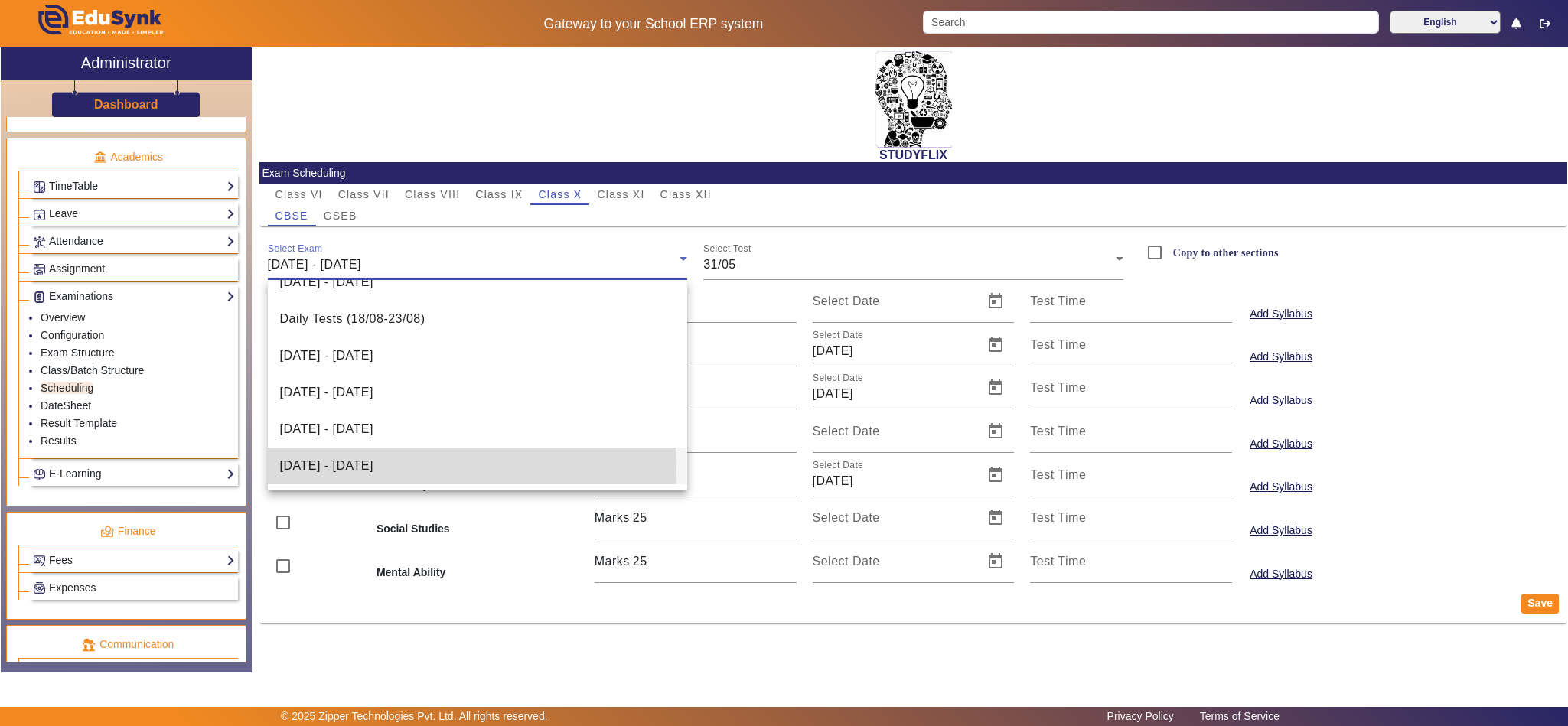
click at [373, 469] on span "01/09/2025 - 06/09/2025" at bounding box center [326, 466] width 94 height 19
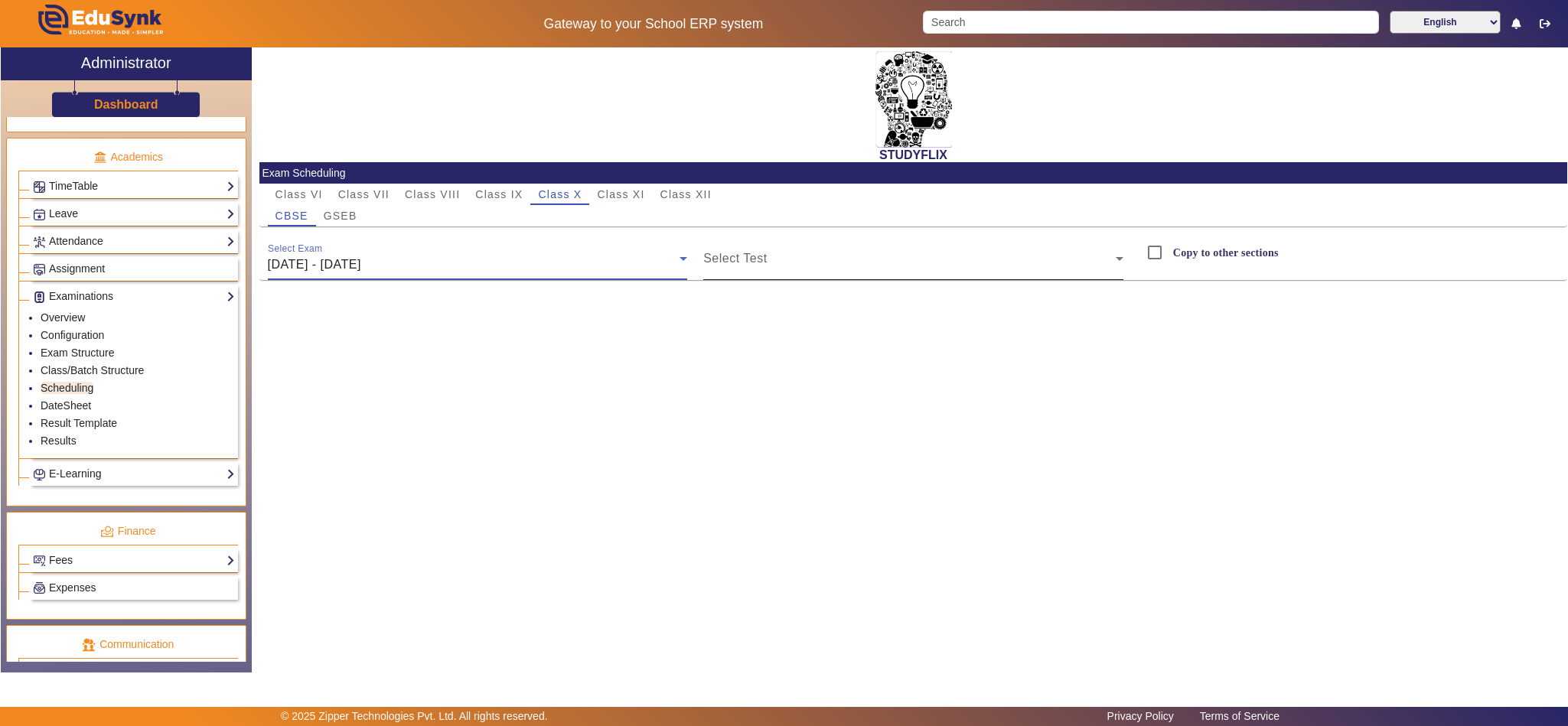
click at [944, 251] on div "Select Test" at bounding box center [913, 258] width 420 height 43
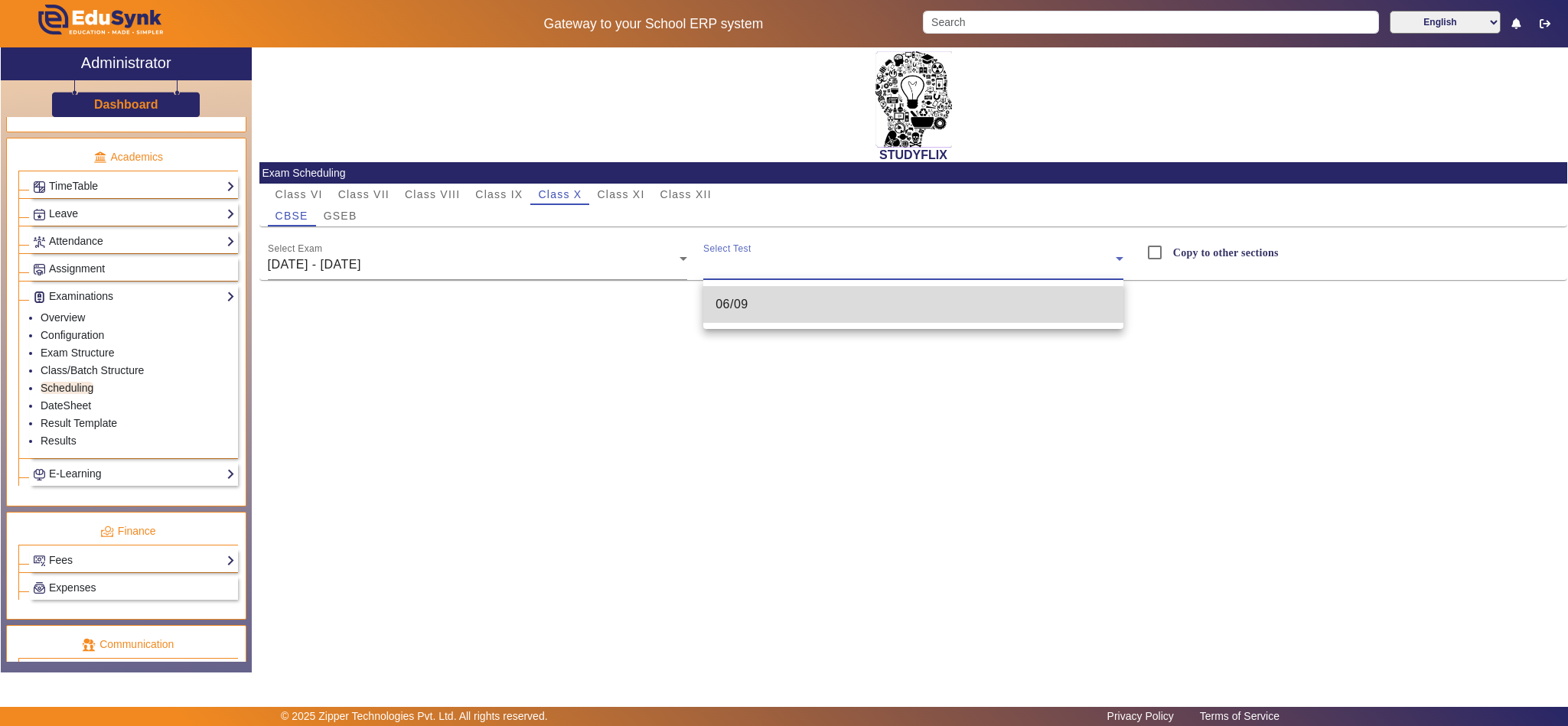
click at [895, 315] on mat-option "06/09" at bounding box center [913, 305] width 420 height 37
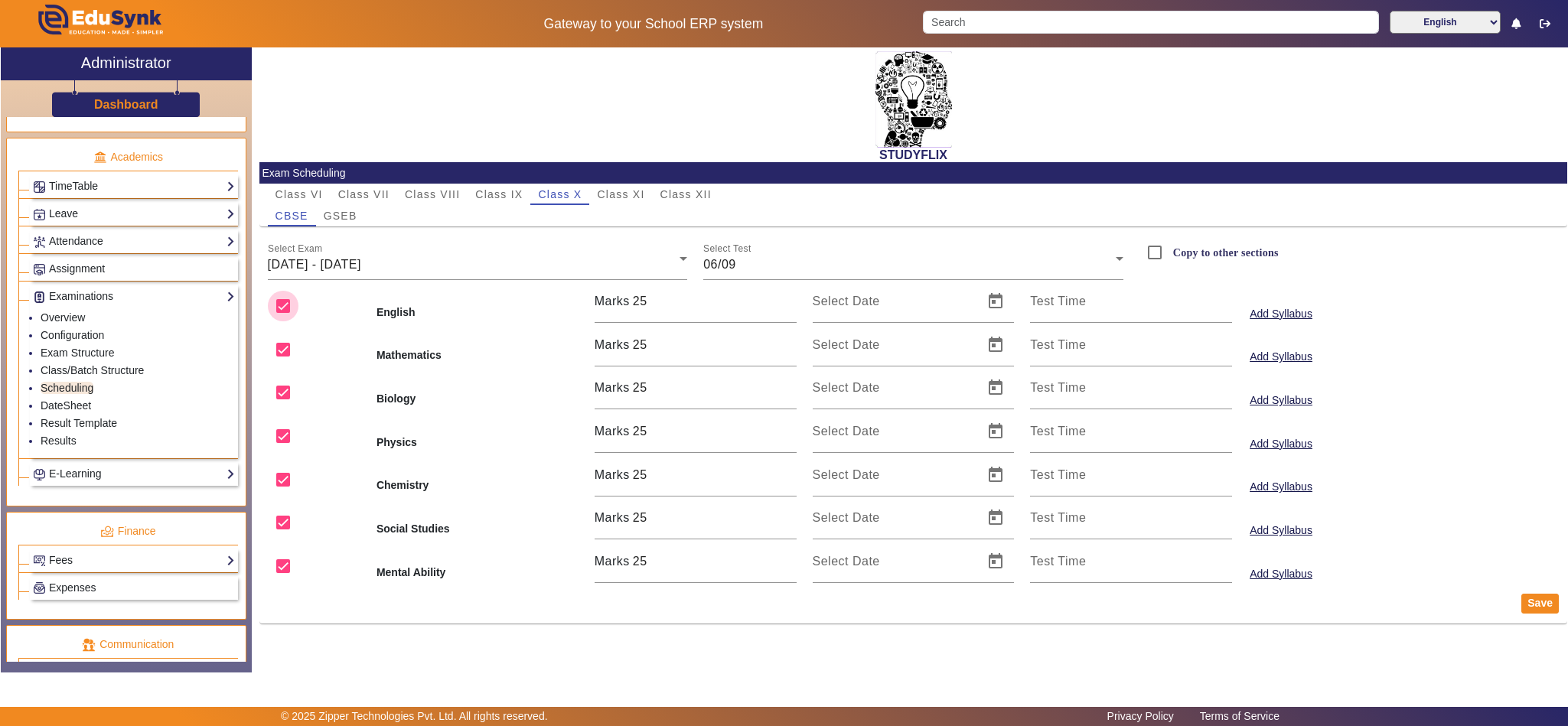
click at [281, 305] on input "checkbox" at bounding box center [283, 306] width 31 height 31
click at [274, 351] on input "checkbox" at bounding box center [283, 350] width 31 height 31
click at [281, 479] on input "checkbox" at bounding box center [283, 480] width 31 height 31
click at [274, 526] on input "checkbox" at bounding box center [283, 523] width 31 height 31
click at [274, 570] on input "checkbox" at bounding box center [283, 567] width 31 height 31
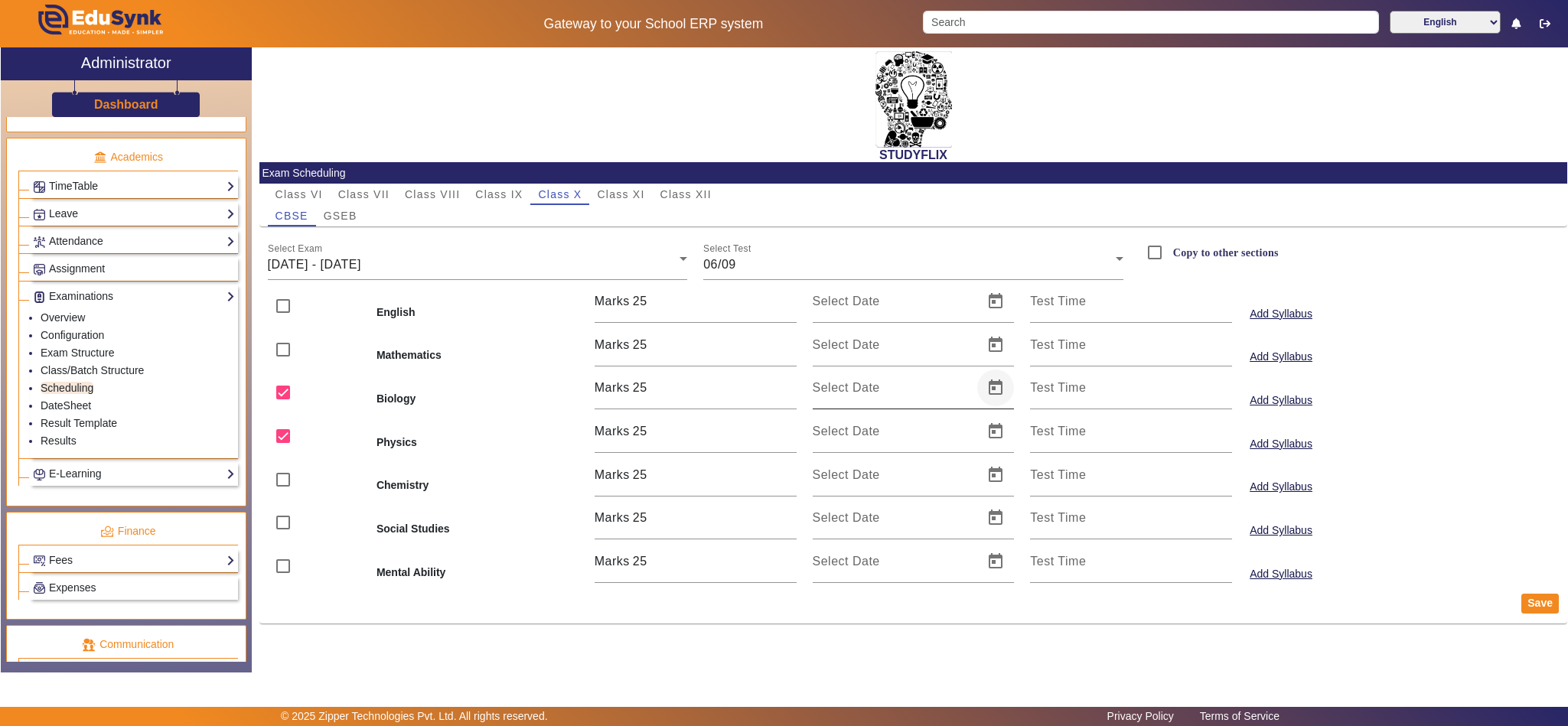
click at [990, 384] on span "Open calendar" at bounding box center [996, 388] width 37 height 37
click at [1014, 441] on span "Next month" at bounding box center [1020, 443] width 31 height 31
click at [988, 530] on span "6" at bounding box center [987, 537] width 28 height 28
click at [1001, 441] on span "Open calendar" at bounding box center [996, 431] width 37 height 37
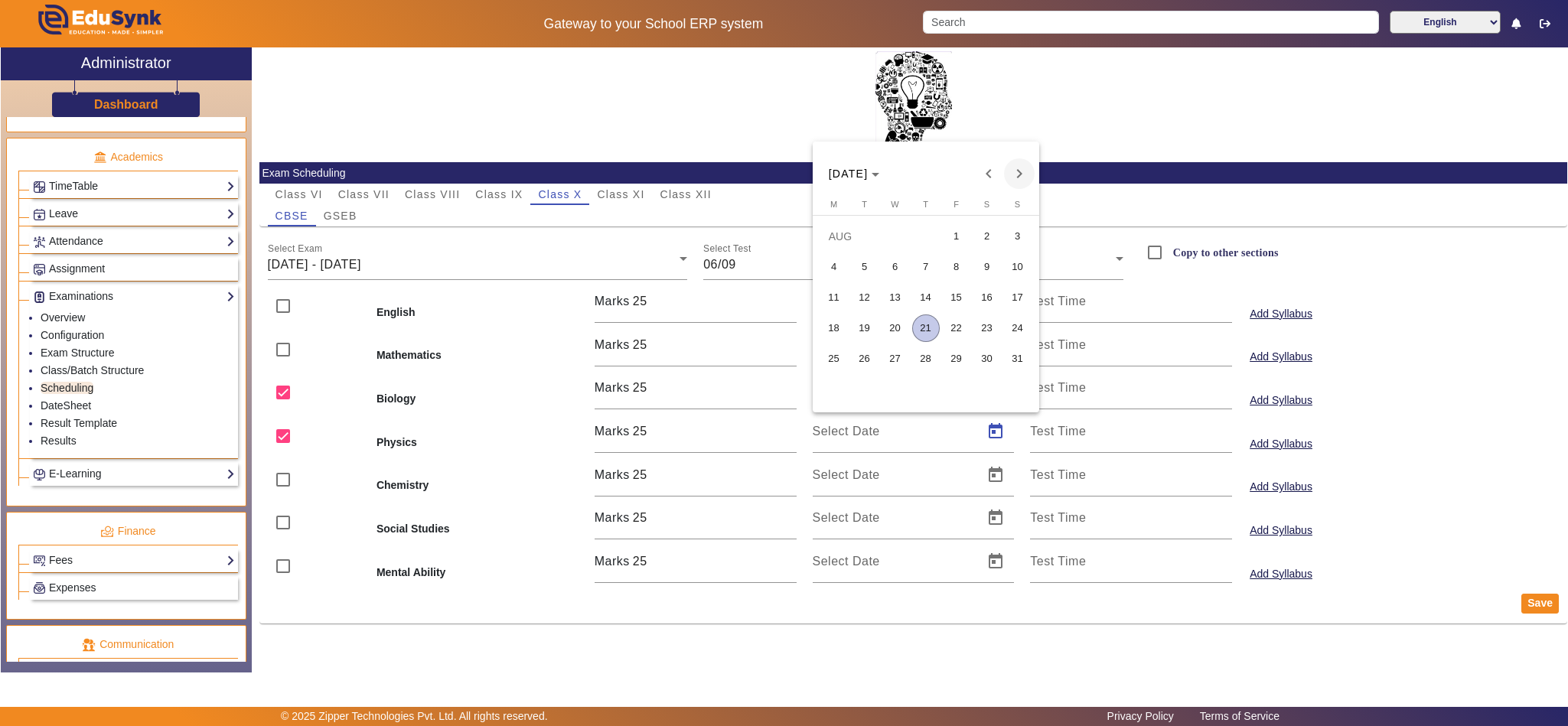
click at [1021, 182] on span "Next month" at bounding box center [1020, 174] width 31 height 31
click at [994, 262] on span "6" at bounding box center [987, 268] width 28 height 28
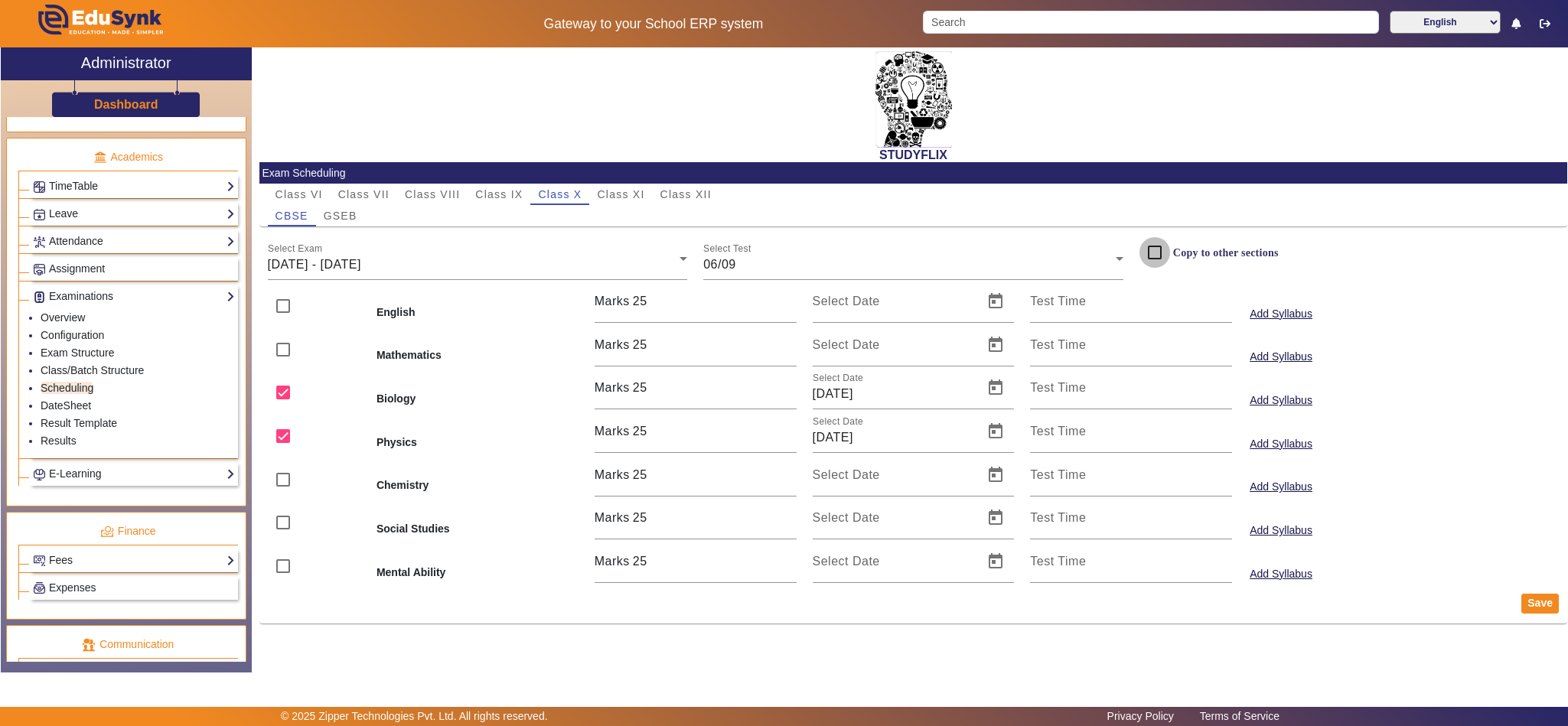
click at [1154, 251] on input "Copy to other sections" at bounding box center [1155, 253] width 31 height 31
click at [1538, 607] on button "Save" at bounding box center [1540, 604] width 37 height 20
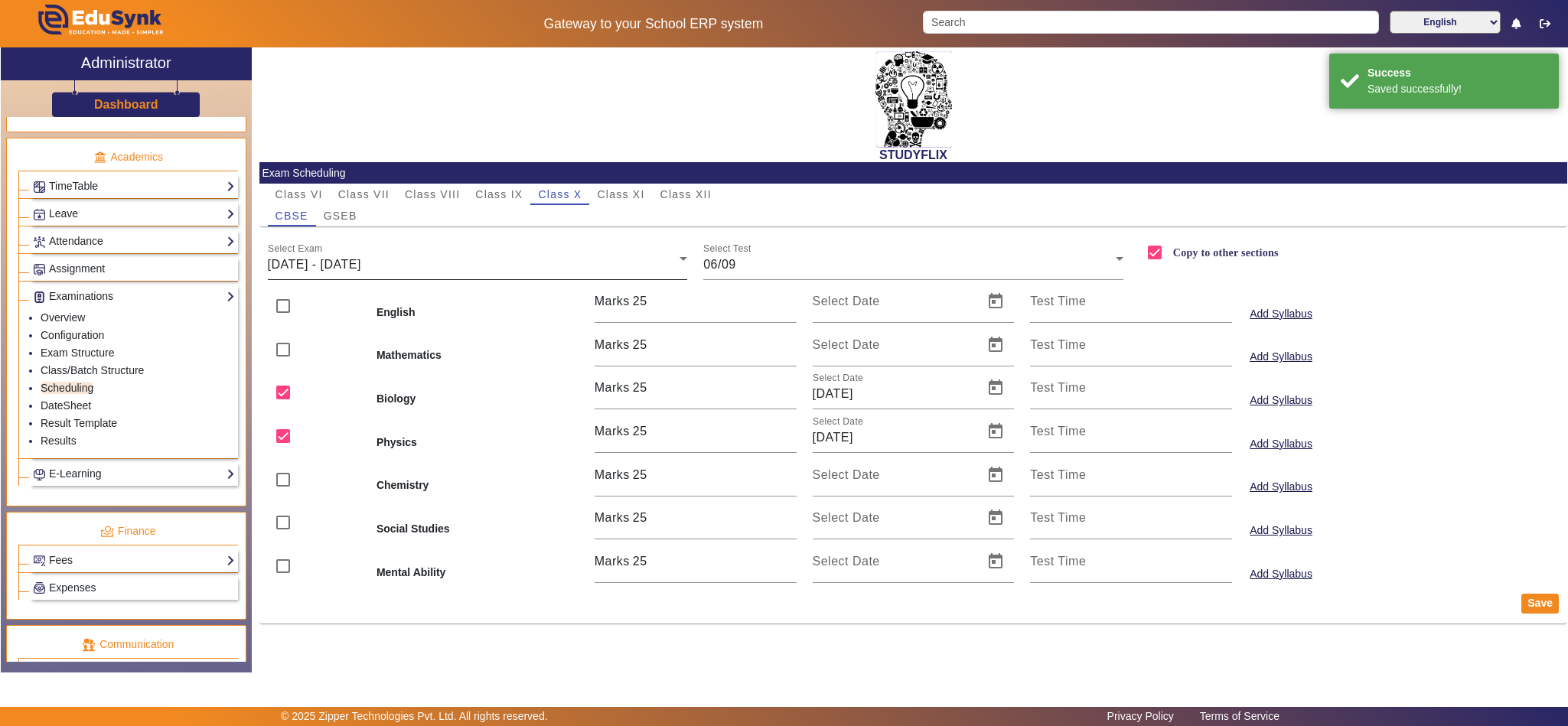
click at [469, 253] on div "Select Exam 01/09/2025 - 06/09/2025" at bounding box center [477, 258] width 420 height 43
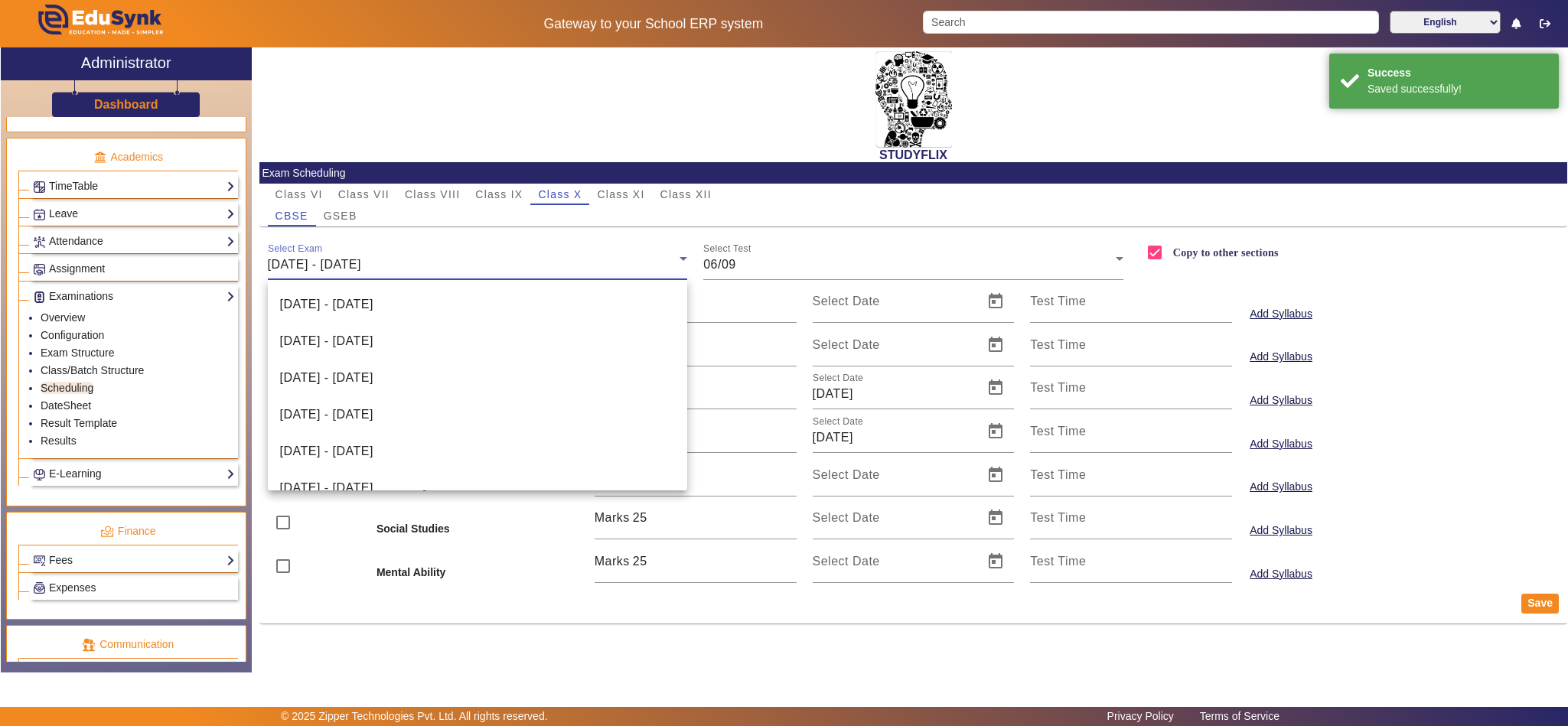
scroll to position [346, 0]
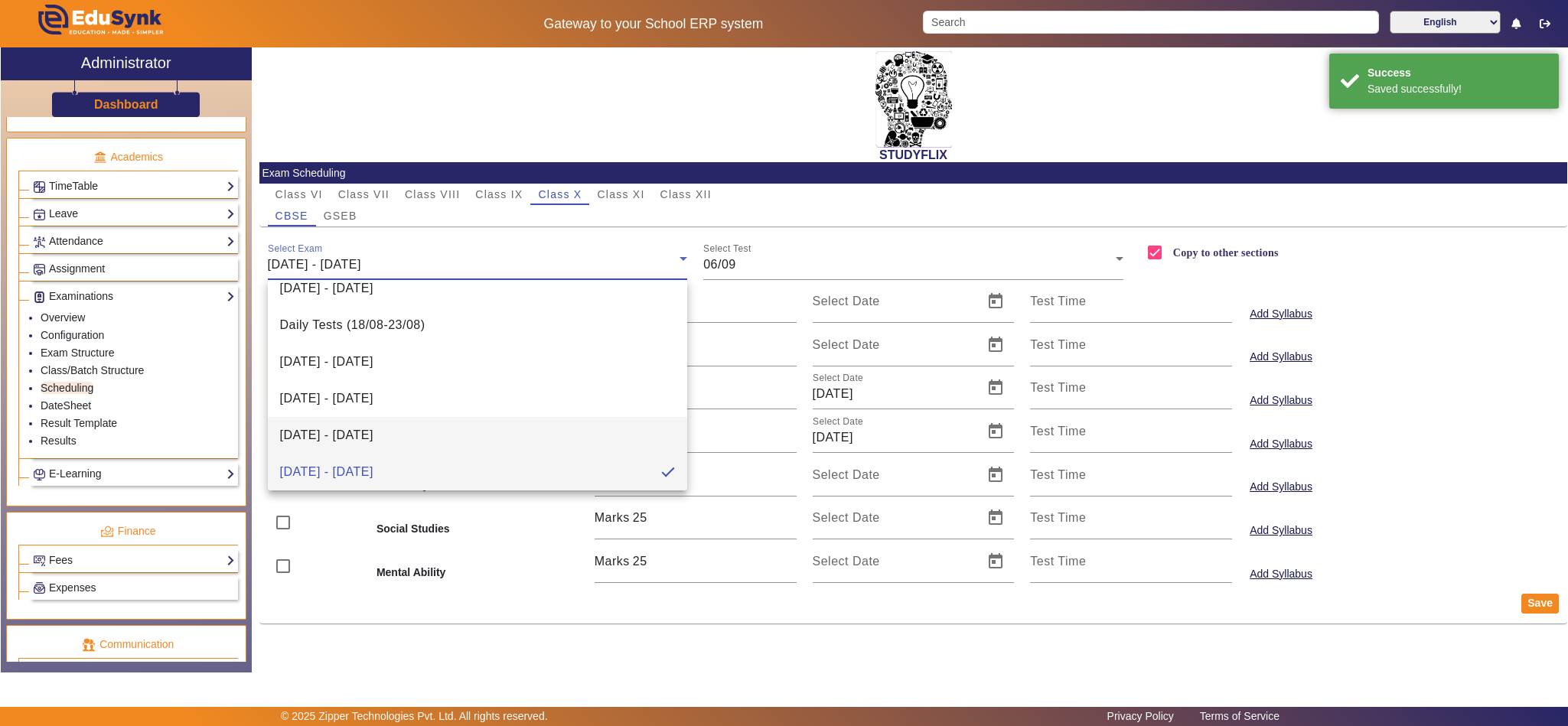
click at [373, 434] on span "25/08/2025 - 30/08/2025" at bounding box center [326, 435] width 94 height 19
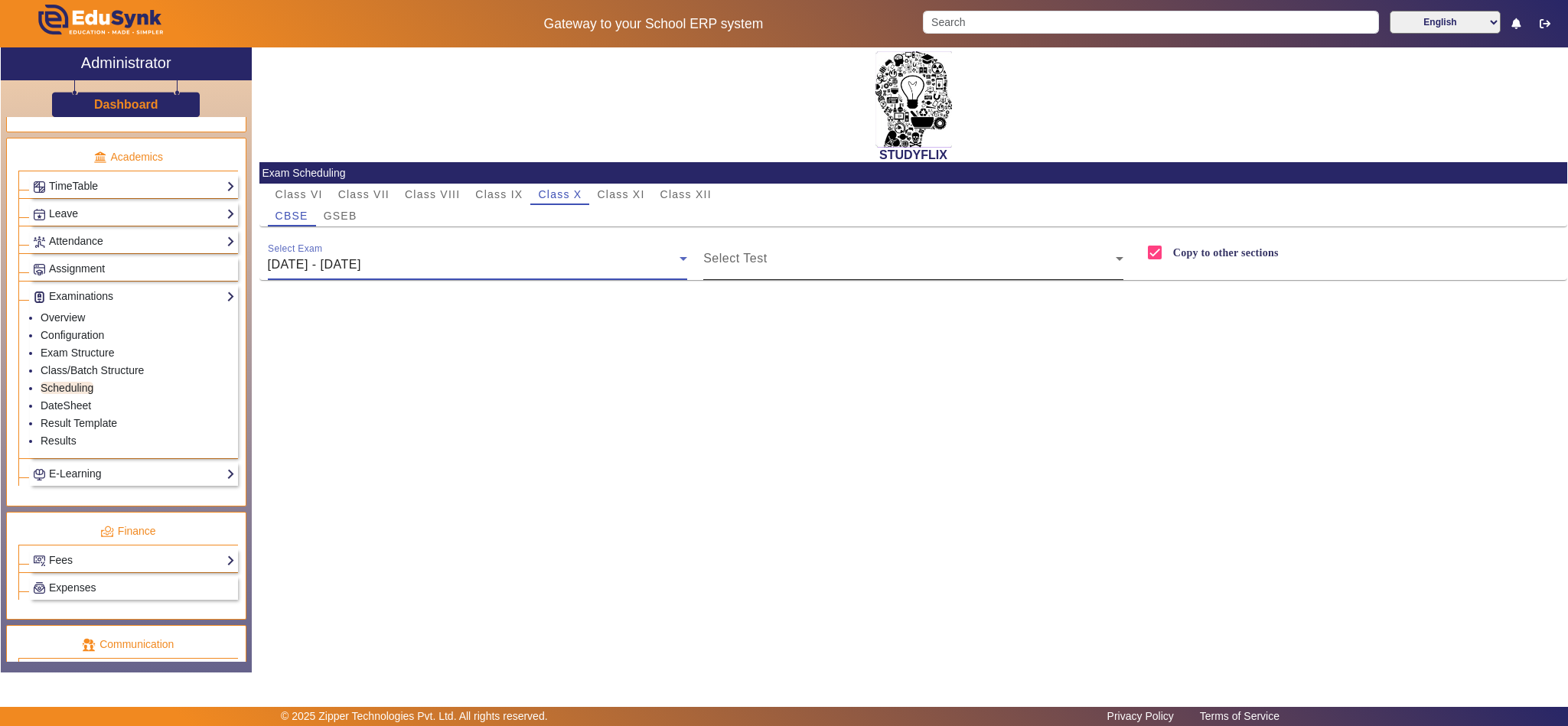
click at [799, 276] on div "Select Test" at bounding box center [913, 258] width 420 height 43
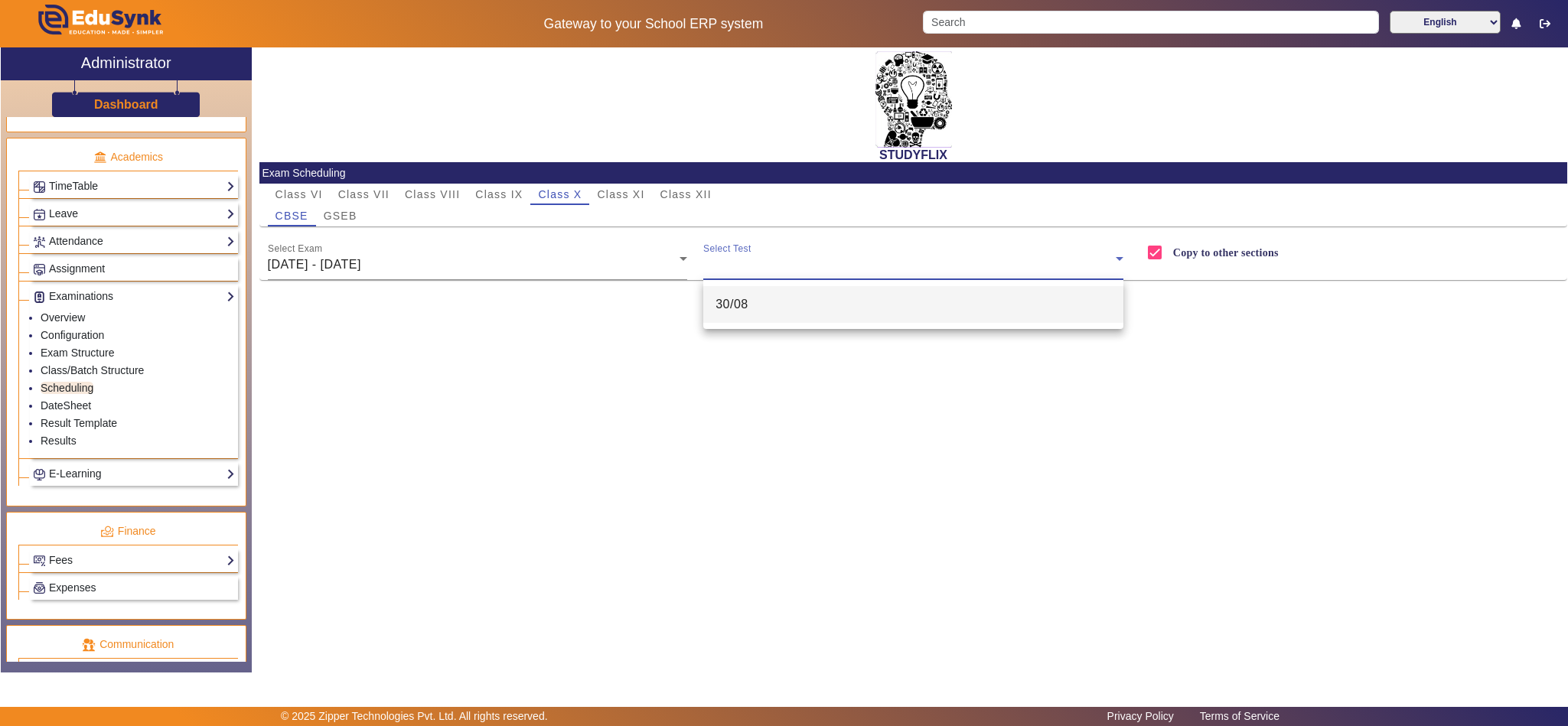
click at [785, 308] on mat-option "30/08" at bounding box center [913, 305] width 420 height 37
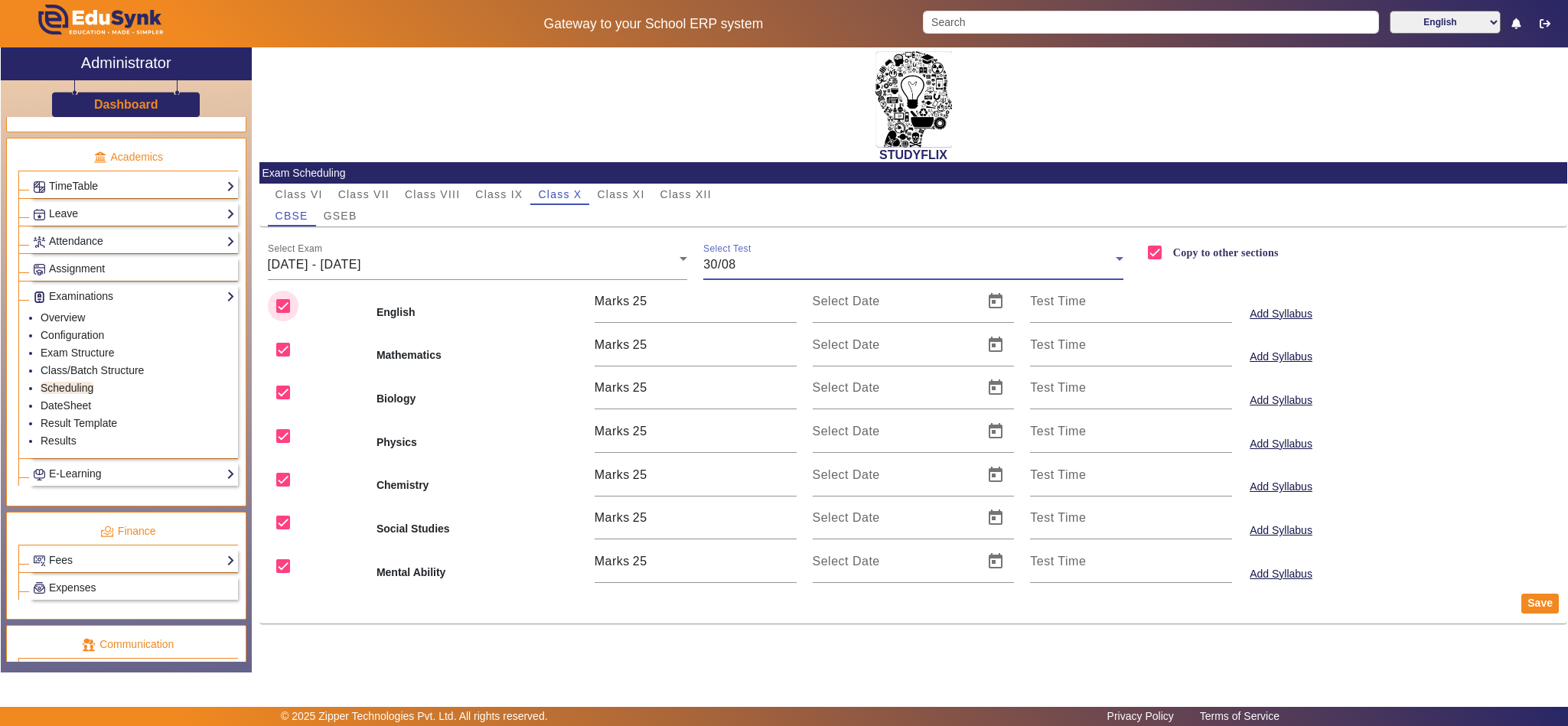
click at [282, 306] on input "checkbox" at bounding box center [283, 306] width 31 height 31
drag, startPoint x: 288, startPoint y: 382, endPoint x: 285, endPoint y: 391, distance: 9.5
click at [288, 384] on input "checkbox" at bounding box center [283, 393] width 31 height 31
click at [285, 444] on input "checkbox" at bounding box center [283, 436] width 31 height 31
click at [288, 489] on input "checkbox" at bounding box center [283, 480] width 31 height 31
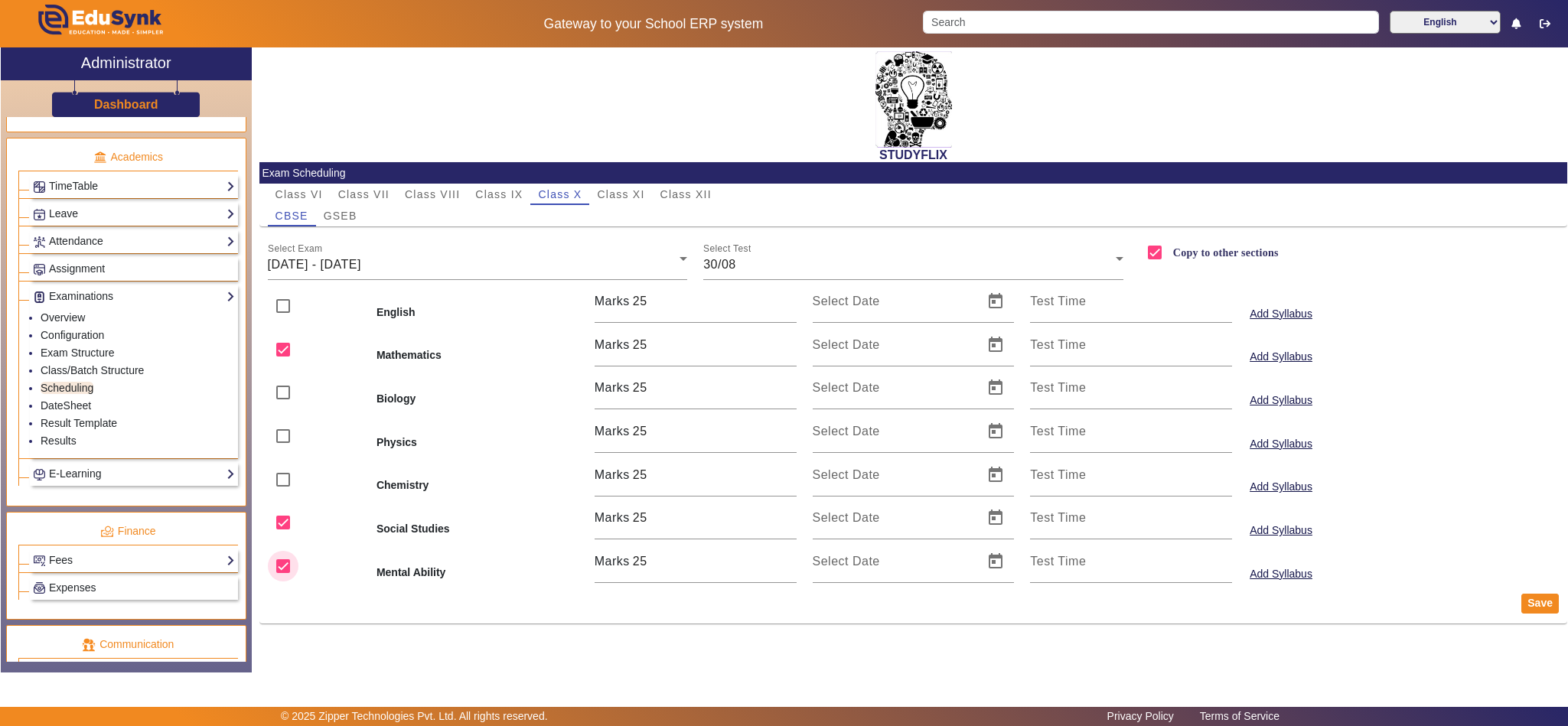
click at [280, 578] on input "checkbox" at bounding box center [283, 567] width 31 height 31
click at [999, 520] on span "Open calendar" at bounding box center [996, 518] width 37 height 37
click at [994, 448] on span "30" at bounding box center [987, 447] width 28 height 28
click at [997, 349] on span "Open calendar" at bounding box center [996, 346] width 37 height 37
click at [990, 574] on span "30" at bounding box center [987, 585] width 28 height 28
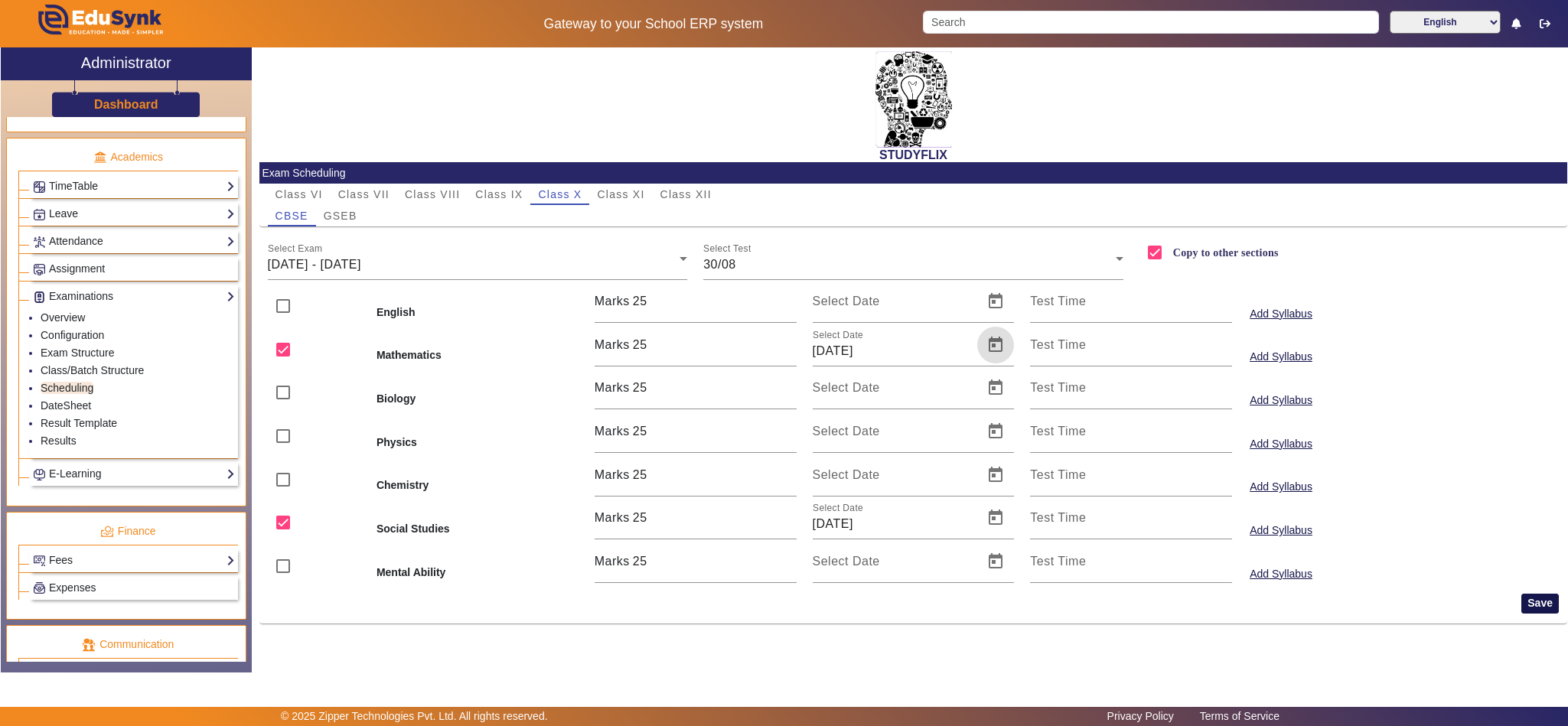
click at [1545, 604] on button "Save" at bounding box center [1540, 604] width 37 height 20
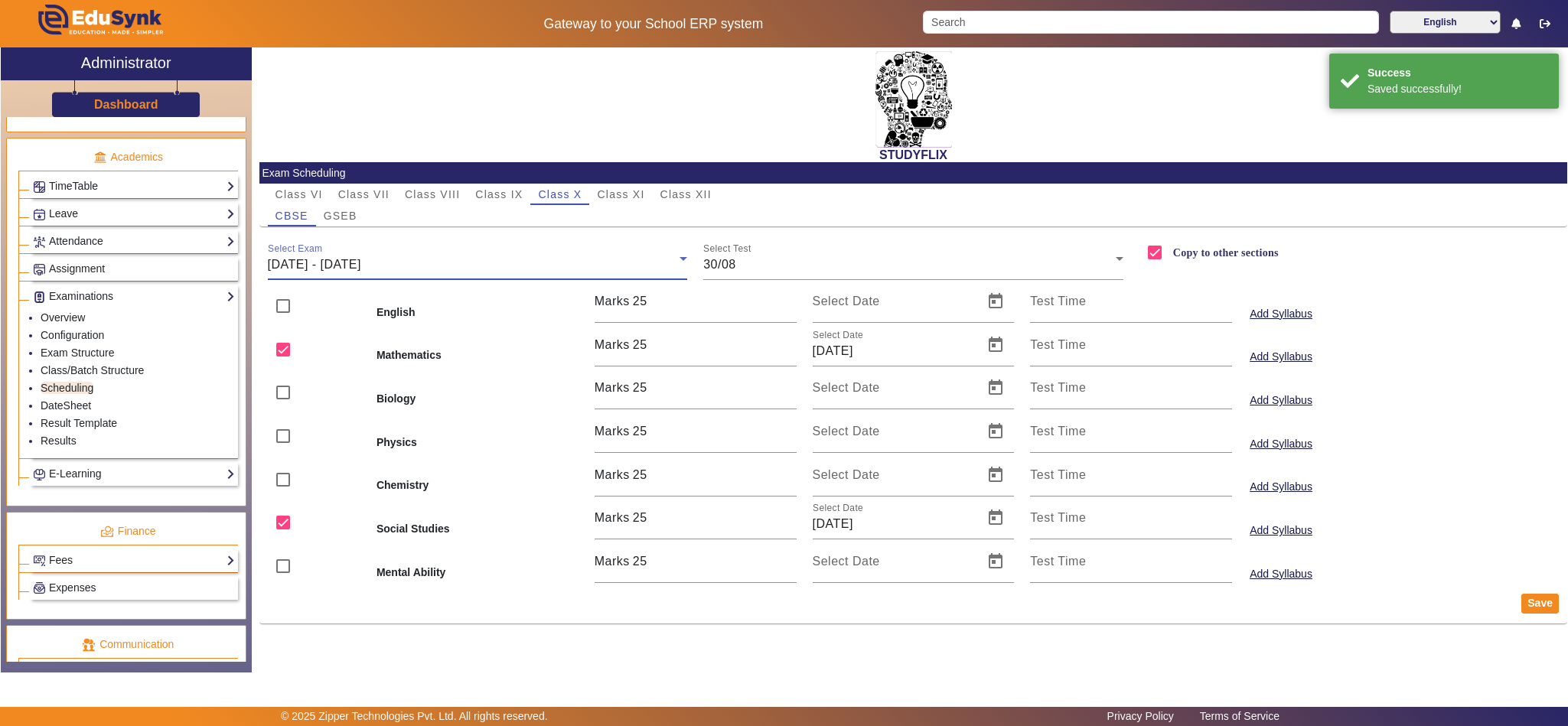
click at [435, 264] on div "25/08/2025 - 30/08/2025" at bounding box center [473, 265] width 412 height 19
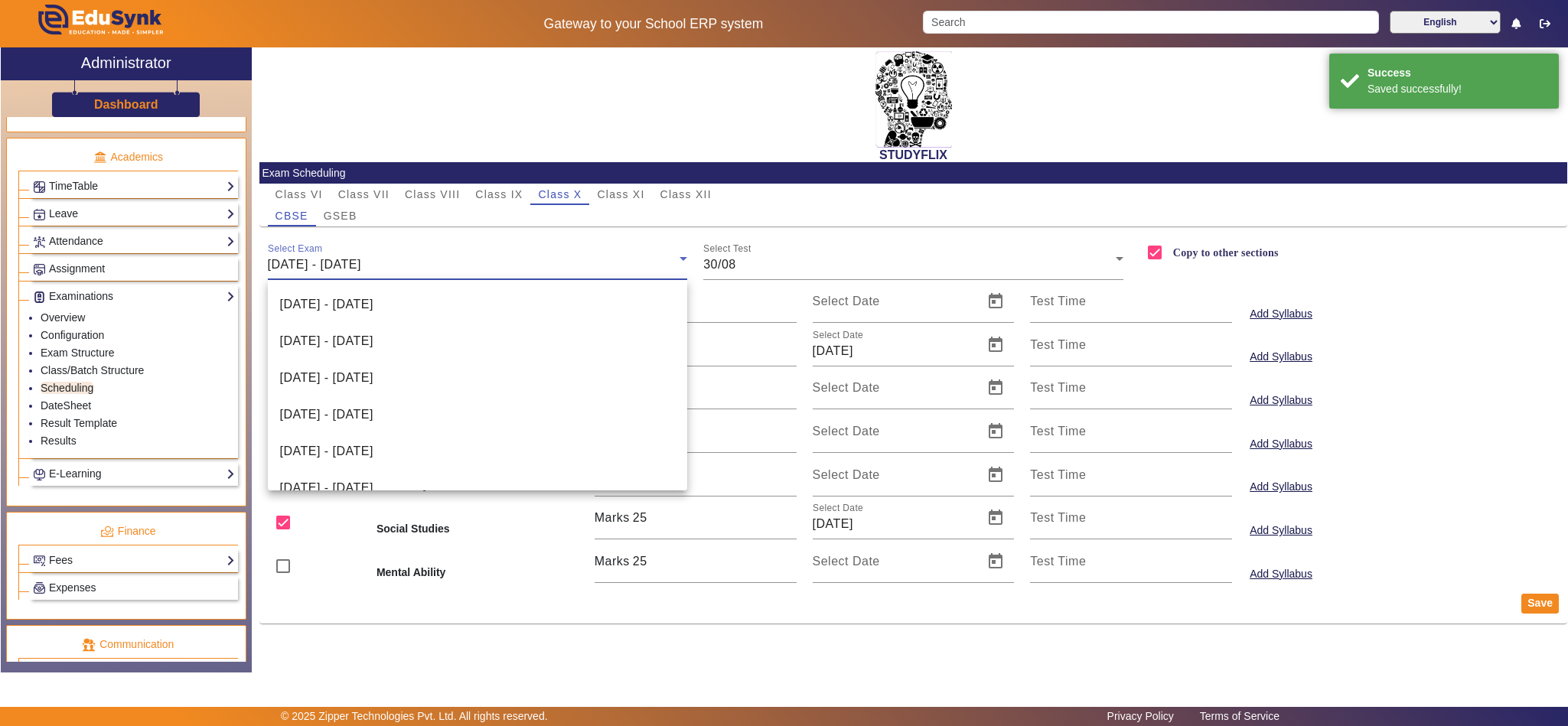
scroll to position [310, 0]
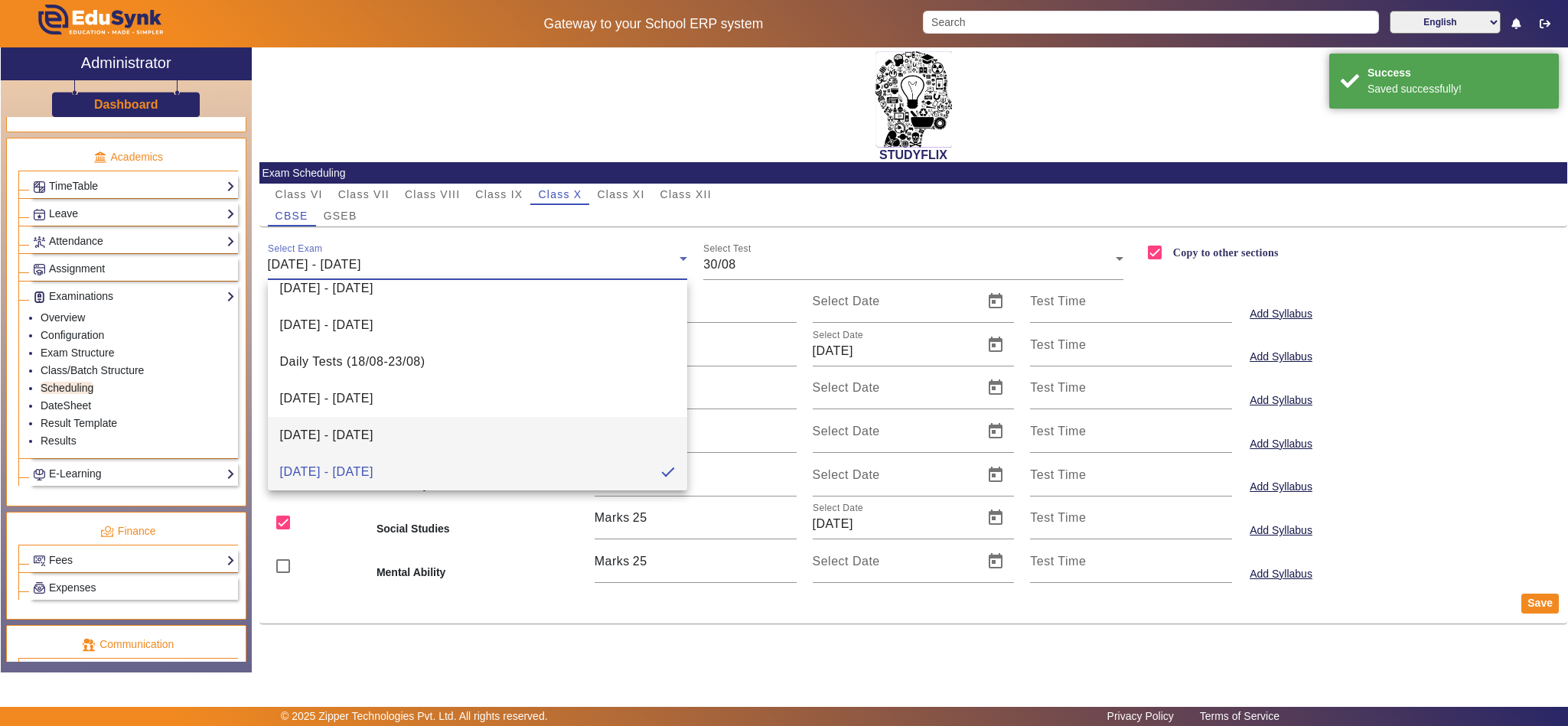
click at [373, 427] on span "18/08/2025 - 23/08/2025" at bounding box center [326, 435] width 94 height 19
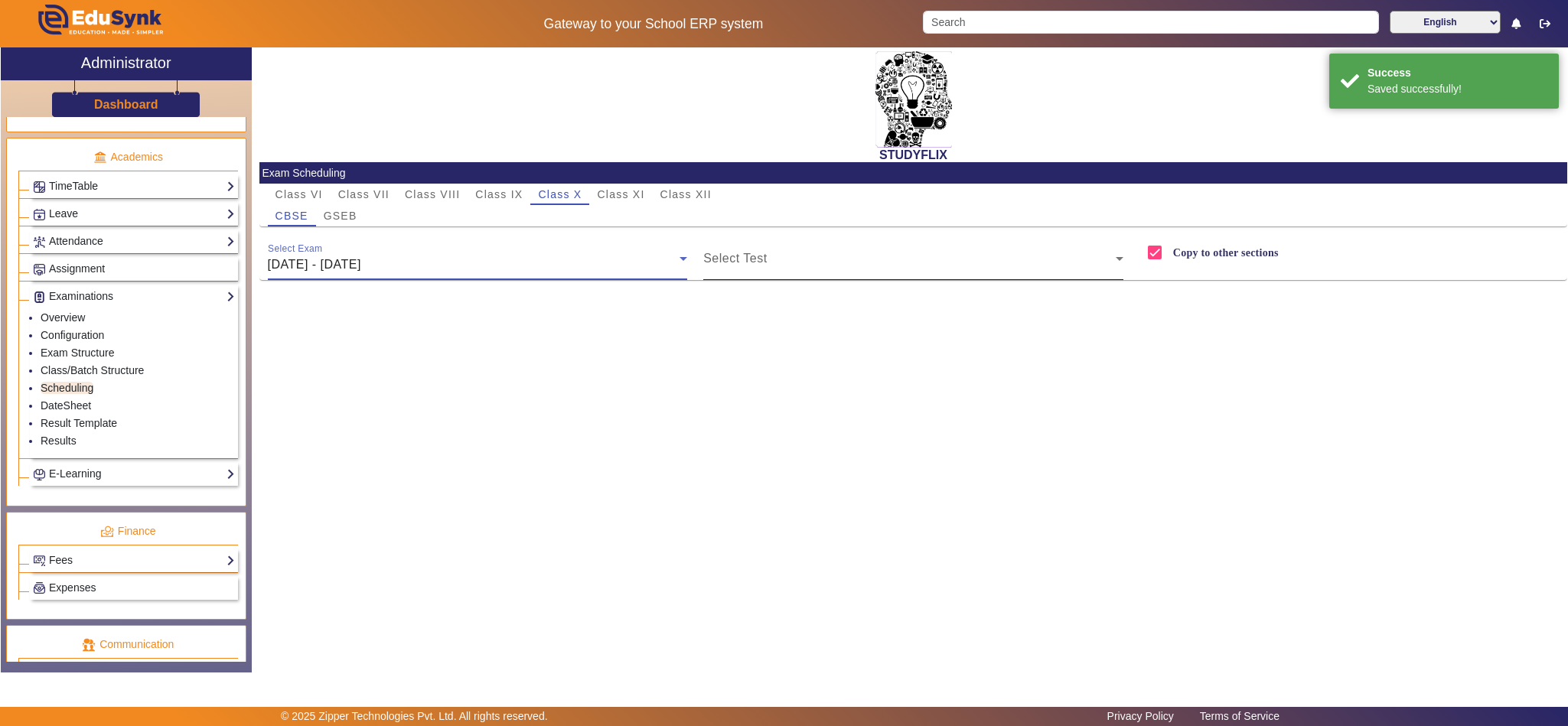
click at [774, 271] on span at bounding box center [909, 265] width 412 height 19
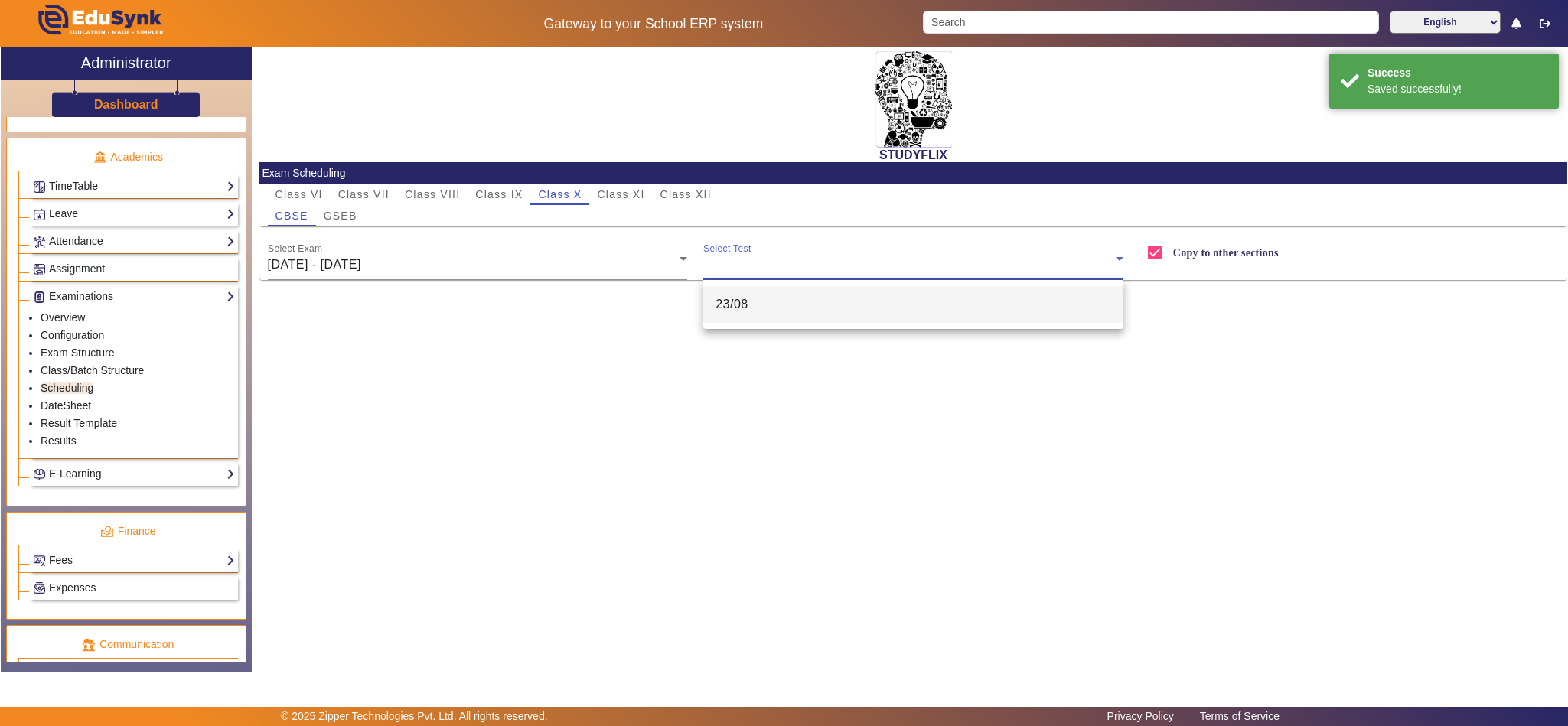
click at [768, 308] on mat-option "23/08" at bounding box center [913, 305] width 420 height 37
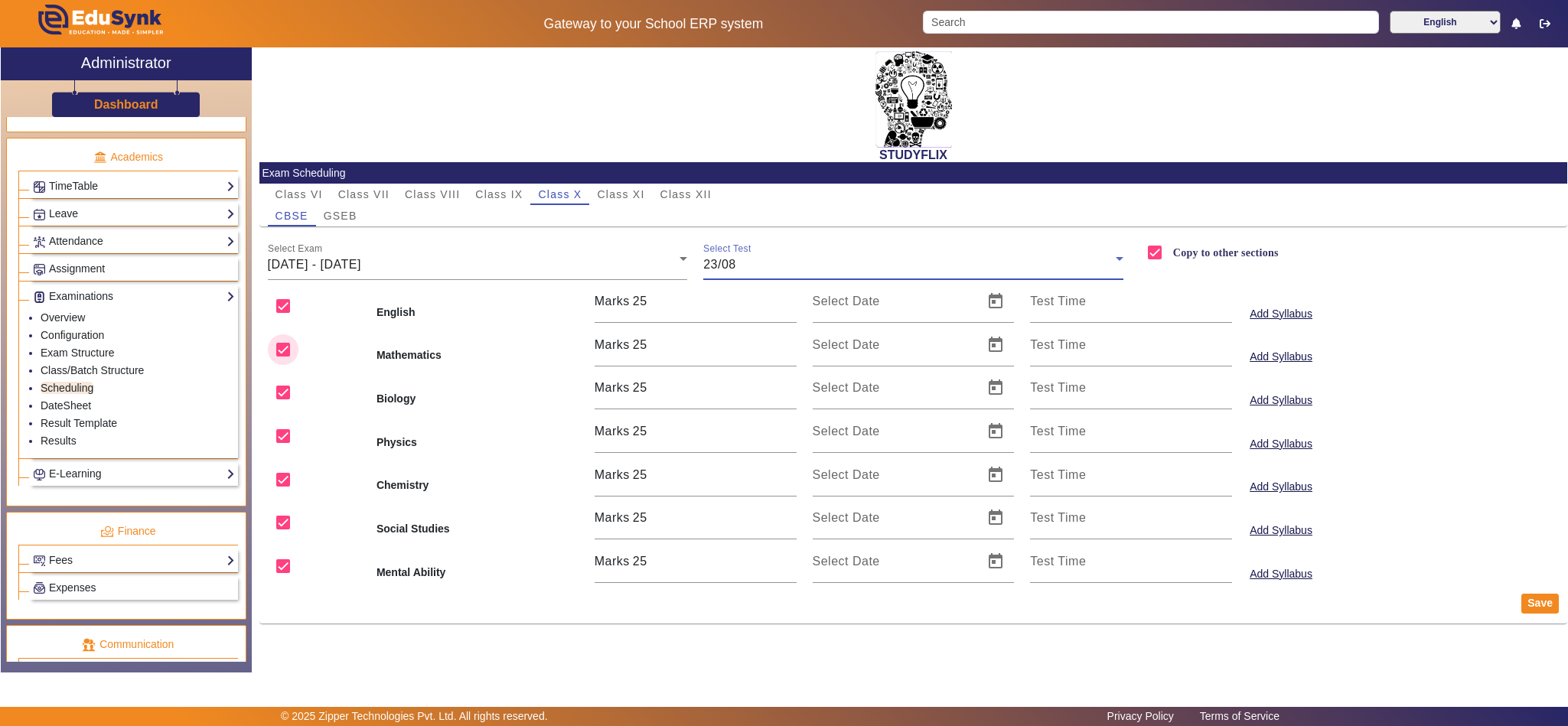
click at [287, 346] on input "checkbox" at bounding box center [283, 350] width 31 height 31
click at [278, 390] on input "checkbox" at bounding box center [283, 393] width 31 height 31
click at [283, 439] on input "checkbox" at bounding box center [283, 436] width 31 height 31
click at [280, 520] on input "checkbox" at bounding box center [283, 523] width 31 height 31
click at [281, 571] on input "checkbox" at bounding box center [283, 567] width 31 height 31
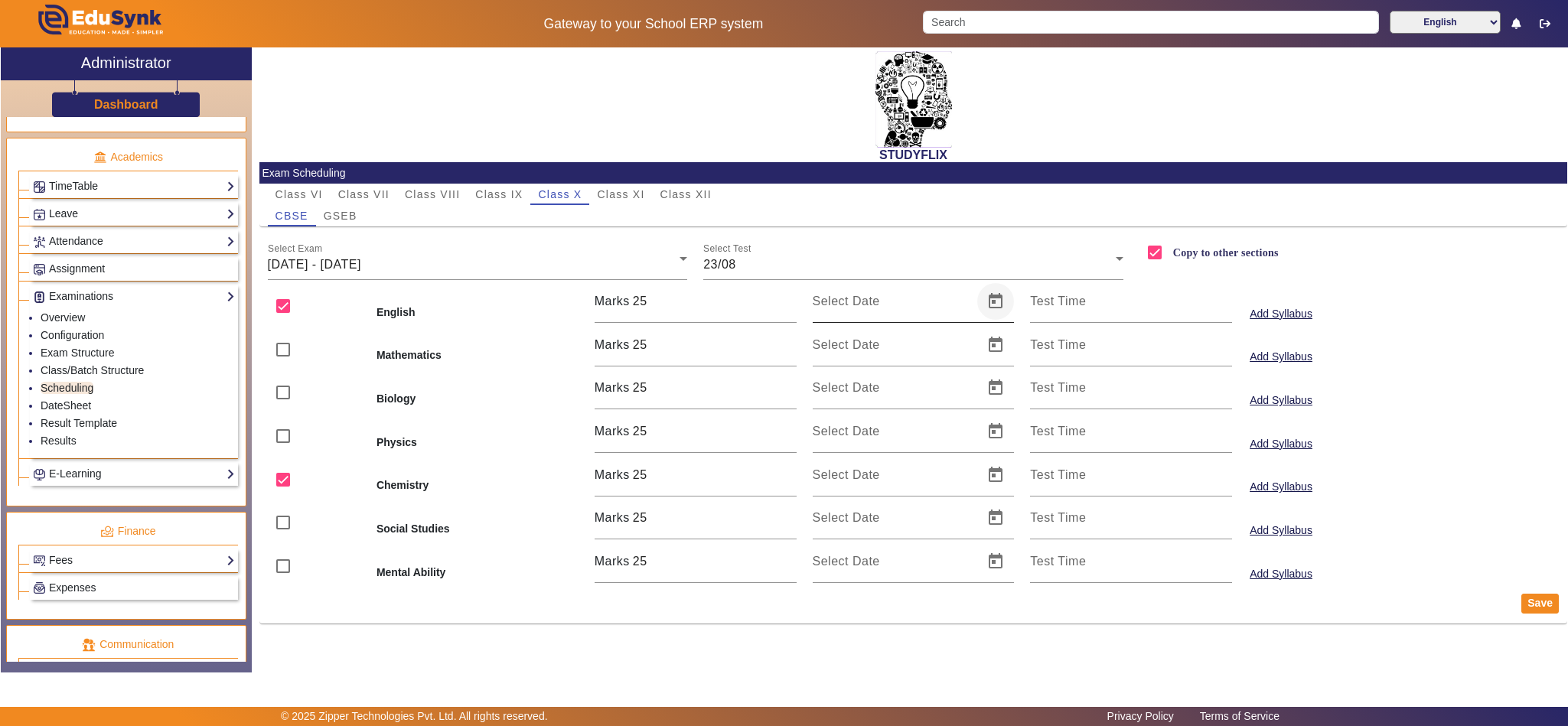
click at [997, 302] on span "Open calendar" at bounding box center [996, 302] width 37 height 37
click at [980, 510] on span "23" at bounding box center [987, 510] width 28 height 28
click at [1004, 469] on span "Open calendar" at bounding box center [996, 475] width 37 height 37
click at [981, 372] on span "23" at bounding box center [987, 372] width 28 height 28
click at [1539, 599] on button "Save" at bounding box center [1540, 604] width 37 height 20
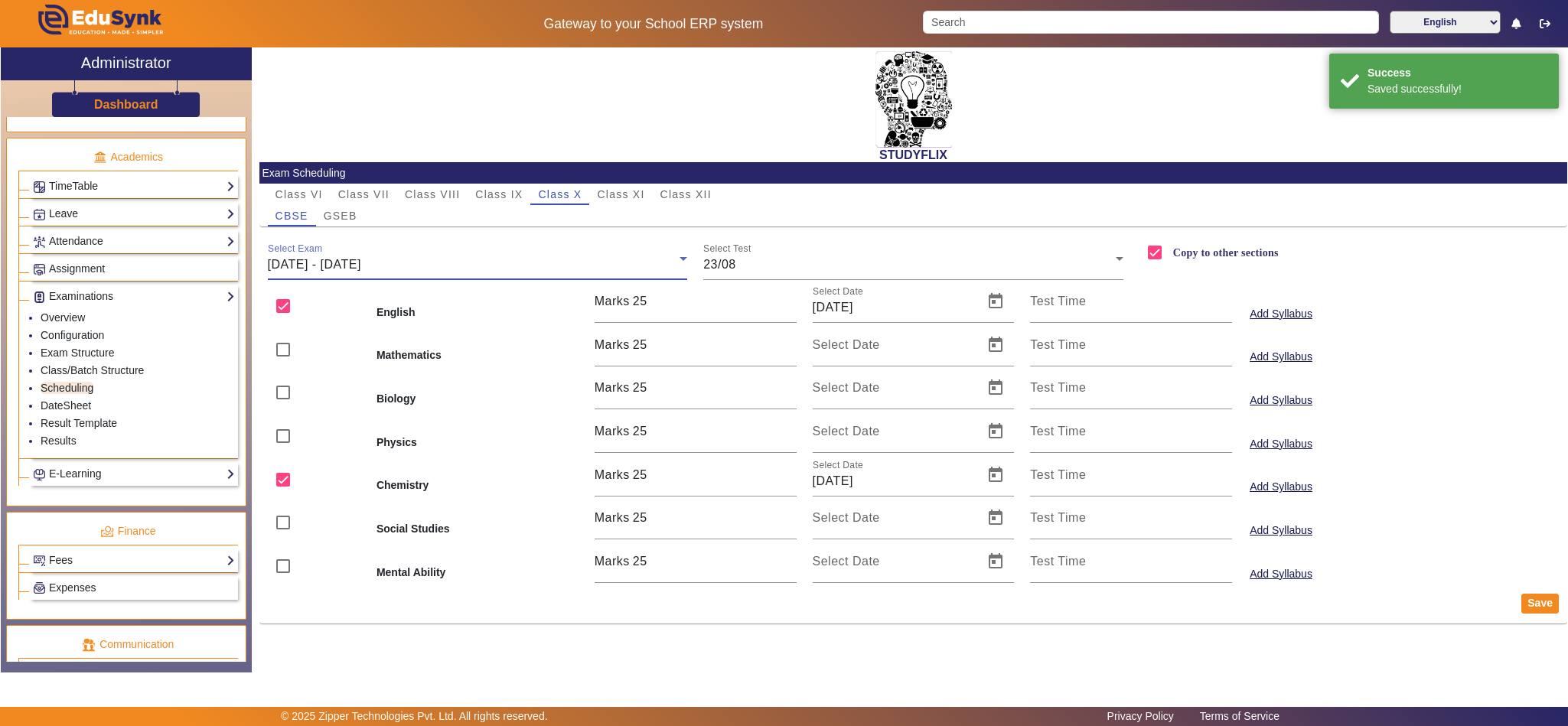
click at [632, 261] on div "18/08/2025 - 23/08/2025" at bounding box center [473, 265] width 412 height 19
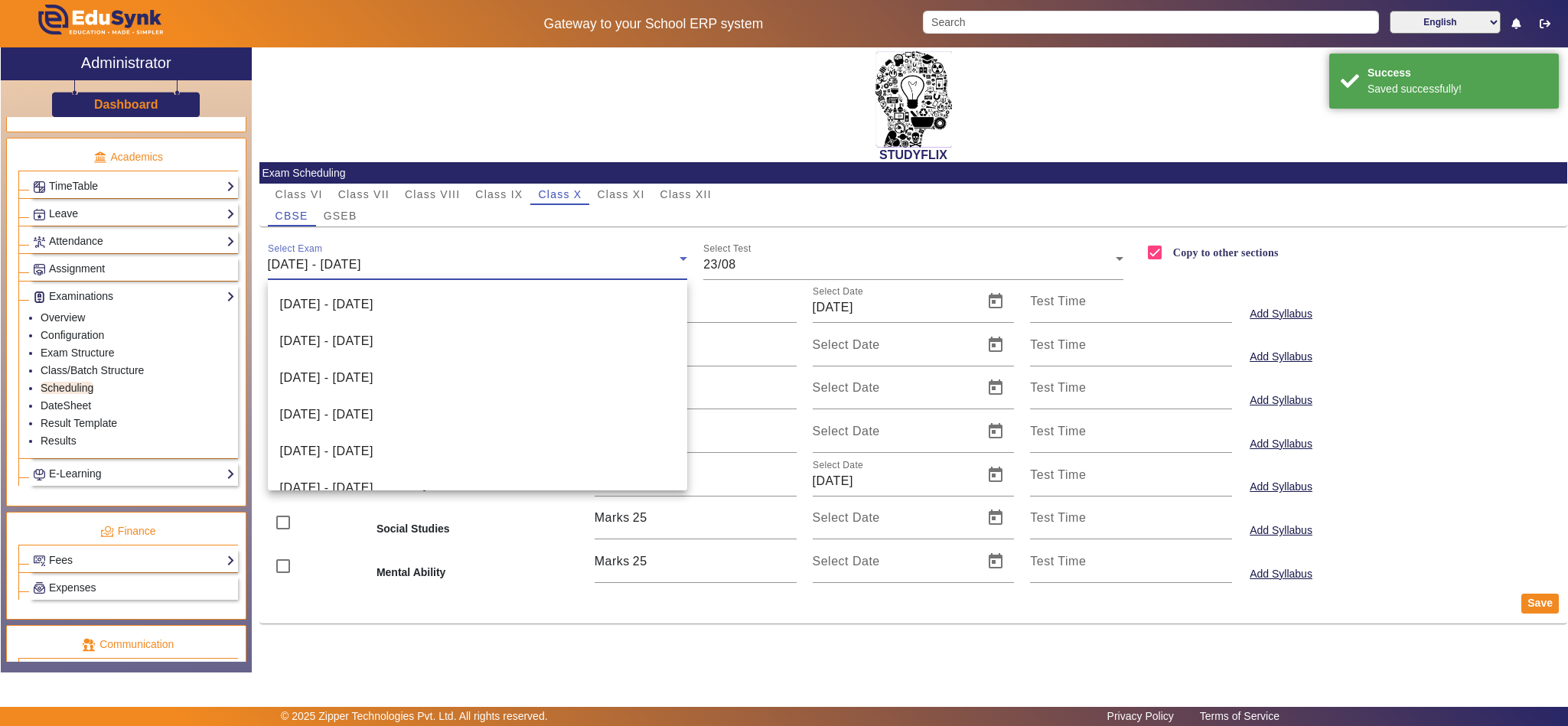
scroll to position [273, 0]
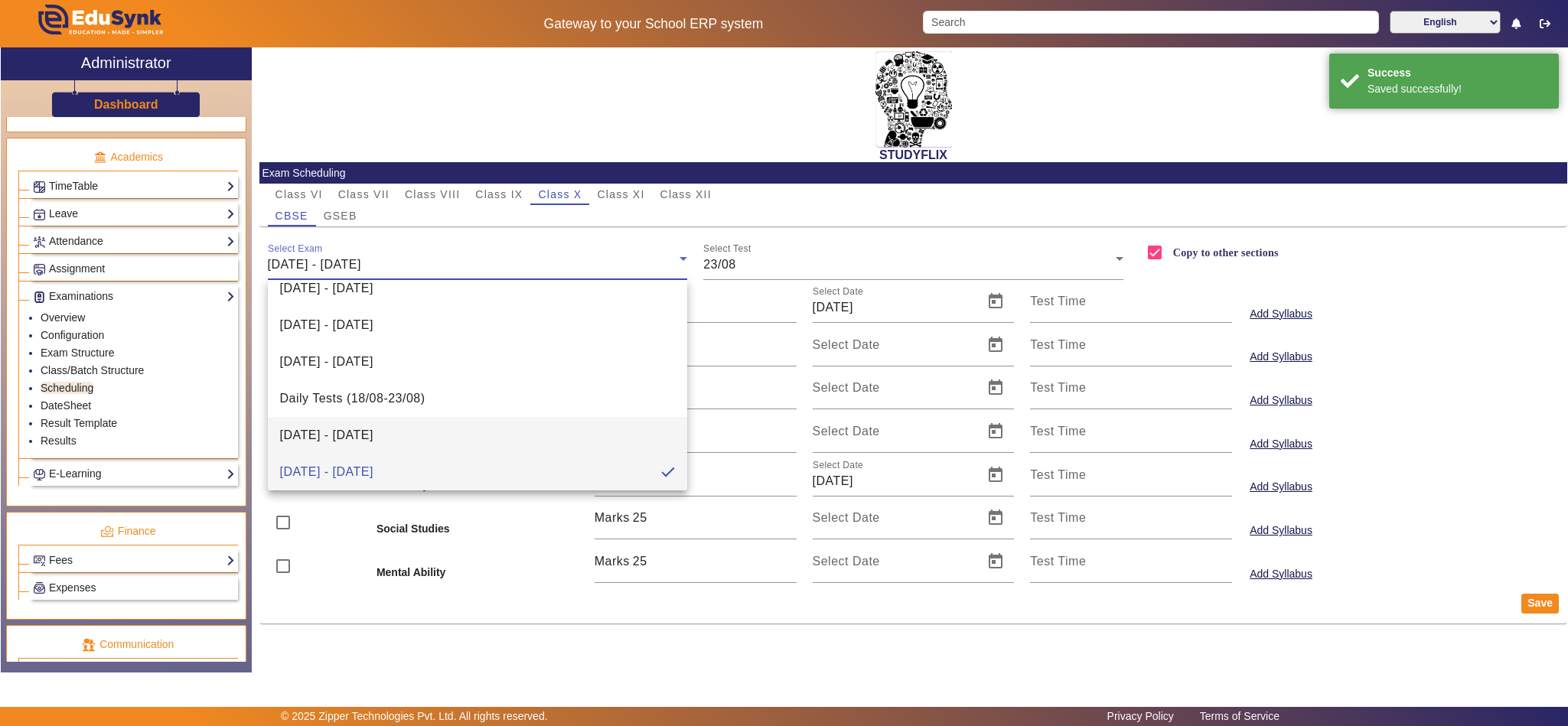
click at [336, 435] on span "11/08/2025 - 16/08/2025" at bounding box center [326, 435] width 94 height 19
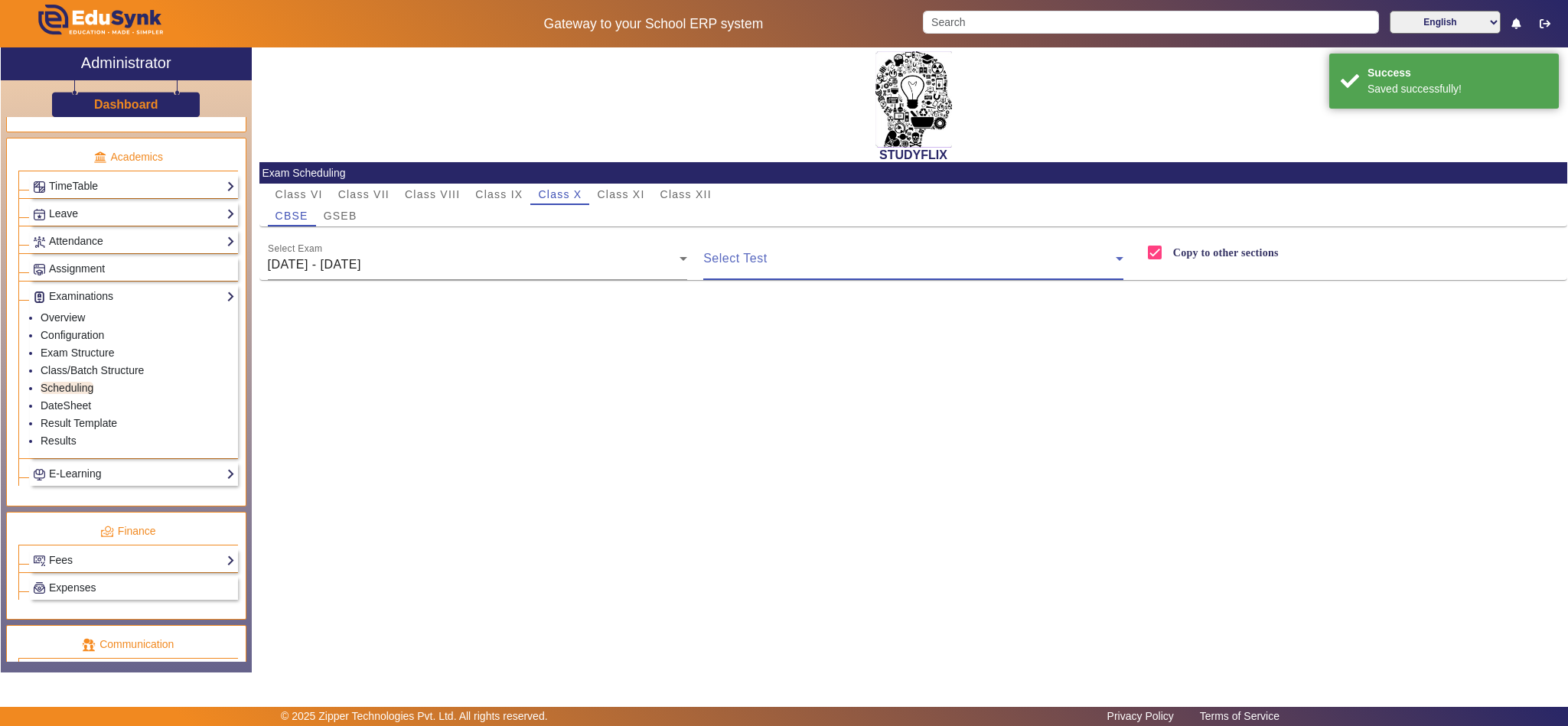
click at [847, 271] on span at bounding box center [909, 265] width 412 height 19
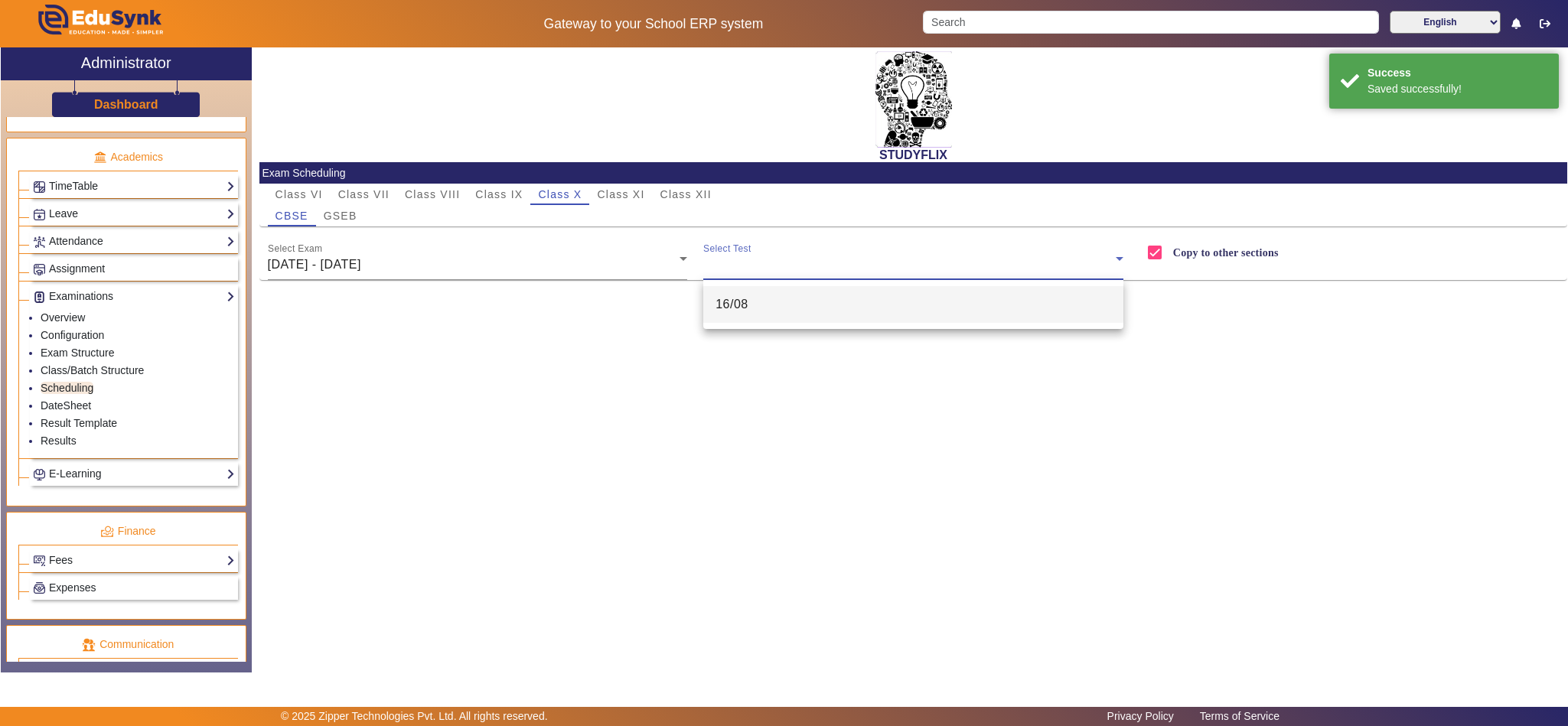
click at [841, 299] on mat-option "16/08" at bounding box center [913, 305] width 420 height 37
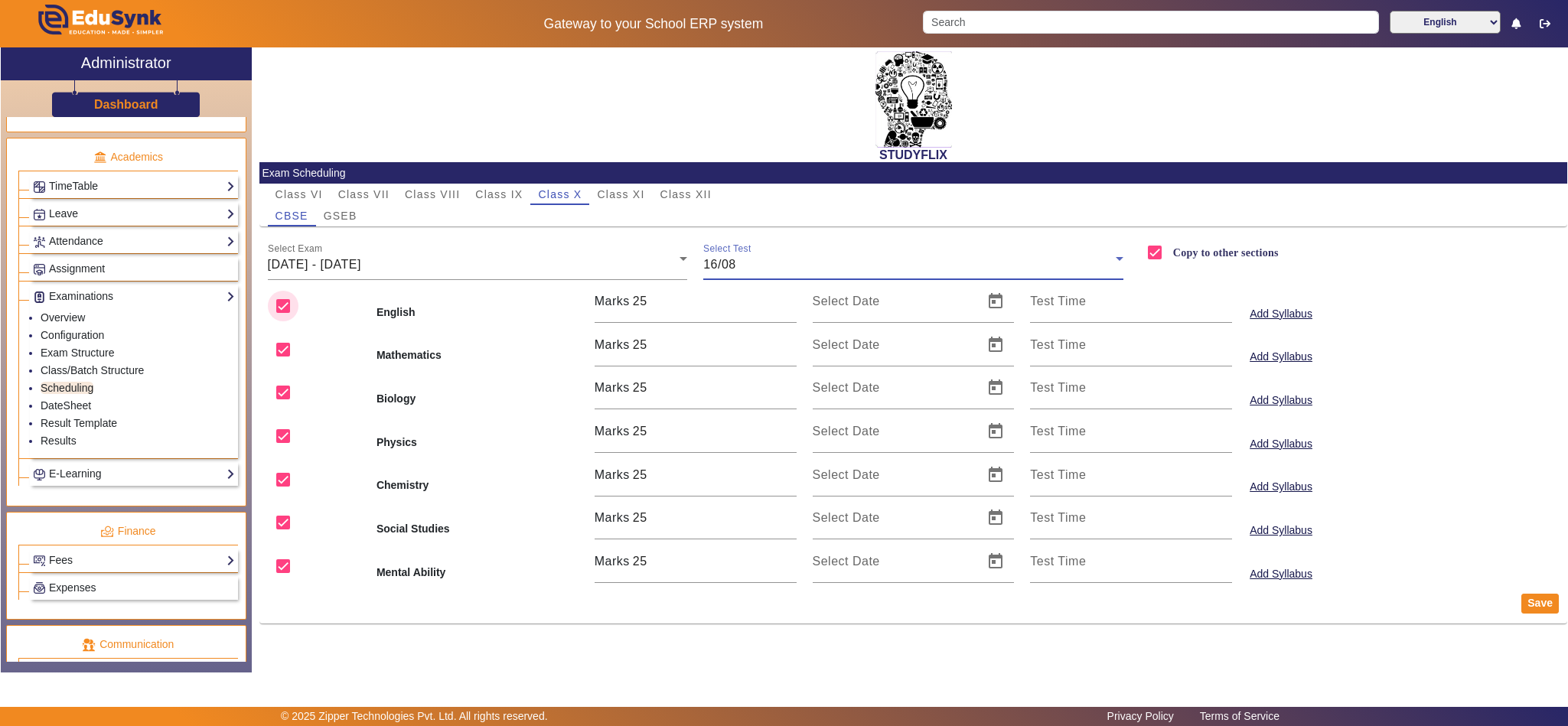
click at [276, 308] on input "checkbox" at bounding box center [283, 306] width 31 height 31
drag, startPoint x: 278, startPoint y: 389, endPoint x: 282, endPoint y: 448, distance: 59.1
click at [285, 393] on input "checkbox" at bounding box center [283, 393] width 31 height 31
drag, startPoint x: 285, startPoint y: 478, endPoint x: 278, endPoint y: 521, distance: 43.6
click at [285, 479] on input "checkbox" at bounding box center [283, 480] width 31 height 31
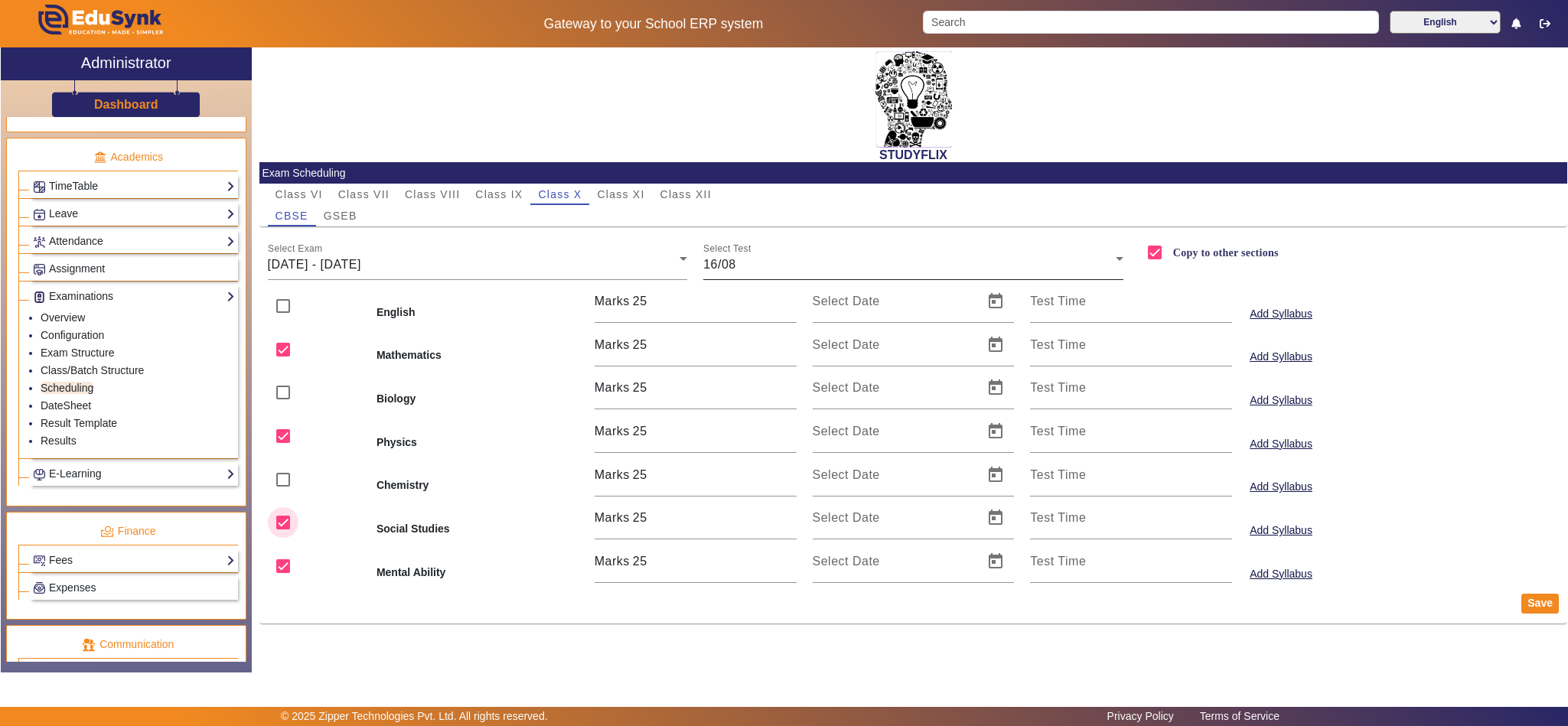
click at [278, 526] on input "checkbox" at bounding box center [283, 523] width 31 height 31
click at [274, 562] on input "checkbox" at bounding box center [283, 567] width 31 height 31
click at [994, 344] on span "Open calendar" at bounding box center [996, 346] width 37 height 37
drag, startPoint x: 993, startPoint y: 524, endPoint x: 981, endPoint y: 459, distance: 66.1
click at [993, 523] on span "16" at bounding box center [987, 523] width 28 height 28
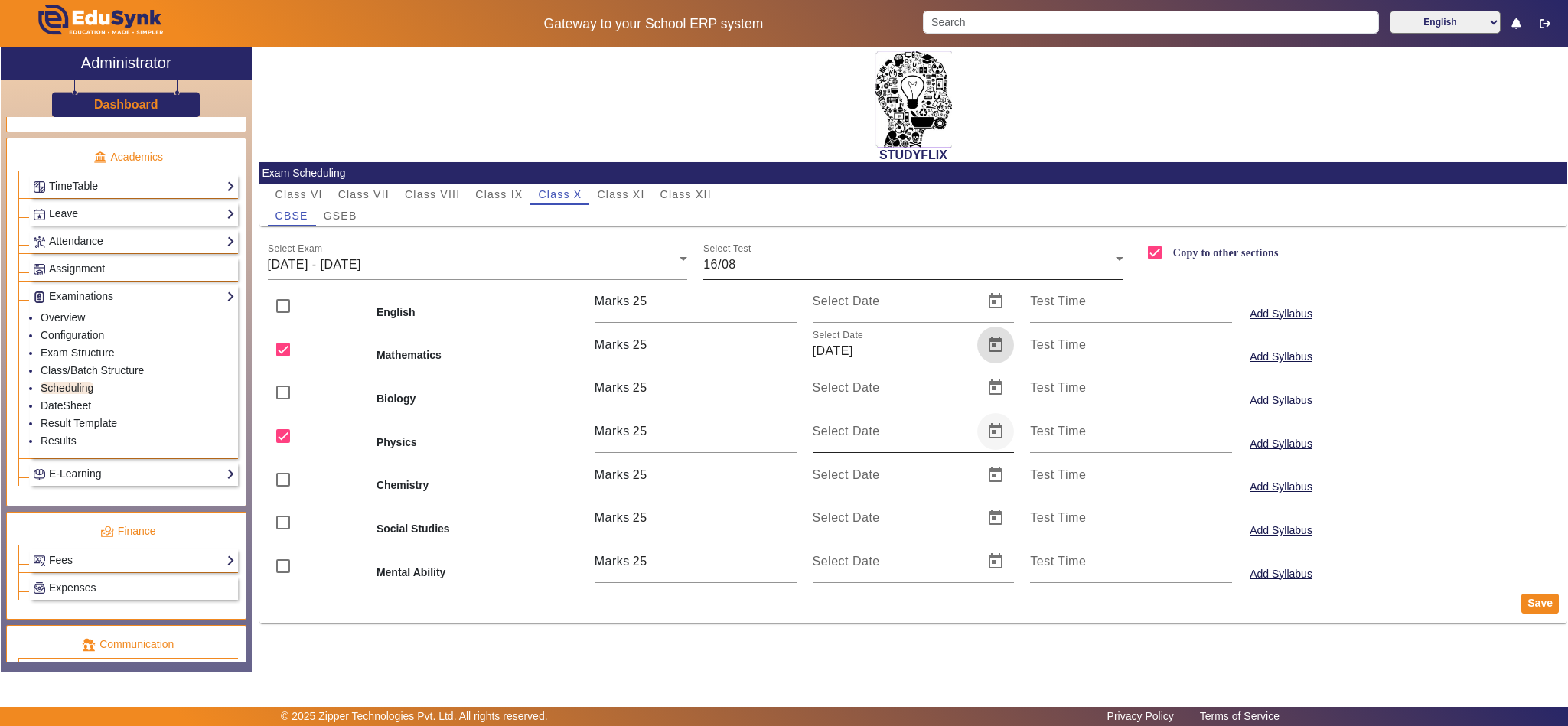
click at [1000, 432] on span "Open calendar" at bounding box center [996, 431] width 37 height 37
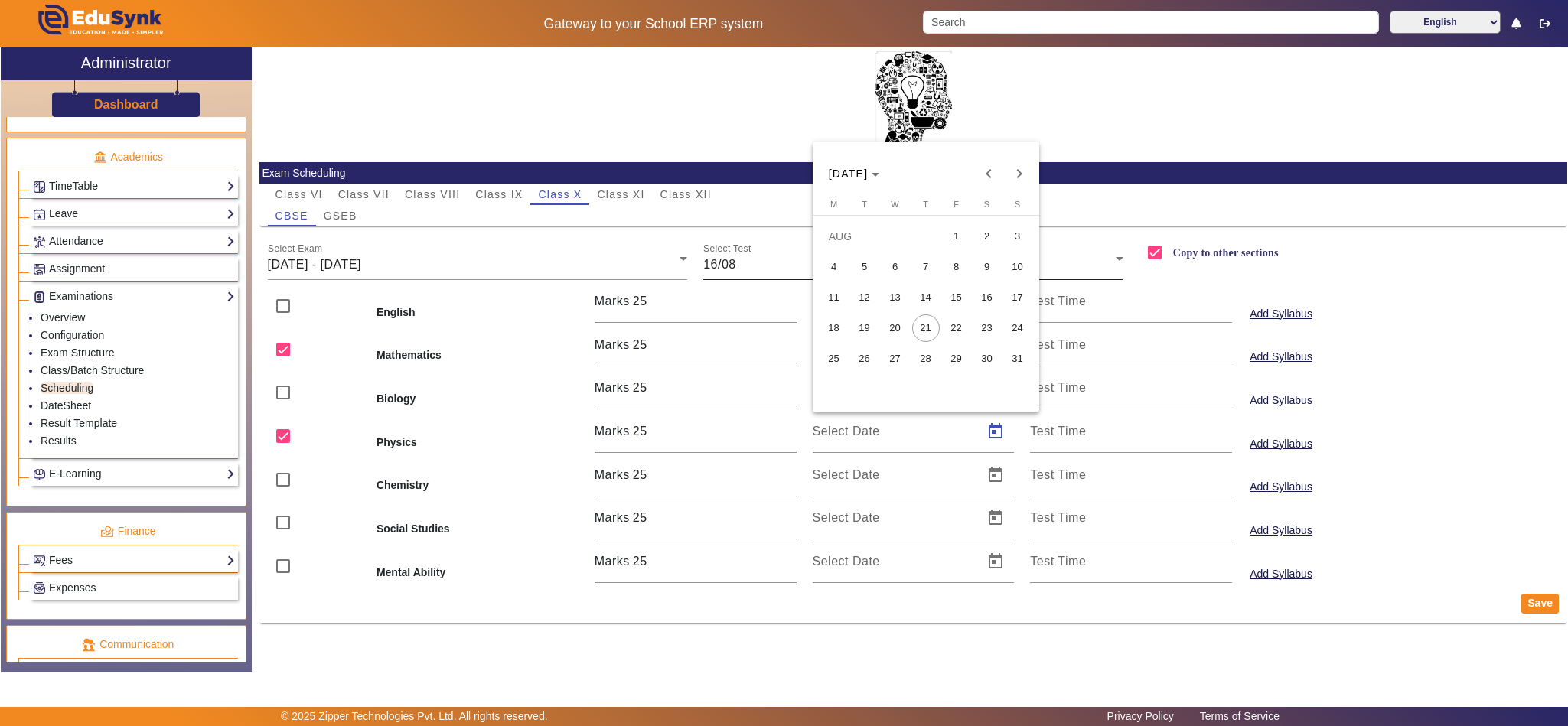
click at [985, 289] on span "16" at bounding box center [987, 298] width 28 height 28
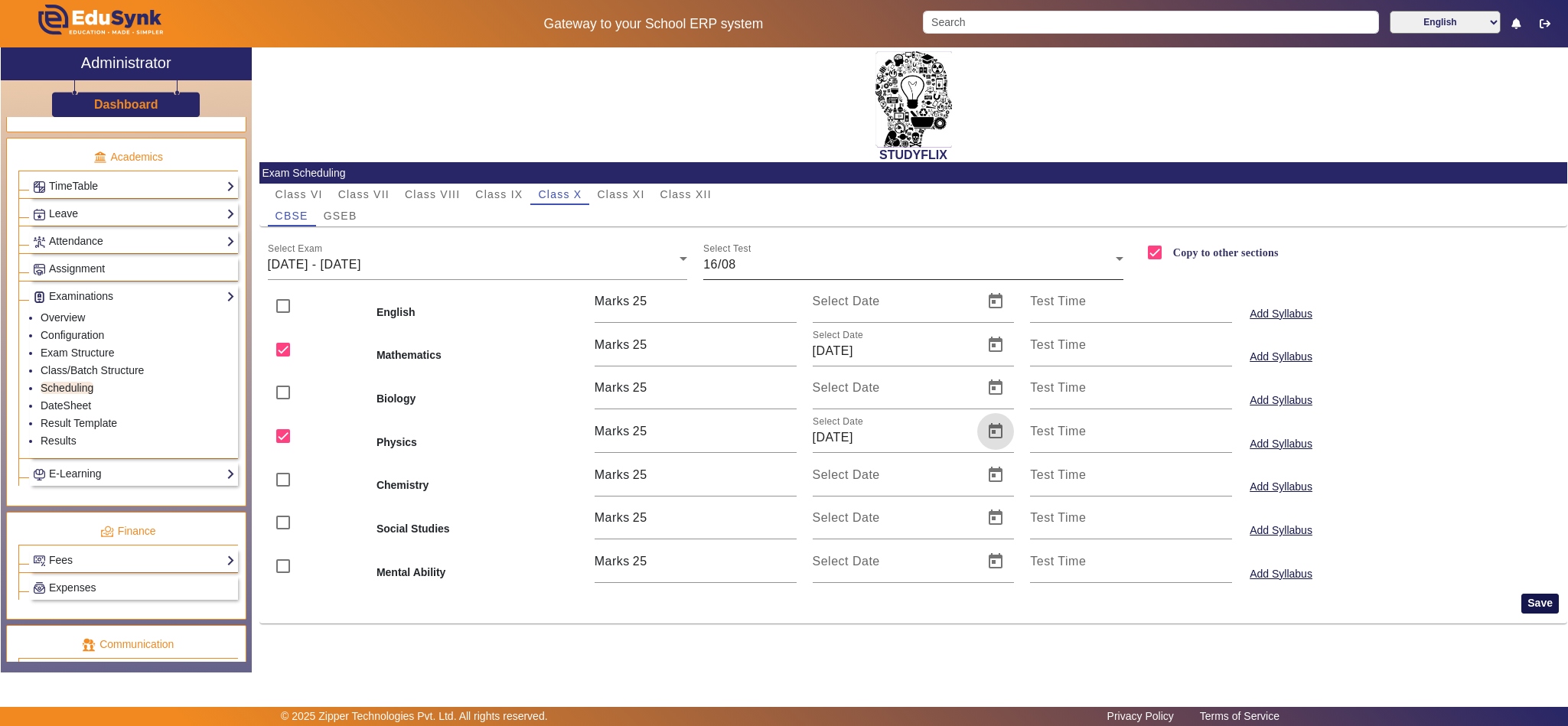
click at [1538, 605] on button "Save" at bounding box center [1540, 604] width 37 height 20
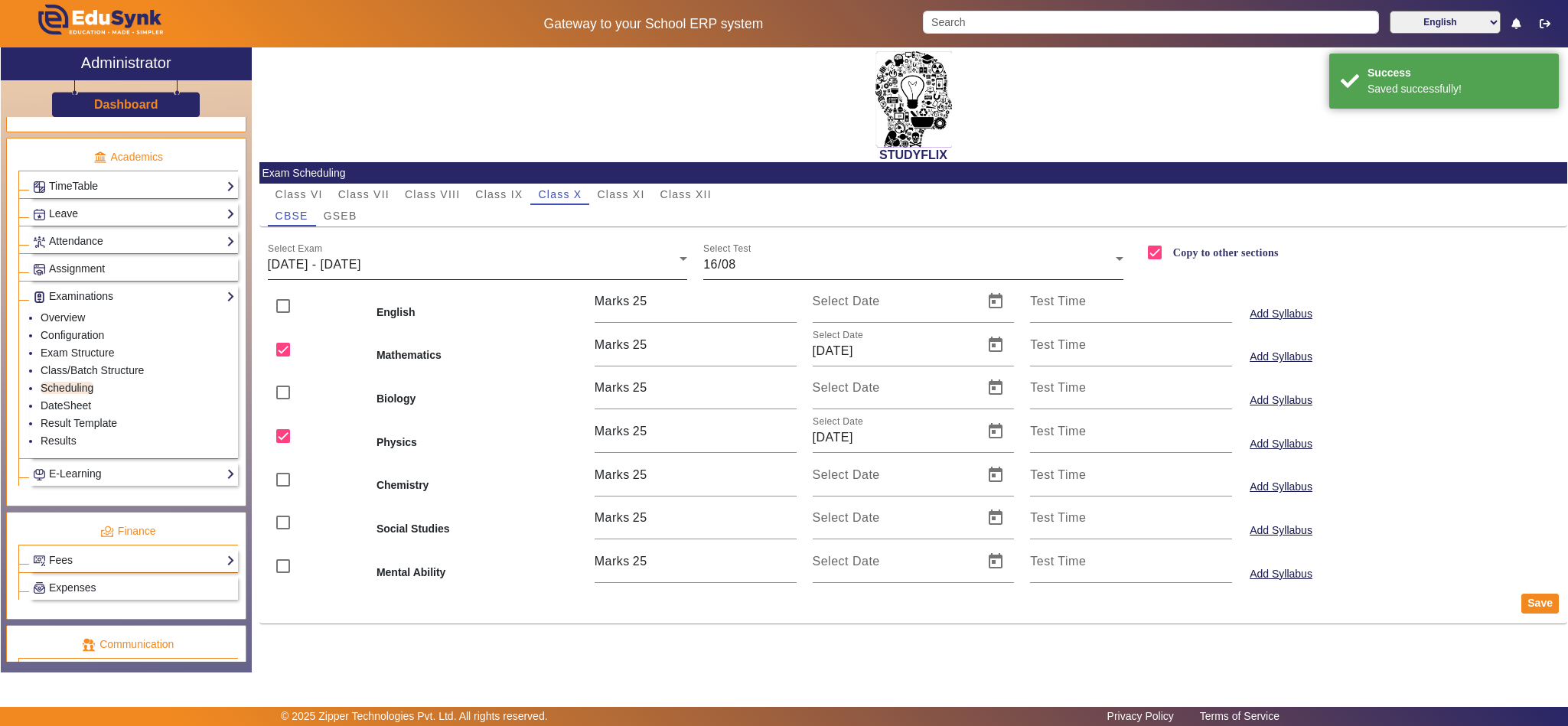
click at [383, 254] on div "Select Exam 11/08/2025 - 16/08/2025" at bounding box center [477, 258] width 420 height 43
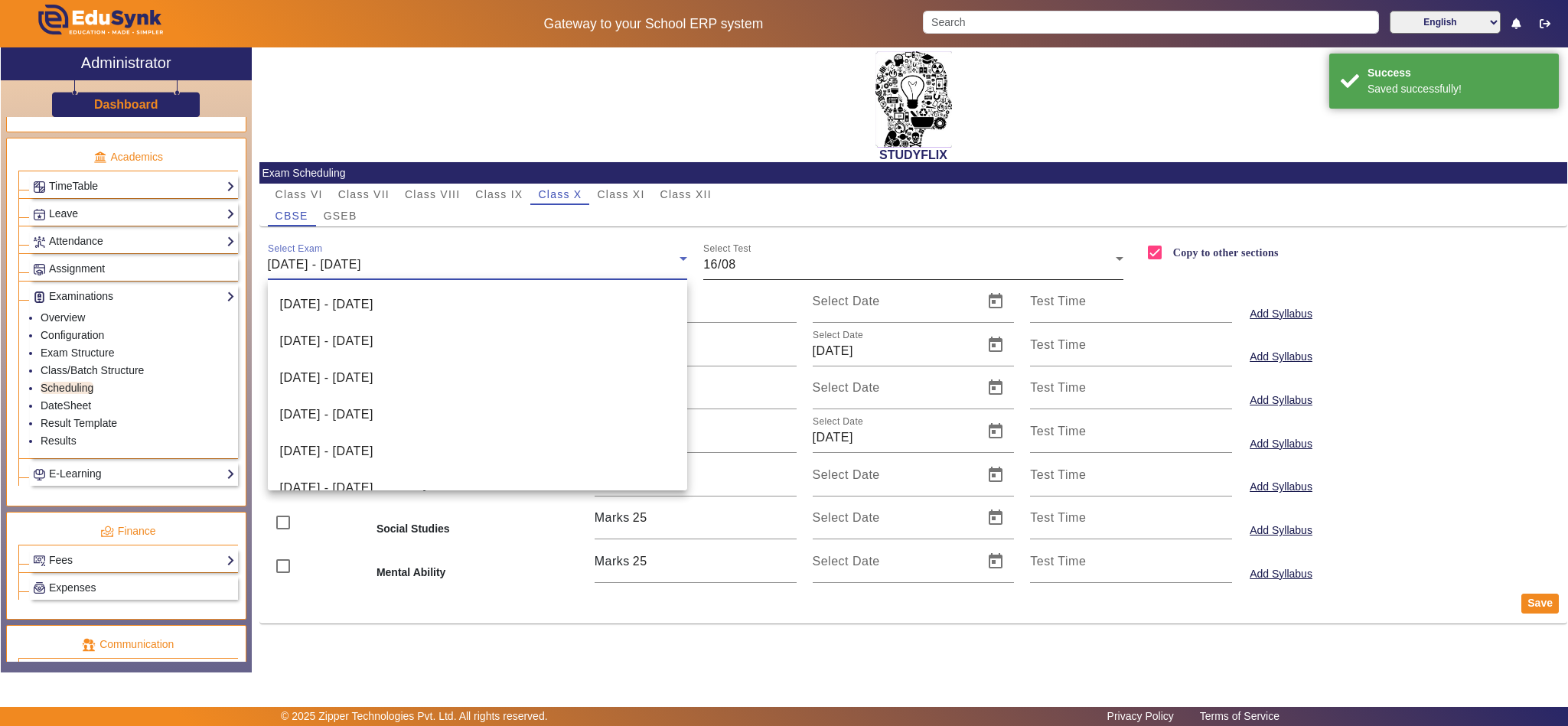
scroll to position [237, 0]
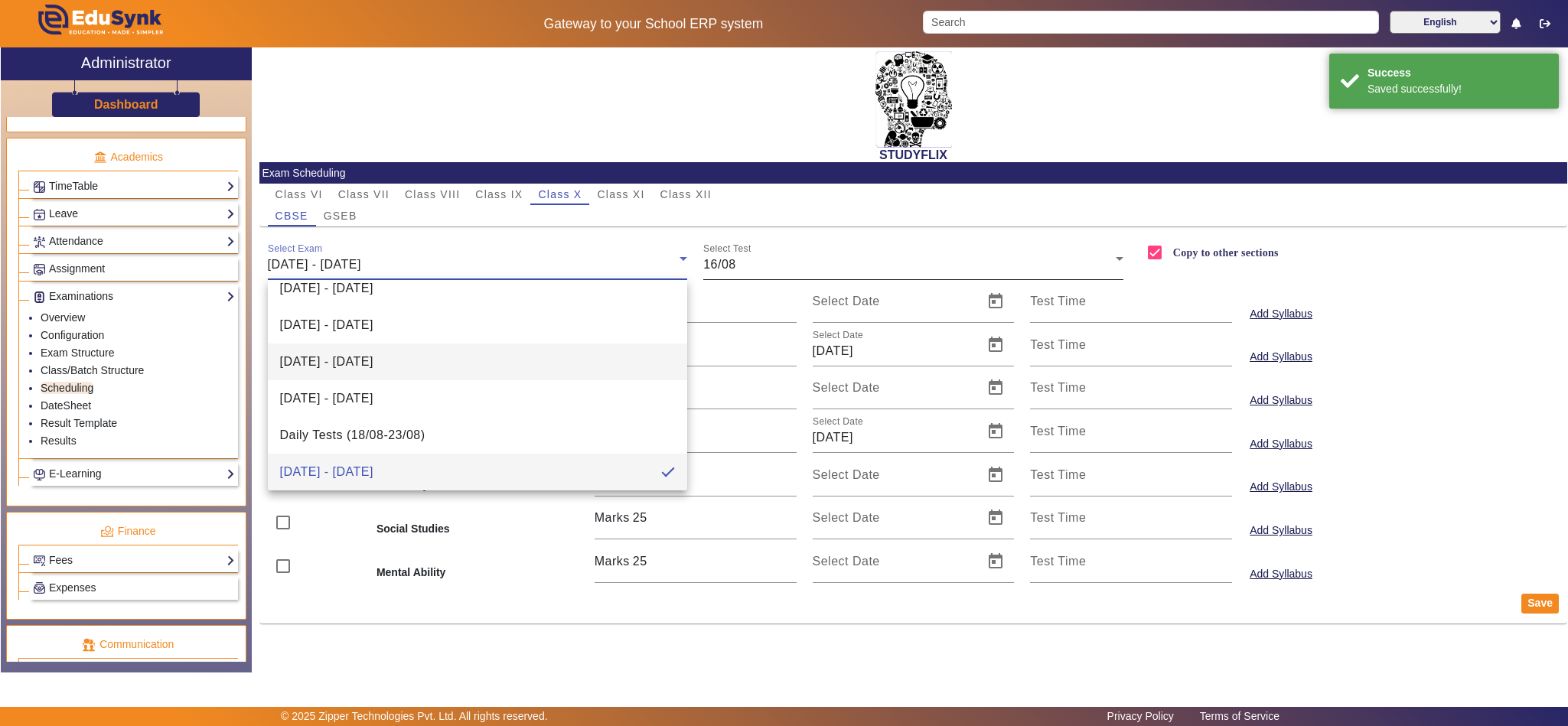
click at [373, 361] on span "28/07/2026 - 02/08/2025" at bounding box center [326, 362] width 94 height 19
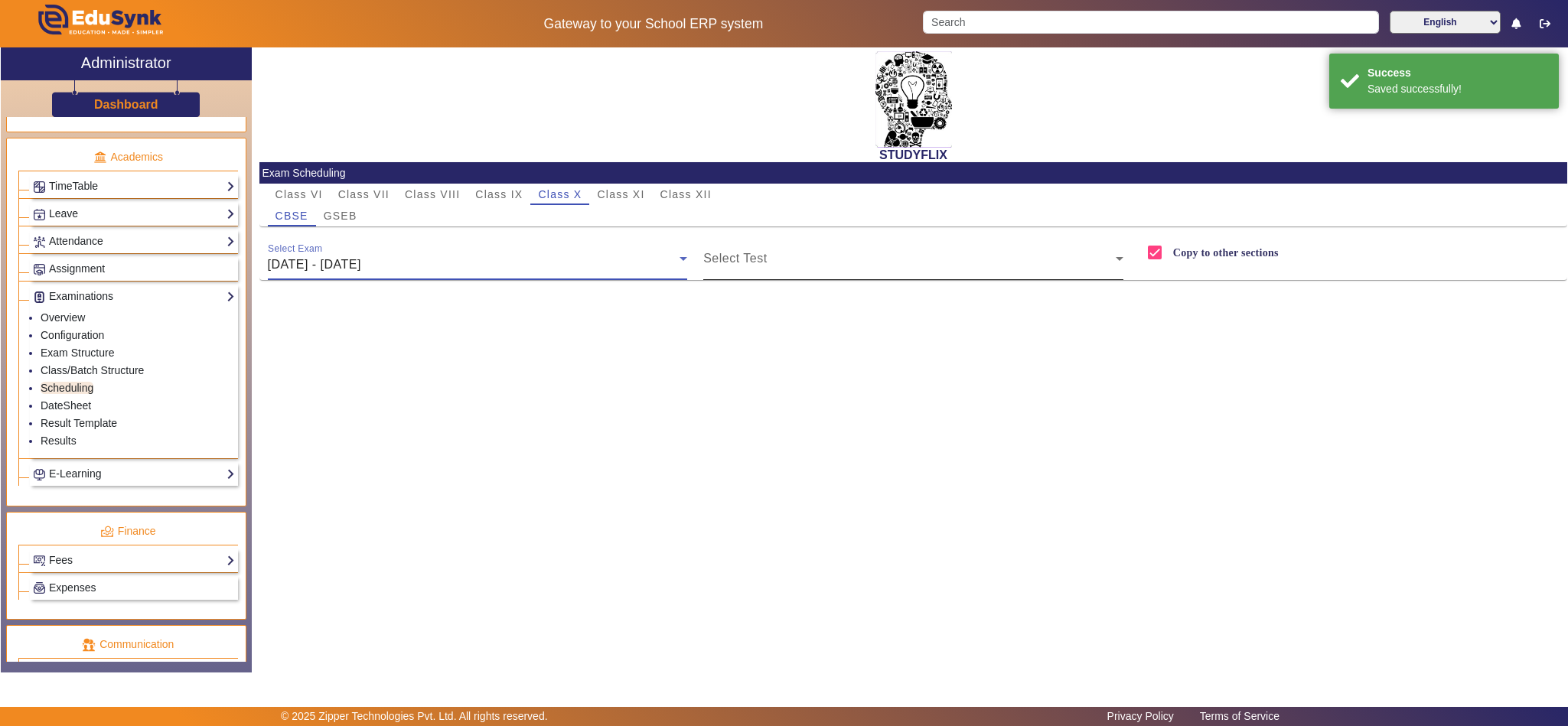
click at [833, 251] on div "Select Test" at bounding box center [913, 258] width 420 height 43
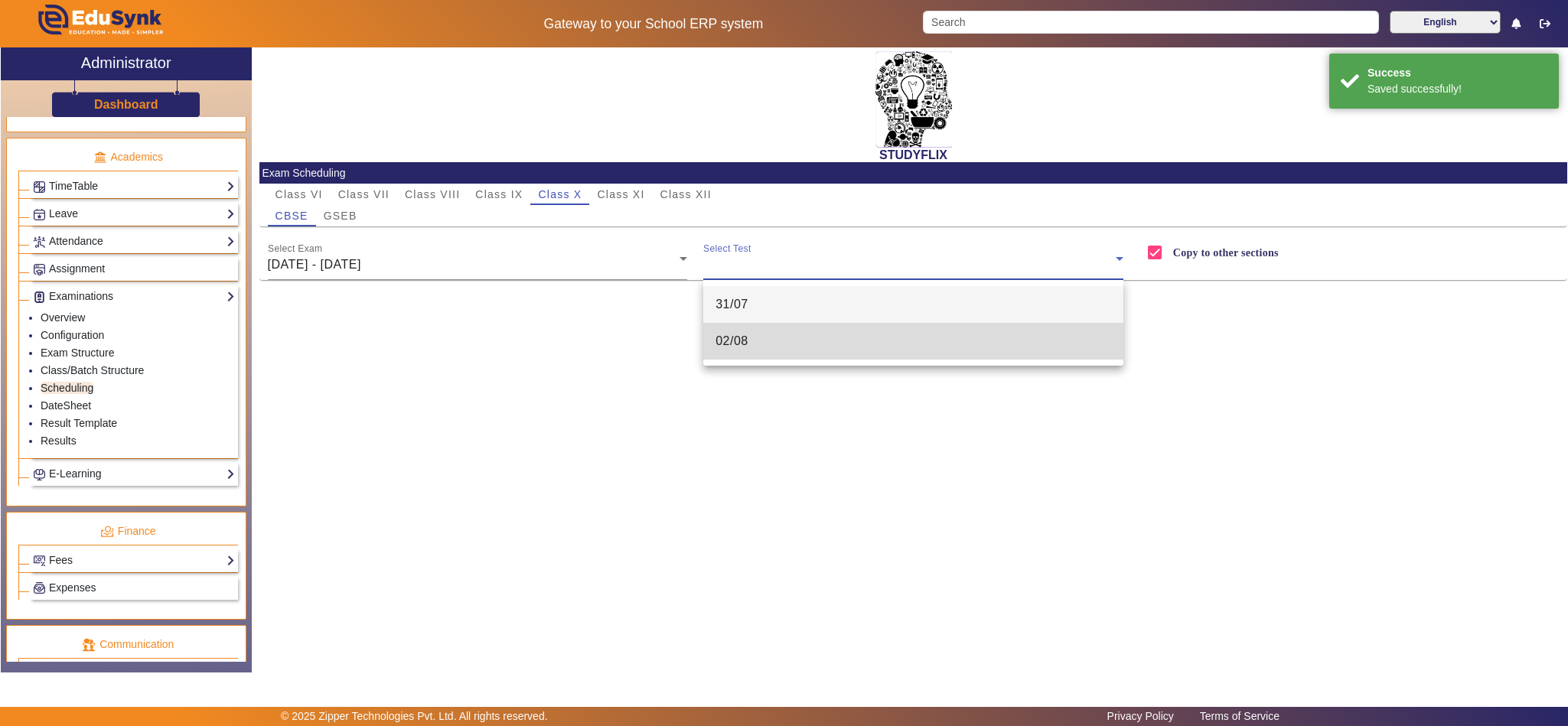
click at [796, 340] on mat-option "02/08" at bounding box center [913, 342] width 420 height 37
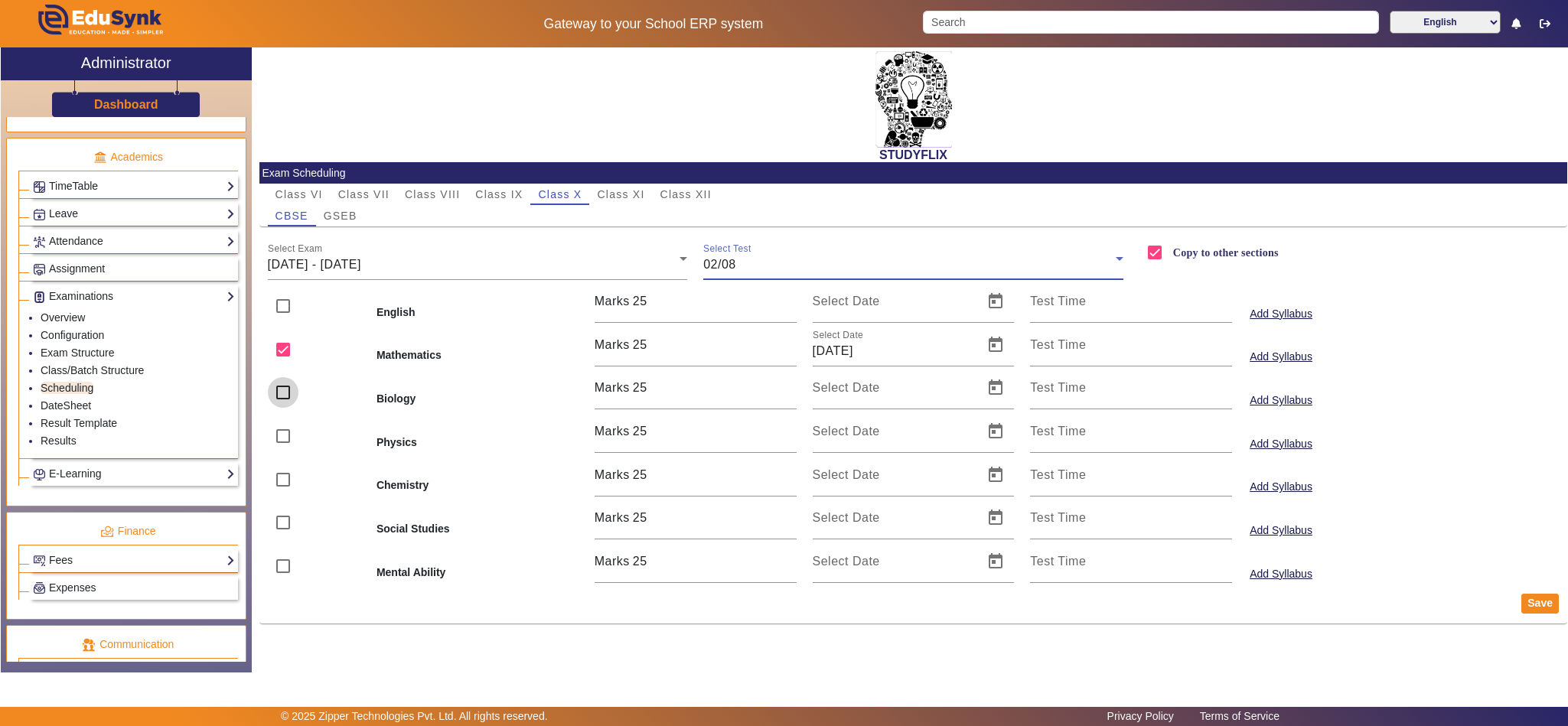
click at [278, 395] on input "checkbox" at bounding box center [283, 393] width 31 height 31
click at [987, 389] on span "Open calendar" at bounding box center [996, 388] width 37 height 37
click at [990, 503] on span "2" at bounding box center [987, 506] width 28 height 28
click at [1532, 602] on button "Save" at bounding box center [1540, 604] width 37 height 20
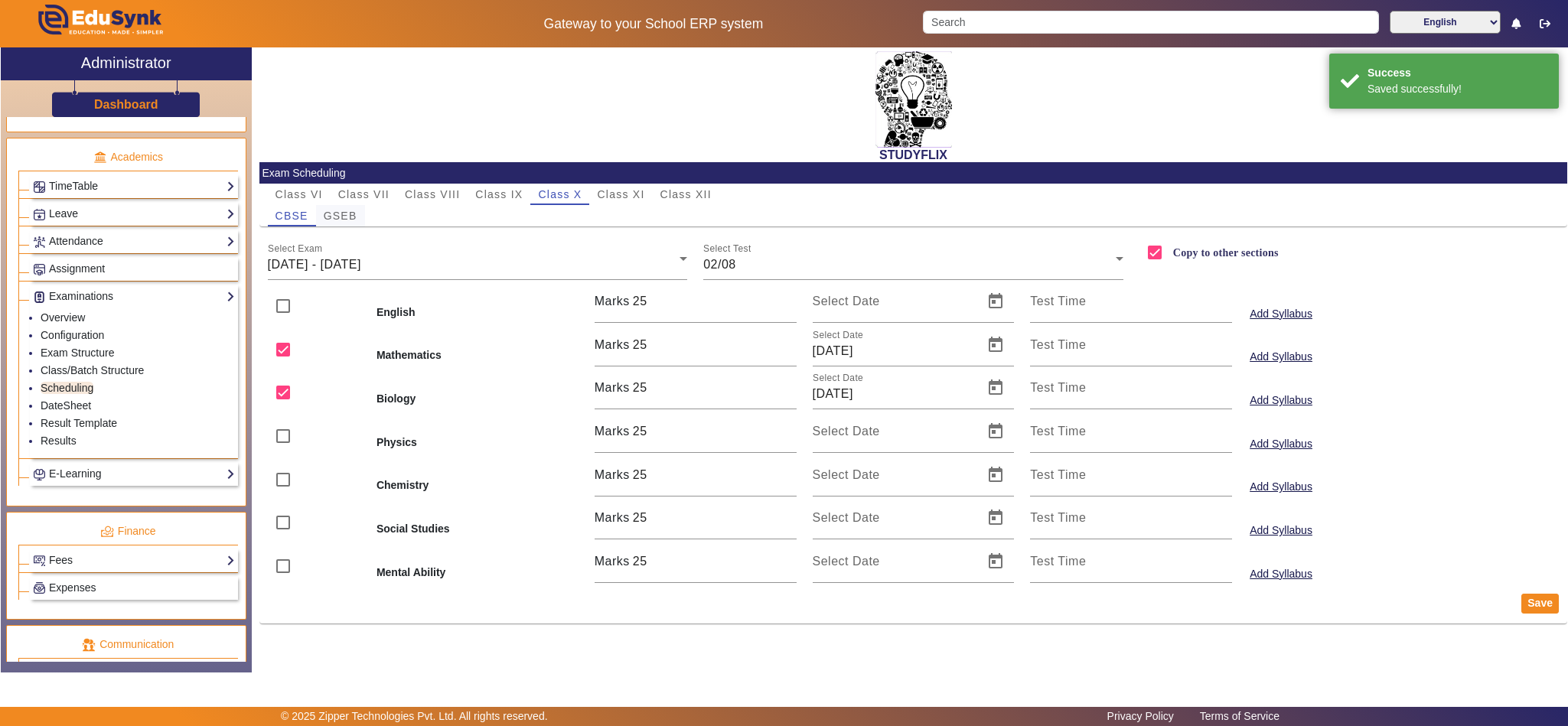
click at [340, 211] on span "GSEB" at bounding box center [341, 216] width 34 height 11
click at [359, 274] on div "Select Exam 26/05/2025 - 31/05/2025" at bounding box center [477, 258] width 420 height 43
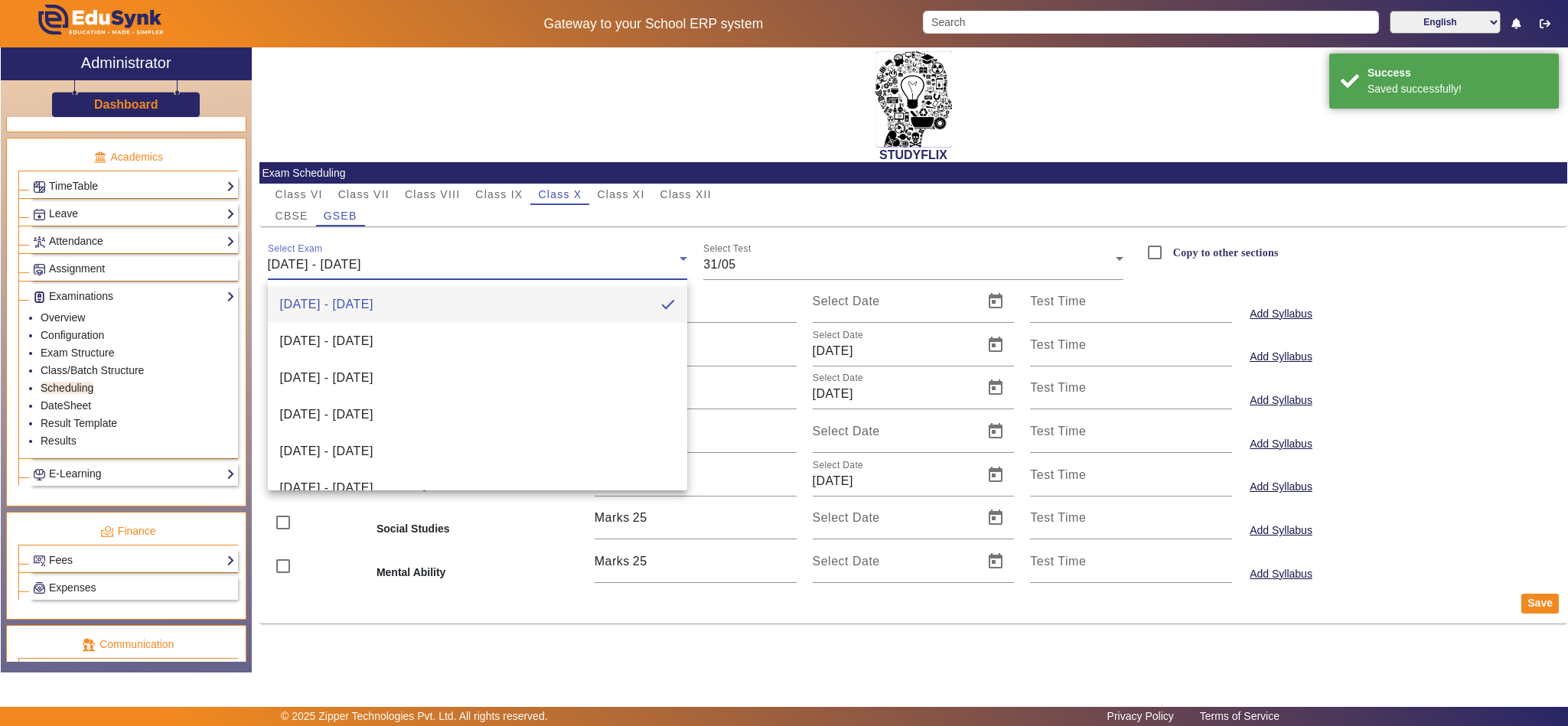
scroll to position [191, 0]
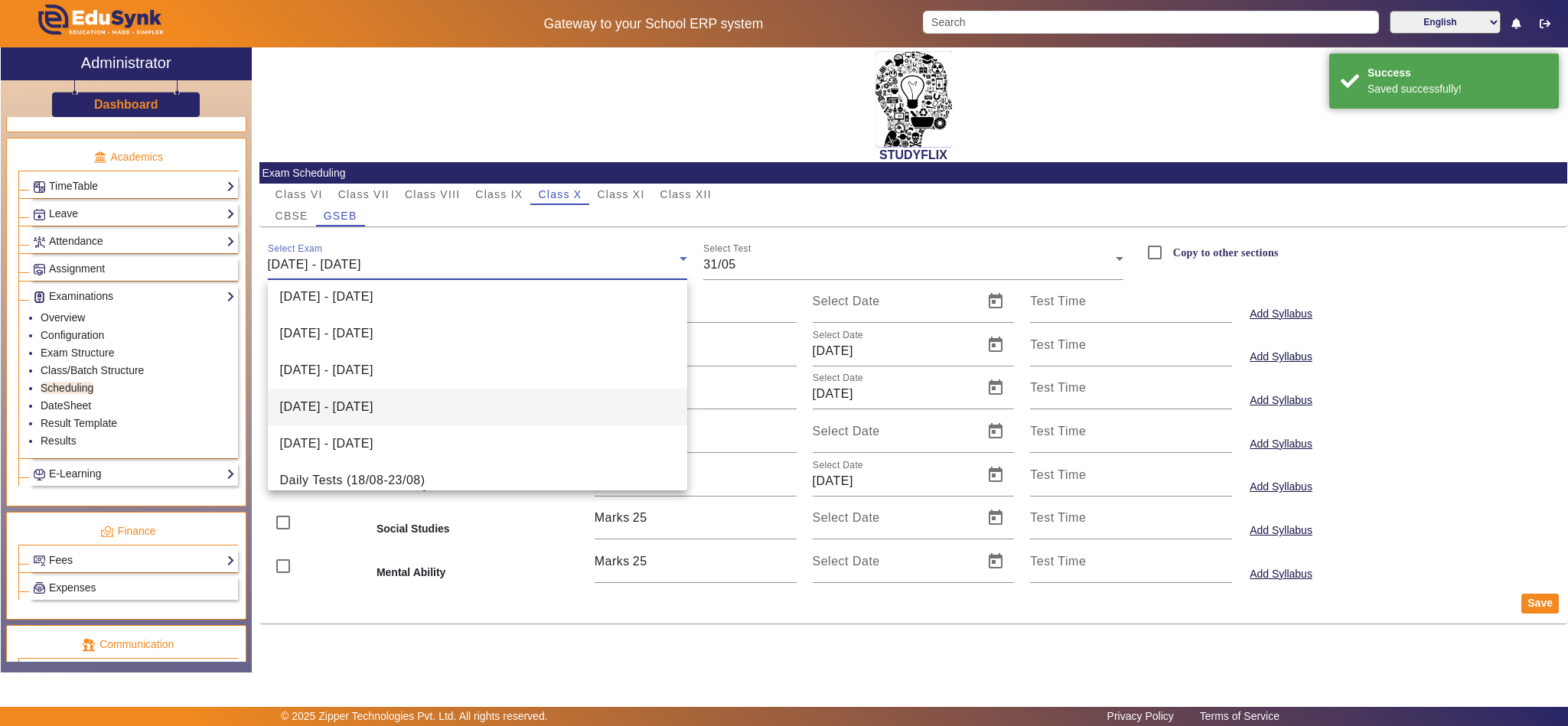
click at [373, 402] on span "28/07/2026 - 02/08/2025" at bounding box center [326, 407] width 94 height 19
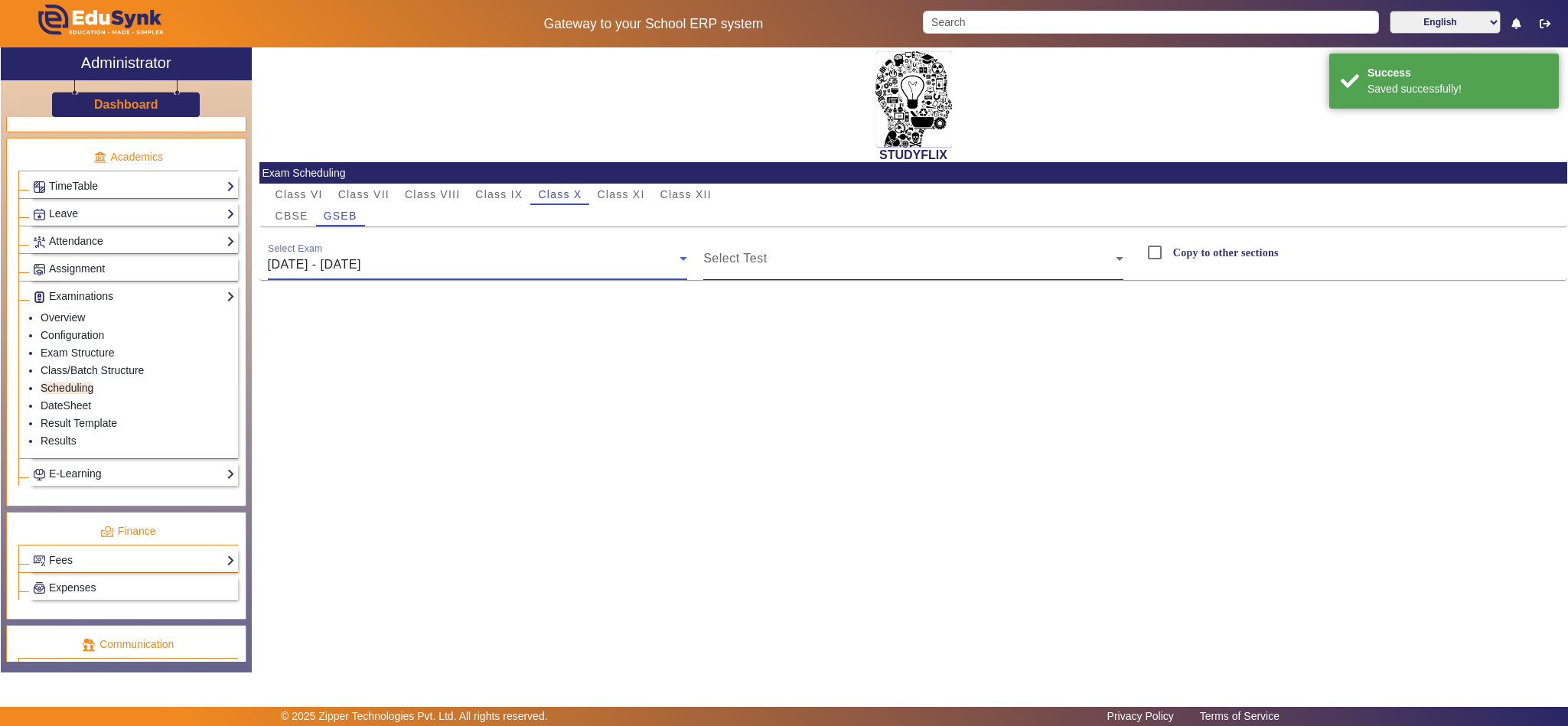
click at [754, 249] on div "Select Test" at bounding box center [913, 258] width 420 height 43
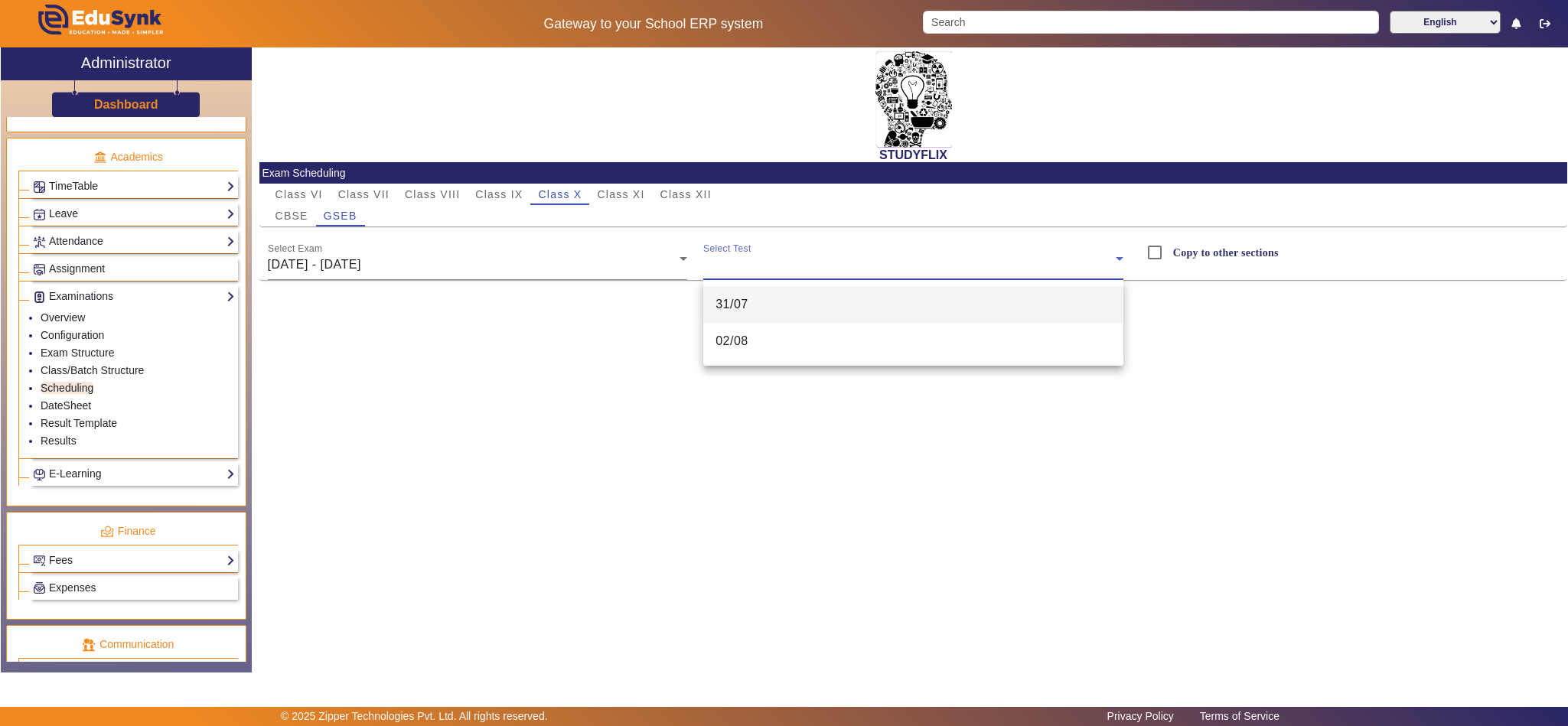
click at [765, 301] on mat-option "31/07" at bounding box center [913, 305] width 420 height 37
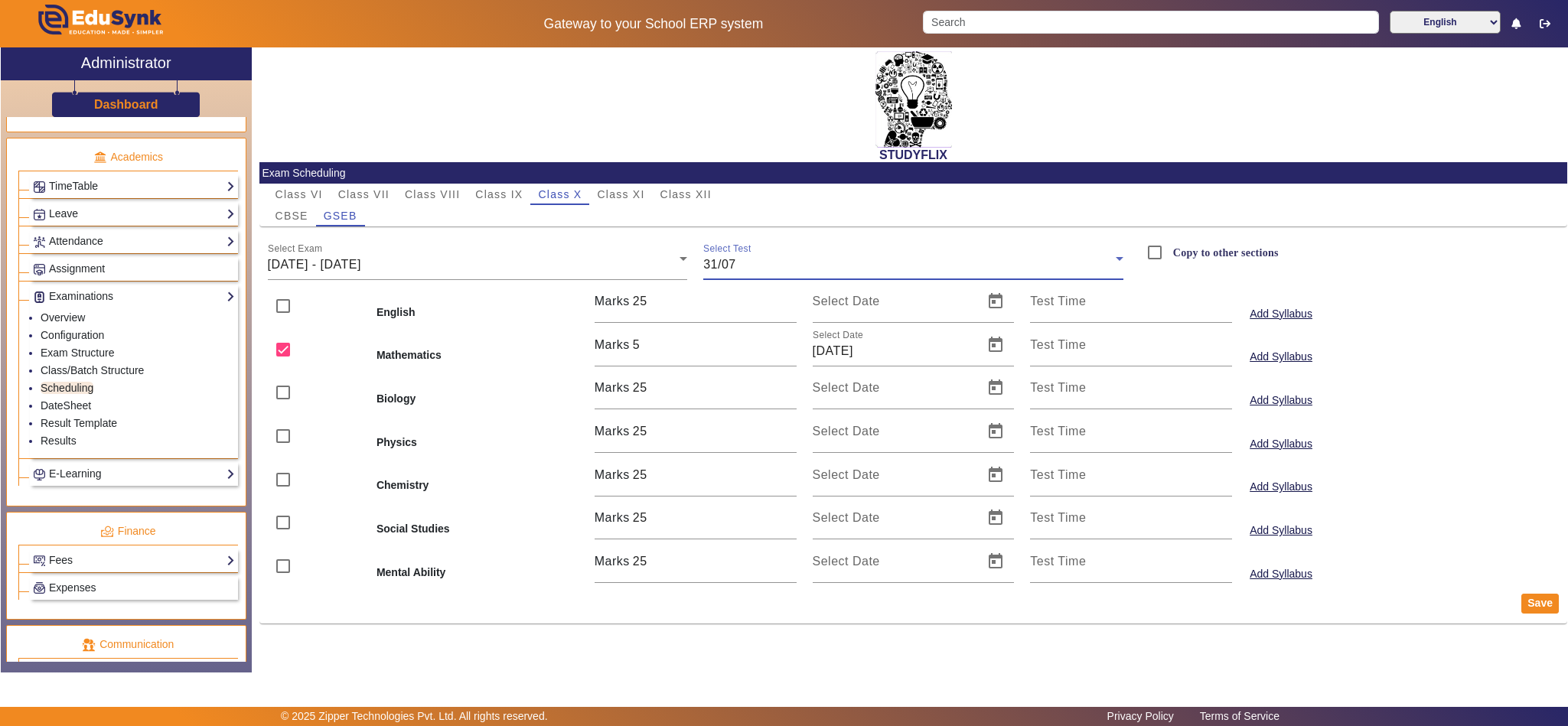
click at [790, 261] on div "31/07" at bounding box center [909, 265] width 412 height 19
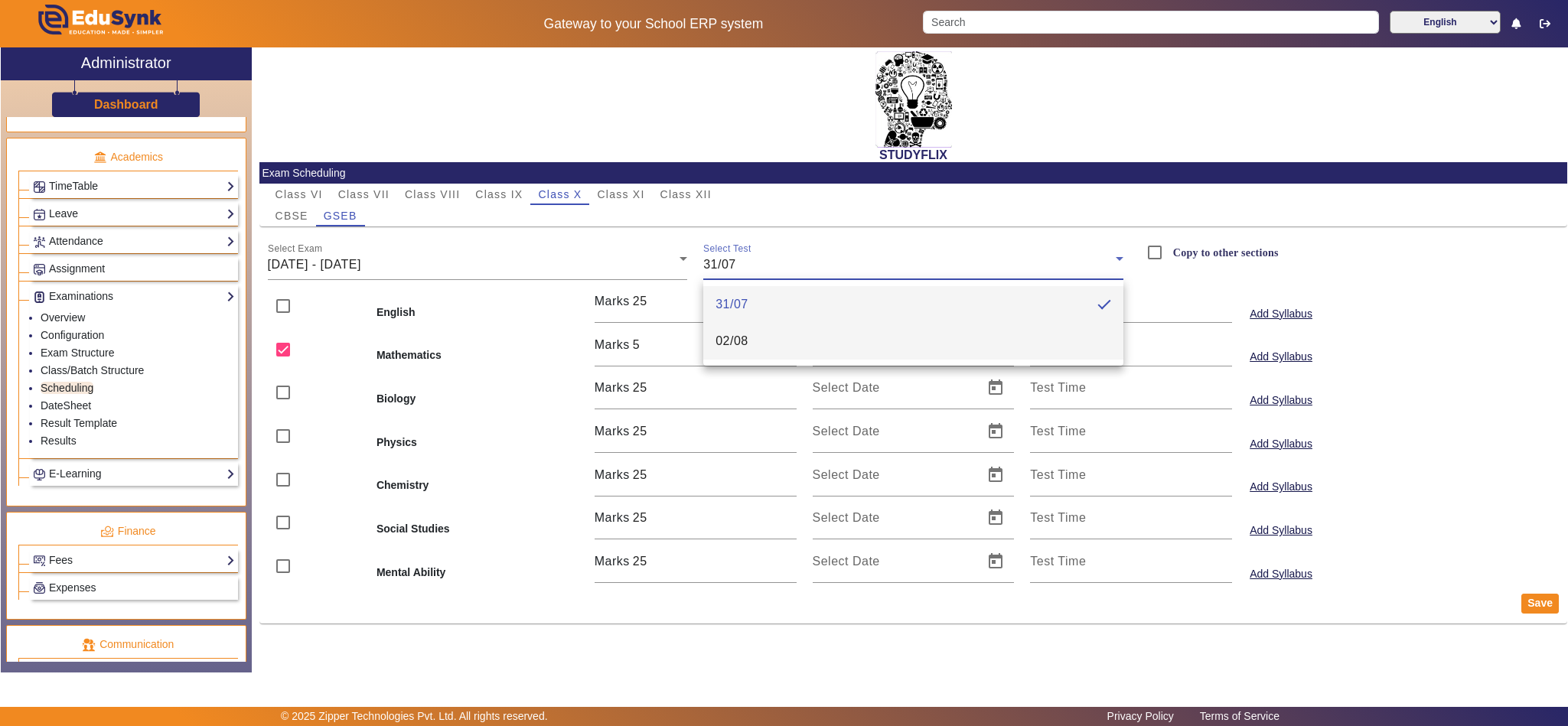
click at [782, 339] on mat-option "02/08" at bounding box center [913, 342] width 420 height 37
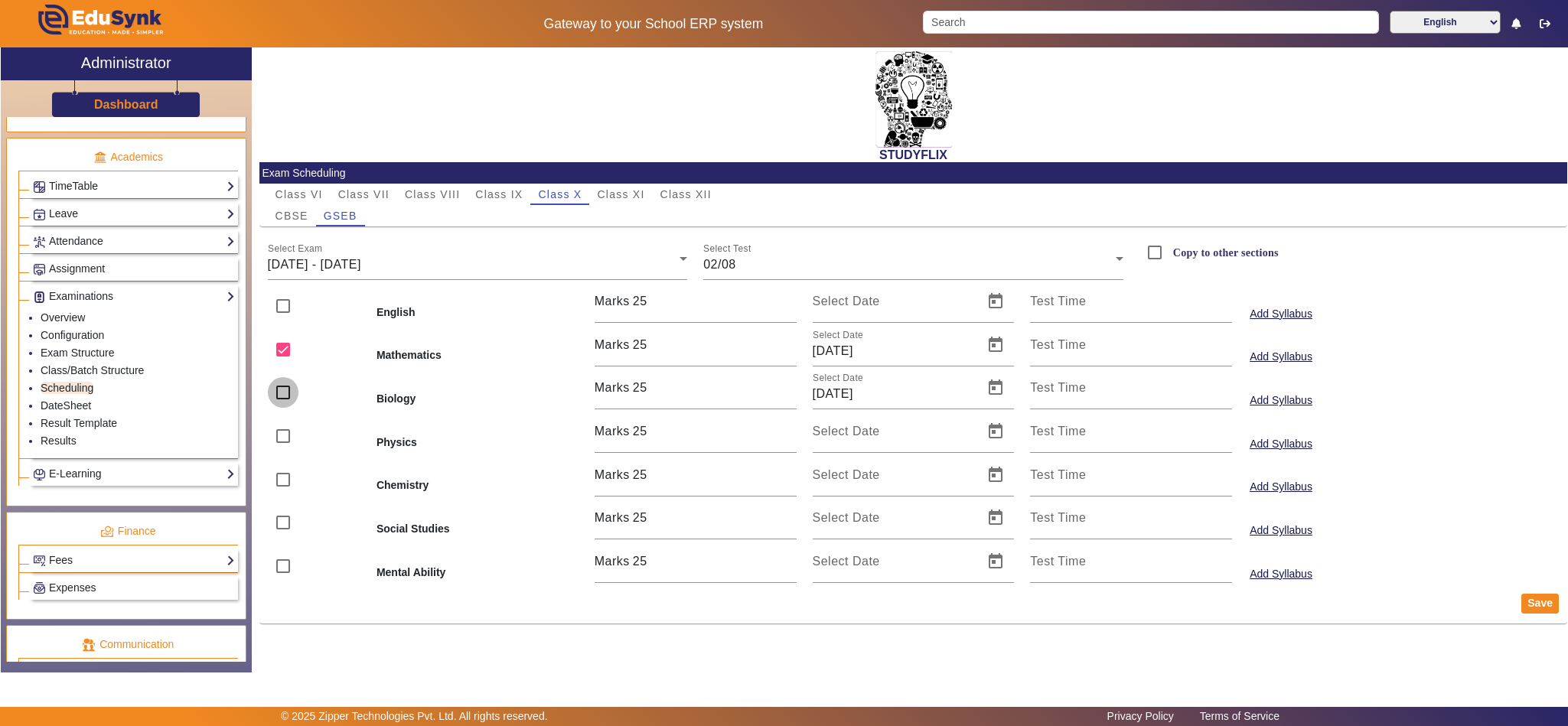
click at [275, 393] on input "checkbox" at bounding box center [283, 393] width 31 height 31
click at [1539, 600] on button "Save" at bounding box center [1540, 604] width 37 height 20
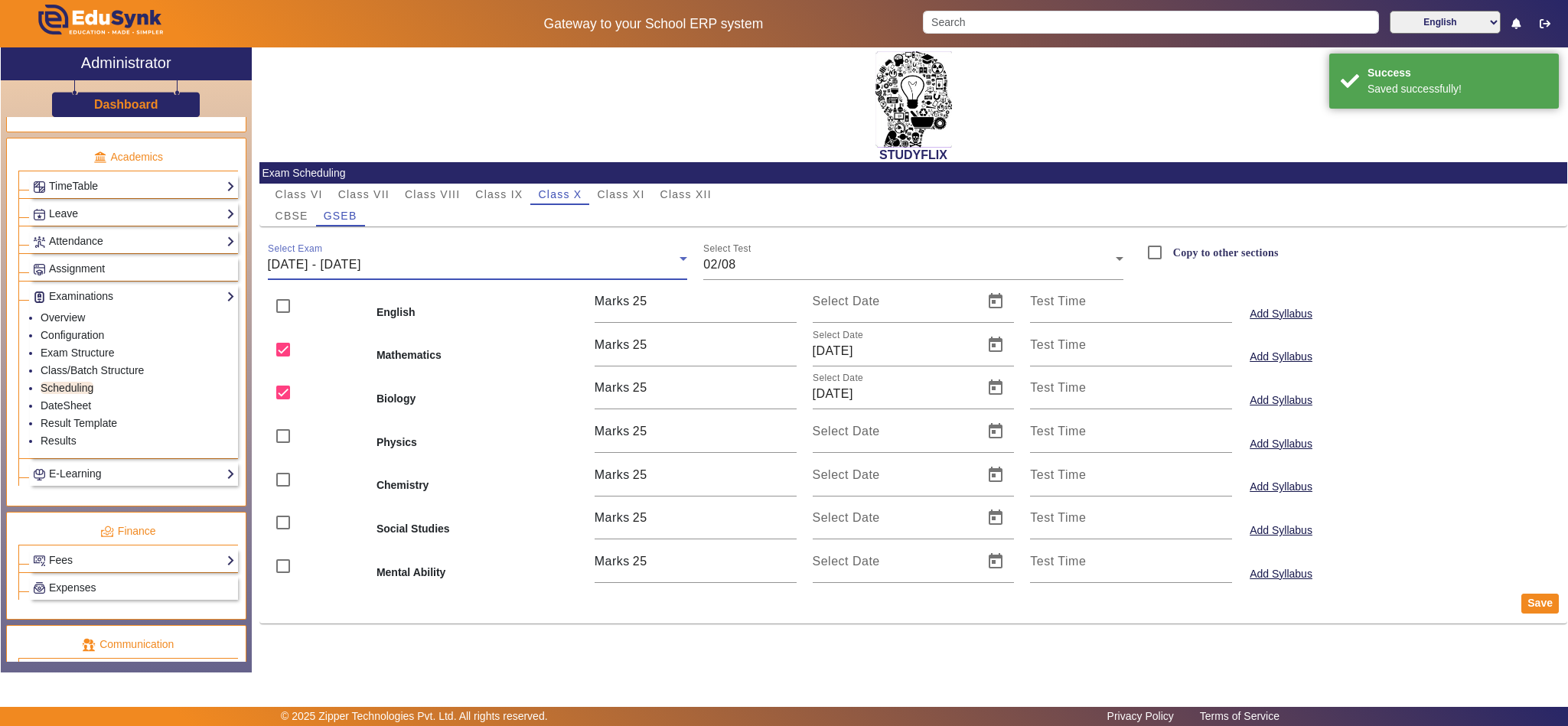
click at [356, 261] on span "28/07/2026 - 02/08/2025" at bounding box center [314, 264] width 94 height 13
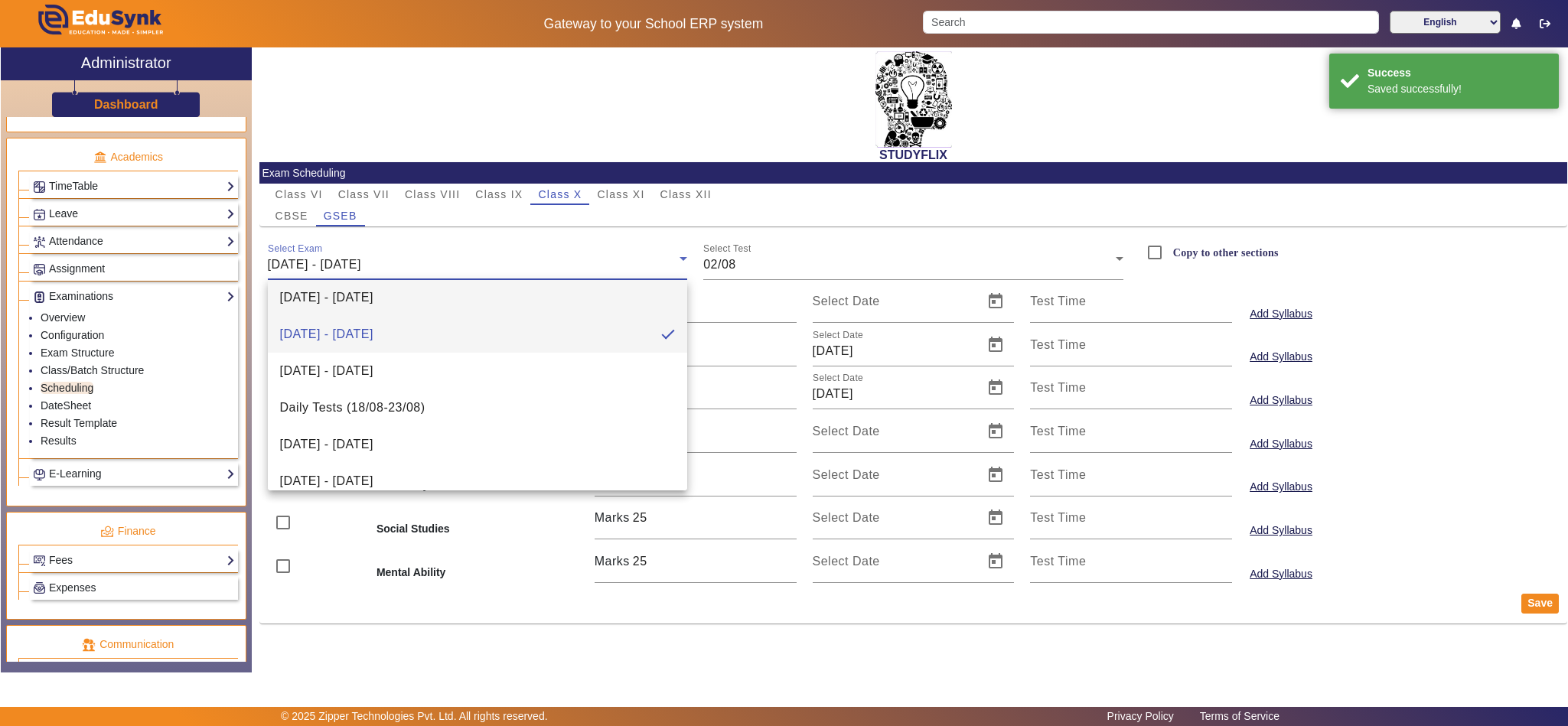
scroll to position [318, 0]
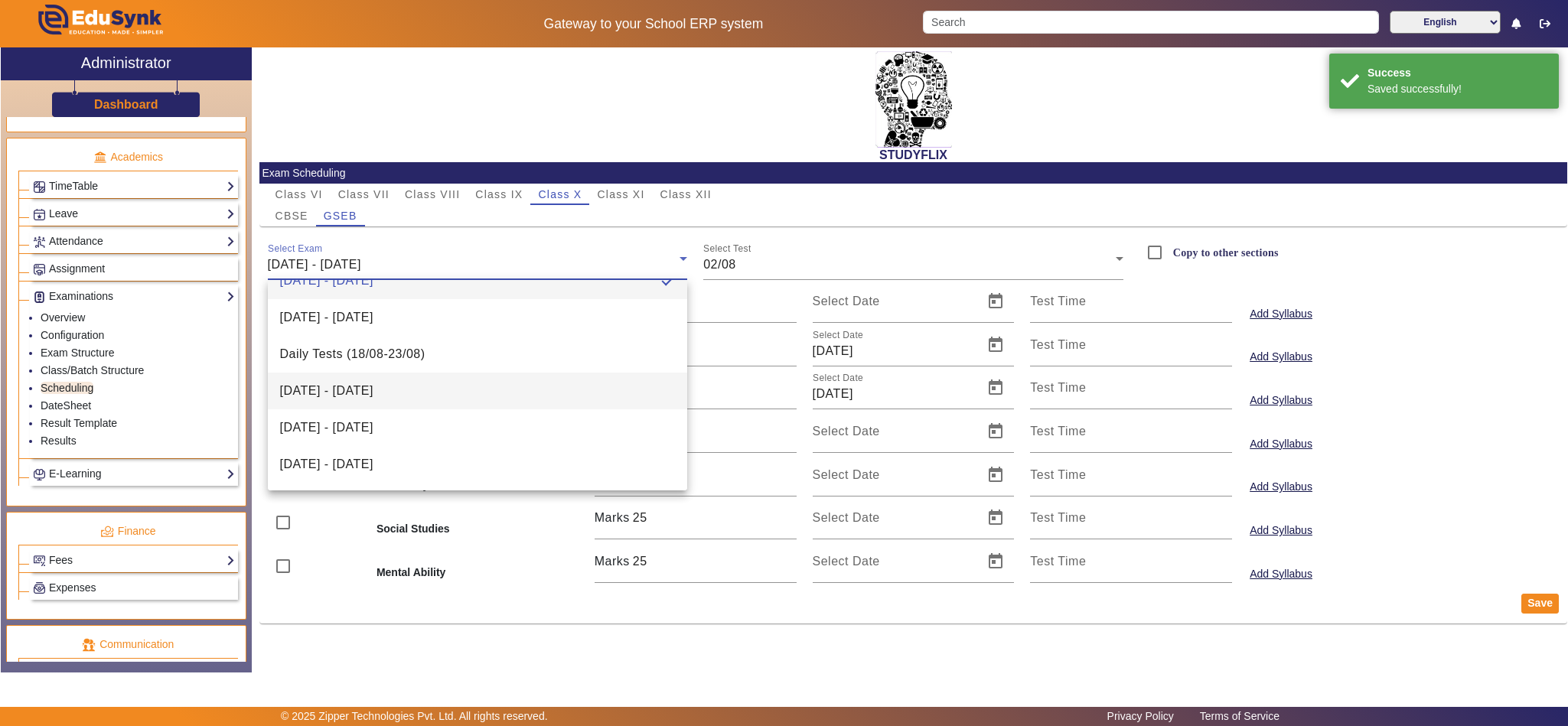
click at [373, 389] on span "11/08/2025 - 16/08/2025" at bounding box center [326, 391] width 94 height 19
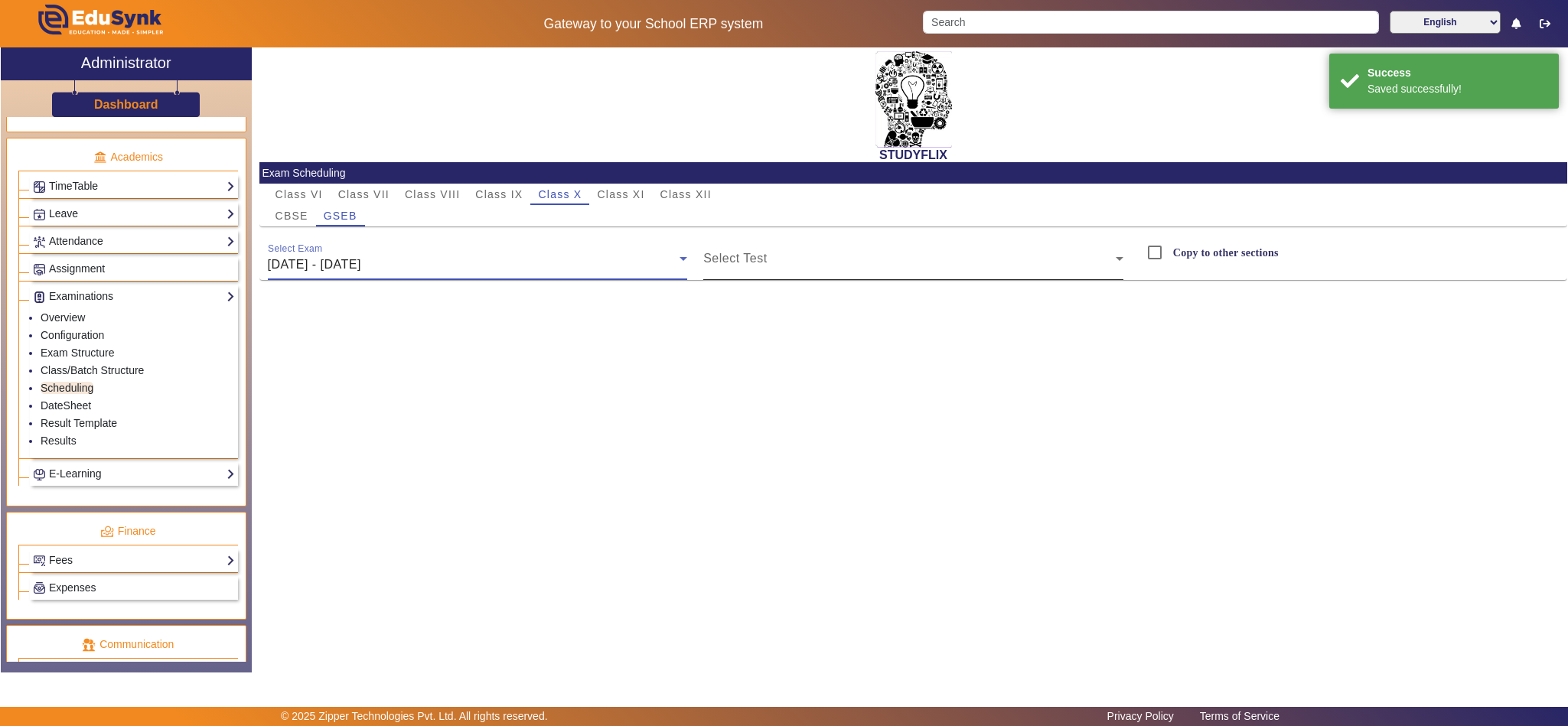
click at [916, 275] on div "Select Test" at bounding box center [913, 258] width 420 height 43
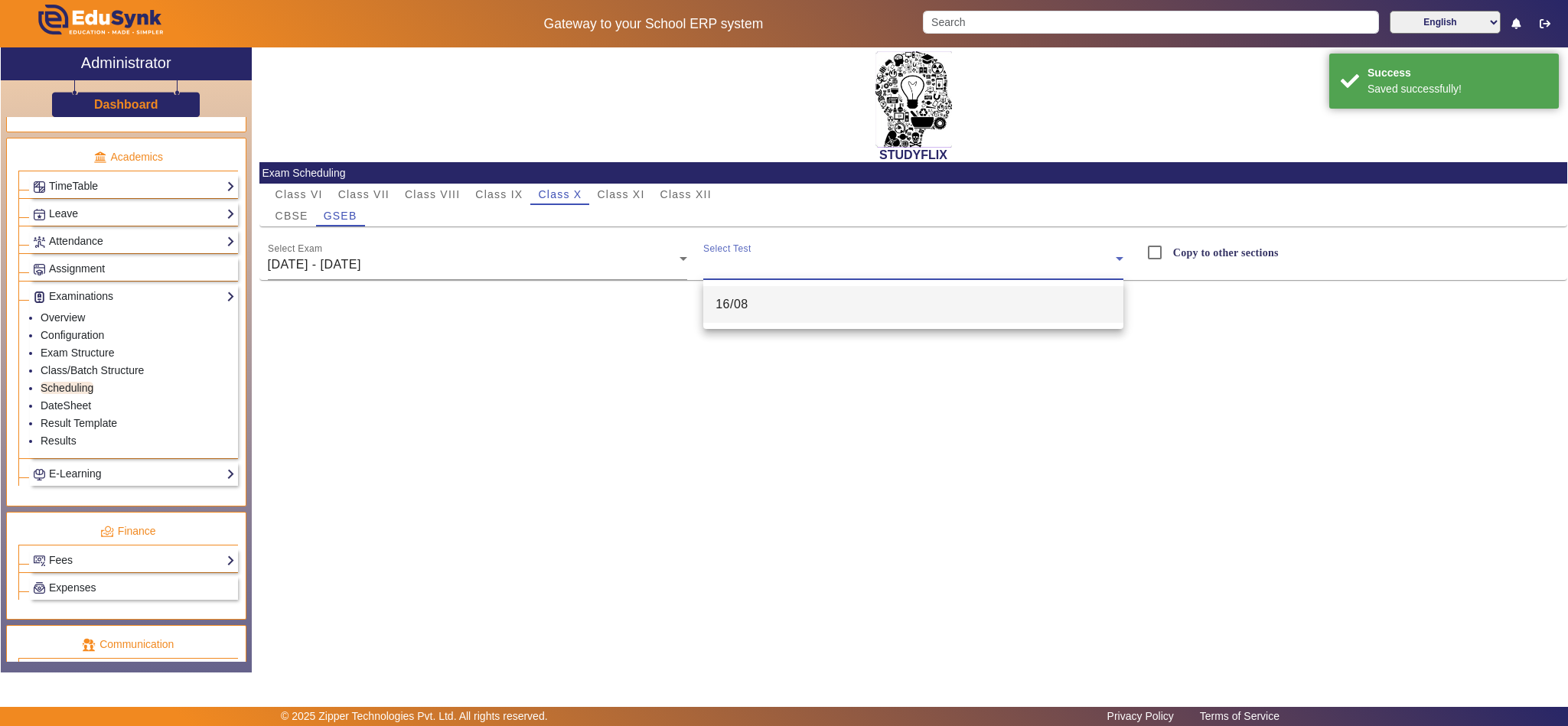
click at [873, 322] on mat-option "16/08" at bounding box center [913, 305] width 420 height 37
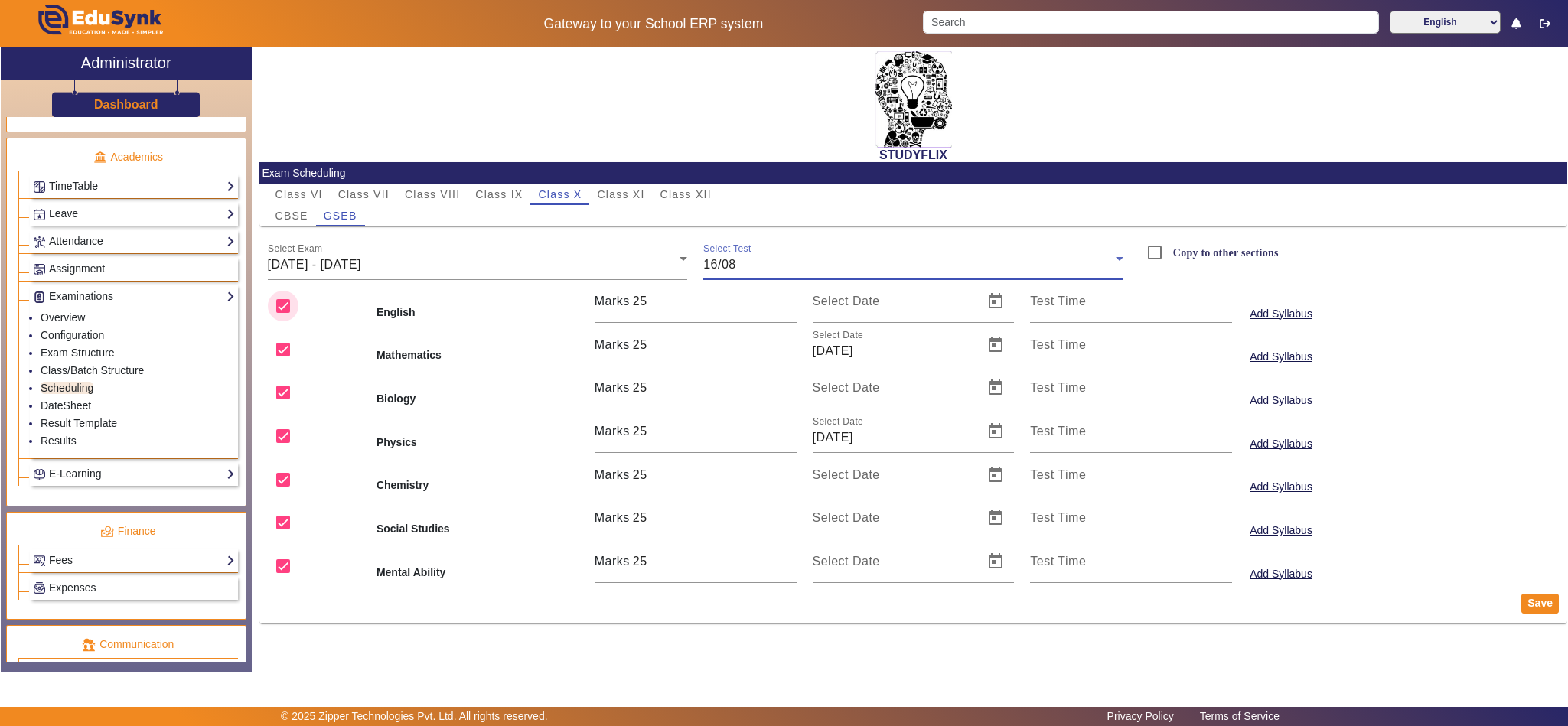
click at [287, 310] on input "checkbox" at bounding box center [283, 306] width 31 height 31
click at [288, 388] on input "checkbox" at bounding box center [283, 393] width 31 height 31
click at [289, 469] on input "checkbox" at bounding box center [283, 480] width 31 height 31
click at [288, 521] on input "checkbox" at bounding box center [283, 523] width 31 height 31
click at [281, 564] on input "checkbox" at bounding box center [283, 567] width 31 height 31
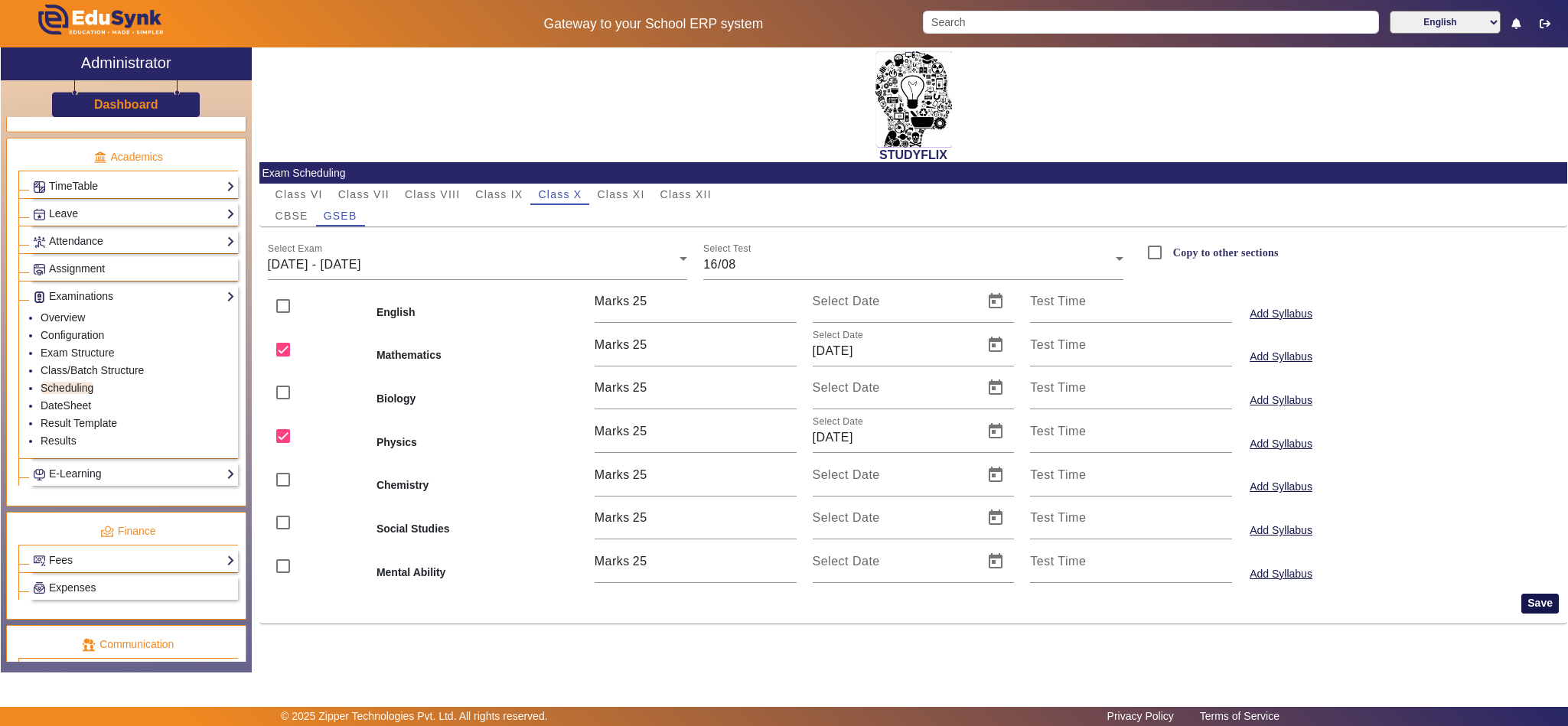
click at [1546, 605] on button "Save" at bounding box center [1540, 604] width 37 height 20
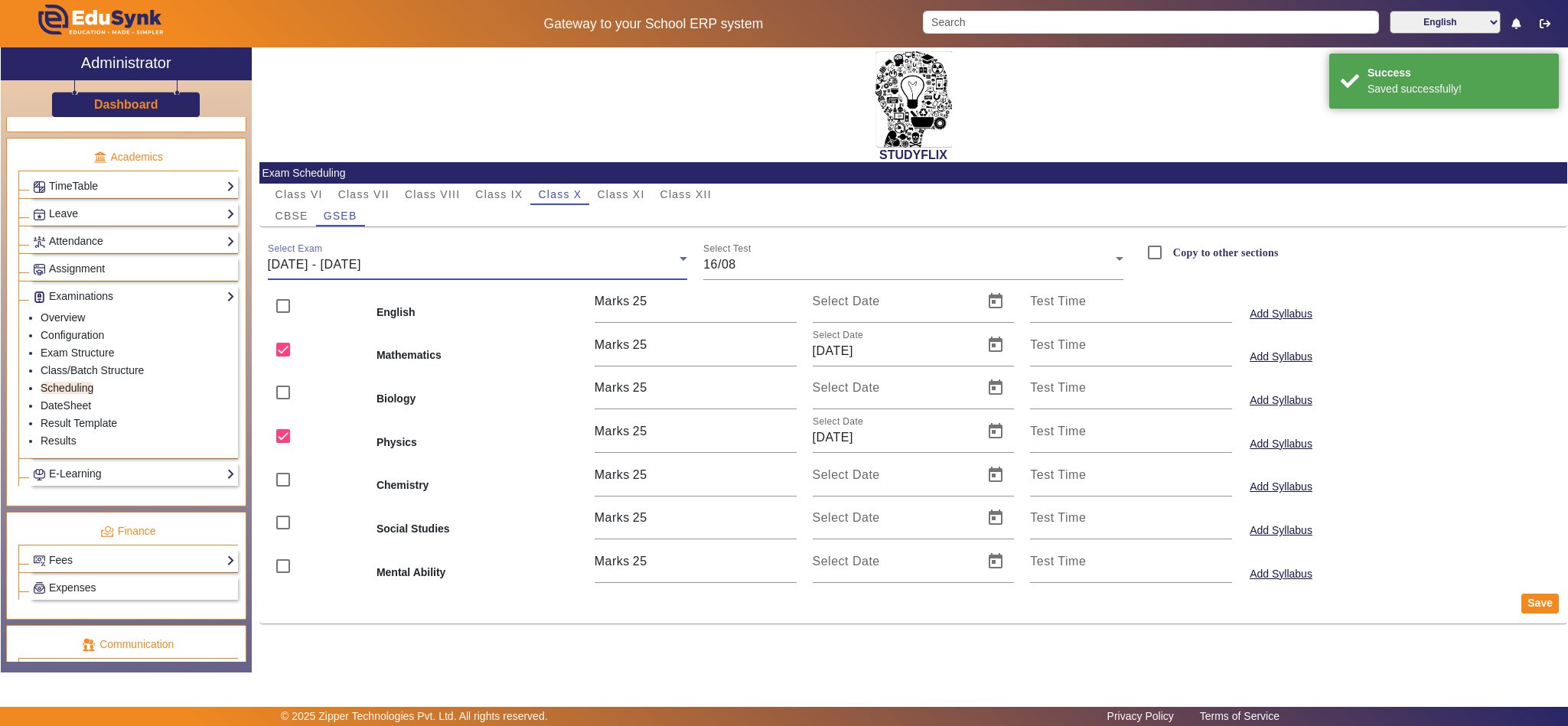
click at [528, 260] on div "11/08/2025 - 16/08/2025" at bounding box center [473, 265] width 412 height 19
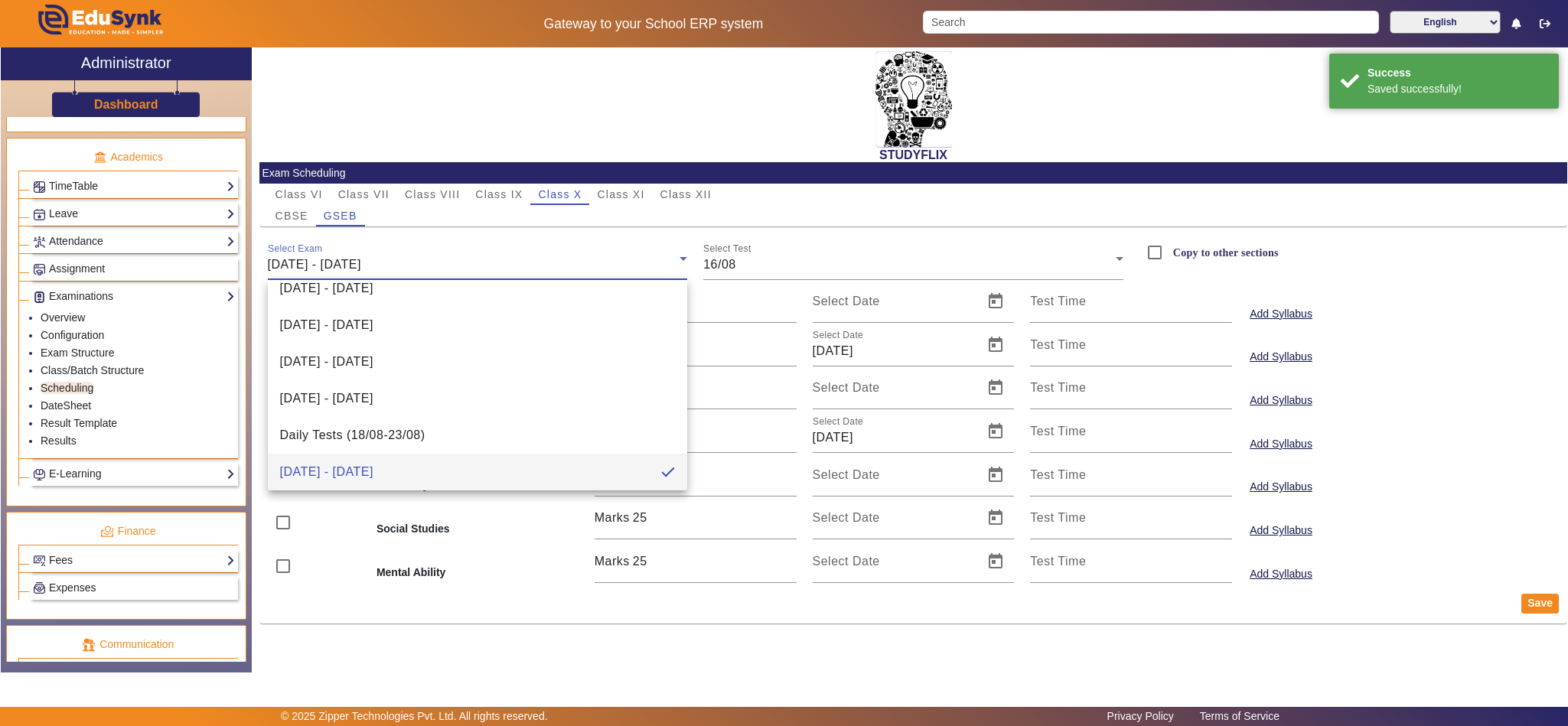
scroll to position [353, 0]
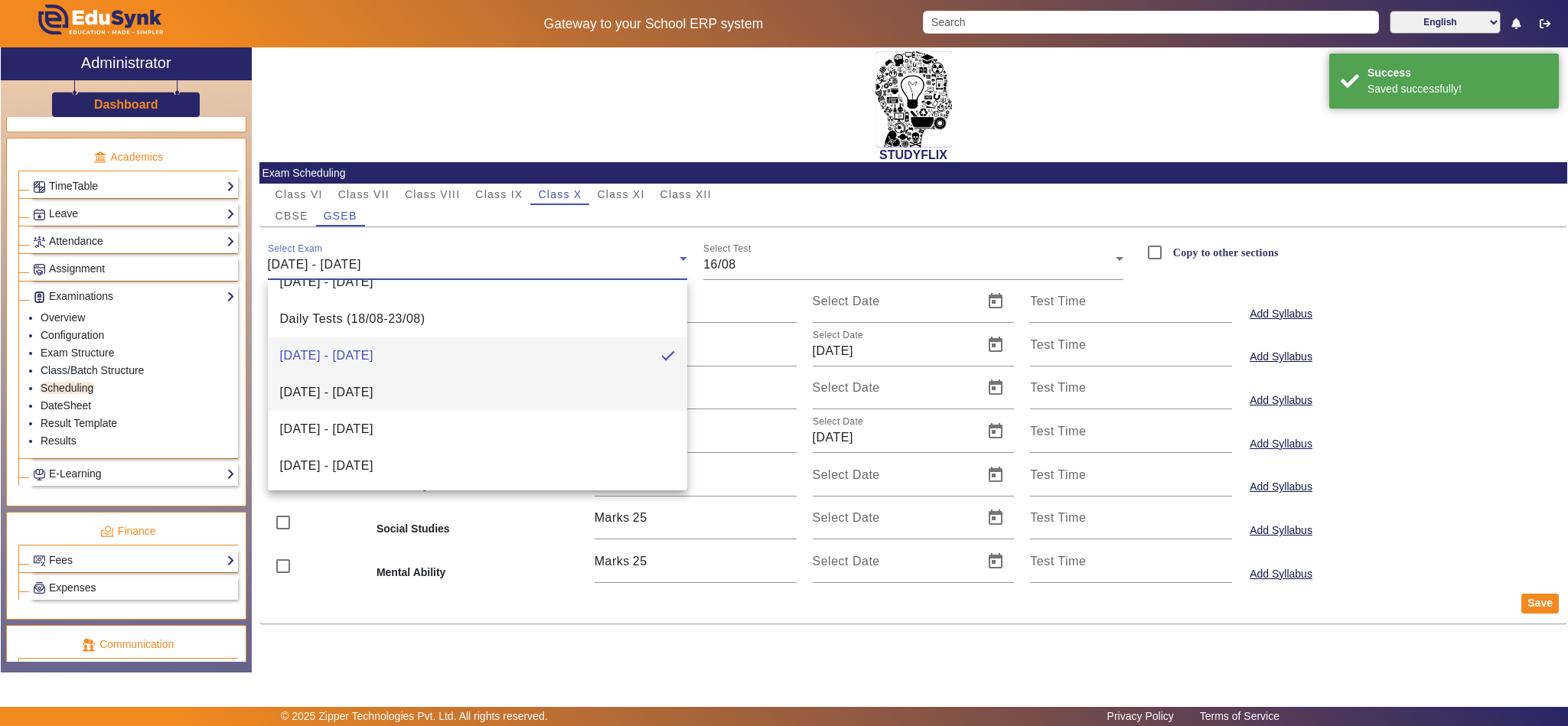
click at [359, 391] on span "18/08/2025 - 23/08/2025" at bounding box center [326, 393] width 94 height 19
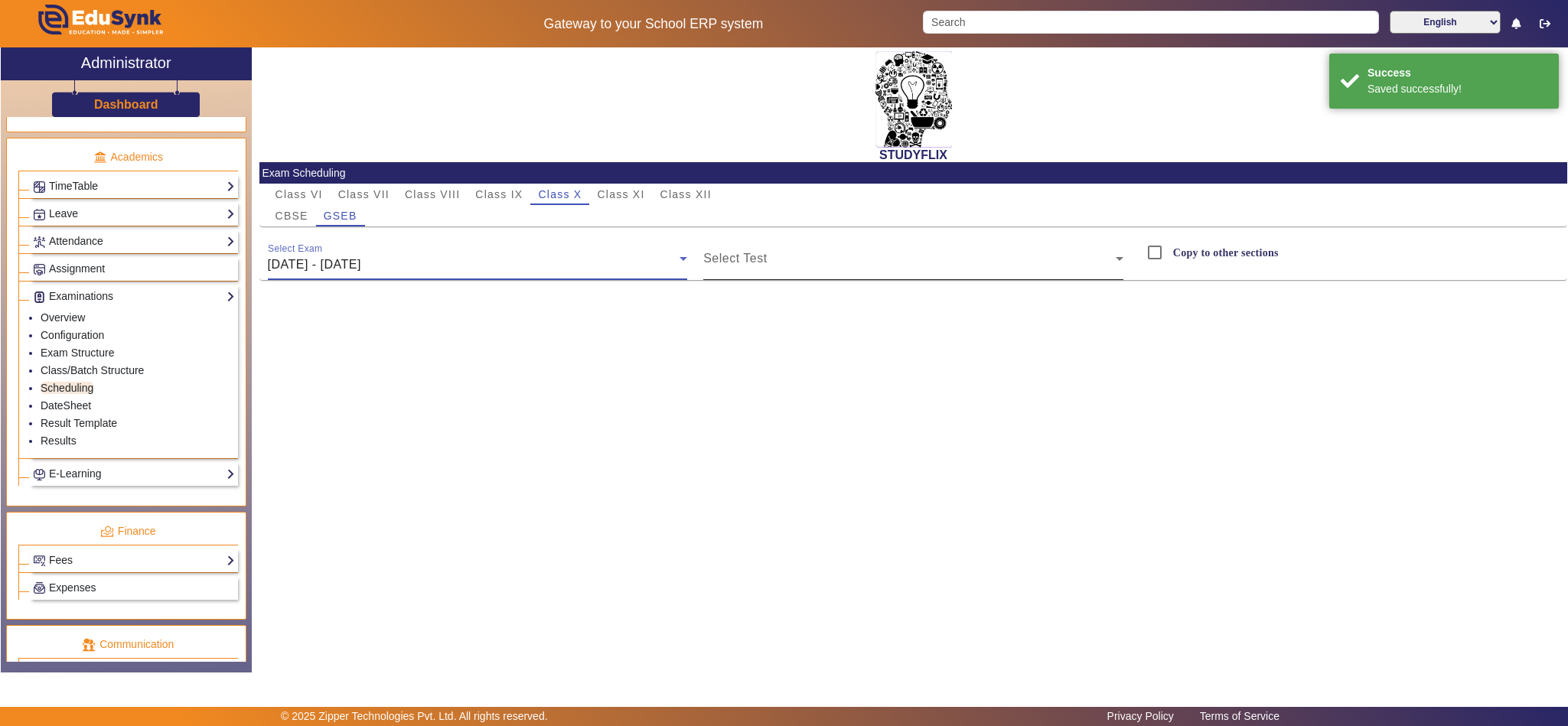
click at [885, 261] on span at bounding box center [909, 265] width 412 height 19
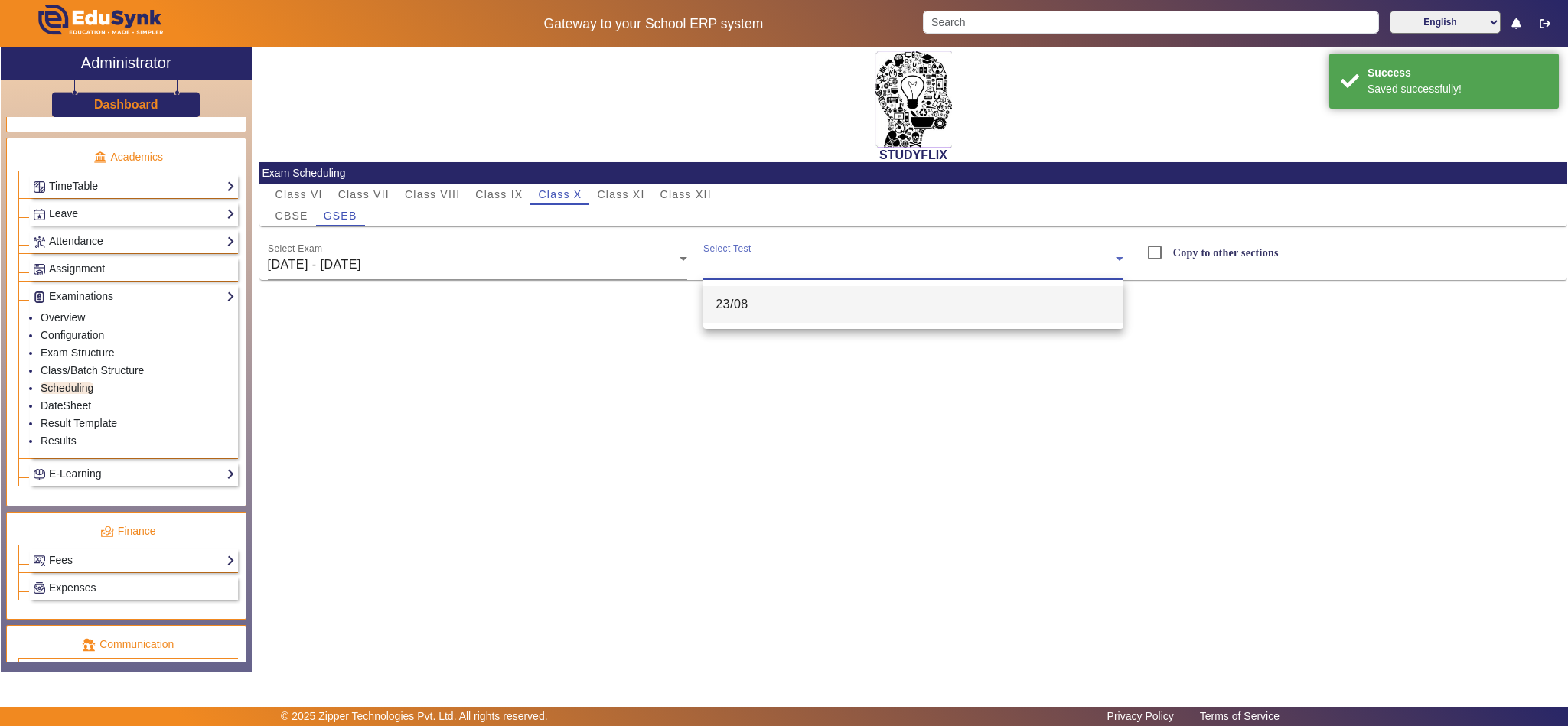
click at [850, 305] on mat-option "23/08" at bounding box center [913, 305] width 420 height 37
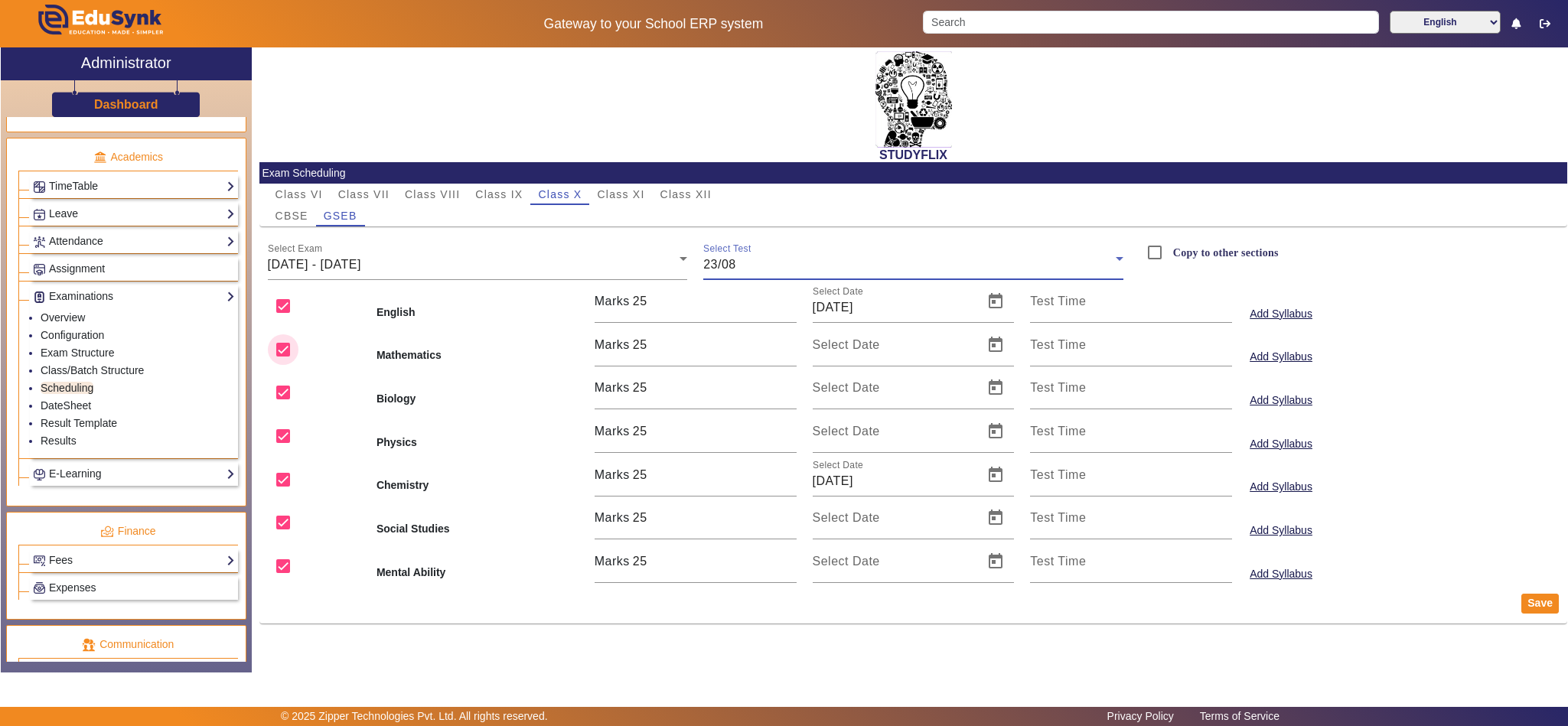
click at [285, 339] on input "checkbox" at bounding box center [283, 350] width 31 height 31
click at [285, 393] on input "checkbox" at bounding box center [283, 393] width 31 height 31
click at [282, 425] on input "checkbox" at bounding box center [283, 436] width 31 height 31
click at [283, 521] on input "checkbox" at bounding box center [283, 523] width 31 height 31
click at [282, 565] on input "checkbox" at bounding box center [283, 567] width 31 height 31
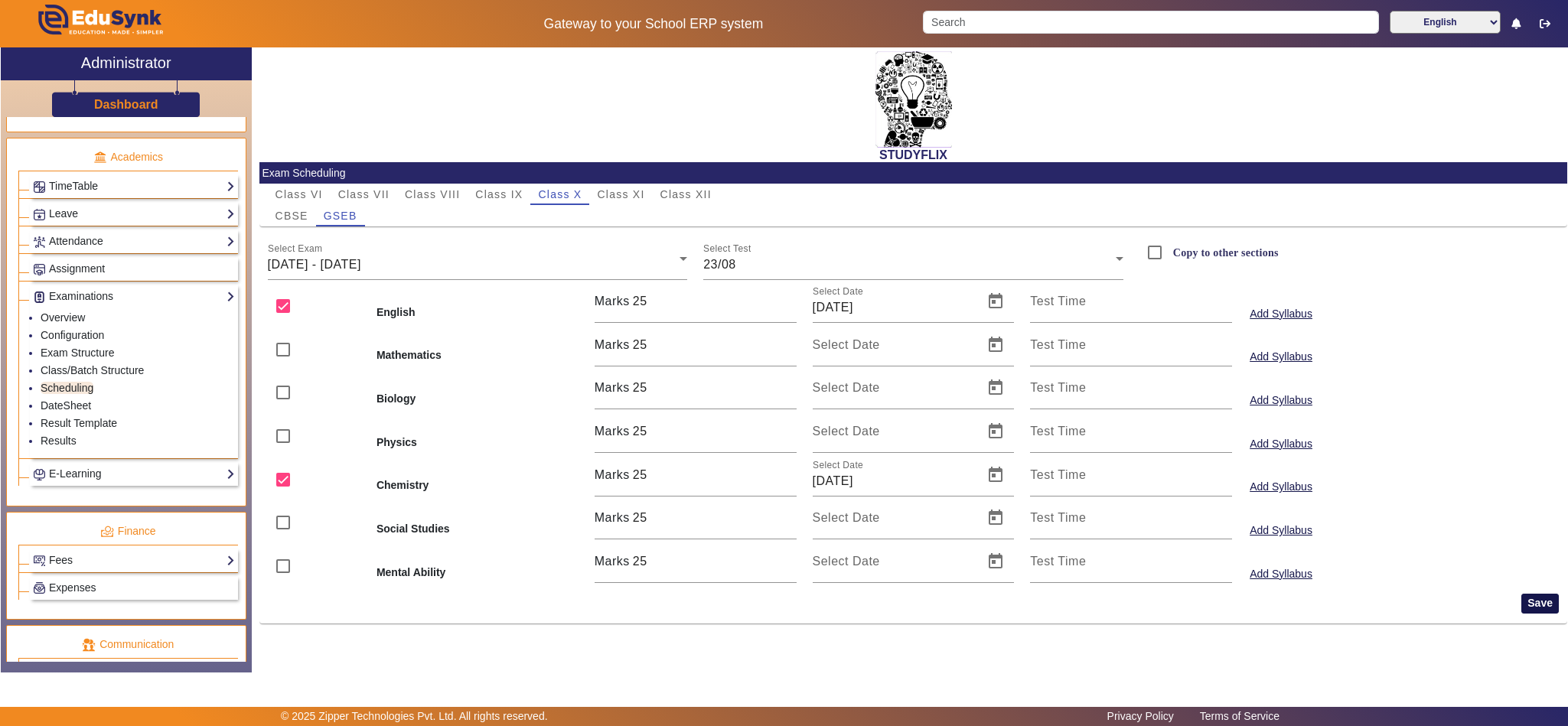
click at [1534, 606] on button "Save" at bounding box center [1540, 604] width 37 height 20
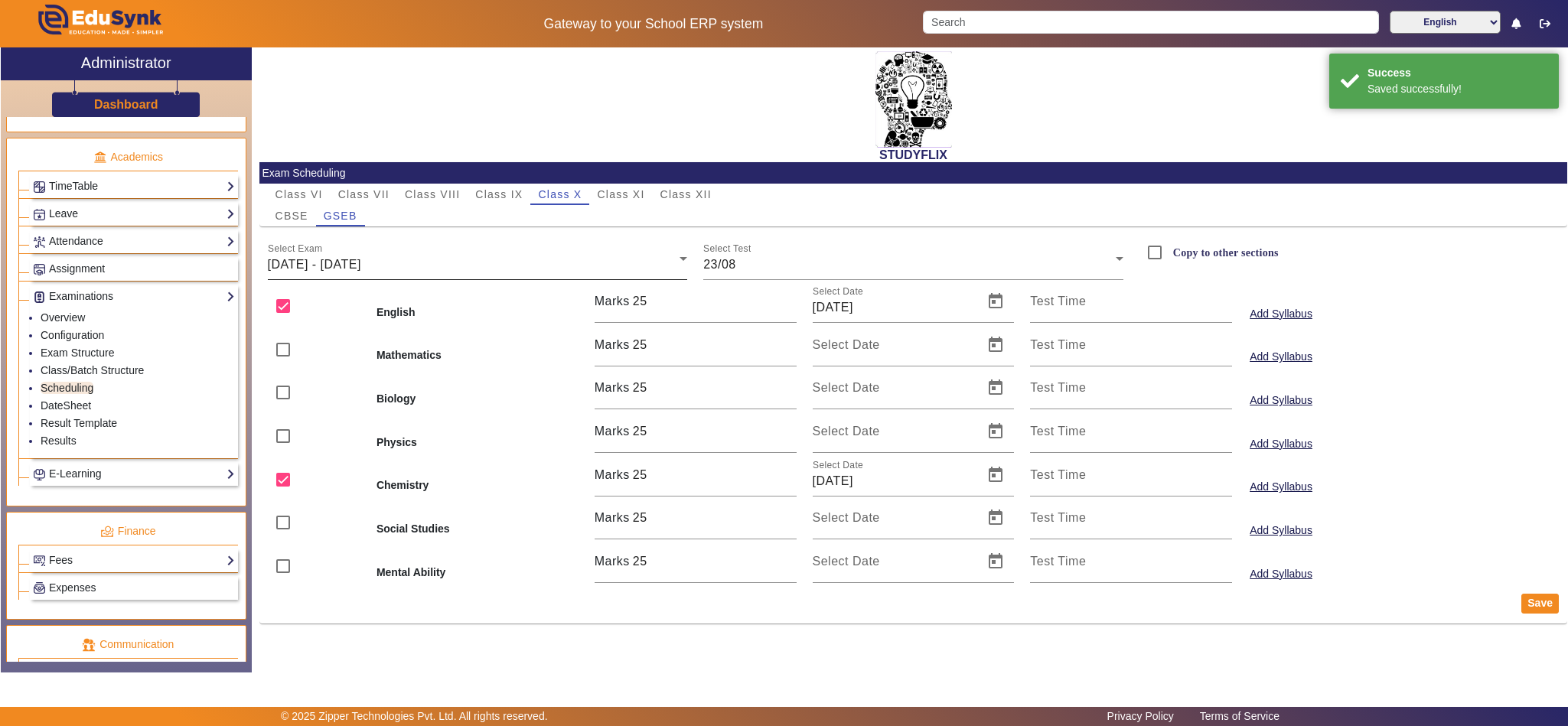
click at [415, 256] on div "18/08/2025 - 23/08/2025" at bounding box center [473, 265] width 412 height 19
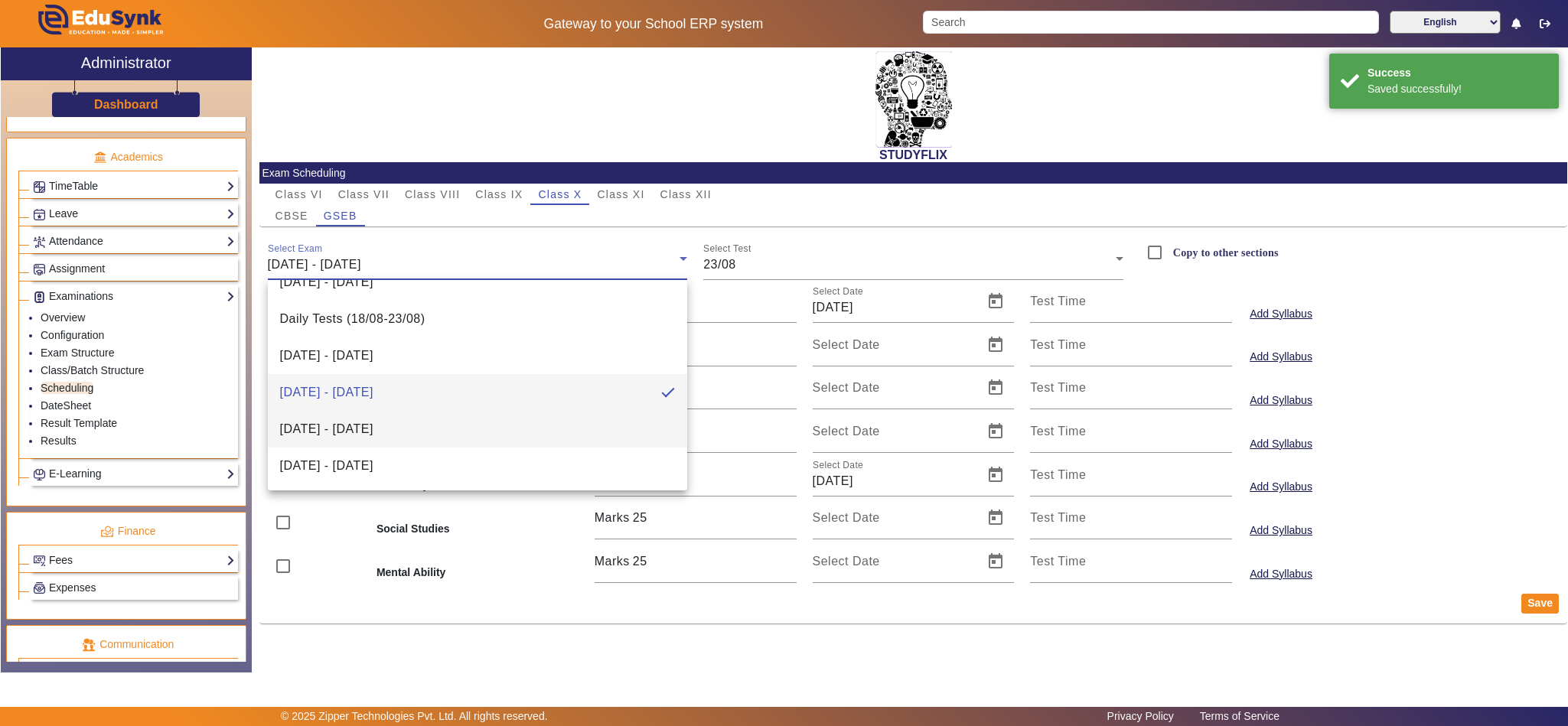
click at [373, 422] on span "25/08/2025 - 30/08/2025" at bounding box center [326, 429] width 94 height 19
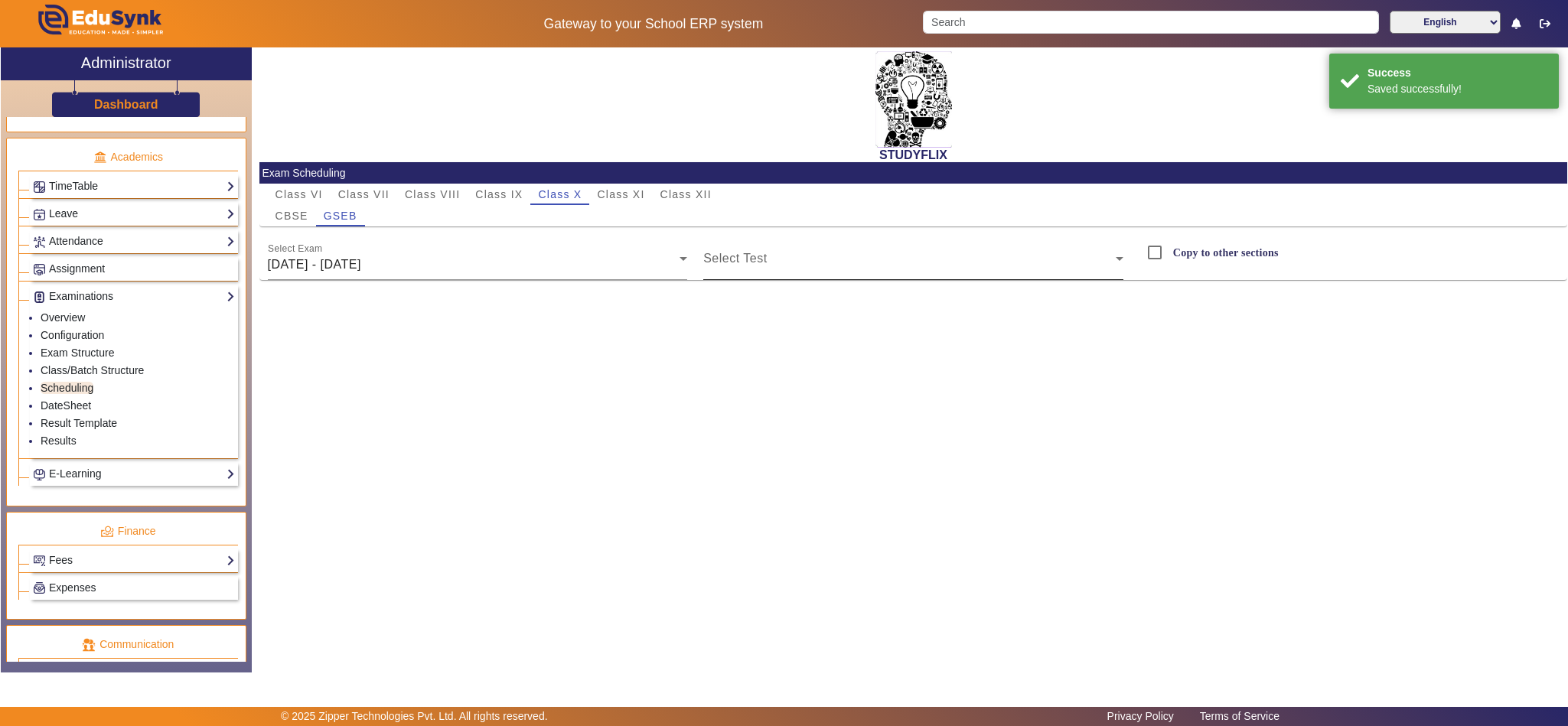
click at [830, 254] on div "Select Test" at bounding box center [913, 258] width 420 height 43
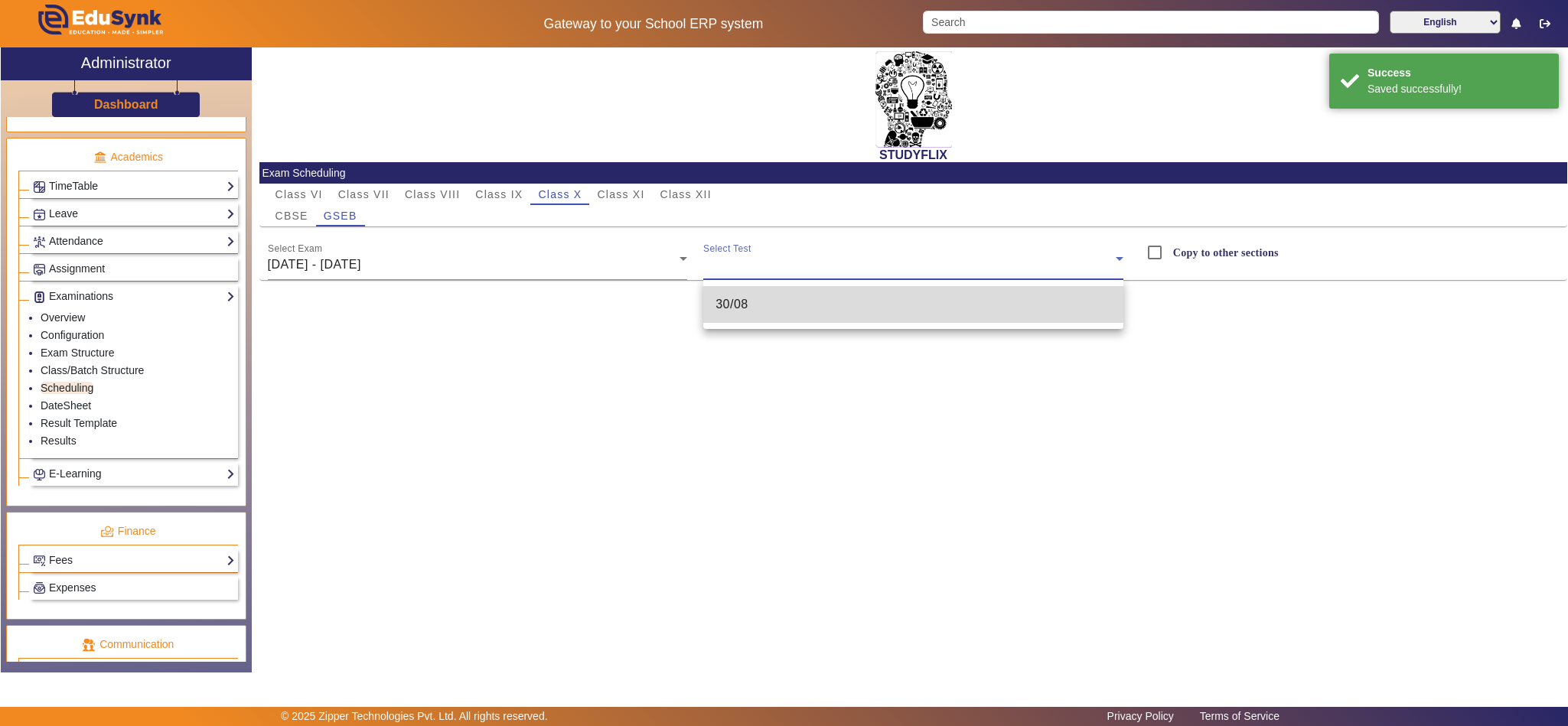
click at [796, 305] on mat-option "30/08" at bounding box center [913, 305] width 420 height 37
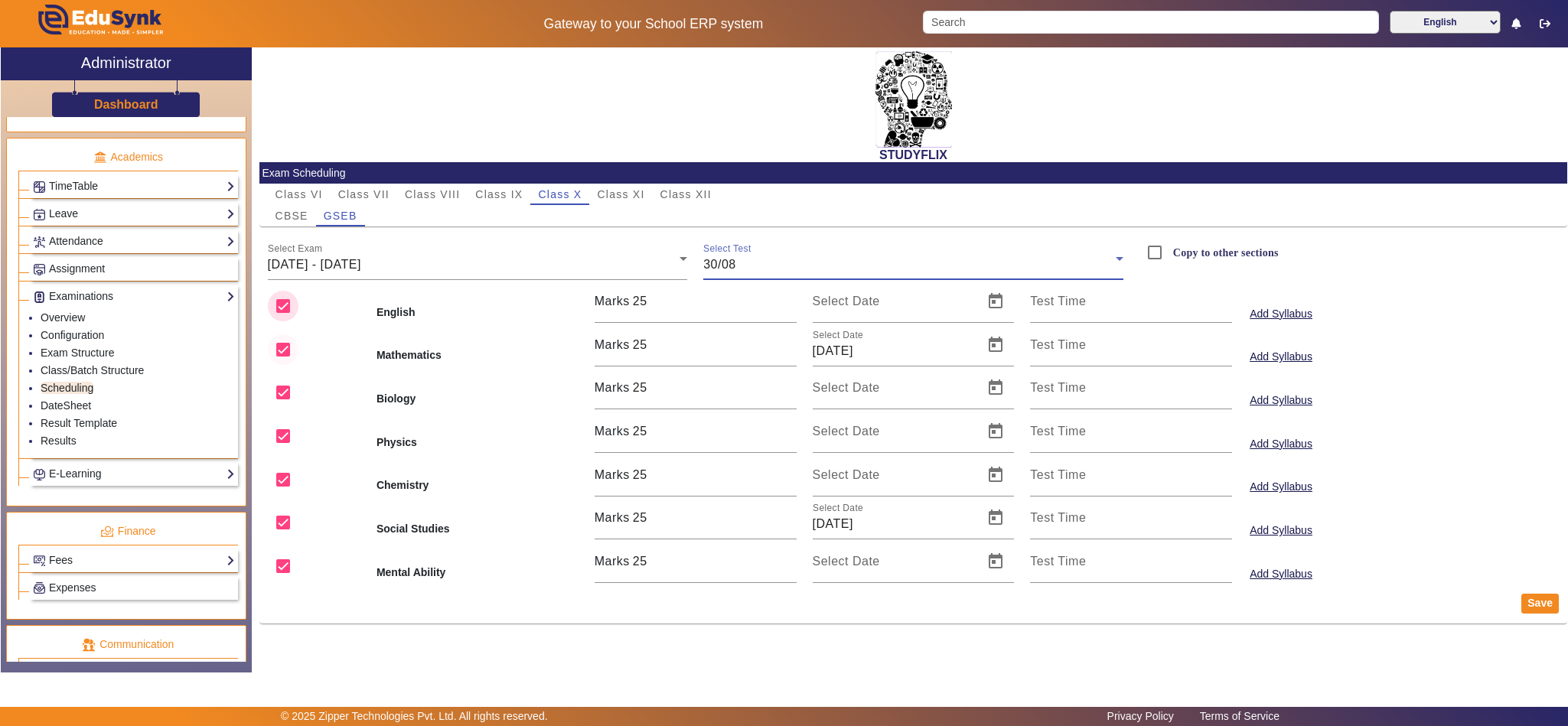
drag, startPoint x: 278, startPoint y: 306, endPoint x: 281, endPoint y: 349, distance: 43.1
click at [280, 306] on input "checkbox" at bounding box center [283, 306] width 31 height 31
click at [280, 383] on input "checkbox" at bounding box center [283, 393] width 31 height 31
click at [280, 432] on input "checkbox" at bounding box center [283, 436] width 31 height 31
drag, startPoint x: 283, startPoint y: 485, endPoint x: 281, endPoint y: 494, distance: 9.2
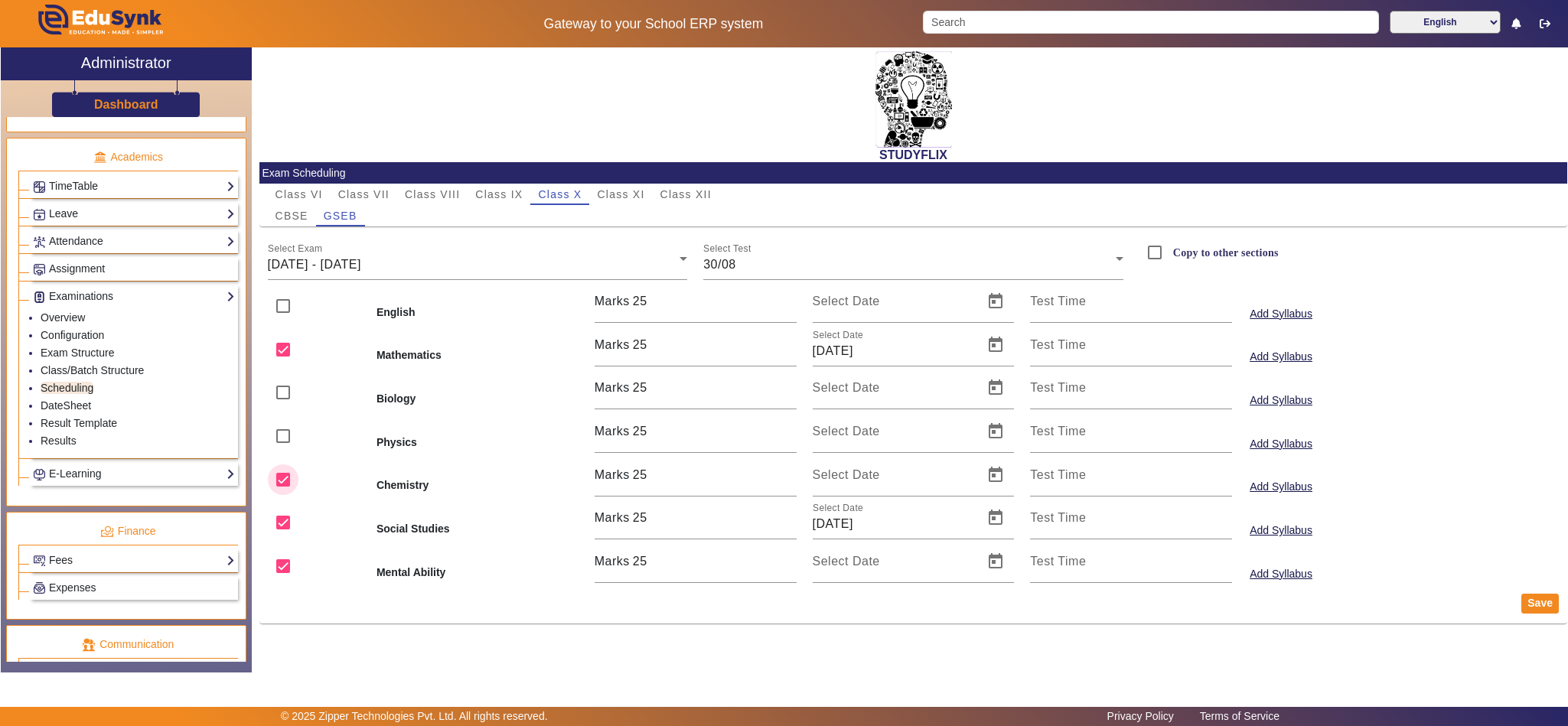
click at [283, 486] on input "checkbox" at bounding box center [283, 480] width 31 height 31
click at [273, 574] on input "checkbox" at bounding box center [283, 567] width 31 height 31
click at [1545, 607] on button "Save" at bounding box center [1540, 604] width 37 height 20
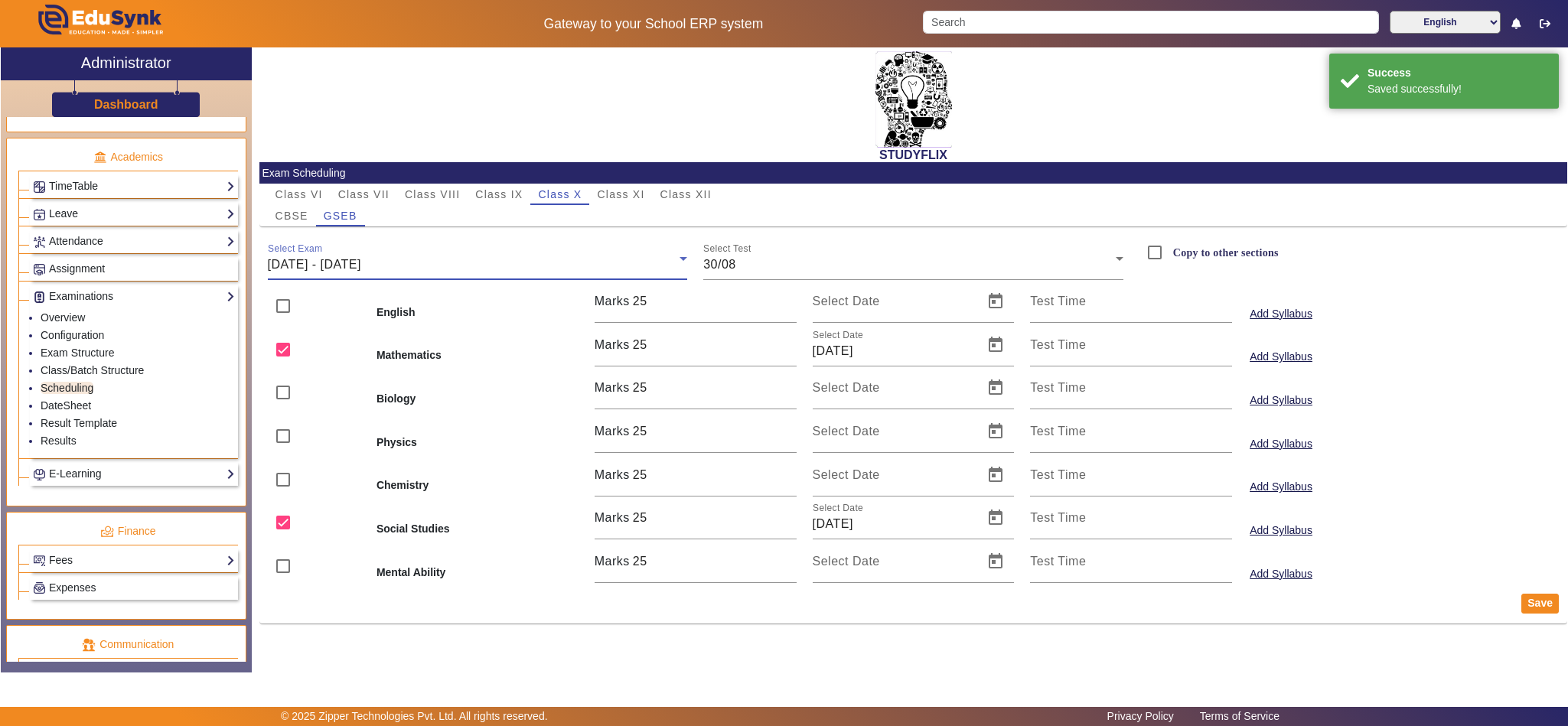
click at [361, 261] on span "25/08/2025 - 30/08/2025" at bounding box center [314, 264] width 94 height 13
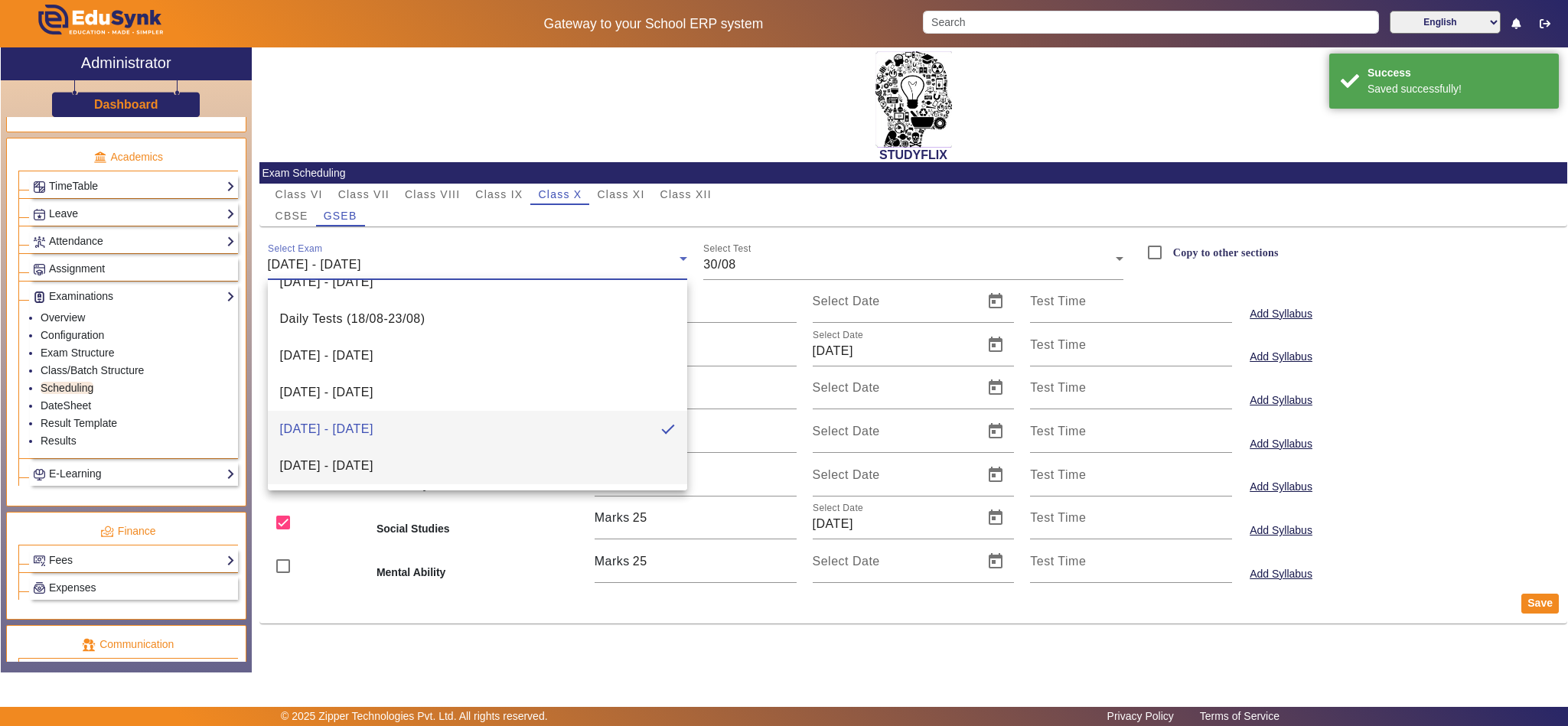
click at [361, 448] on mat-option "01/09/2025 - 06/09/2025" at bounding box center [477, 466] width 420 height 37
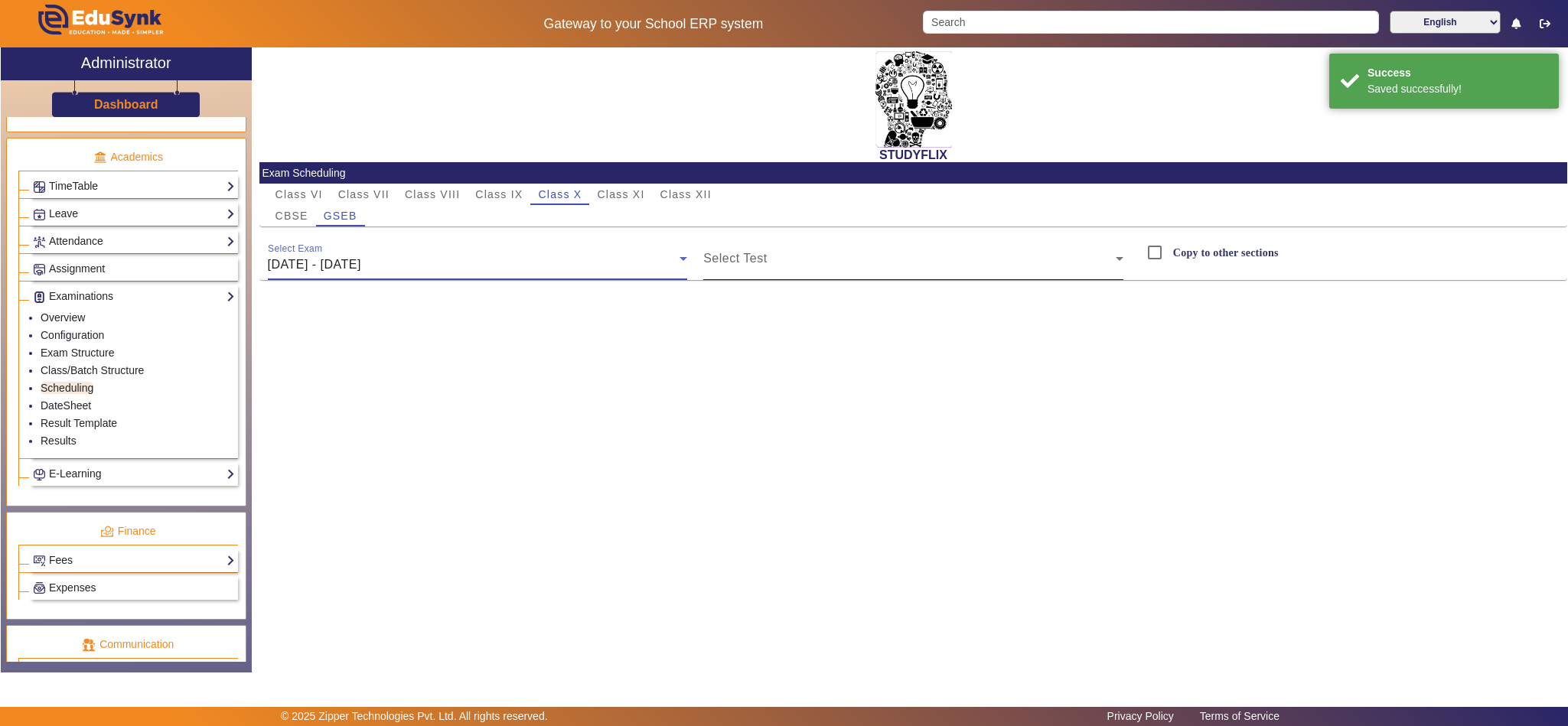
click at [790, 251] on div "Select Test" at bounding box center [913, 258] width 420 height 43
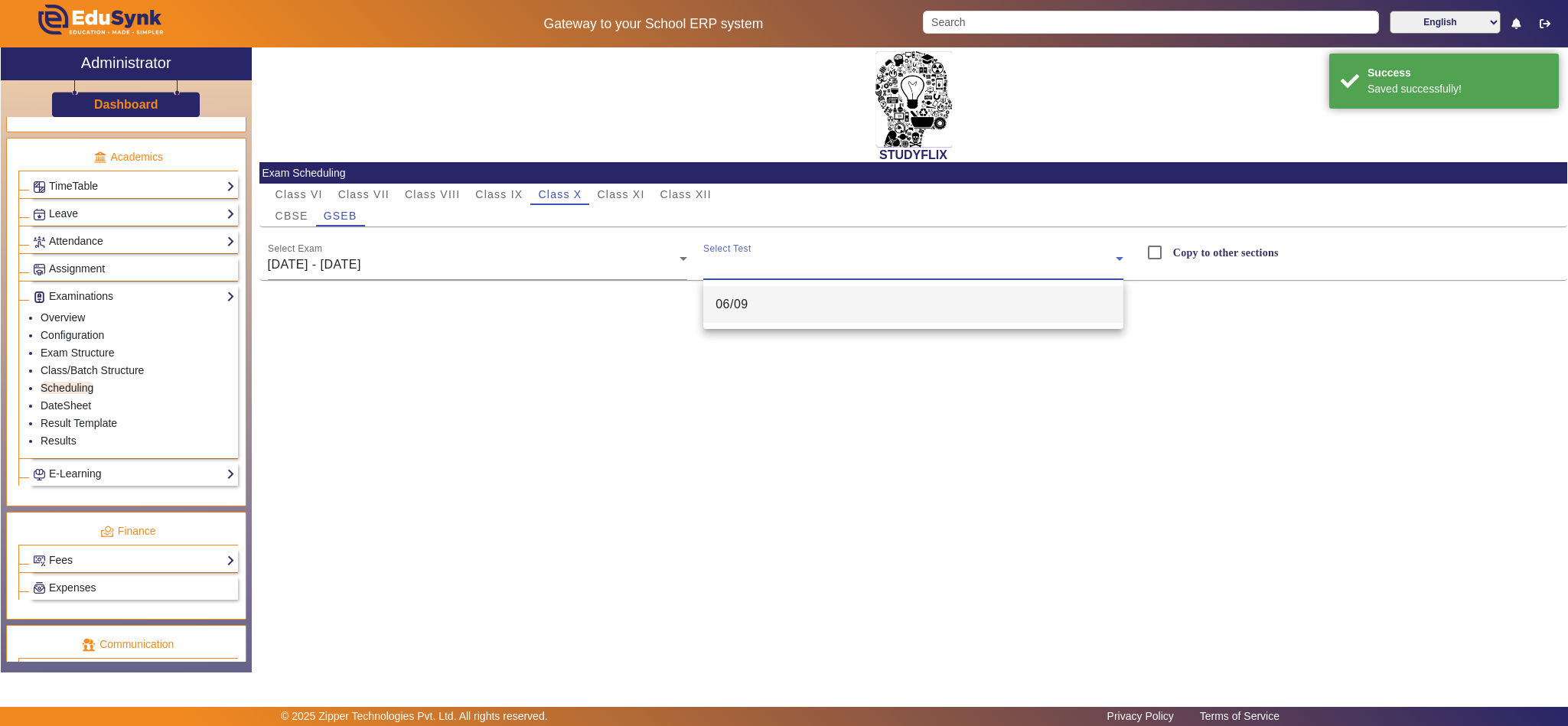
click at [758, 308] on mat-option "06/09" at bounding box center [913, 305] width 420 height 37
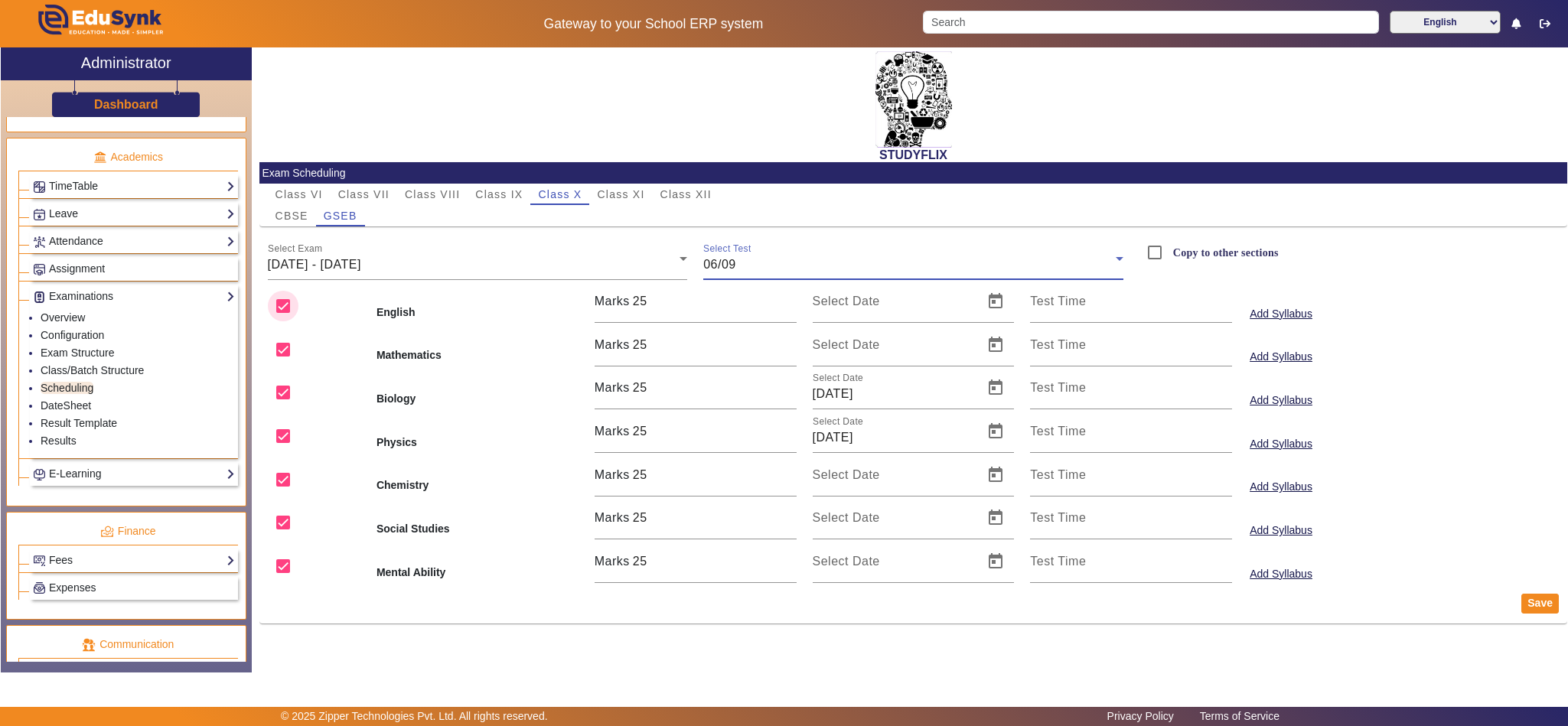
click at [285, 306] on input "checkbox" at bounding box center [283, 306] width 31 height 31
click at [274, 356] on input "checkbox" at bounding box center [283, 350] width 31 height 31
click at [280, 474] on input "checkbox" at bounding box center [283, 480] width 31 height 31
click at [280, 519] on input "checkbox" at bounding box center [283, 523] width 31 height 31
click at [287, 560] on input "checkbox" at bounding box center [283, 567] width 31 height 31
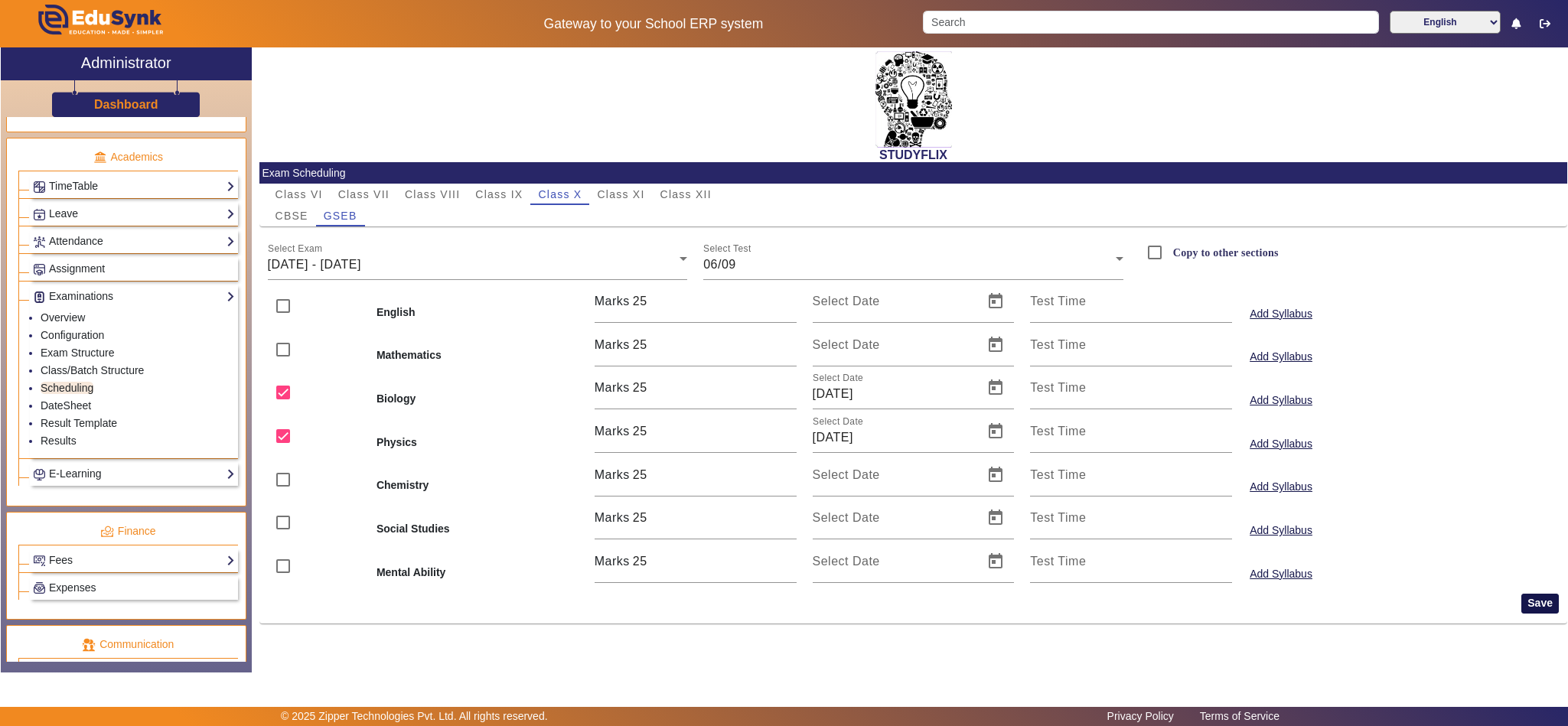
click at [1527, 607] on button "Save" at bounding box center [1540, 604] width 37 height 20
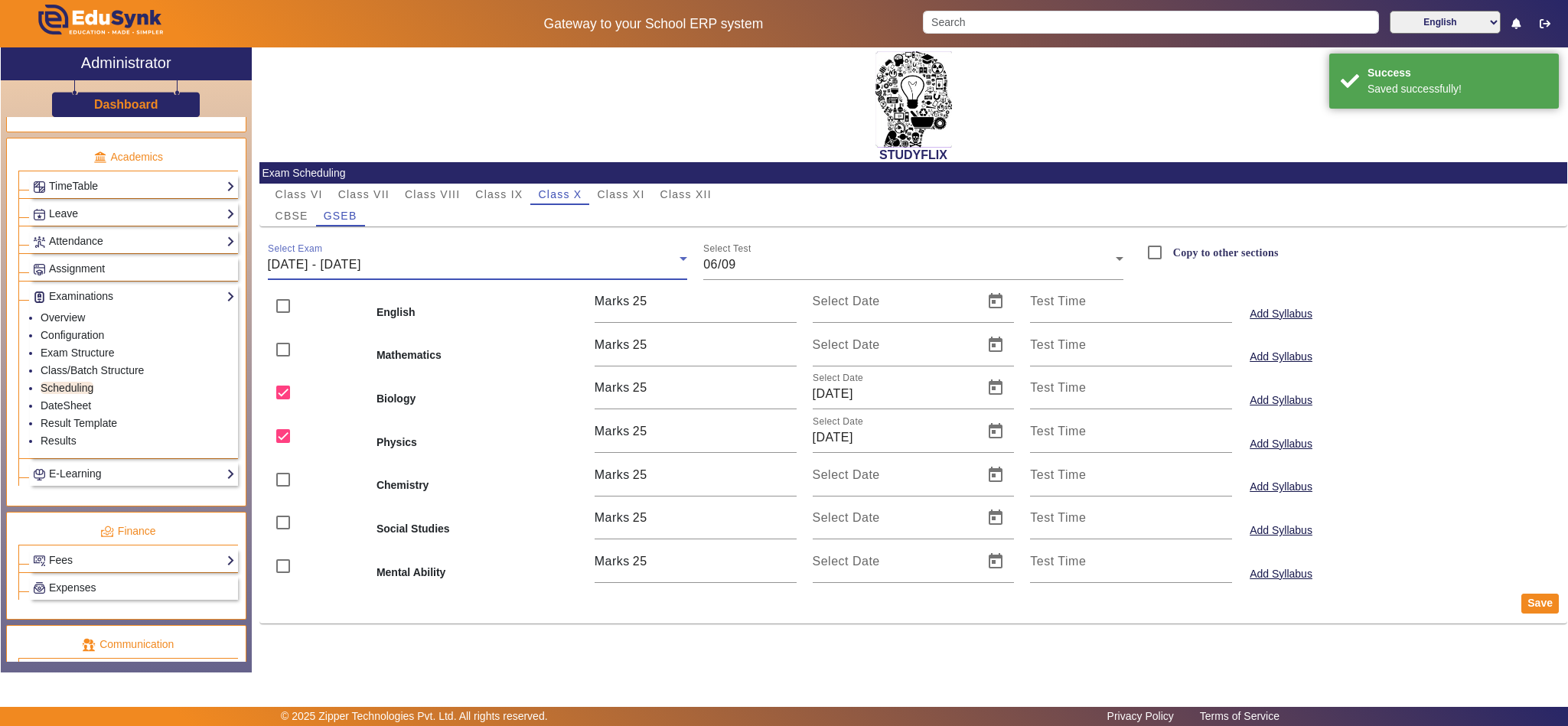
click at [361, 268] on span "01/09/2025 - 06/09/2025" at bounding box center [314, 264] width 94 height 13
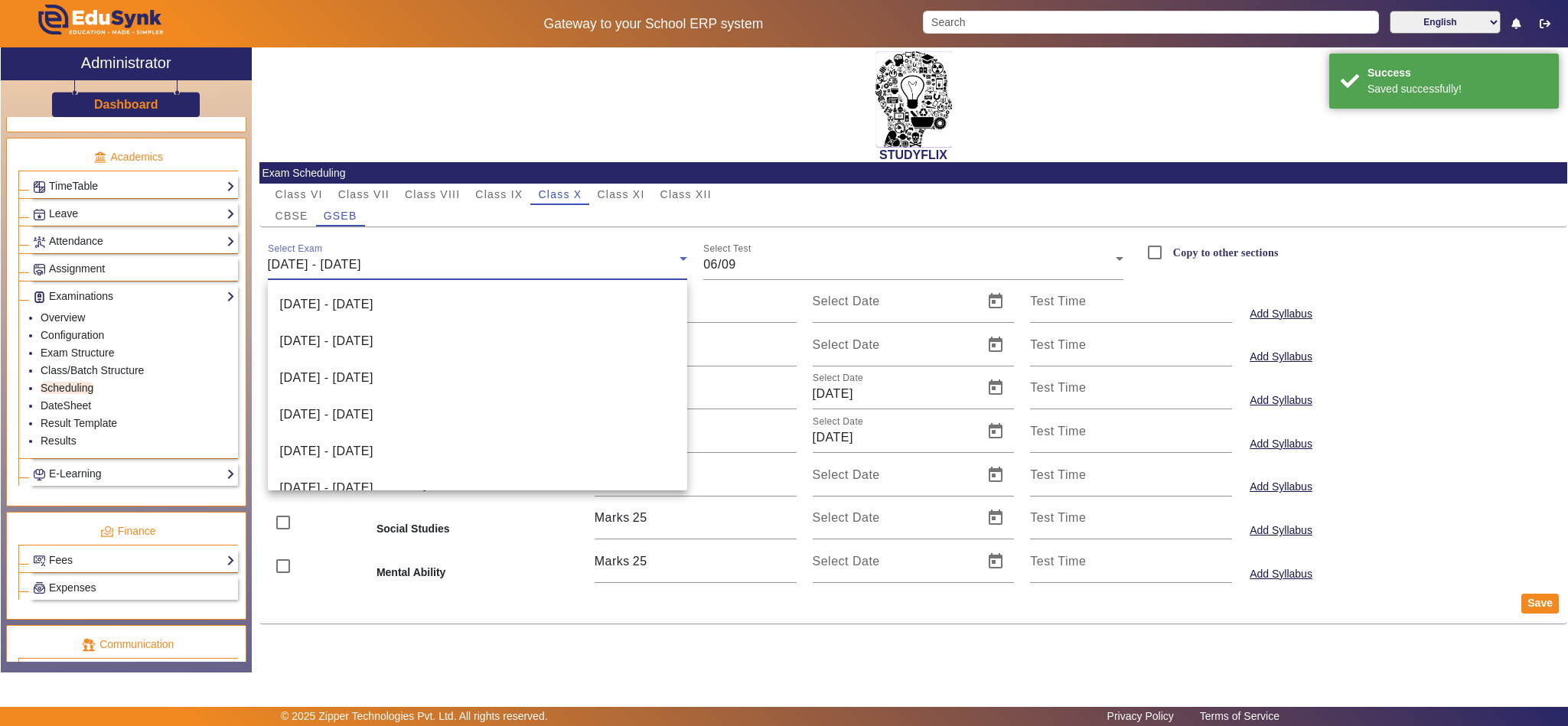
scroll to position [346, 0]
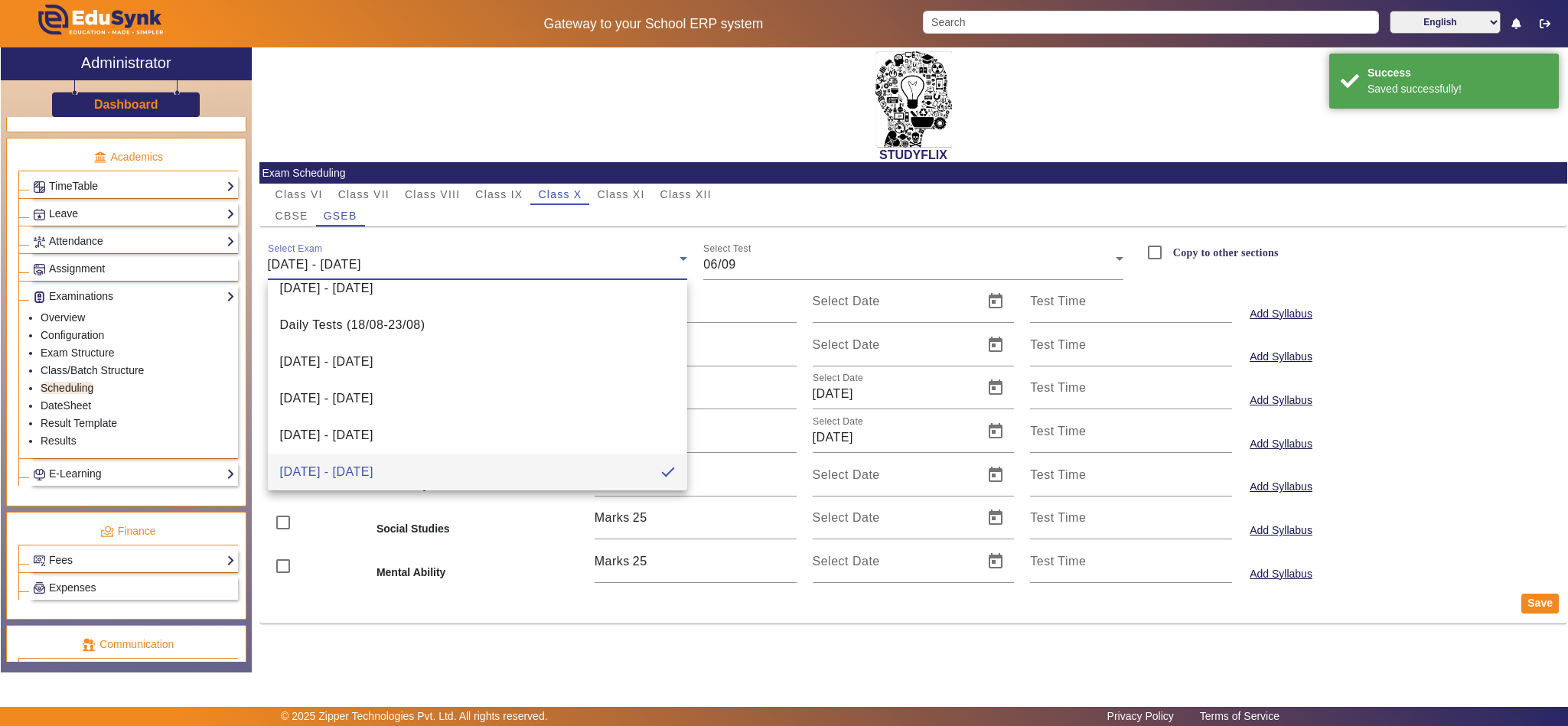
click at [500, 193] on div at bounding box center [784, 363] width 1568 height 726
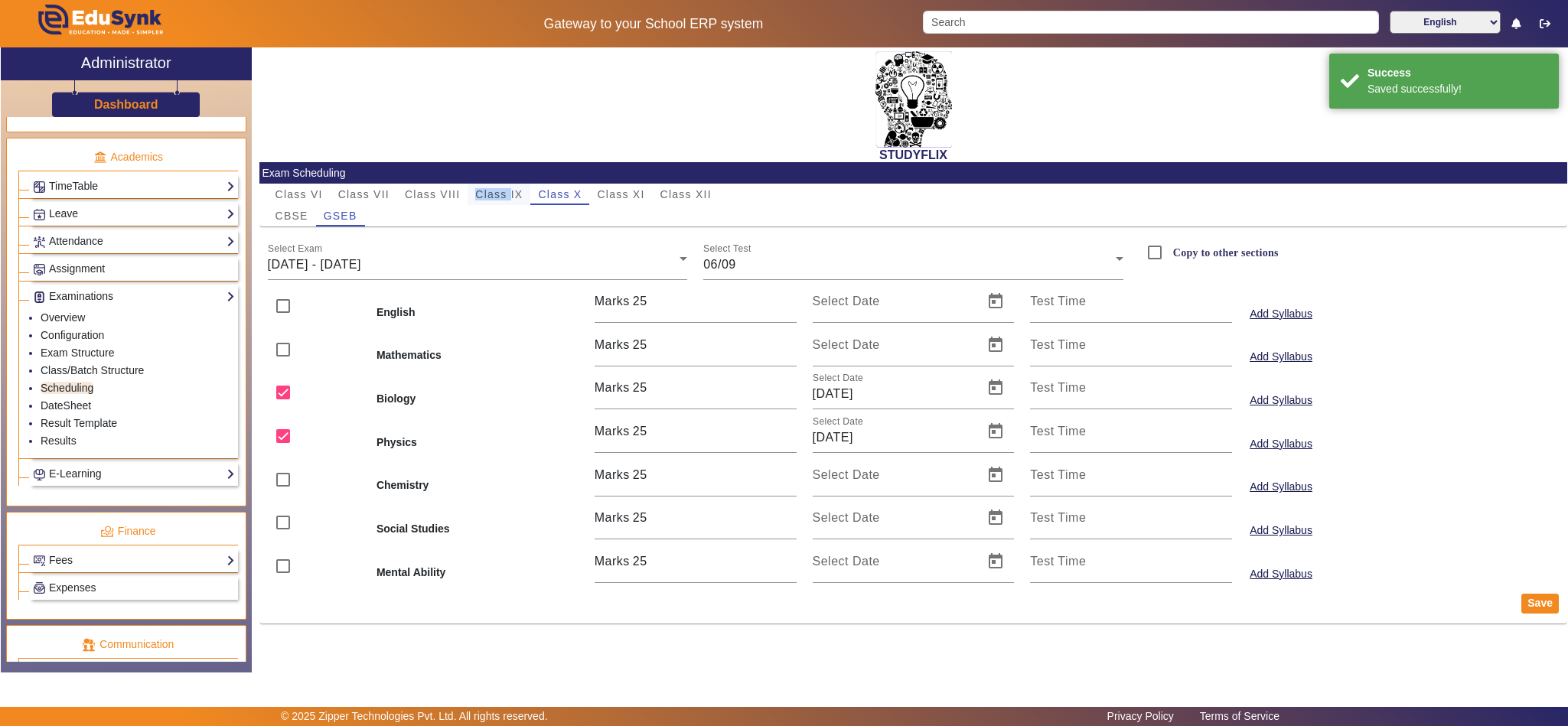
click at [499, 193] on span "Class IX" at bounding box center [499, 194] width 47 height 11
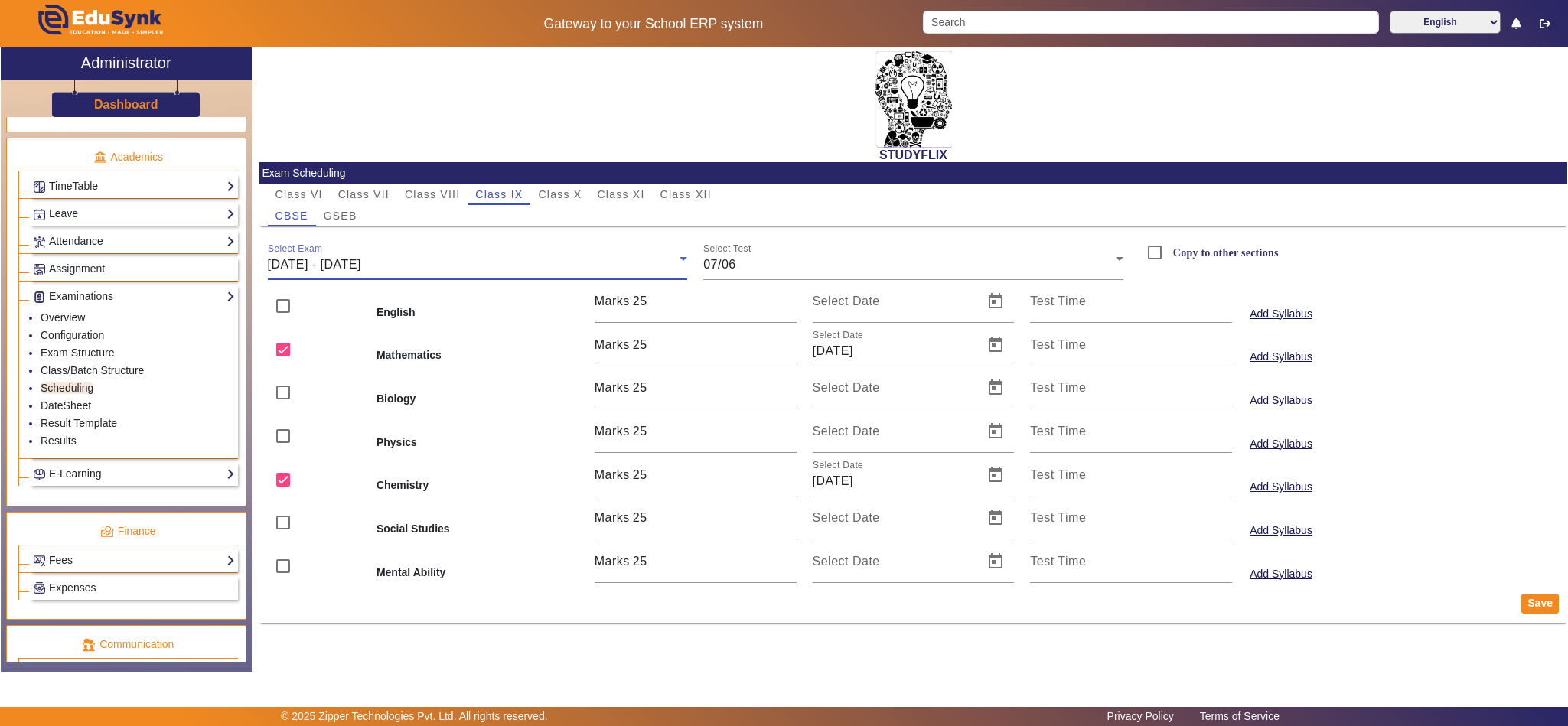
click at [361, 258] on span "02/06/2025 - 07/06/2025" at bounding box center [314, 264] width 94 height 13
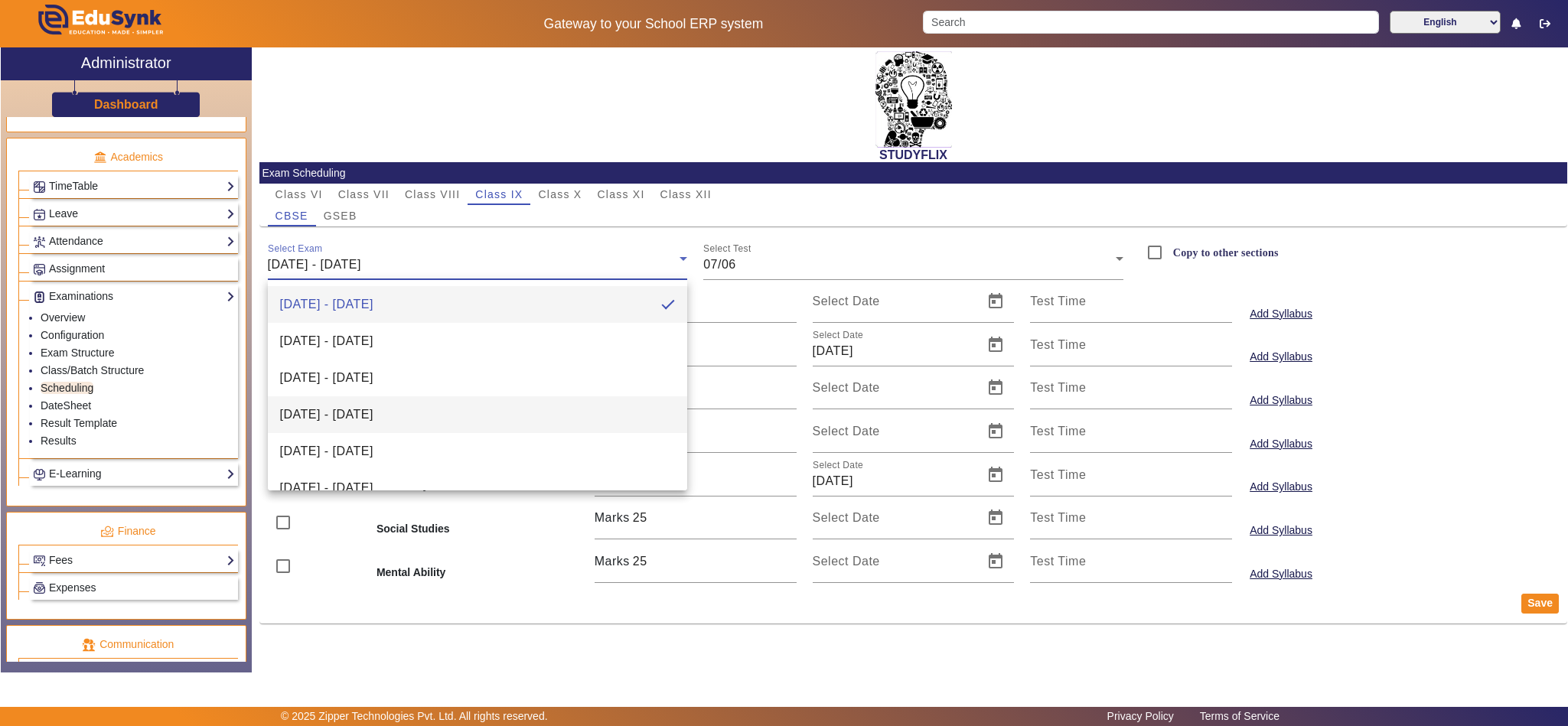
scroll to position [191, 0]
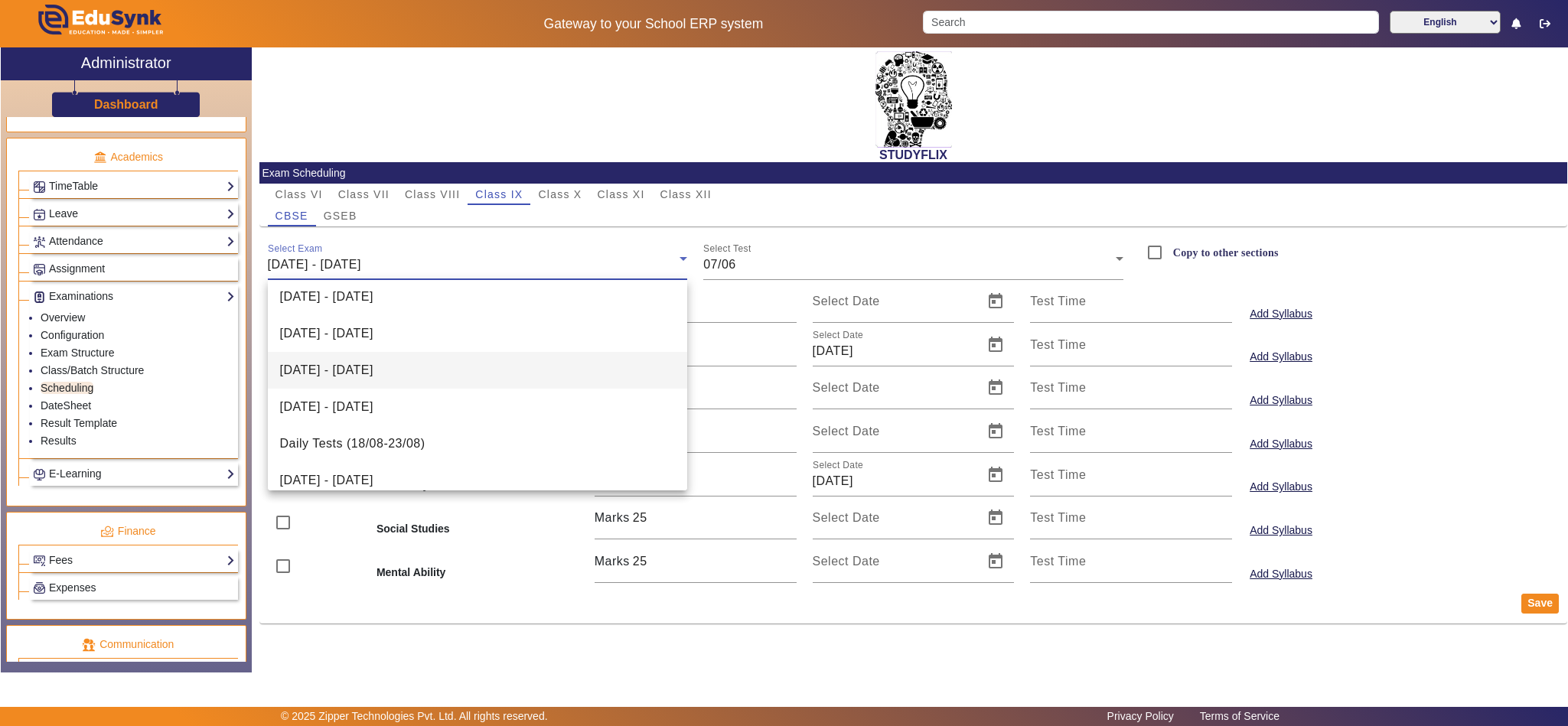
click at [373, 370] on span "28/07/2026 - 02/08/2025" at bounding box center [326, 370] width 94 height 19
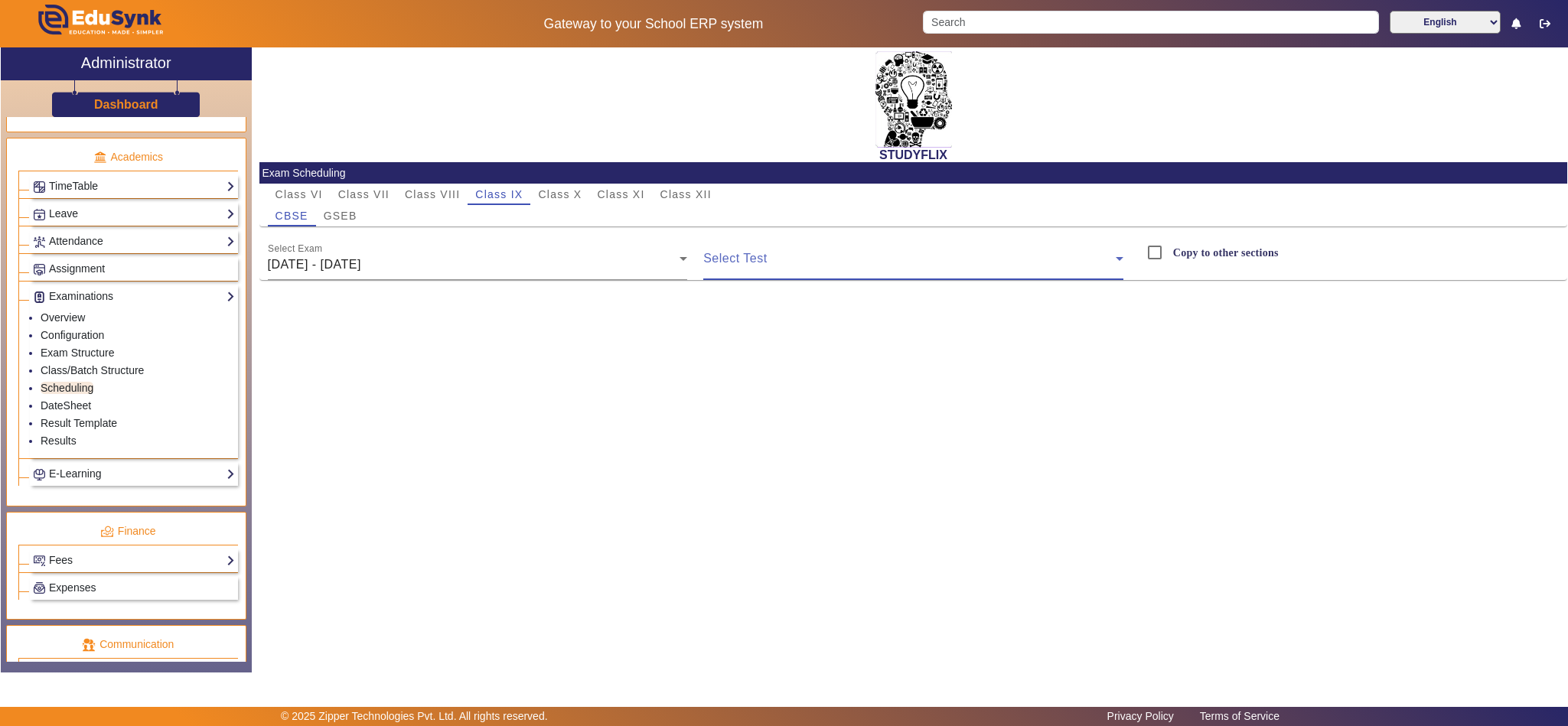
click at [738, 264] on span at bounding box center [909, 265] width 412 height 19
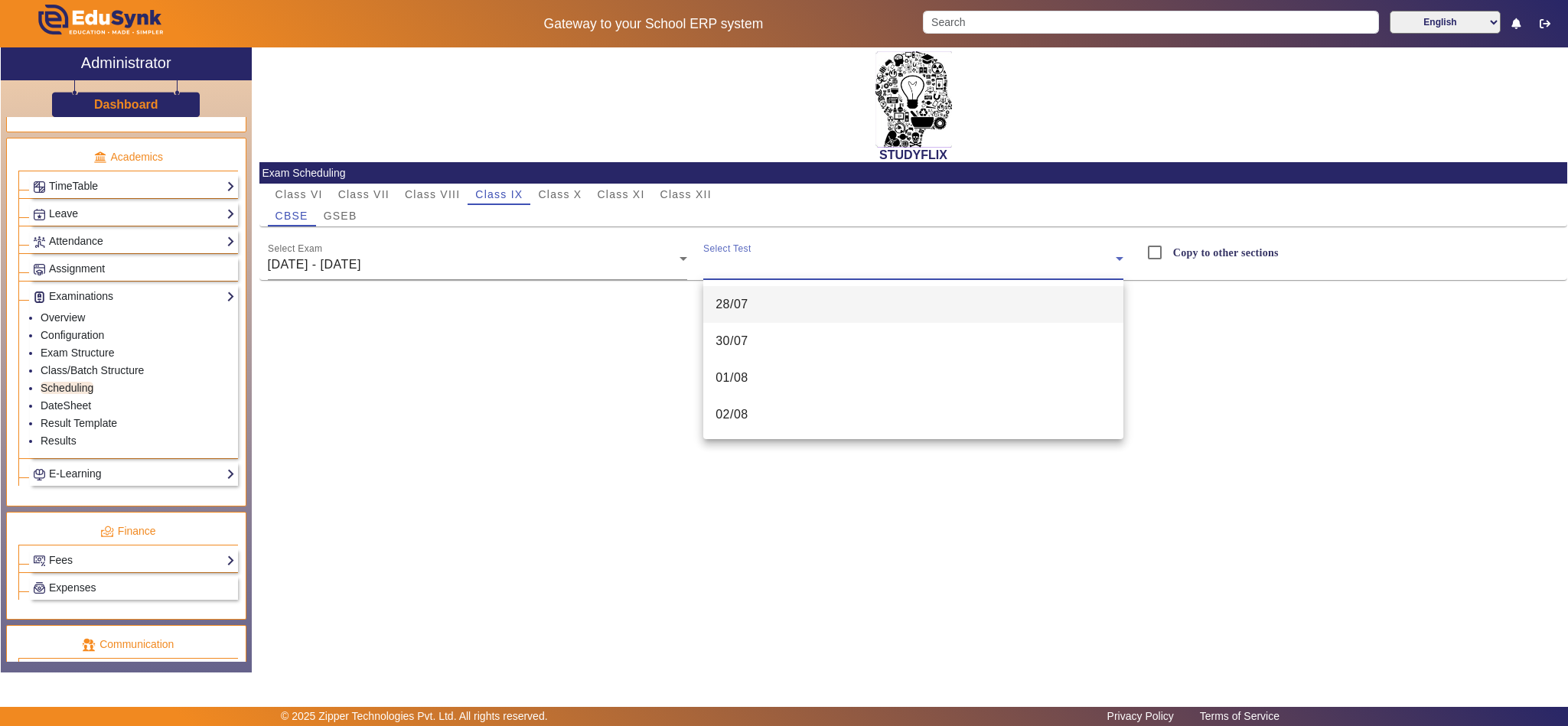
click at [740, 301] on span "28/07" at bounding box center [731, 305] width 33 height 19
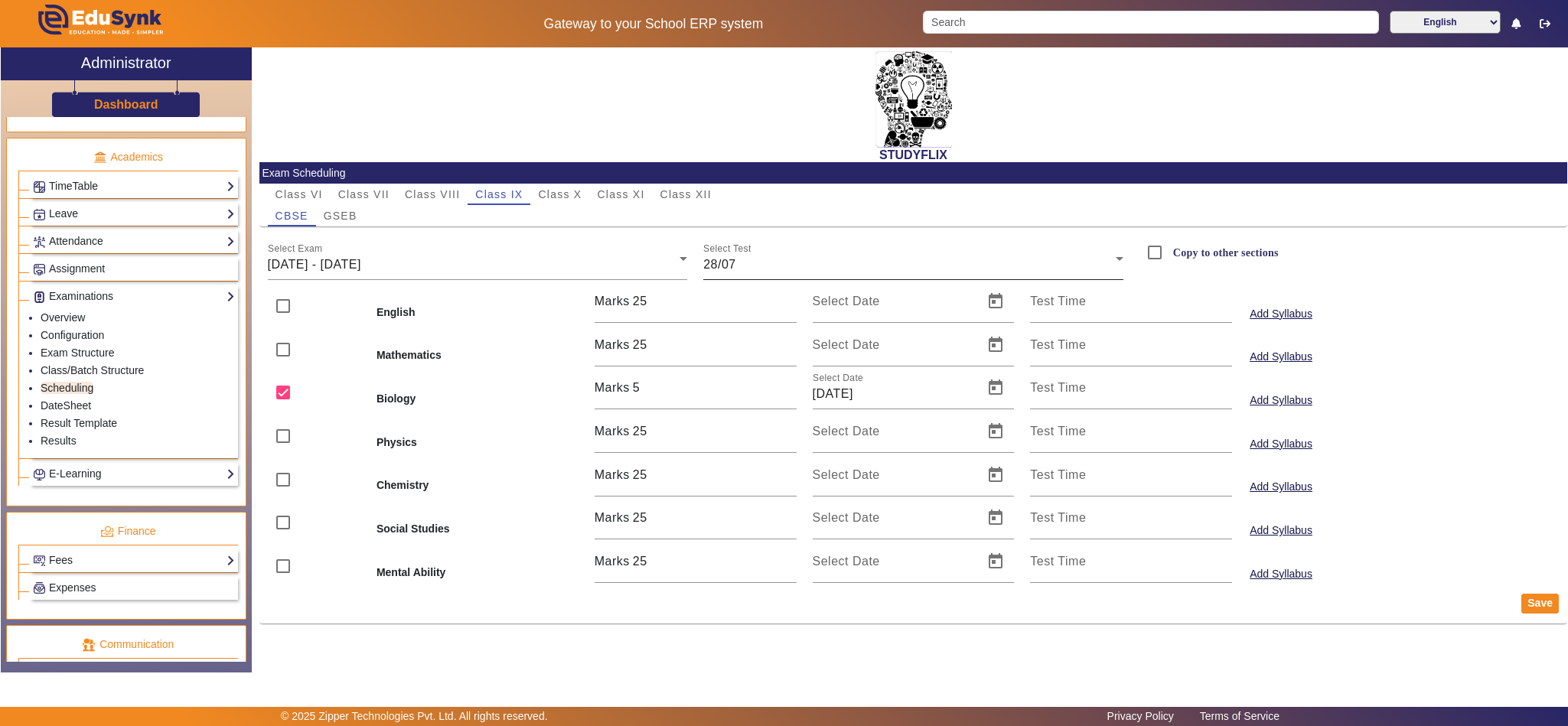
click at [788, 251] on div "Select Test 28/07" at bounding box center [913, 258] width 420 height 43
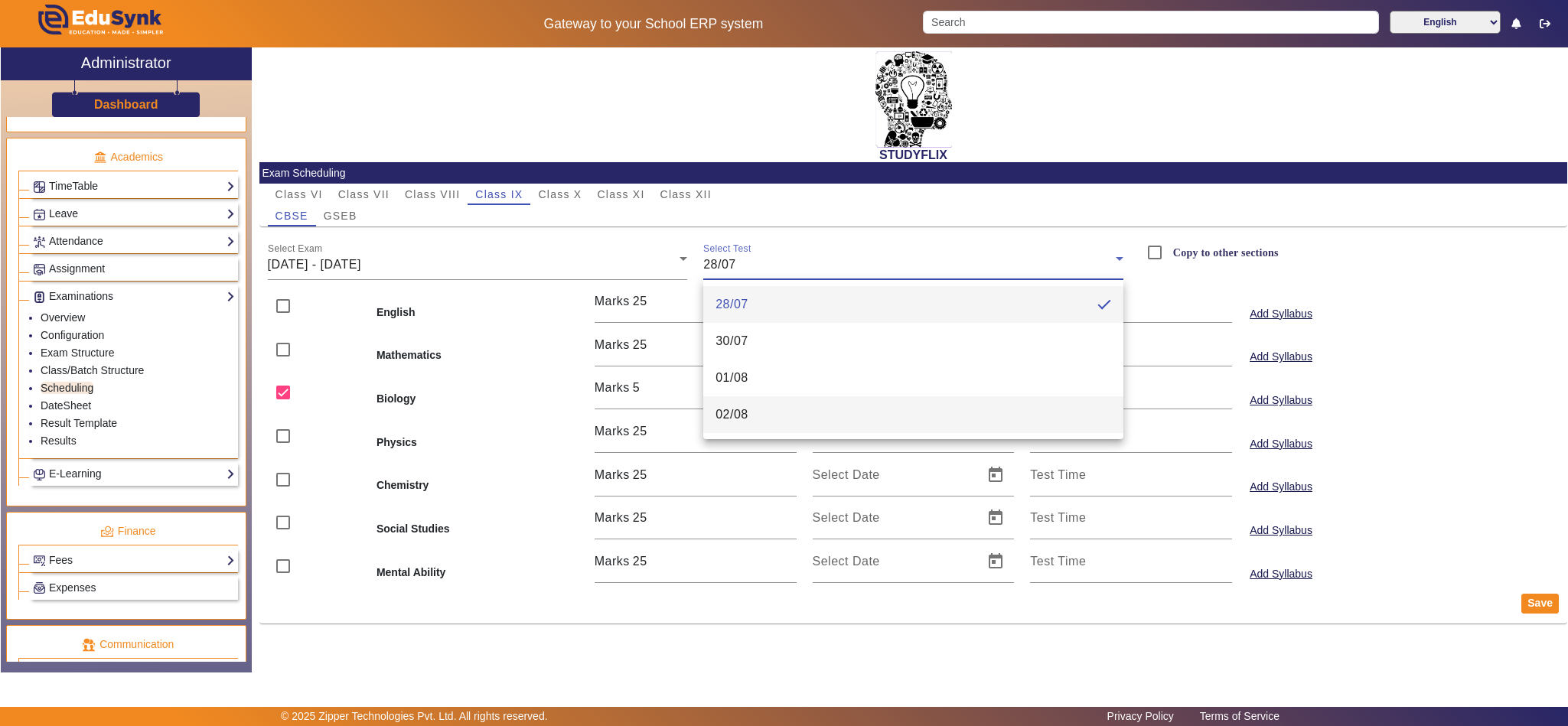
click at [747, 413] on span "02/08" at bounding box center [731, 415] width 33 height 19
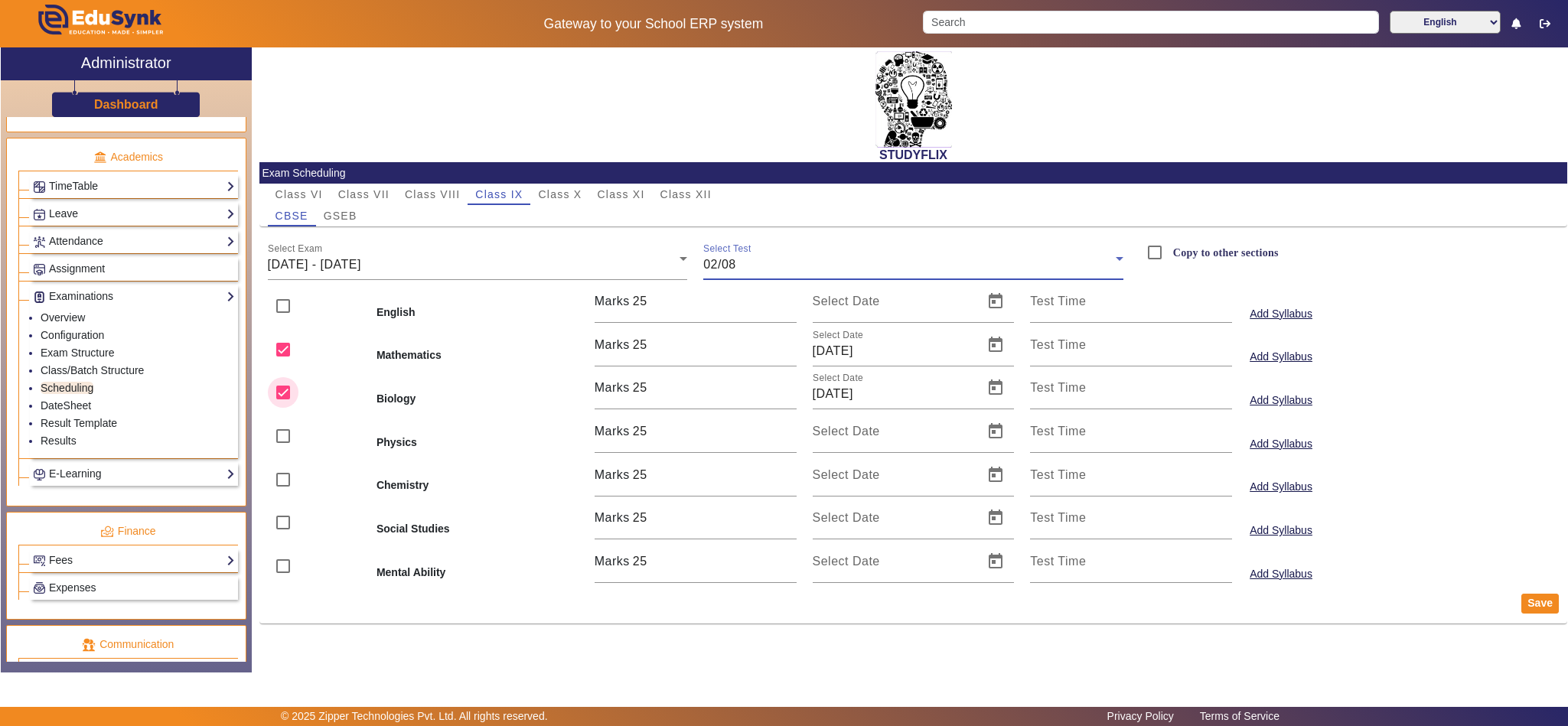
click at [285, 393] on input "checkbox" at bounding box center [283, 393] width 31 height 31
click at [282, 435] on input "checkbox" at bounding box center [283, 436] width 31 height 31
click at [993, 436] on span "Open calendar" at bounding box center [996, 431] width 37 height 37
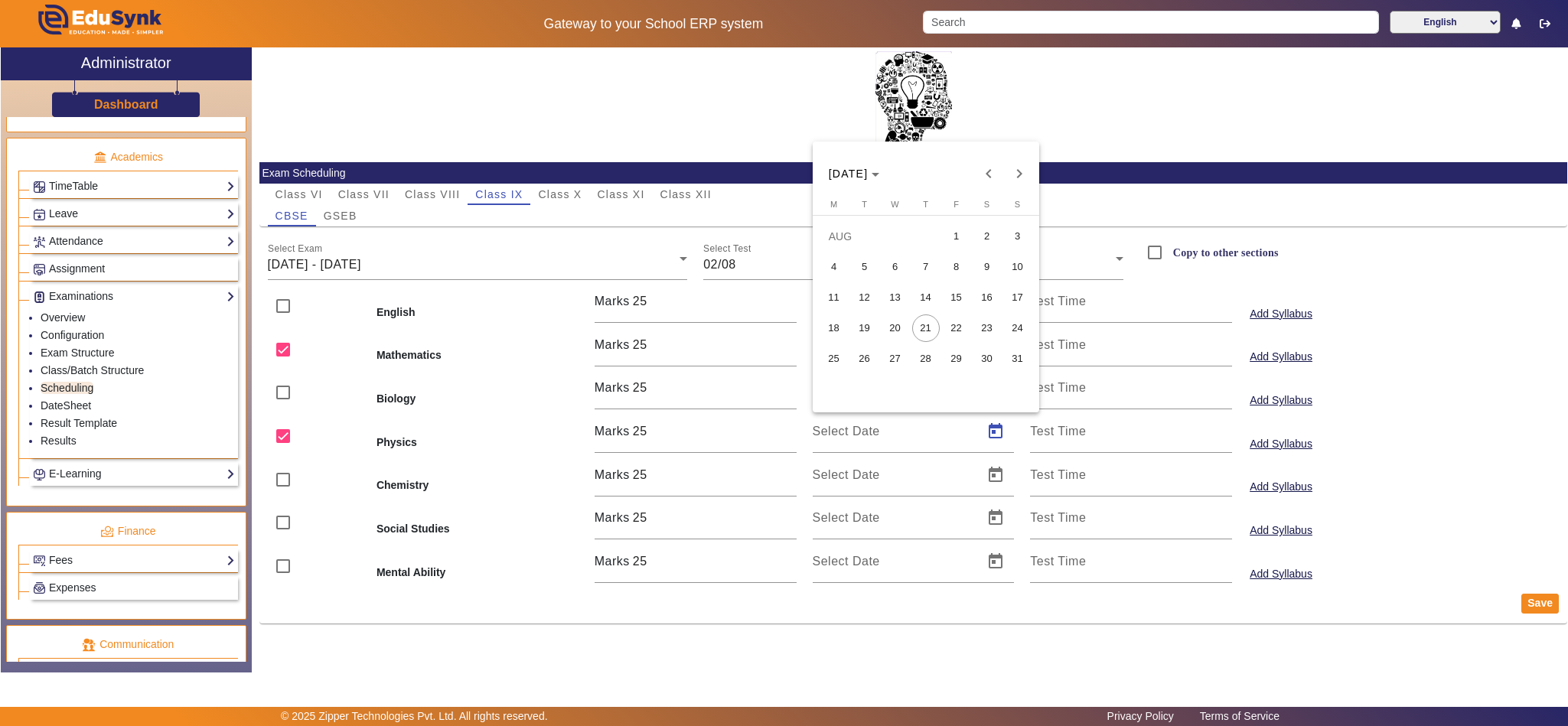
click at [986, 237] on span "2" at bounding box center [987, 237] width 28 height 28
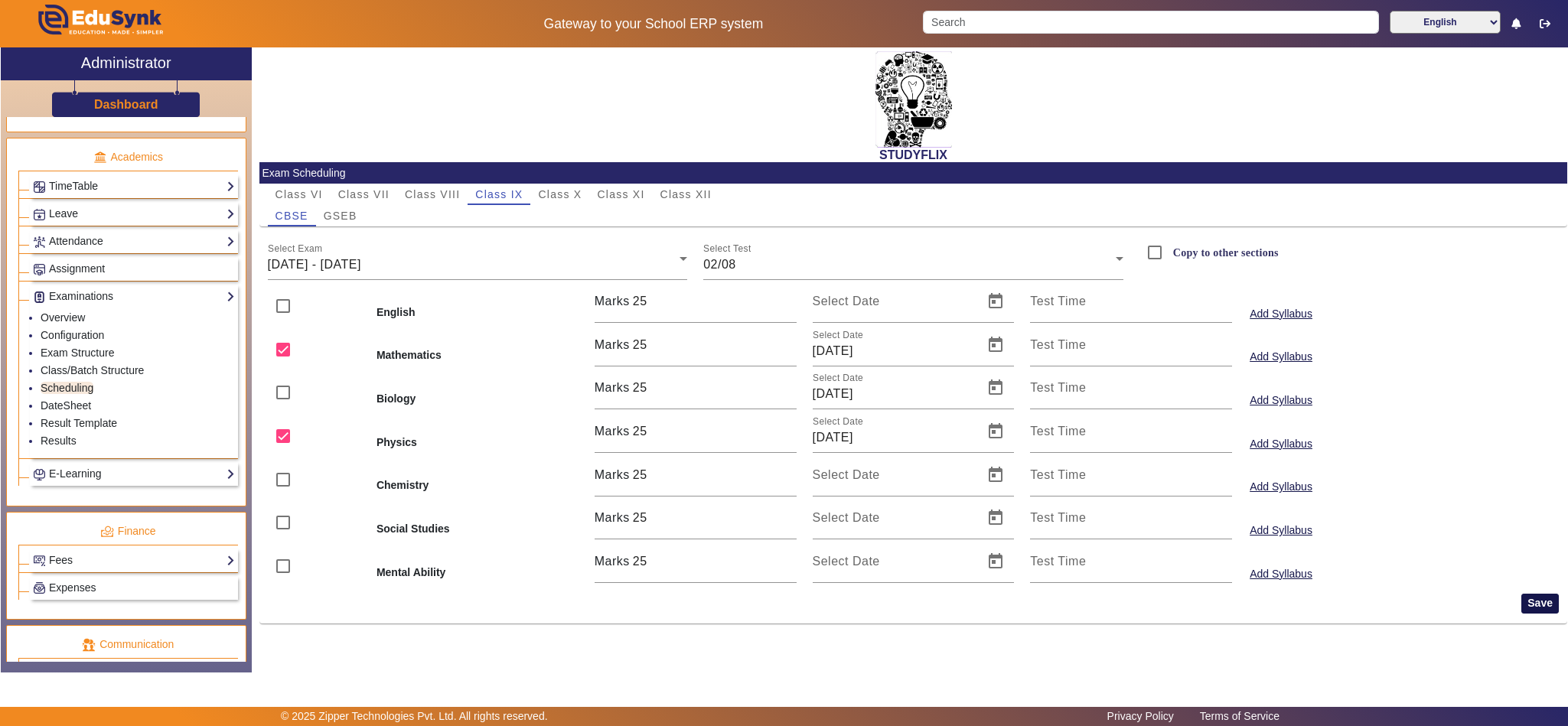
click at [1536, 602] on button "Save" at bounding box center [1540, 604] width 37 height 20
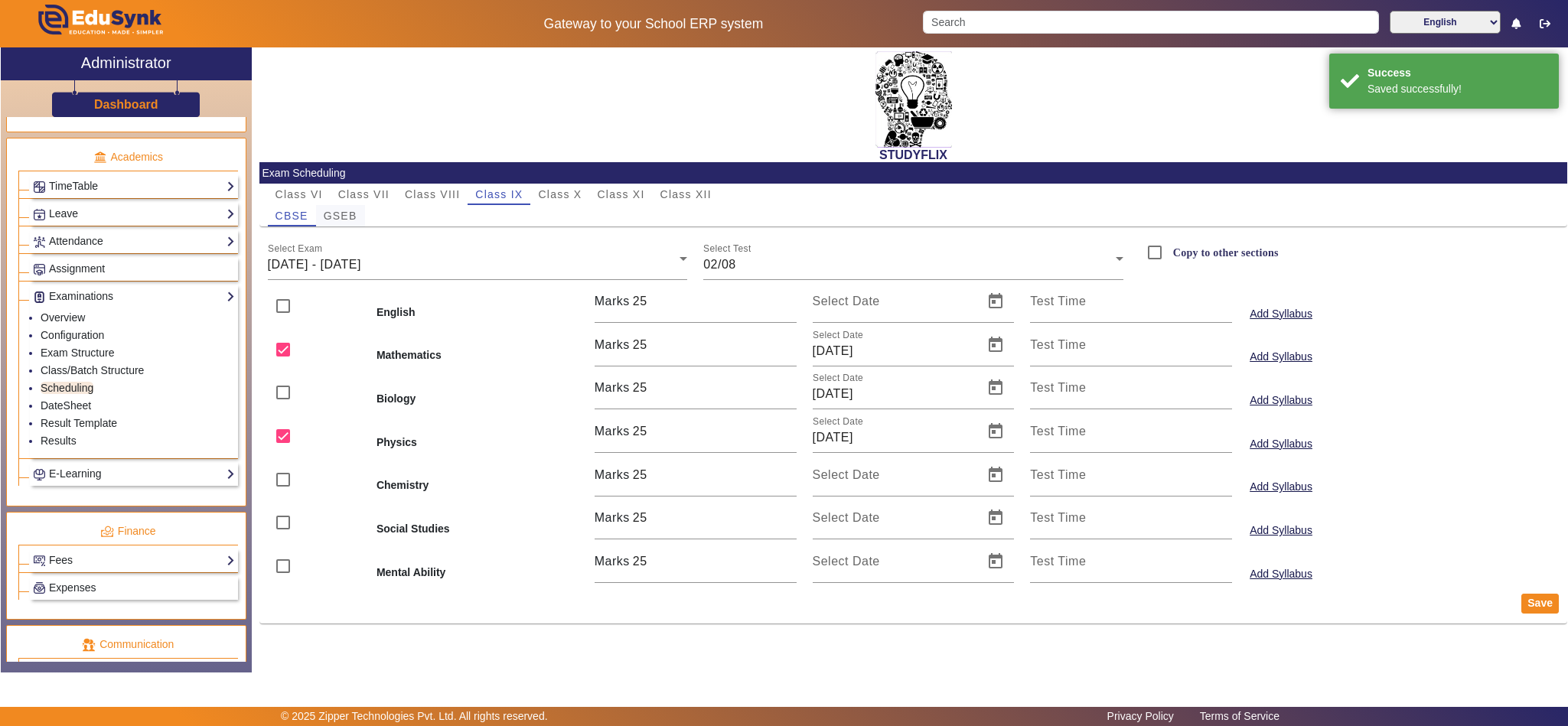
click at [344, 212] on span "GSEB" at bounding box center [341, 216] width 34 height 11
click at [359, 261] on span "02/06/2025 - 07/06/2025" at bounding box center [314, 264] width 94 height 13
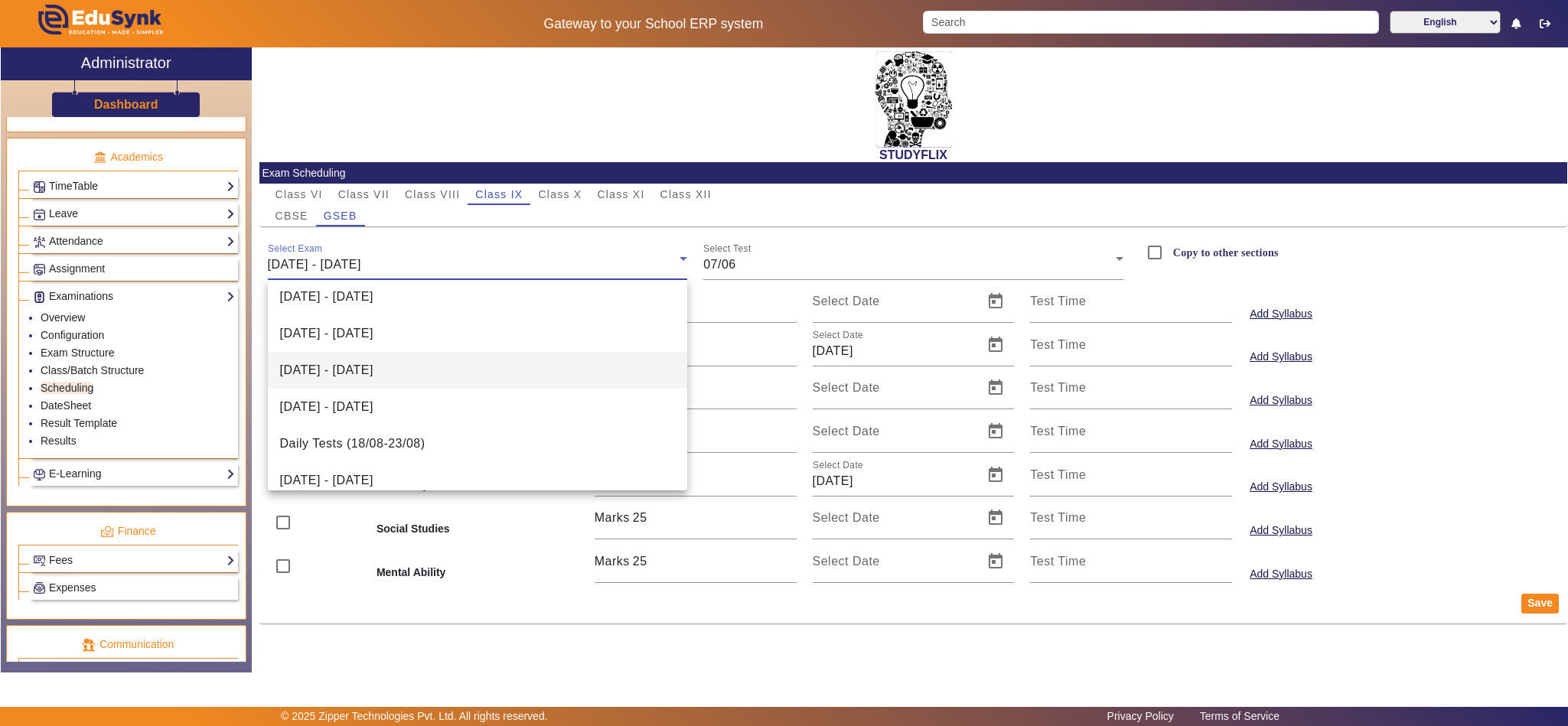
click at [373, 368] on span "28/07/2026 - 02/08/2025" at bounding box center [326, 370] width 94 height 19
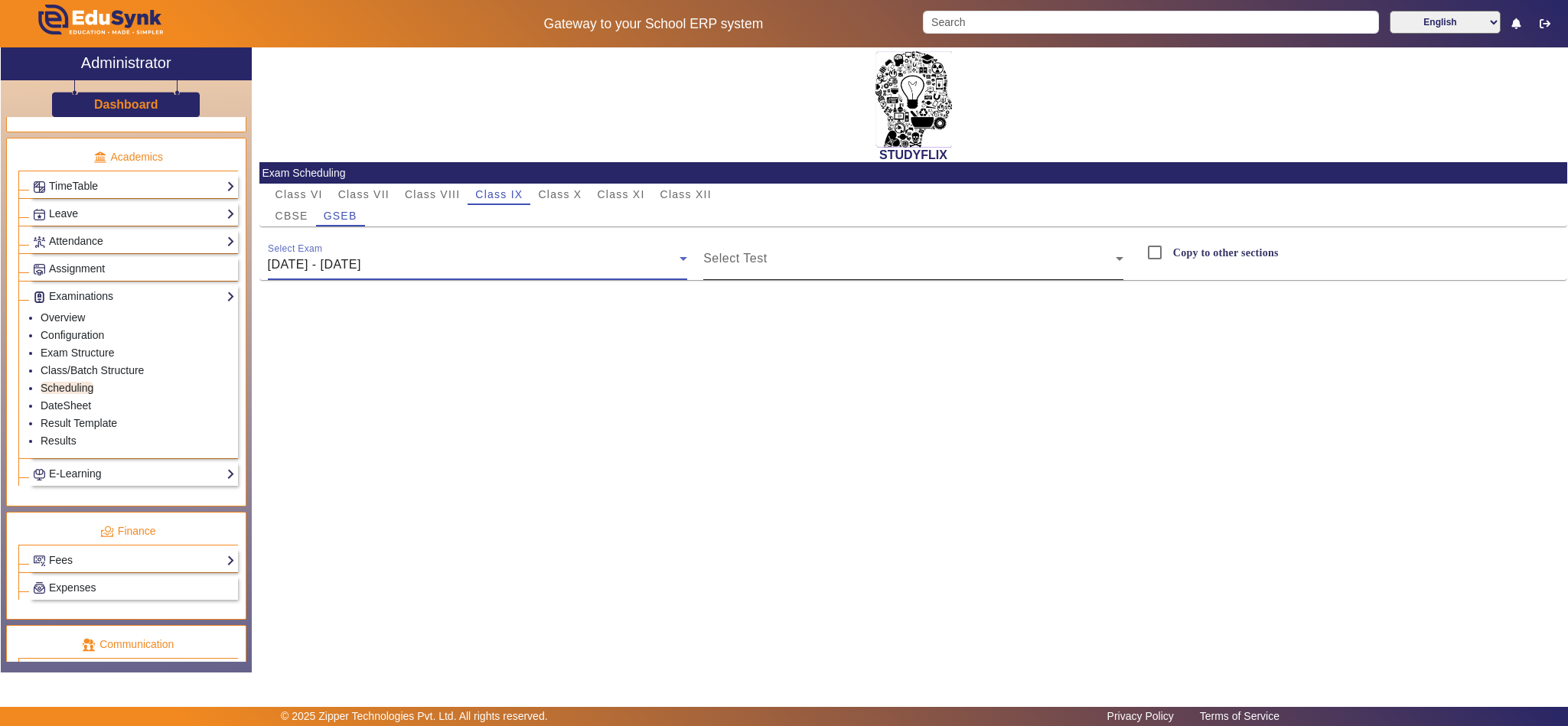
click at [788, 248] on div "Select Test" at bounding box center [913, 258] width 420 height 43
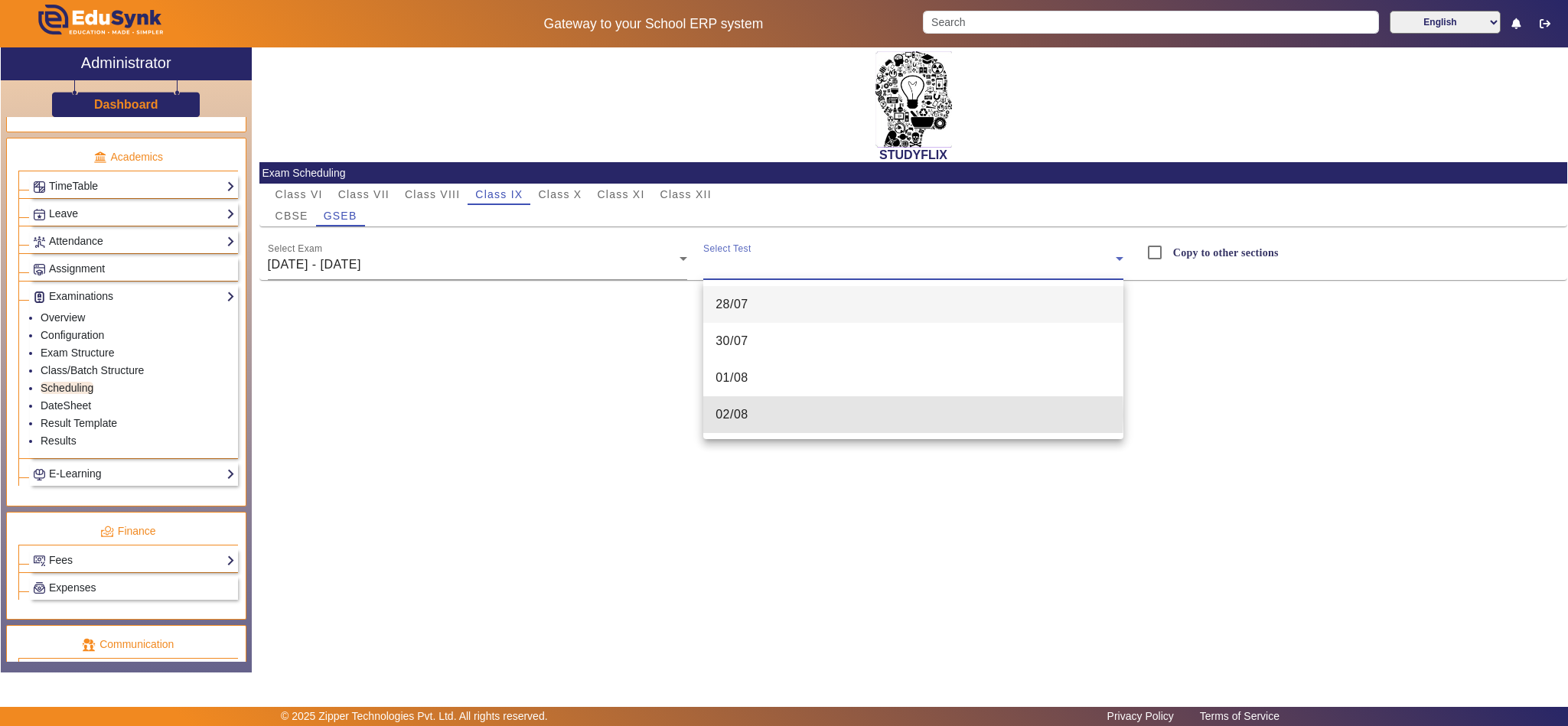
drag, startPoint x: 738, startPoint y: 414, endPoint x: 726, endPoint y: 418, distance: 12.6
click at [735, 415] on span "02/08" at bounding box center [731, 415] width 33 height 19
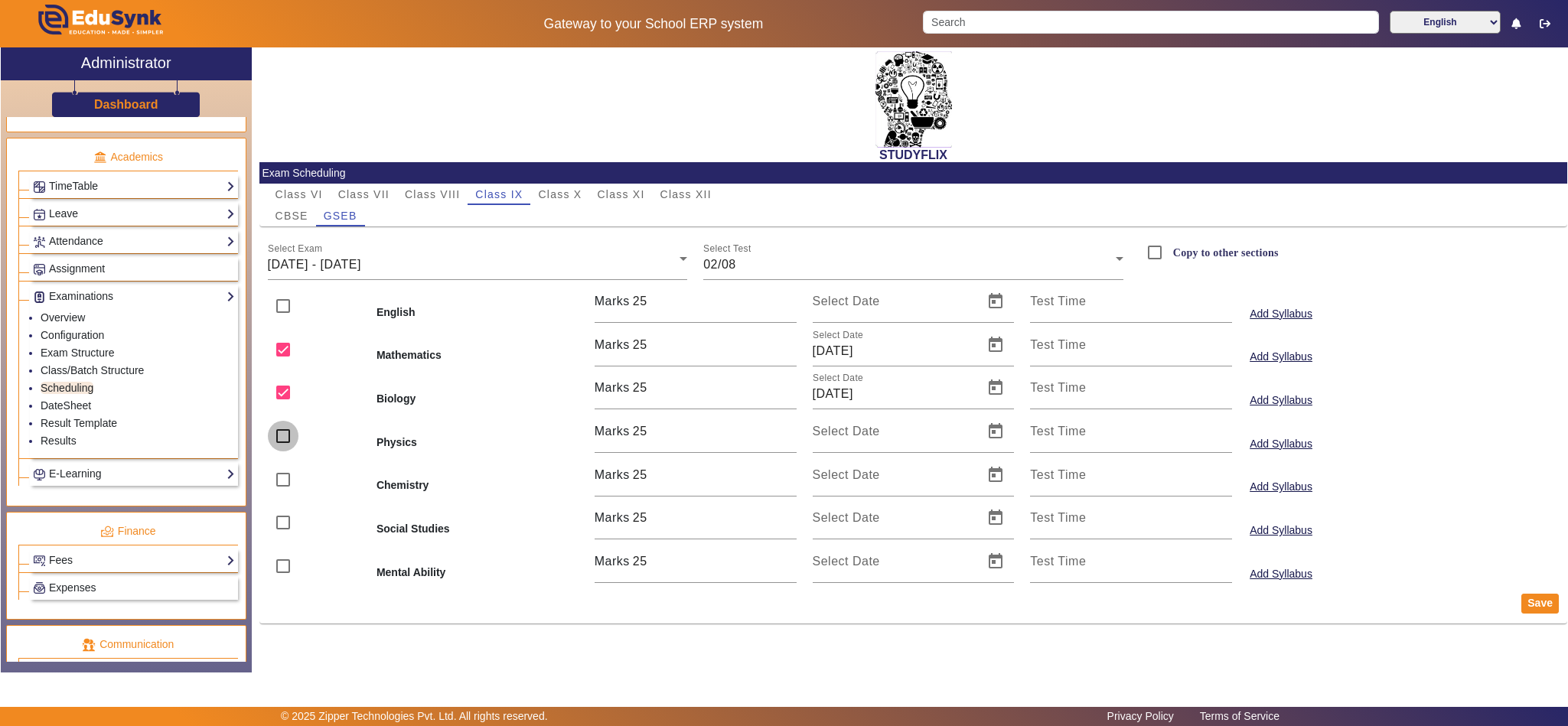
click at [285, 432] on input "checkbox" at bounding box center [283, 436] width 31 height 31
click at [280, 390] on input "checkbox" at bounding box center [283, 393] width 31 height 31
click at [1000, 429] on span "Open calendar" at bounding box center [996, 431] width 37 height 37
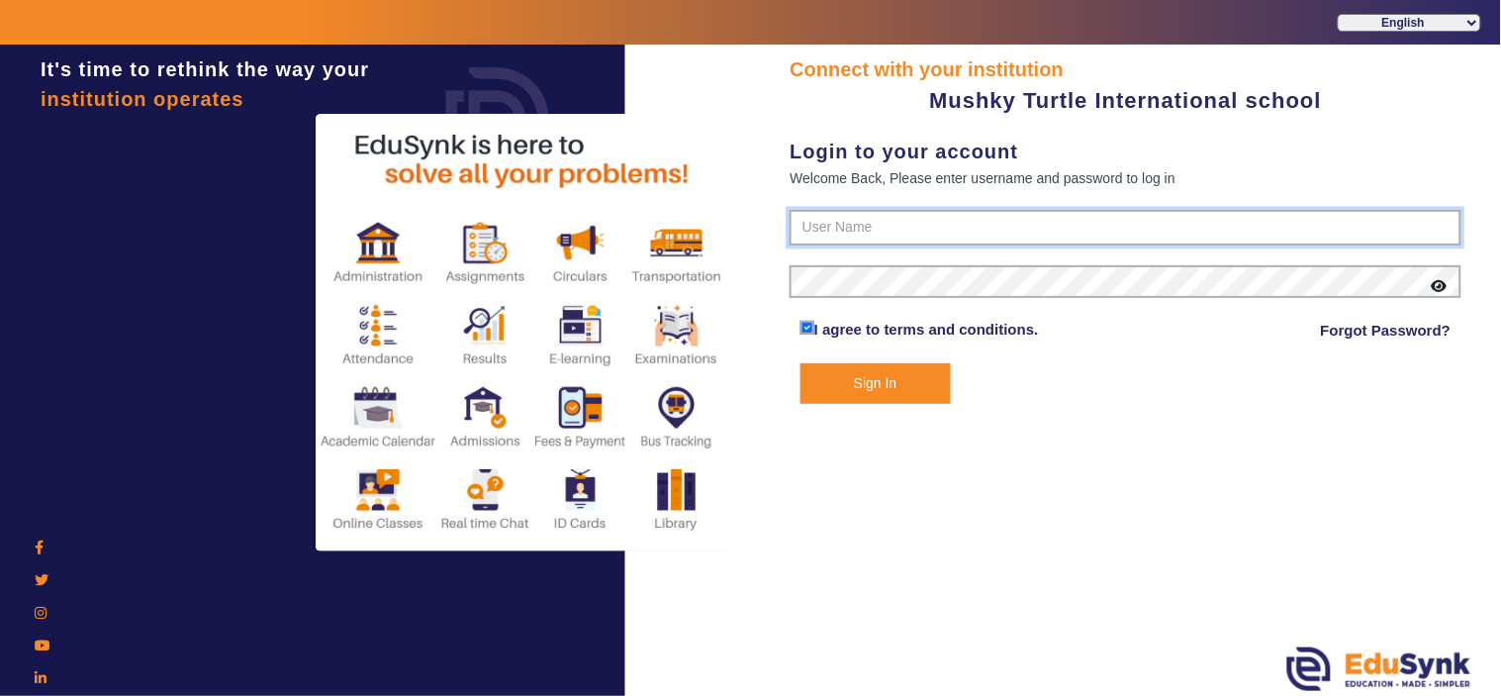
type input "9950605811"
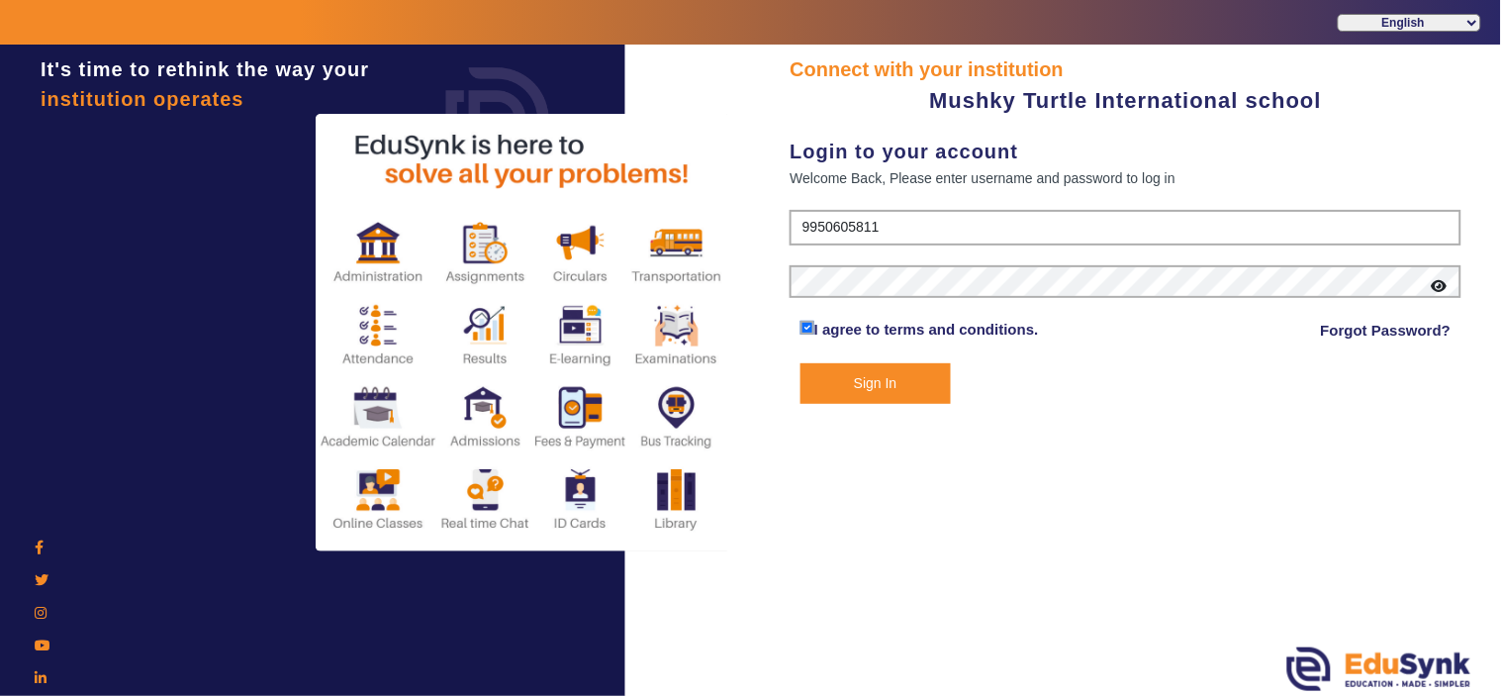
click at [882, 386] on button "Sign In" at bounding box center [876, 383] width 150 height 41
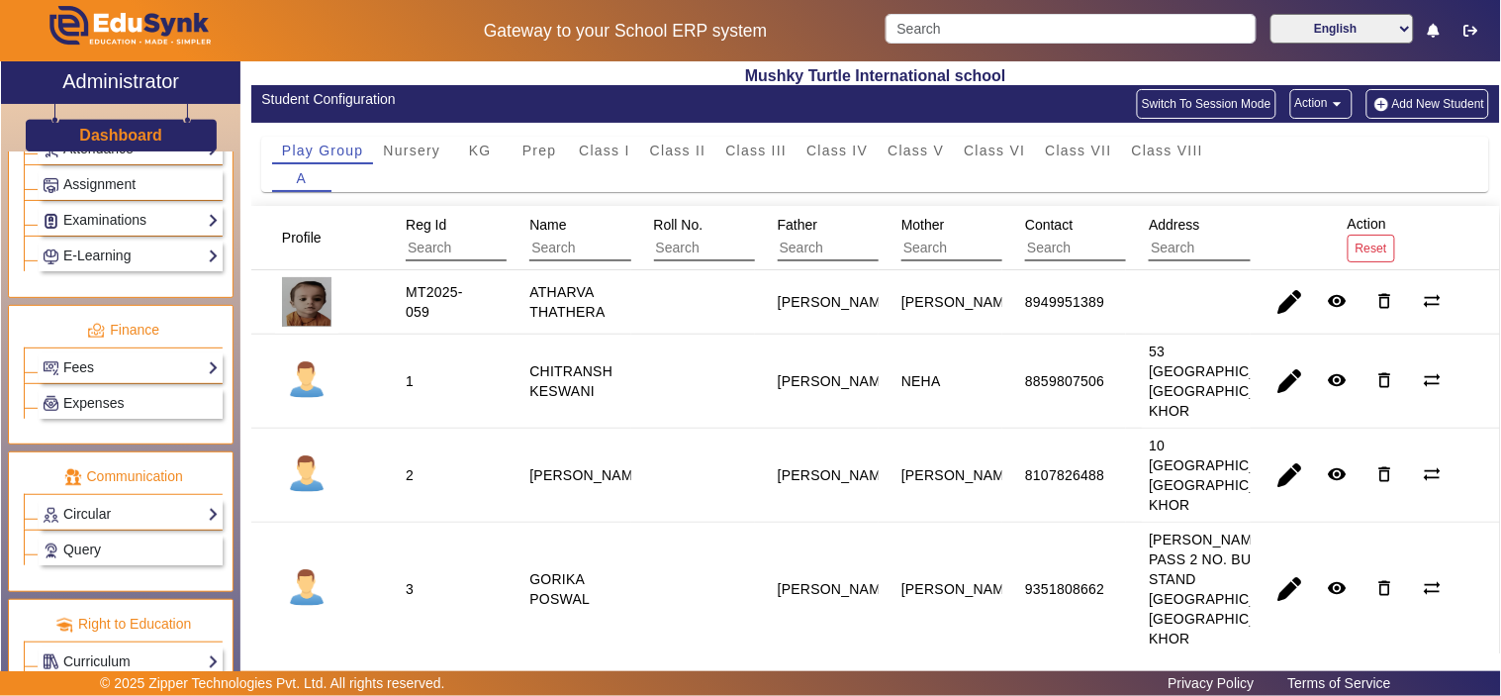
scroll to position [916, 0]
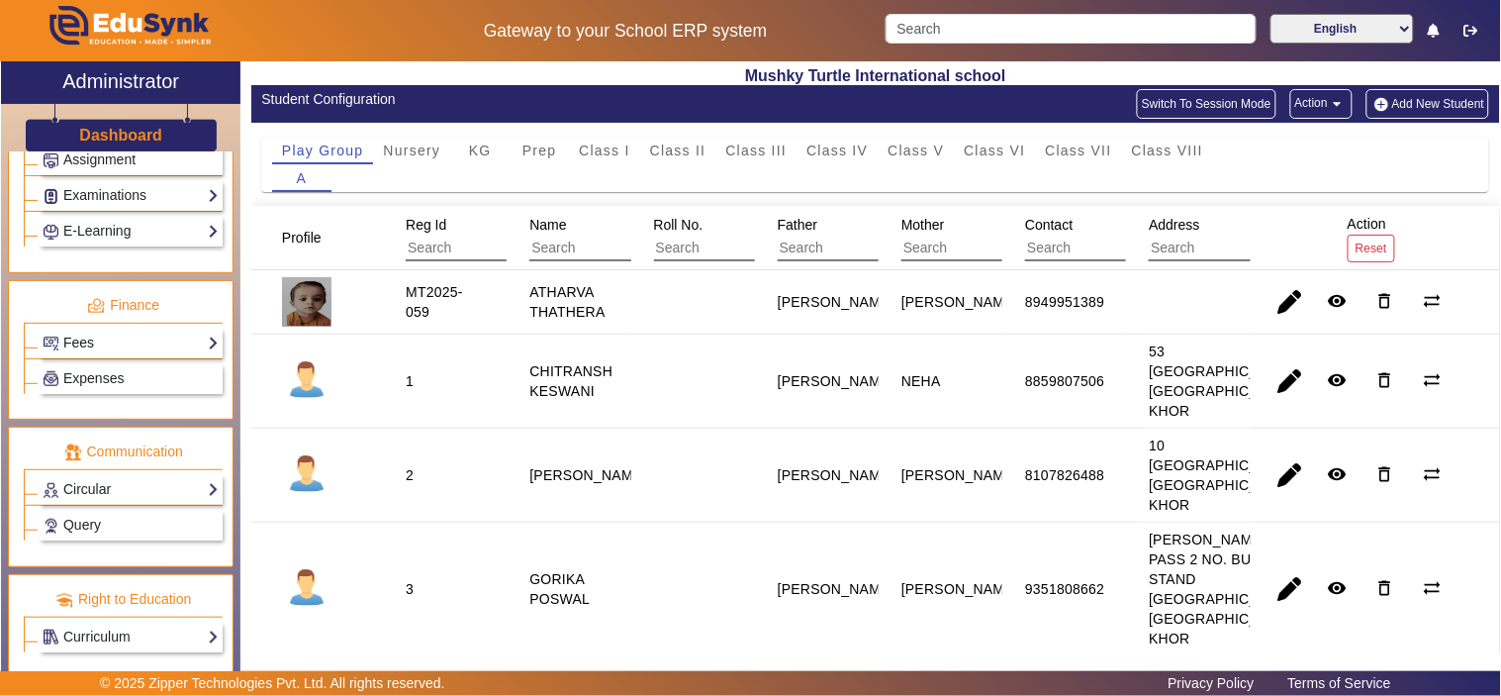
click at [106, 337] on link "Fees" at bounding box center [131, 343] width 176 height 23
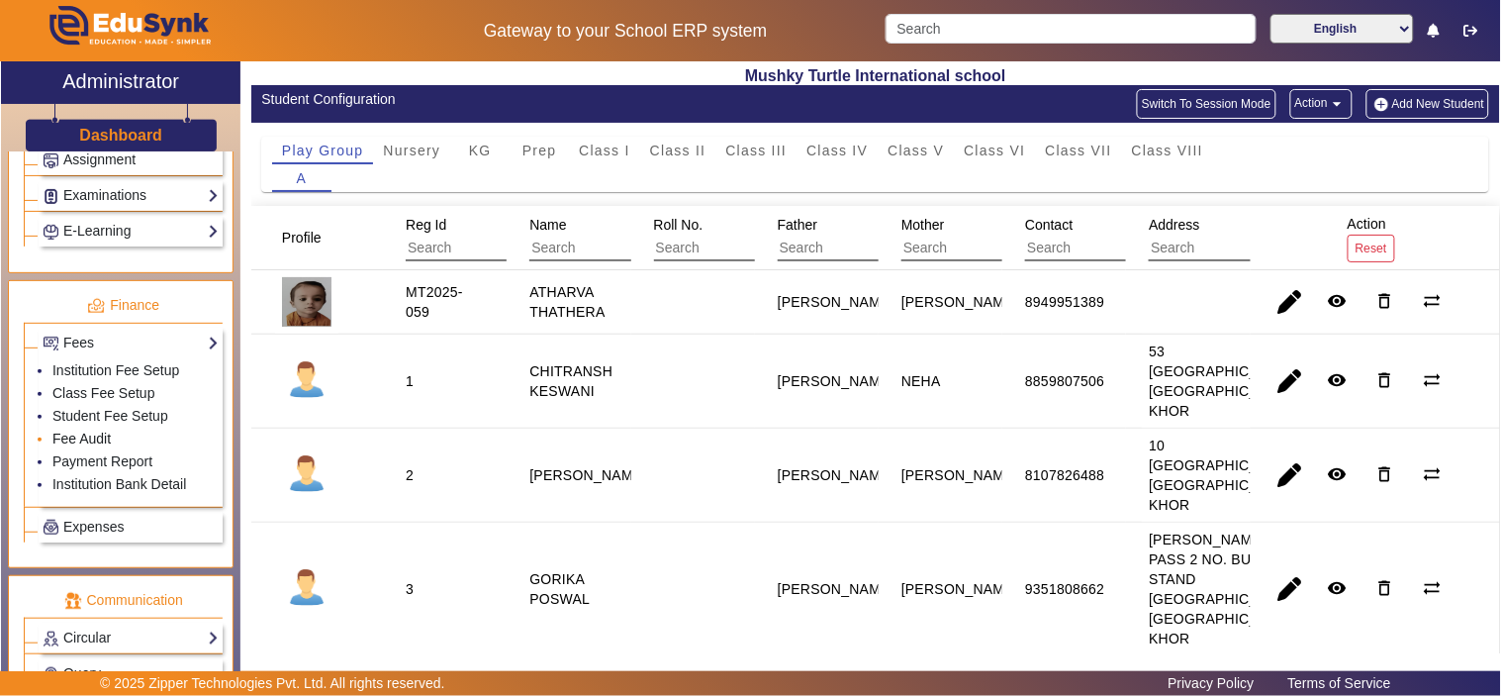
click at [93, 439] on link "Fee Audit" at bounding box center [81, 439] width 58 height 16
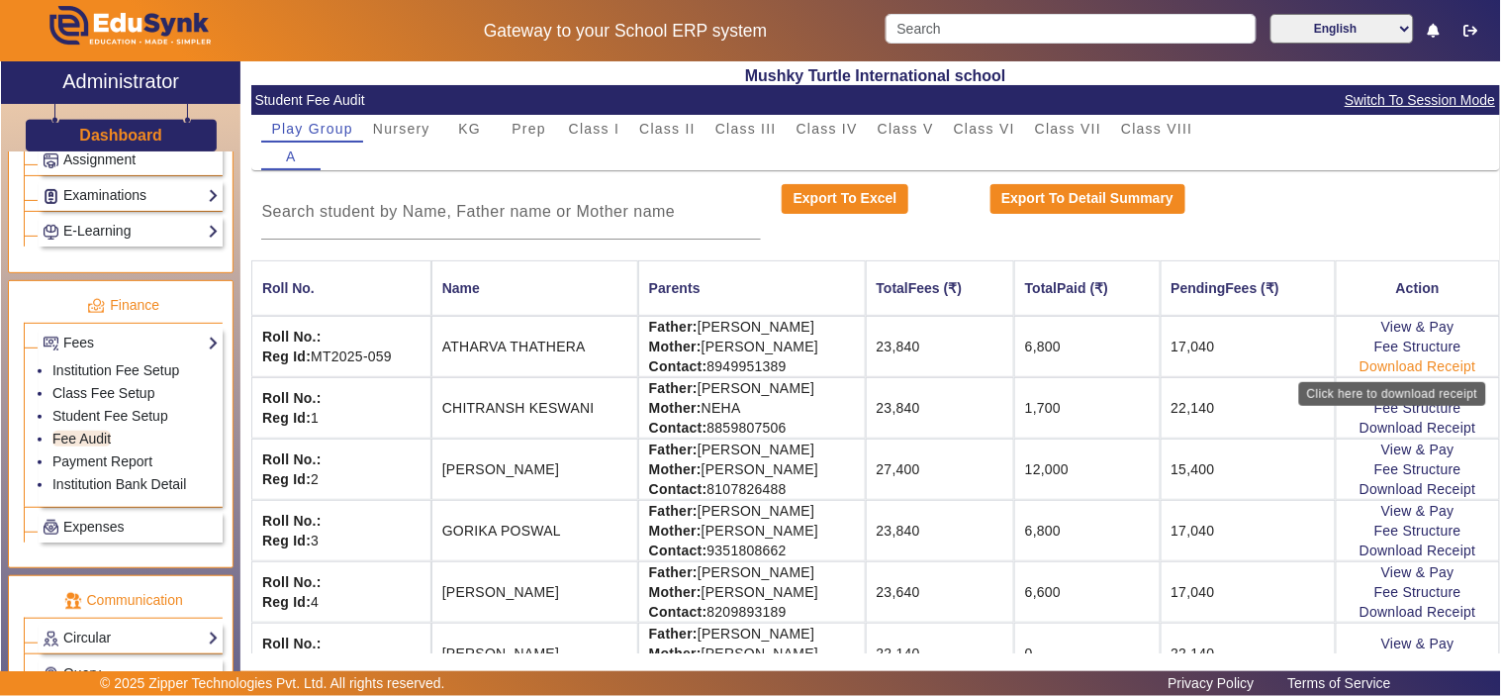
click at [1416, 370] on link "Download Receipt" at bounding box center [1418, 366] width 117 height 16
click at [100, 466] on link "Payment Report" at bounding box center [102, 461] width 100 height 16
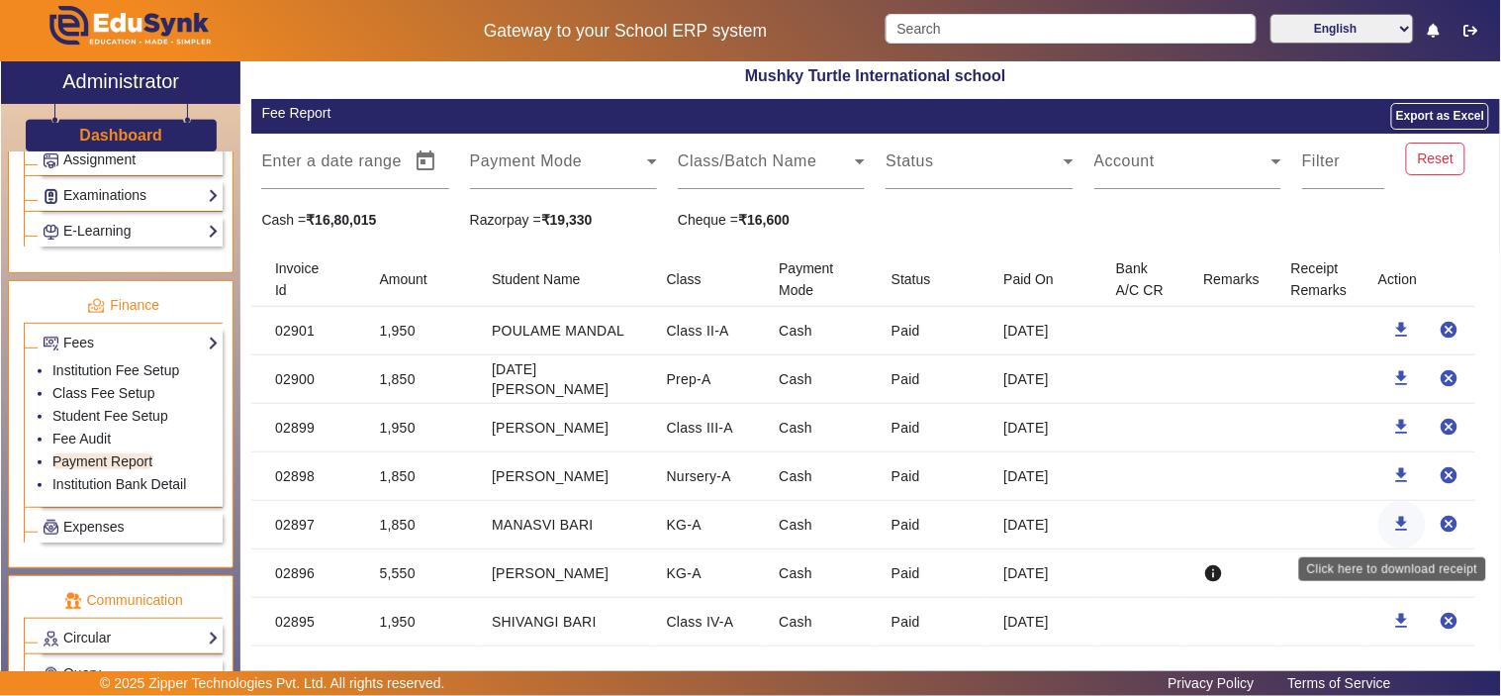
click at [1400, 521] on mat-icon "download" at bounding box center [1403, 524] width 20 height 20
click at [101, 461] on link "Payment Report" at bounding box center [102, 461] width 100 height 16
click at [95, 438] on link "Fee Audit" at bounding box center [81, 439] width 58 height 16
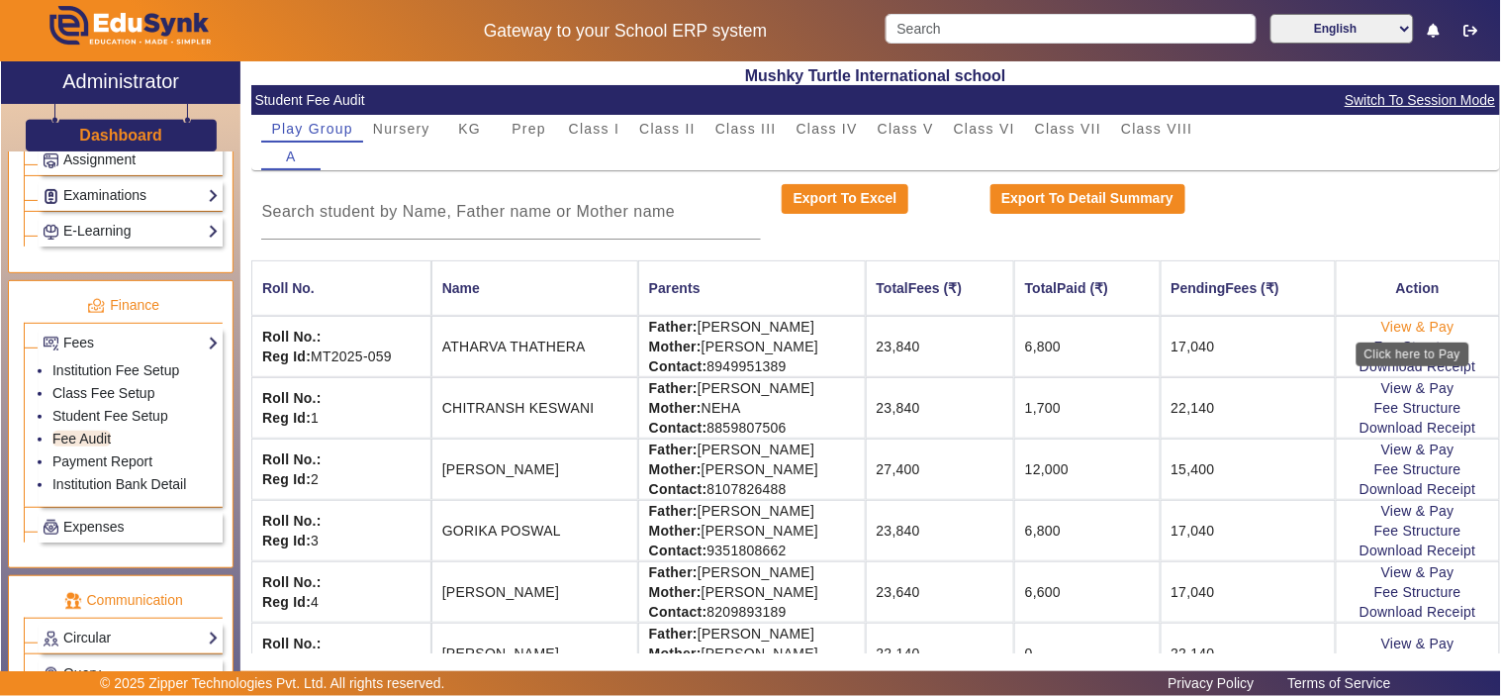
click at [1399, 321] on link "View & Pay" at bounding box center [1418, 327] width 73 height 16
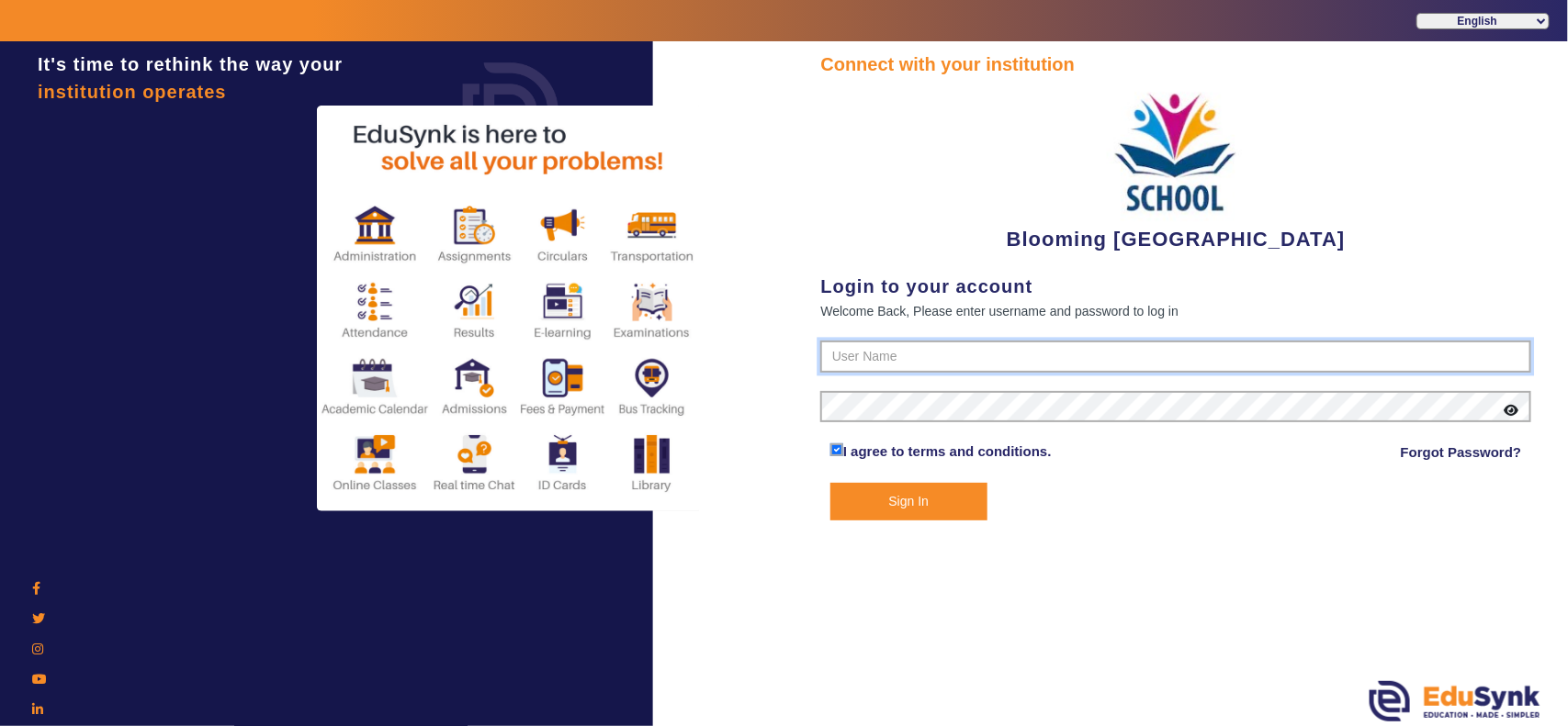
type input "4141419999"
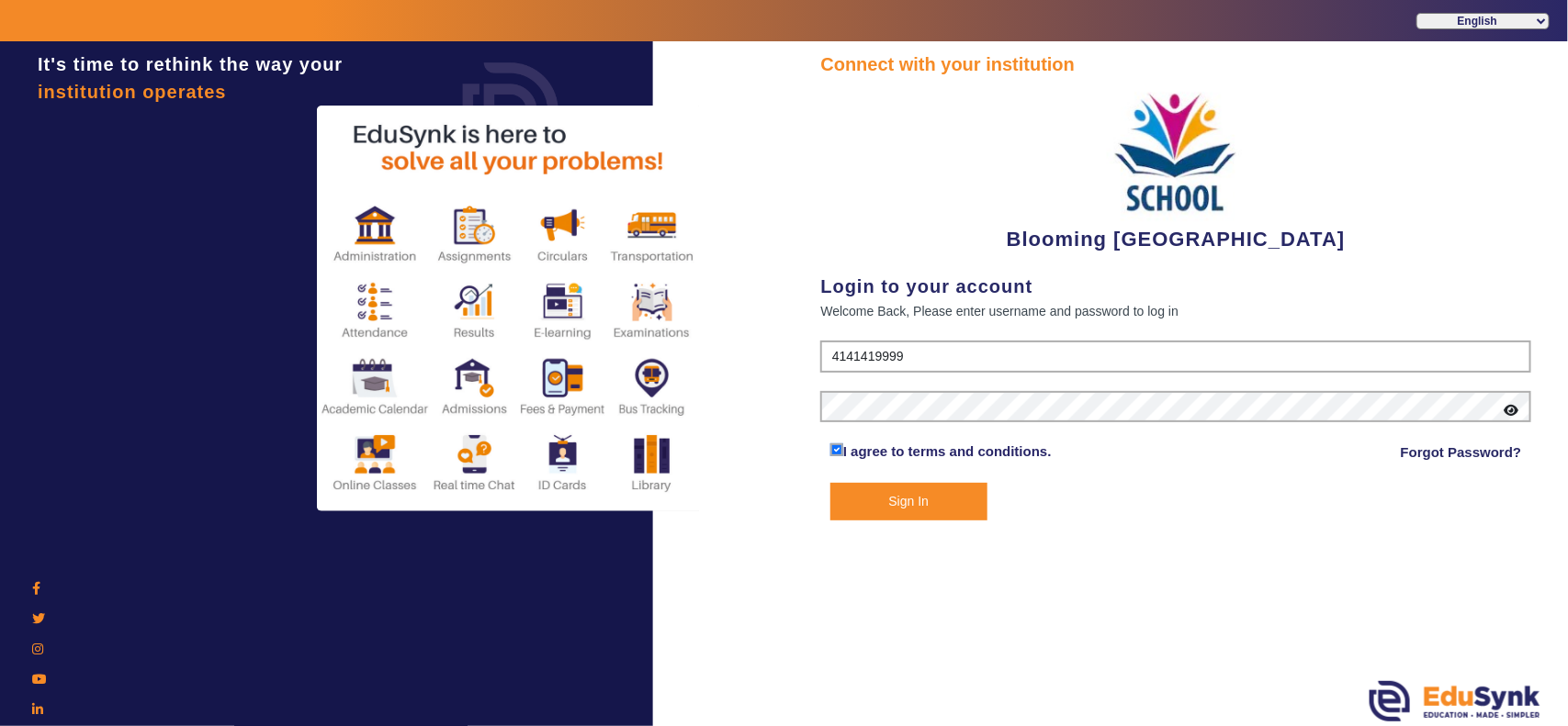
click at [931, 495] on button "Sign In" at bounding box center [908, 502] width 157 height 38
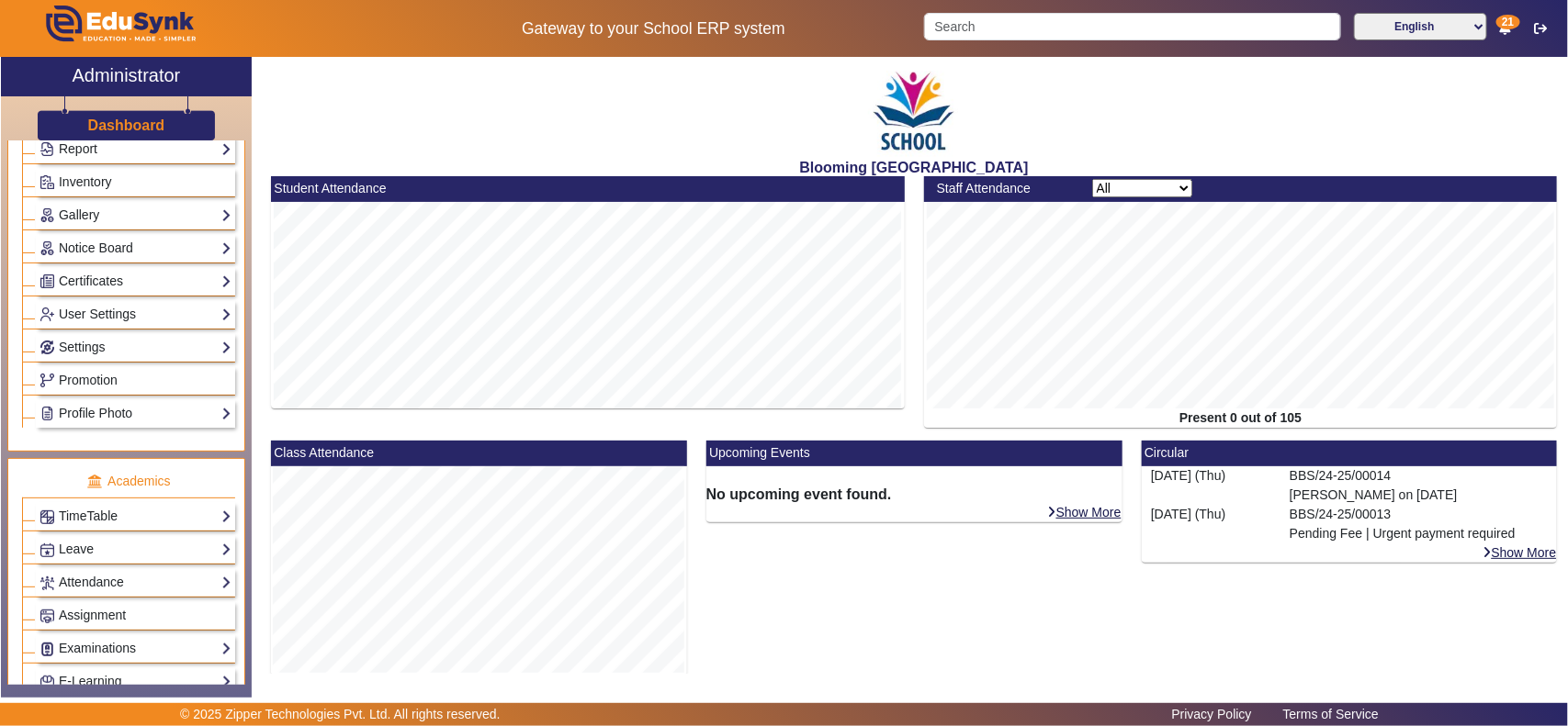
scroll to position [574, 0]
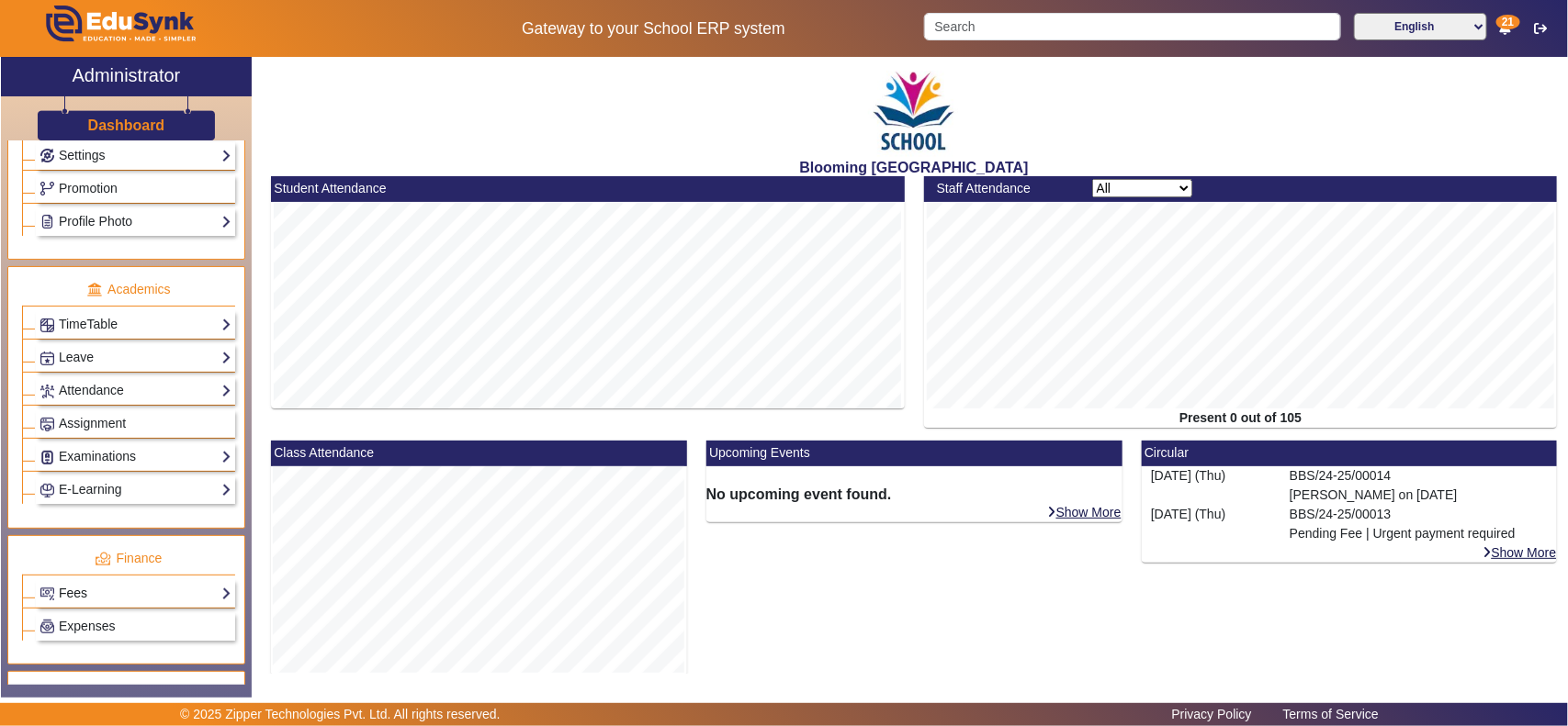
click at [118, 604] on link "Fees" at bounding box center [135, 592] width 192 height 21
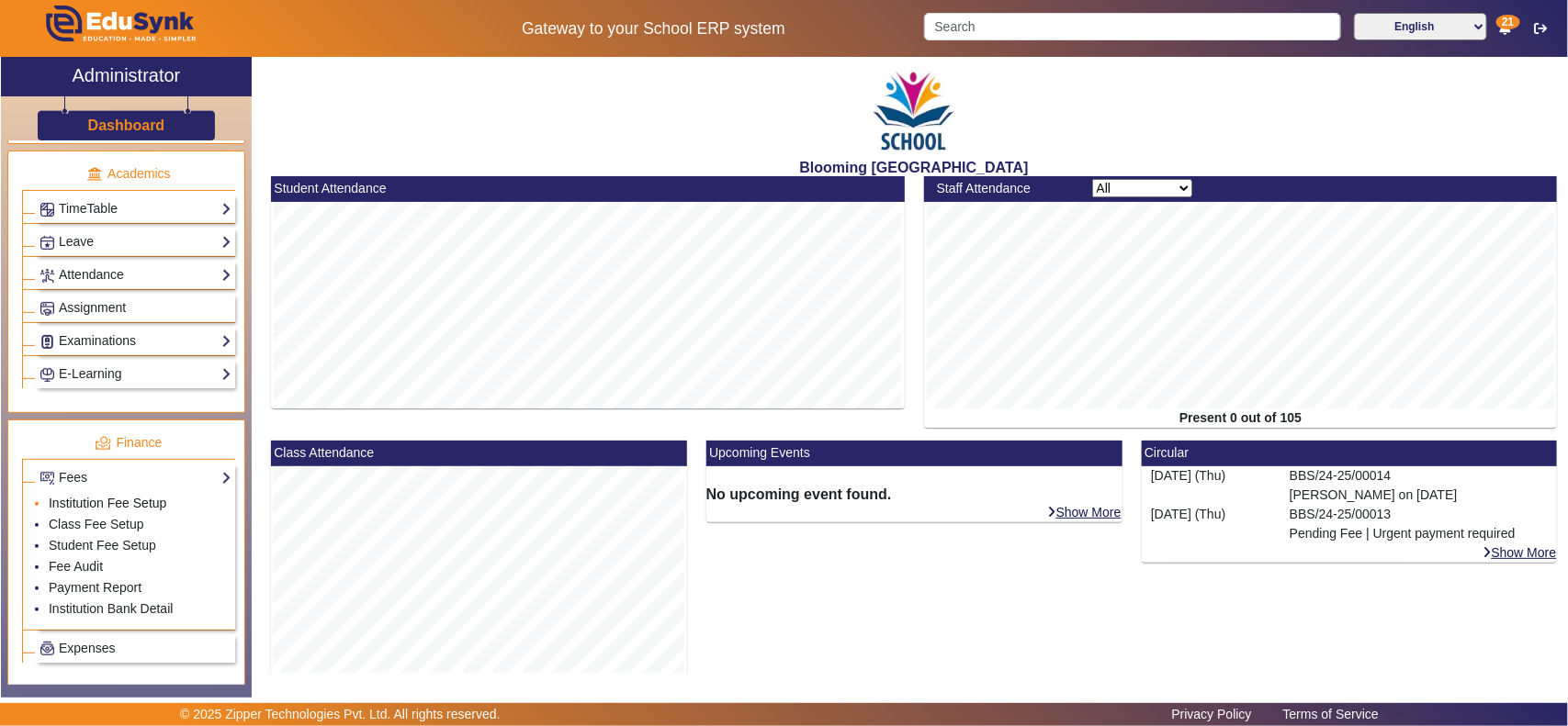
scroll to position [764, 0]
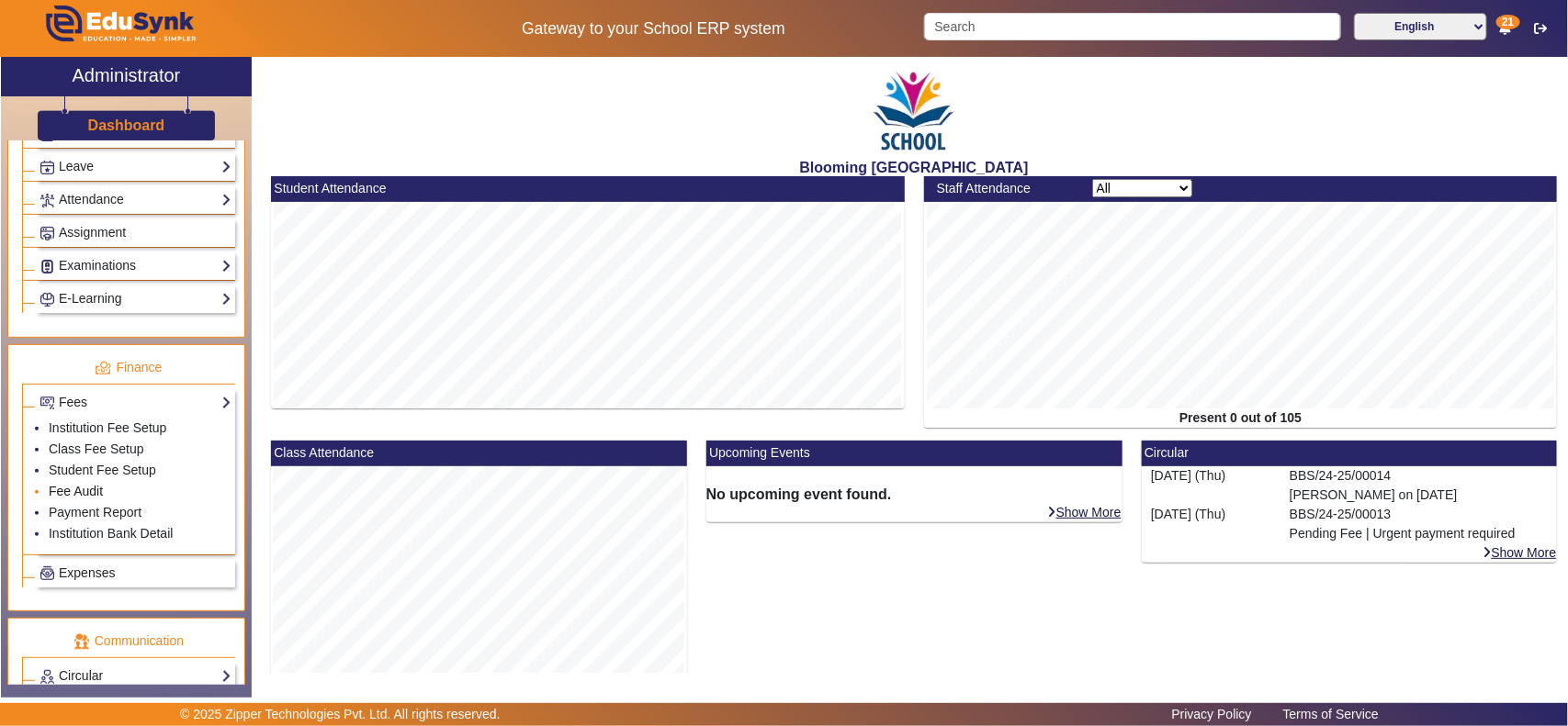
click at [84, 498] on link "Fee Audit" at bounding box center [75, 491] width 54 height 15
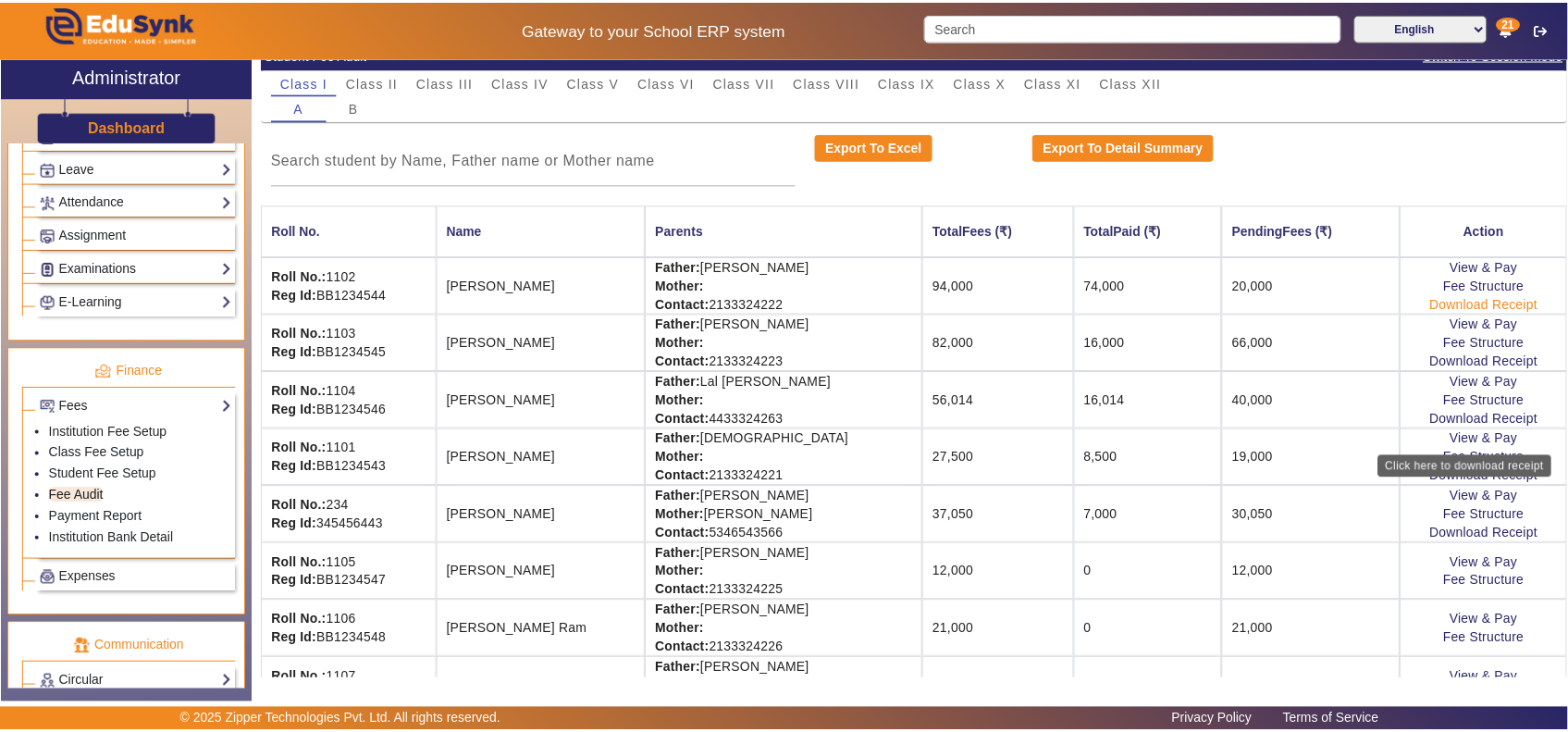
scroll to position [193, 0]
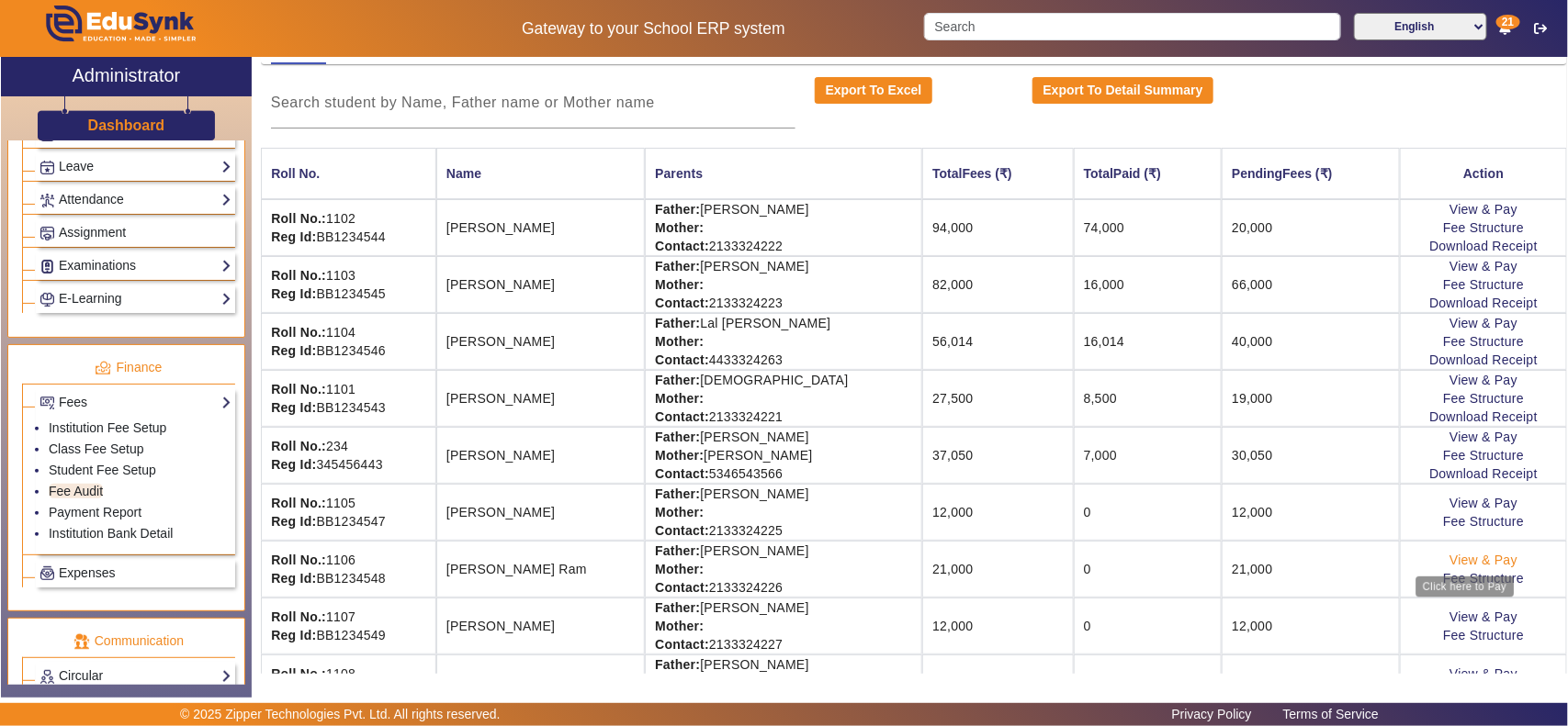
click at [1475, 557] on link "View & Pay" at bounding box center [1483, 560] width 68 height 15
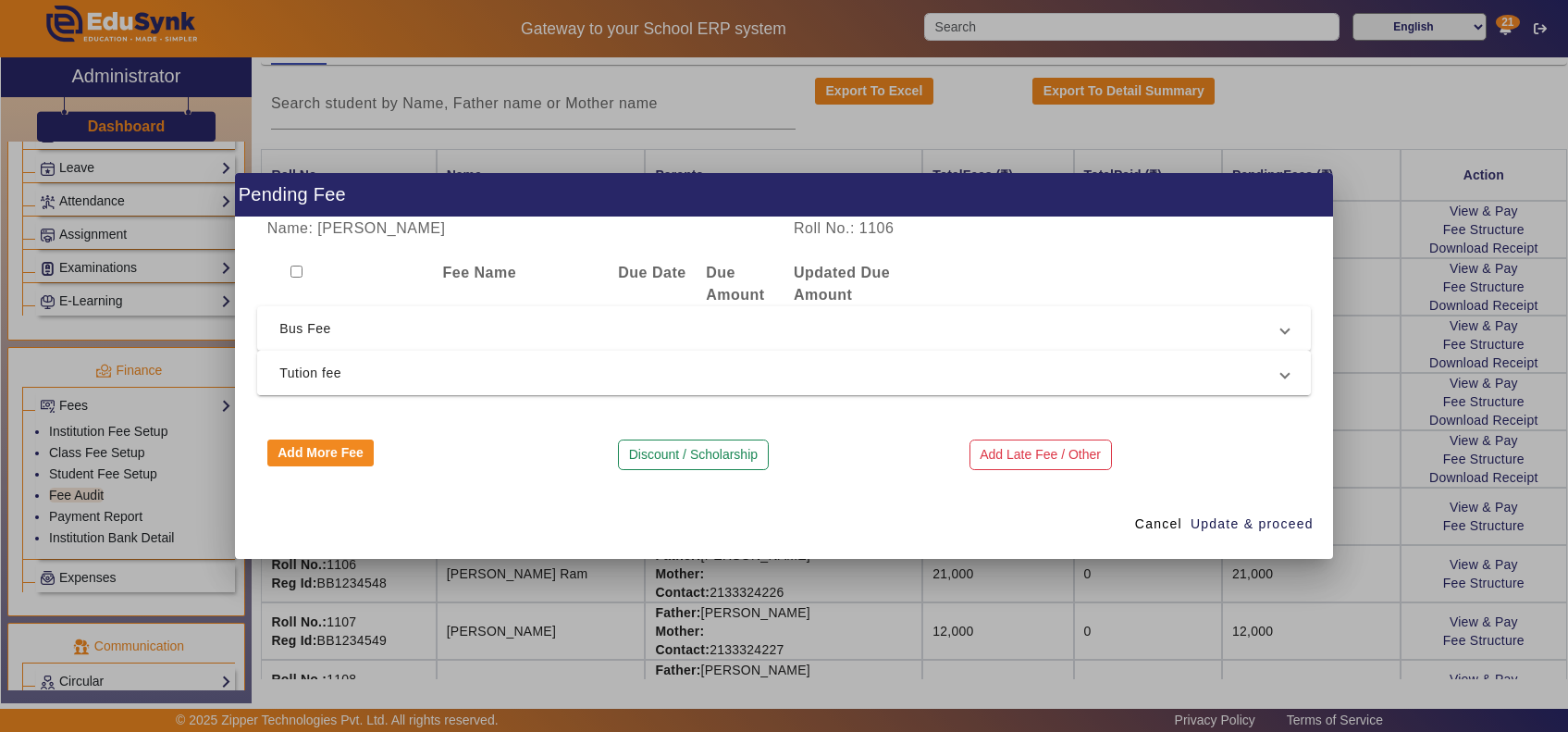
click at [427, 366] on span "Tution fee" at bounding box center [780, 373] width 1002 height 22
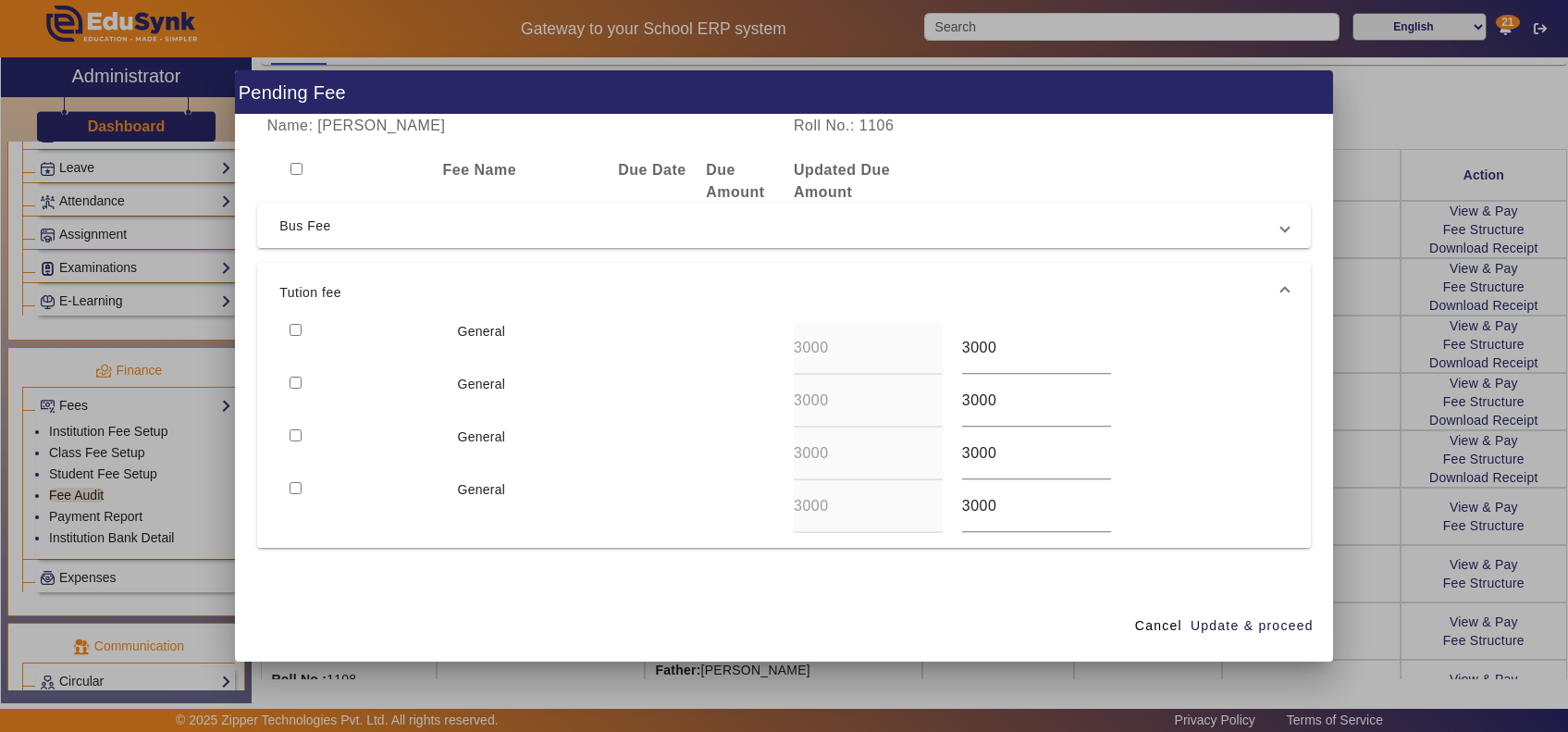
click at [297, 333] on input "checkbox" at bounding box center [295, 329] width 12 height 12
checkbox input "true"
click at [292, 381] on input "checkbox" at bounding box center [295, 382] width 12 height 12
checkbox input "true"
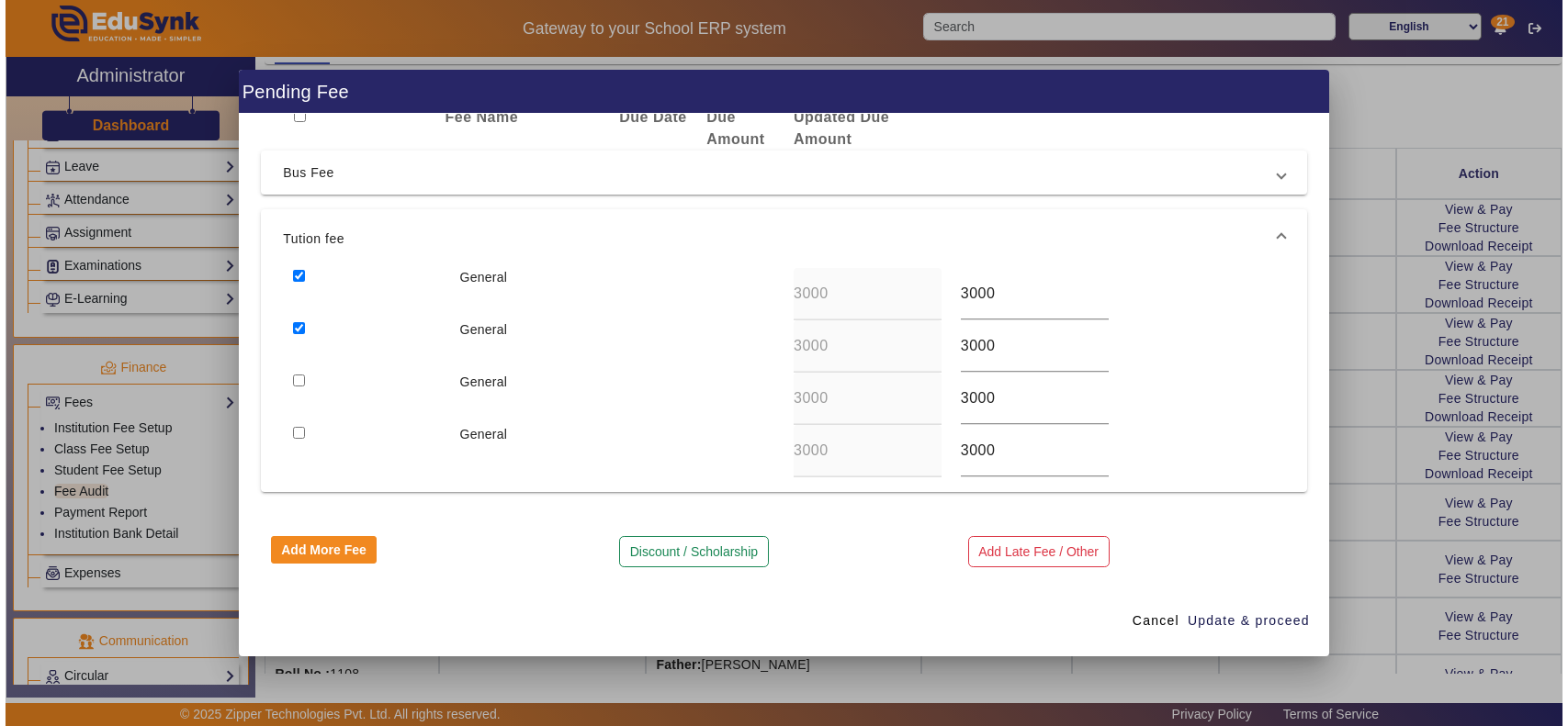
scroll to position [0, 0]
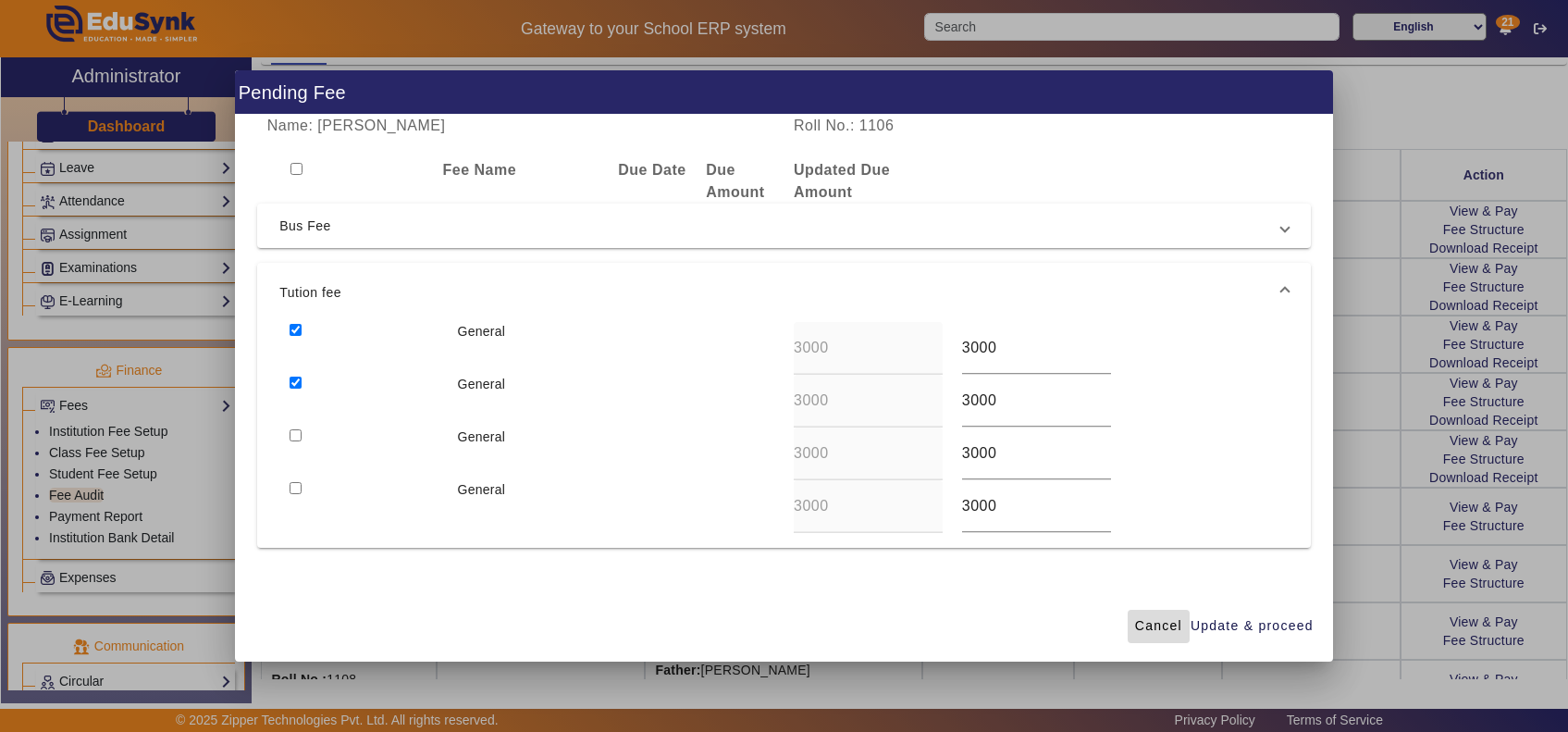
click at [1148, 625] on span "Cancel" at bounding box center [1158, 625] width 47 height 20
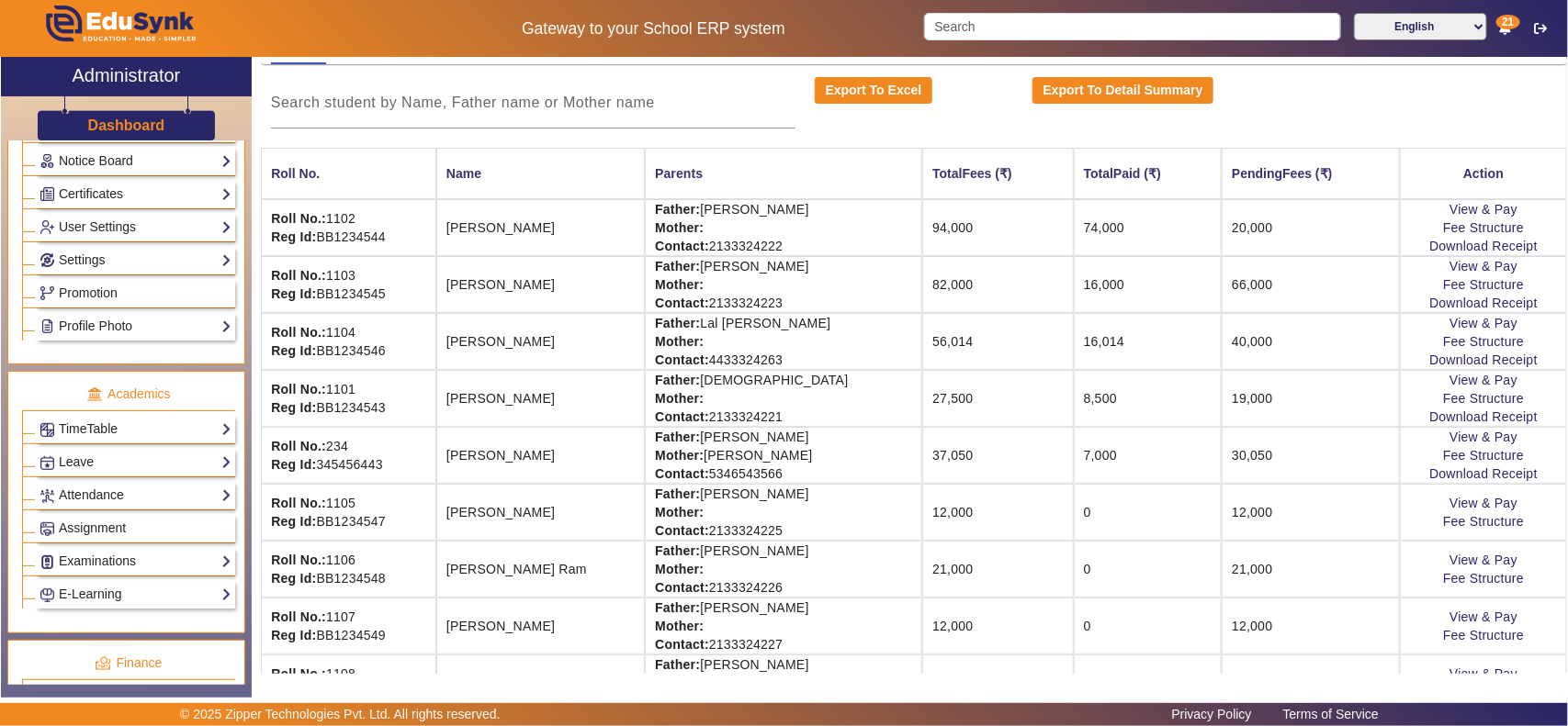
scroll to position [382, 0]
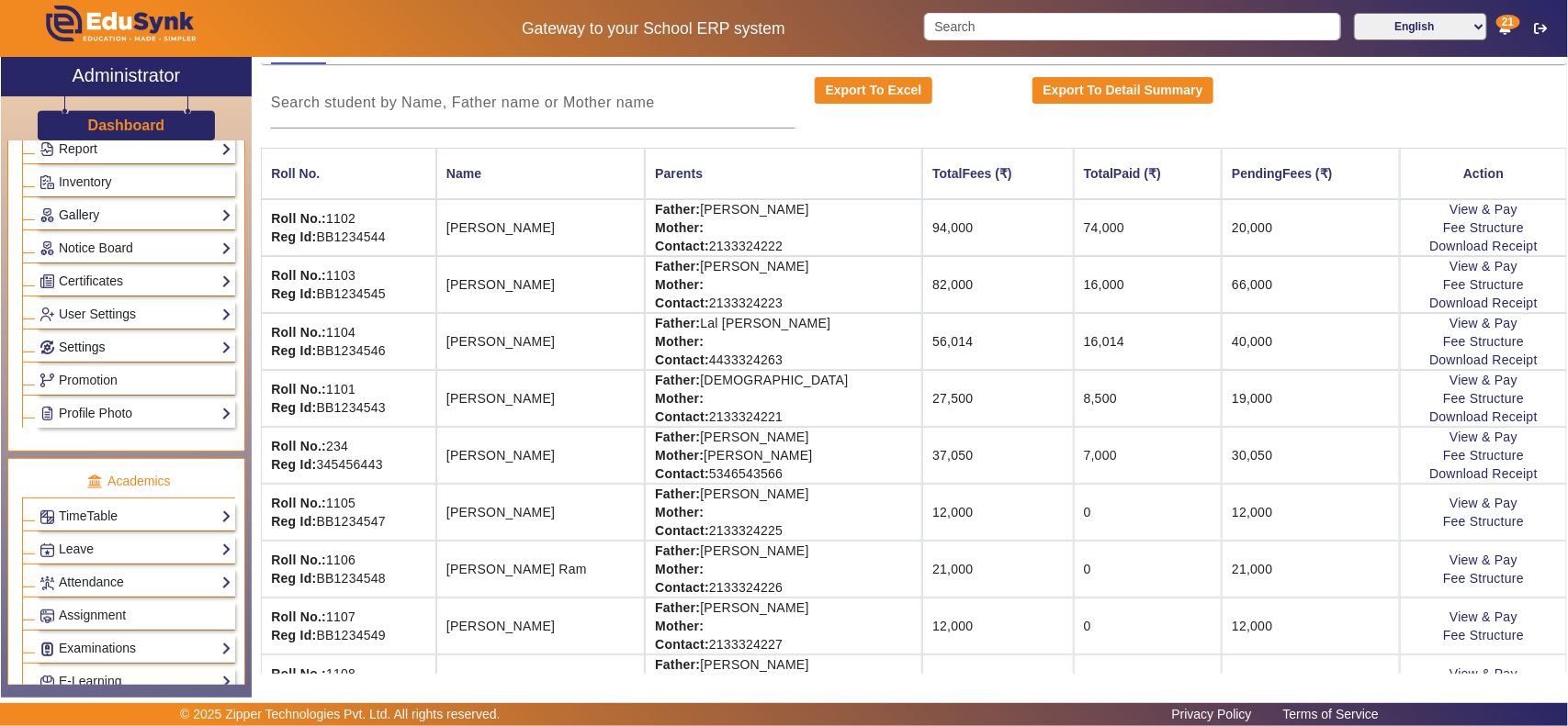
click at [121, 355] on link "Settings" at bounding box center [135, 347] width 192 height 21
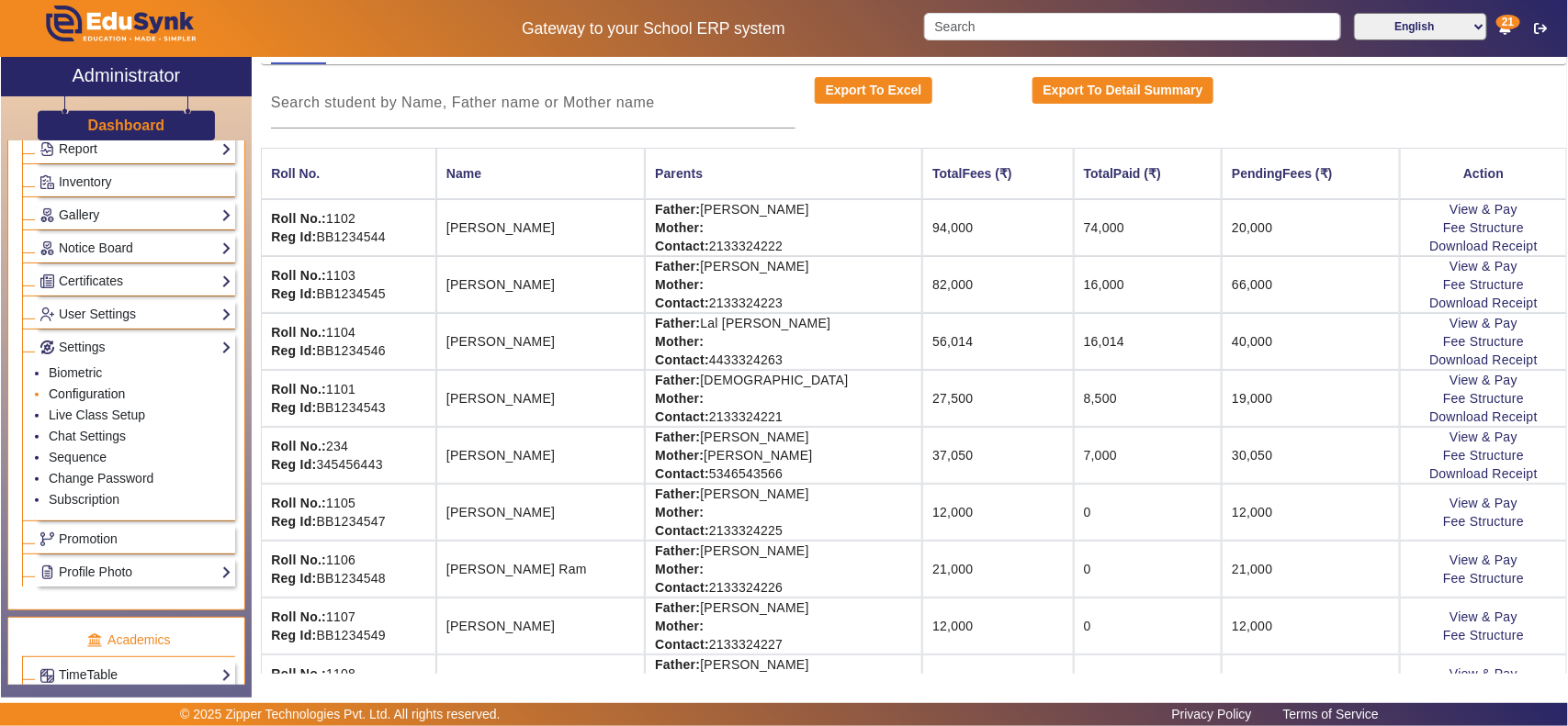
click at [103, 401] on link "Configuration" at bounding box center [86, 394] width 76 height 15
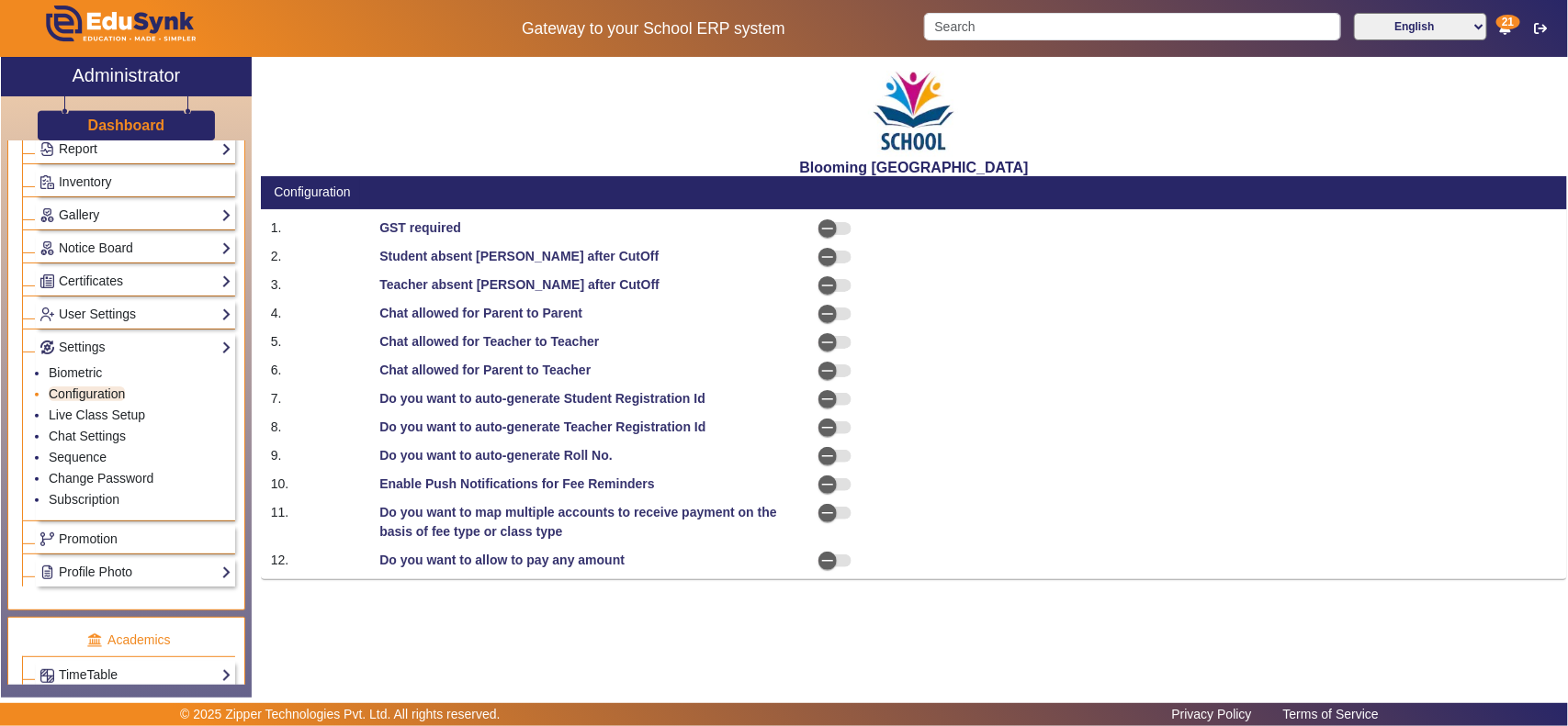
select select "BeforeDueDate"
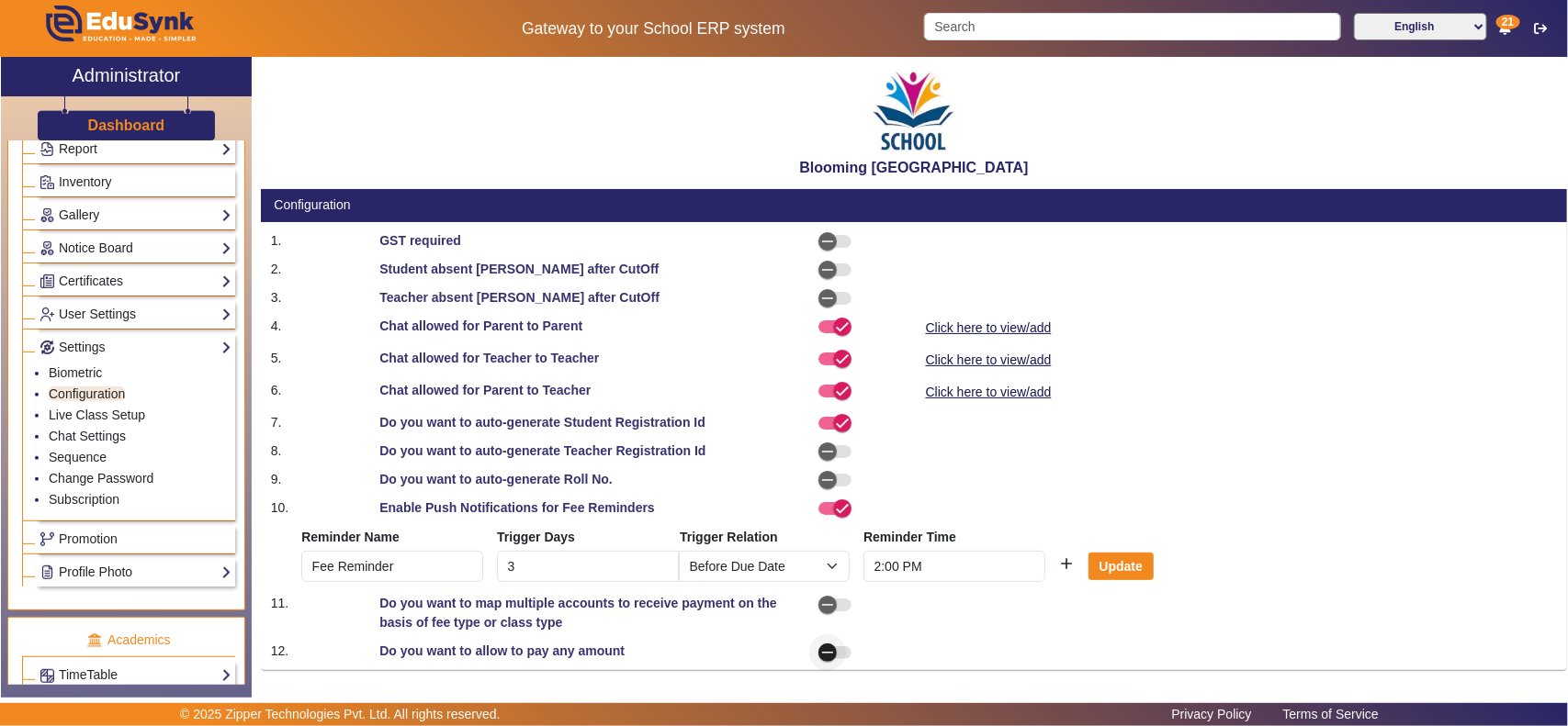
click at [827, 653] on icon "button" at bounding box center [828, 653] width 17 height 17
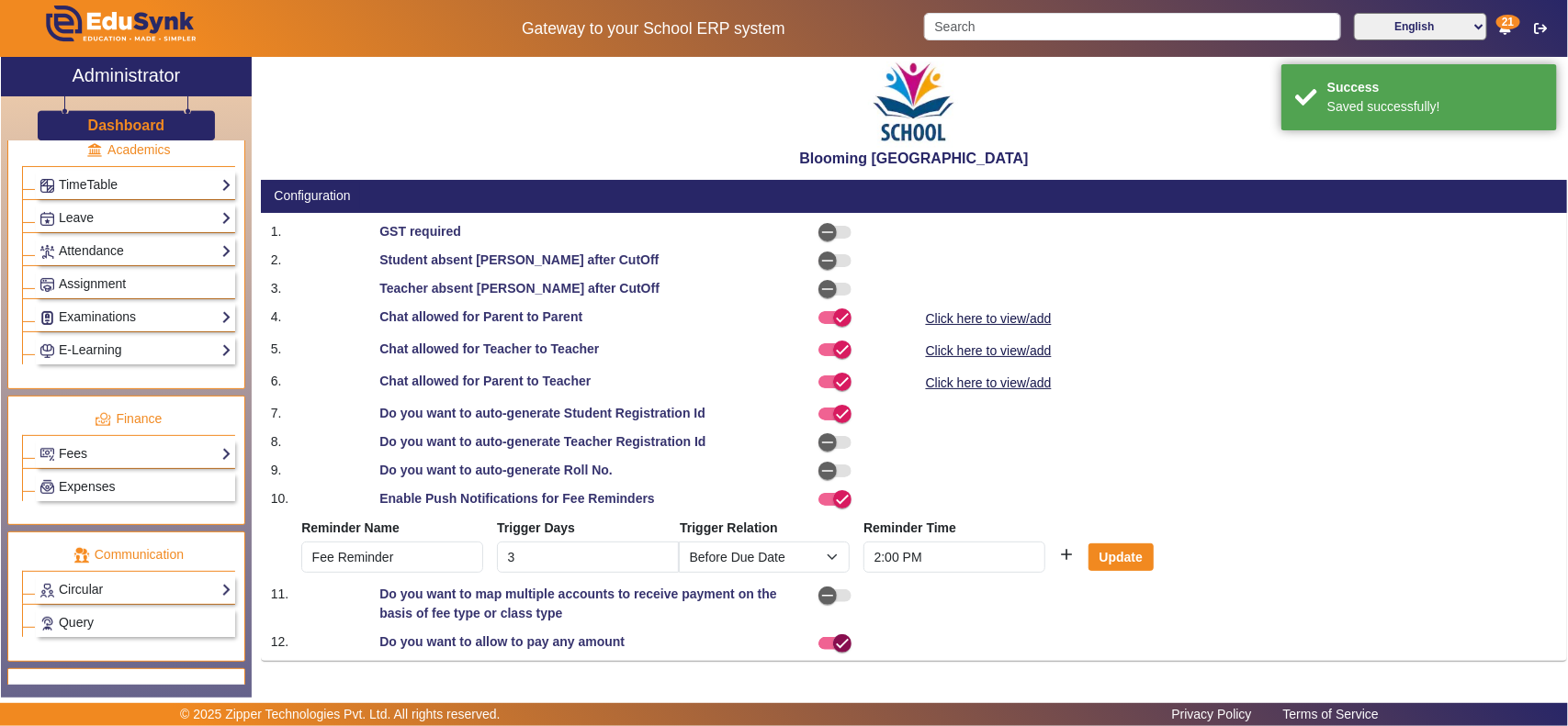
scroll to position [955, 0]
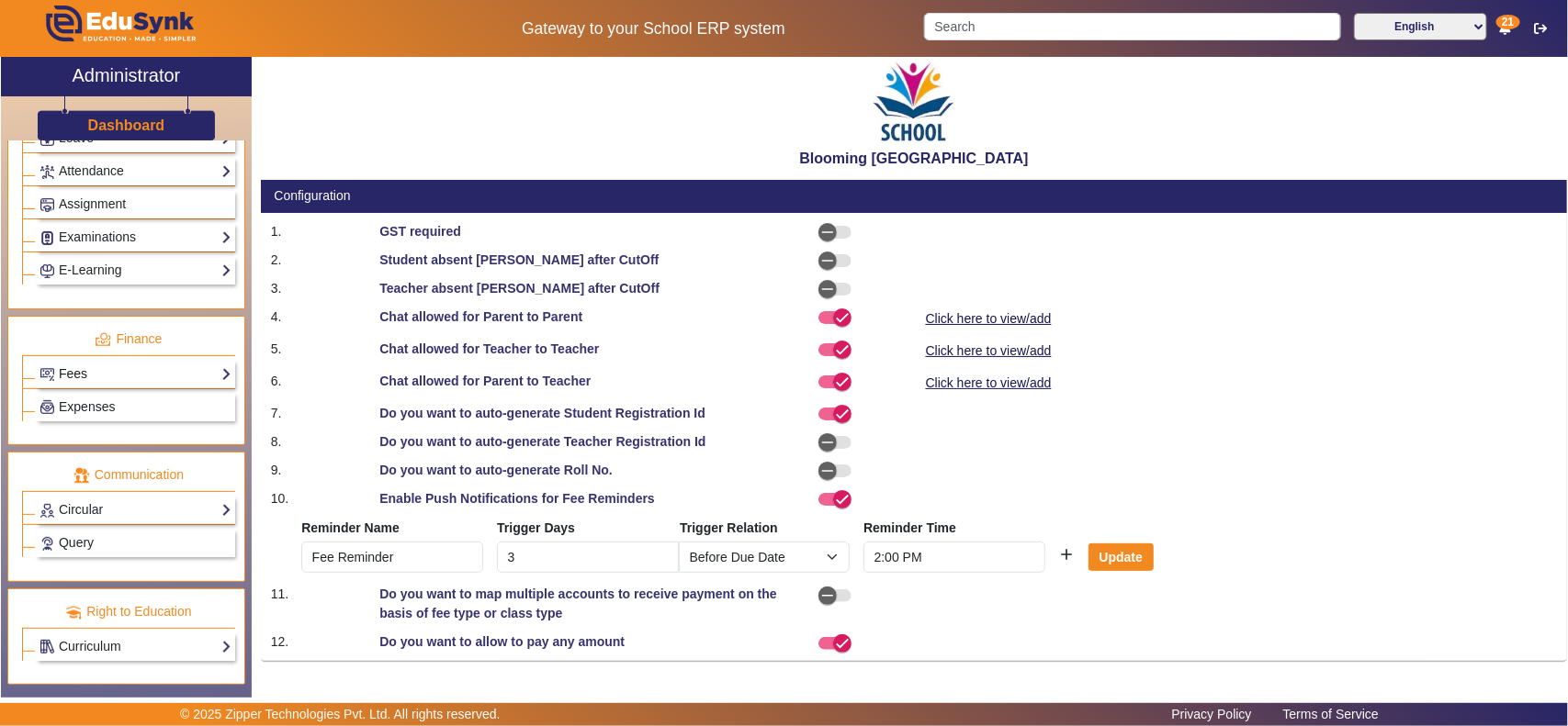
click at [99, 376] on link "Fees" at bounding box center [135, 374] width 192 height 21
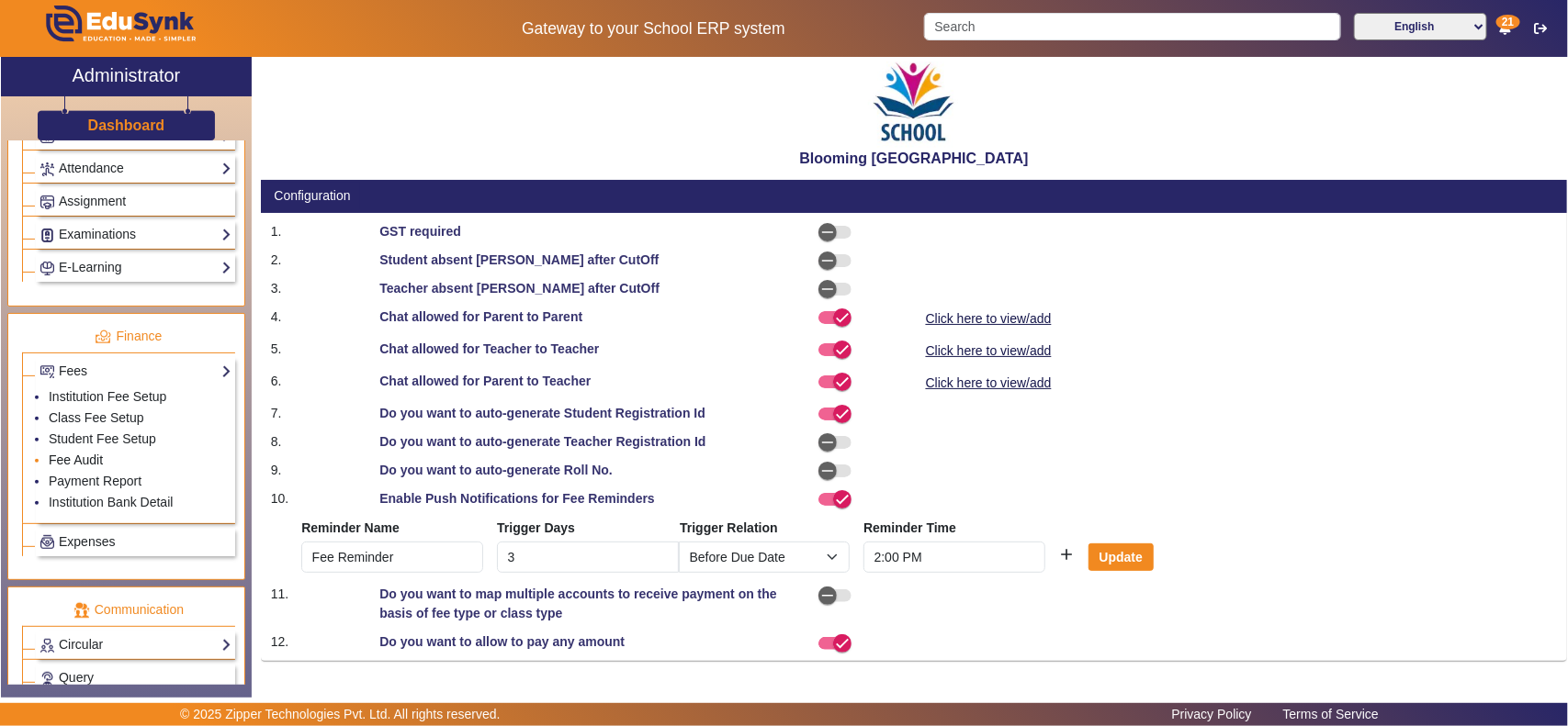
click at [87, 467] on link "Fee Audit" at bounding box center [75, 460] width 54 height 15
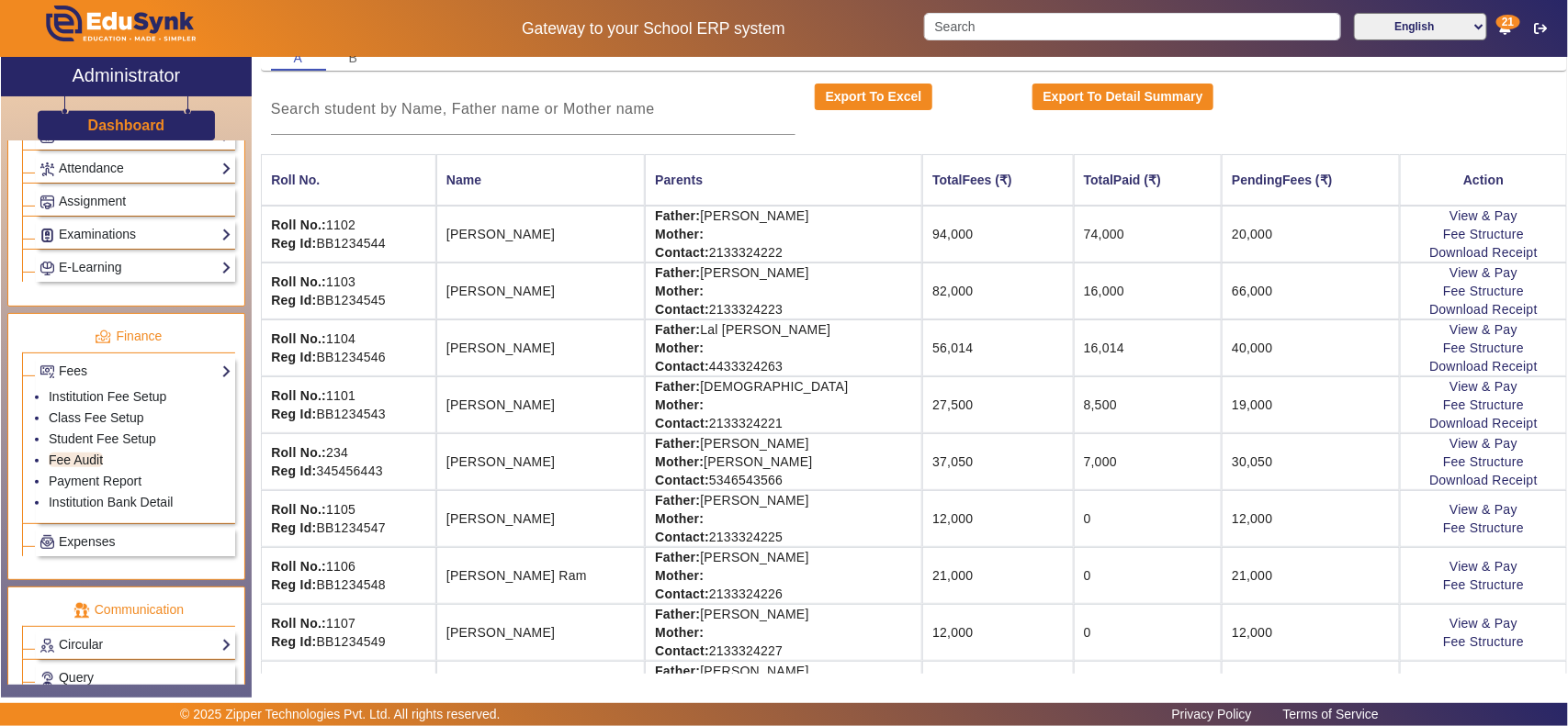
scroll to position [382, 0]
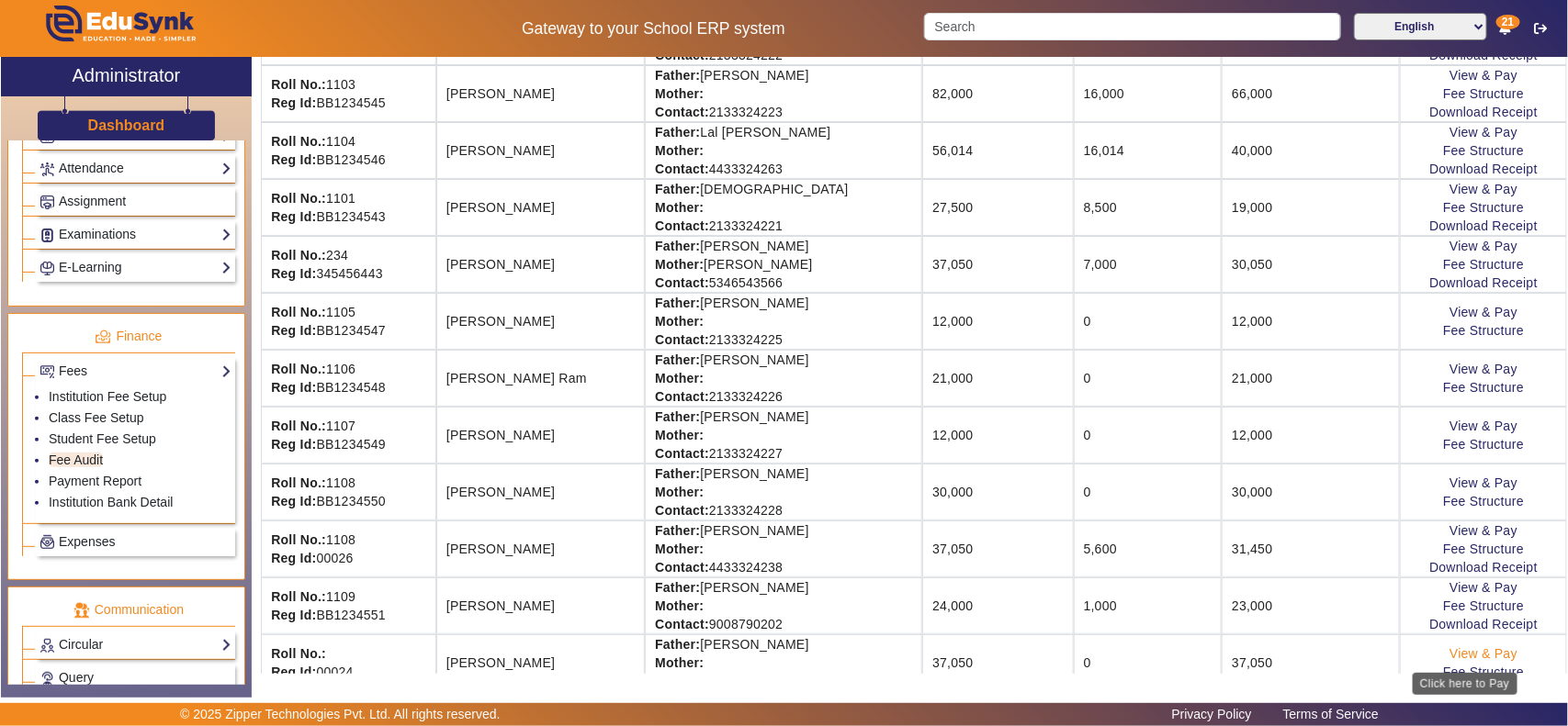
click at [1451, 652] on link "View & Pay" at bounding box center [1483, 654] width 68 height 15
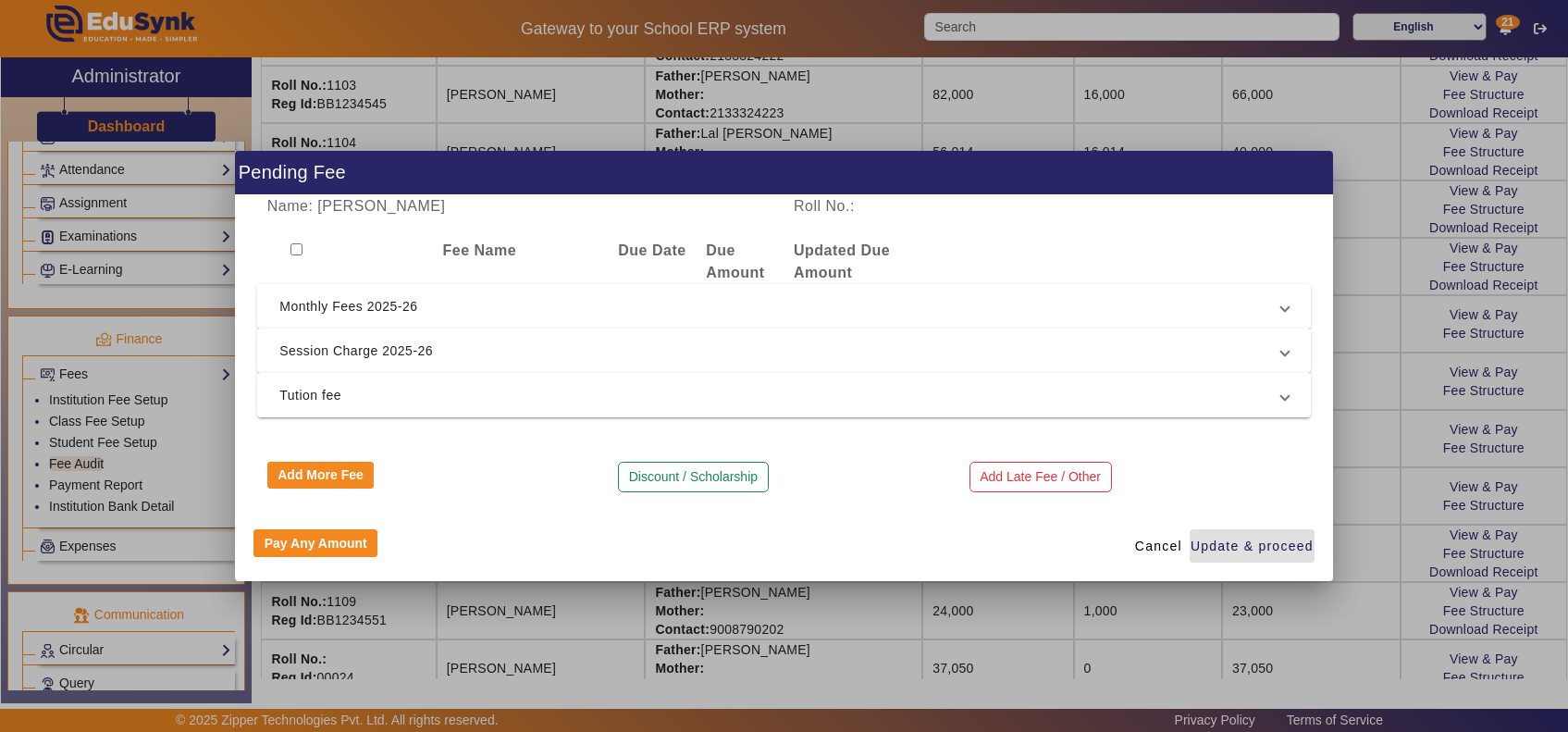
click at [414, 308] on span "Monthly Fees 2025-26" at bounding box center [780, 307] width 1002 height 22
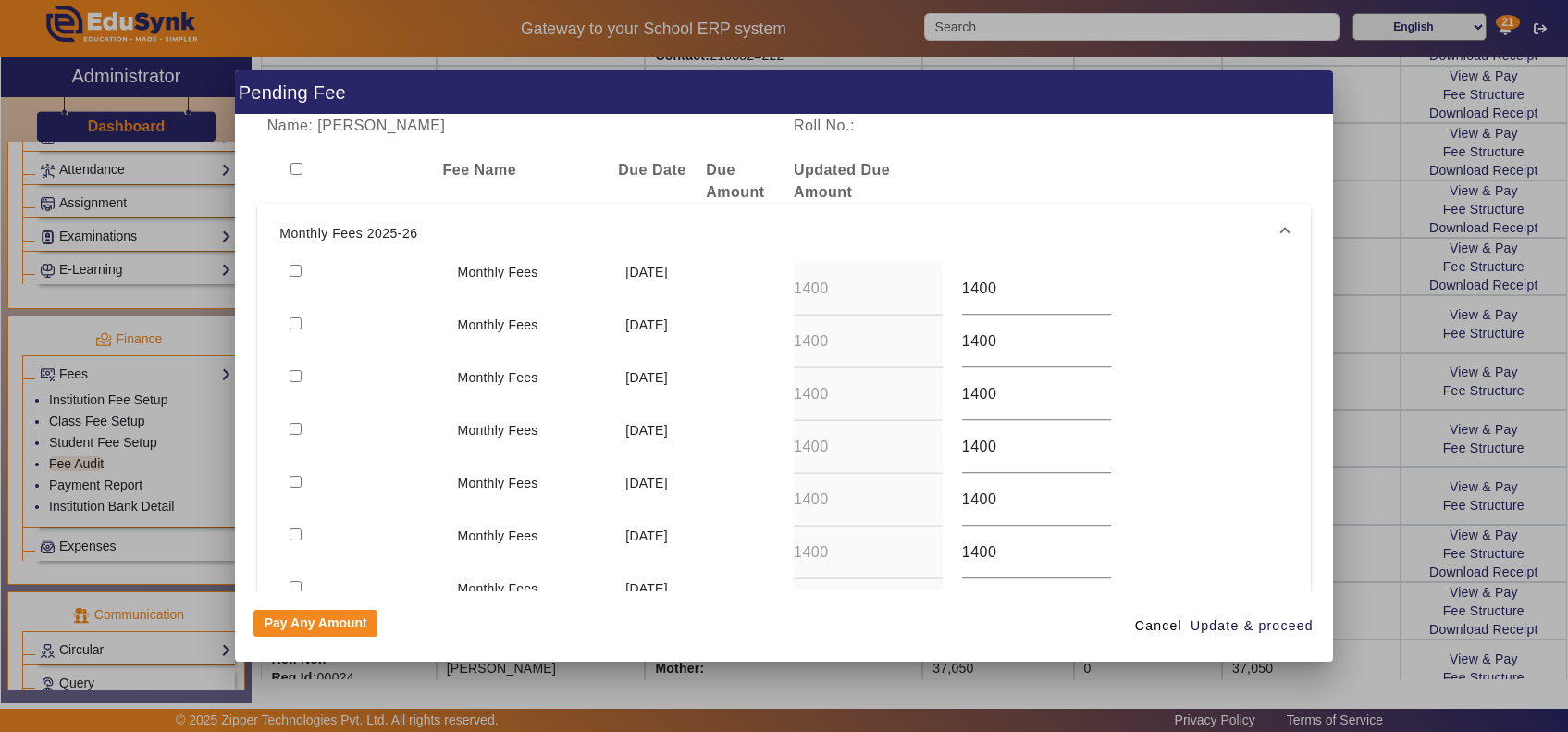
click at [292, 278] on div at bounding box center [363, 289] width 168 height 52
click at [296, 264] on div at bounding box center [363, 289] width 168 height 52
click at [290, 273] on input "checkbox" at bounding box center [295, 270] width 12 height 12
checkbox input "true"
drag, startPoint x: 292, startPoint y: 322, endPoint x: 288, endPoint y: 356, distance: 34.2
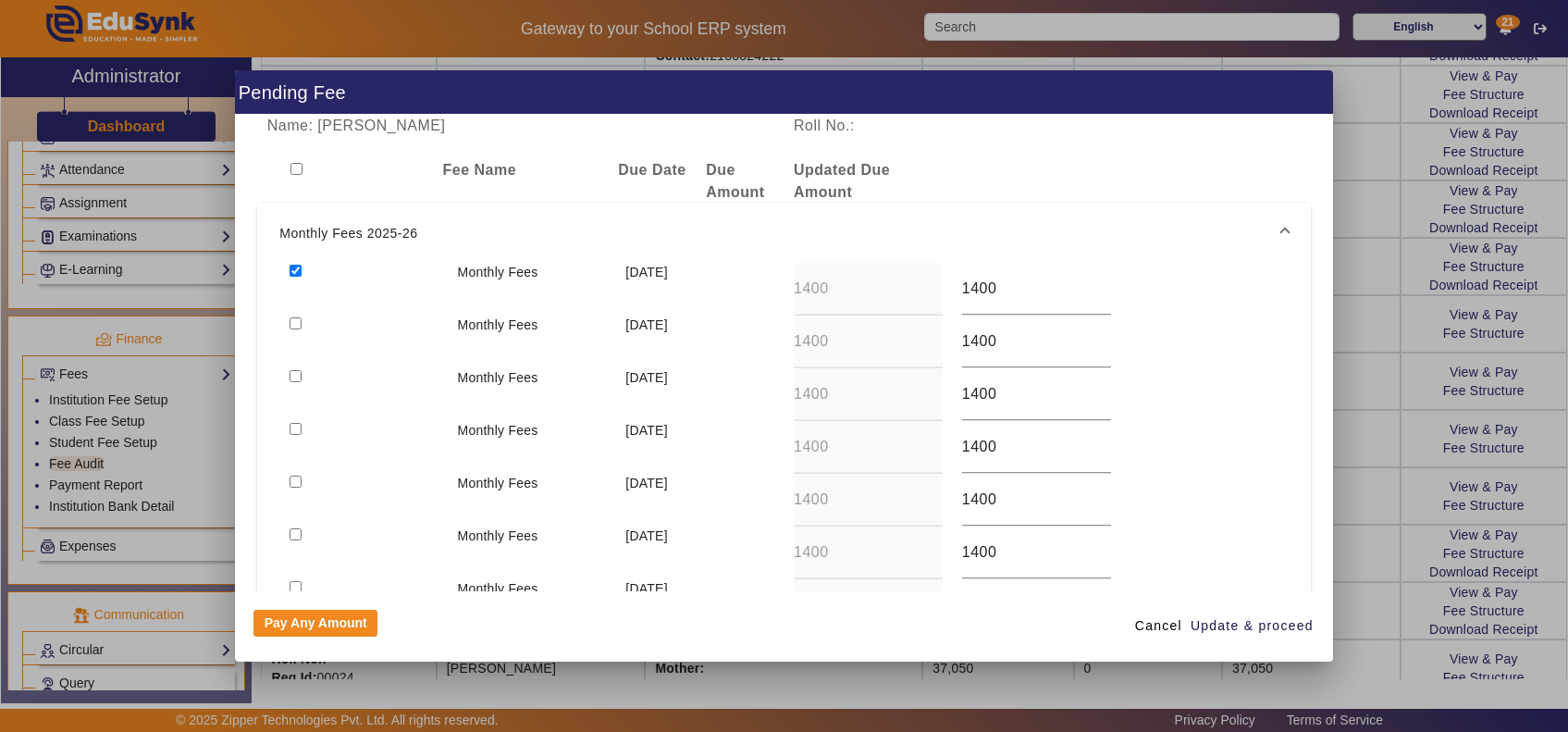
click at [293, 323] on input "checkbox" at bounding box center [295, 323] width 12 height 12
checkbox input "true"
click at [290, 375] on input "checkbox" at bounding box center [295, 376] width 12 height 12
checkbox input "true"
click at [1248, 630] on span "Update & proceed" at bounding box center [1252, 625] width 123 height 20
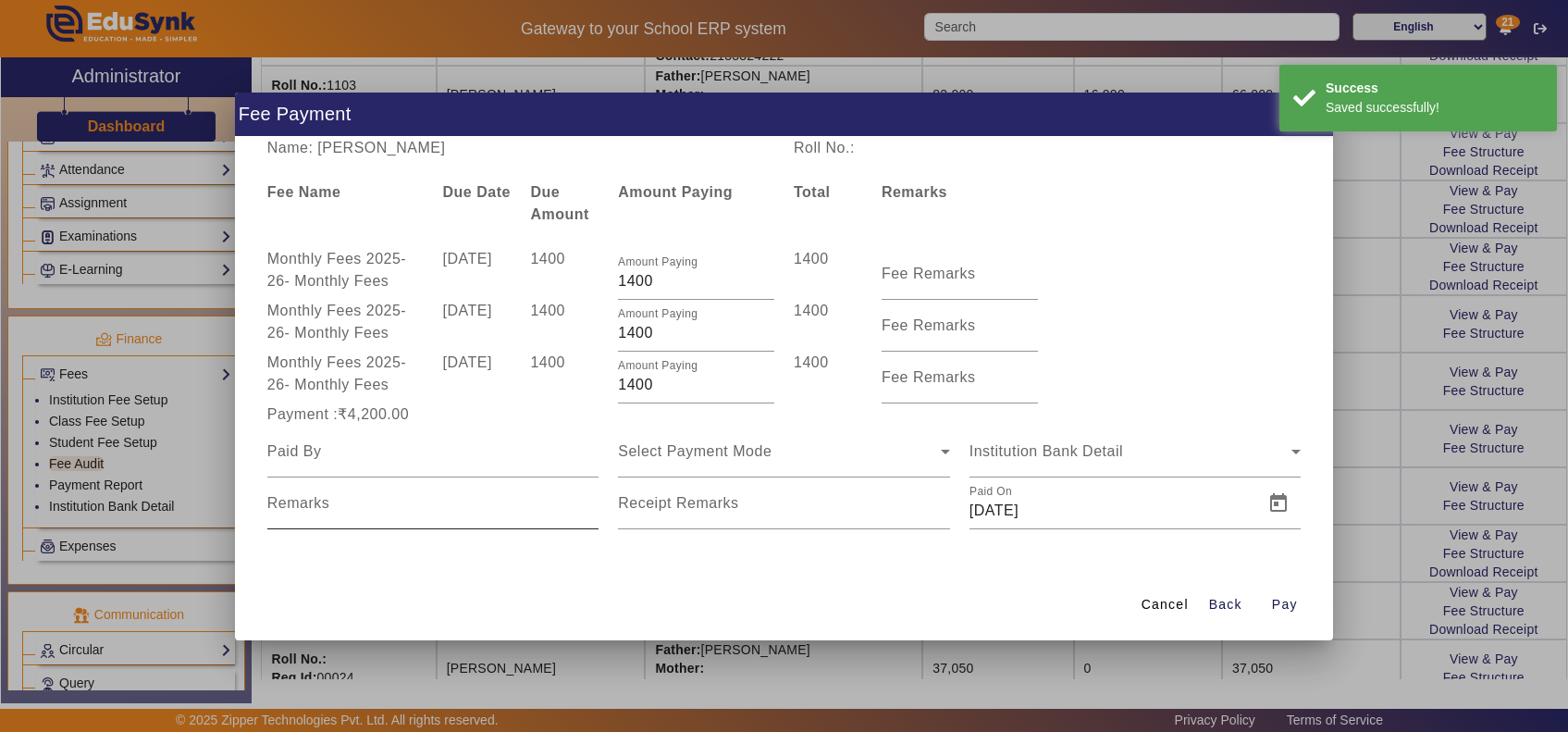
click at [363, 506] on input "Remarks" at bounding box center [433, 510] width 332 height 22
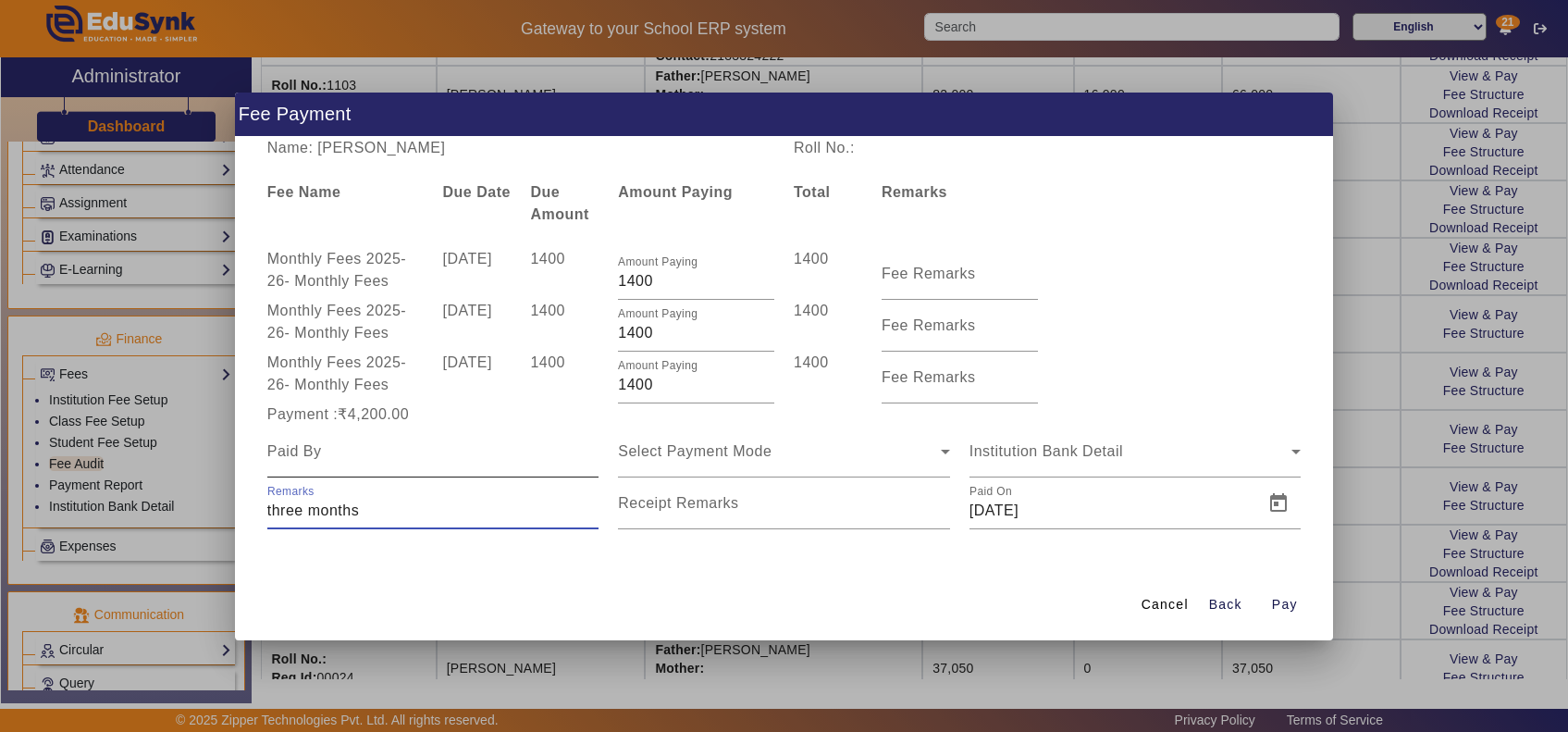
type input "three months"
click at [478, 458] on input at bounding box center [433, 452] width 332 height 22
type input "pratiok"
click at [809, 441] on div "Select Payment Mode" at bounding box center [778, 452] width 322 height 22
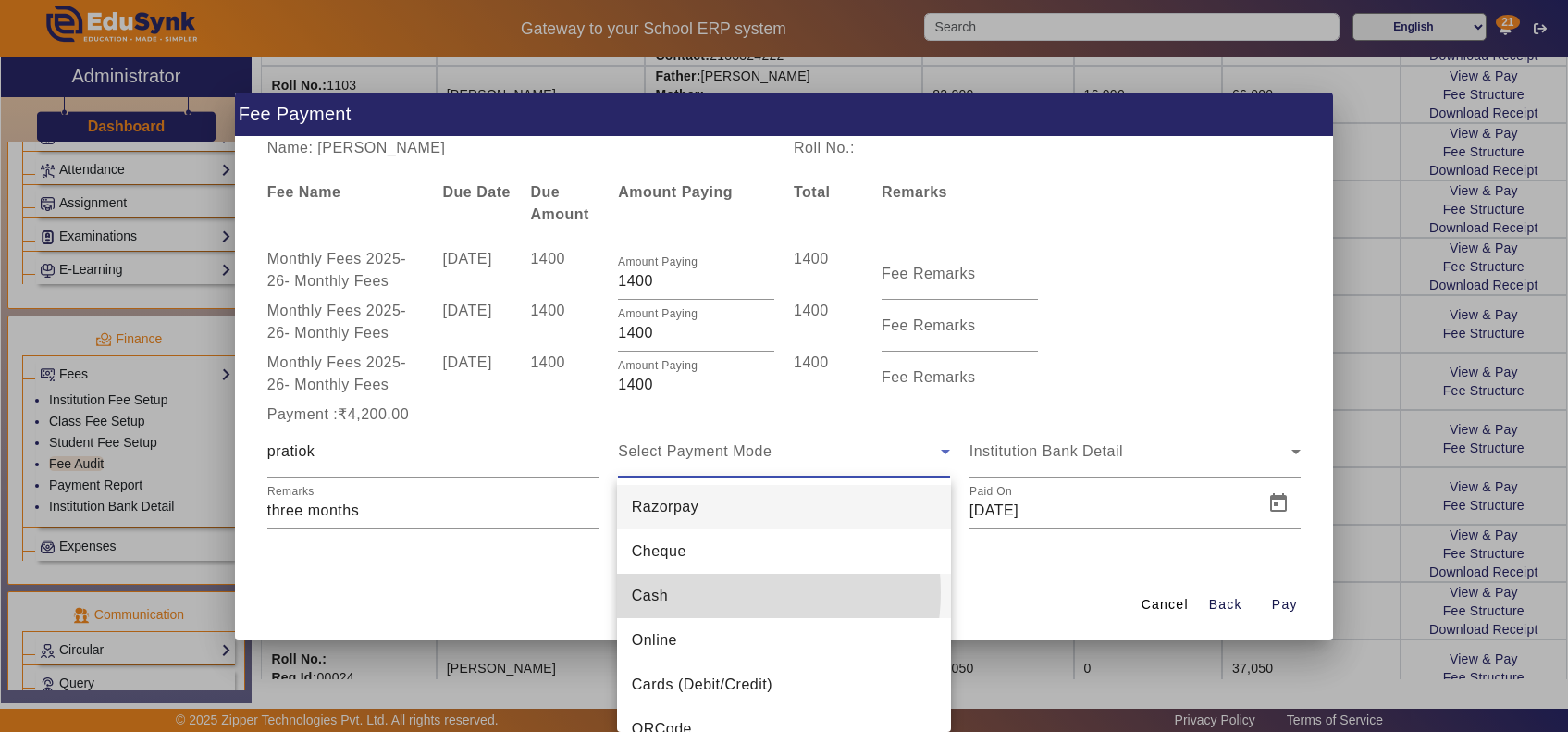
click at [721, 592] on mat-option "Cash" at bounding box center [783, 596] width 334 height 45
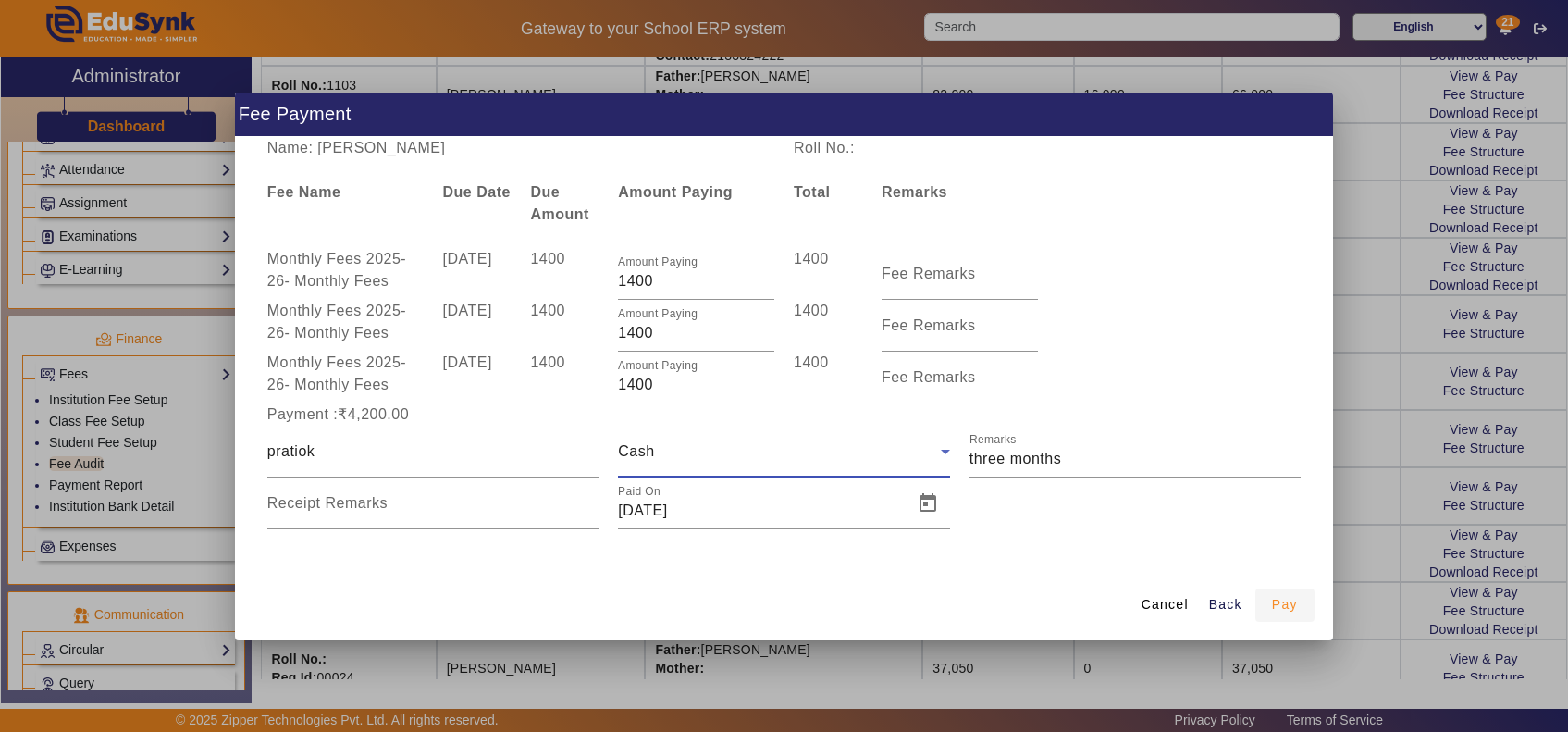
click at [1286, 599] on span "Pay" at bounding box center [1285, 604] width 26 height 20
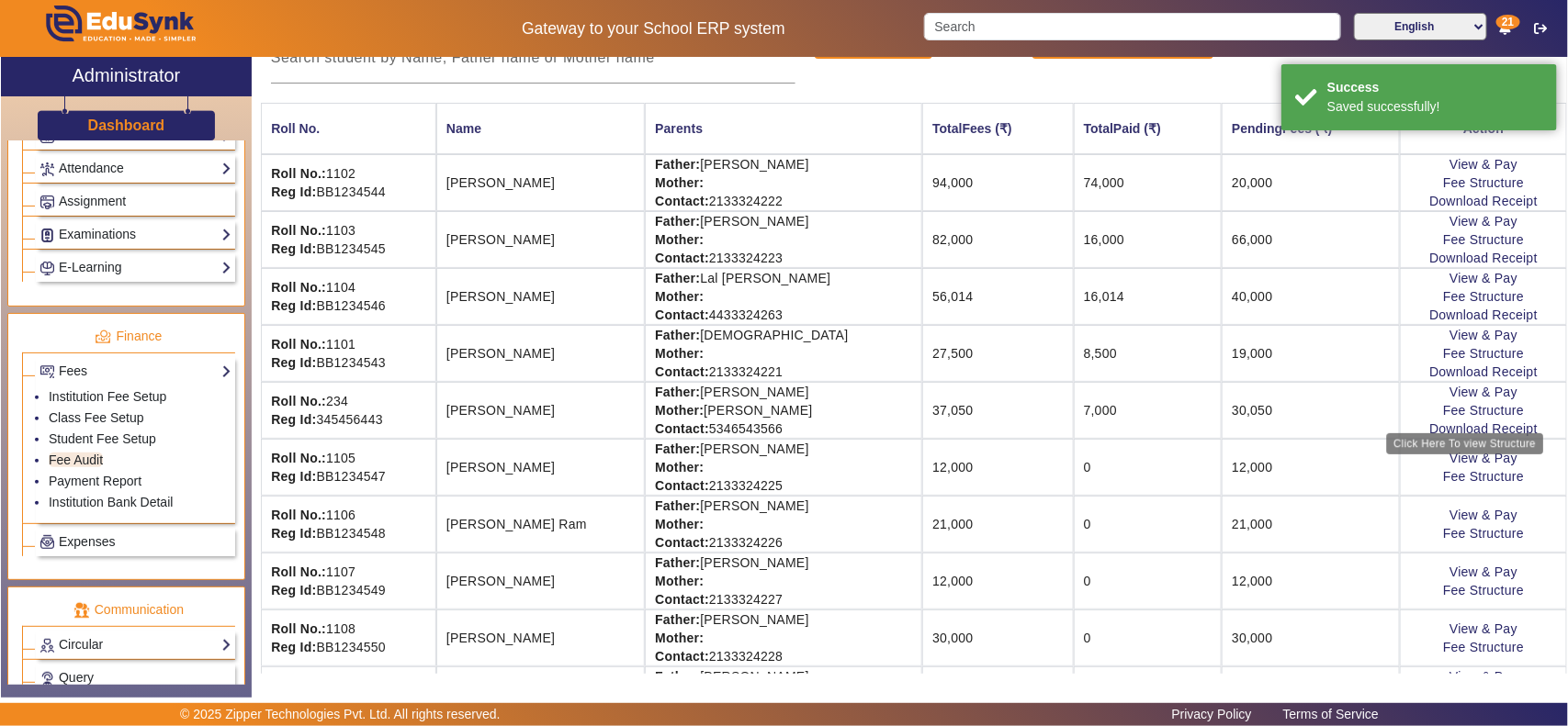
scroll to position [414, 0]
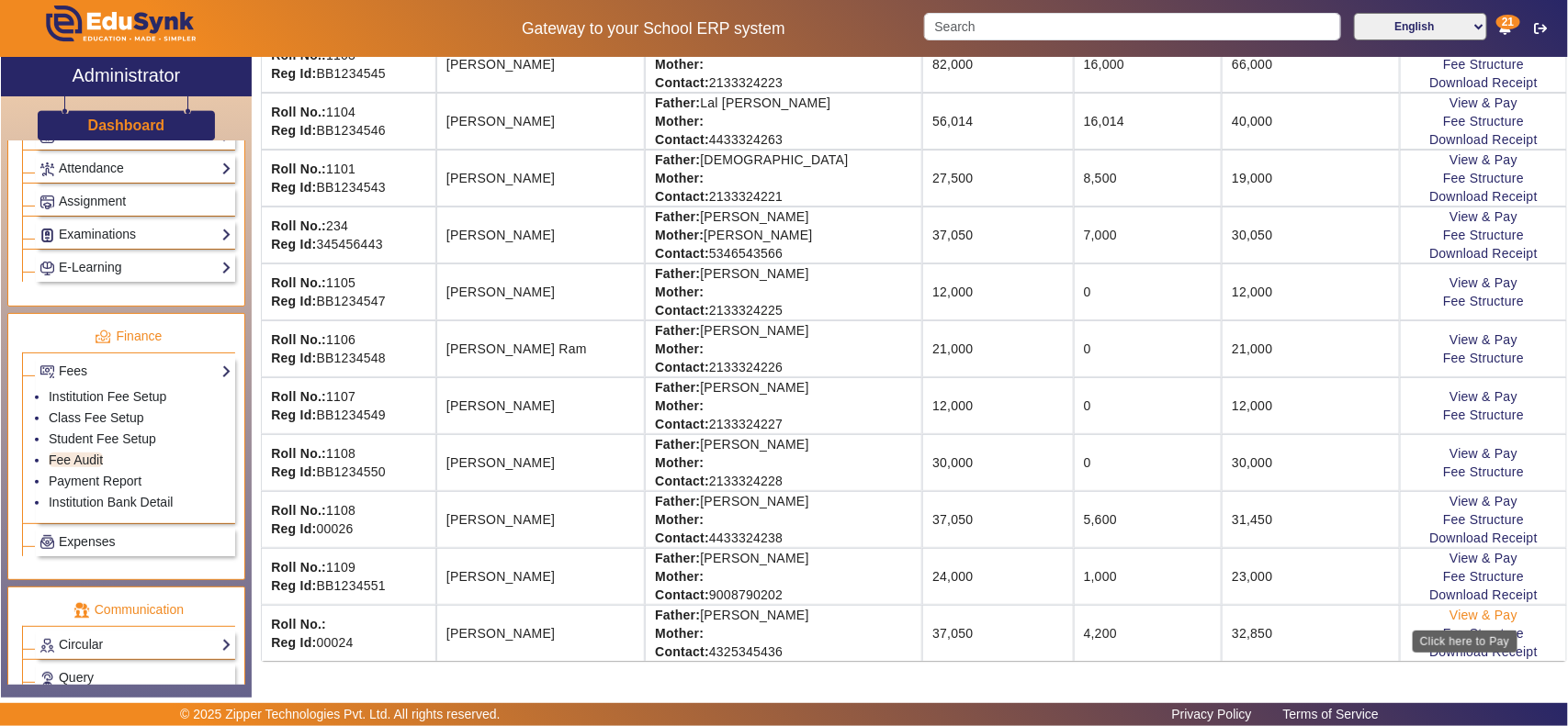
click at [1460, 618] on link "View & Pay" at bounding box center [1483, 615] width 68 height 15
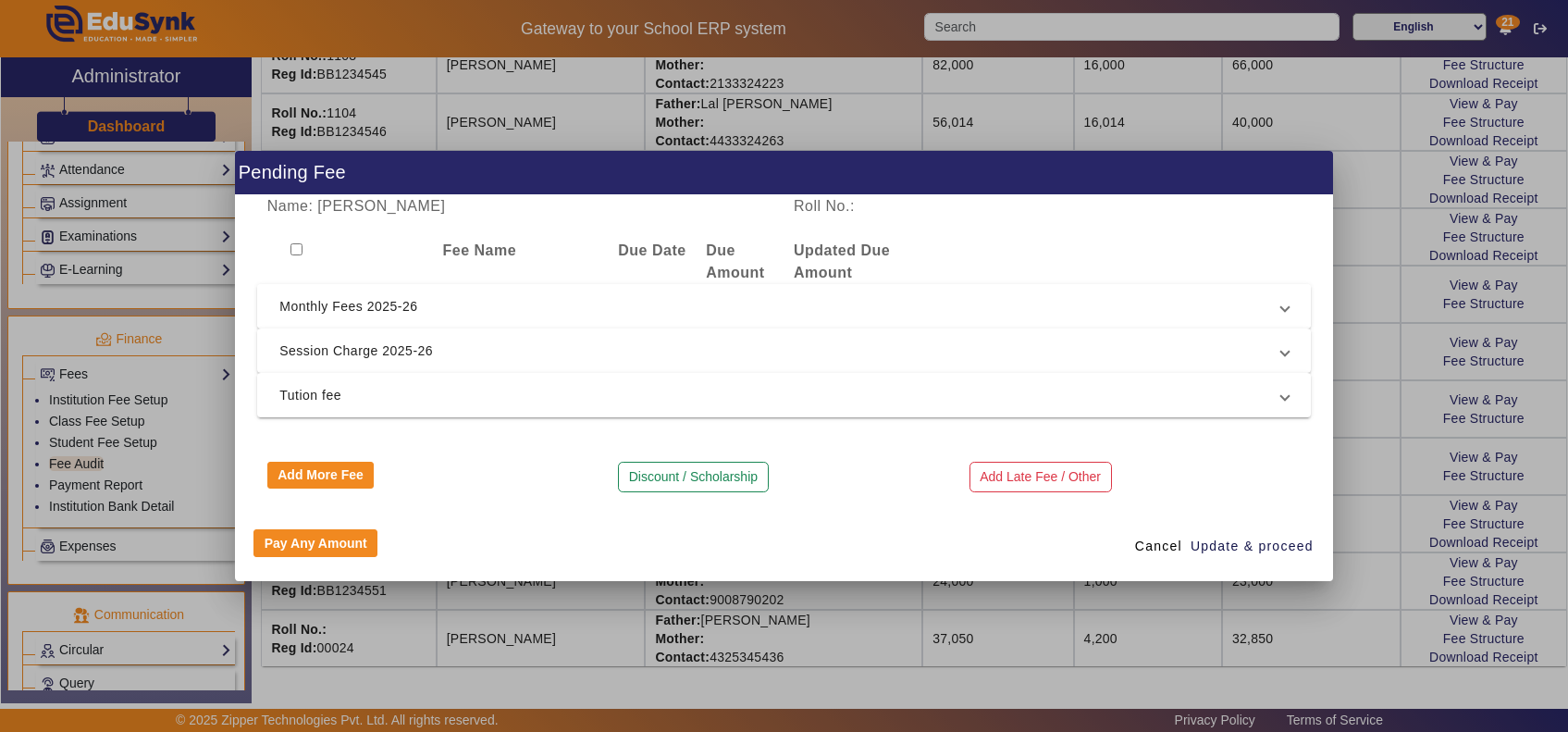
click at [368, 308] on span "Monthly Fees 2025-26" at bounding box center [780, 307] width 1002 height 22
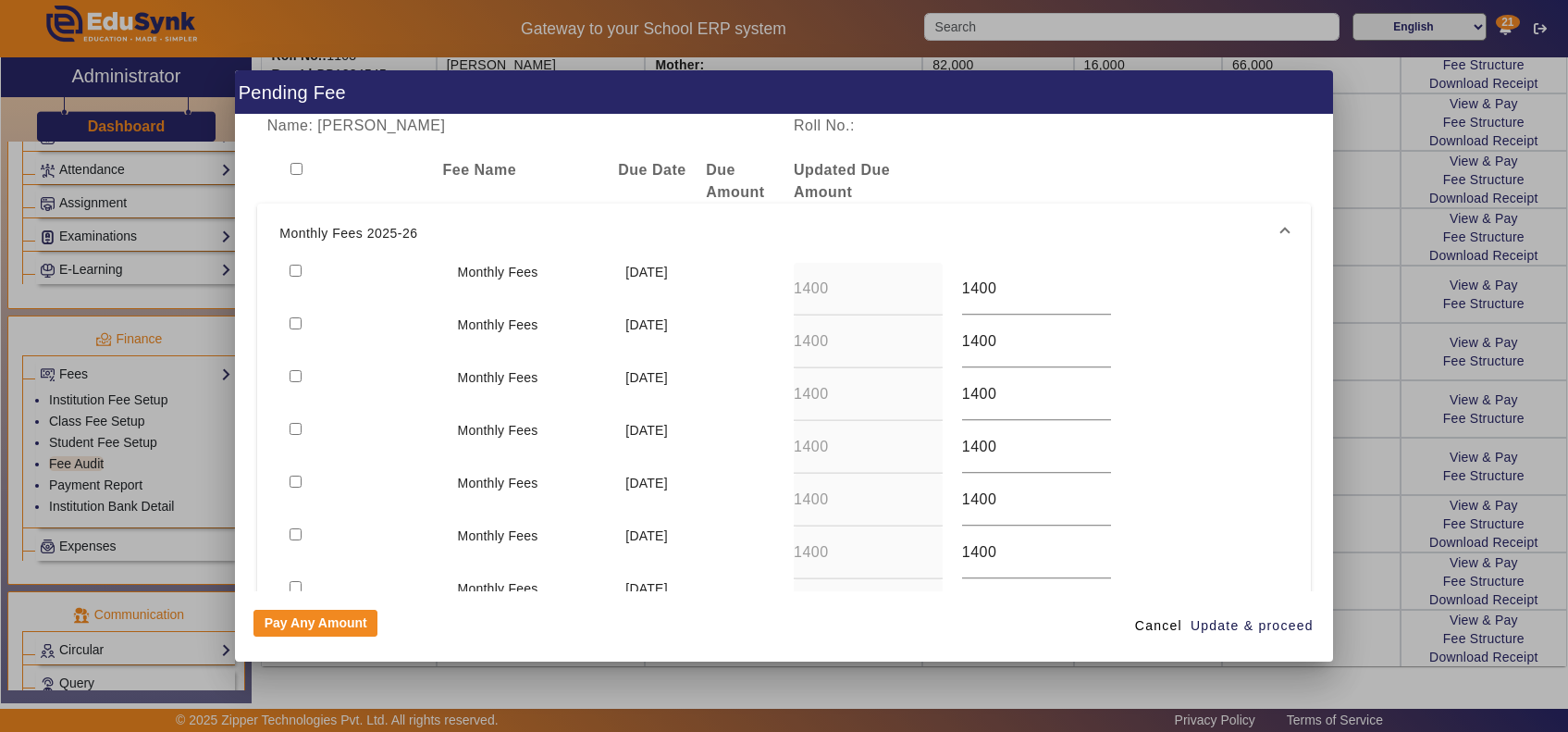
click at [293, 265] on input "checkbox" at bounding box center [295, 270] width 12 height 12
checkbox input "true"
click at [290, 323] on input "checkbox" at bounding box center [295, 323] width 12 height 12
checkbox input "true"
click at [1228, 617] on span "Update & proceed" at bounding box center [1252, 625] width 123 height 20
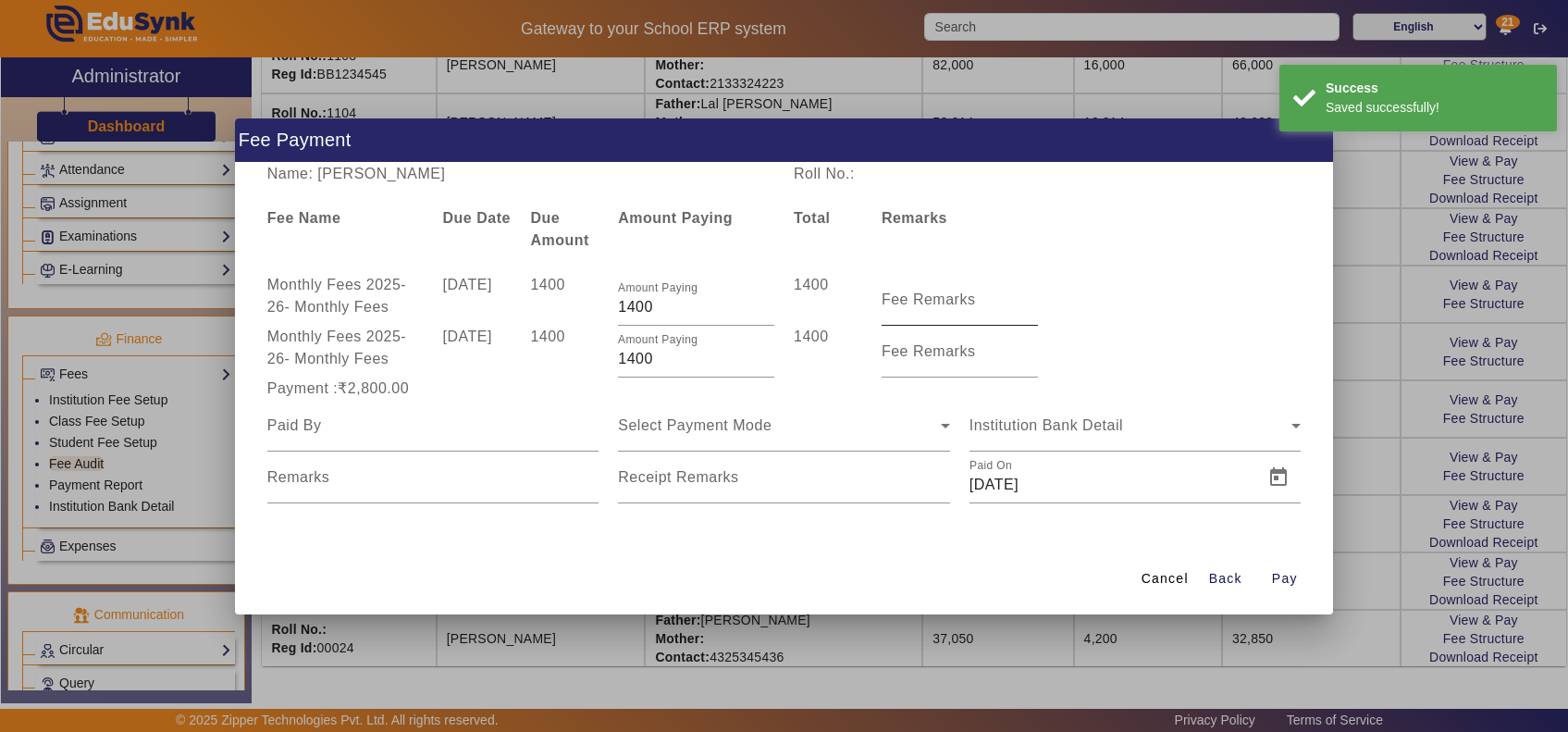
click at [933, 298] on mat-label "Fee Remarks" at bounding box center [928, 299] width 94 height 16
click at [933, 298] on input "Fee Remarks" at bounding box center [959, 308] width 156 height 22
type input "June"
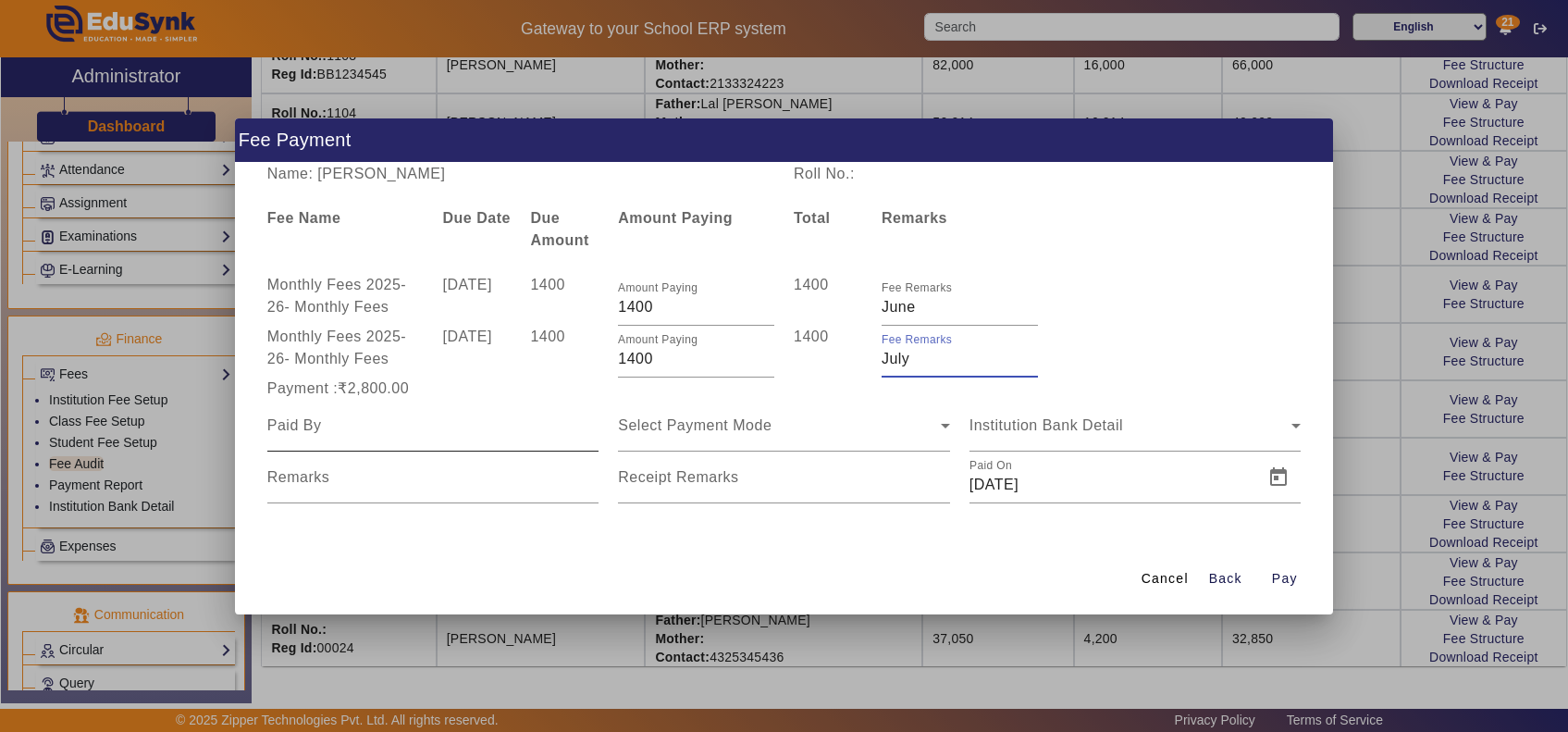
type input "July"
click at [425, 432] on input at bounding box center [433, 425] width 332 height 22
type input "pratik"
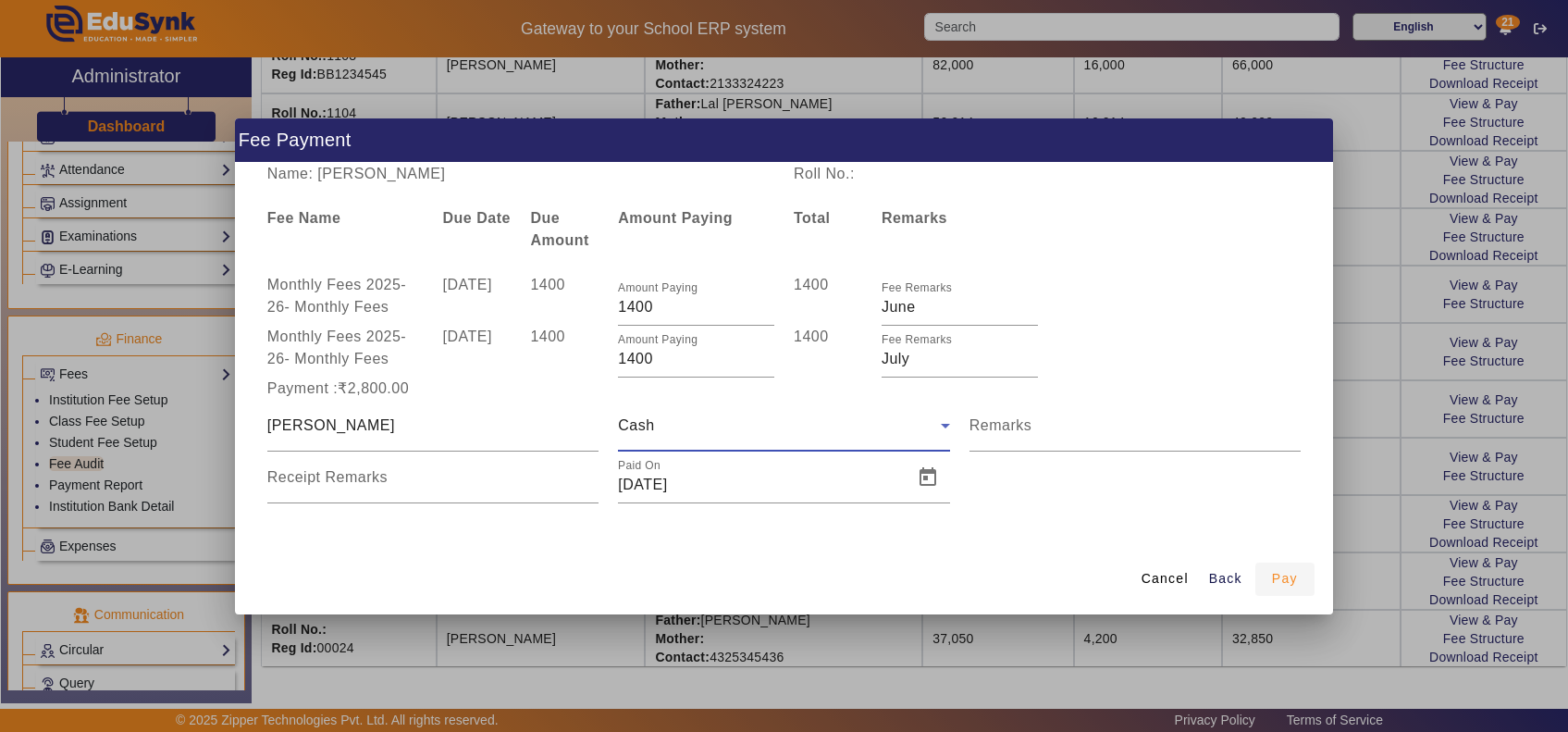
click at [1282, 577] on span "Pay" at bounding box center [1285, 579] width 26 height 20
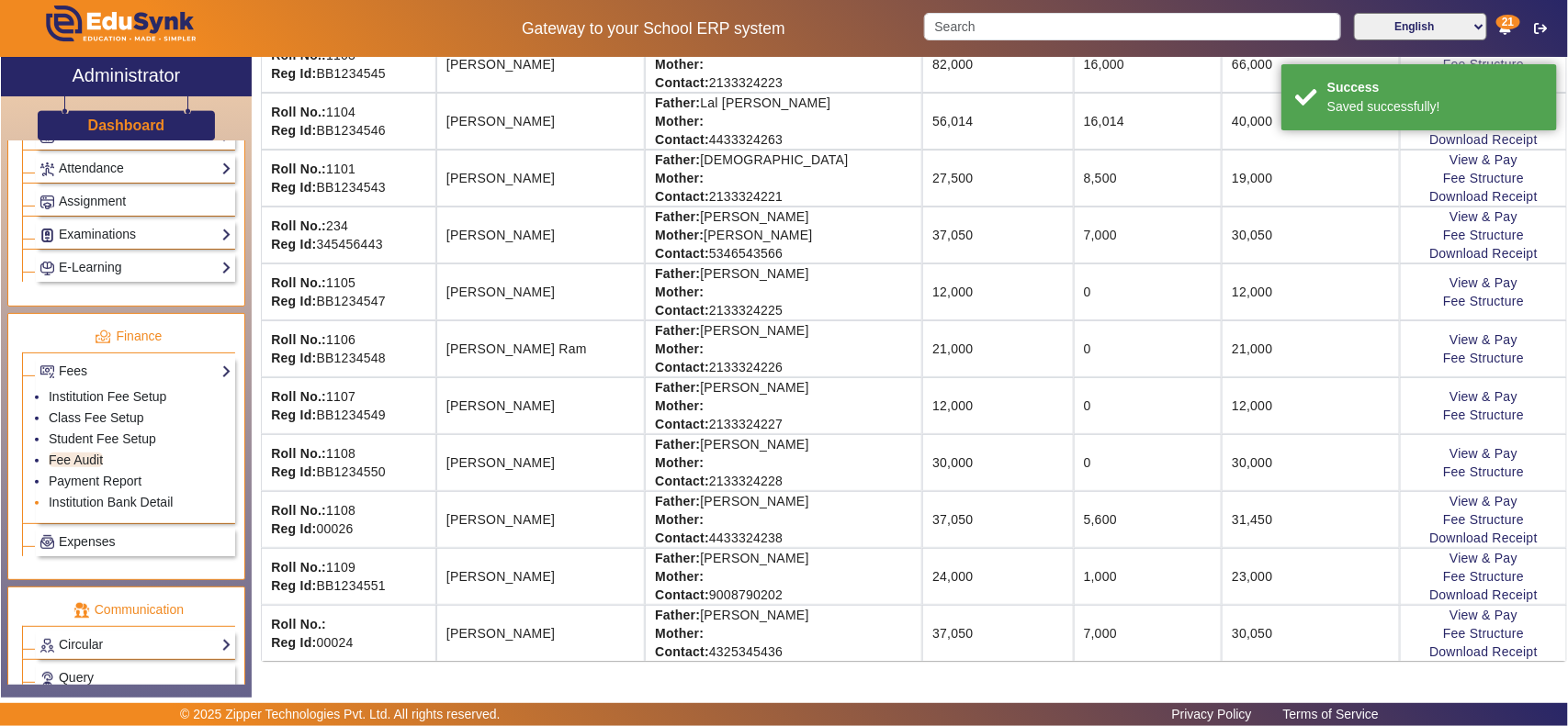
scroll to position [0, 0]
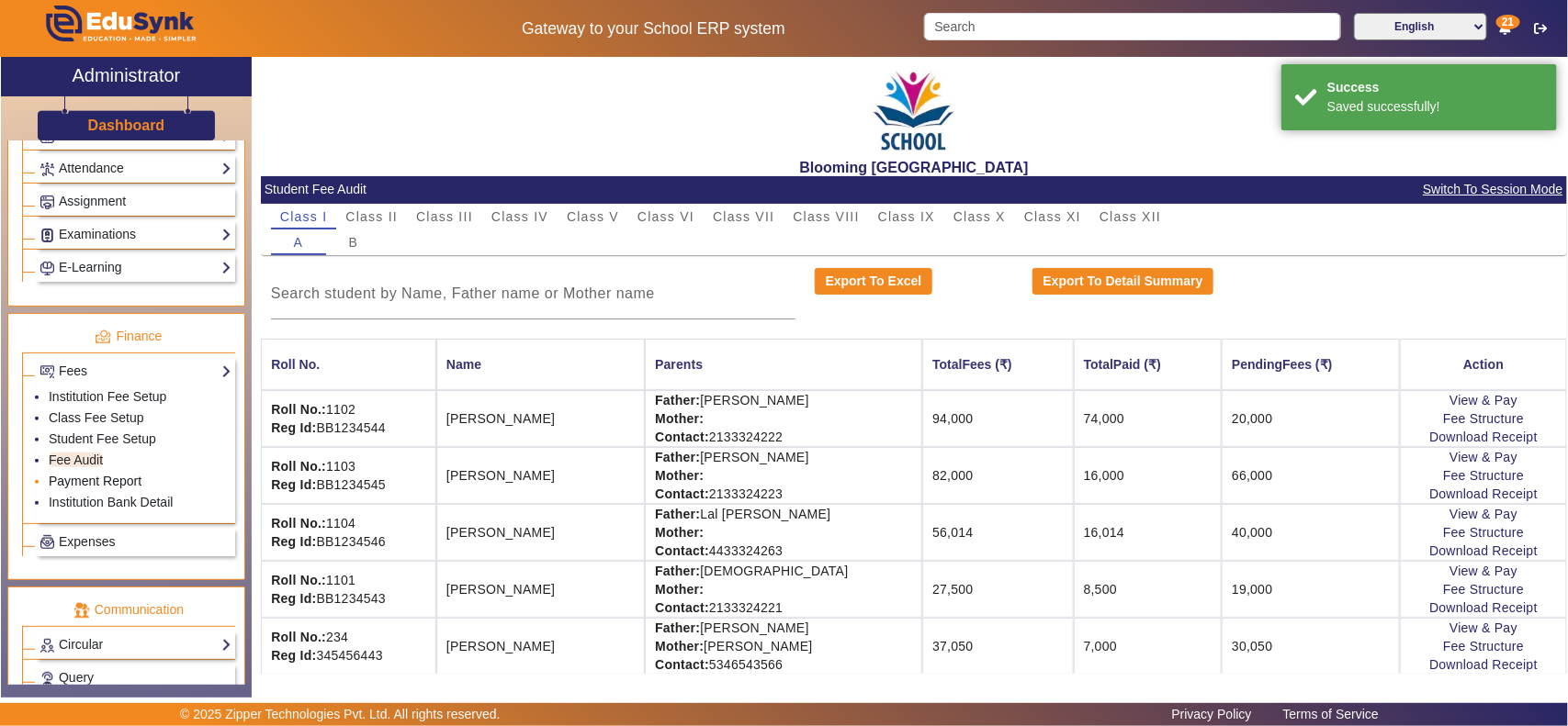
click at [93, 489] on link "Payment Report" at bounding box center [95, 481] width 93 height 15
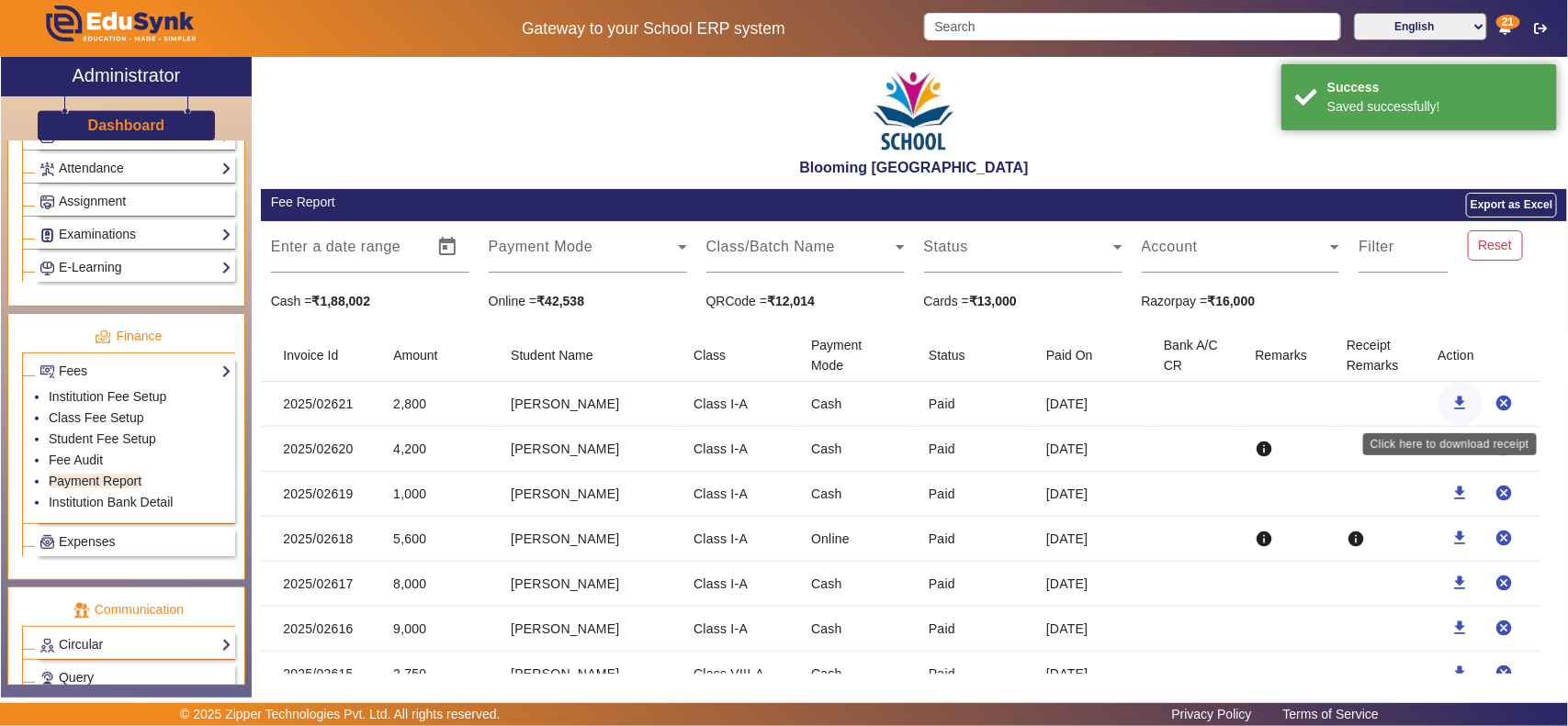
click at [1451, 401] on mat-icon "download" at bounding box center [1460, 403] width 19 height 19
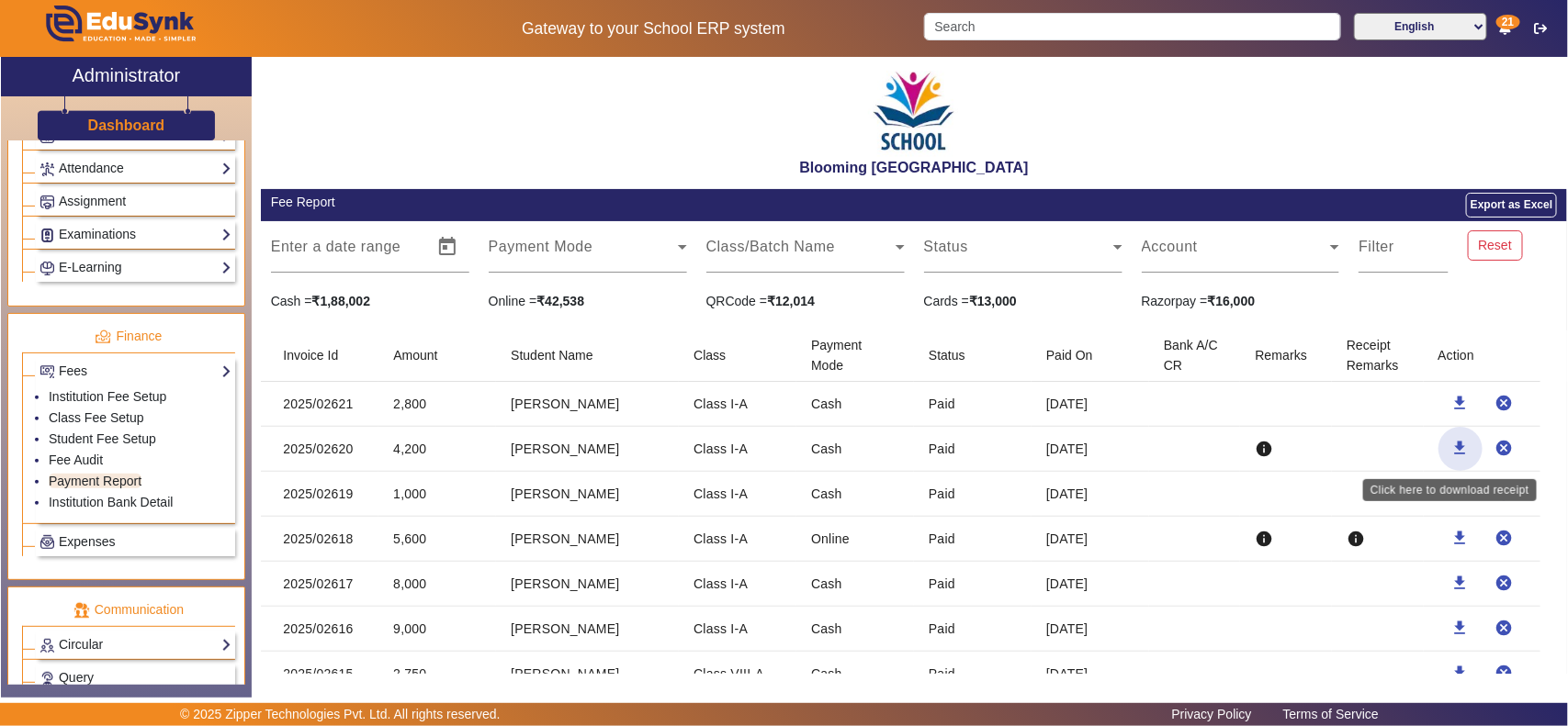
click at [1451, 447] on mat-icon "download" at bounding box center [1460, 448] width 19 height 19
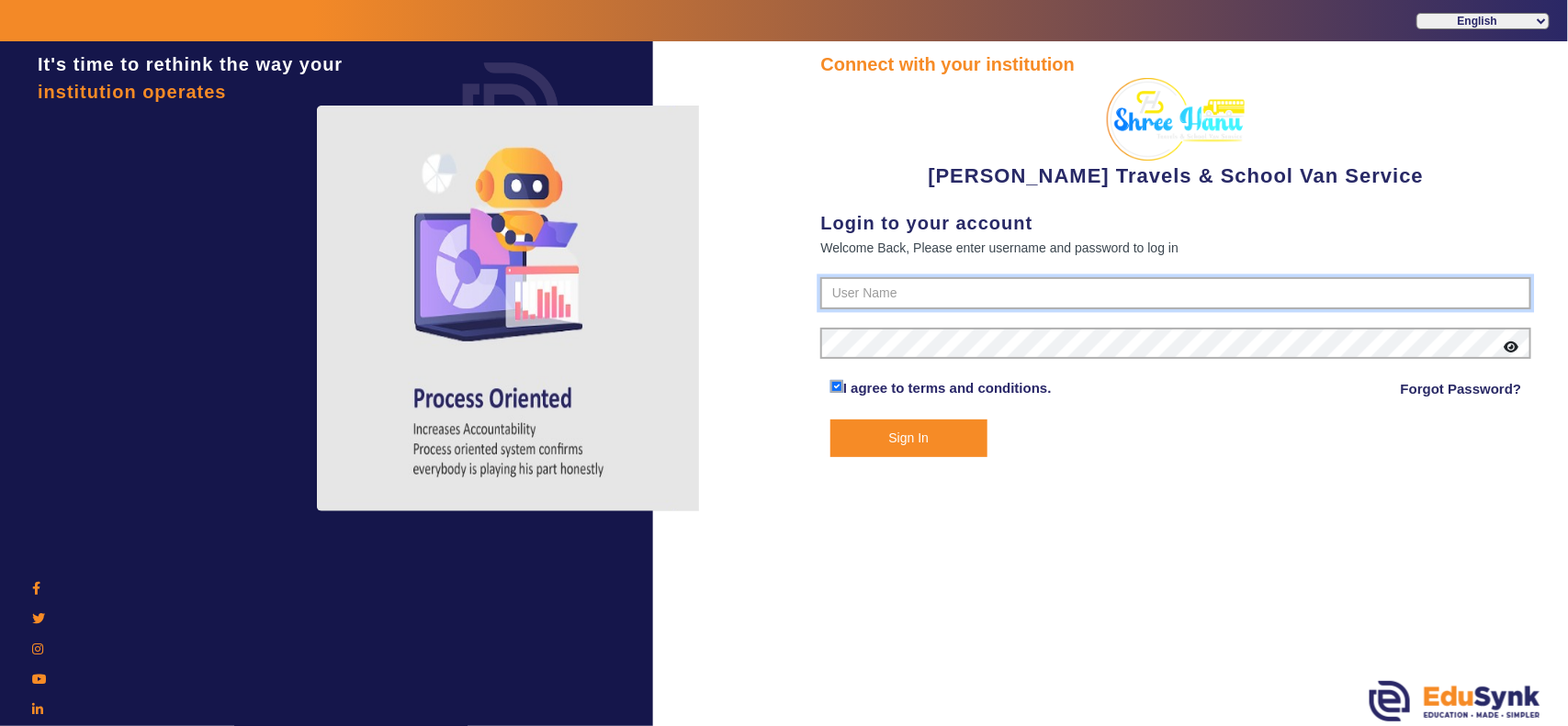
type input "9713429926"
click at [937, 438] on button "Sign In" at bounding box center [908, 438] width 157 height 38
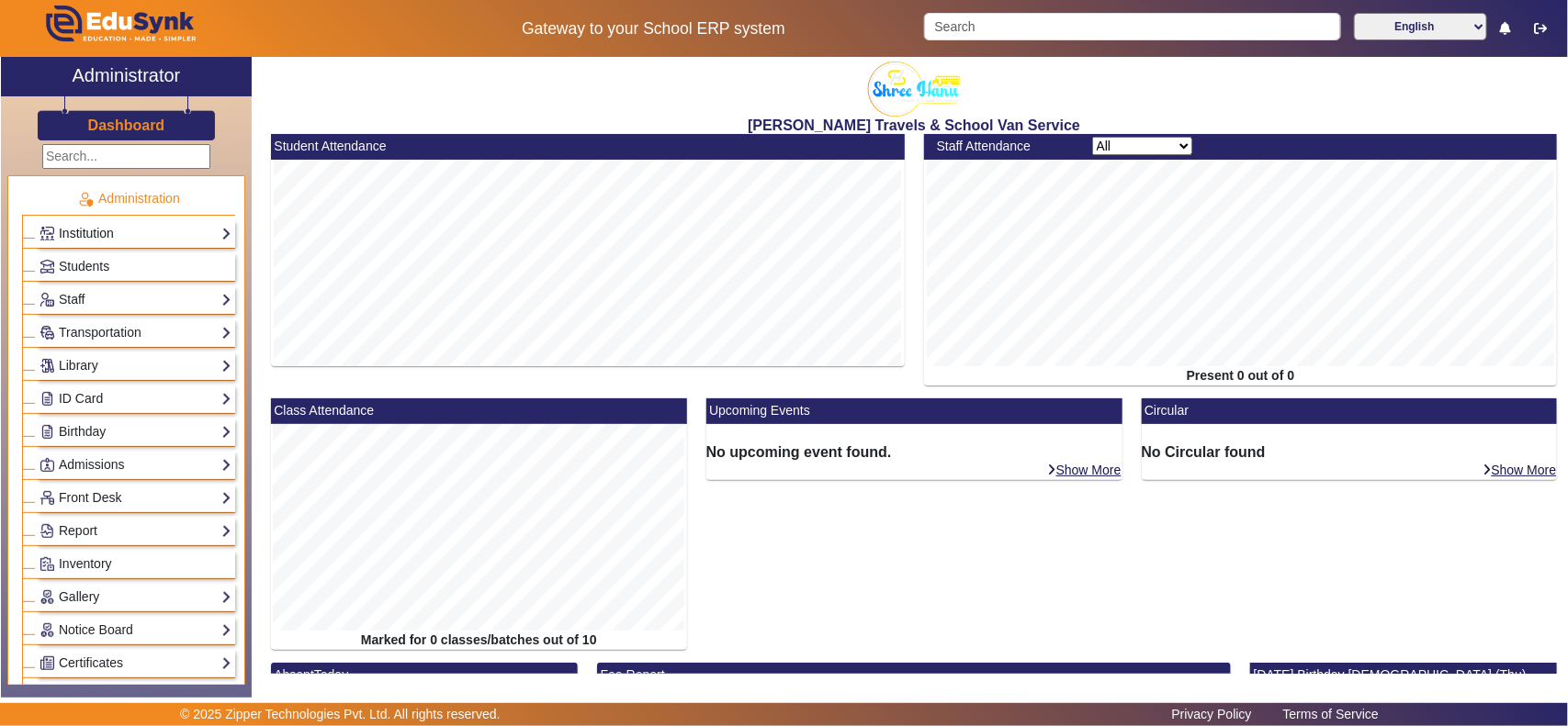
click at [110, 232] on link "Institution" at bounding box center [135, 234] width 192 height 21
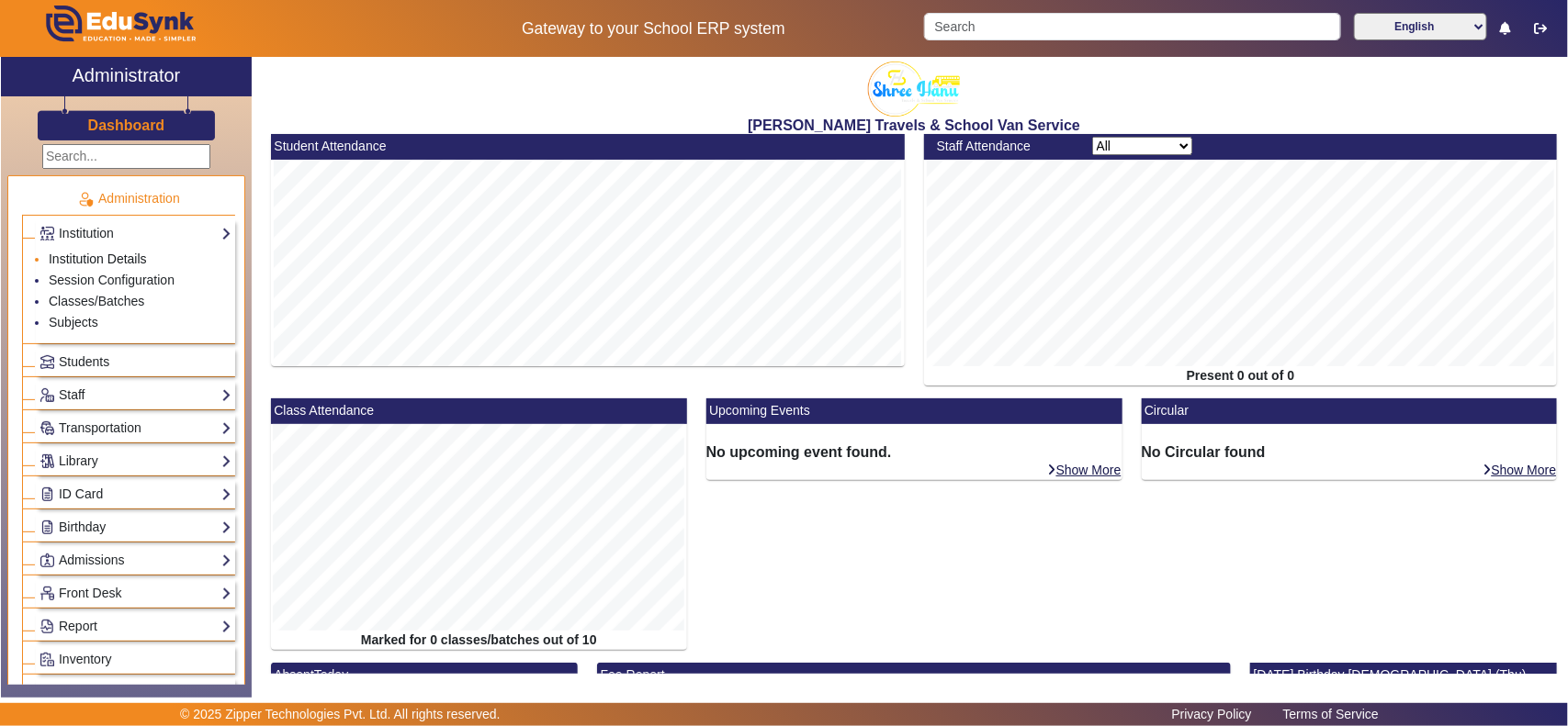
click at [110, 263] on link "Institution Details" at bounding box center [97, 259] width 98 height 15
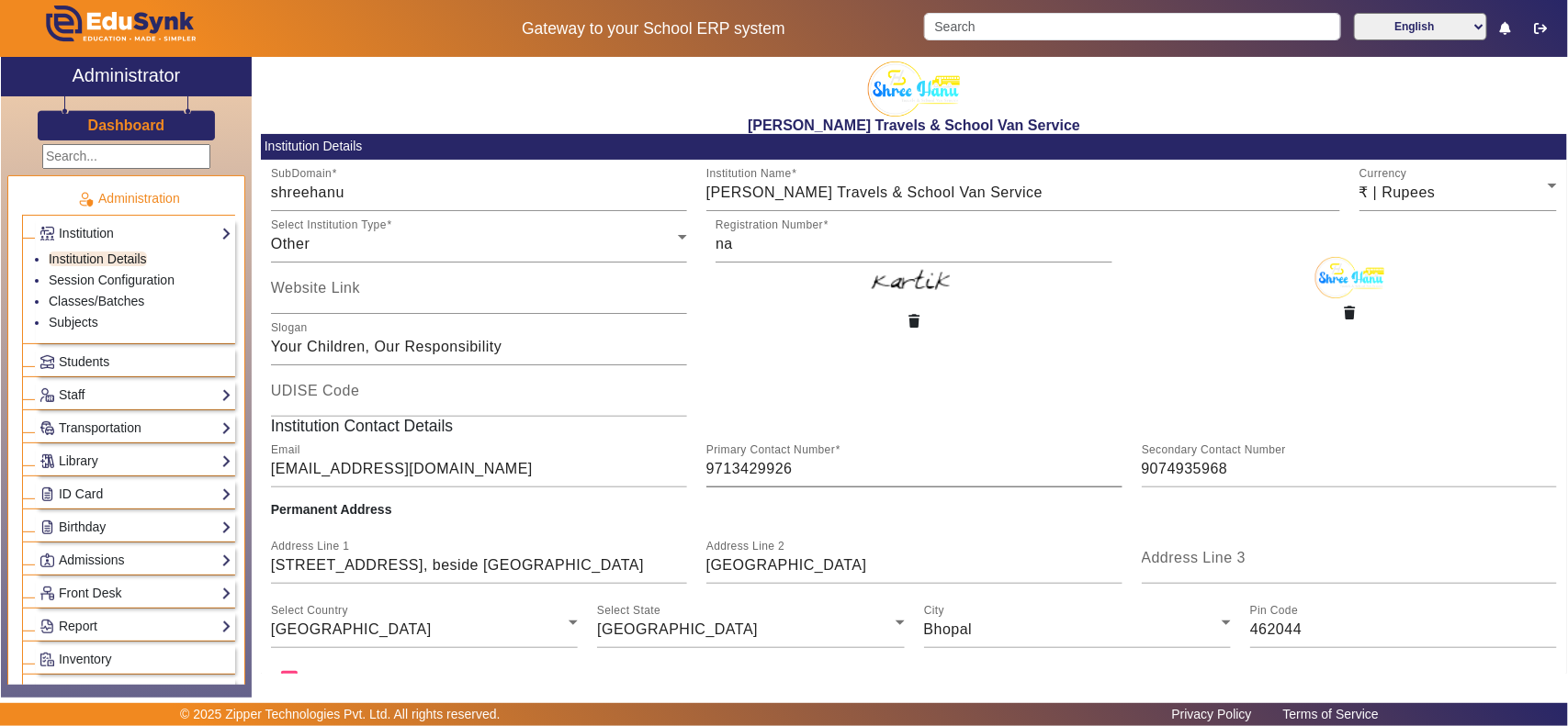
scroll to position [101, 0]
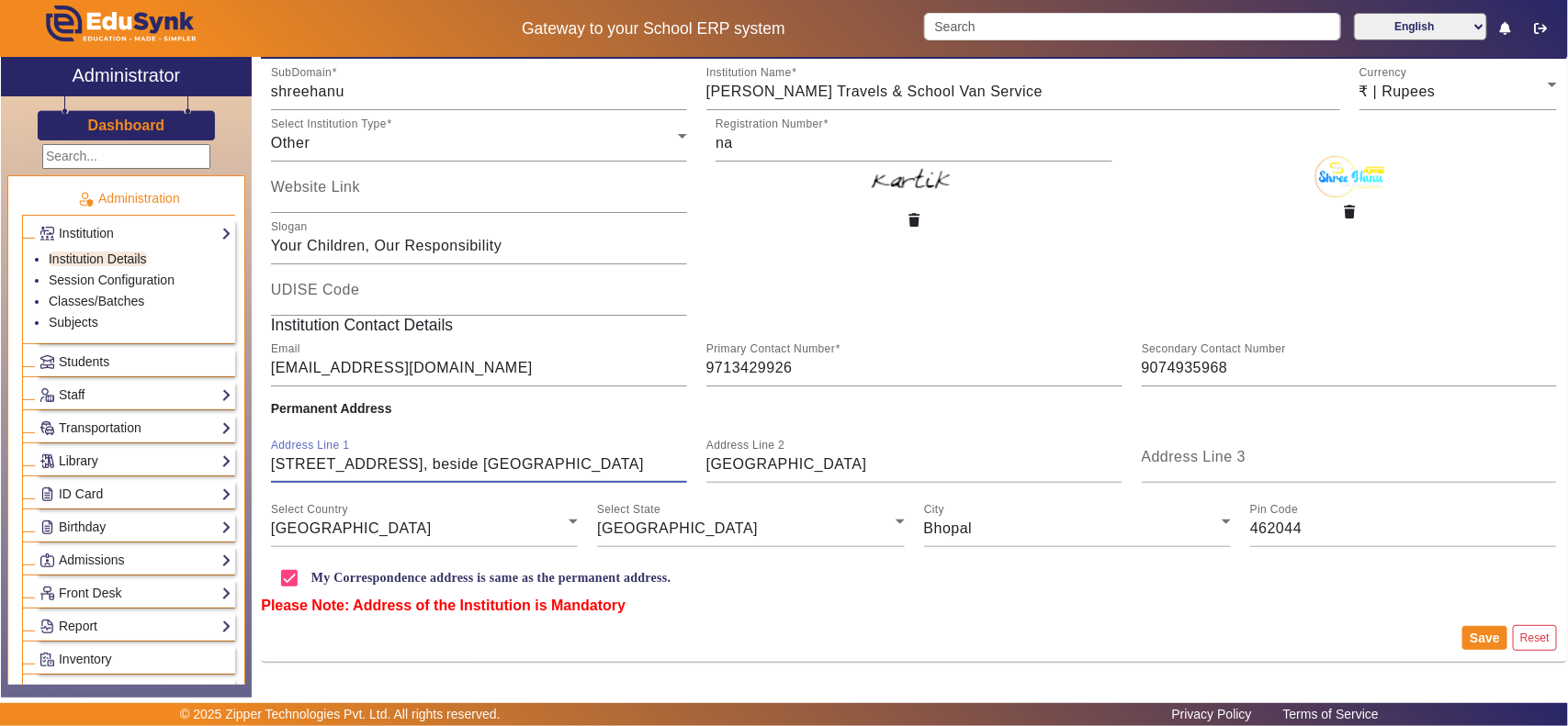
drag, startPoint x: 579, startPoint y: 465, endPoint x: 204, endPoint y: 457, distance: 375.1
click at [204, 457] on div "X Administrator Dashboard Administration Institution Institution Details Sessio…" at bounding box center [784, 376] width 1566 height 641
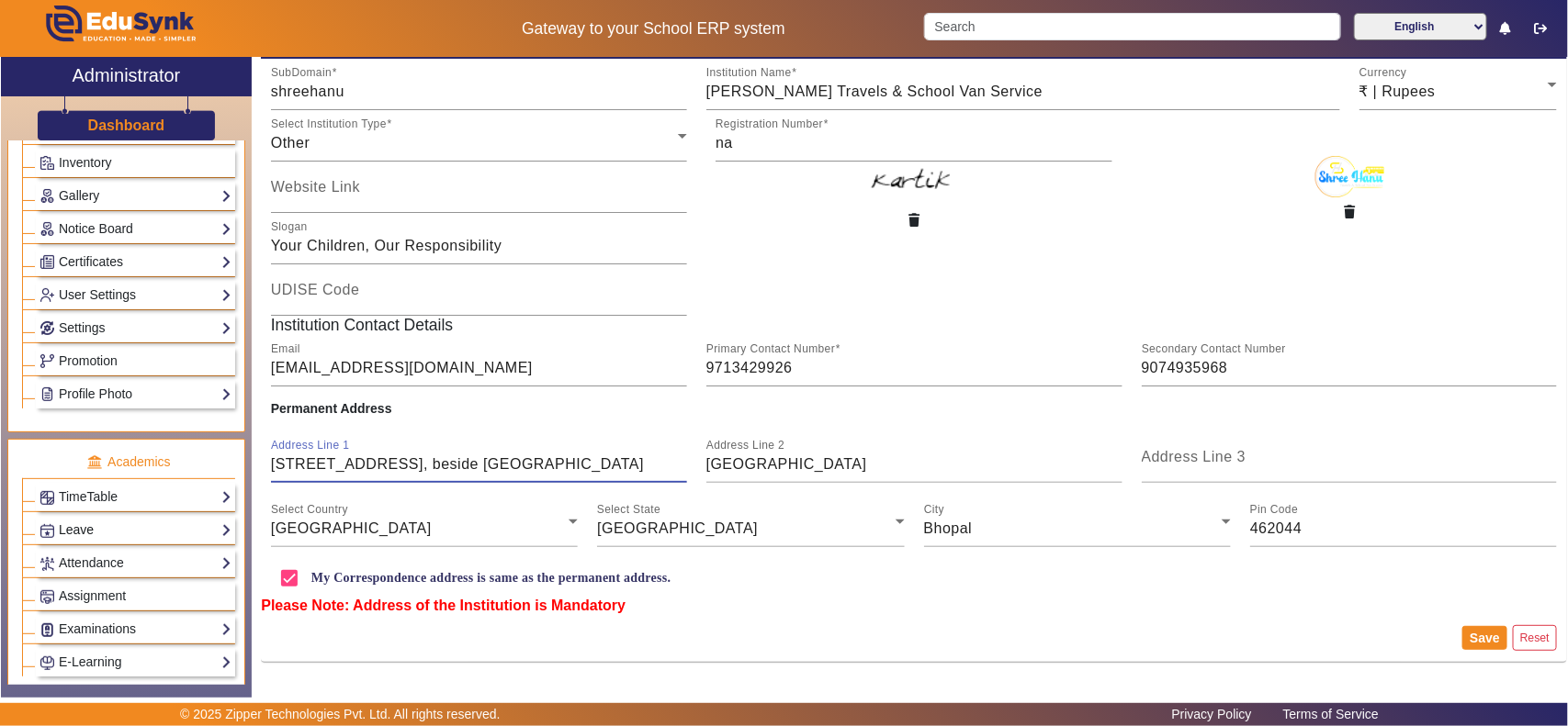
scroll to position [574, 0]
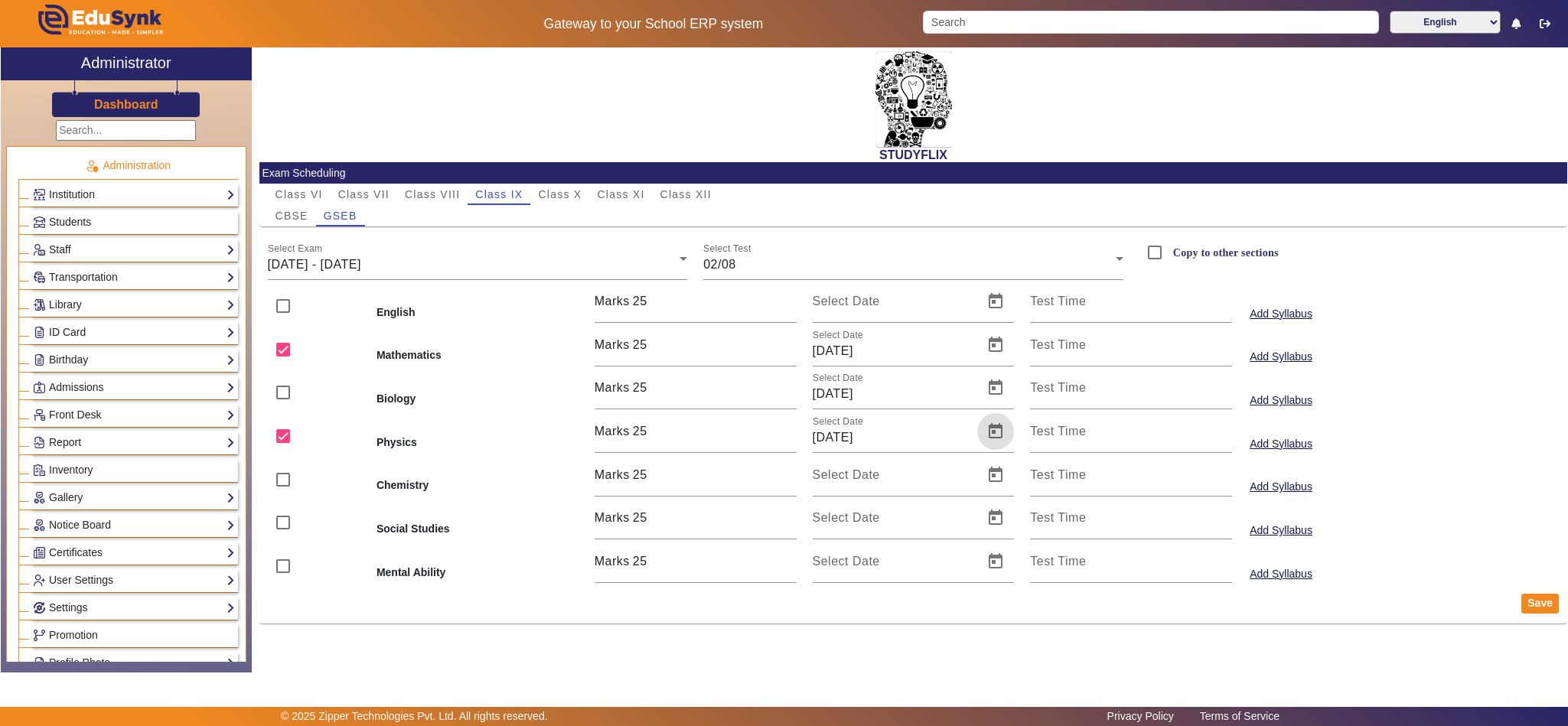
scroll to position [562, 0]
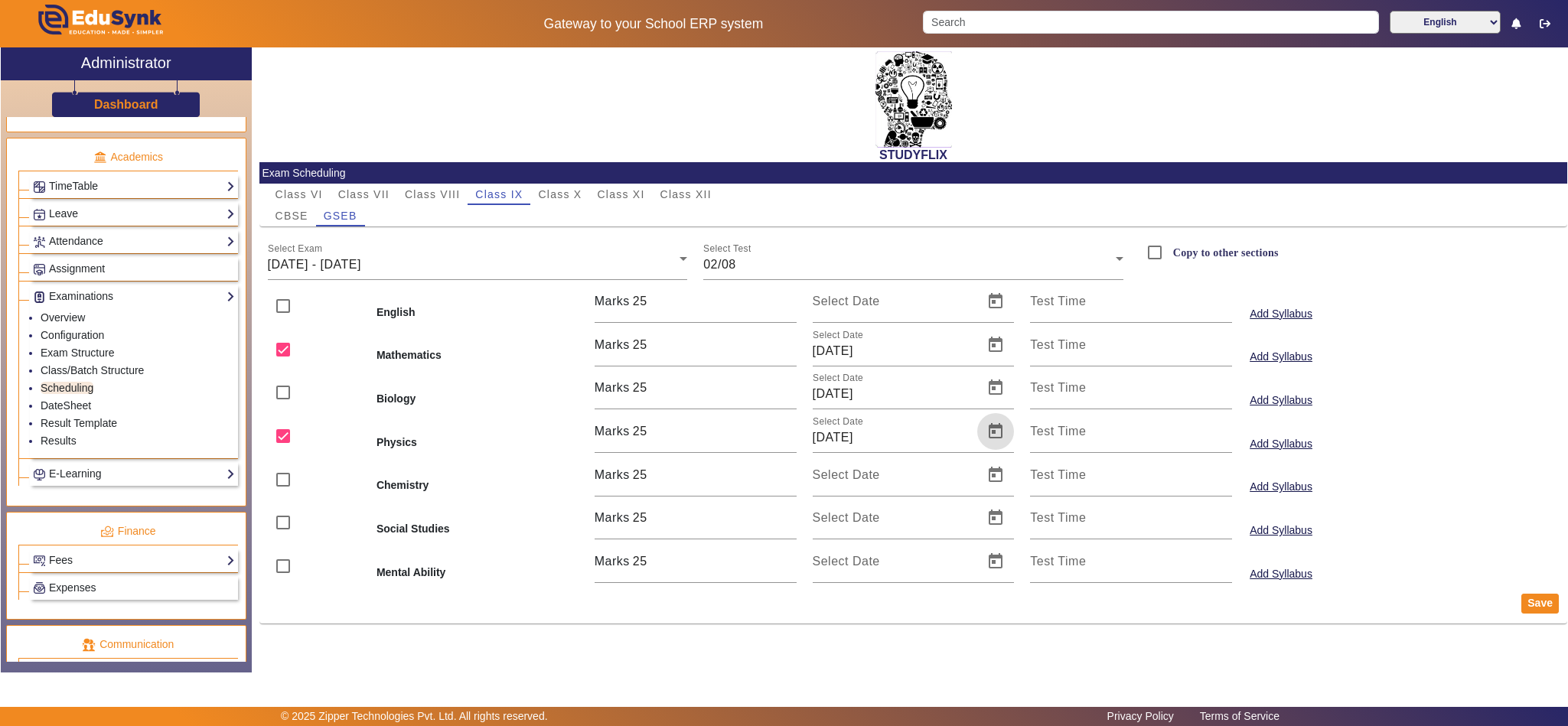
click at [1541, 595] on mat-card-actions "Save" at bounding box center [913, 603] width 1307 height 39
click at [1541, 602] on button "Save" at bounding box center [1540, 604] width 37 height 20
click at [403, 256] on div "[DATE] - [DATE]" at bounding box center [473, 265] width 412 height 19
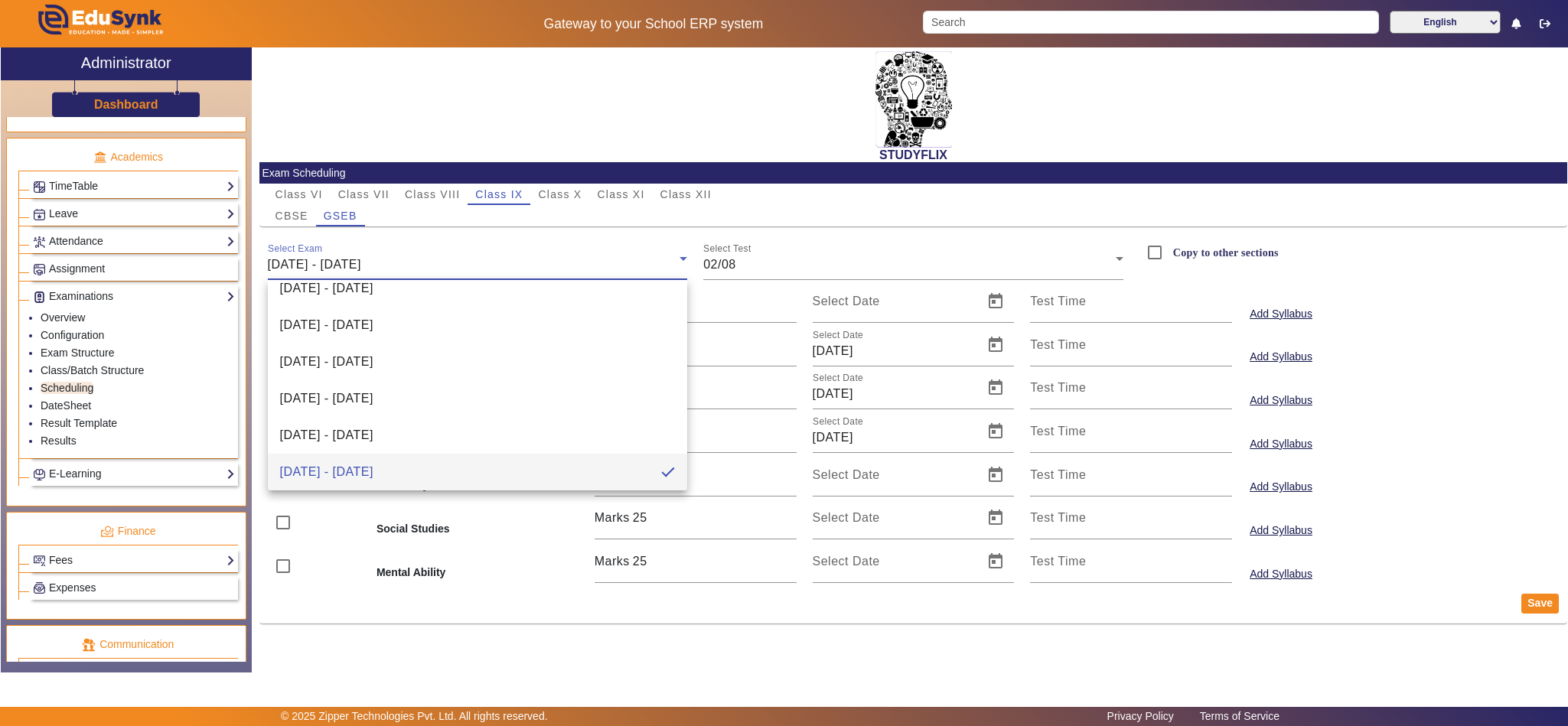
scroll to position [281, 0]
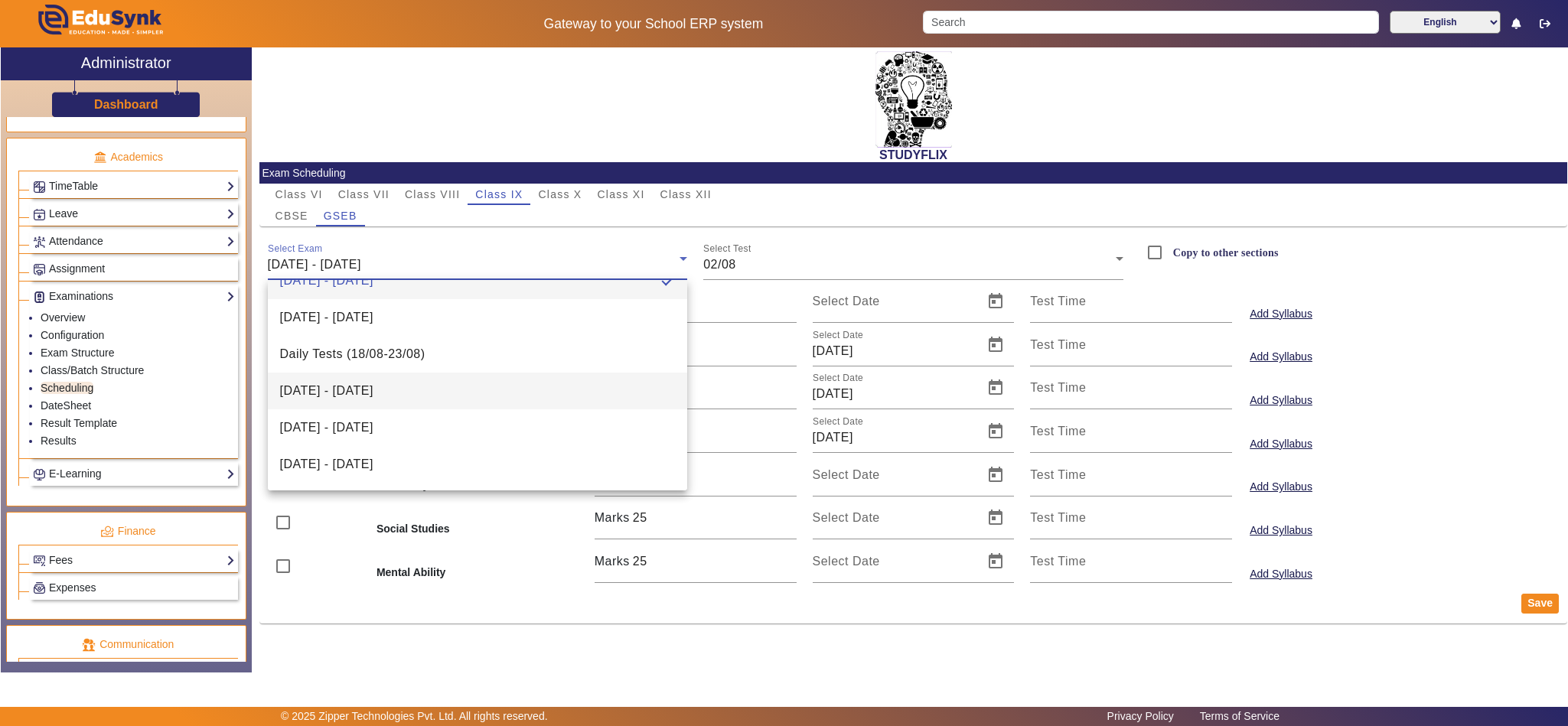
click at [373, 387] on span "[DATE] - [DATE]" at bounding box center [326, 391] width 94 height 19
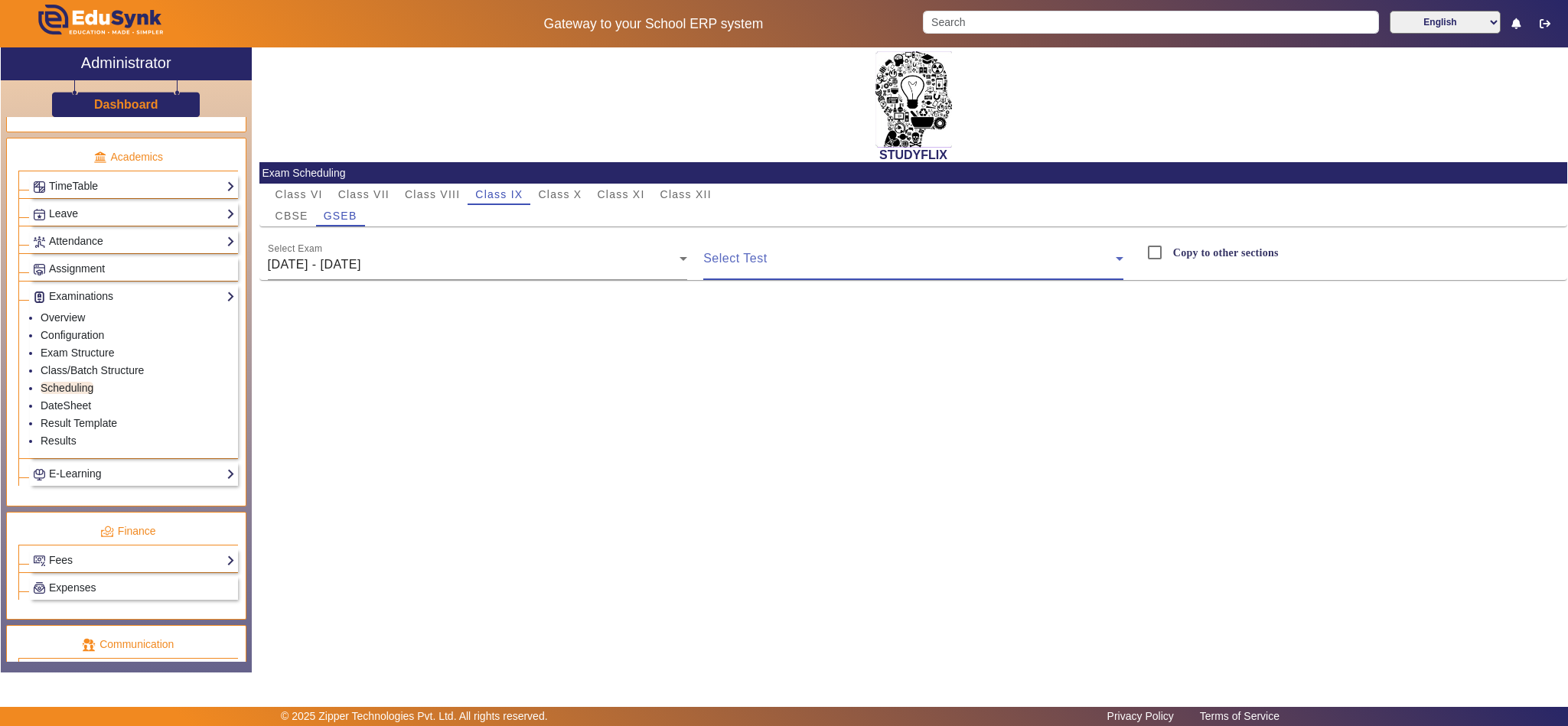
click at [820, 261] on span at bounding box center [909, 265] width 412 height 19
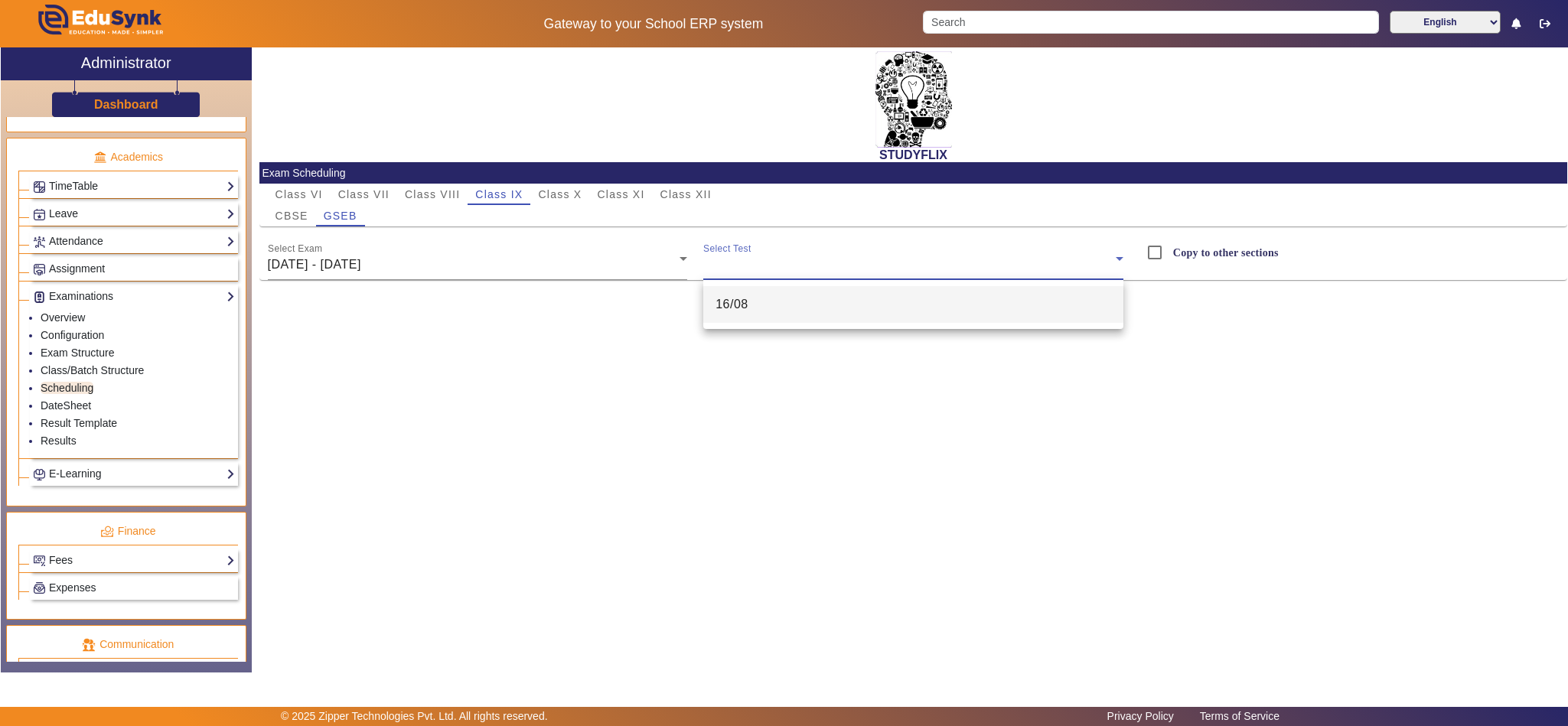
click at [808, 302] on mat-option "16/08" at bounding box center [913, 305] width 420 height 37
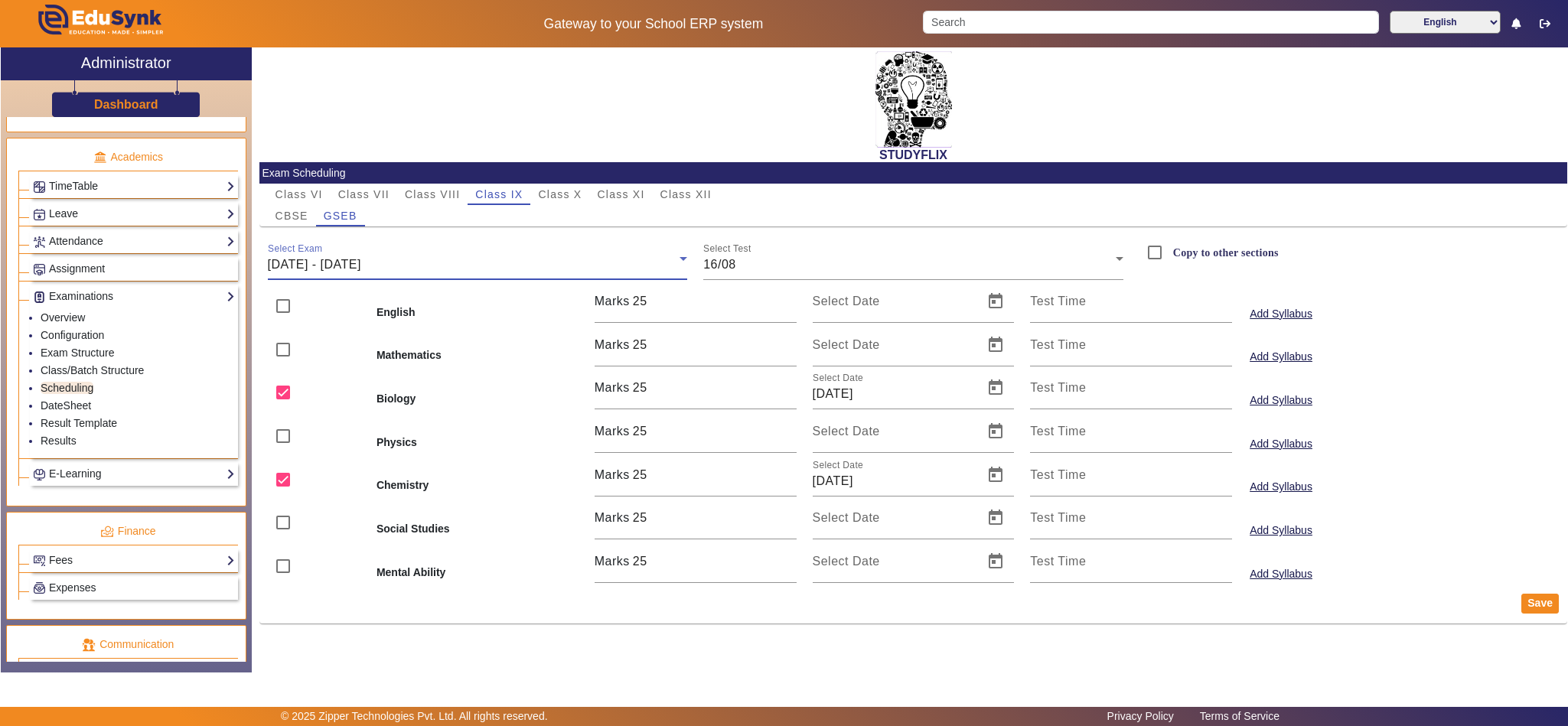
click at [483, 261] on div "[DATE] - [DATE]" at bounding box center [473, 265] width 412 height 19
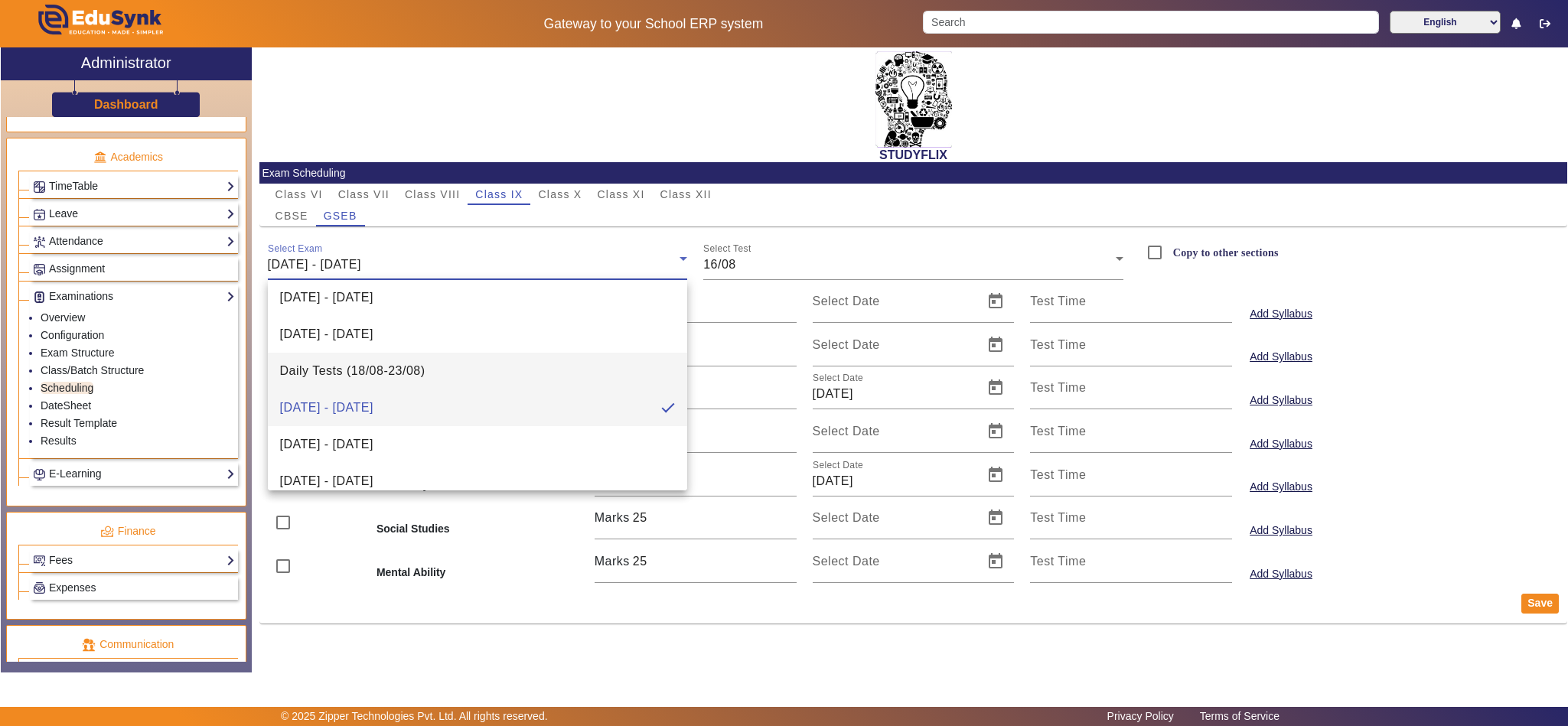
scroll to position [317, 0]
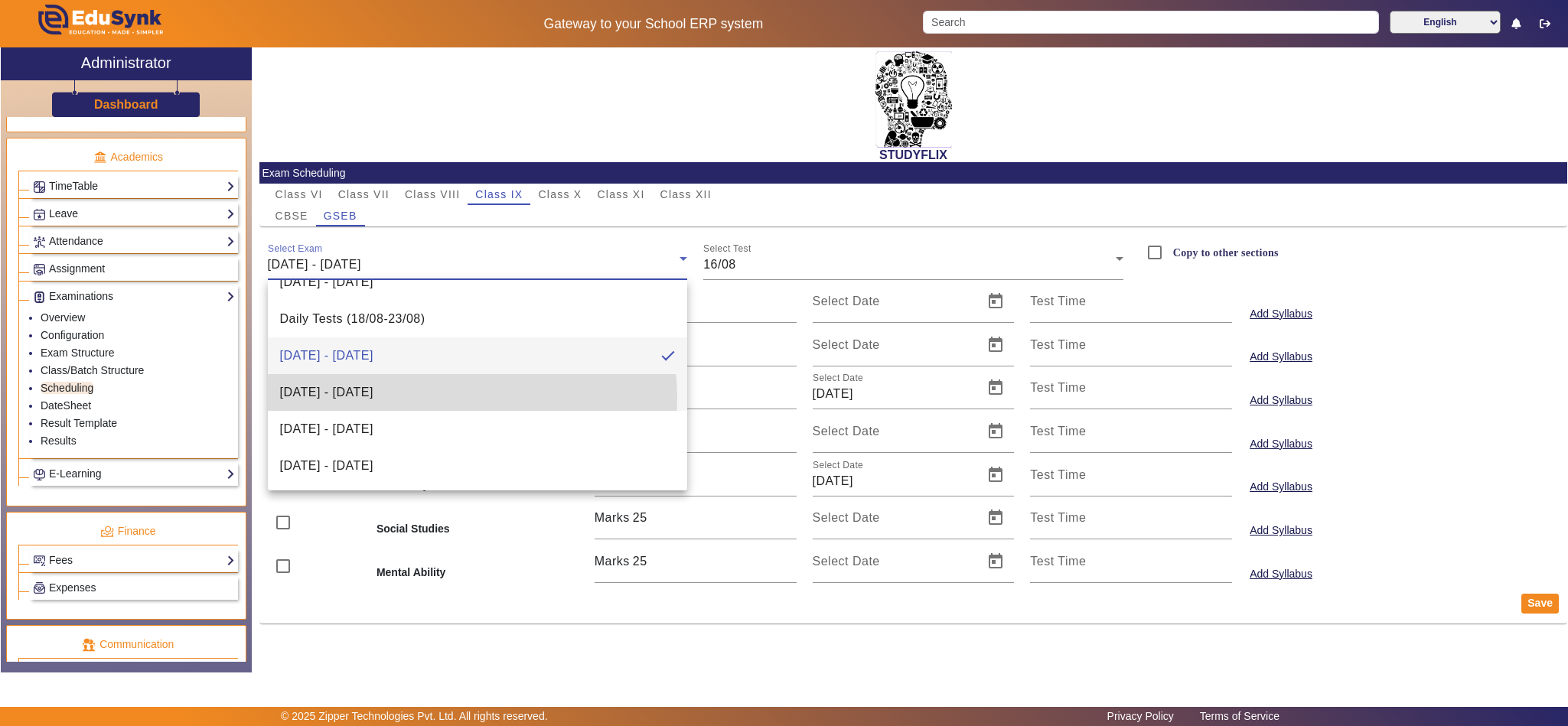
click at [455, 397] on mat-option "[DATE] - [DATE]" at bounding box center [477, 393] width 420 height 37
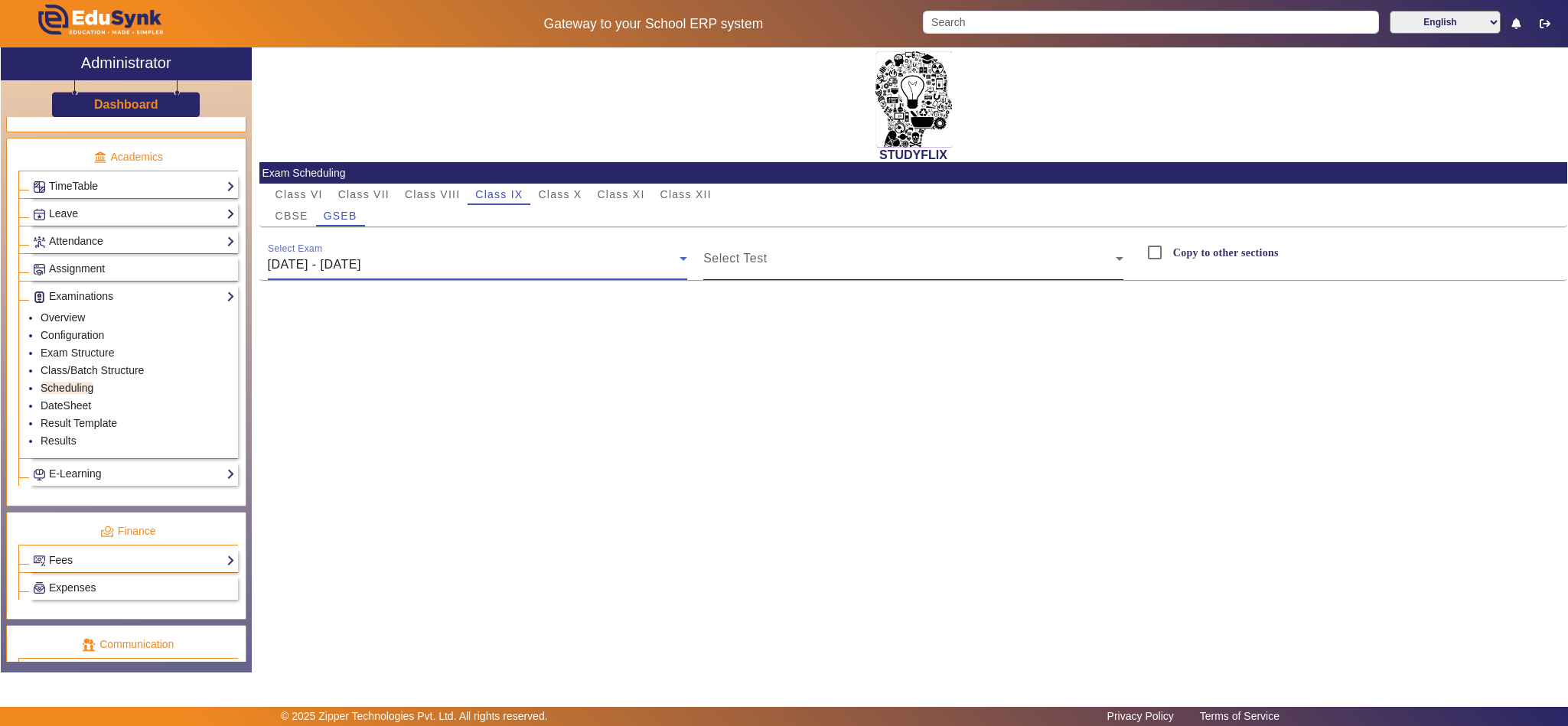
click at [728, 253] on mat-label "Select Test" at bounding box center [735, 258] width 63 height 13
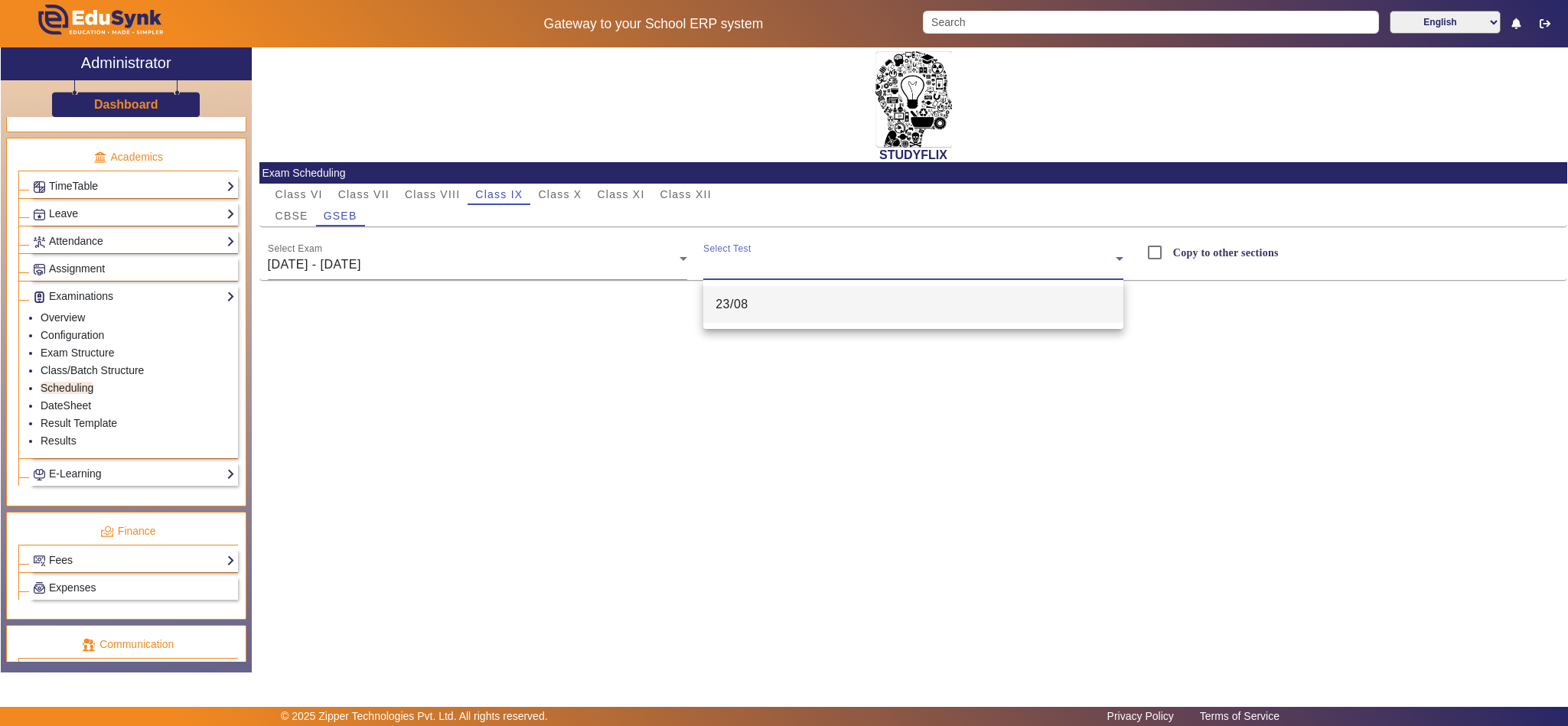
click at [737, 303] on span "23/08" at bounding box center [731, 305] width 33 height 19
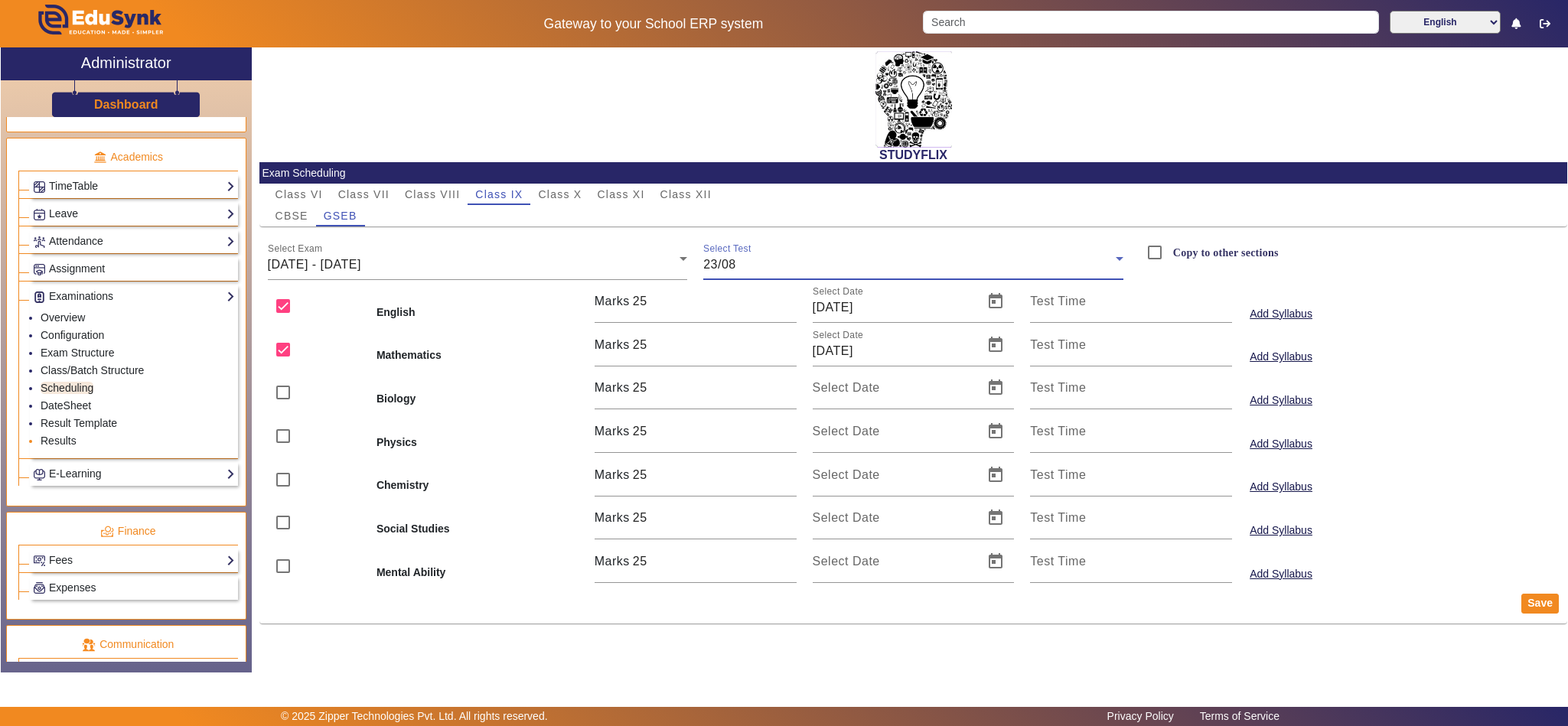
scroll to position [754, 0]
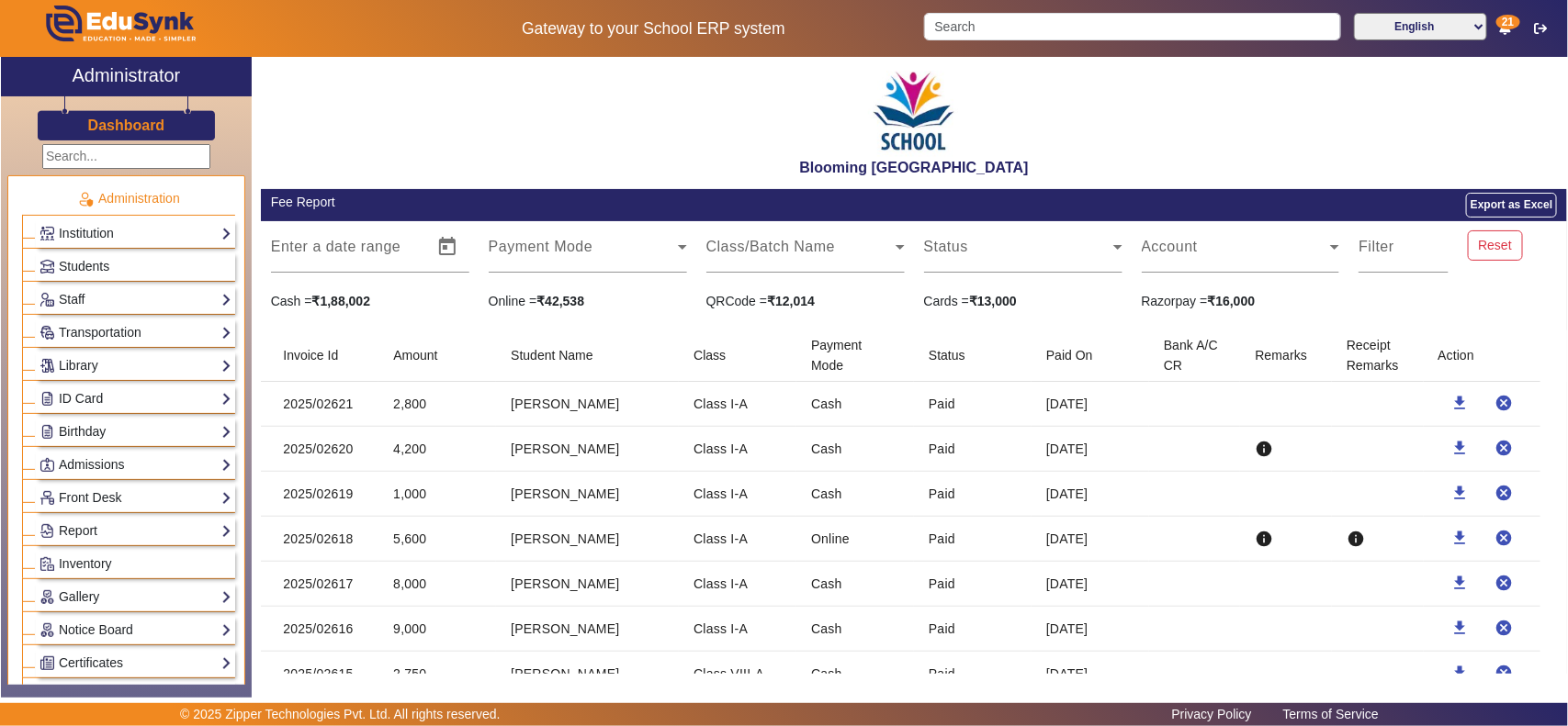
scroll to position [796, 0]
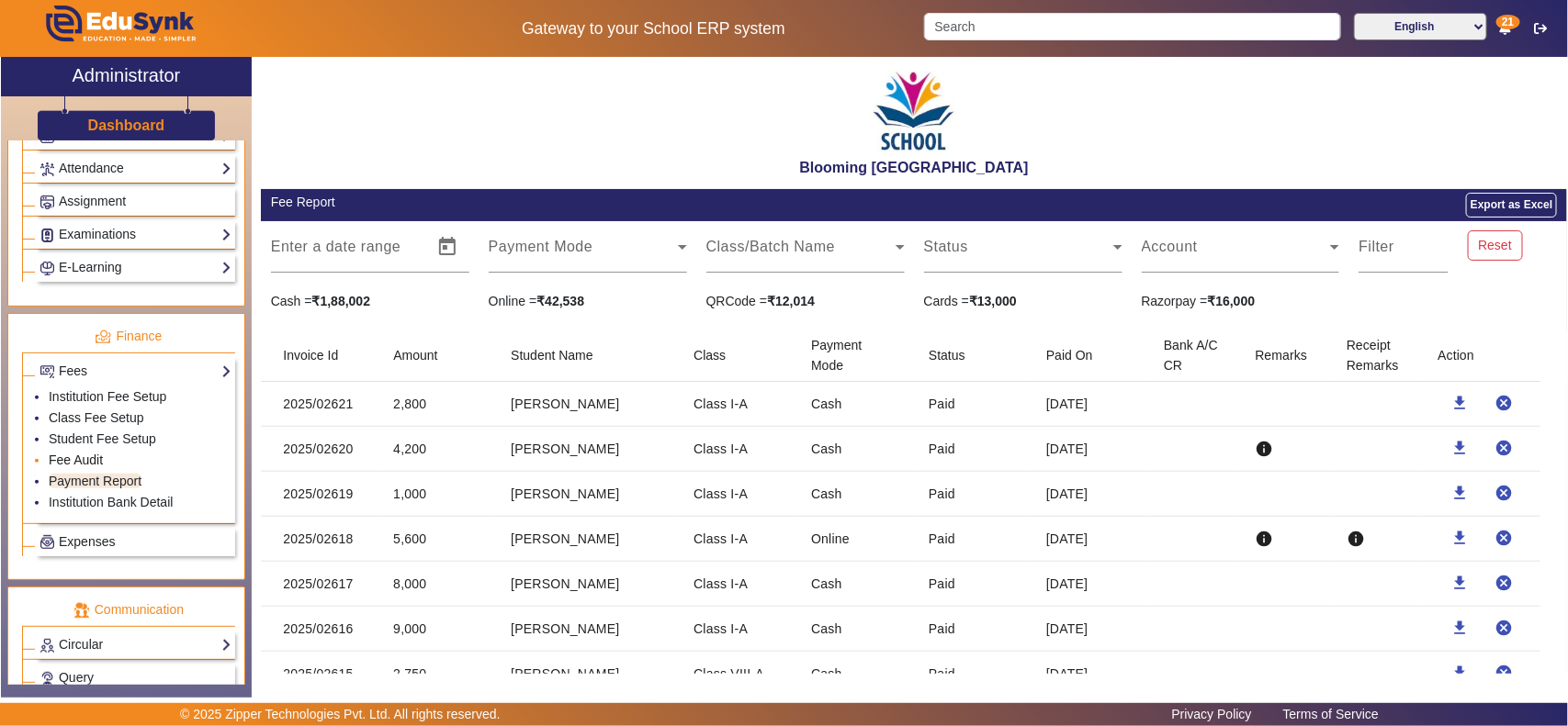
click at [67, 467] on link "Fee Audit" at bounding box center [75, 460] width 54 height 15
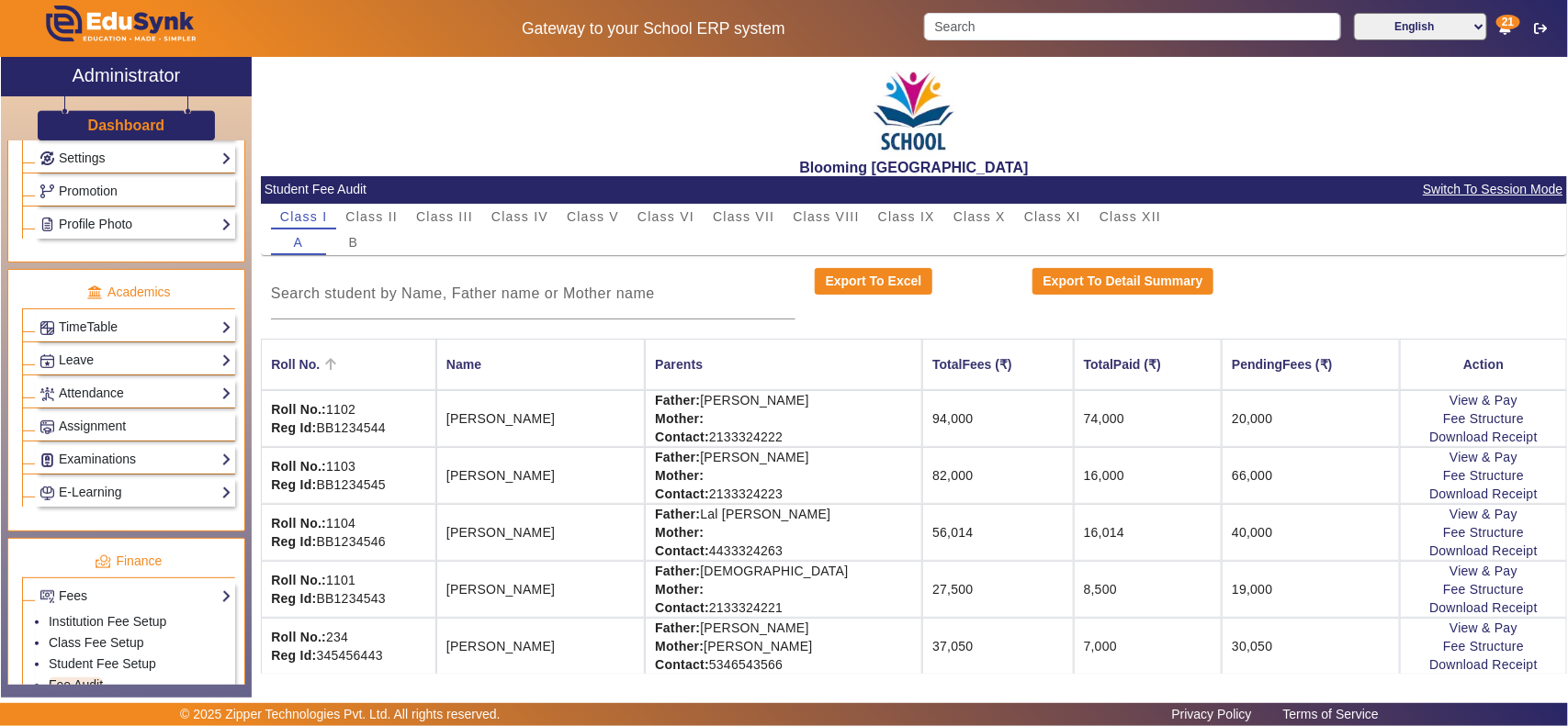
scroll to position [185, 0]
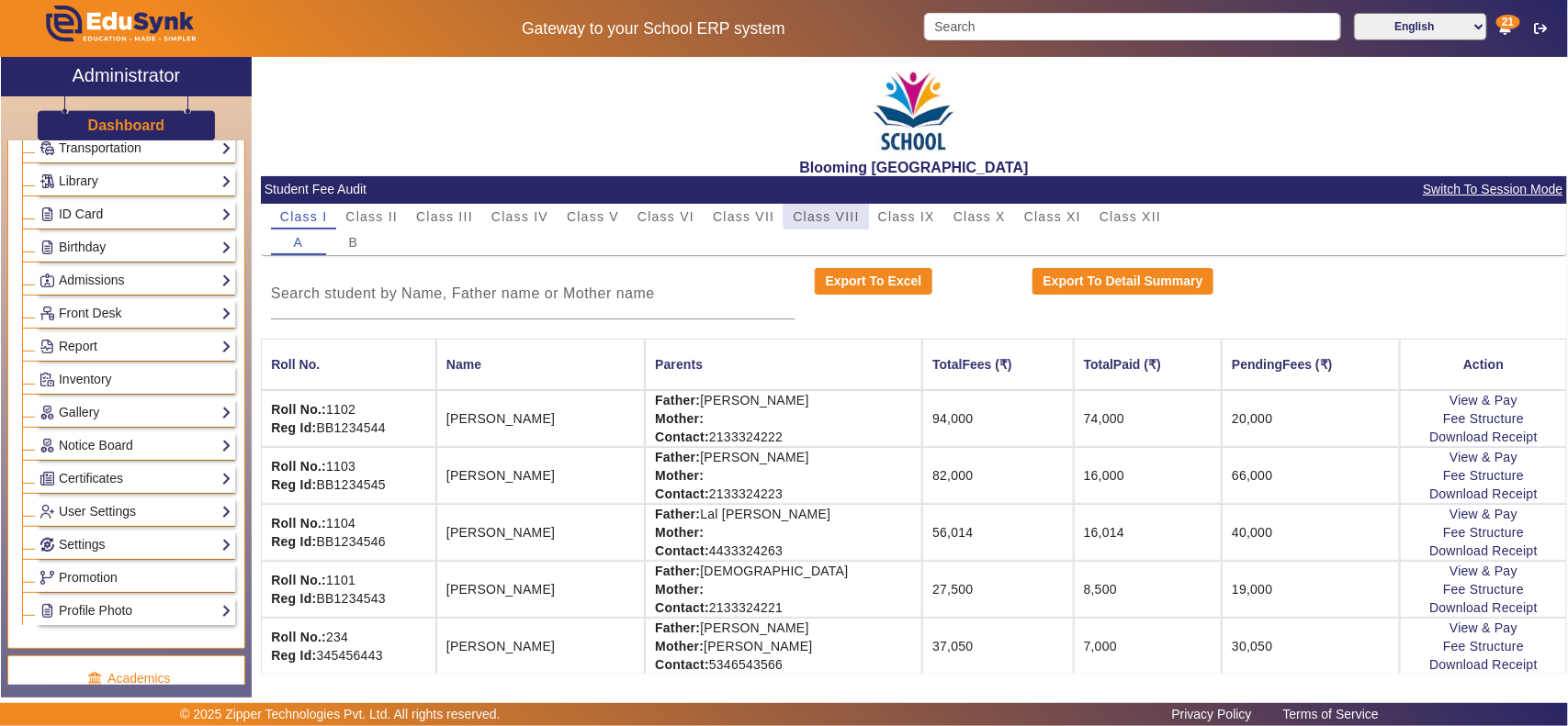
click at [834, 214] on span "Class VIII" at bounding box center [825, 217] width 66 height 13
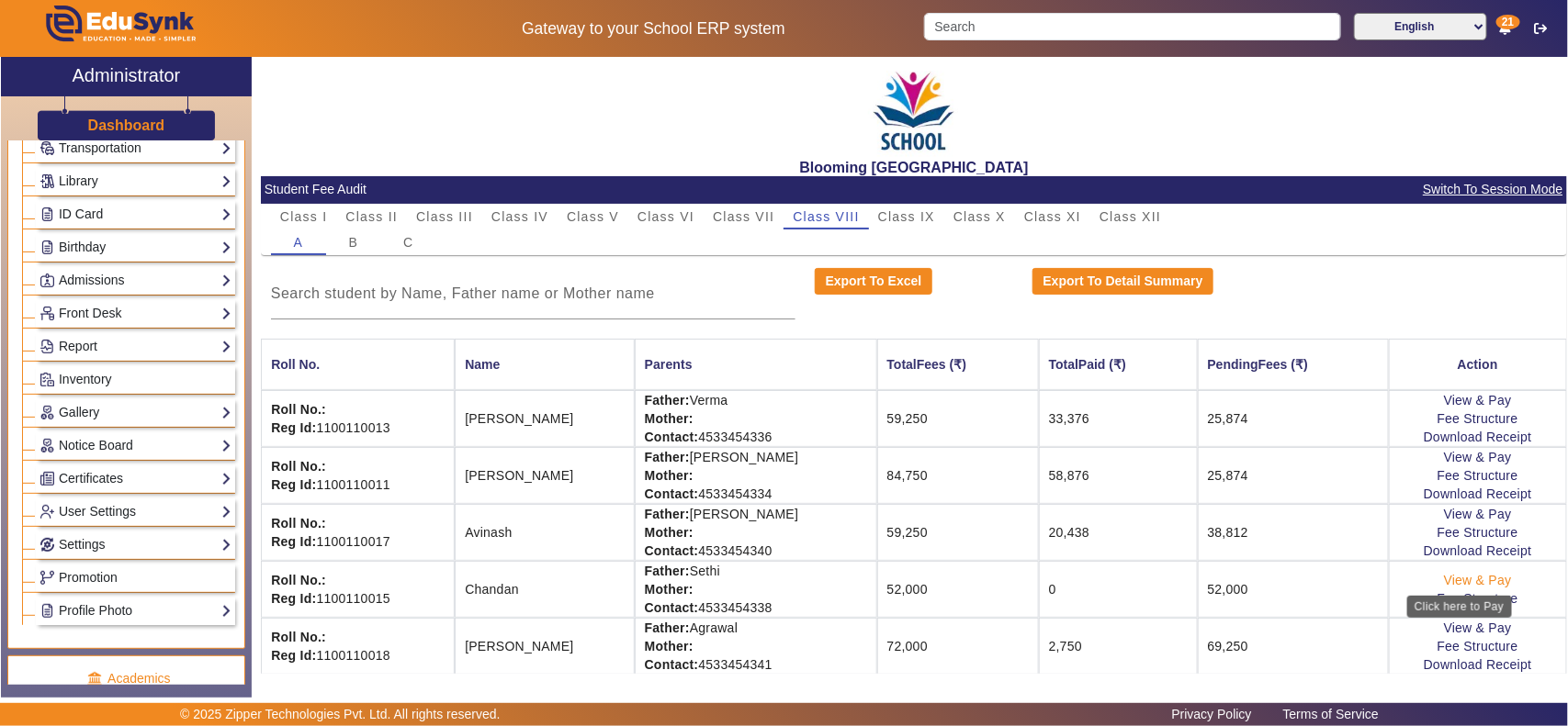
click at [1444, 581] on link "View & Pay" at bounding box center [1477, 580] width 68 height 15
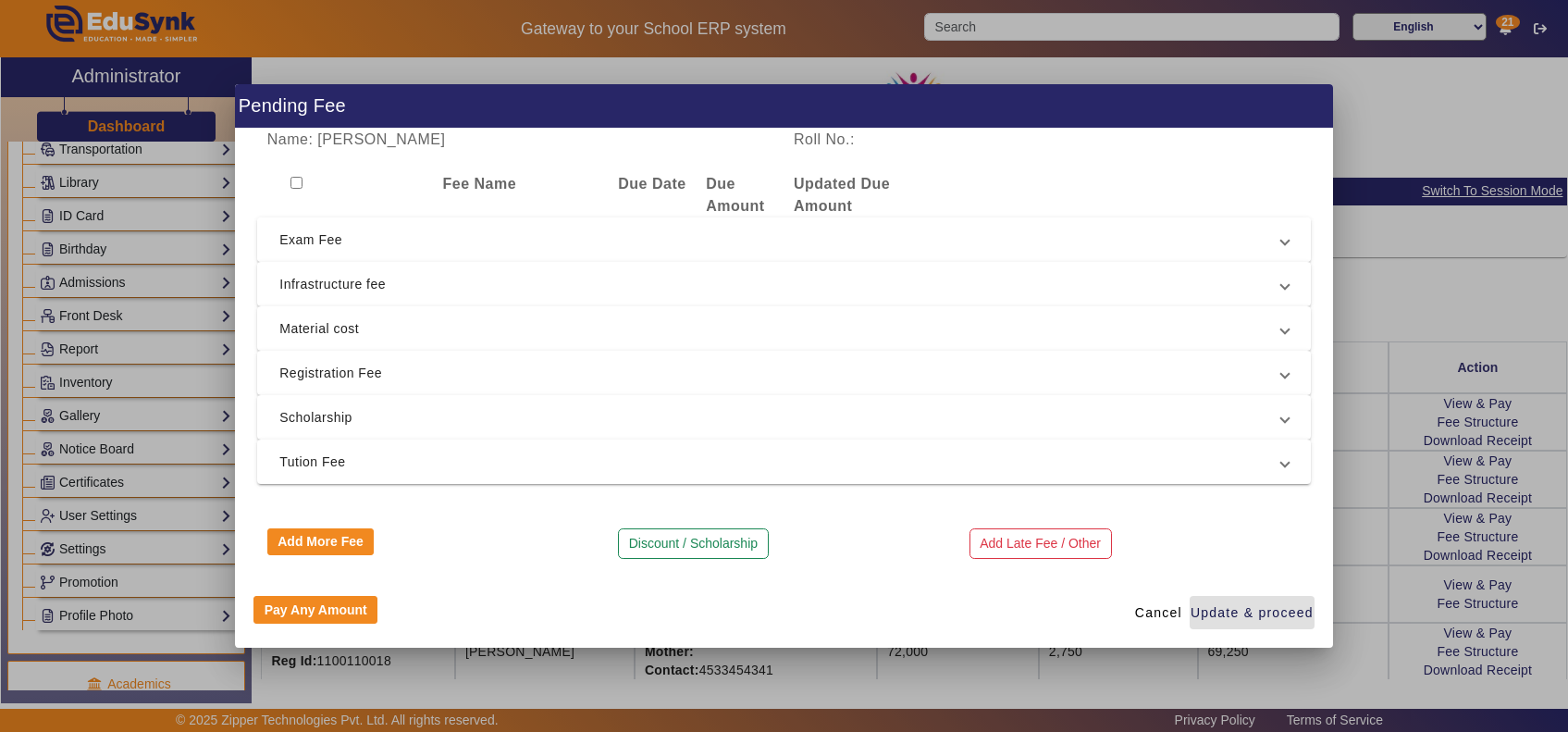
click at [428, 234] on span "Exam Fee" at bounding box center [780, 239] width 1002 height 22
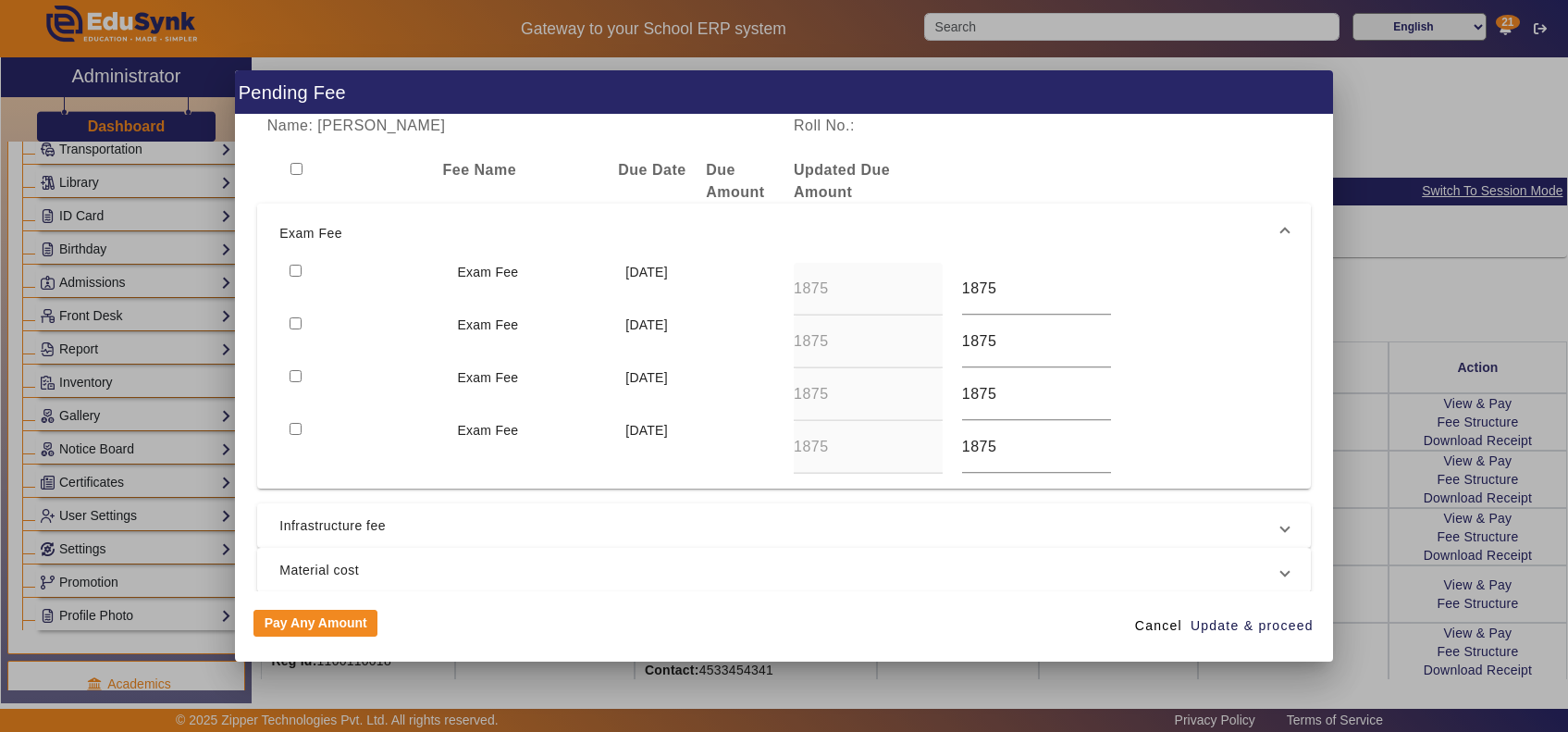
click at [428, 234] on span "Exam Fee" at bounding box center [780, 234] width 1002 height 22
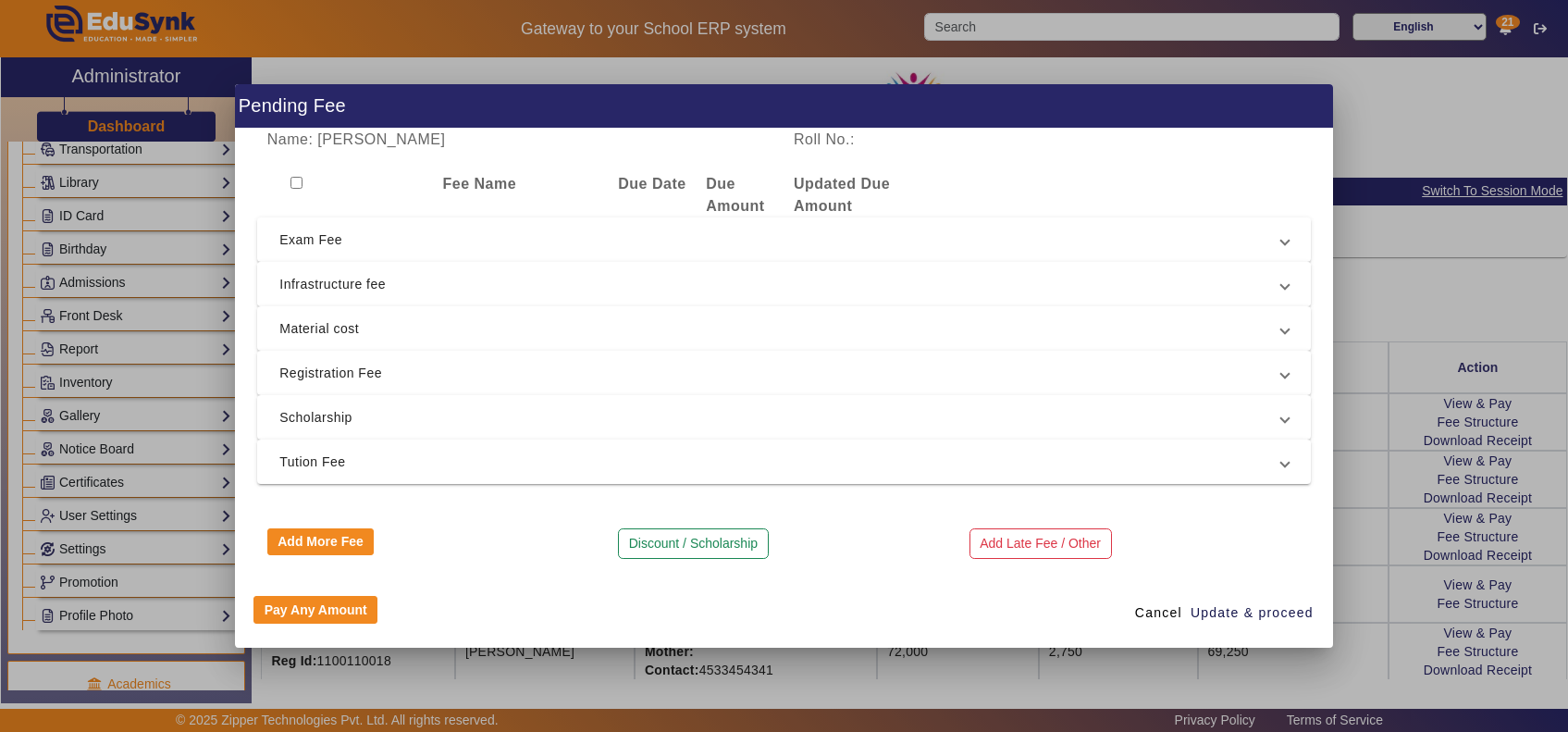
click at [432, 293] on span "Infrastructure fee" at bounding box center [780, 284] width 1002 height 22
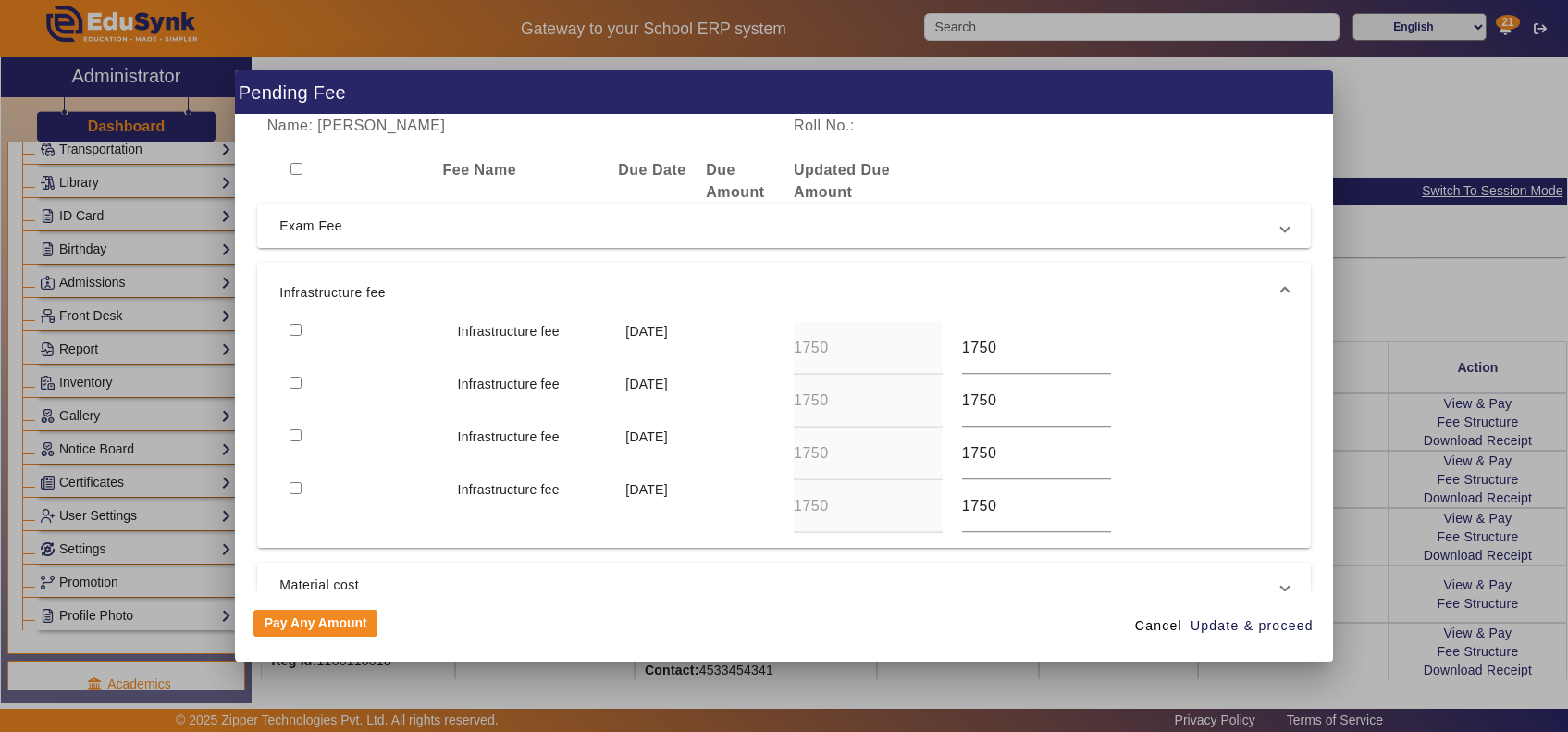
click at [432, 293] on span "Infrastructure fee" at bounding box center [780, 293] width 1002 height 22
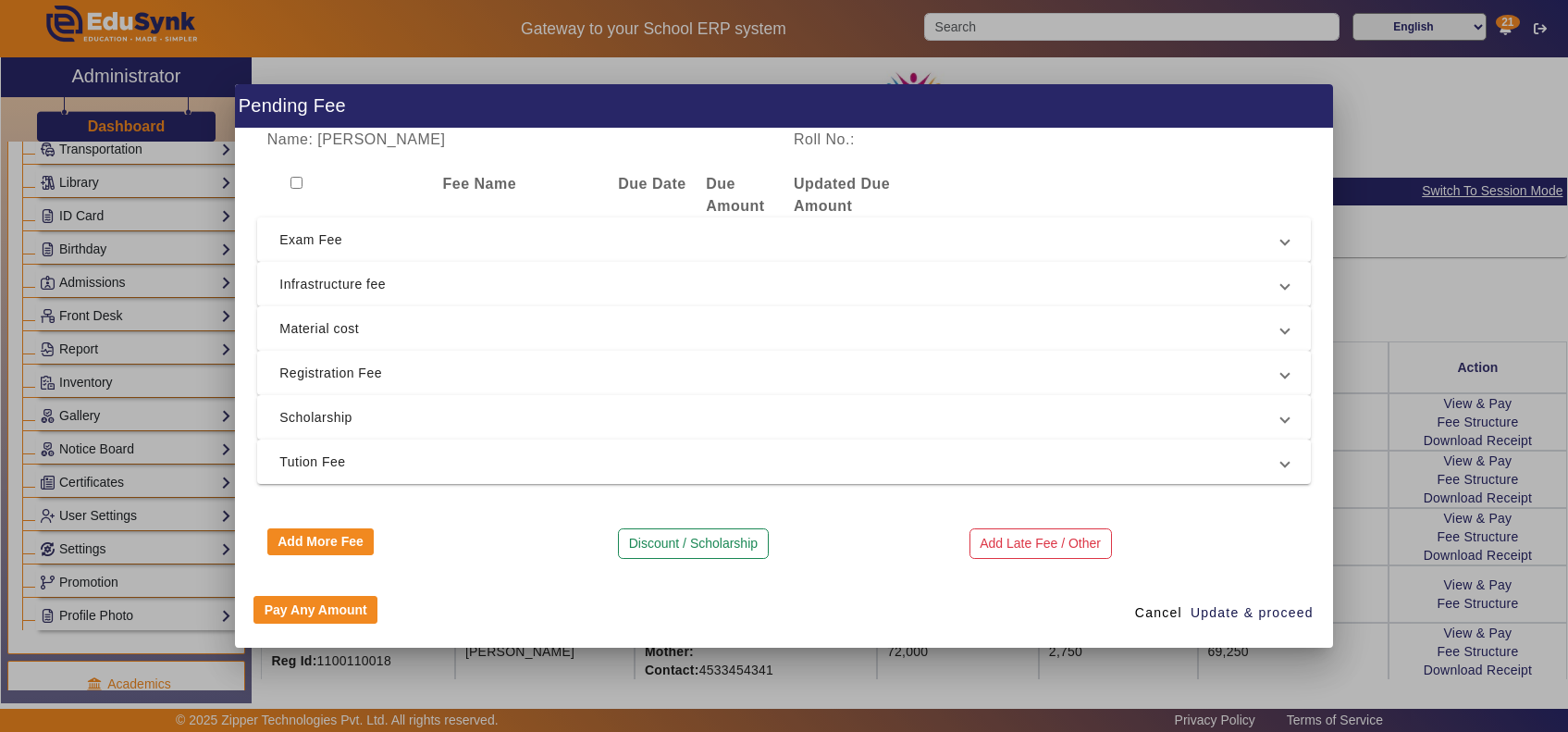
click at [433, 329] on span "Material cost" at bounding box center [780, 328] width 1002 height 22
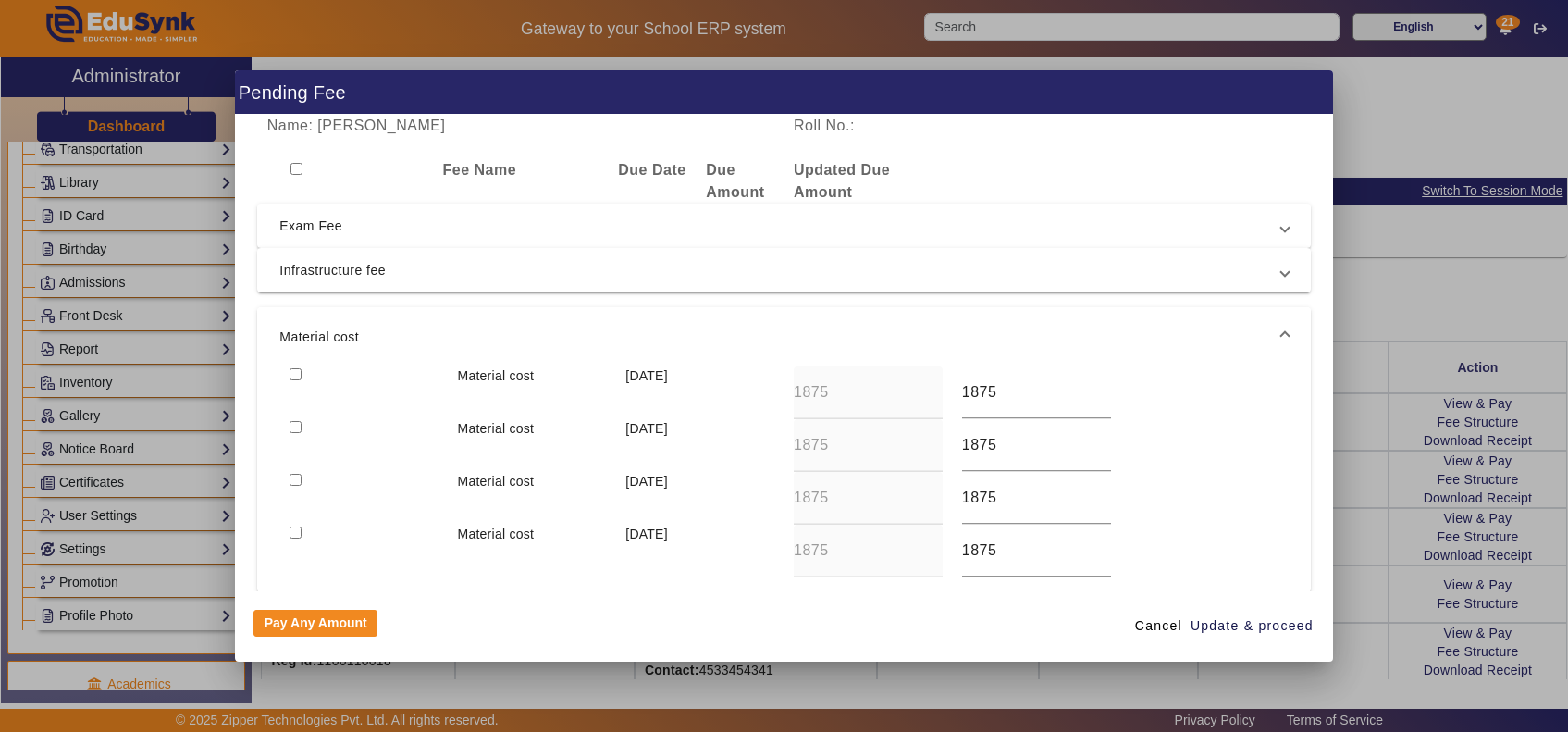
click at [433, 329] on span "Material cost" at bounding box center [780, 337] width 1002 height 22
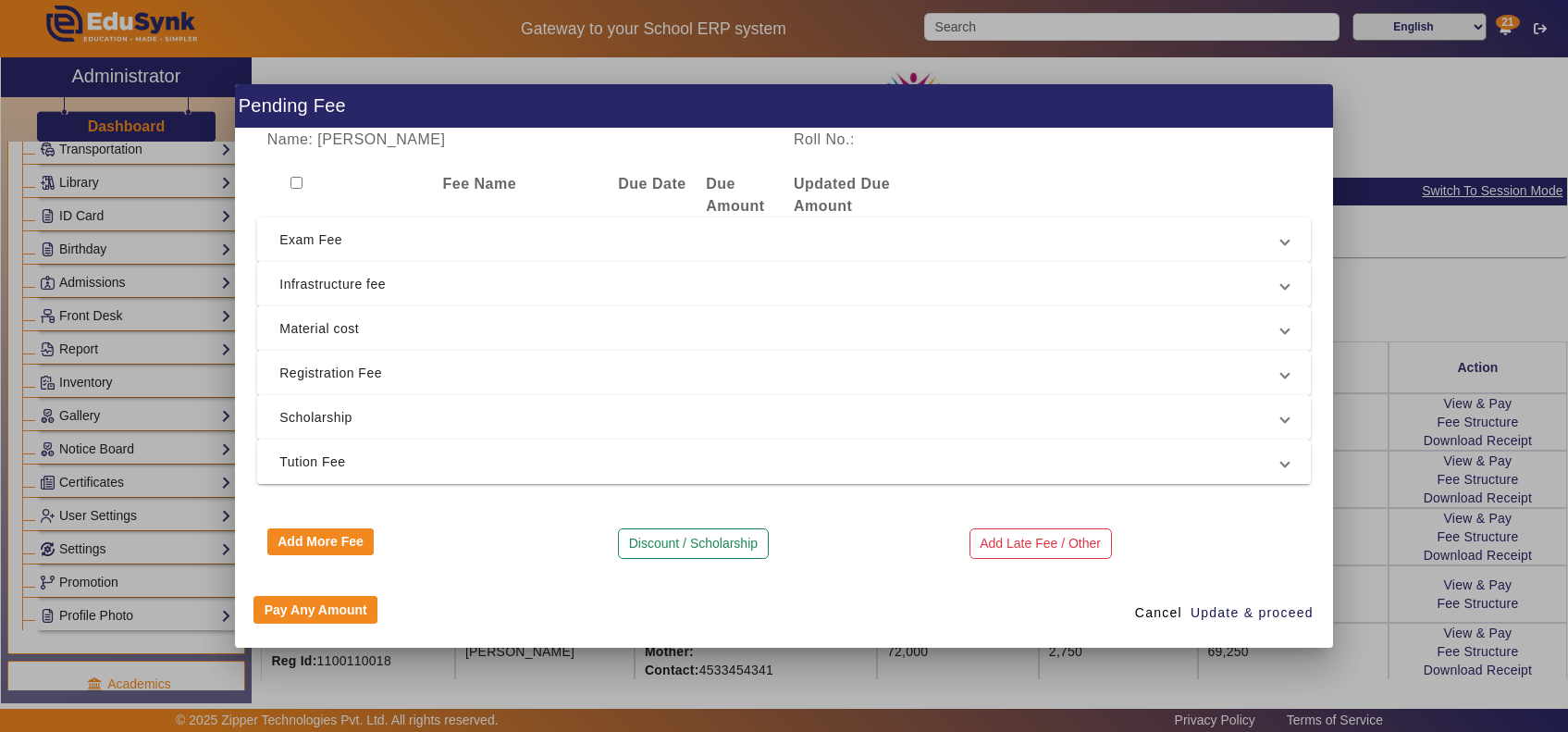
click at [436, 373] on span "Registration Fee" at bounding box center [780, 373] width 1002 height 22
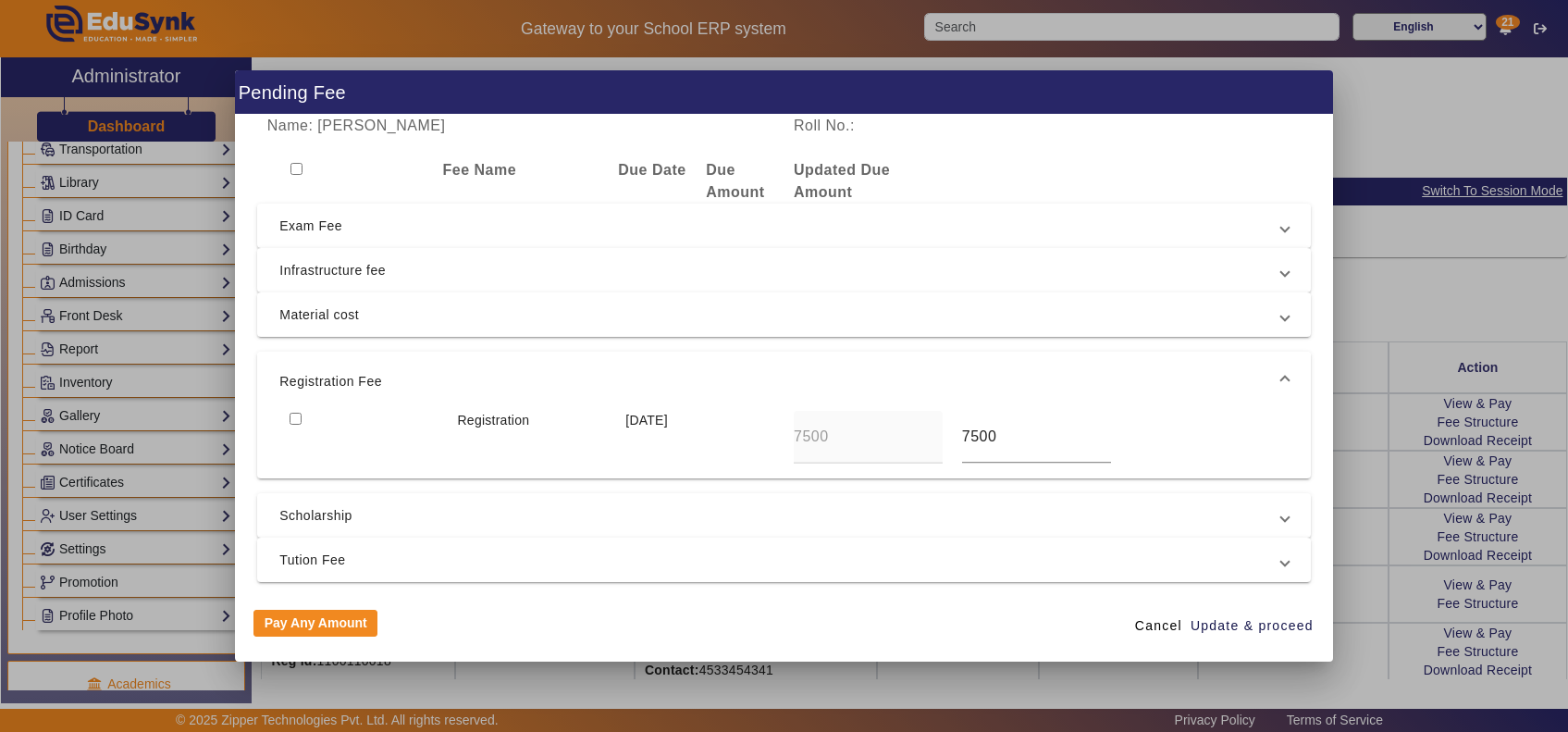
click at [436, 373] on span "Registration Fee" at bounding box center [780, 381] width 1002 height 22
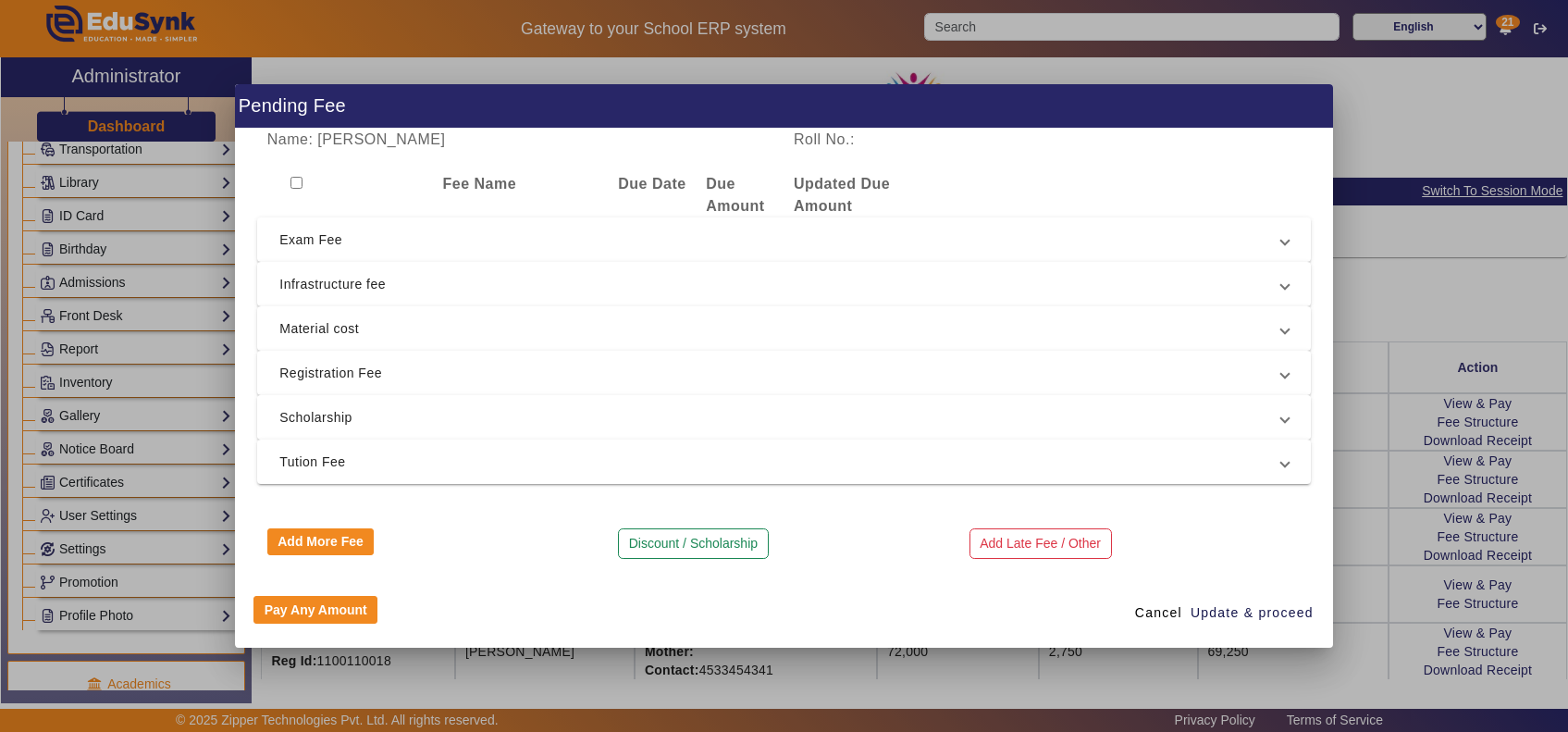
click at [439, 433] on mat-expansion-panel-header "Scholarship" at bounding box center [783, 418] width 1053 height 45
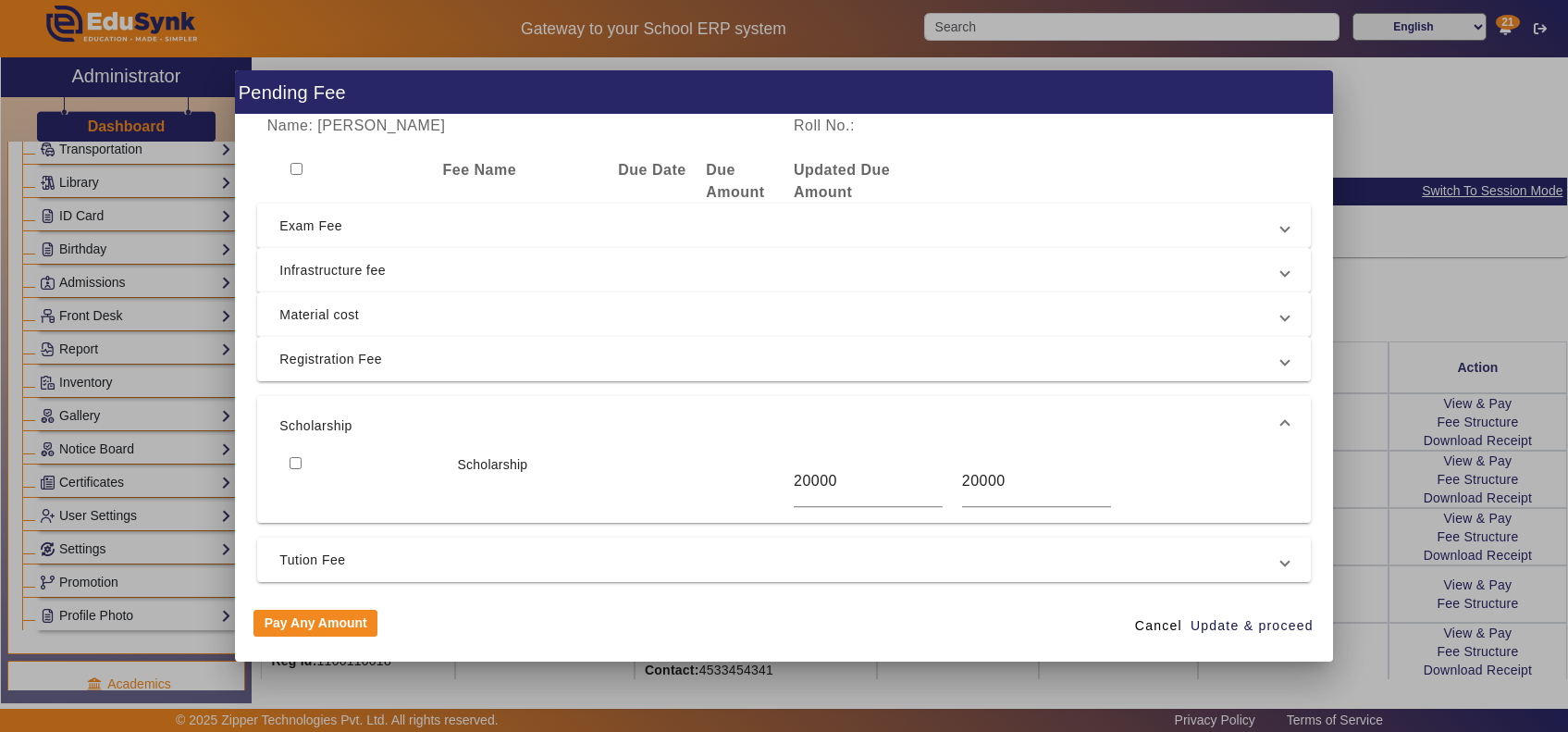
click at [439, 433] on span "Scholarship" at bounding box center [780, 425] width 1002 height 22
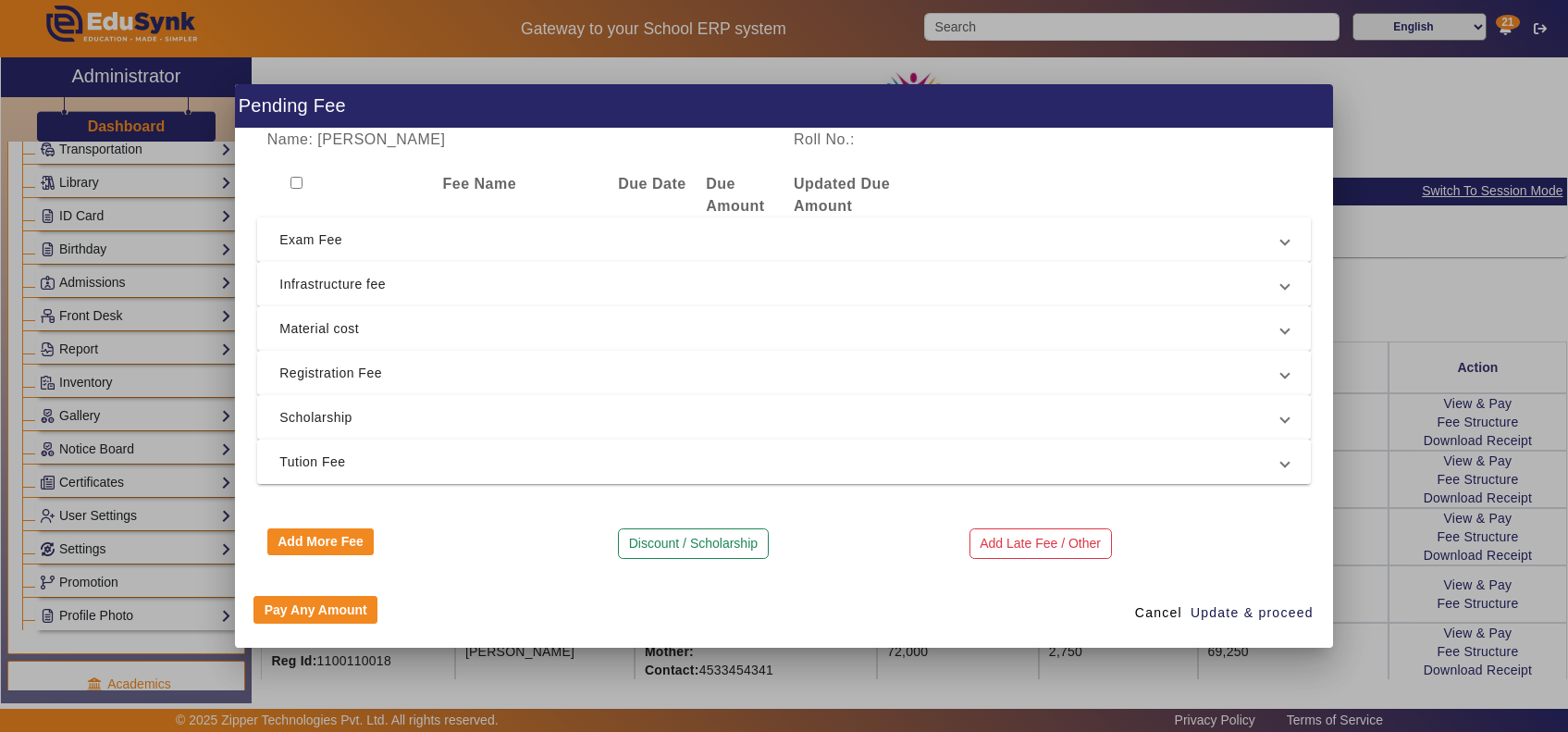
click at [435, 456] on span "Tution Fee" at bounding box center [780, 462] width 1002 height 22
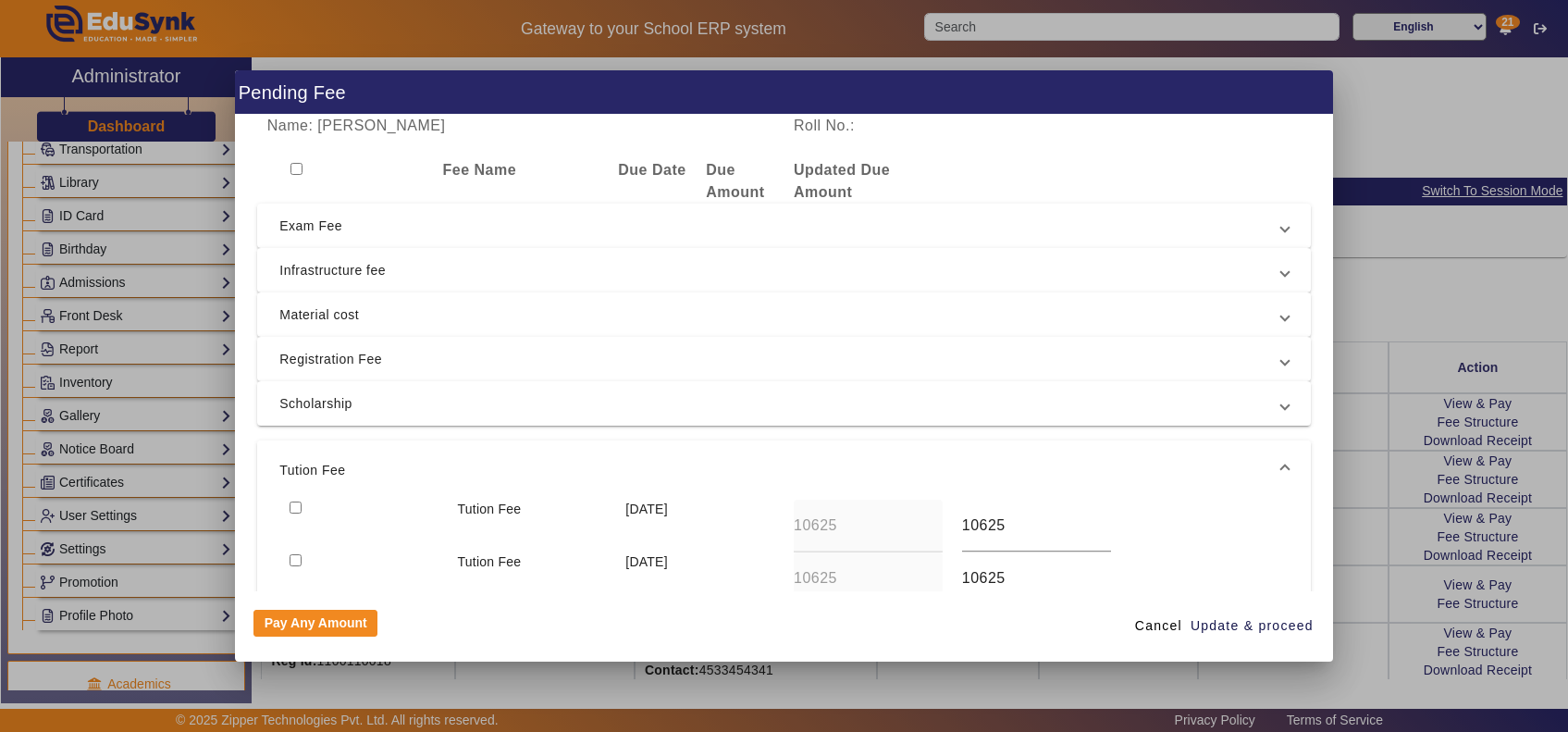
click at [435, 456] on mat-expansion-panel-header "Tution Fee" at bounding box center [783, 469] width 1053 height 59
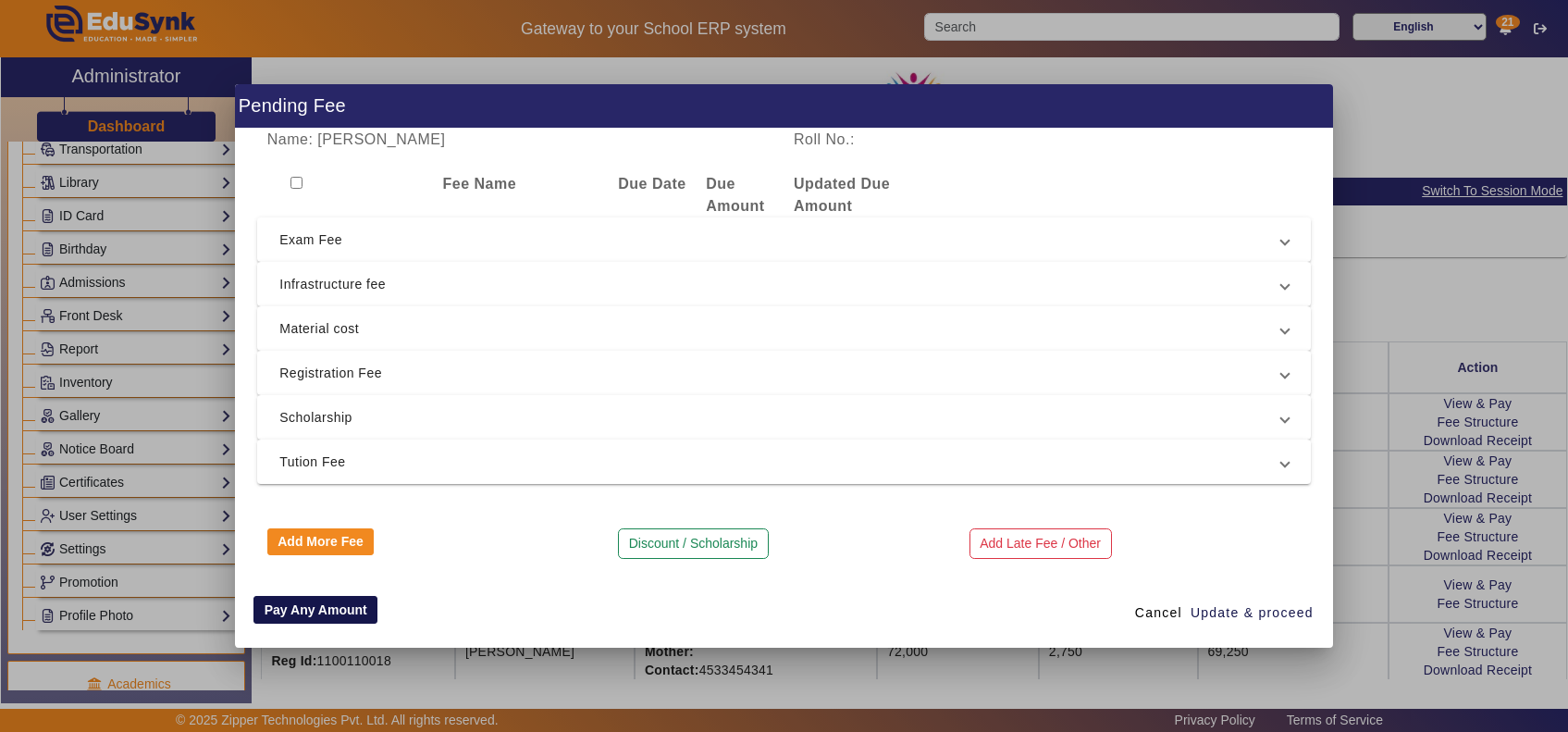
click at [351, 616] on button "Pay Any Amount" at bounding box center [315, 610] width 124 height 28
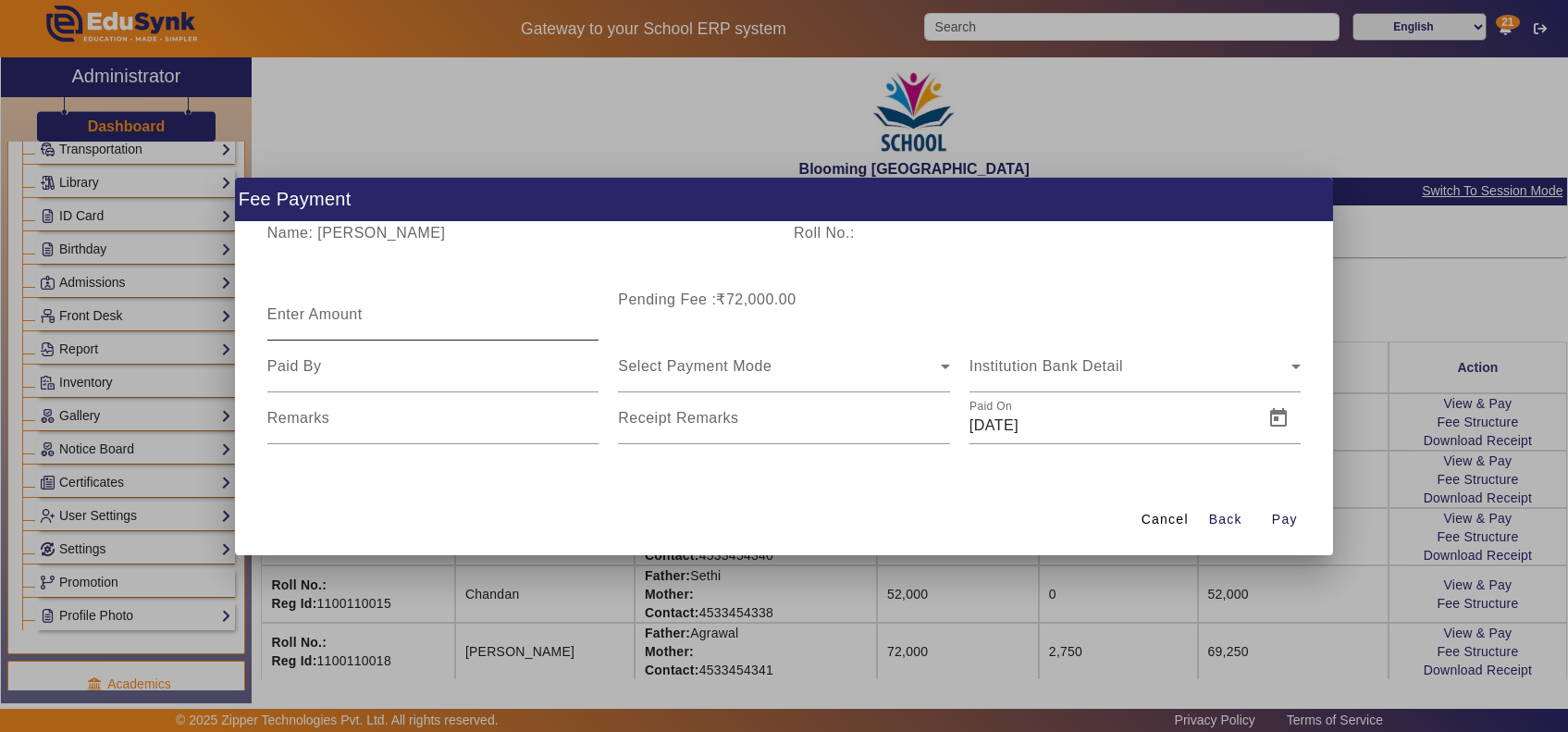
click at [390, 329] on input "Enter Amount" at bounding box center [433, 323] width 332 height 22
type input "30000"
click at [431, 368] on input at bounding box center [433, 366] width 332 height 22
type input "Pratik"
click at [722, 363] on span "Select Payment Mode" at bounding box center [694, 366] width 153 height 16
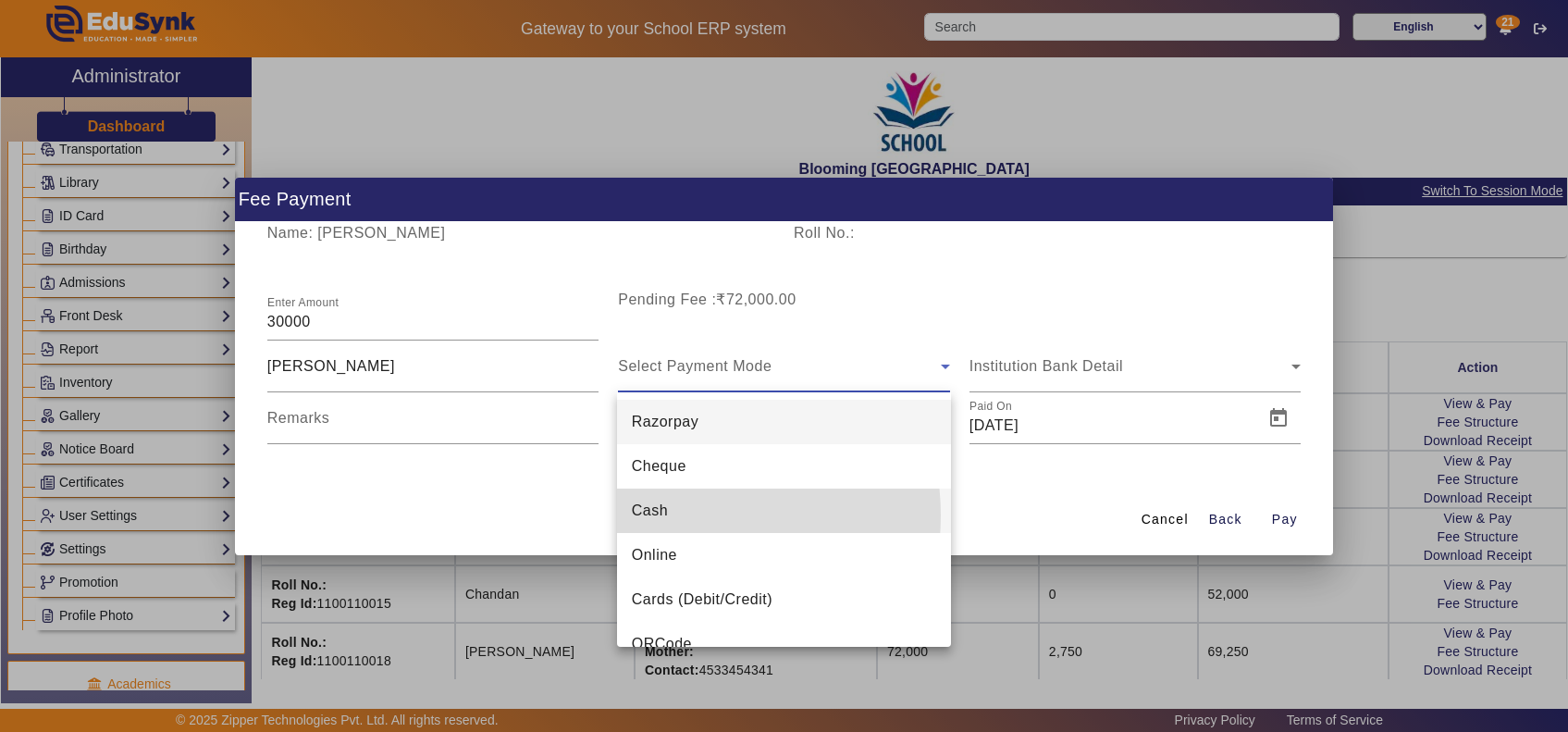
click at [677, 515] on mat-option "Cash" at bounding box center [783, 511] width 334 height 45
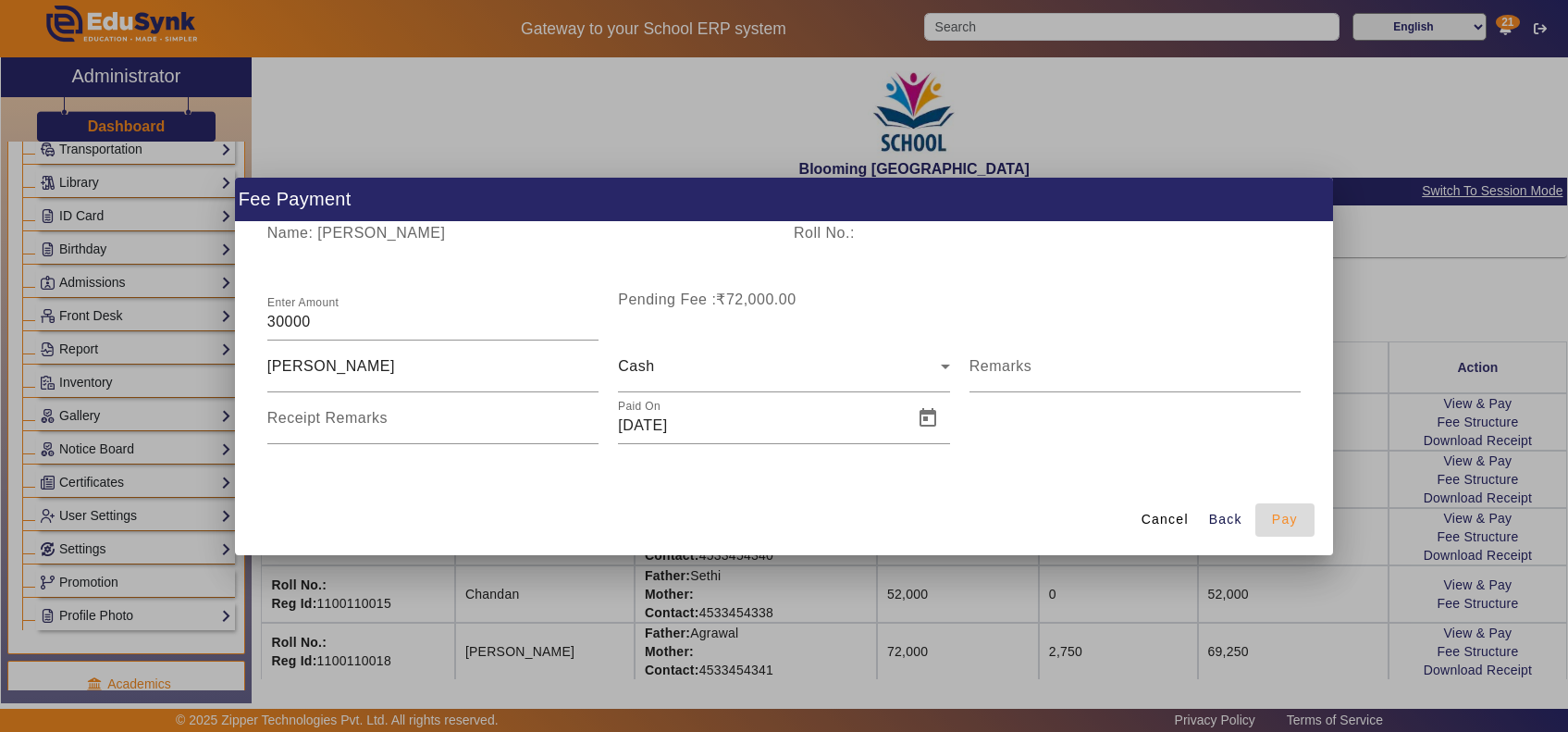
click at [1282, 514] on span "Pay" at bounding box center [1285, 519] width 26 height 20
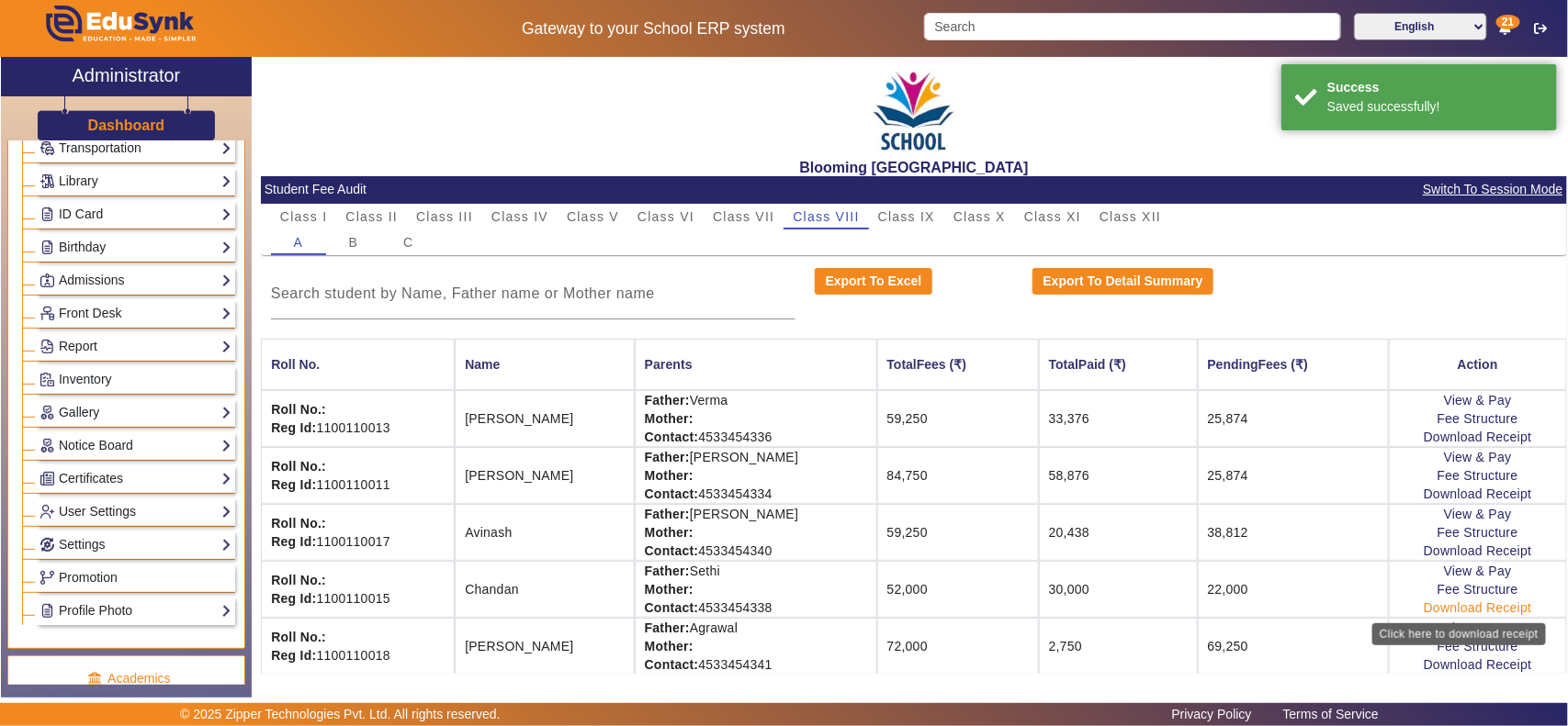
click at [1447, 606] on link "Download Receipt" at bounding box center [1477, 607] width 109 height 15
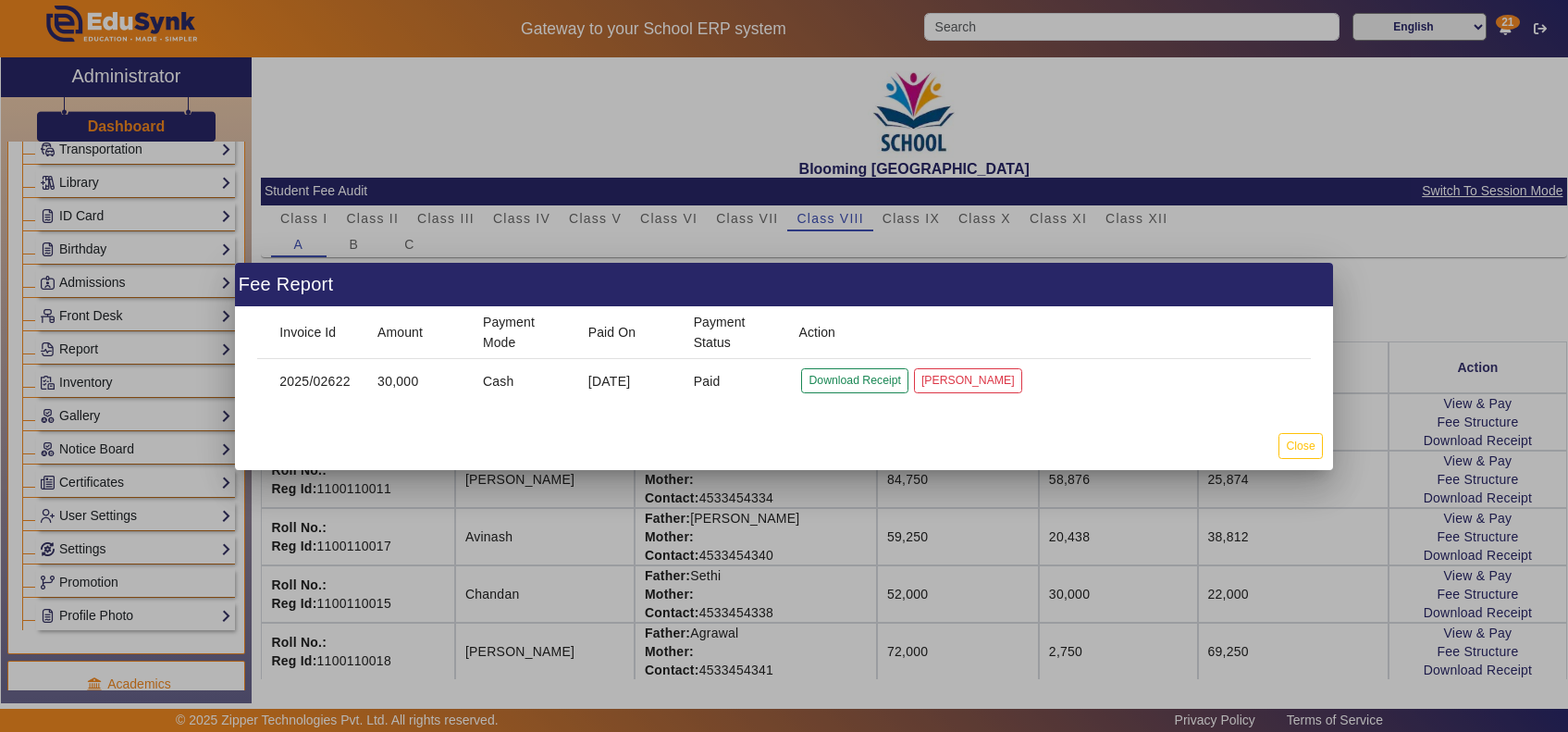
drag, startPoint x: 284, startPoint y: 386, endPoint x: 740, endPoint y: 371, distance: 456.2
click at [740, 371] on mat-row "2025/02622 30,000 Cash 21 Aug 2025 Paid Download Receipt Mark Cancelled" at bounding box center [783, 381] width 1053 height 45
click at [853, 375] on button "Download Receipt" at bounding box center [854, 380] width 107 height 25
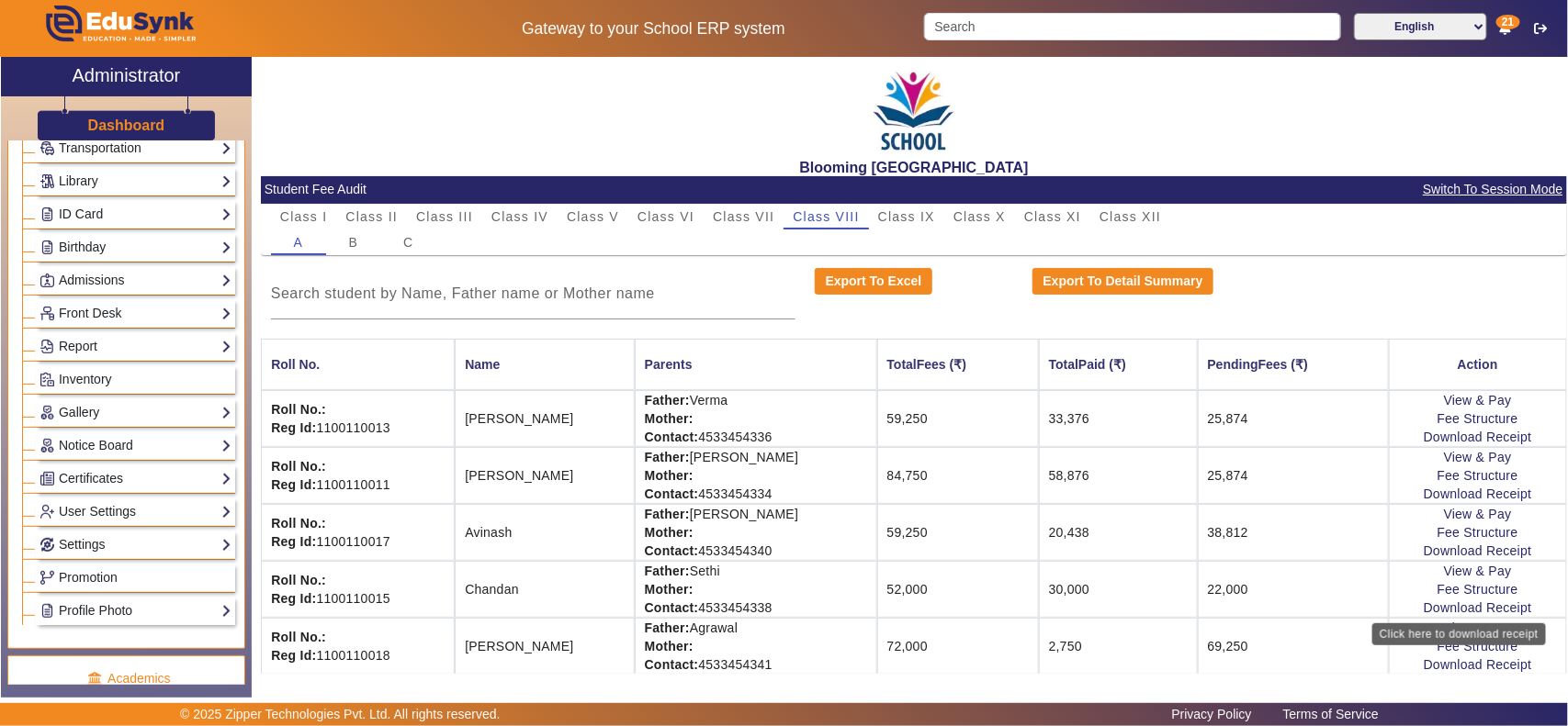
drag, startPoint x: 1318, startPoint y: 135, endPoint x: 1305, endPoint y: 138, distance: 13.3
click at [1313, 138] on div "Blooming Buds Secondary School" at bounding box center [913, 116] width 1305 height 120
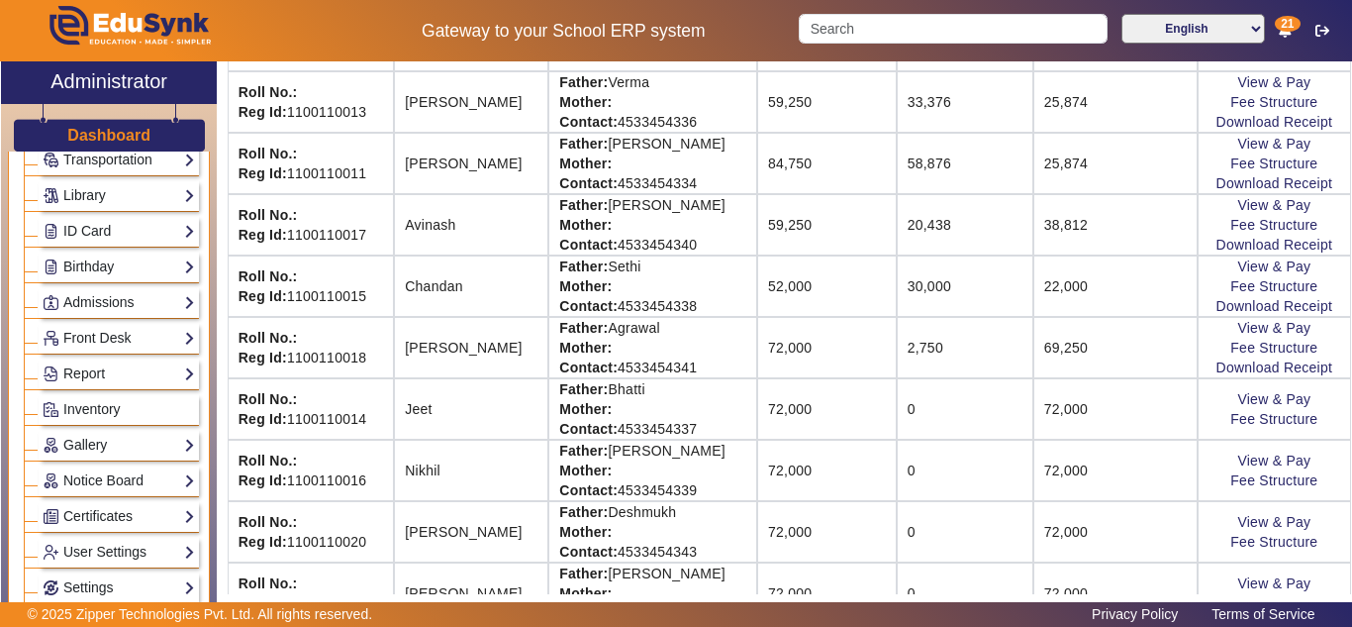
scroll to position [515, 0]
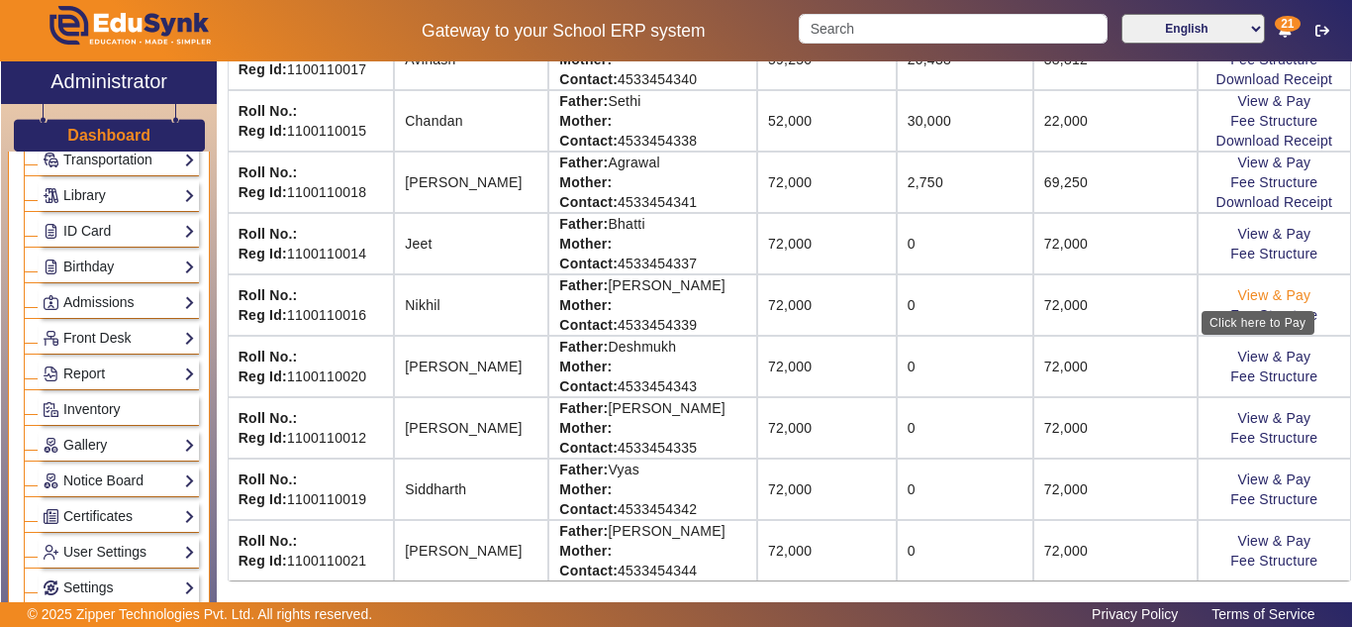
click at [1259, 293] on link "View & Pay" at bounding box center [1273, 295] width 73 height 16
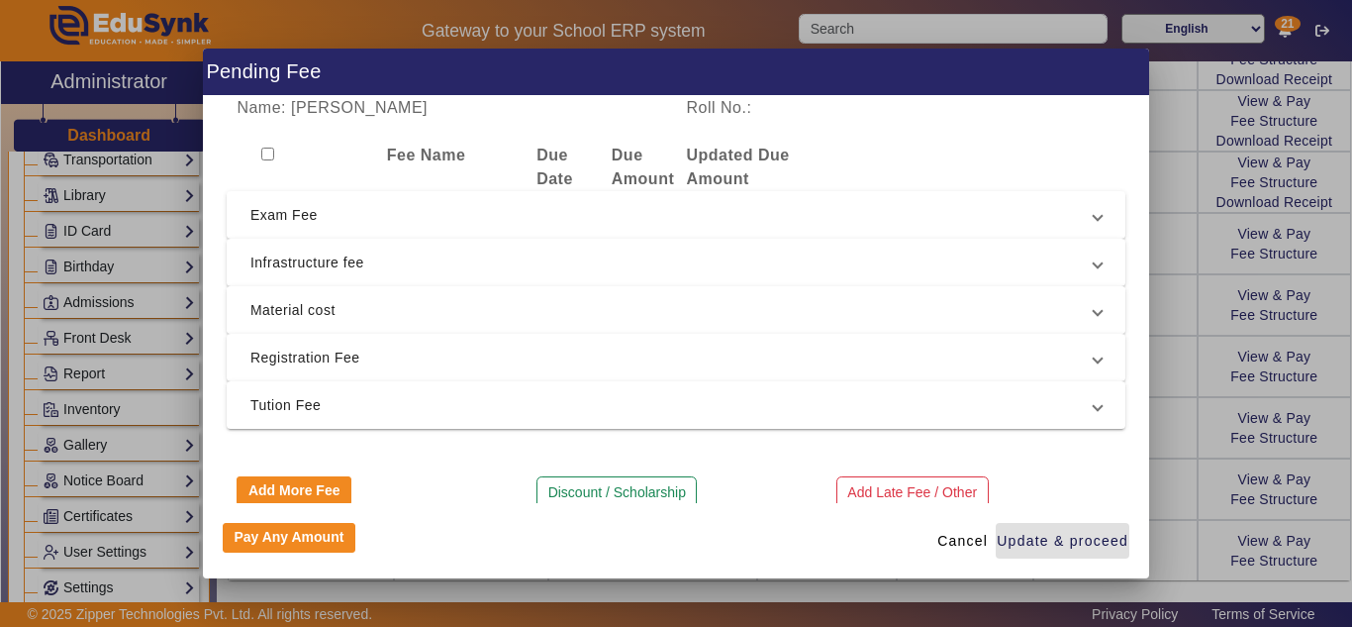
click at [430, 301] on span "Material cost" at bounding box center [671, 310] width 843 height 24
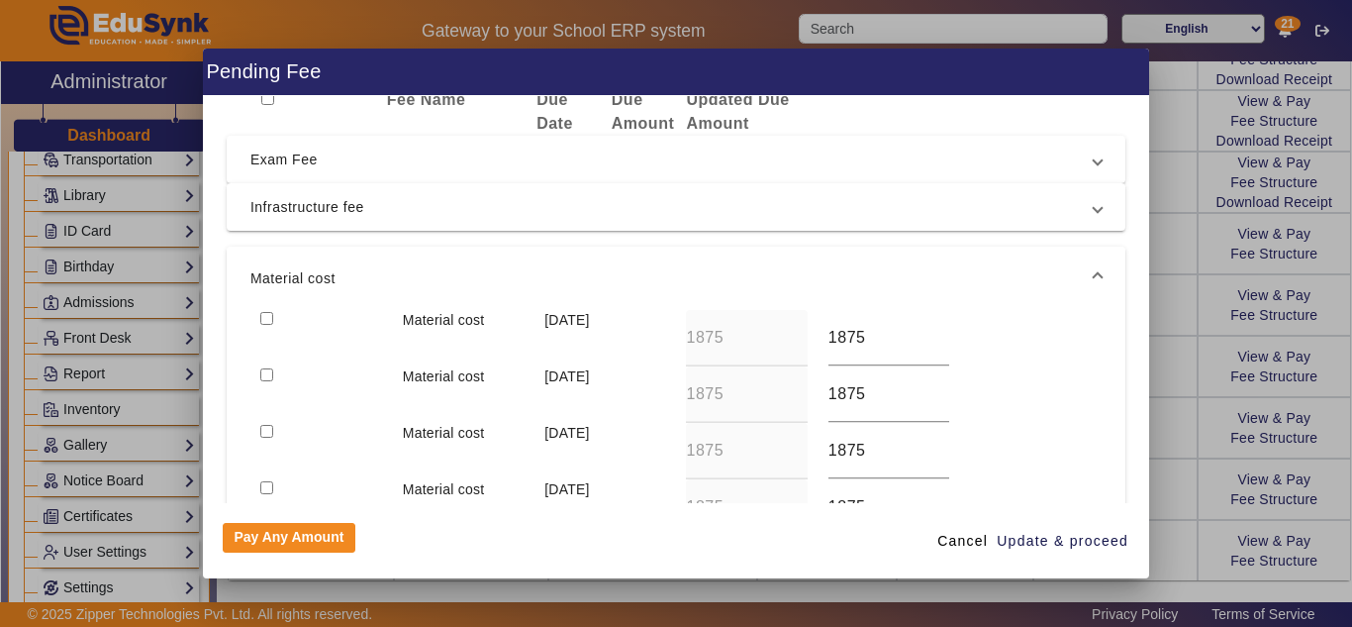
scroll to position [0, 0]
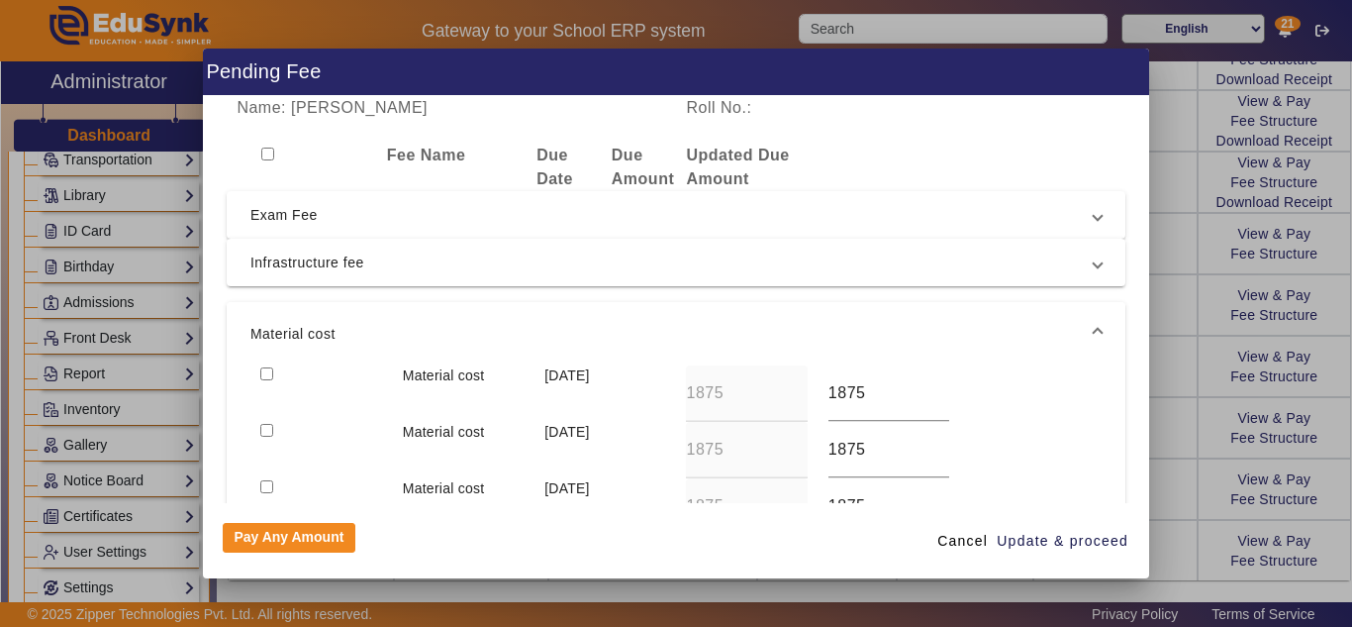
click at [432, 338] on span "Material cost" at bounding box center [671, 334] width 843 height 24
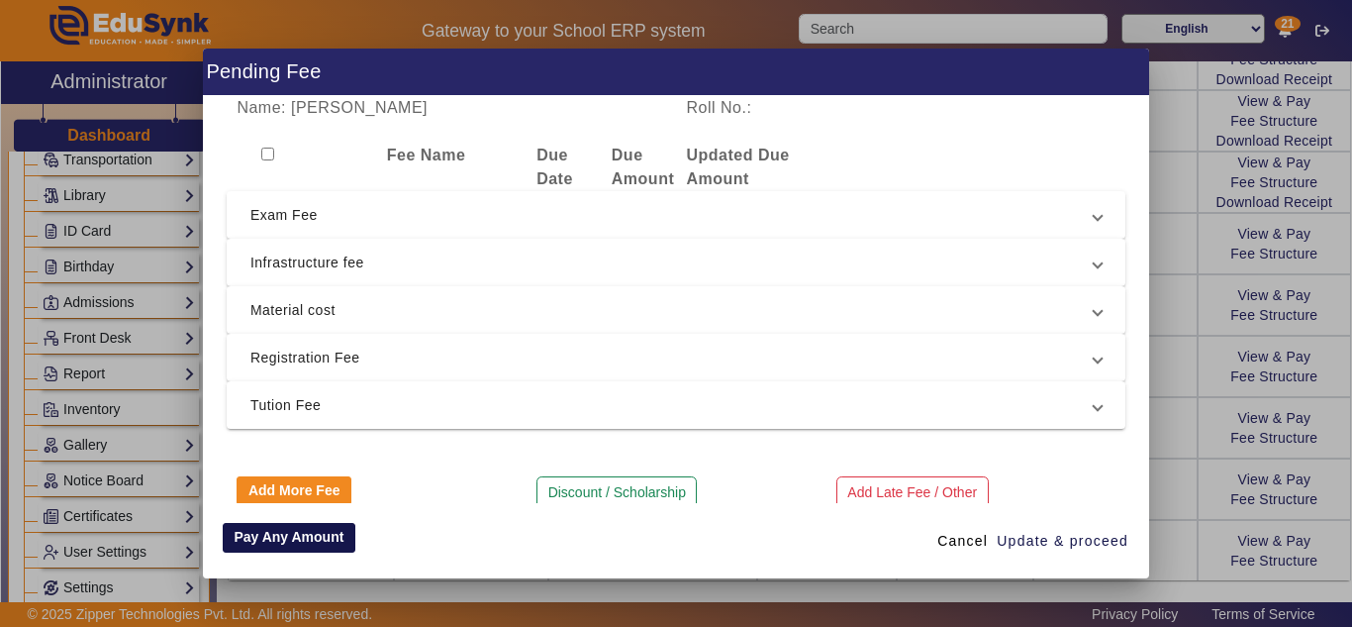
click at [291, 537] on button "Pay Any Amount" at bounding box center [289, 538] width 133 height 30
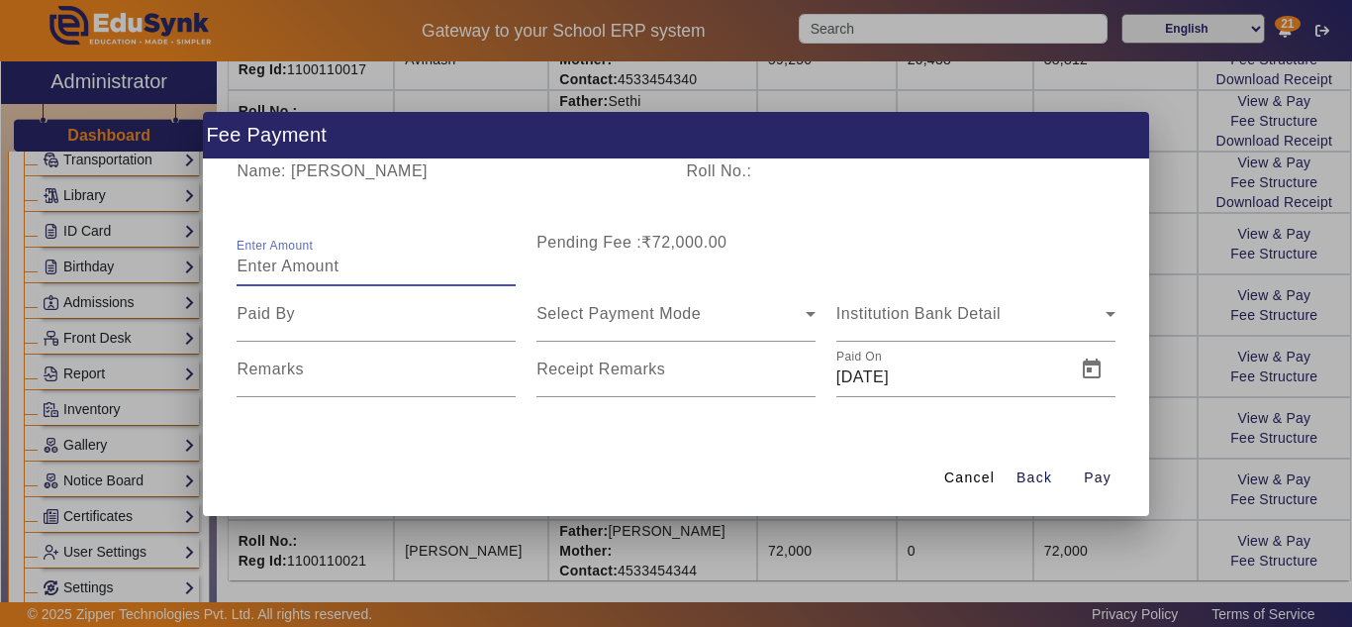
click at [330, 272] on input "Enter Amount" at bounding box center [376, 266] width 279 height 24
type input "24000"
click at [981, 472] on span "Cancel" at bounding box center [969, 477] width 50 height 21
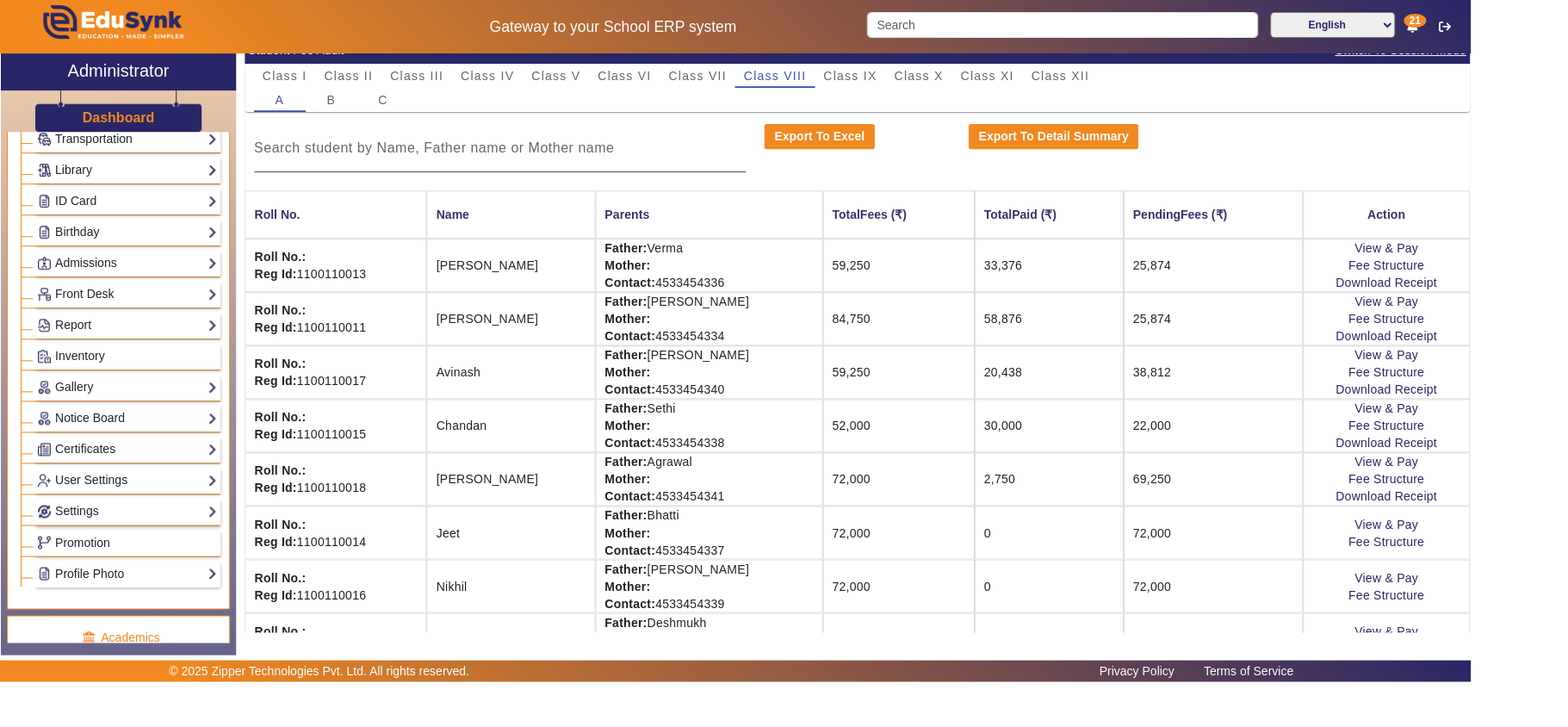
scroll to position [127, 0]
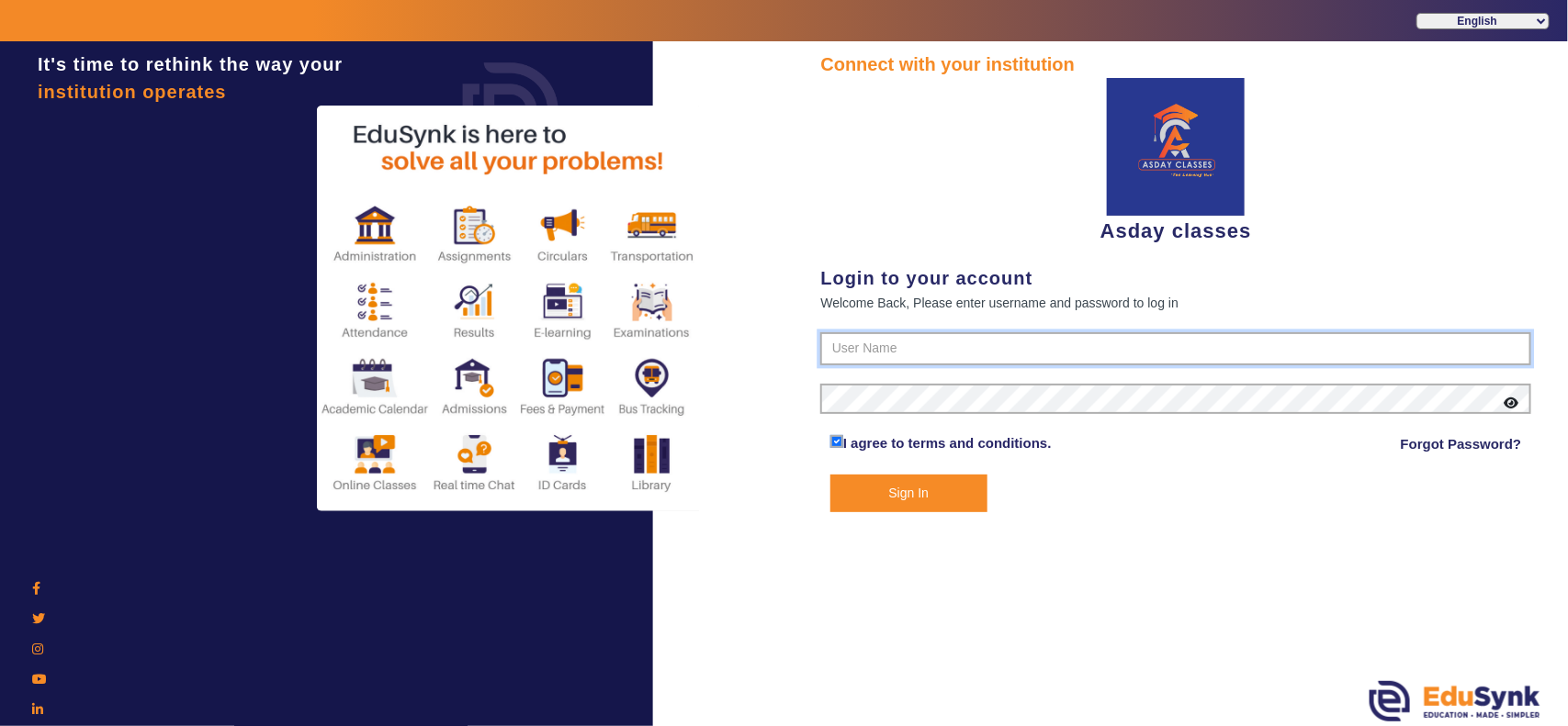
type input "7775077131"
click at [895, 492] on button "Sign In" at bounding box center [908, 493] width 157 height 38
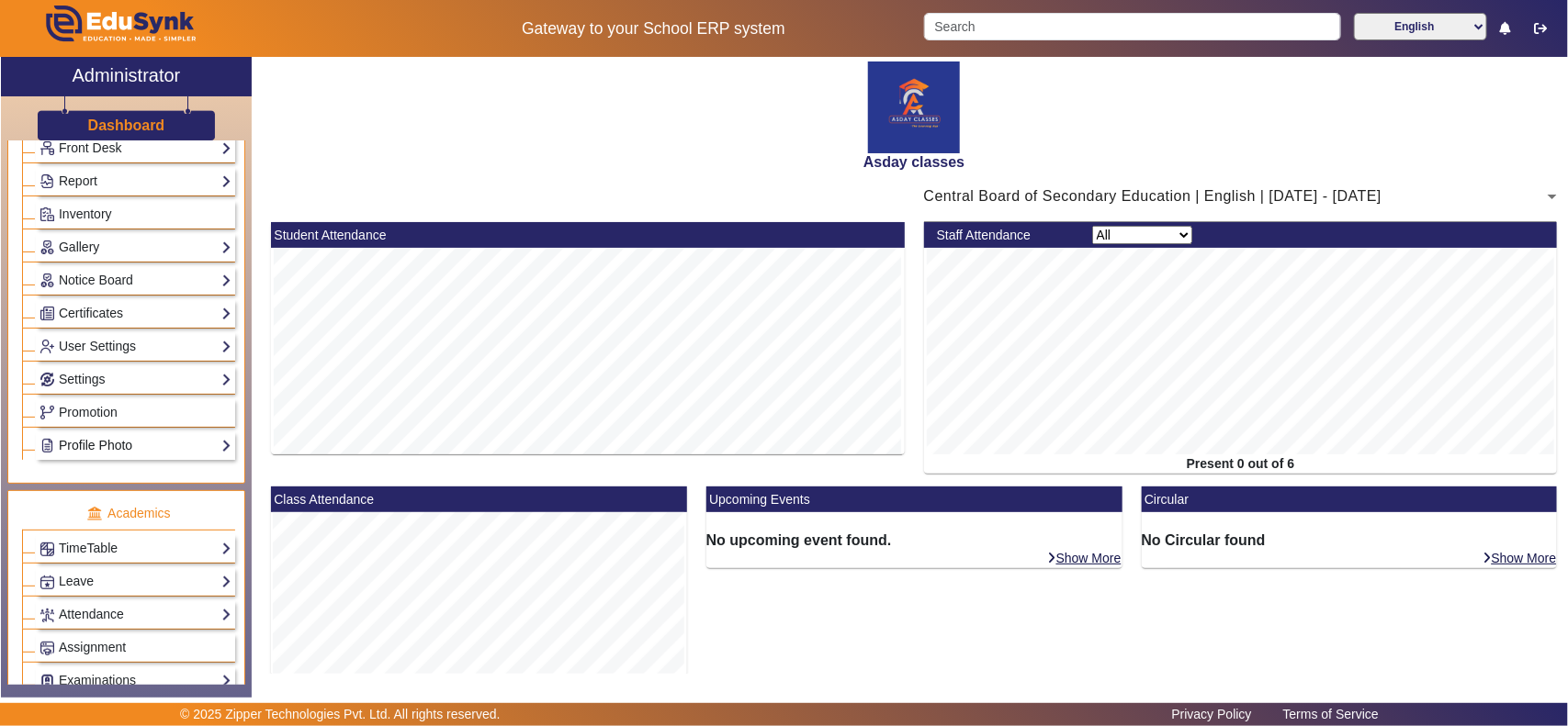
scroll to position [382, 0]
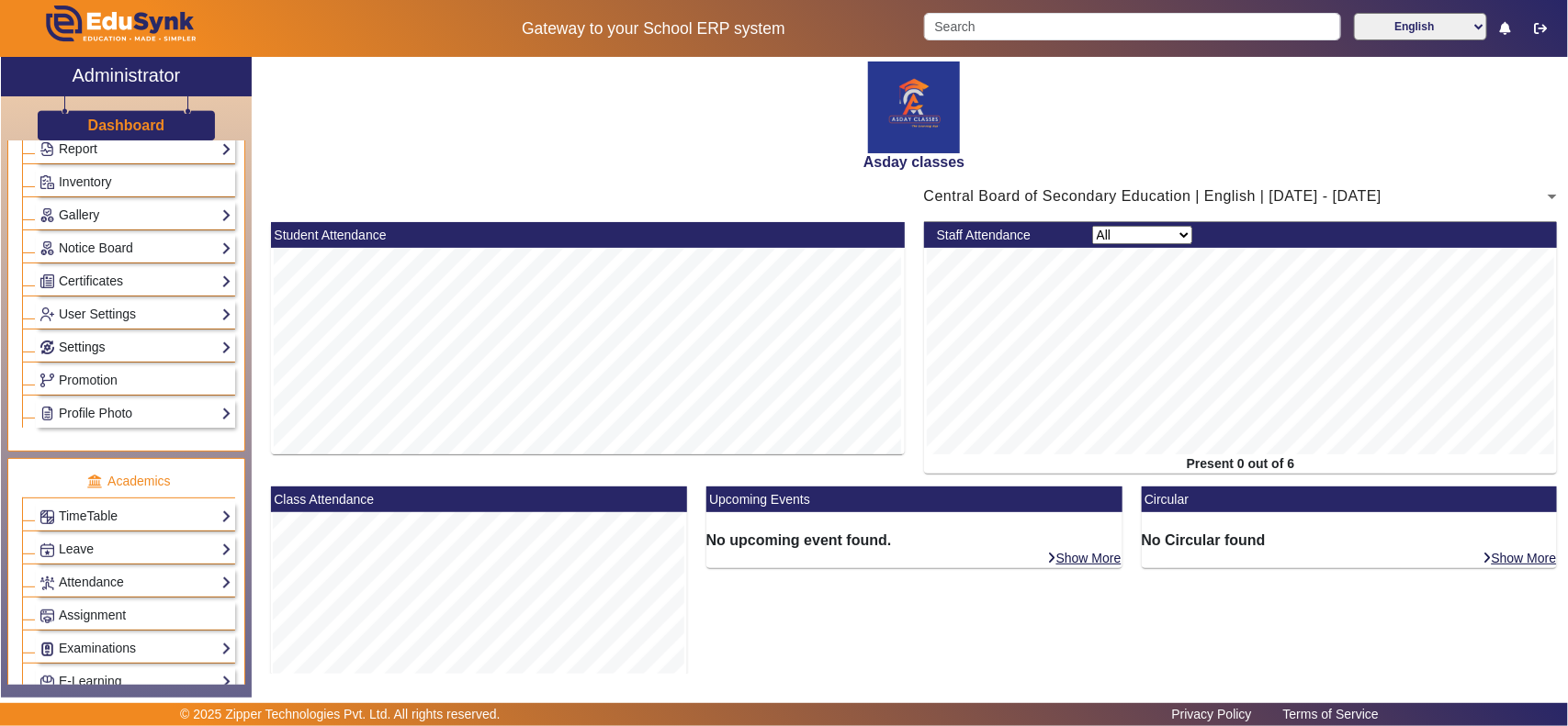
click at [102, 350] on link "Settings" at bounding box center [135, 347] width 192 height 21
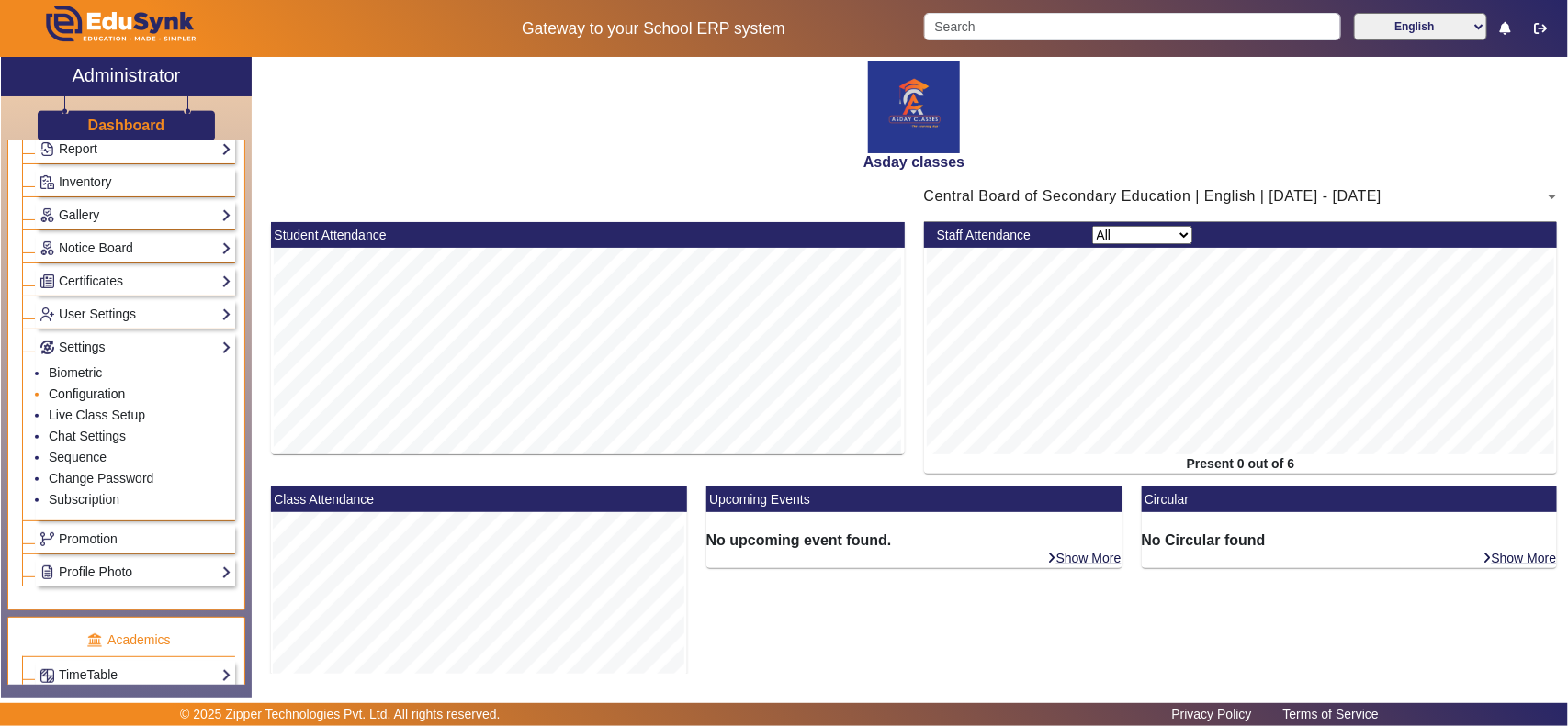
click at [106, 398] on link "Configuration" at bounding box center [86, 394] width 76 height 15
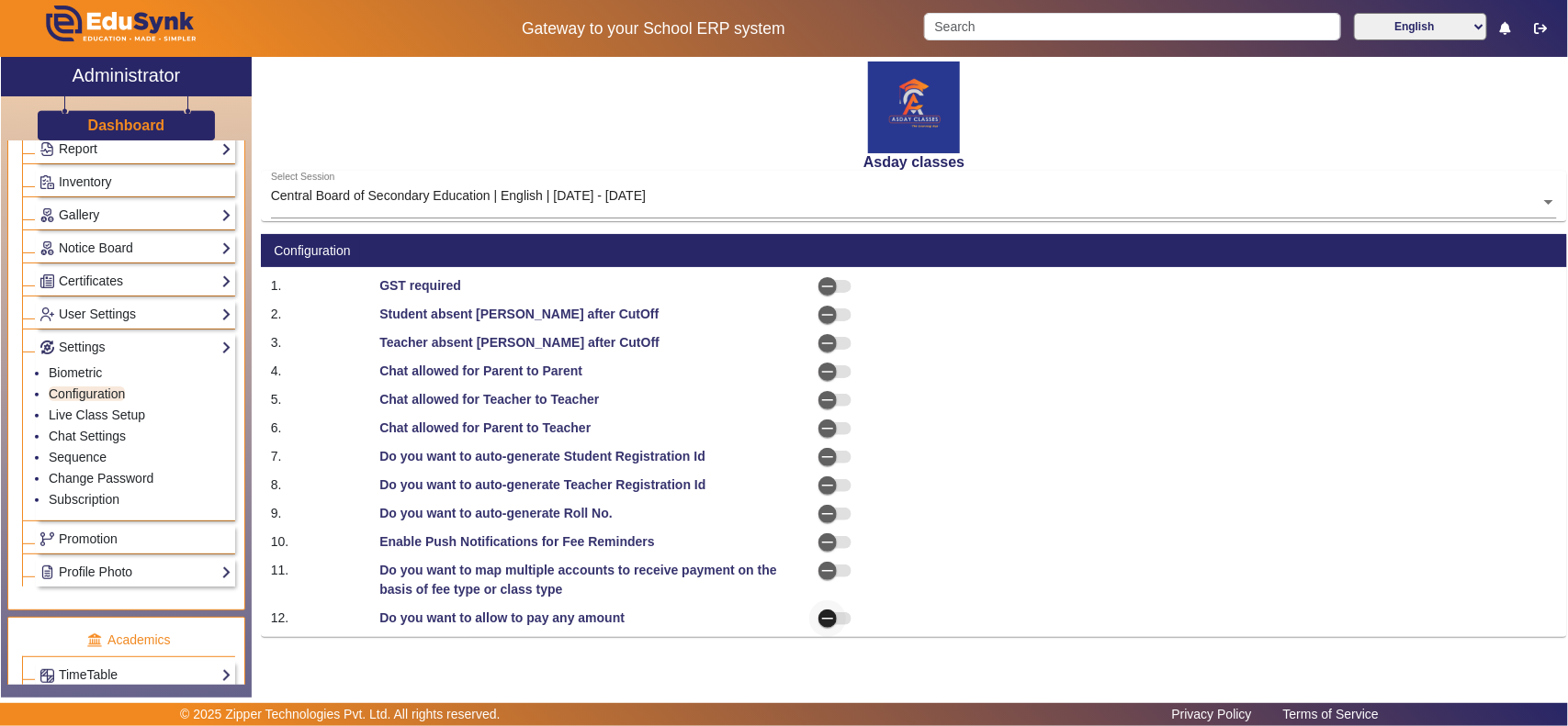
click at [839, 618] on span "button" at bounding box center [828, 618] width 37 height 37
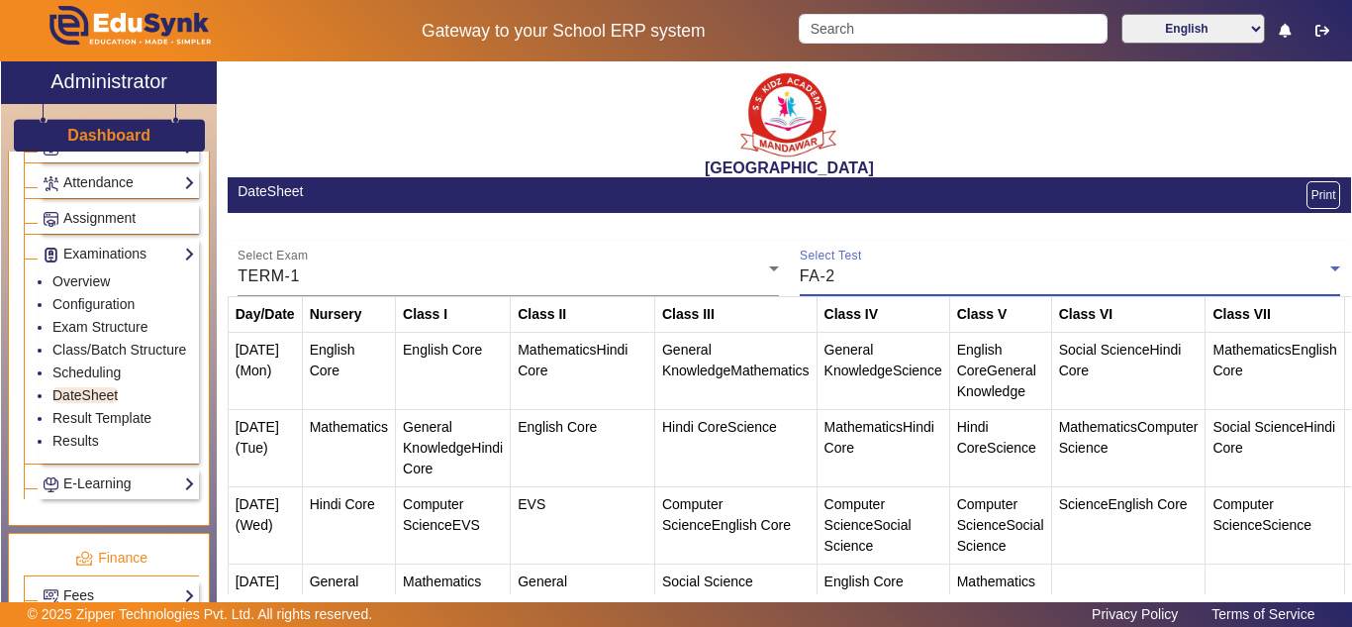
scroll to position [134, 0]
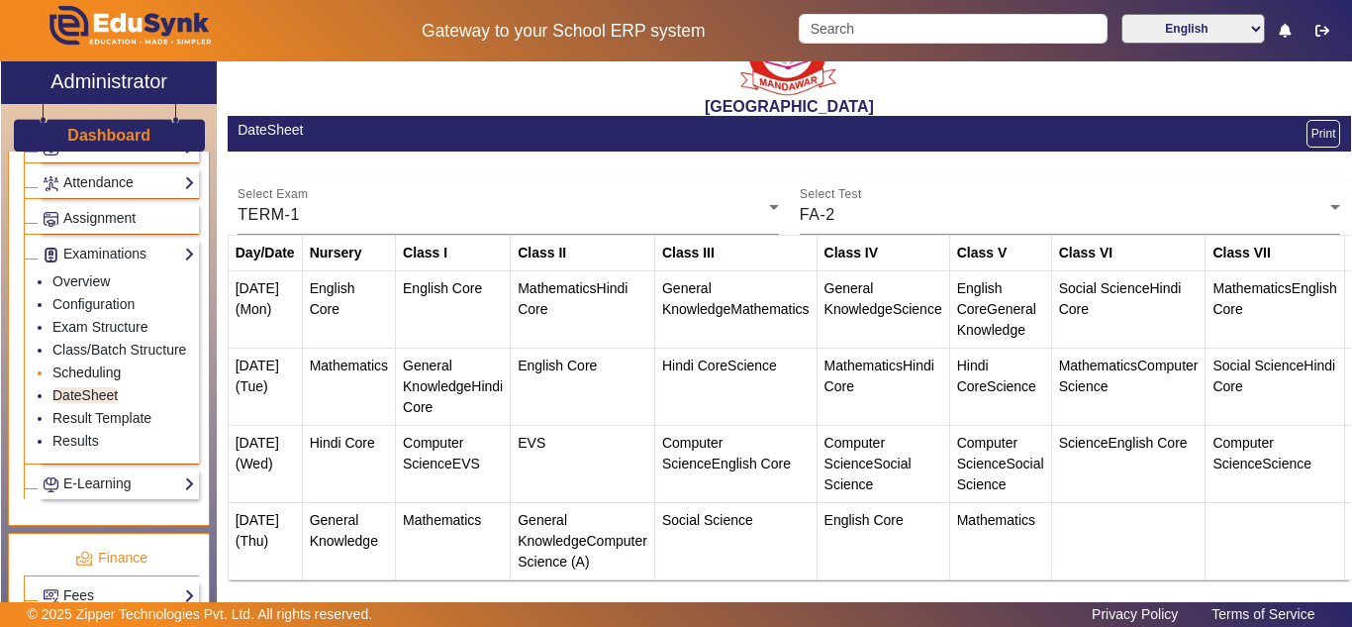
click at [107, 380] on link "Scheduling" at bounding box center [86, 372] width 68 height 16
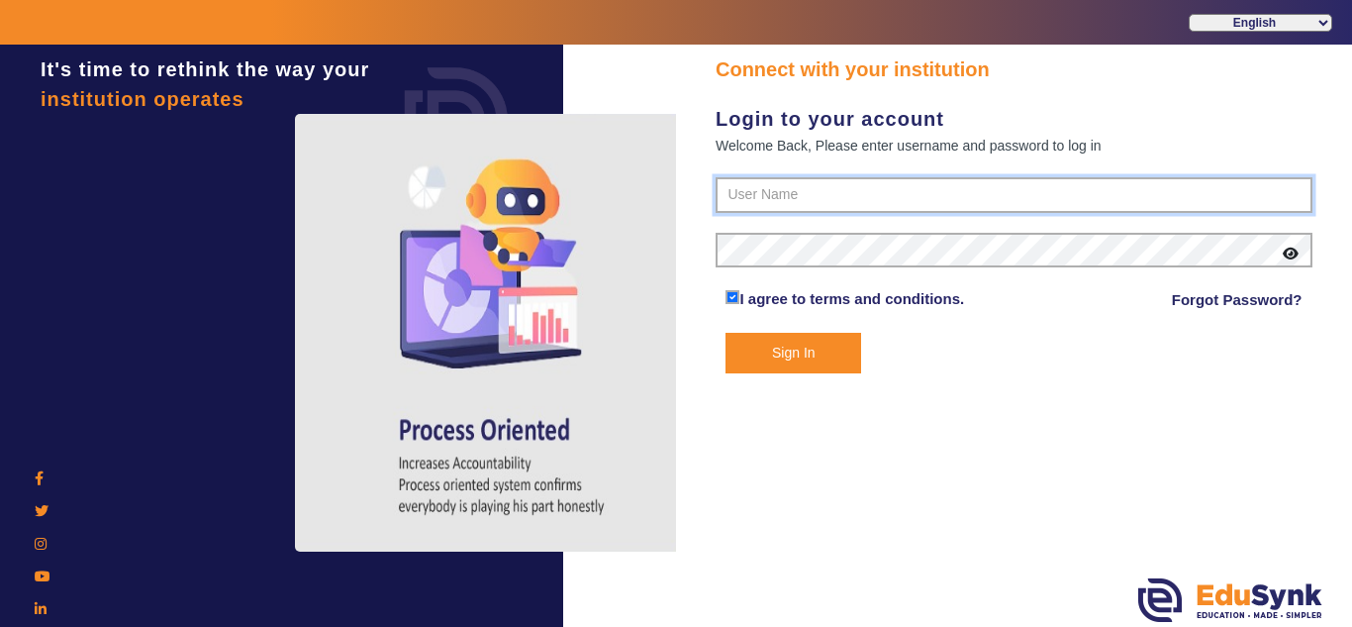
type input "9928895959"
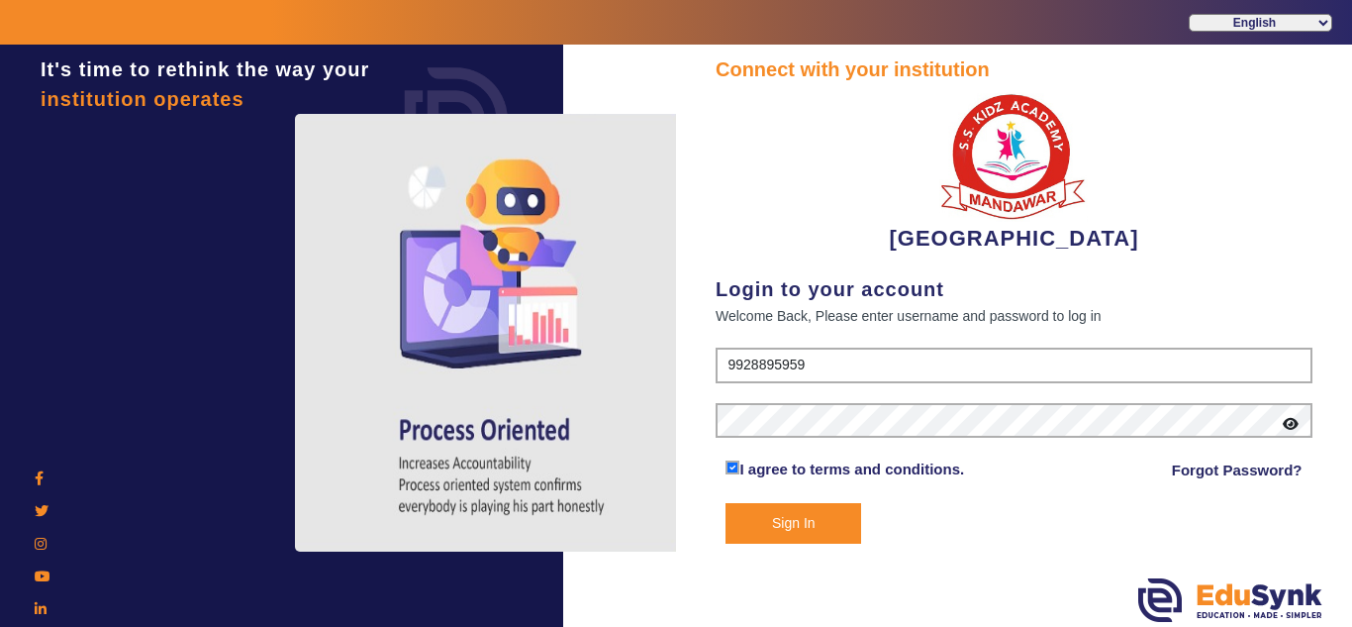
click at [795, 516] on button "Sign In" at bounding box center [793, 523] width 136 height 41
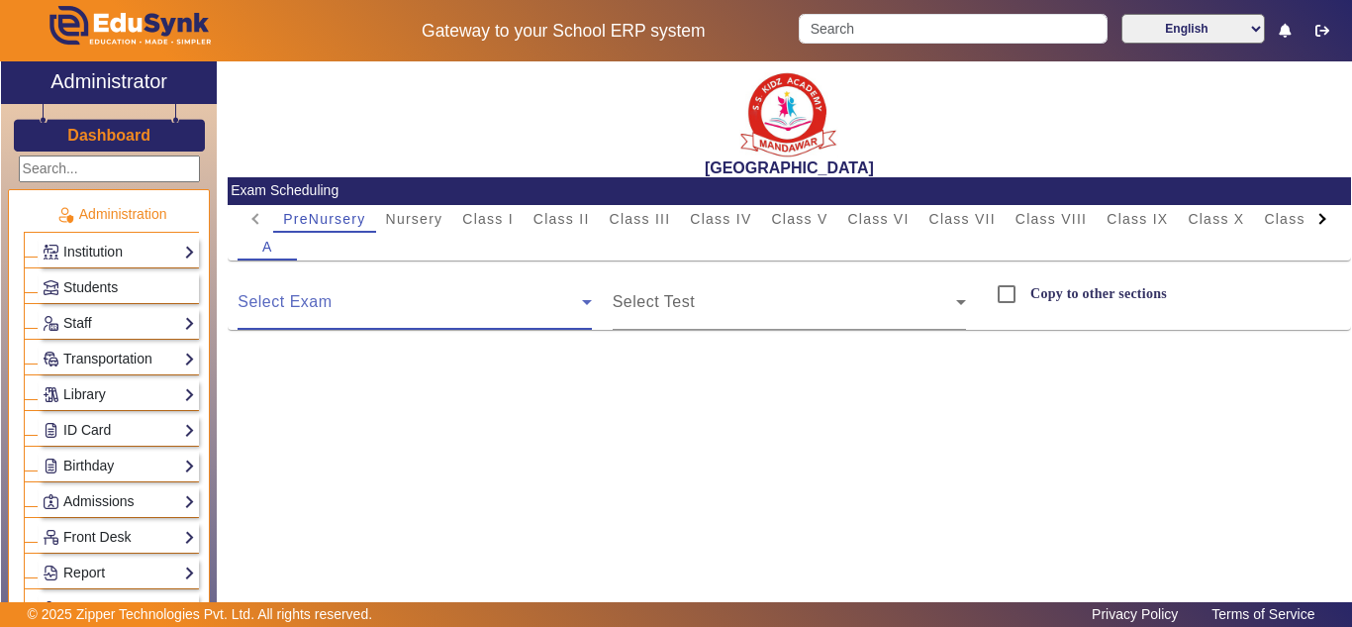
click at [484, 320] on span at bounding box center [409, 310] width 343 height 24
click at [377, 305] on span at bounding box center [409, 310] width 343 height 24
click at [714, 303] on span at bounding box center [784, 310] width 343 height 24
click at [522, 300] on span at bounding box center [409, 310] width 343 height 24
click at [501, 218] on span "Class I" at bounding box center [487, 219] width 51 height 14
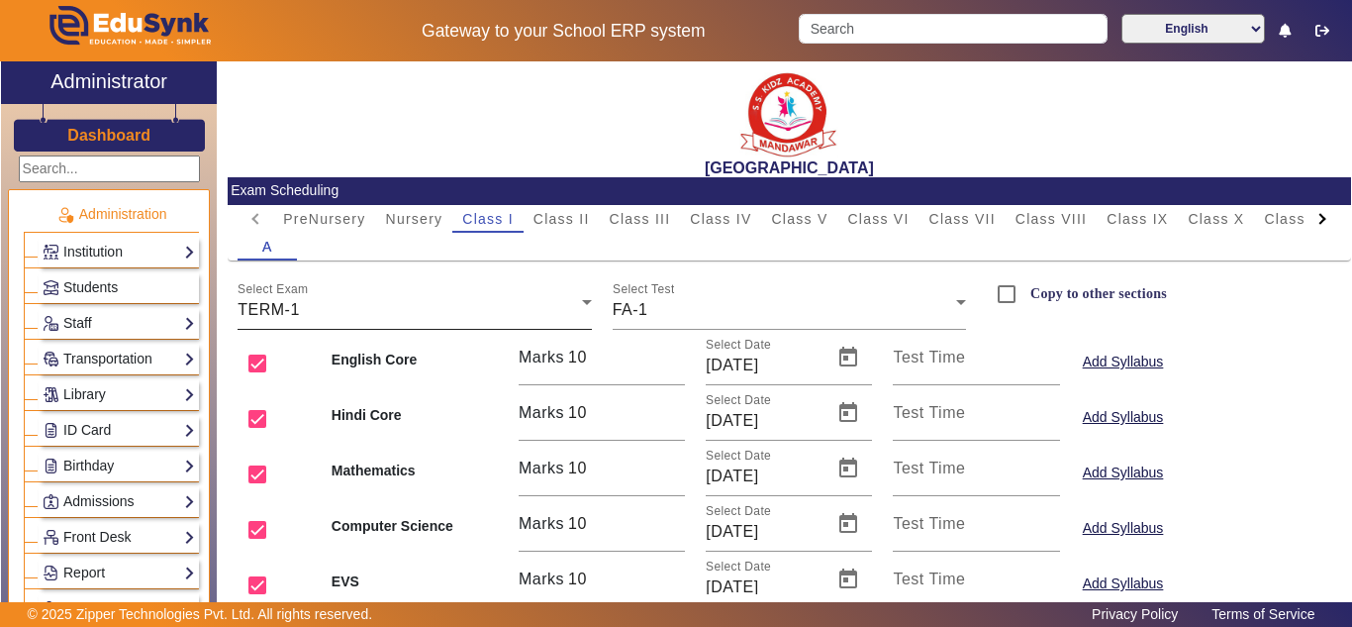
click at [500, 301] on div "TERM-1" at bounding box center [409, 310] width 343 height 24
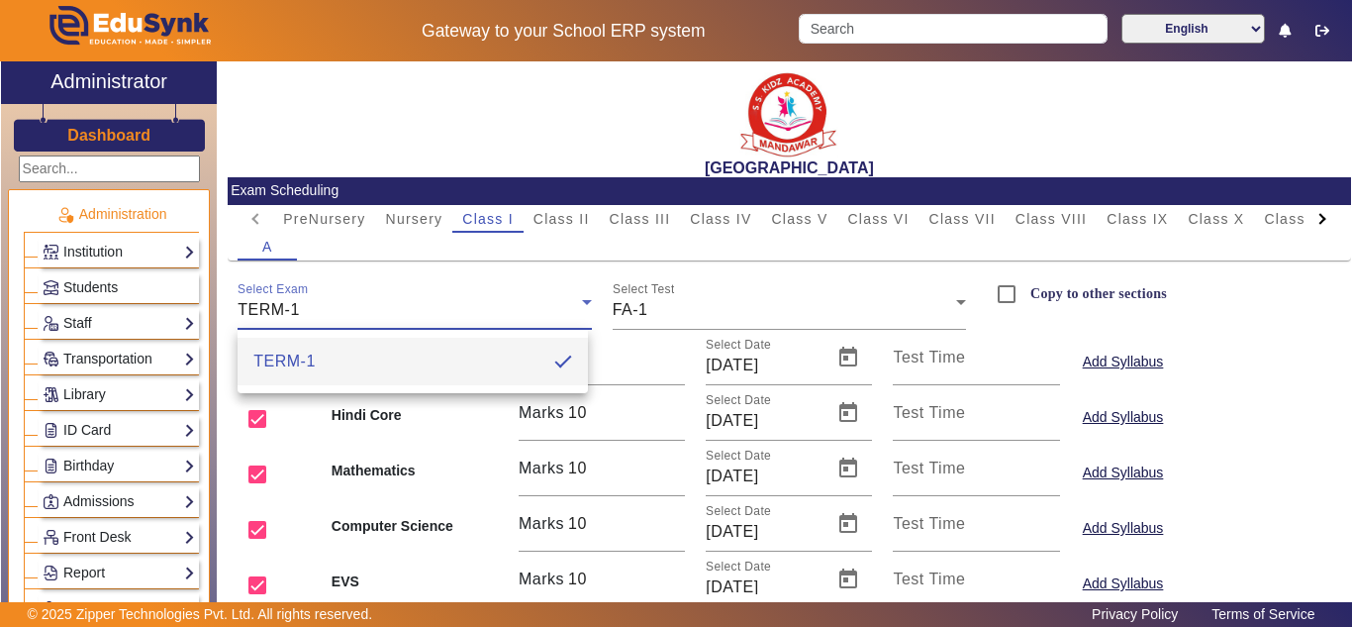
click at [1315, 338] on div at bounding box center [676, 313] width 1352 height 627
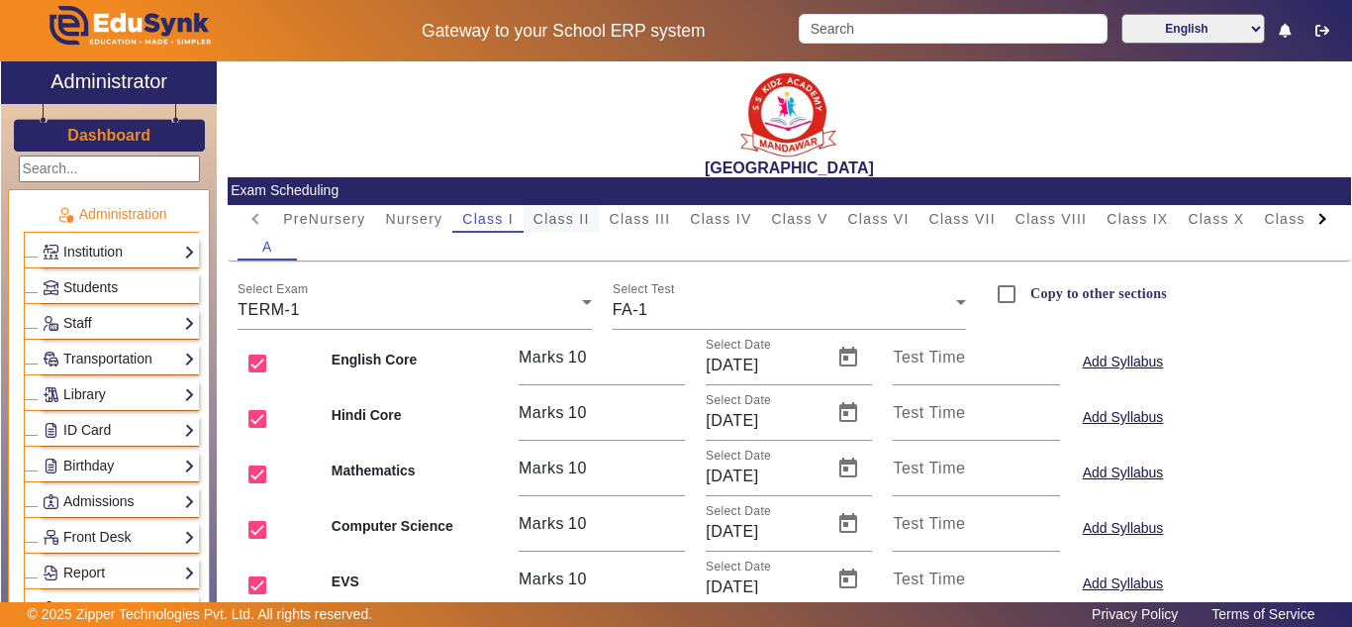
click at [587, 216] on span "Class II" at bounding box center [561, 219] width 56 height 14
click at [627, 214] on span "Class III" at bounding box center [640, 219] width 61 height 14
click at [705, 220] on span "Class IV" at bounding box center [720, 219] width 61 height 14
click at [807, 217] on span "Class V" at bounding box center [799, 219] width 56 height 14
click at [529, 305] on div "TERM-1" at bounding box center [409, 310] width 343 height 24
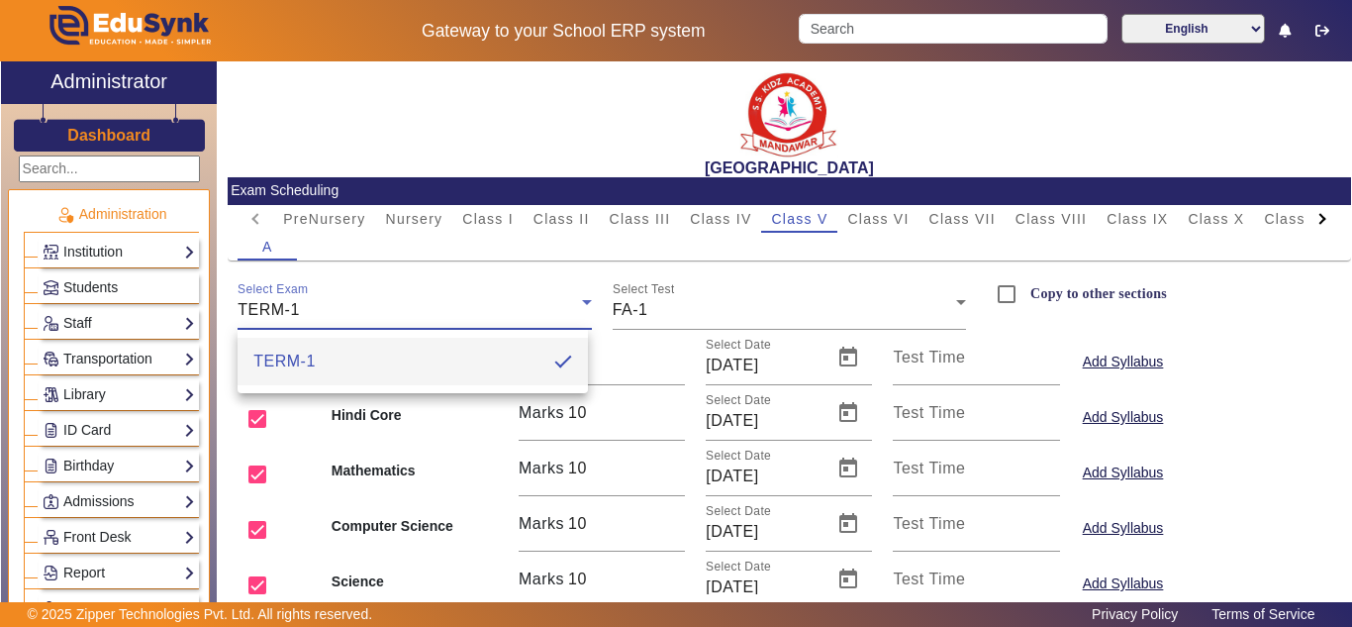
click at [529, 305] on div at bounding box center [676, 313] width 1352 height 627
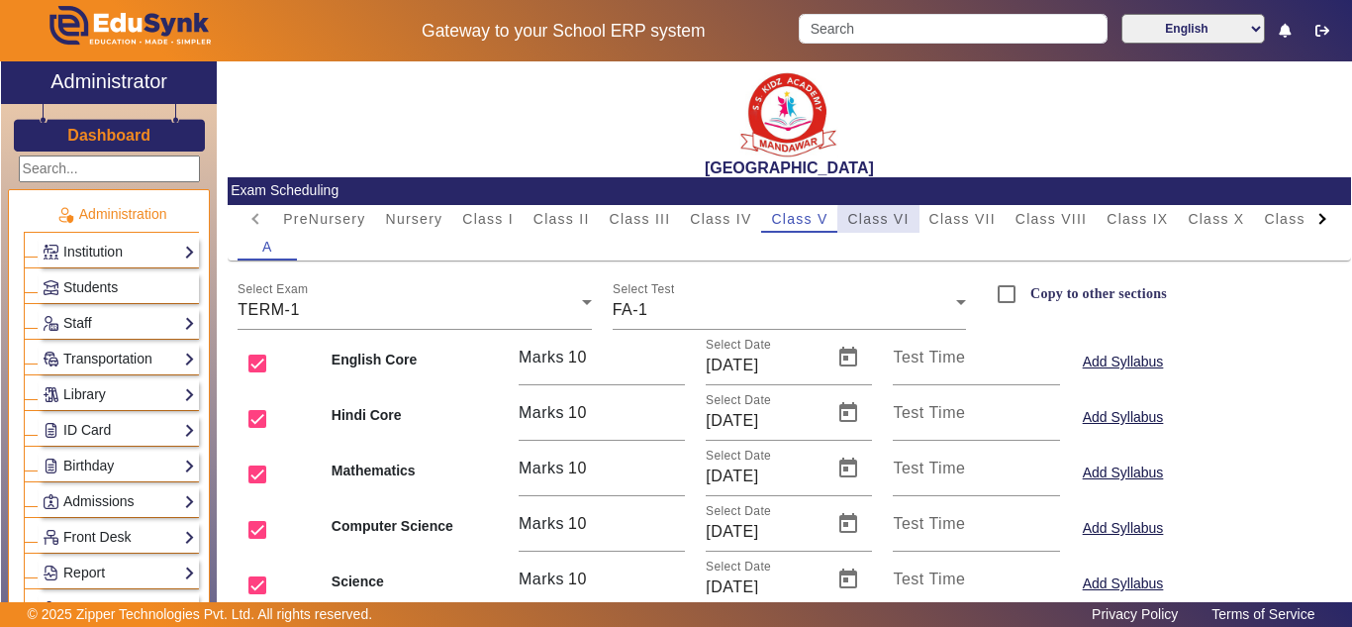
click at [905, 219] on span "Class VI" at bounding box center [877, 219] width 61 height 14
click at [864, 301] on div "FA-1" at bounding box center [784, 310] width 343 height 24
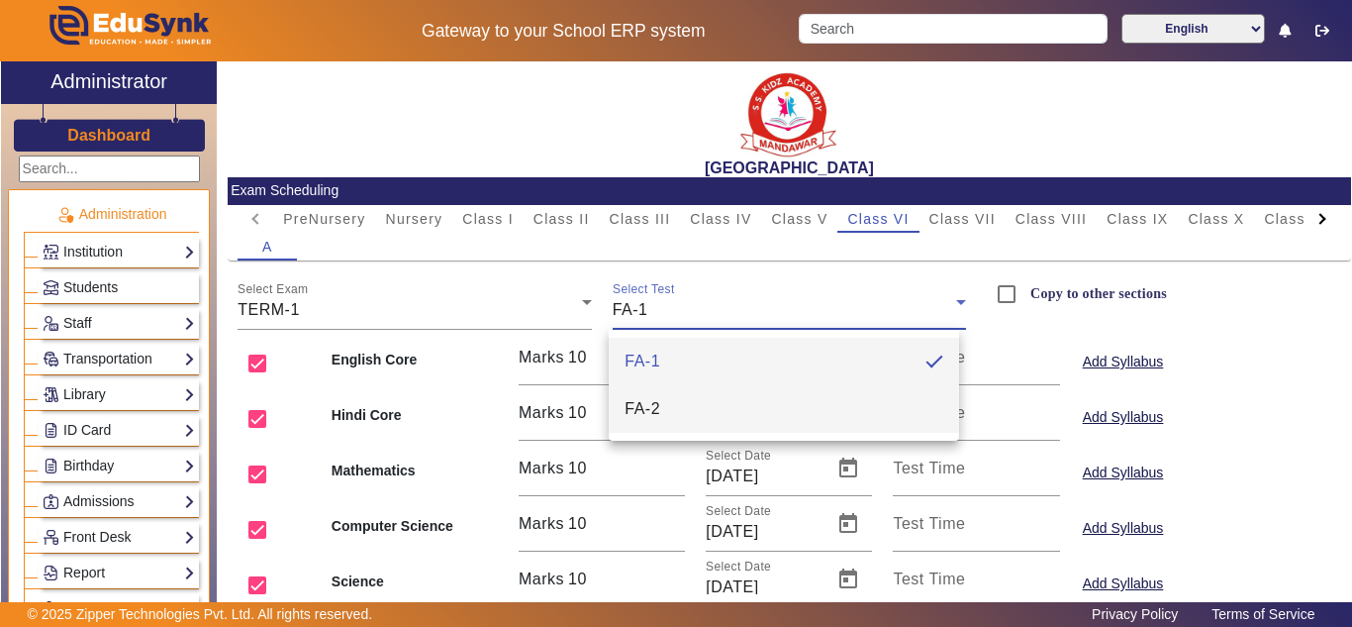
click at [821, 399] on mat-option "FA-2" at bounding box center [784, 409] width 350 height 48
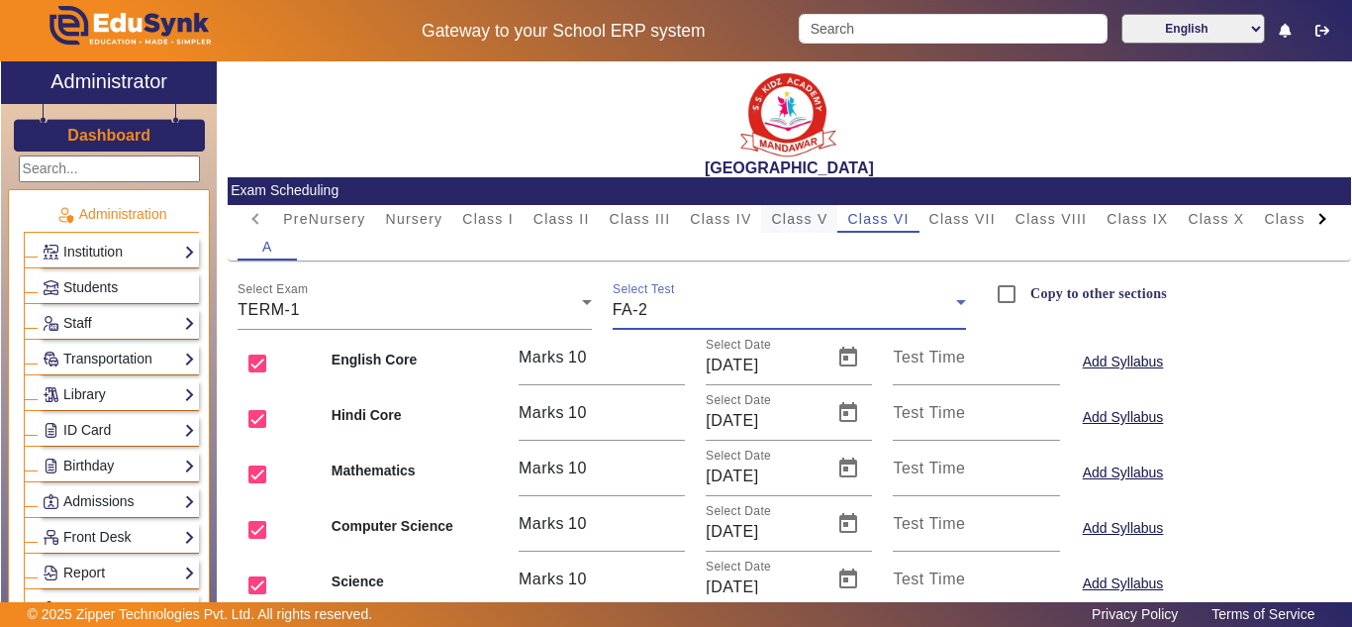
click at [804, 221] on span "Class V" at bounding box center [799, 219] width 56 height 14
click at [763, 311] on div "FA-1" at bounding box center [784, 310] width 343 height 24
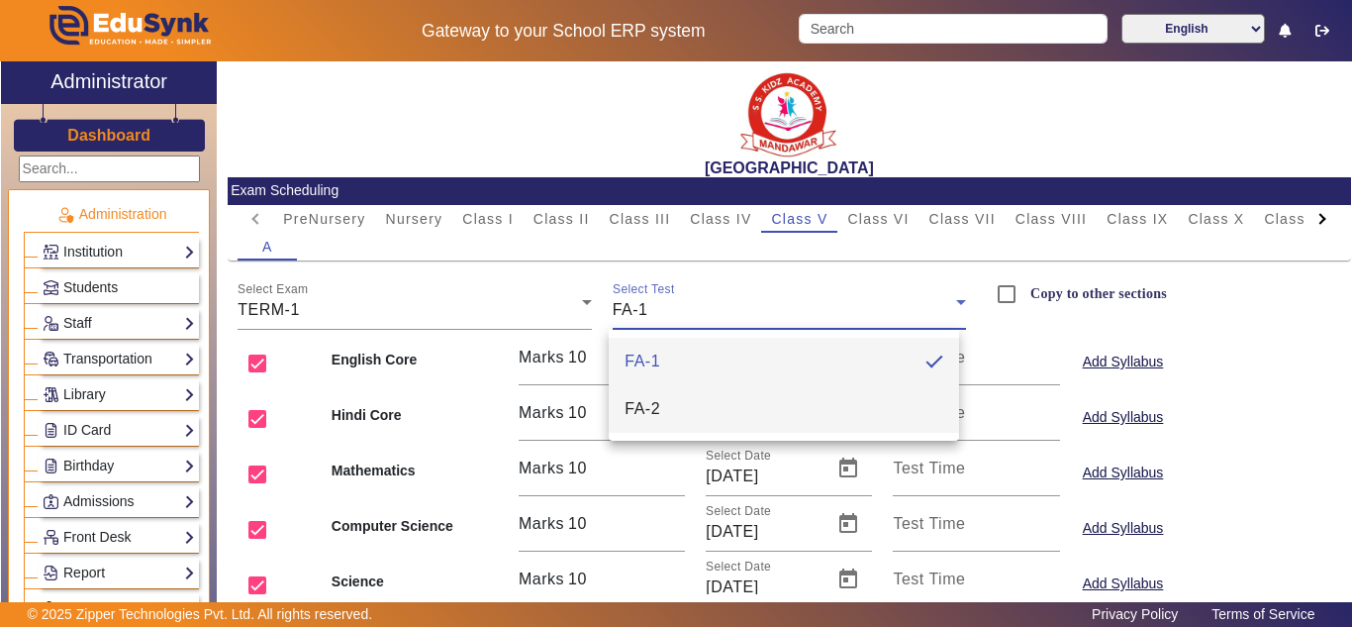
click at [702, 413] on mat-option "FA-2" at bounding box center [784, 409] width 350 height 48
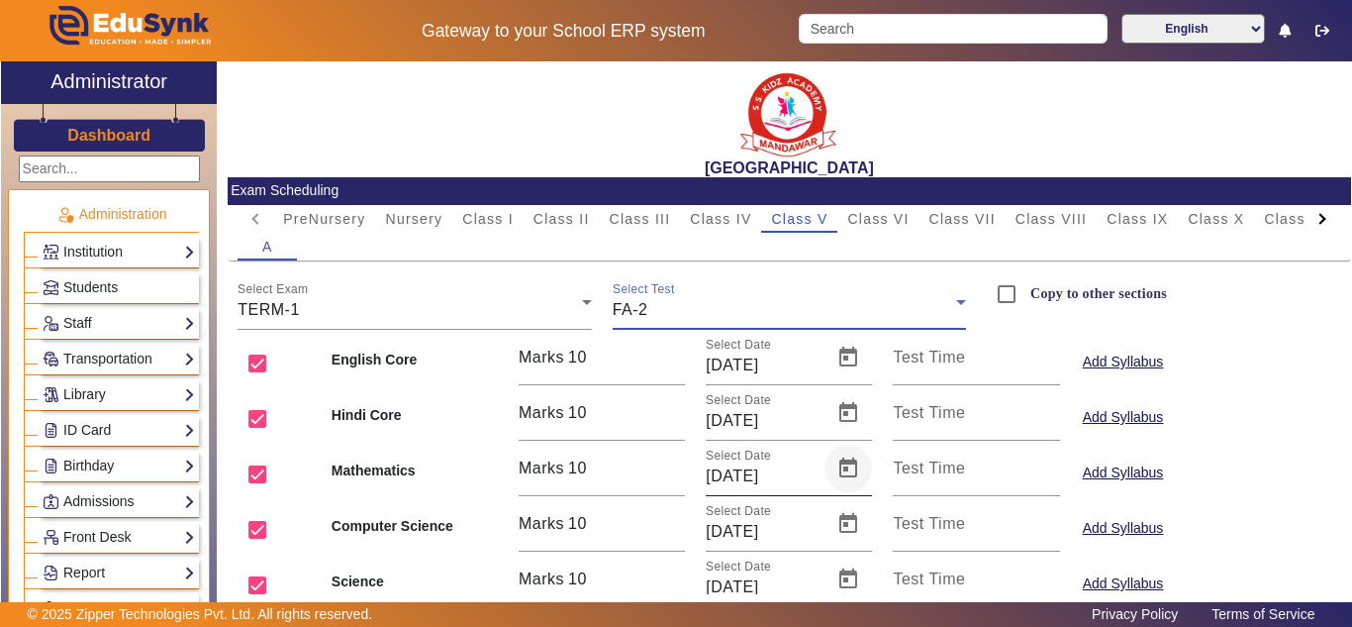
scroll to position [189, 0]
